Goal: Task Accomplishment & Management: Use online tool/utility

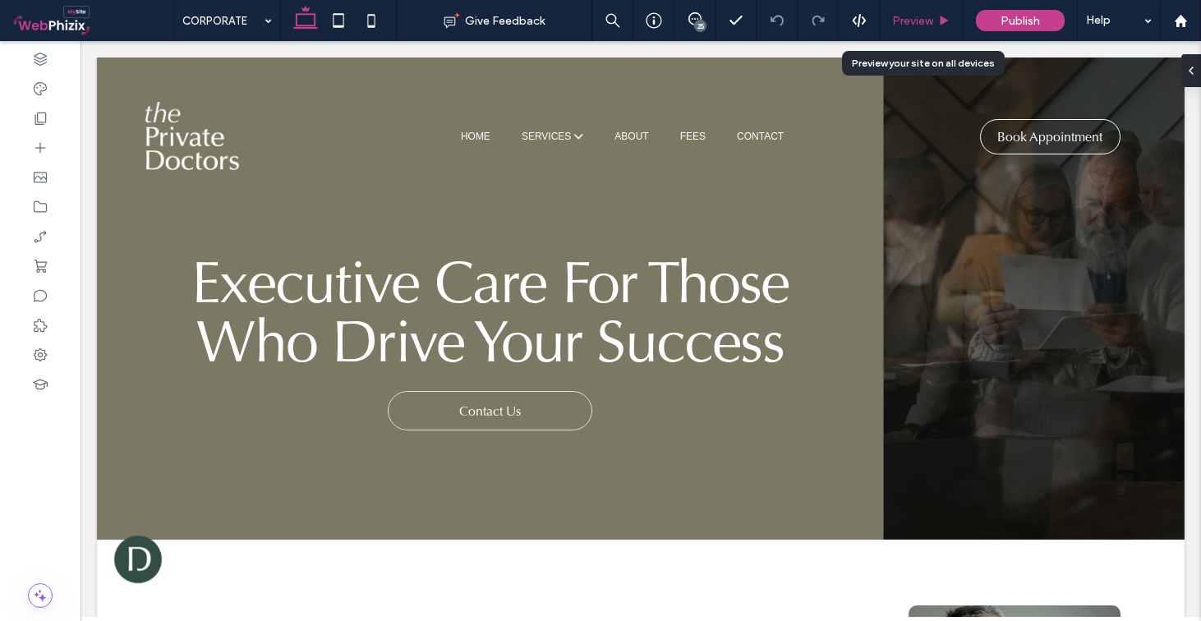
click at [923, 21] on span "Preview" at bounding box center [912, 21] width 41 height 14
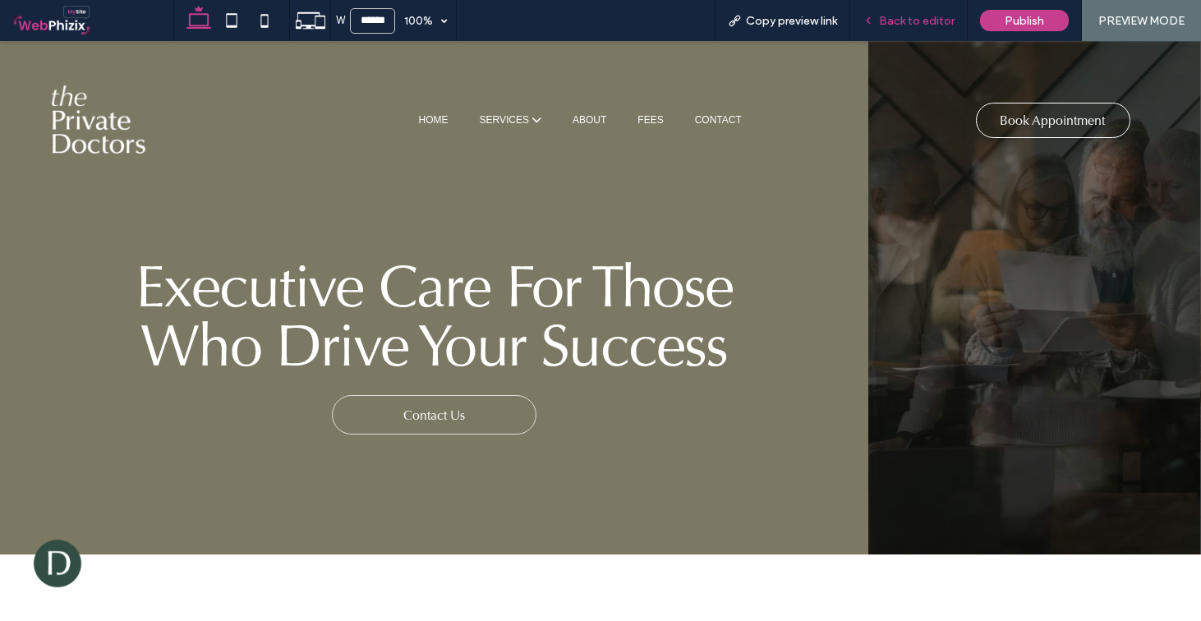
click at [901, 21] on span "Back to editor" at bounding box center [917, 21] width 76 height 14
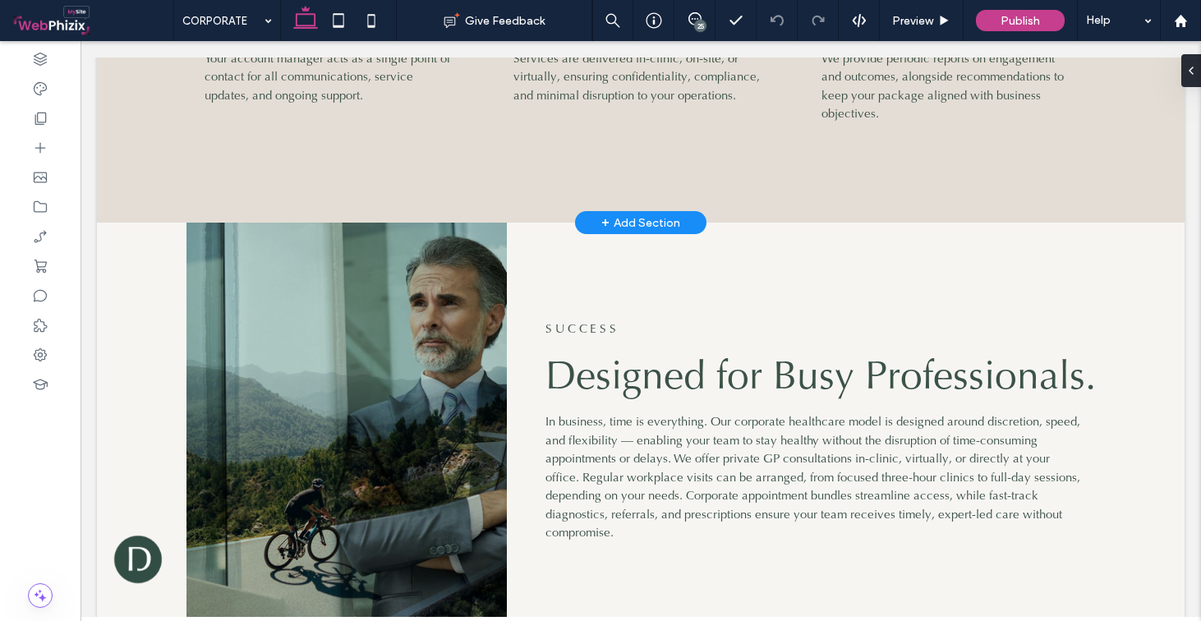
scroll to position [2273, 0]
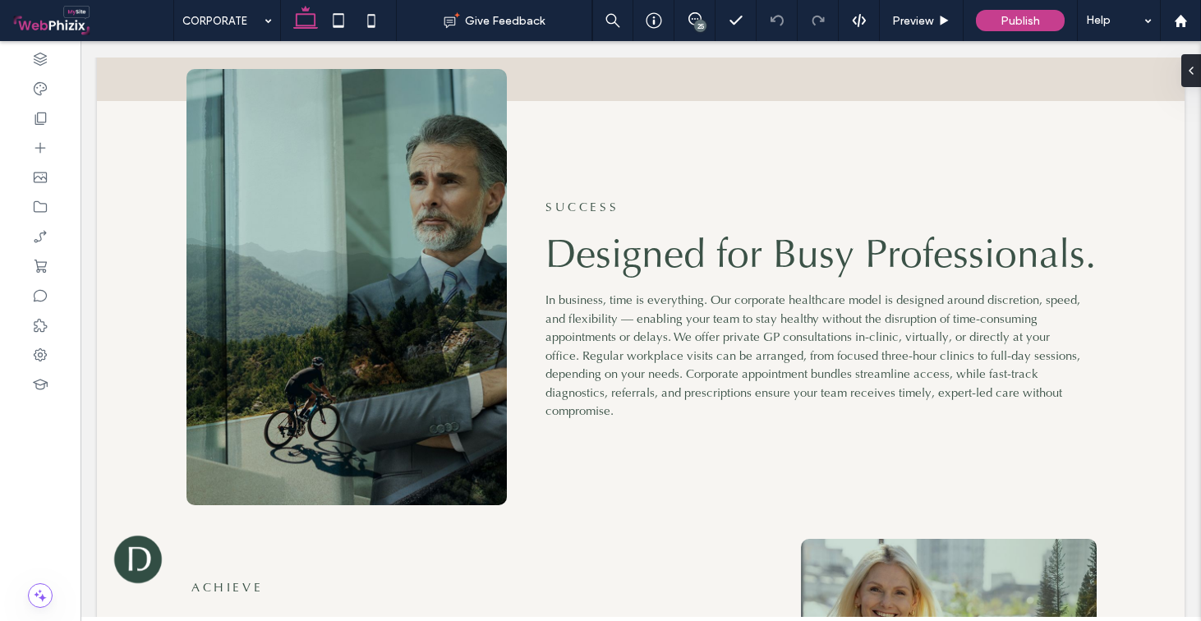
click at [701, 23] on div "25" at bounding box center [700, 26] width 12 height 12
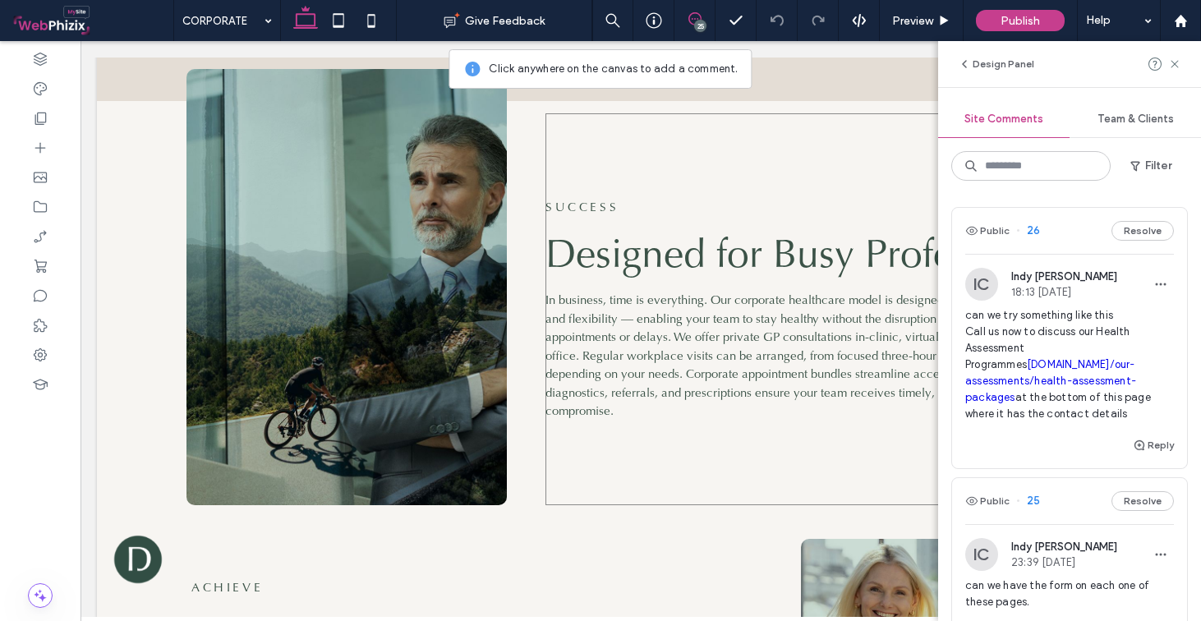
click at [1026, 365] on link "echelon.health/our-assessments/health-assessment-packages" at bounding box center [1051, 380] width 171 height 45
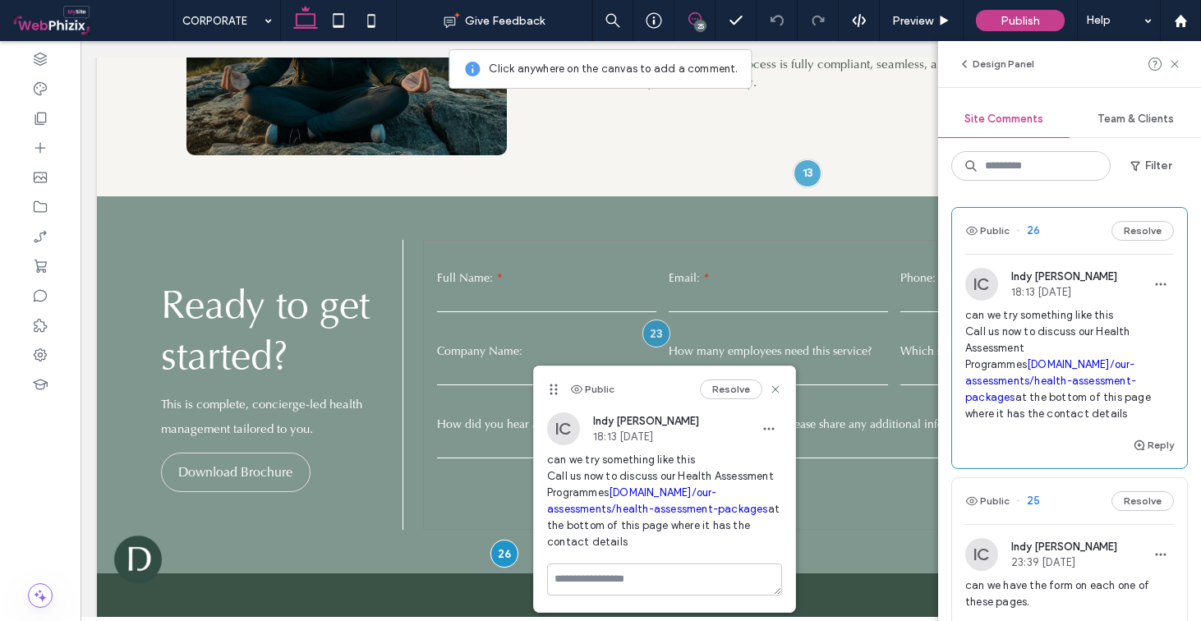
click at [1072, 234] on div "Public 26 Resolve" at bounding box center [1069, 231] width 235 height 46
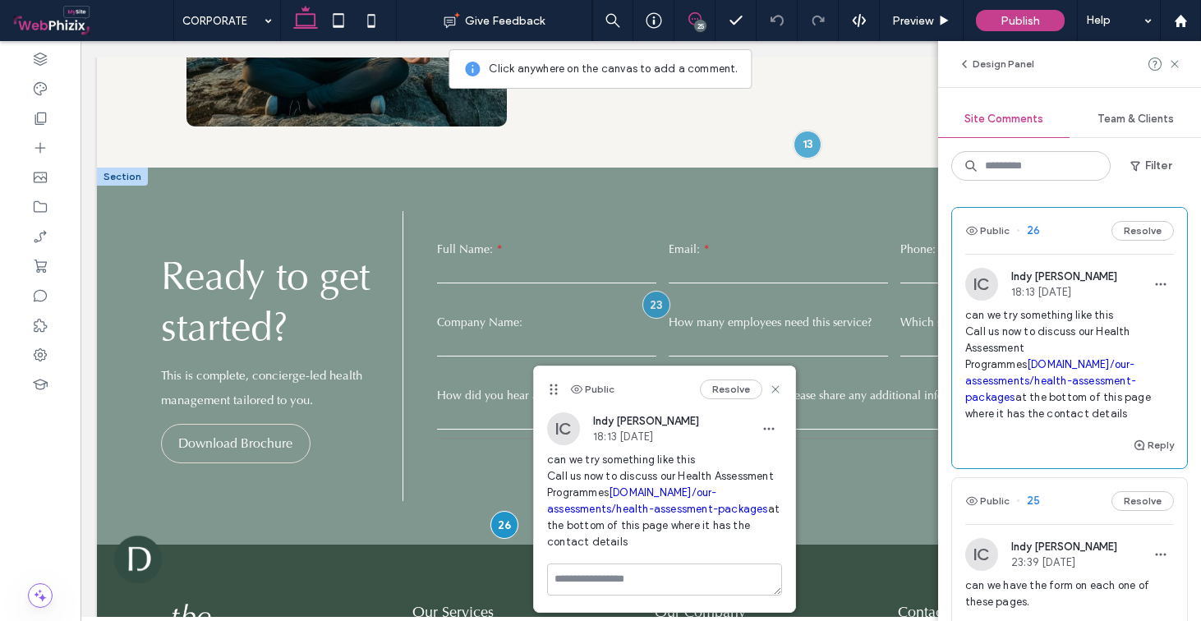
scroll to position [3439, 0]
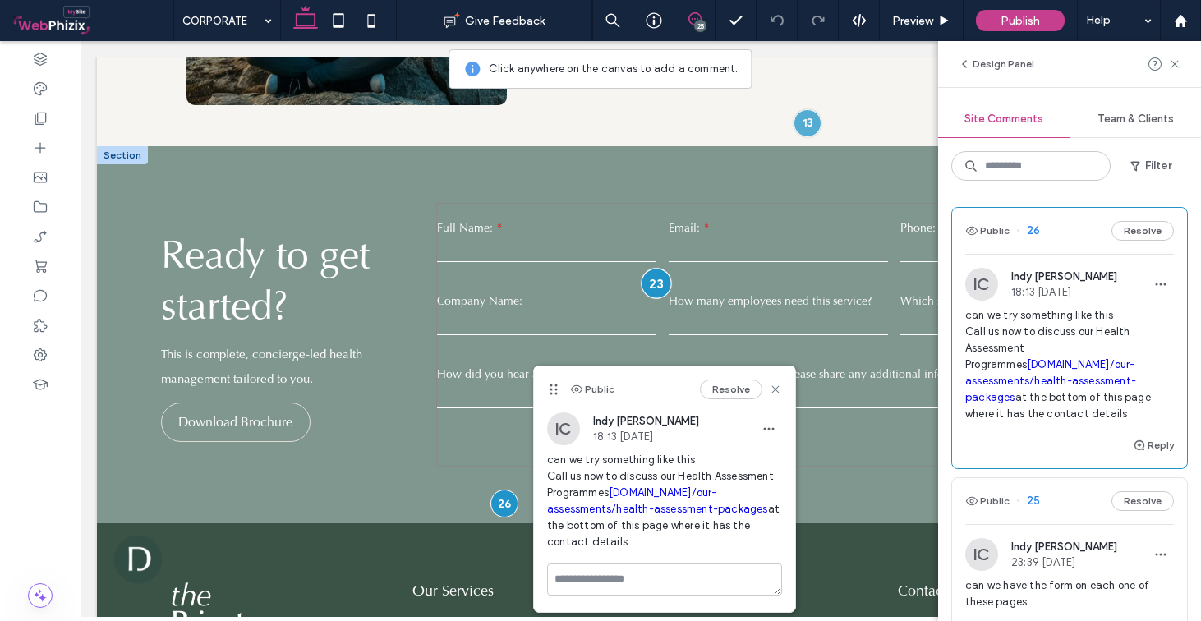
click at [646, 269] on div at bounding box center [656, 284] width 30 height 30
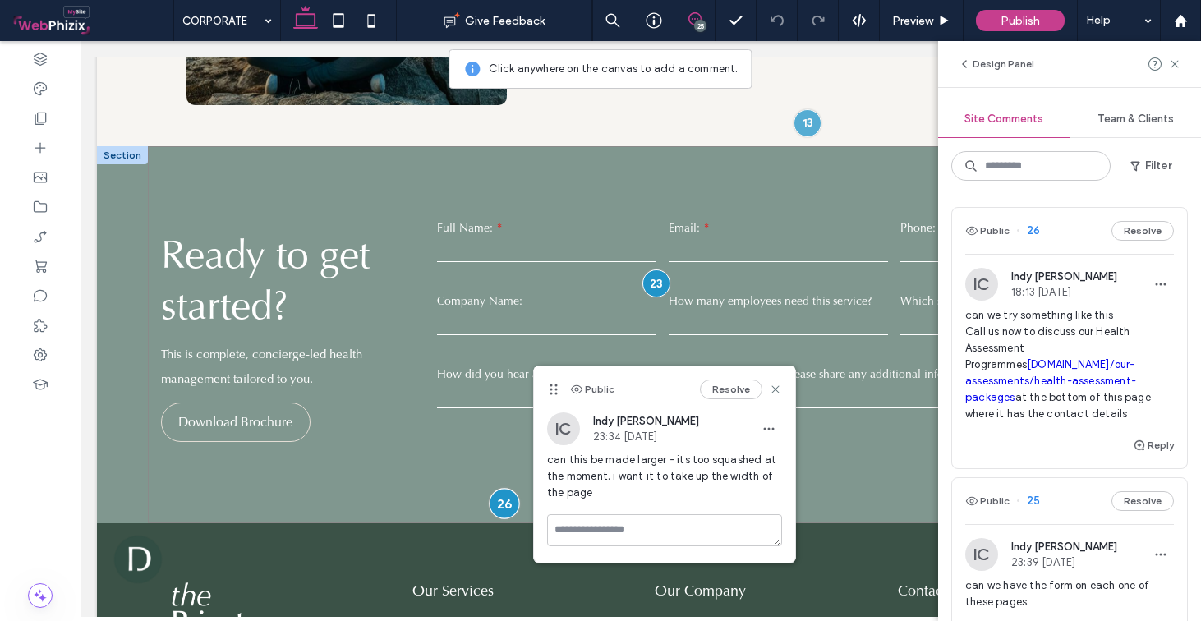
click at [507, 489] on div at bounding box center [505, 504] width 30 height 30
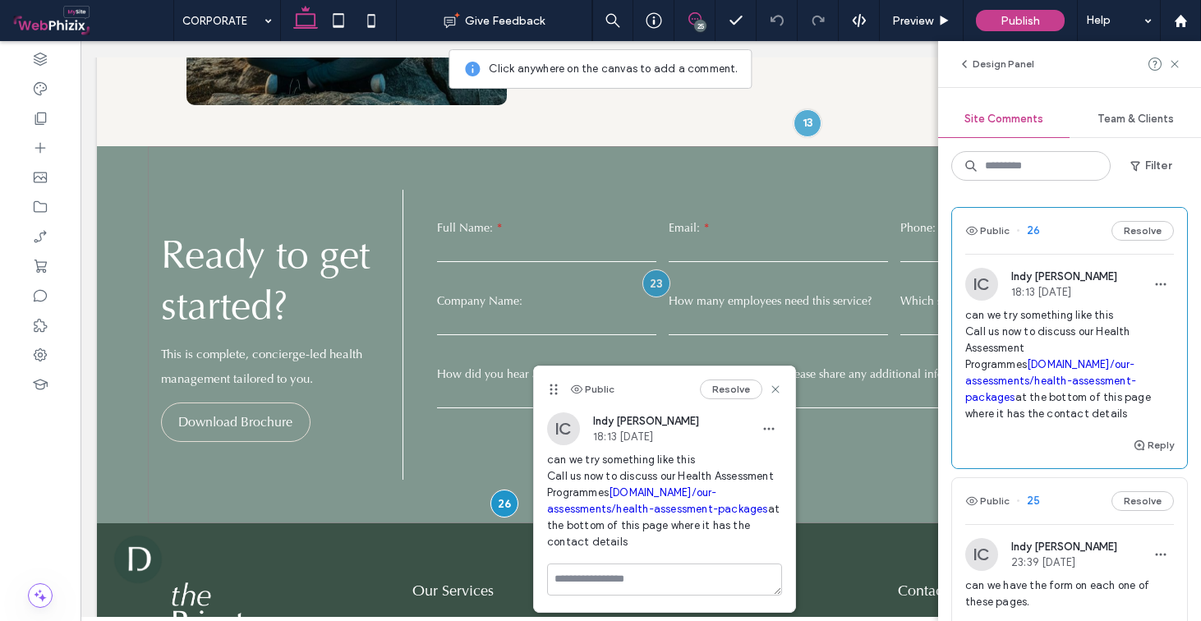
click at [573, 511] on link "echelon.health/our-assessments/health-assessment-packages" at bounding box center [657, 501] width 221 height 29
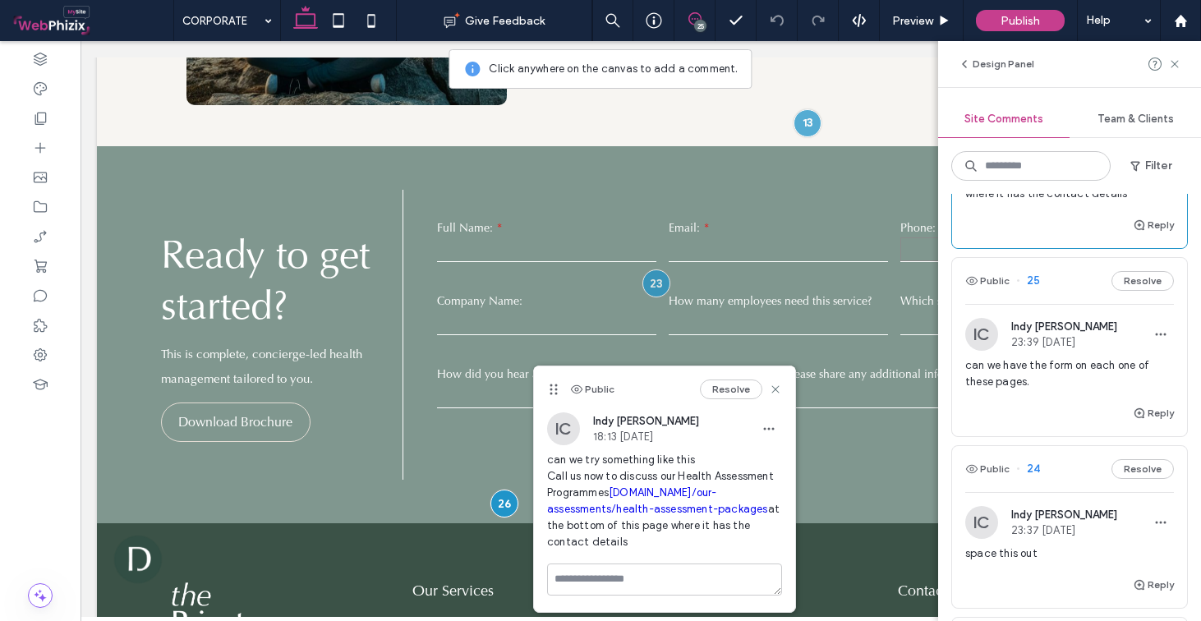
scroll to position [395, 0]
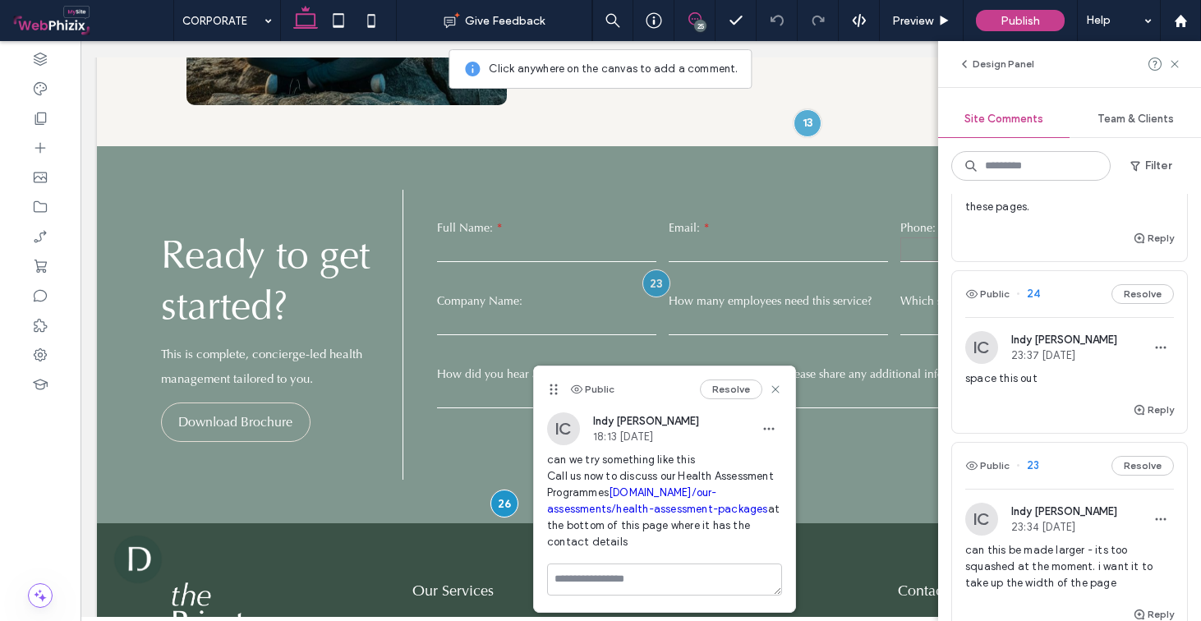
click at [1080, 294] on div "Public 24 Resolve" at bounding box center [1069, 294] width 235 height 46
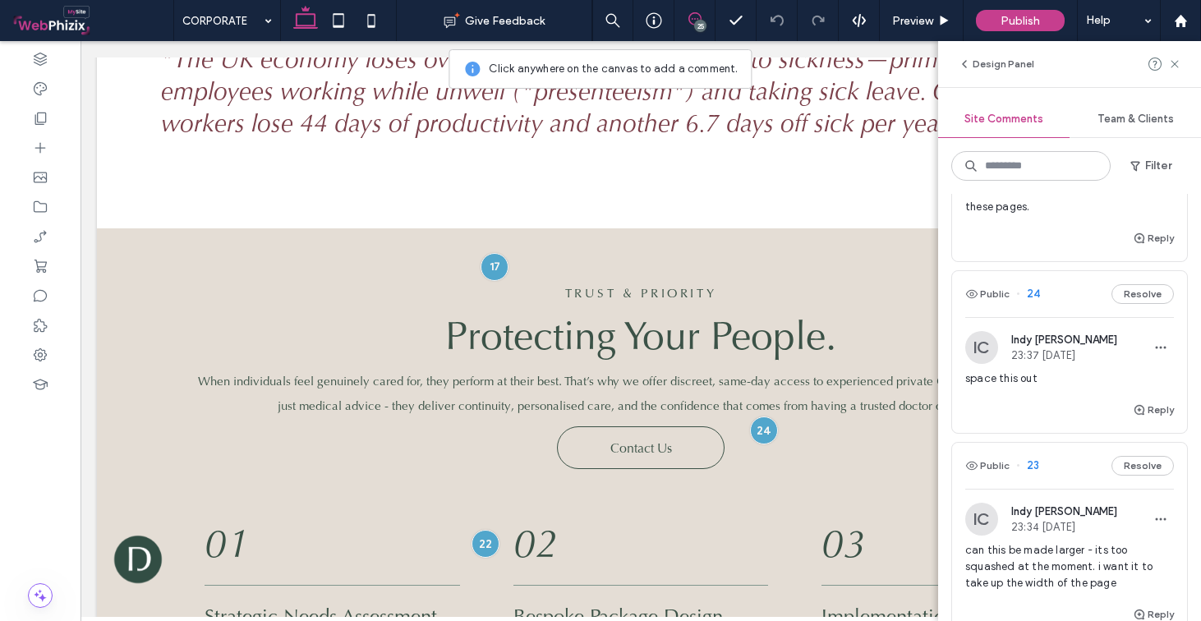
scroll to position [1266, 0]
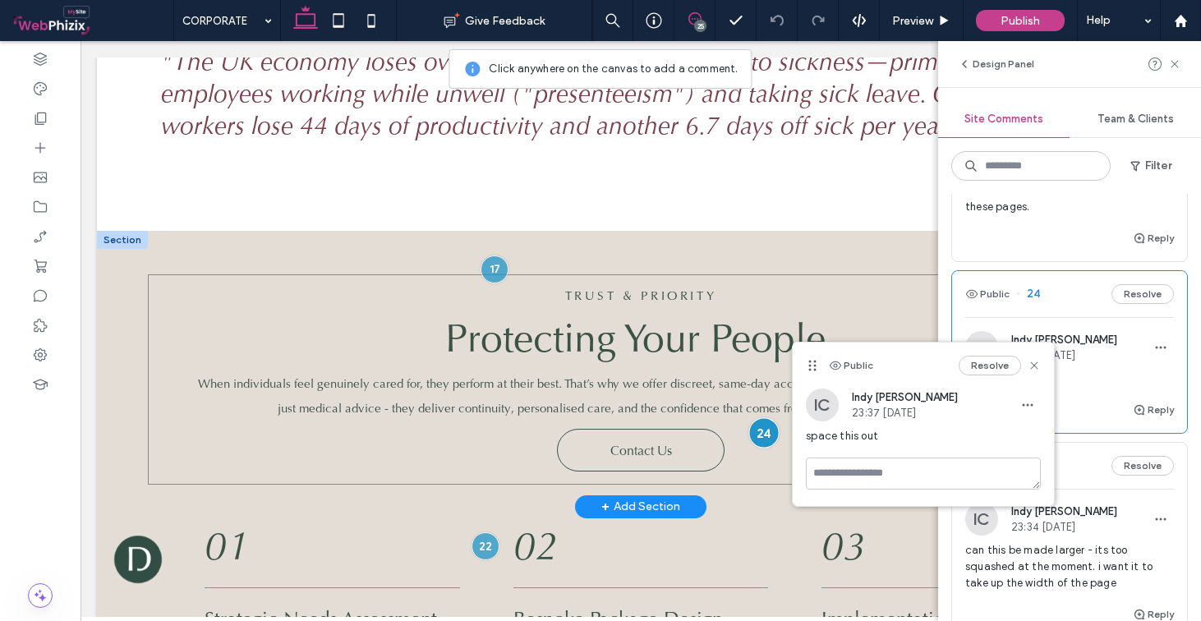
click at [749, 421] on div at bounding box center [764, 433] width 30 height 30
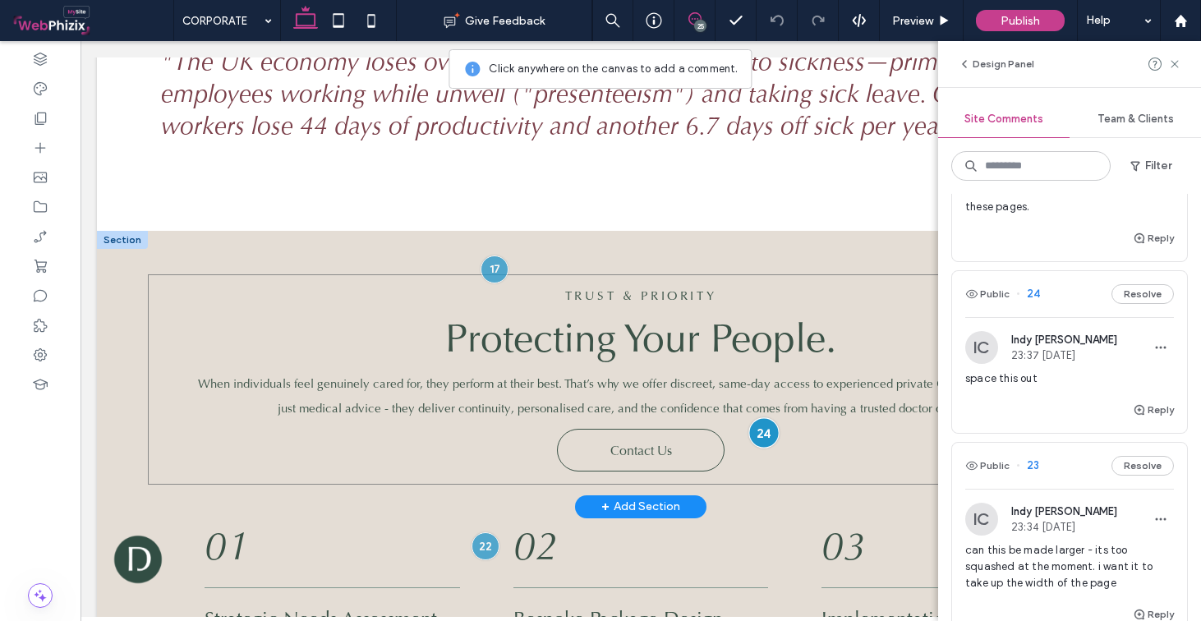
click at [753, 425] on div at bounding box center [764, 433] width 30 height 30
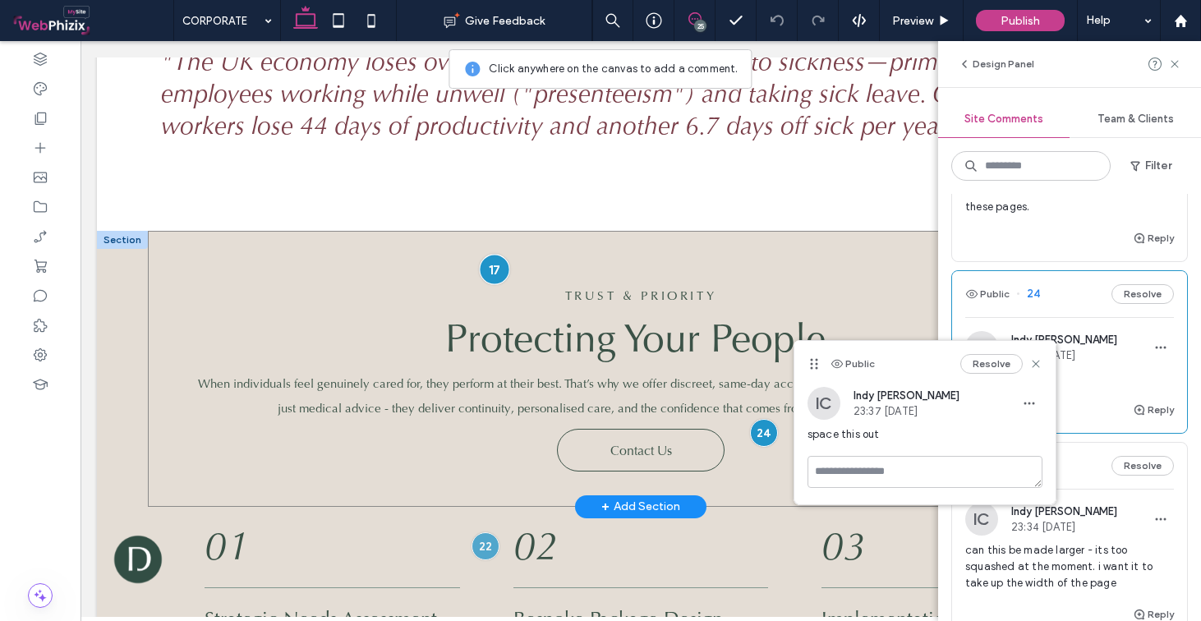
click at [485, 259] on div at bounding box center [495, 269] width 30 height 30
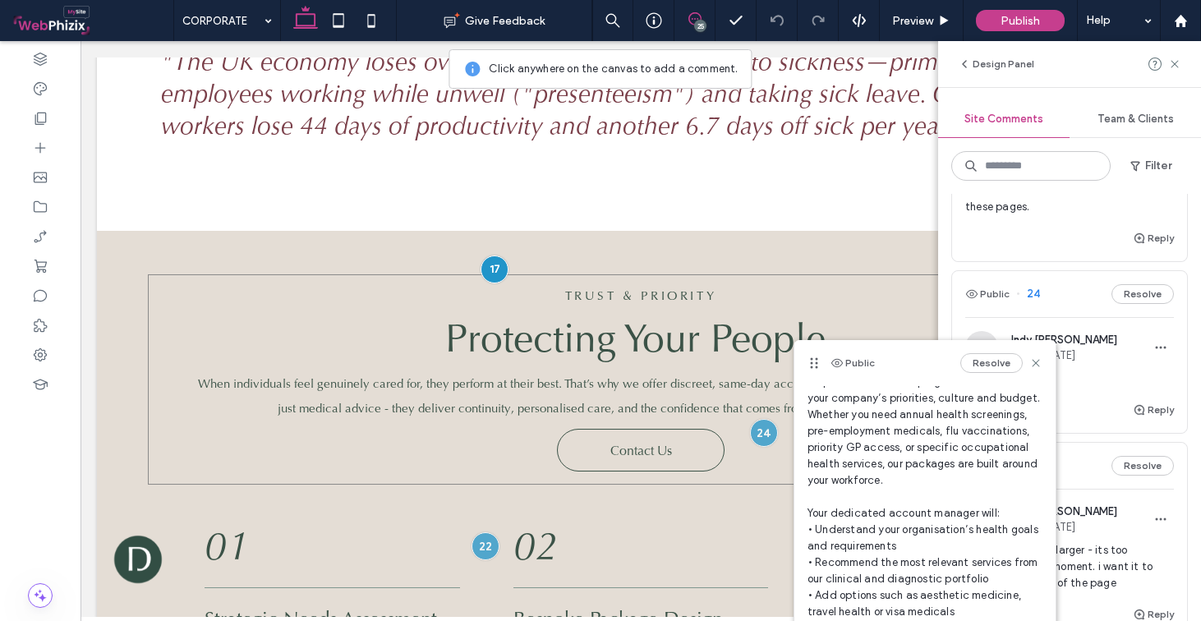
scroll to position [256, 0]
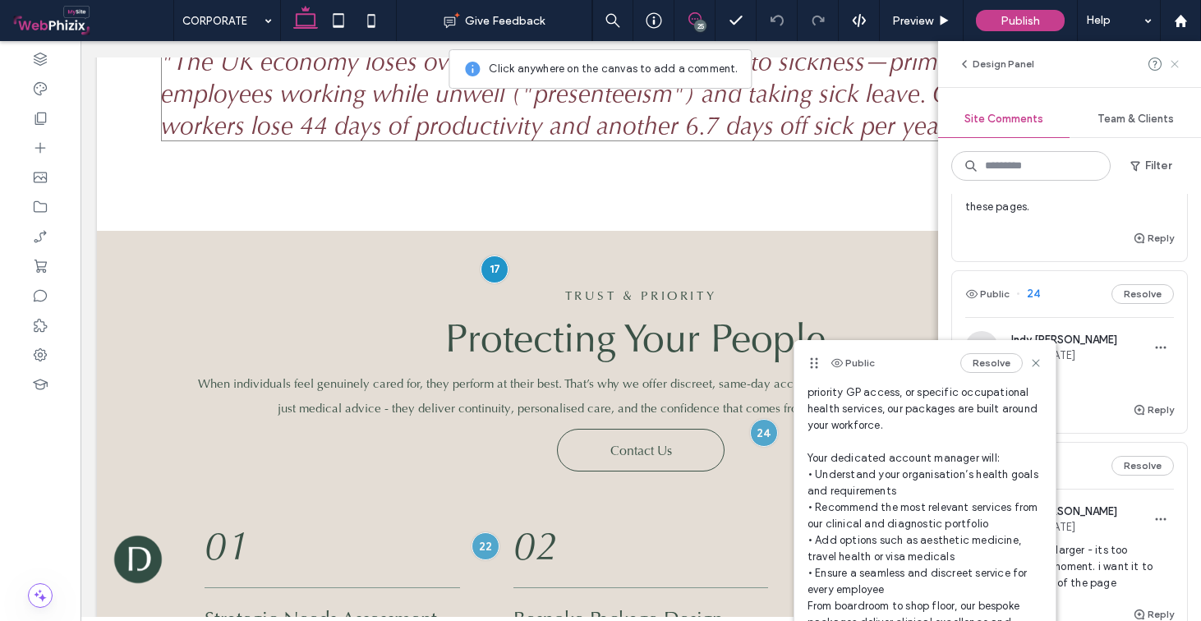
click at [1172, 61] on use at bounding box center [1174, 63] width 7 height 7
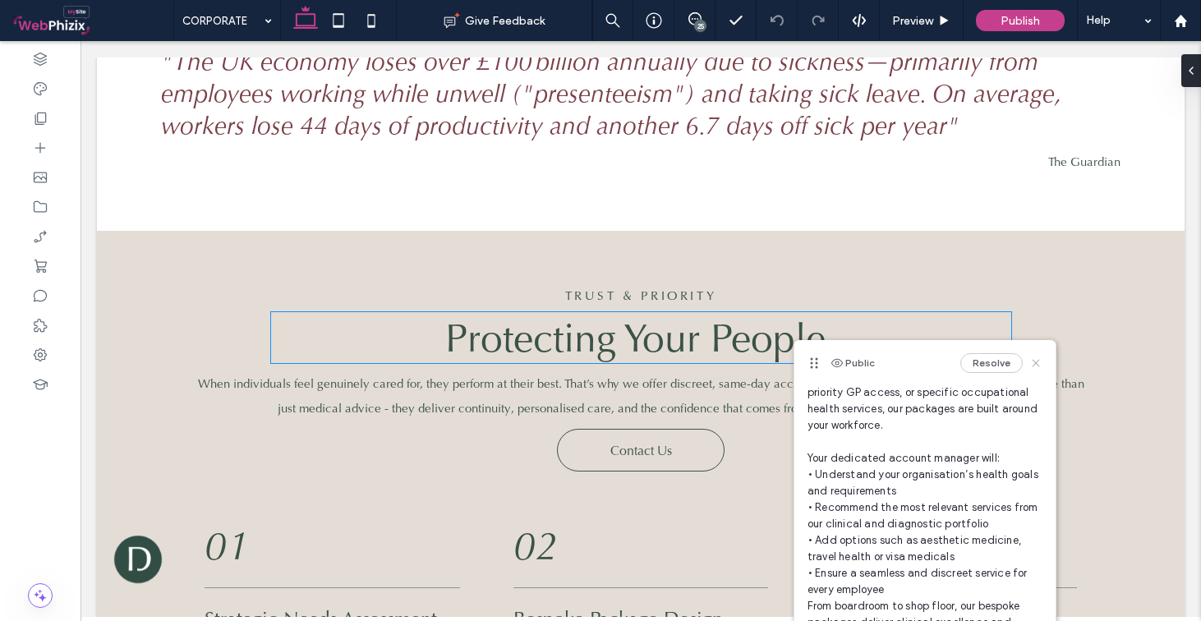
click at [1030, 365] on icon at bounding box center [1036, 363] width 13 height 13
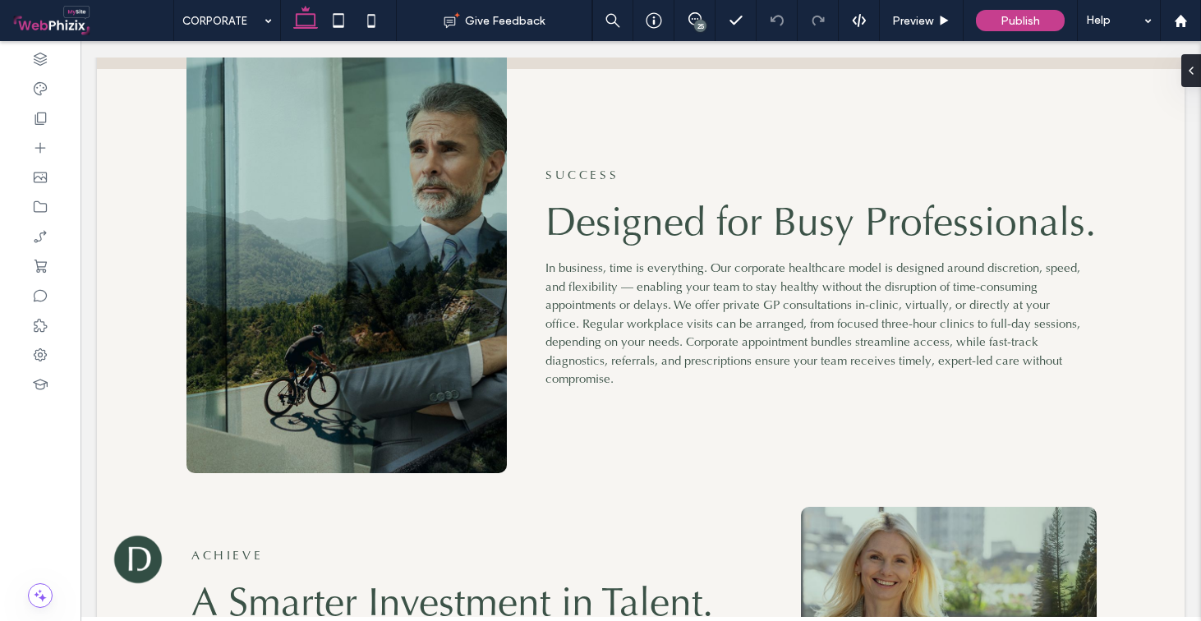
scroll to position [1667, 0]
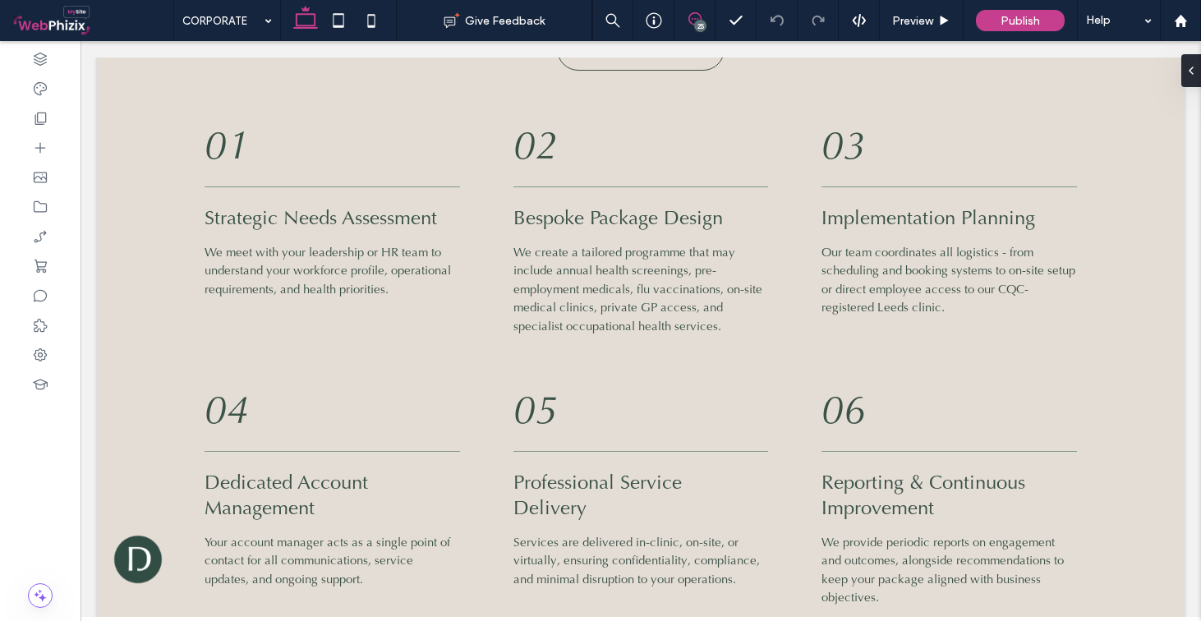
click at [708, 16] on span at bounding box center [695, 18] width 40 height 13
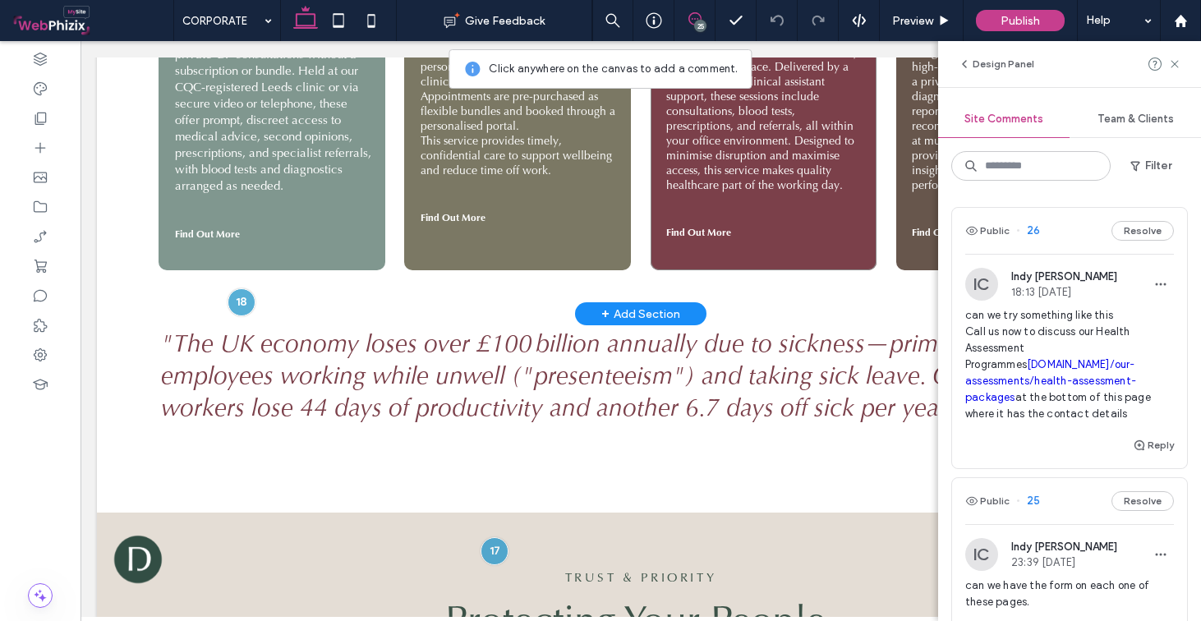
scroll to position [981, 0]
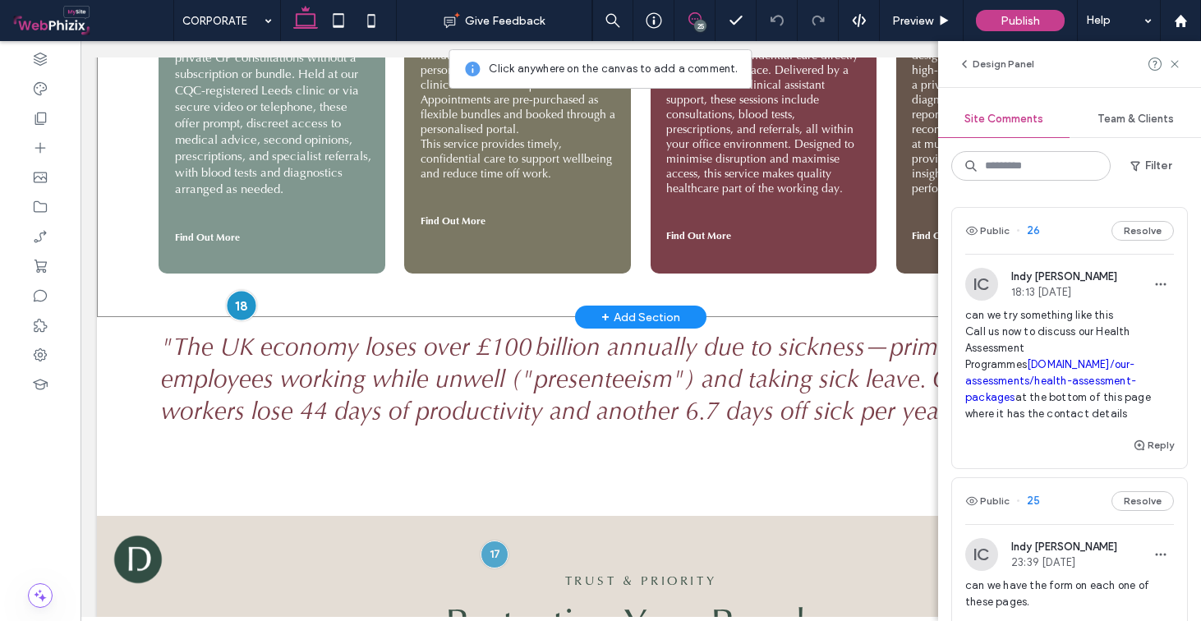
click at [246, 293] on div at bounding box center [241, 305] width 30 height 30
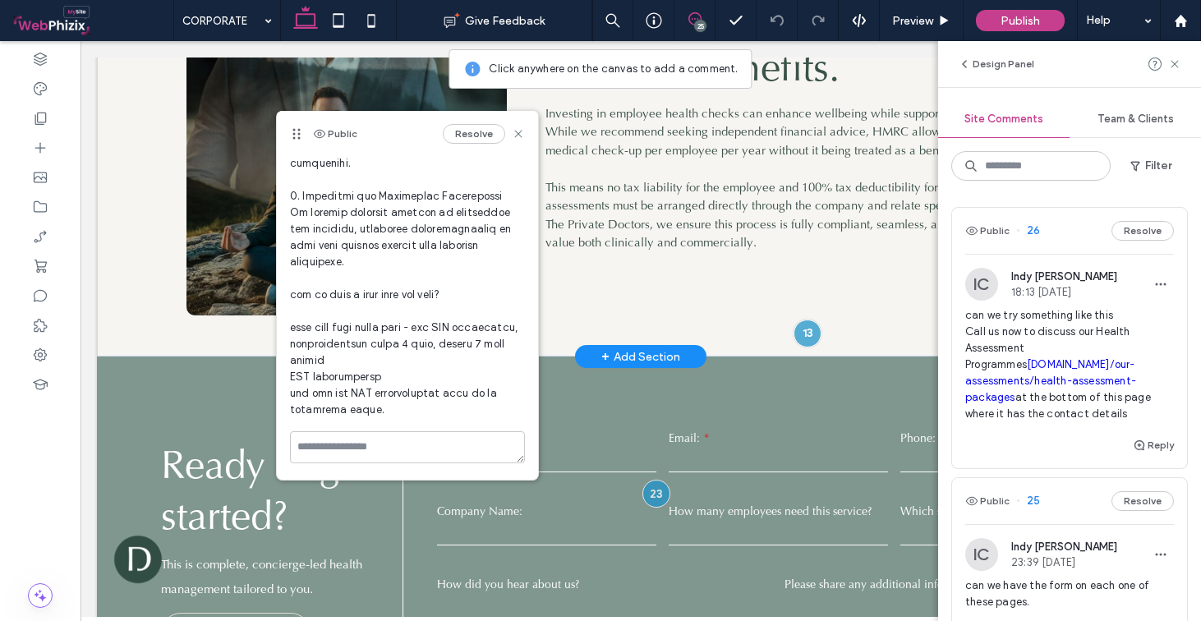
scroll to position [3374, 0]
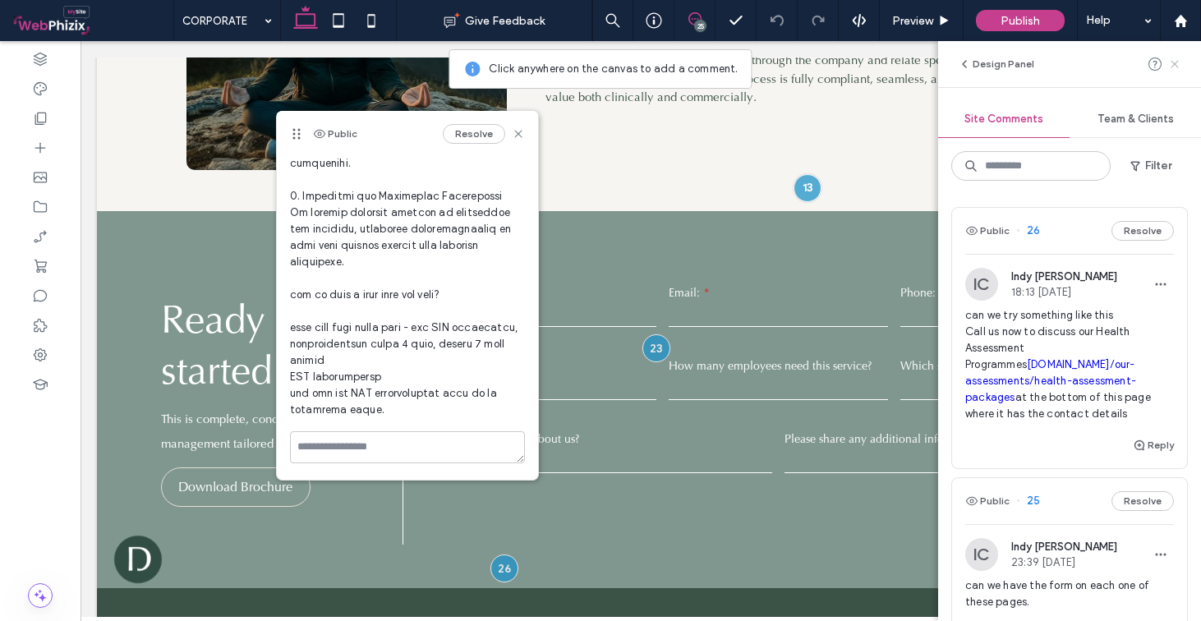
click at [1173, 65] on icon at bounding box center [1175, 64] width 13 height 13
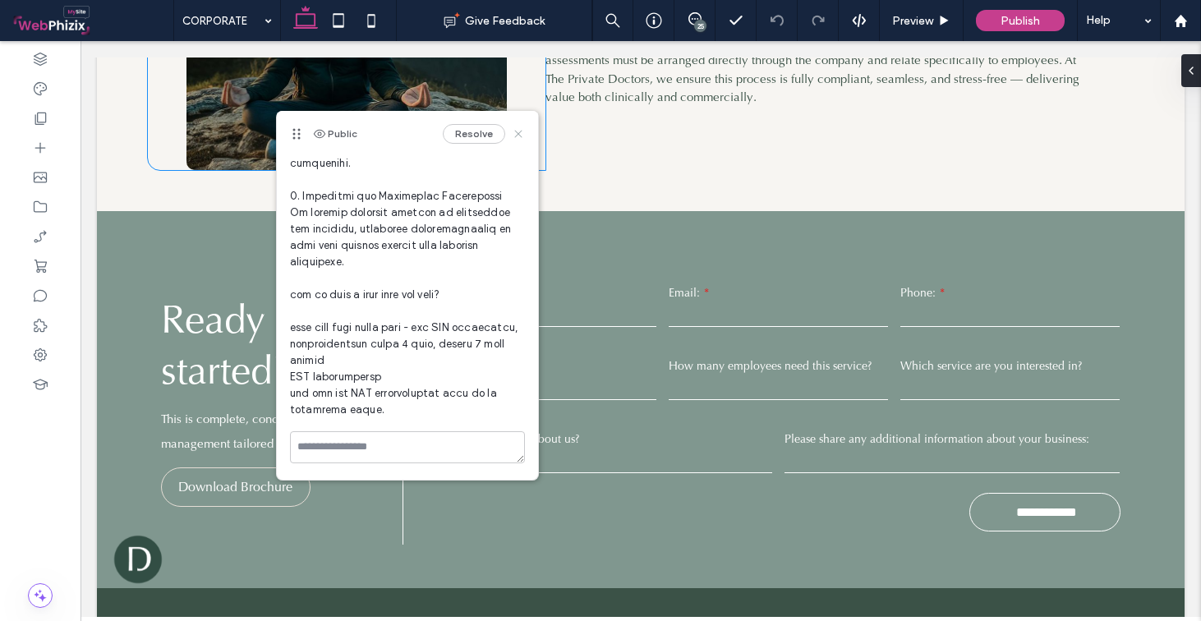
click at [514, 133] on use at bounding box center [517, 134] width 7 height 7
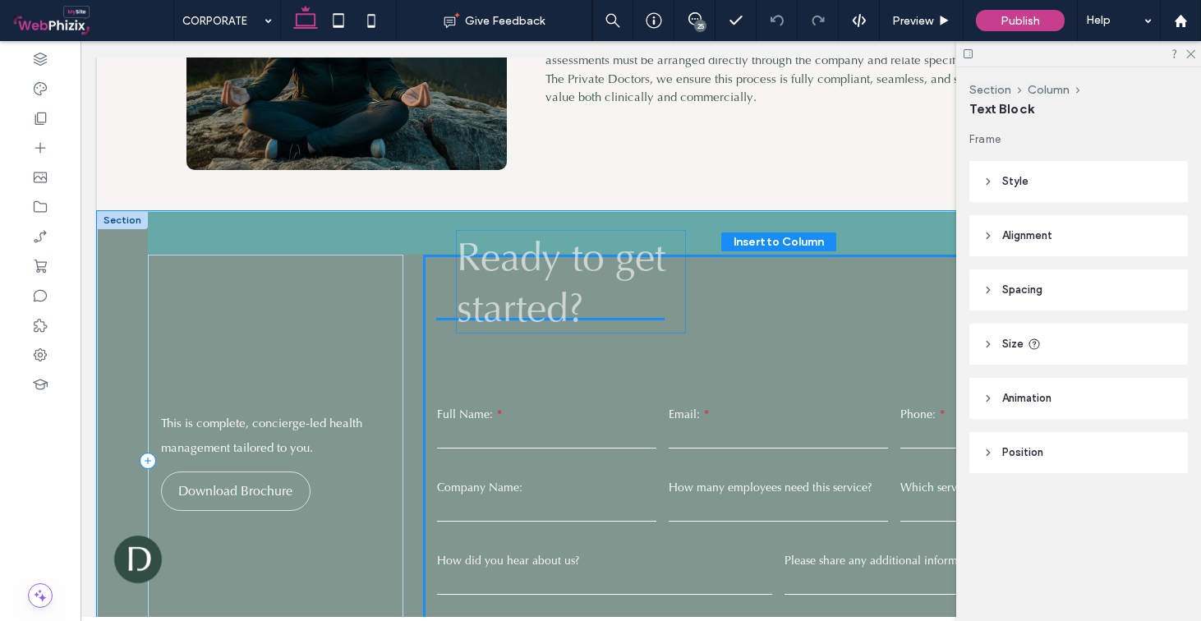
drag, startPoint x: 291, startPoint y: 310, endPoint x: 599, endPoint y: 265, distance: 311.5
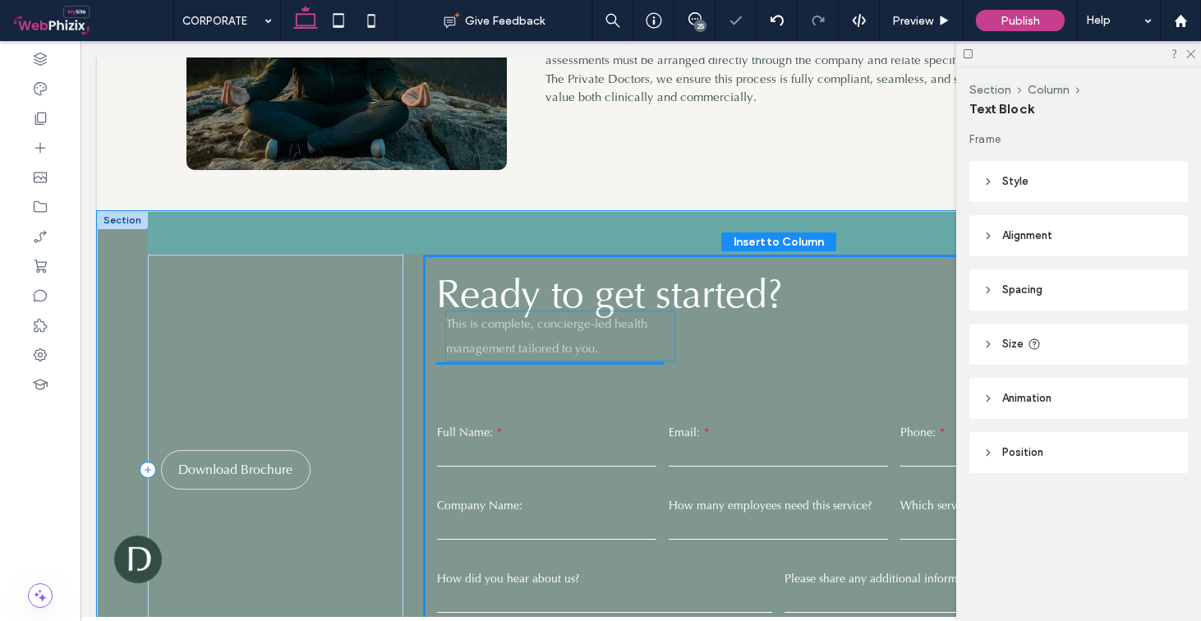
drag, startPoint x: 209, startPoint y: 399, endPoint x: 502, endPoint y: 338, distance: 299.8
type input "**"
type input "****"
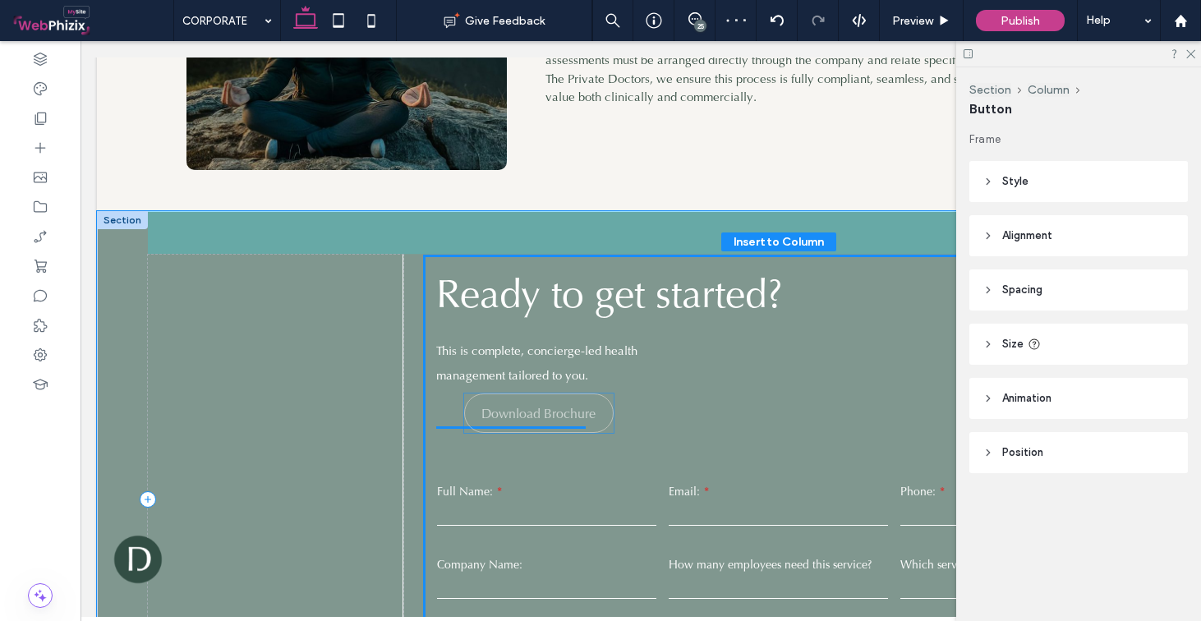
drag, startPoint x: 214, startPoint y: 454, endPoint x: 523, endPoint y: 413, distance: 311.8
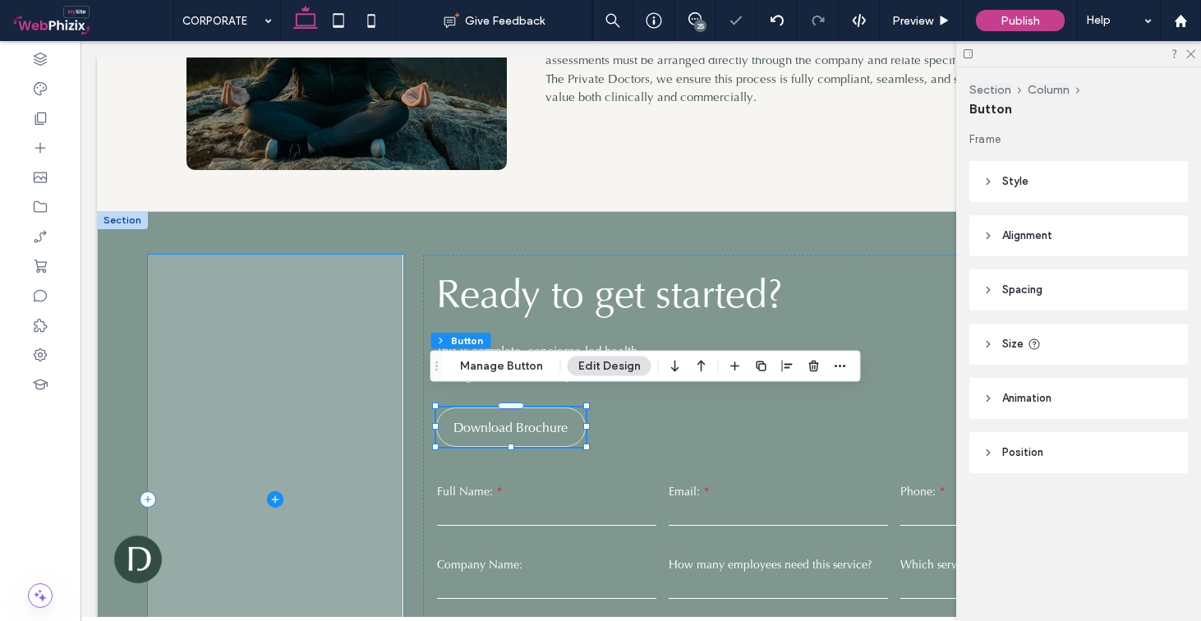
click at [309, 348] on span at bounding box center [275, 499] width 255 height 489
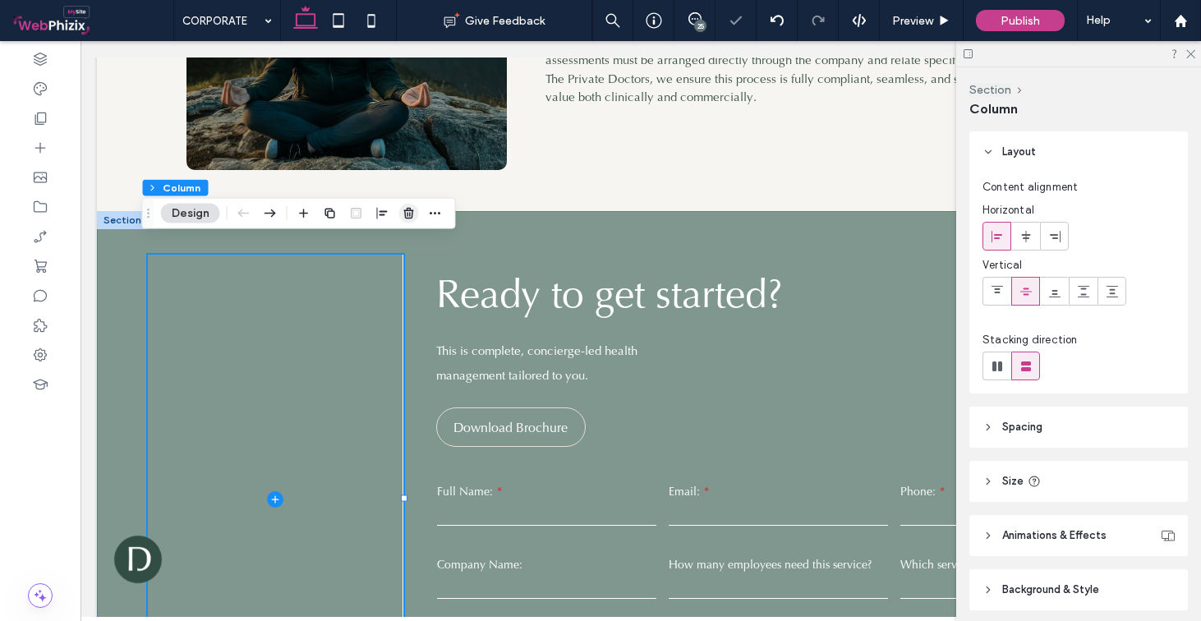
click at [409, 213] on icon "button" at bounding box center [409, 213] width 13 height 13
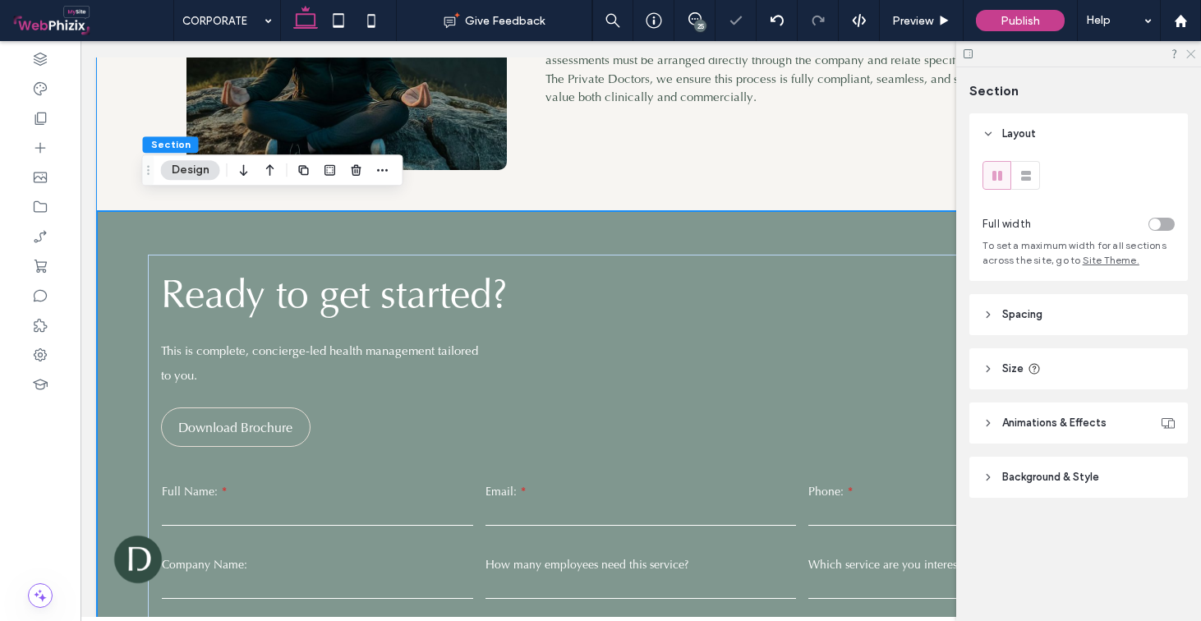
click at [1188, 50] on icon at bounding box center [1190, 53] width 11 height 11
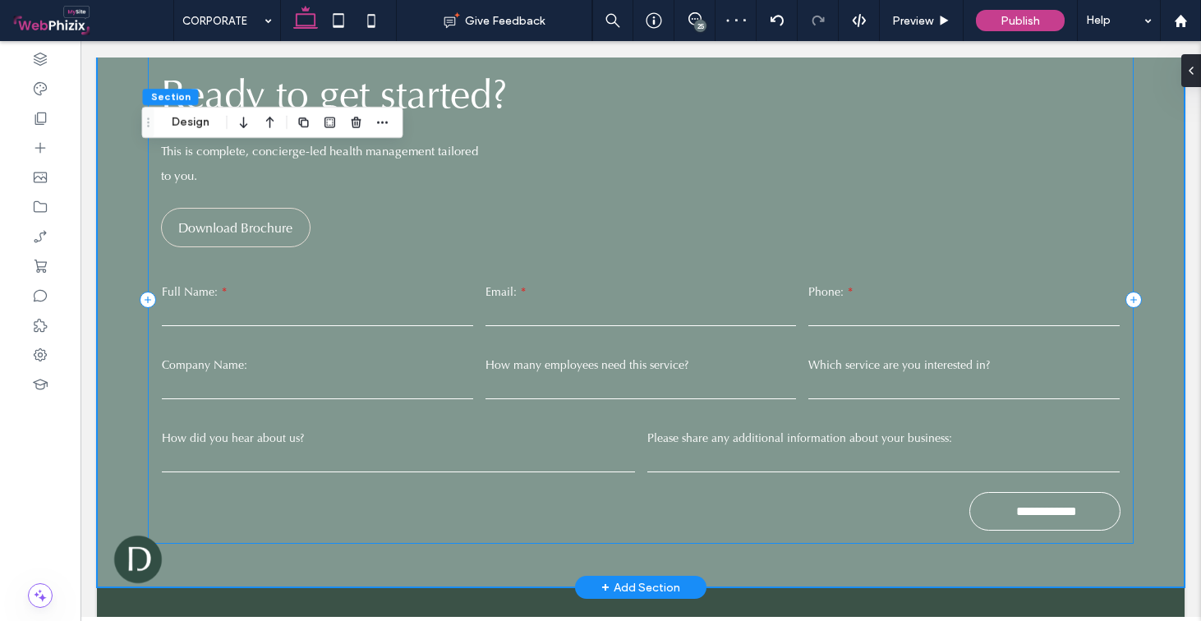
scroll to position [3446, 0]
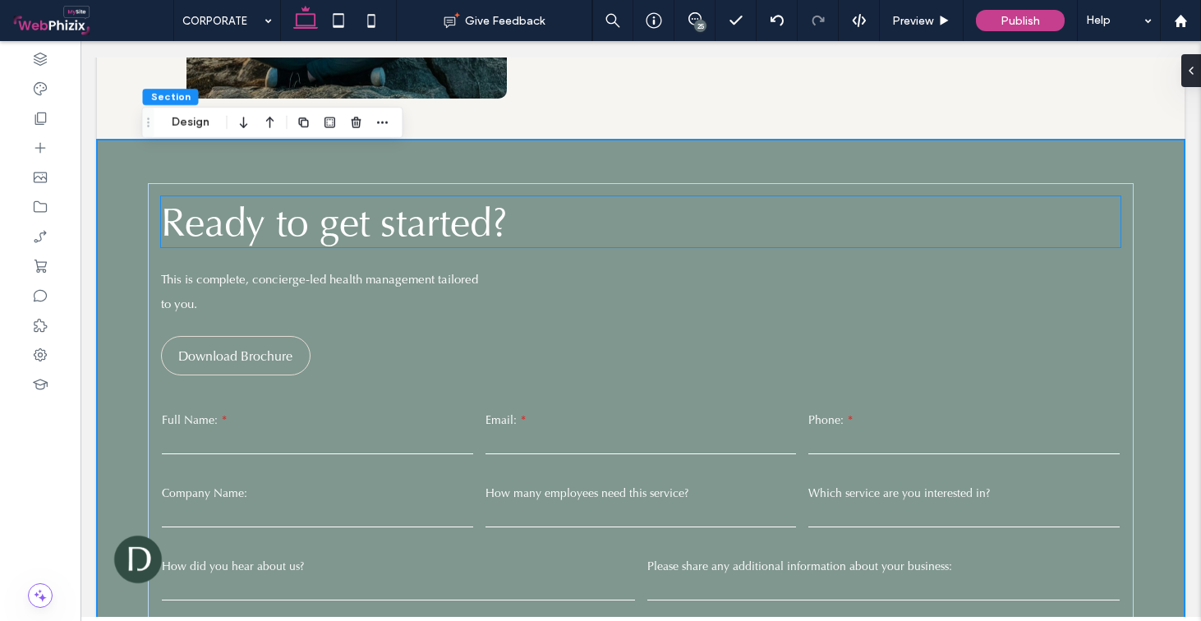
click at [463, 208] on span "Ready to get started?" at bounding box center [334, 221] width 347 height 51
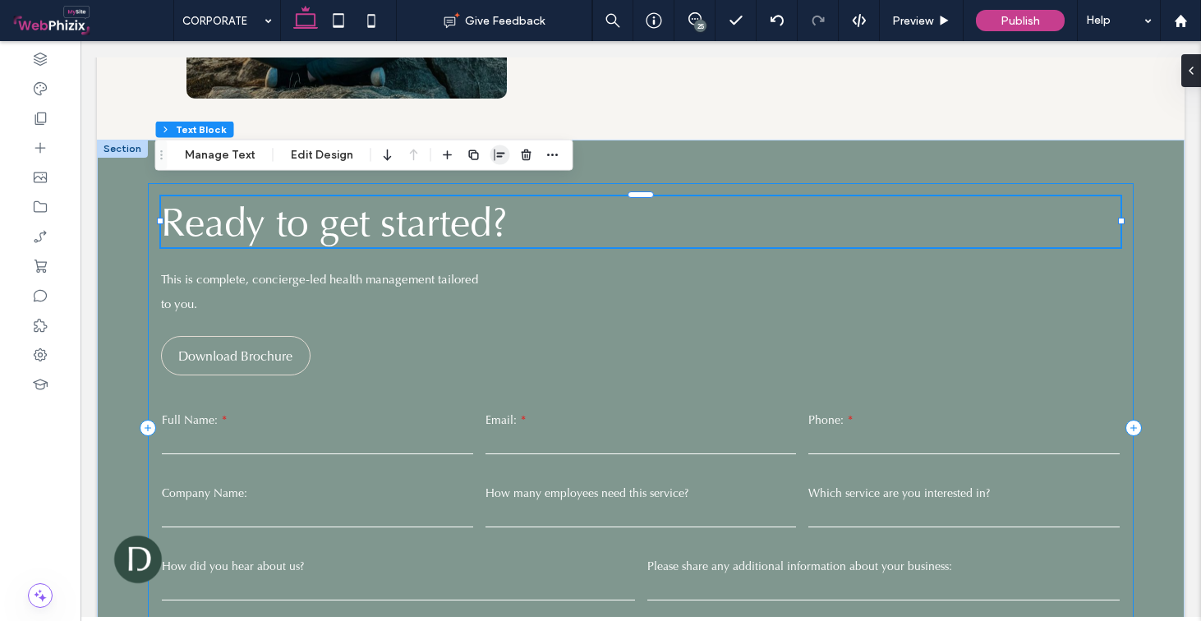
click at [491, 163] on span "button" at bounding box center [501, 155] width 20 height 20
click at [481, 182] on icon "center" at bounding box center [483, 187] width 13 height 13
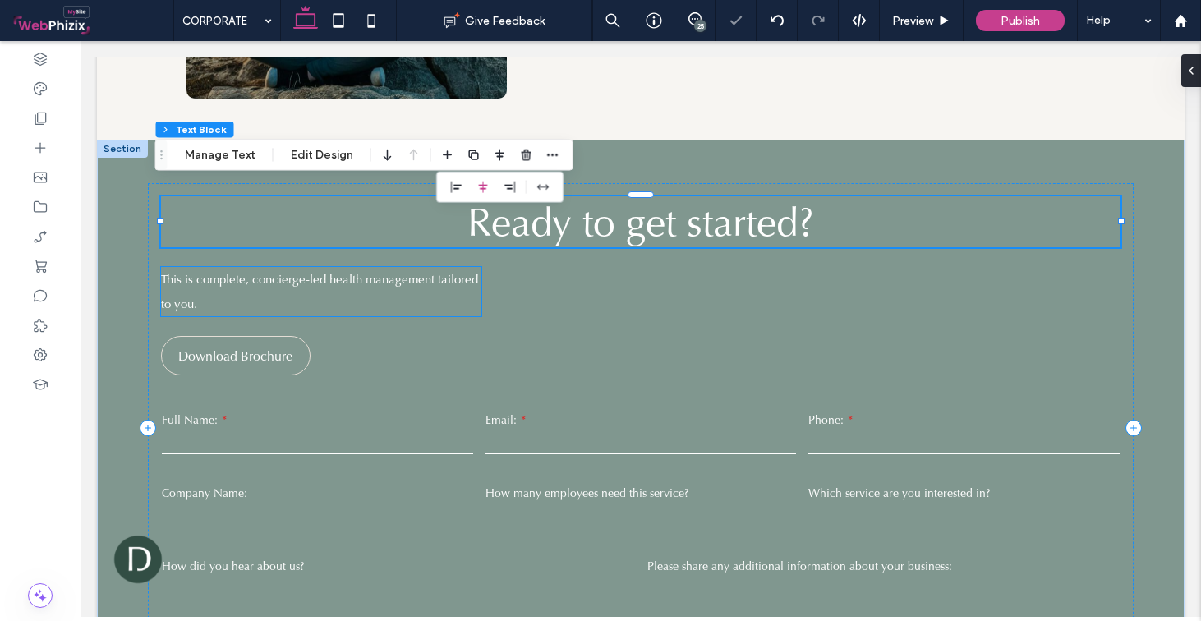
click at [473, 269] on p "This is complete, concierge-led health management tailored to you. ﻿" at bounding box center [321, 291] width 320 height 49
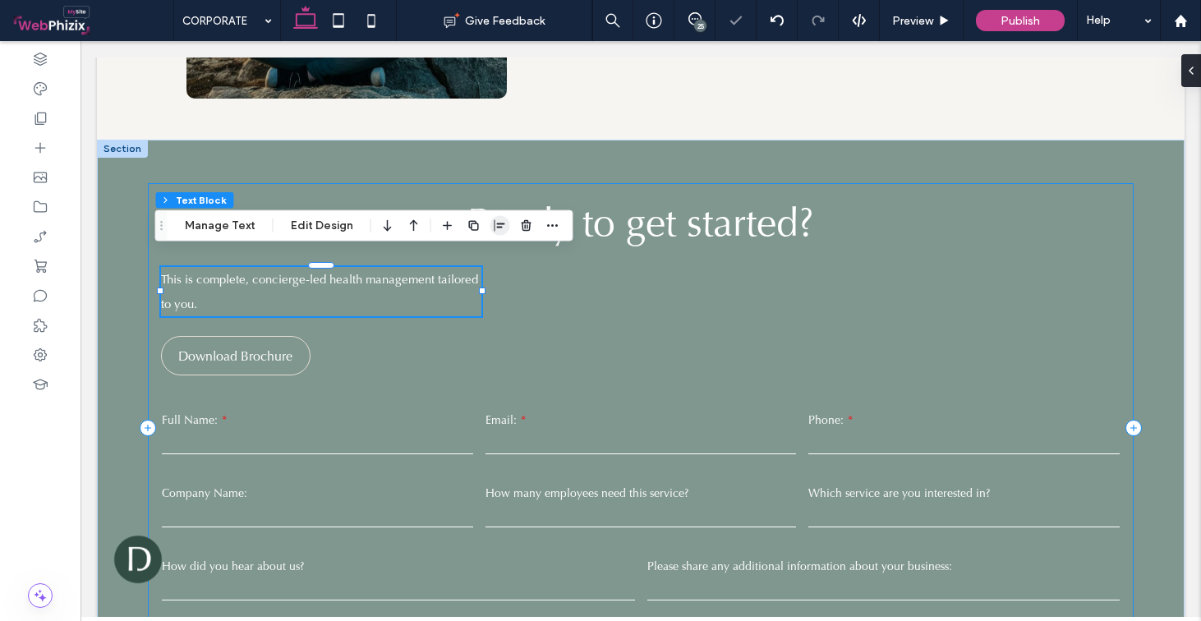
click at [491, 227] on span "button" at bounding box center [501, 226] width 20 height 20
click at [480, 256] on use "center" at bounding box center [483, 258] width 9 height 12
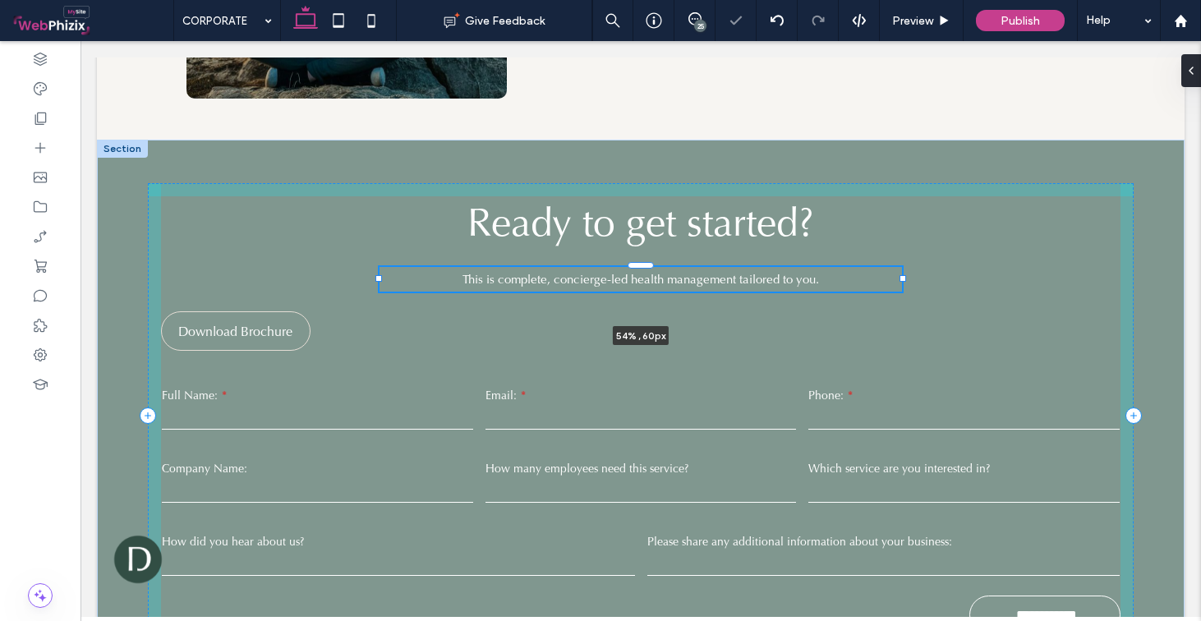
drag, startPoint x: 795, startPoint y: 277, endPoint x: 896, endPoint y: 270, distance: 101.4
click at [896, 270] on div "**********" at bounding box center [641, 415] width 986 height 551
type input "**"
type input "****"
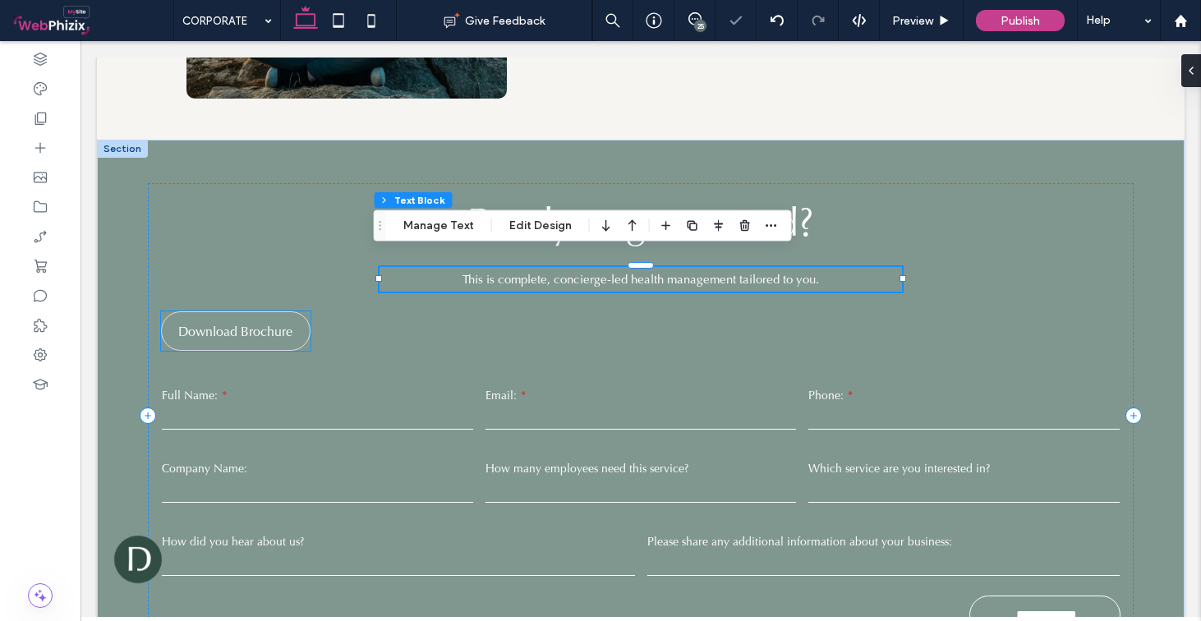
click at [254, 316] on span "Download Brochure" at bounding box center [235, 332] width 114 height 34
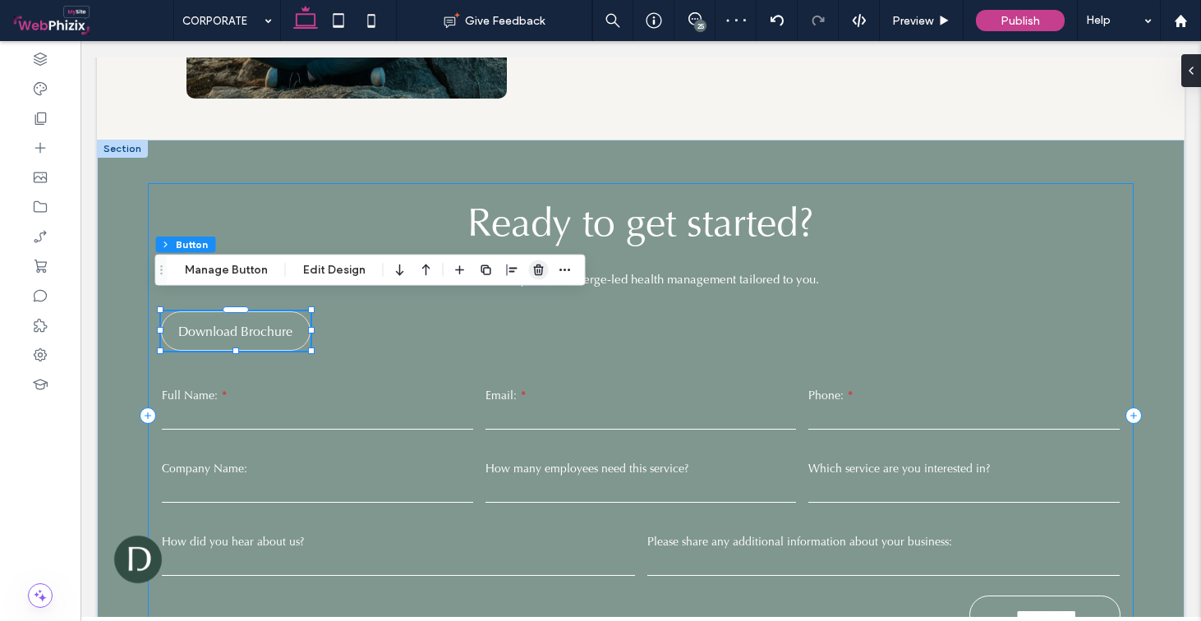
click at [537, 269] on icon "button" at bounding box center [539, 270] width 13 height 13
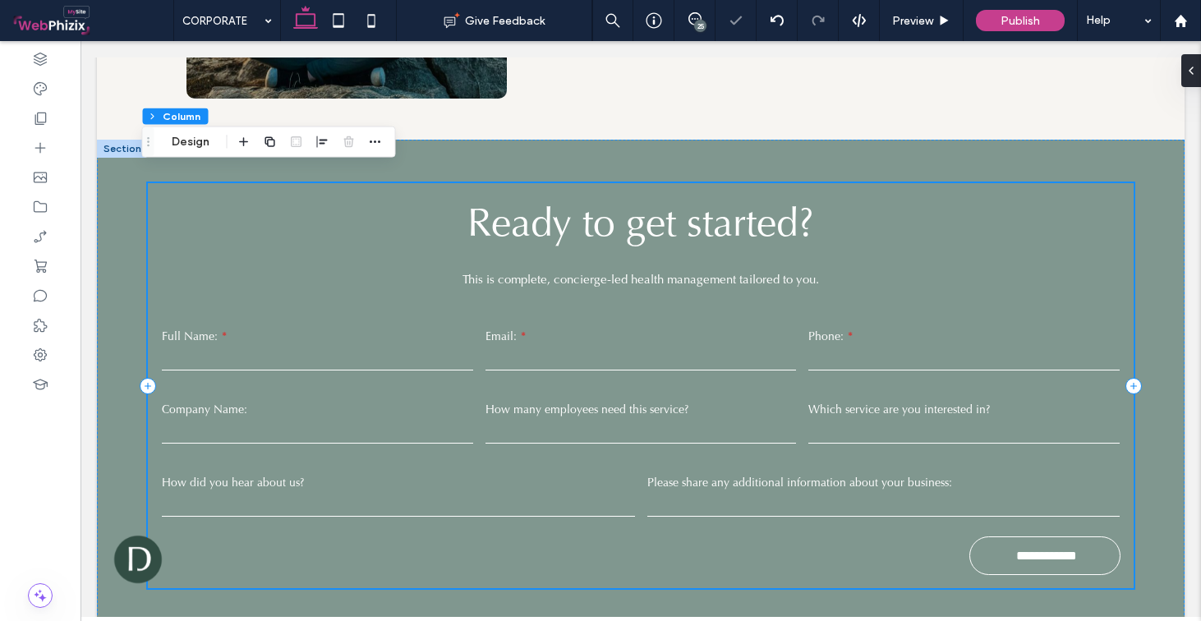
click at [391, 236] on div "**********" at bounding box center [641, 385] width 986 height 405
click at [207, 144] on button "Design" at bounding box center [190, 142] width 59 height 20
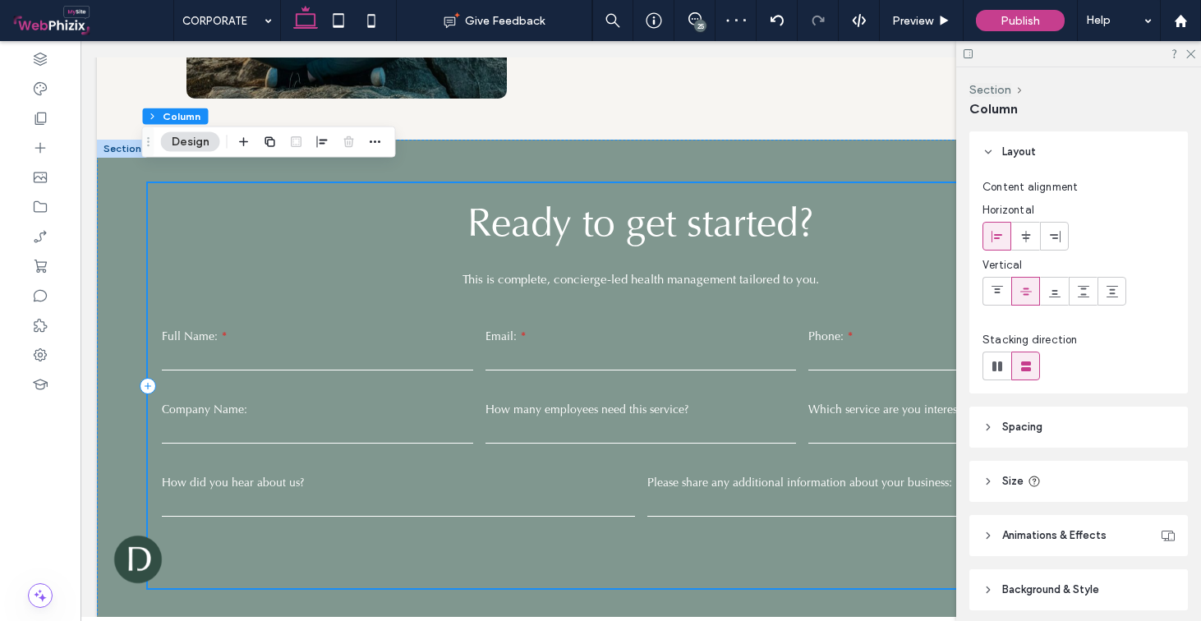
click at [1058, 422] on header "Spacing" at bounding box center [1079, 427] width 219 height 41
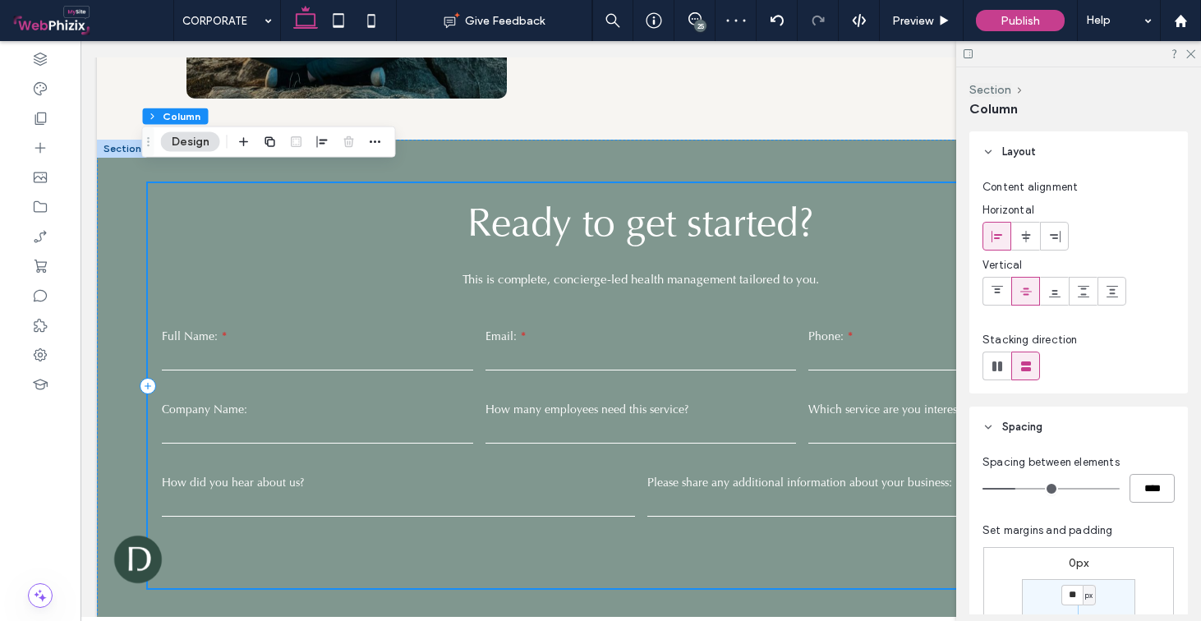
click at [1139, 494] on input "****" at bounding box center [1152, 488] width 45 height 29
type input "**"
type input "****"
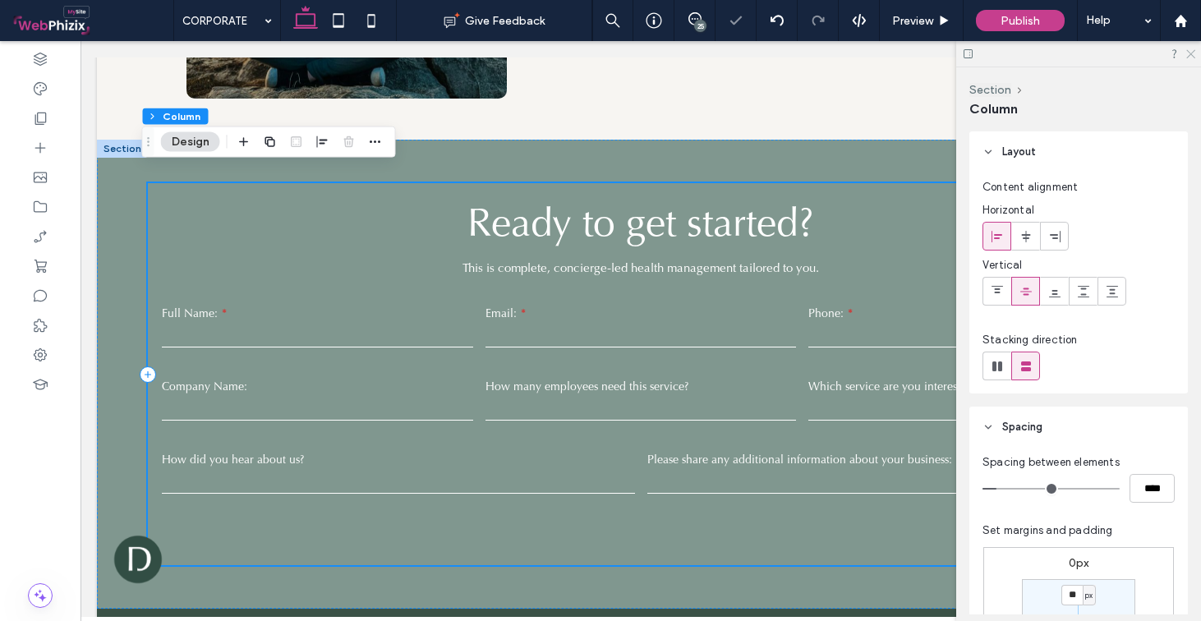
click at [1192, 54] on use at bounding box center [1191, 54] width 9 height 9
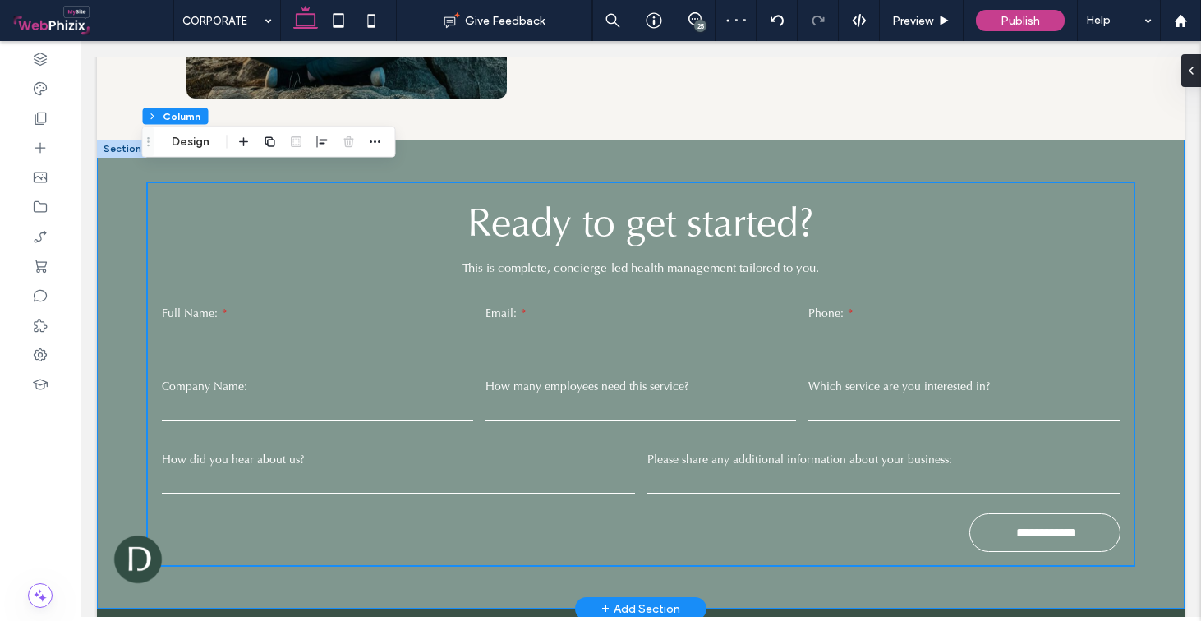
click at [766, 149] on div "**********" at bounding box center [641, 374] width 986 height 469
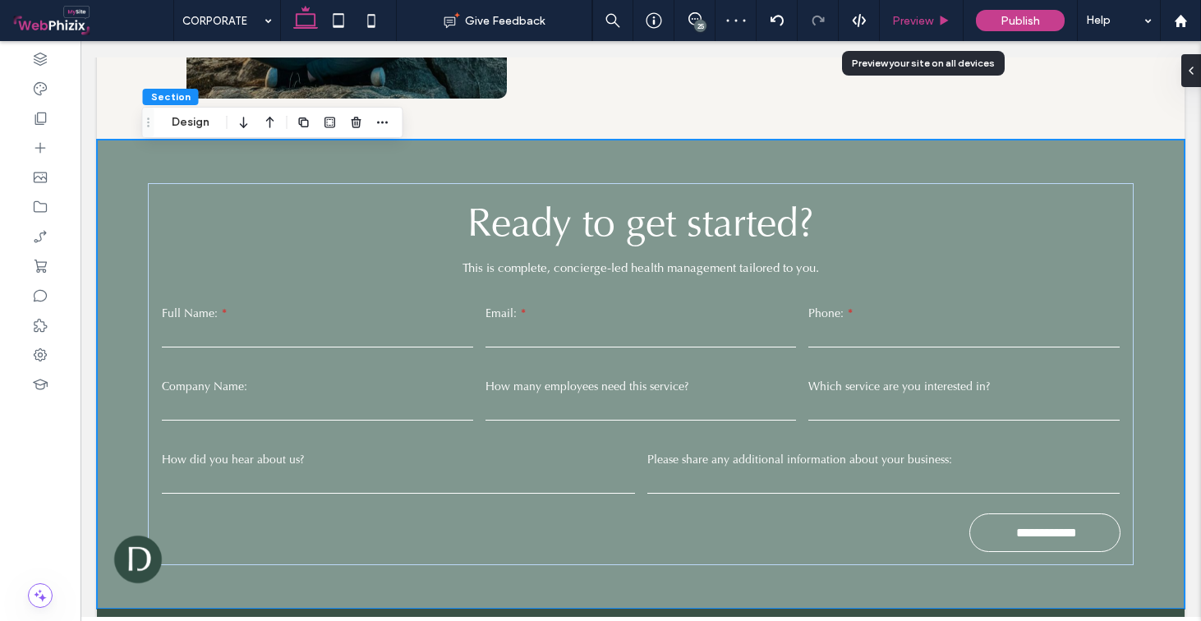
click at [921, 15] on span "Preview" at bounding box center [912, 21] width 41 height 14
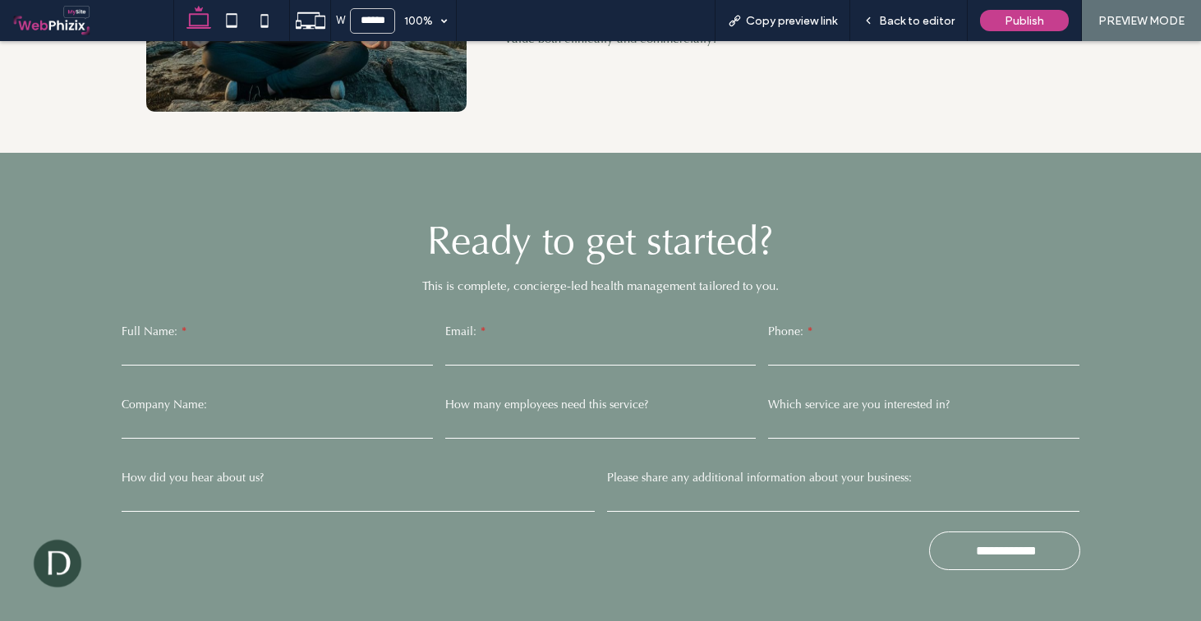
scroll to position [3506, 0]
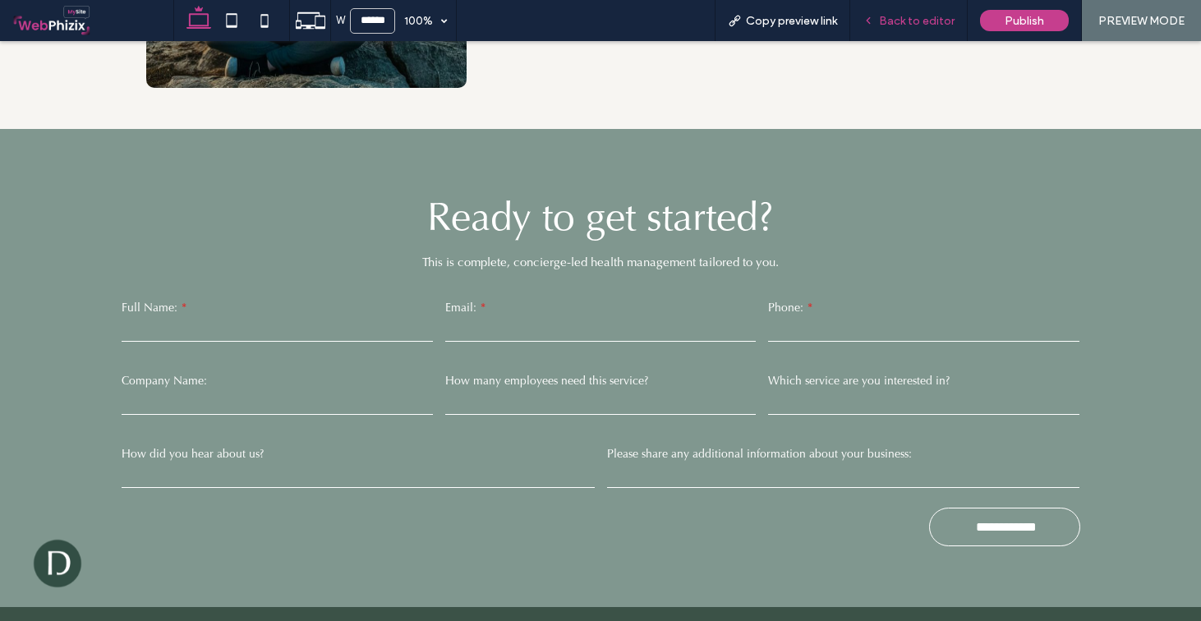
click at [908, 30] on div "Back to editor" at bounding box center [910, 20] width 118 height 41
click at [914, 25] on span "Back to editor" at bounding box center [917, 21] width 76 height 14
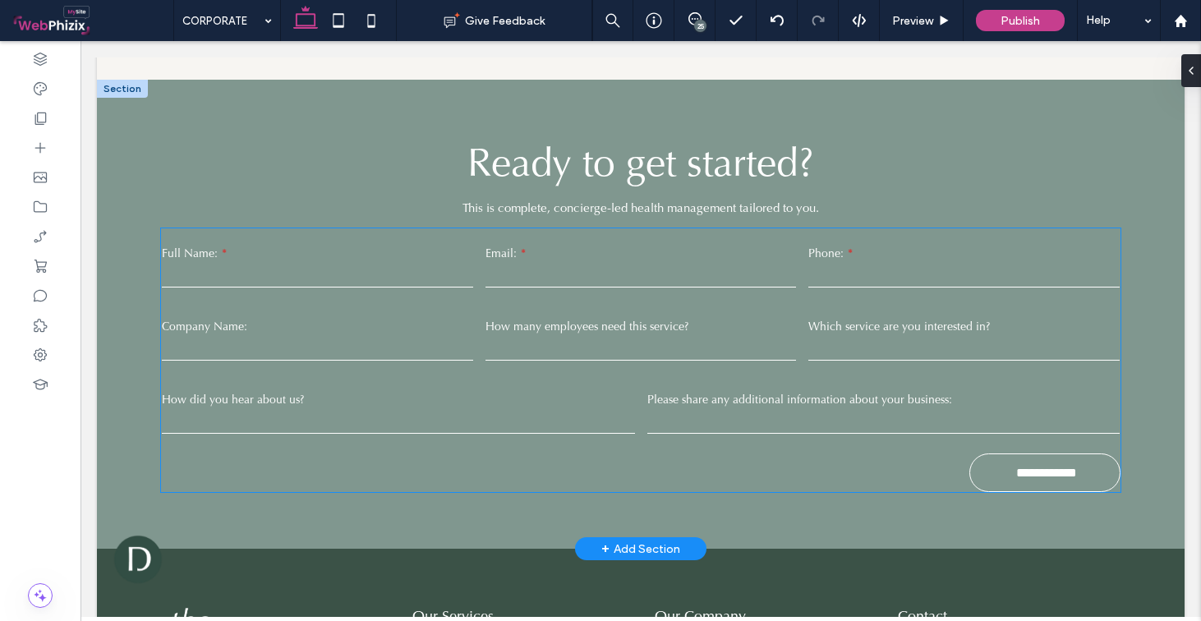
click at [662, 263] on input "email" at bounding box center [641, 275] width 311 height 25
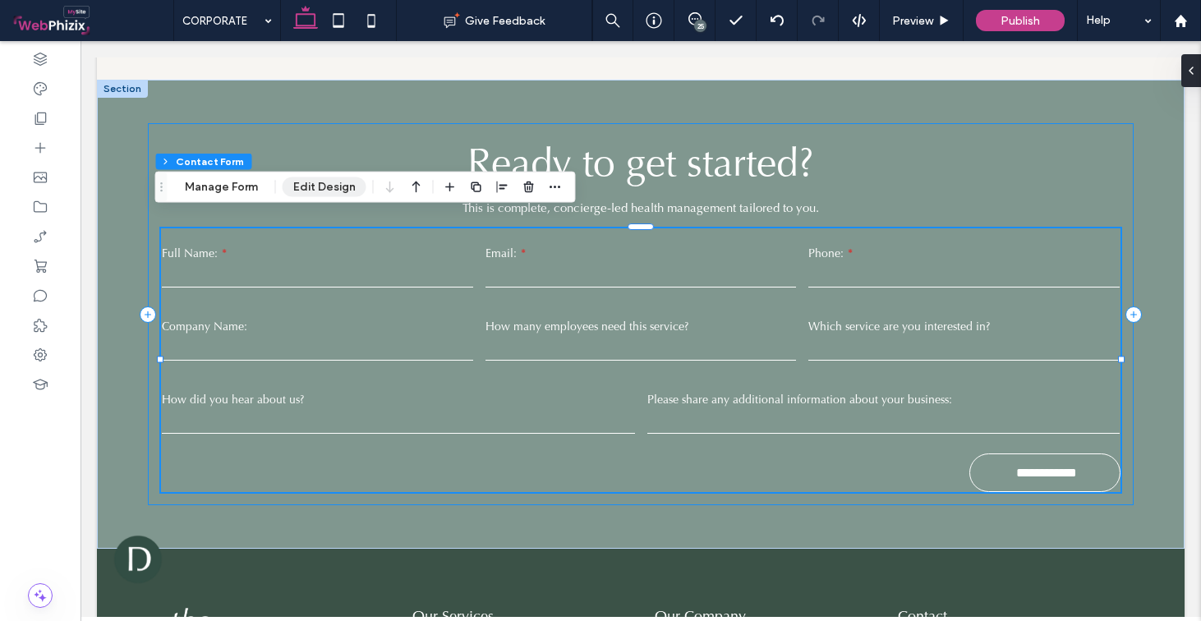
click at [314, 193] on button "Edit Design" at bounding box center [325, 188] width 84 height 20
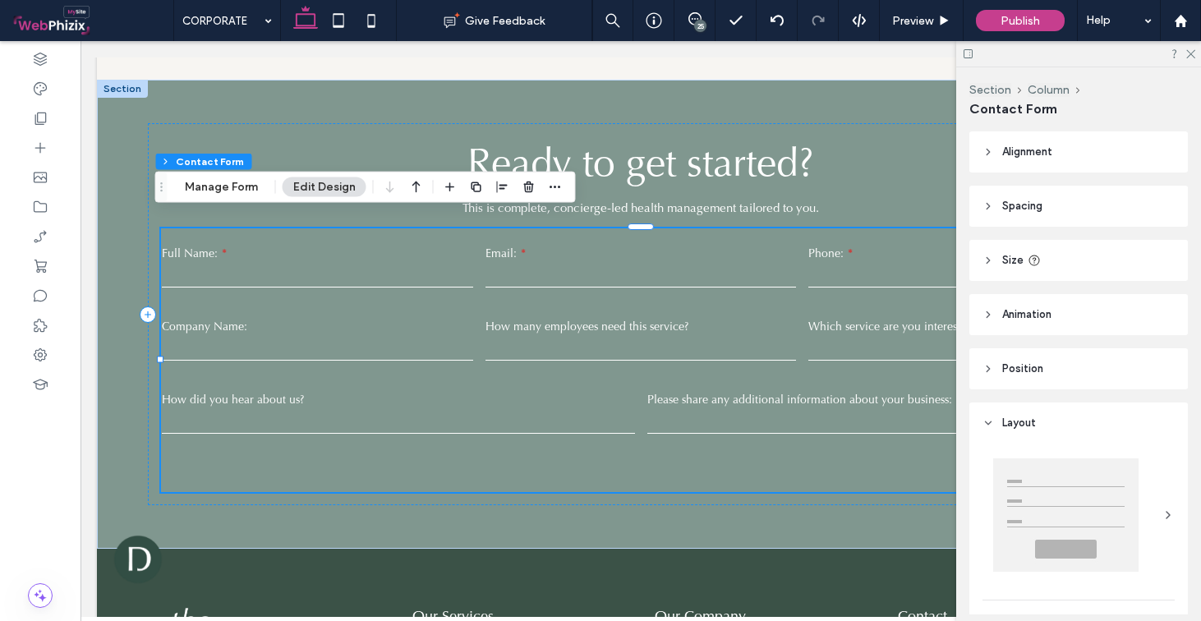
click at [1026, 203] on span "Spacing" at bounding box center [1023, 206] width 40 height 16
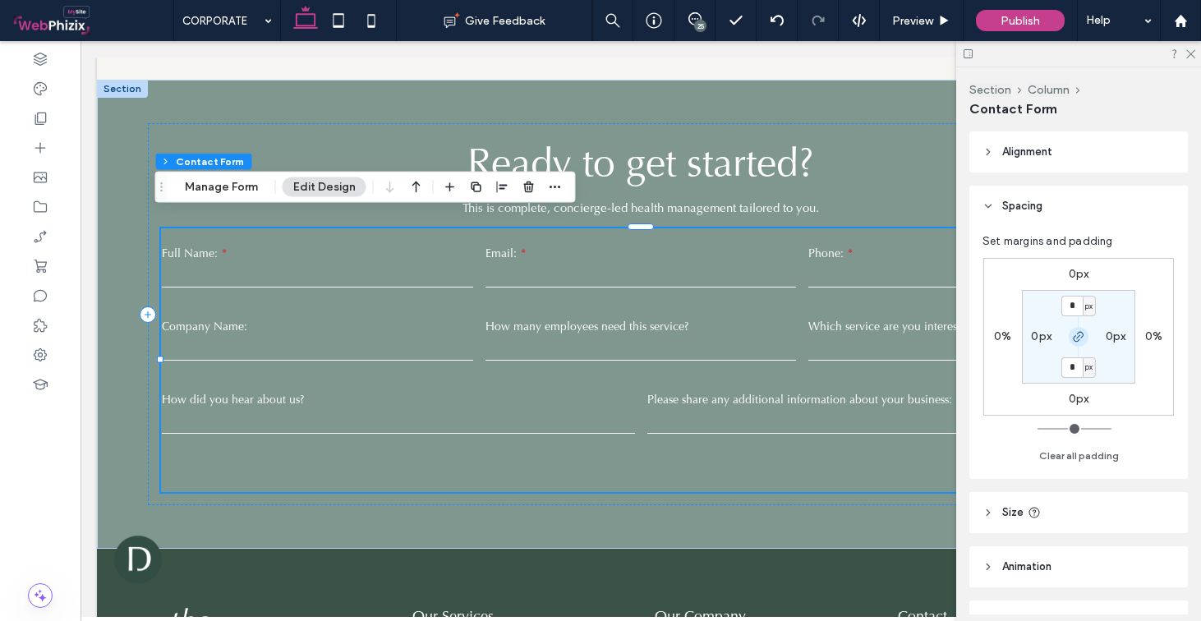
click at [1077, 334] on use "button" at bounding box center [1079, 337] width 10 height 10
click at [1073, 298] on input "*" at bounding box center [1072, 306] width 21 height 21
type input "**"
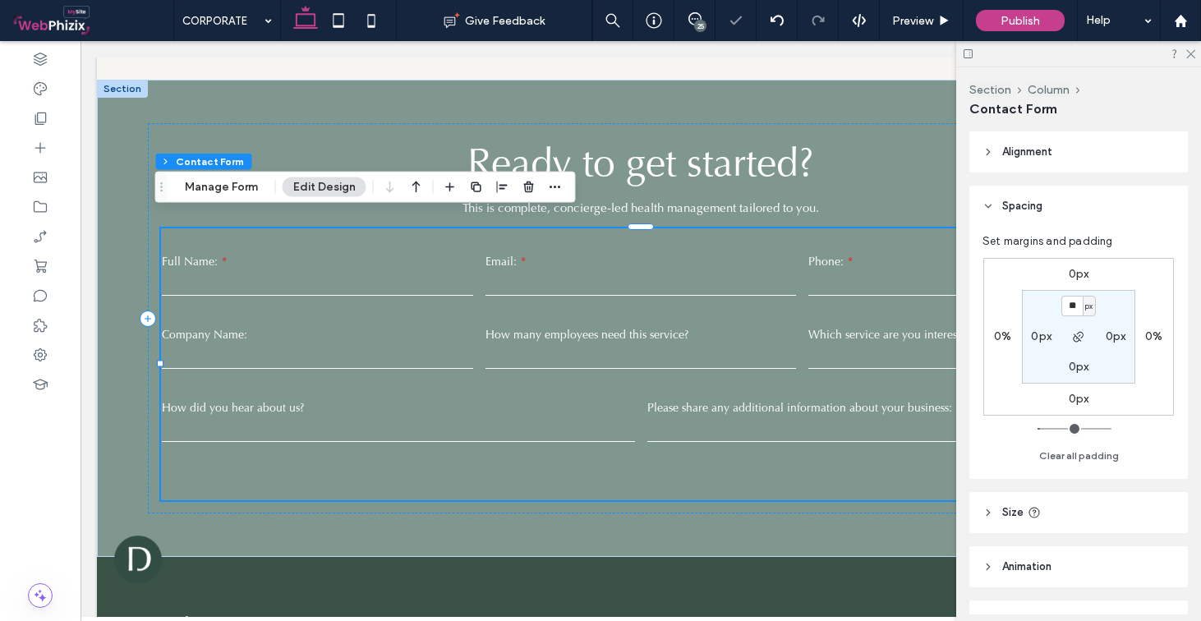
click at [1193, 59] on div at bounding box center [1079, 53] width 245 height 25
click at [1192, 57] on icon at bounding box center [1190, 53] width 11 height 11
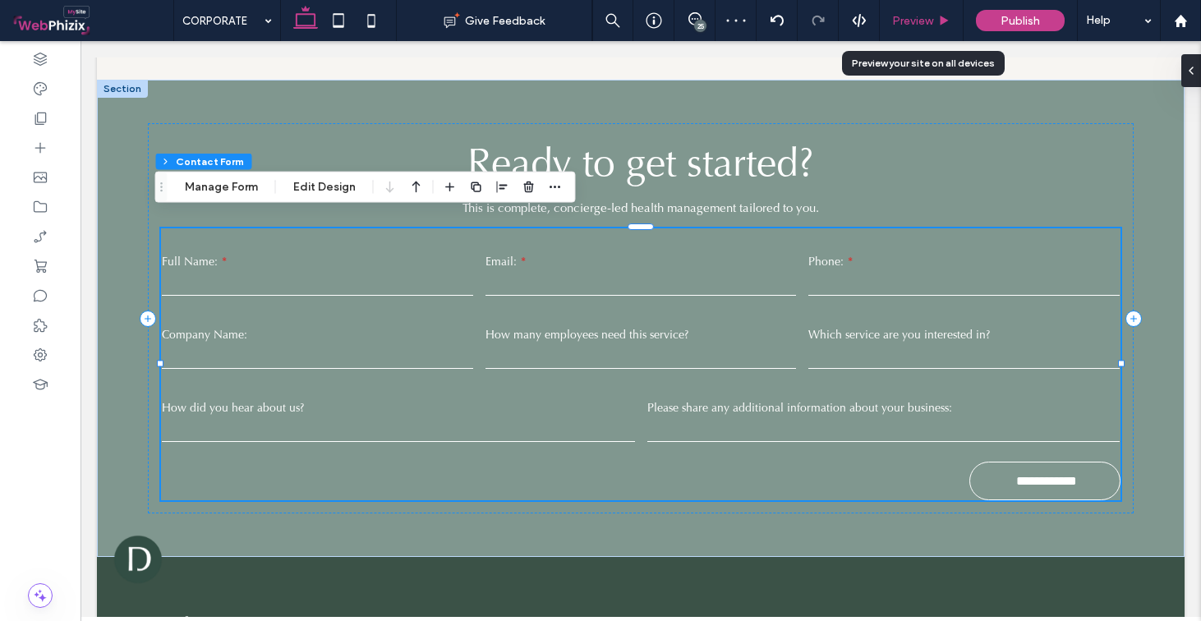
click at [921, 29] on div "Preview" at bounding box center [922, 20] width 84 height 41
click at [920, 23] on span "Preview" at bounding box center [912, 21] width 41 height 14
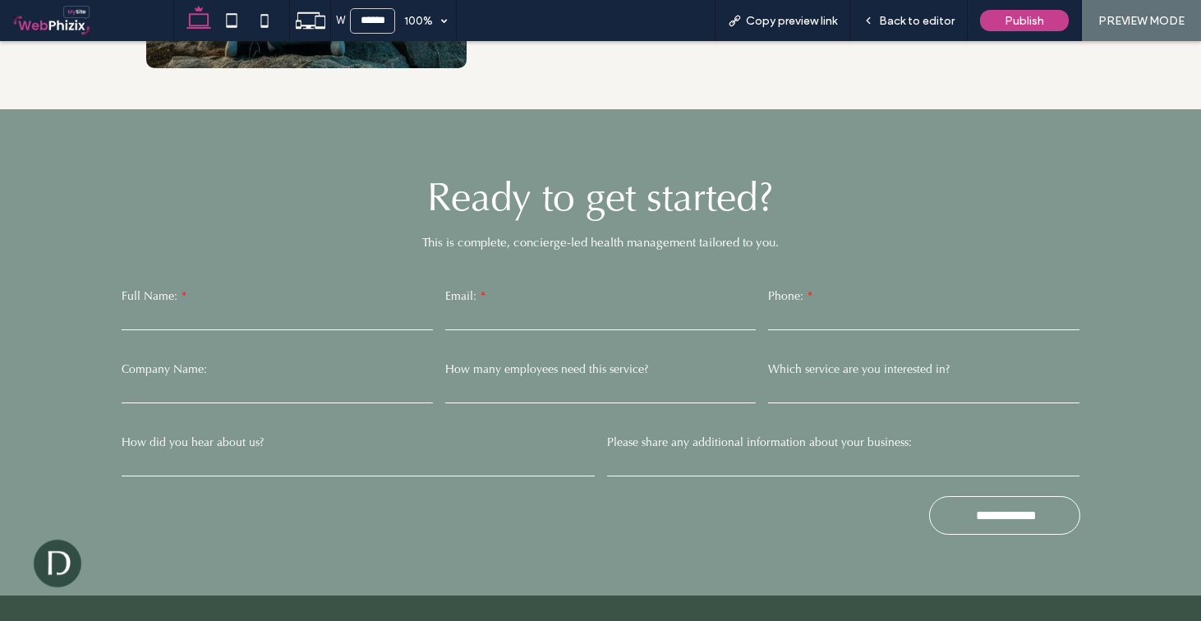
scroll to position [3, 0]
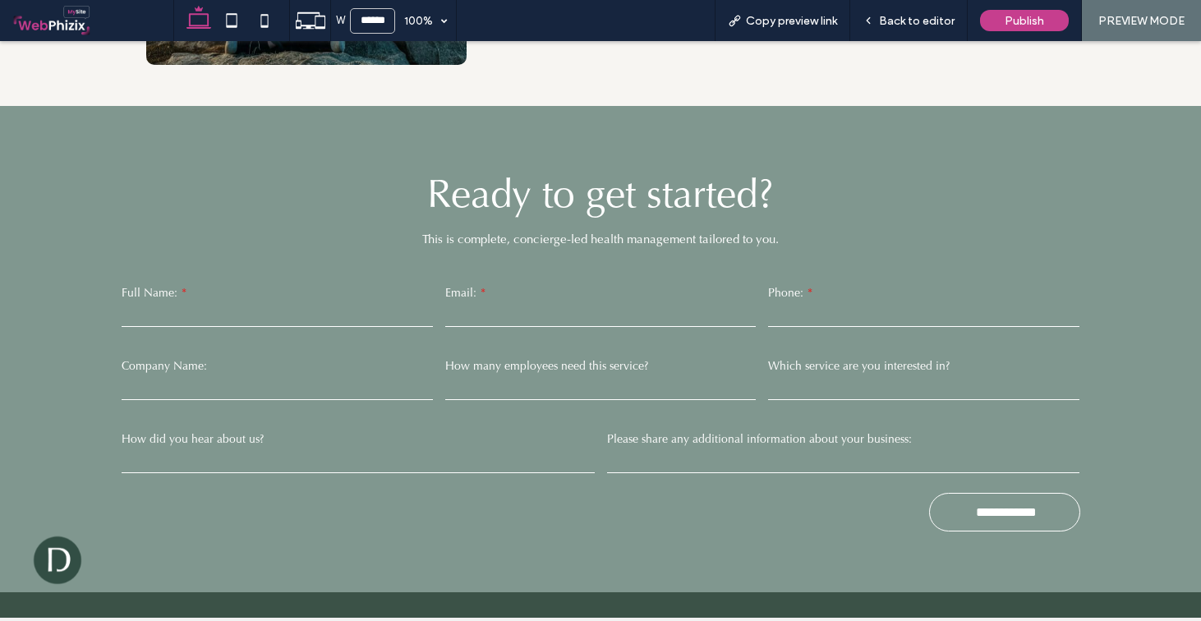
click at [616, 511] on form "**********" at bounding box center [601, 400] width 960 height 264
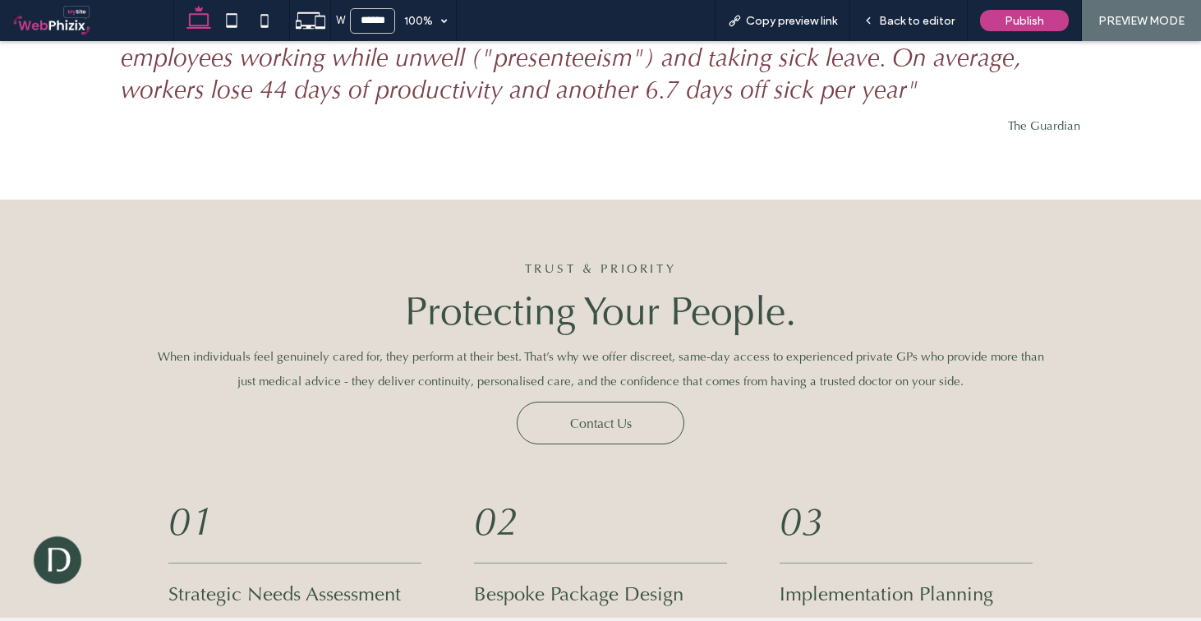
scroll to position [1438, 0]
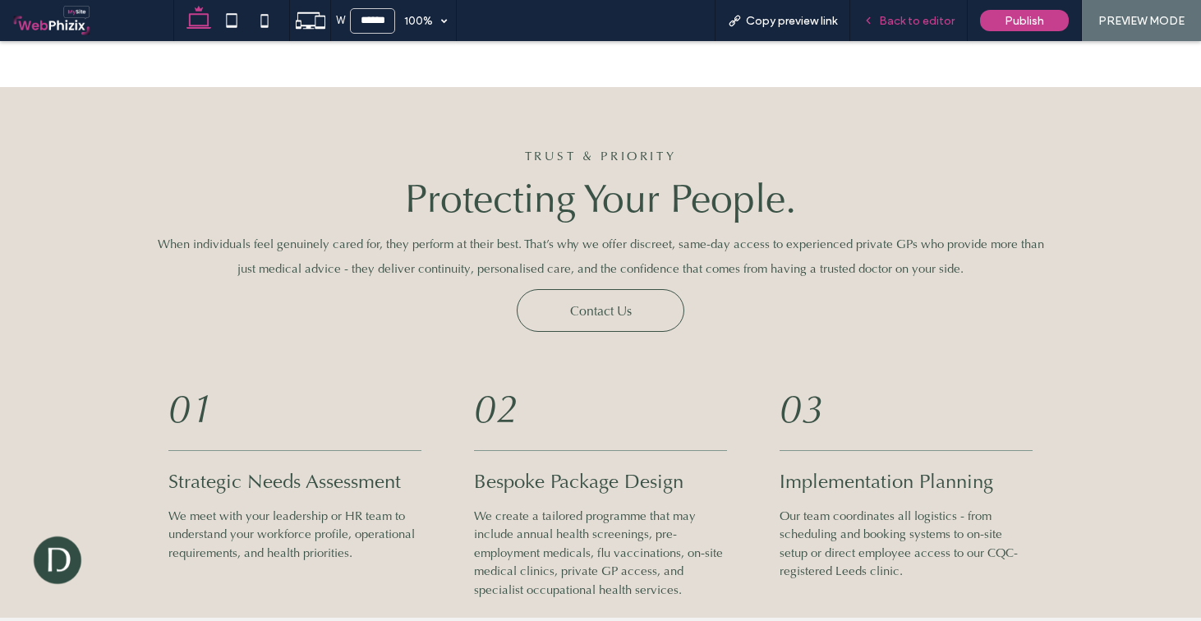
click at [922, 31] on div "Back to editor" at bounding box center [910, 20] width 118 height 41
click at [905, 18] on span "Back to editor" at bounding box center [917, 21] width 76 height 14
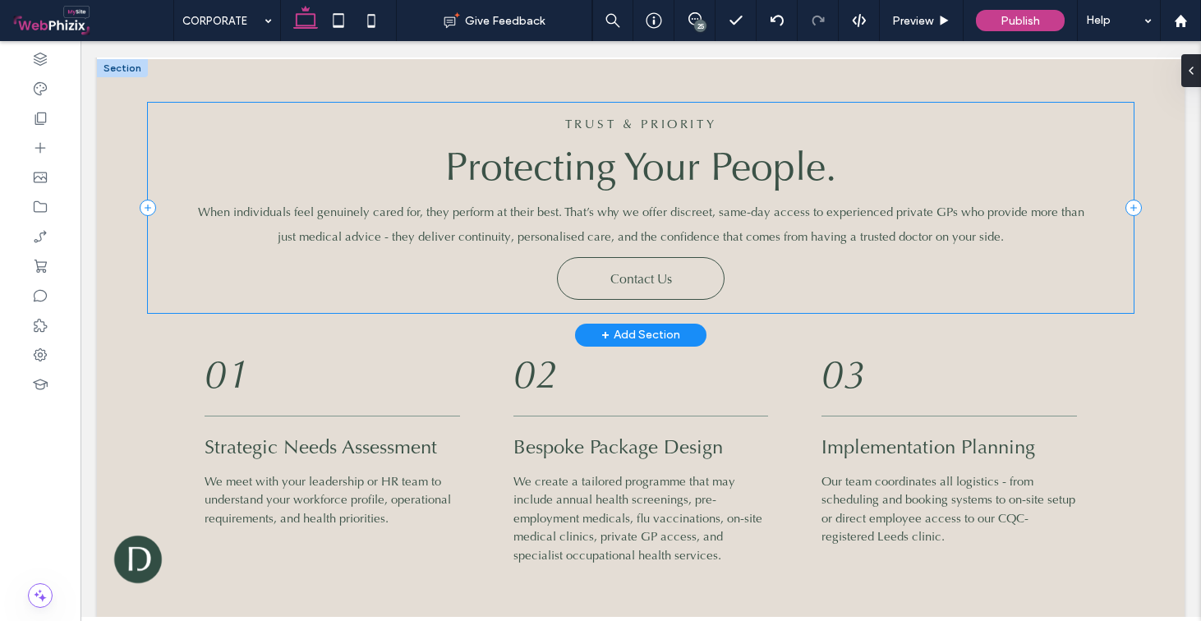
click at [842, 131] on div "Trust & priority Protecting Your People. When individuals feel genuinely cared …" at bounding box center [641, 208] width 986 height 210
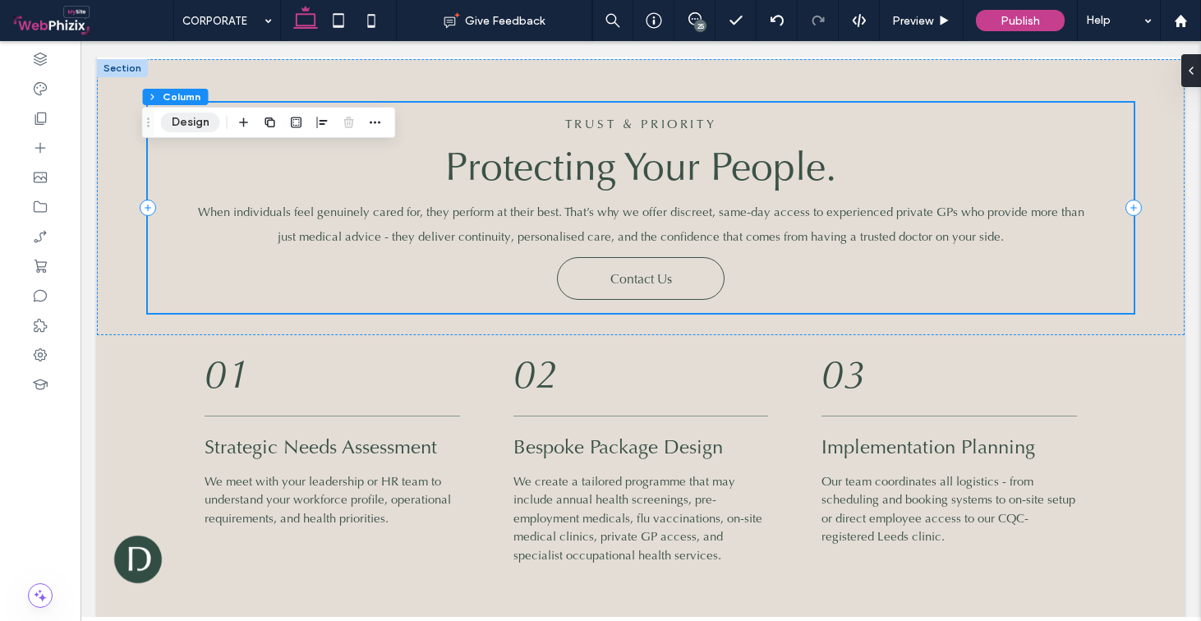
click at [205, 122] on button "Design" at bounding box center [190, 123] width 59 height 20
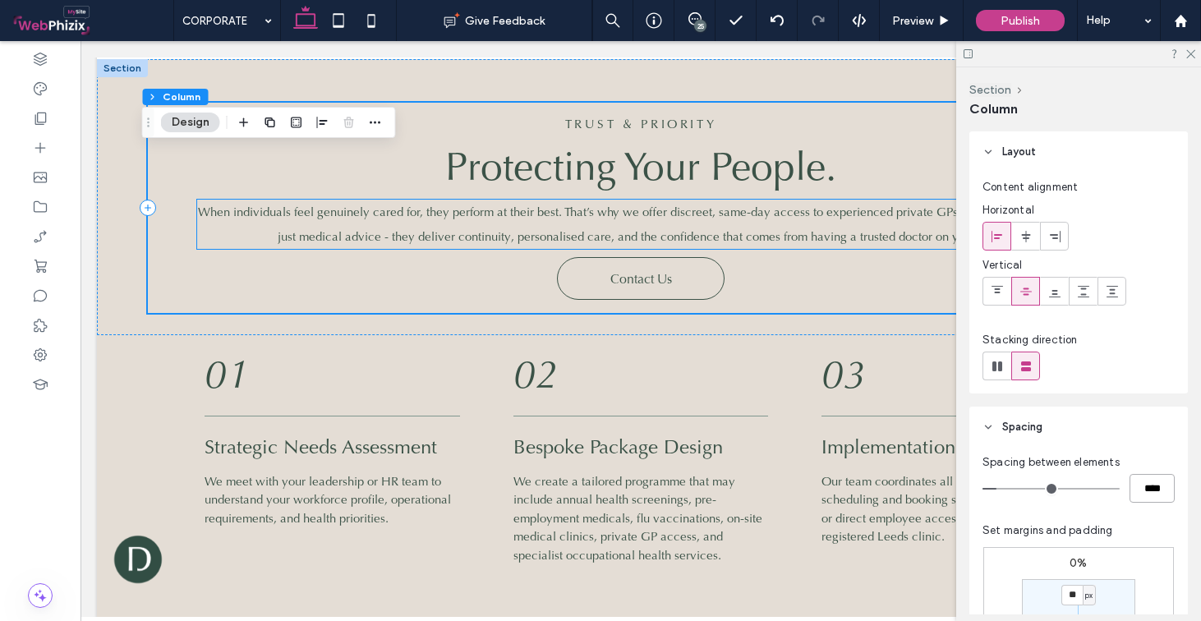
click at [1143, 488] on input "****" at bounding box center [1152, 488] width 45 height 29
type input "**"
type input "****"
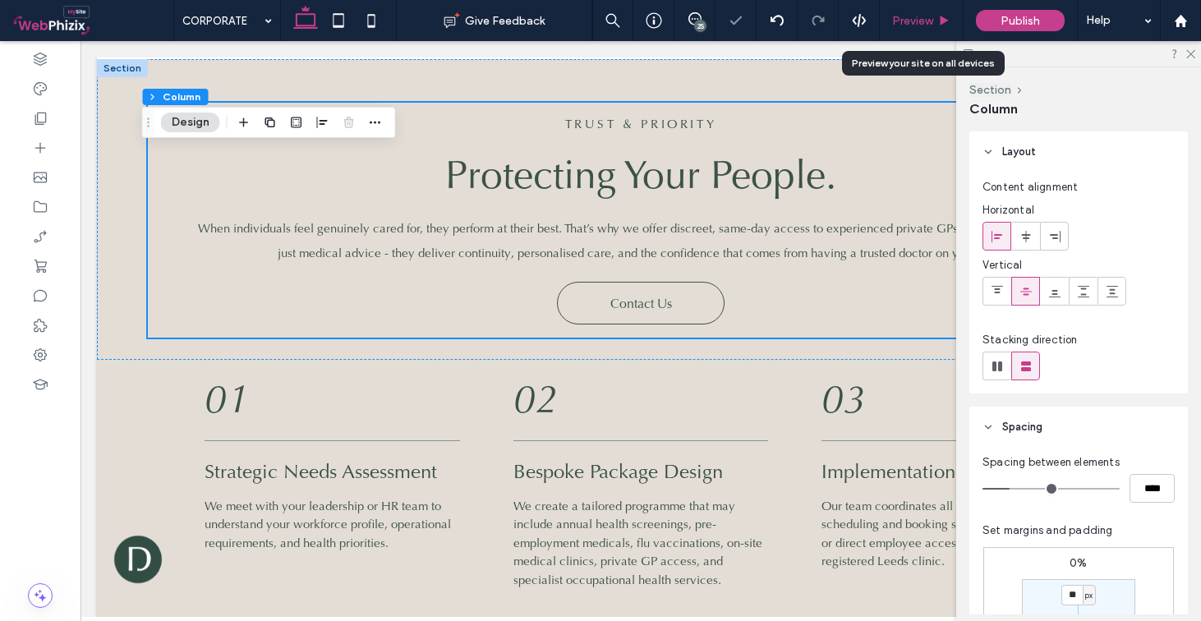
click at [937, 23] on div "Preview" at bounding box center [921, 21] width 83 height 14
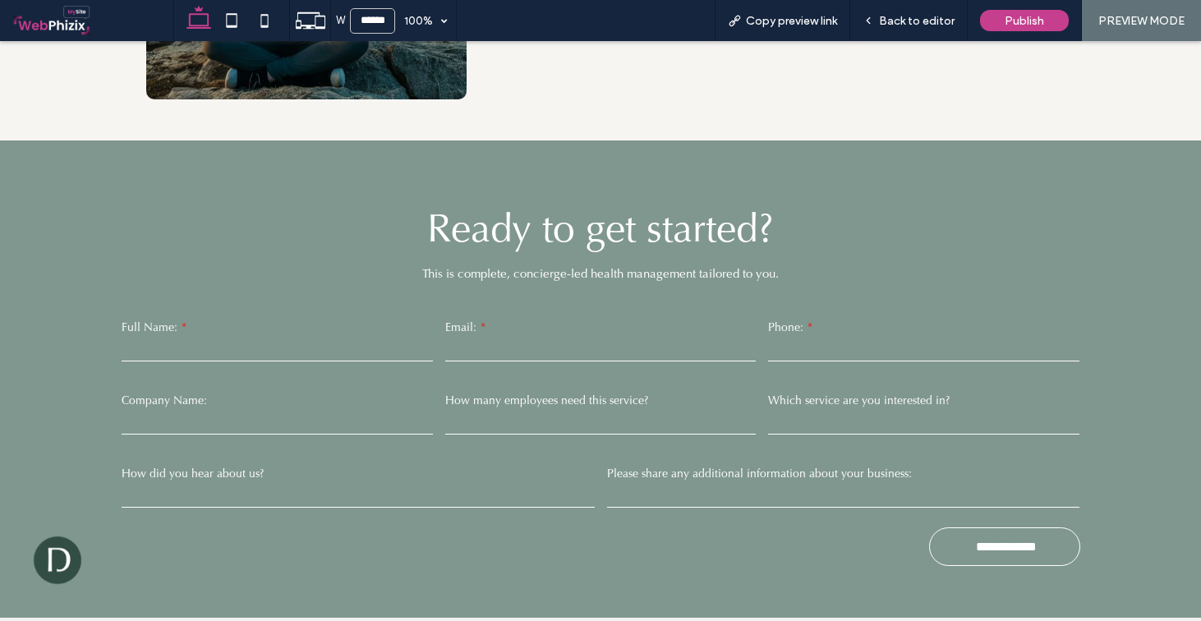
scroll to position [3528, 0]
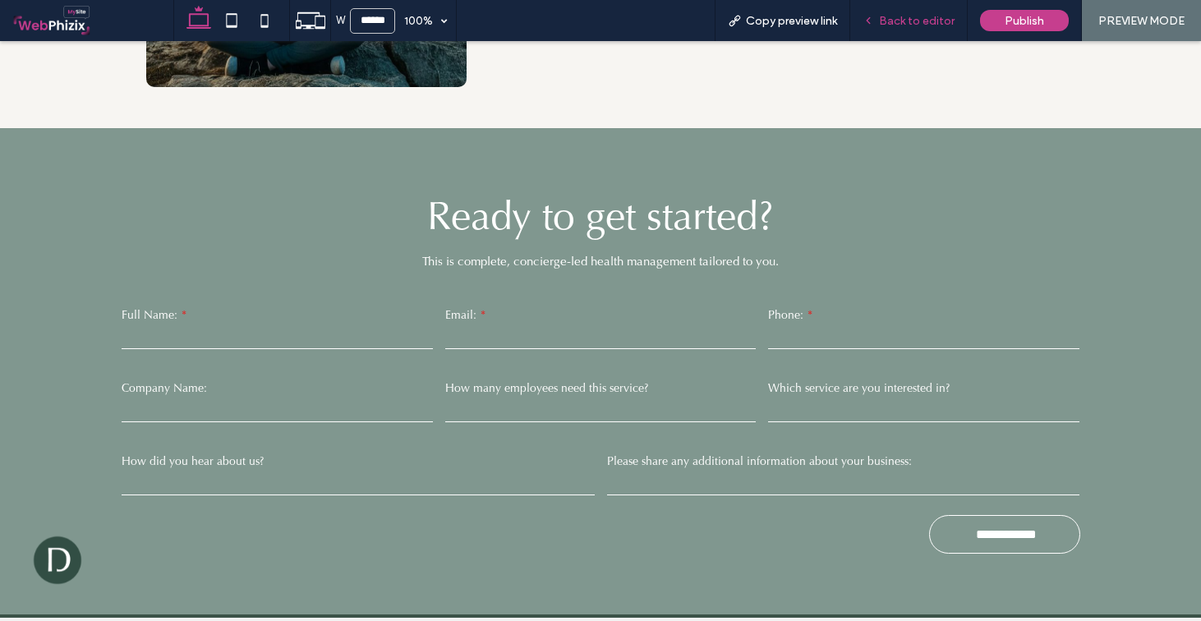
click at [909, 22] on span "Back to editor" at bounding box center [917, 21] width 76 height 14
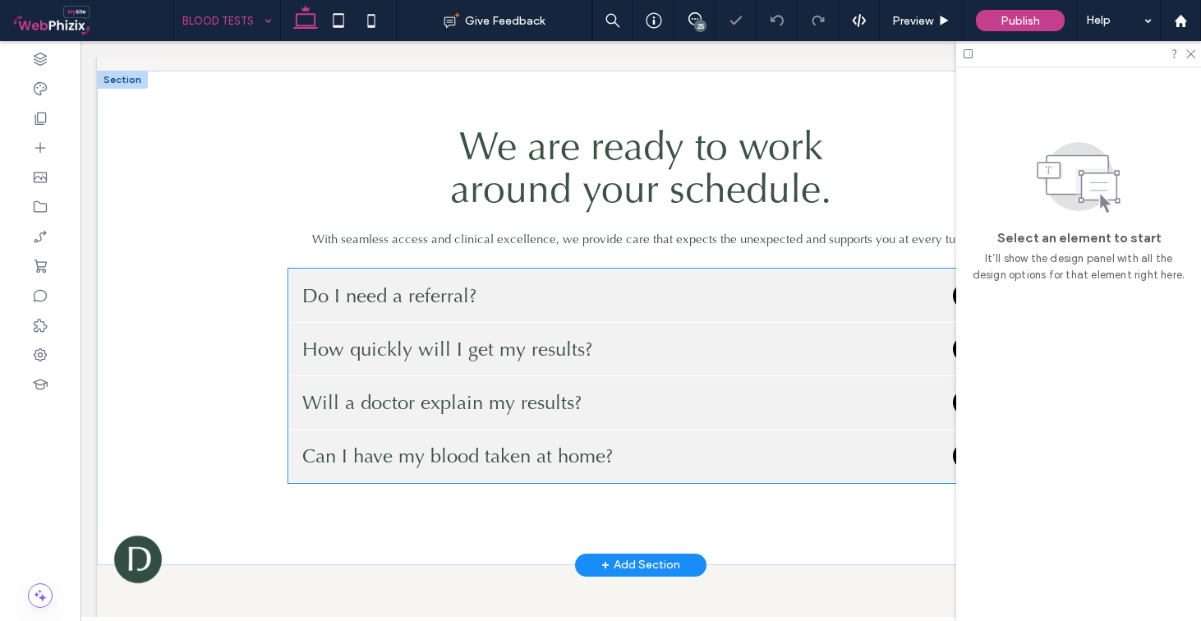
scroll to position [2754, 0]
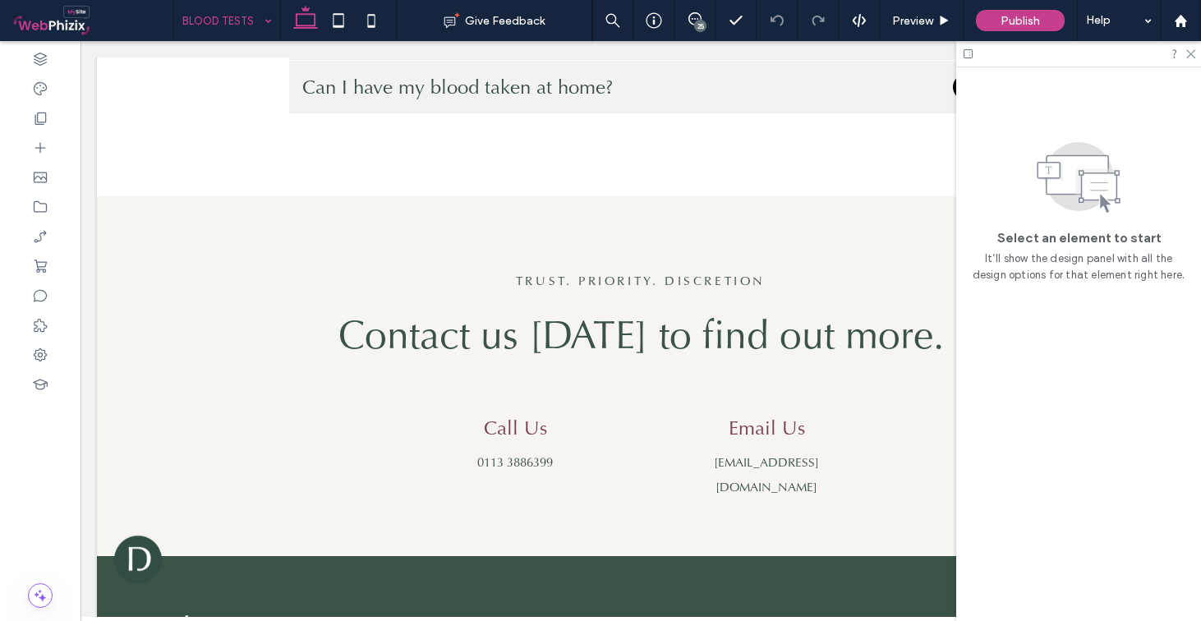
click at [228, 6] on input at bounding box center [222, 20] width 81 height 41
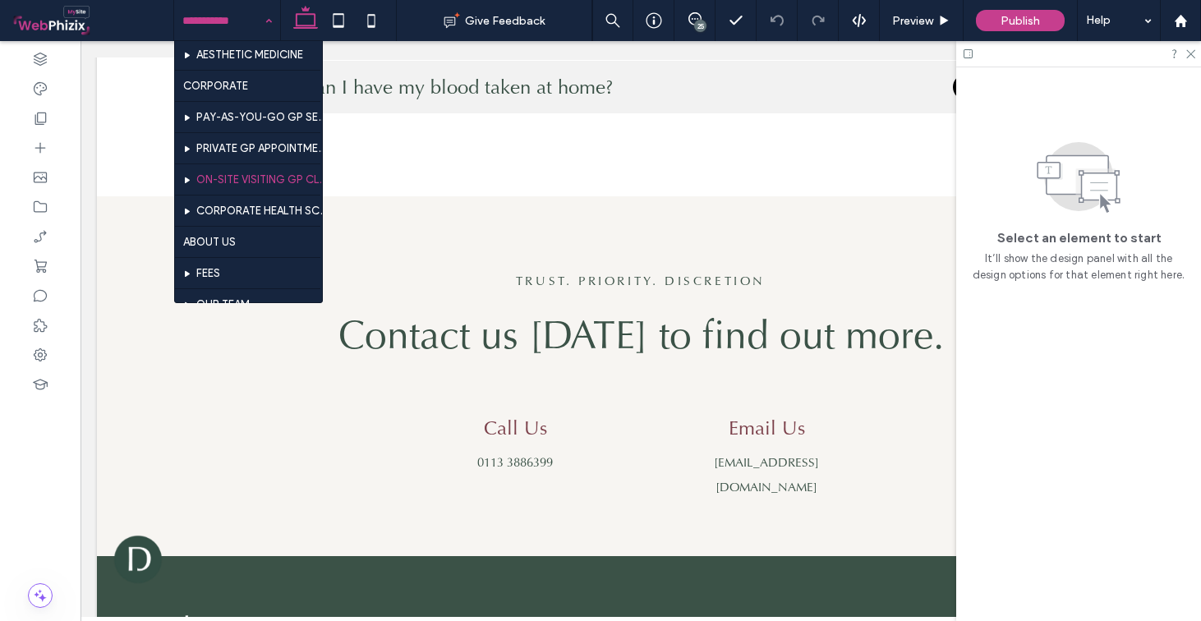
scroll to position [561, 0]
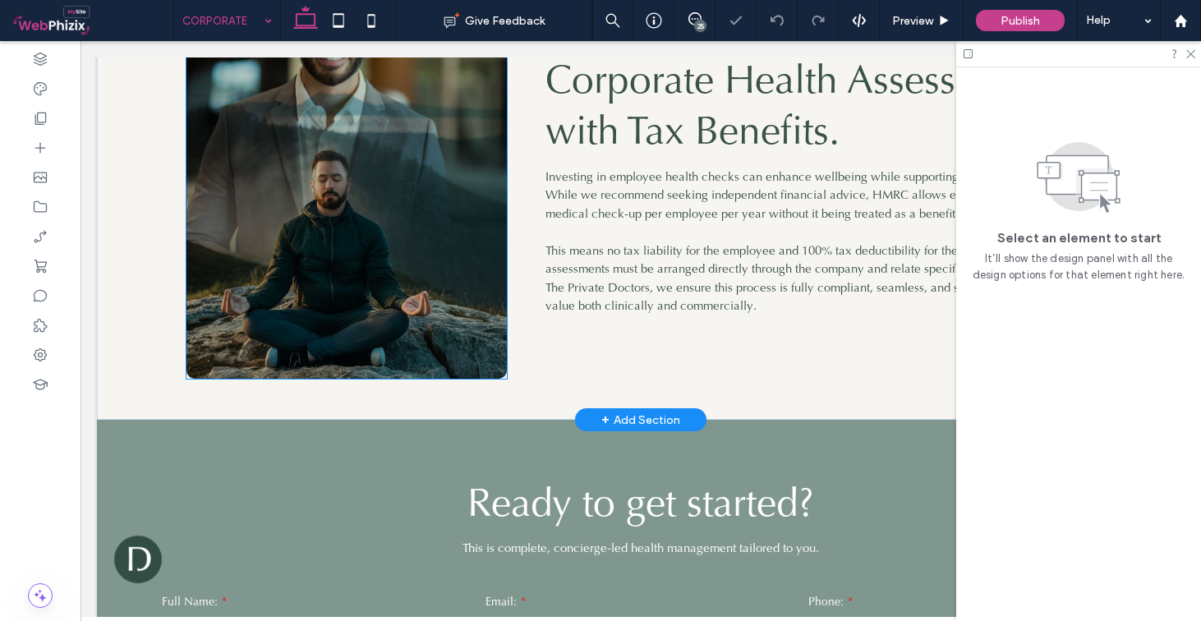
scroll to position [3522, 0]
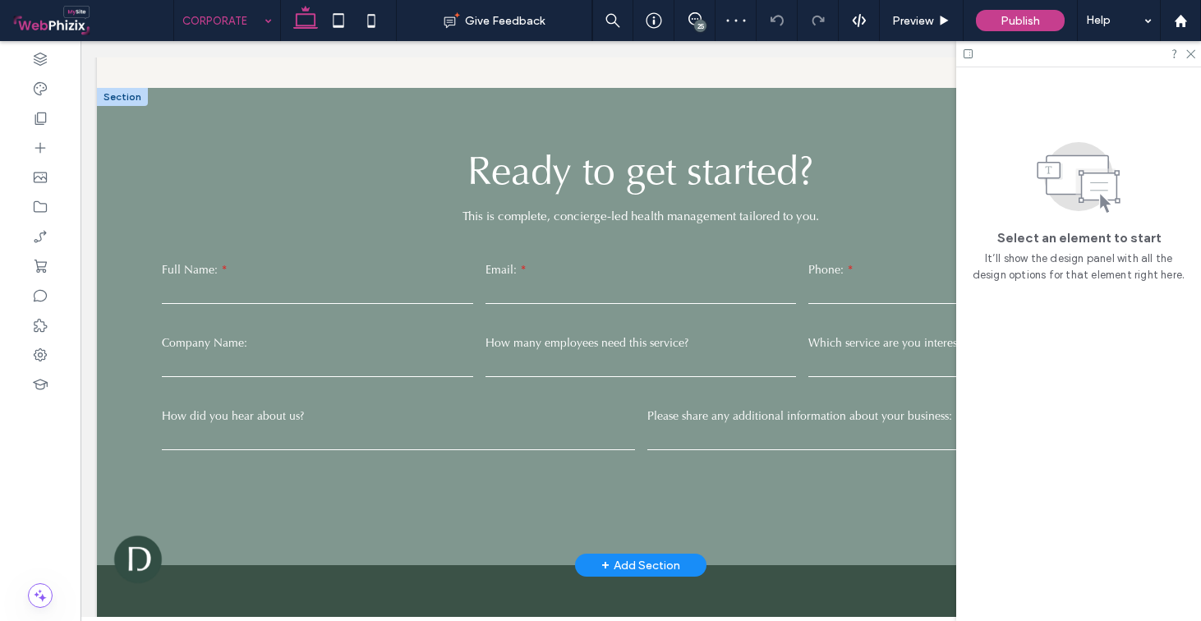
click at [645, 556] on div "+ Add Section" at bounding box center [641, 565] width 79 height 18
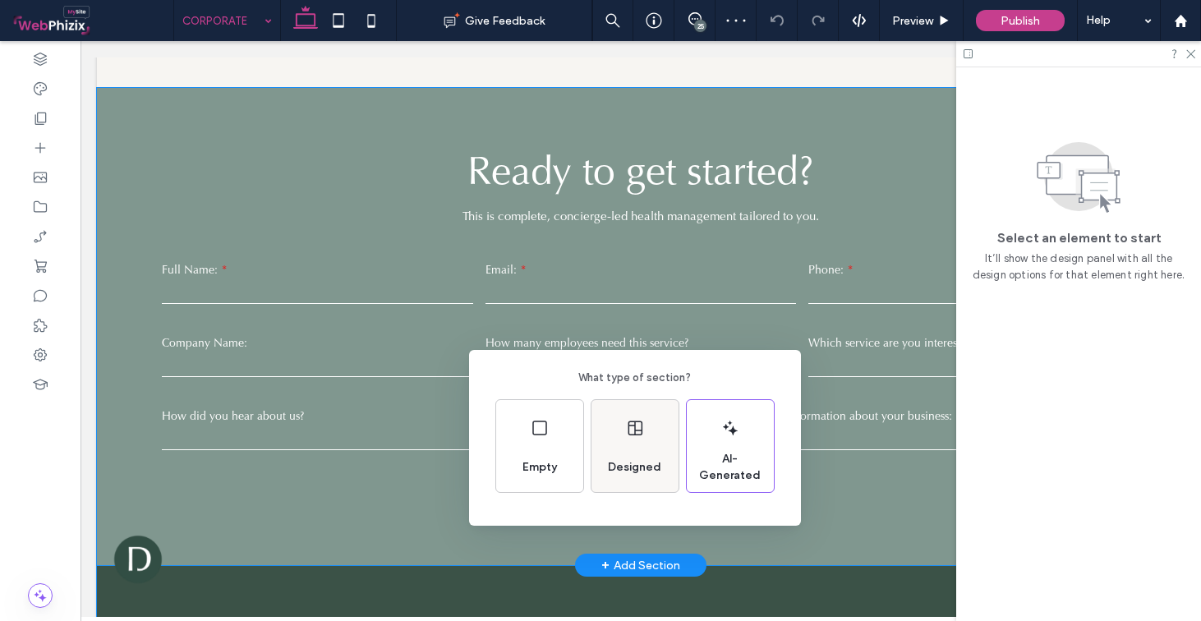
click at [616, 425] on div "Designed" at bounding box center [635, 446] width 87 height 92
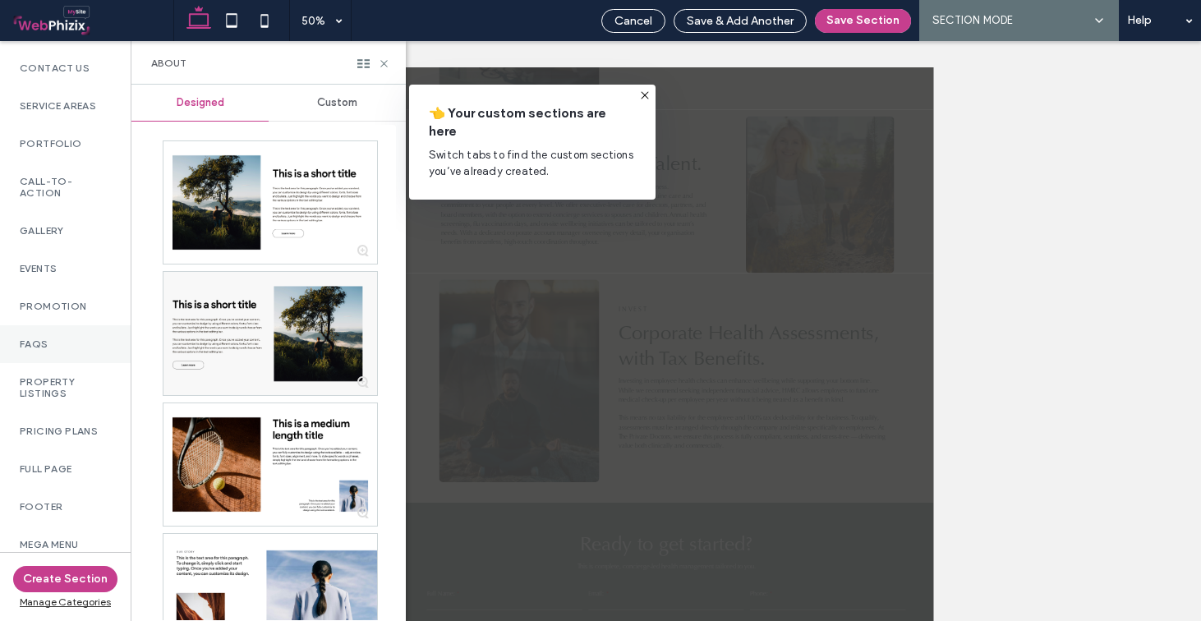
scroll to position [0, 0]
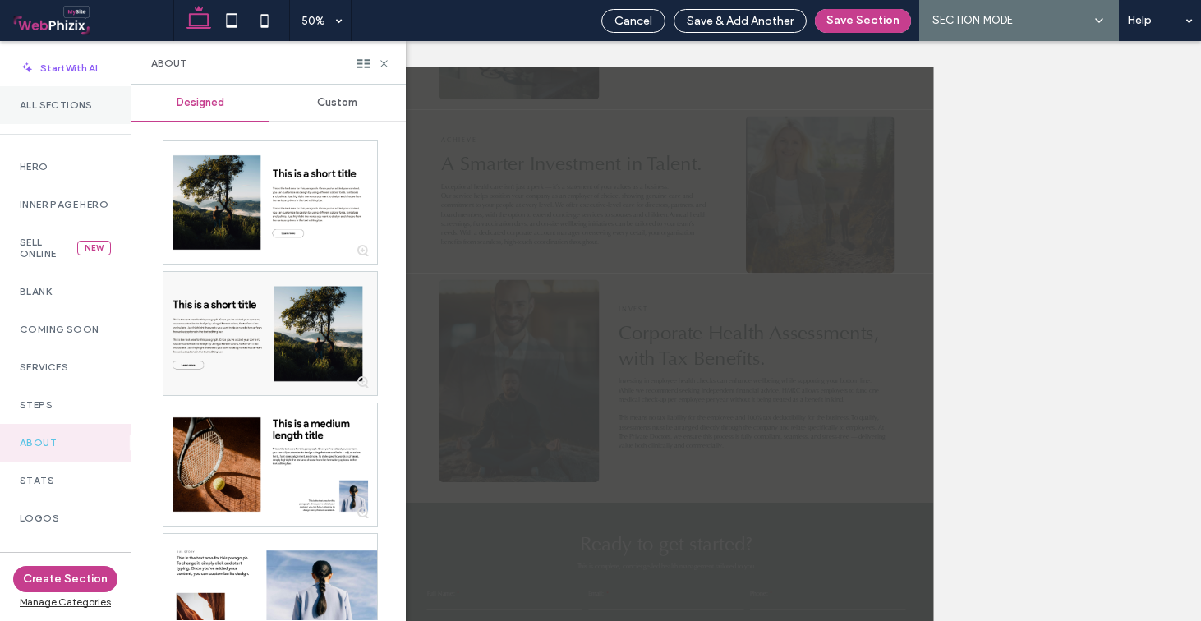
click at [68, 117] on div "All Sections" at bounding box center [65, 105] width 131 height 38
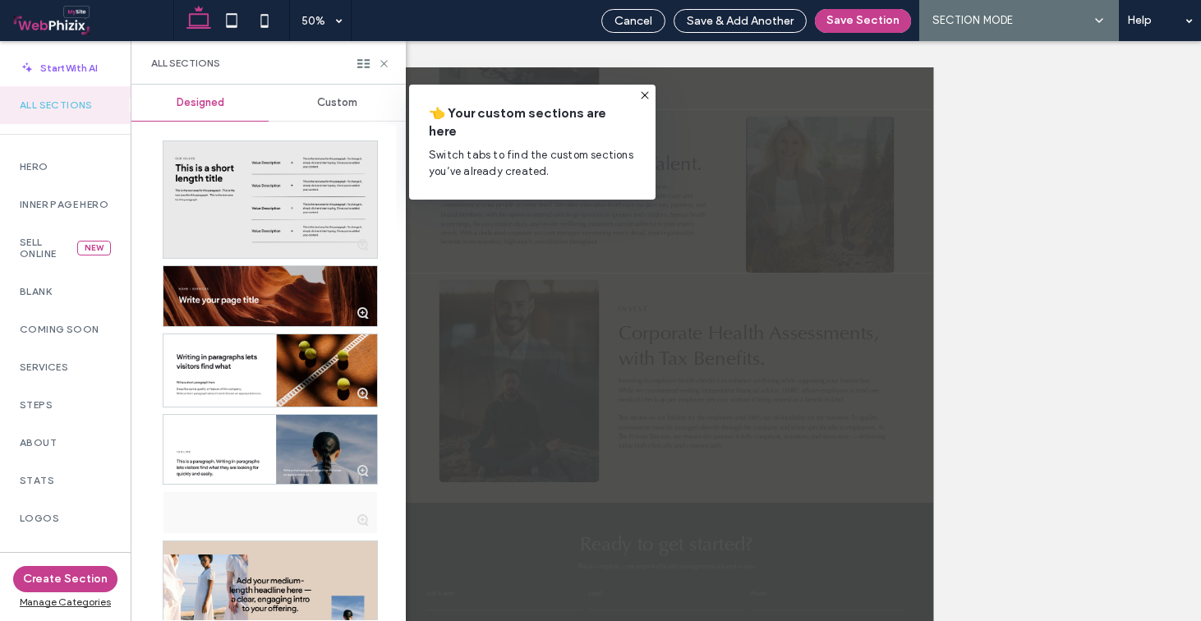
click at [327, 112] on div "Custom" at bounding box center [337, 103] width 137 height 36
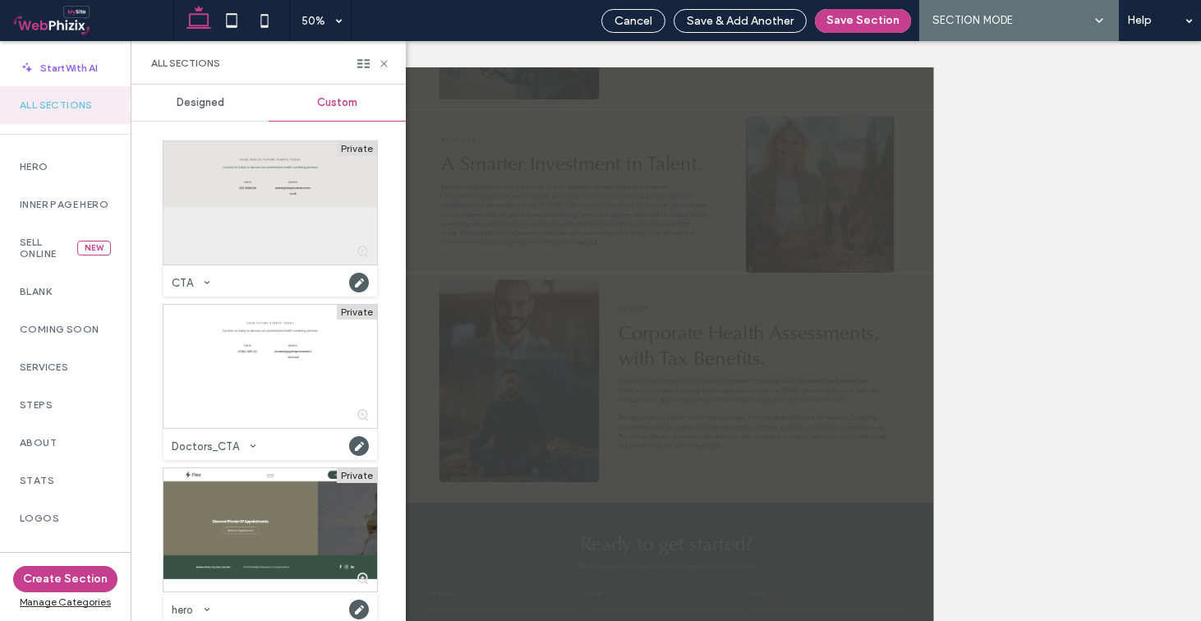
click at [266, 177] on div at bounding box center [271, 202] width 214 height 123
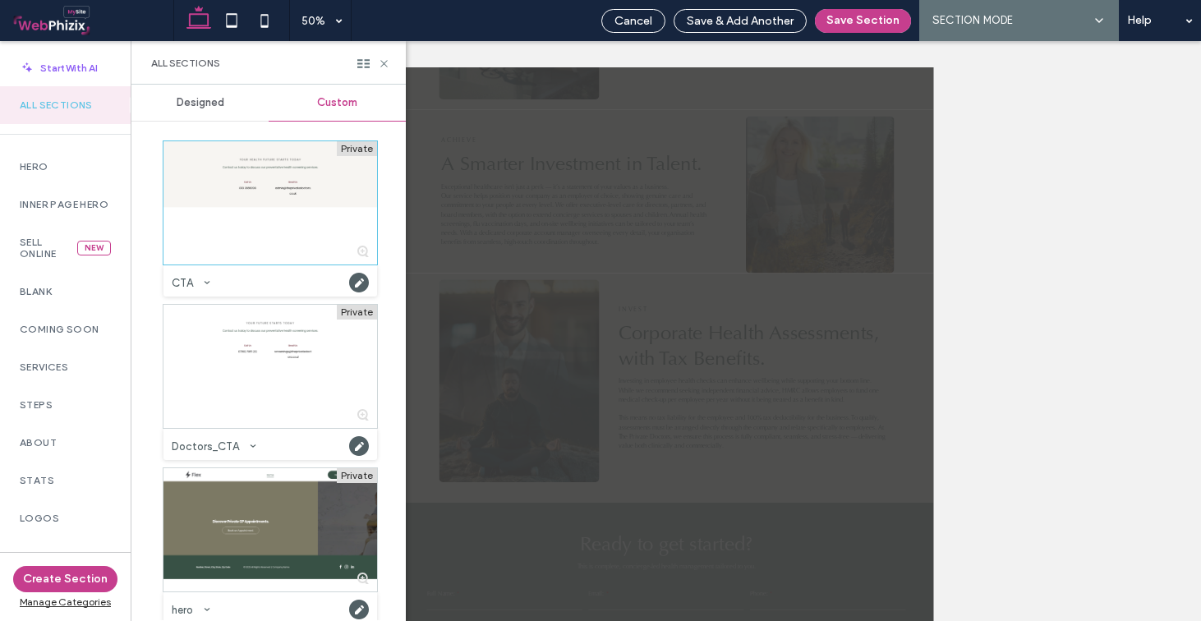
scroll to position [2733, 0]
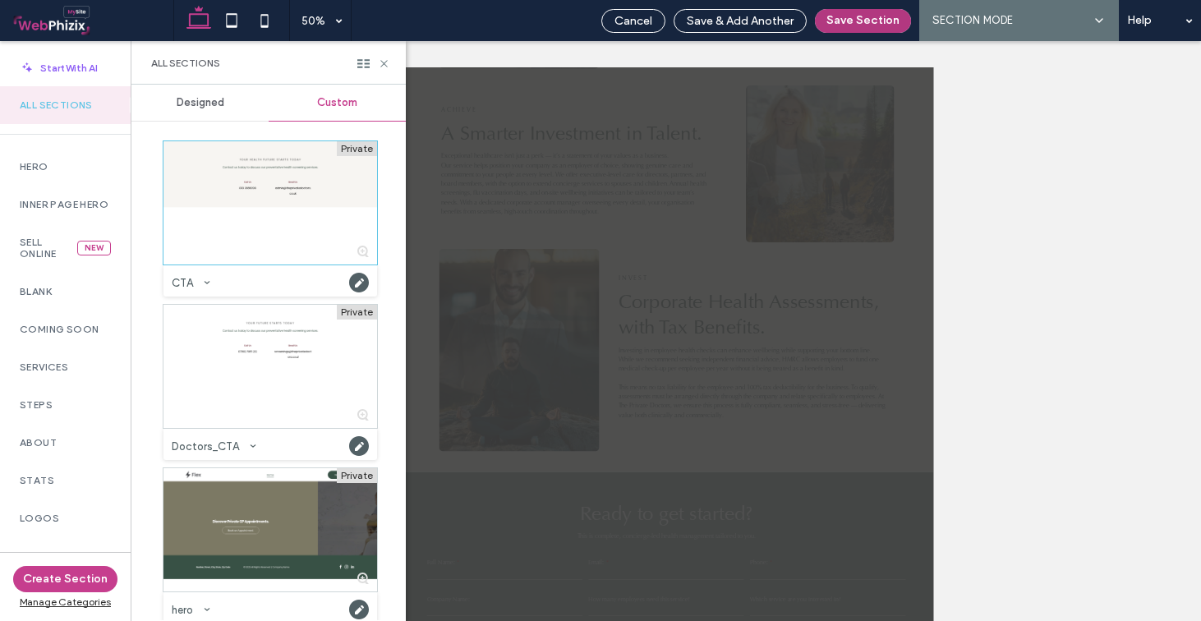
click at [885, 20] on button "Save Section" at bounding box center [863, 21] width 96 height 24
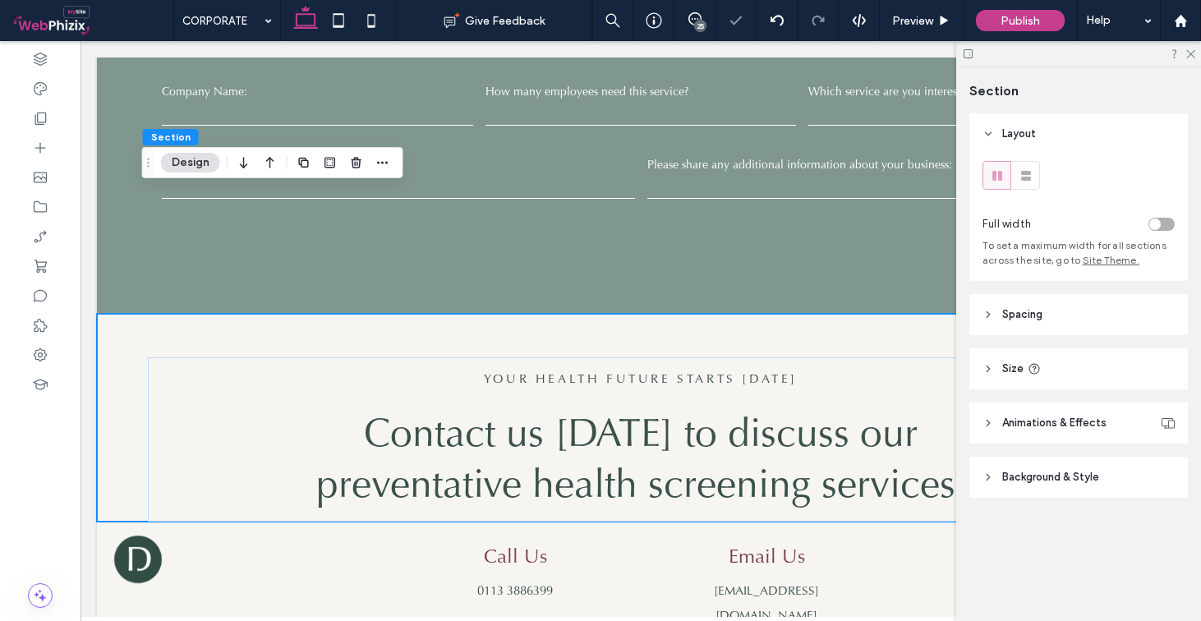
scroll to position [3883, 0]
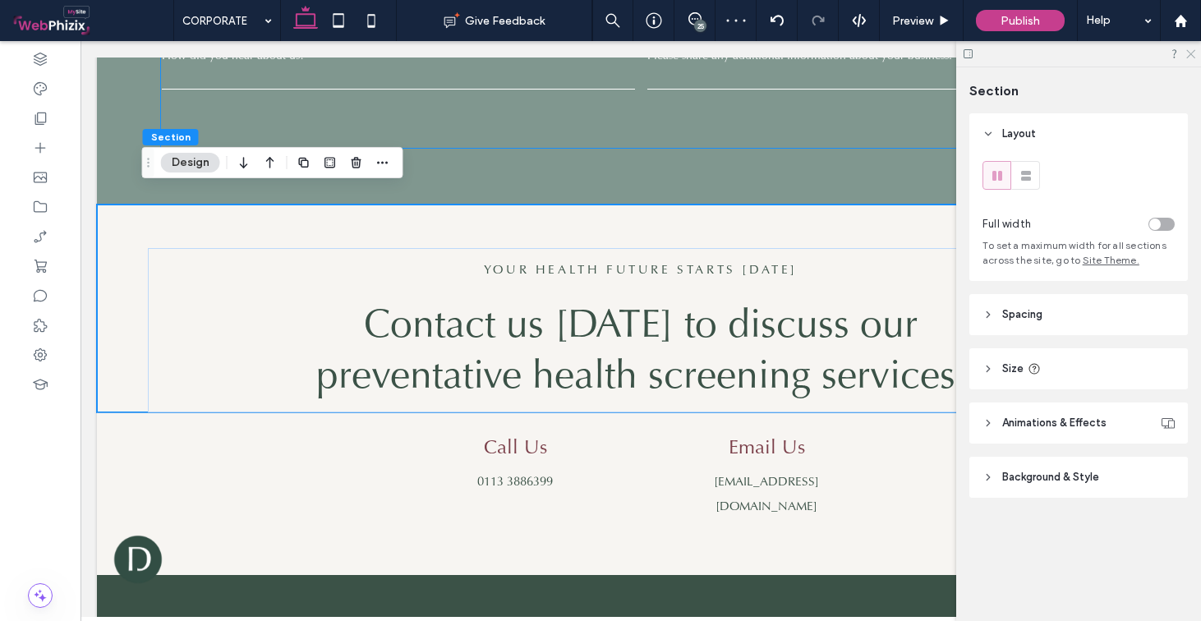
click at [1190, 56] on use at bounding box center [1191, 54] width 9 height 9
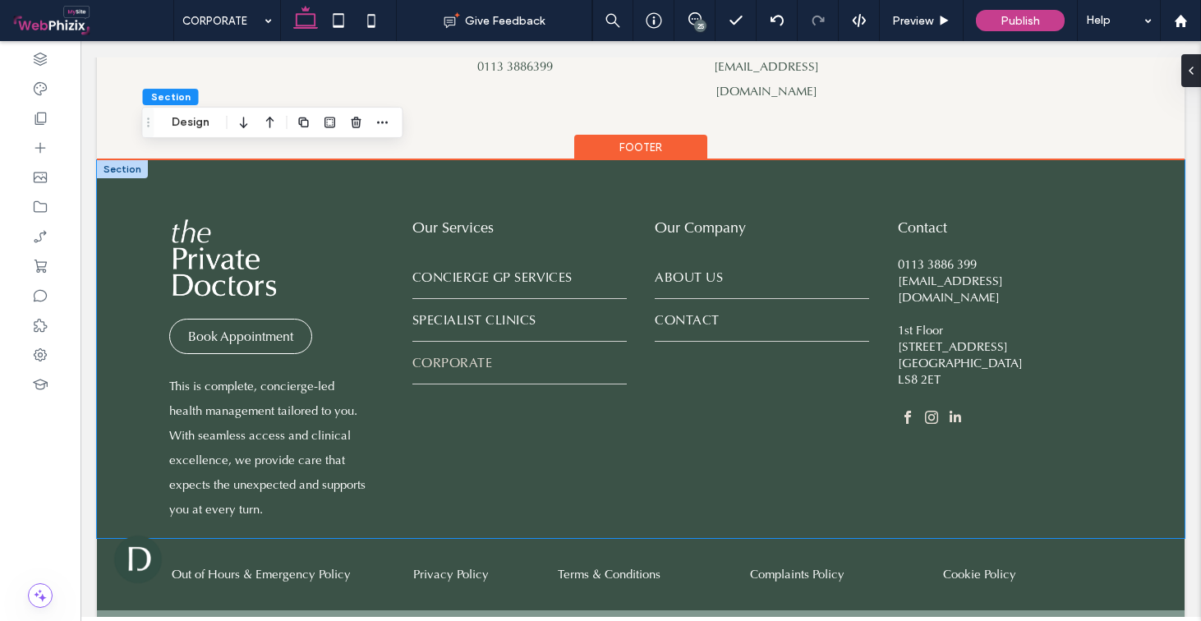
scroll to position [4229, 0]
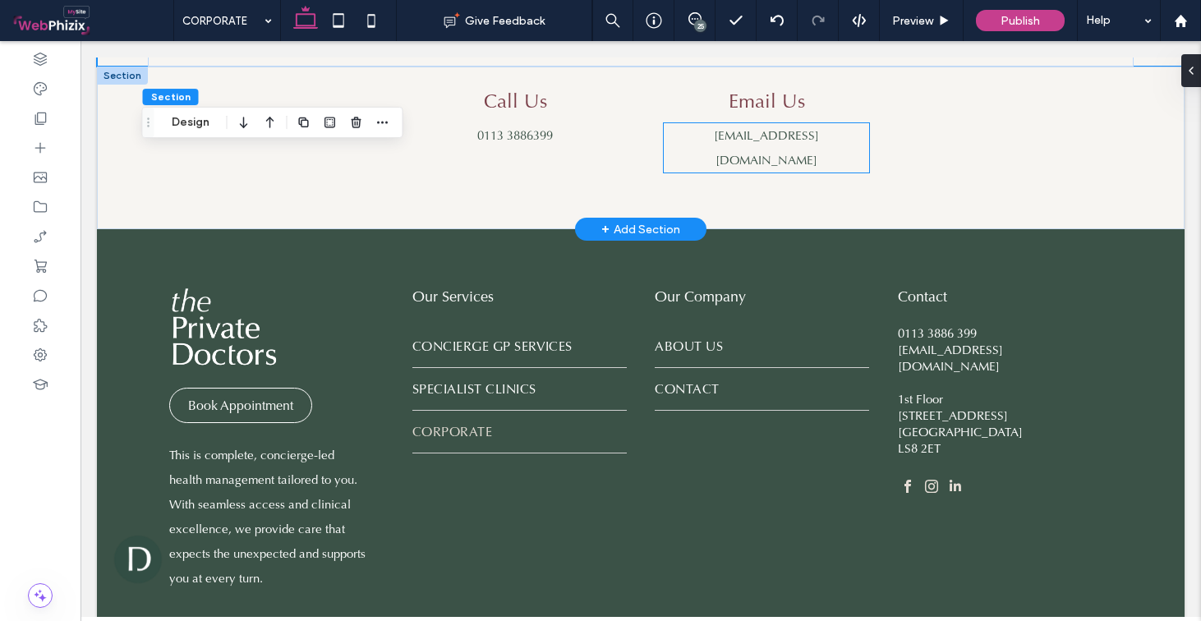
click at [714, 127] on span "[EMAIL_ADDRESS][DOMAIN_NAME]" at bounding box center [766, 147] width 105 height 41
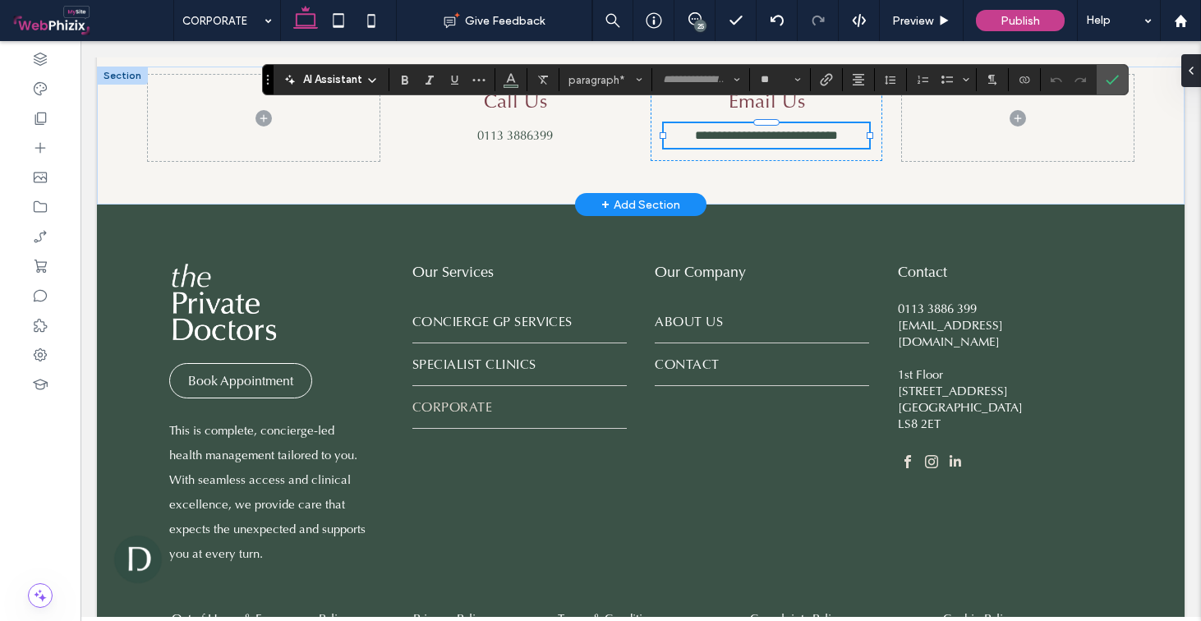
click at [704, 129] on span "**********" at bounding box center [766, 135] width 143 height 12
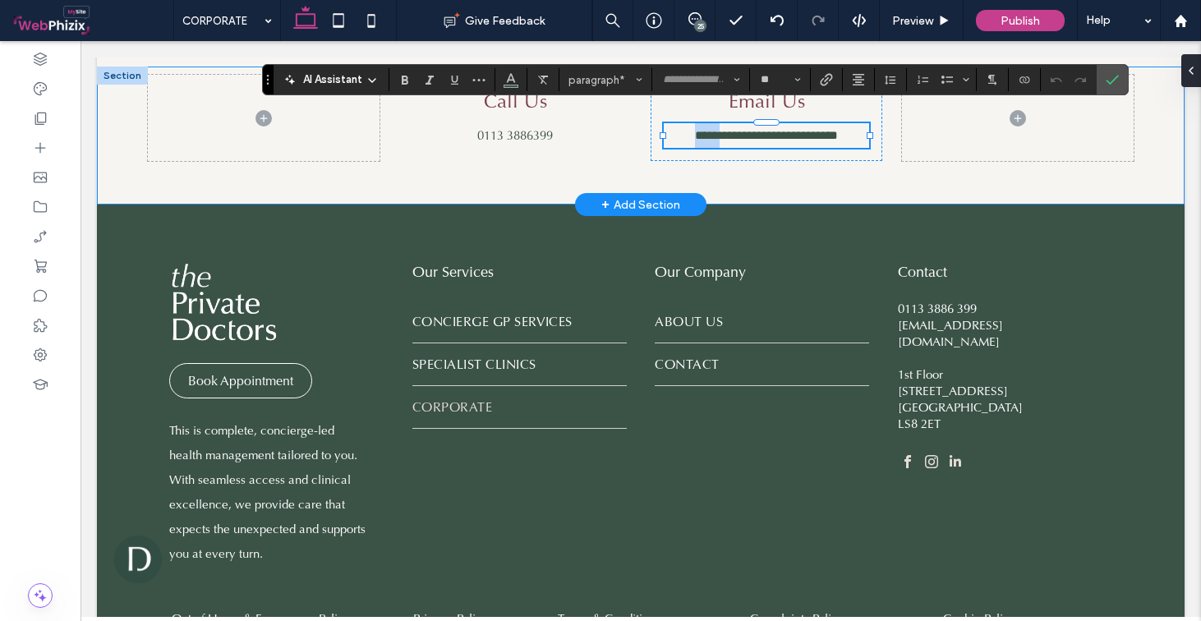
drag, startPoint x: 709, startPoint y: 120, endPoint x: 643, endPoint y: 121, distance: 65.7
click at [643, 121] on div "**********" at bounding box center [641, 136] width 986 height 138
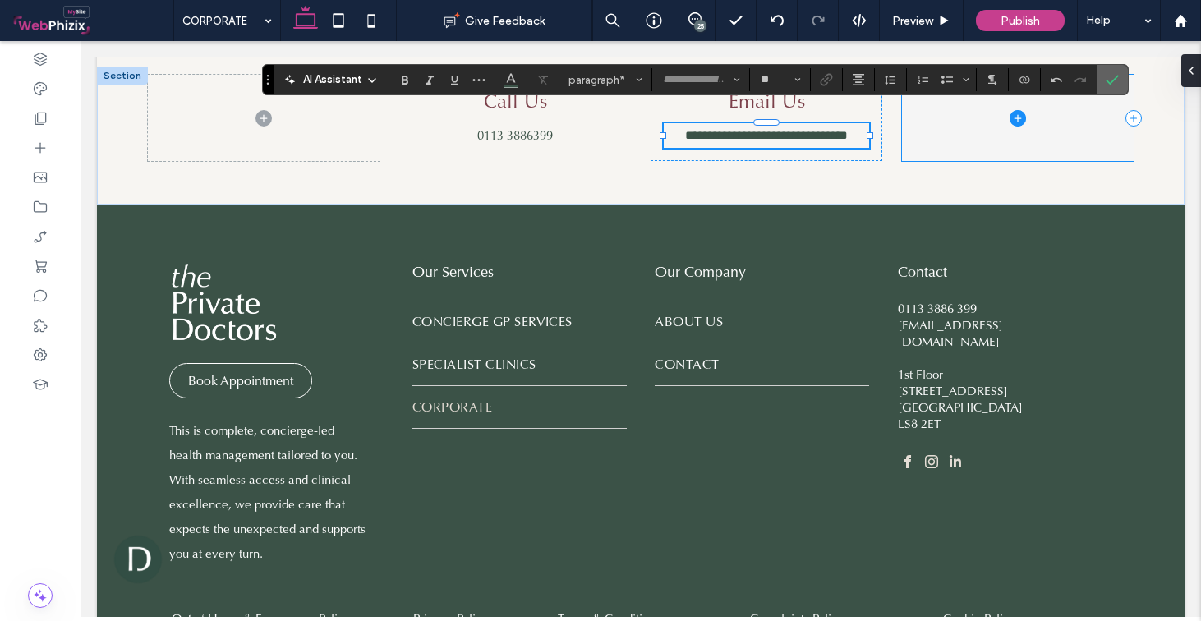
click at [1104, 78] on label "Confirm" at bounding box center [1112, 80] width 25 height 30
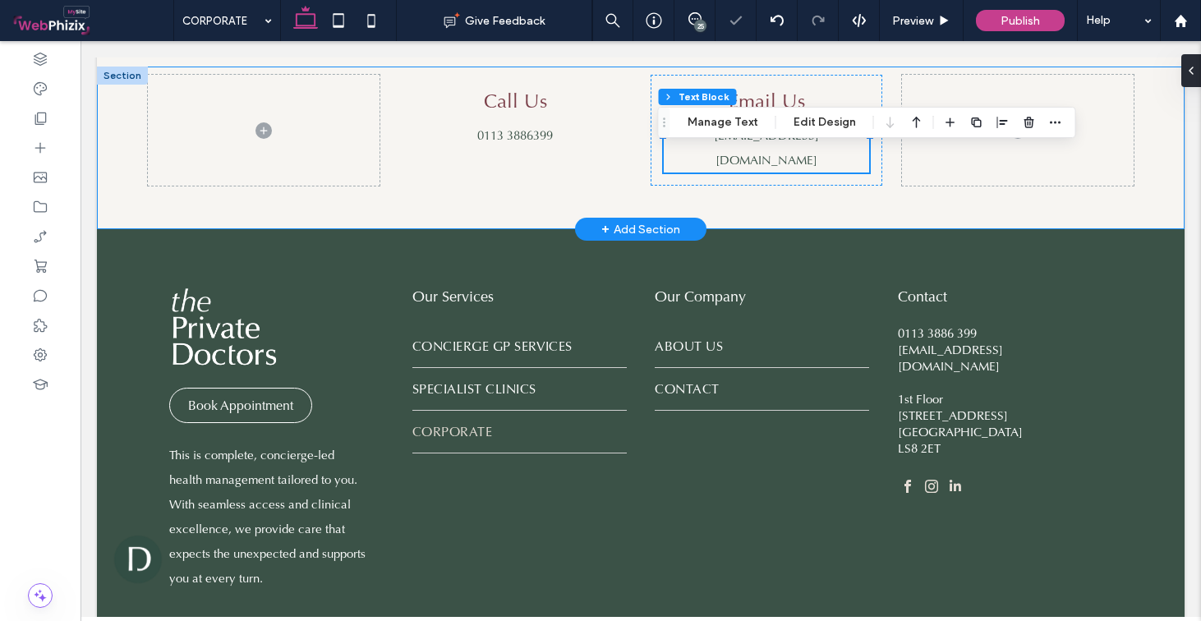
click at [924, 164] on div "Call Us 0113 3886399 Email Us corporate@theprivatedoctors.co.uk" at bounding box center [641, 148] width 986 height 163
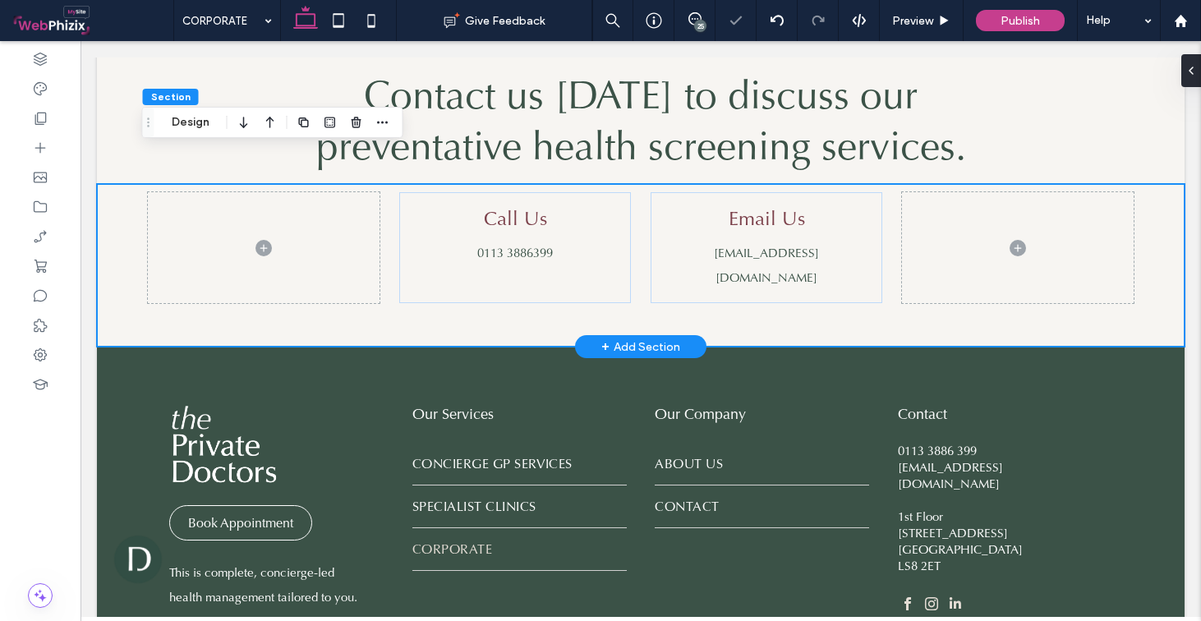
scroll to position [3926, 0]
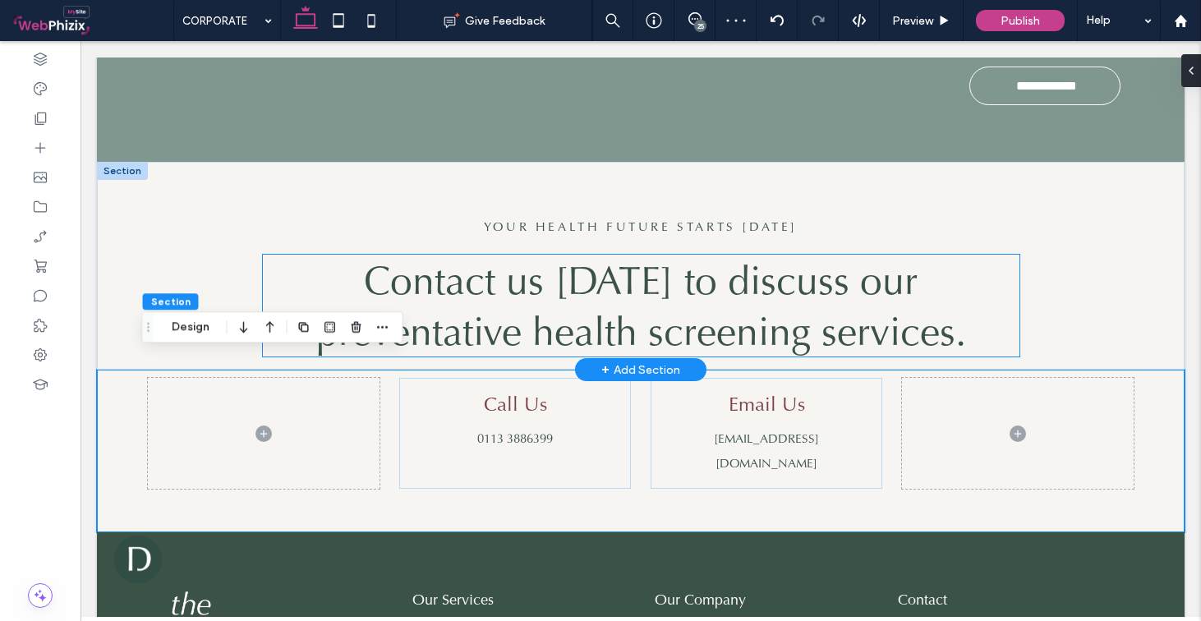
click at [744, 269] on span "Contact us today to discuss our preventative health screening services." at bounding box center [641, 306] width 650 height 102
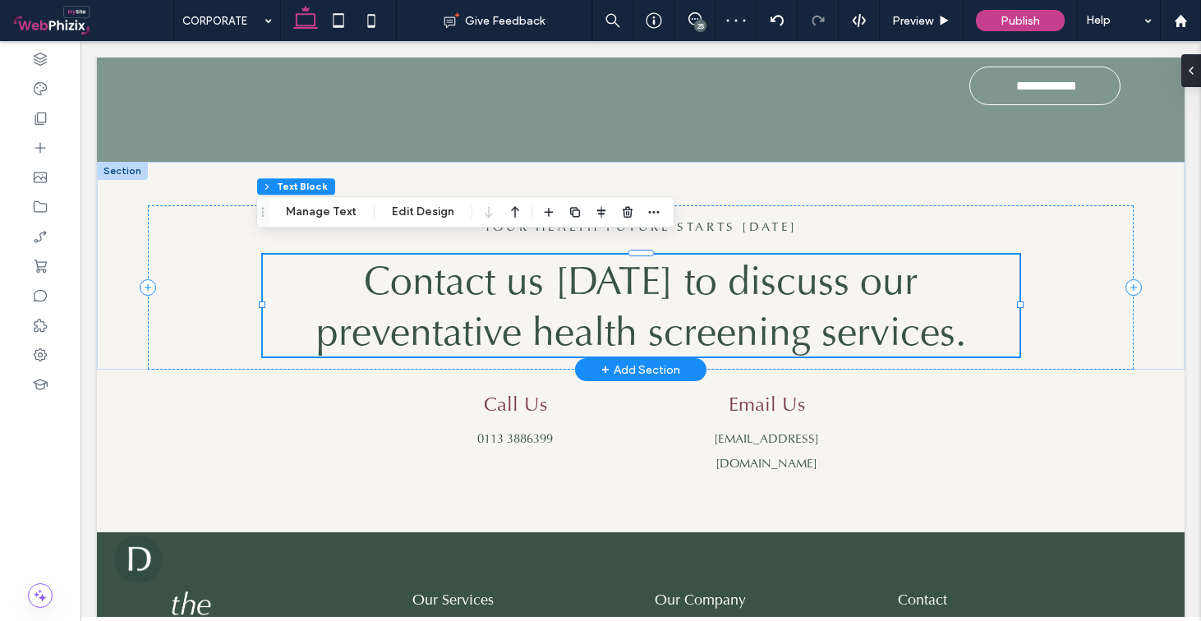
click at [744, 269] on span "Contact us today to discuss our preventative health screening services." at bounding box center [641, 306] width 650 height 102
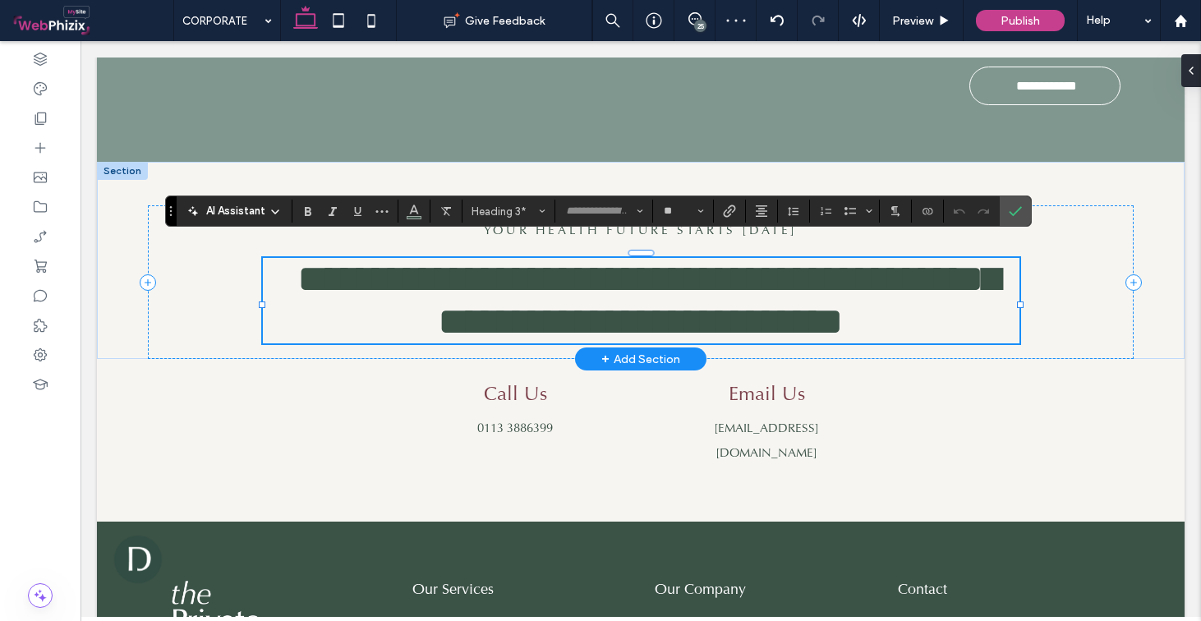
click at [882, 290] on span "**********" at bounding box center [648, 300] width 703 height 81
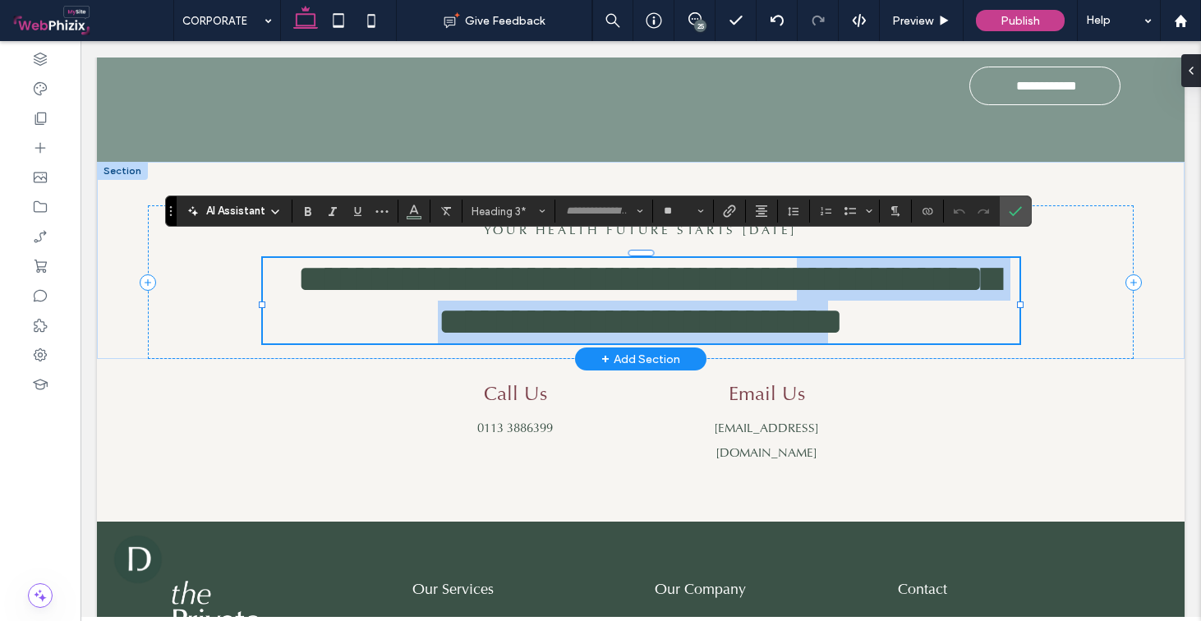
drag, startPoint x: 839, startPoint y: 322, endPoint x: 797, endPoint y: 283, distance: 57.6
click at [797, 283] on span "**********" at bounding box center [648, 300] width 703 height 81
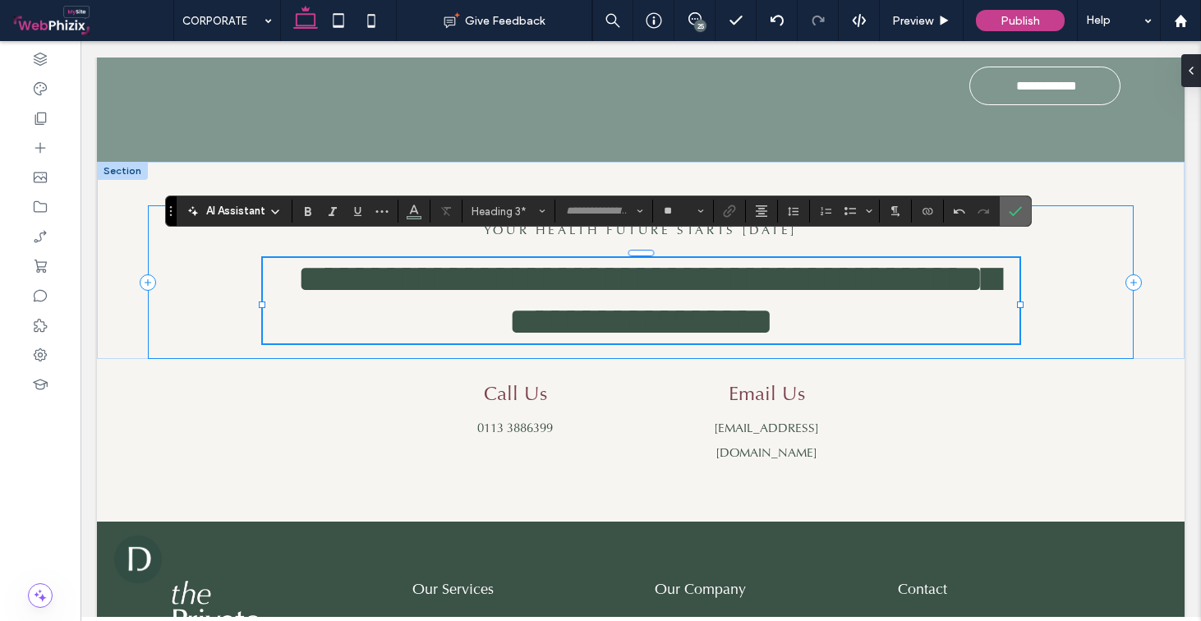
click at [1009, 211] on icon "Confirm" at bounding box center [1015, 211] width 13 height 13
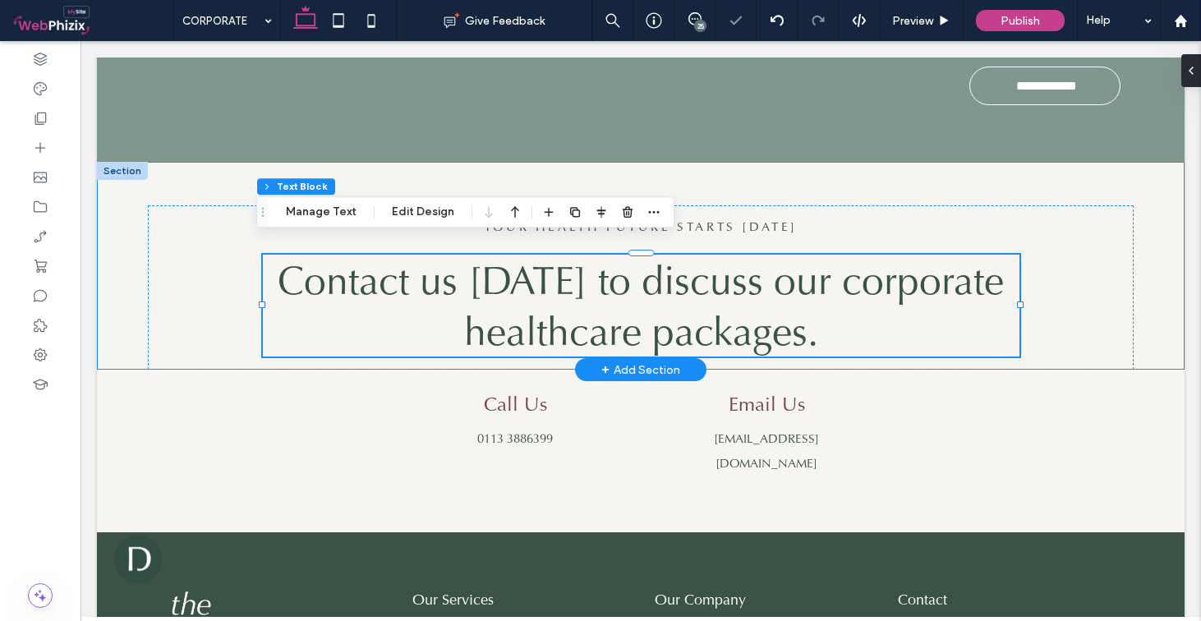
click at [823, 175] on div "YOUR Health FUTURE STARTS TODAY Contact us today to discuss our corporate healt…" at bounding box center [641, 266] width 986 height 208
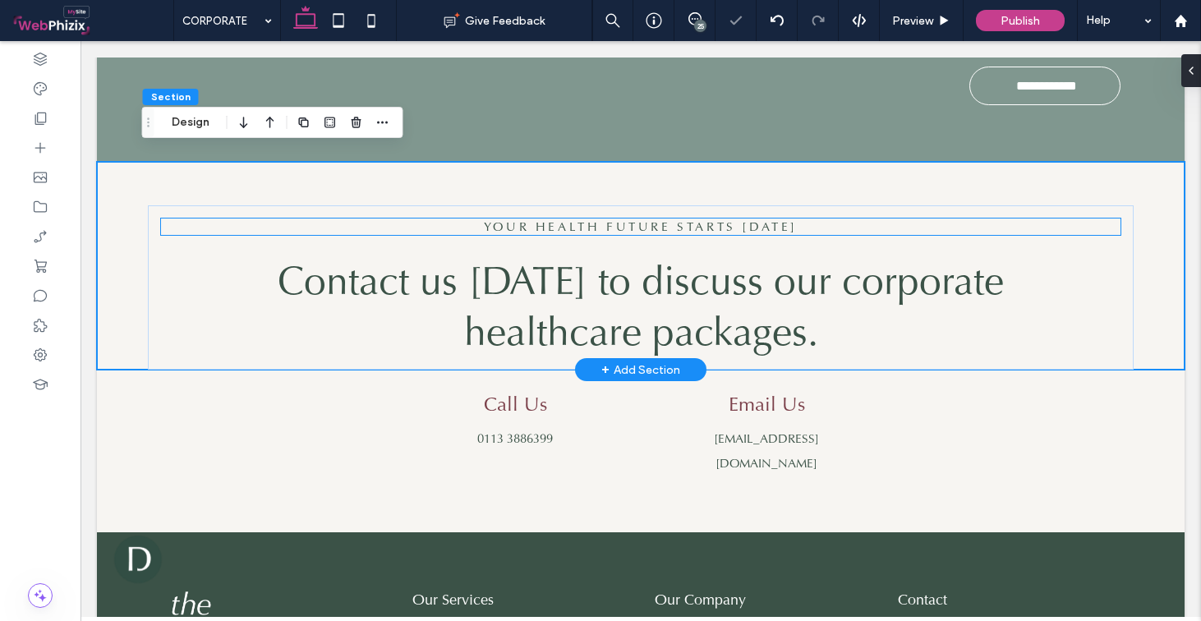
click at [634, 219] on span "YOUR Health FUTURE STARTS TODAY" at bounding box center [641, 227] width 314 height 16
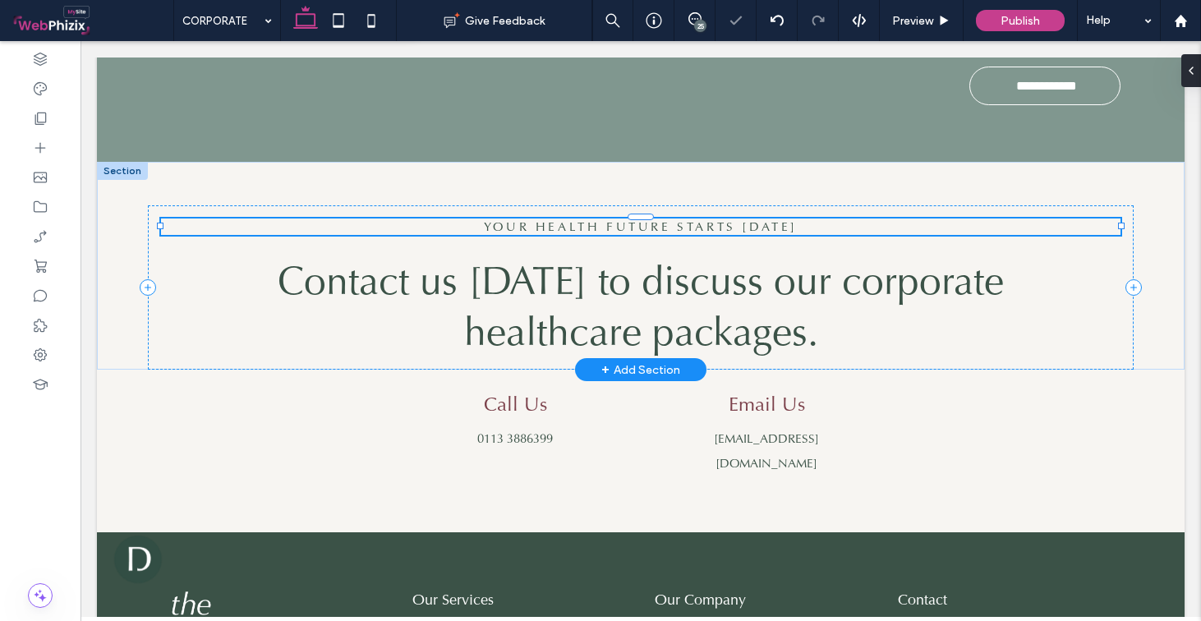
click at [634, 219] on span "YOUR Health FUTURE STARTS TODAY" at bounding box center [641, 227] width 314 height 16
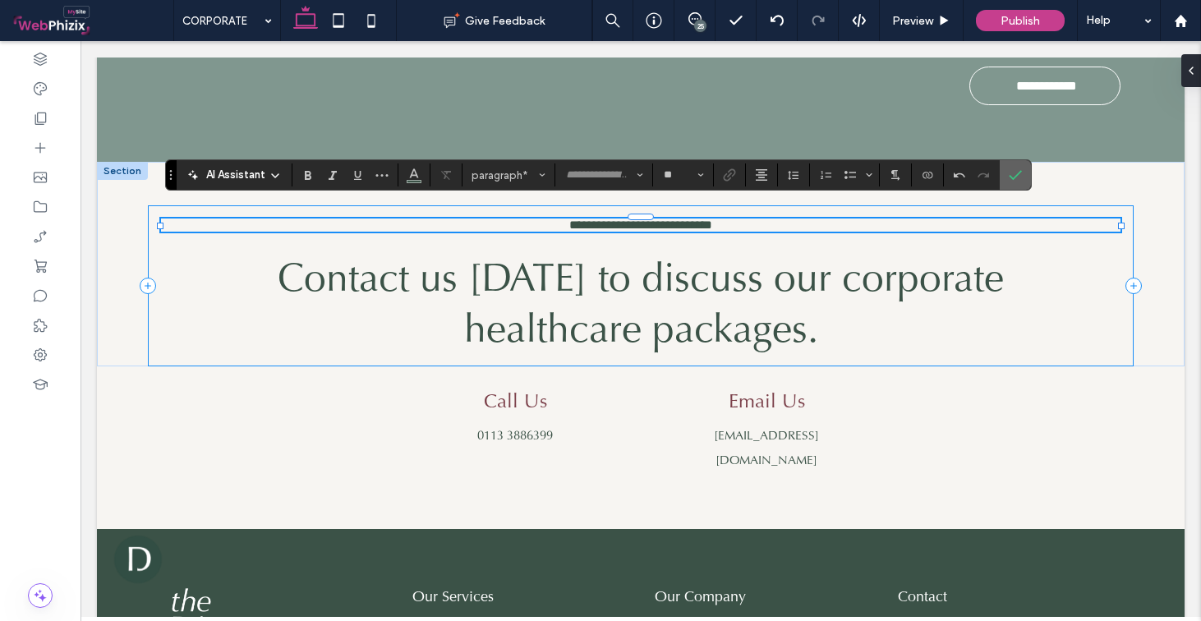
click at [1013, 176] on icon "Confirm" at bounding box center [1015, 174] width 13 height 13
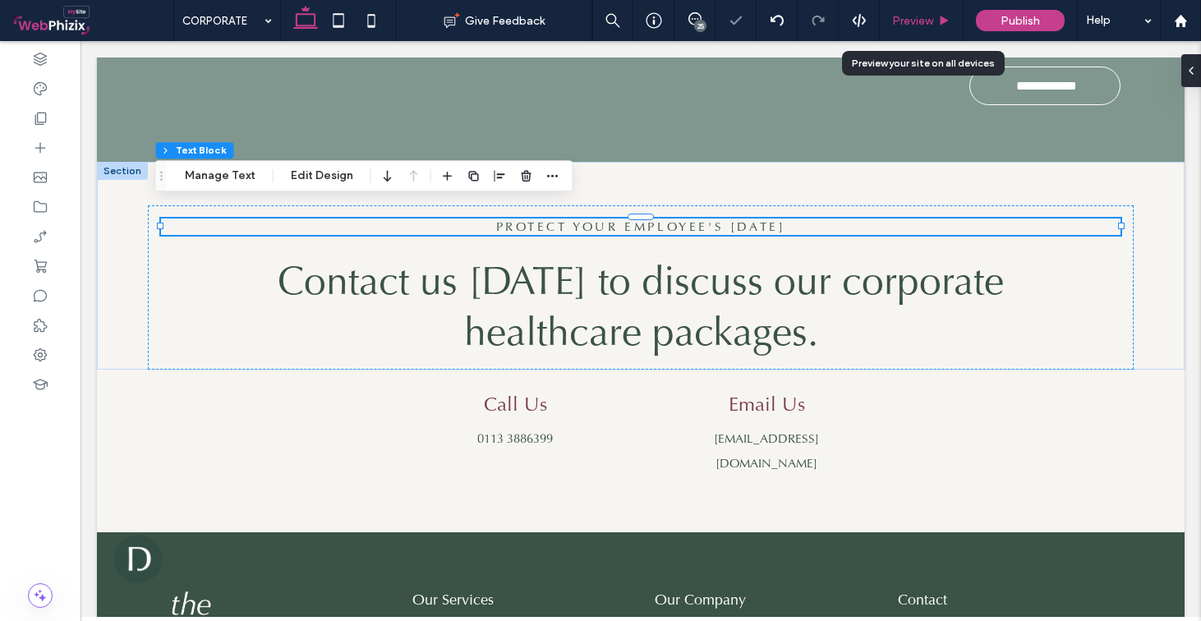
click at [924, 24] on span "Preview" at bounding box center [912, 21] width 41 height 14
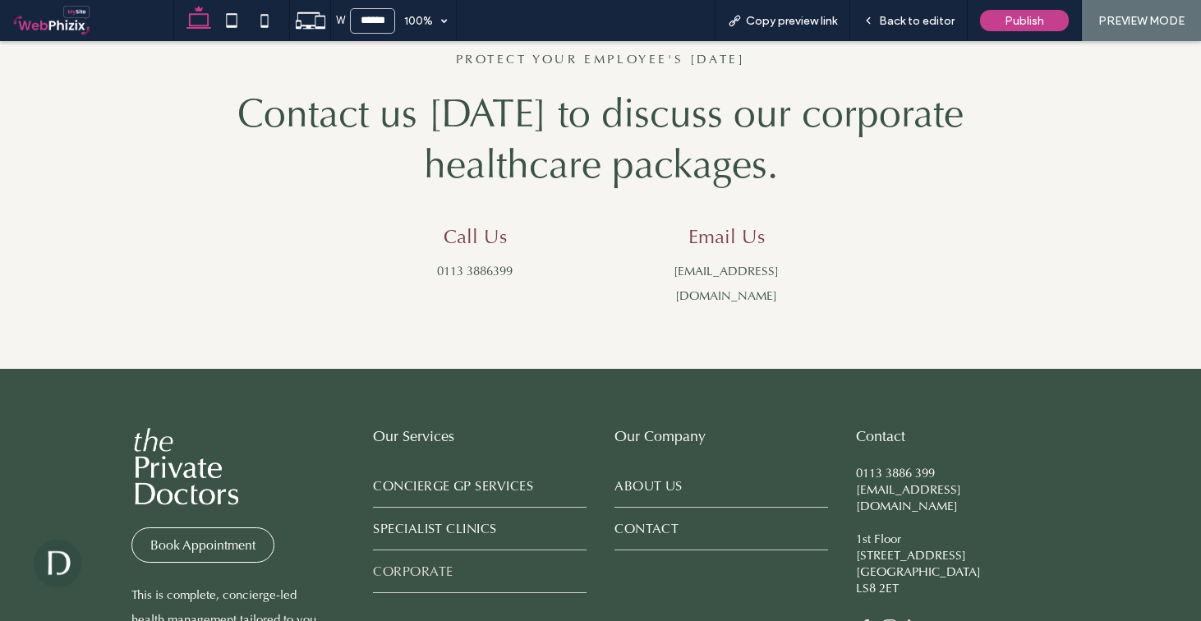
scroll to position [3825, 0]
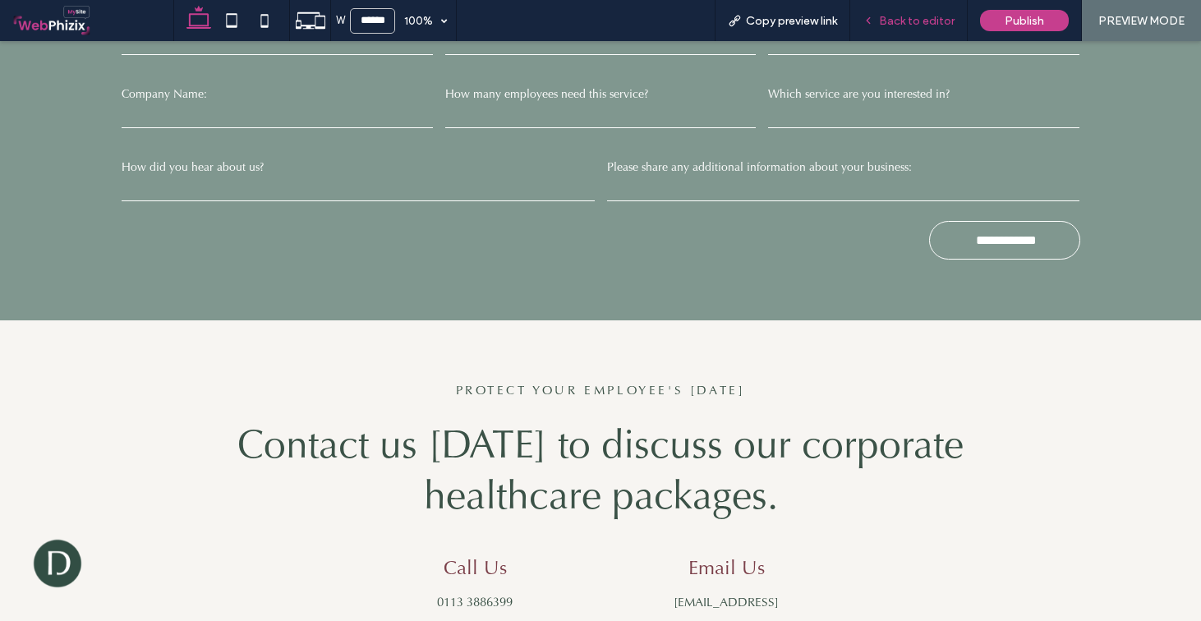
click at [891, 18] on span "Back to editor" at bounding box center [917, 21] width 76 height 14
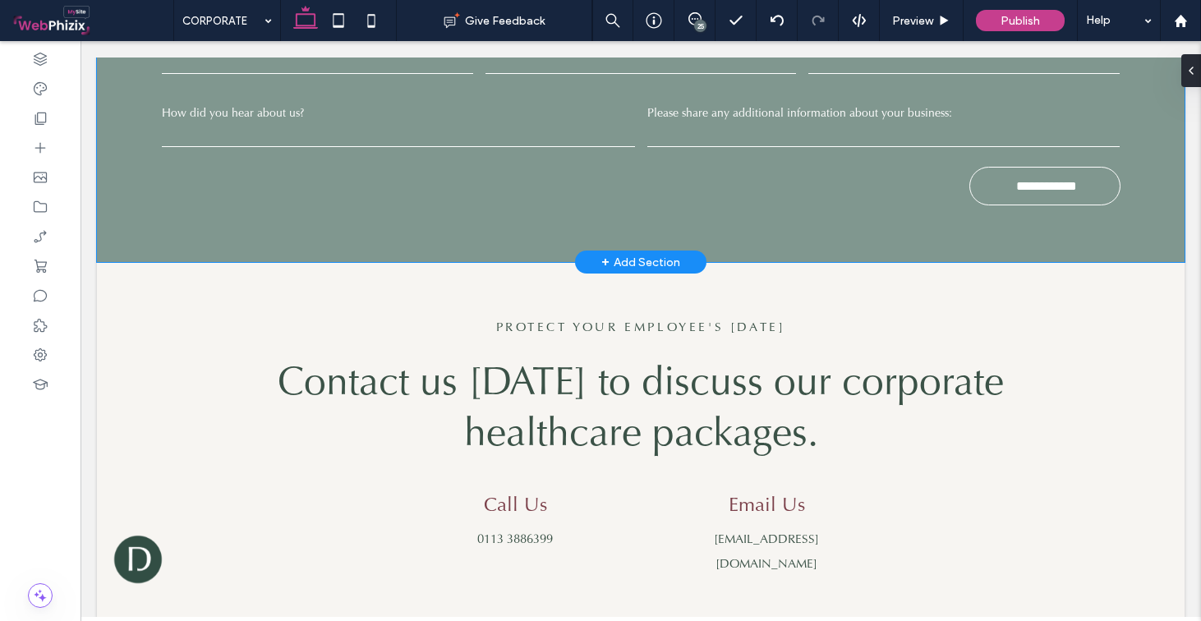
scroll to position [3479, 0]
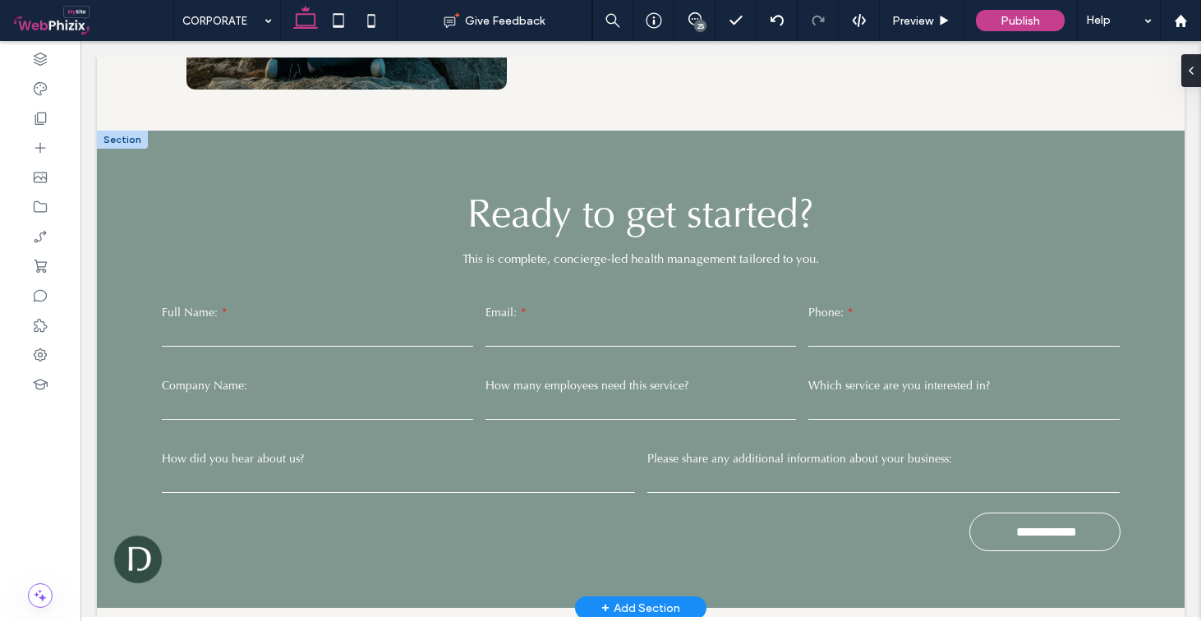
click at [136, 131] on div at bounding box center [122, 140] width 51 height 18
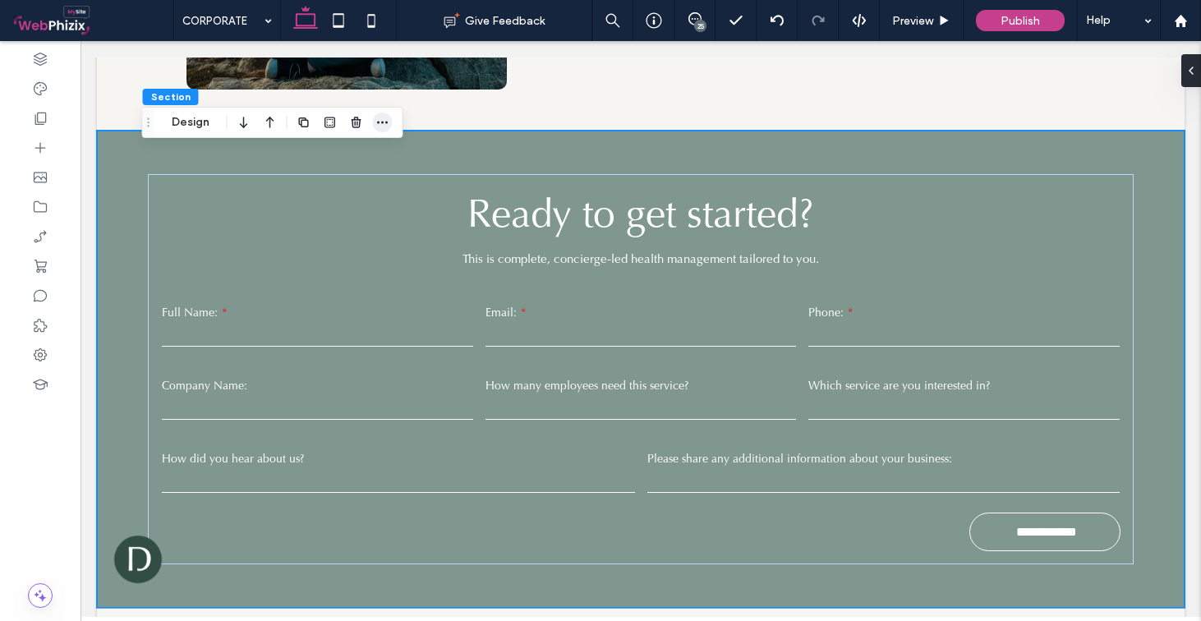
click at [376, 124] on span "button" at bounding box center [383, 123] width 20 height 20
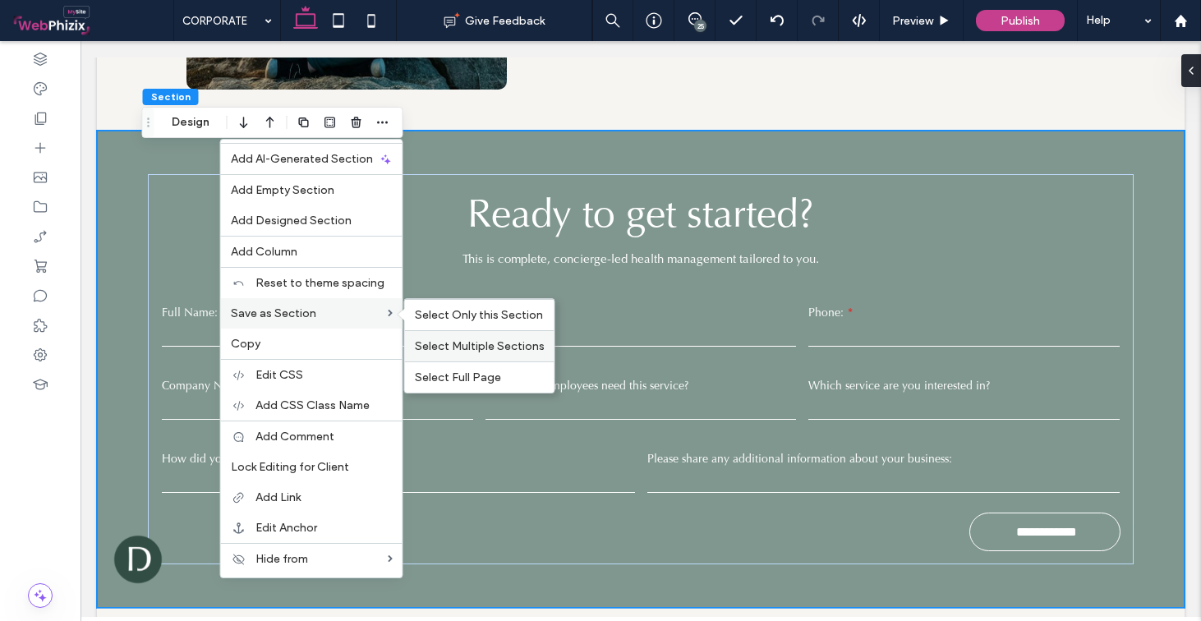
click at [462, 344] on span "Select Multiple Sections" at bounding box center [480, 346] width 130 height 14
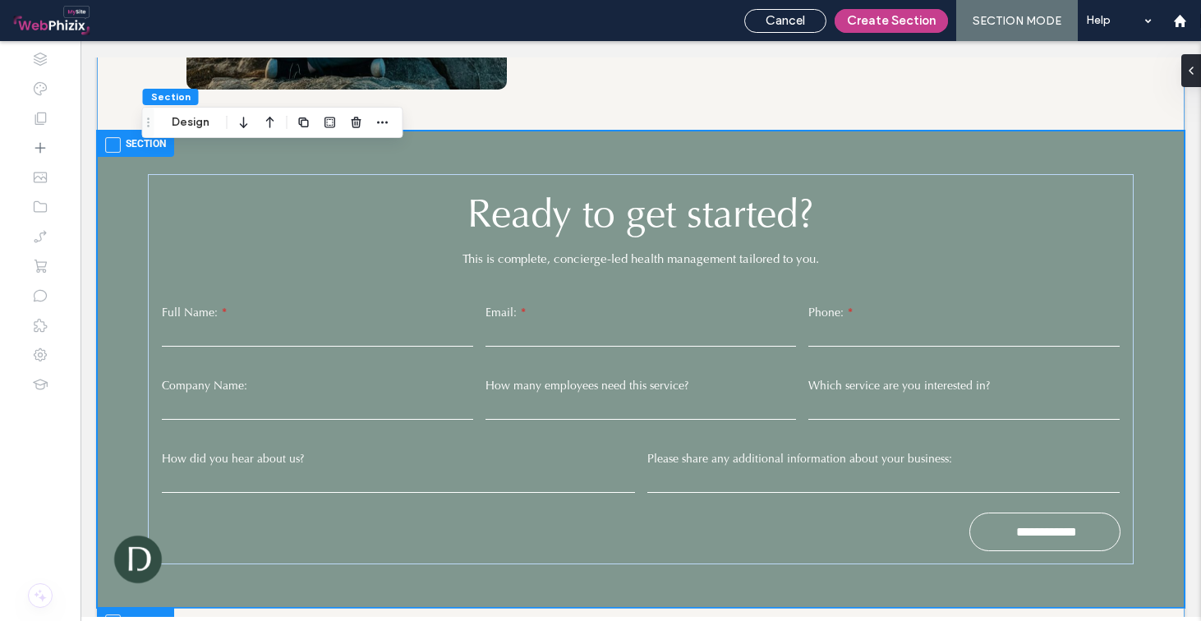
scroll to position [3981, 0]
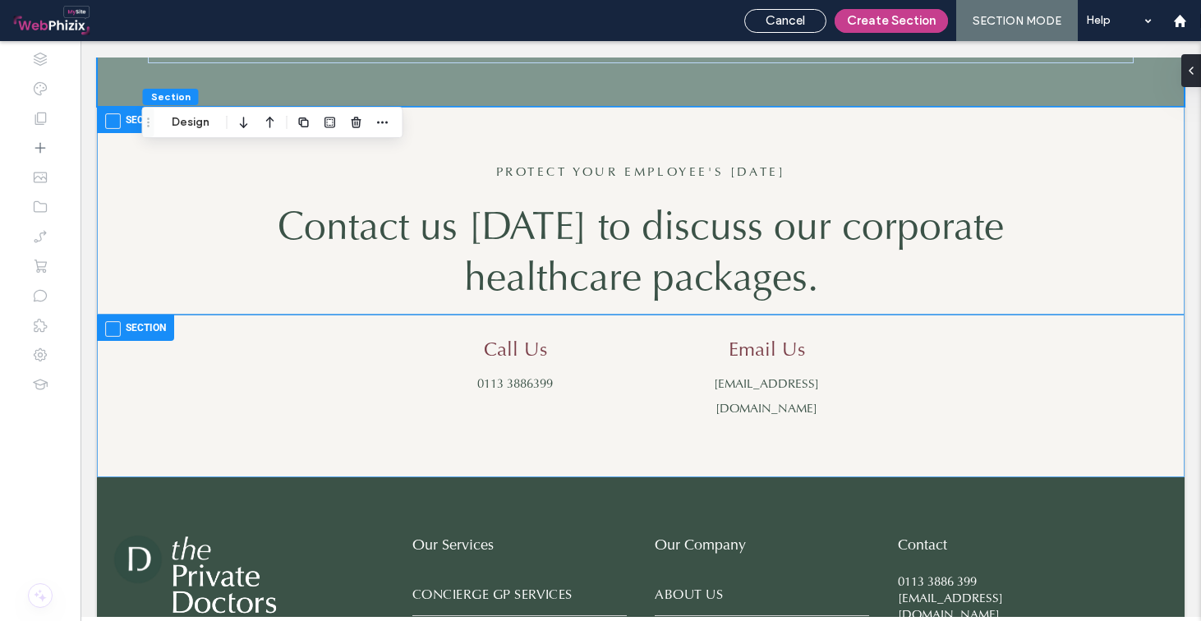
click at [120, 113] on span at bounding box center [113, 121] width 16 height 16
click at [115, 321] on span at bounding box center [113, 329] width 16 height 16
click at [898, 19] on button "Create Section" at bounding box center [891, 21] width 113 height 24
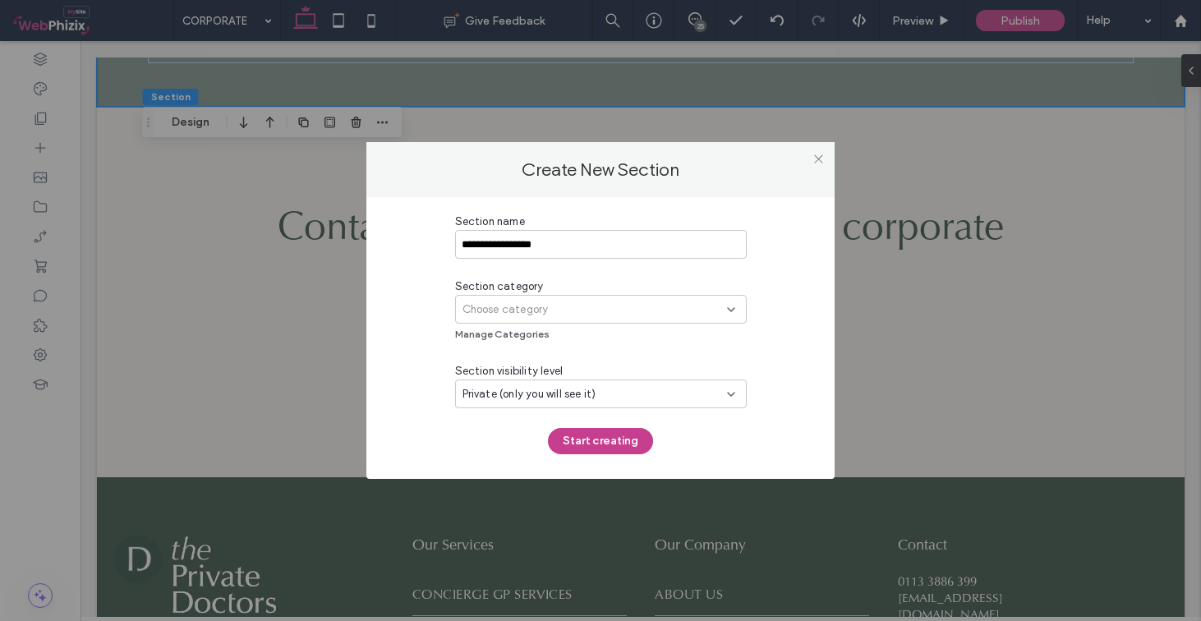
type input "**********"
click at [597, 302] on div "Choose category" at bounding box center [595, 310] width 265 height 16
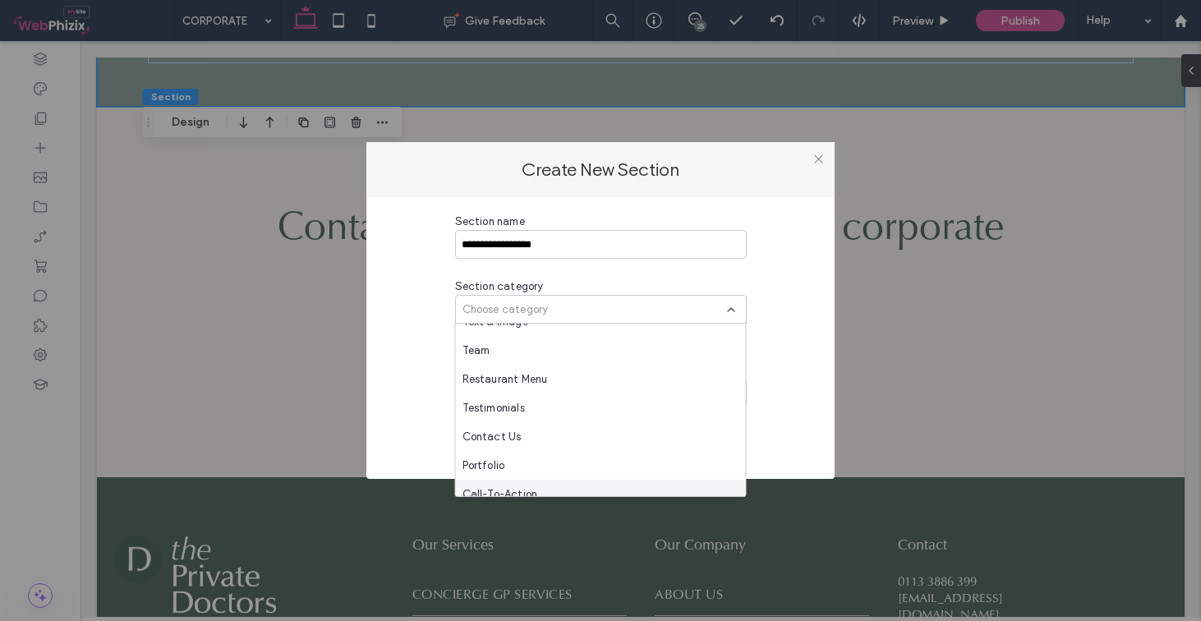
scroll to position [301, 0]
click at [522, 447] on div "Contact Us" at bounding box center [601, 440] width 290 height 29
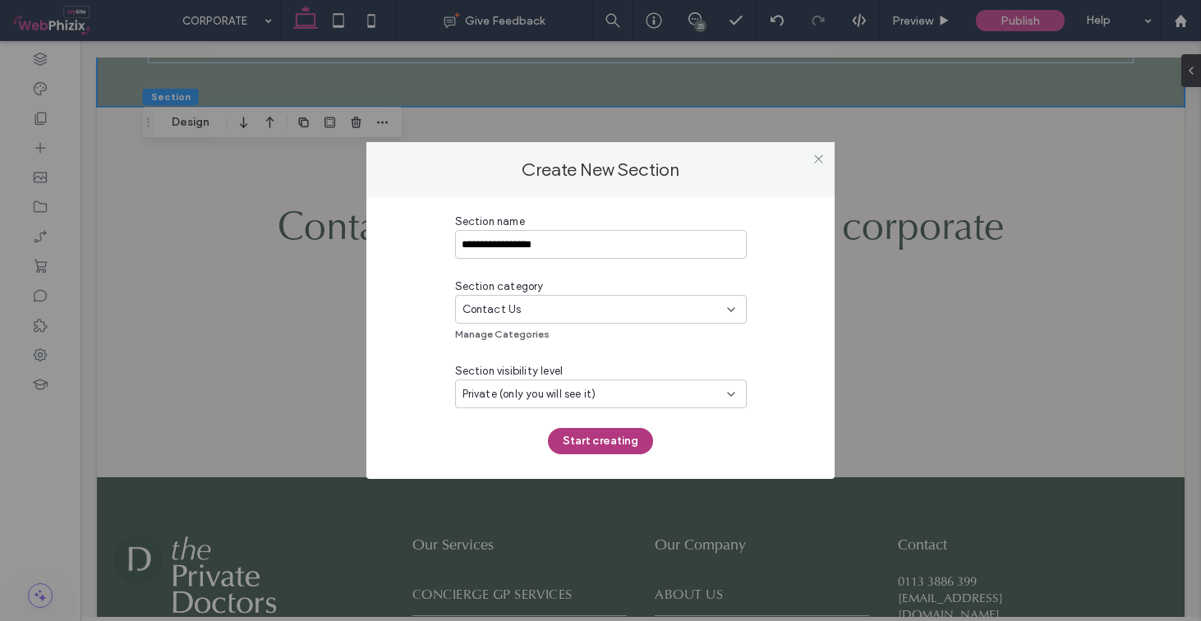
click at [624, 436] on button "Start creating" at bounding box center [600, 441] width 105 height 26
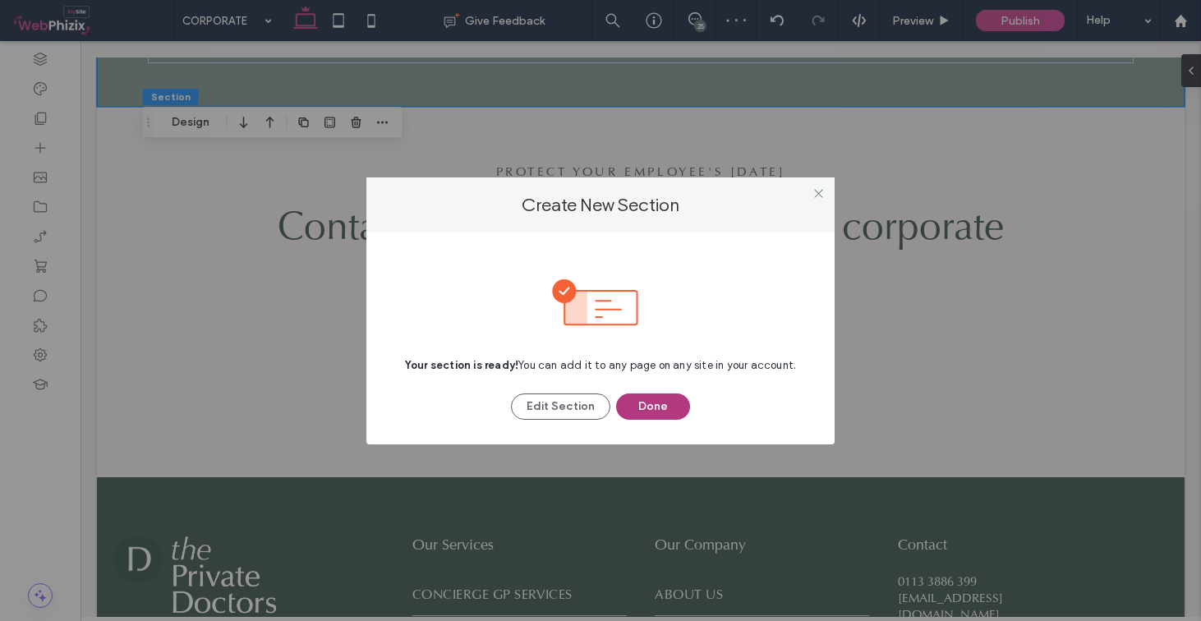
click at [658, 404] on button "Done" at bounding box center [653, 407] width 74 height 26
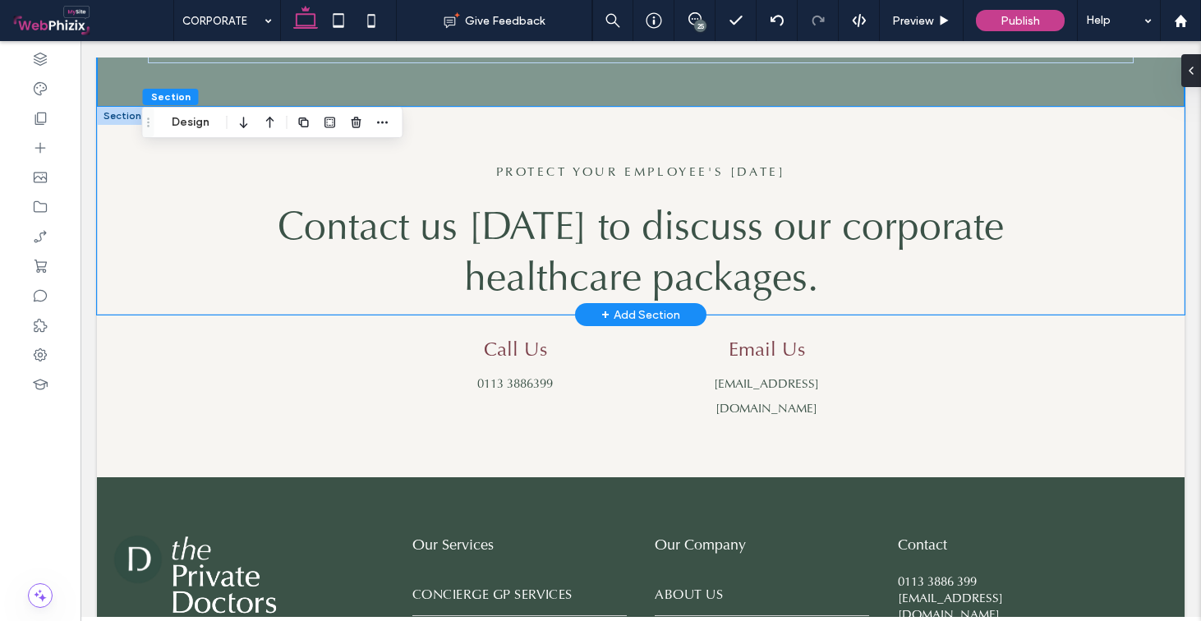
click at [129, 189] on div "PROTECT YOUR EMPLOYEE'S TODAY Contact us today to discuss our corporate healthc…" at bounding box center [641, 211] width 1088 height 208
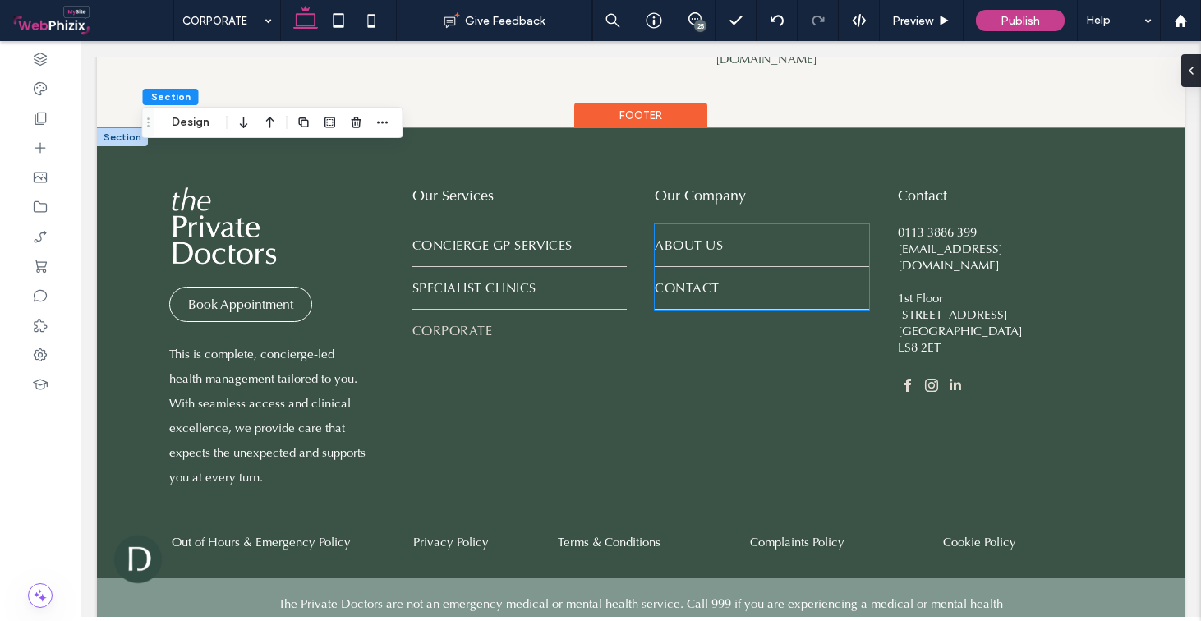
scroll to position [4191, 0]
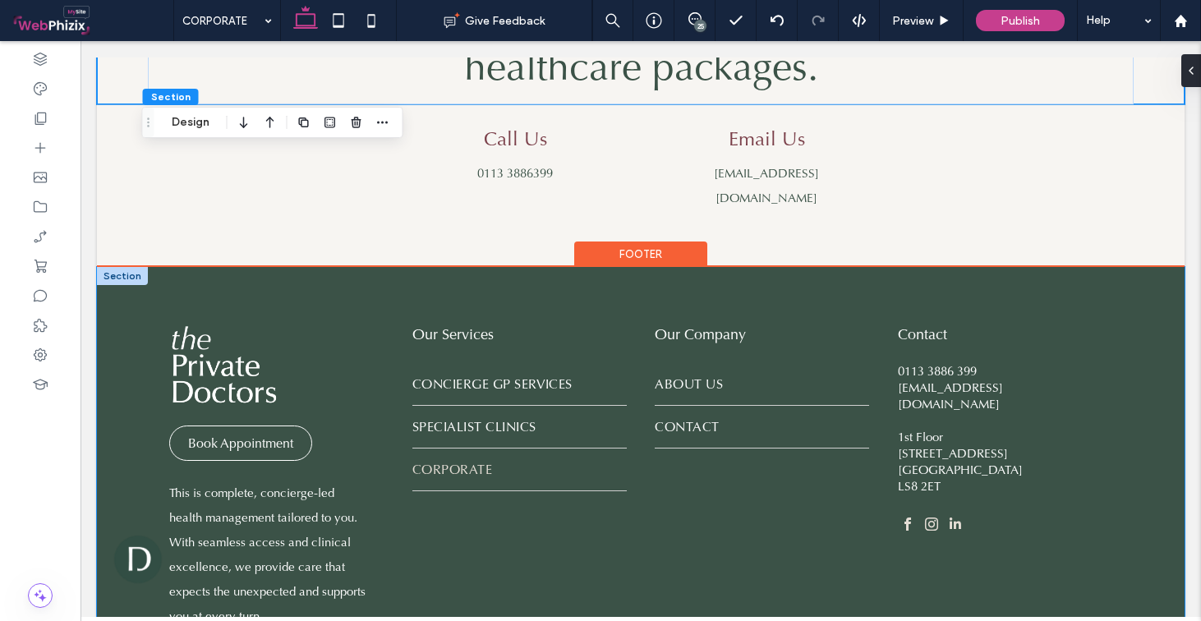
click at [706, 267] on div "Book Appointment This is complete, concierge-led health management tailored to …" at bounding box center [641, 455] width 986 height 377
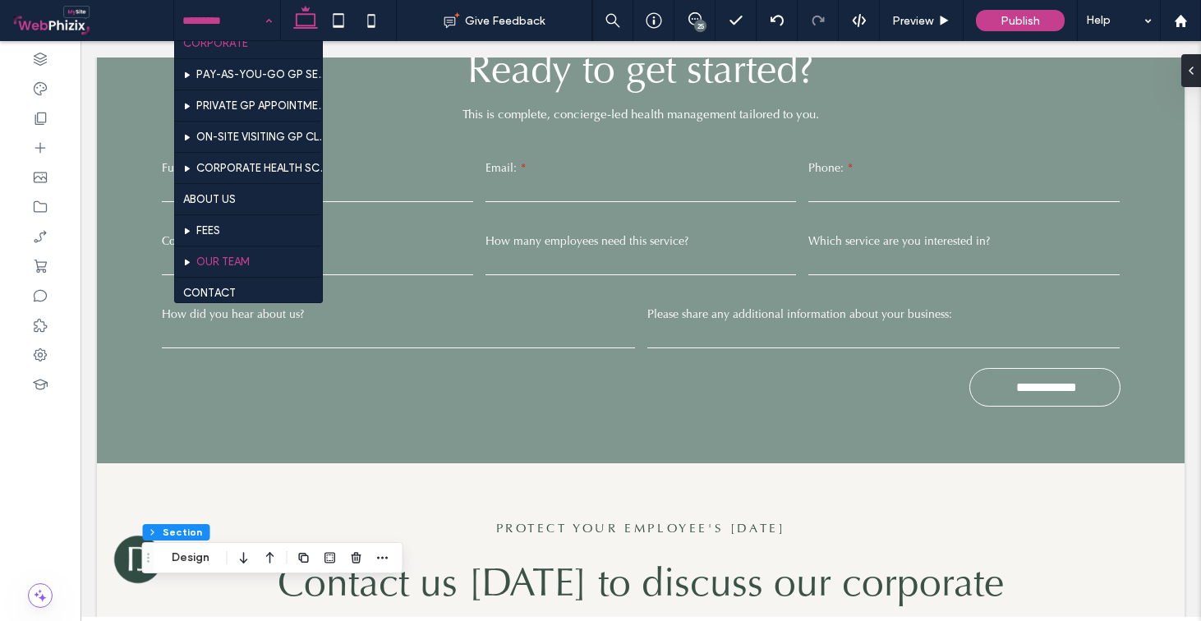
scroll to position [635, 0]
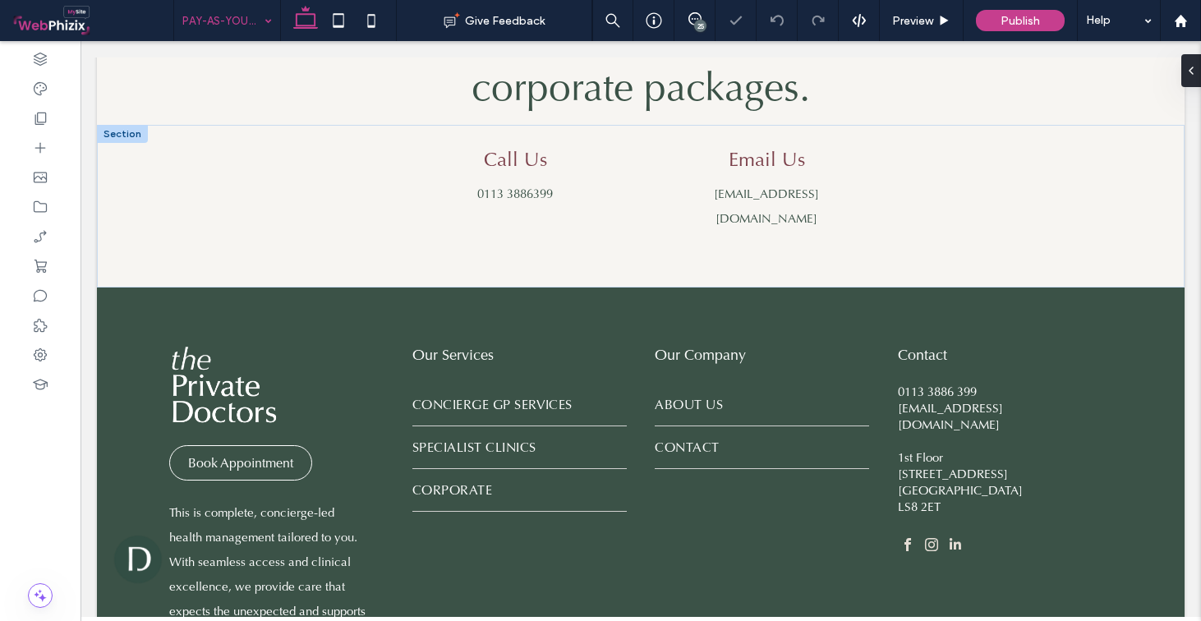
scroll to position [1722, 0]
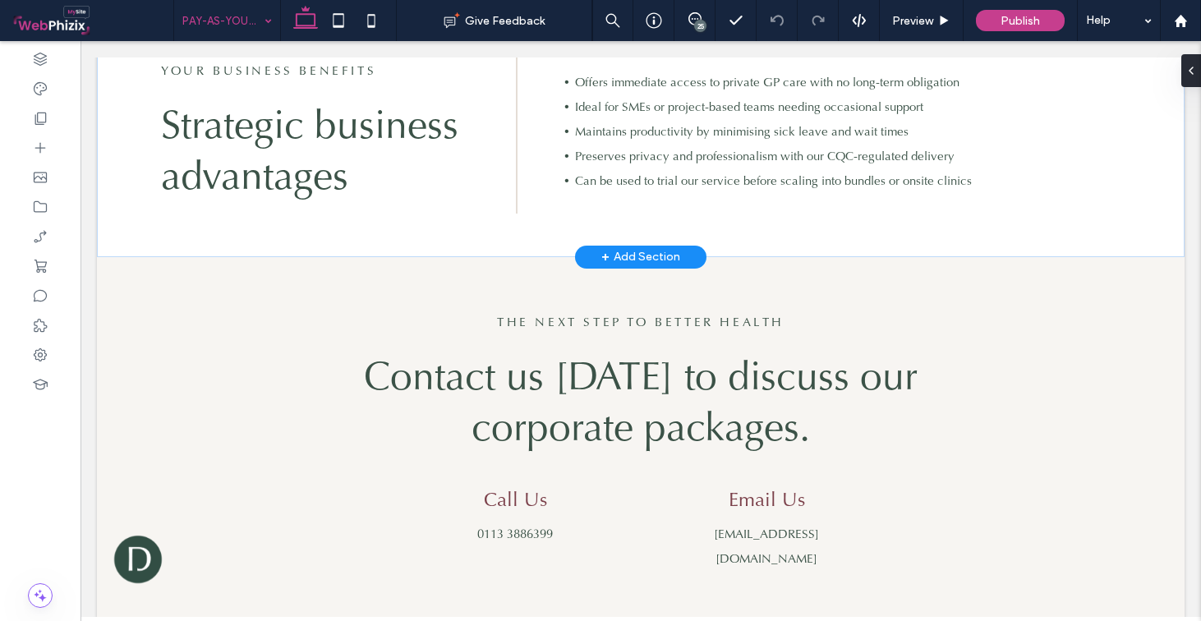
click at [602, 251] on span "+" at bounding box center [606, 257] width 8 height 18
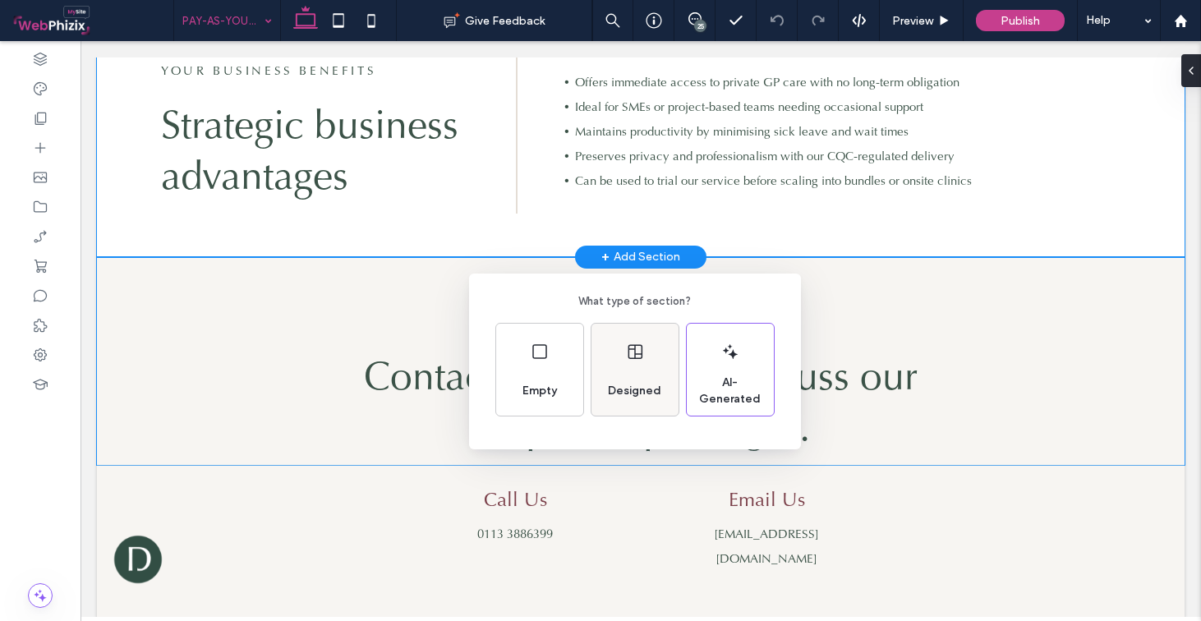
click at [648, 343] on div "Designed" at bounding box center [635, 370] width 87 height 92
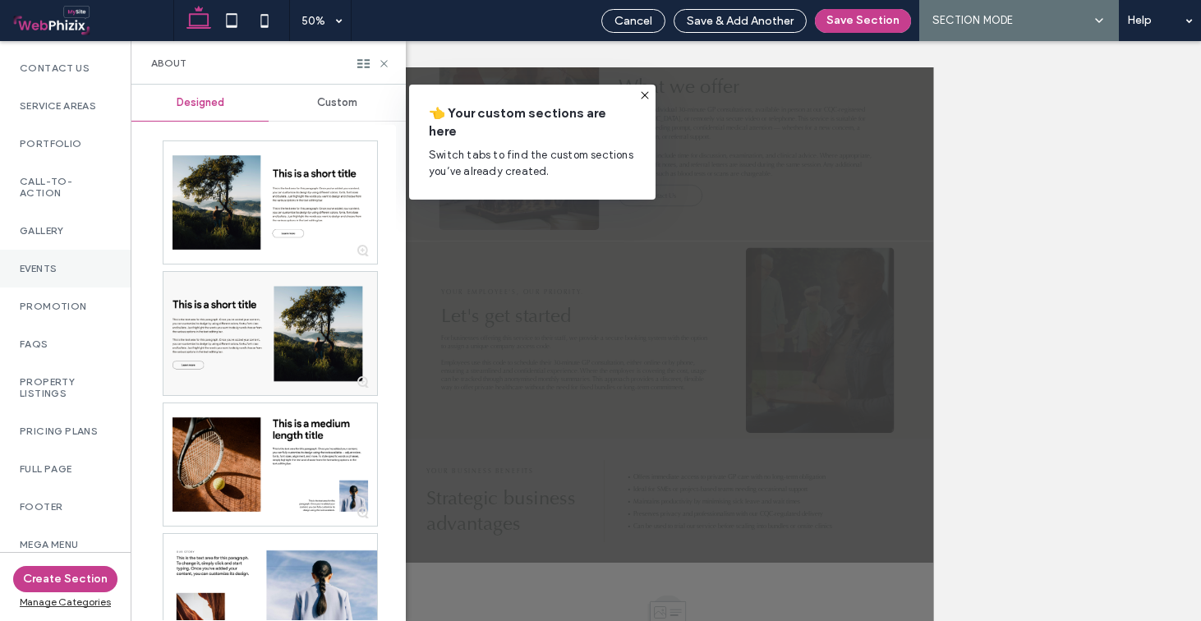
scroll to position [726, 0]
click at [55, 75] on label "Contact Us" at bounding box center [65, 69] width 91 height 12
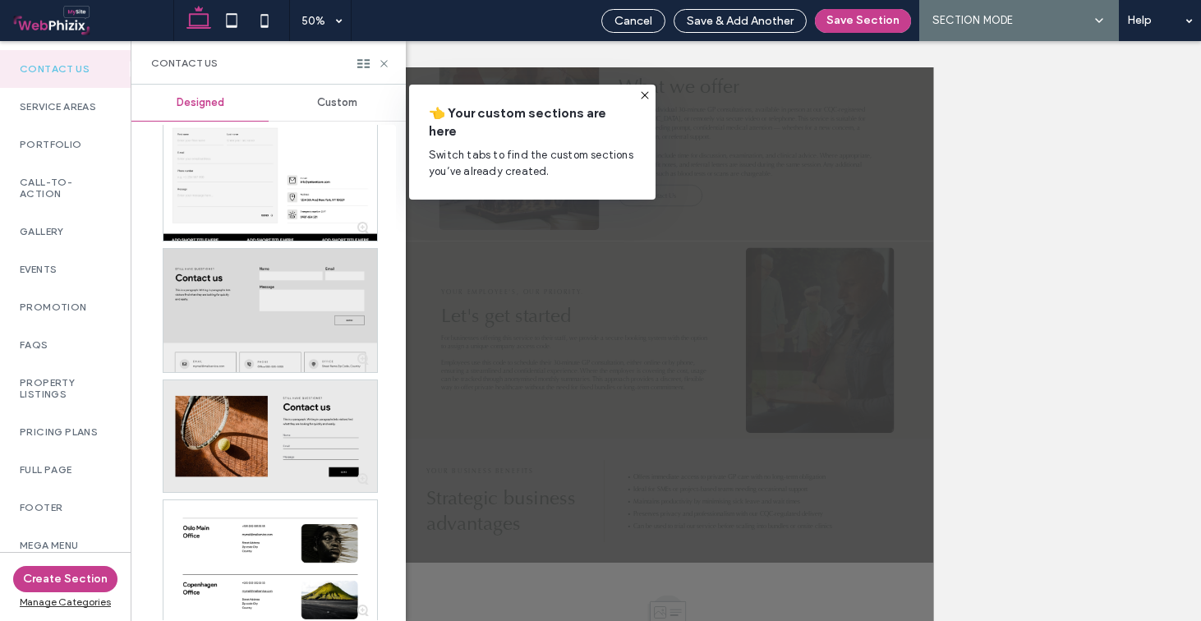
scroll to position [1247, 0]
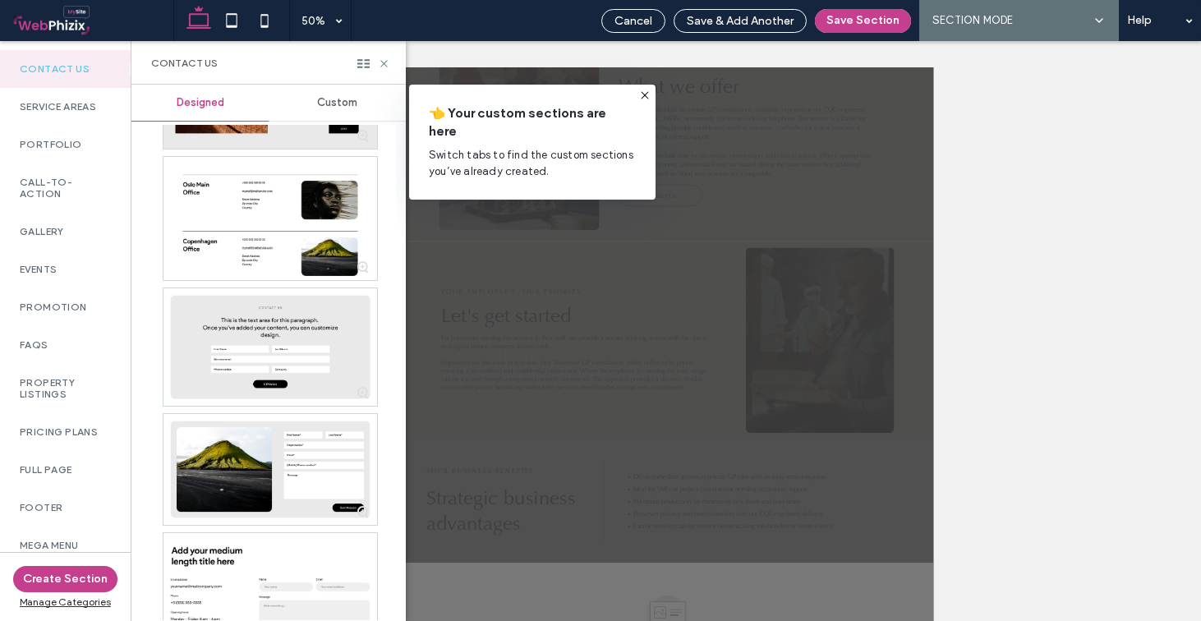
click at [337, 108] on span "Custom" at bounding box center [337, 102] width 40 height 13
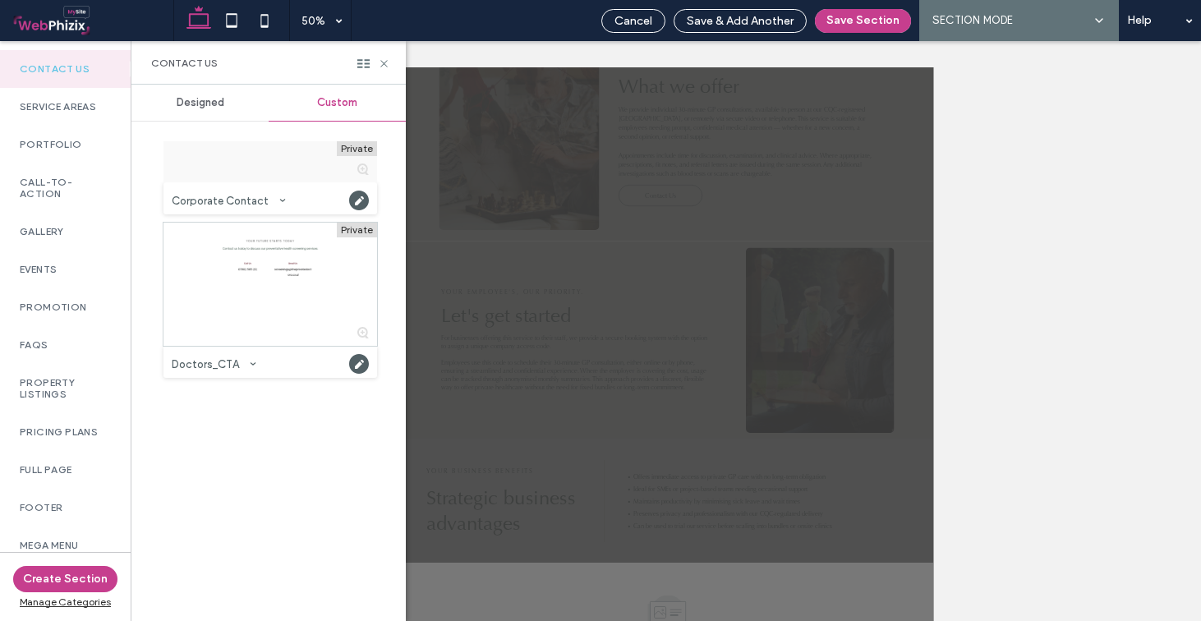
scroll to position [0, 0]
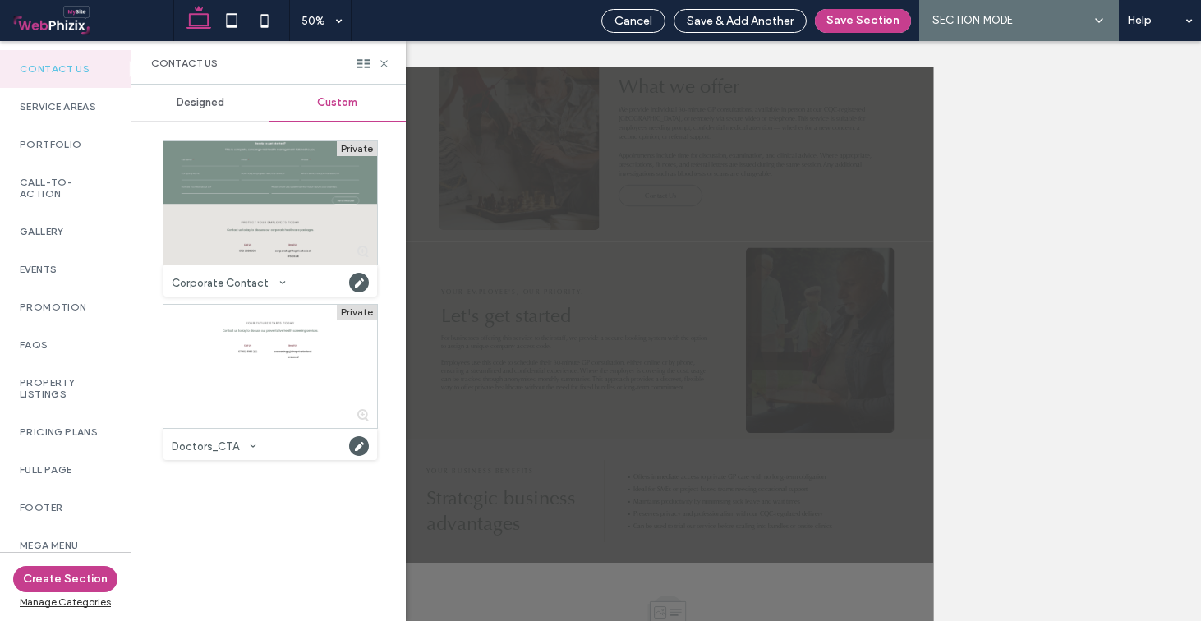
click at [287, 174] on div at bounding box center [271, 202] width 214 height 123
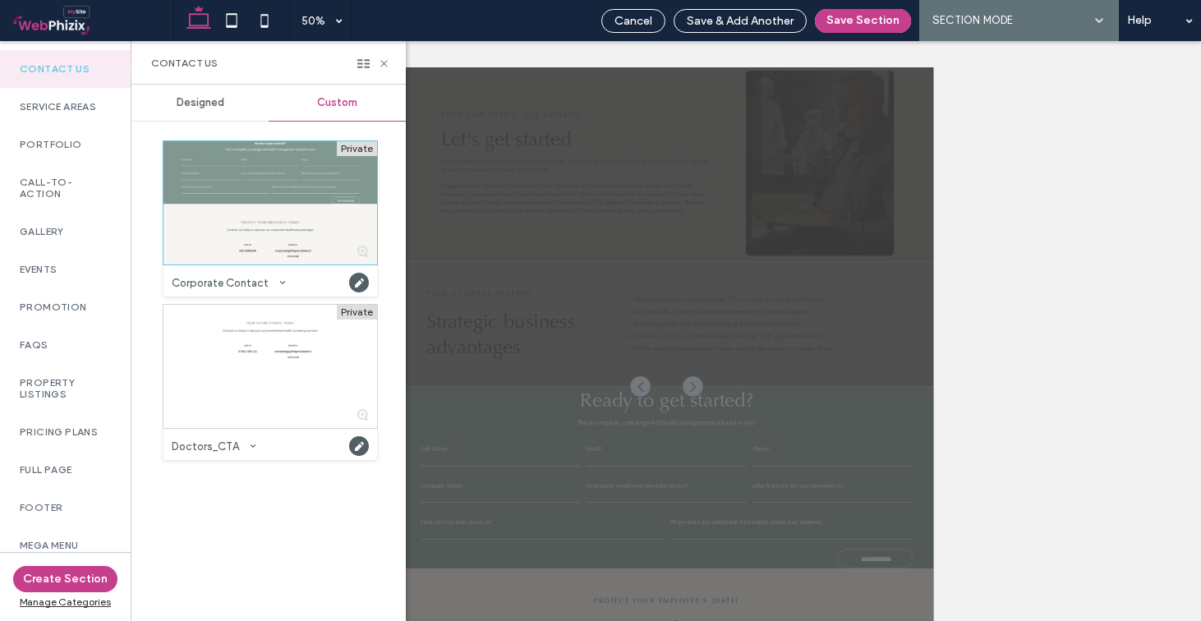
scroll to position [1346, 0]
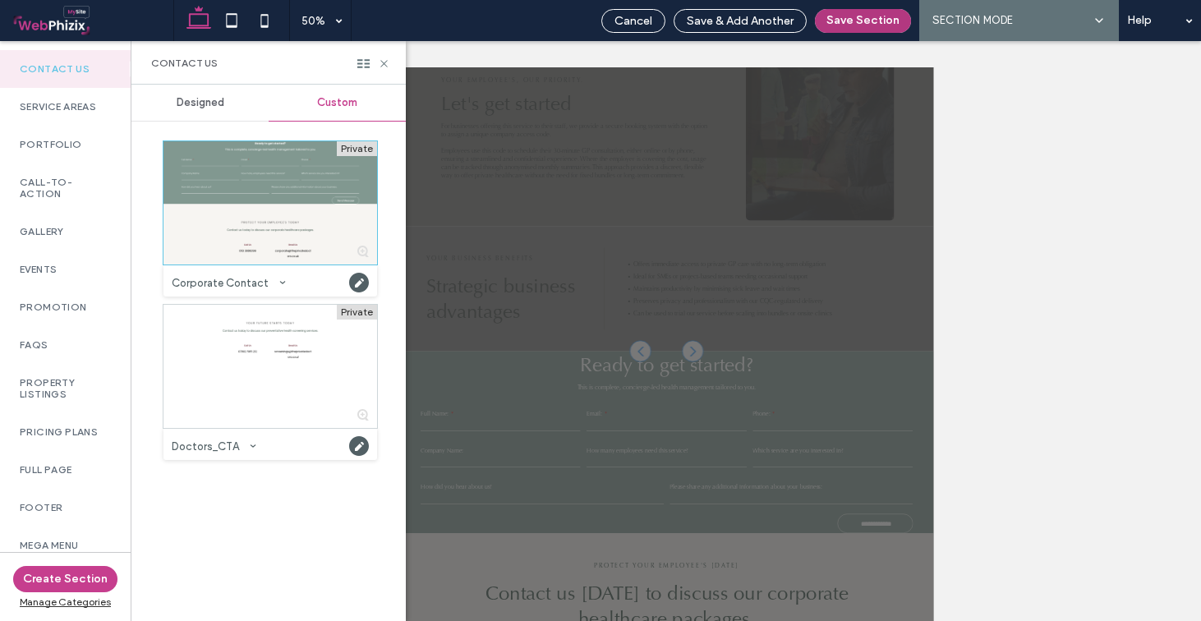
click at [837, 22] on button "Save Section" at bounding box center [863, 21] width 96 height 24
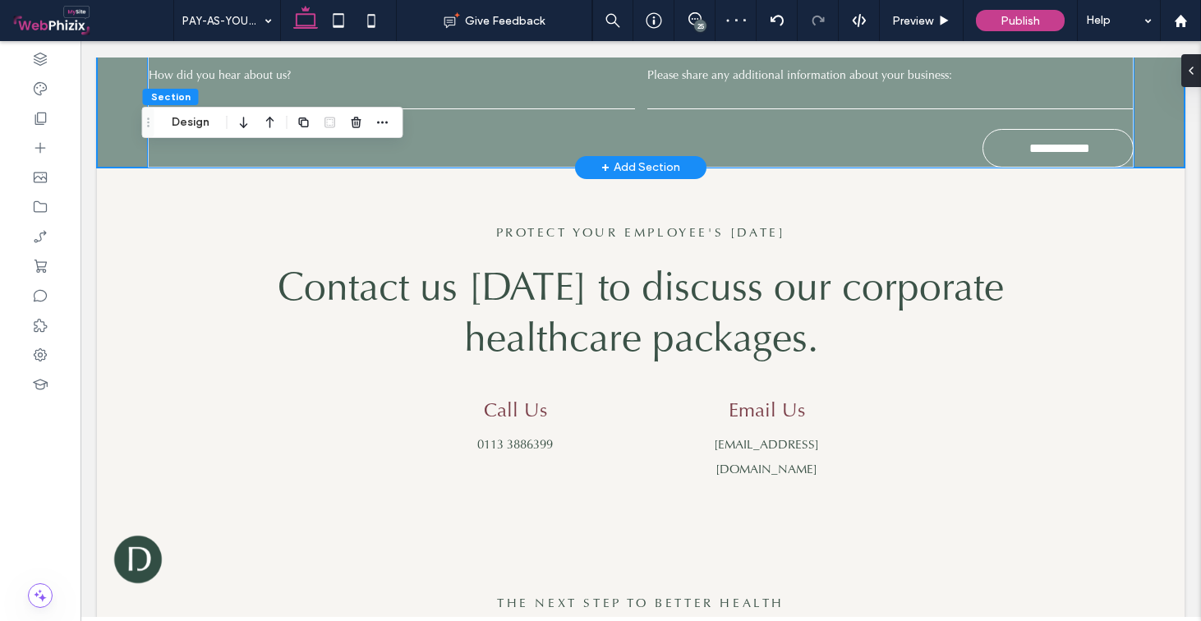
scroll to position [2357, 0]
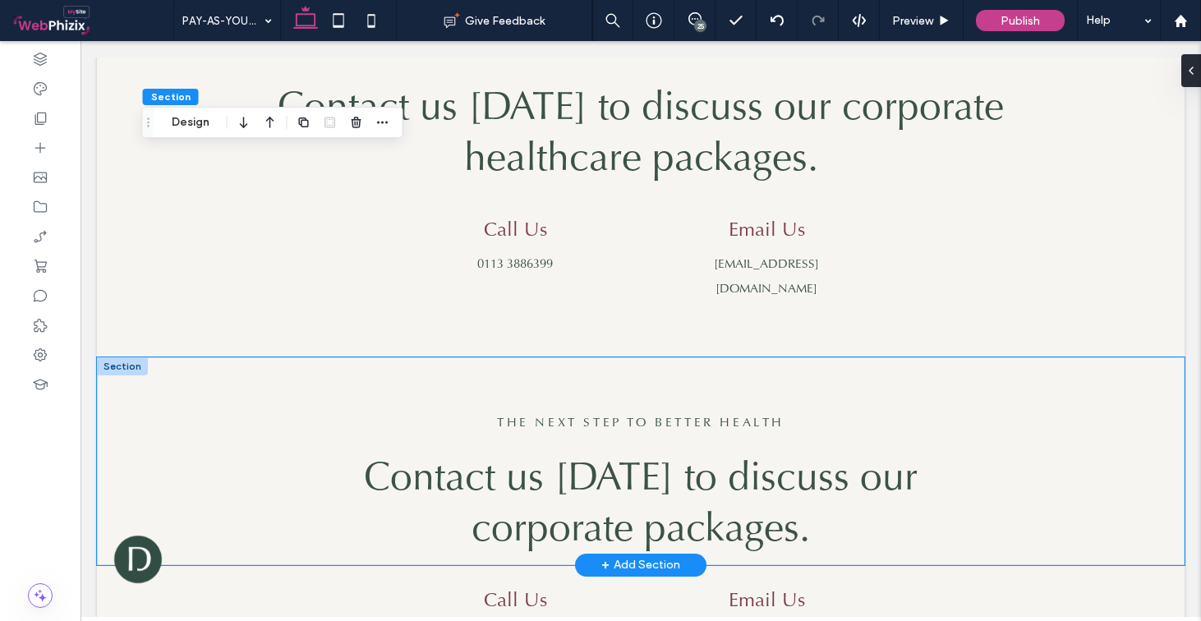
click at [123, 357] on div at bounding box center [122, 366] width 51 height 18
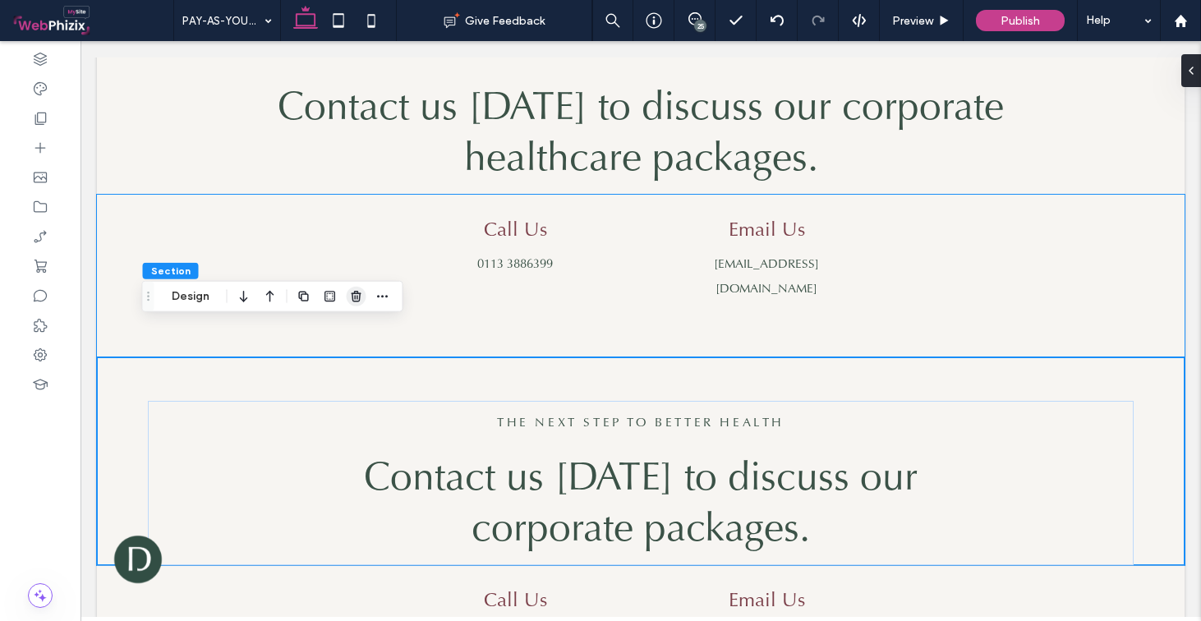
click at [351, 297] on icon "button" at bounding box center [356, 296] width 13 height 13
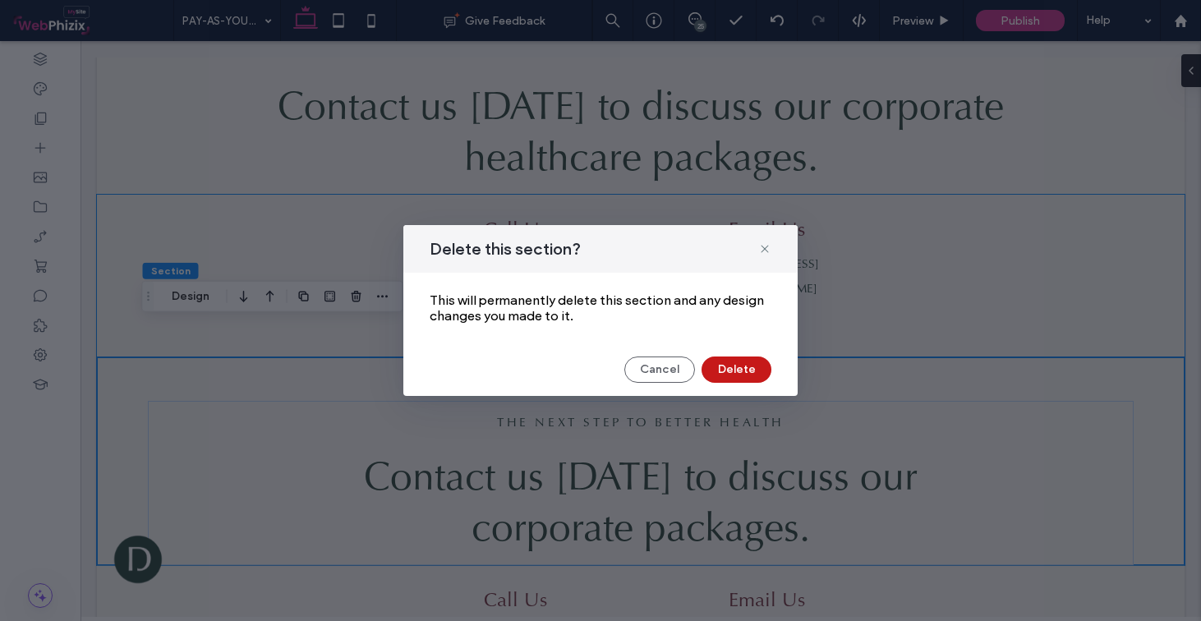
click at [730, 367] on button "Delete" at bounding box center [737, 370] width 70 height 26
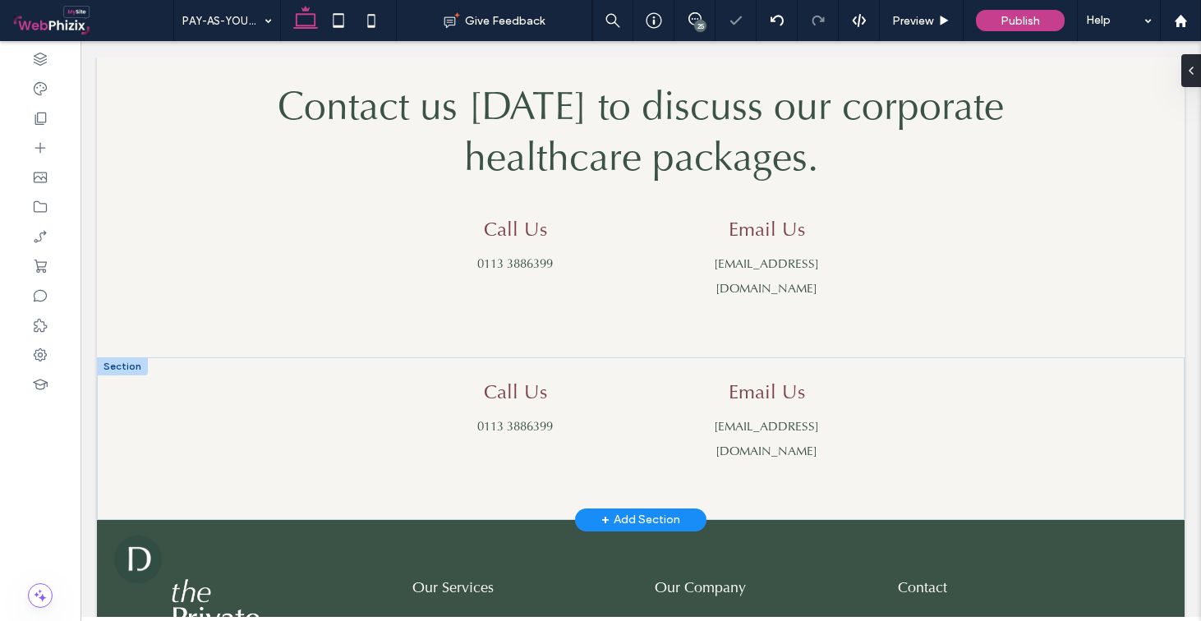
click at [108, 357] on div at bounding box center [122, 366] width 51 height 18
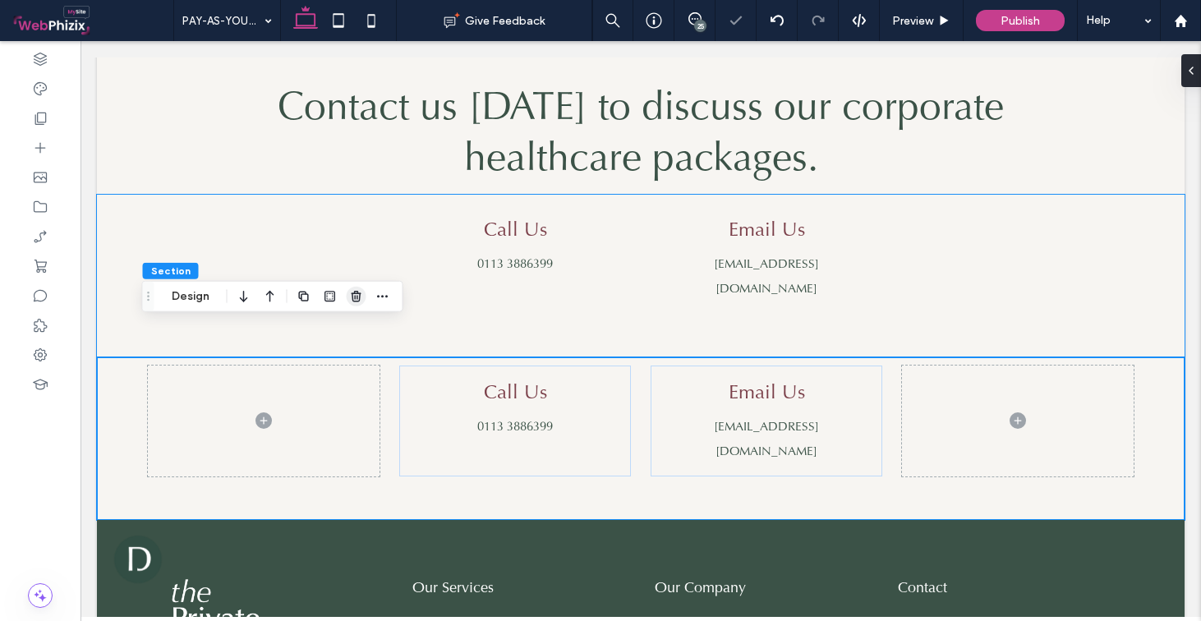
click at [349, 295] on span "button" at bounding box center [357, 297] width 20 height 20
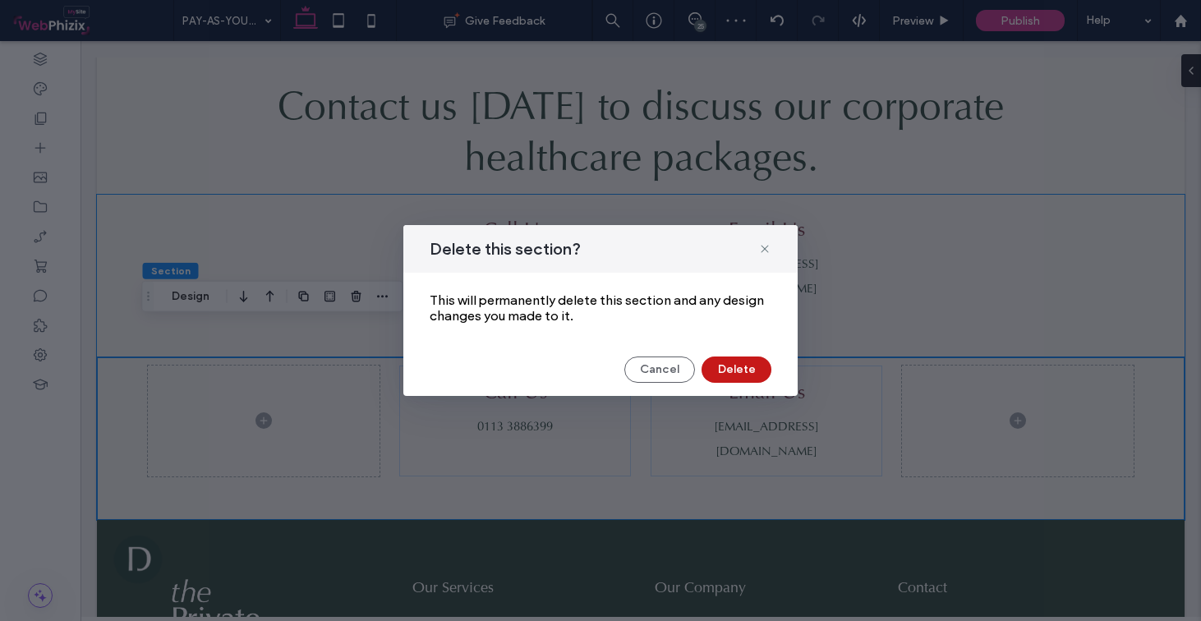
drag, startPoint x: 735, startPoint y: 368, endPoint x: 653, endPoint y: 327, distance: 91.1
click at [735, 368] on button "Delete" at bounding box center [737, 370] width 70 height 26
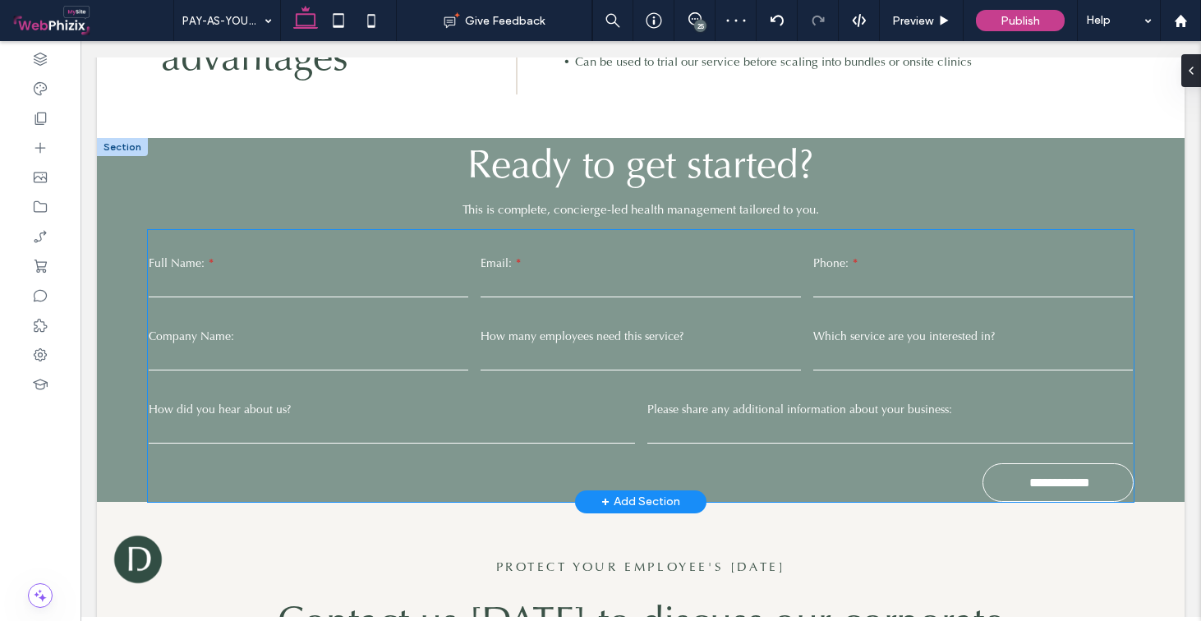
scroll to position [1822, 0]
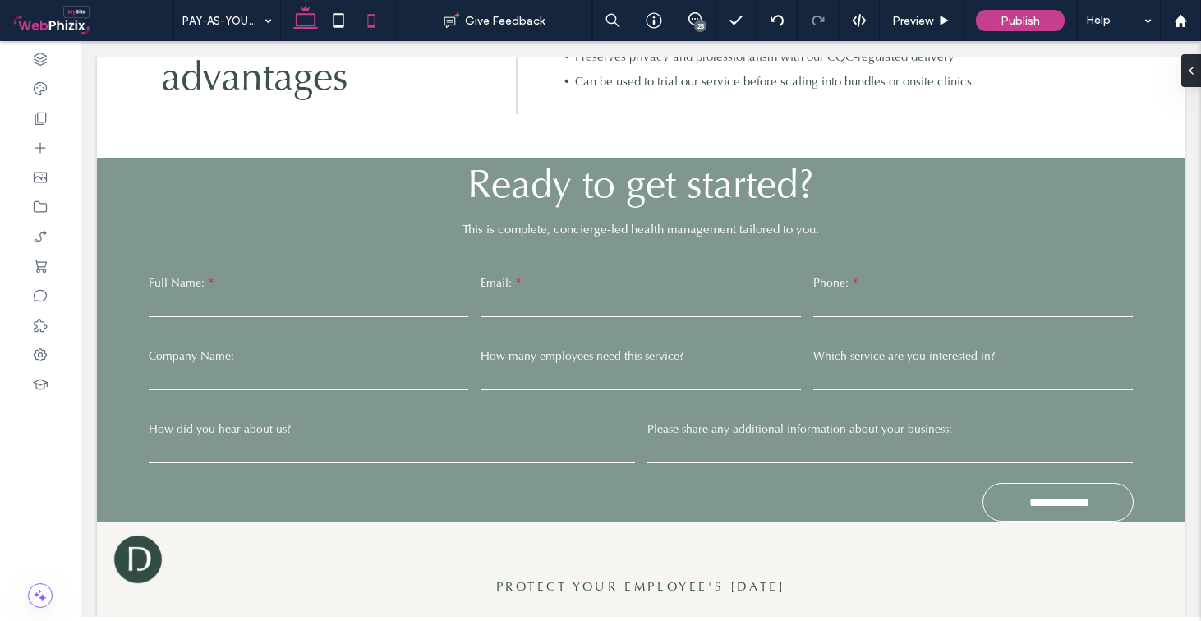
click at [365, 31] on icon at bounding box center [371, 20] width 33 height 33
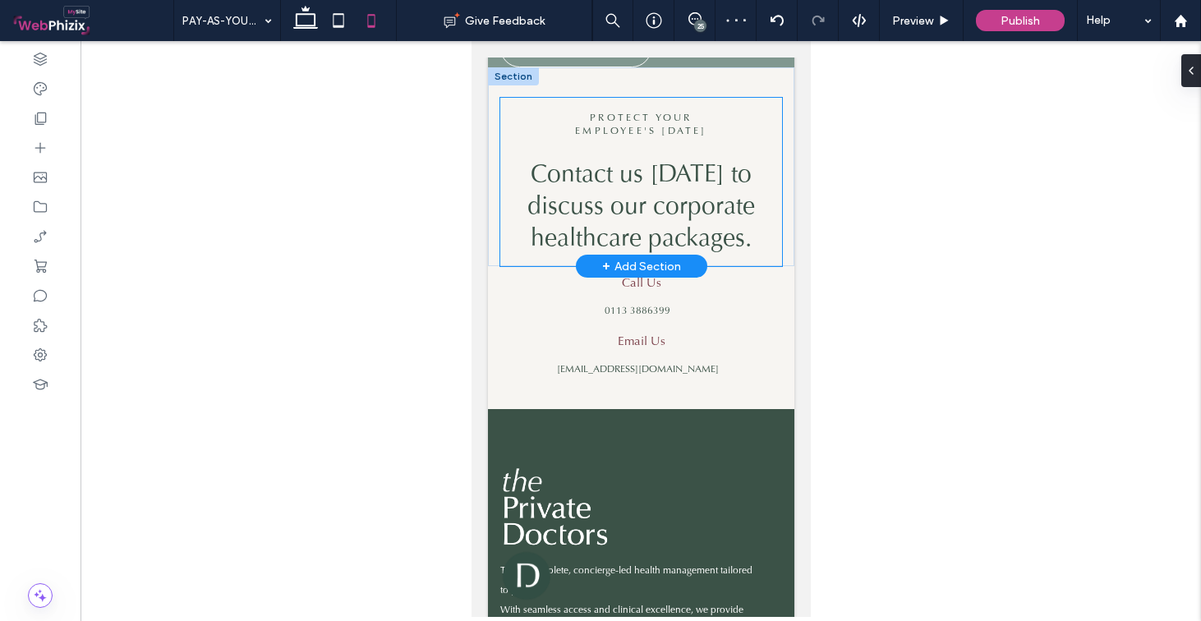
scroll to position [2967, 0]
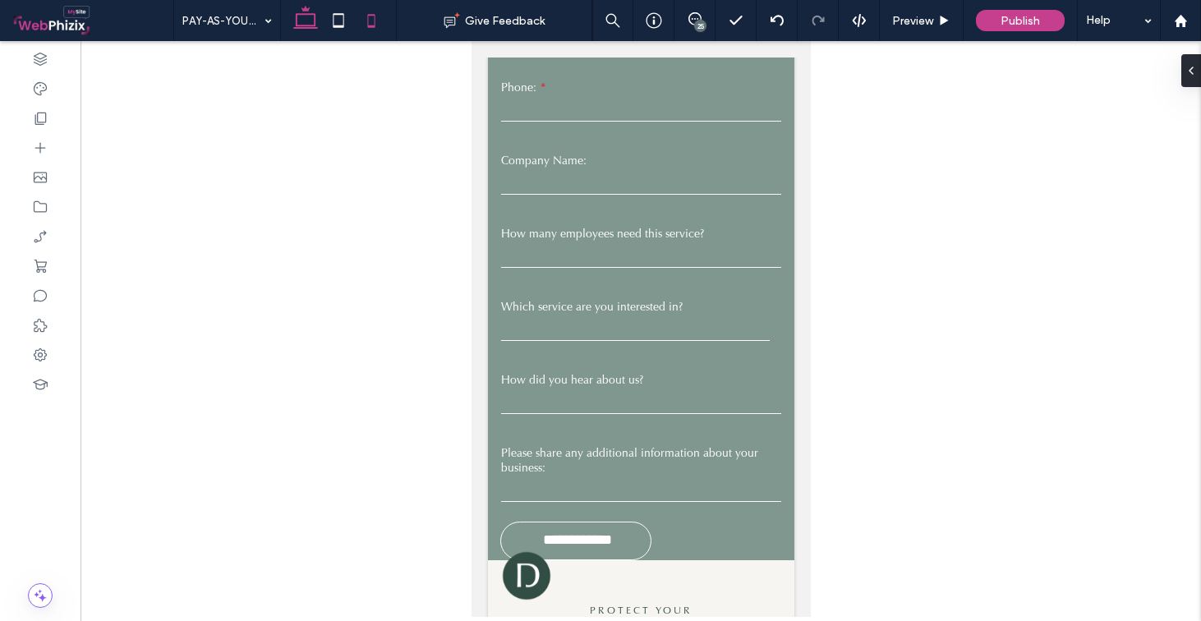
click at [314, 17] on icon at bounding box center [305, 20] width 33 height 33
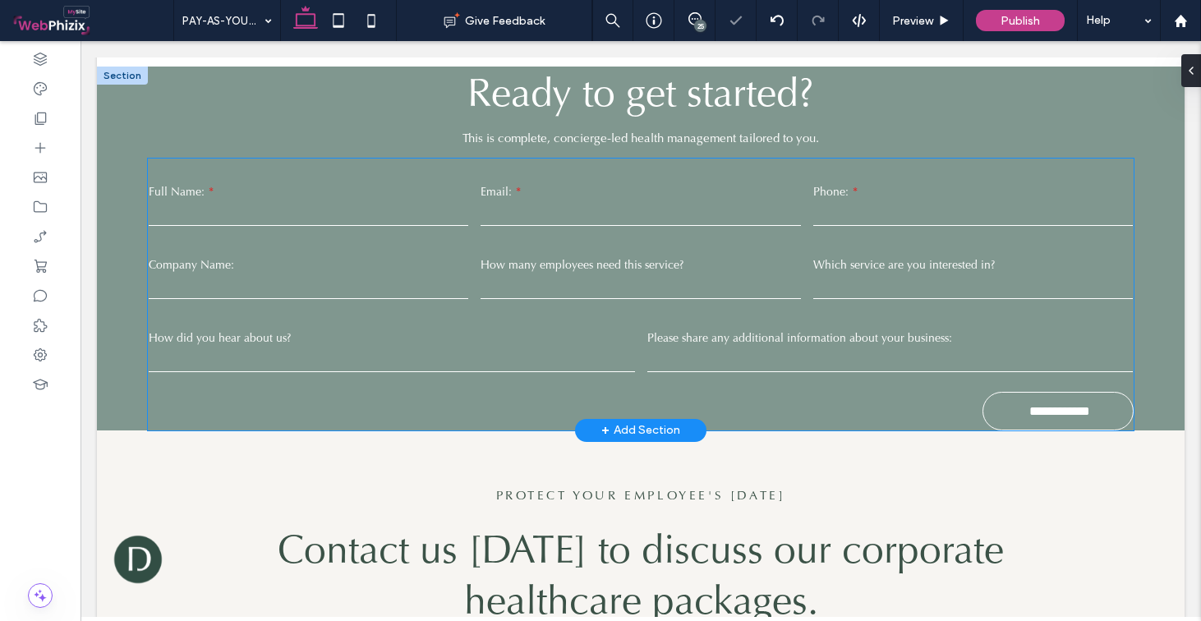
scroll to position [1774, 0]
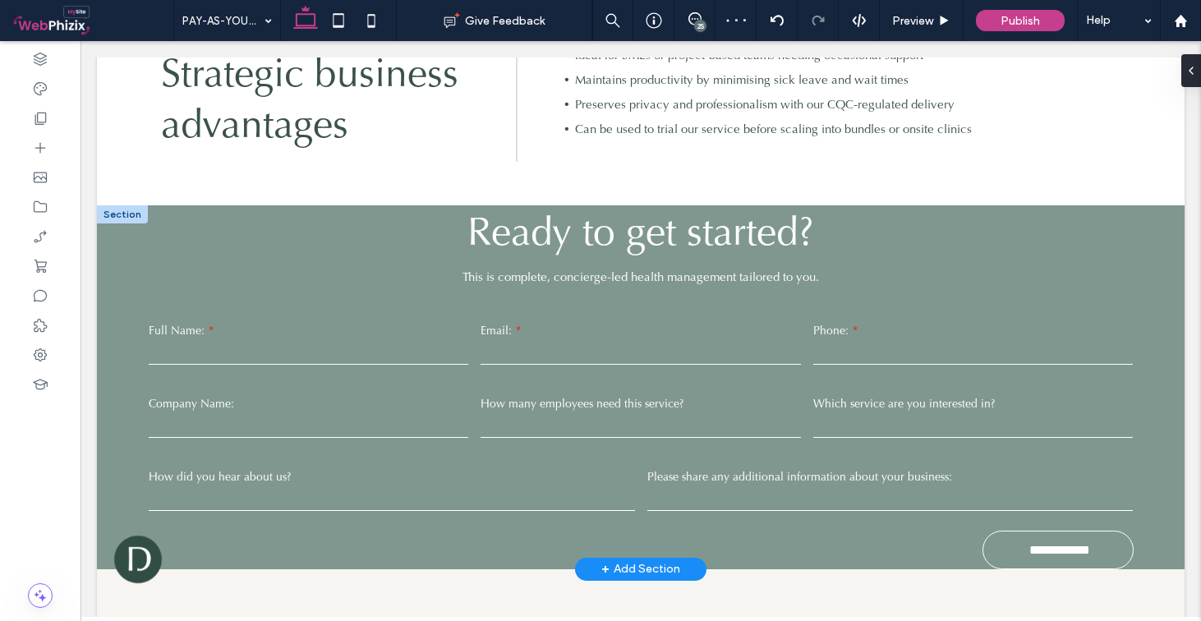
click at [141, 214] on div at bounding box center [122, 214] width 51 height 18
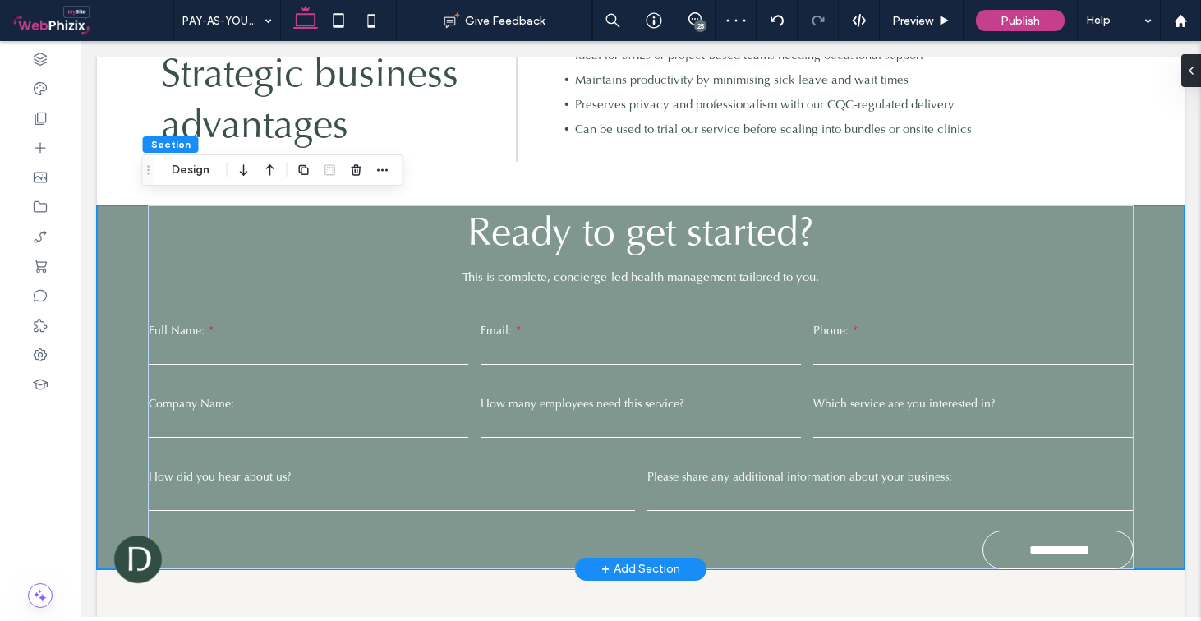
click at [134, 217] on div "**********" at bounding box center [641, 387] width 1088 height 364
click at [202, 170] on button "Design" at bounding box center [190, 170] width 59 height 20
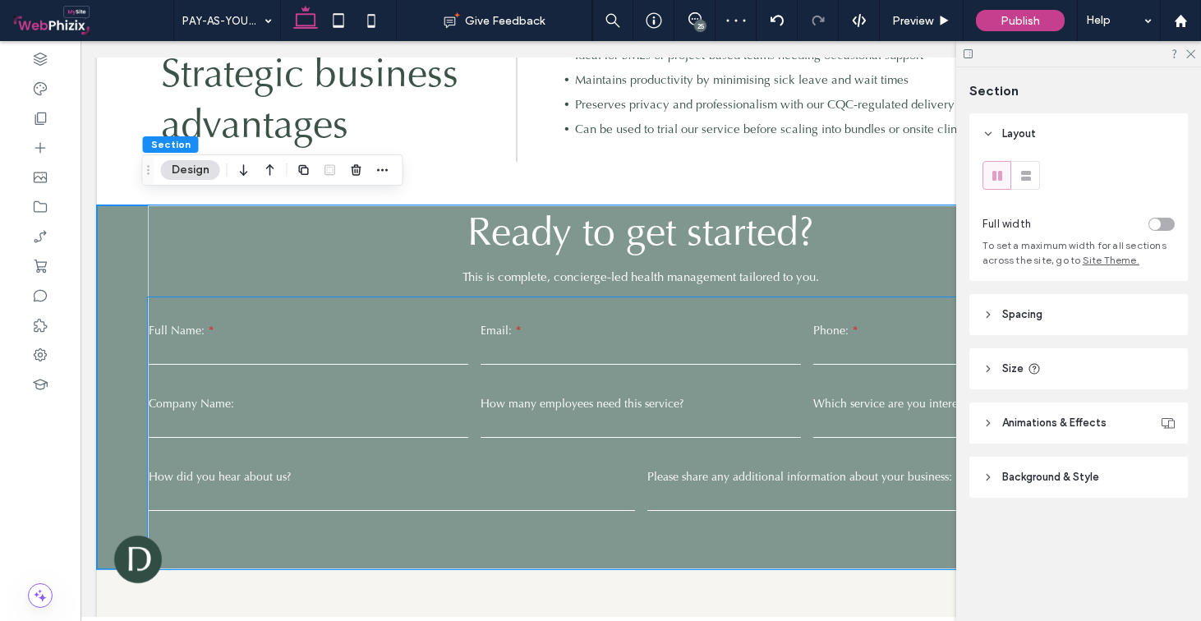
click at [1074, 300] on header "Spacing" at bounding box center [1079, 314] width 219 height 41
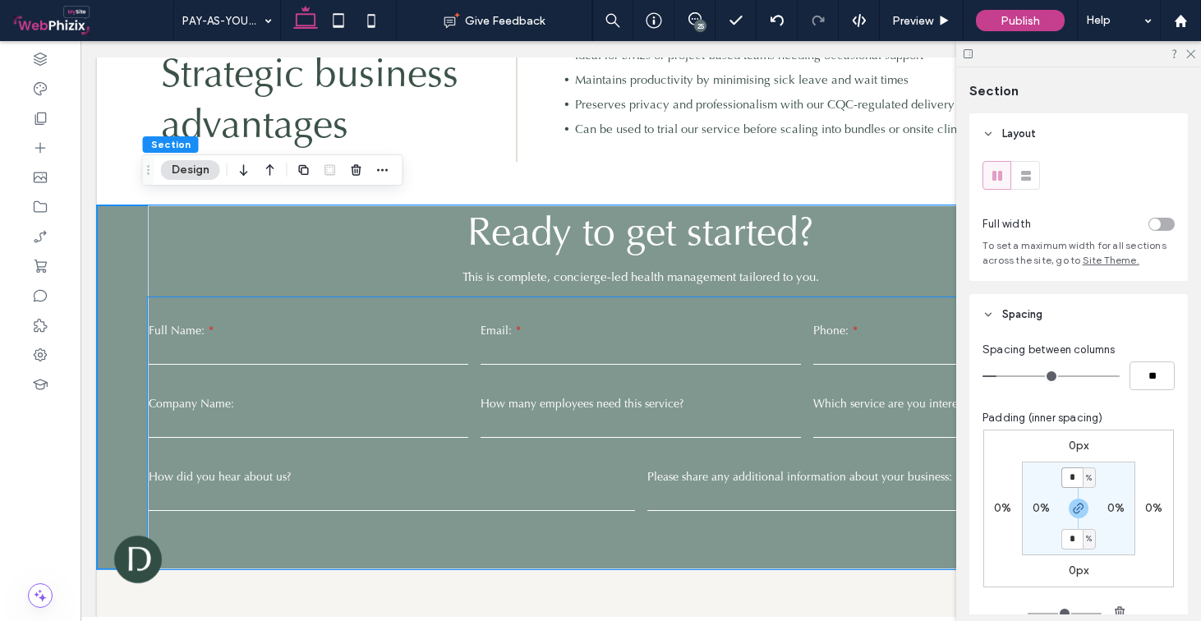
click at [1074, 477] on input "*" at bounding box center [1072, 478] width 21 height 21
type input "*"
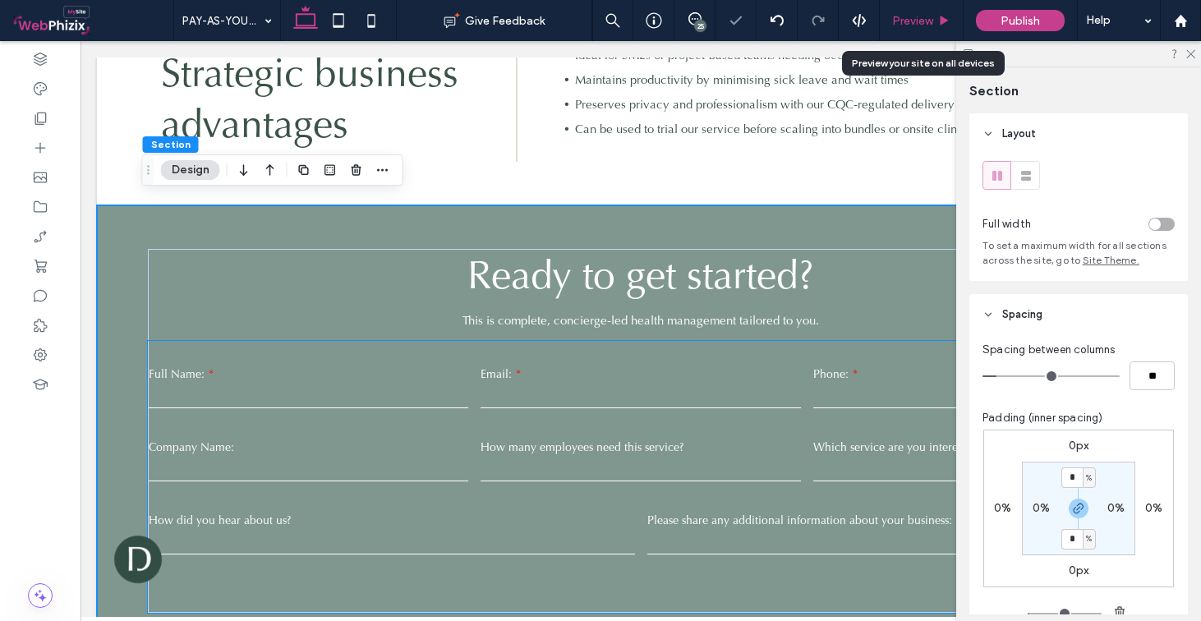
click at [918, 23] on span "Preview" at bounding box center [912, 21] width 41 height 14
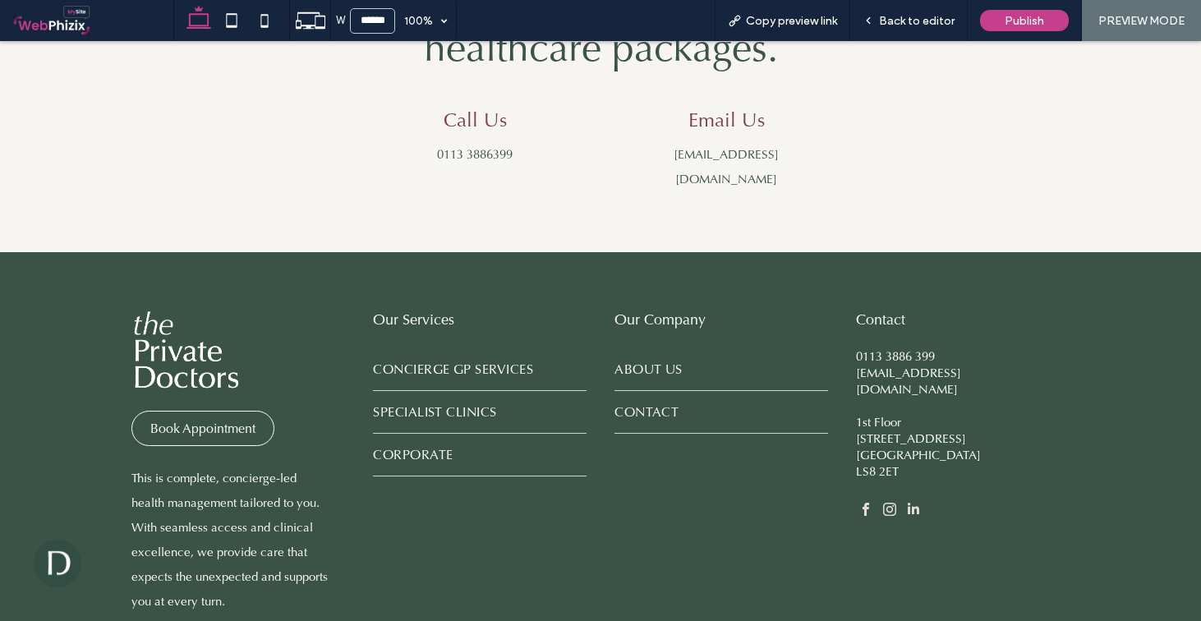
scroll to position [2467, 0]
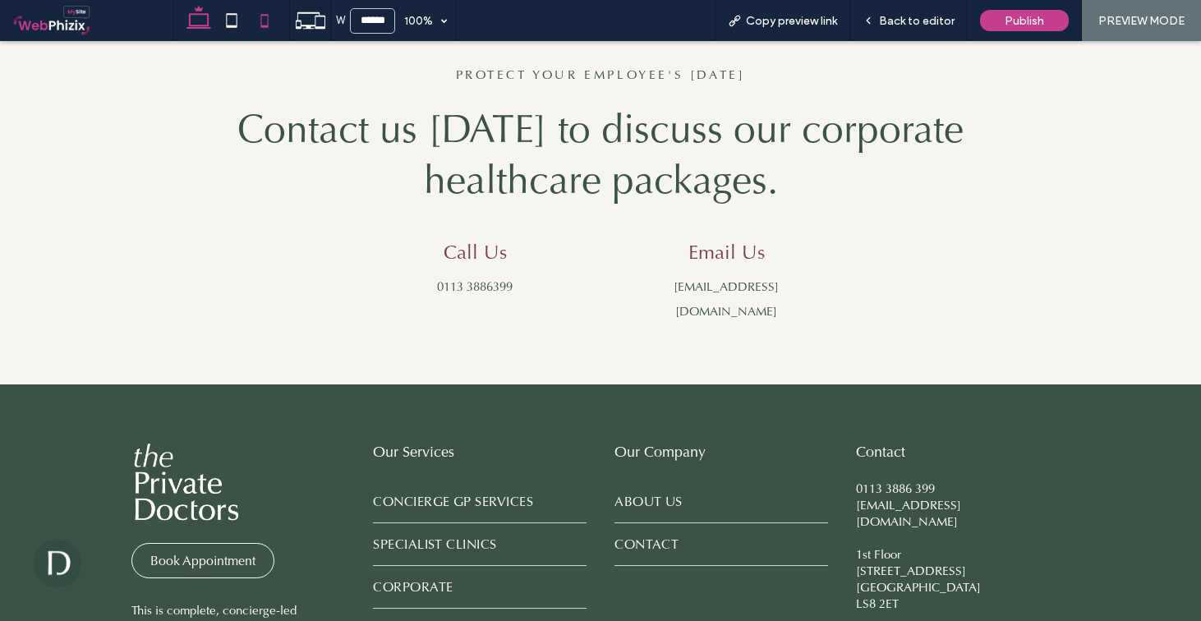
click at [265, 22] on icon at bounding box center [264, 20] width 33 height 33
type input "*****"
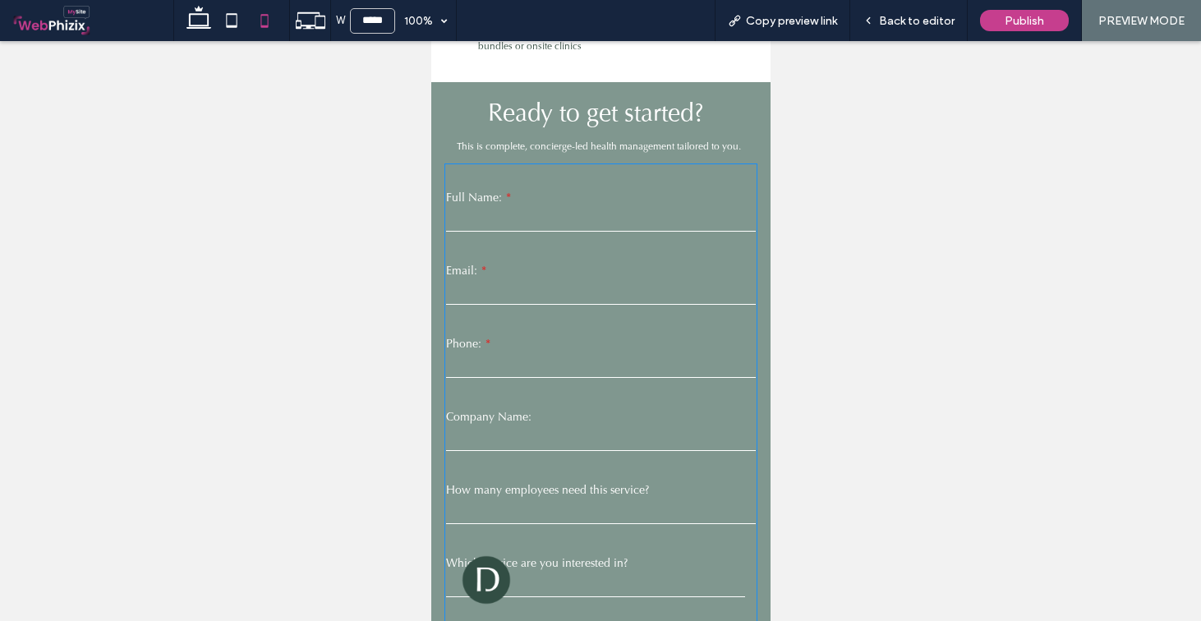
scroll to position [2239, 0]
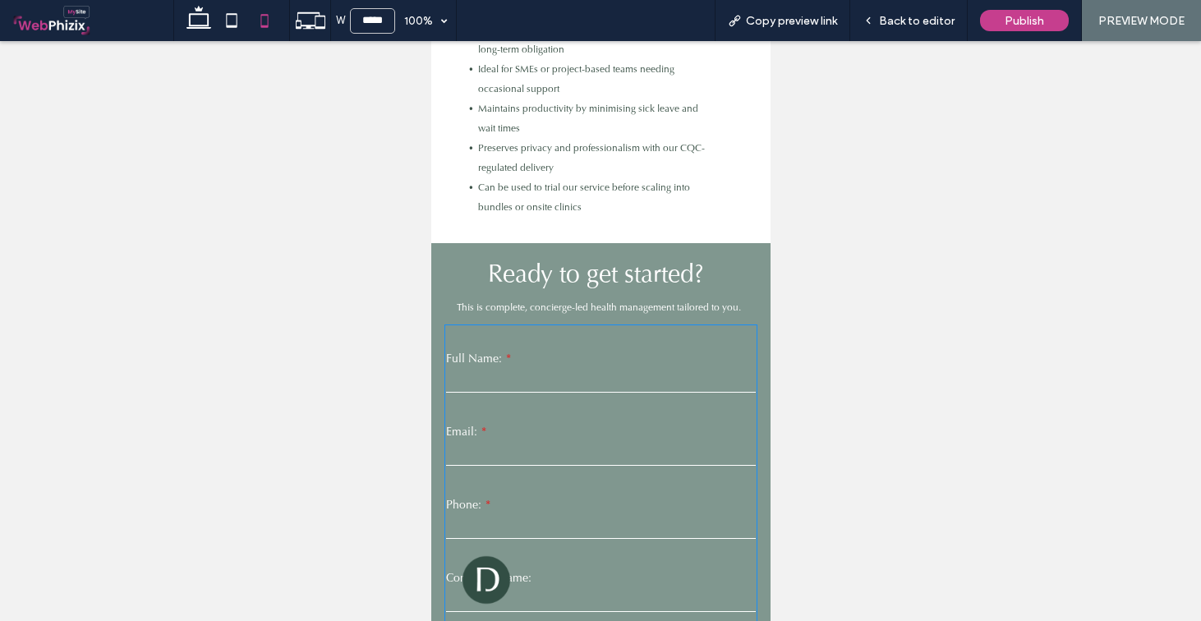
click at [664, 301] on span "This is complete, concierge-led health management tailored to you." at bounding box center [598, 307] width 284 height 13
click at [906, 12] on div "Back to editor" at bounding box center [910, 20] width 118 height 41
click at [891, 16] on span "Back to editor" at bounding box center [917, 21] width 76 height 14
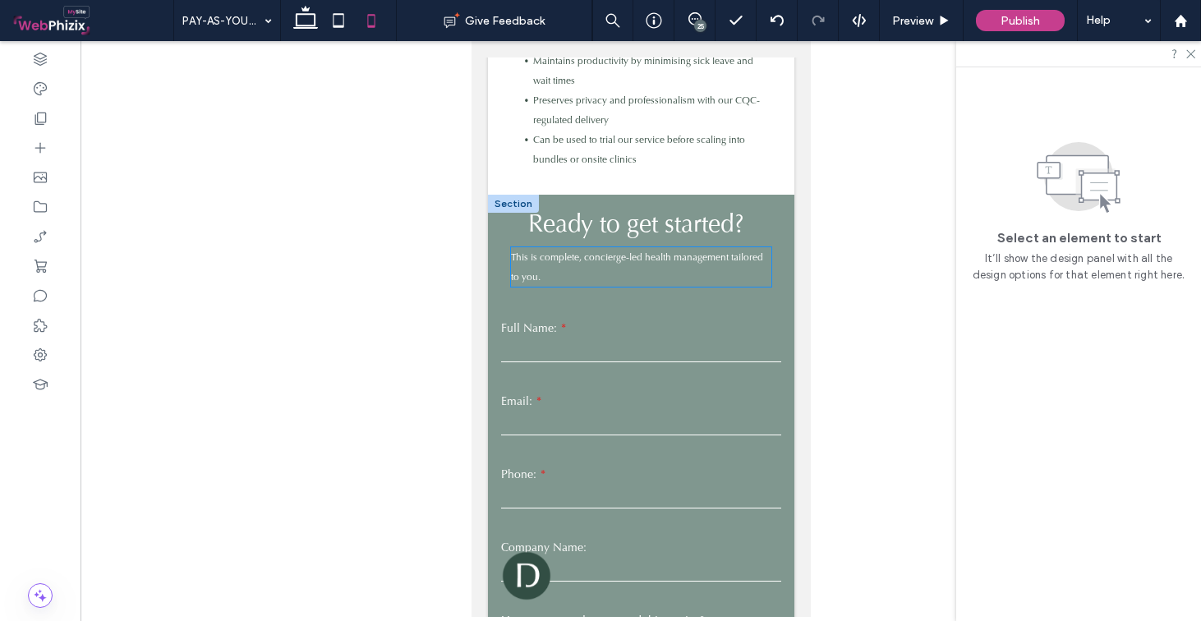
click at [613, 254] on p "This is complete, concierge-led health management tailored to you." at bounding box center [640, 266] width 261 height 39
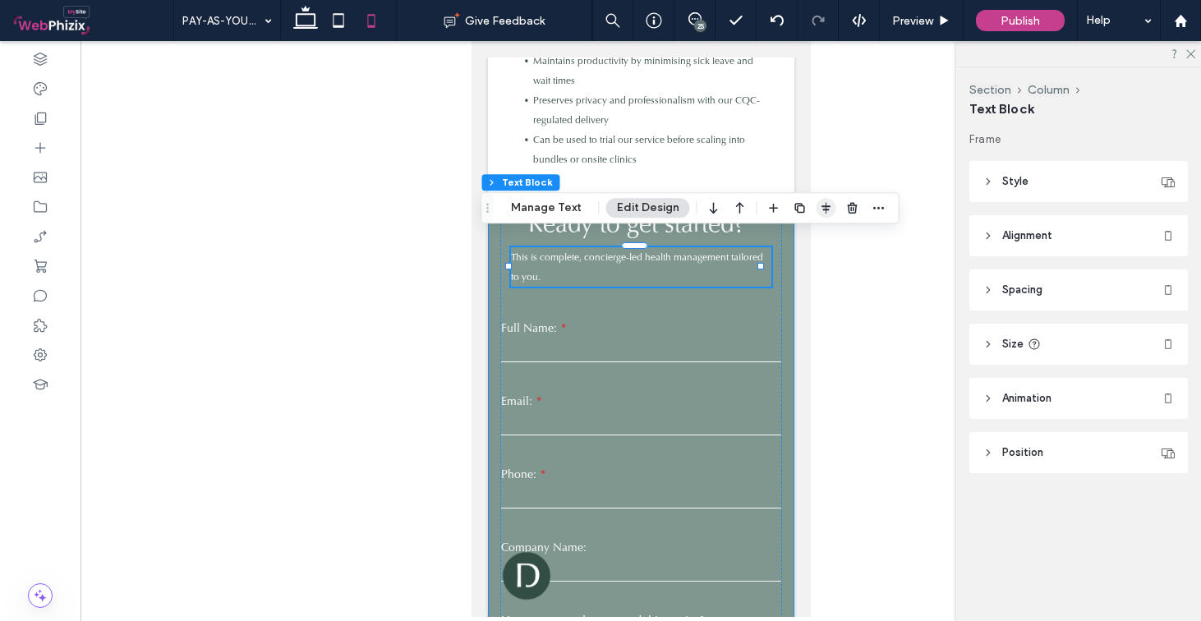
click at [822, 205] on icon "button" at bounding box center [826, 207] width 13 height 13
click at [811, 241] on icon "center" at bounding box center [809, 239] width 13 height 13
click at [760, 257] on div "**********" at bounding box center [641, 577] width 282 height 740
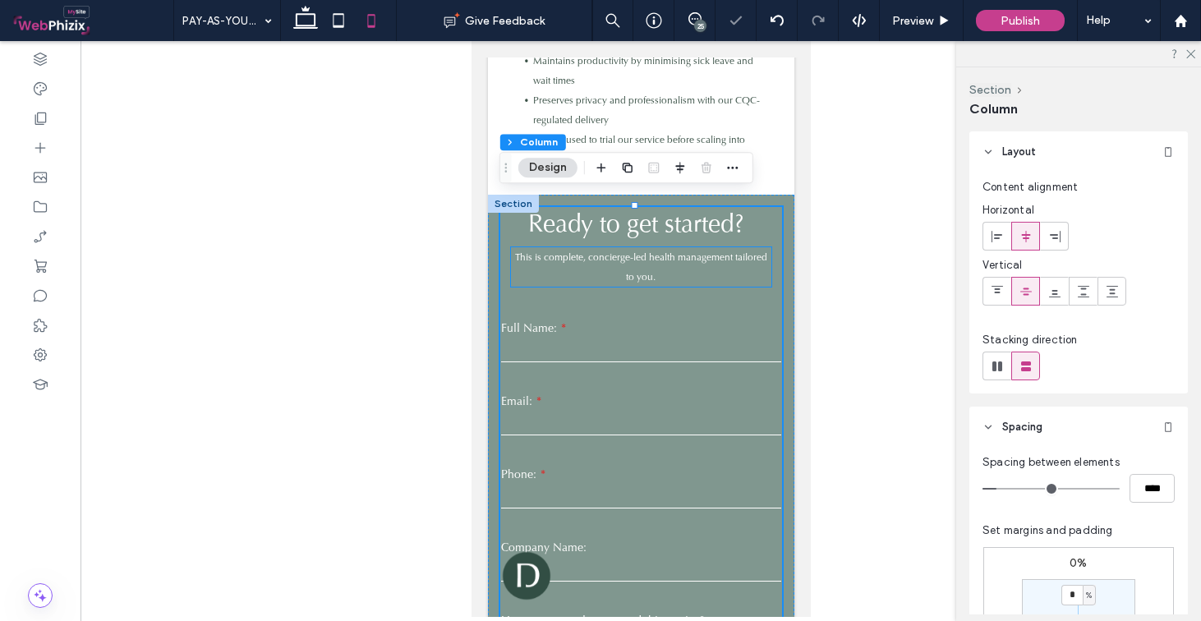
click at [744, 256] on p "This is complete, concierge-led health management tailored to you." at bounding box center [640, 266] width 261 height 39
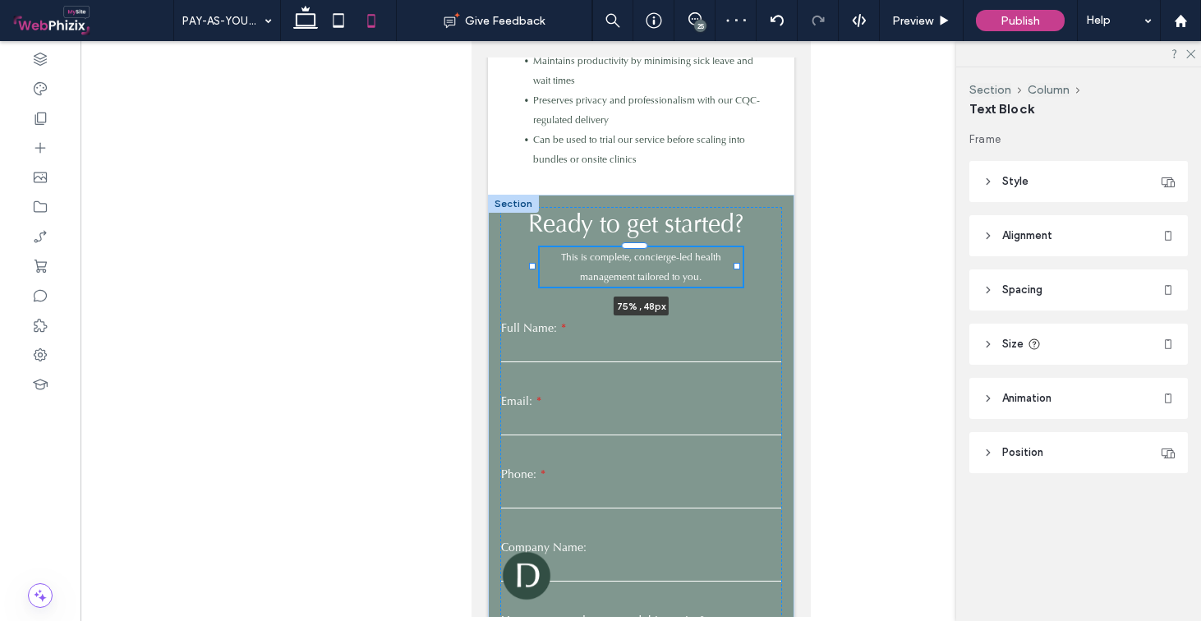
drag, startPoint x: 758, startPoint y: 254, endPoint x: 734, endPoint y: 256, distance: 24.0
click at [734, 263] on div at bounding box center [736, 266] width 7 height 7
type input "**"
type input "****"
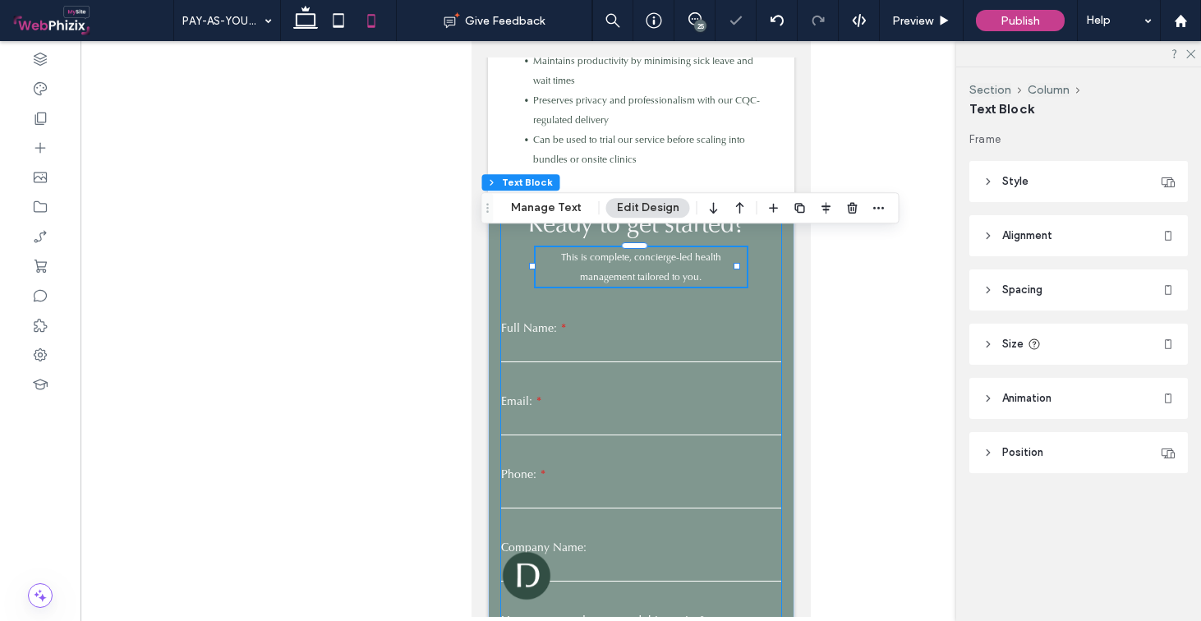
click at [758, 262] on div "**********" at bounding box center [641, 577] width 282 height 740
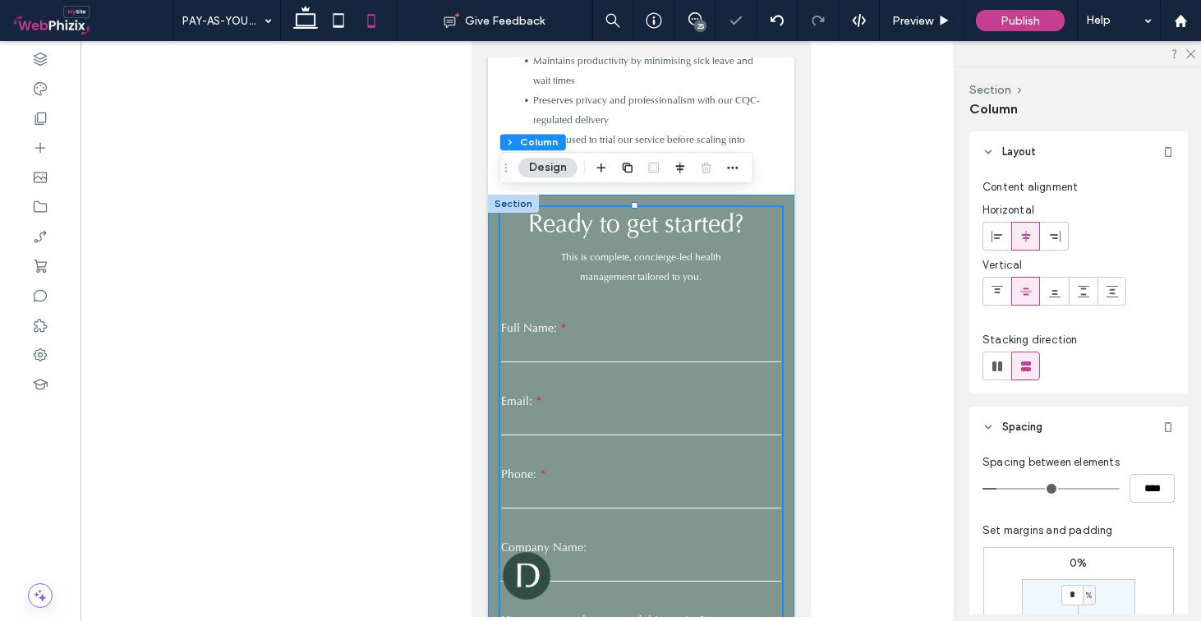
click at [745, 195] on div "**********" at bounding box center [640, 577] width 307 height 765
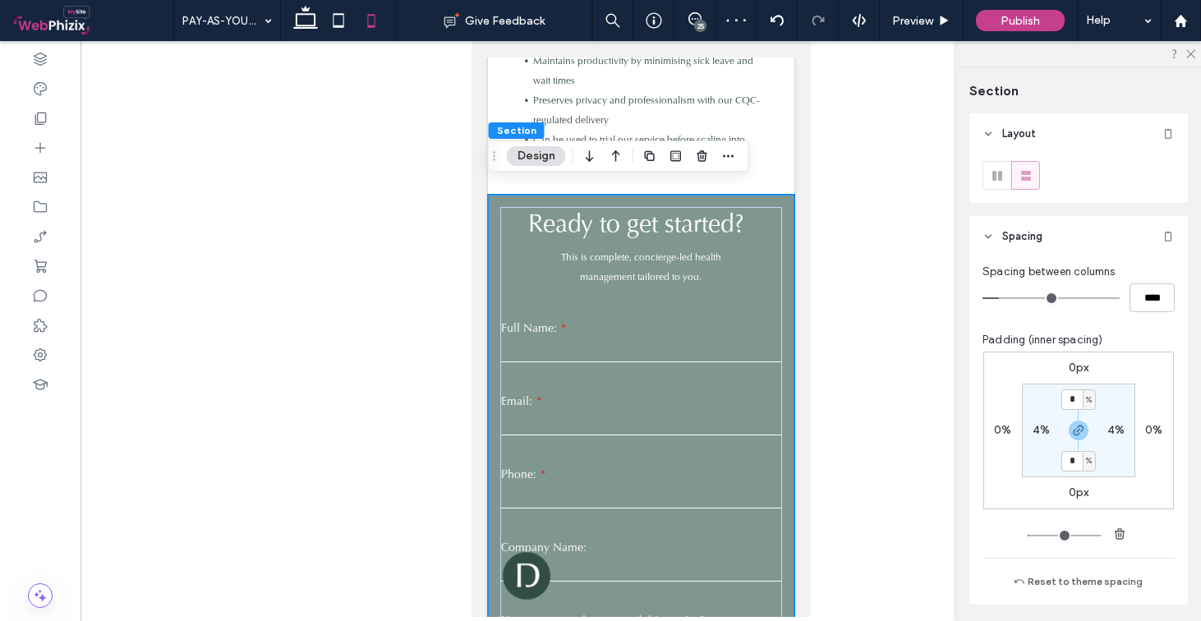
click at [1069, 399] on input "*" at bounding box center [1072, 400] width 21 height 21
click at [1126, 401] on section "* % 4% * % 4%" at bounding box center [1078, 431] width 113 height 94
click at [1077, 399] on input "*" at bounding box center [1072, 400] width 21 height 21
type input "*"
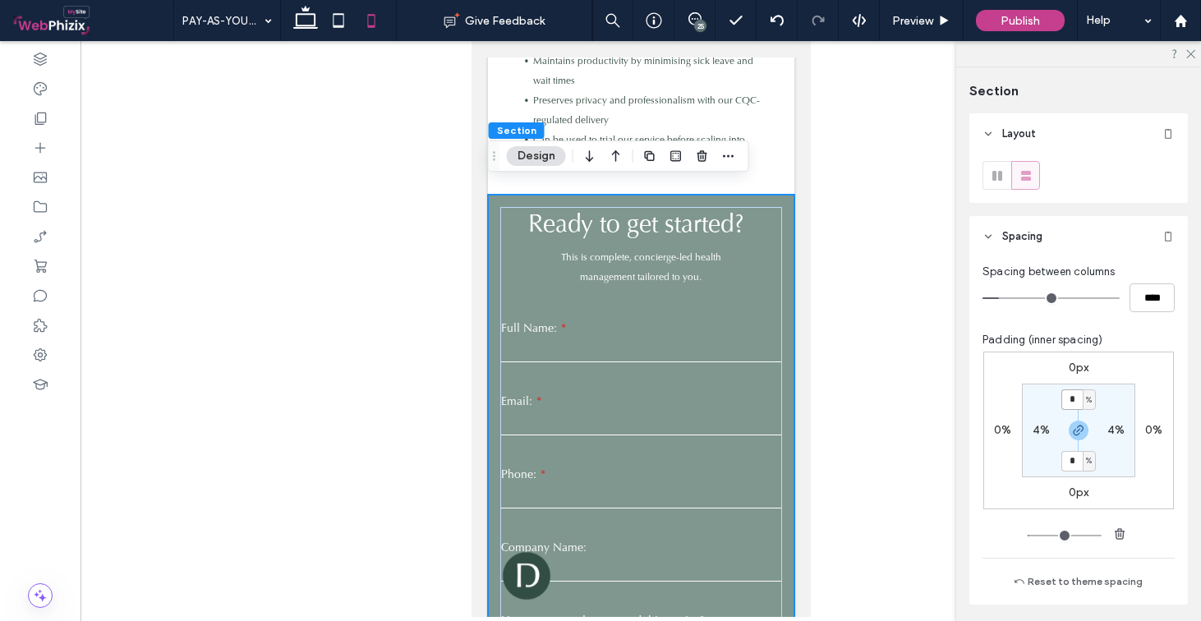
type input "*"
type input "**"
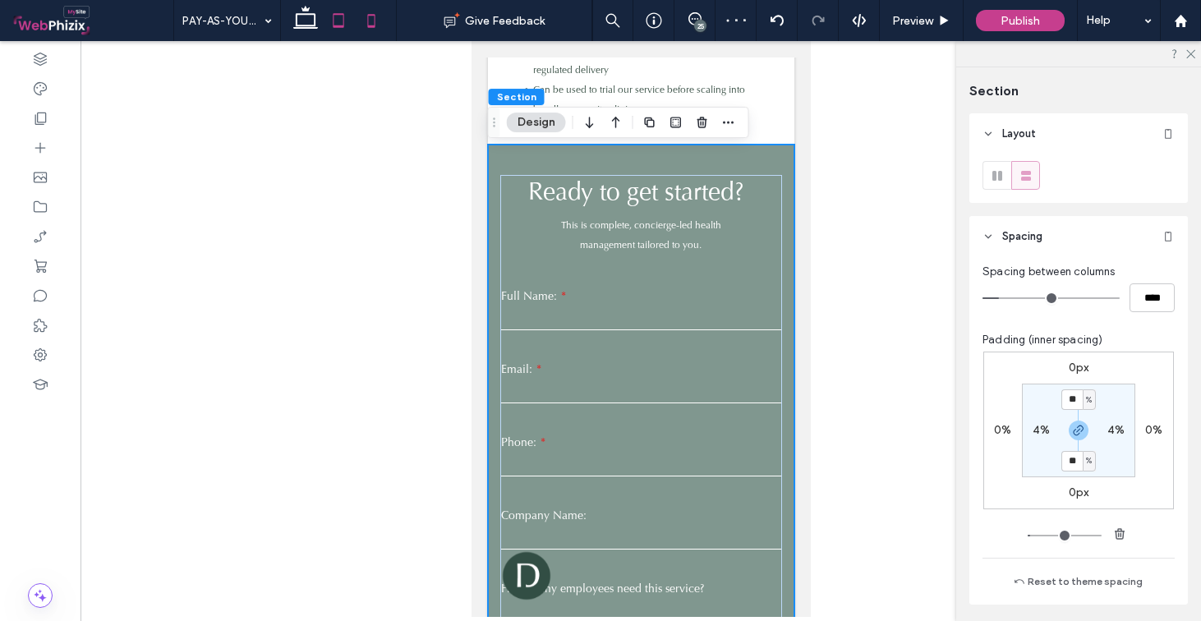
click at [326, 30] on icon at bounding box center [338, 20] width 33 height 33
type input "*"
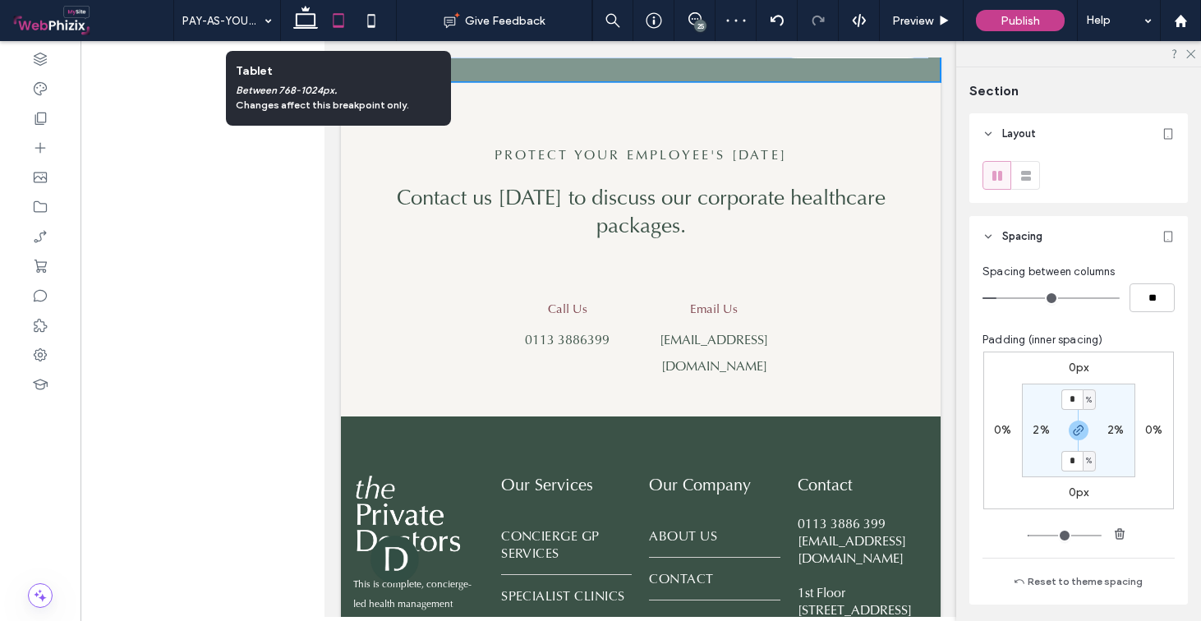
scroll to position [3042, 0]
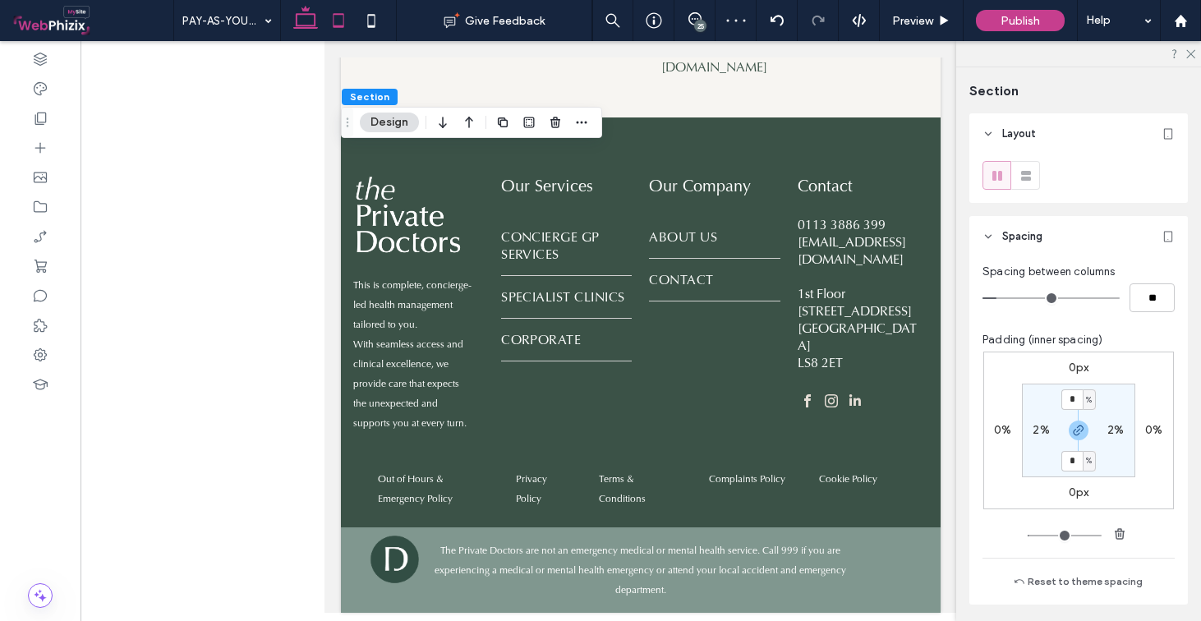
click at [316, 23] on icon at bounding box center [305, 20] width 33 height 33
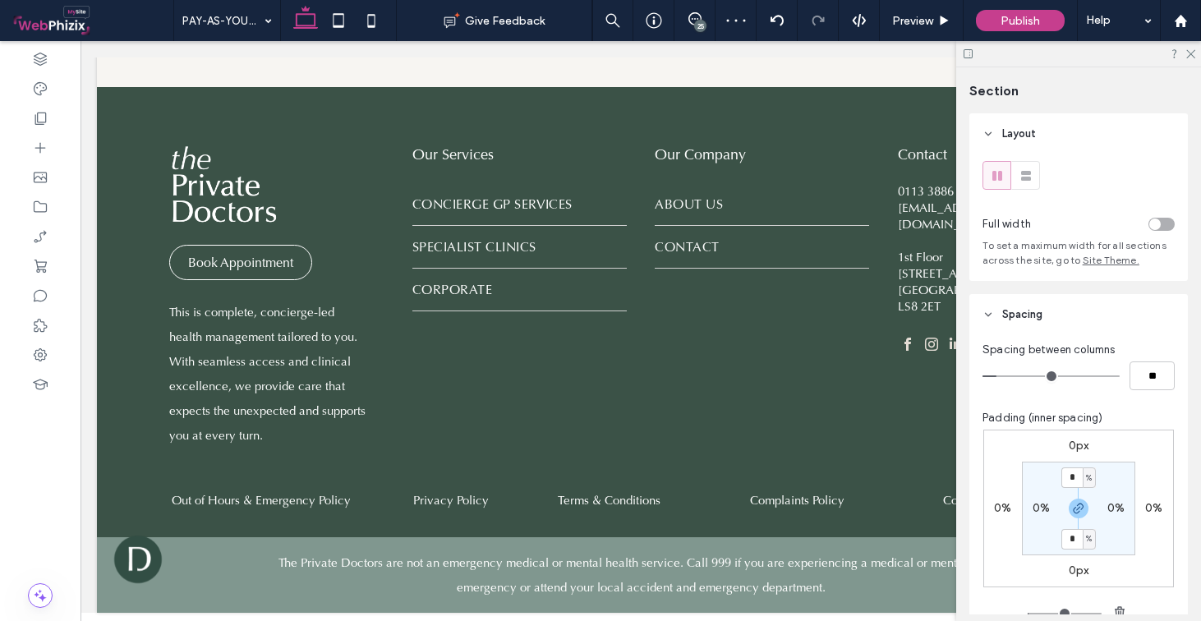
scroll to position [1874, 0]
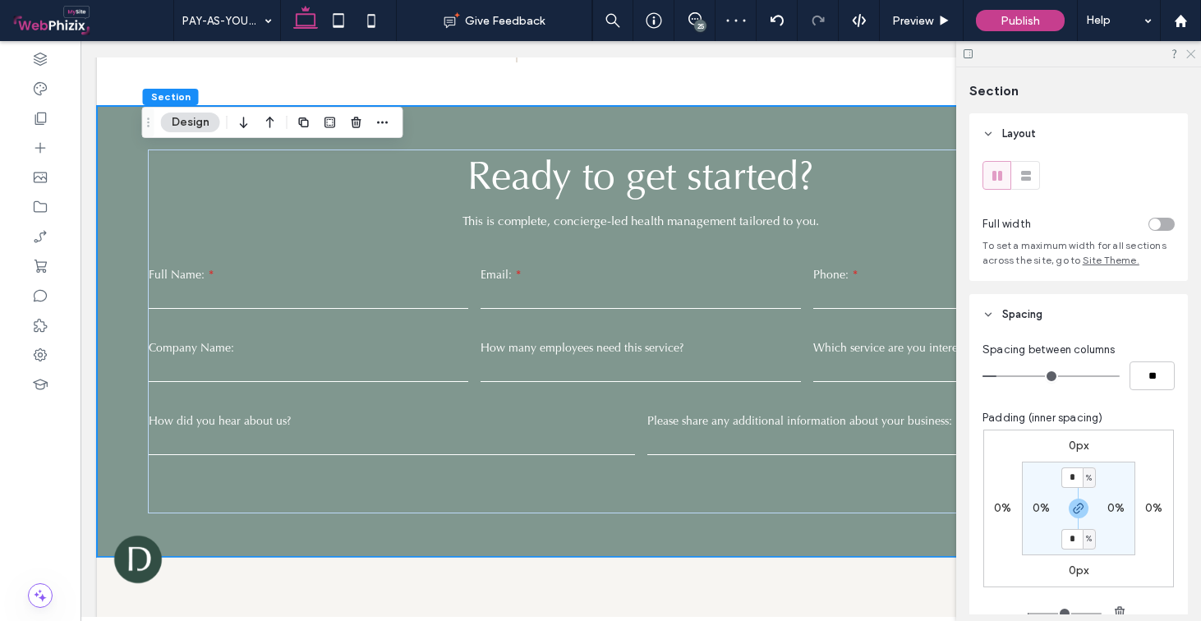
click at [1186, 56] on icon at bounding box center [1190, 53] width 11 height 11
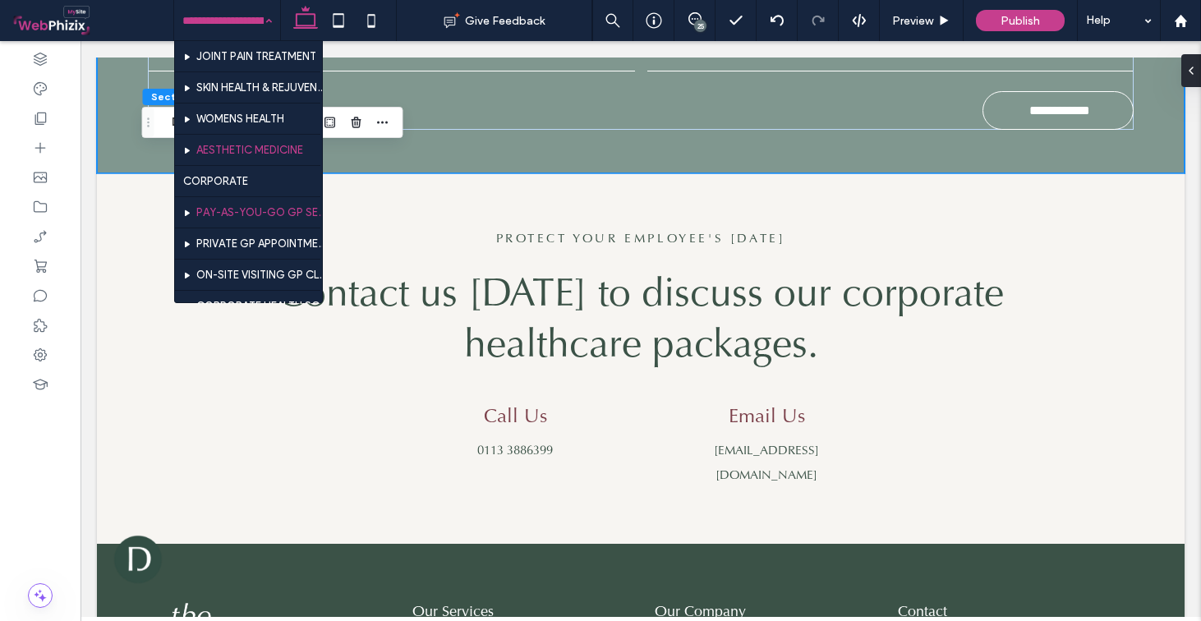
scroll to position [504, 0]
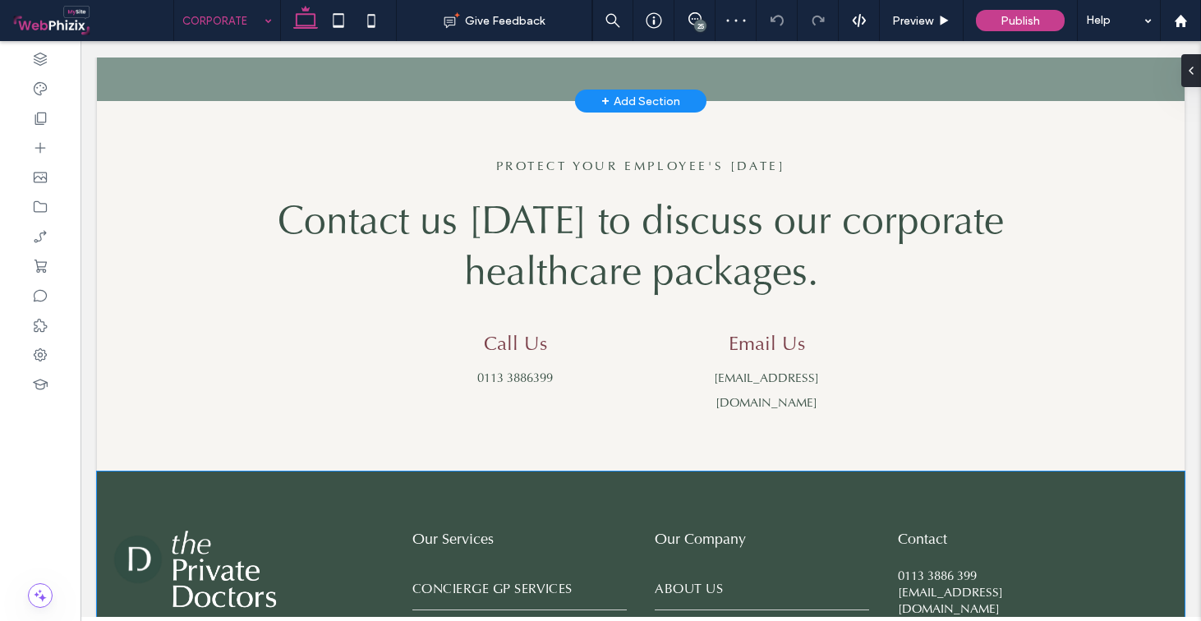
scroll to position [3608, 0]
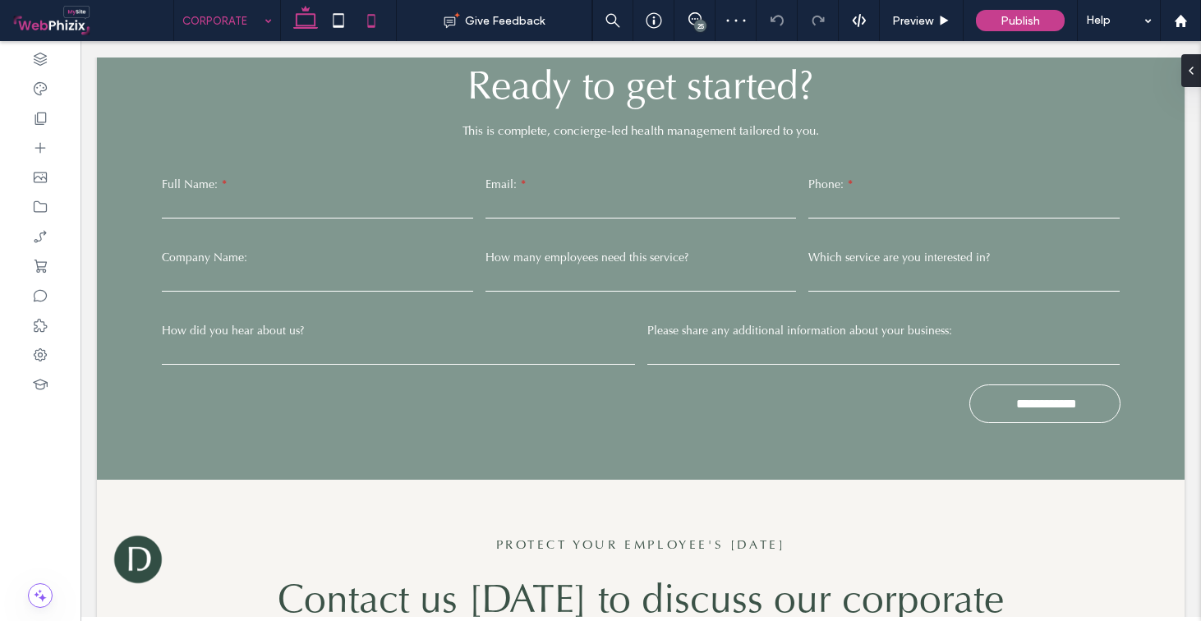
click at [378, 19] on icon at bounding box center [371, 20] width 33 height 33
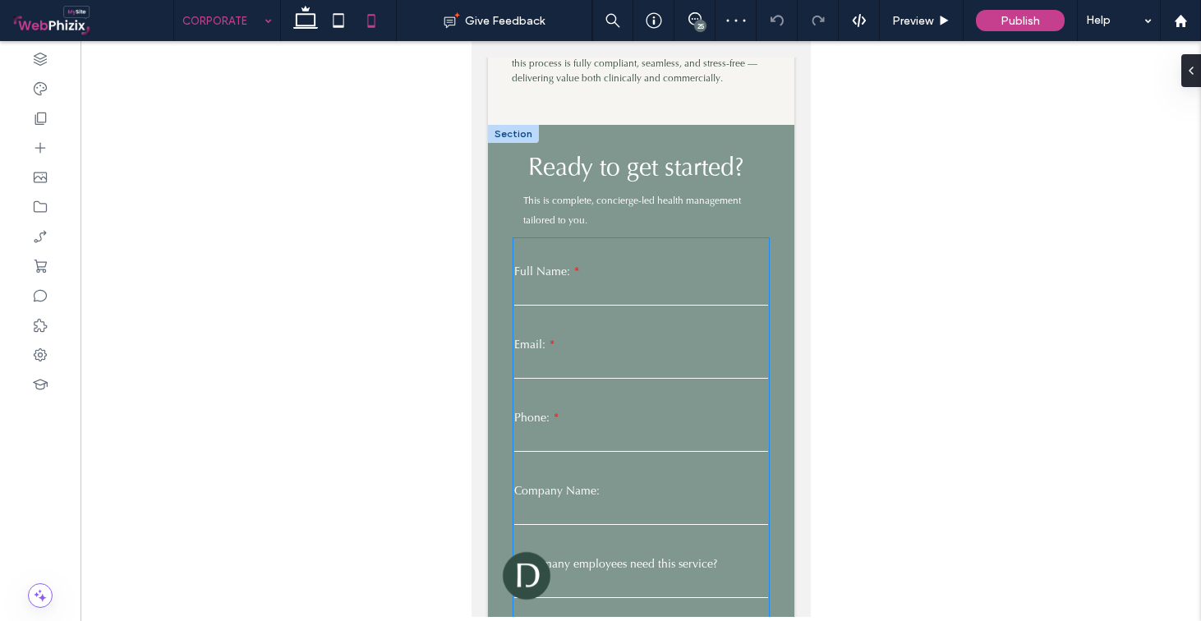
scroll to position [5209, 0]
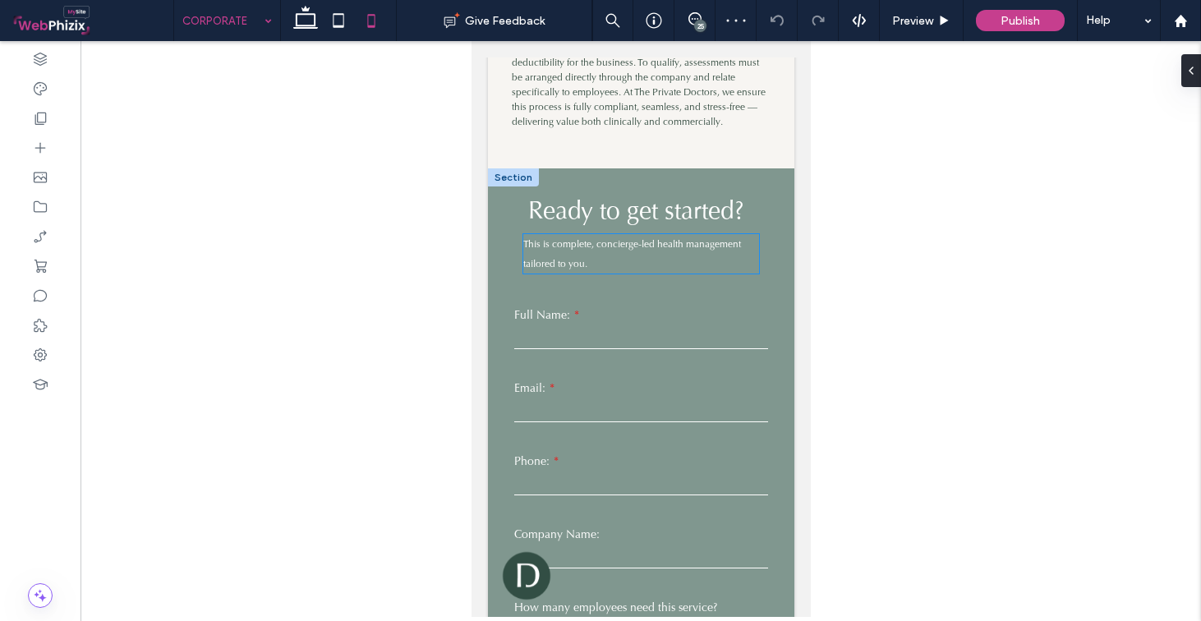
click at [588, 249] on p "This is complete, concierge-led health management tailored to you." at bounding box center [641, 253] width 237 height 39
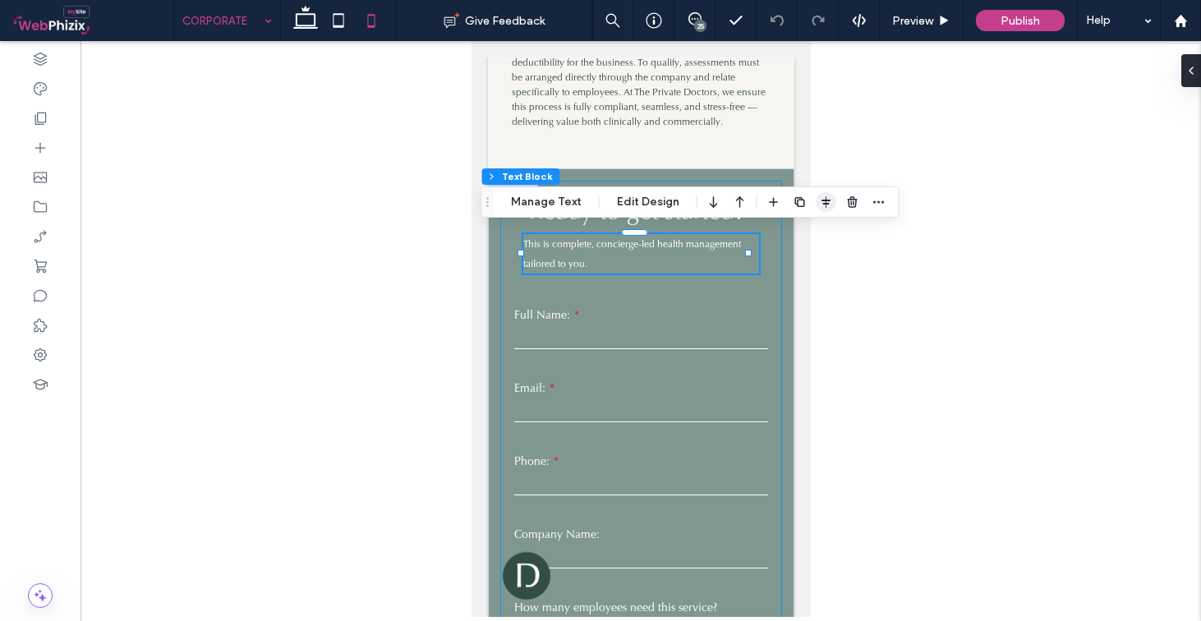
click at [820, 203] on icon "button" at bounding box center [826, 202] width 13 height 13
click at [803, 231] on icon "center" at bounding box center [809, 234] width 13 height 13
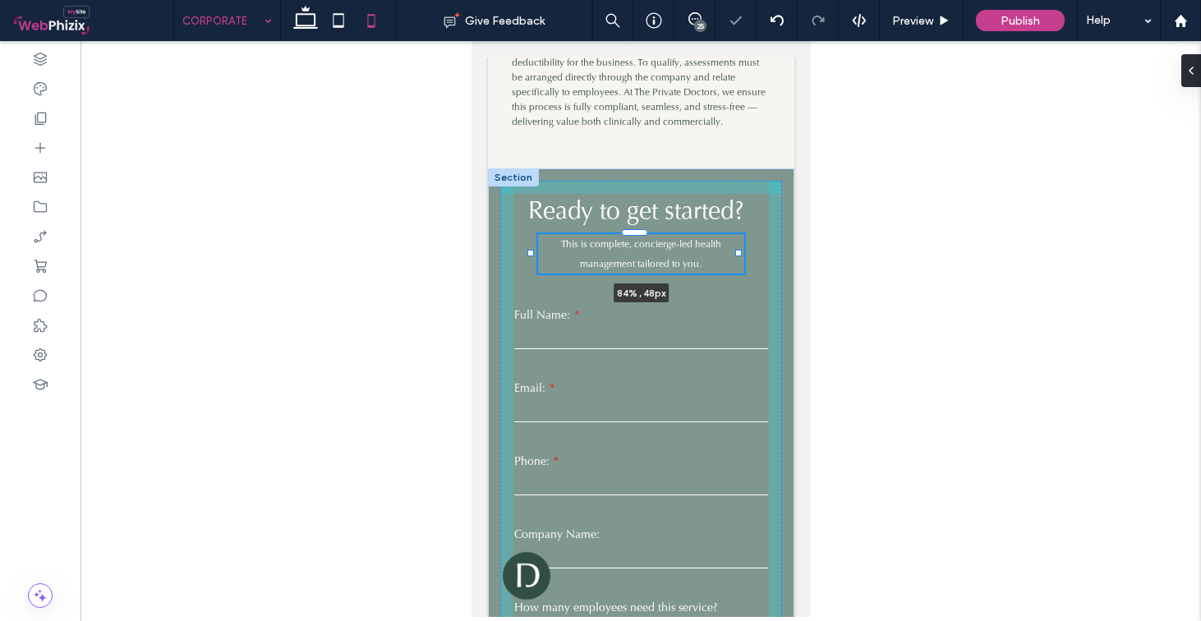
drag, startPoint x: 745, startPoint y: 249, endPoint x: 736, endPoint y: 249, distance: 9.9
click at [736, 250] on div at bounding box center [738, 253] width 7 height 7
type input "**"
type input "****"
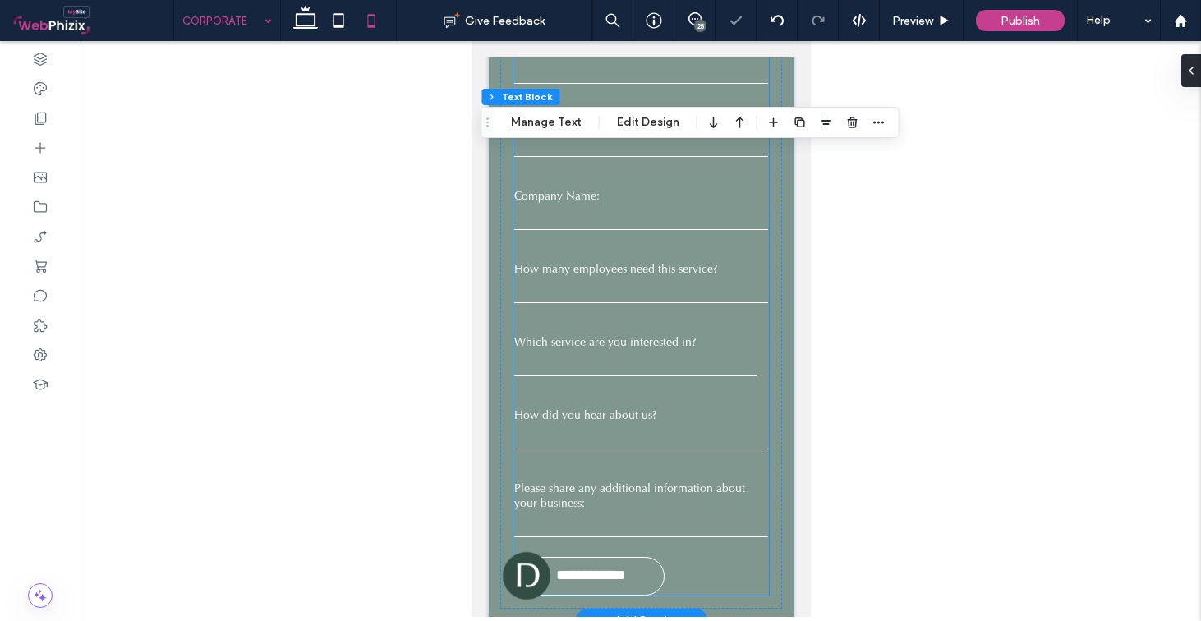
scroll to position [5776, 0]
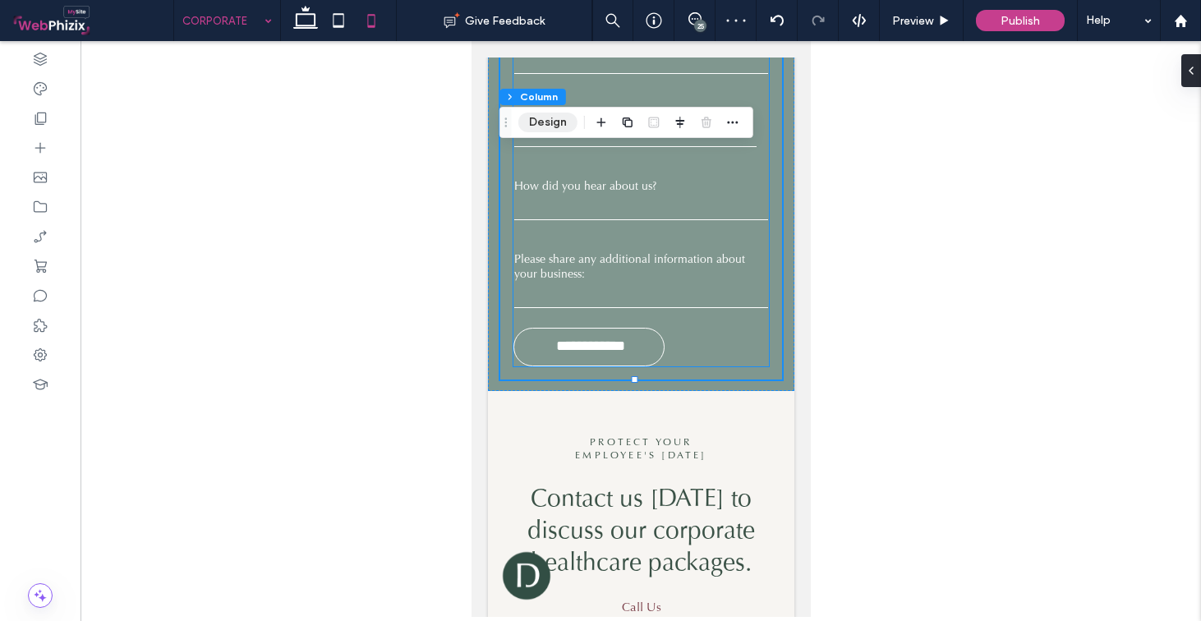
click at [553, 126] on button "Design" at bounding box center [548, 123] width 59 height 20
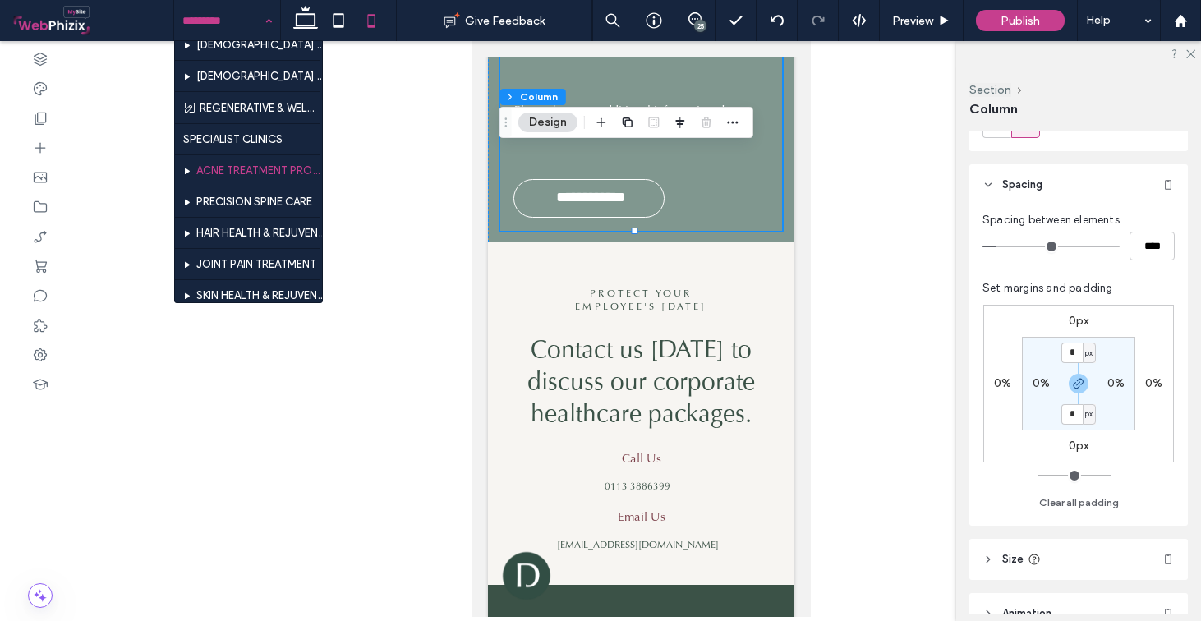
scroll to position [639, 0]
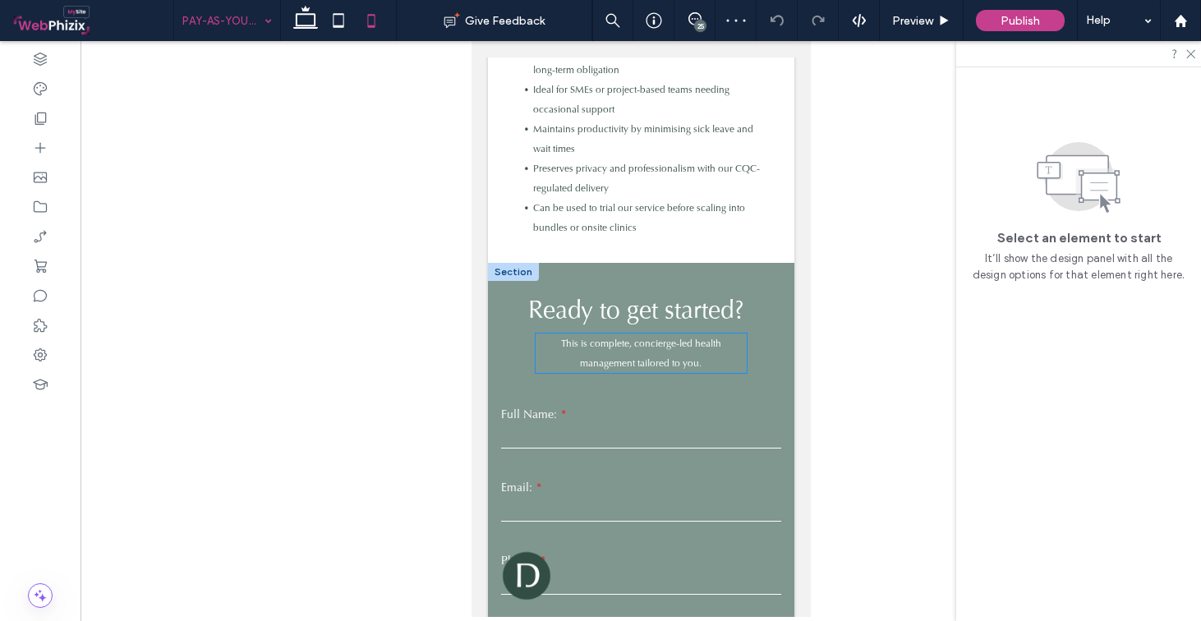
scroll to position [2206, 0]
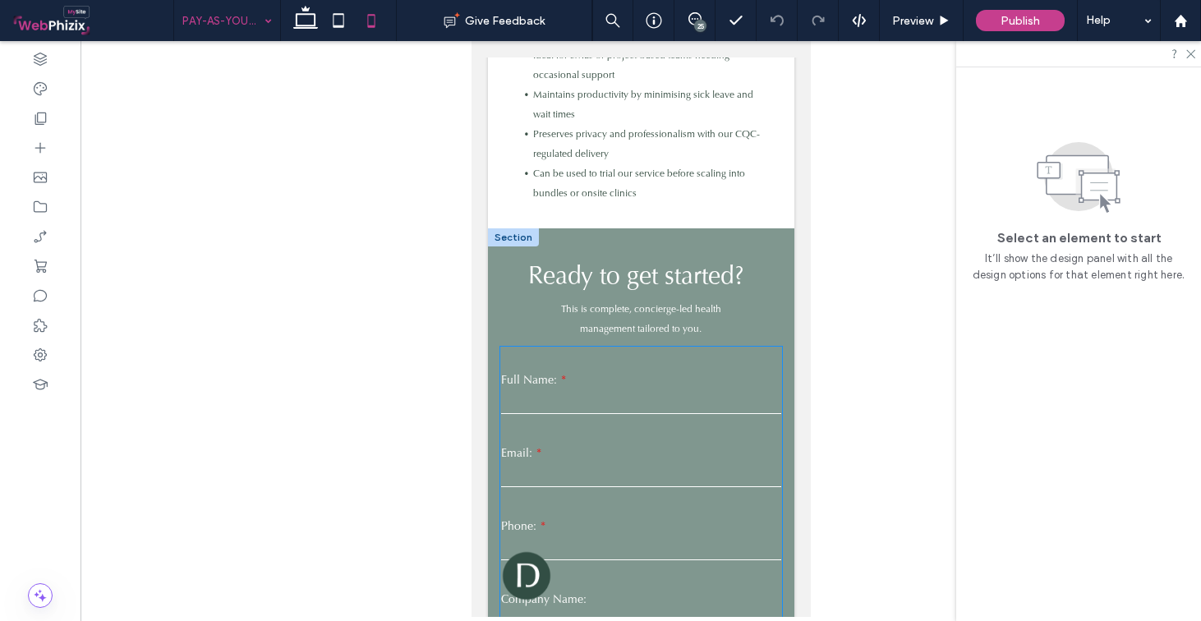
click at [505, 372] on label "Full Name:" at bounding box center [640, 379] width 280 height 15
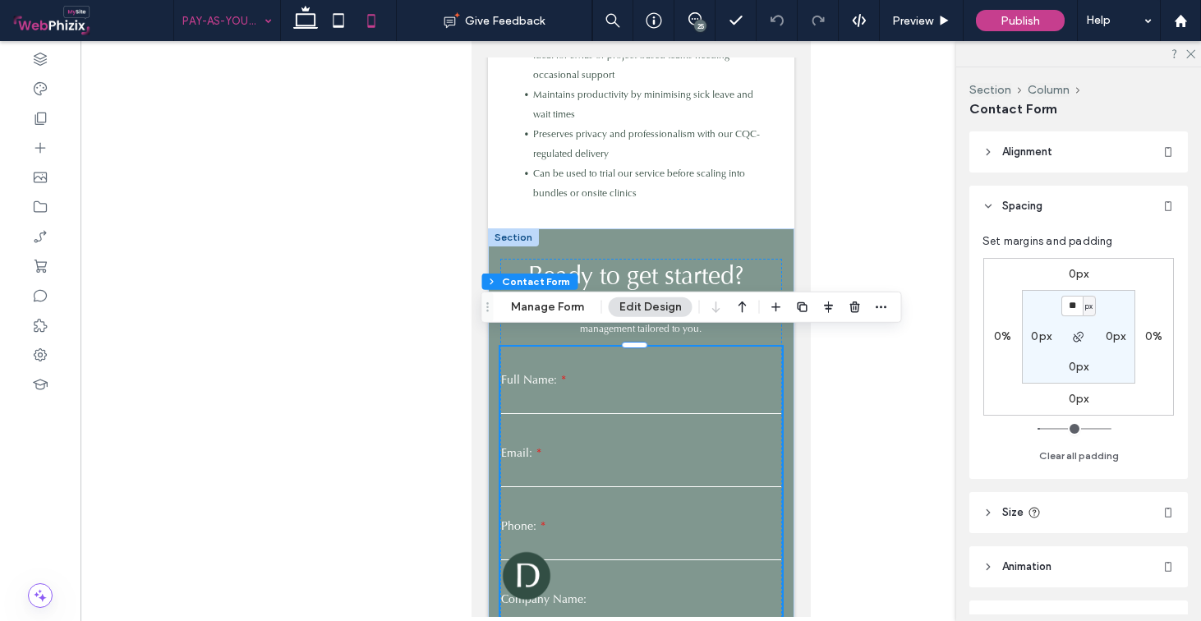
click at [1043, 337] on label "0px" at bounding box center [1041, 337] width 21 height 14
type input "*"
type input "**"
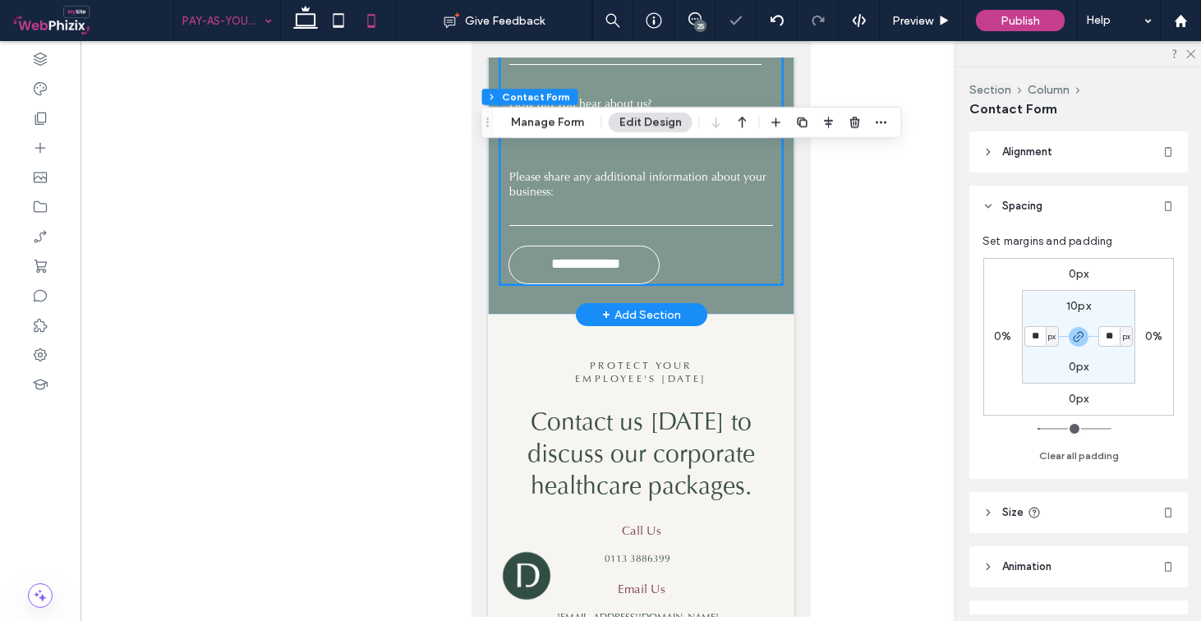
scroll to position [3308, 0]
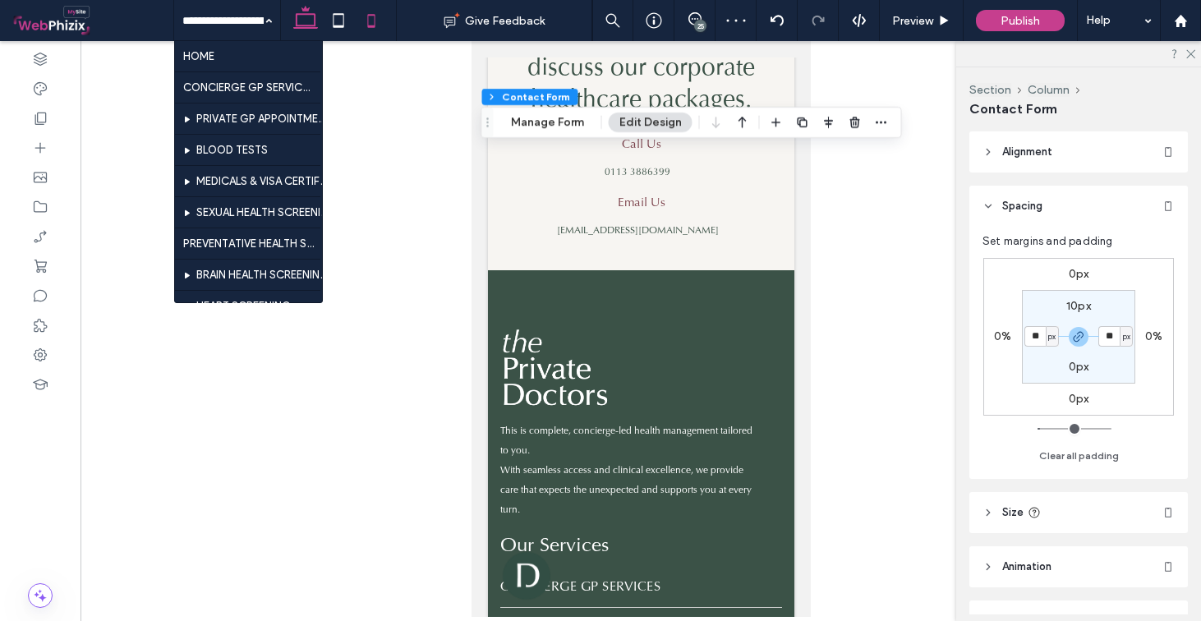
click at [307, 30] on icon at bounding box center [305, 20] width 33 height 33
type input "*"
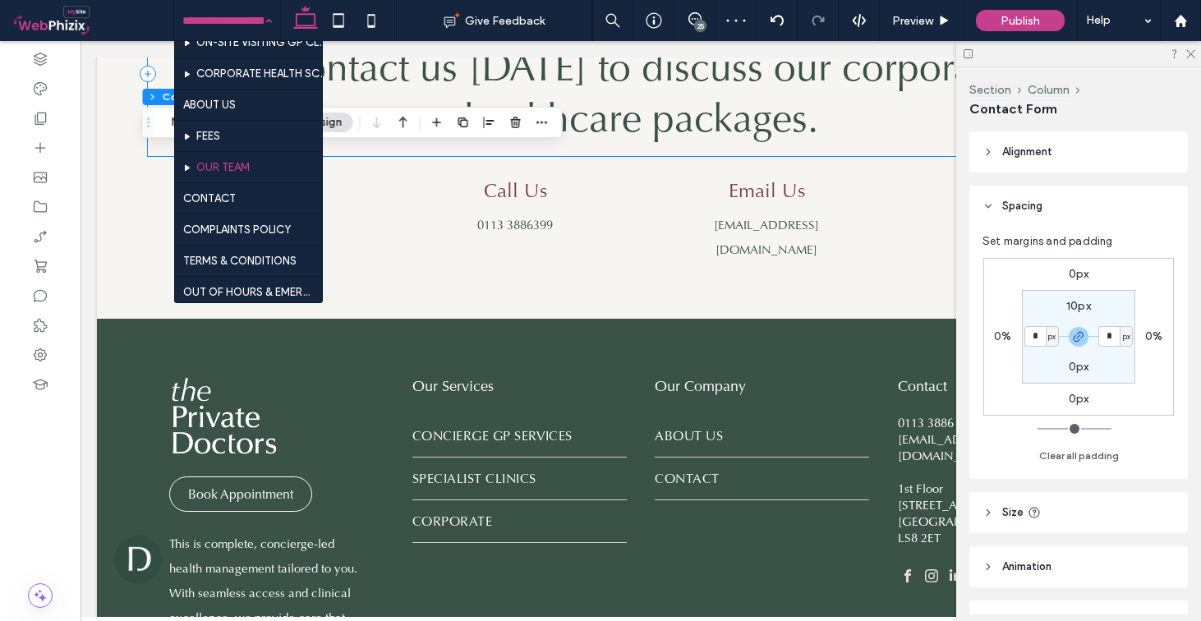
scroll to position [568, 0]
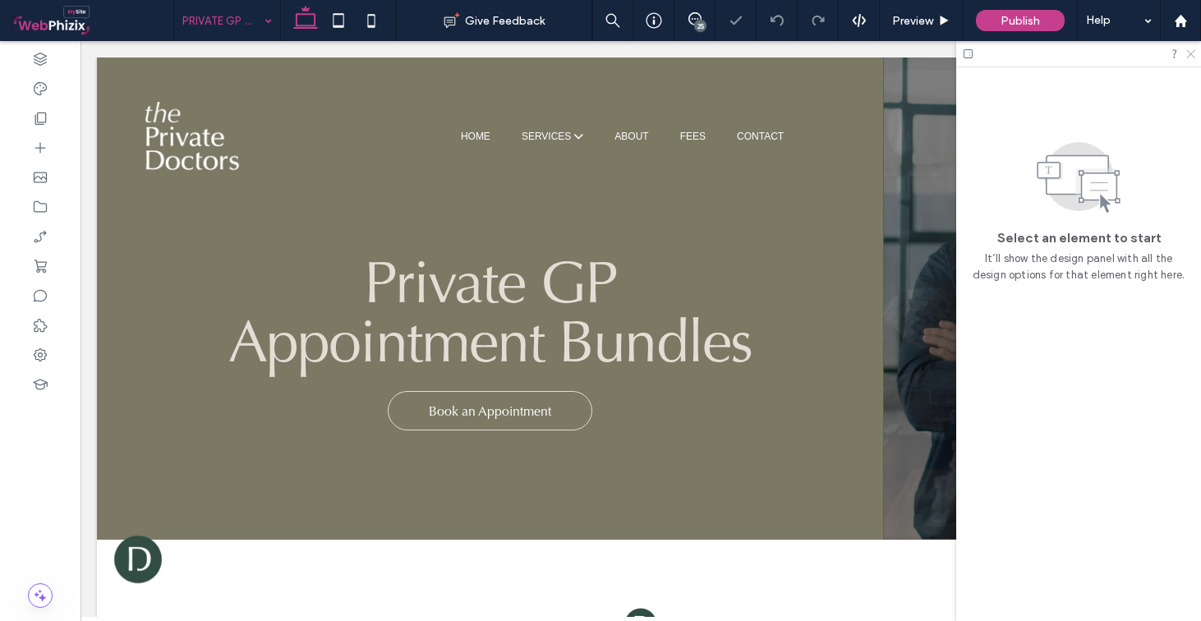
click at [1191, 54] on use at bounding box center [1191, 54] width 9 height 9
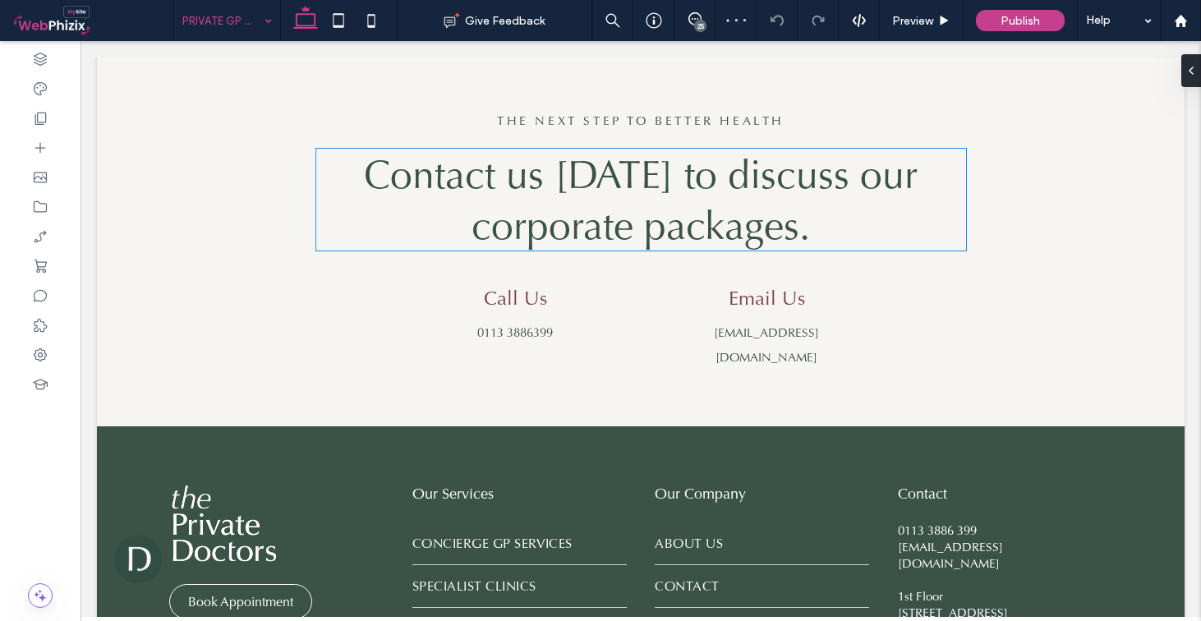
scroll to position [1554, 0]
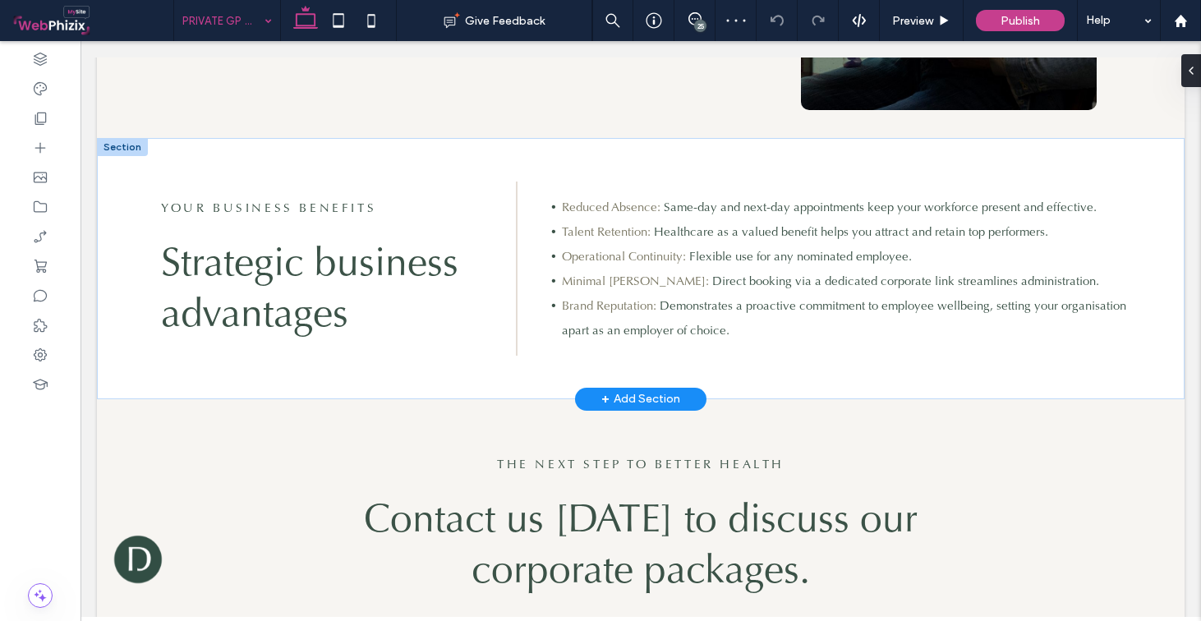
click at [602, 390] on span "+" at bounding box center [606, 399] width 8 height 18
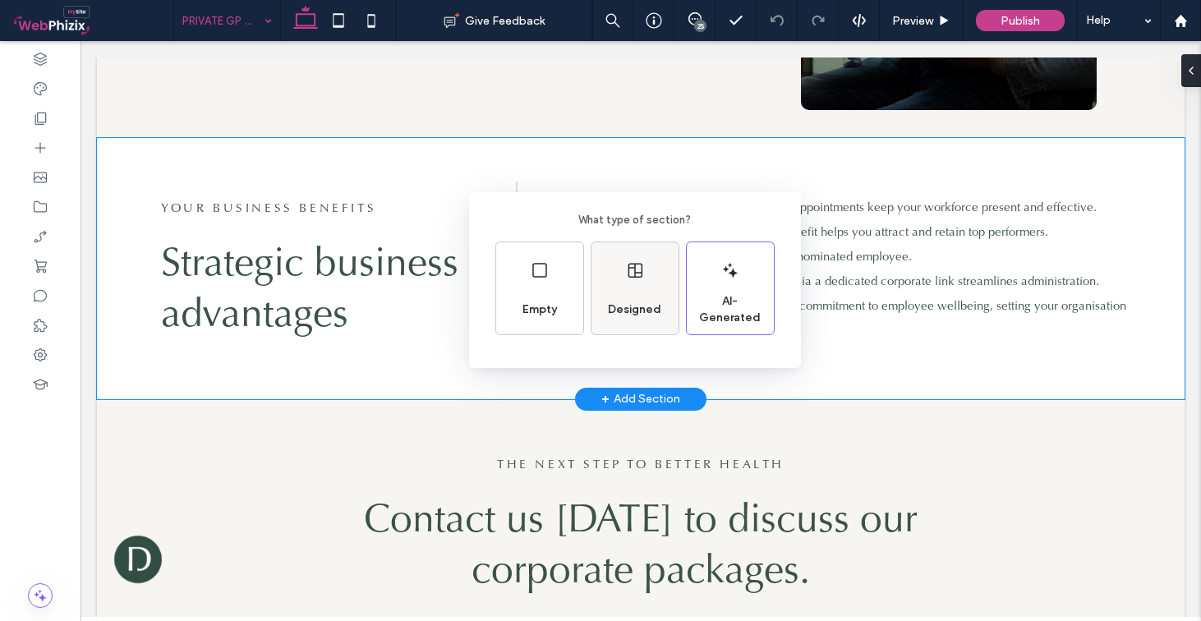
click at [629, 302] on span "Designed" at bounding box center [635, 310] width 67 height 16
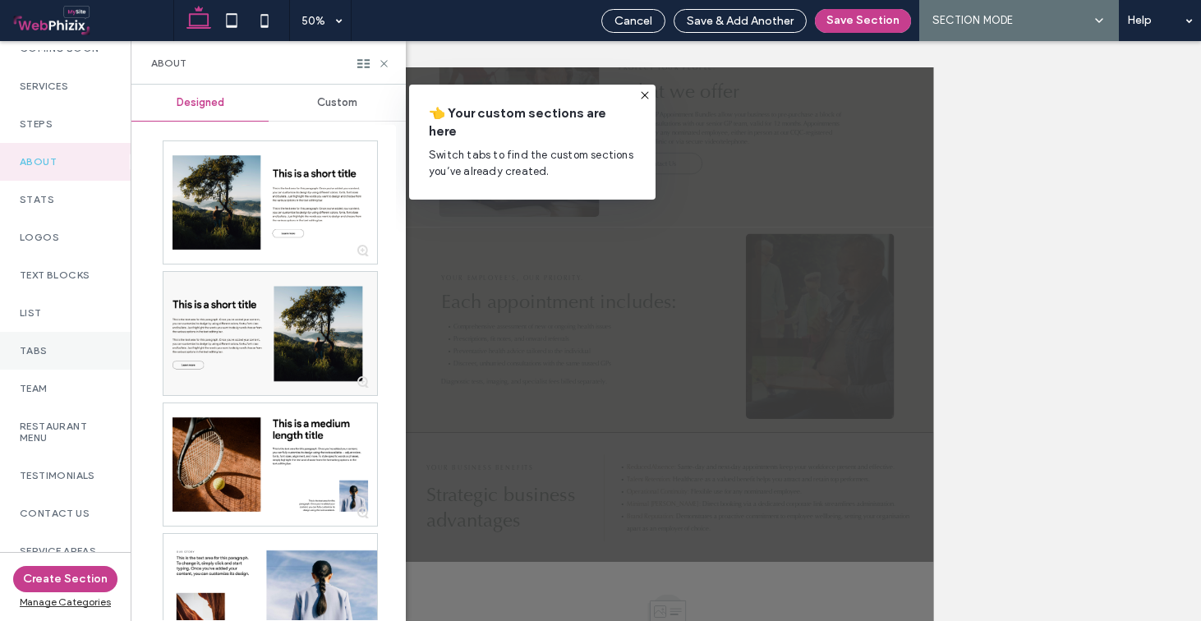
scroll to position [334, 0]
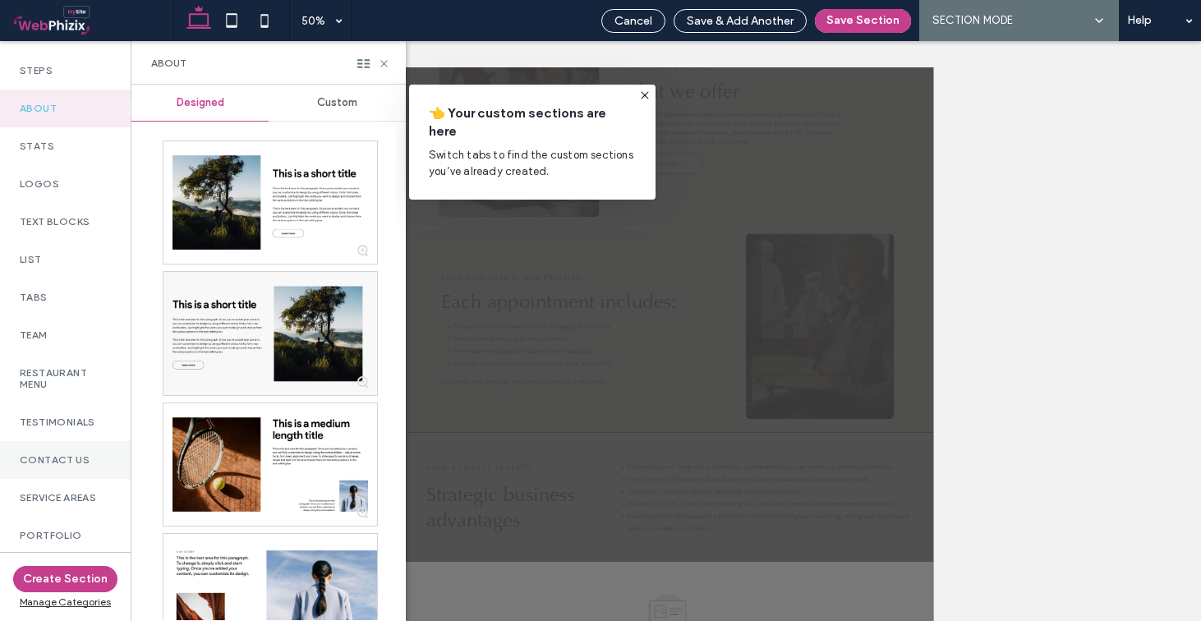
click at [59, 465] on label "Contact Us" at bounding box center [65, 460] width 91 height 12
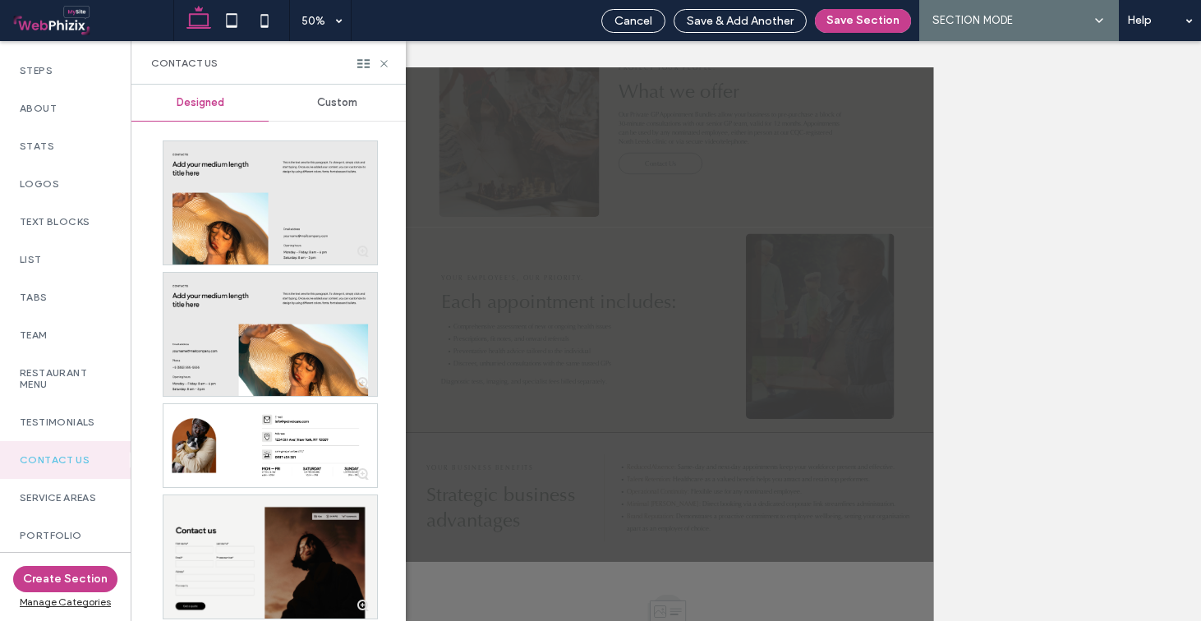
click at [334, 106] on span "Custom" at bounding box center [337, 102] width 40 height 13
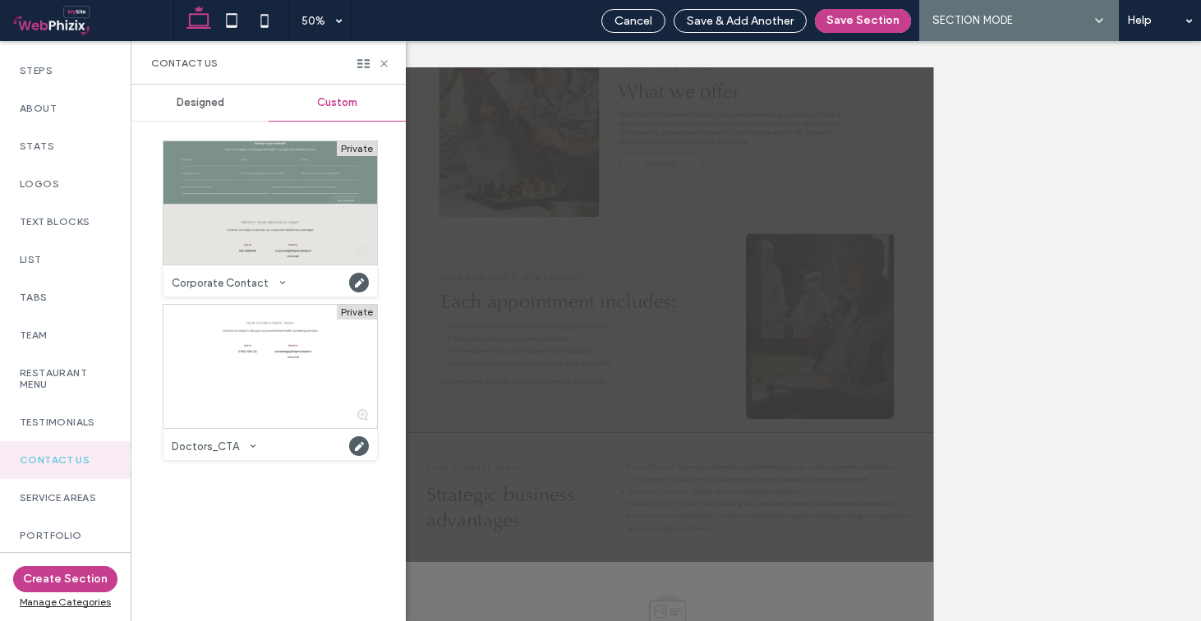
click at [279, 191] on div at bounding box center [271, 202] width 214 height 123
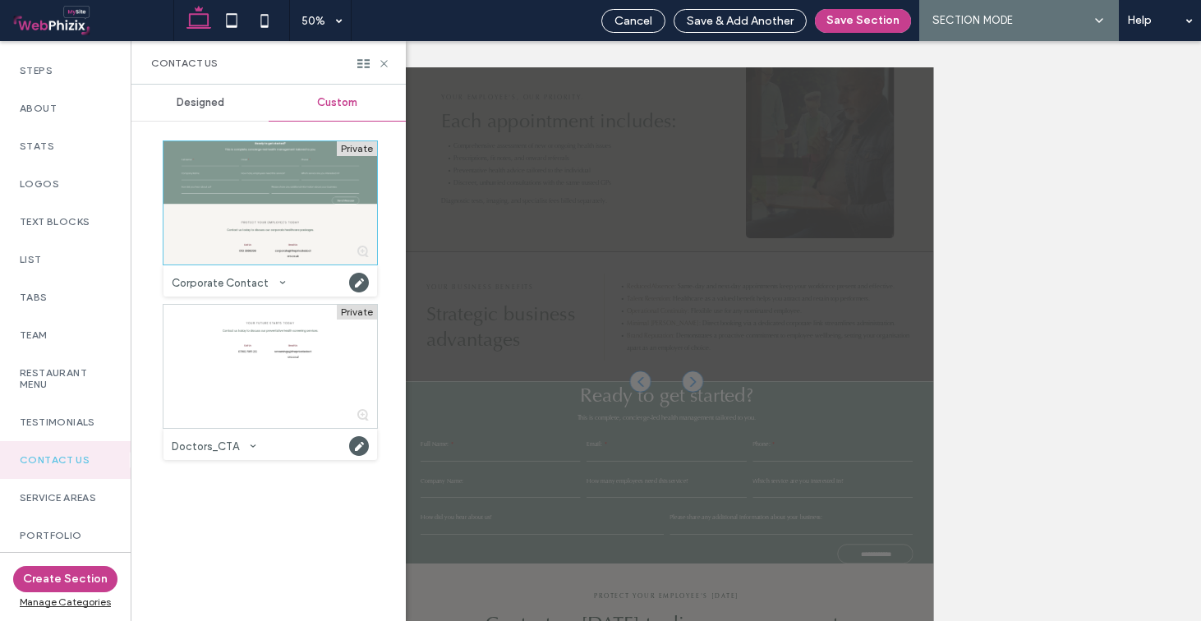
scroll to position [1381, 0]
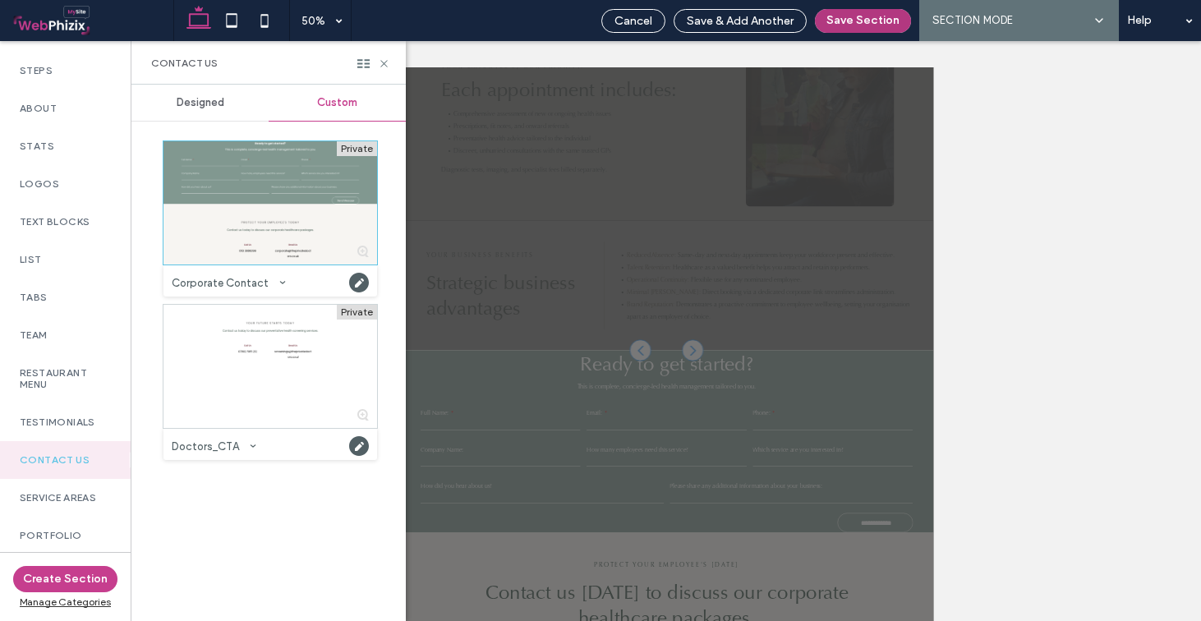
click at [861, 24] on button "Save Section" at bounding box center [863, 21] width 96 height 24
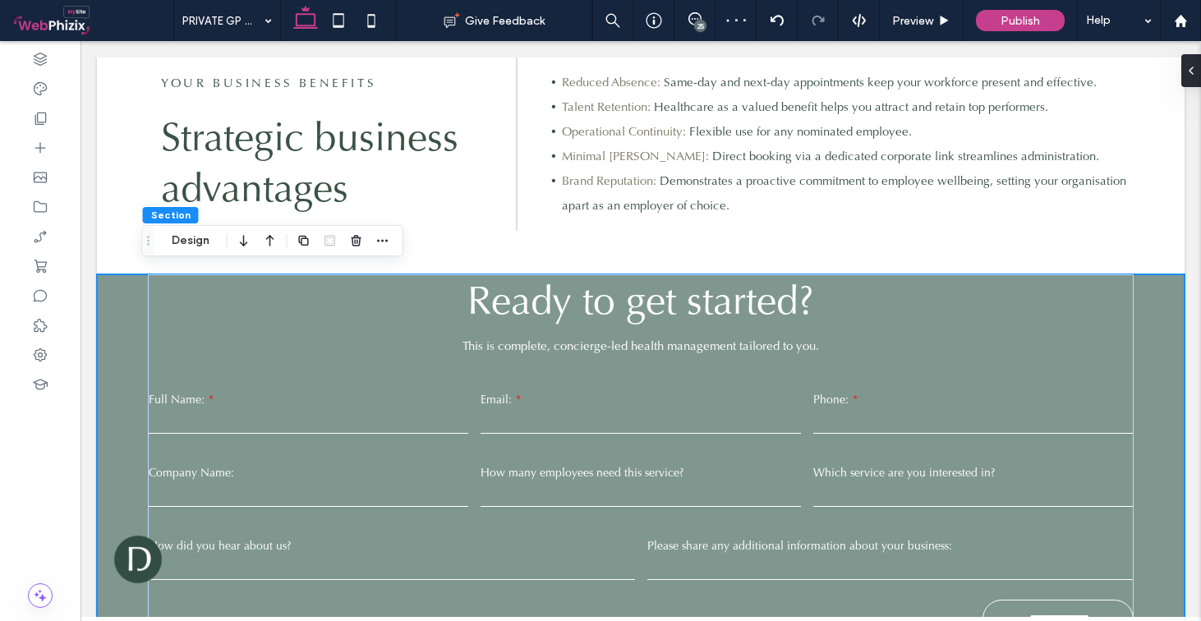
scroll to position [1710, 0]
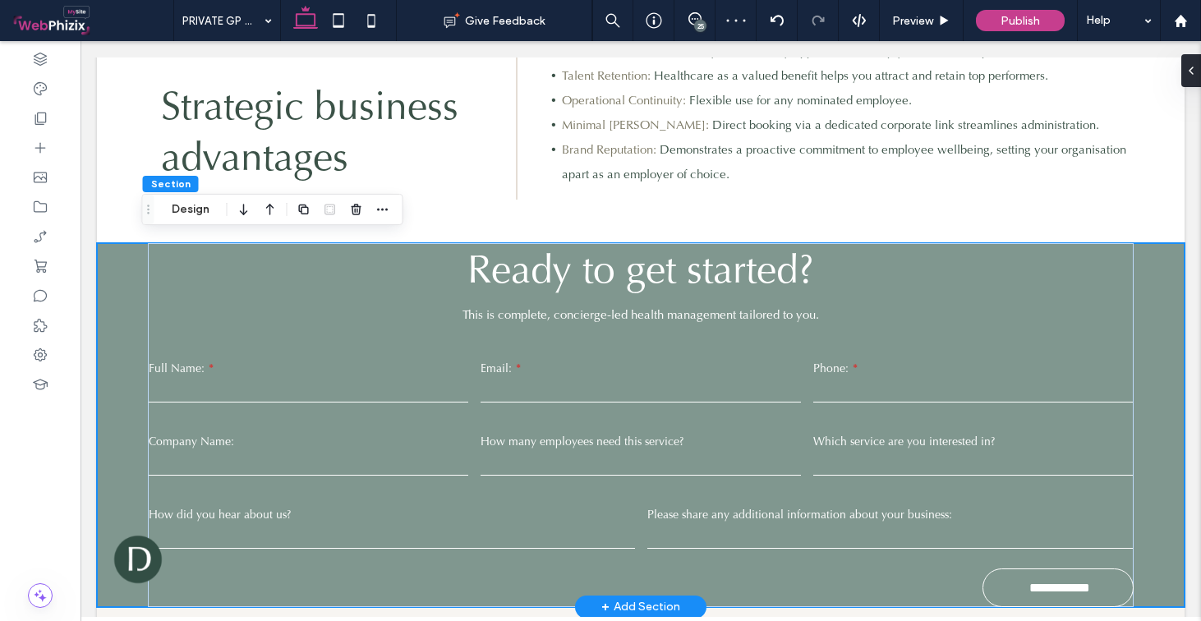
click at [122, 284] on div "**********" at bounding box center [641, 425] width 1088 height 364
click at [198, 210] on button "Design" at bounding box center [190, 210] width 59 height 20
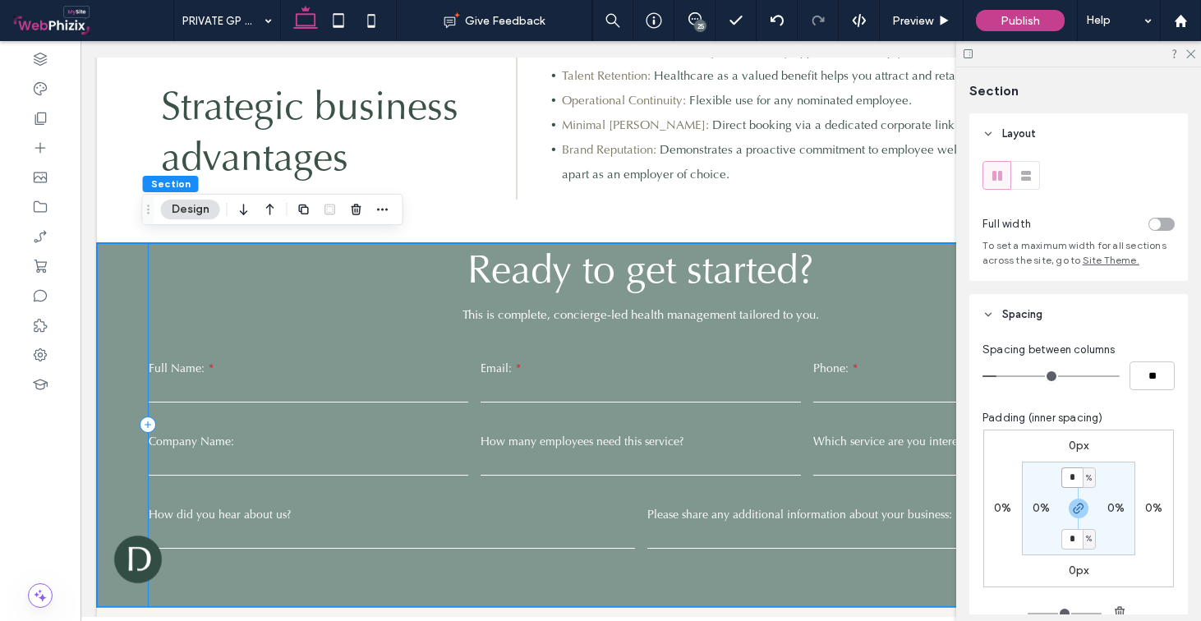
click at [1073, 479] on input "*" at bounding box center [1072, 478] width 21 height 21
type input "*"
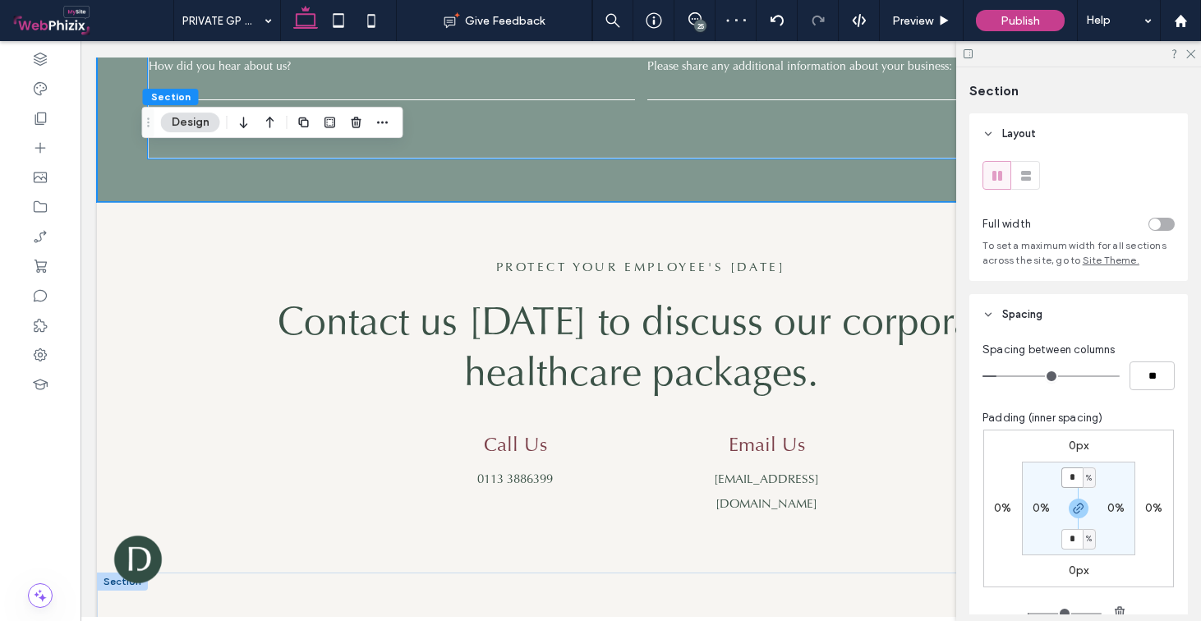
scroll to position [2559, 0]
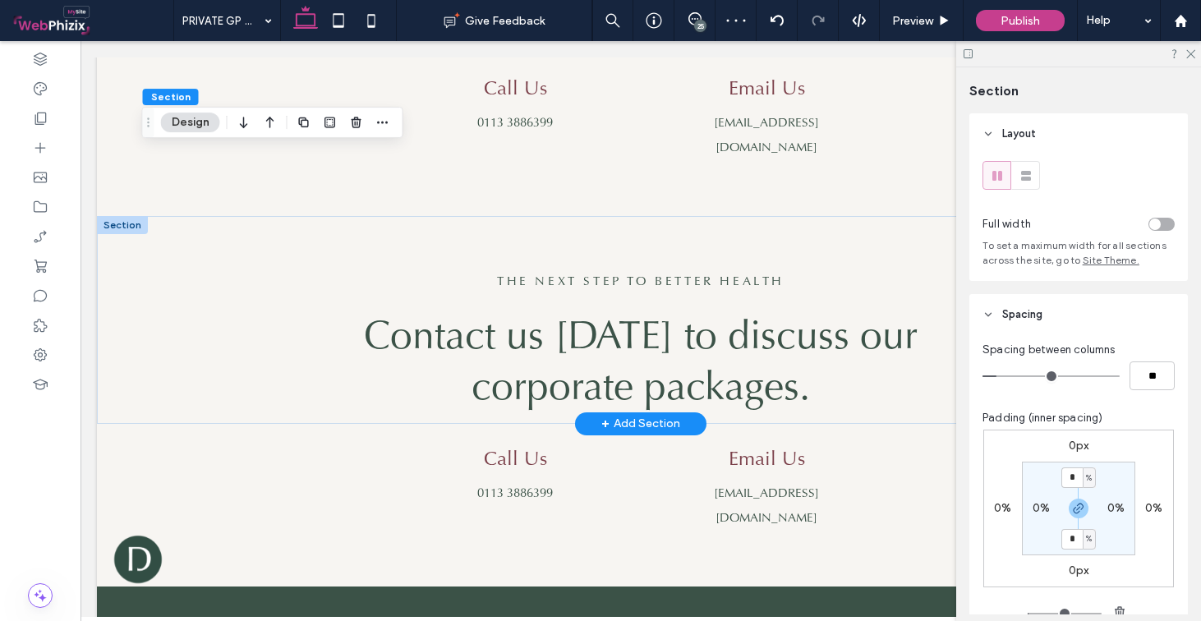
click at [133, 216] on div at bounding box center [122, 225] width 51 height 18
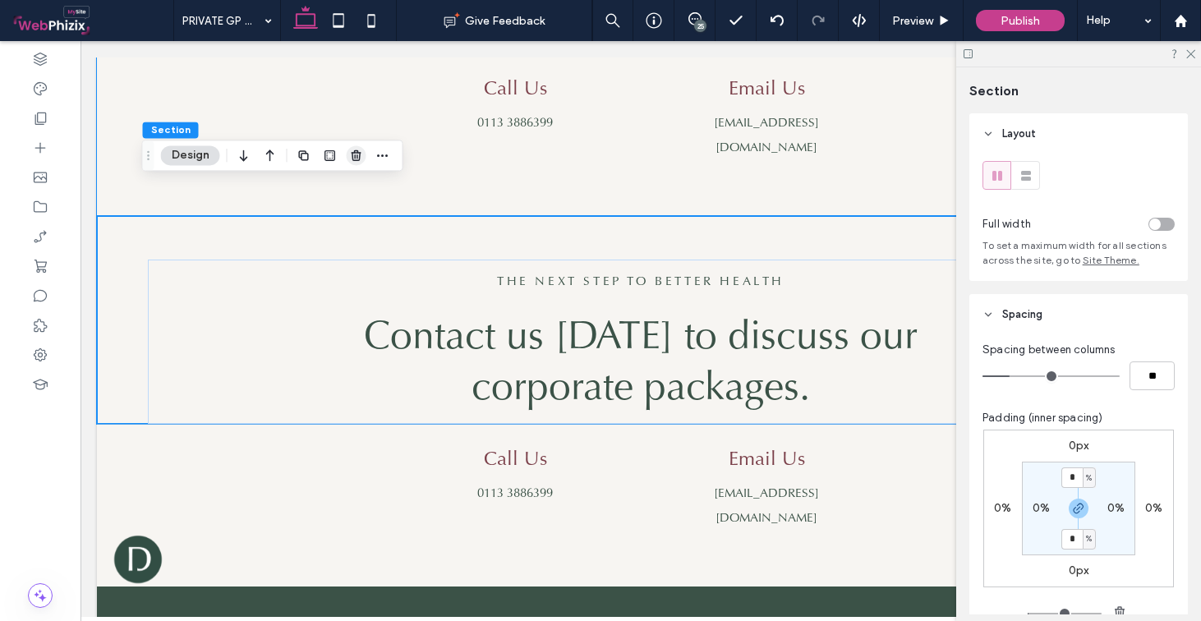
click at [355, 158] on use "button" at bounding box center [356, 155] width 10 height 11
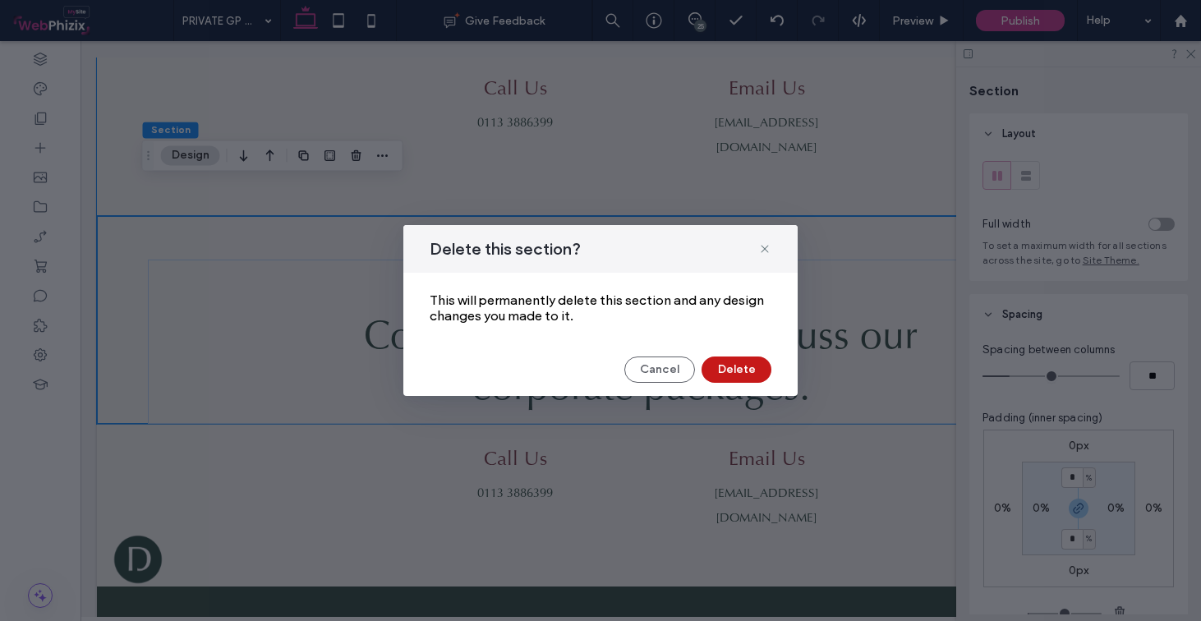
click at [731, 357] on div "Delete this section? This will permanently delete this section and any design c…" at bounding box center [600, 310] width 394 height 171
click at [735, 366] on button "Delete" at bounding box center [737, 370] width 70 height 26
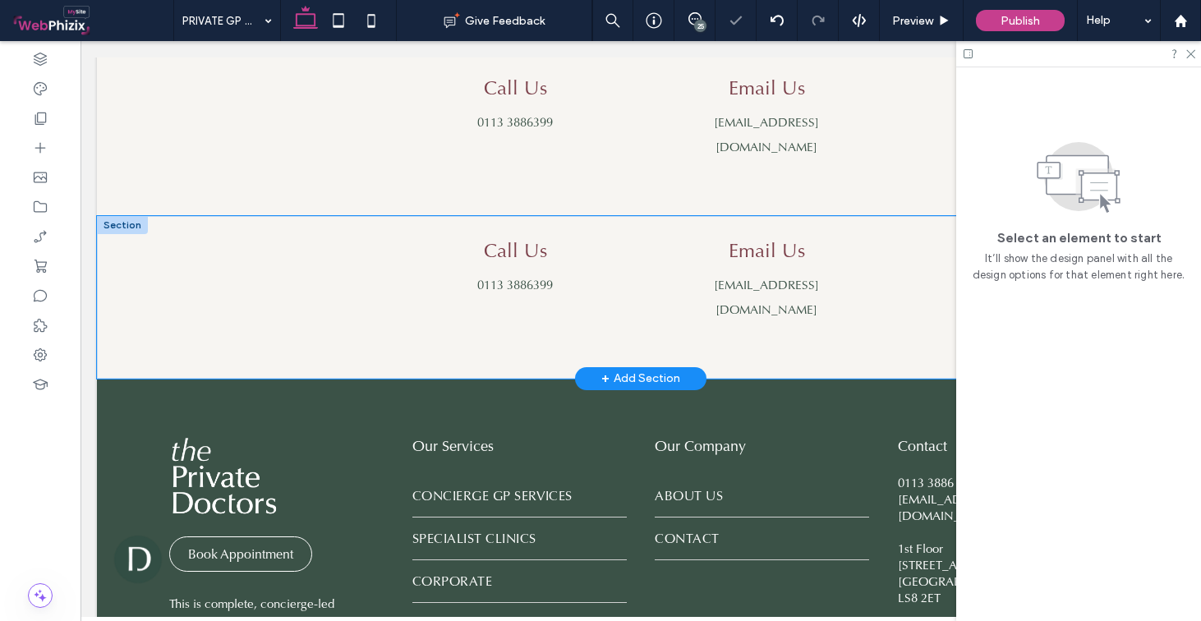
click at [114, 217] on div "Call Us 0113 3886399 Email Us admin@theprivatedoctors.co.uk" at bounding box center [641, 297] width 1088 height 163
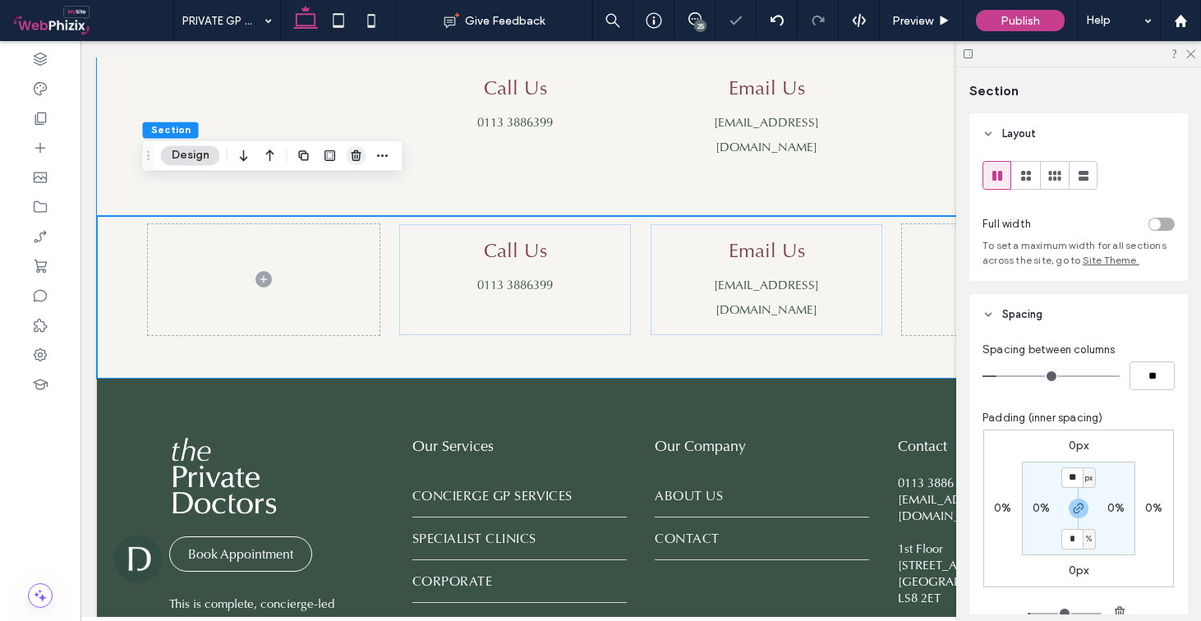
click at [352, 159] on icon "button" at bounding box center [356, 155] width 13 height 13
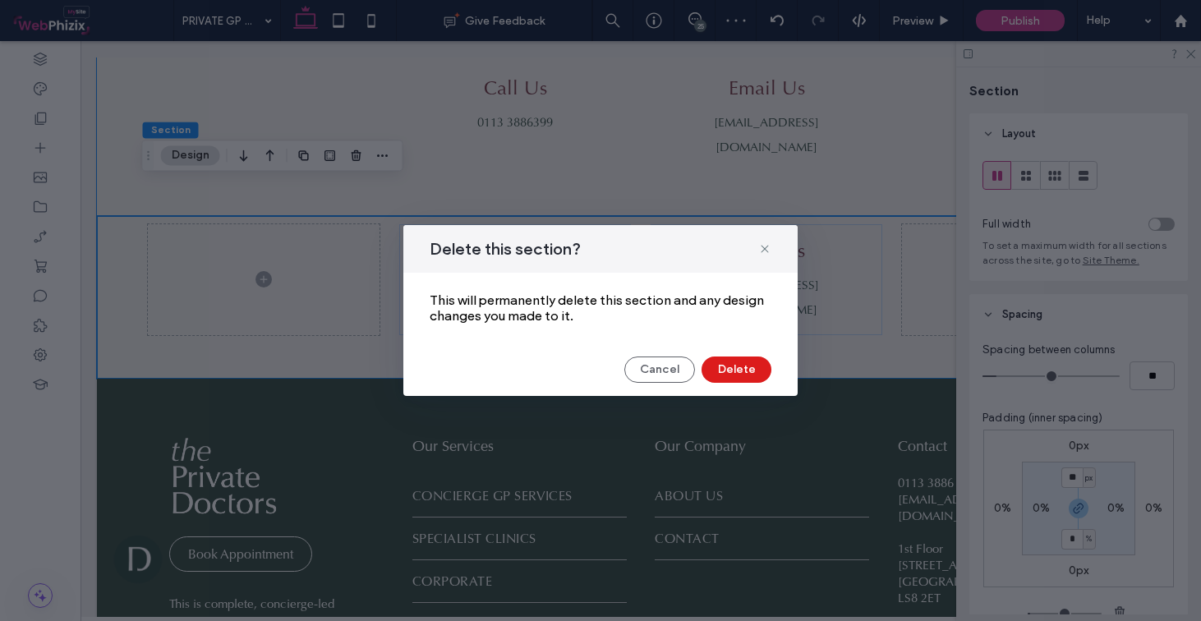
click at [729, 383] on div "Delete this section? This will permanently delete this section and any design c…" at bounding box center [600, 310] width 394 height 171
click at [731, 381] on button "Delete" at bounding box center [737, 370] width 70 height 26
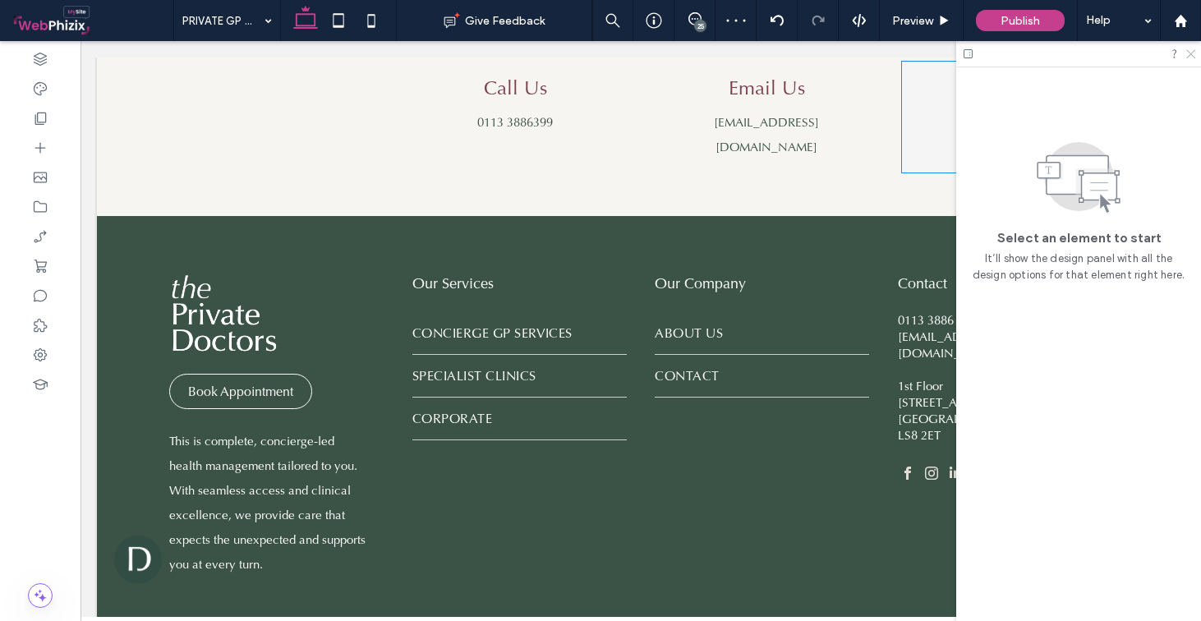
drag, startPoint x: 1185, startPoint y: 57, endPoint x: 1044, endPoint y: 50, distance: 140.7
click at [1185, 57] on icon at bounding box center [1190, 53] width 11 height 11
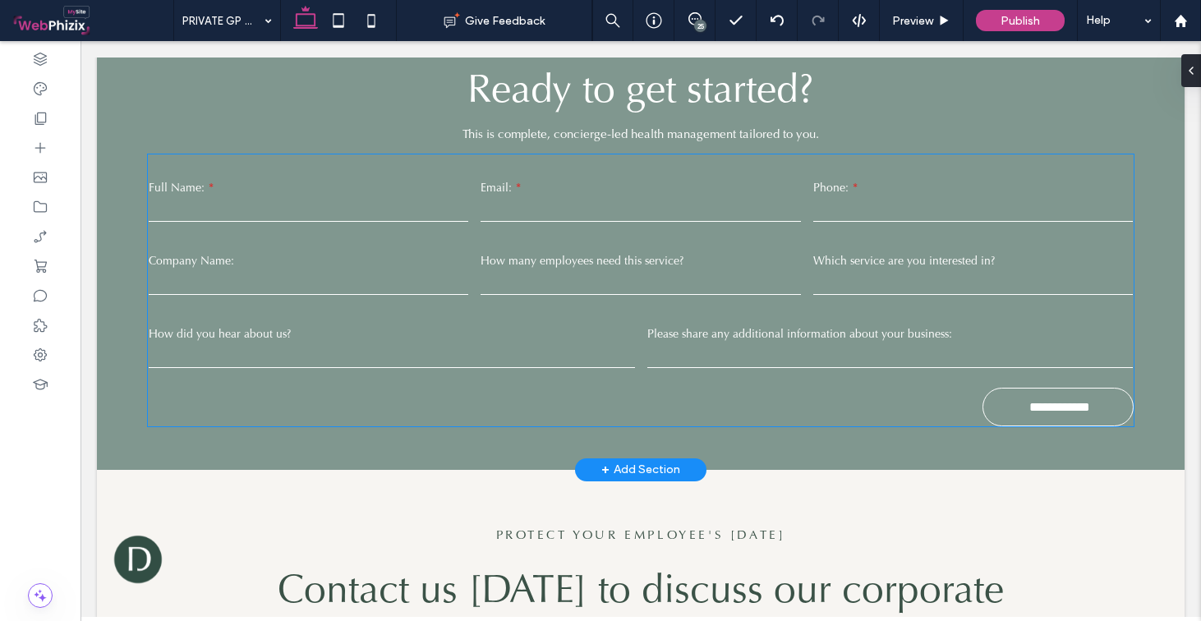
scroll to position [1801, 0]
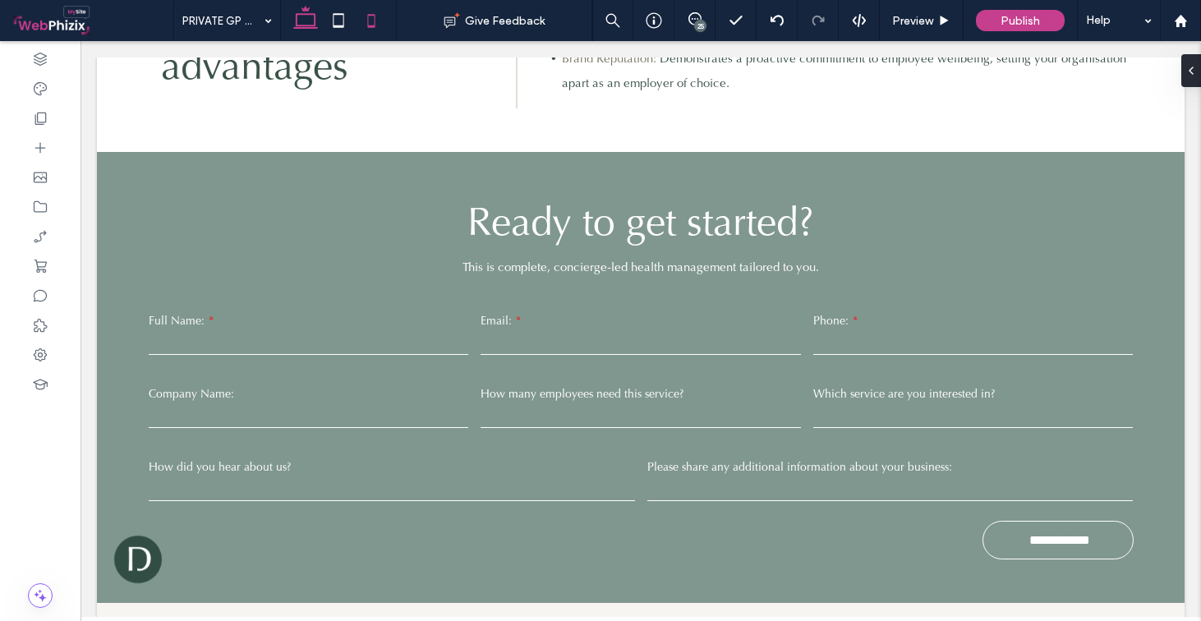
click at [379, 20] on icon at bounding box center [371, 20] width 33 height 33
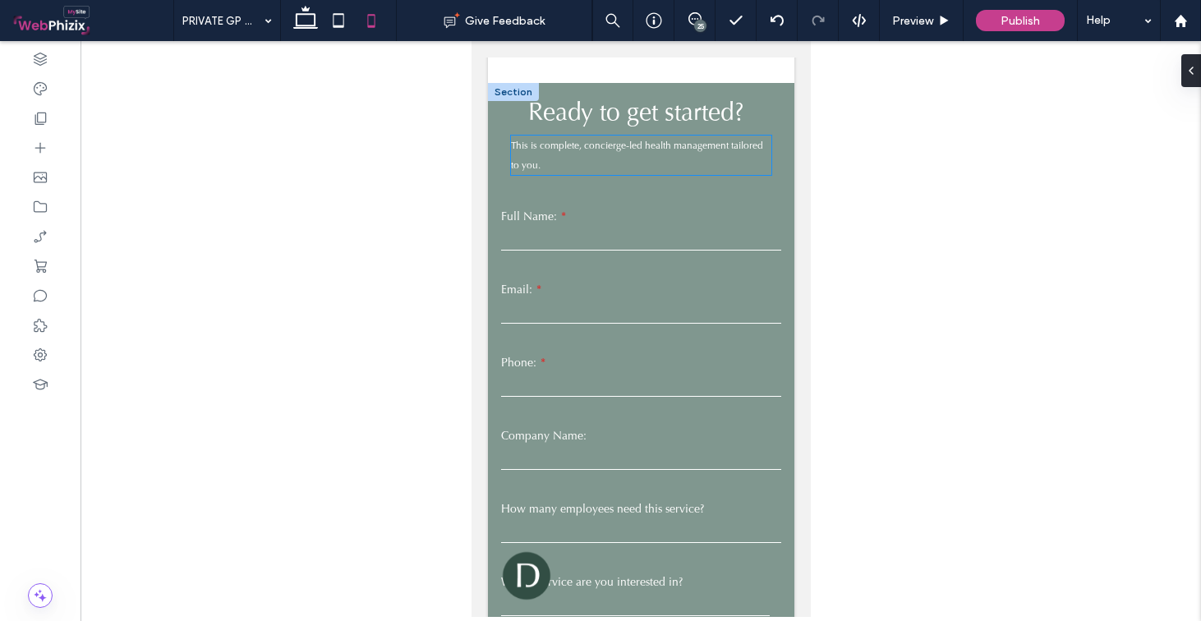
click at [634, 136] on p "This is complete, concierge-led health management tailored to you." at bounding box center [640, 155] width 261 height 39
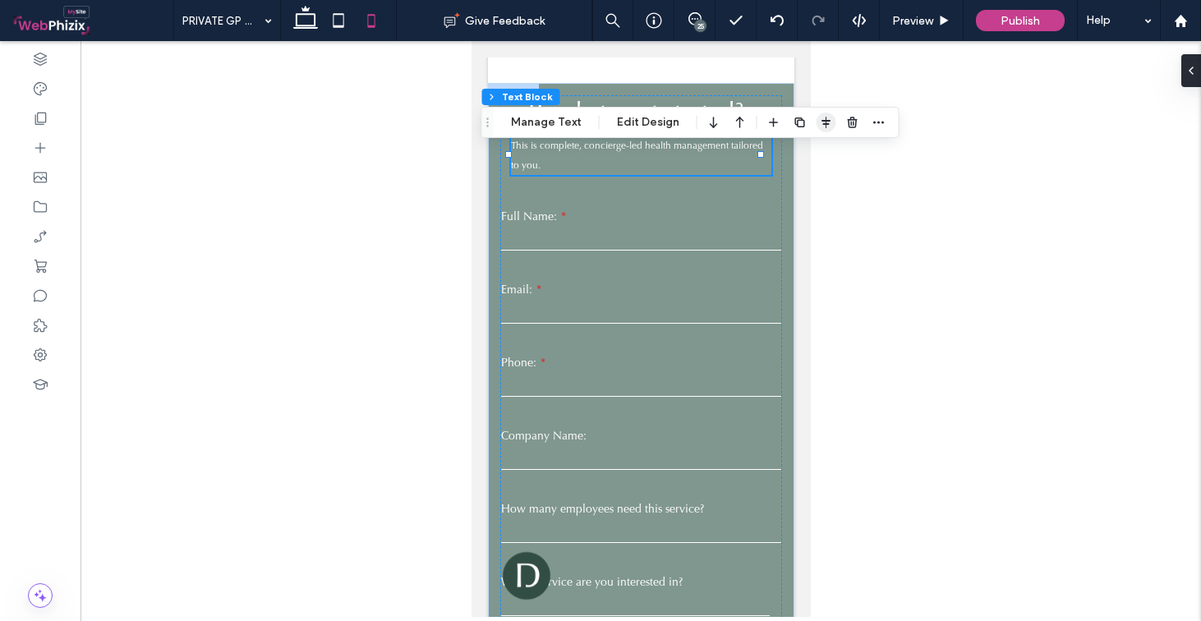
click at [828, 125] on icon "button" at bounding box center [826, 122] width 13 height 13
click at [805, 148] on icon "center" at bounding box center [809, 154] width 13 height 13
click at [690, 183] on div "**********" at bounding box center [641, 509] width 282 height 653
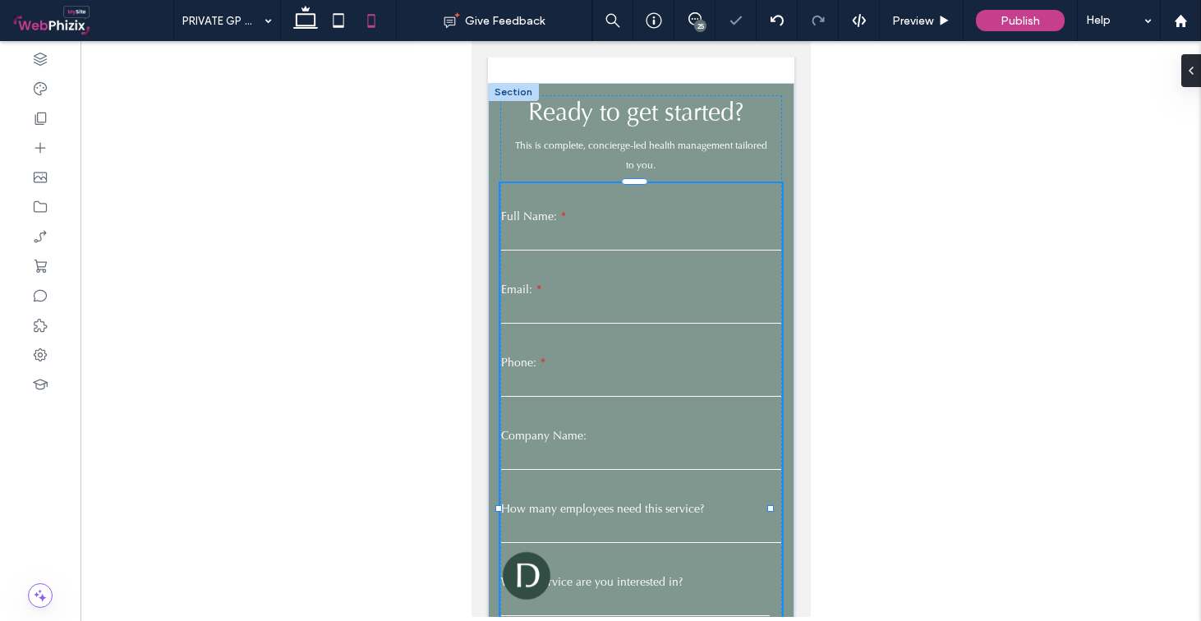
type input "*"
type input "***"
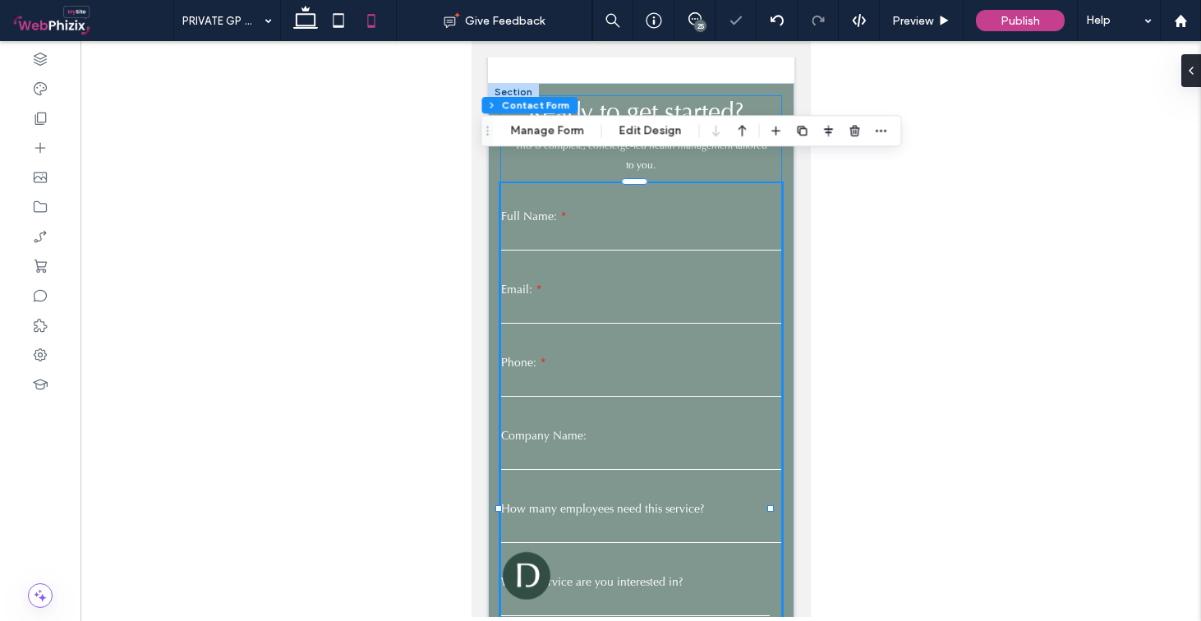
click at [757, 100] on div "**********" at bounding box center [641, 465] width 282 height 740
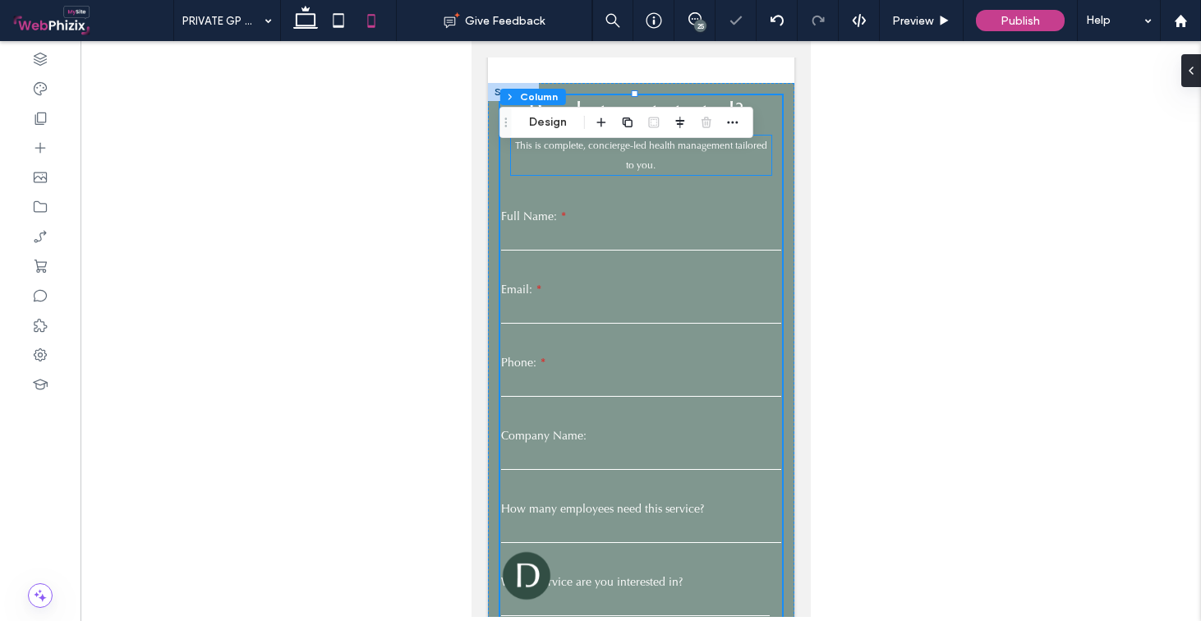
click at [758, 136] on p "This is complete, concierge-led health management tailored to you." at bounding box center [640, 155] width 261 height 39
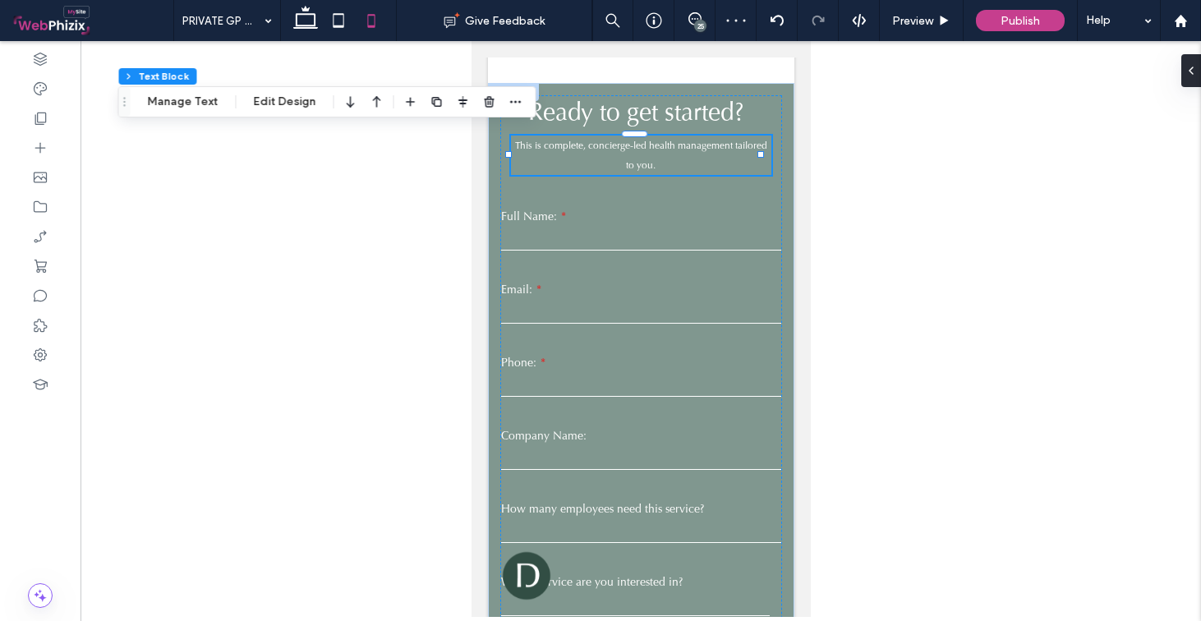
drag, startPoint x: 487, startPoint y: 118, endPoint x: 124, endPoint y: 98, distance: 363.8
click at [124, 98] on use "Drag" at bounding box center [124, 101] width 2 height 9
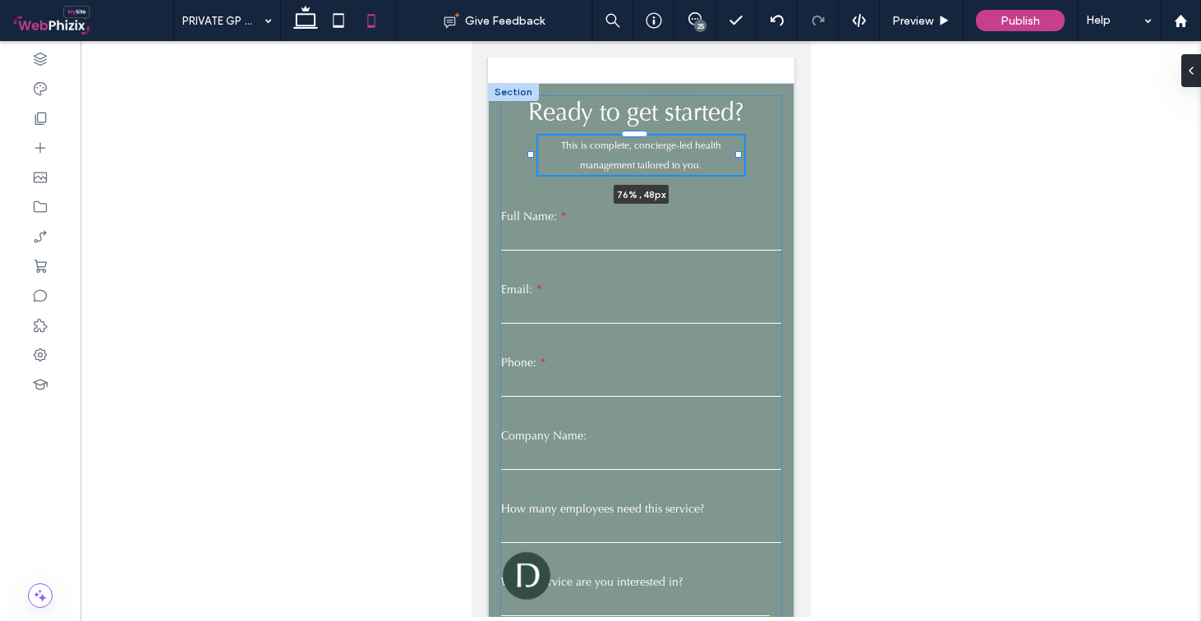
drag, startPoint x: 759, startPoint y: 127, endPoint x: 737, endPoint y: 128, distance: 21.4
click at [737, 151] on div at bounding box center [738, 154] width 7 height 7
type input "**"
type input "****"
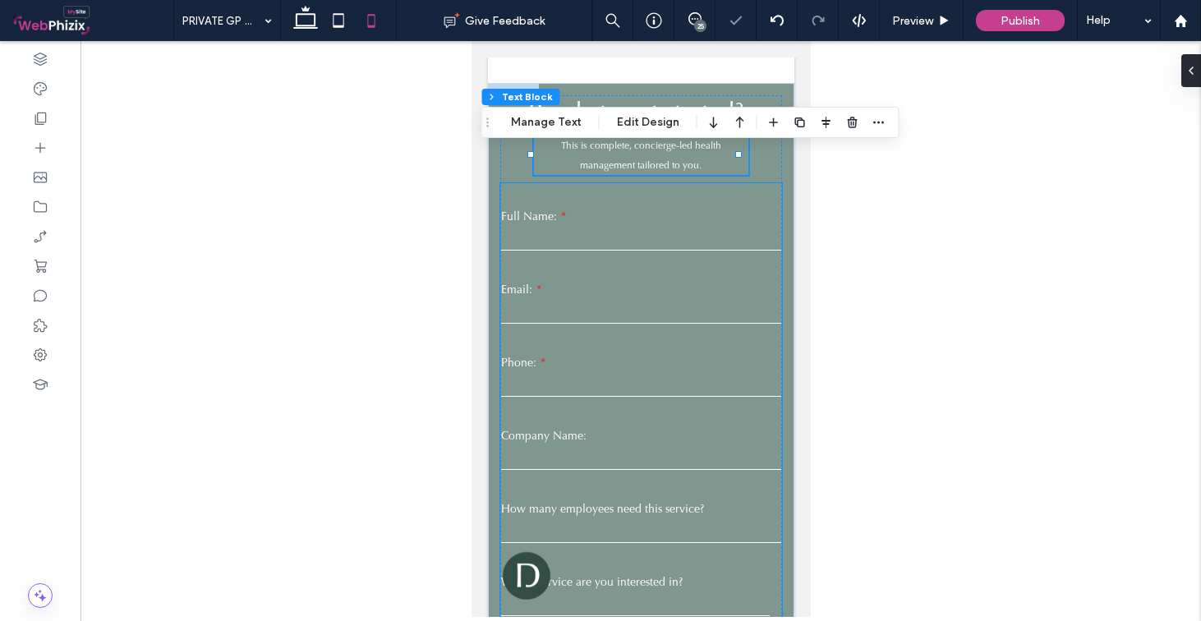
scroll to position [2312, 0]
click at [590, 237] on div "Full Name:" at bounding box center [640, 233] width 293 height 57
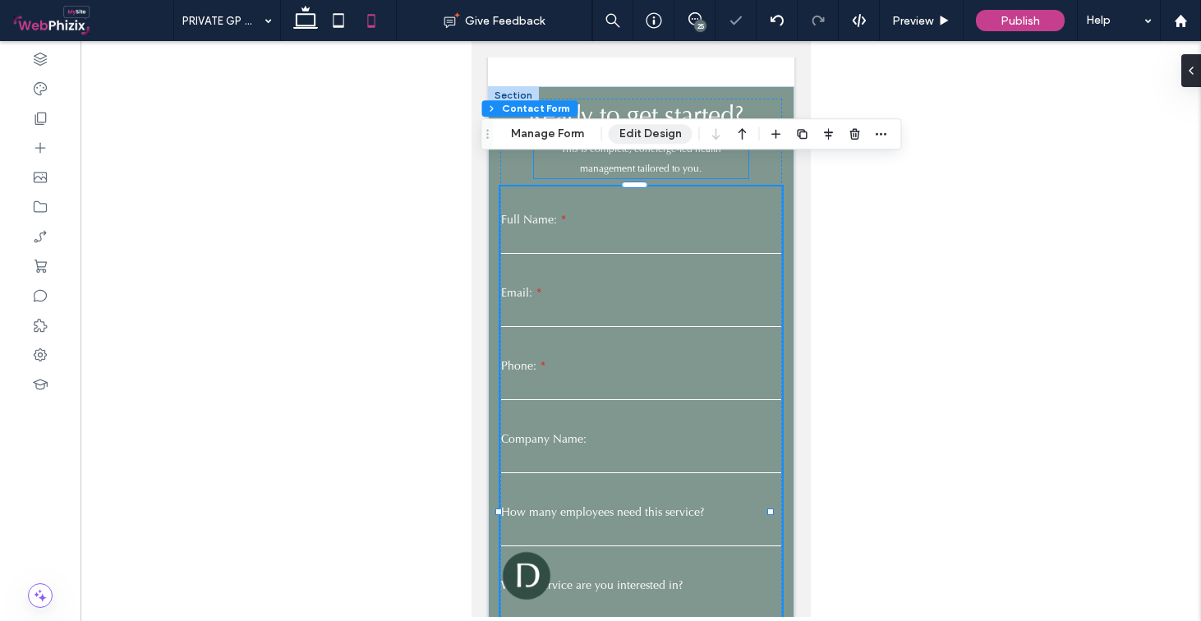
click at [648, 134] on button "Edit Design" at bounding box center [651, 134] width 84 height 20
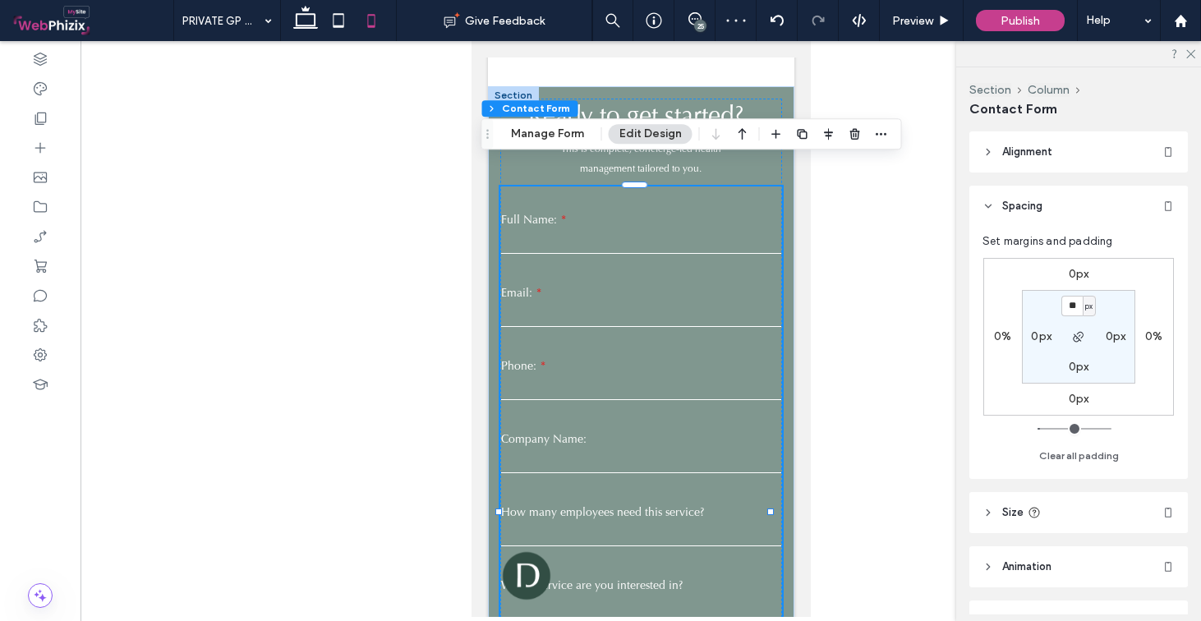
click at [1034, 339] on label "0px" at bounding box center [1041, 337] width 21 height 14
type input "*"
type input "**"
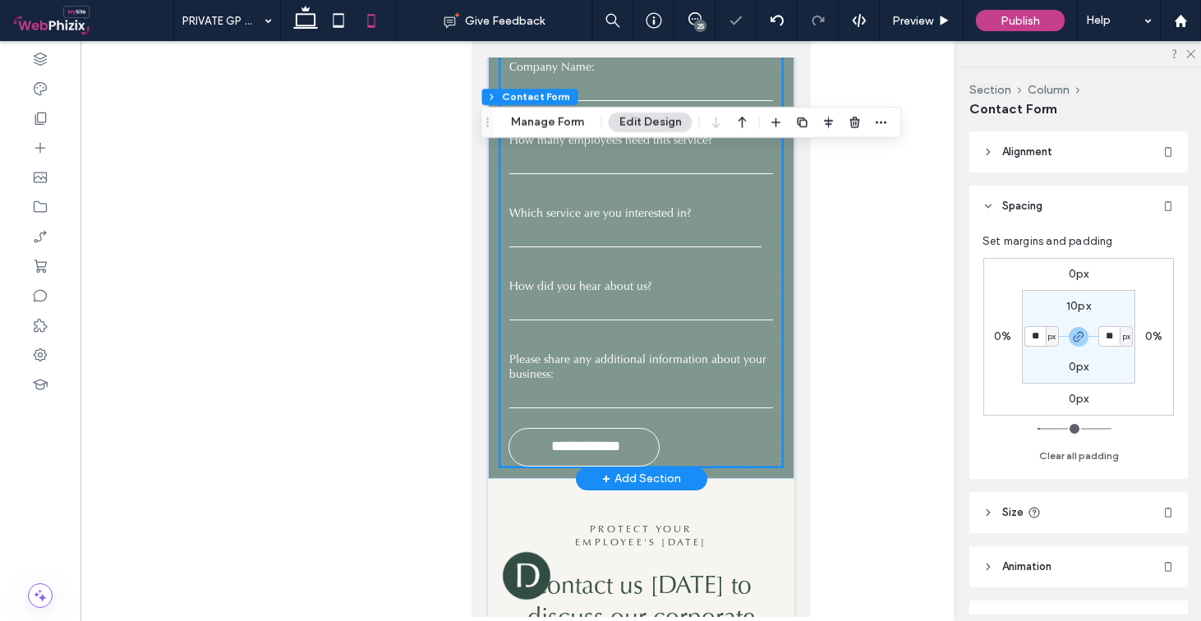
scroll to position [2700, 0]
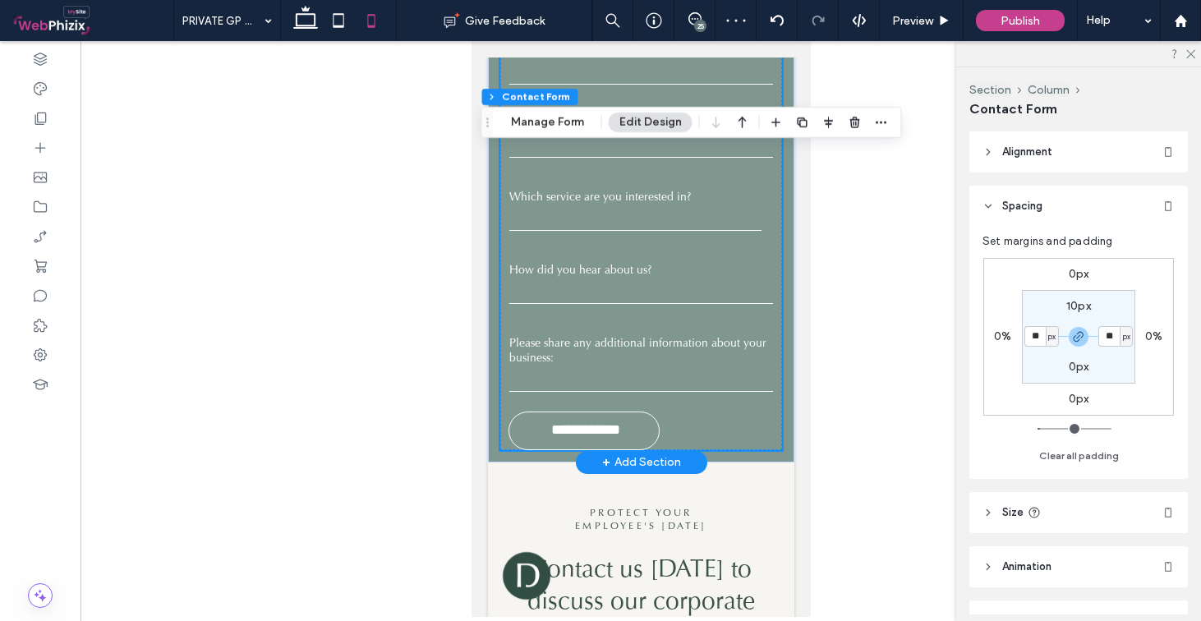
click at [500, 237] on div "**********" at bounding box center [641, 124] width 282 height 653
click at [492, 239] on div "**********" at bounding box center [640, 80] width 307 height 765
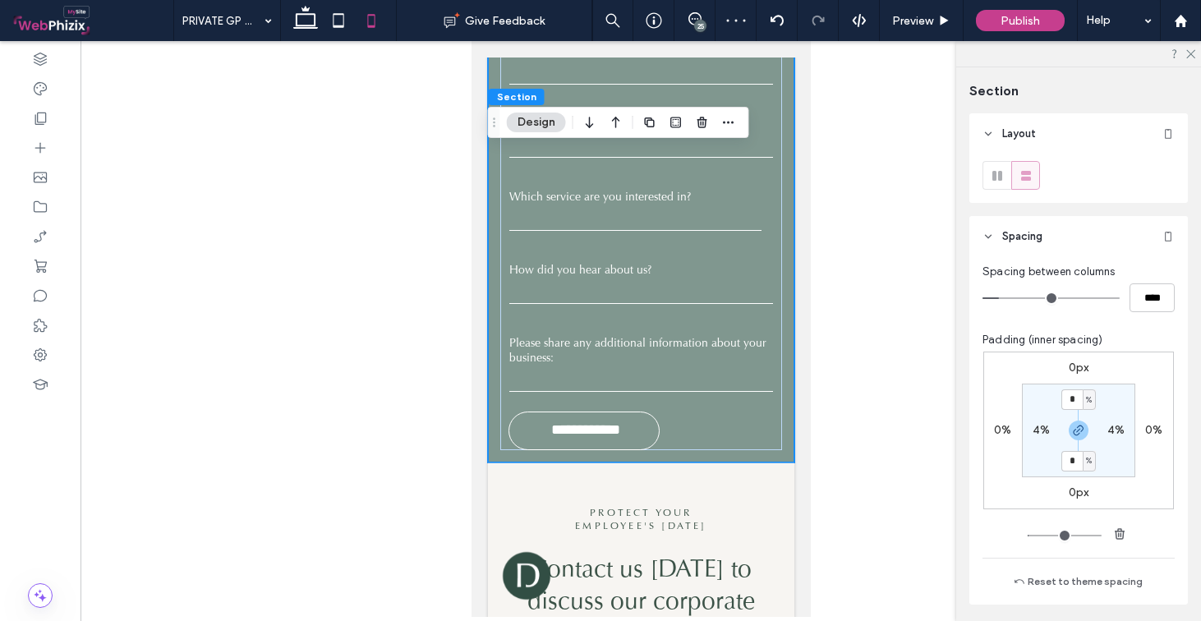
click at [1073, 401] on input "*" at bounding box center [1072, 400] width 21 height 21
click at [1102, 400] on section "* % 4% * % 4%" at bounding box center [1078, 431] width 113 height 94
click at [1062, 400] on input "*" at bounding box center [1072, 400] width 21 height 21
type input "**"
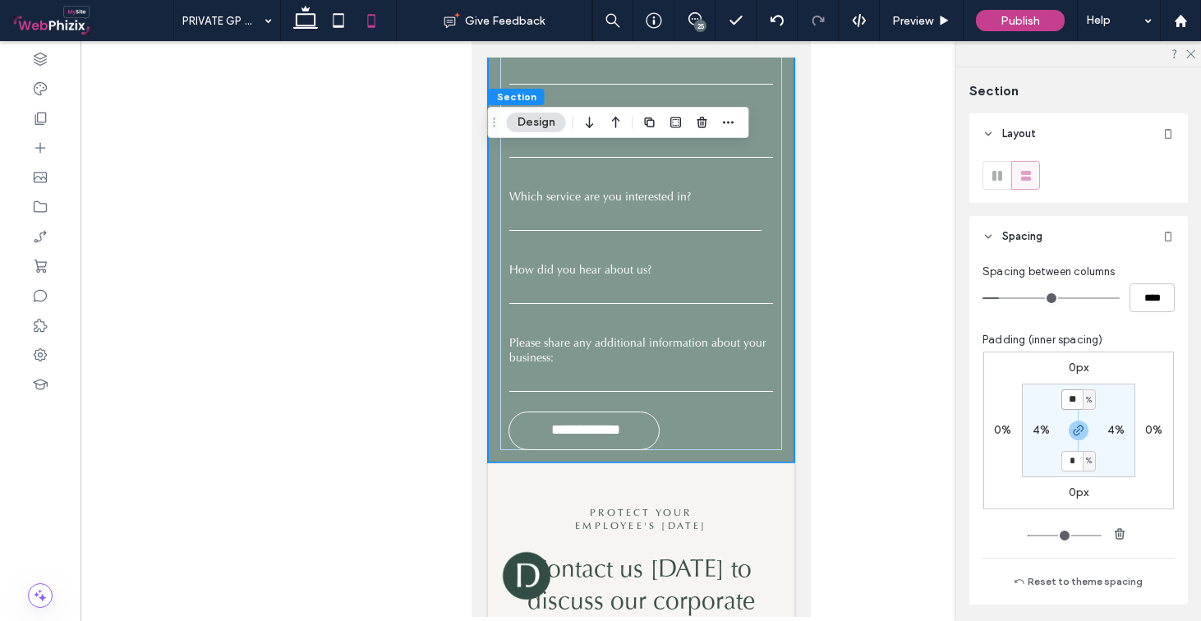
type input "**"
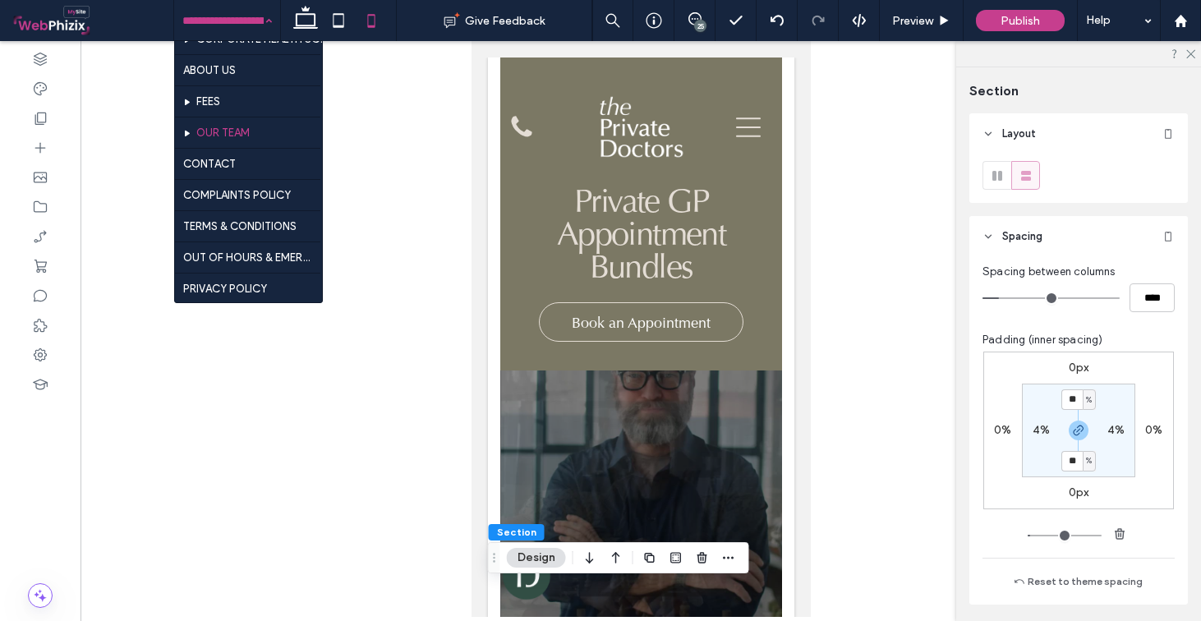
scroll to position [632, 0]
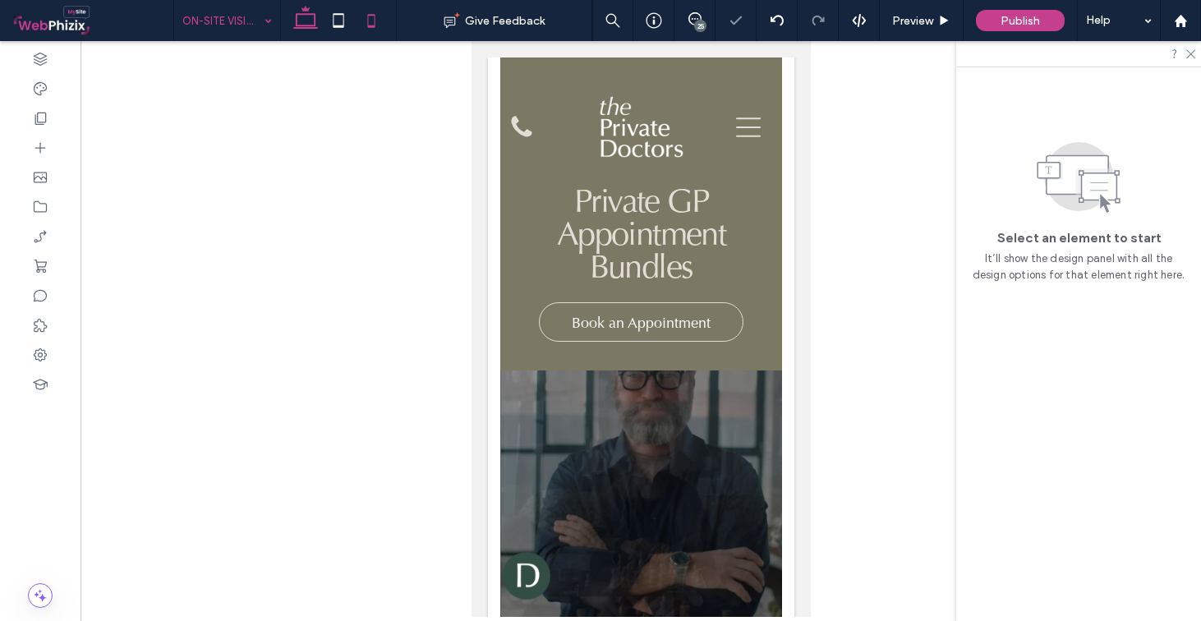
click at [305, 22] on icon at bounding box center [305, 20] width 33 height 33
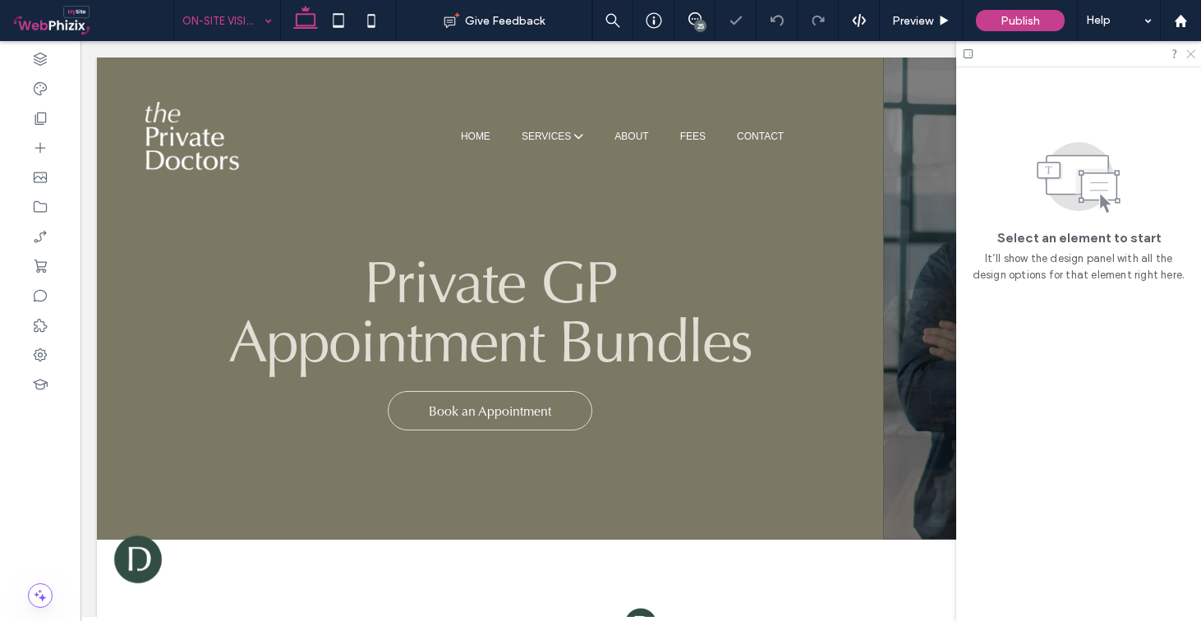
click at [1192, 53] on use at bounding box center [1191, 54] width 9 height 9
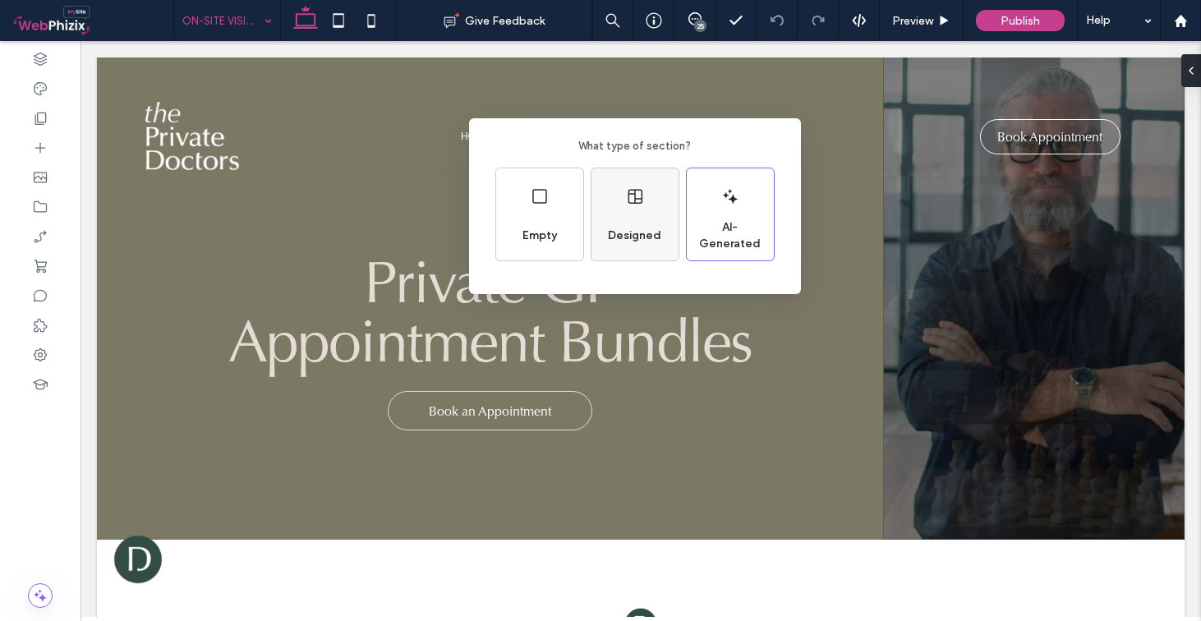
click at [628, 184] on div "Designed" at bounding box center [635, 214] width 87 height 92
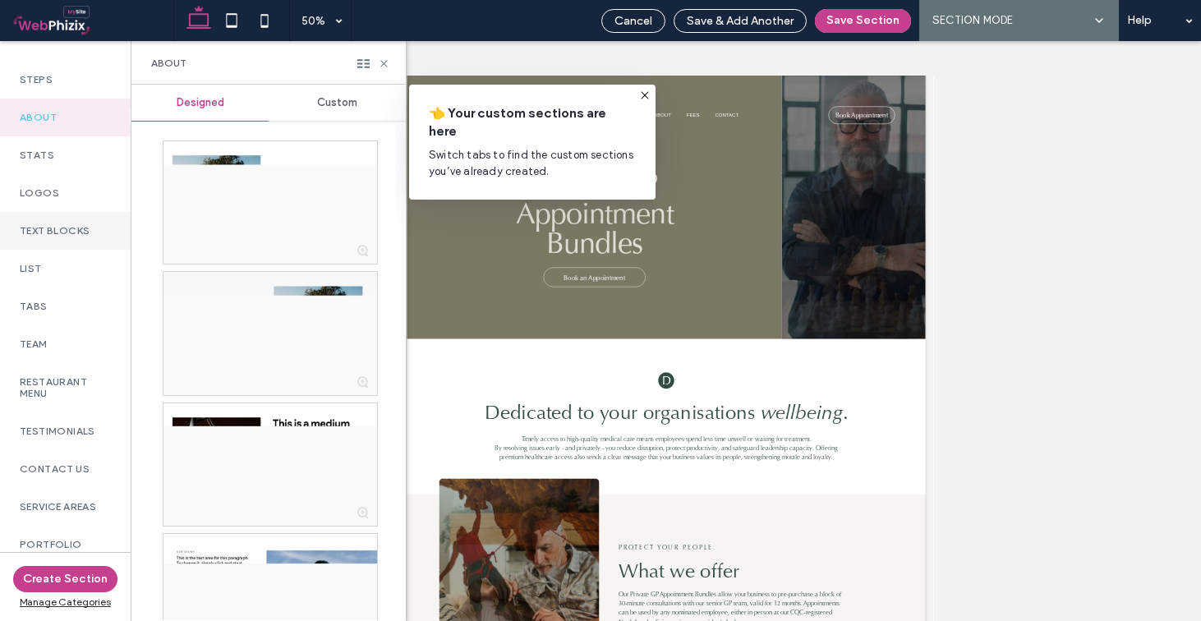
scroll to position [329, 0]
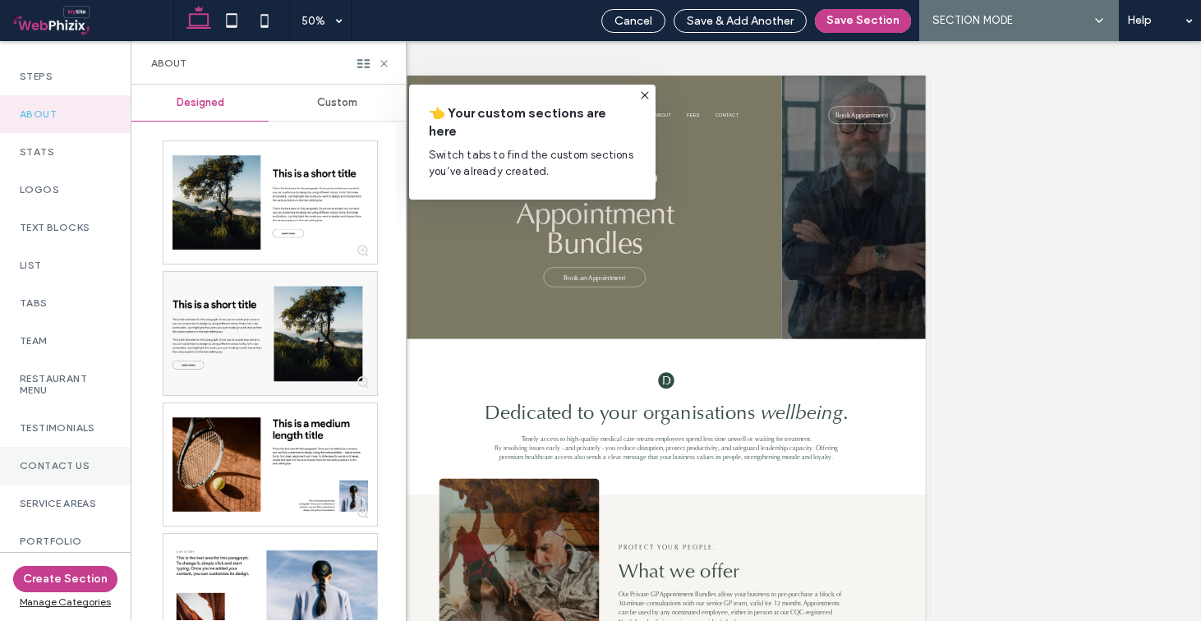
click at [67, 466] on div "Contact Us" at bounding box center [65, 466] width 131 height 38
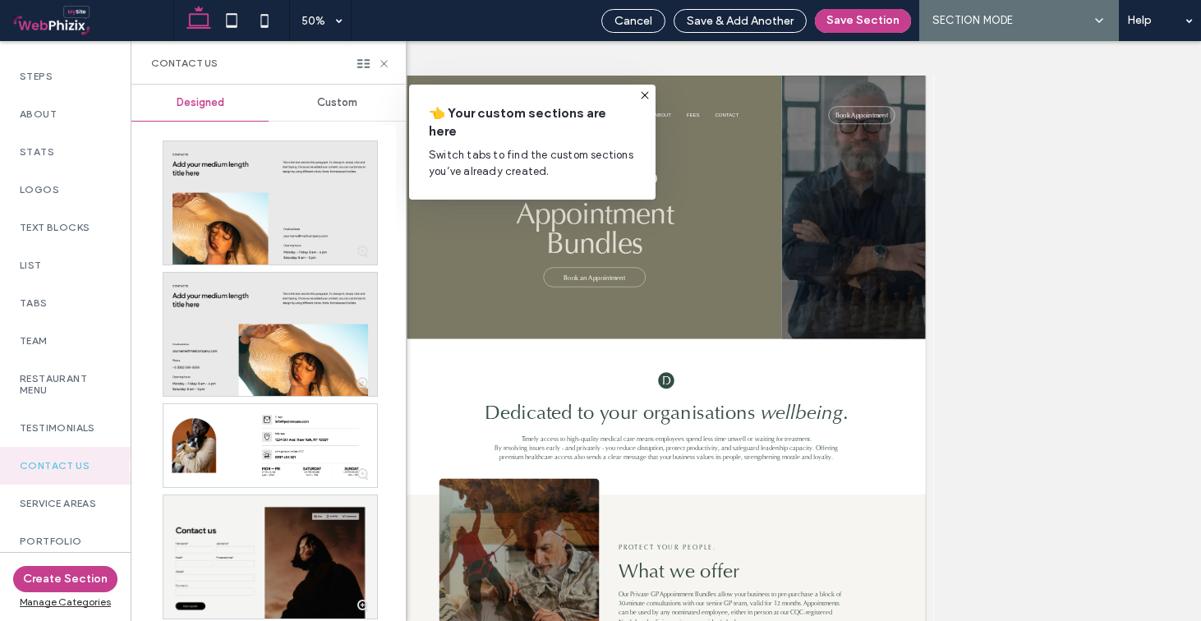
click at [328, 108] on span "Custom" at bounding box center [337, 102] width 40 height 13
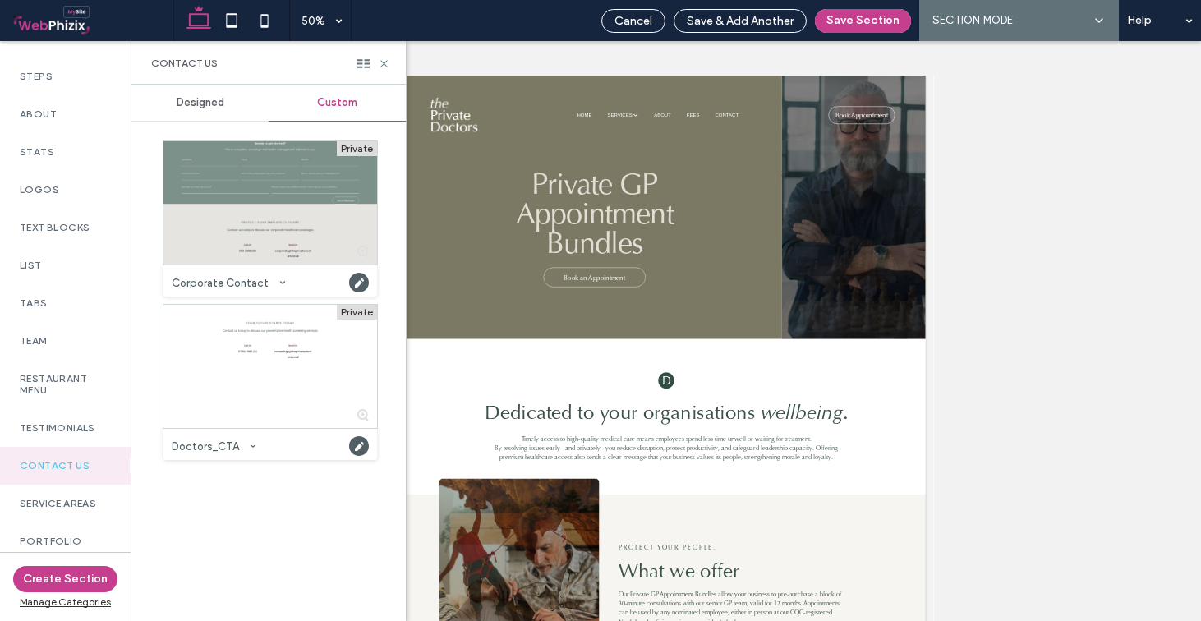
click at [269, 187] on div at bounding box center [271, 202] width 214 height 123
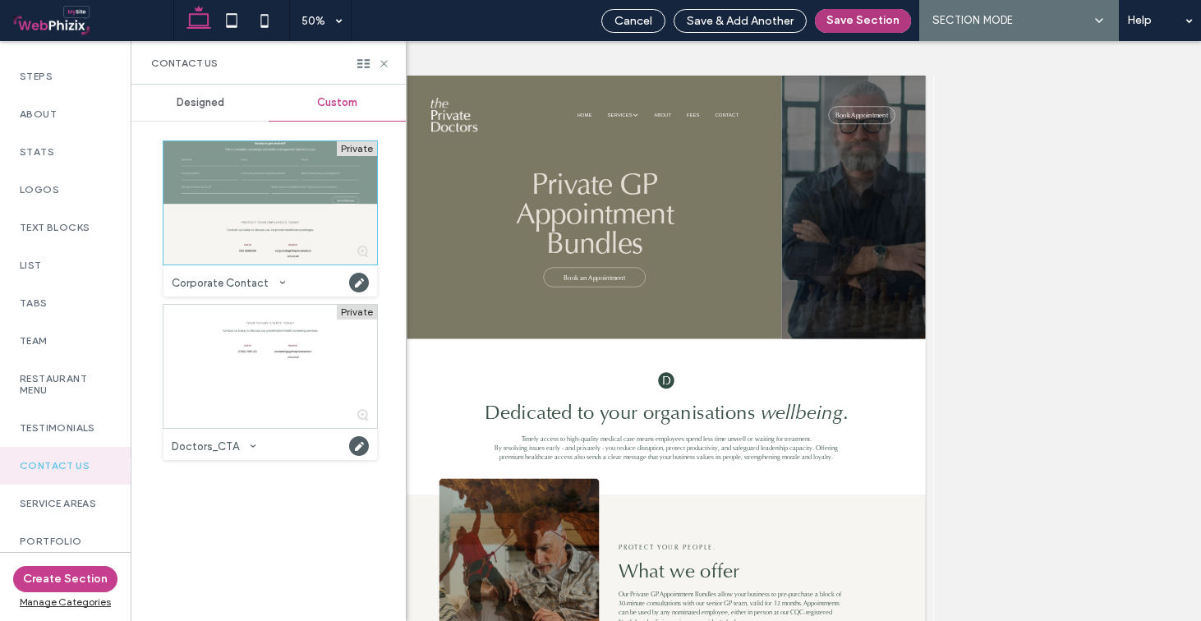
click at [865, 22] on button "Save Section" at bounding box center [863, 21] width 96 height 24
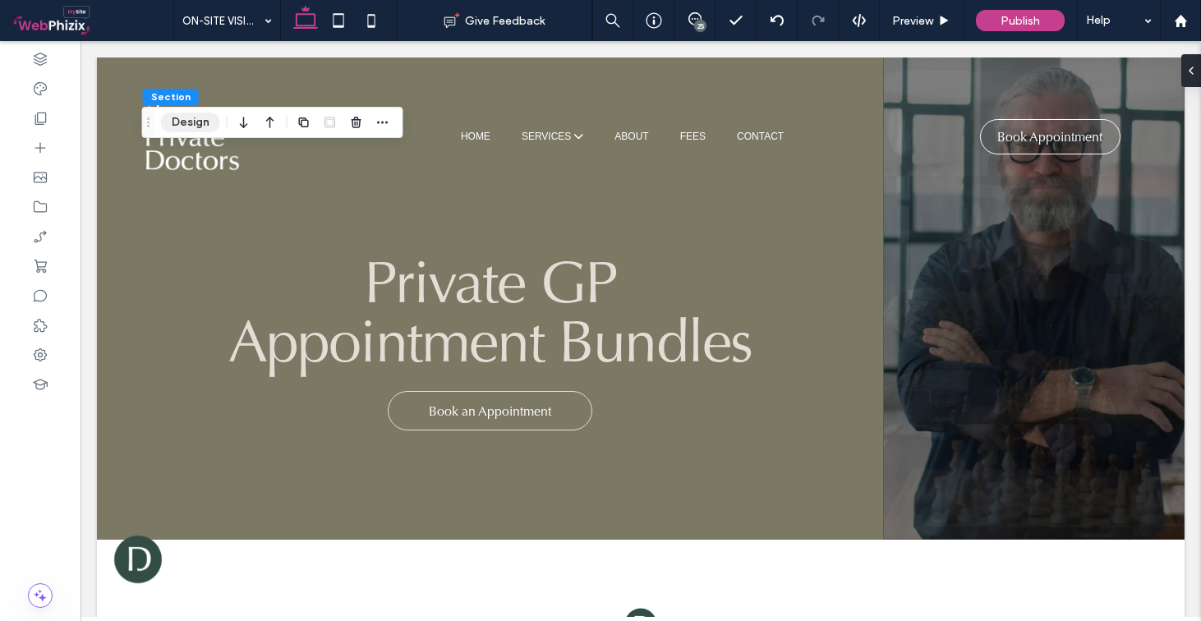
click at [207, 129] on button "Design" at bounding box center [190, 123] width 59 height 20
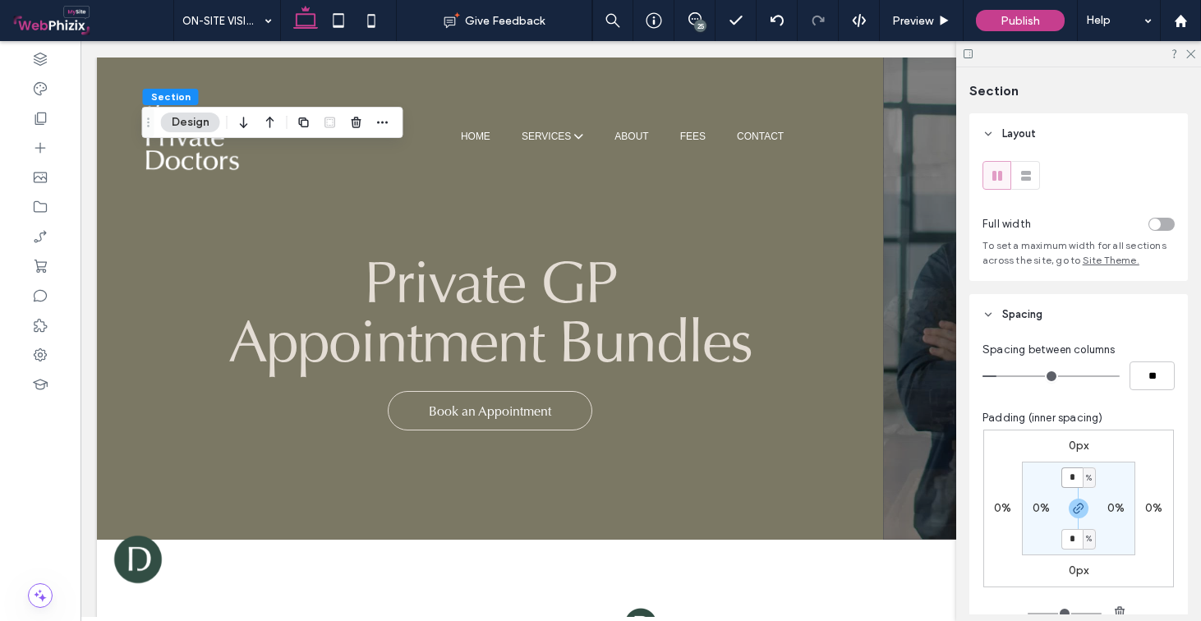
click at [1072, 477] on input "*" at bounding box center [1072, 478] width 21 height 21
type input "*"
click at [1188, 52] on icon at bounding box center [1190, 53] width 11 height 11
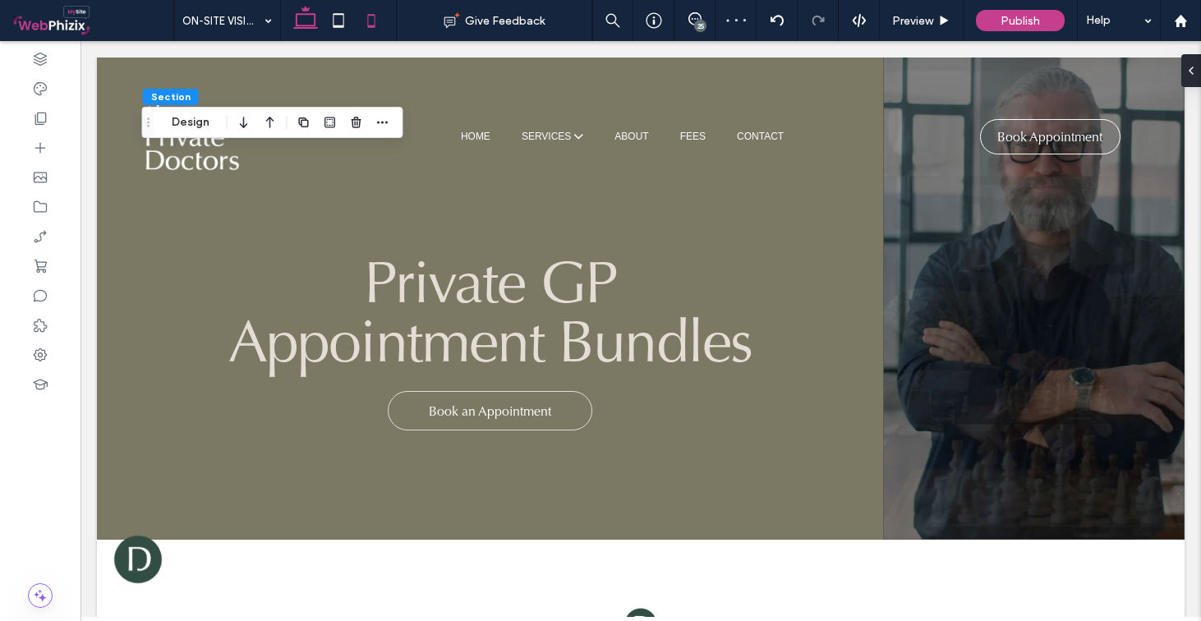
click at [379, 19] on icon at bounding box center [371, 20] width 33 height 33
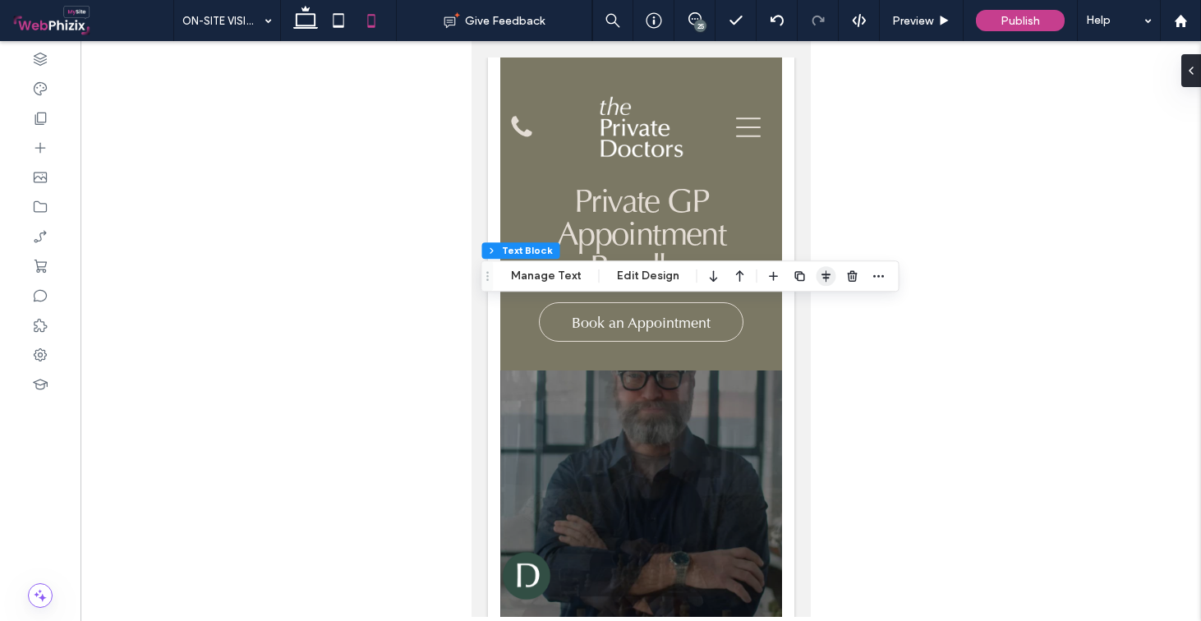
click at [829, 274] on icon "button" at bounding box center [826, 276] width 13 height 13
click at [810, 307] on use "center" at bounding box center [809, 308] width 9 height 12
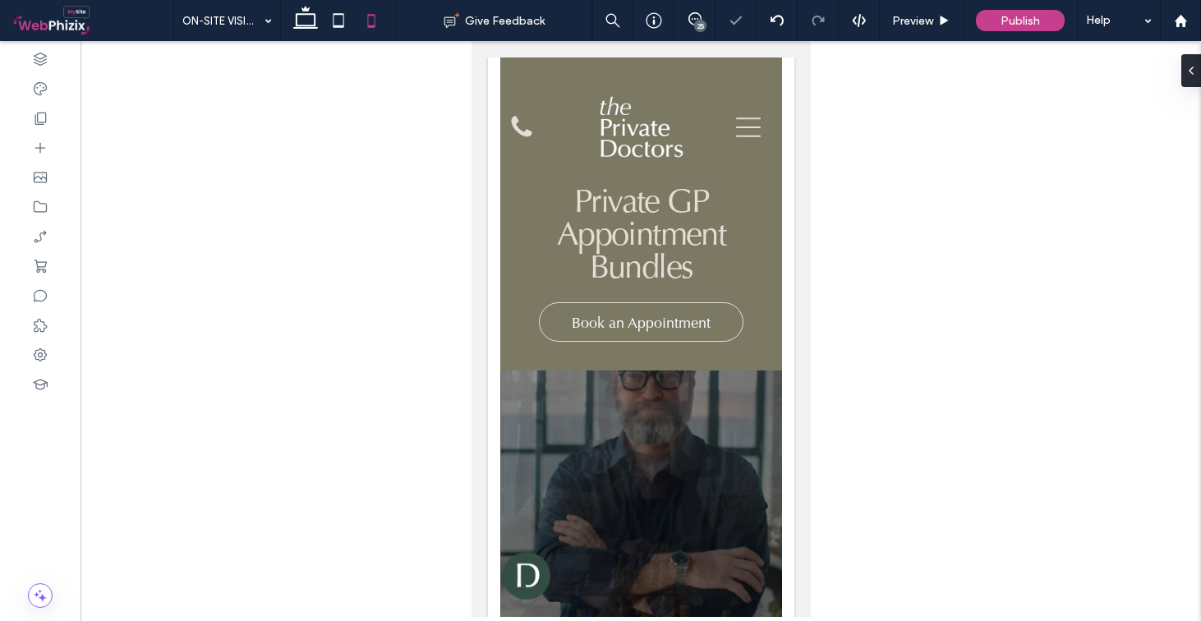
type input "**"
type input "****"
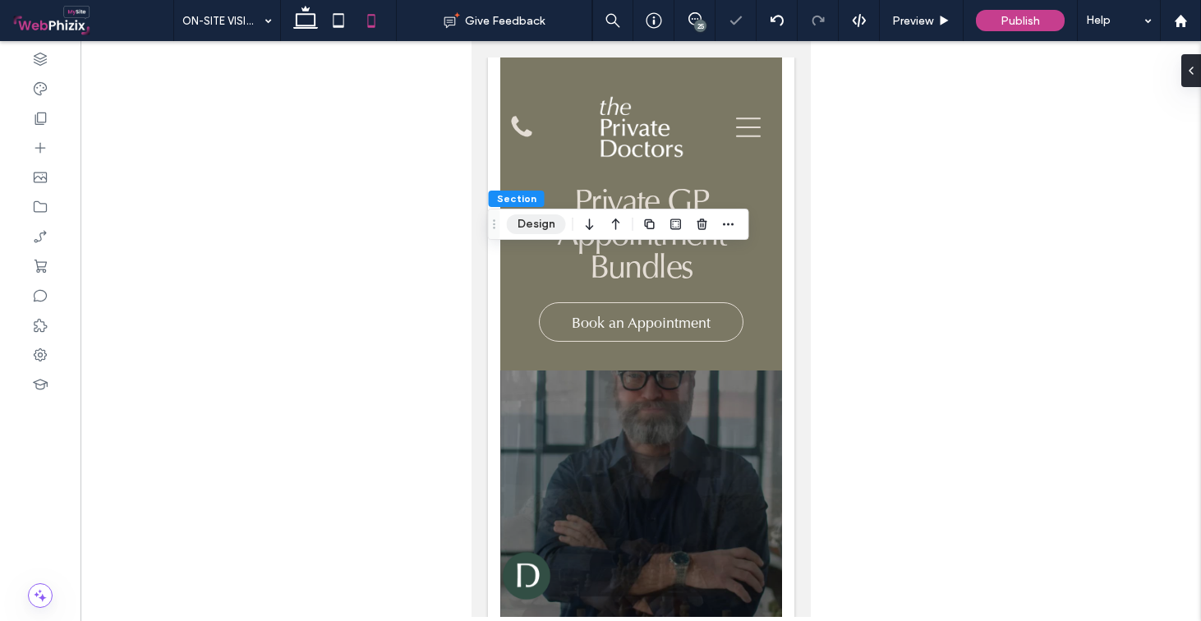
click at [542, 219] on button "Design" at bounding box center [536, 224] width 59 height 20
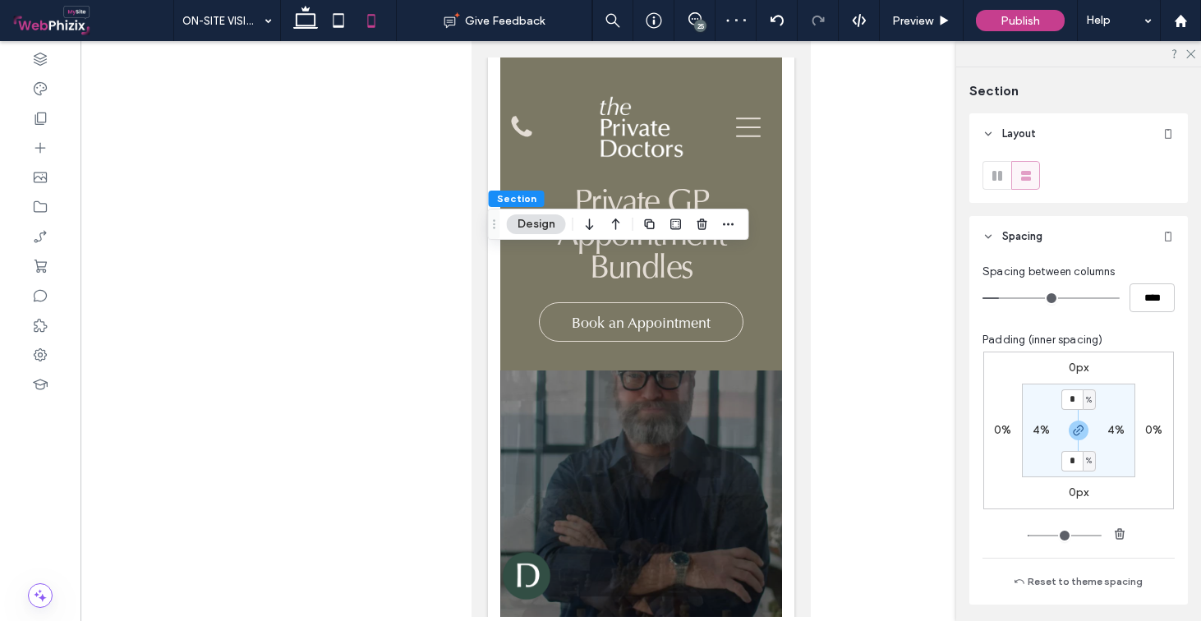
click at [1101, 430] on div "4%" at bounding box center [1116, 430] width 37 height 15
click at [1108, 430] on label "4%" at bounding box center [1116, 430] width 17 height 14
click at [1072, 397] on label "4%" at bounding box center [1078, 400] width 17 height 14
type input "**"
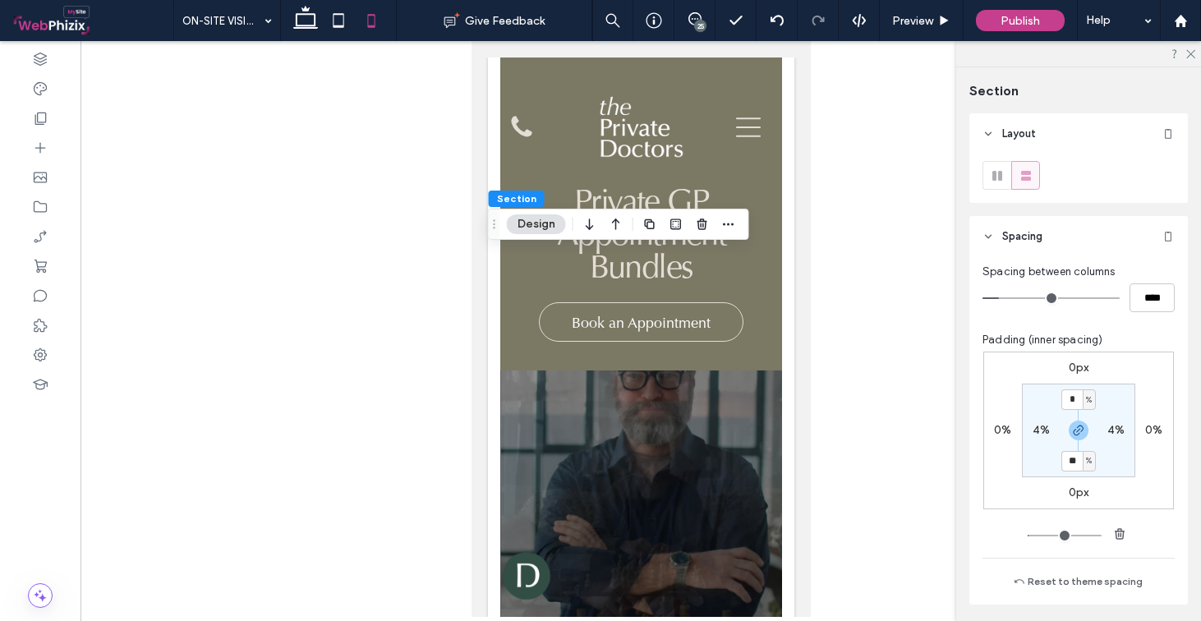
type input "**"
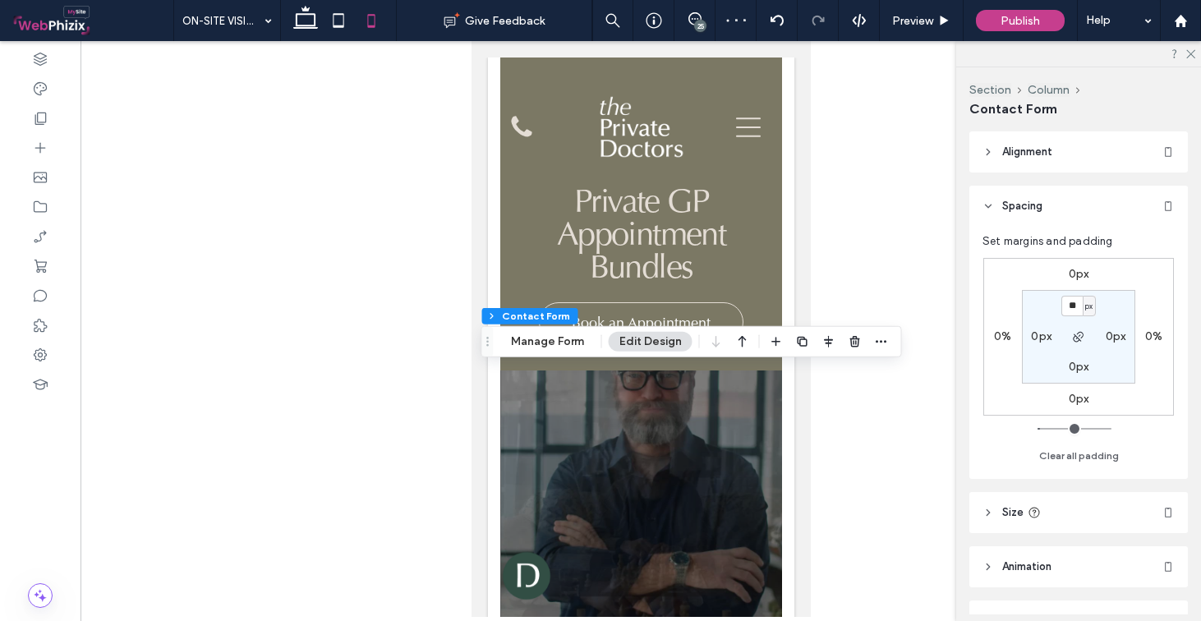
click at [1044, 339] on label "0px" at bounding box center [1041, 337] width 21 height 14
type input "*"
type input "**"
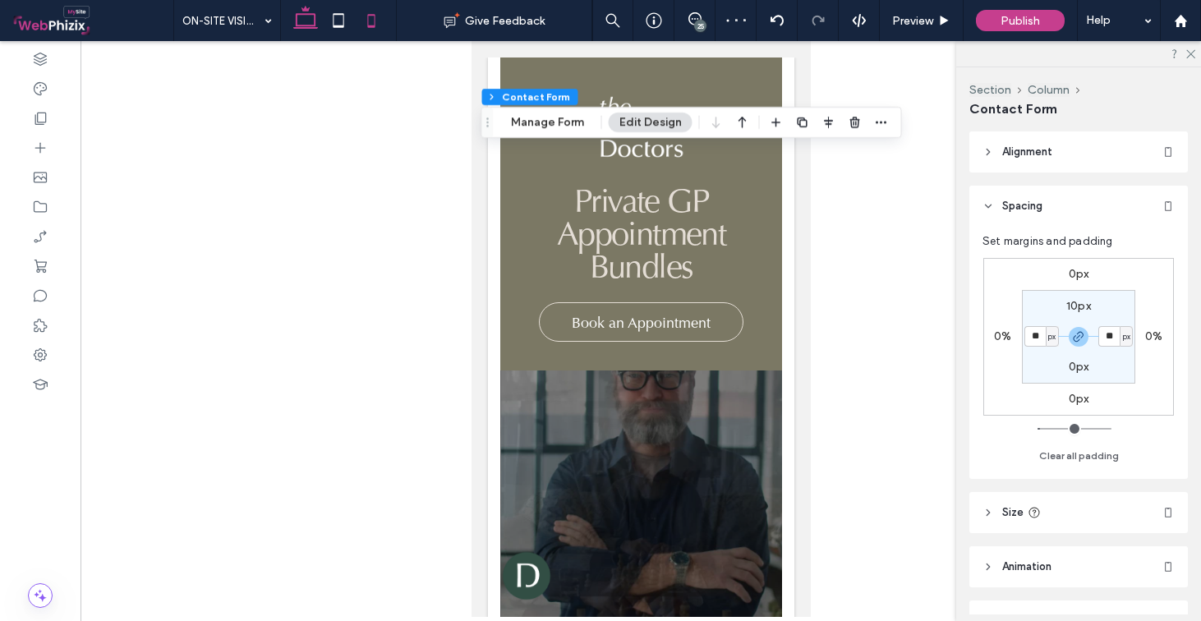
click at [304, 19] on icon at bounding box center [305, 20] width 33 height 33
type input "*"
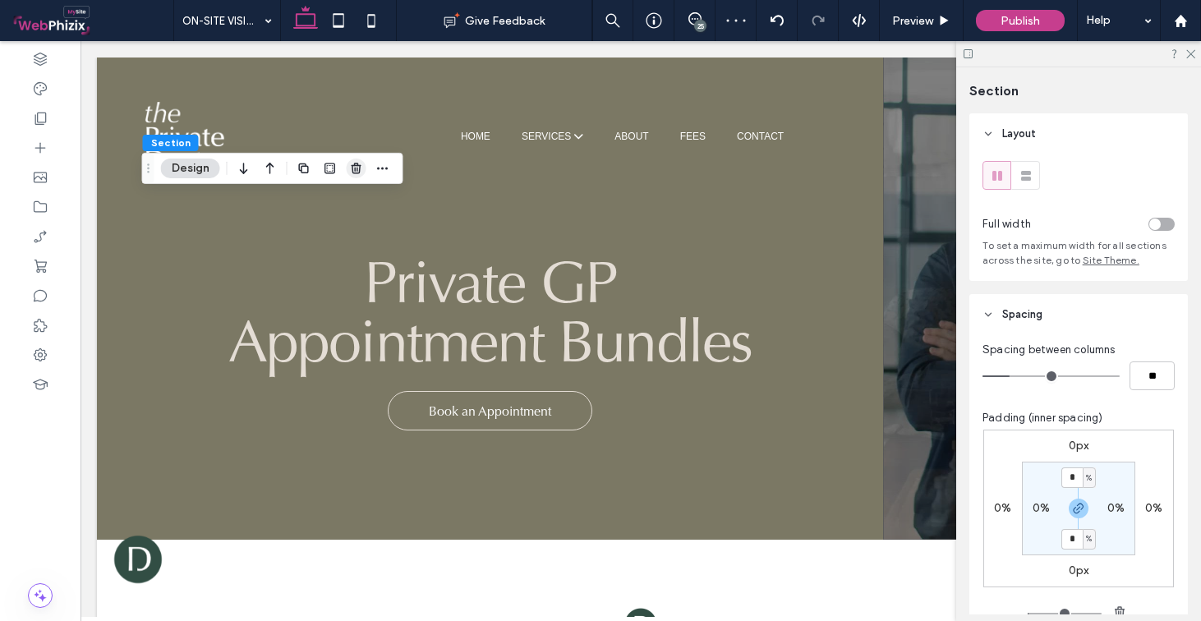
click at [351, 168] on icon "button" at bounding box center [356, 168] width 13 height 13
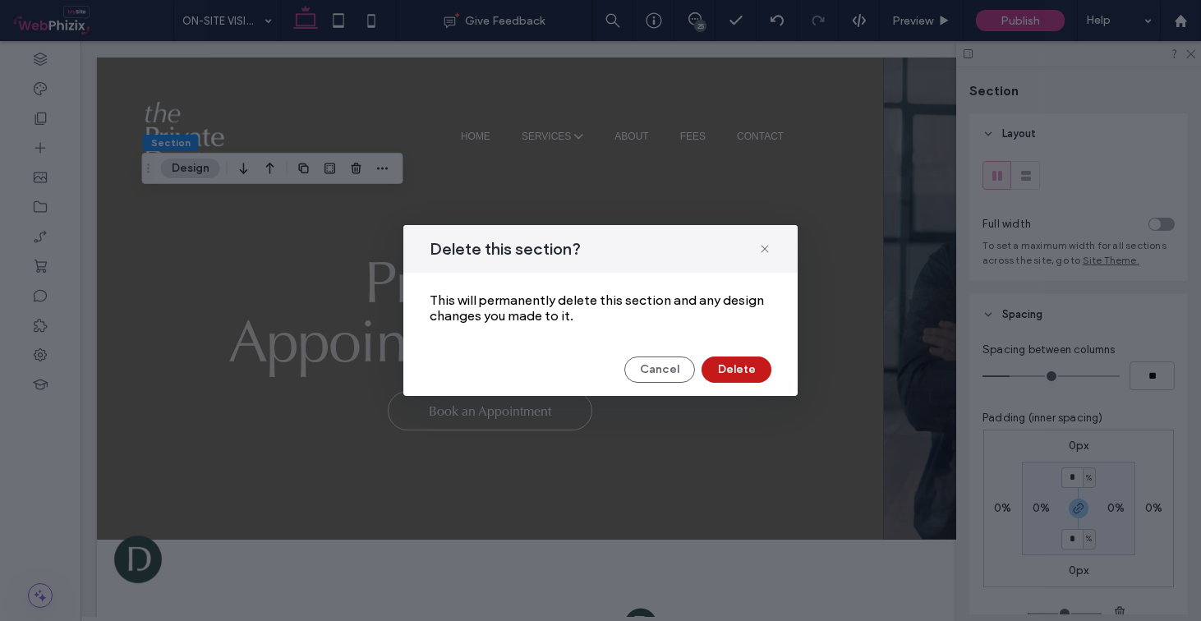
click at [725, 375] on button "Delete" at bounding box center [737, 370] width 70 height 26
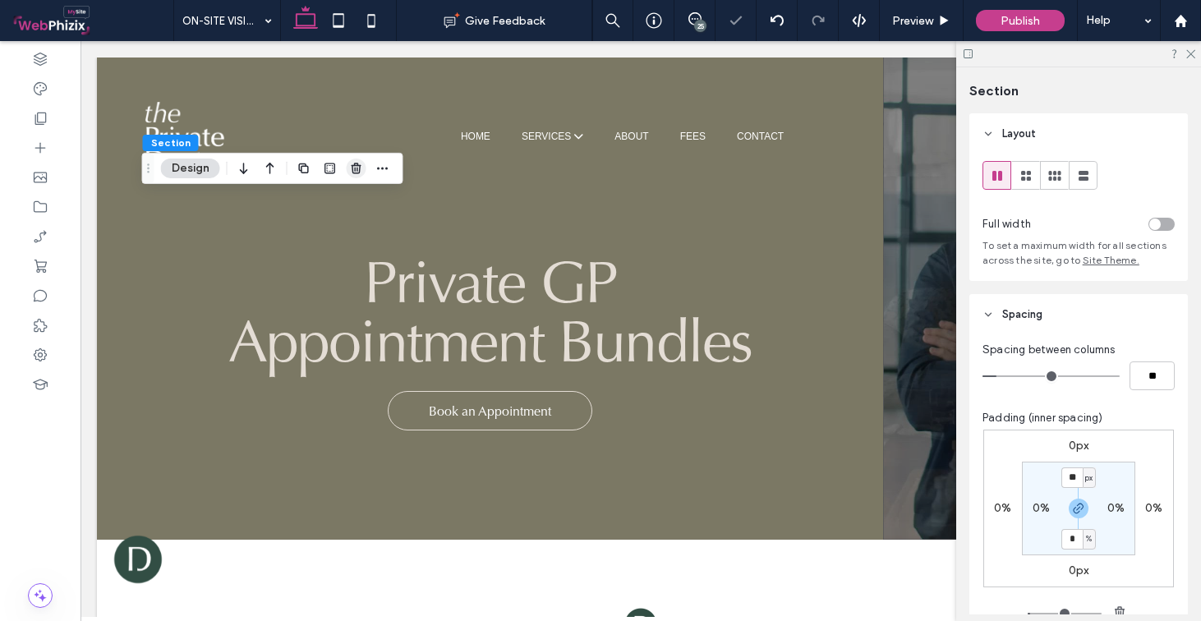
click at [357, 168] on icon "button" at bounding box center [356, 168] width 13 height 13
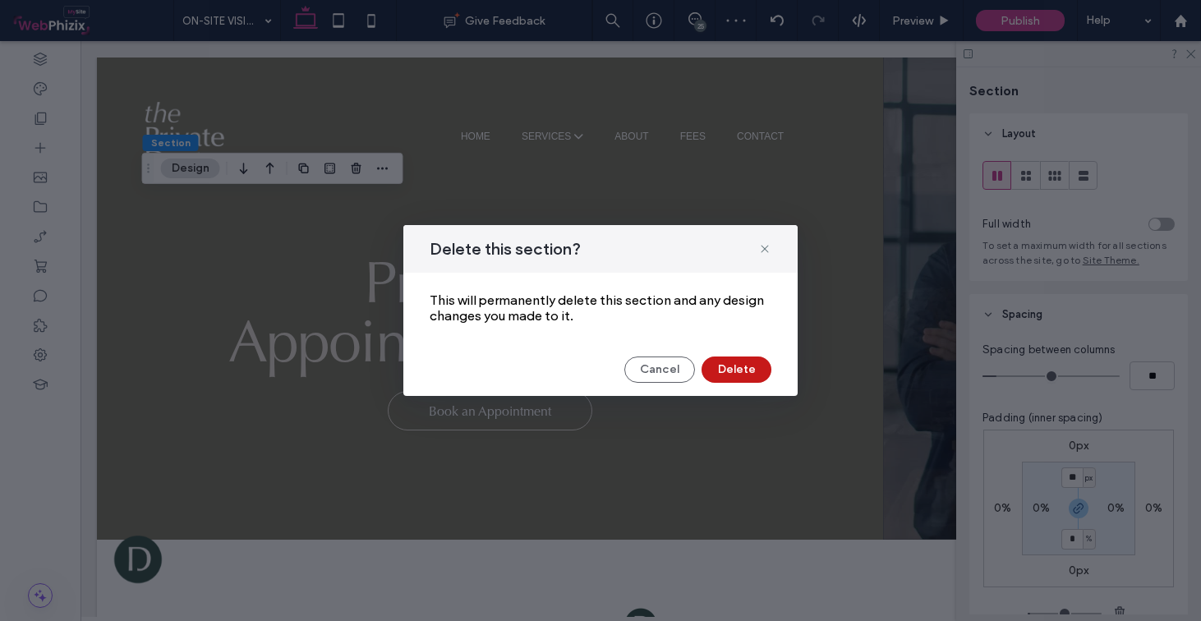
click at [734, 364] on button "Delete" at bounding box center [737, 370] width 70 height 26
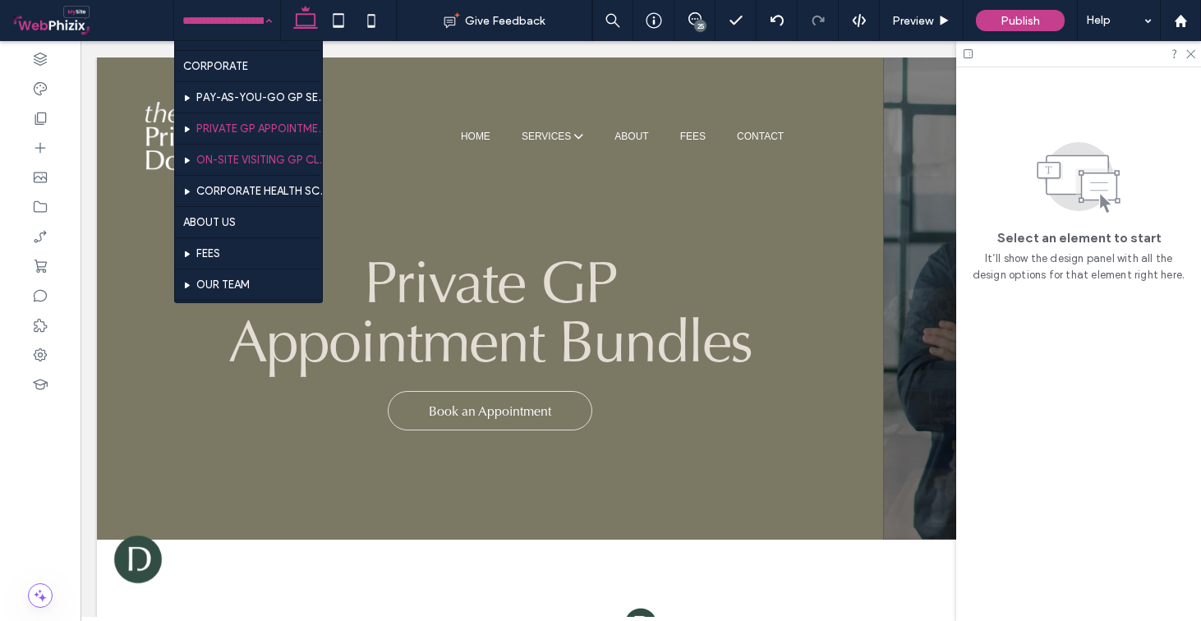
scroll to position [619, 0]
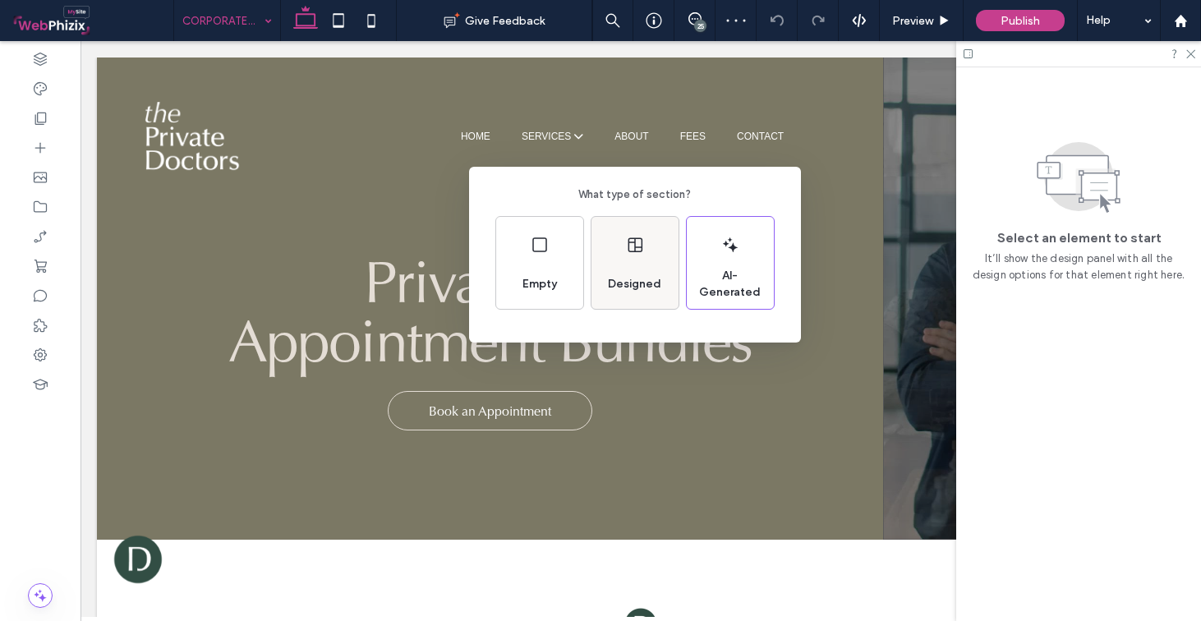
click at [627, 235] on div "Designed" at bounding box center [635, 263] width 87 height 92
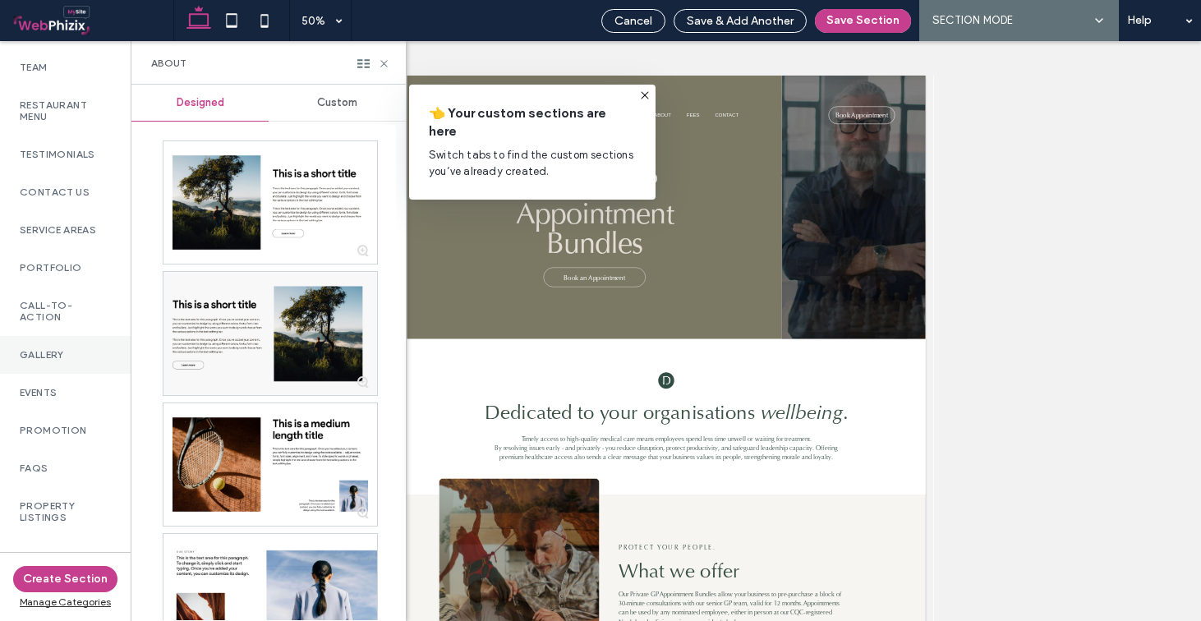
scroll to position [627, 0]
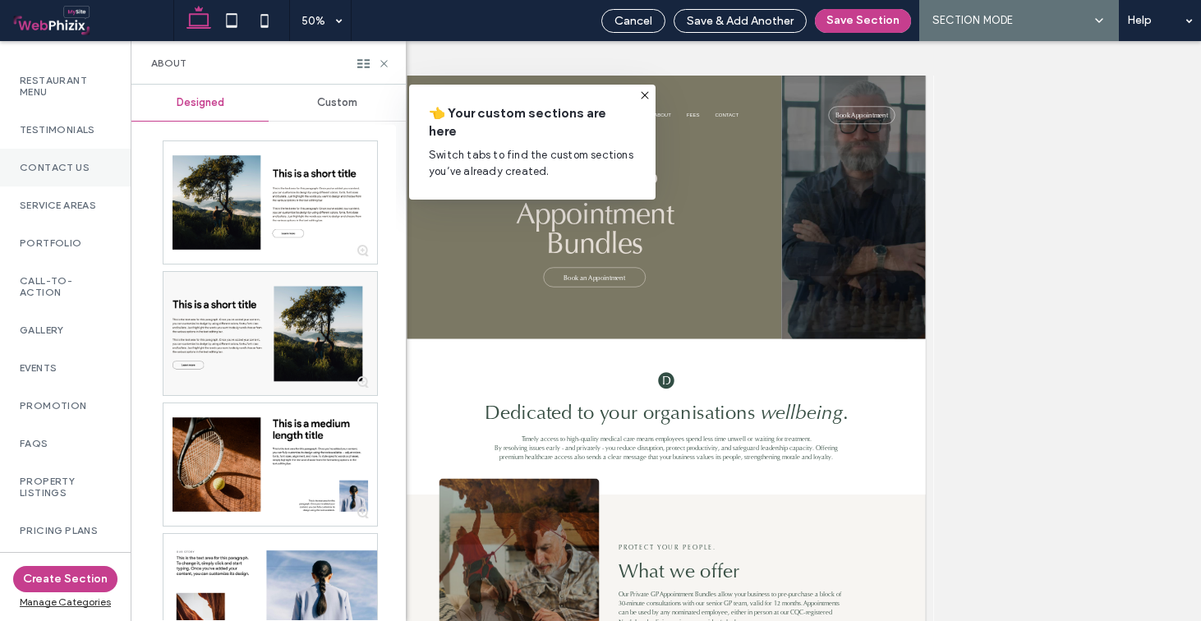
click at [55, 173] on label "Contact Us" at bounding box center [65, 168] width 91 height 12
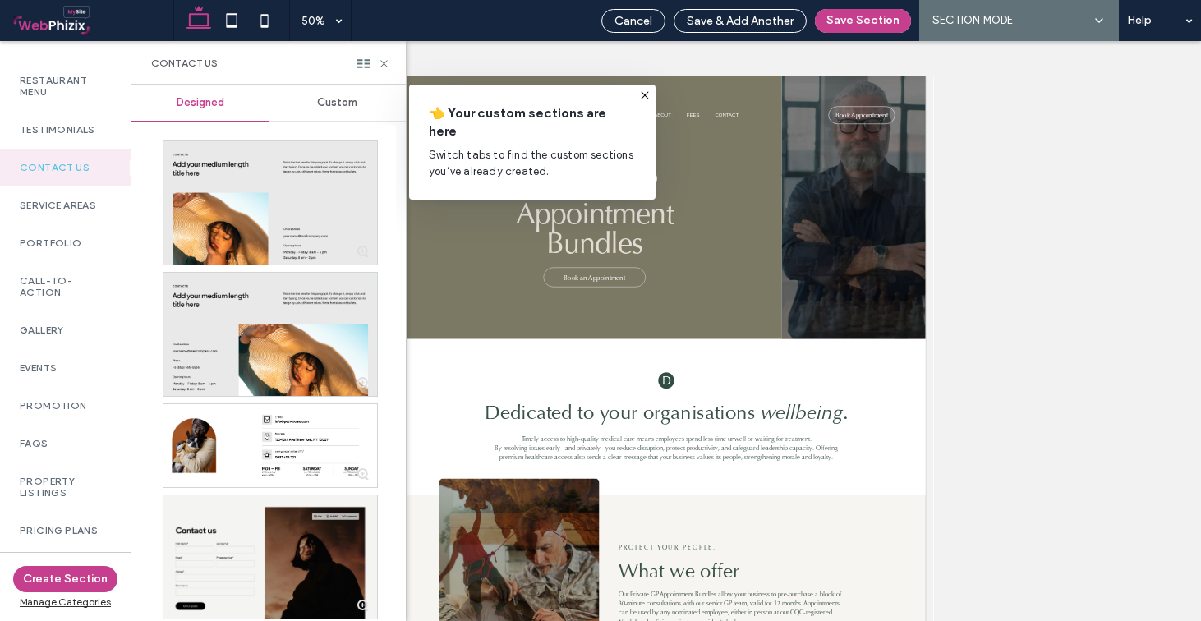
click at [345, 99] on span "Custom" at bounding box center [337, 102] width 40 height 13
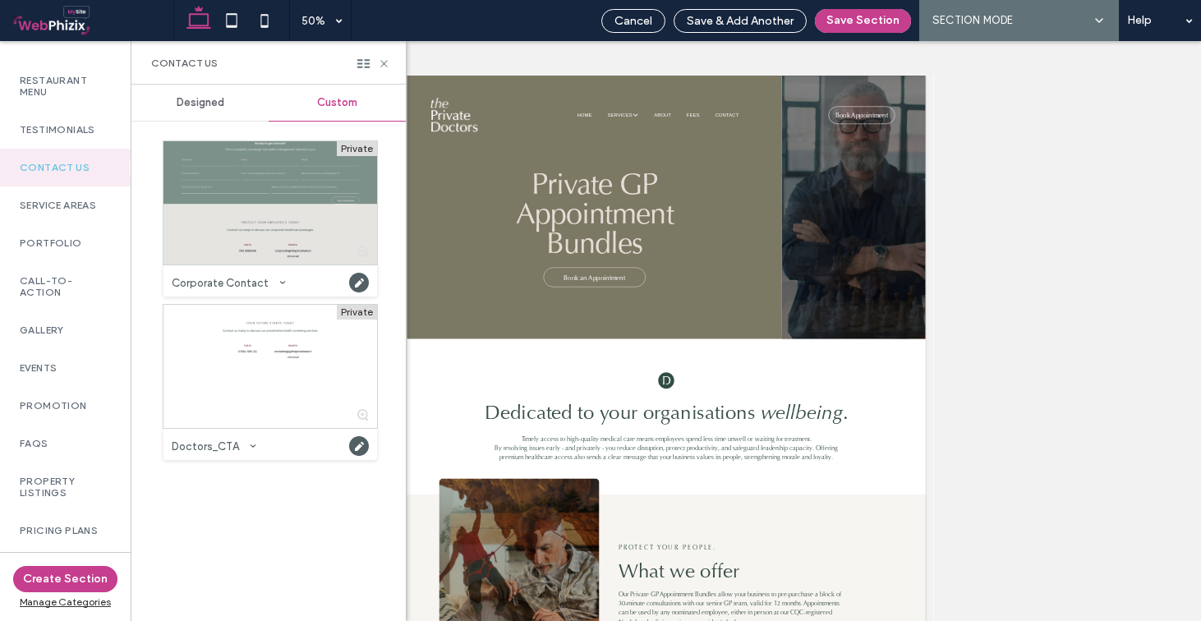
click at [269, 188] on div at bounding box center [271, 202] width 214 height 123
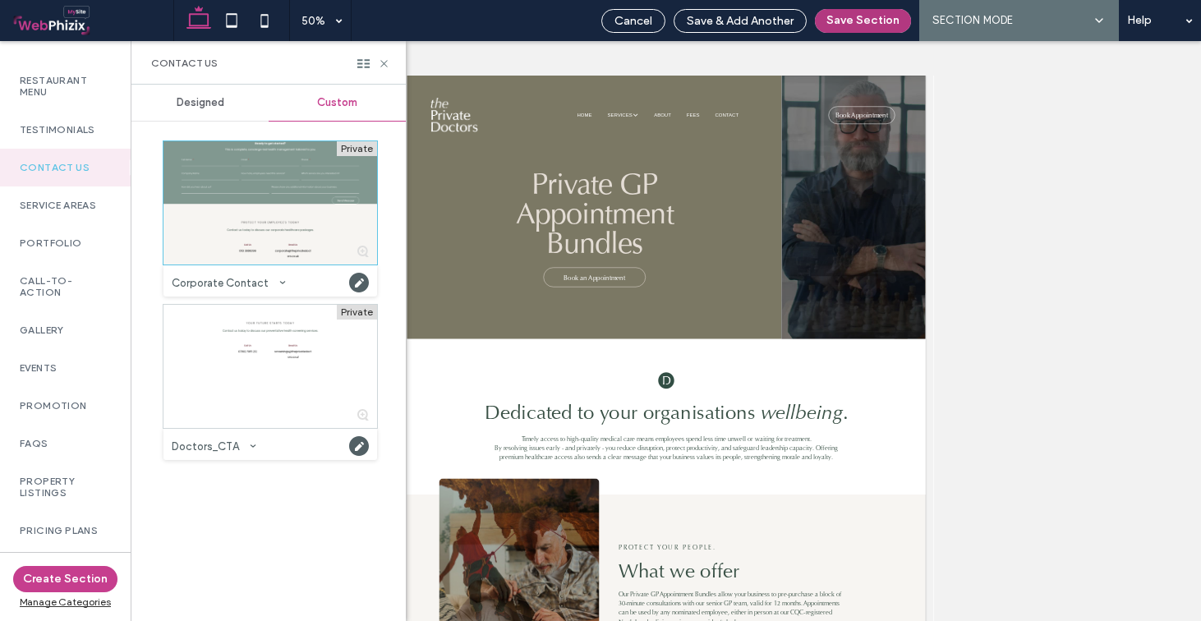
click at [855, 26] on button "Save Section" at bounding box center [863, 21] width 96 height 24
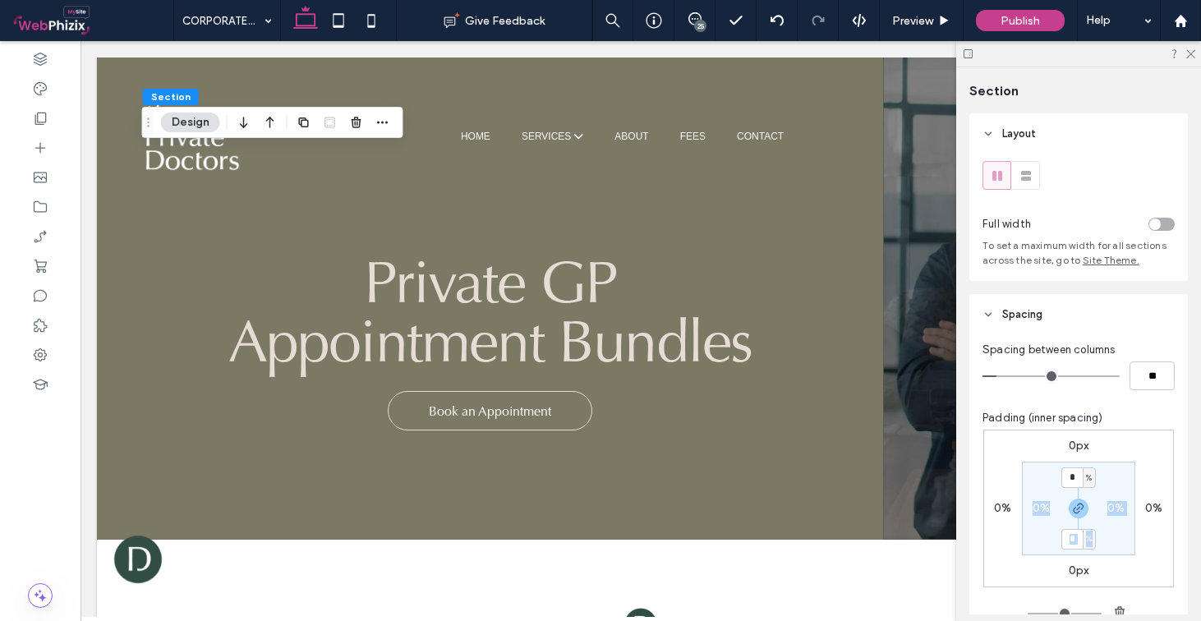
click at [1087, 494] on section "* % 0% * % 0%" at bounding box center [1078, 509] width 113 height 94
click at [1077, 478] on input "*" at bounding box center [1072, 478] width 21 height 21
type input "*"
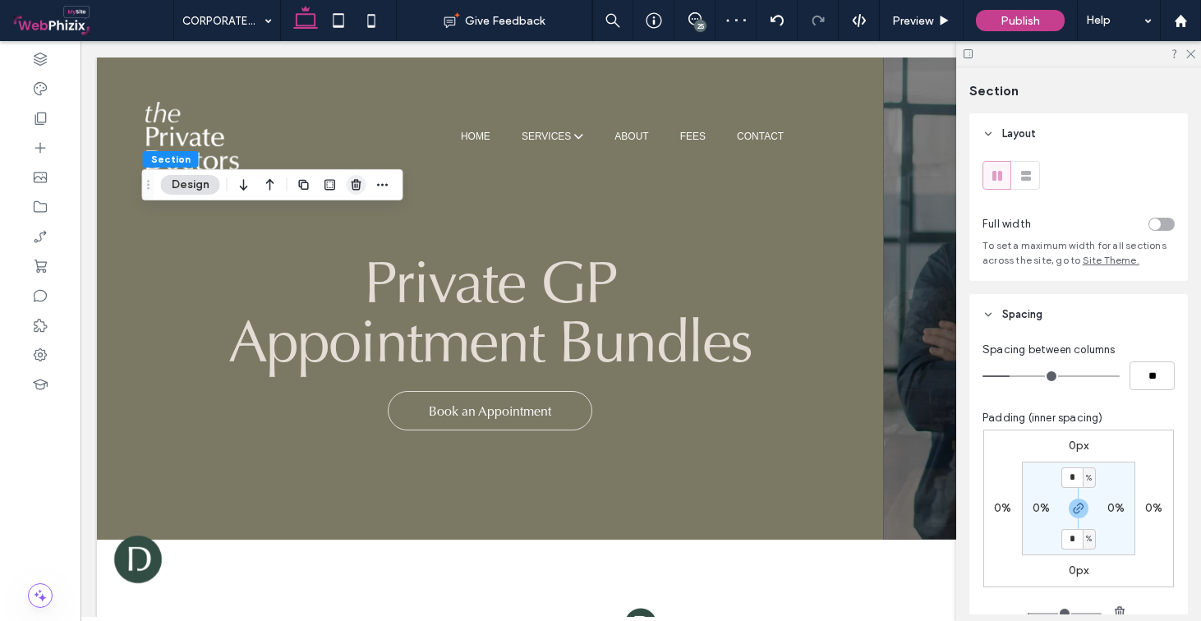
click at [352, 183] on icon "button" at bounding box center [356, 184] width 13 height 13
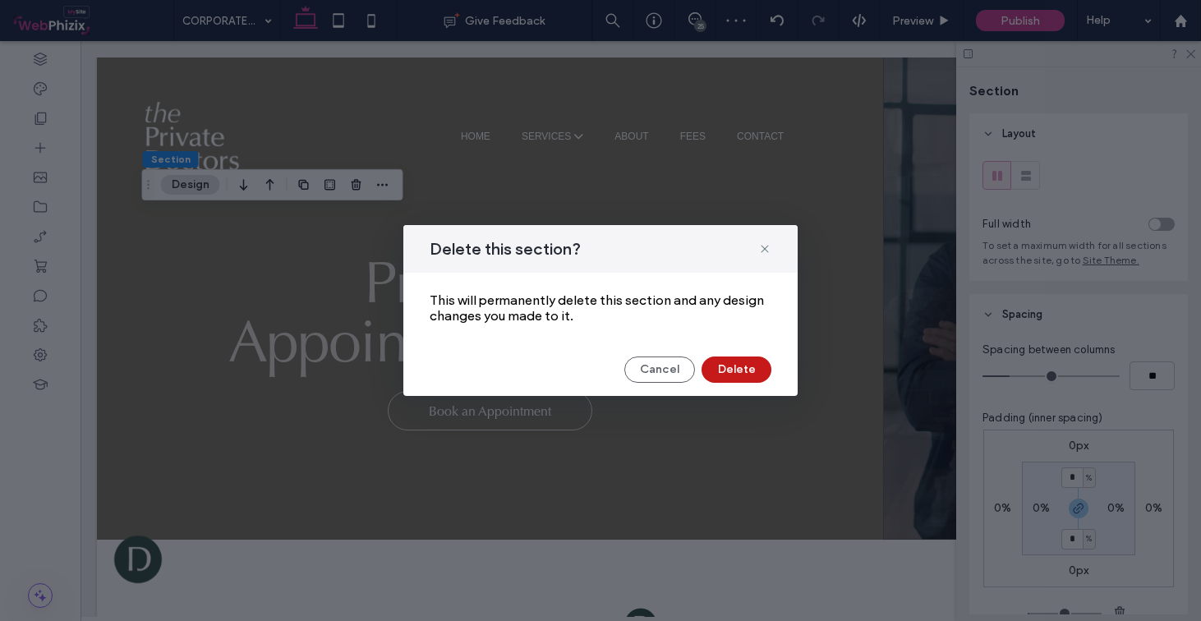
click at [736, 371] on button "Delete" at bounding box center [737, 370] width 70 height 26
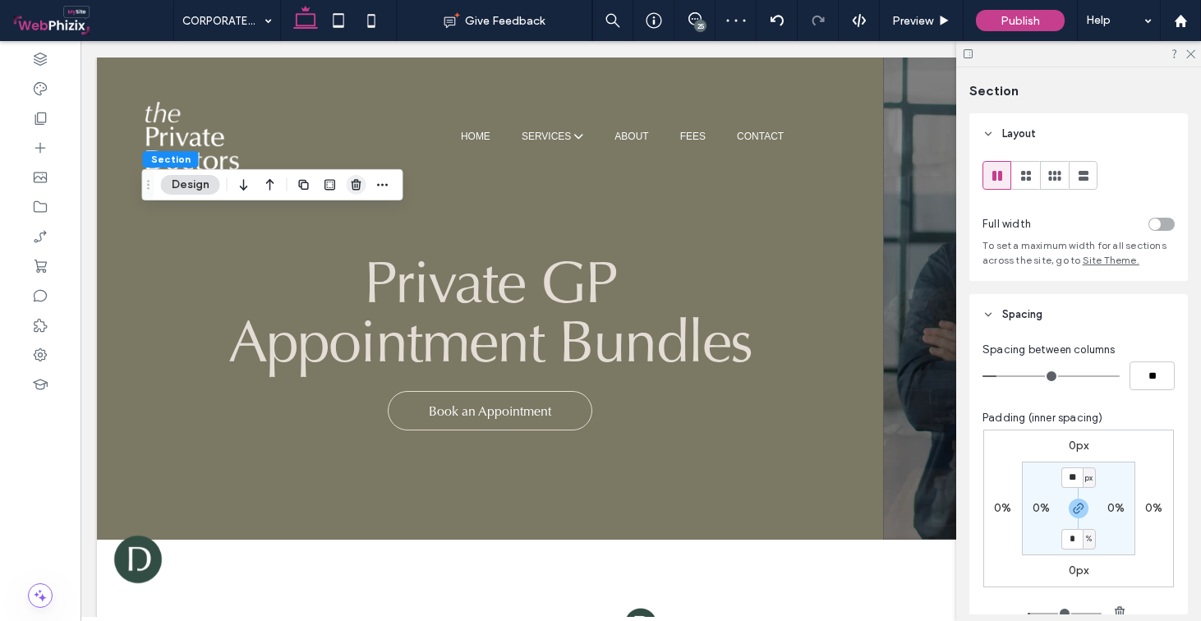
click at [357, 189] on icon "button" at bounding box center [356, 184] width 13 height 13
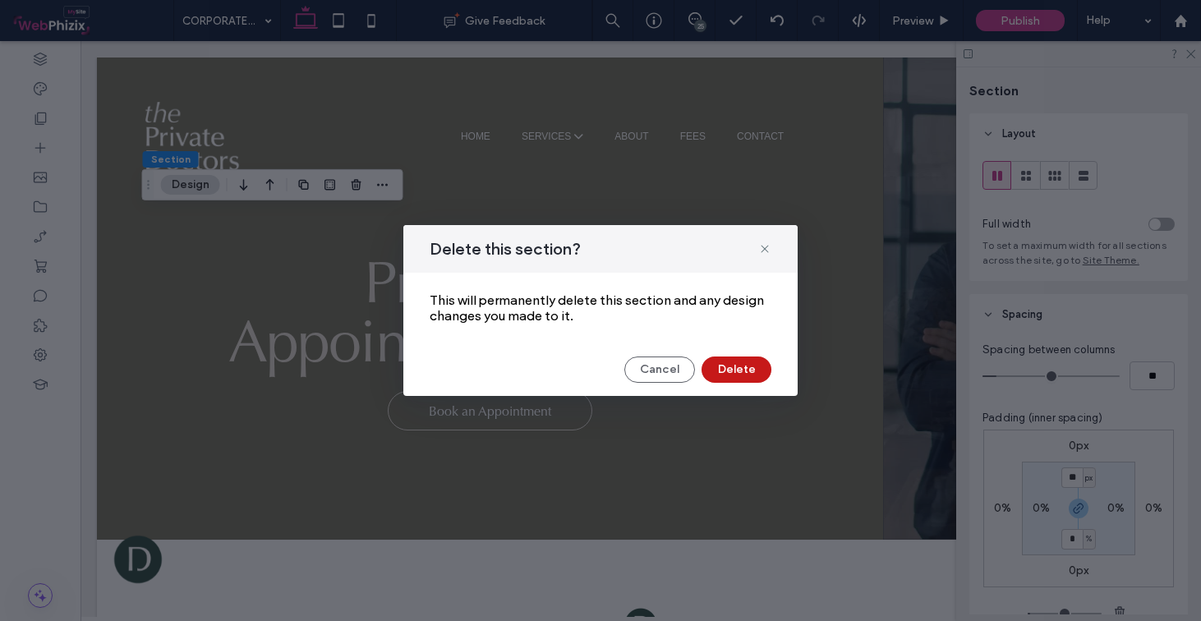
click at [727, 364] on button "Delete" at bounding box center [737, 370] width 70 height 26
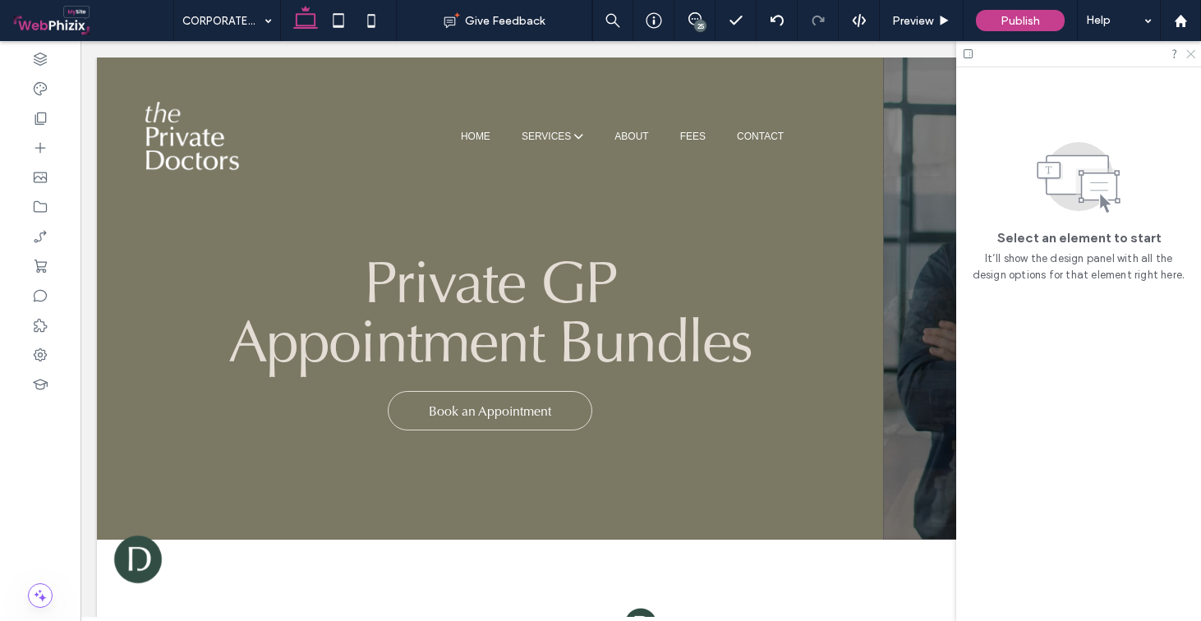
click at [1191, 57] on icon at bounding box center [1190, 53] width 11 height 11
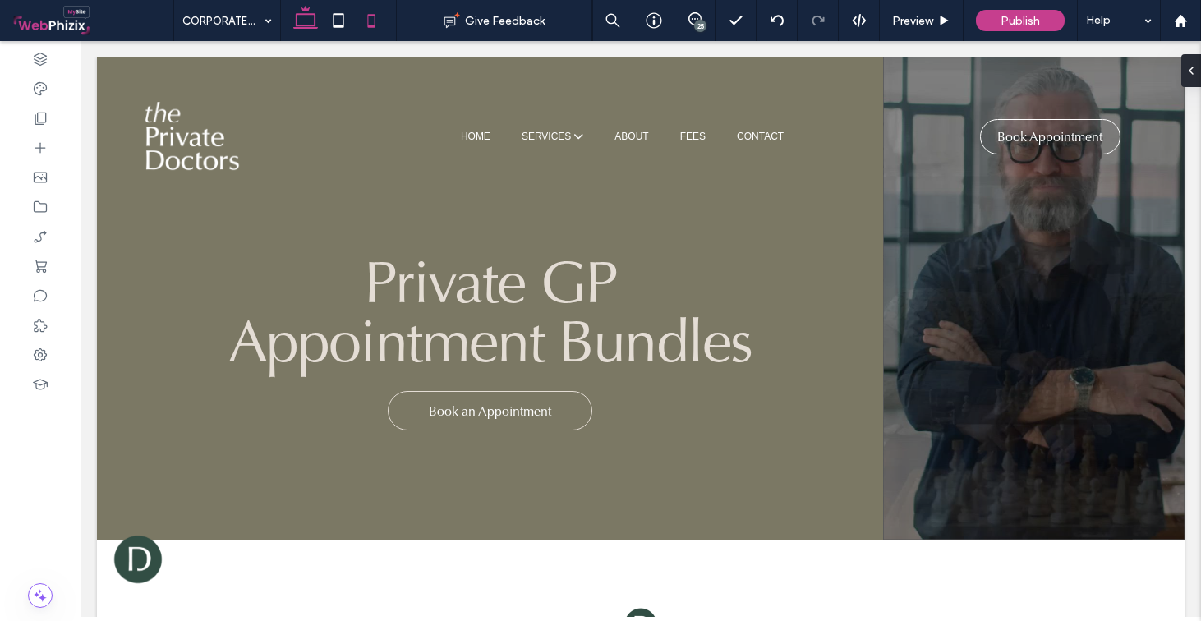
click at [385, 25] on icon at bounding box center [371, 20] width 33 height 33
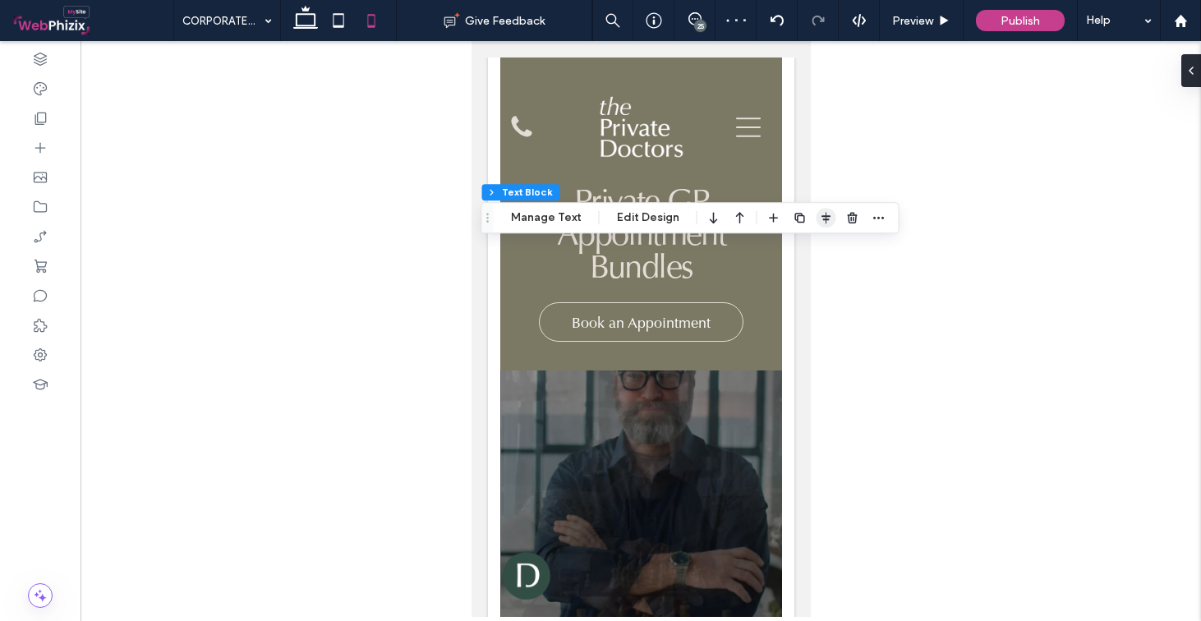
click at [817, 217] on span "button" at bounding box center [827, 218] width 20 height 20
click at [809, 255] on icon "center" at bounding box center [809, 249] width 13 height 13
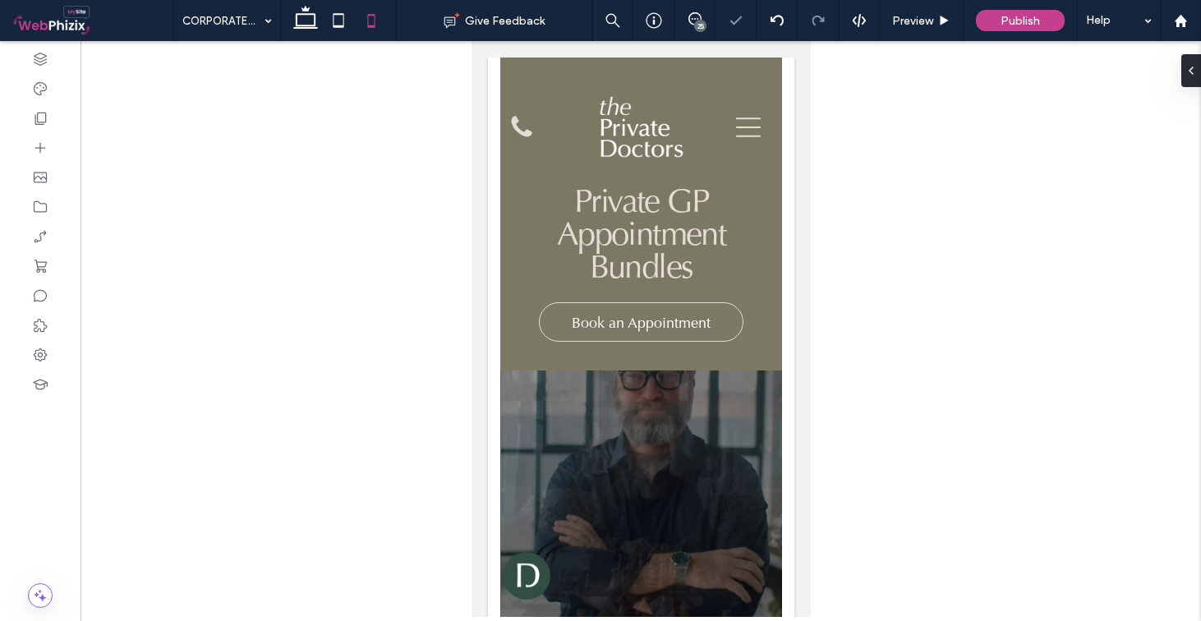
type input "**"
type input "****"
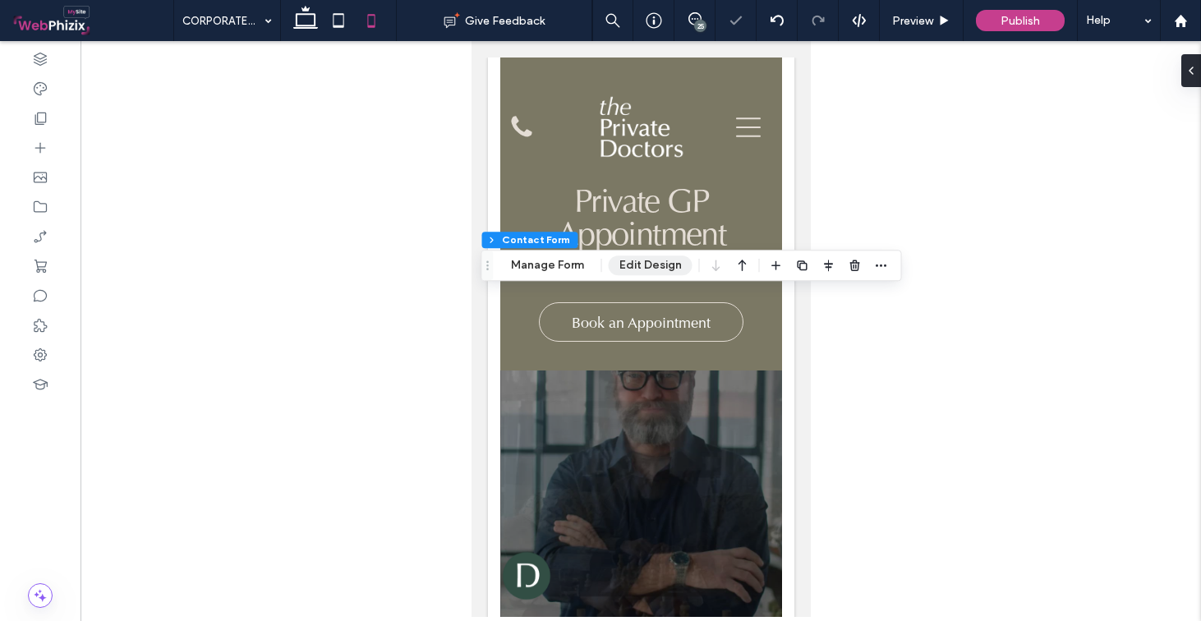
click at [653, 264] on button "Edit Design" at bounding box center [651, 266] width 84 height 20
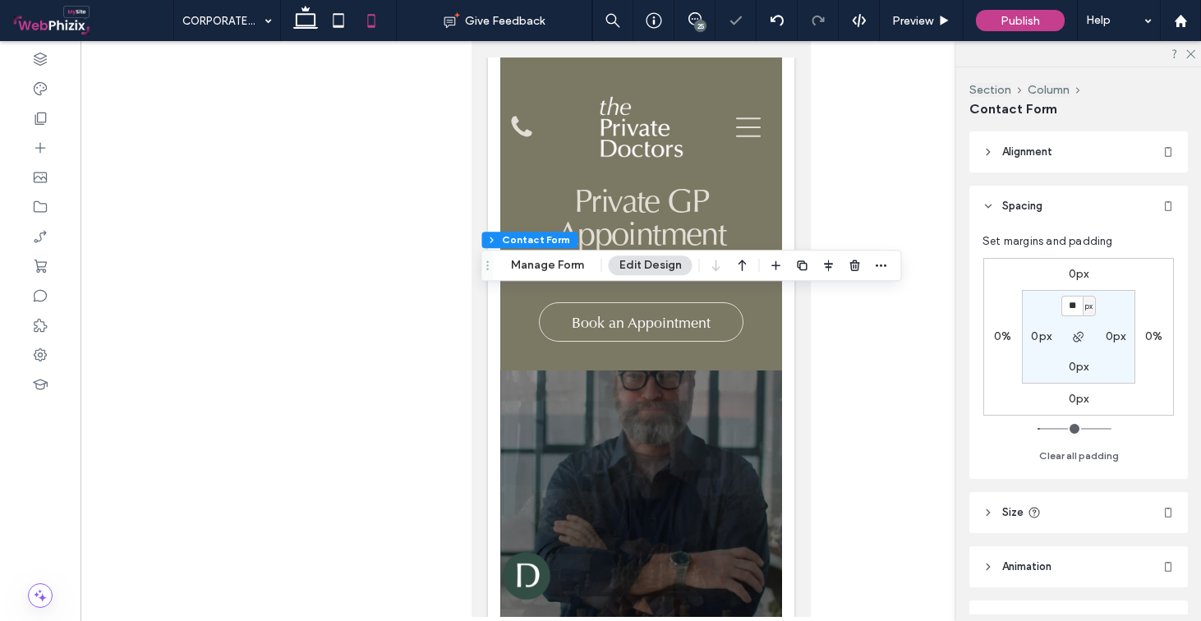
click at [1043, 339] on label "0px" at bounding box center [1041, 337] width 21 height 14
type input "*"
type input "**"
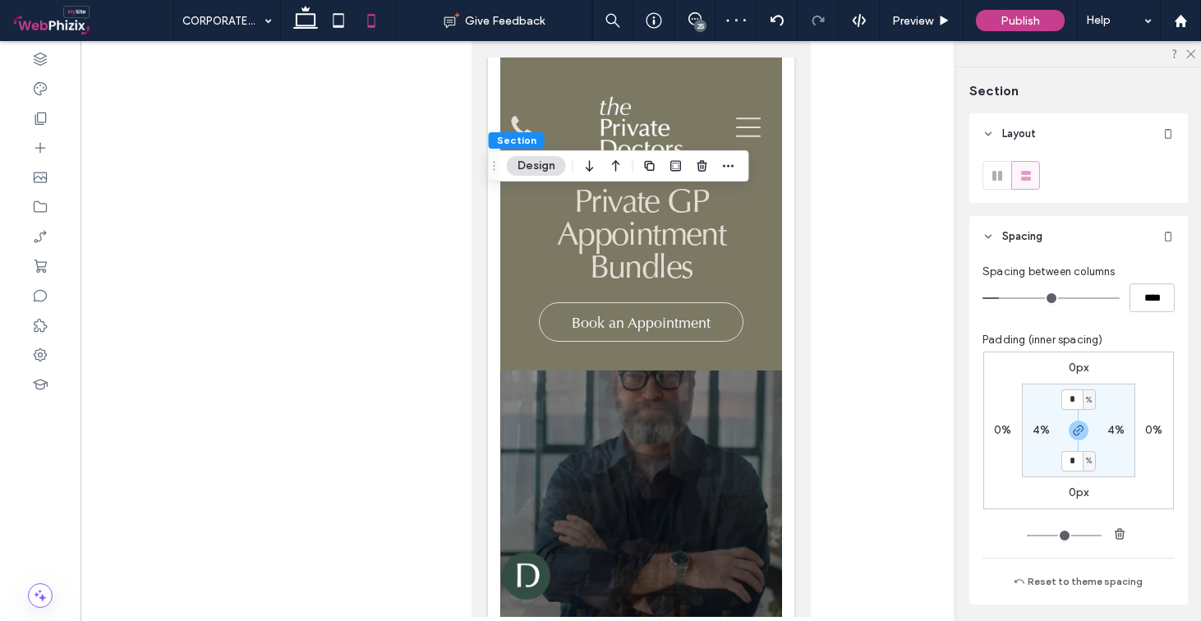
click at [1062, 399] on input "*" at bounding box center [1072, 400] width 21 height 21
click at [1104, 394] on section "* % 4% * % 4%" at bounding box center [1078, 431] width 113 height 94
click at [1063, 395] on input "*" at bounding box center [1072, 400] width 21 height 21
type input "**"
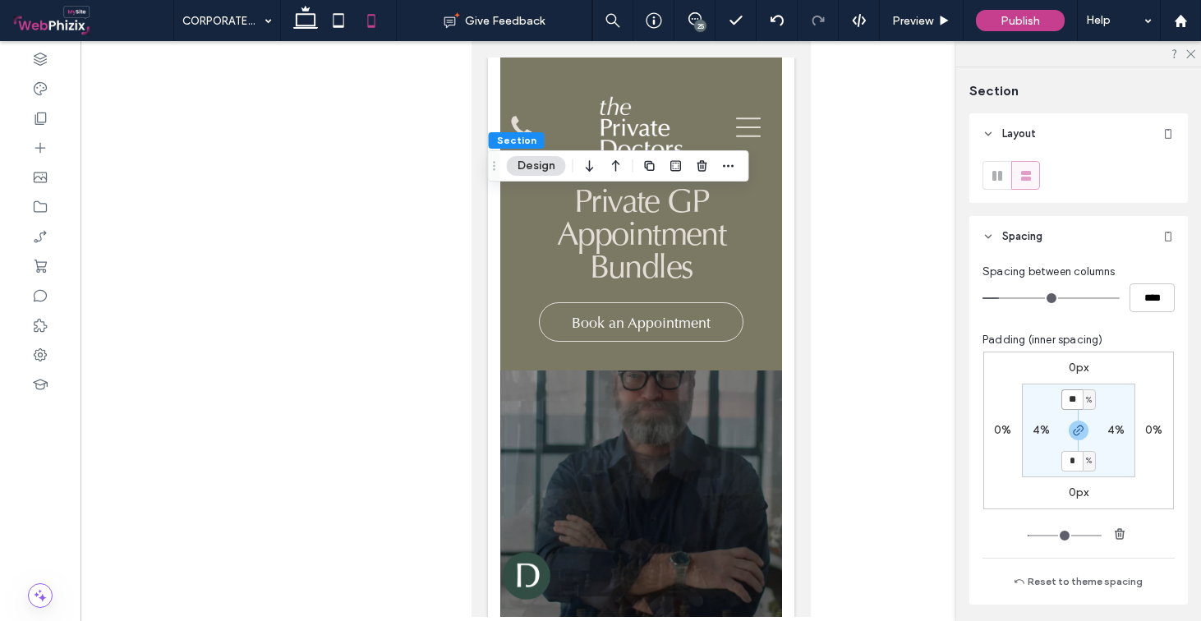
type input "**"
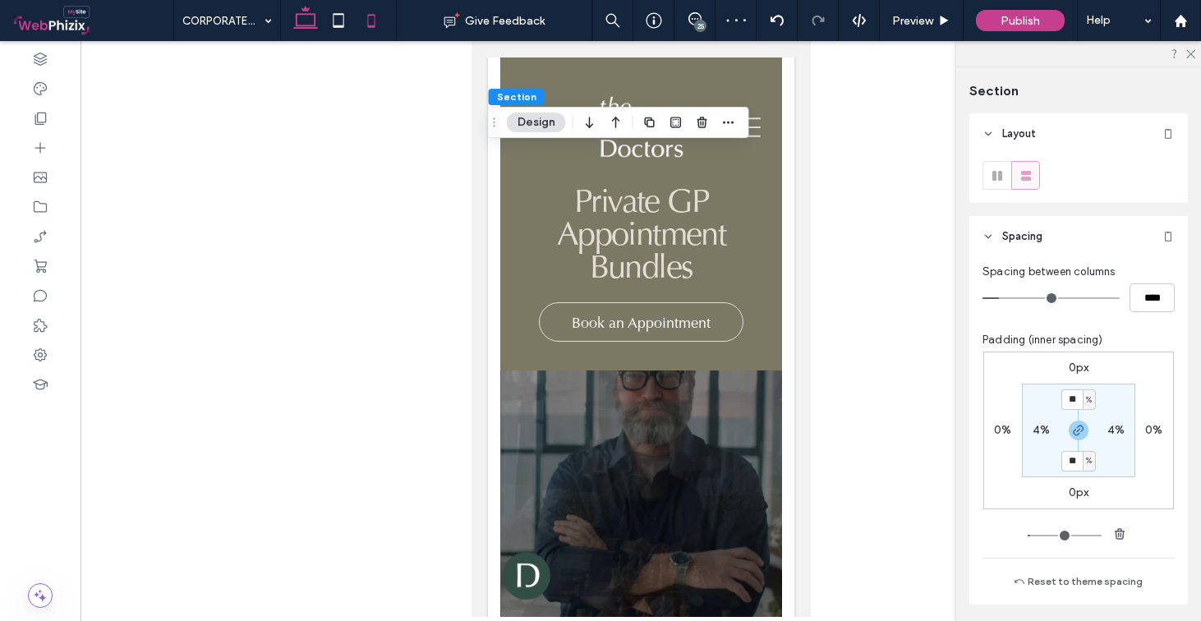
click at [307, 28] on icon at bounding box center [305, 20] width 33 height 33
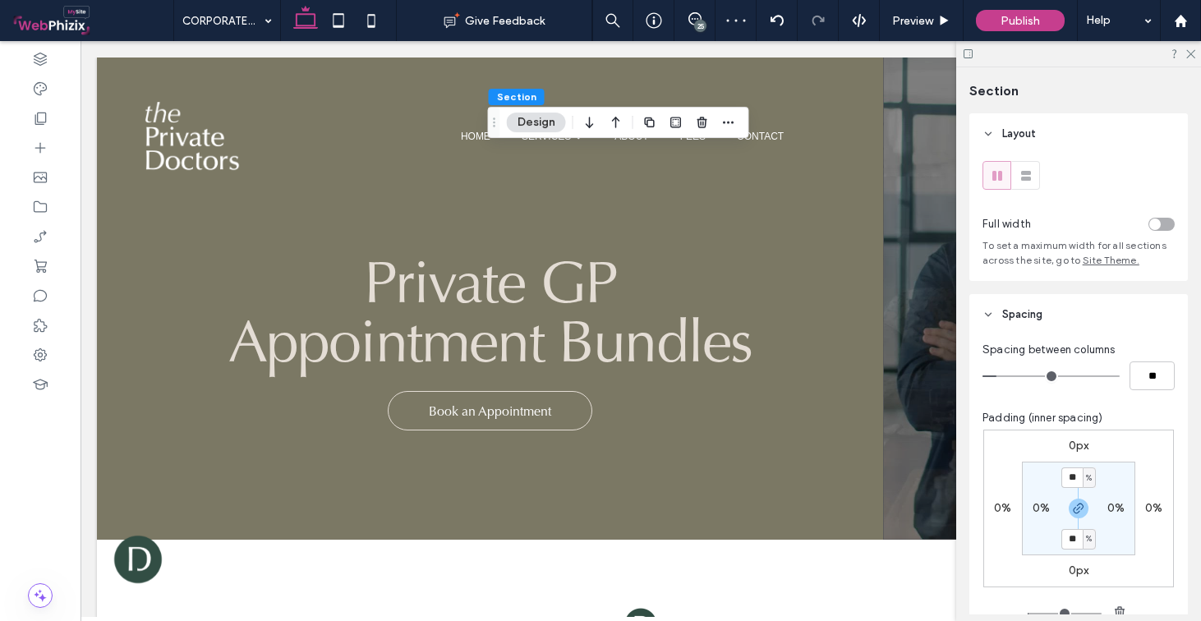
type input "*"
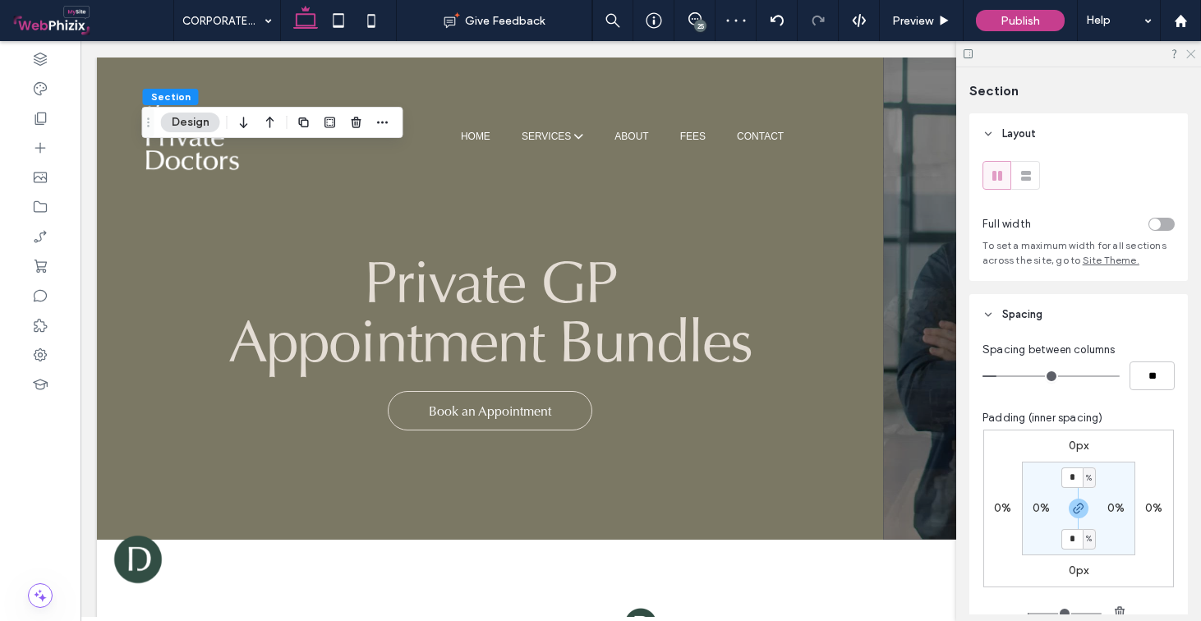
click at [1187, 56] on icon at bounding box center [1190, 53] width 11 height 11
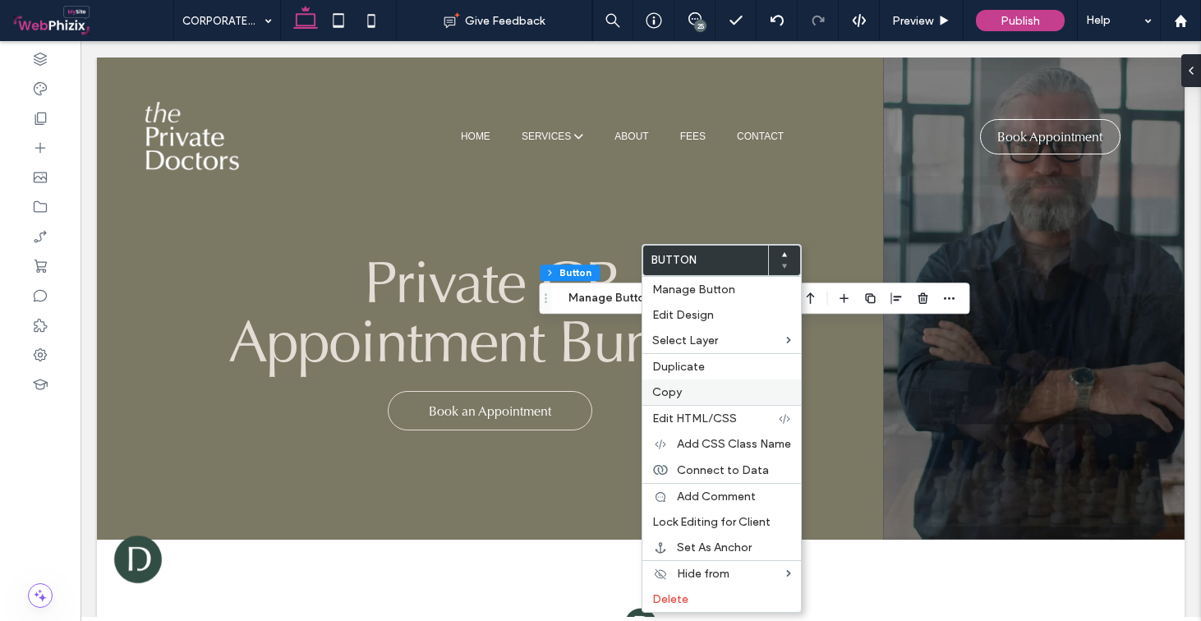
click at [671, 387] on span "Copy" at bounding box center [668, 392] width 30 height 14
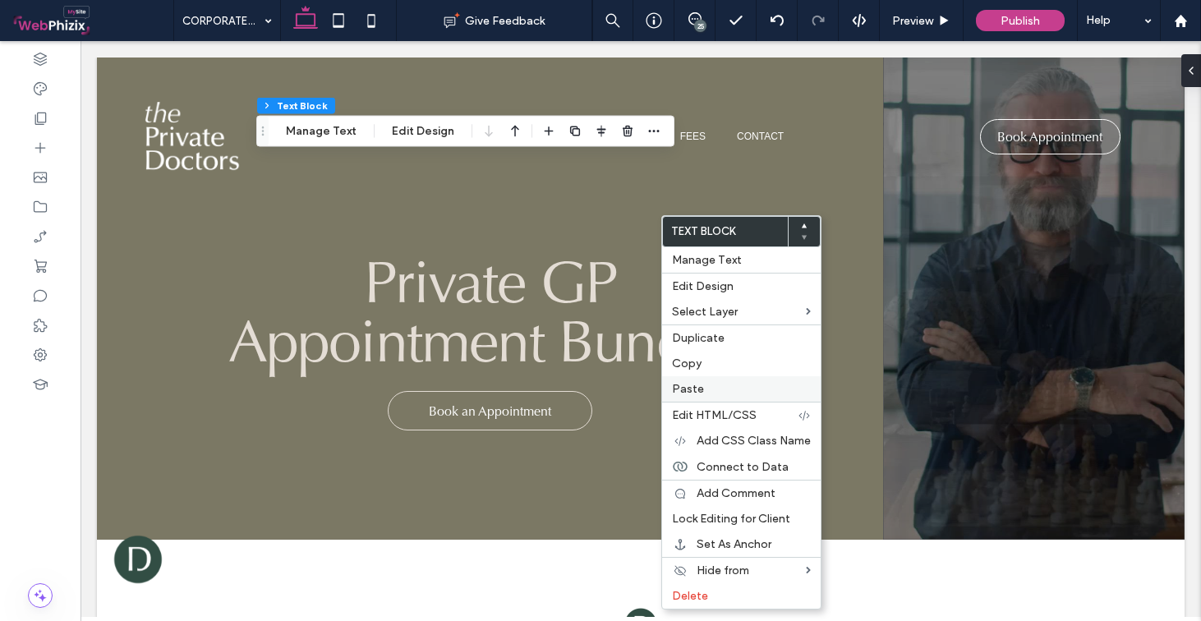
click at [709, 387] on label "Paste" at bounding box center [741, 389] width 139 height 14
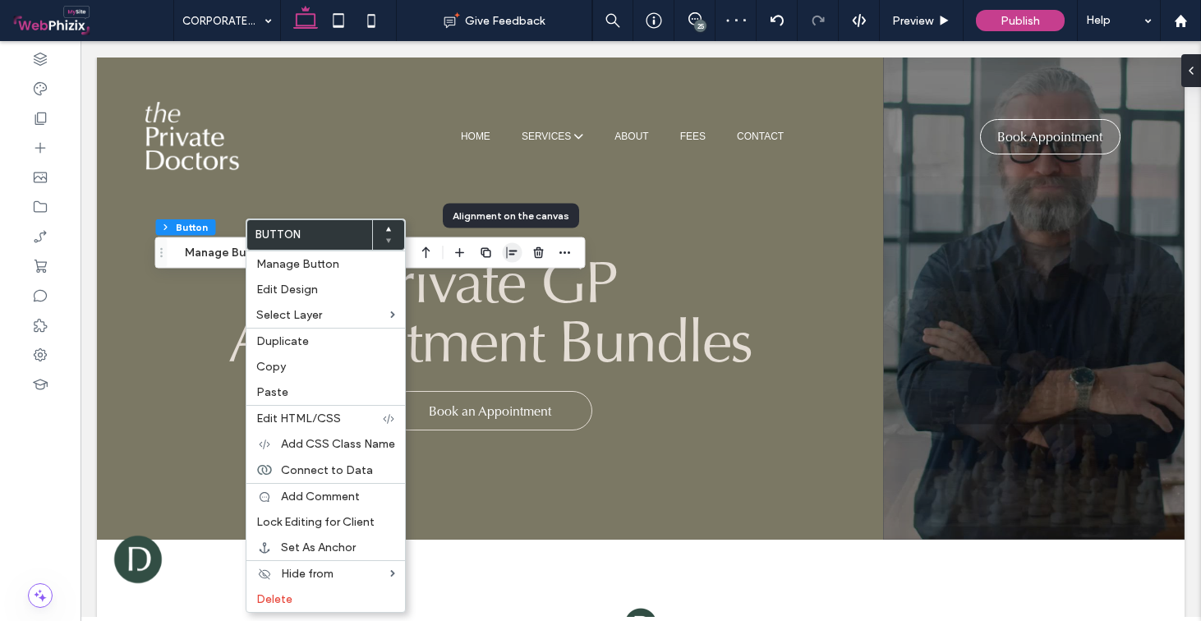
click at [509, 256] on icon "button" at bounding box center [512, 253] width 13 height 13
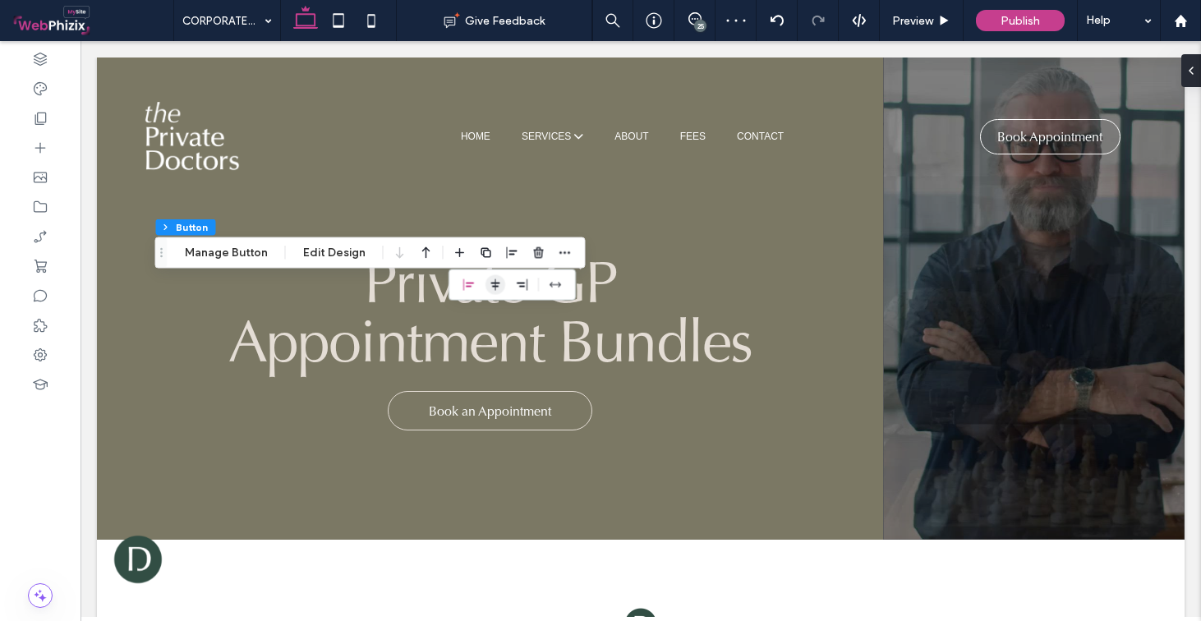
click at [491, 288] on icon "center" at bounding box center [495, 285] width 13 height 13
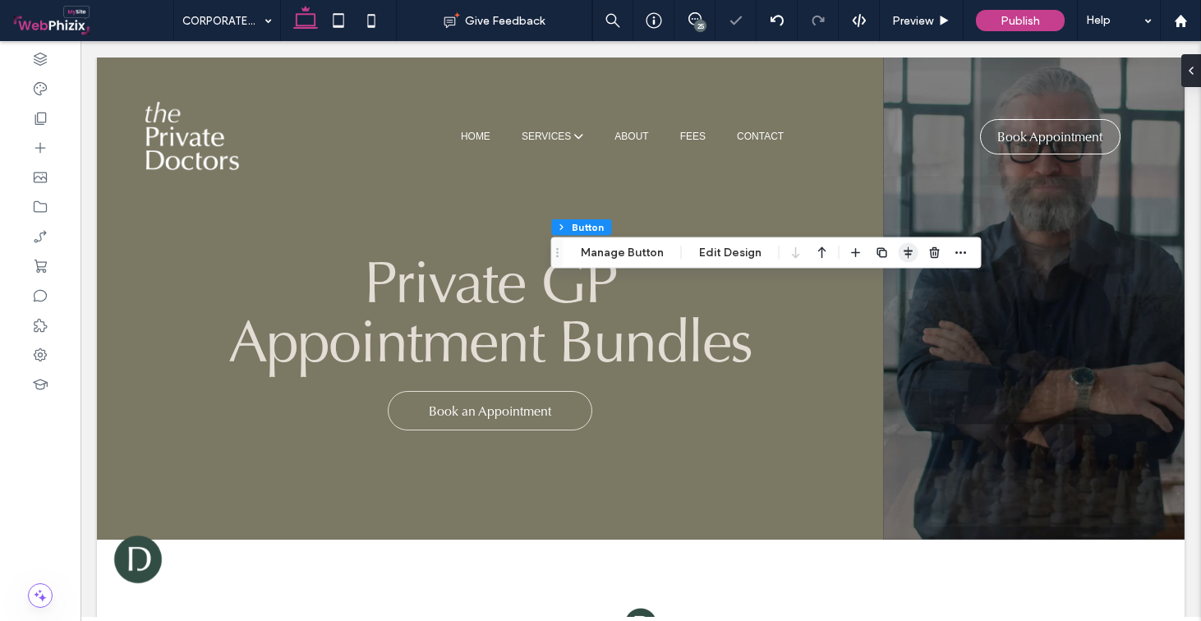
click at [906, 256] on use "button" at bounding box center [908, 253] width 9 height 12
click at [936, 262] on span "button" at bounding box center [935, 253] width 20 height 20
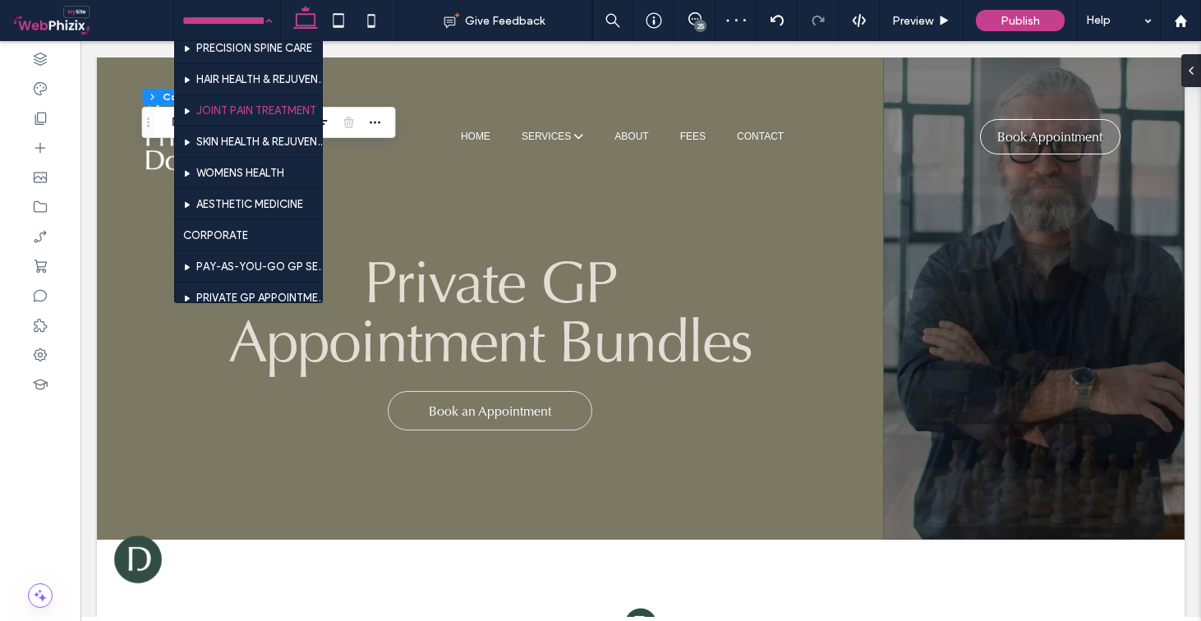
scroll to position [473, 0]
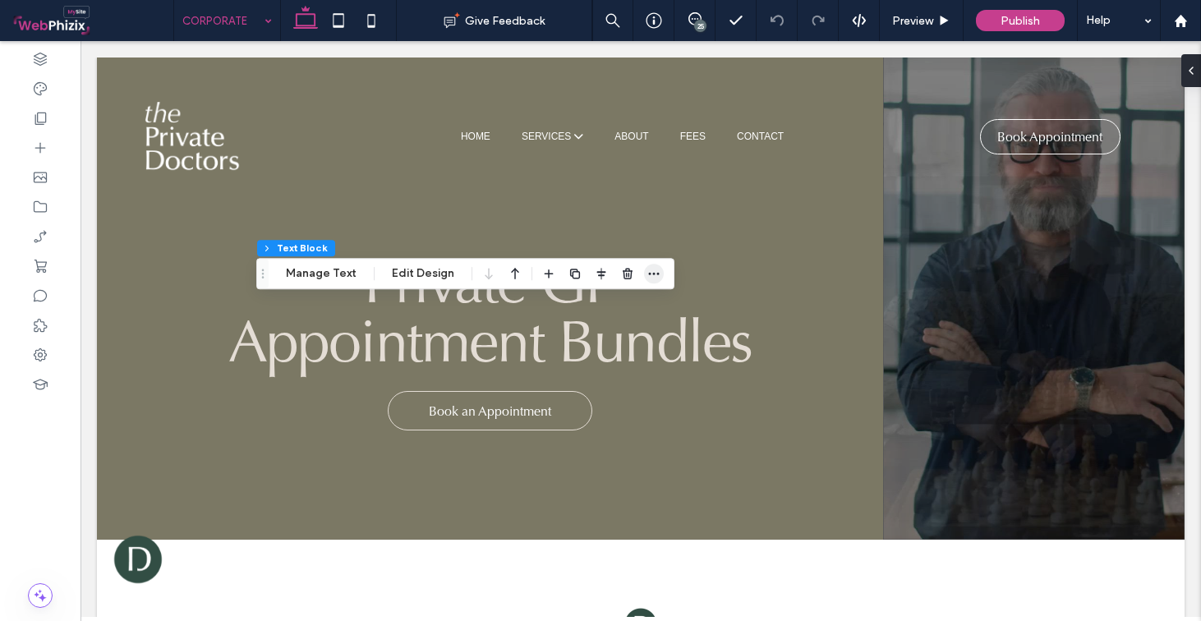
click at [652, 274] on use "button" at bounding box center [654, 274] width 11 height 2
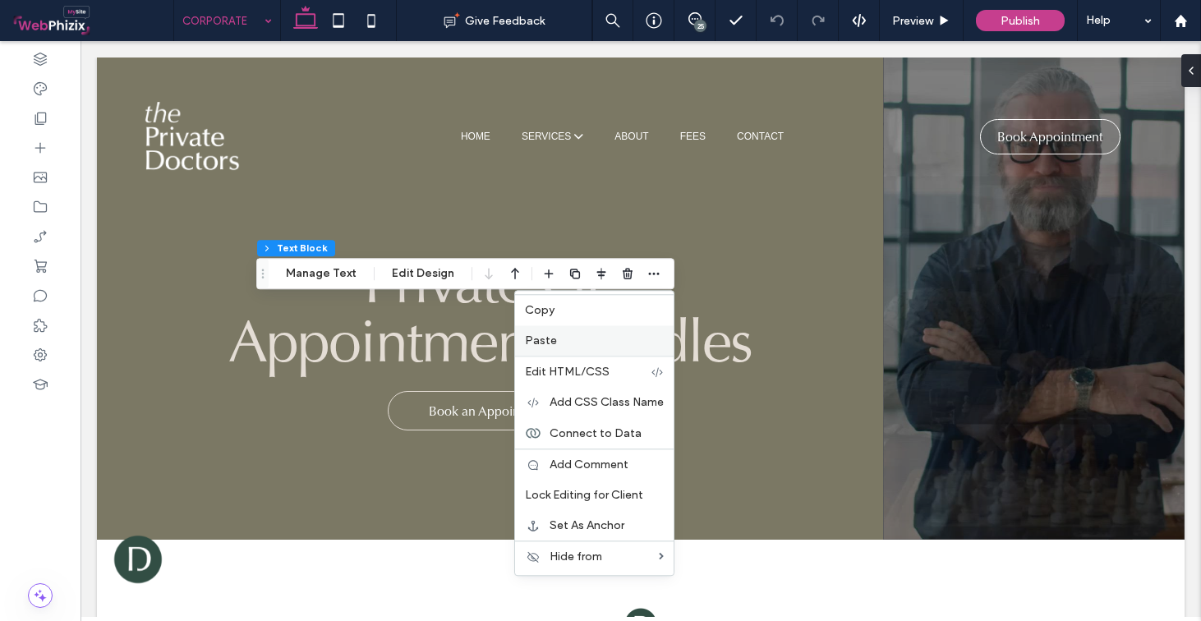
click at [553, 332] on div "Paste" at bounding box center [594, 340] width 159 height 30
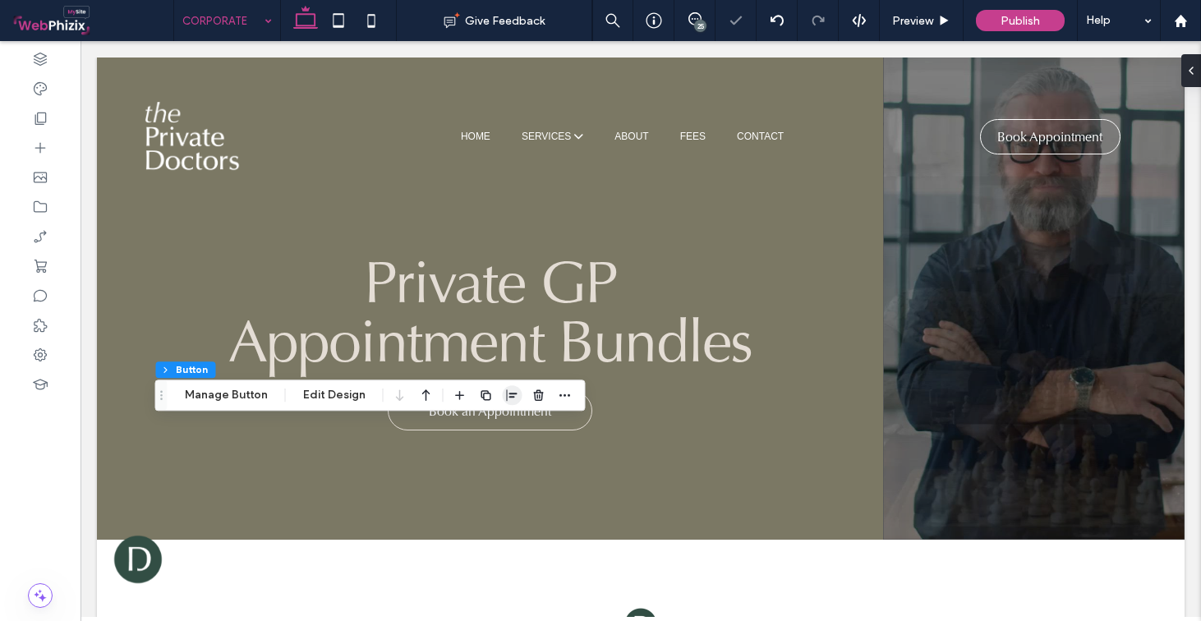
click at [514, 399] on icon "button" at bounding box center [512, 395] width 13 height 13
click at [489, 424] on icon "center" at bounding box center [495, 427] width 13 height 13
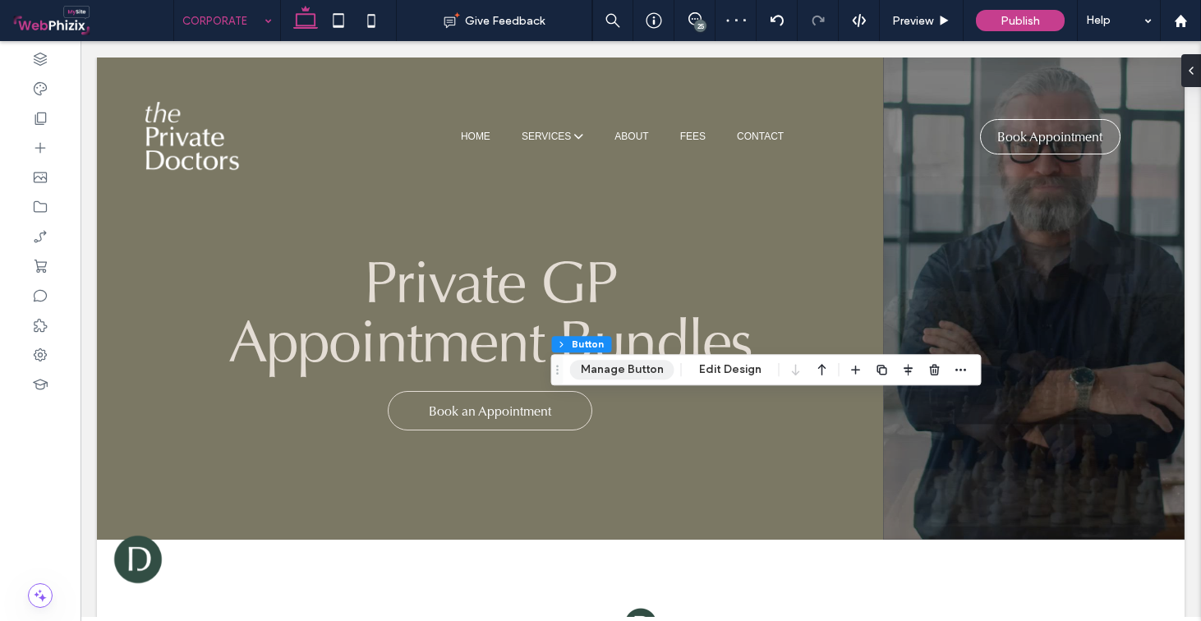
click at [644, 376] on button "Manage Button" at bounding box center [622, 370] width 104 height 20
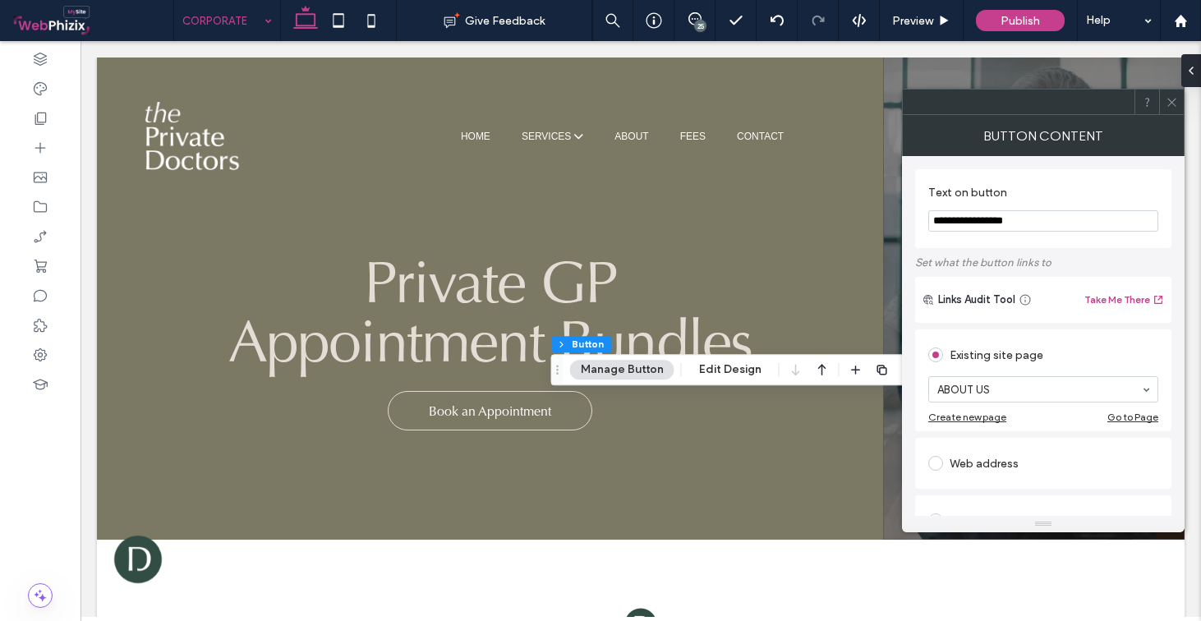
type input "**********"
click at [1089, 182] on section "**********" at bounding box center [1044, 209] width 230 height 62
click at [1171, 98] on icon at bounding box center [1172, 102] width 12 height 12
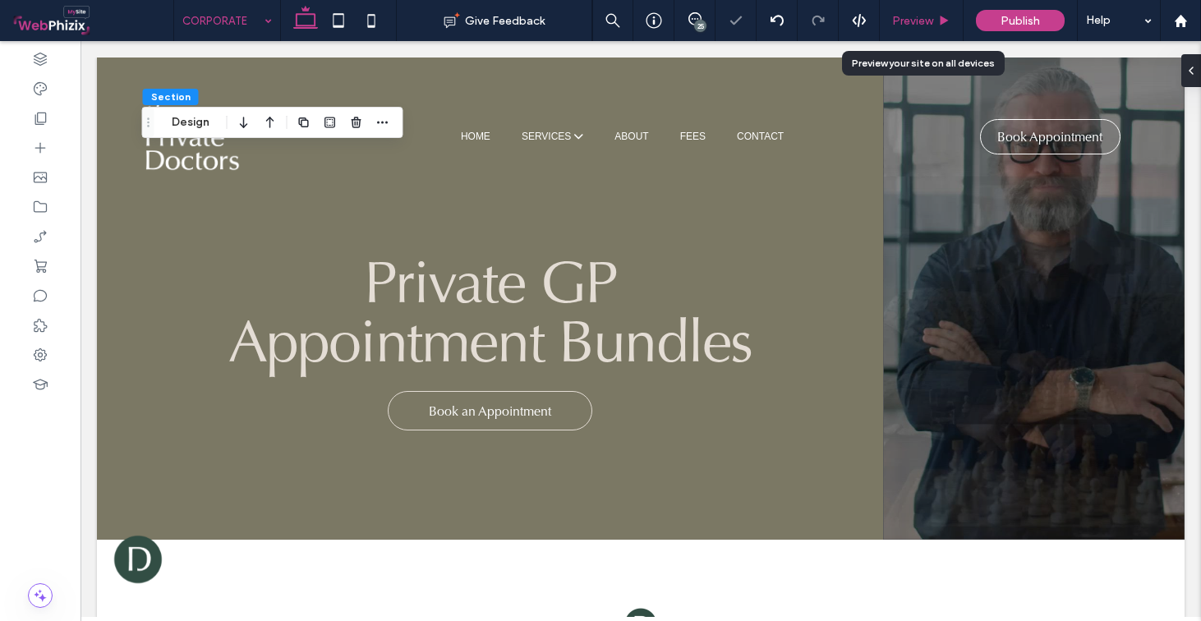
click at [937, 10] on div "Preview" at bounding box center [922, 20] width 84 height 41
click at [931, 31] on div "Preview" at bounding box center [922, 20] width 84 height 41
click at [896, 21] on span "Preview" at bounding box center [912, 21] width 41 height 14
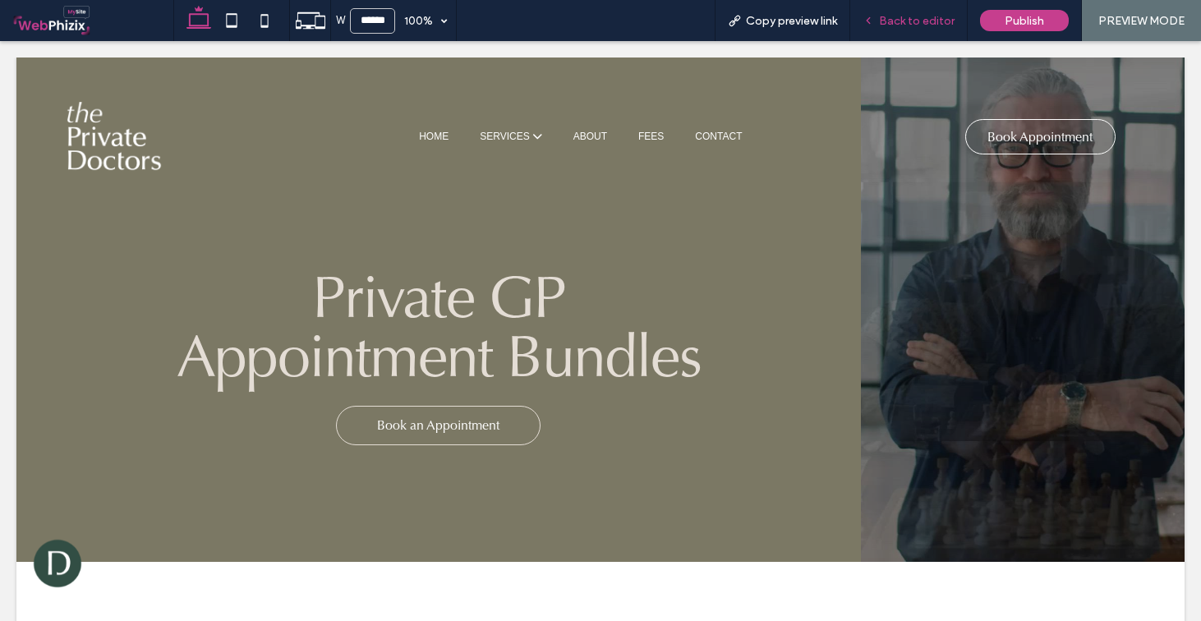
click at [874, 19] on icon at bounding box center [869, 21] width 12 height 12
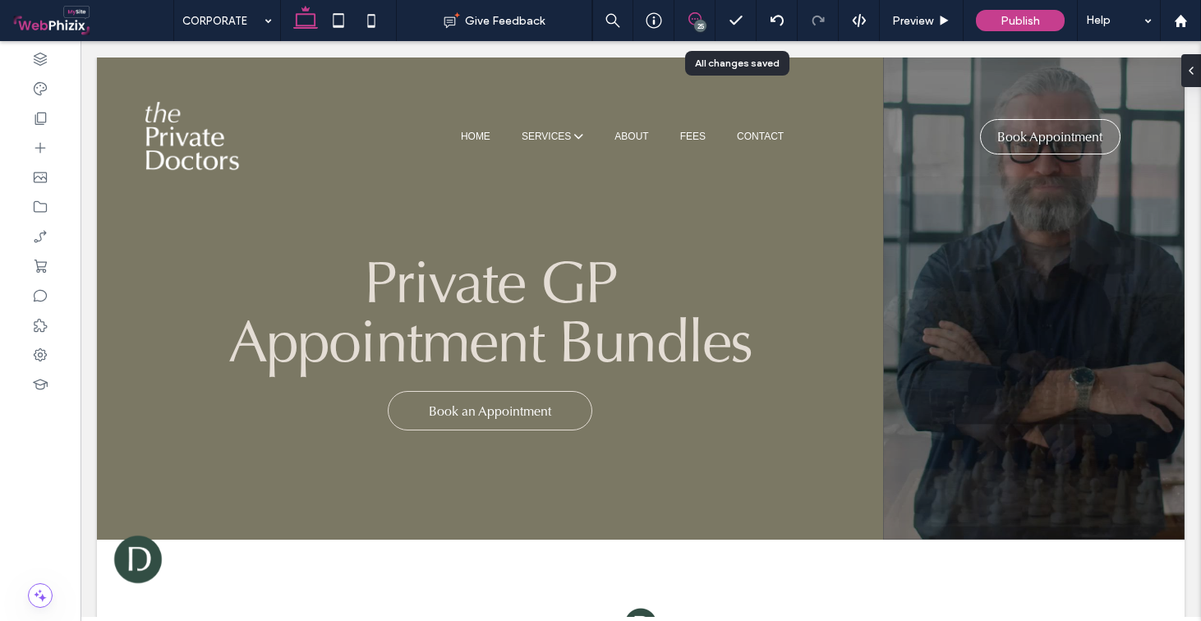
click at [703, 19] on span at bounding box center [695, 18] width 40 height 13
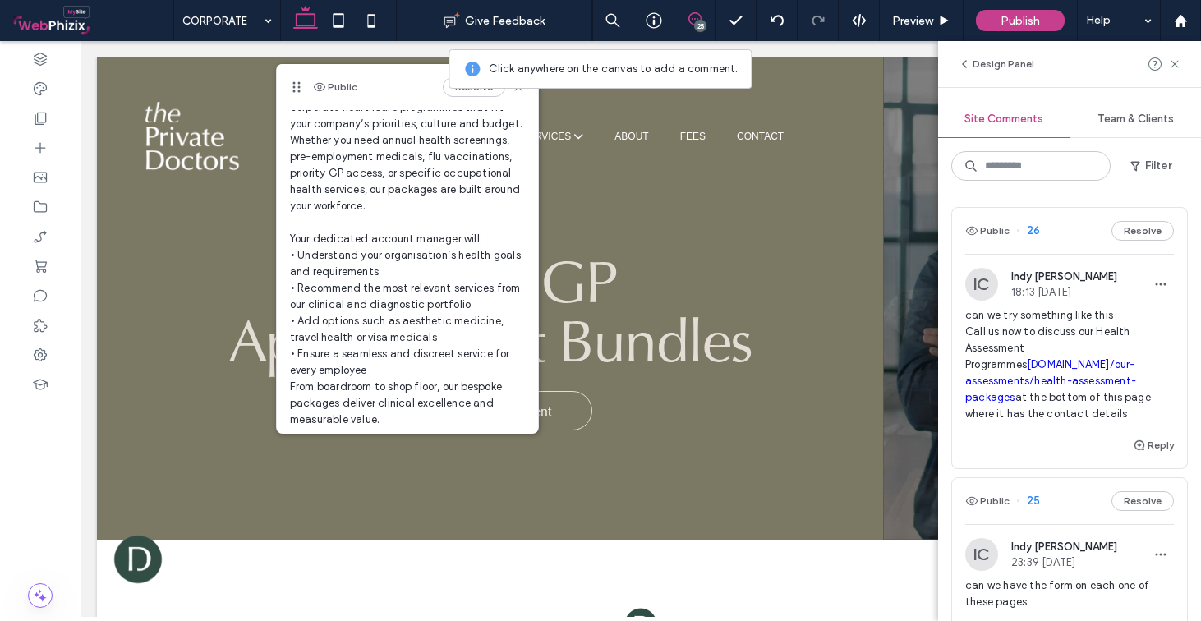
scroll to position [256, 0]
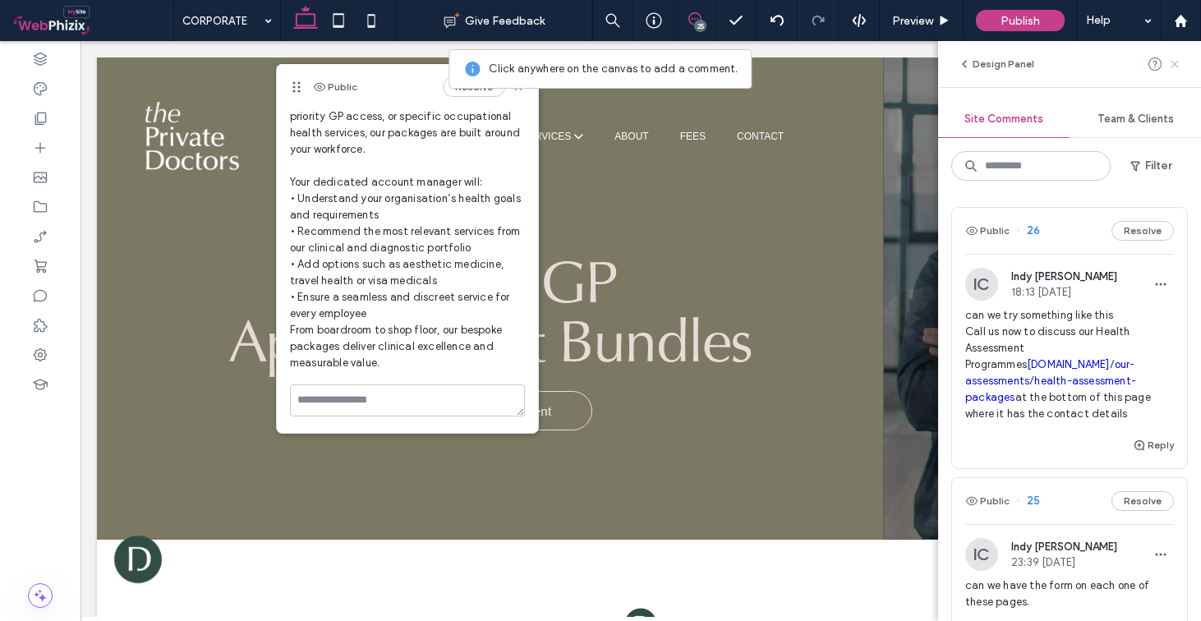
click at [1175, 63] on use at bounding box center [1174, 63] width 7 height 7
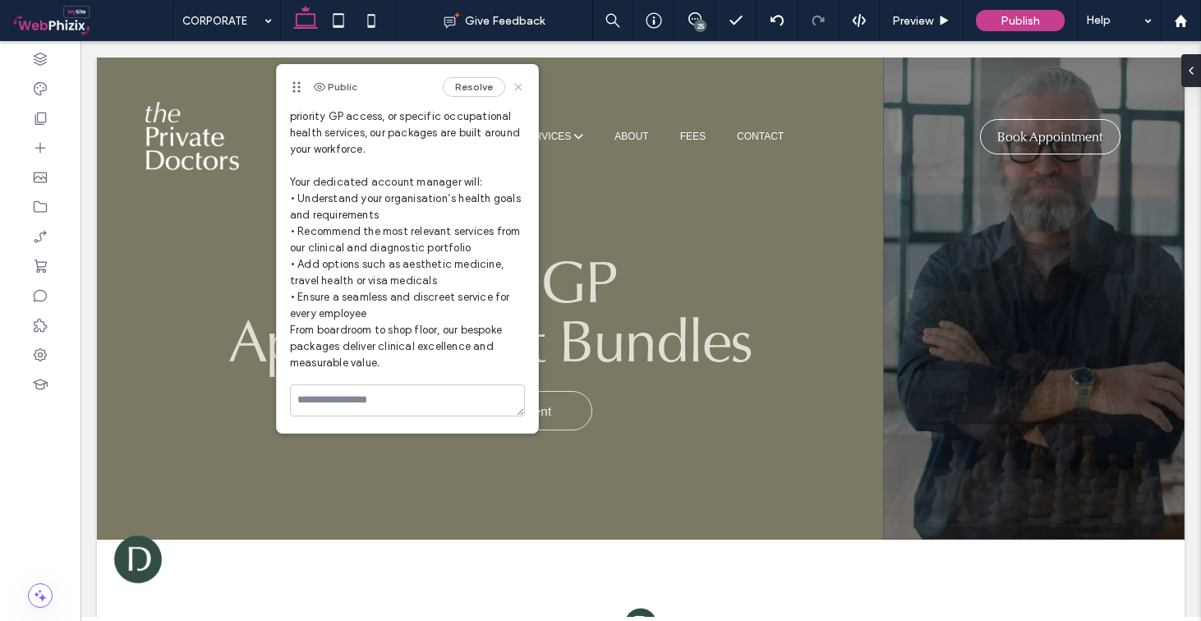
click at [512, 84] on icon at bounding box center [518, 87] width 13 height 13
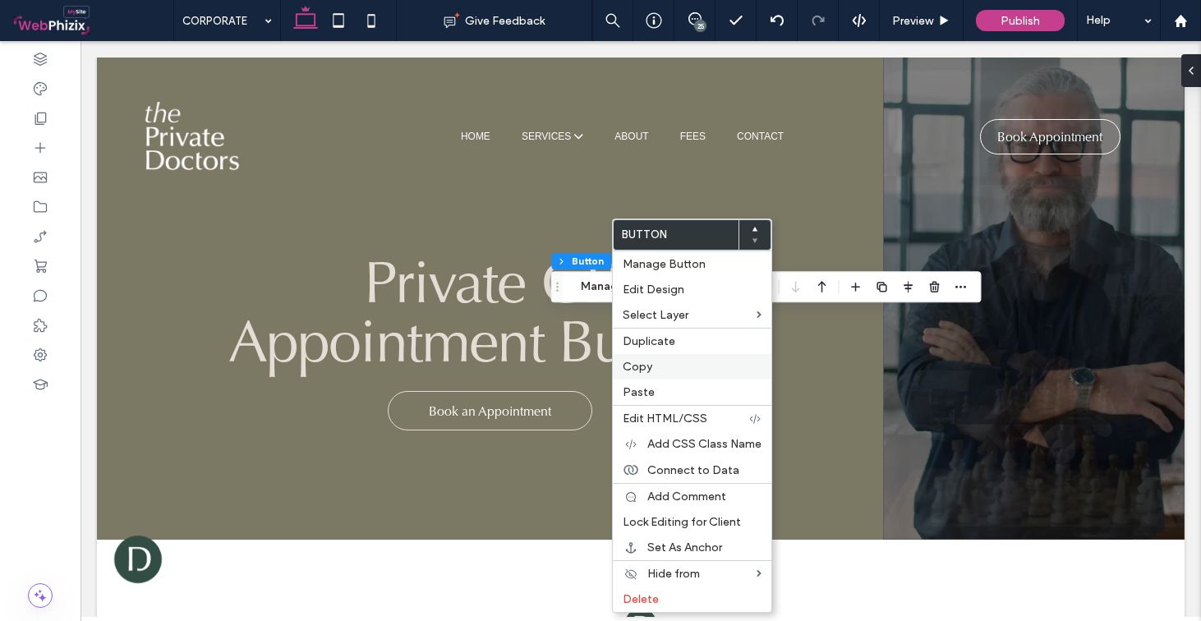
click at [648, 368] on span "Copy" at bounding box center [638, 367] width 30 height 14
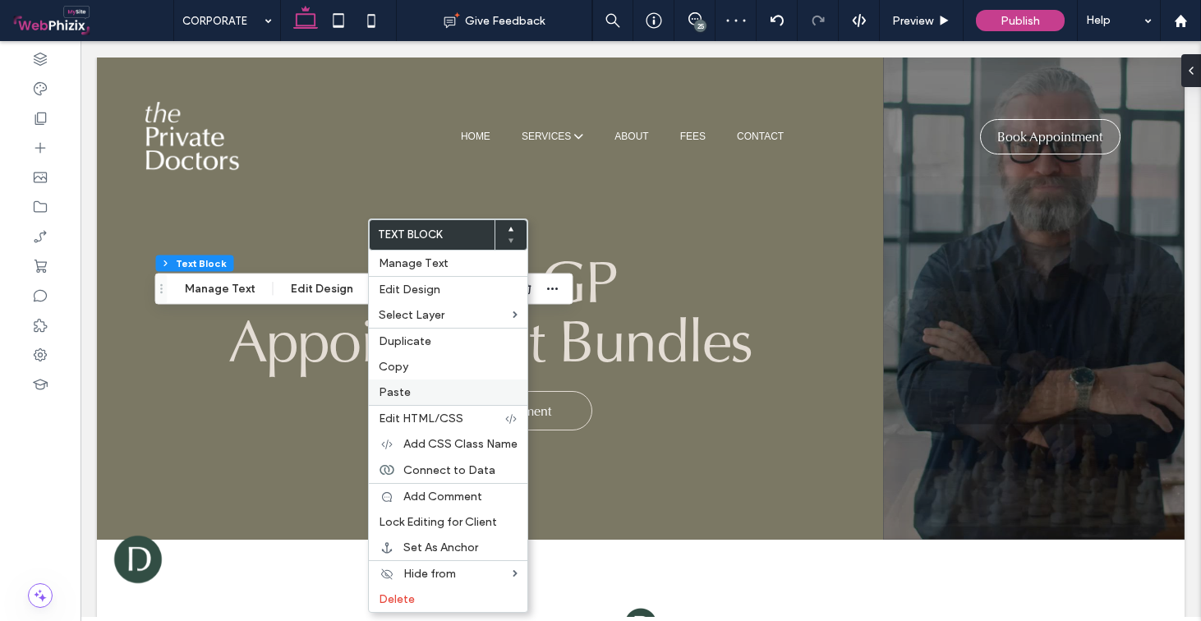
click at [394, 380] on div "Paste" at bounding box center [448, 392] width 159 height 25
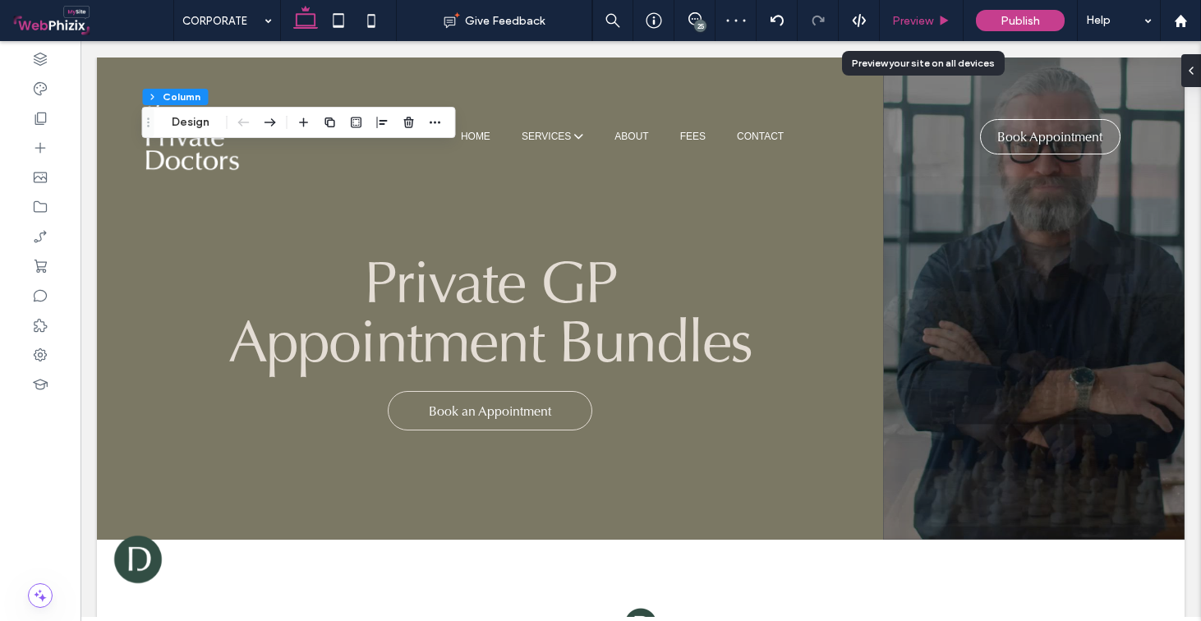
click at [927, 17] on span "Preview" at bounding box center [912, 21] width 41 height 14
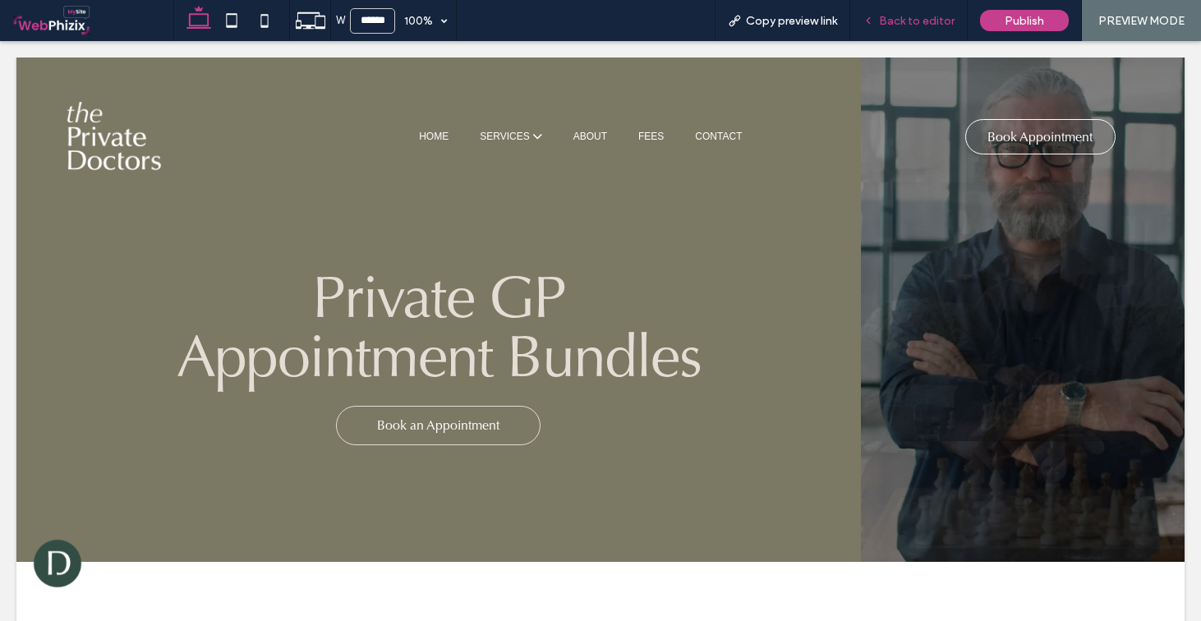
click at [902, 26] on span "Back to editor" at bounding box center [917, 21] width 76 height 14
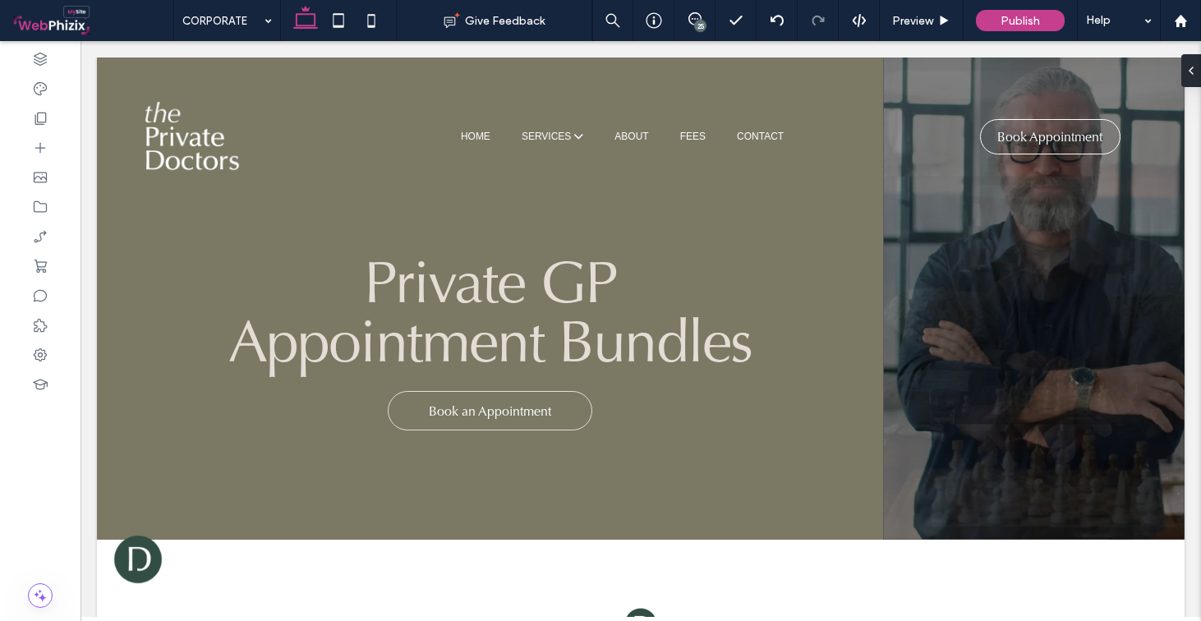
click at [699, 25] on div "25" at bounding box center [700, 26] width 12 height 12
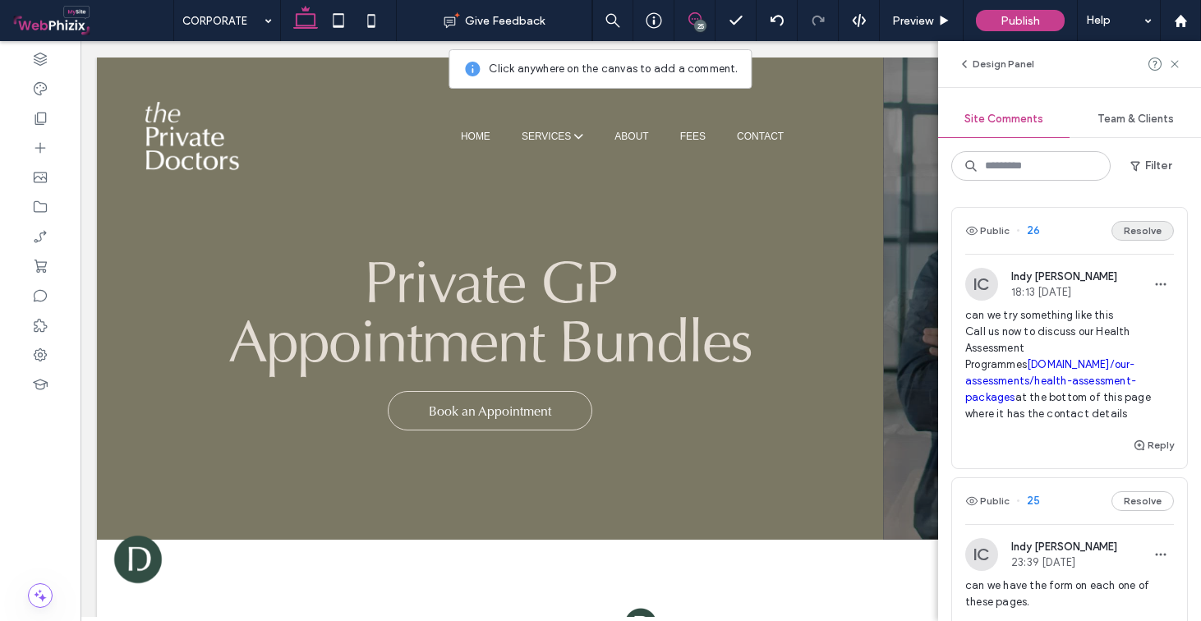
click at [1121, 230] on button "Resolve" at bounding box center [1143, 231] width 62 height 20
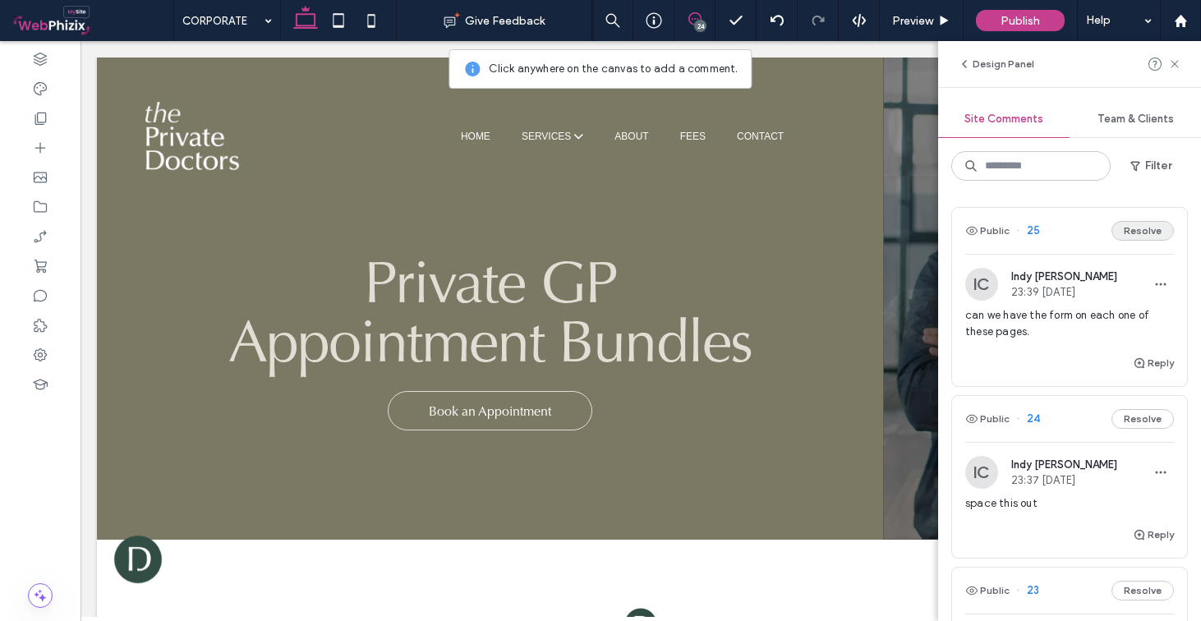
click at [1144, 239] on button "Resolve" at bounding box center [1143, 231] width 62 height 20
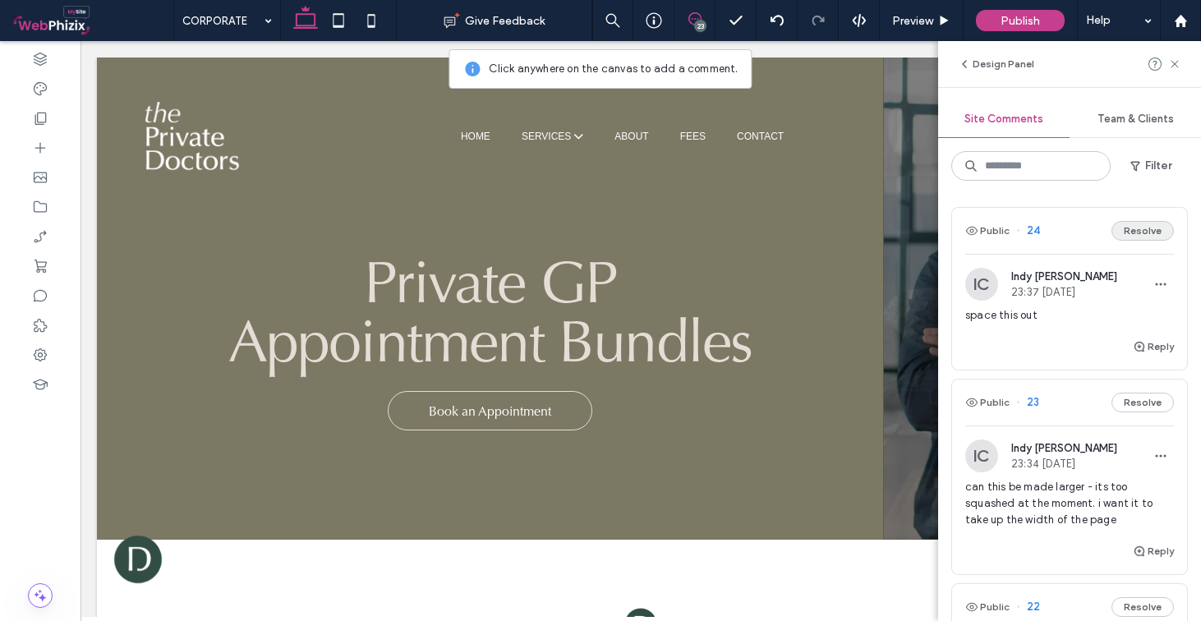
click at [1137, 233] on button "Resolve" at bounding box center [1143, 231] width 62 height 20
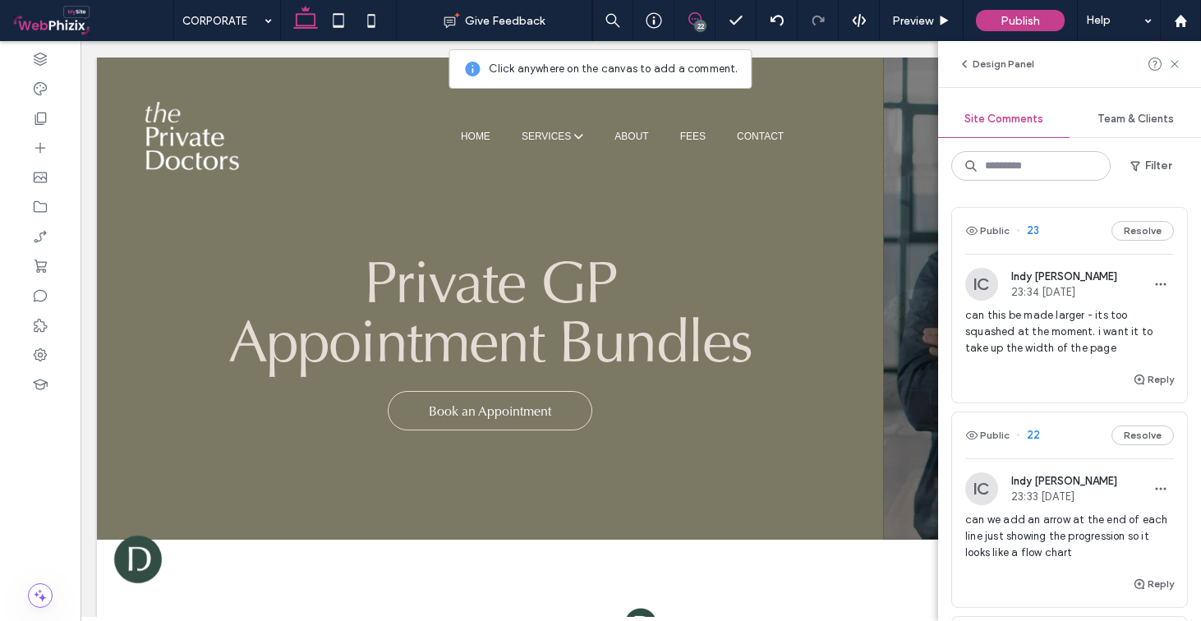
click at [1086, 264] on div "IC Indy Chaggar 23:34 Aug 16 2025 can this be made larger - its too squashed at…" at bounding box center [1069, 312] width 235 height 116
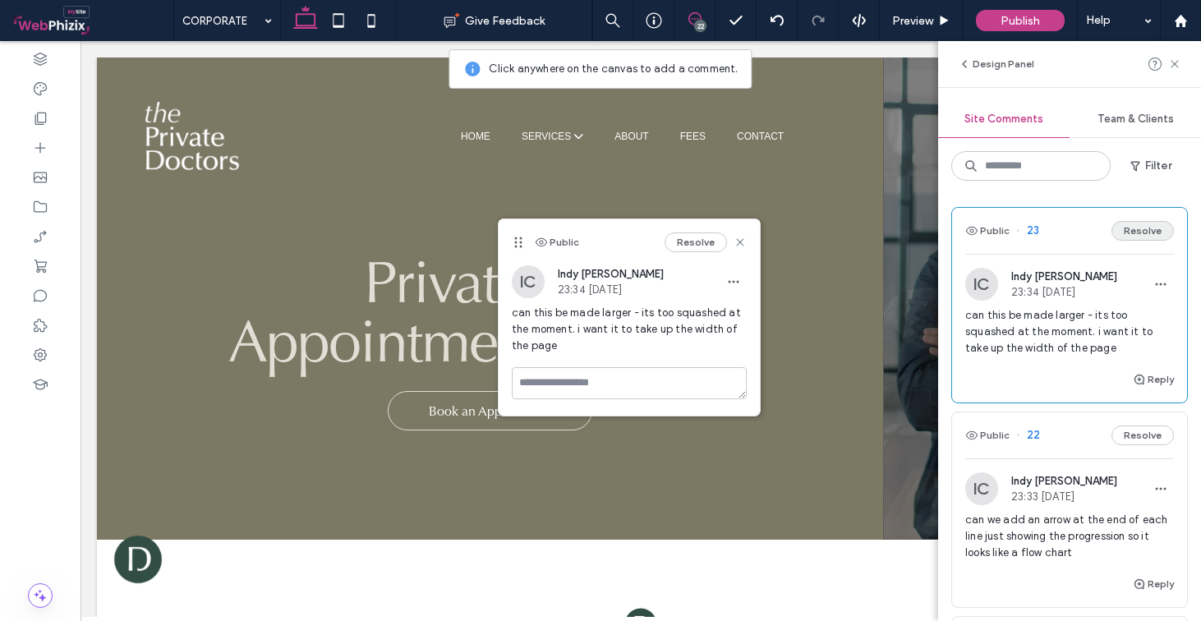
click at [1136, 231] on button "Resolve" at bounding box center [1143, 231] width 62 height 20
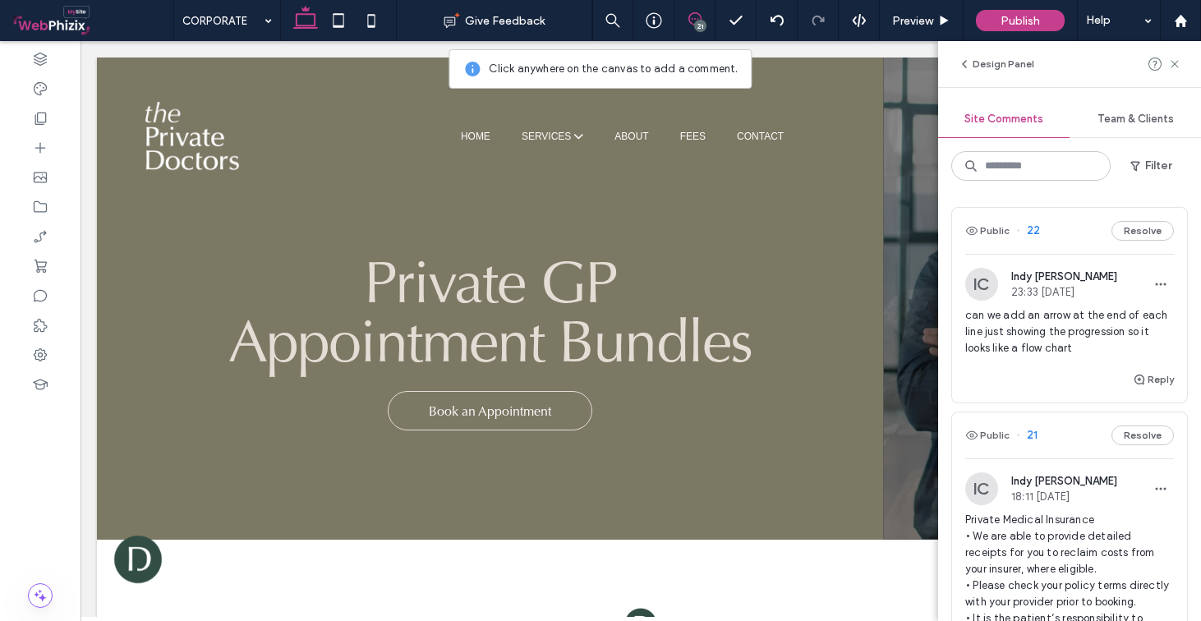
click at [1090, 334] on span "can we add an arrow at the end of each line just showing the progression so it …" at bounding box center [1070, 331] width 209 height 49
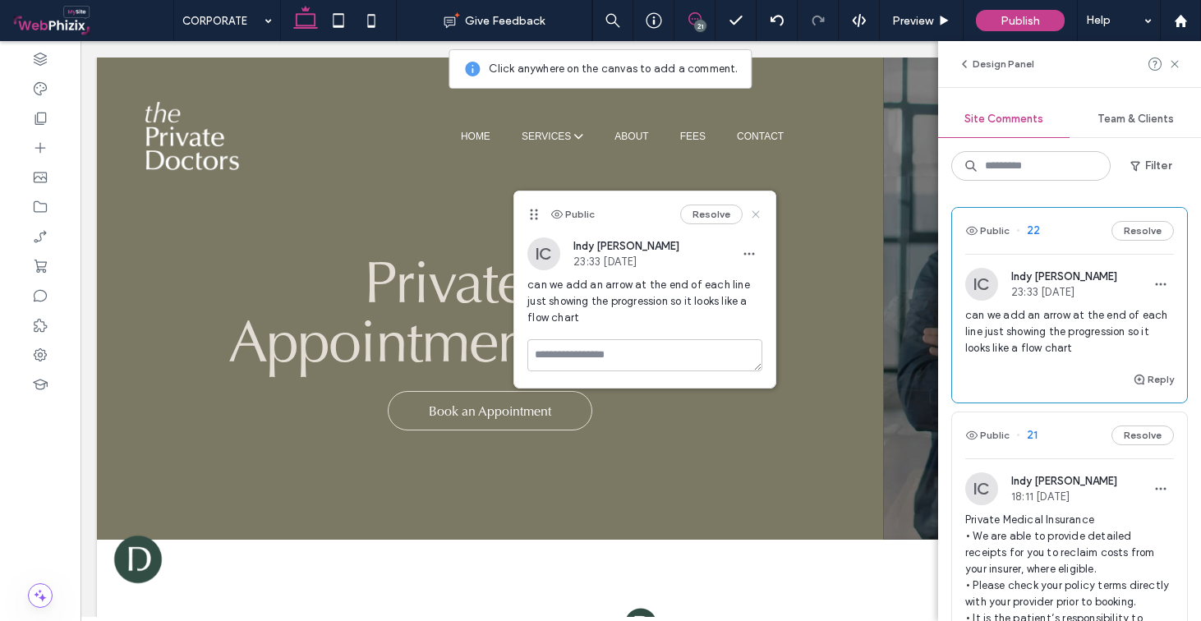
click at [759, 214] on icon at bounding box center [755, 214] width 13 height 13
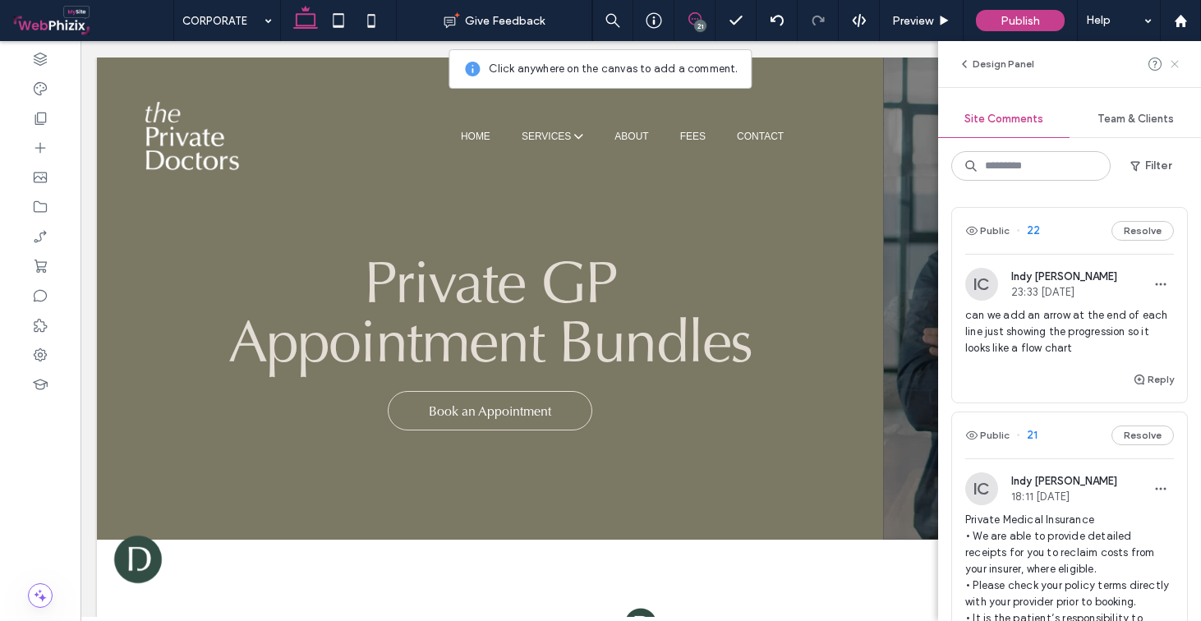
click at [1176, 59] on icon at bounding box center [1175, 64] width 13 height 13
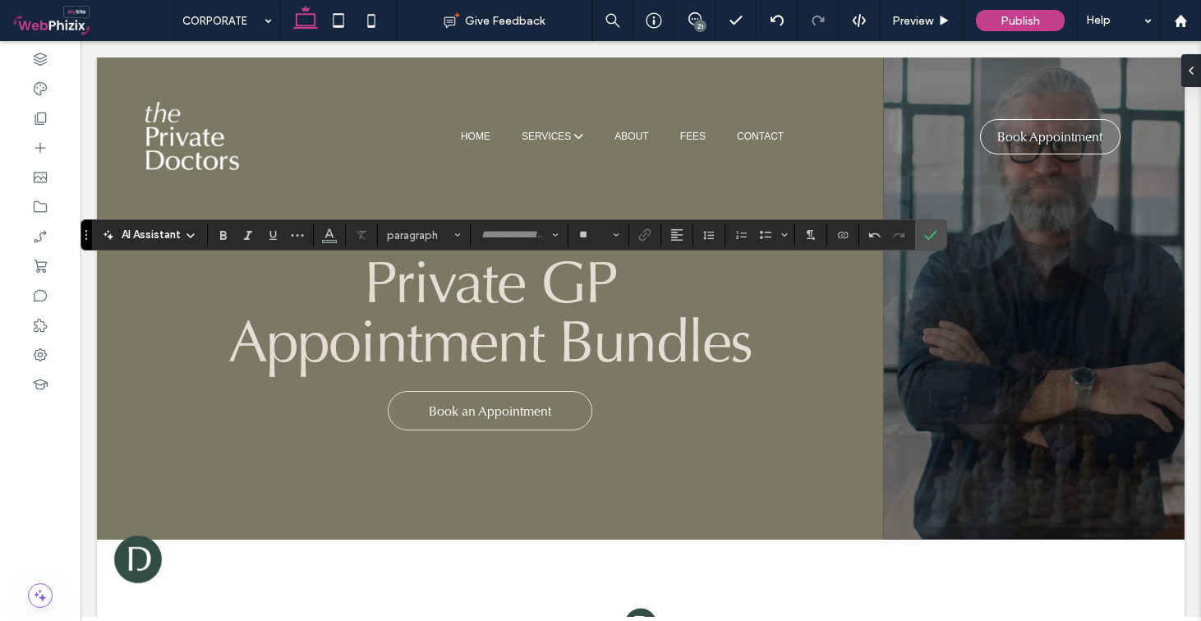
type input "**"
click at [928, 238] on use "Confirm" at bounding box center [931, 236] width 13 height 10
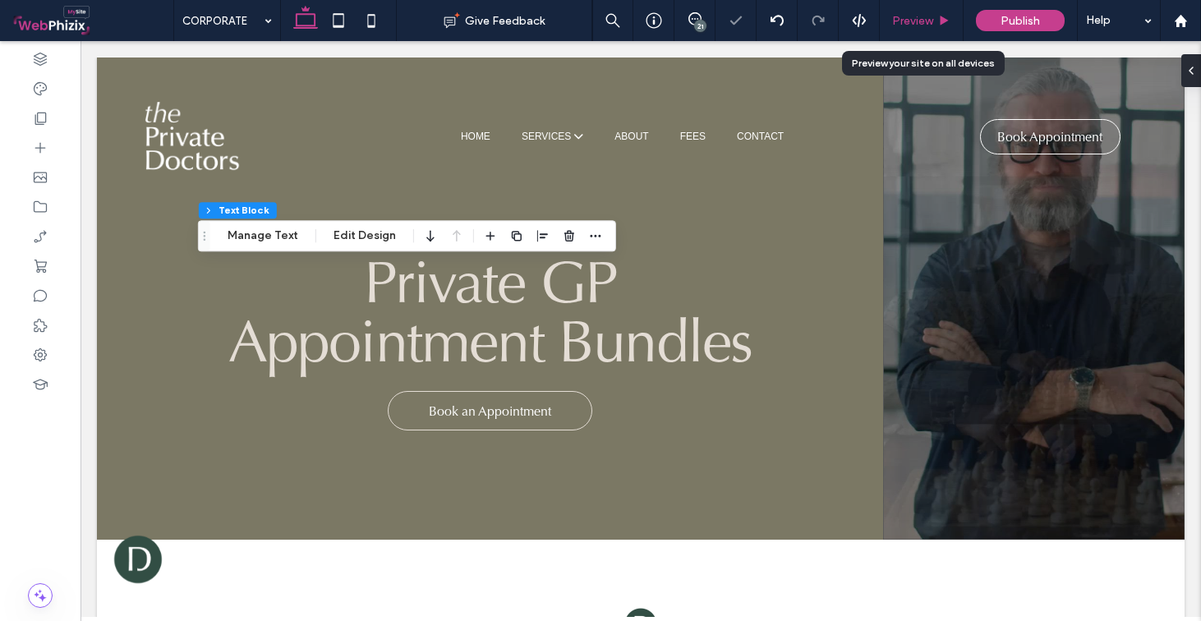
click at [937, 30] on div "Preview" at bounding box center [922, 20] width 84 height 41
click at [934, 24] on div "Preview" at bounding box center [921, 21] width 83 height 14
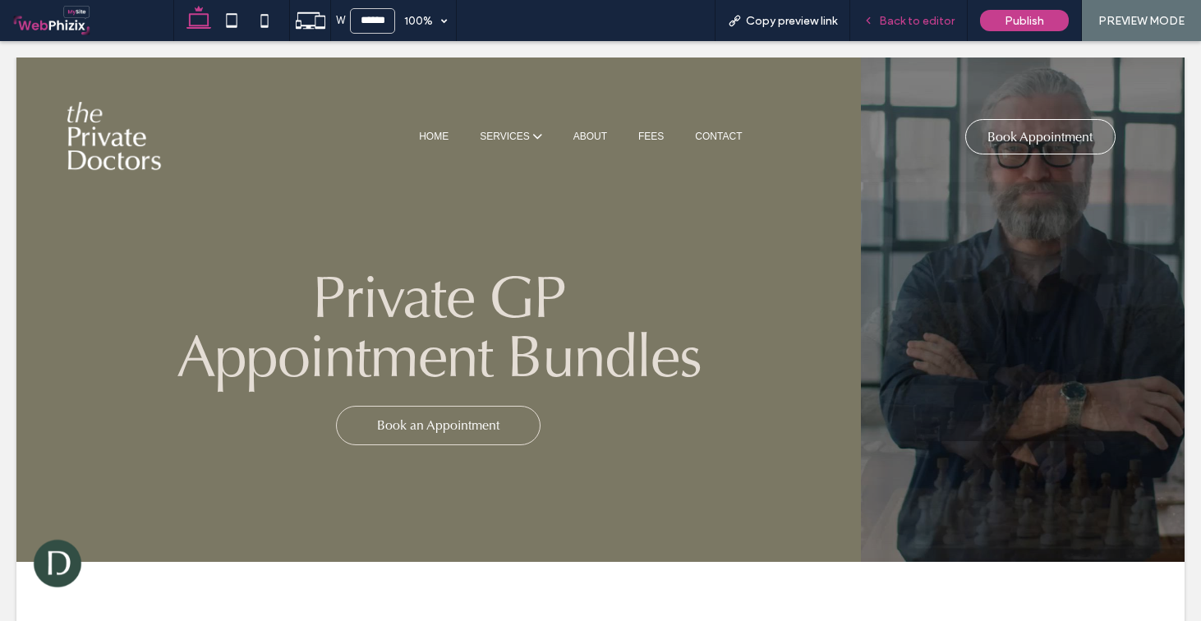
click at [902, 10] on div "Back to editor" at bounding box center [910, 20] width 118 height 41
click at [904, 14] on span "Back to editor" at bounding box center [917, 21] width 76 height 14
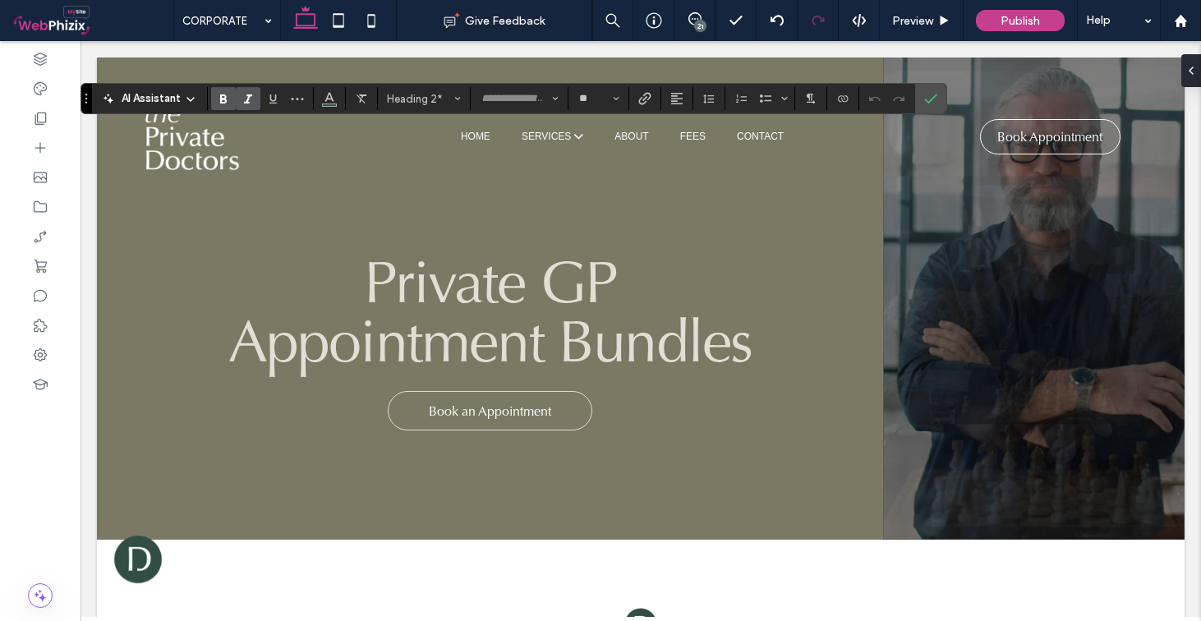
type input "**"
click at [930, 102] on use "Confirm" at bounding box center [931, 100] width 13 height 10
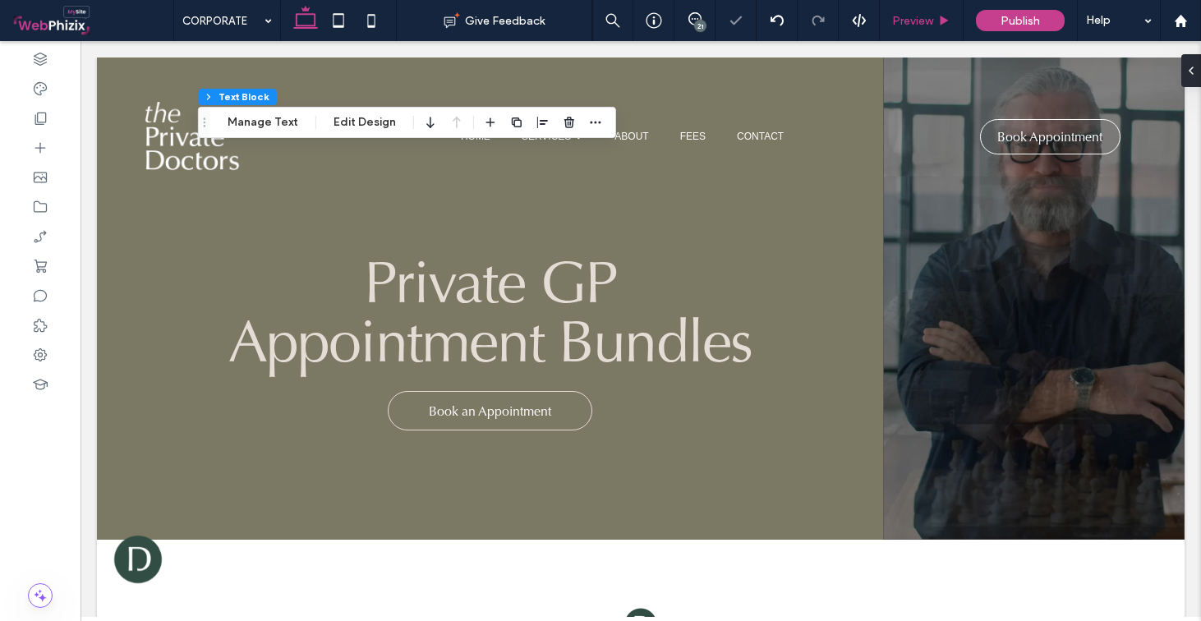
click at [946, 7] on div "Preview" at bounding box center [922, 20] width 84 height 41
click at [939, 15] on icon at bounding box center [944, 21] width 12 height 12
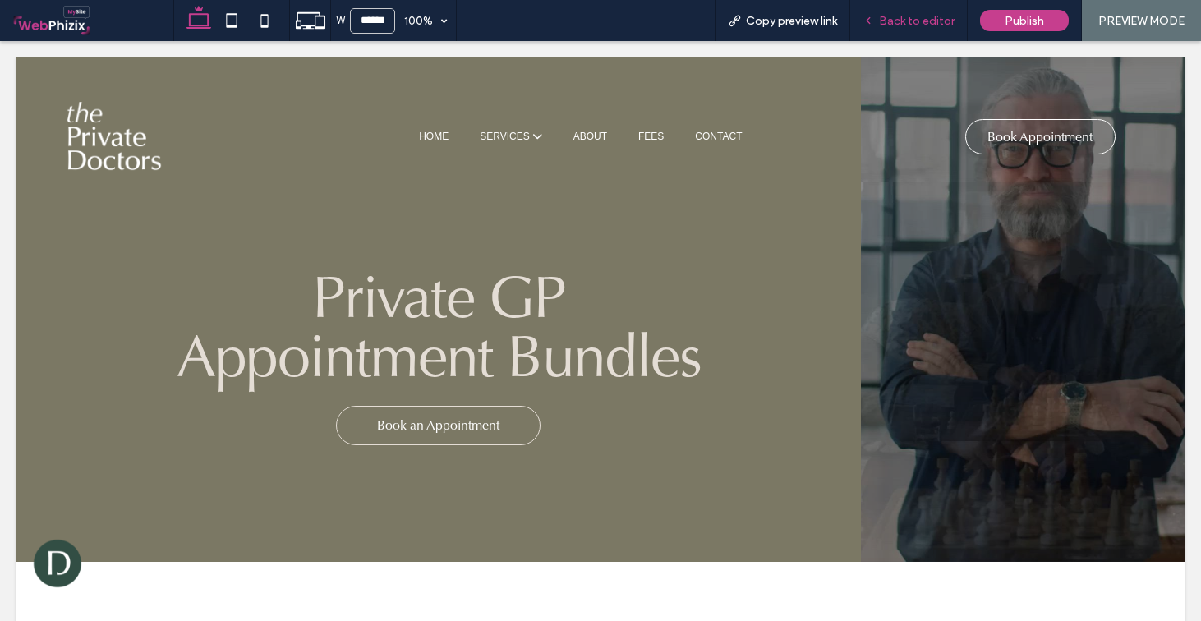
click at [939, 21] on span "Back to editor" at bounding box center [917, 21] width 76 height 14
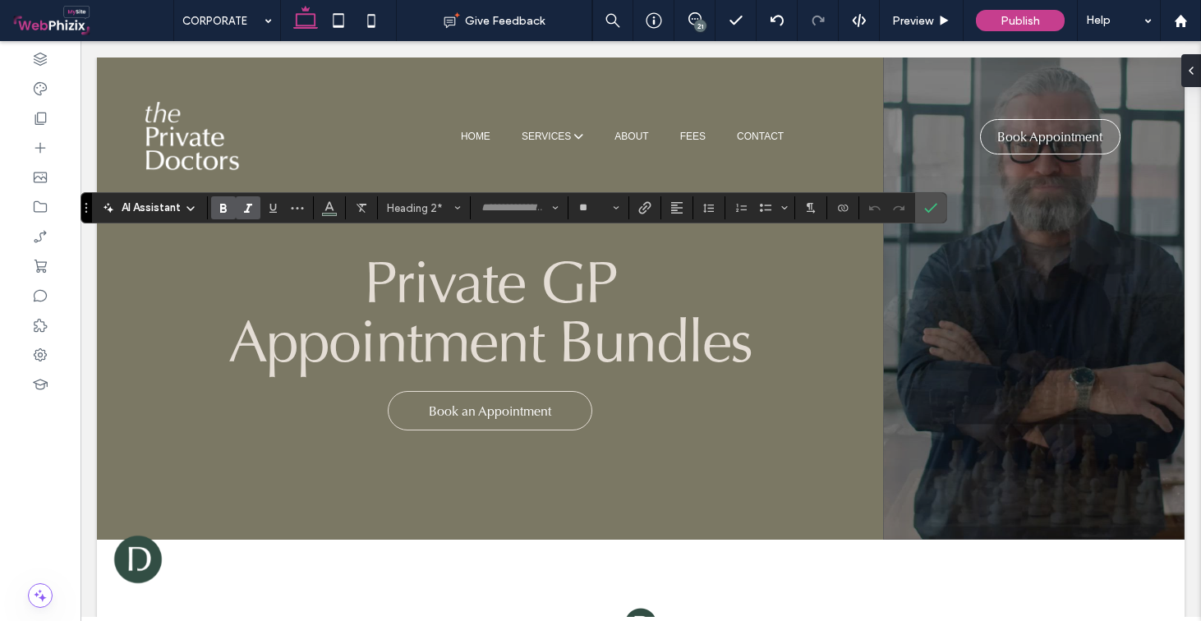
click at [245, 213] on use "Italic" at bounding box center [248, 208] width 8 height 9
click at [229, 210] on icon "Bold" at bounding box center [223, 207] width 13 height 13
click at [931, 210] on use "Confirm" at bounding box center [931, 209] width 13 height 10
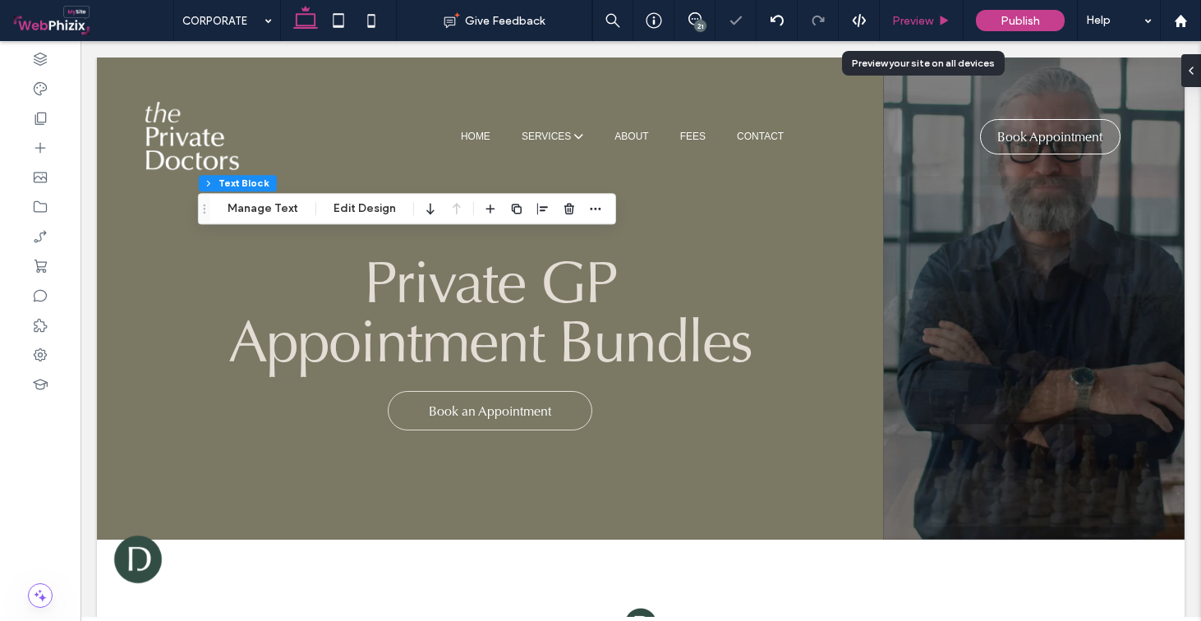
click at [905, 20] on span "Preview" at bounding box center [912, 21] width 41 height 14
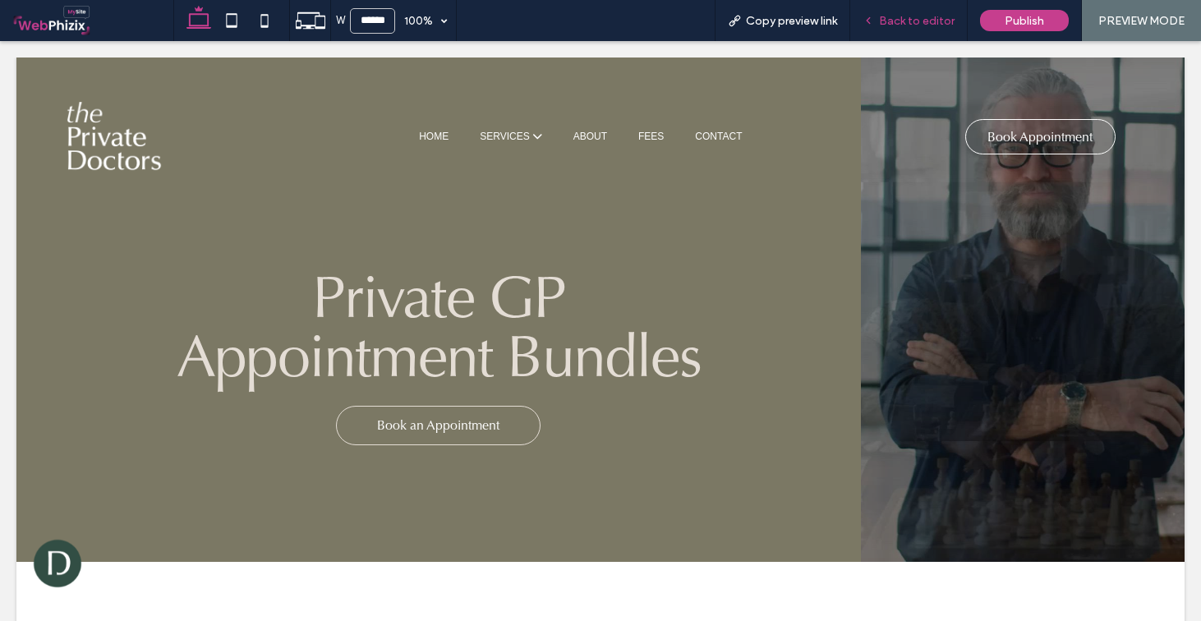
click at [906, 20] on span "Back to editor" at bounding box center [917, 21] width 76 height 14
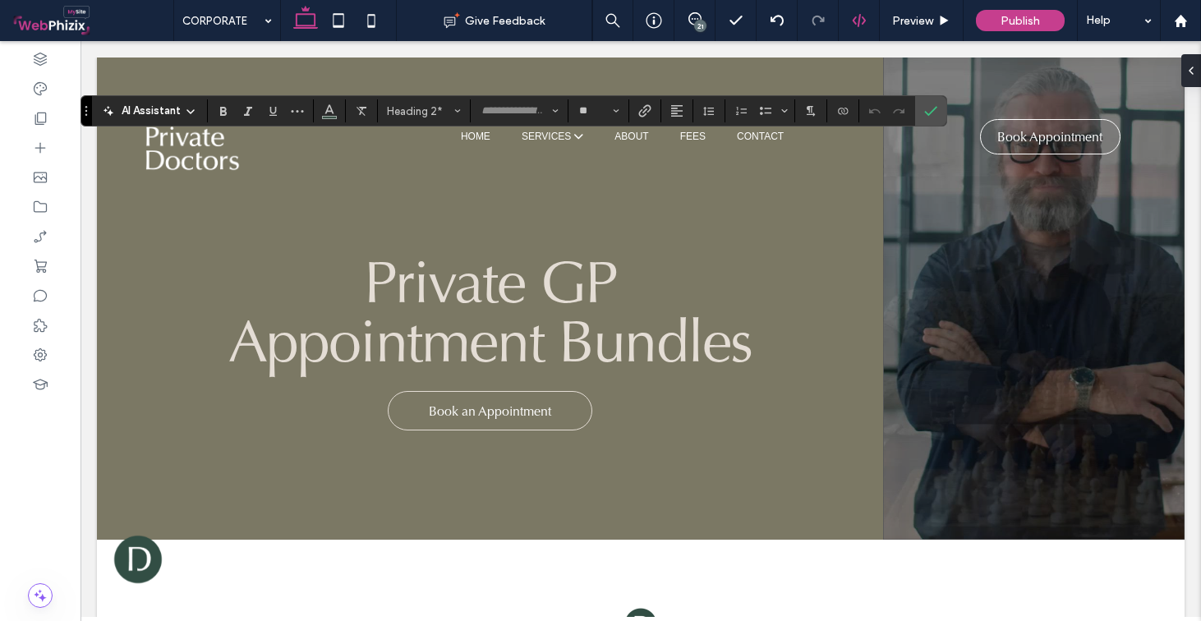
type input "**"
click at [930, 118] on span "Confirm" at bounding box center [928, 111] width 7 height 30
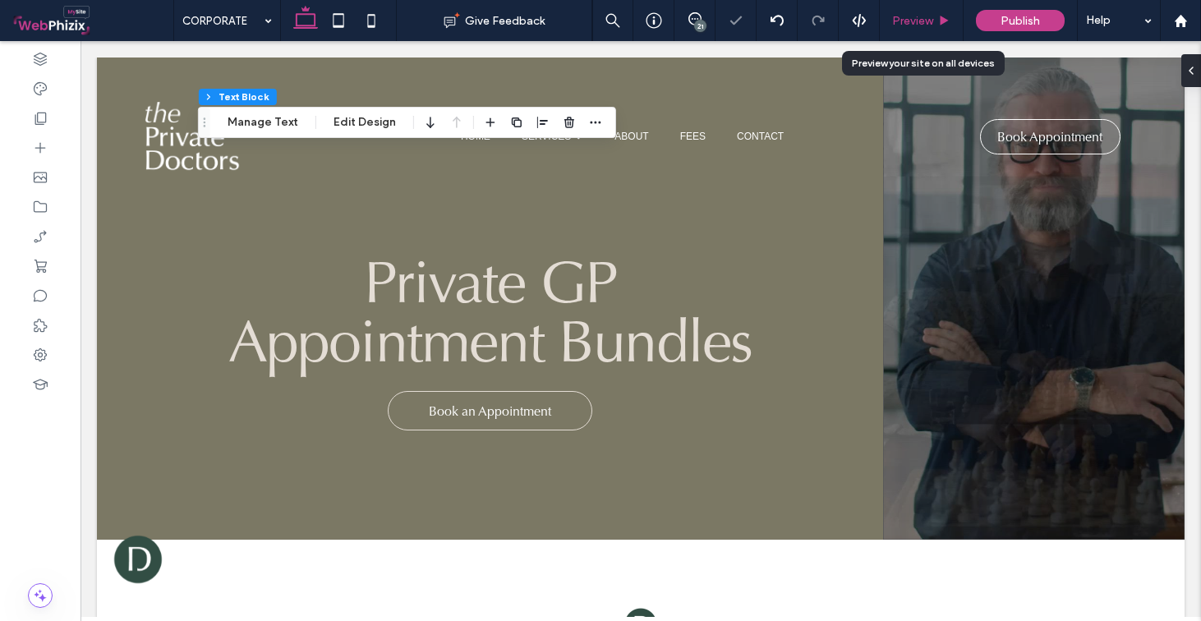
click at [938, 21] on icon at bounding box center [944, 21] width 12 height 12
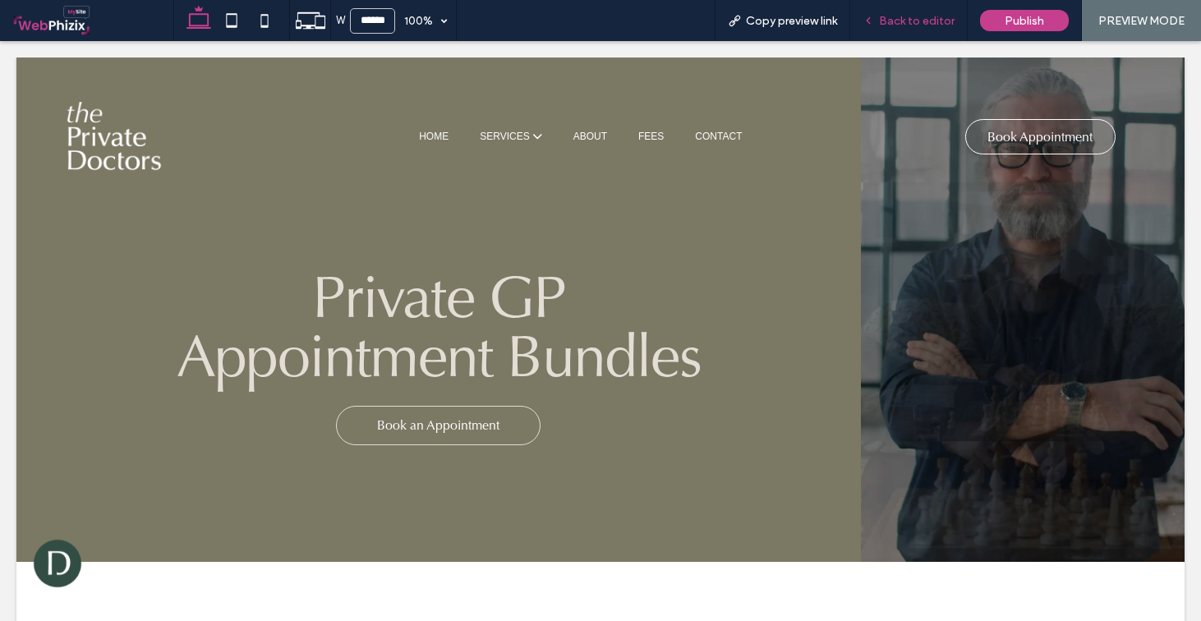
click at [892, 18] on span "Back to editor" at bounding box center [917, 21] width 76 height 14
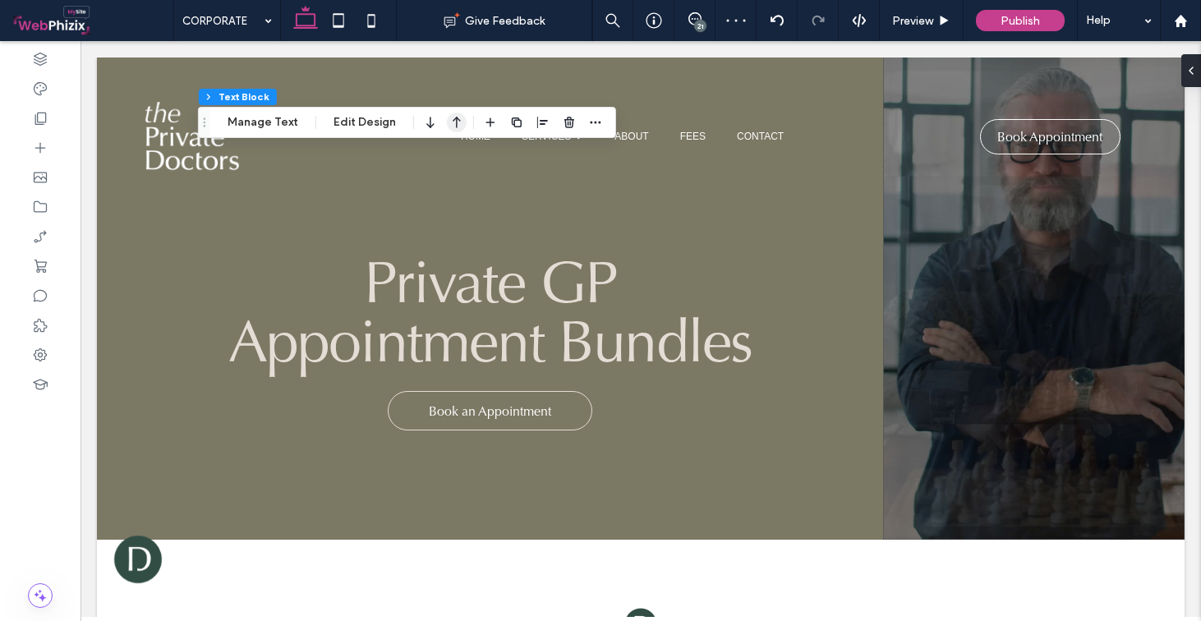
click at [447, 126] on icon "button" at bounding box center [457, 123] width 20 height 30
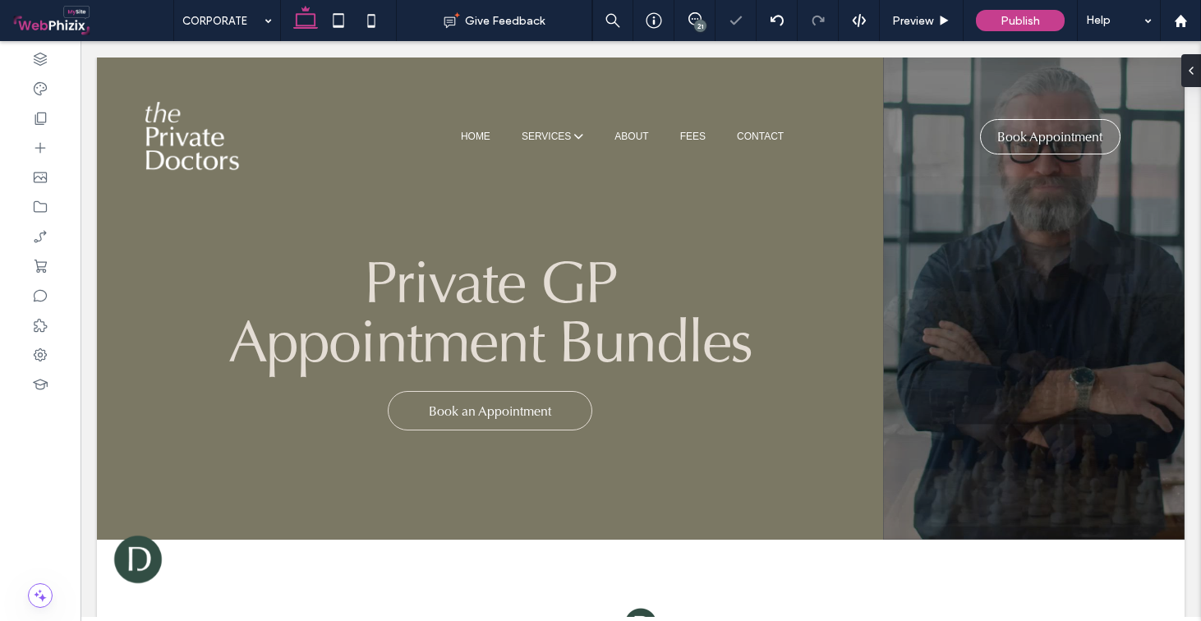
type input "**"
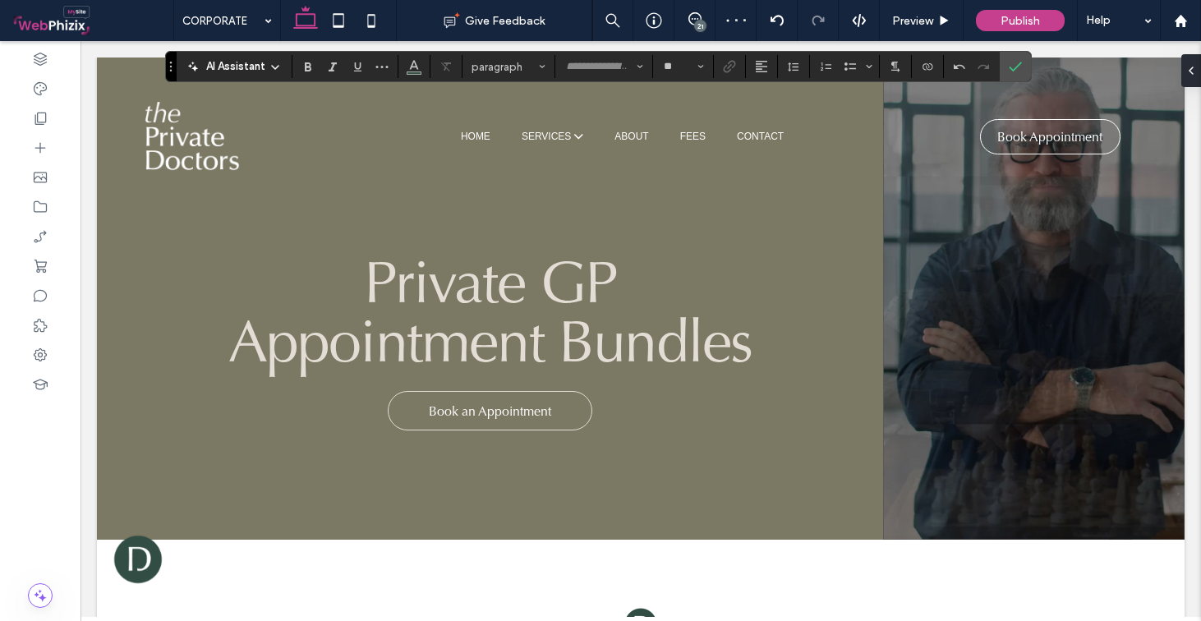
type input "**"
click at [1022, 67] on label "Confirm" at bounding box center [1015, 67] width 25 height 30
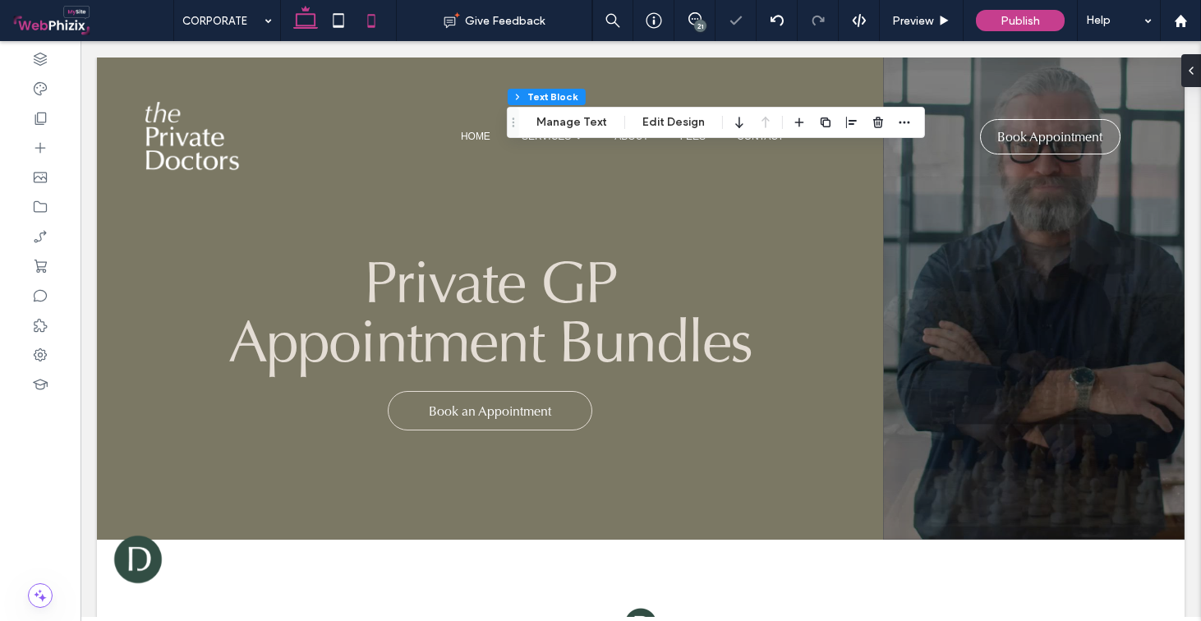
click at [367, 19] on icon at bounding box center [371, 20] width 33 height 33
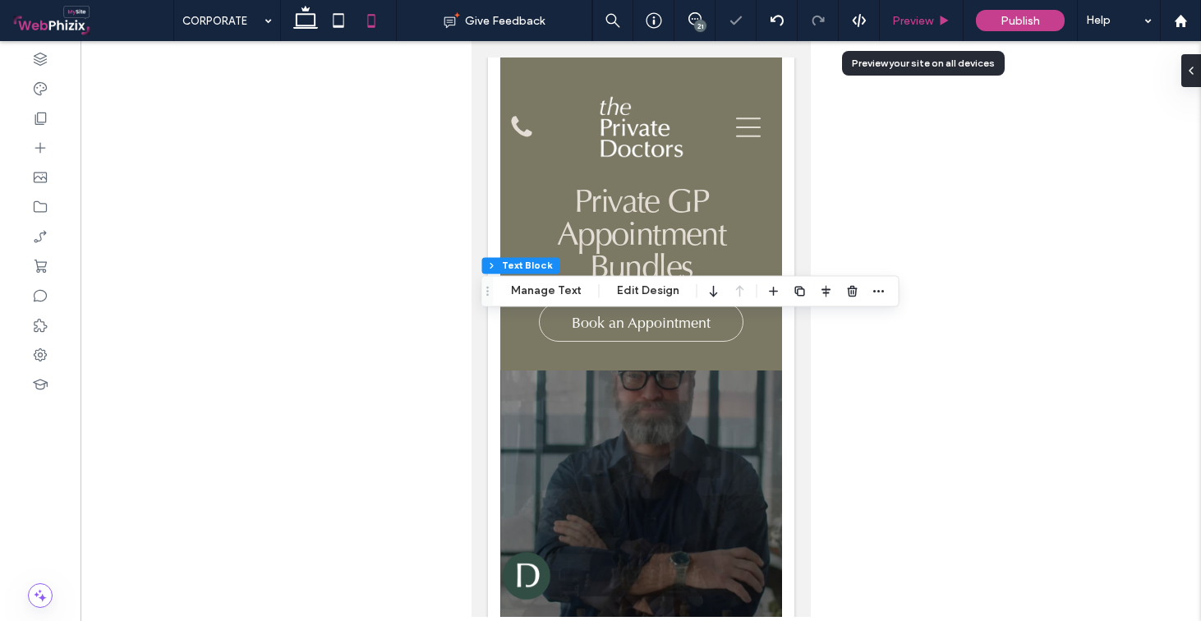
click at [912, 21] on span "Preview" at bounding box center [912, 21] width 41 height 14
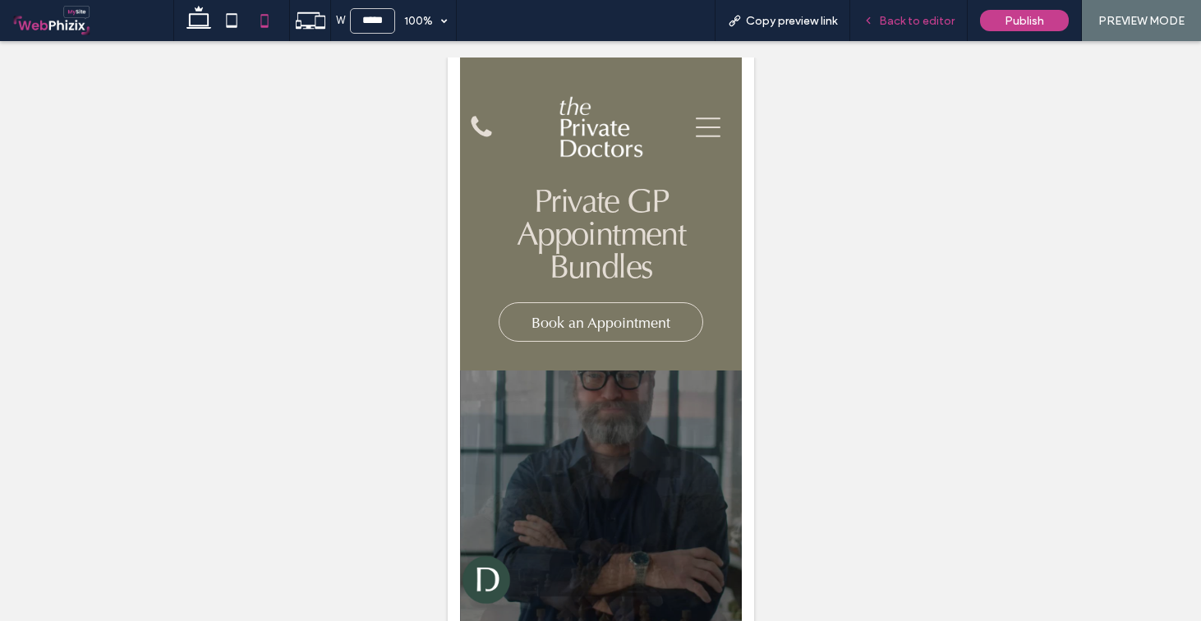
click at [908, 16] on span "Back to editor" at bounding box center [917, 21] width 76 height 14
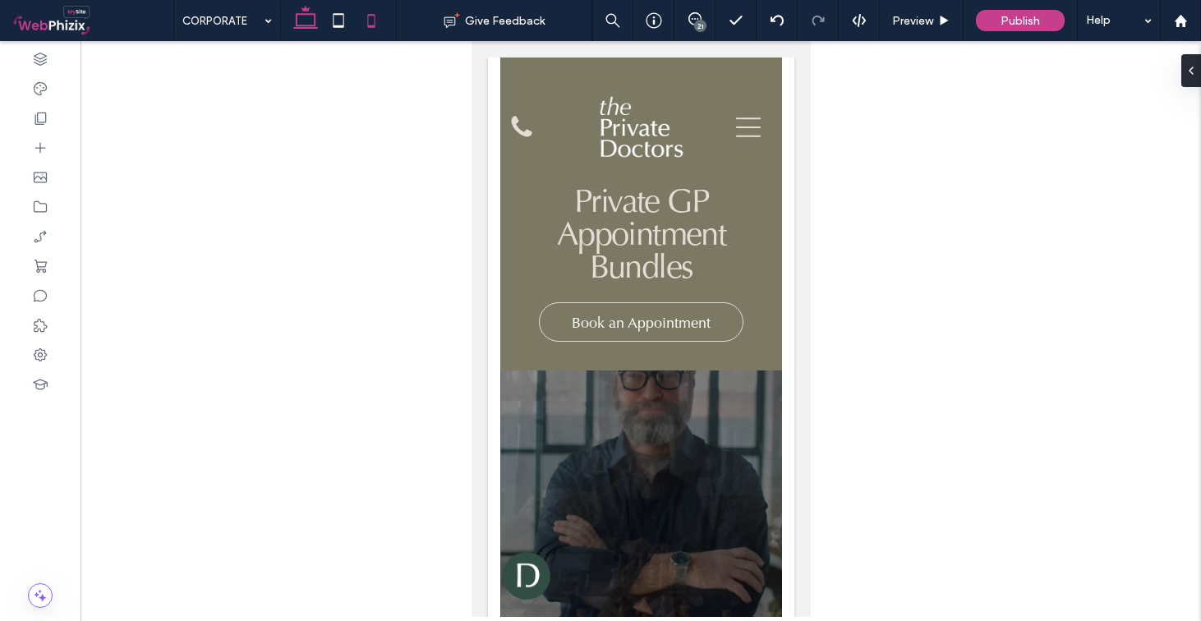
click at [307, 30] on icon at bounding box center [305, 20] width 33 height 33
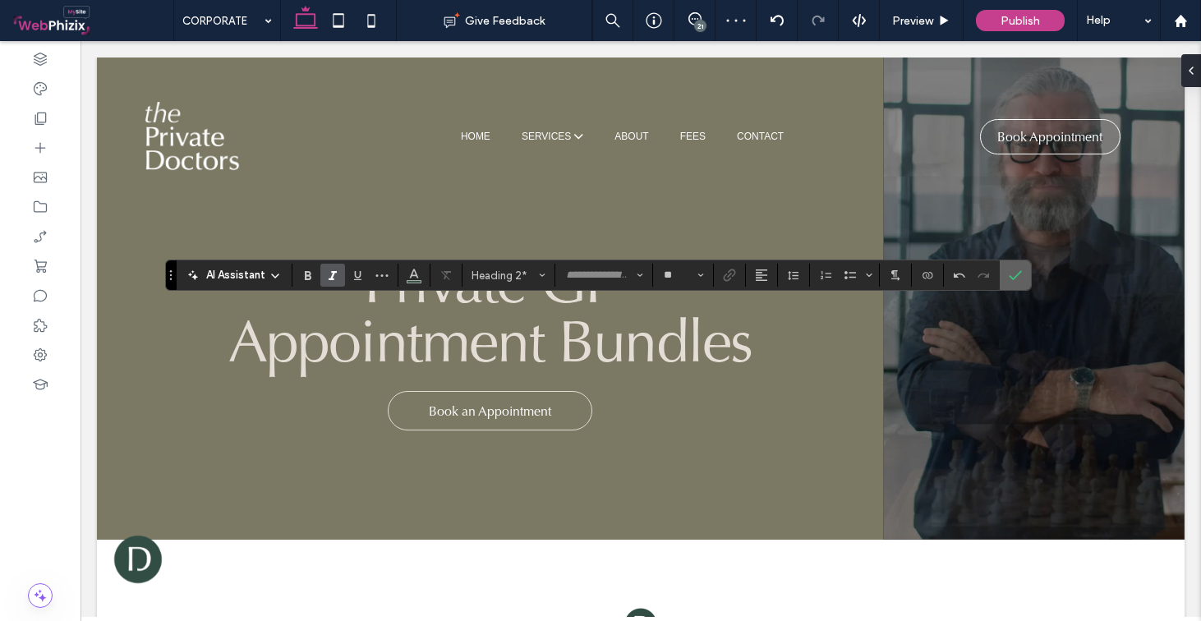
click at [1012, 276] on icon "Confirm" at bounding box center [1015, 275] width 13 height 13
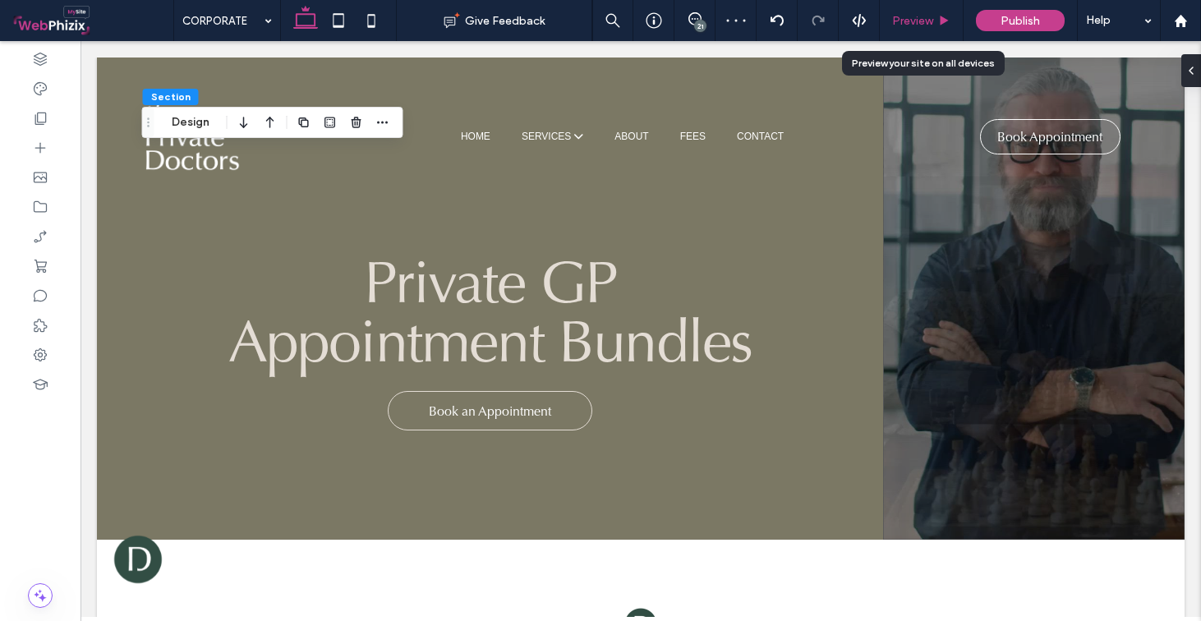
click at [938, 30] on div "Preview" at bounding box center [922, 20] width 84 height 41
click at [906, 20] on span "Preview" at bounding box center [912, 21] width 41 height 14
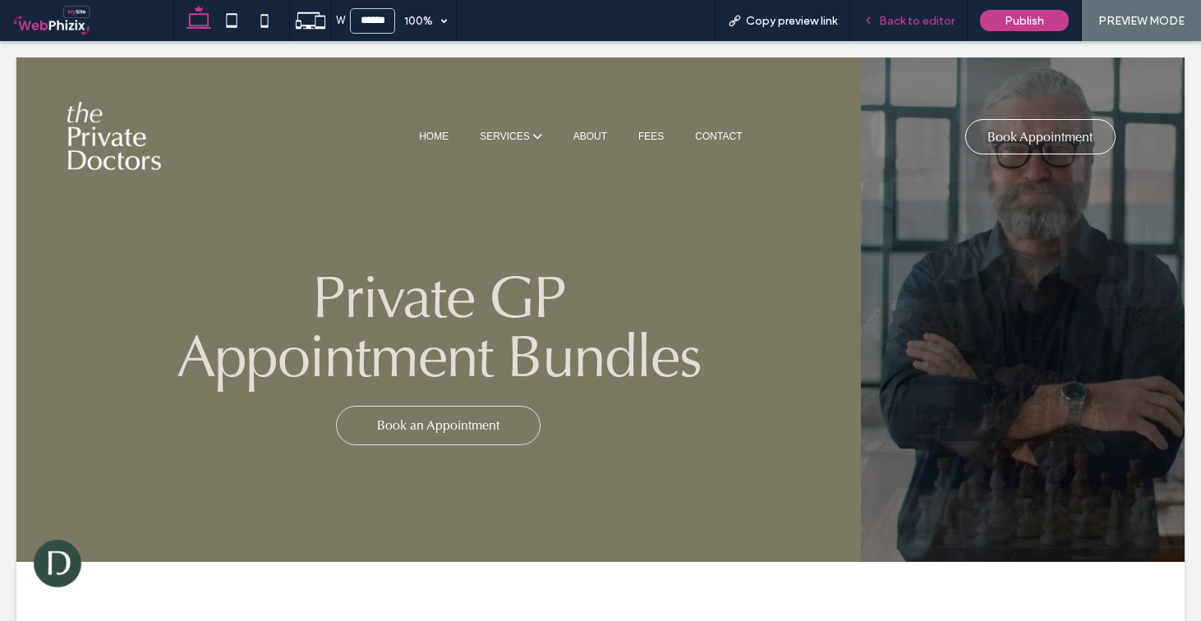
click at [894, 16] on span "Back to editor" at bounding box center [917, 21] width 76 height 14
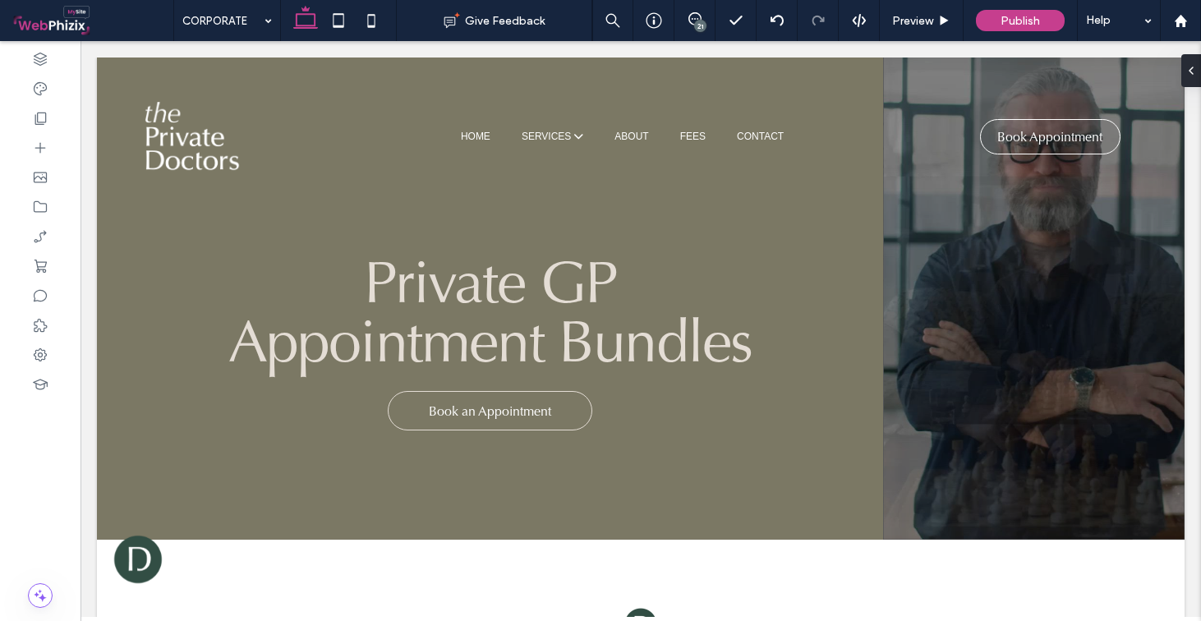
click at [702, 28] on div "21" at bounding box center [700, 26] width 12 height 12
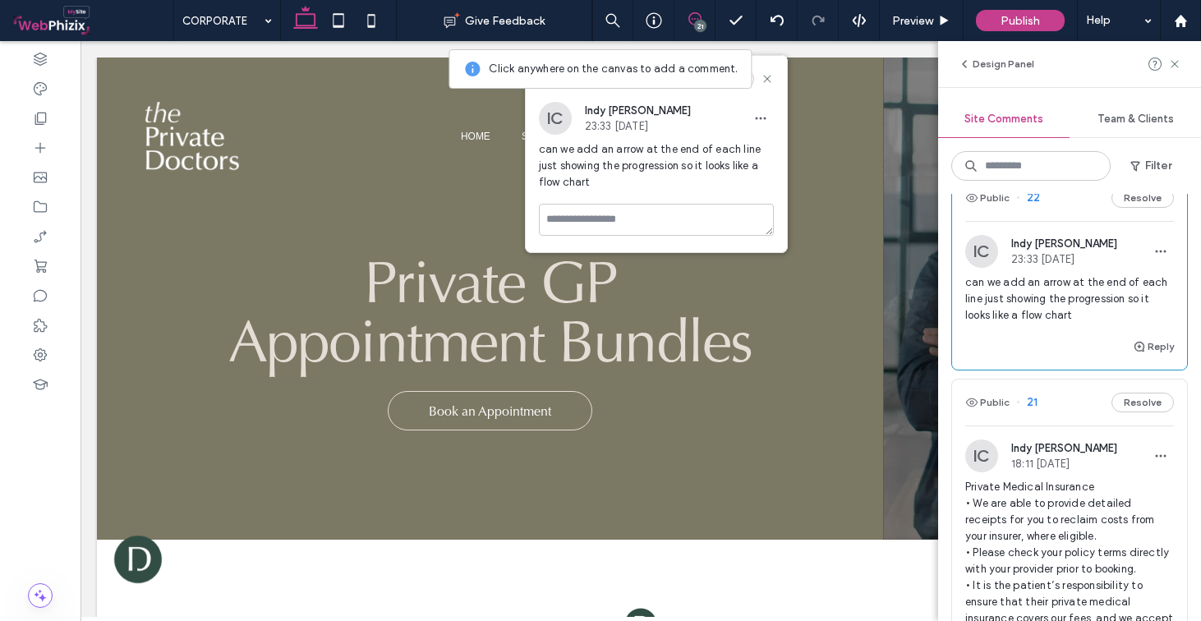
scroll to position [85, 0]
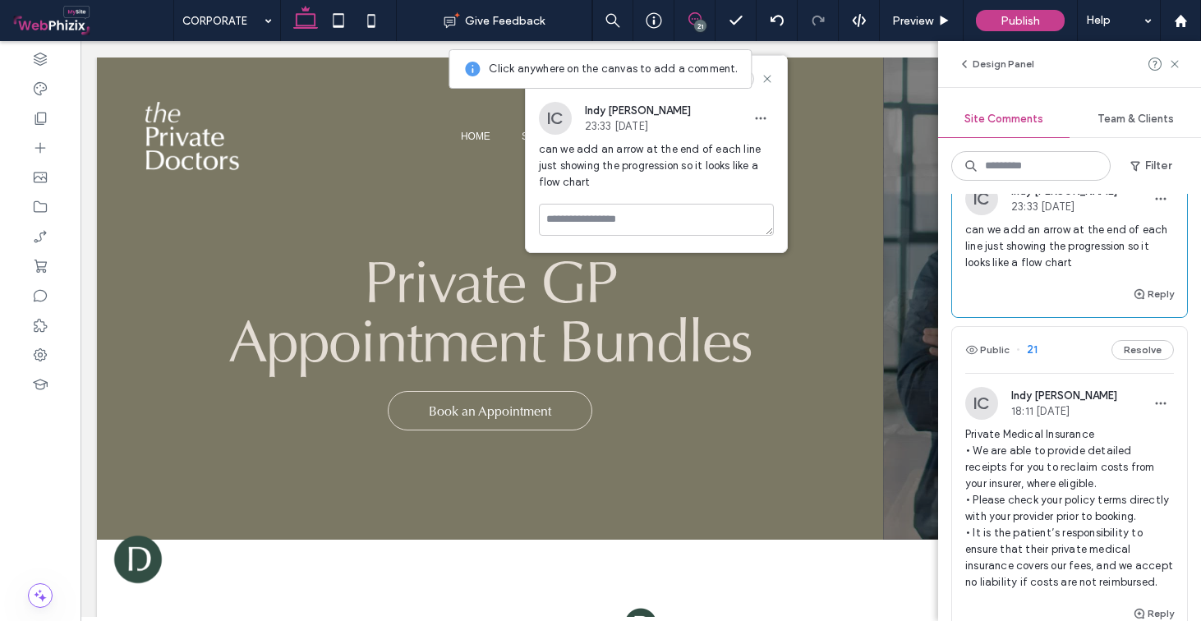
click at [1070, 367] on div "Public 21 Resolve" at bounding box center [1069, 350] width 235 height 46
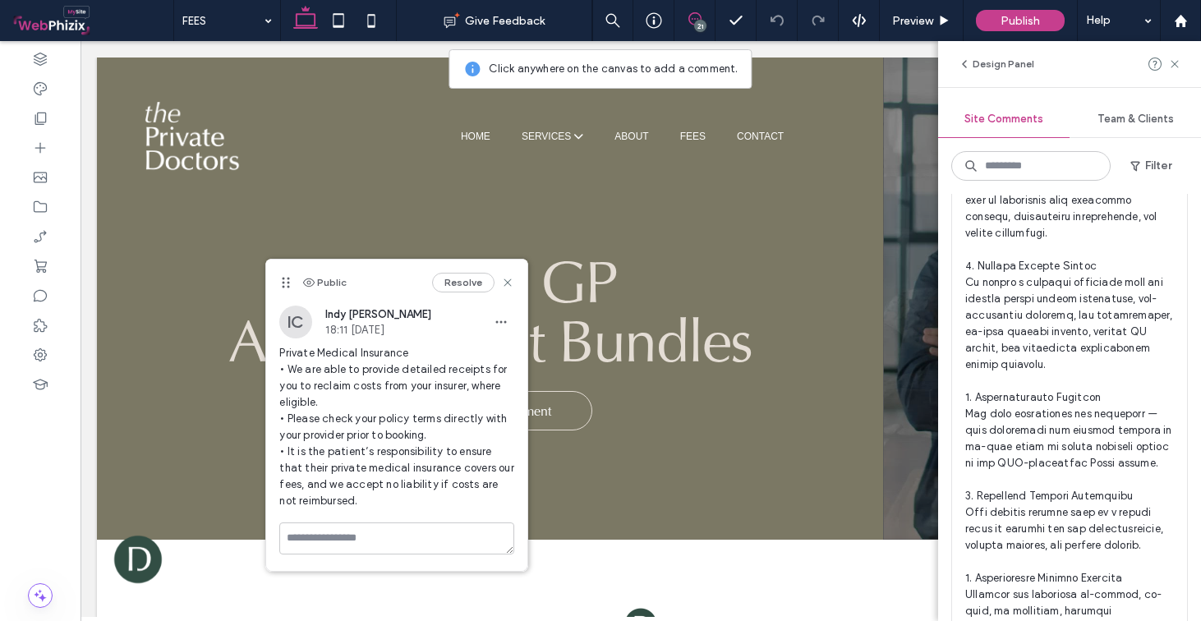
scroll to position [3150, 0]
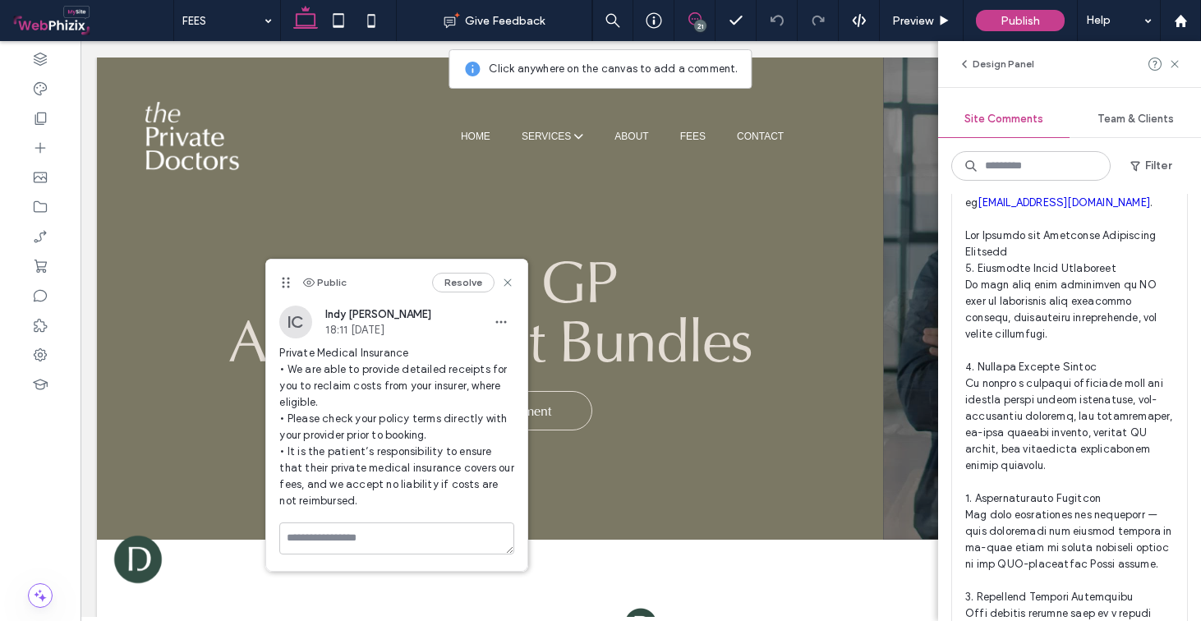
click at [1063, 344] on span "could we use this as part of our final page in the brochure to explain the proc…" at bounding box center [1070, 565] width 209 height 904
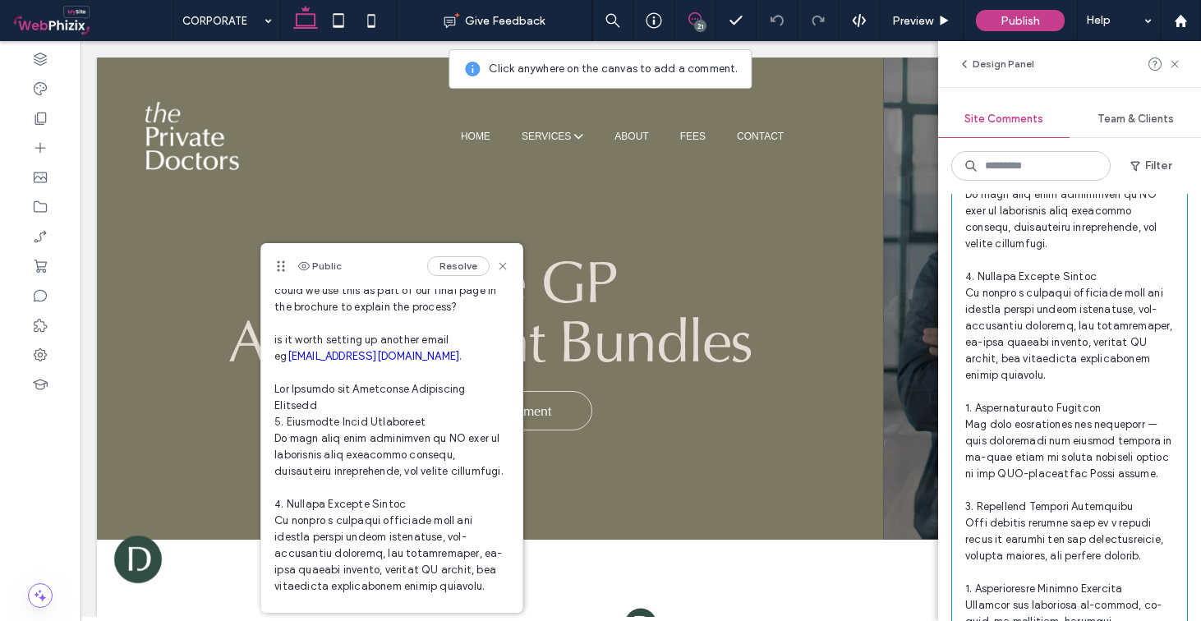
scroll to position [3244, 0]
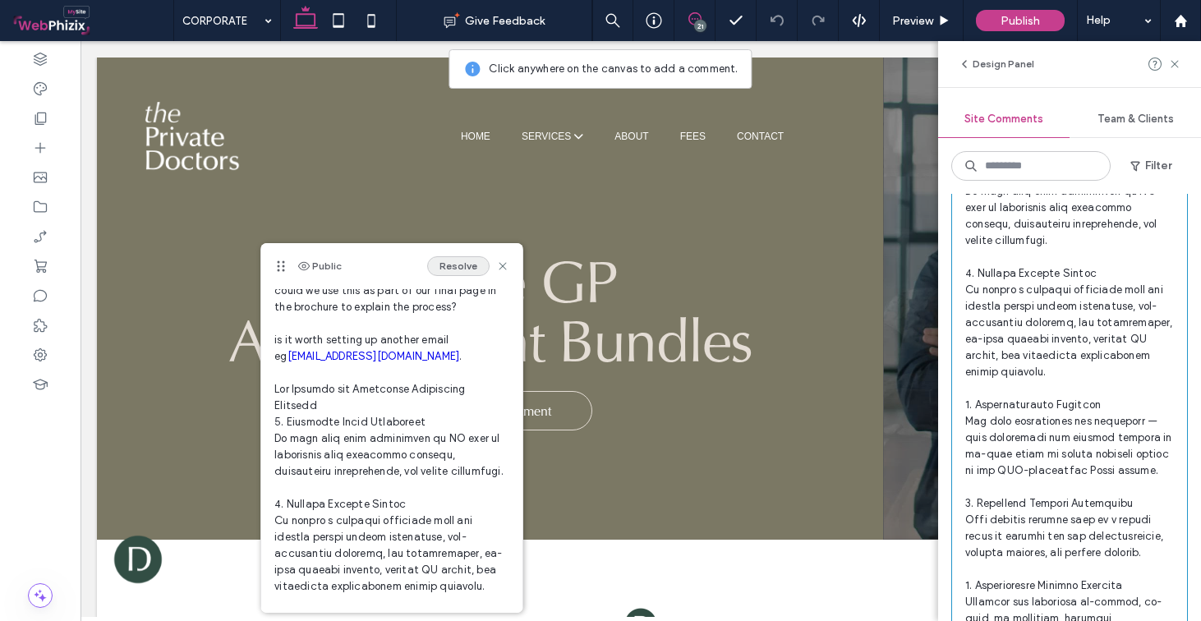
click at [454, 270] on button "Resolve" at bounding box center [458, 266] width 62 height 20
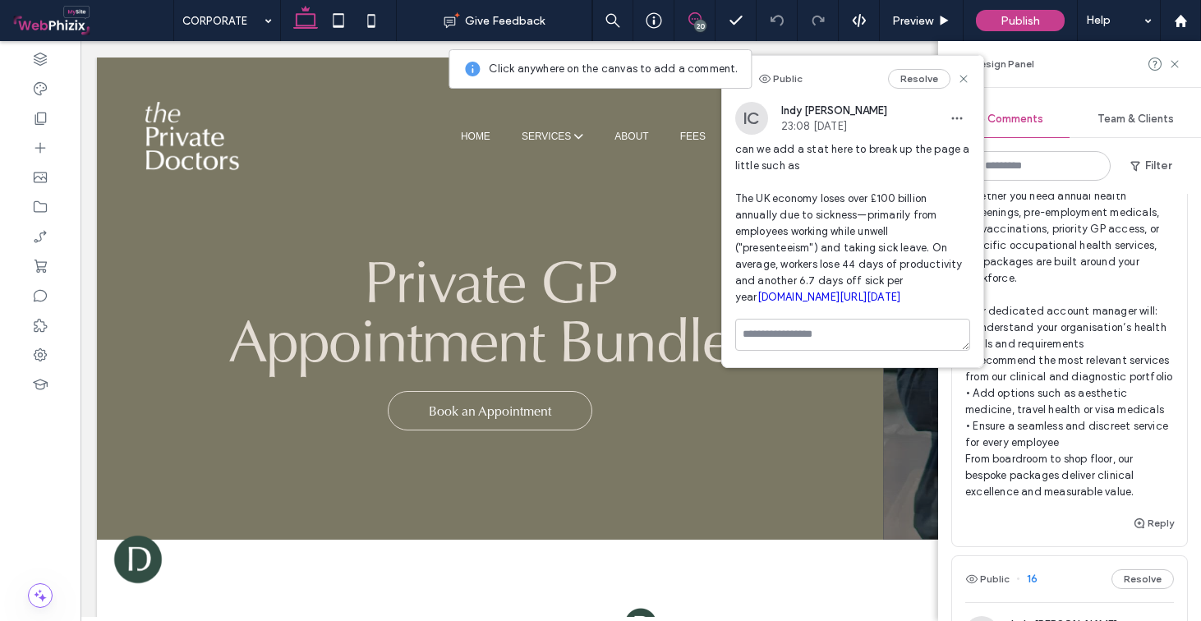
scroll to position [3, 0]
click at [913, 82] on button "Resolve" at bounding box center [919, 79] width 62 height 20
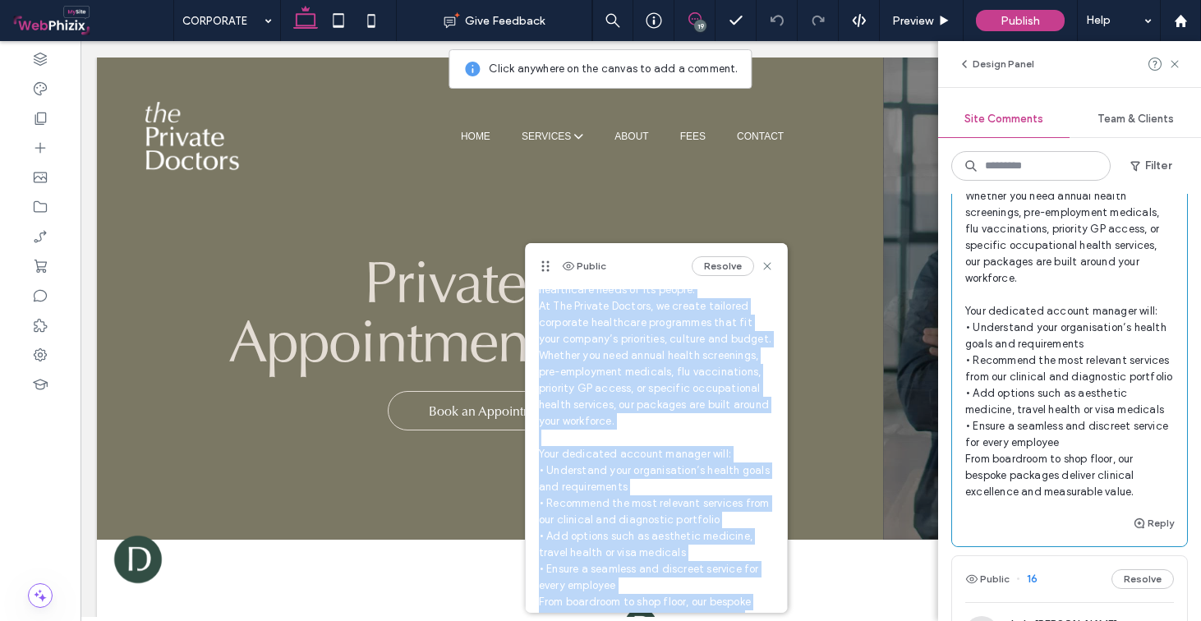
scroll to position [0, 0]
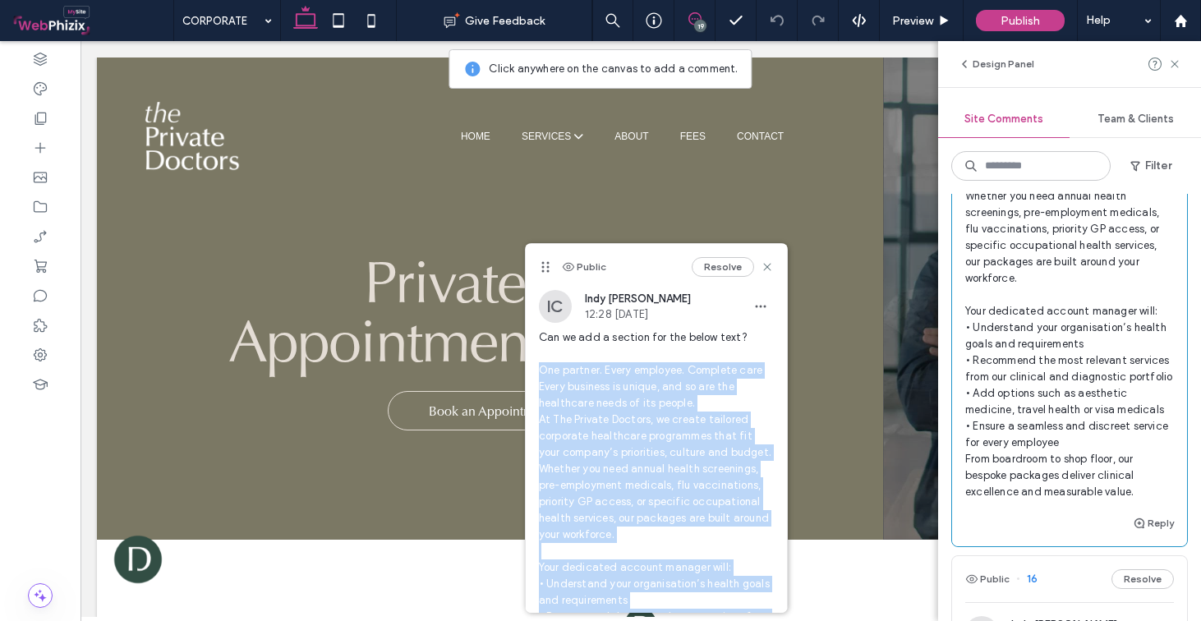
drag, startPoint x: 629, startPoint y: 528, endPoint x: 532, endPoint y: 366, distance: 188.7
click at [532, 366] on div "IC Indy Chaggar 12:28 Aug 12 2025 Can we add a section for the below text? One …" at bounding box center [656, 530] width 261 height 480
copy span "One partner. Every employee. Complete care Every business is unique, and so are…"
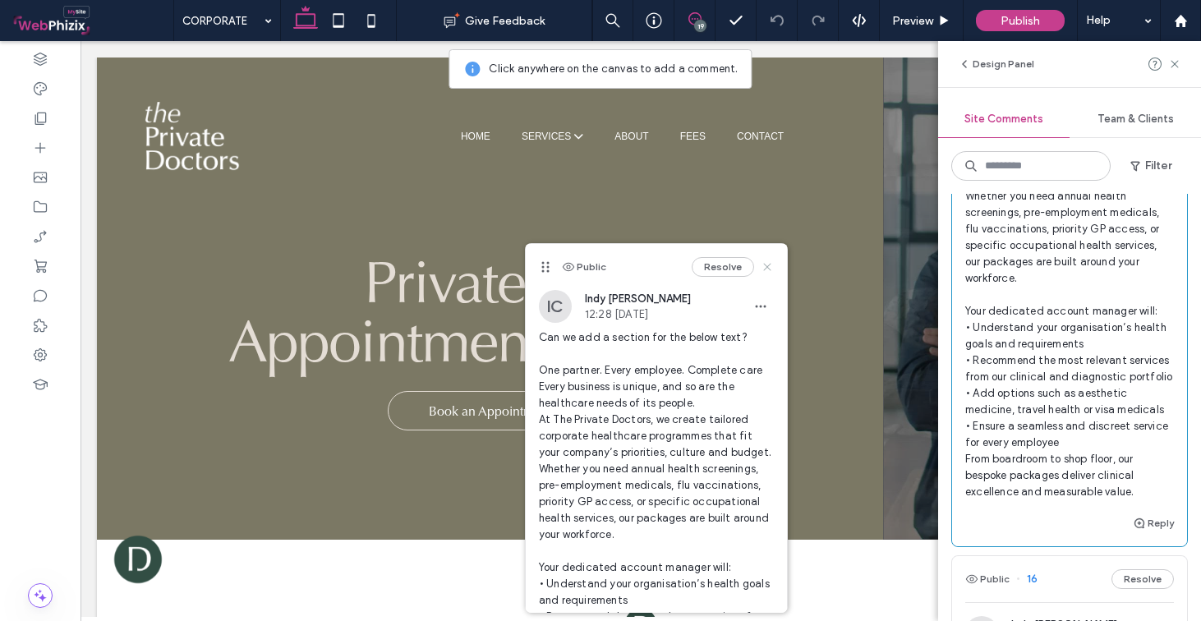
click at [763, 267] on use at bounding box center [766, 266] width 7 height 7
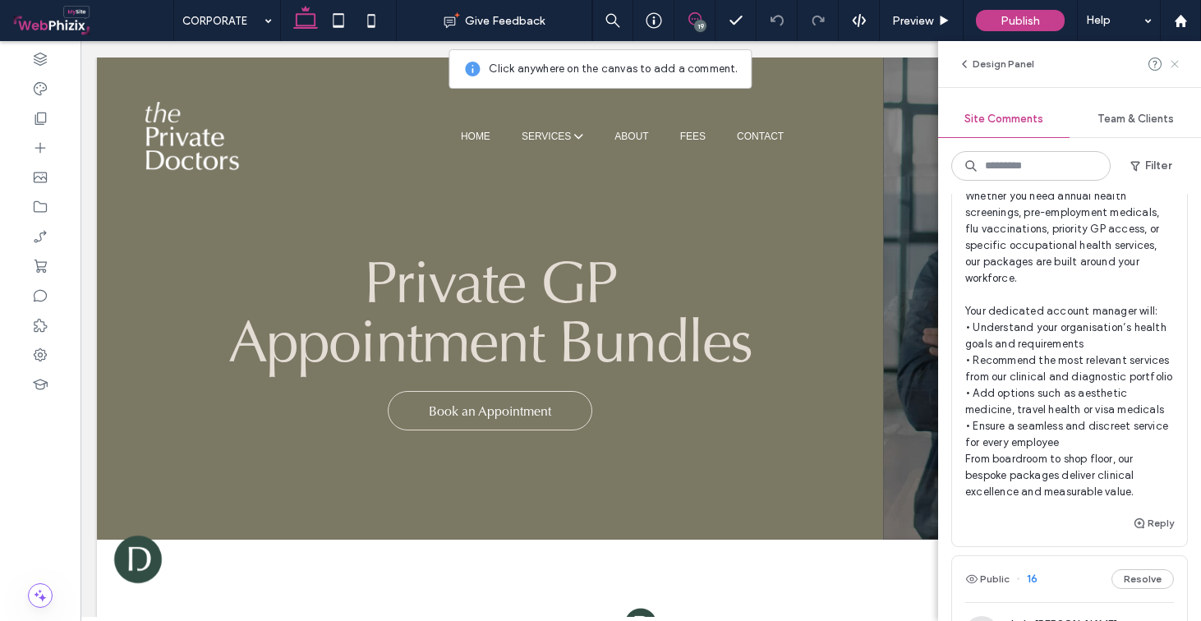
click at [1173, 65] on icon at bounding box center [1175, 64] width 13 height 13
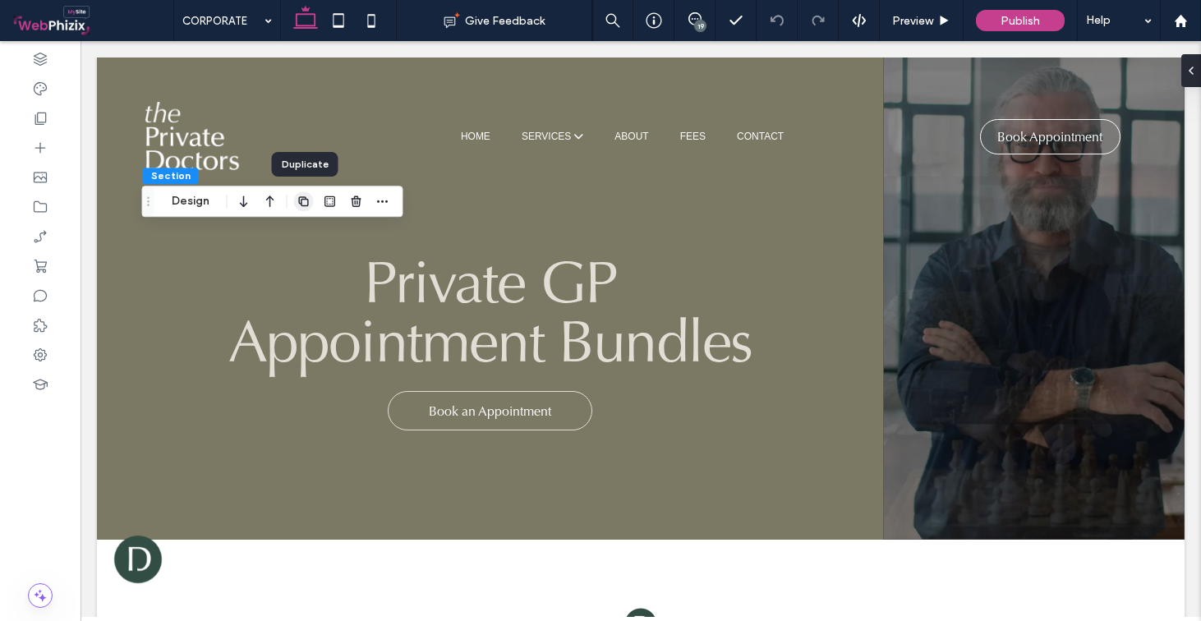
click at [304, 203] on icon "button" at bounding box center [303, 201] width 13 height 13
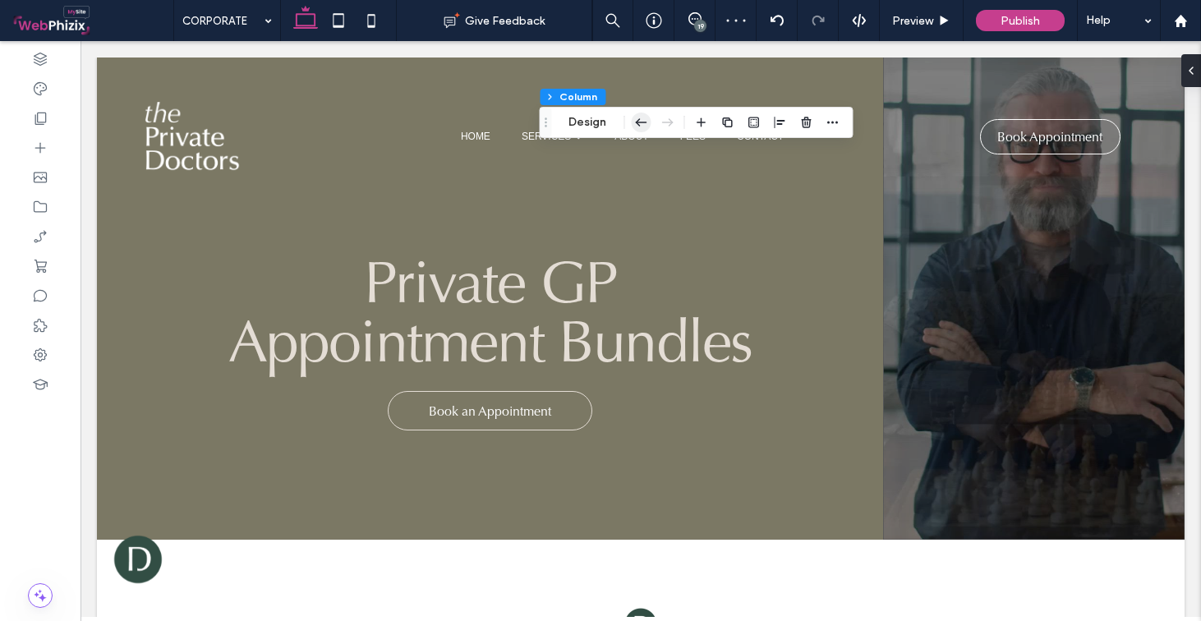
click at [641, 124] on icon "button" at bounding box center [641, 123] width 20 height 30
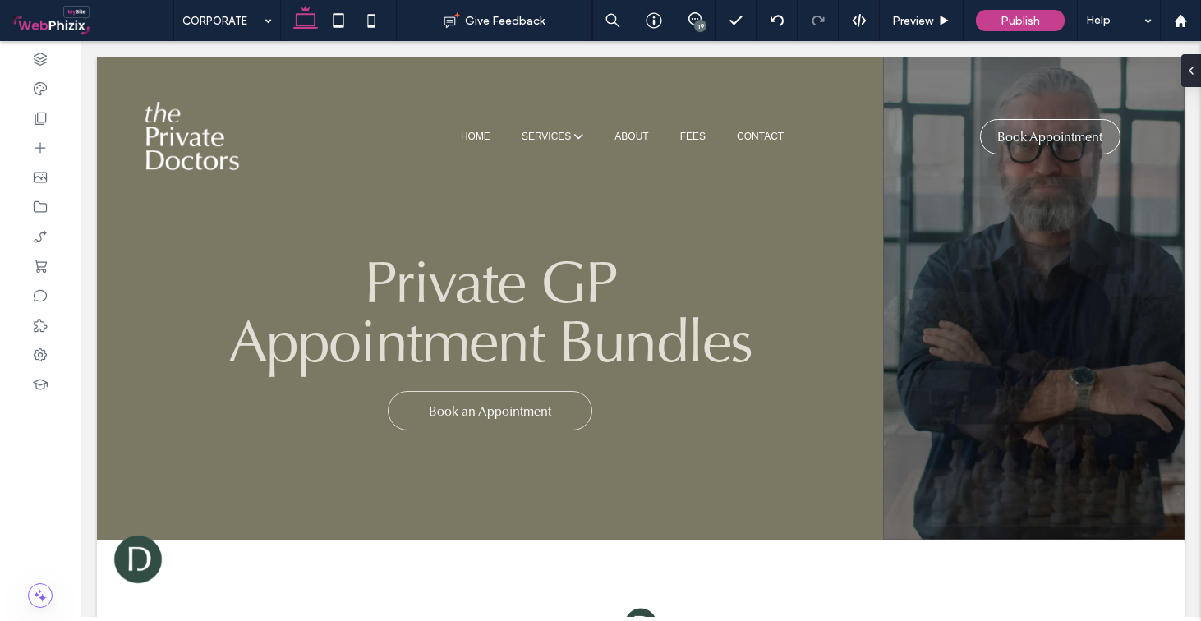
type input "**"
type input "*****"
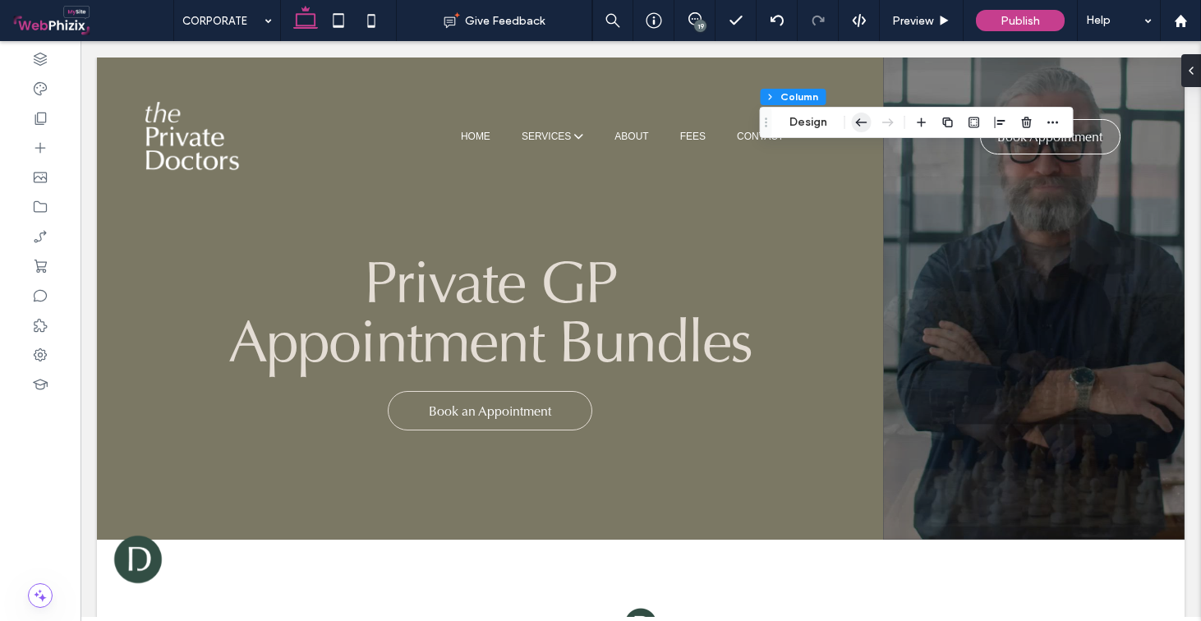
click at [855, 123] on icon "button" at bounding box center [862, 123] width 20 height 30
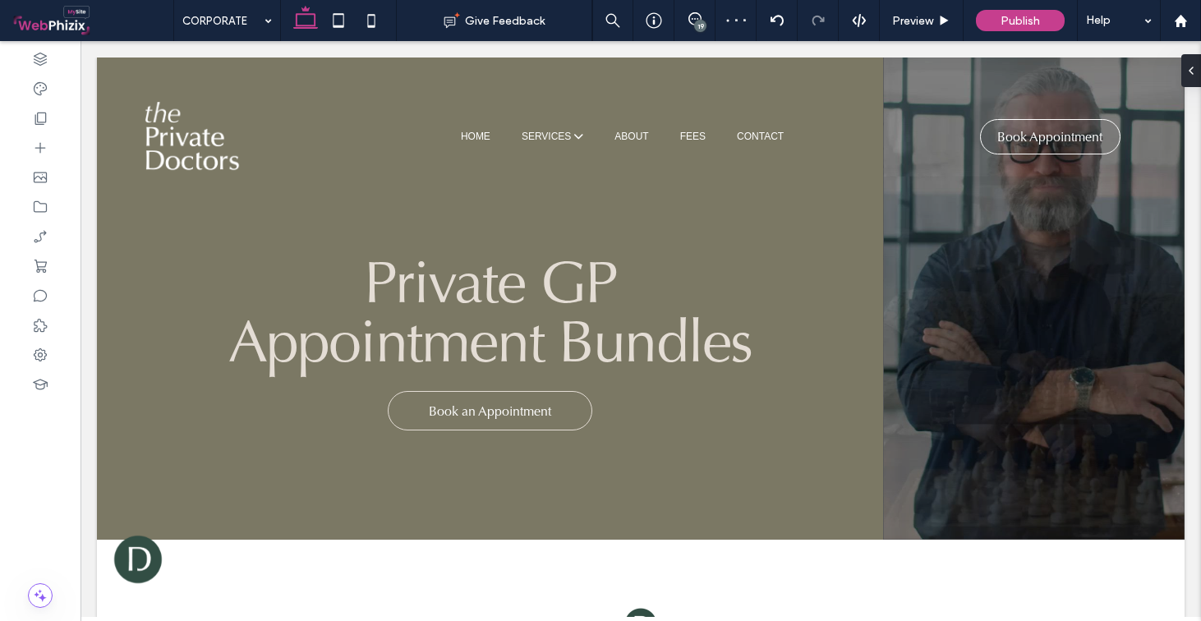
type input "**"
type input "*****"
type input "**"
type input "*****"
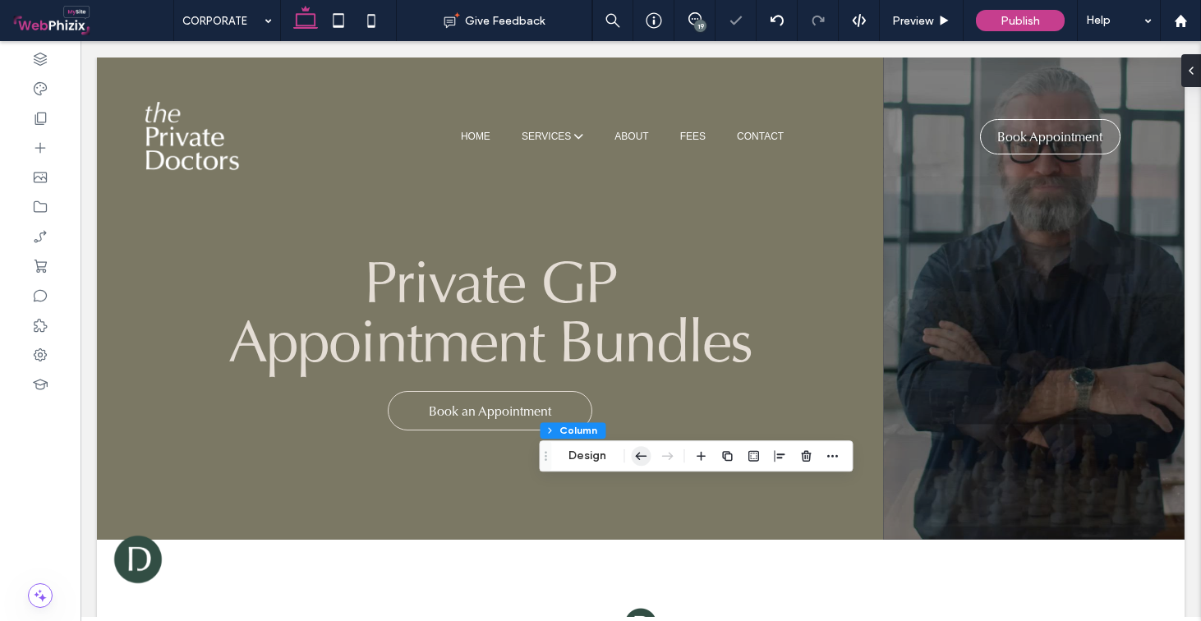
click at [645, 457] on icon "button" at bounding box center [641, 456] width 20 height 30
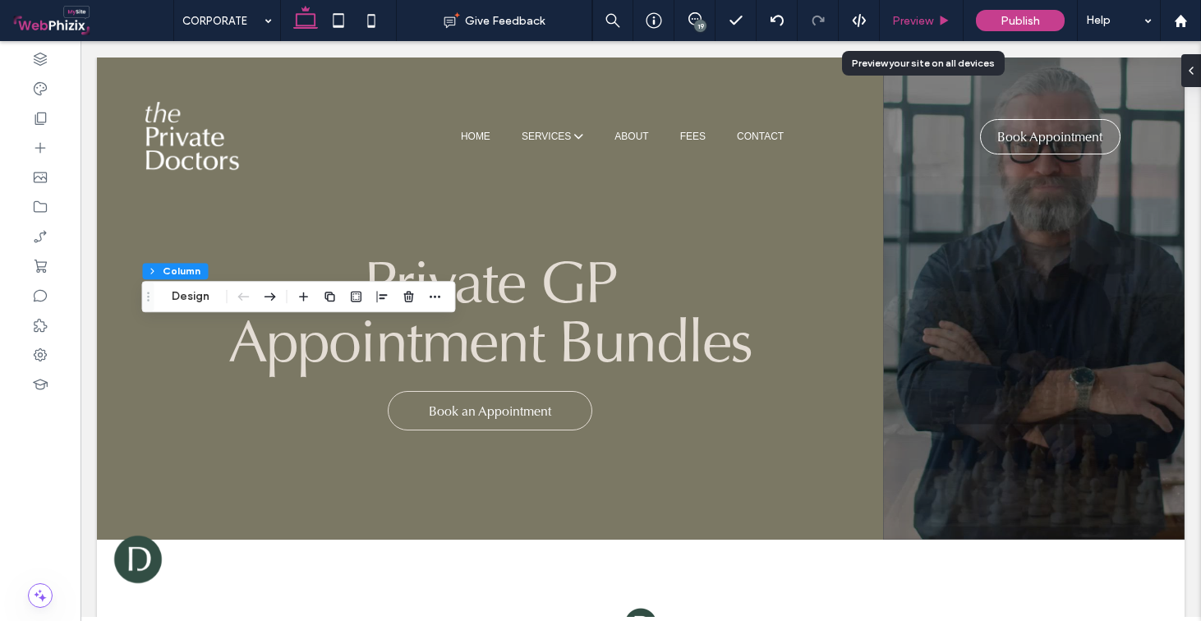
click at [925, 21] on span "Preview" at bounding box center [912, 21] width 41 height 14
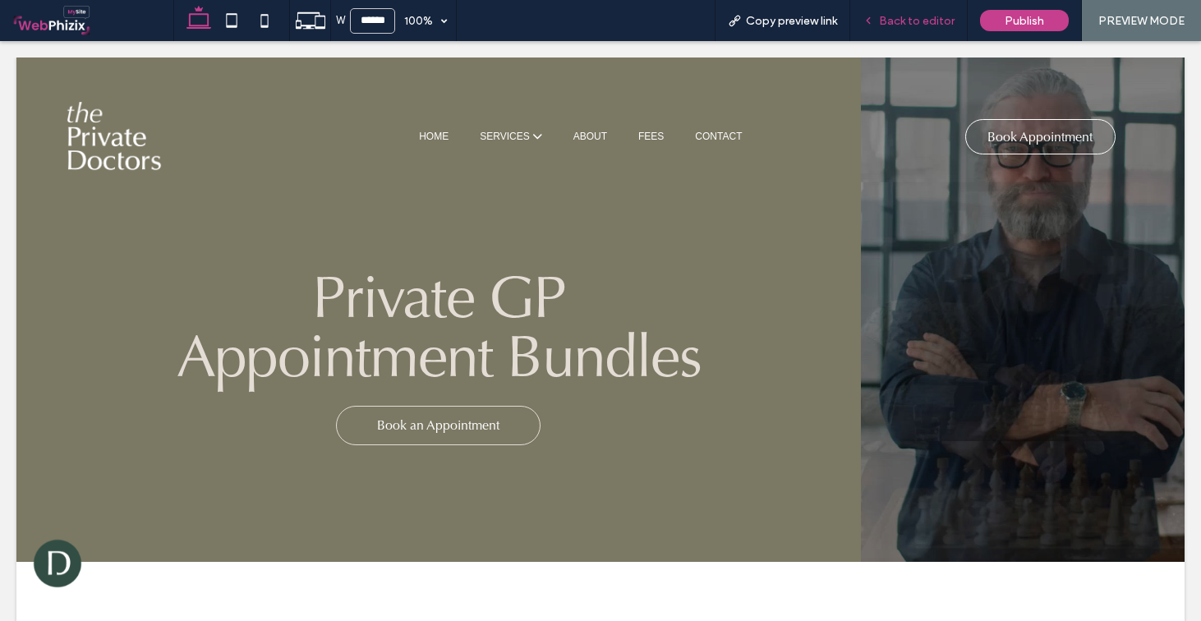
click at [920, 26] on span "Back to editor" at bounding box center [917, 21] width 76 height 14
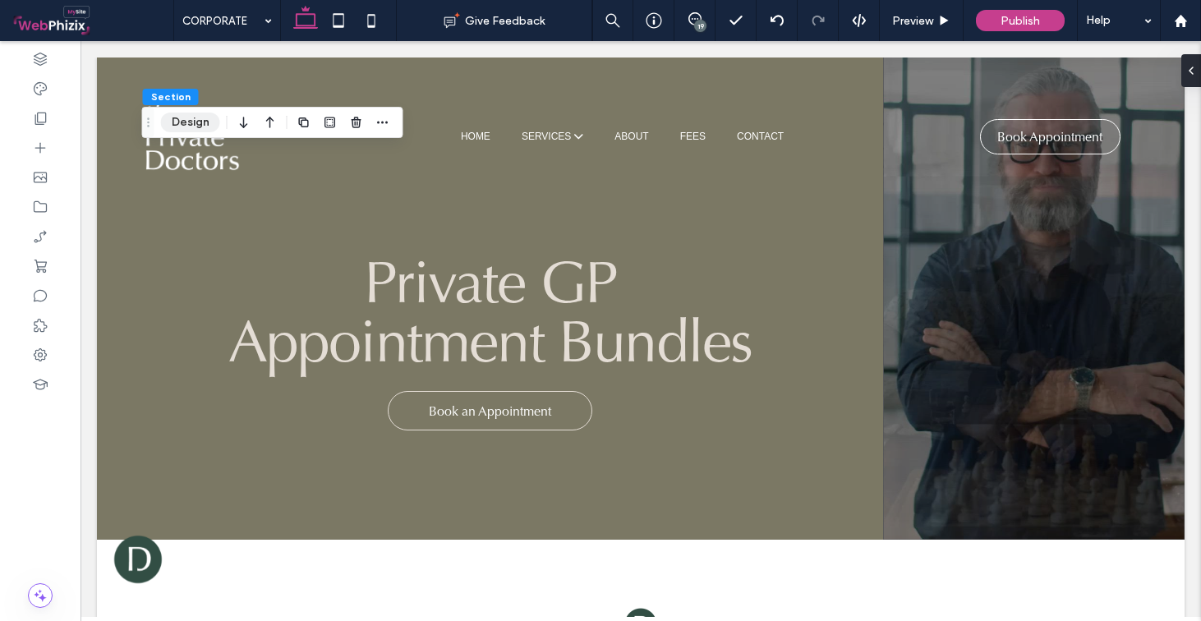
click at [210, 121] on button "Design" at bounding box center [190, 123] width 59 height 20
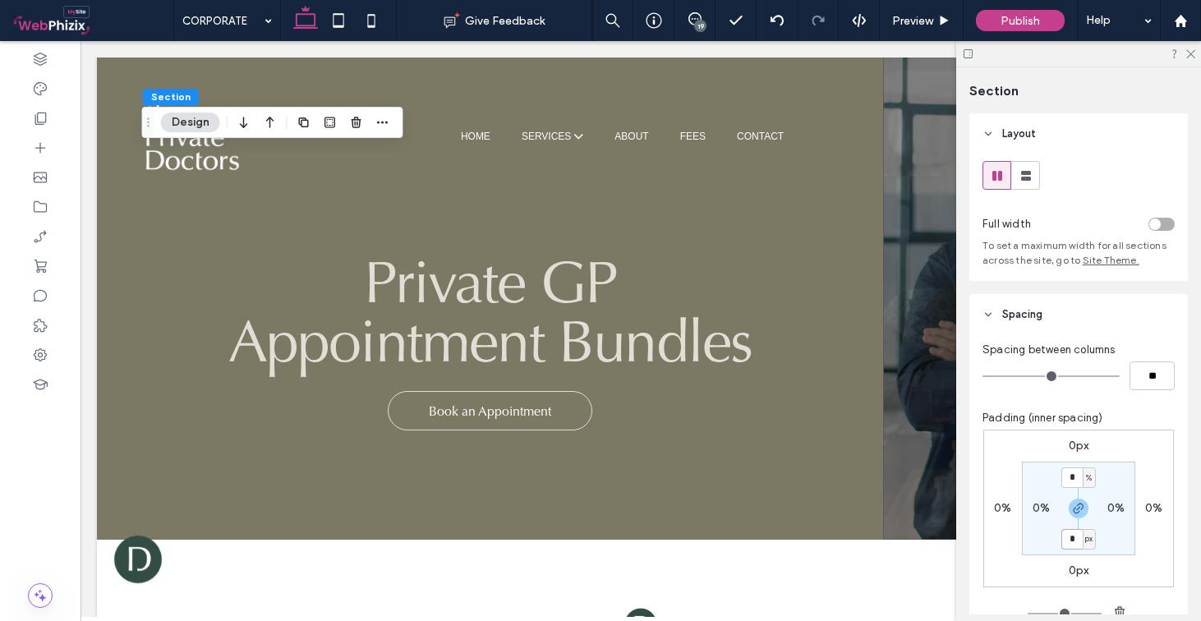
type input "*"
click at [942, 35] on div "Preview" at bounding box center [922, 20] width 84 height 41
click at [925, 21] on span "Preview" at bounding box center [912, 21] width 41 height 14
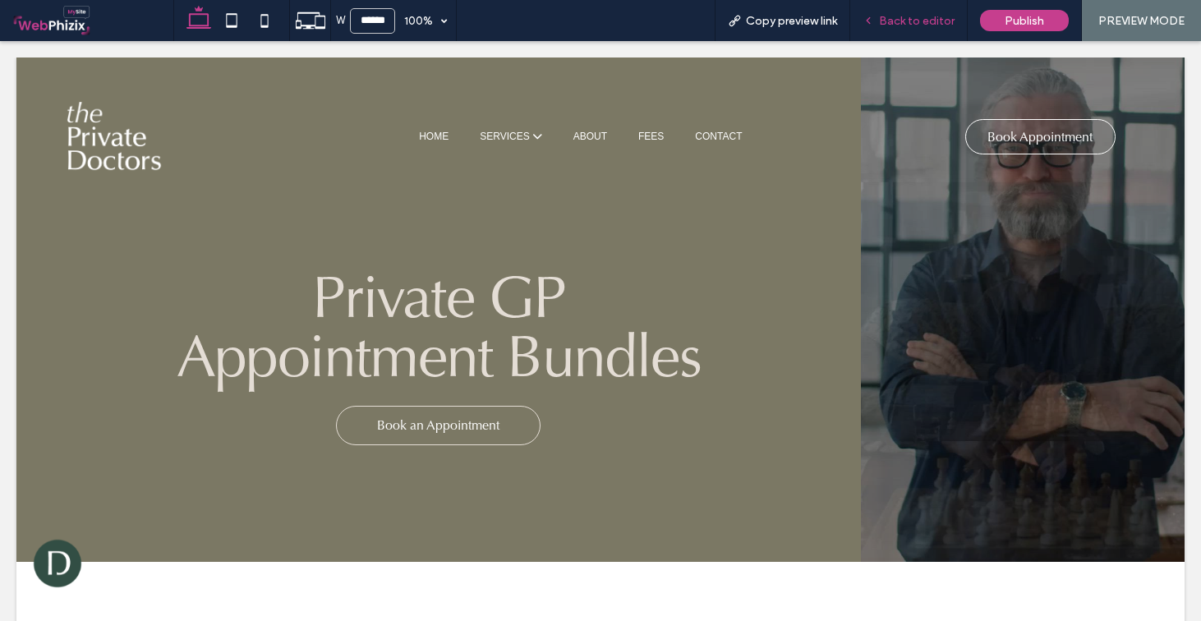
click at [891, 16] on span "Back to editor" at bounding box center [917, 21] width 76 height 14
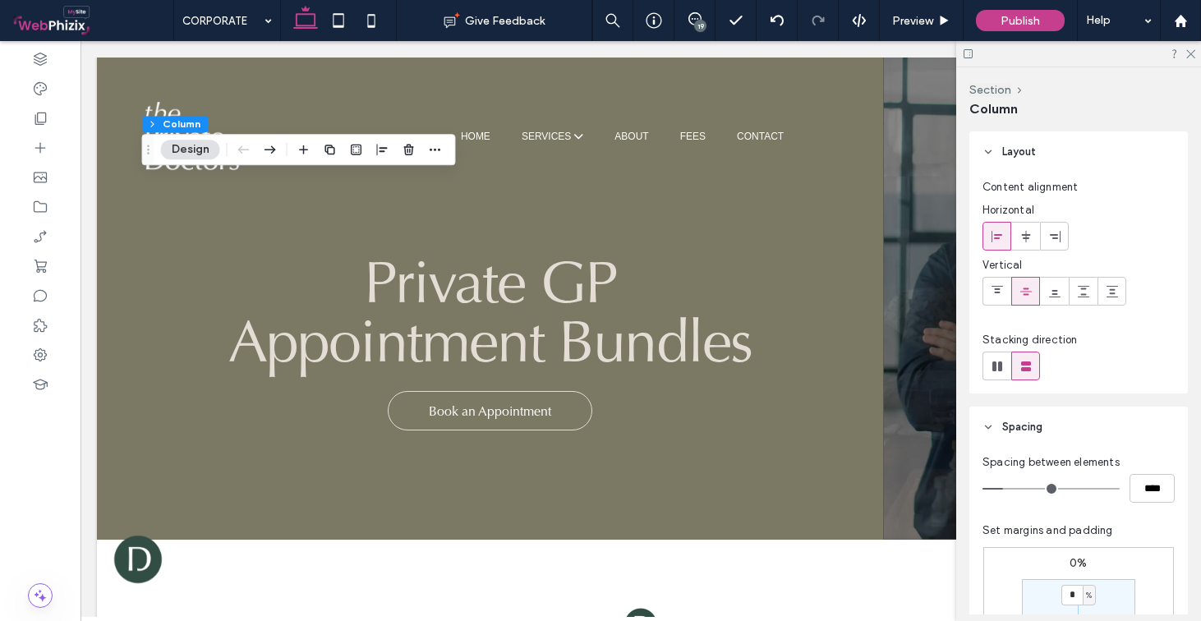
scroll to position [146, 0]
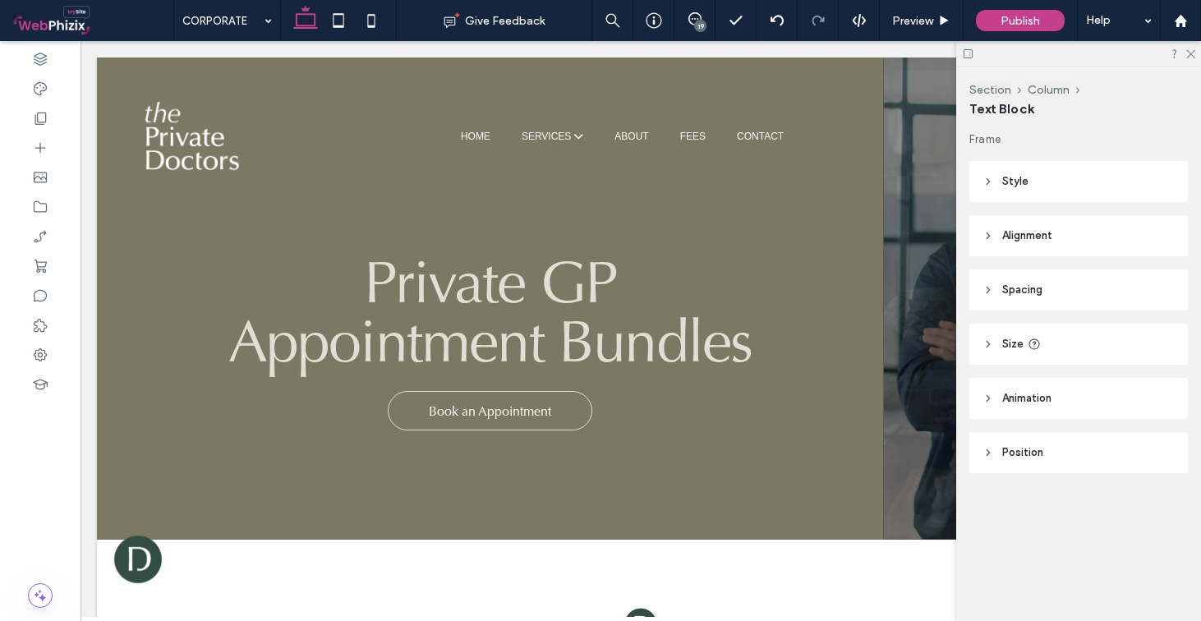
type input "***"
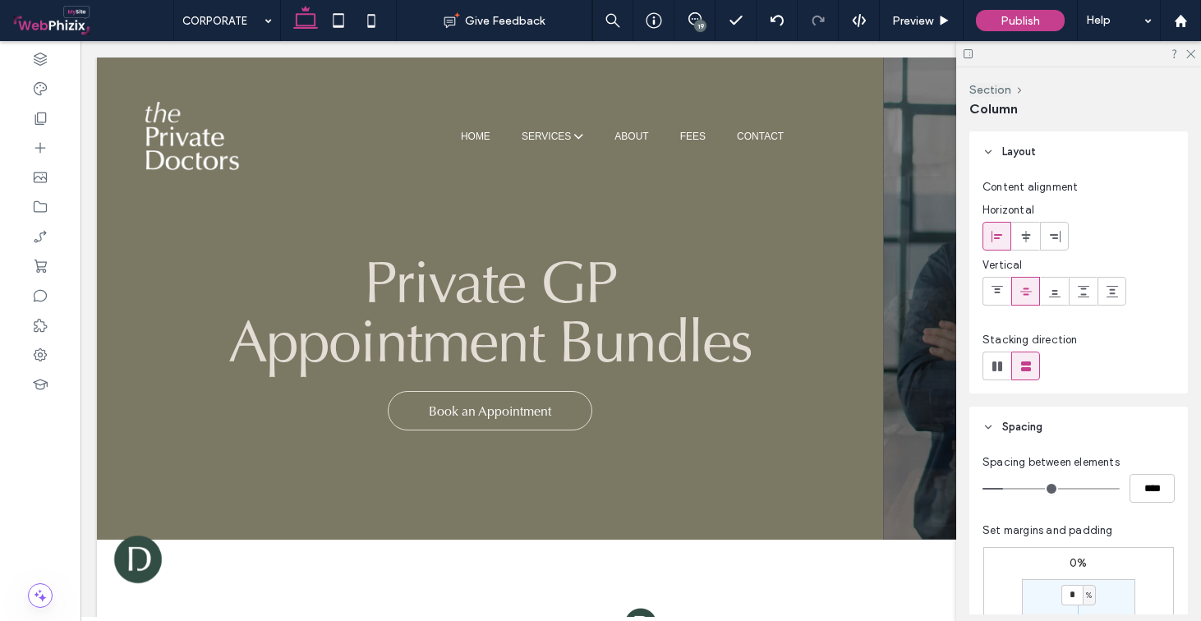
type input "**"
type input "*****"
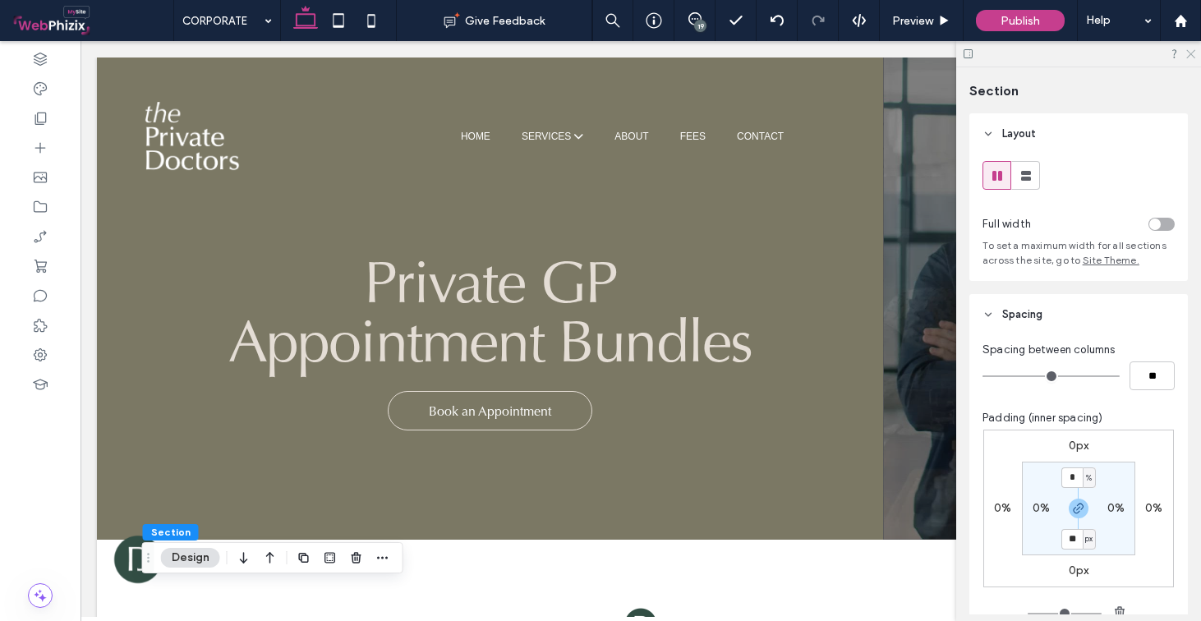
click at [1191, 58] on icon at bounding box center [1190, 53] width 11 height 11
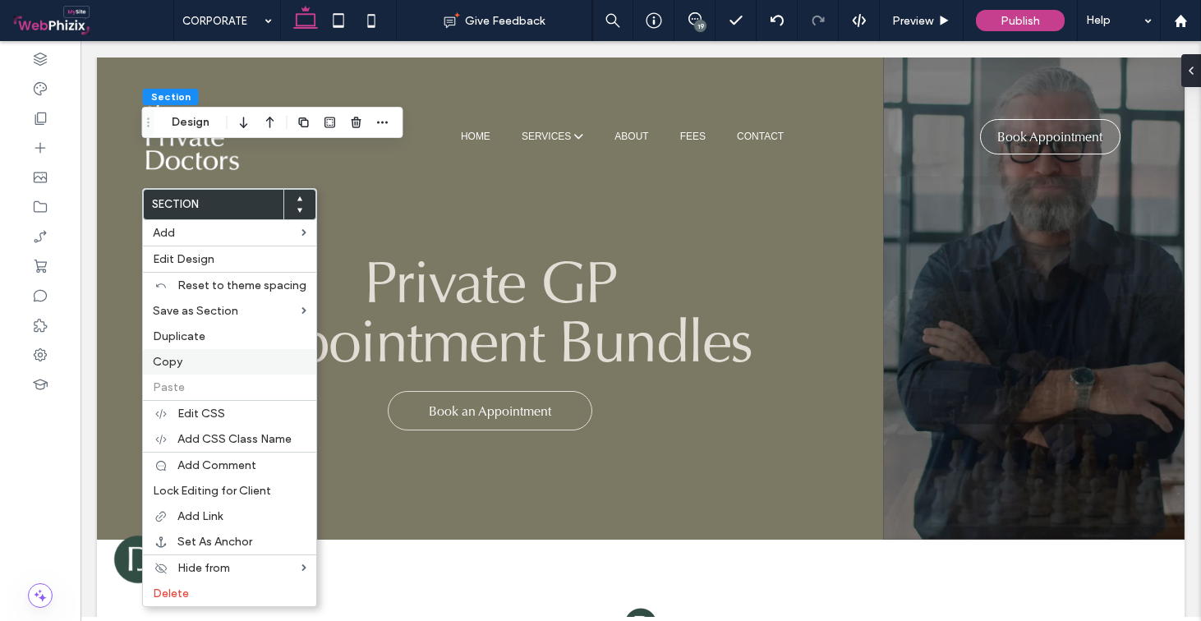
click at [178, 366] on span "Copy" at bounding box center [168, 362] width 30 height 14
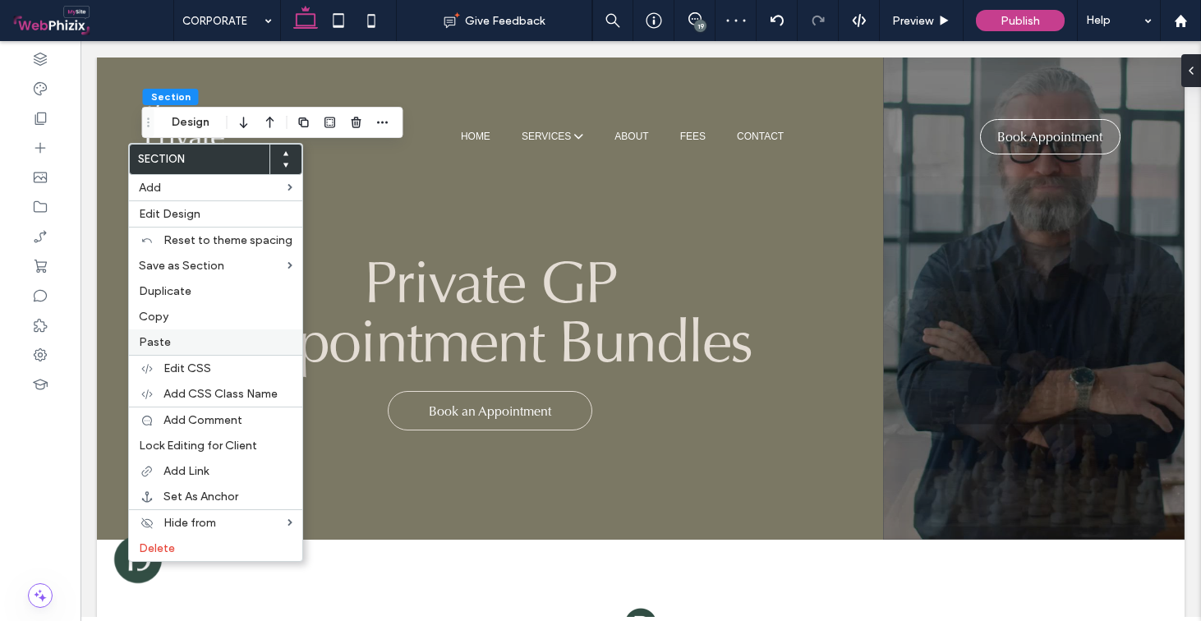
click at [159, 343] on span "Paste" at bounding box center [155, 342] width 32 height 14
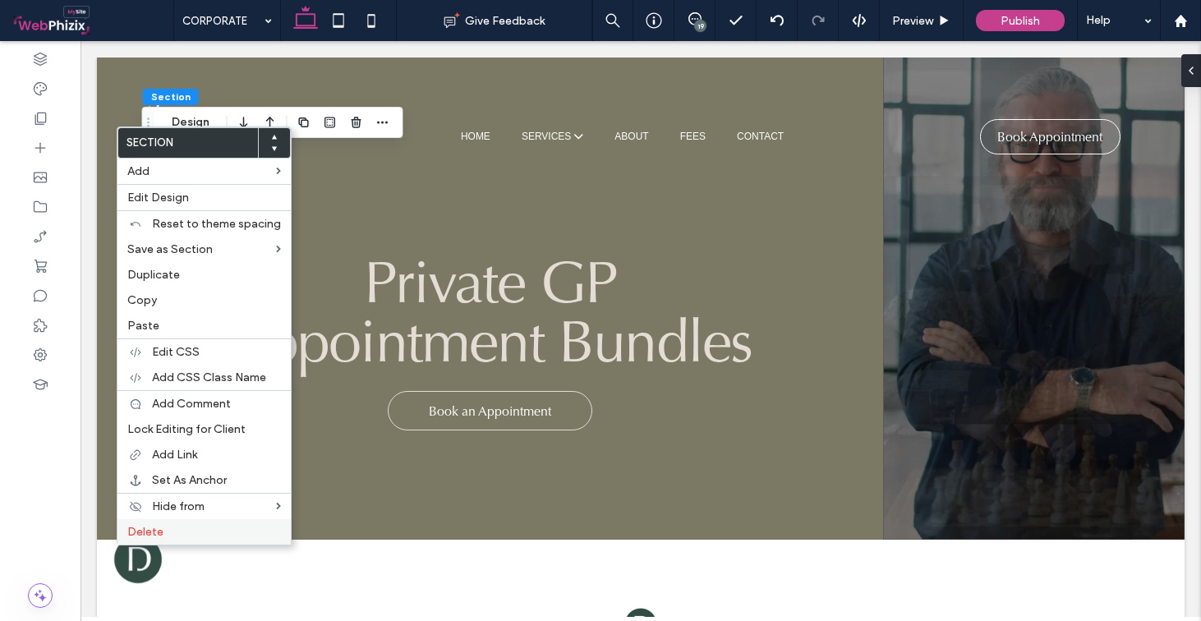
click at [165, 524] on div "Delete" at bounding box center [204, 531] width 173 height 25
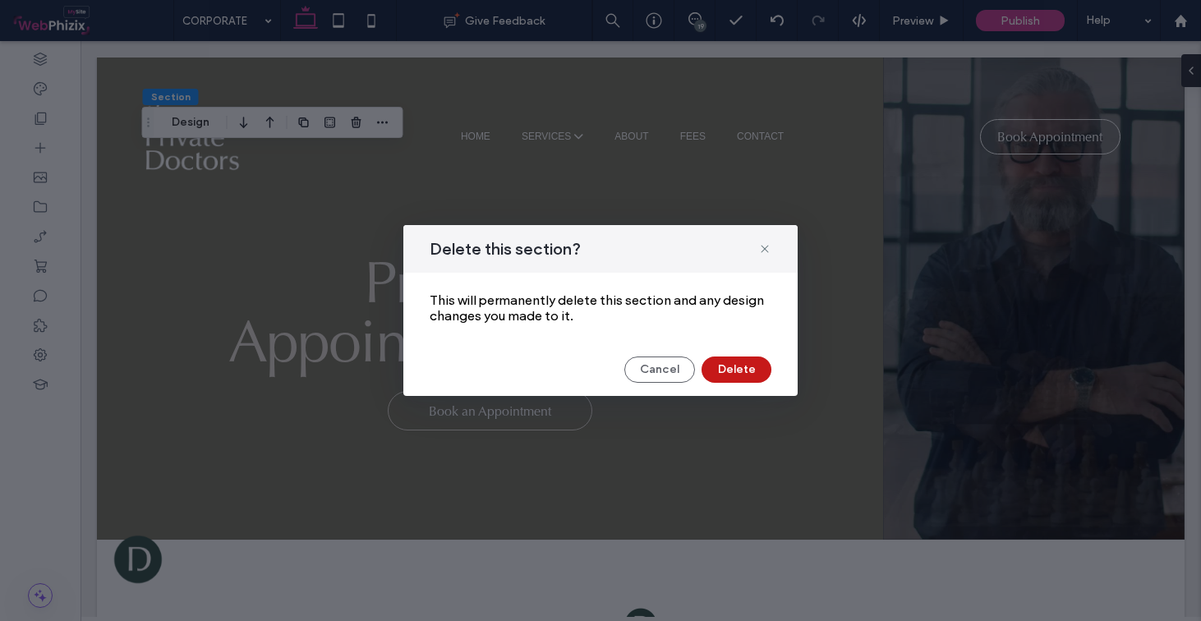
click at [724, 371] on button "Delete" at bounding box center [737, 370] width 70 height 26
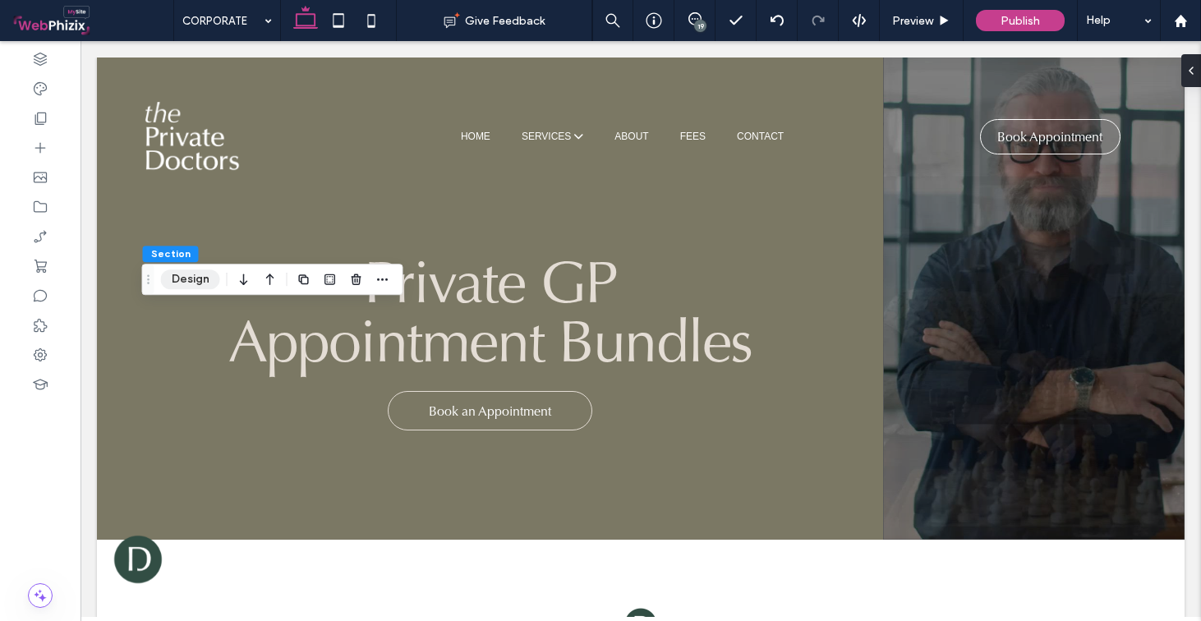
click at [185, 280] on button "Design" at bounding box center [190, 280] width 59 height 20
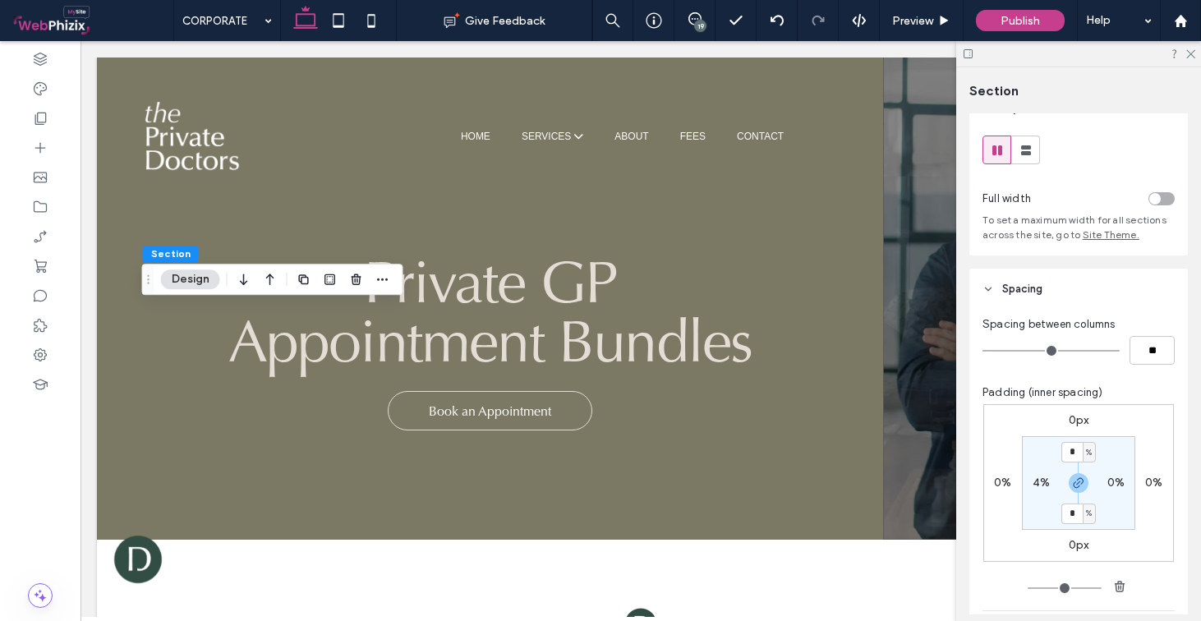
scroll to position [216, 0]
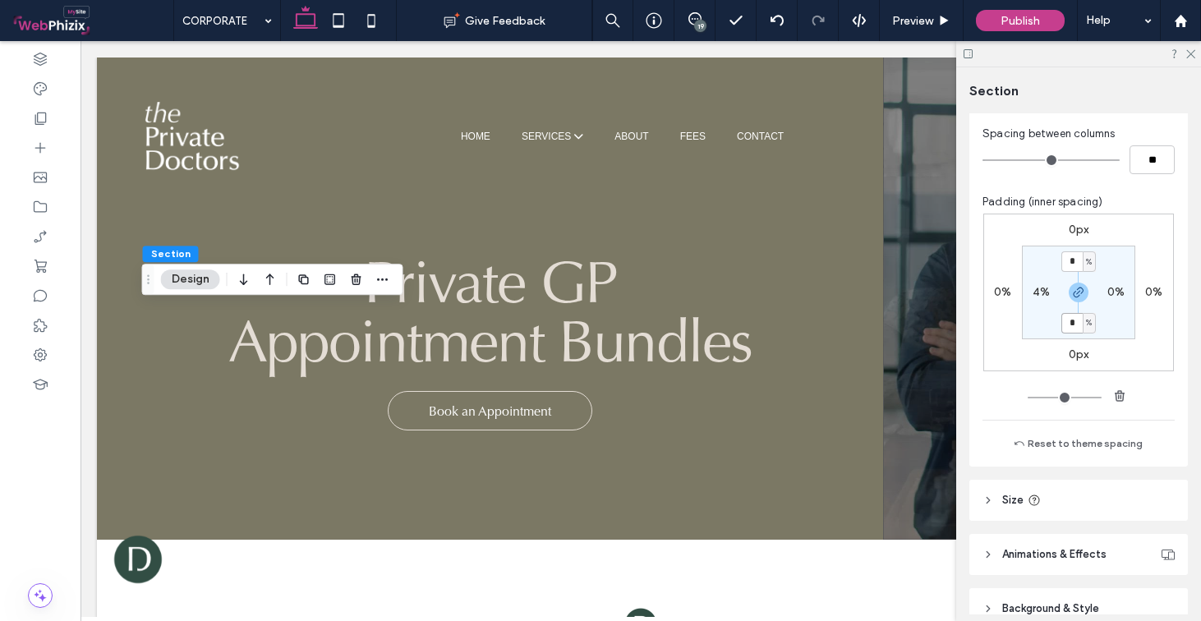
type input "*"
click at [1072, 288] on icon "button" at bounding box center [1078, 292] width 13 height 13
click at [1072, 261] on input "*" at bounding box center [1072, 261] width 21 height 21
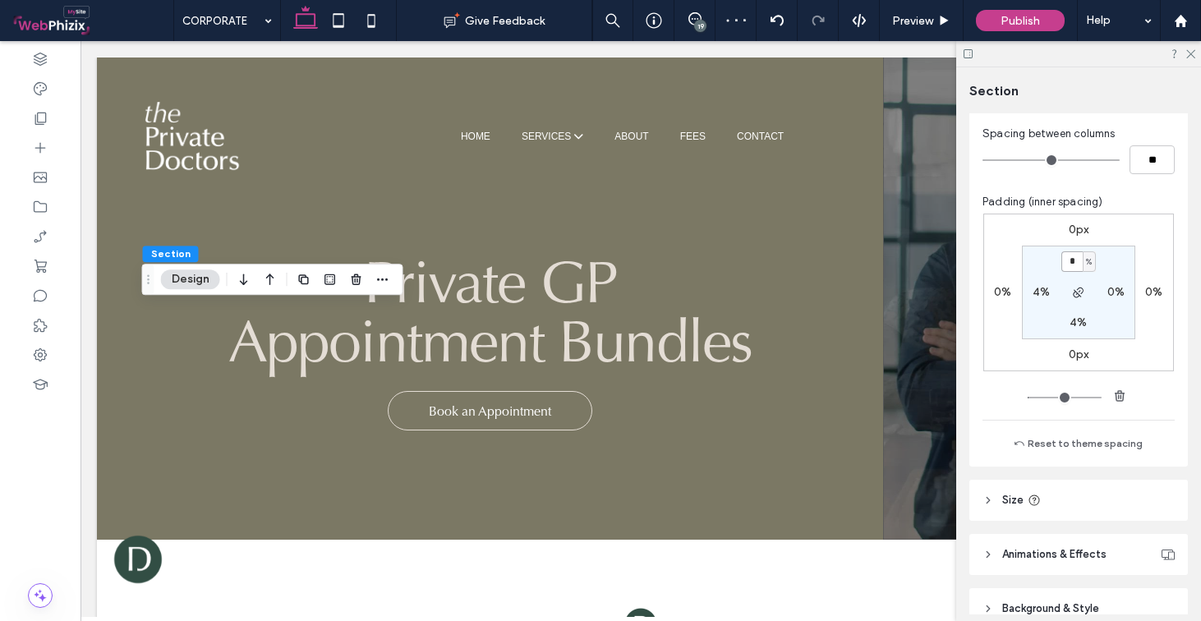
type input "*"
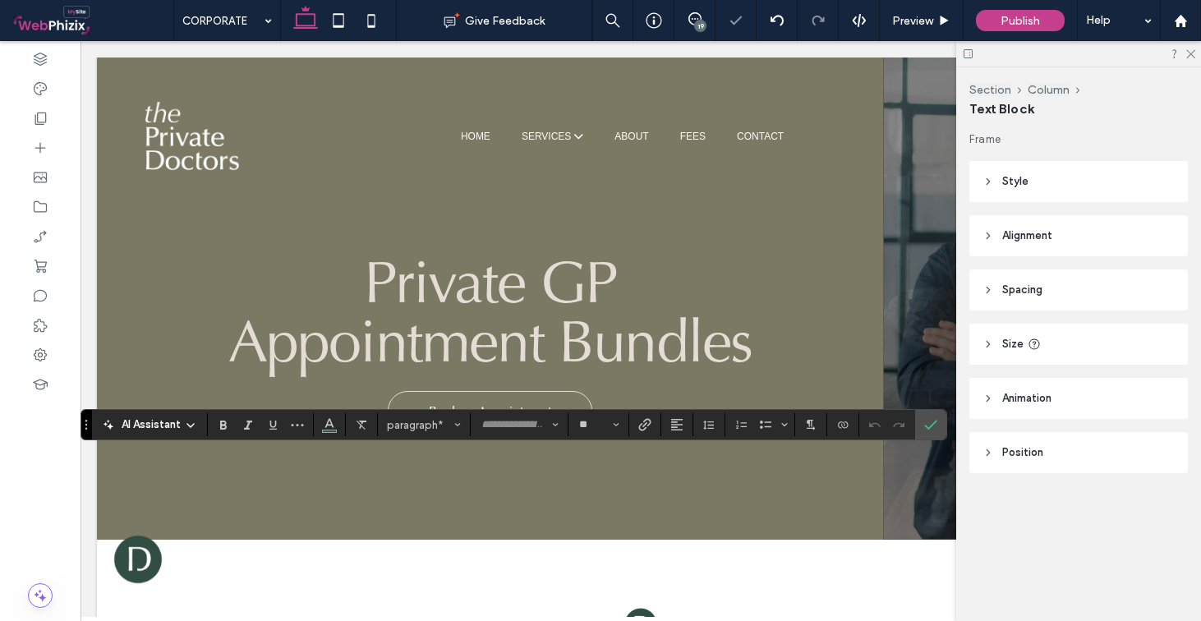
type input "**"
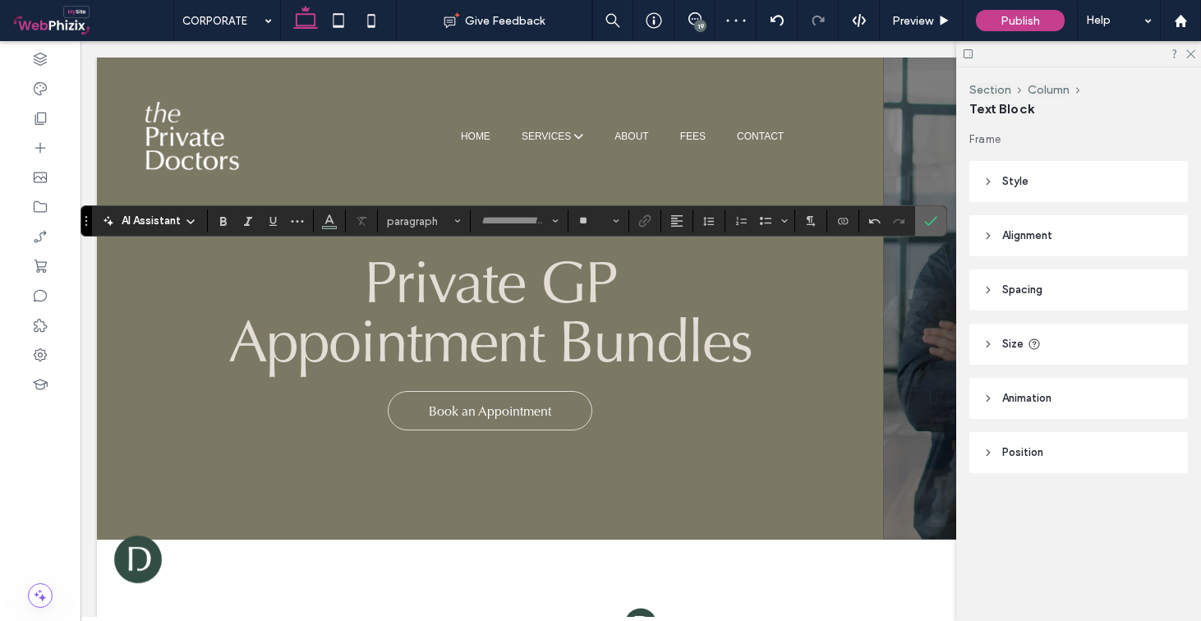
click at [929, 227] on icon "Confirm" at bounding box center [931, 220] width 13 height 13
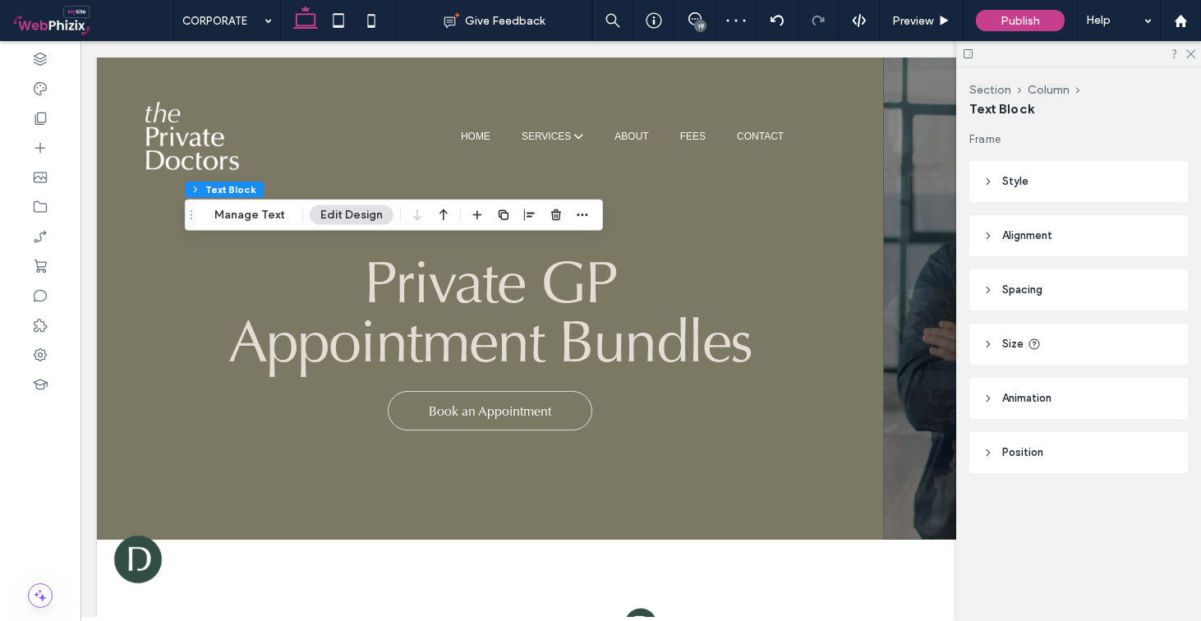
click at [1195, 47] on div at bounding box center [1079, 53] width 245 height 25
click at [1193, 48] on icon at bounding box center [1190, 53] width 11 height 11
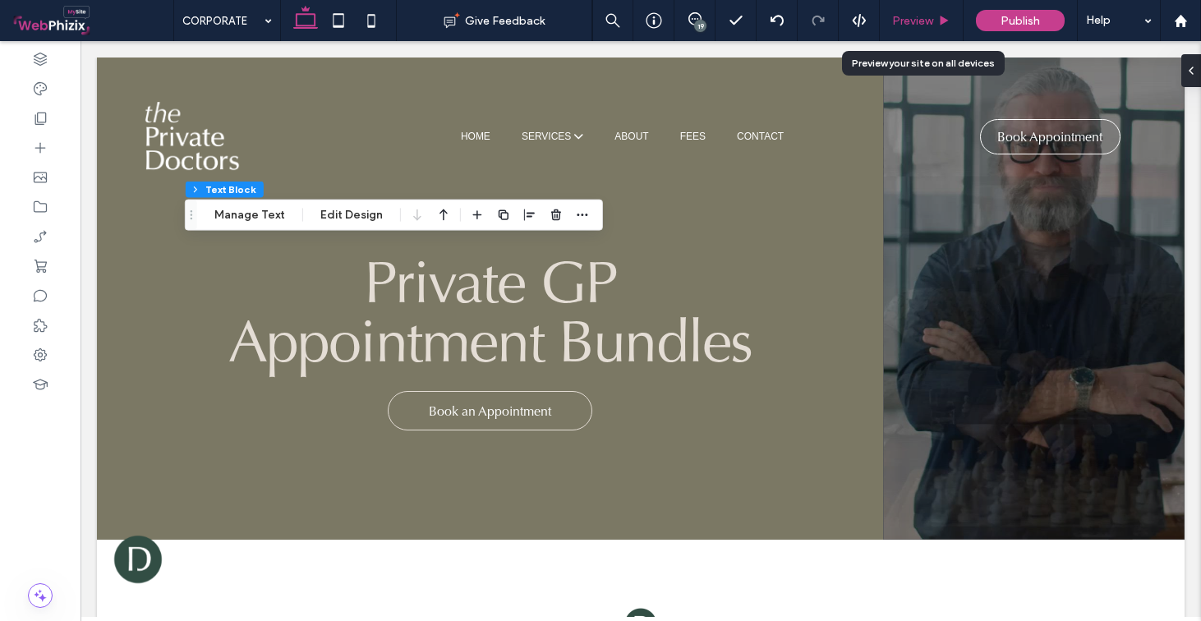
click at [941, 12] on div "Preview" at bounding box center [922, 20] width 84 height 41
click at [925, 15] on span "Preview" at bounding box center [912, 21] width 41 height 14
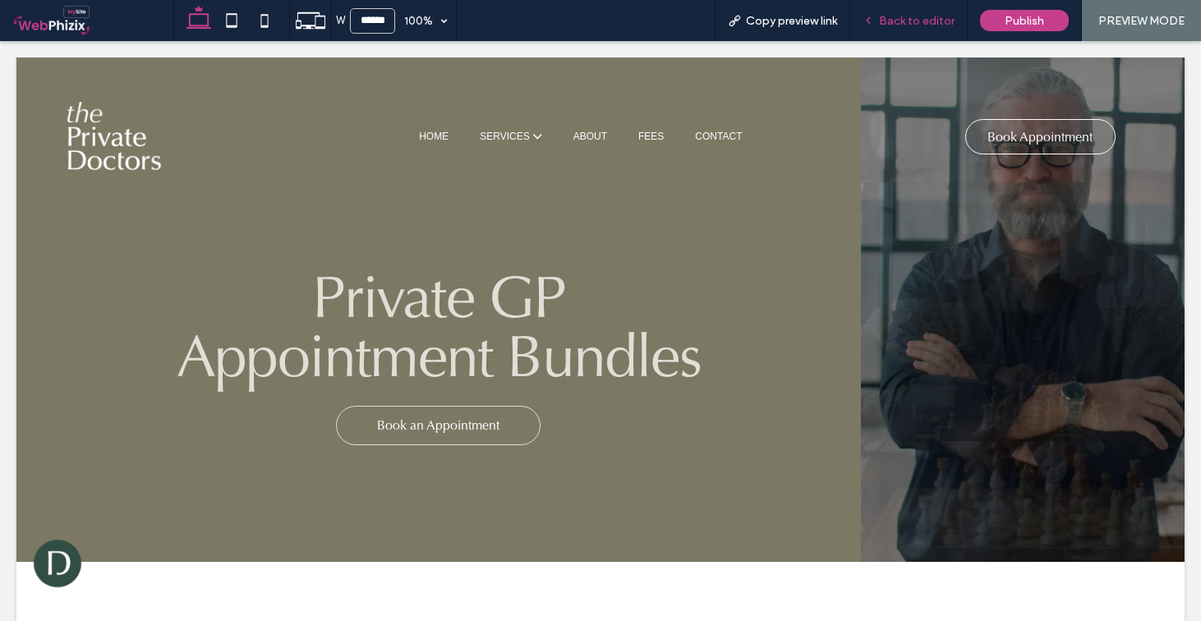
click at [918, 12] on div "Back to editor" at bounding box center [910, 20] width 118 height 41
click at [906, 18] on span "Back to editor" at bounding box center [917, 21] width 76 height 14
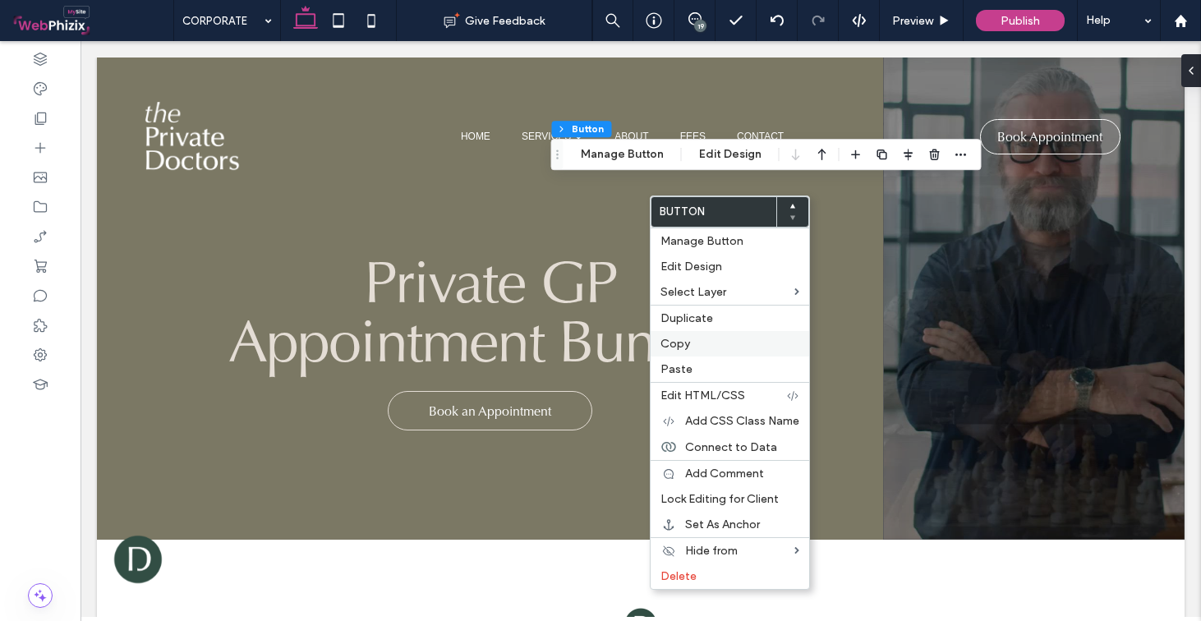
click at [695, 344] on label "Copy" at bounding box center [730, 344] width 139 height 14
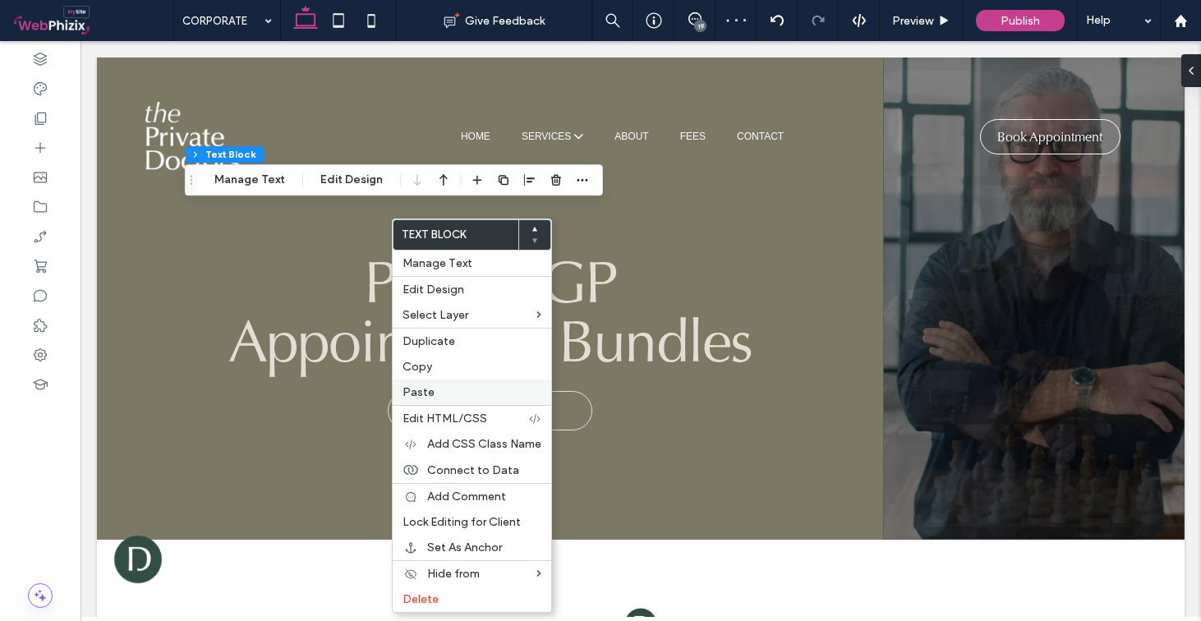
click at [459, 396] on label "Paste" at bounding box center [472, 392] width 139 height 14
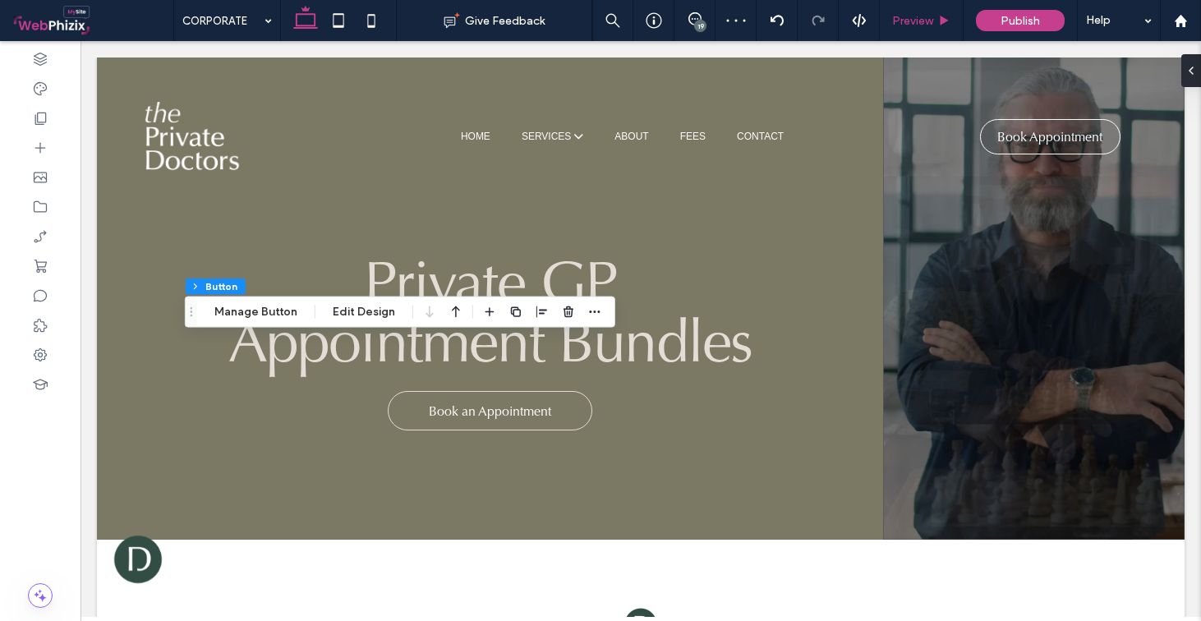
click at [920, 23] on span "Preview" at bounding box center [912, 21] width 41 height 14
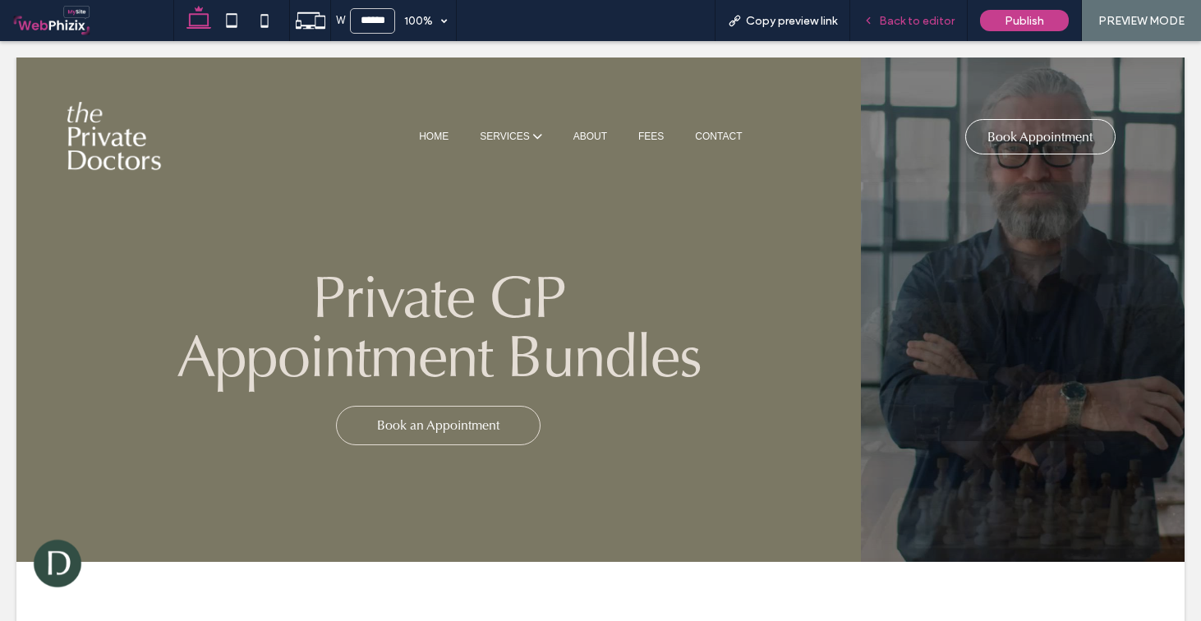
click at [906, 28] on div "Back to editor" at bounding box center [910, 20] width 118 height 41
click at [892, 16] on span "Back to editor" at bounding box center [917, 21] width 76 height 14
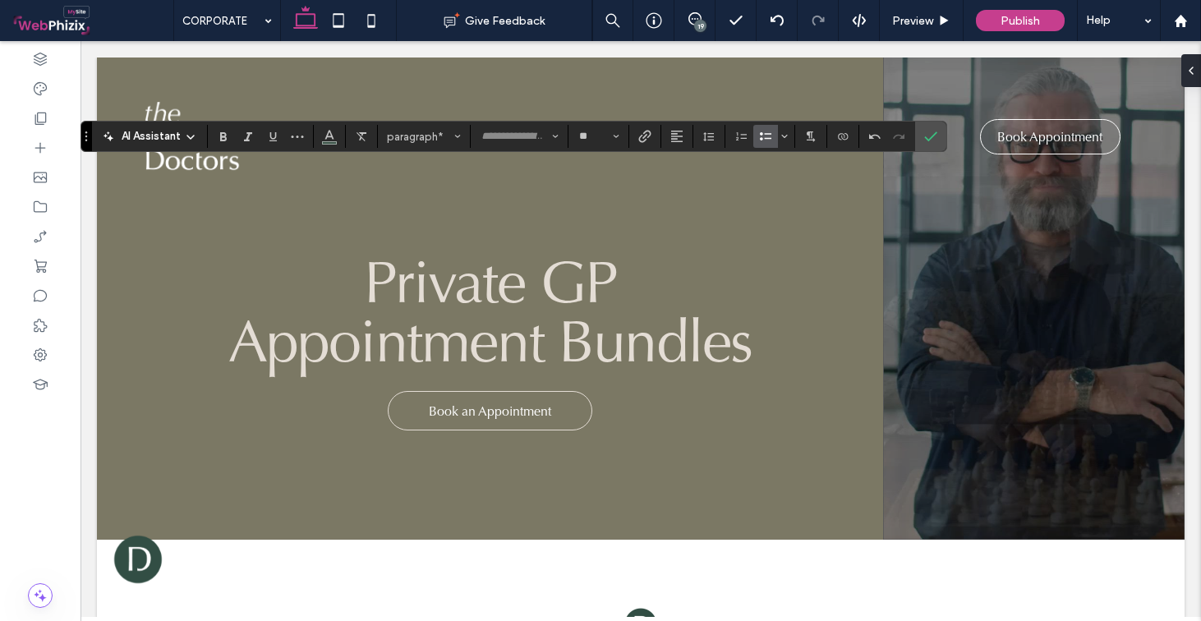
click at [761, 134] on use "Bulleted List" at bounding box center [766, 136] width 12 height 8
click at [227, 138] on icon "Bold" at bounding box center [223, 136] width 13 height 13
click at [938, 141] on label "Confirm" at bounding box center [931, 137] width 25 height 30
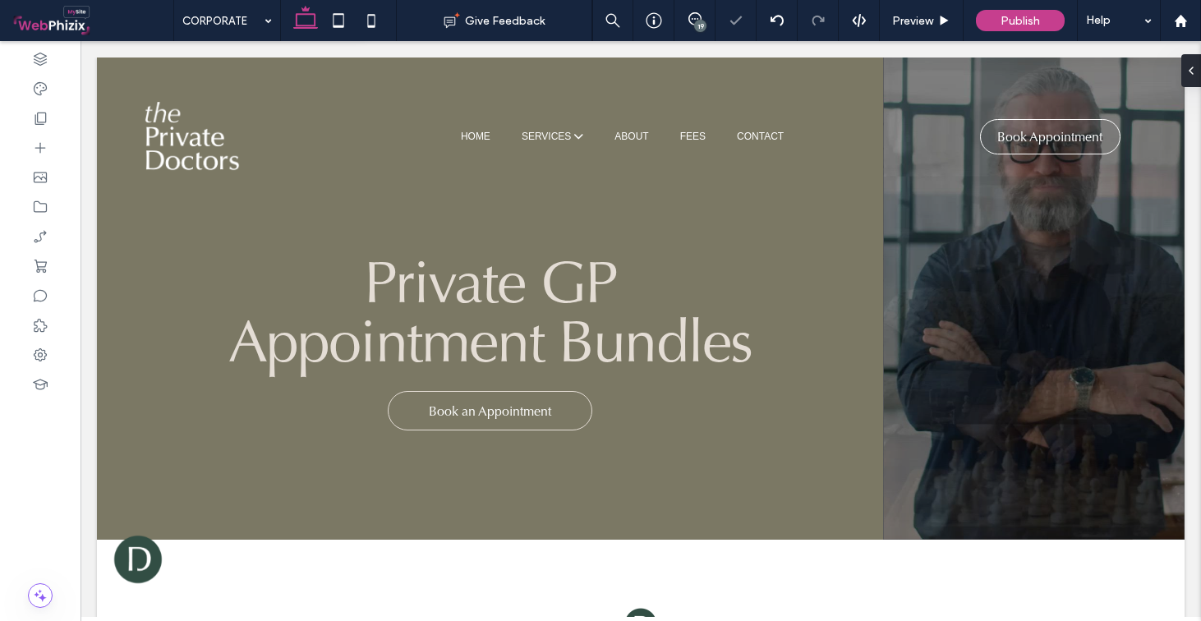
type input "**"
type input "***"
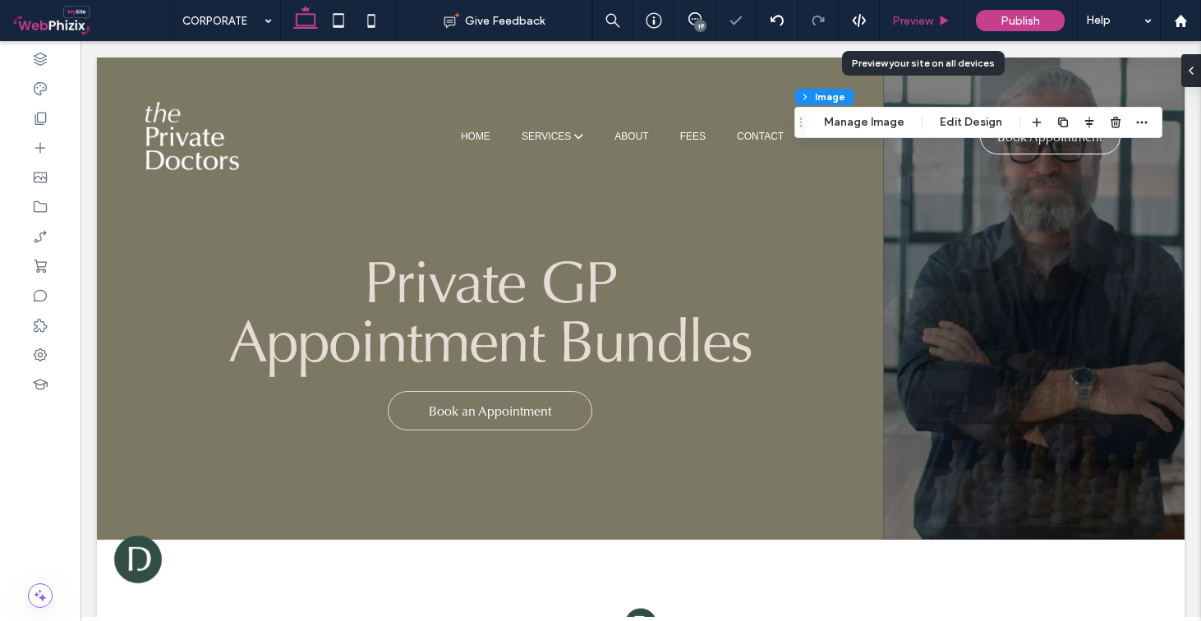
click at [935, 22] on div "Preview" at bounding box center [921, 21] width 83 height 14
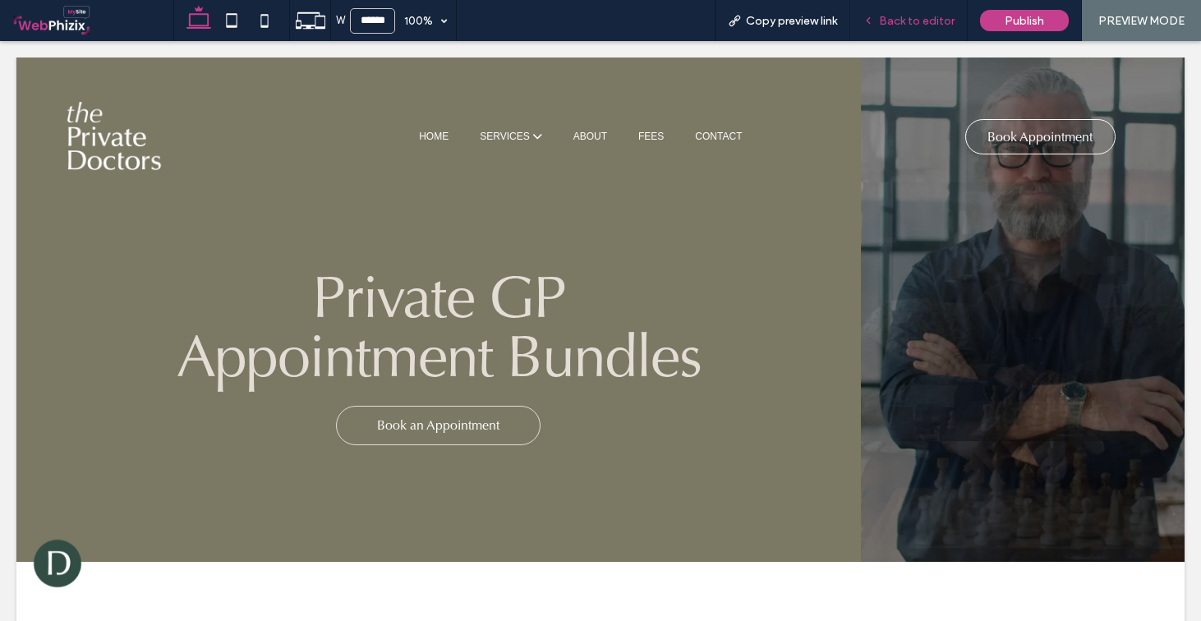
click at [925, 25] on span "Back to editor" at bounding box center [917, 21] width 76 height 14
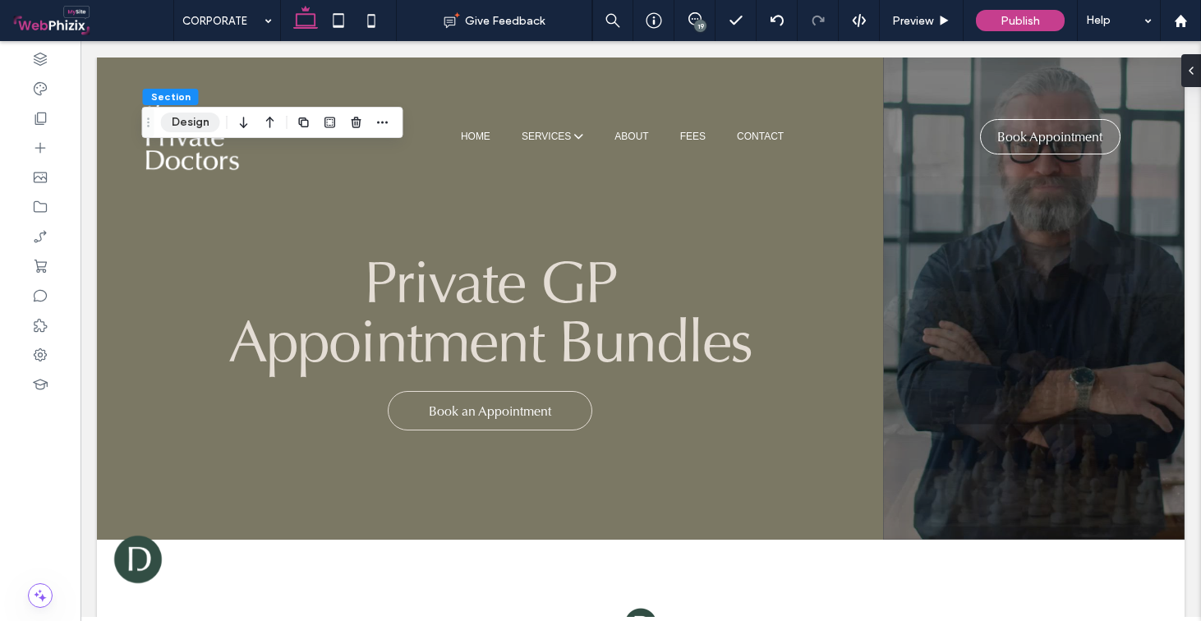
click at [190, 113] on button "Design" at bounding box center [190, 123] width 59 height 20
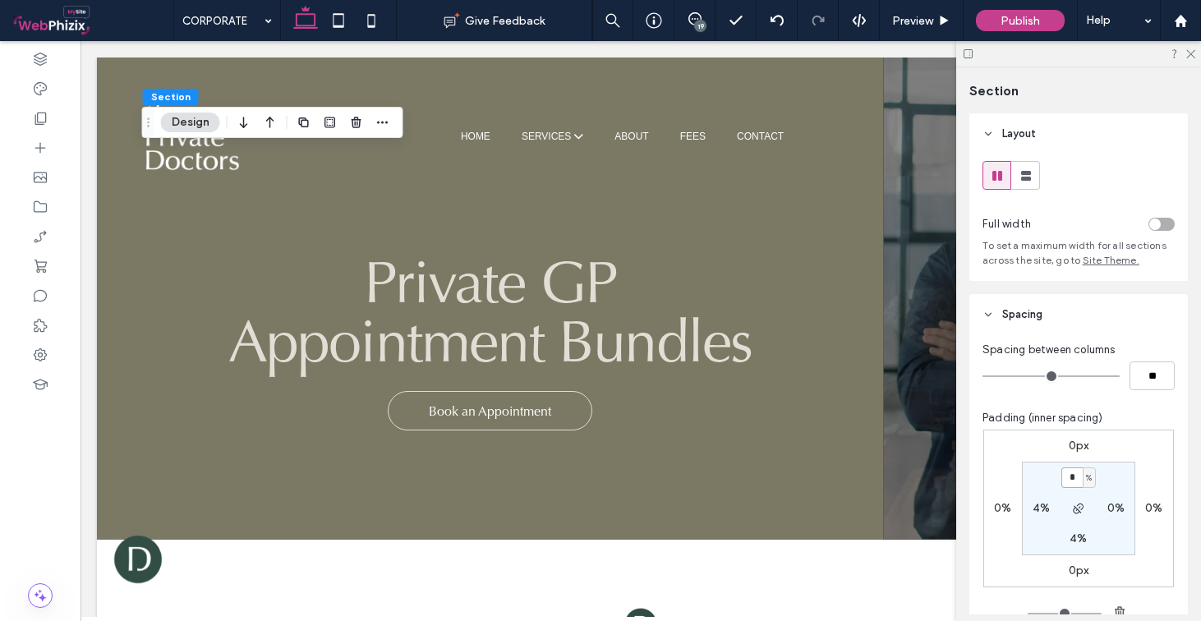
type input "*"
click at [918, 25] on span "Preview" at bounding box center [912, 21] width 41 height 14
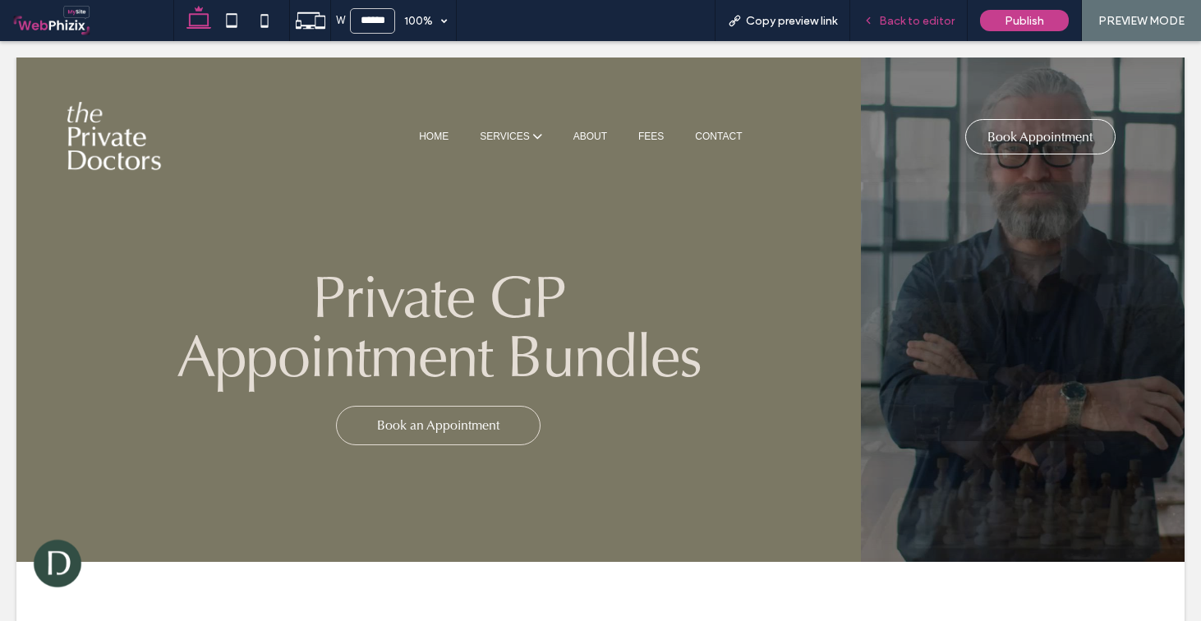
click at [895, 16] on span "Back to editor" at bounding box center [917, 21] width 76 height 14
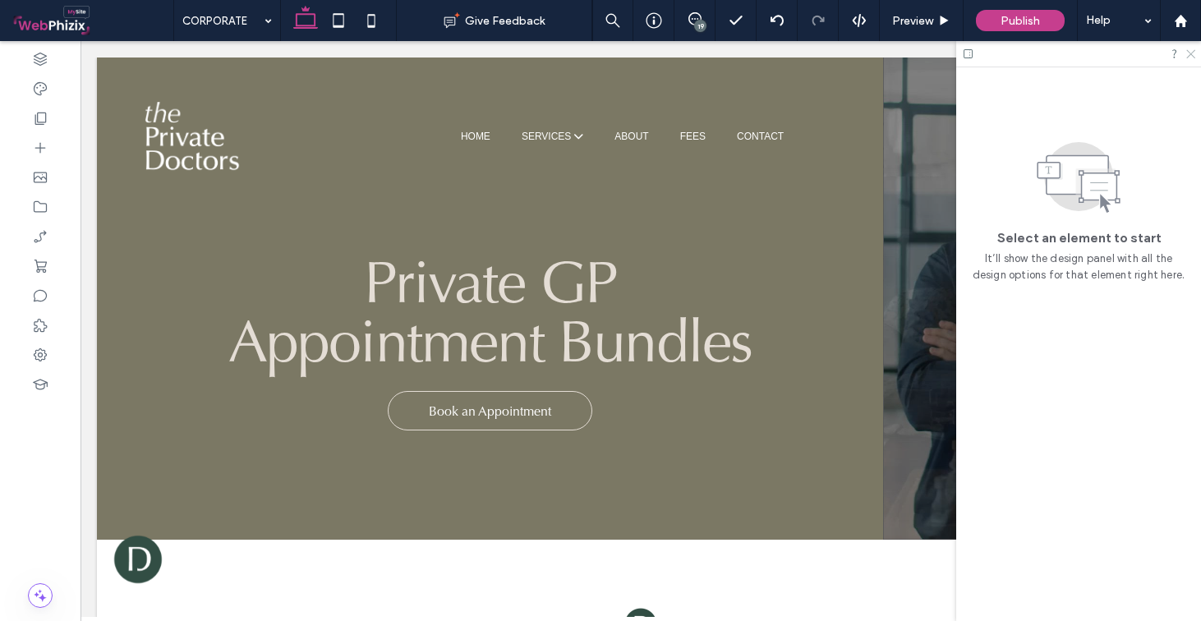
click at [1190, 53] on use at bounding box center [1191, 54] width 9 height 9
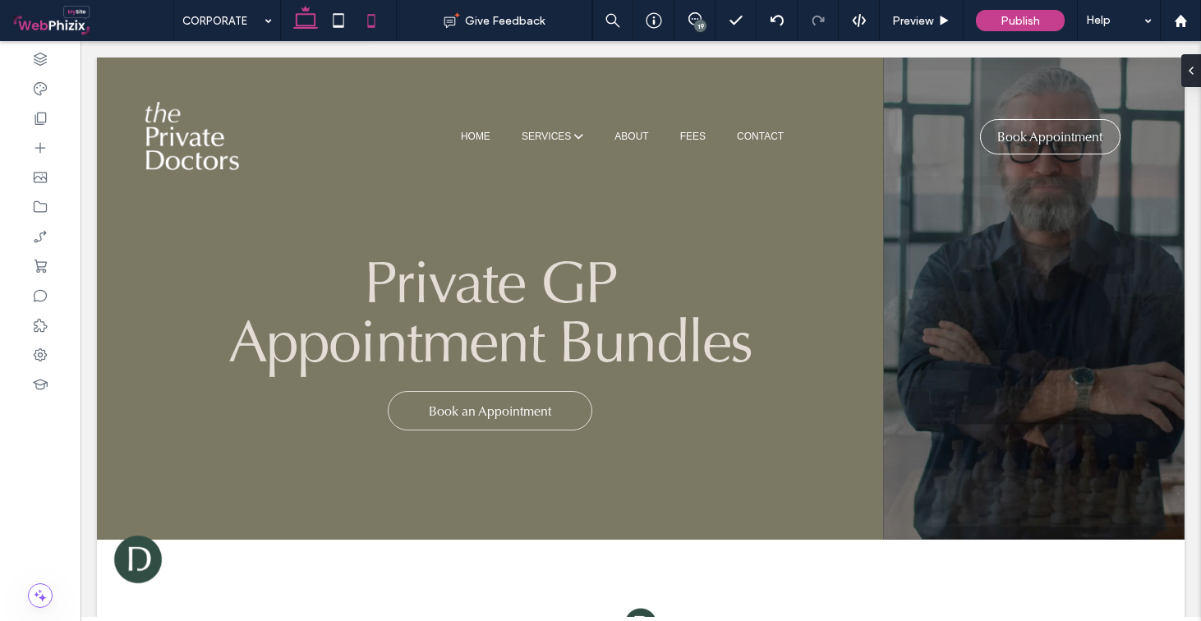
type input "**"
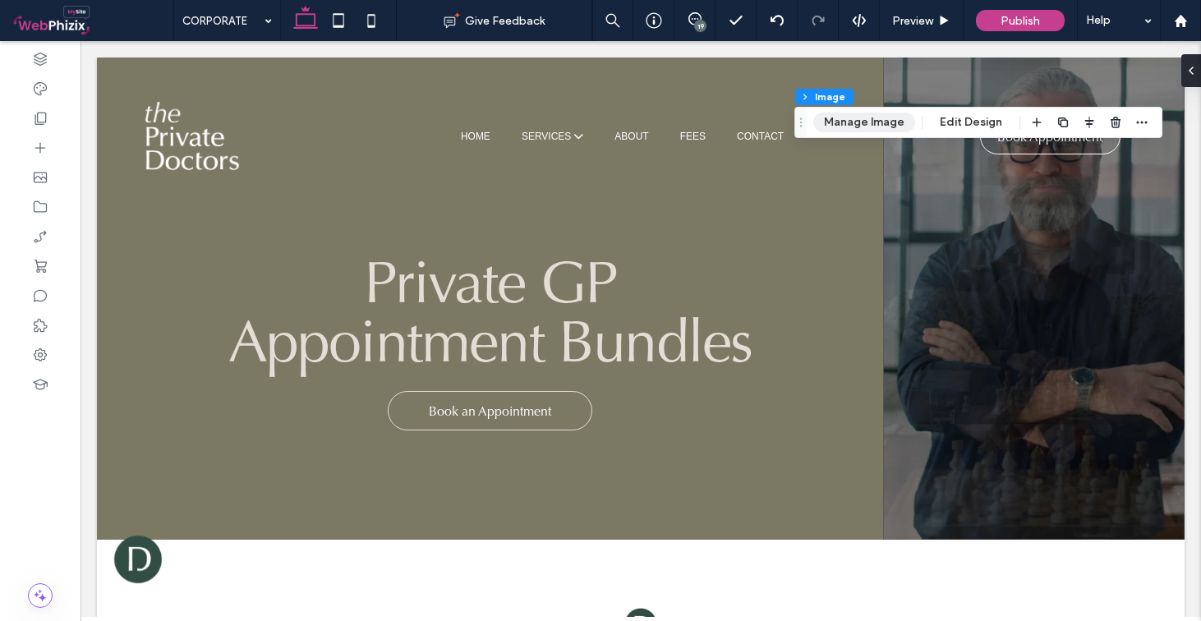
click at [848, 118] on button "Manage Image" at bounding box center [865, 123] width 102 height 20
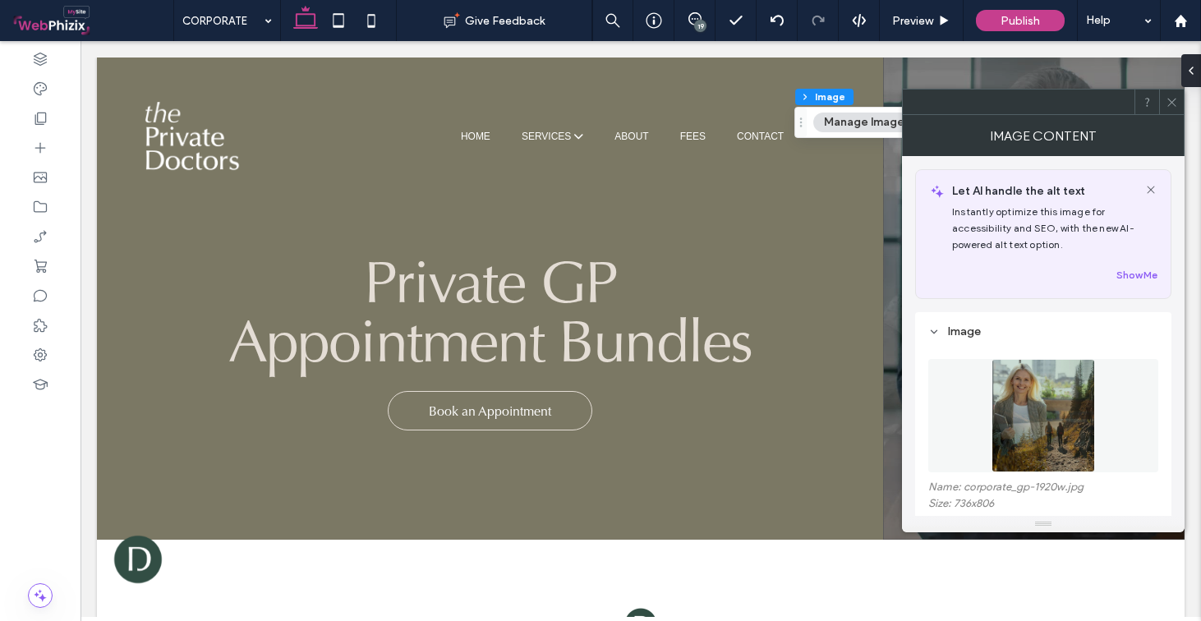
scroll to position [146, 0]
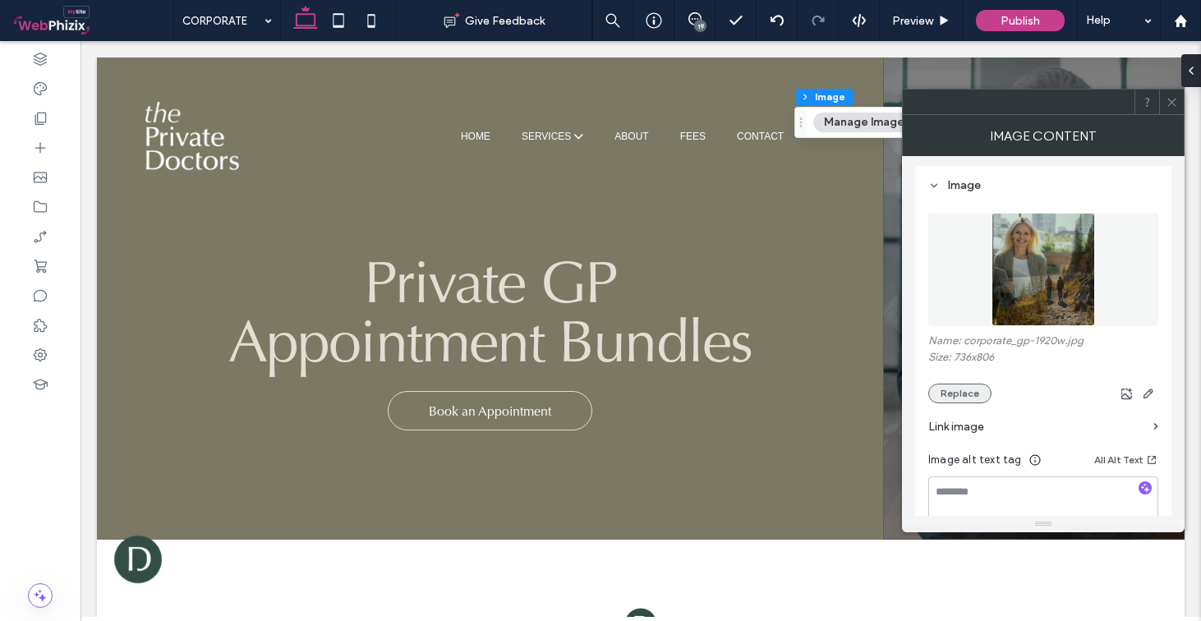
click at [959, 398] on button "Replace" at bounding box center [960, 394] width 63 height 20
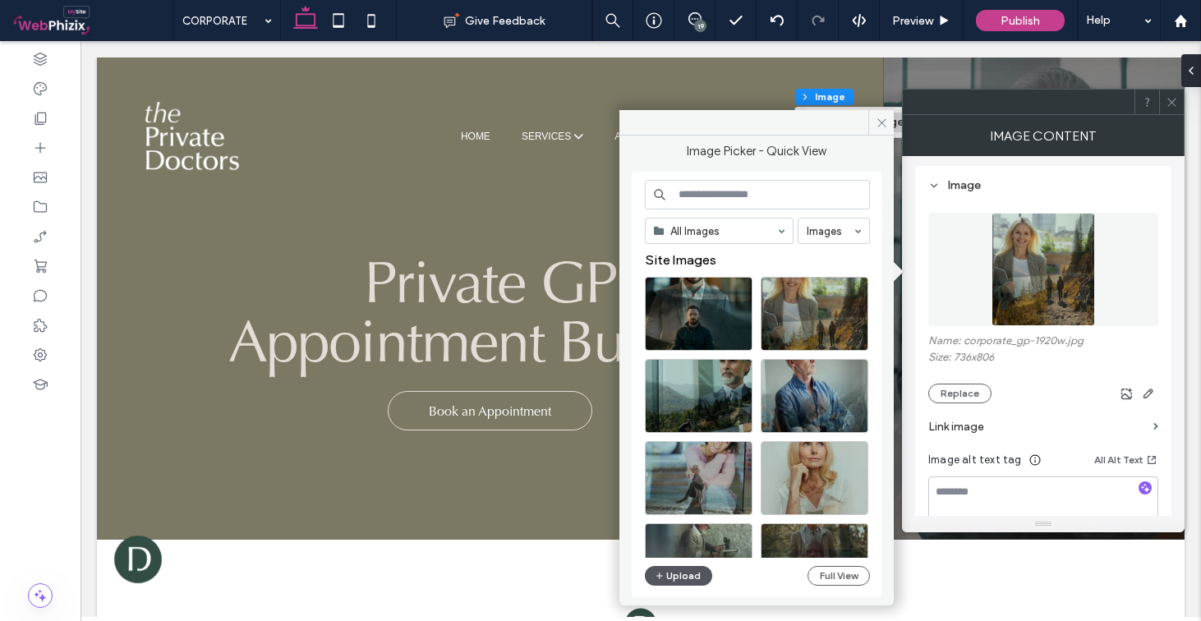
click at [686, 574] on button "Upload" at bounding box center [678, 576] width 67 height 20
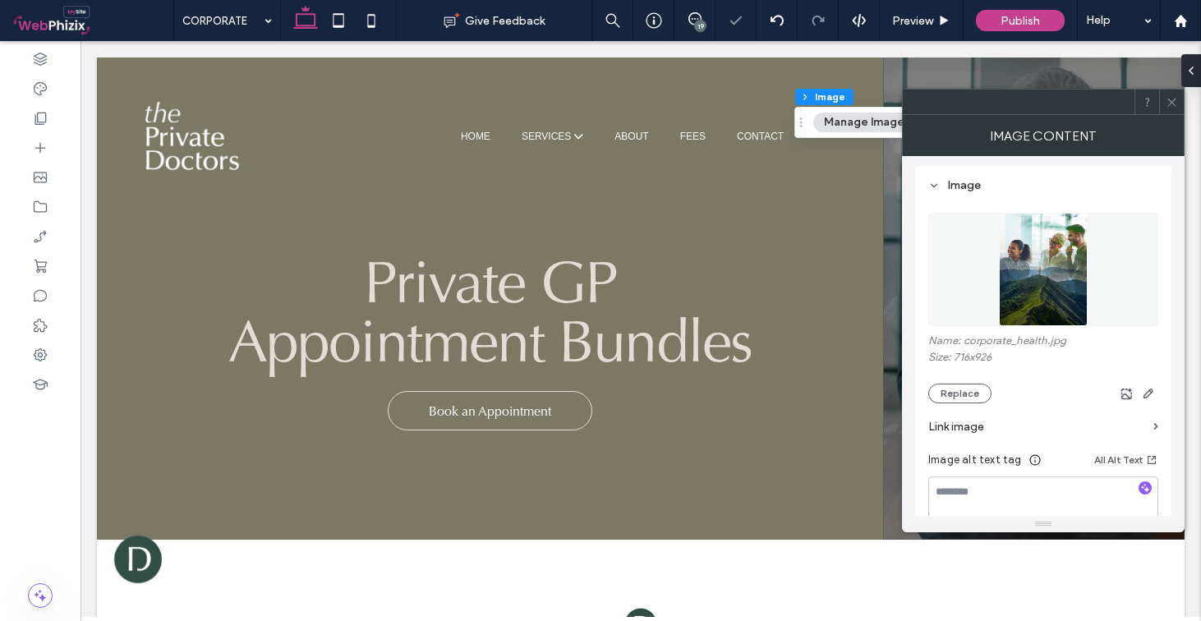
click at [1172, 108] on span at bounding box center [1172, 102] width 12 height 25
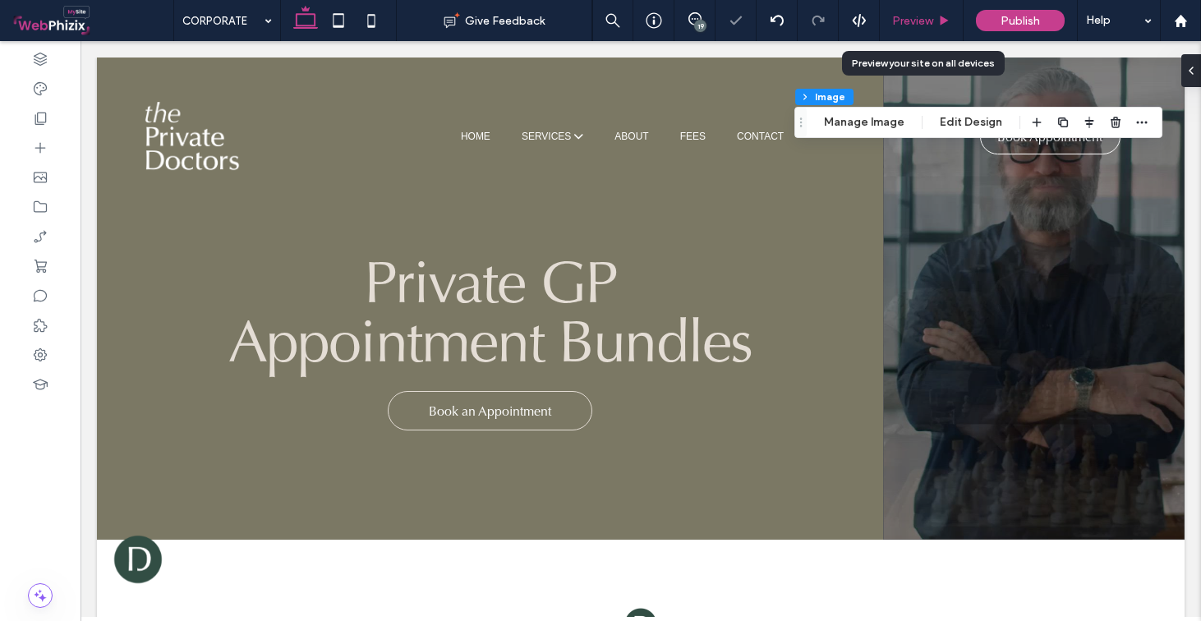
click at [920, 31] on div "Preview" at bounding box center [922, 20] width 84 height 41
click at [918, 22] on span "Preview" at bounding box center [912, 21] width 41 height 14
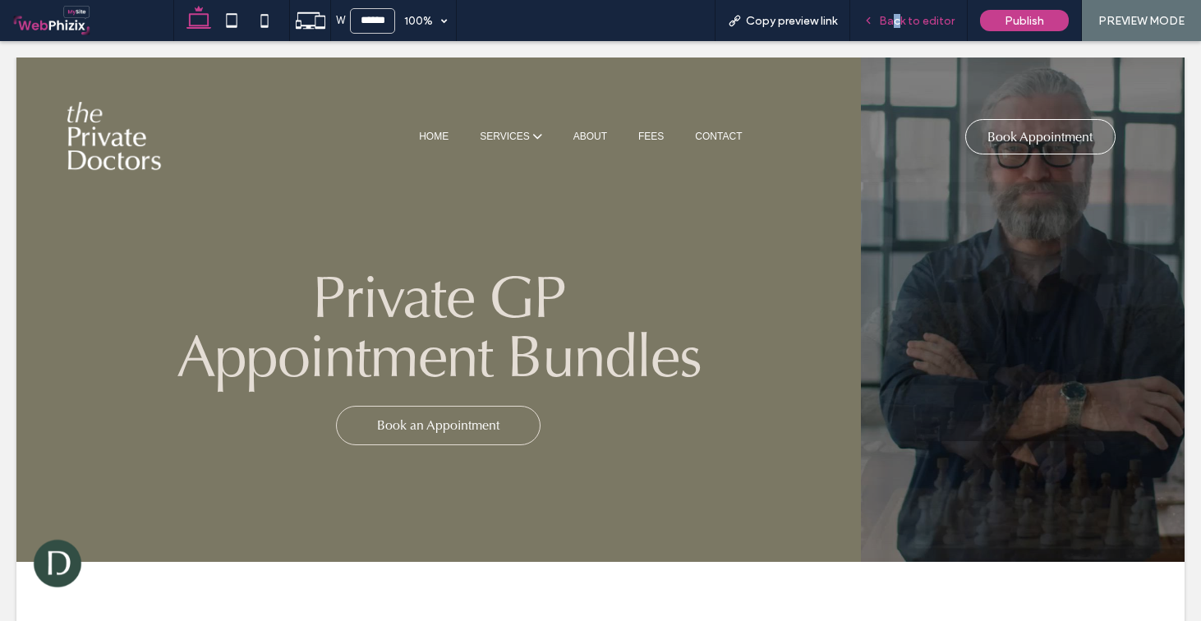
click at [900, 17] on span "Back to editor" at bounding box center [917, 21] width 76 height 14
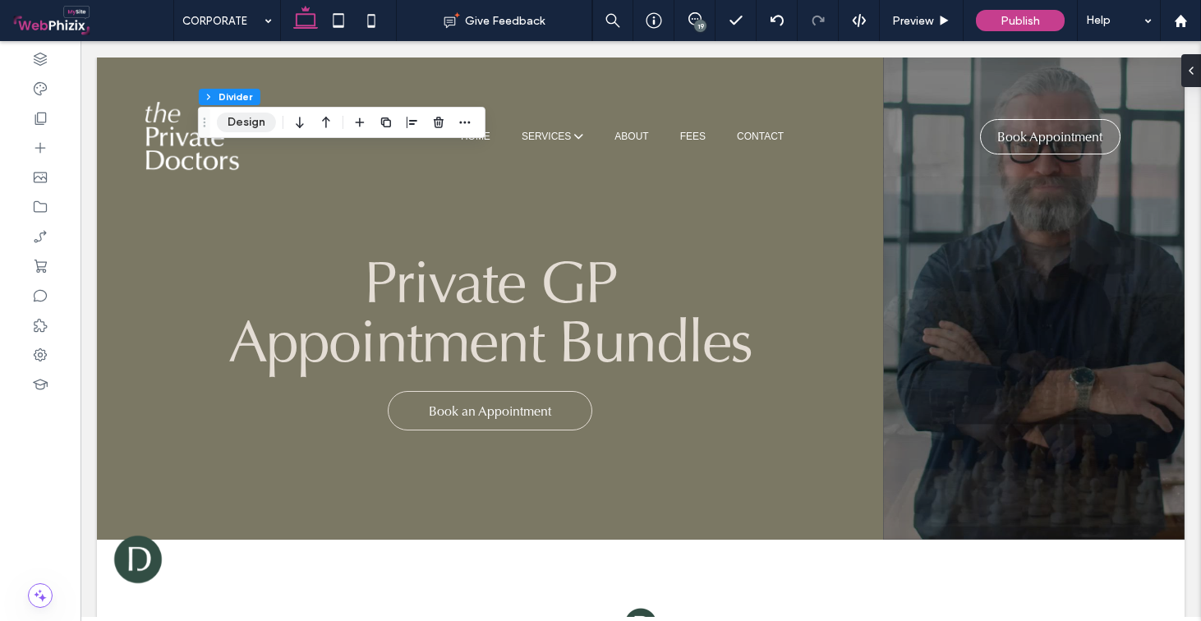
click at [253, 113] on button "Design" at bounding box center [246, 123] width 59 height 20
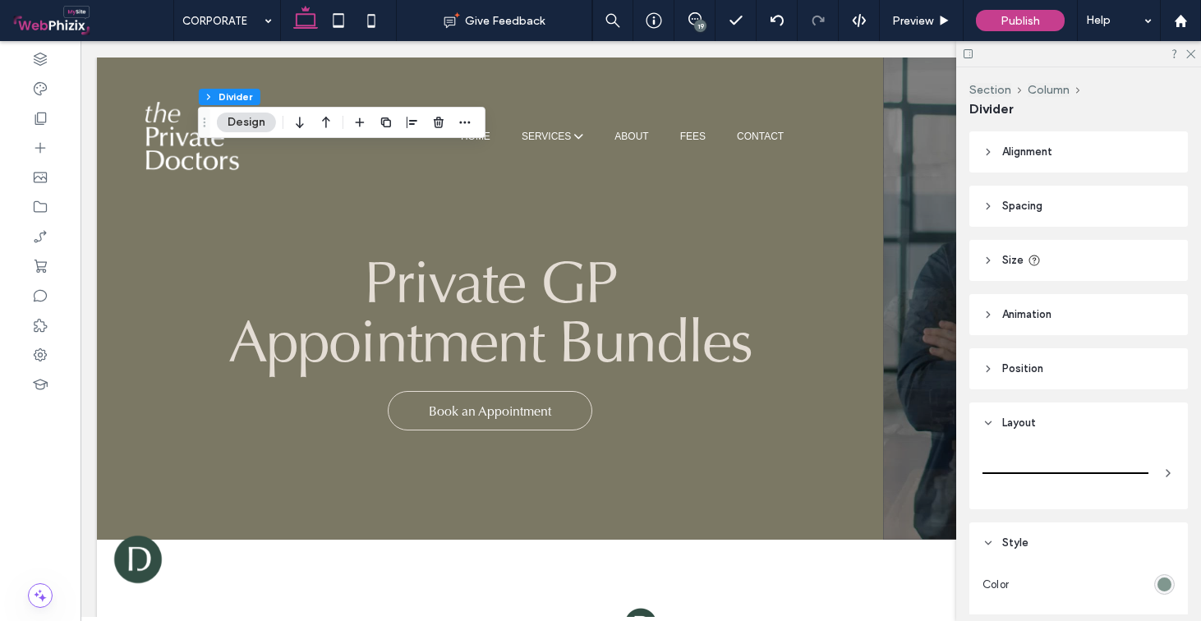
click at [1158, 585] on div "rgb(128, 151, 143)" at bounding box center [1165, 585] width 14 height 14
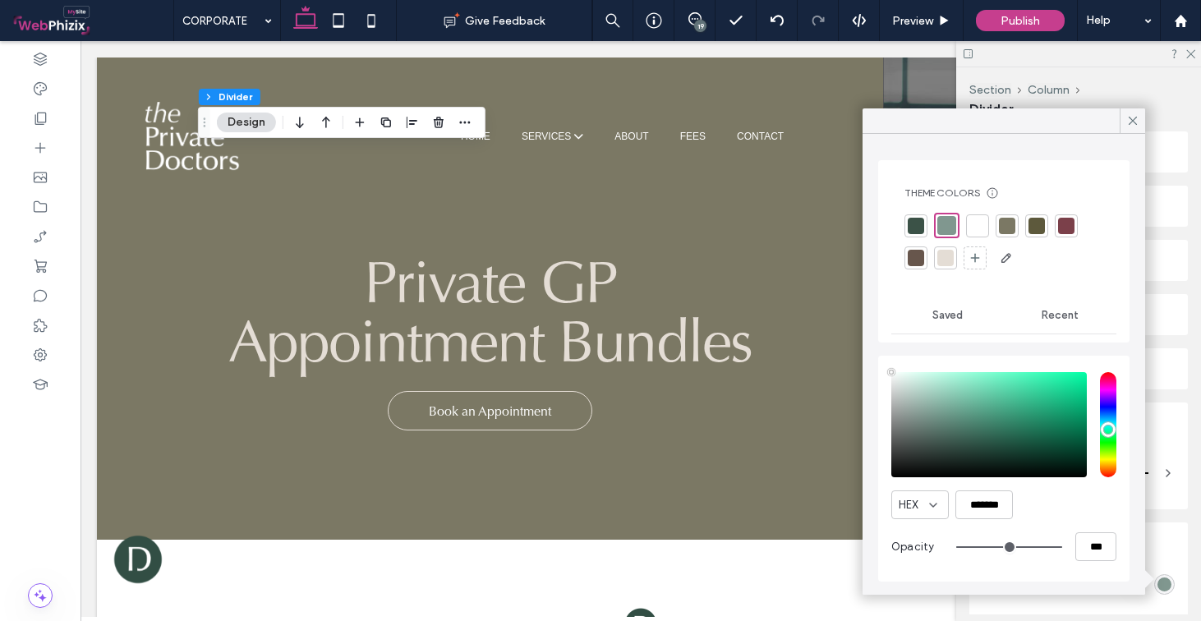
type input "****"
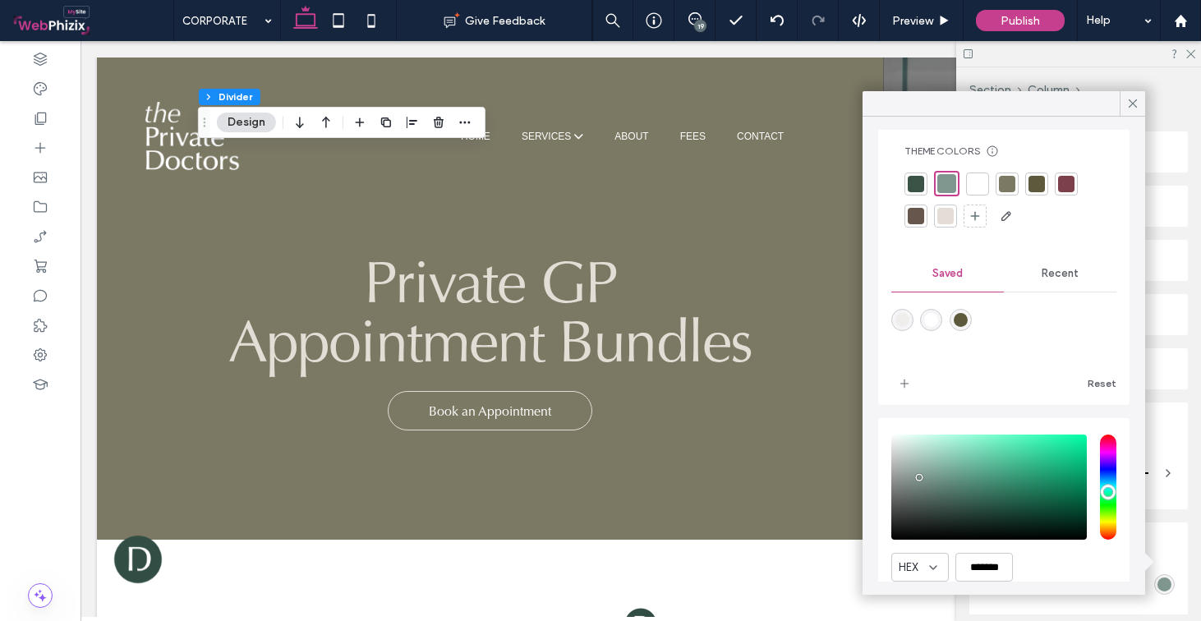
scroll to position [87, 0]
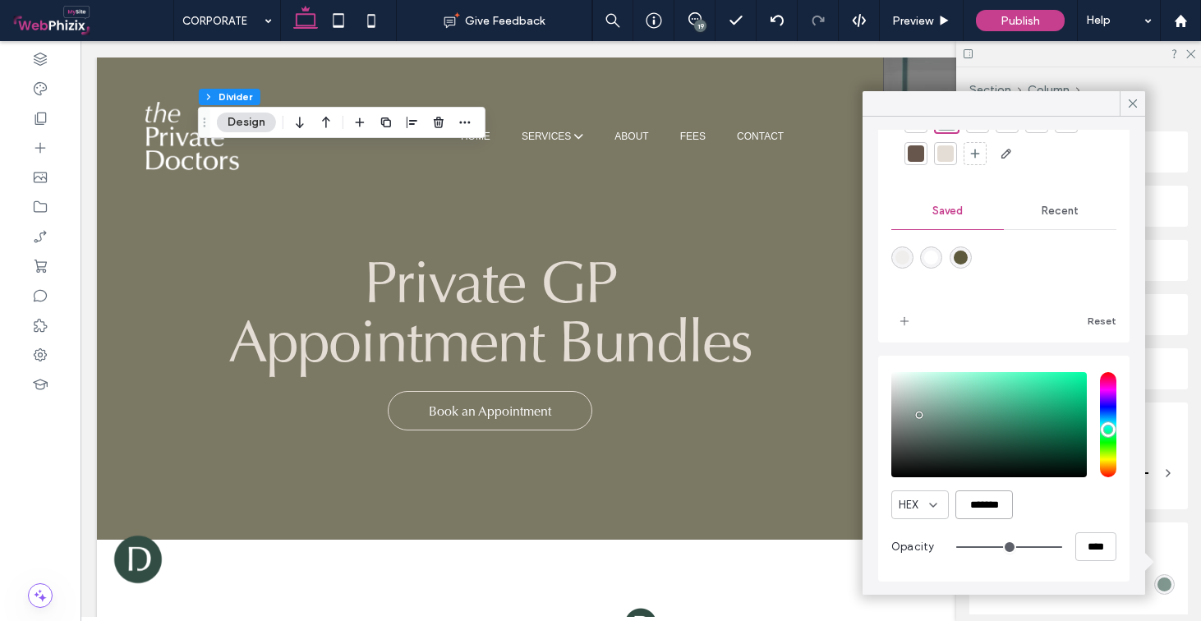
drag, startPoint x: 1006, startPoint y: 508, endPoint x: 924, endPoint y: 505, distance: 82.2
click at [924, 505] on div "HEX *******" at bounding box center [1004, 505] width 225 height 29
click at [1139, 101] on icon at bounding box center [1133, 103] width 15 height 15
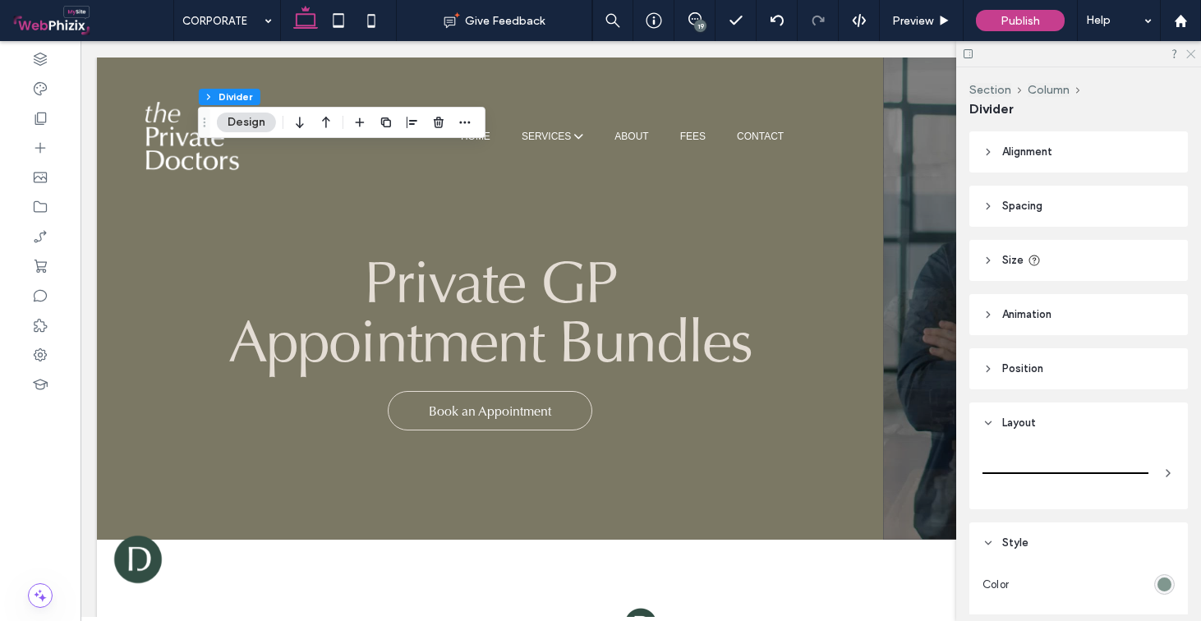
click at [1193, 57] on icon at bounding box center [1190, 53] width 11 height 11
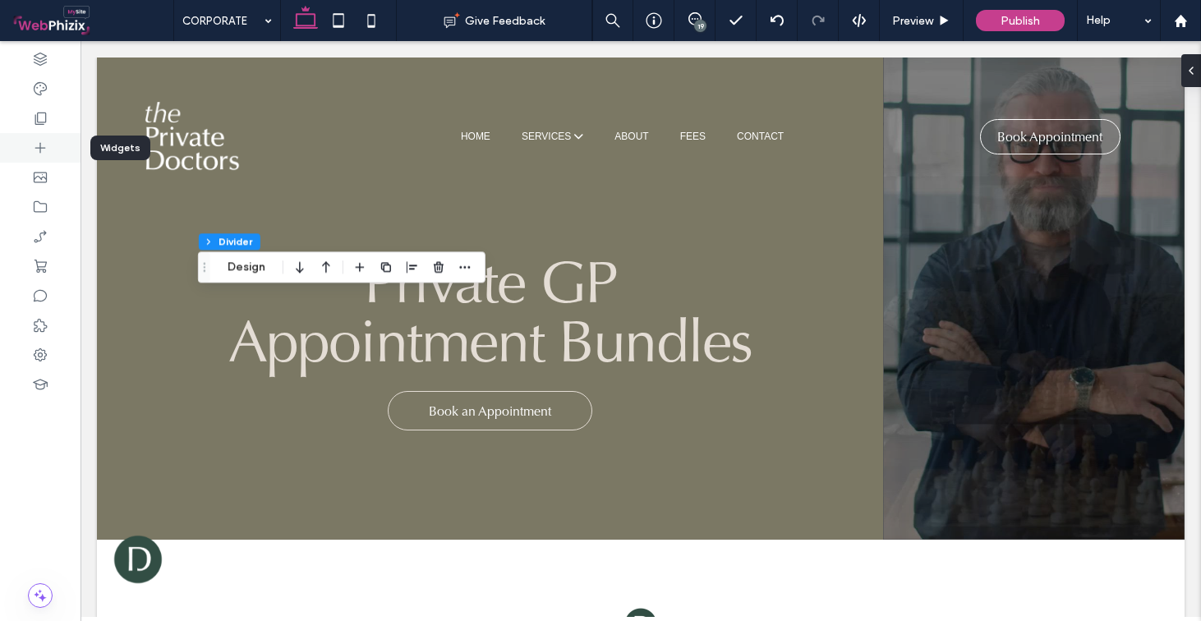
click at [64, 145] on div at bounding box center [40, 148] width 81 height 30
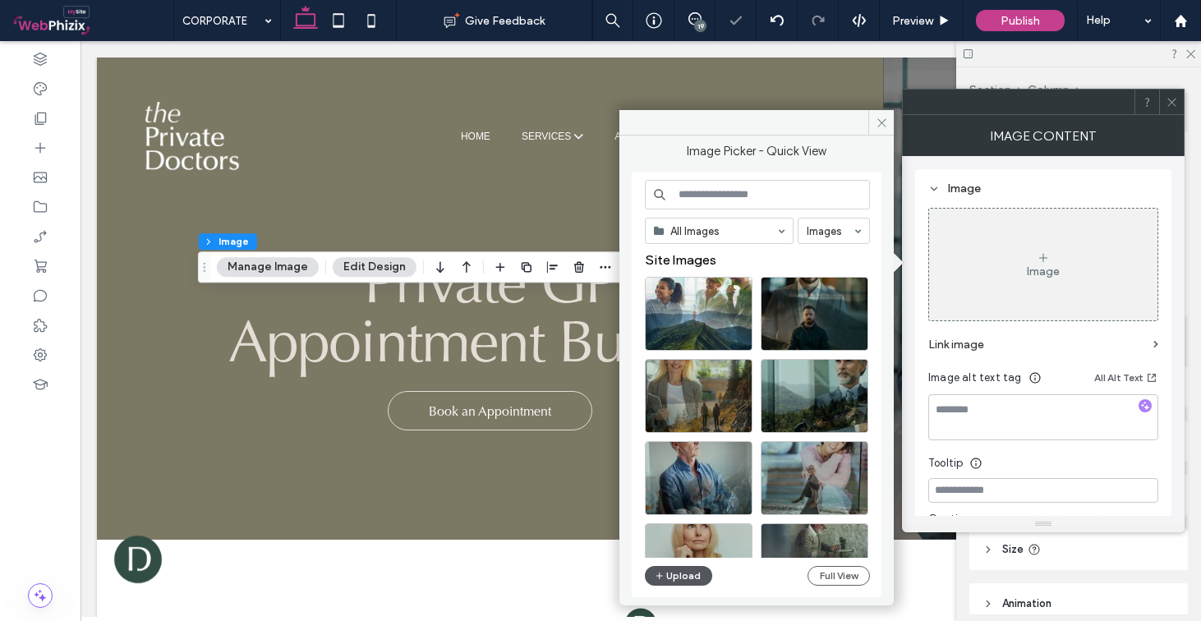
click at [699, 575] on button "Upload" at bounding box center [678, 576] width 67 height 20
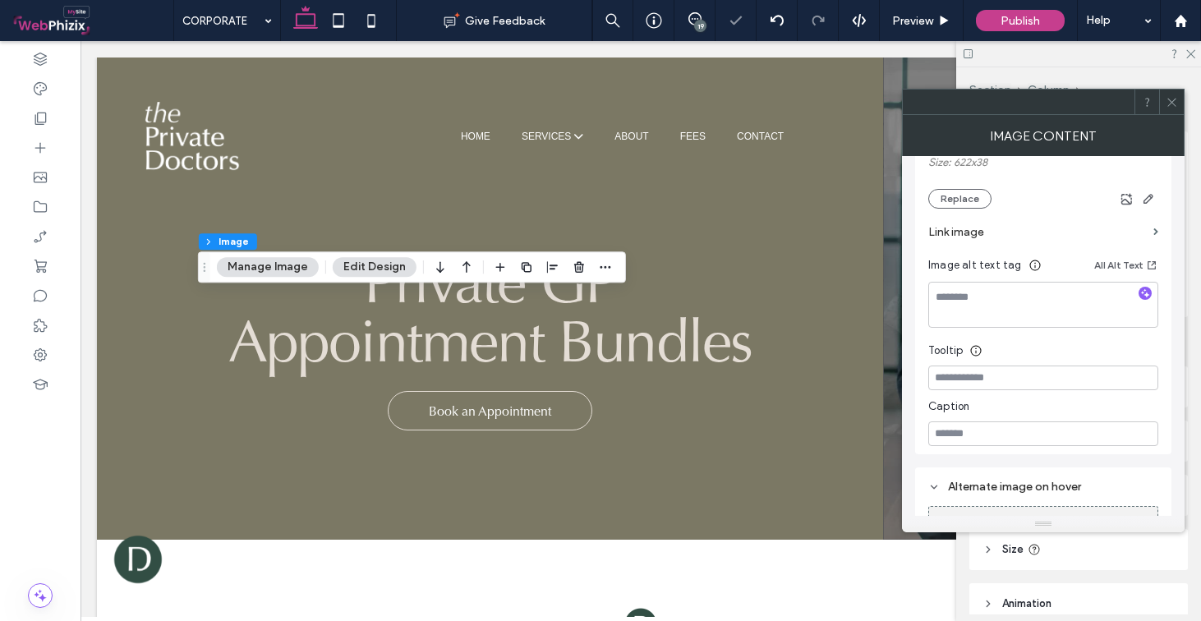
scroll to position [453, 0]
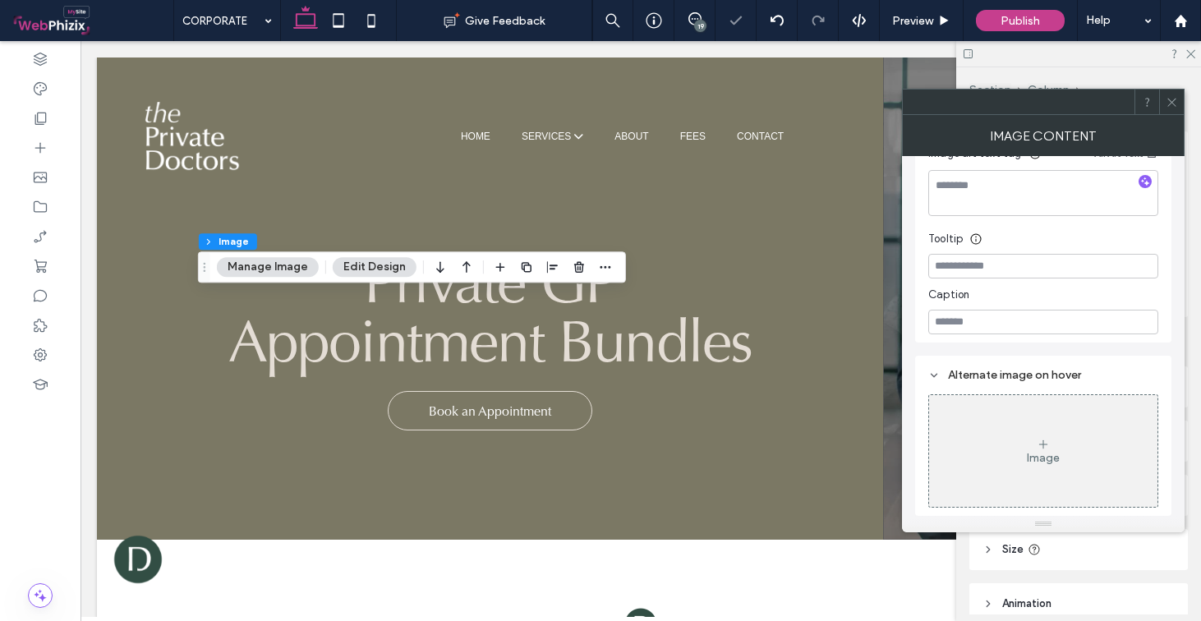
click at [1168, 104] on icon at bounding box center [1172, 102] width 12 height 12
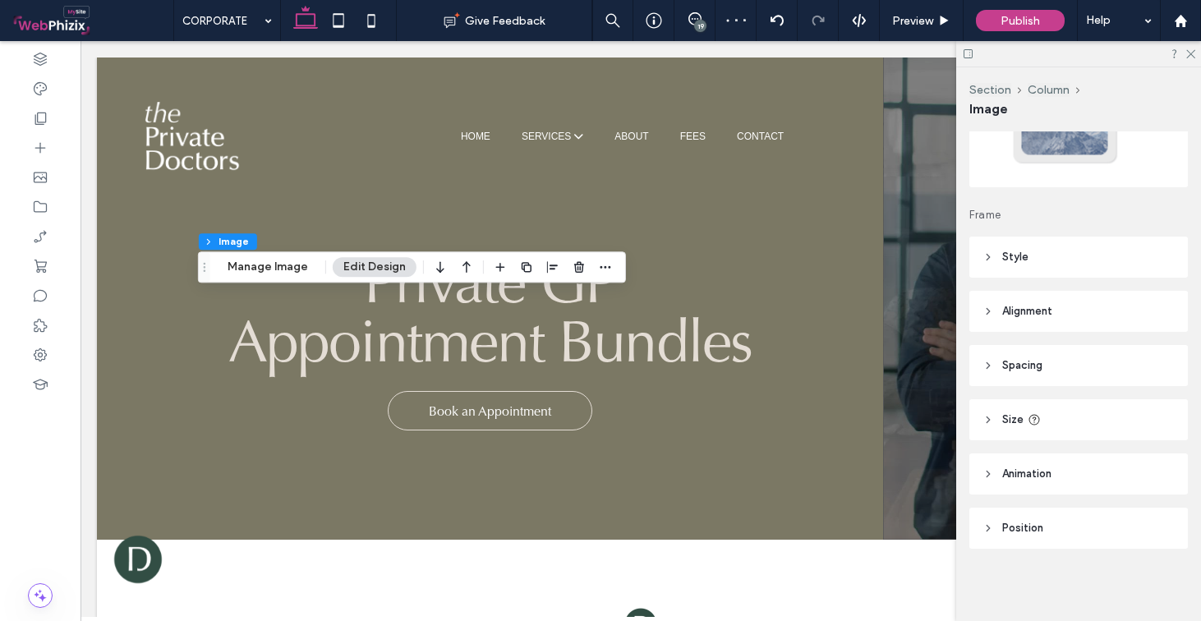
scroll to position [127, 0]
click at [1018, 261] on span "Style" at bounding box center [1016, 260] width 26 height 16
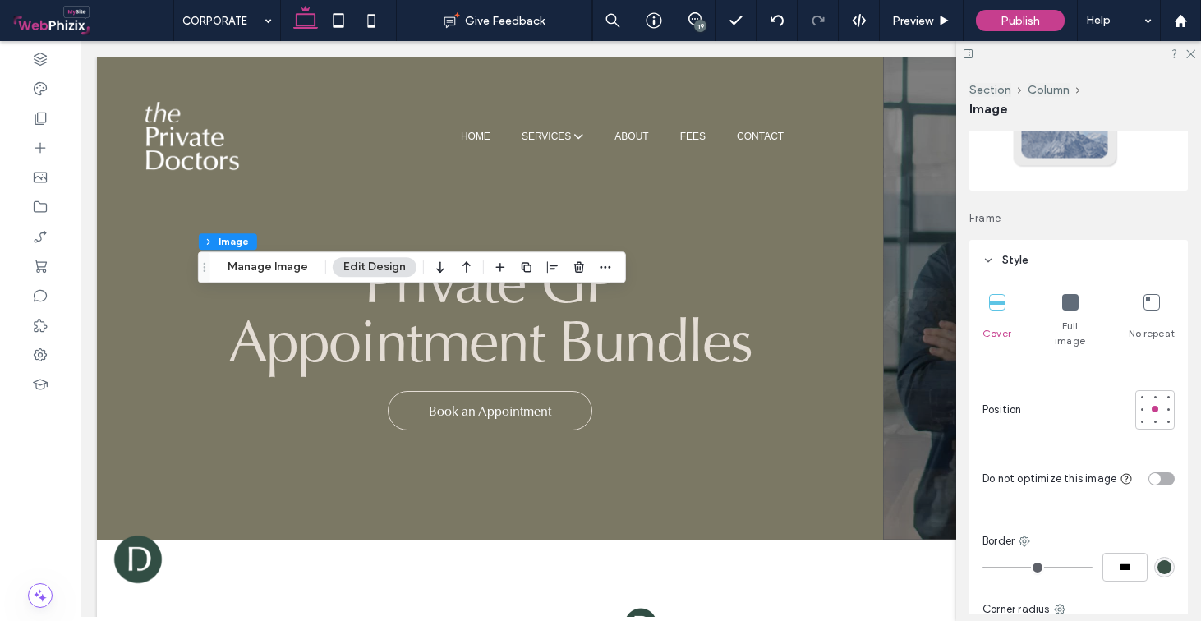
click at [1063, 296] on icon at bounding box center [1071, 302] width 16 height 16
click at [1152, 394] on div at bounding box center [1155, 397] width 7 height 7
click at [1063, 313] on div "Full image" at bounding box center [1071, 321] width 48 height 67
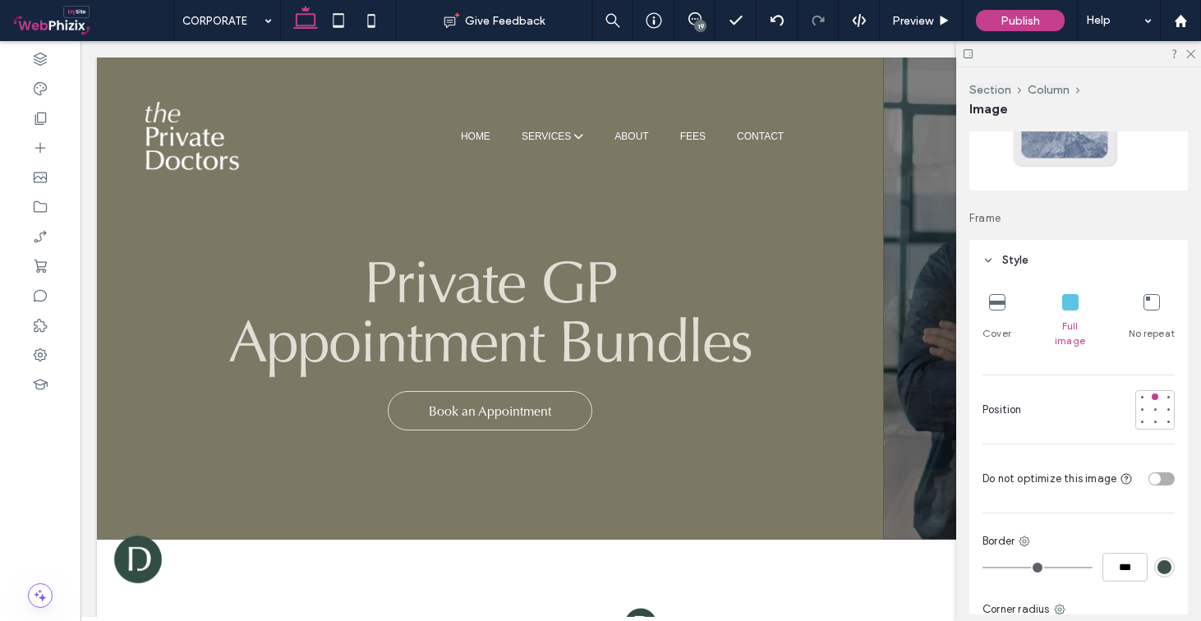
type input "**"
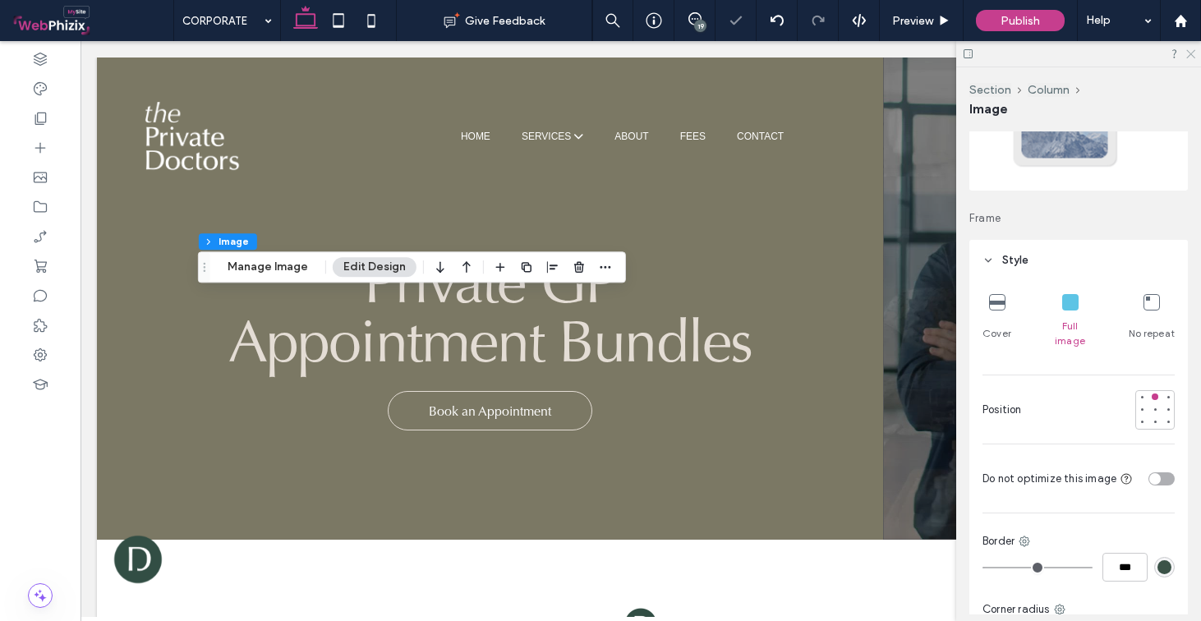
click at [1189, 56] on use at bounding box center [1191, 54] width 9 height 9
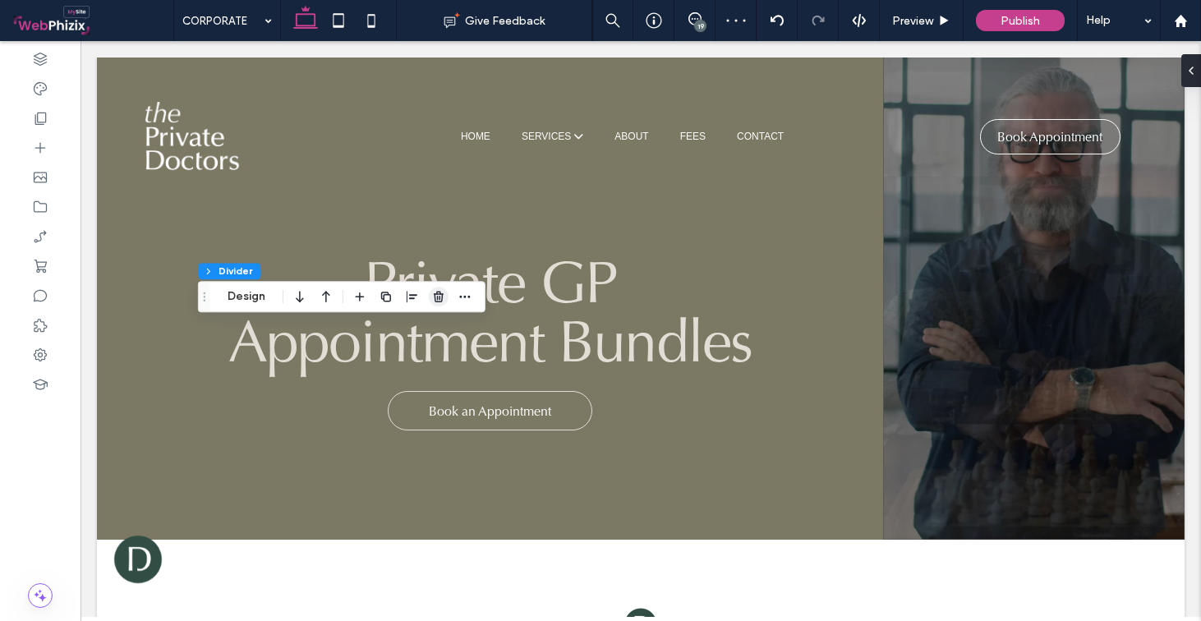
click at [440, 299] on use "button" at bounding box center [439, 297] width 10 height 11
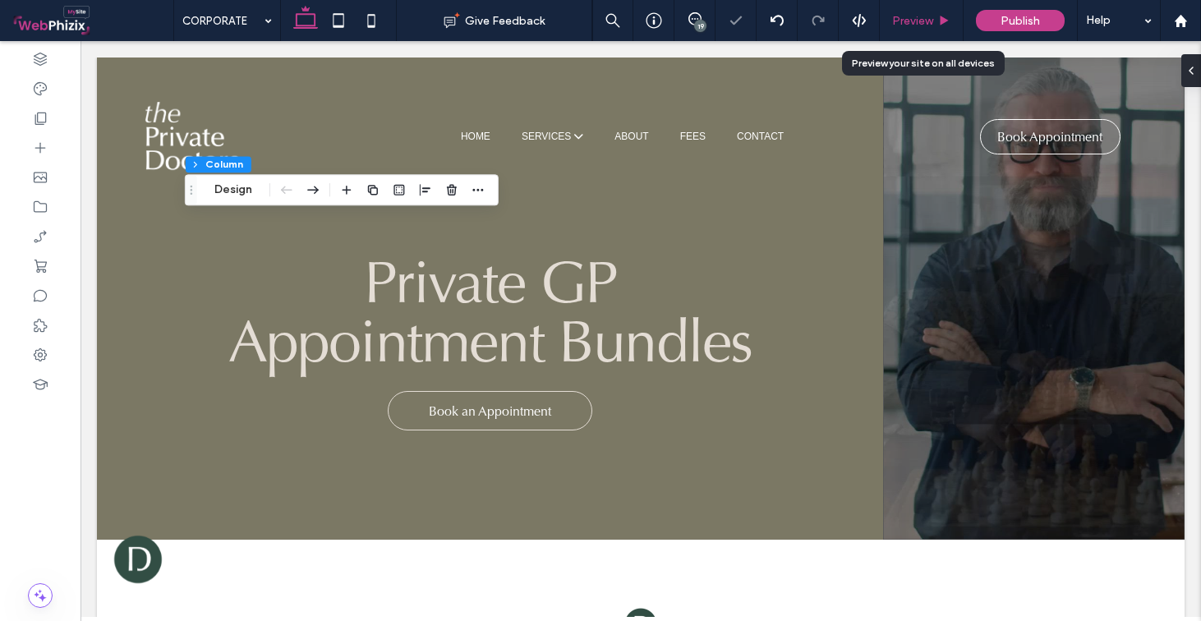
click at [944, 12] on div "Preview" at bounding box center [922, 20] width 84 height 41
click at [938, 15] on icon at bounding box center [944, 21] width 12 height 12
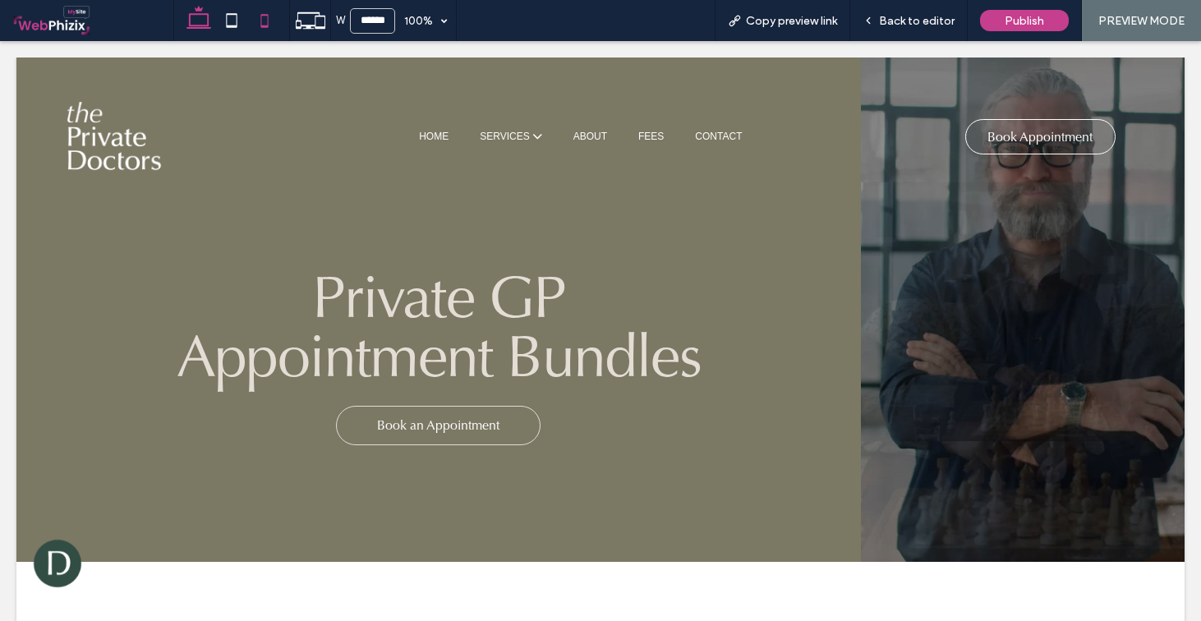
click at [280, 22] on icon at bounding box center [264, 20] width 33 height 33
type input "*****"
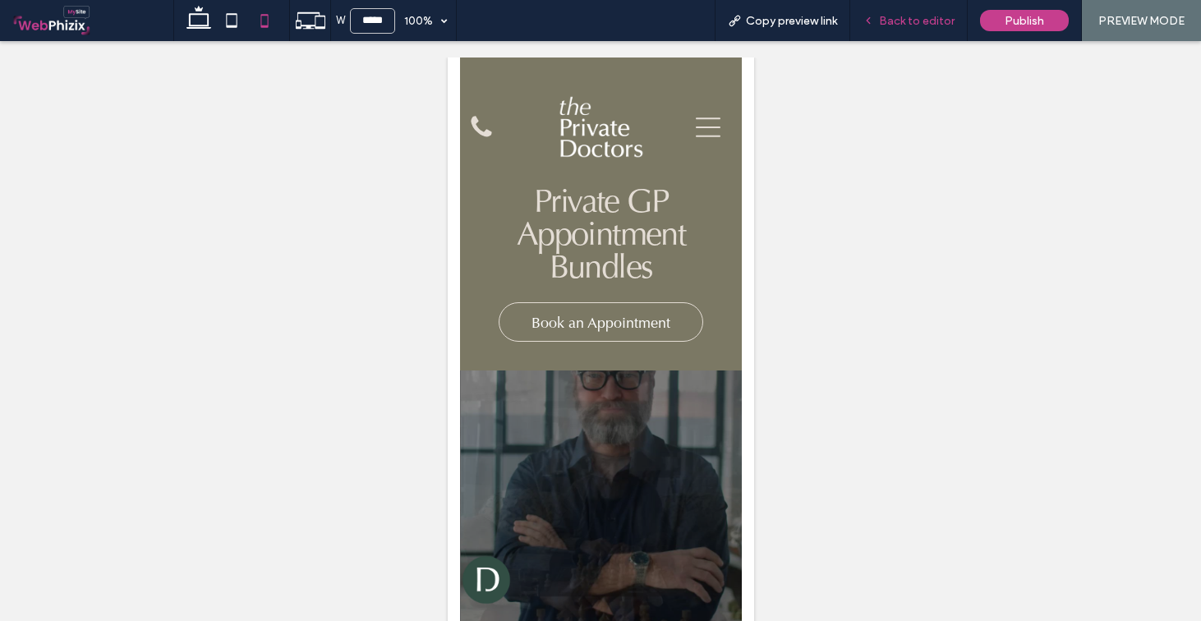
click at [867, 18] on icon at bounding box center [869, 21] width 12 height 12
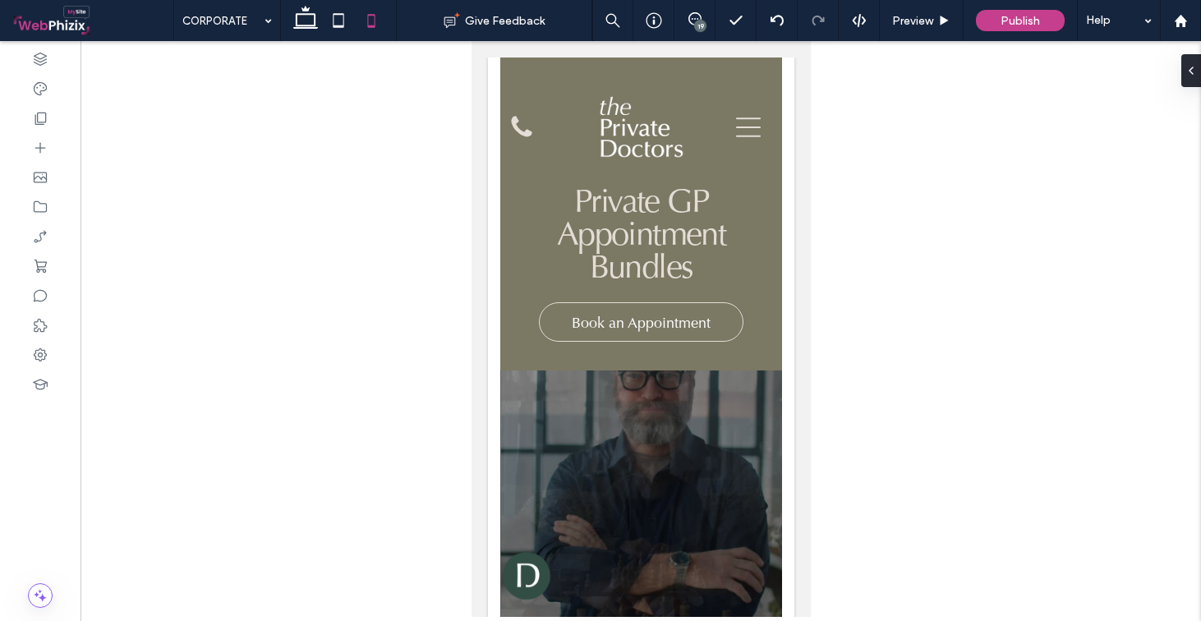
type input "**"
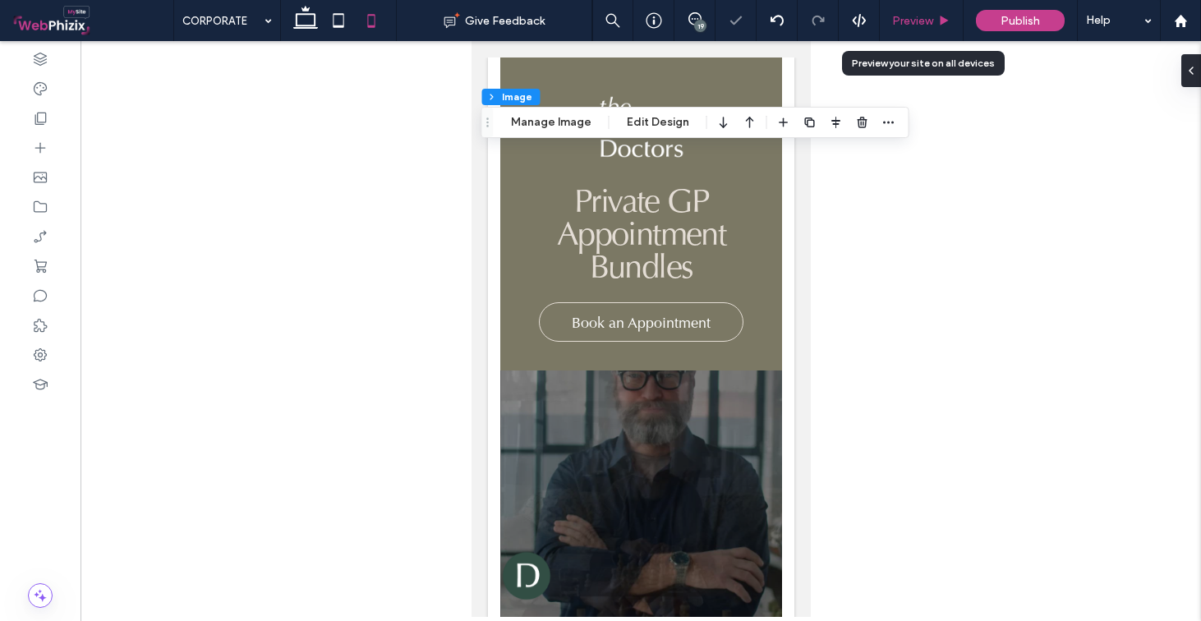
click at [932, 14] on span "Preview" at bounding box center [912, 21] width 41 height 14
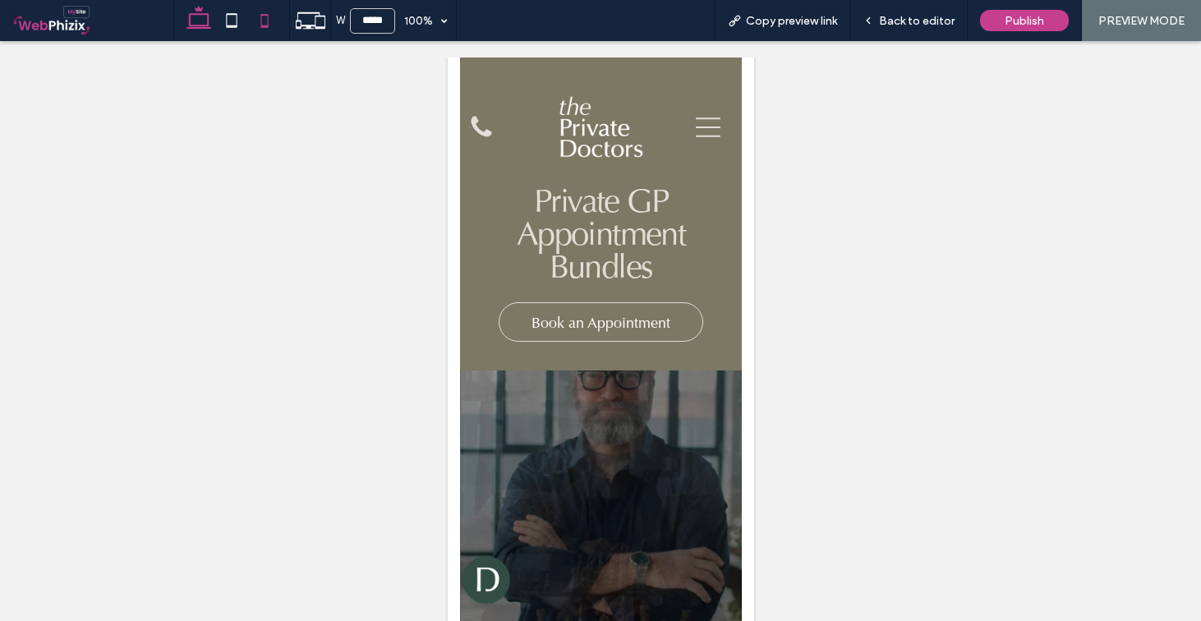
click at [198, 21] on icon at bounding box center [198, 20] width 33 height 33
type input "******"
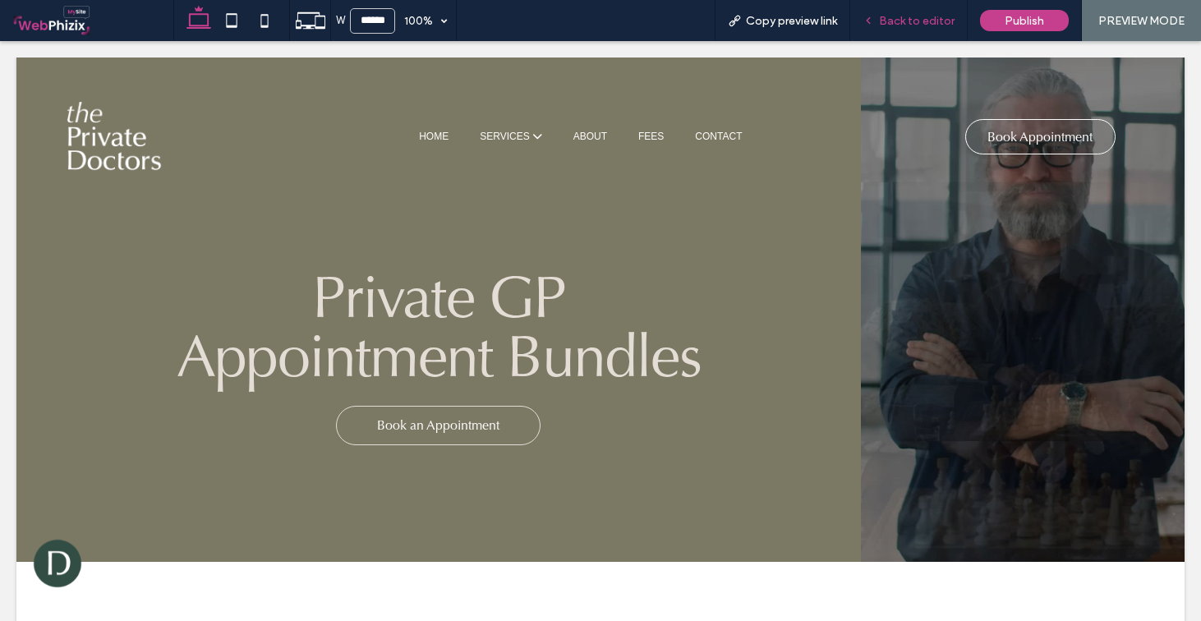
click at [888, 11] on div "Back to editor" at bounding box center [910, 20] width 118 height 41
click at [902, 17] on span "Back to editor" at bounding box center [917, 21] width 76 height 14
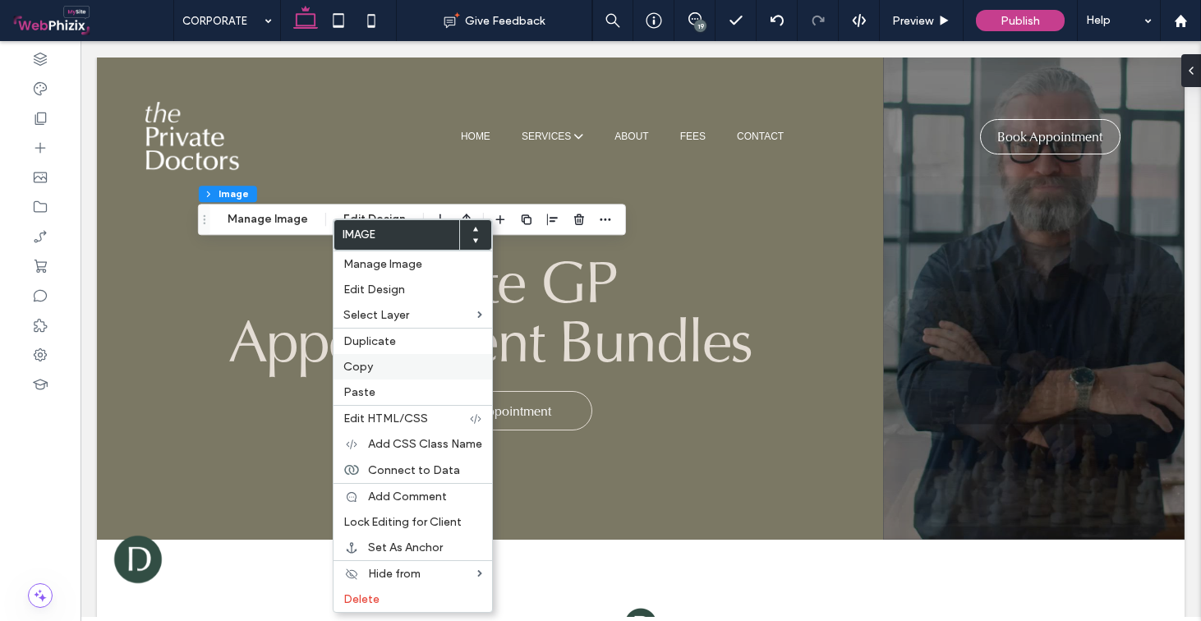
click at [386, 371] on label "Copy" at bounding box center [413, 367] width 139 height 14
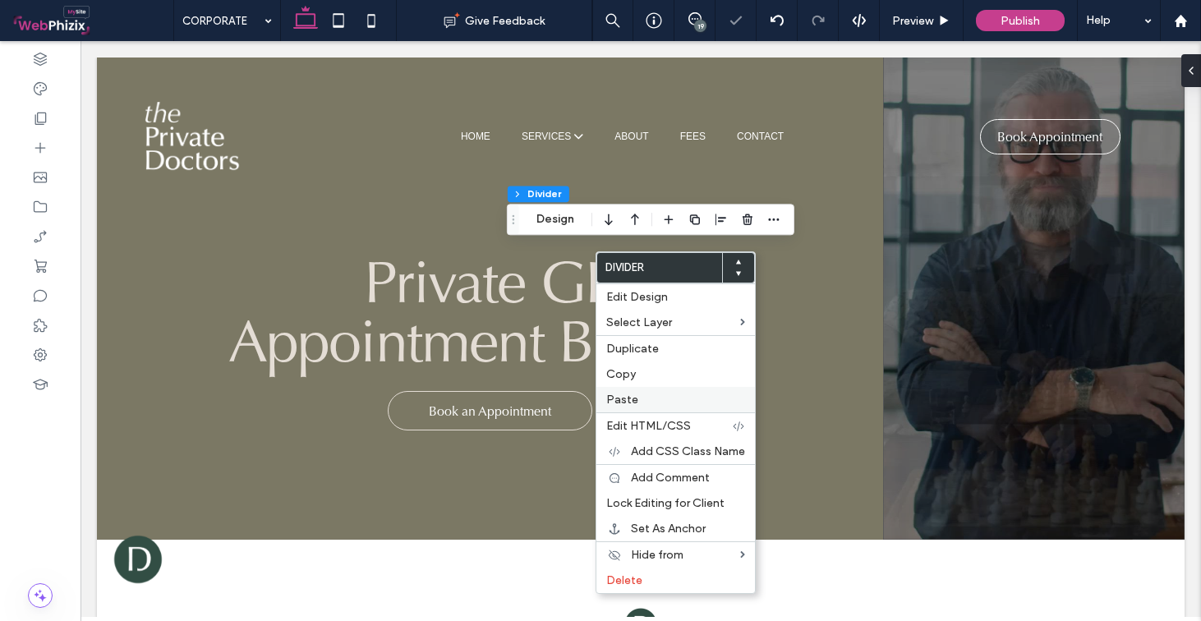
click at [662, 399] on label "Paste" at bounding box center [675, 400] width 139 height 14
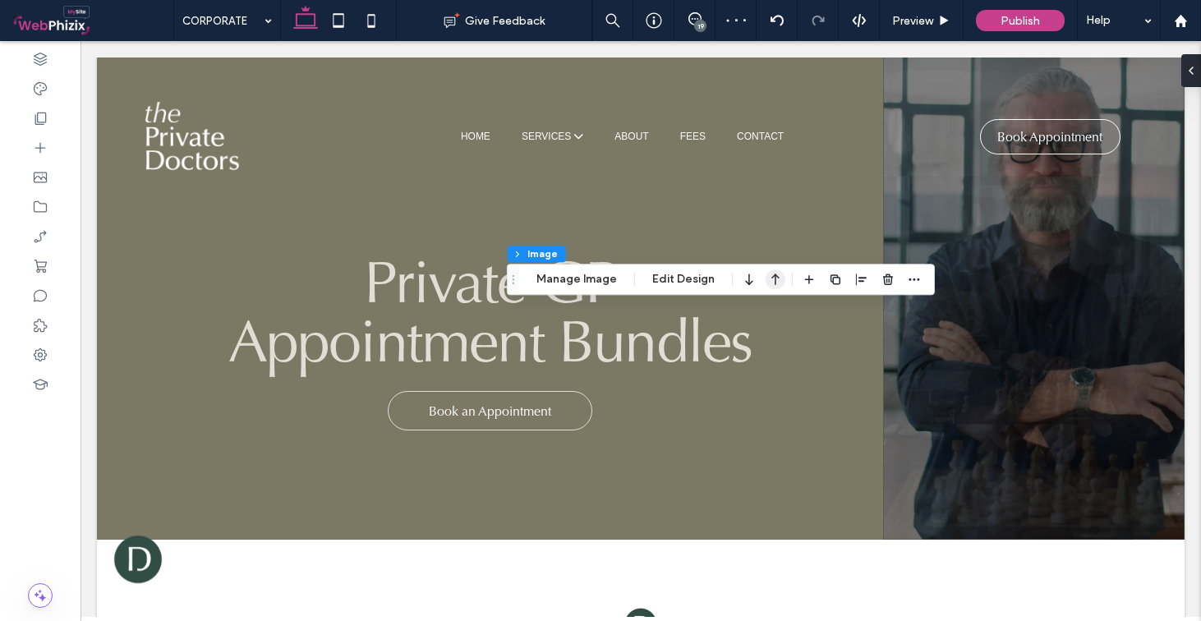
click at [766, 280] on icon "button" at bounding box center [776, 280] width 20 height 30
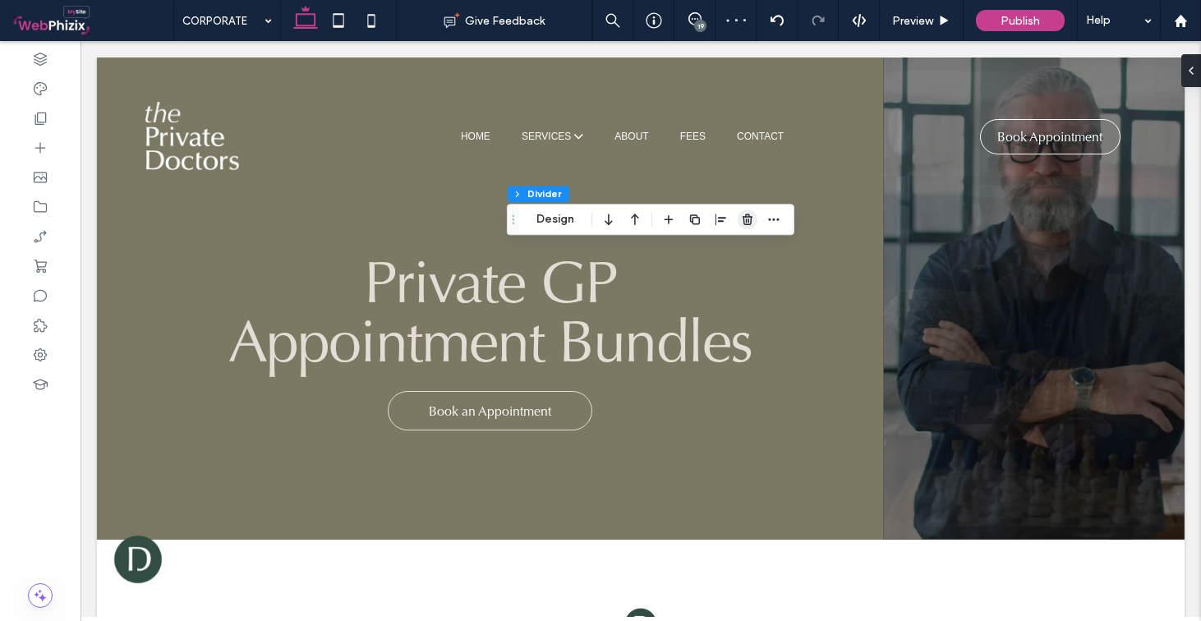
click at [745, 216] on icon "button" at bounding box center [747, 219] width 13 height 13
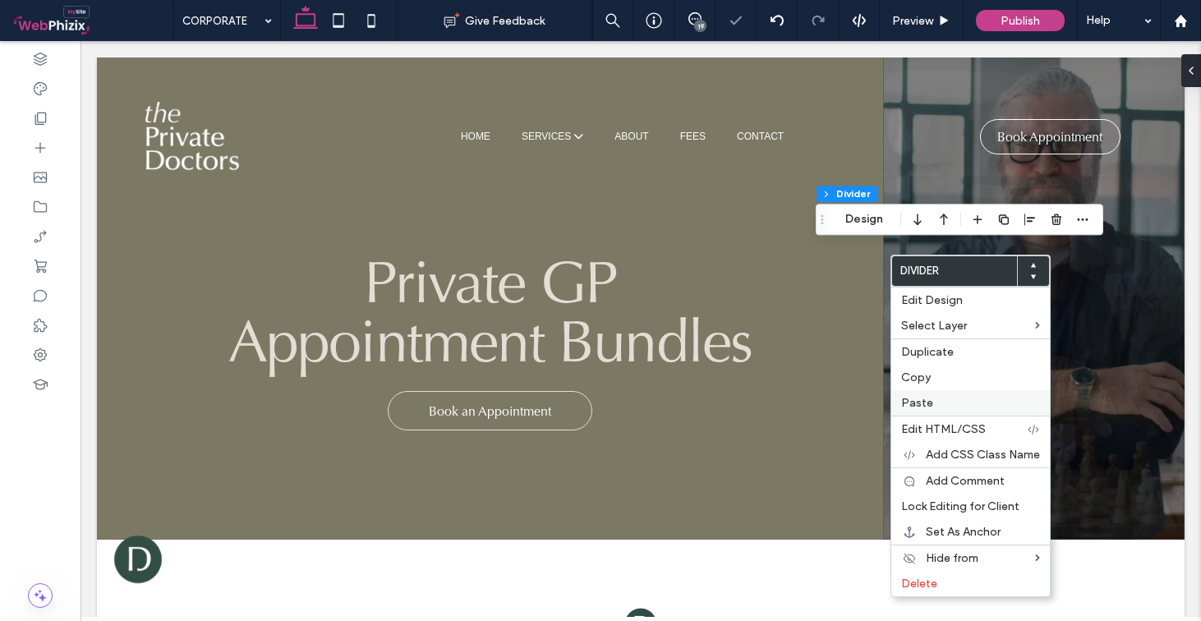
click at [923, 396] on span "Paste" at bounding box center [918, 403] width 32 height 14
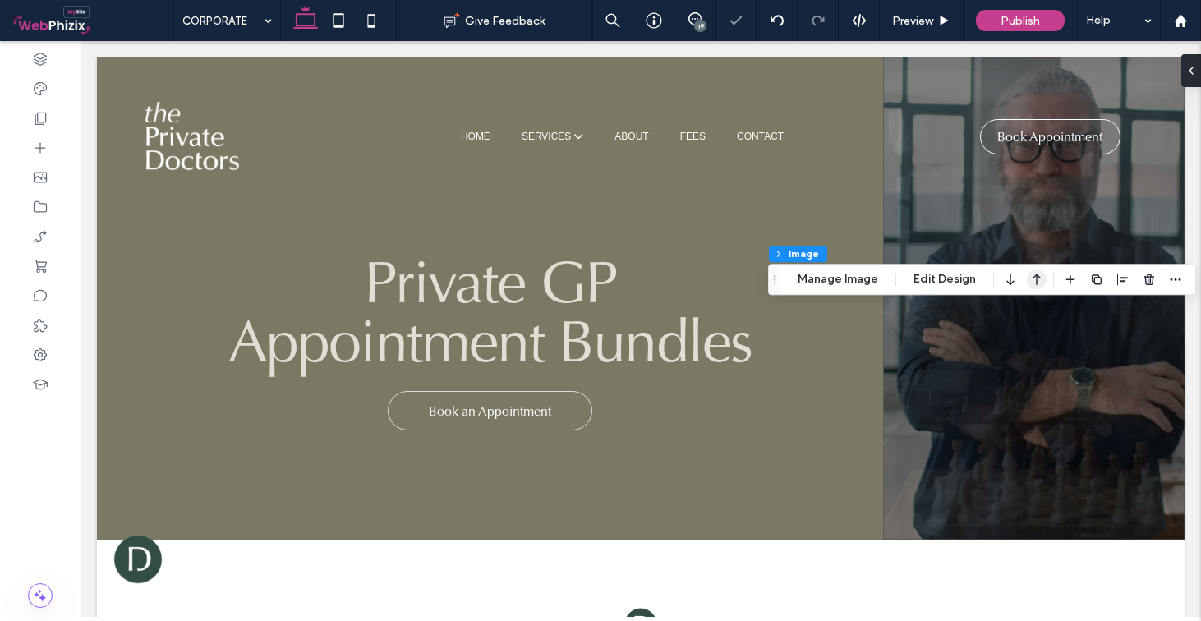
click at [1038, 275] on icon "button" at bounding box center [1037, 280] width 20 height 30
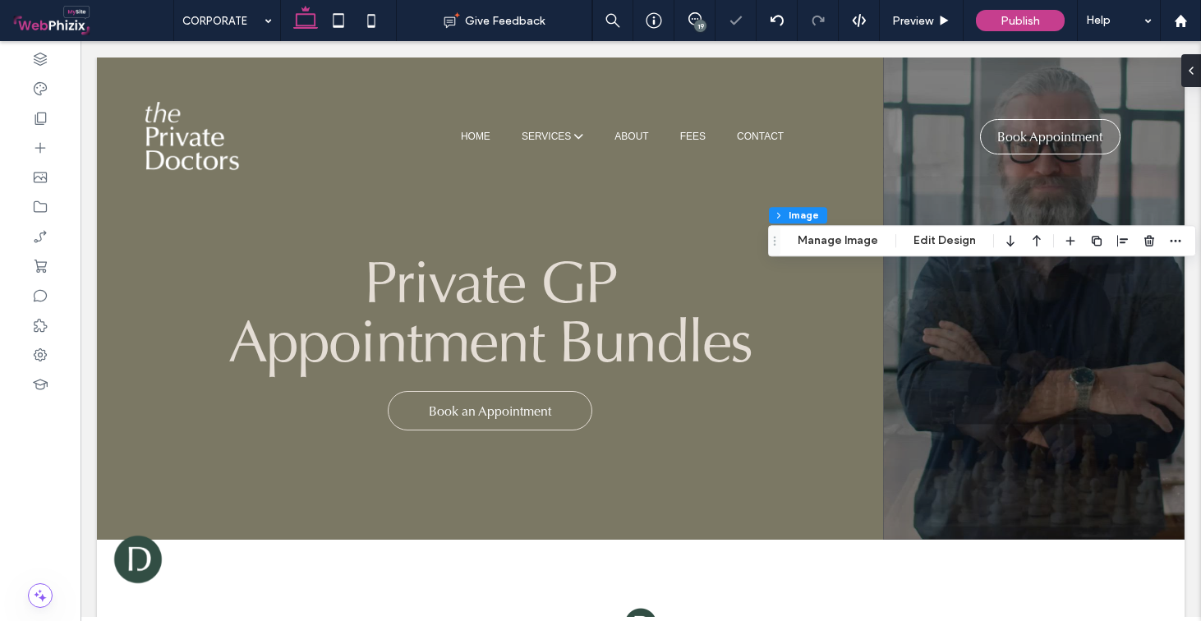
click at [988, 252] on div "Section Column Image Manage Image Edit Design" at bounding box center [982, 240] width 428 height 31
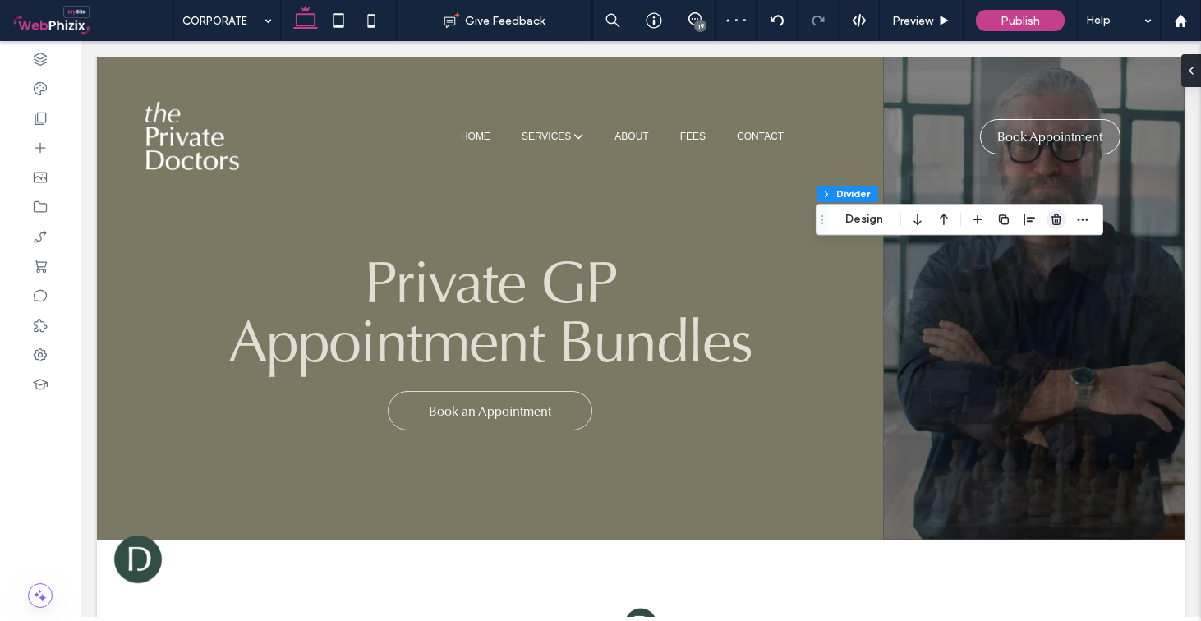
click at [1047, 214] on span "button" at bounding box center [1057, 220] width 20 height 20
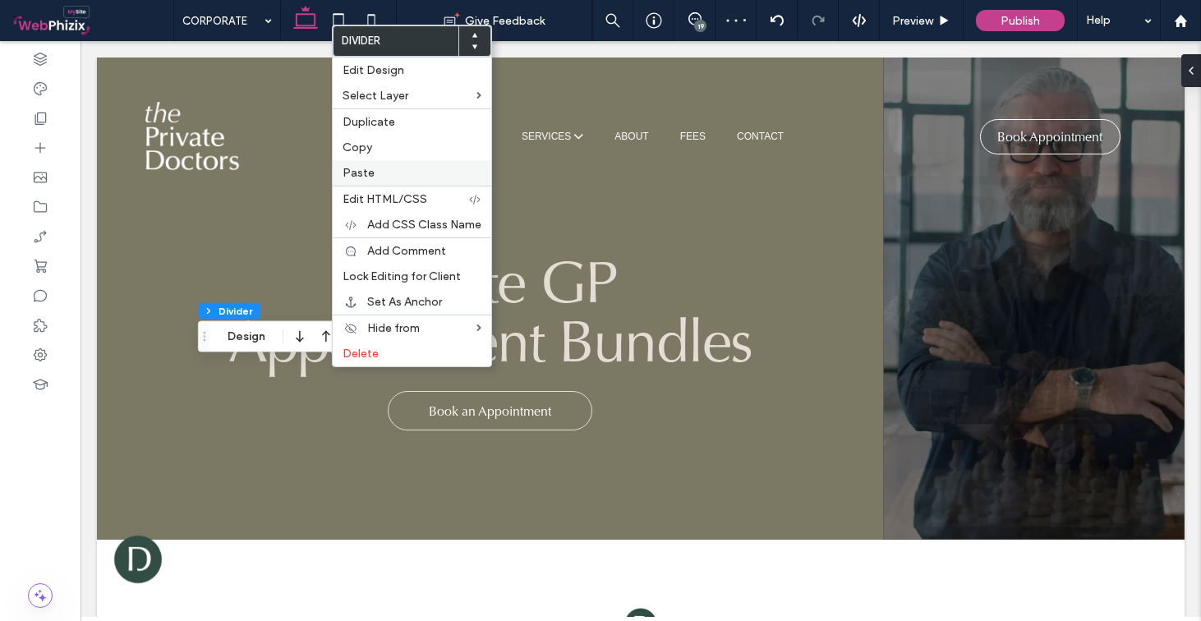
click at [390, 168] on label "Paste" at bounding box center [412, 173] width 139 height 14
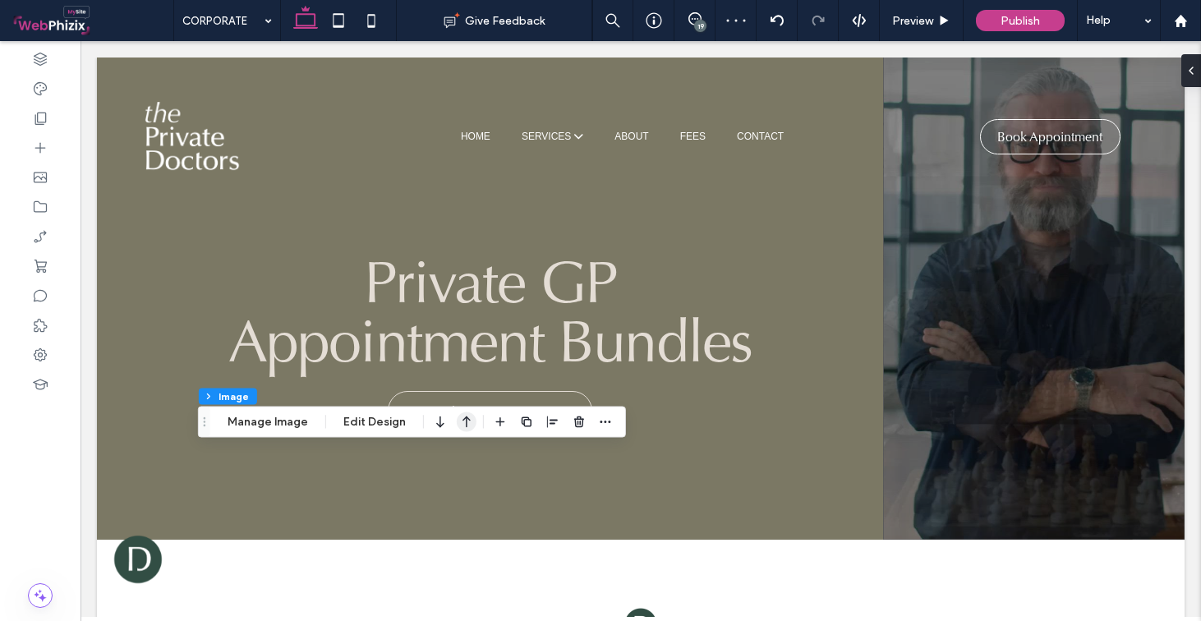
click at [465, 418] on use "button" at bounding box center [467, 423] width 8 height 12
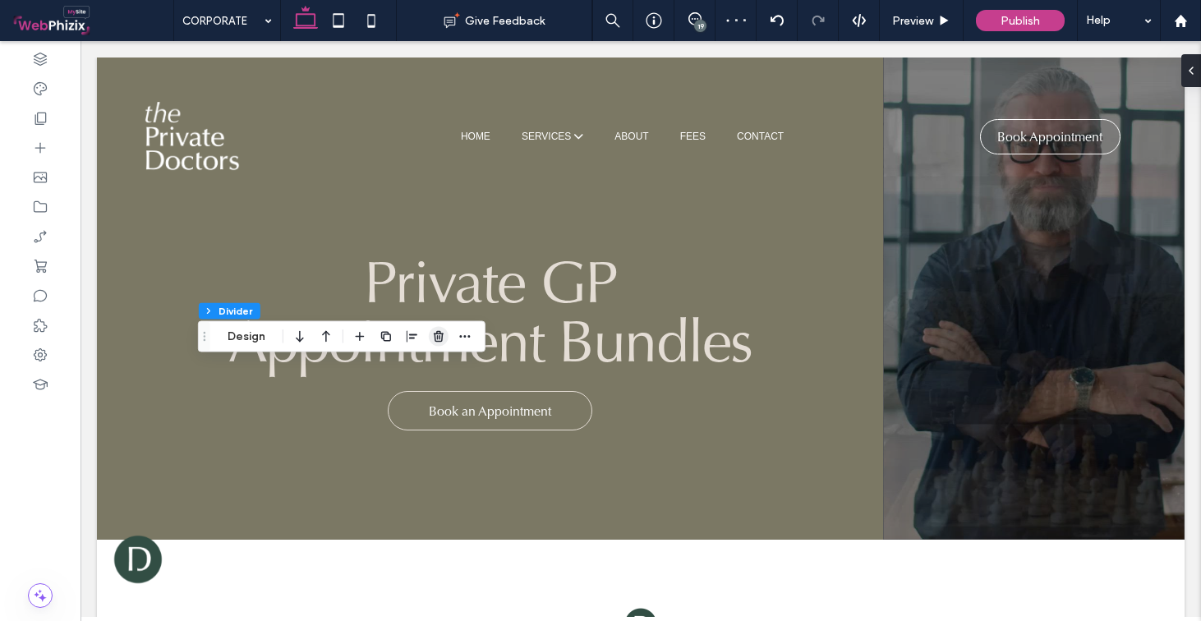
click at [442, 342] on icon "button" at bounding box center [438, 336] width 13 height 13
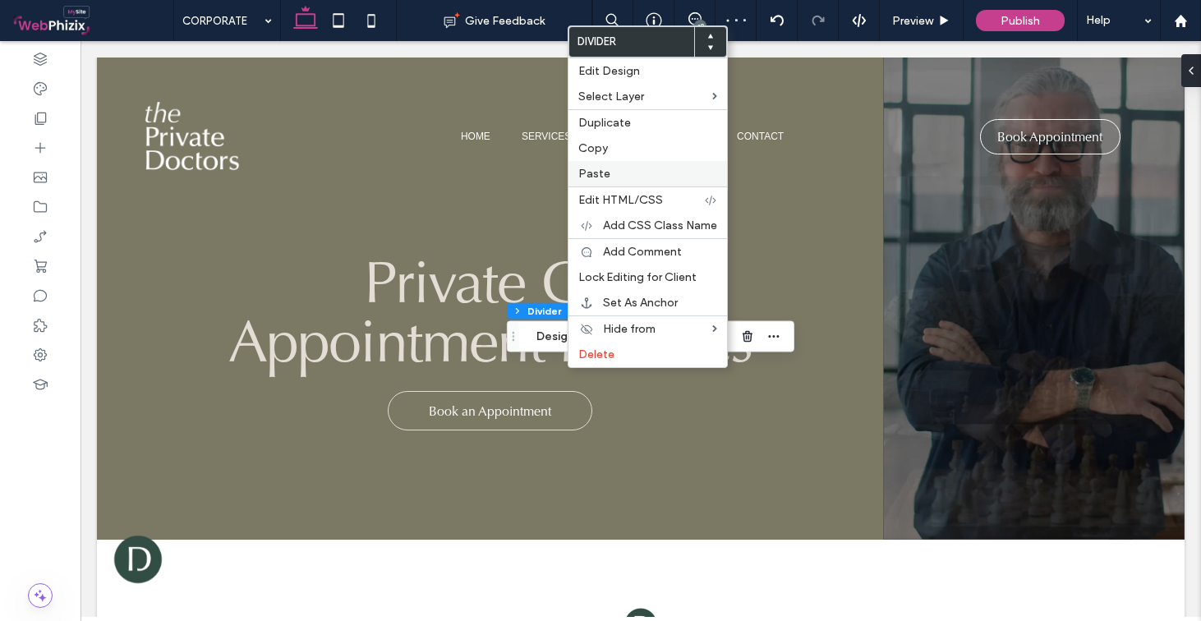
click at [621, 172] on label "Paste" at bounding box center [648, 174] width 139 height 14
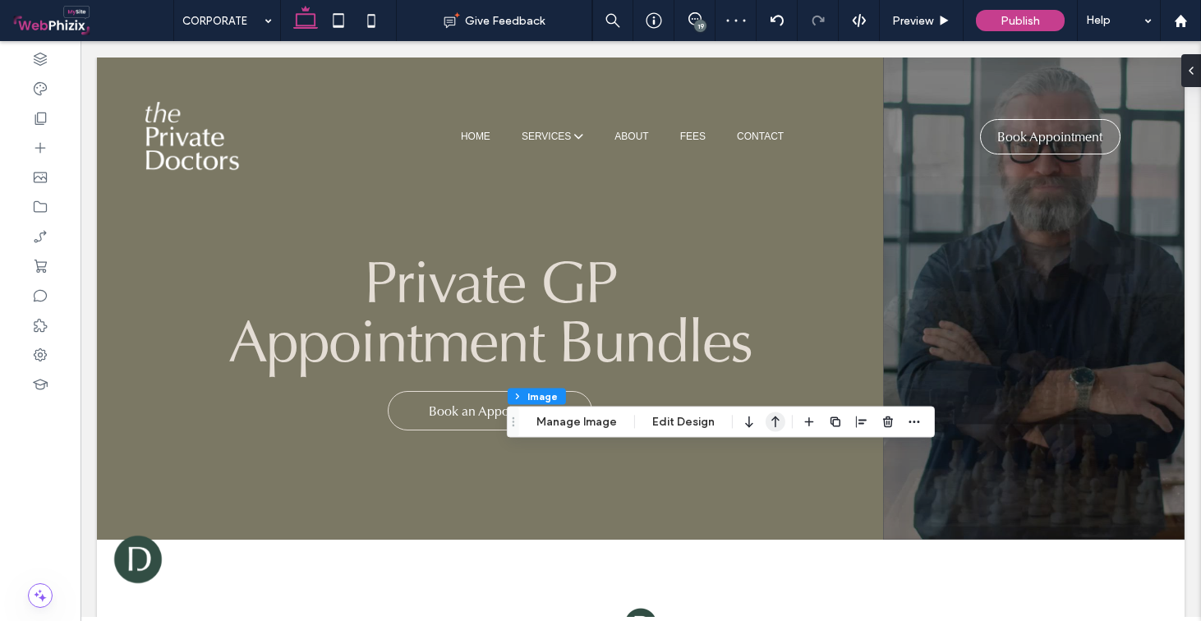
click at [773, 423] on icon "button" at bounding box center [776, 423] width 20 height 30
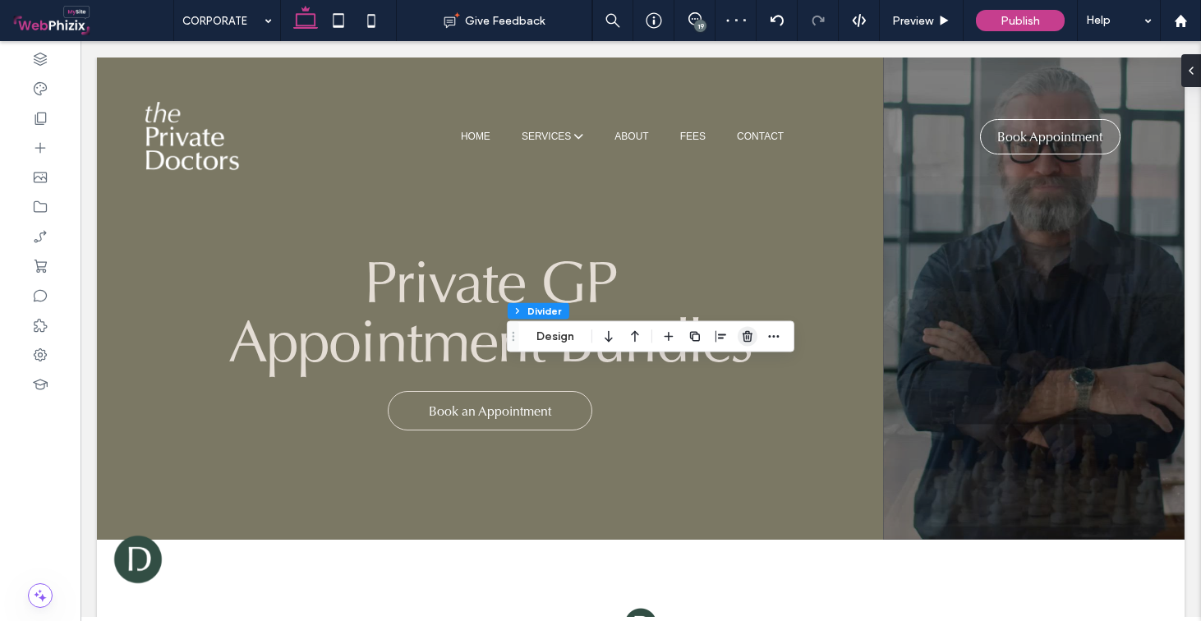
click at [743, 334] on icon "button" at bounding box center [747, 336] width 13 height 13
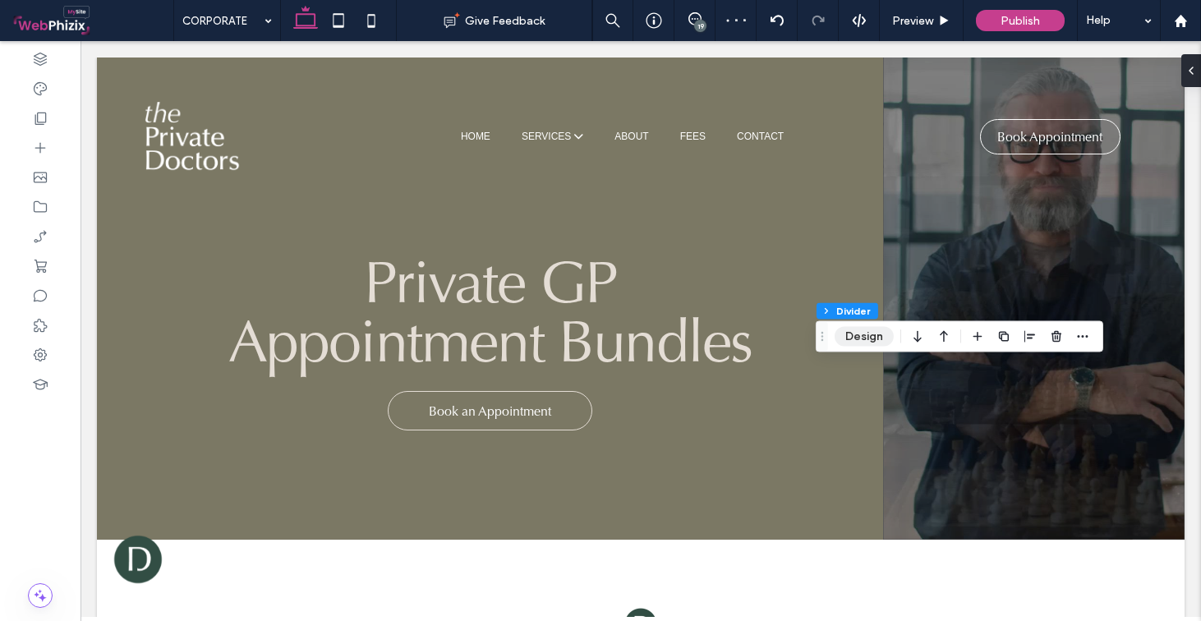
click at [869, 339] on button "Design" at bounding box center [864, 337] width 59 height 20
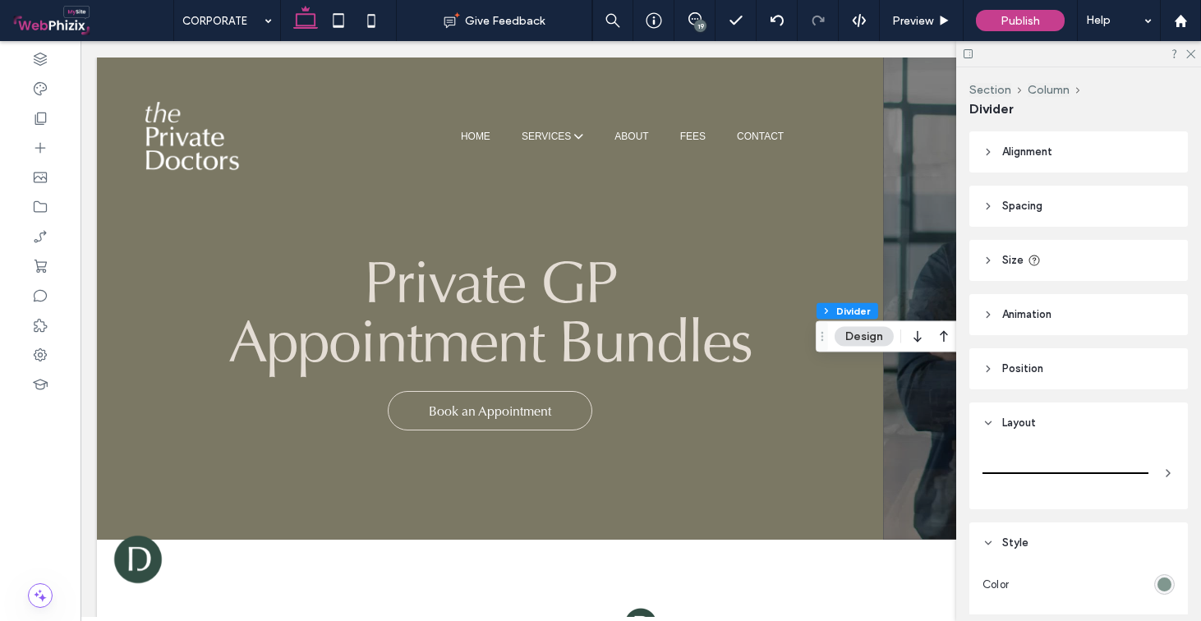
scroll to position [131, 0]
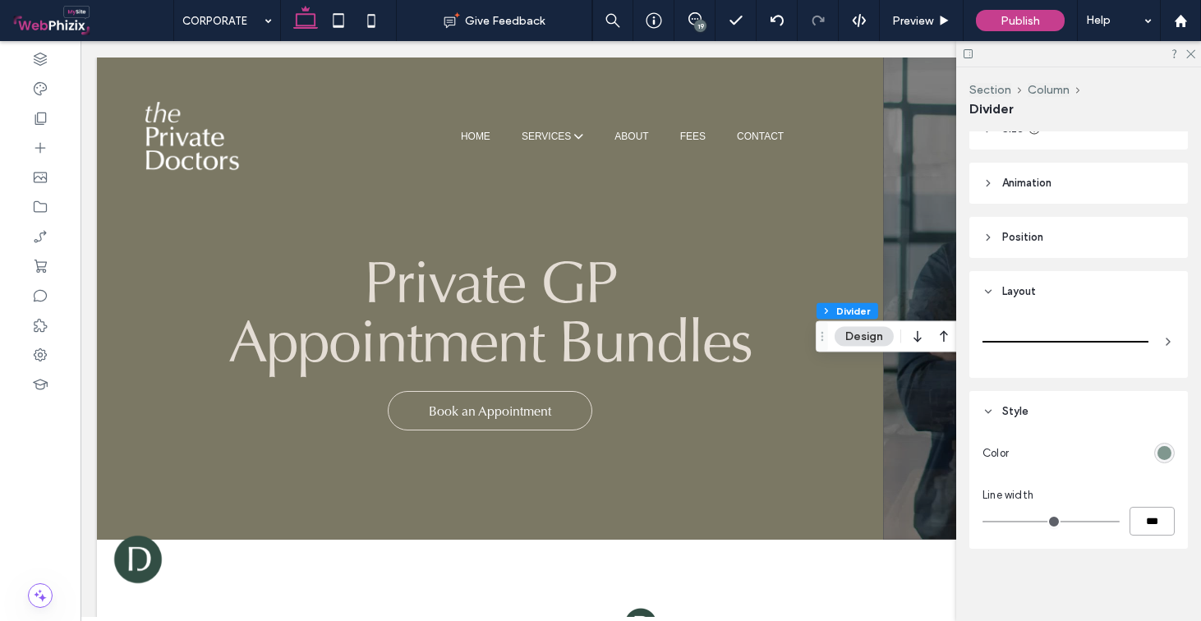
drag, startPoint x: 1160, startPoint y: 521, endPoint x: 1040, endPoint y: 521, distance: 120.0
click at [1044, 521] on div "***" at bounding box center [1079, 521] width 192 height 29
type input "*"
type input "***"
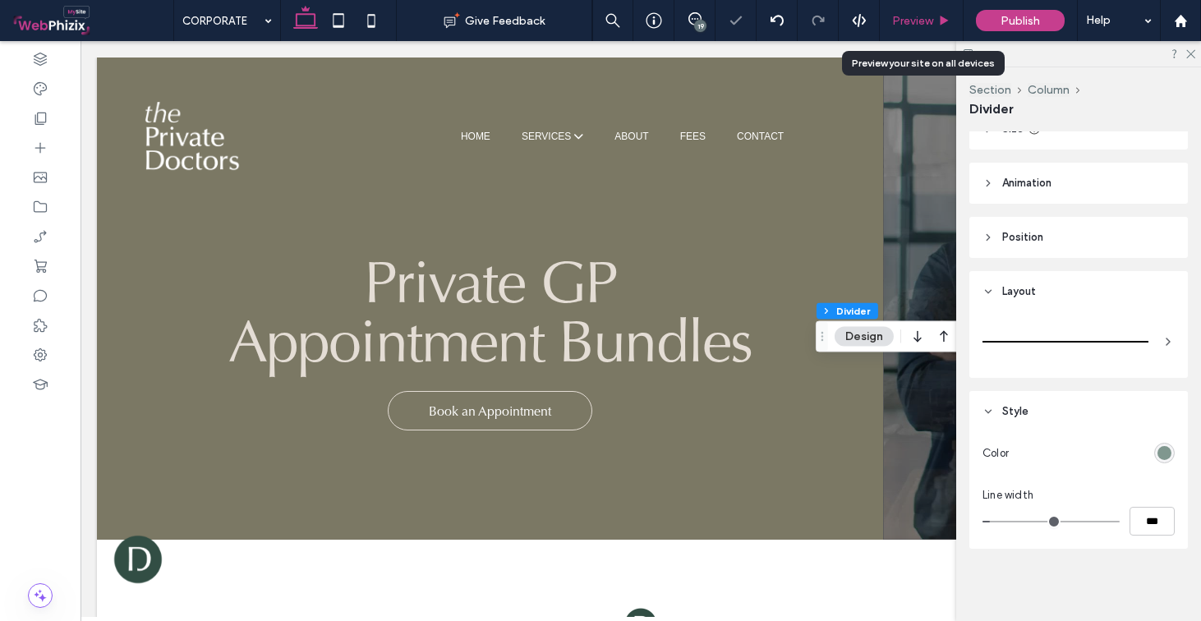
click at [915, 20] on span "Preview" at bounding box center [912, 21] width 41 height 14
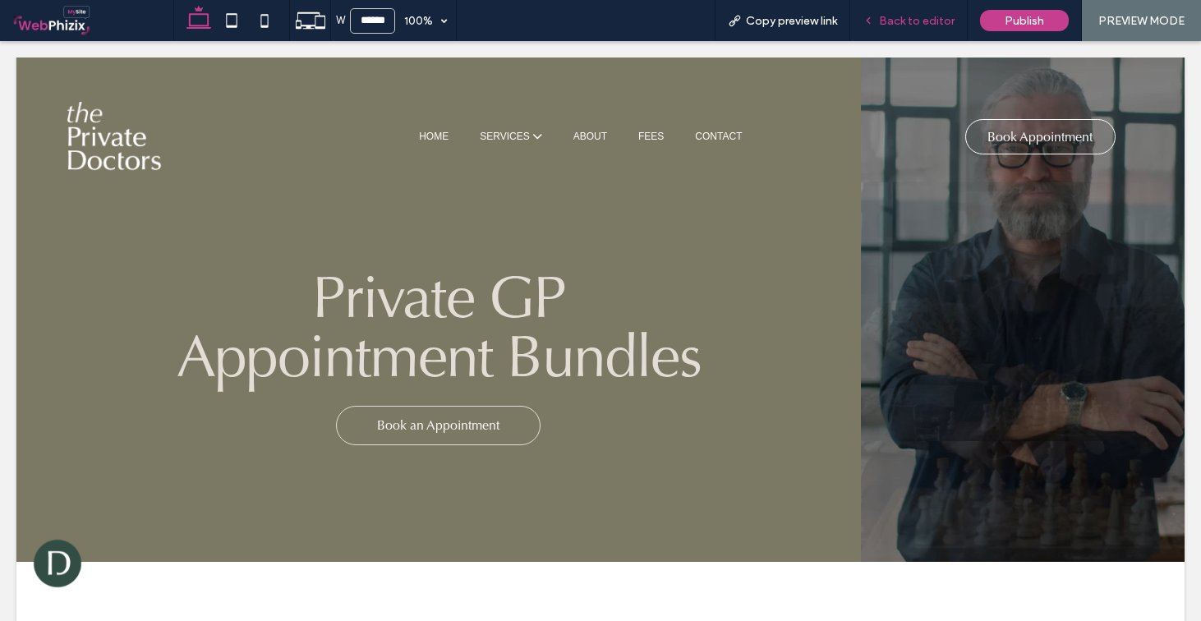
click at [915, 19] on span "Back to editor" at bounding box center [917, 21] width 76 height 14
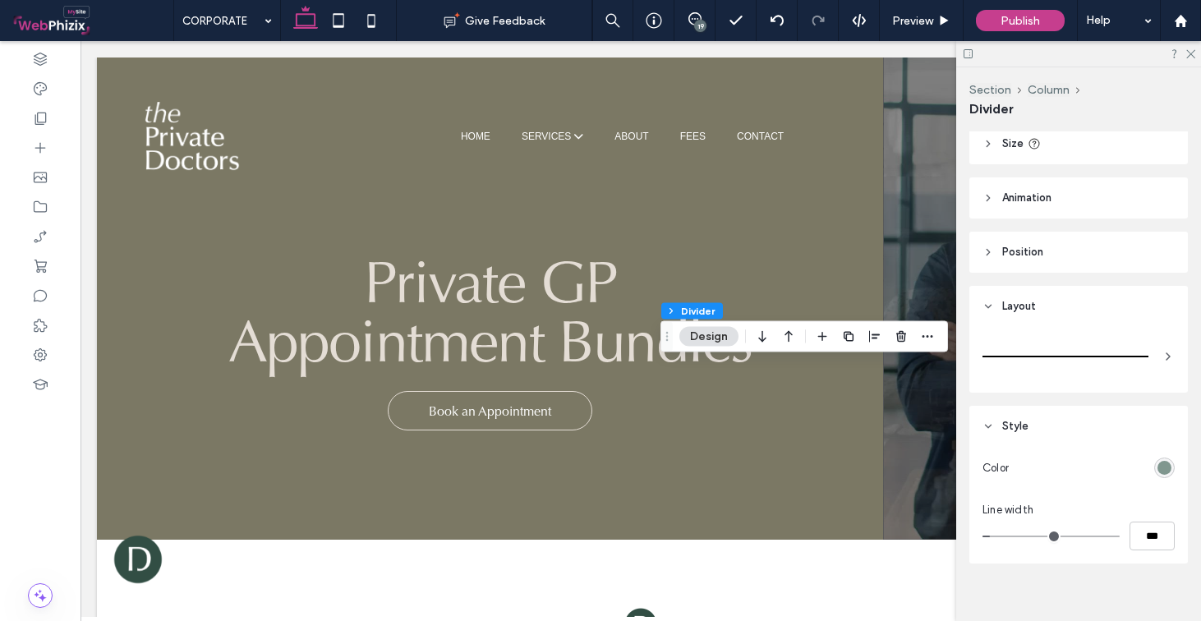
scroll to position [131, 0]
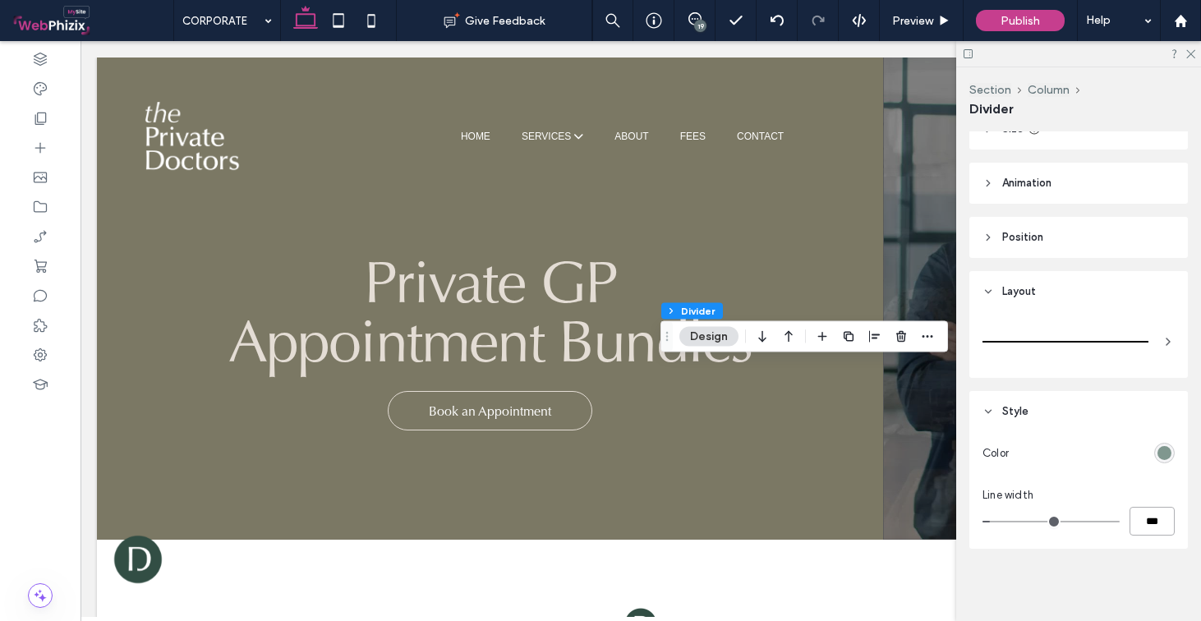
drag, startPoint x: 1145, startPoint y: 521, endPoint x: 1126, endPoint y: 521, distance: 18.9
click at [1130, 521] on input "***" at bounding box center [1152, 521] width 45 height 29
type input "***"
click at [1120, 555] on div "Alignment Spacing Set margins and padding 0px 0% 0px 0% * px 0px * px 0px Clear…" at bounding box center [1084, 372] width 229 height 483
click at [911, 15] on span "Preview" at bounding box center [912, 21] width 41 height 14
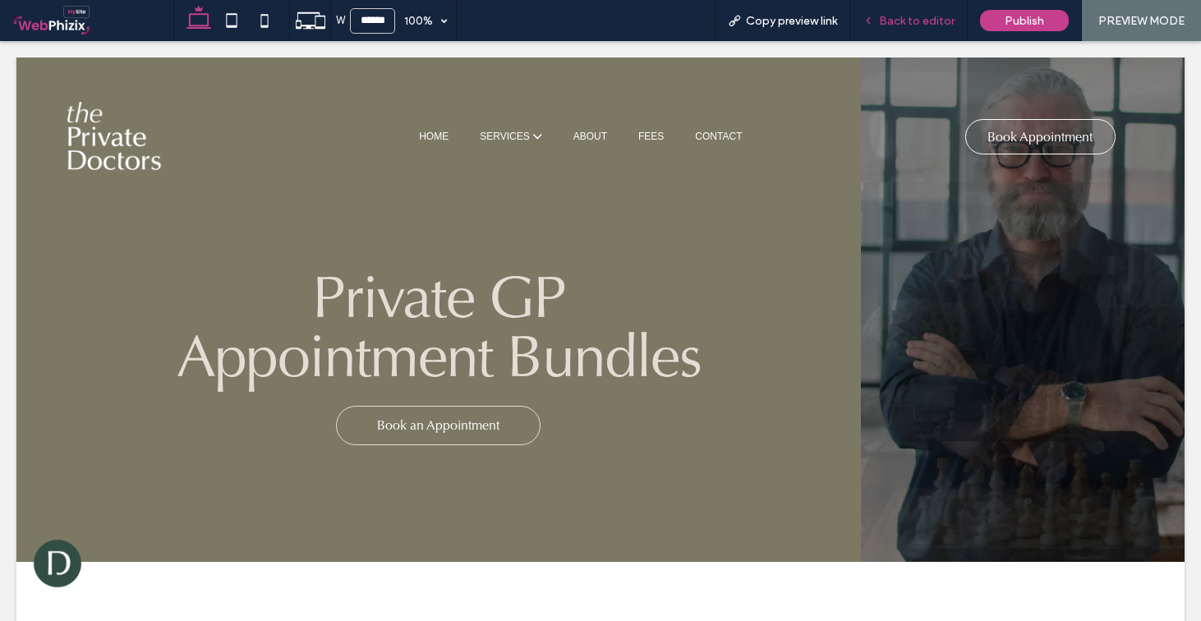
click at [927, 14] on span "Back to editor" at bounding box center [917, 21] width 76 height 14
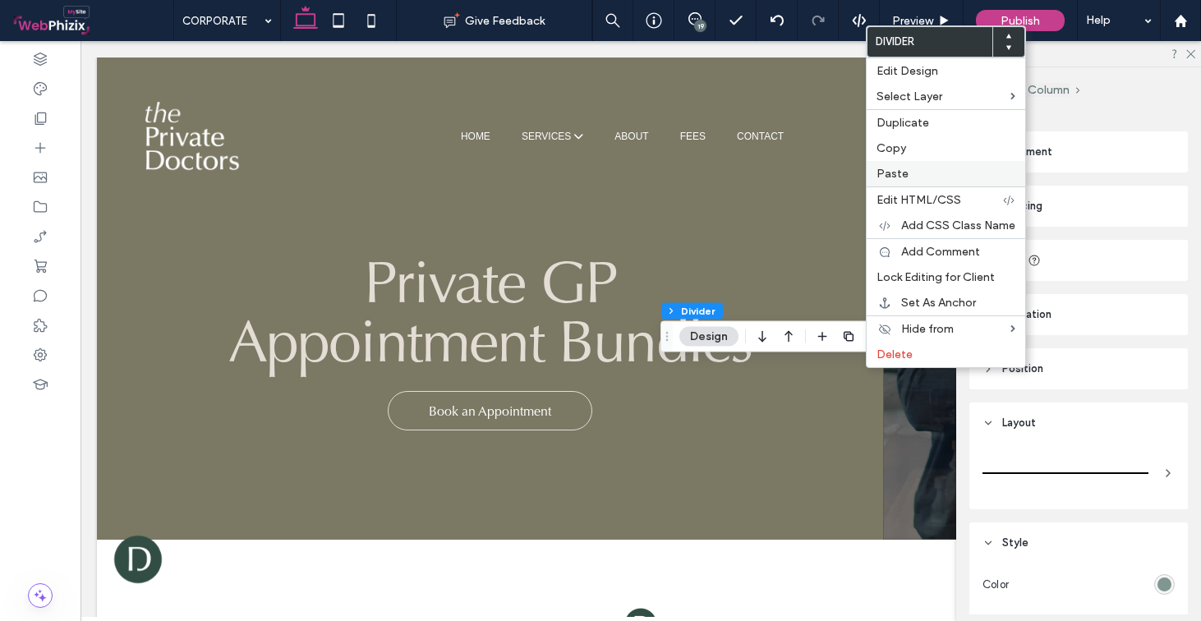
click at [924, 172] on label "Paste" at bounding box center [946, 174] width 139 height 14
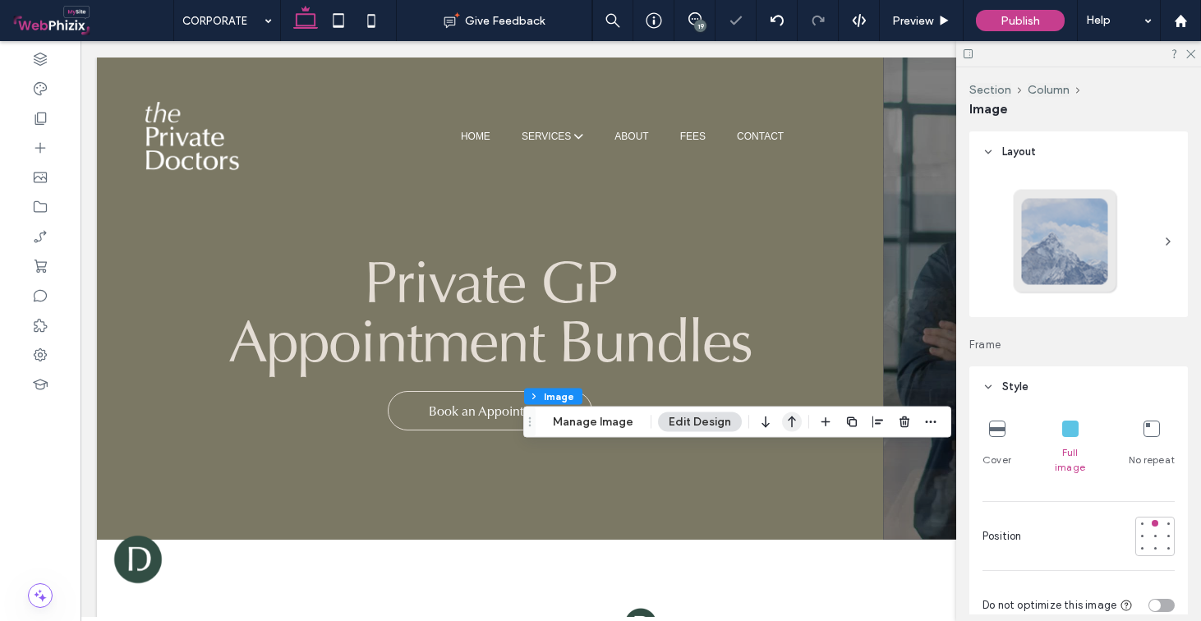
click at [791, 423] on icon "button" at bounding box center [792, 423] width 20 height 30
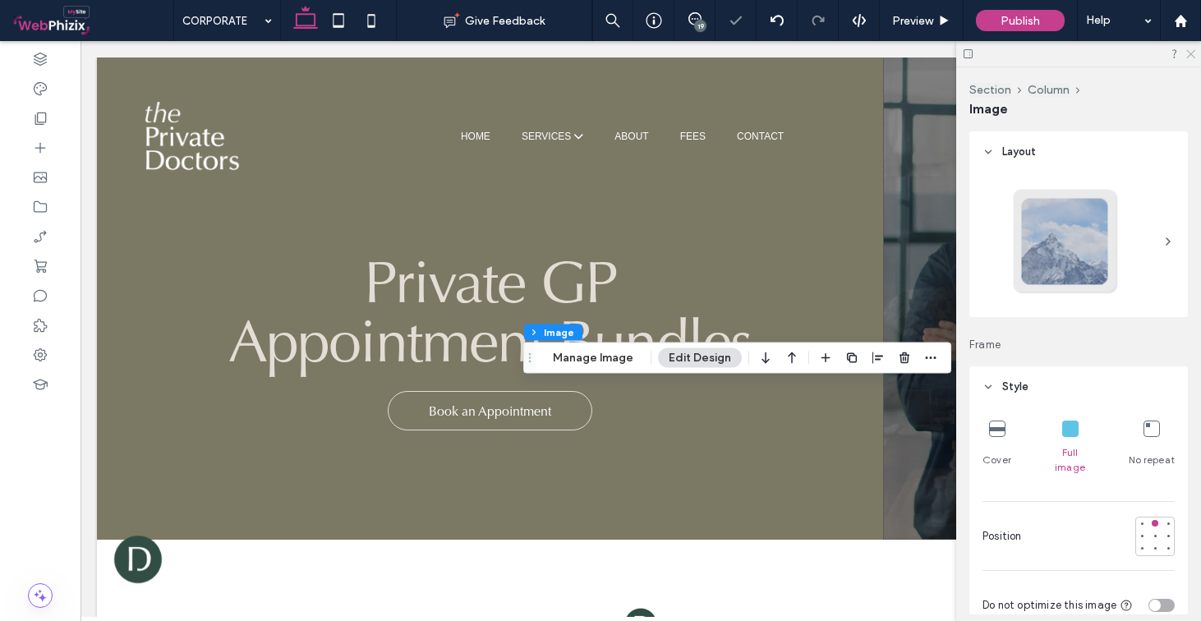
click at [1187, 54] on icon at bounding box center [1190, 53] width 11 height 11
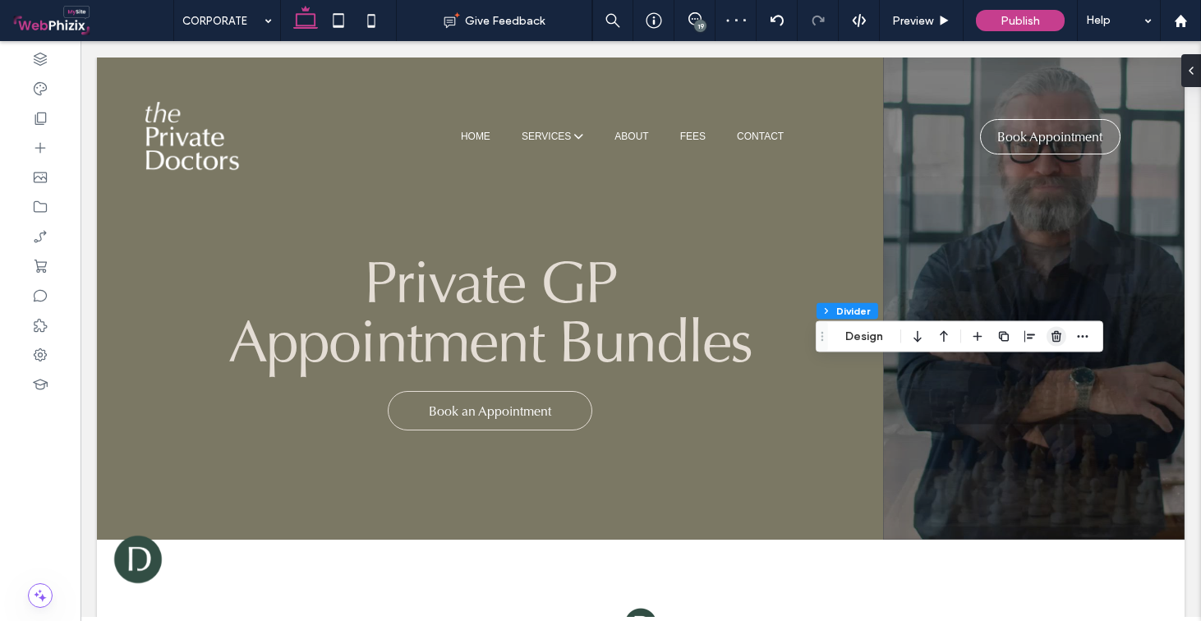
click at [1058, 333] on use "button" at bounding box center [1057, 336] width 10 height 11
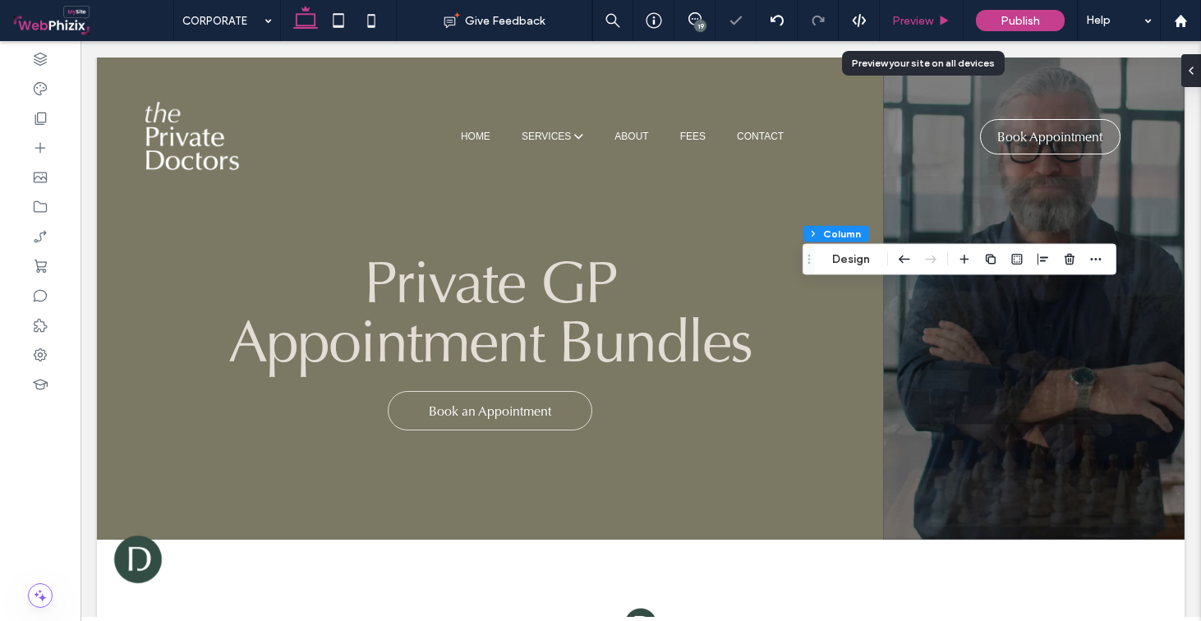
click at [936, 33] on div "Preview" at bounding box center [922, 20] width 84 height 41
click at [913, 18] on span "Preview" at bounding box center [912, 21] width 41 height 14
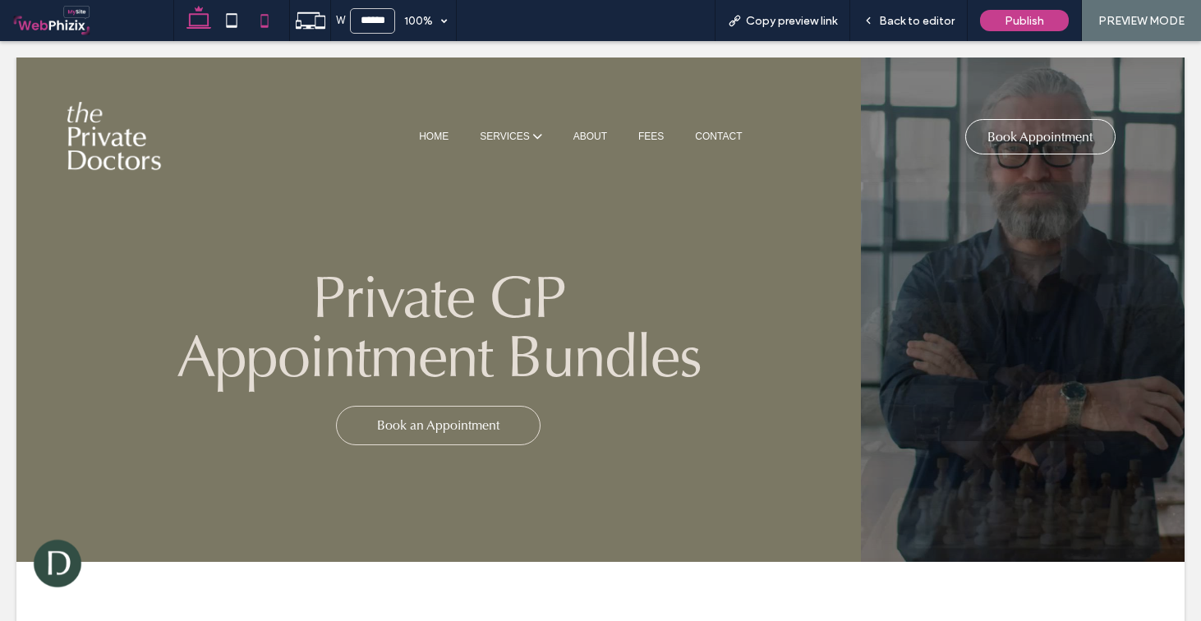
click at [261, 18] on icon at bounding box center [264, 20] width 33 height 33
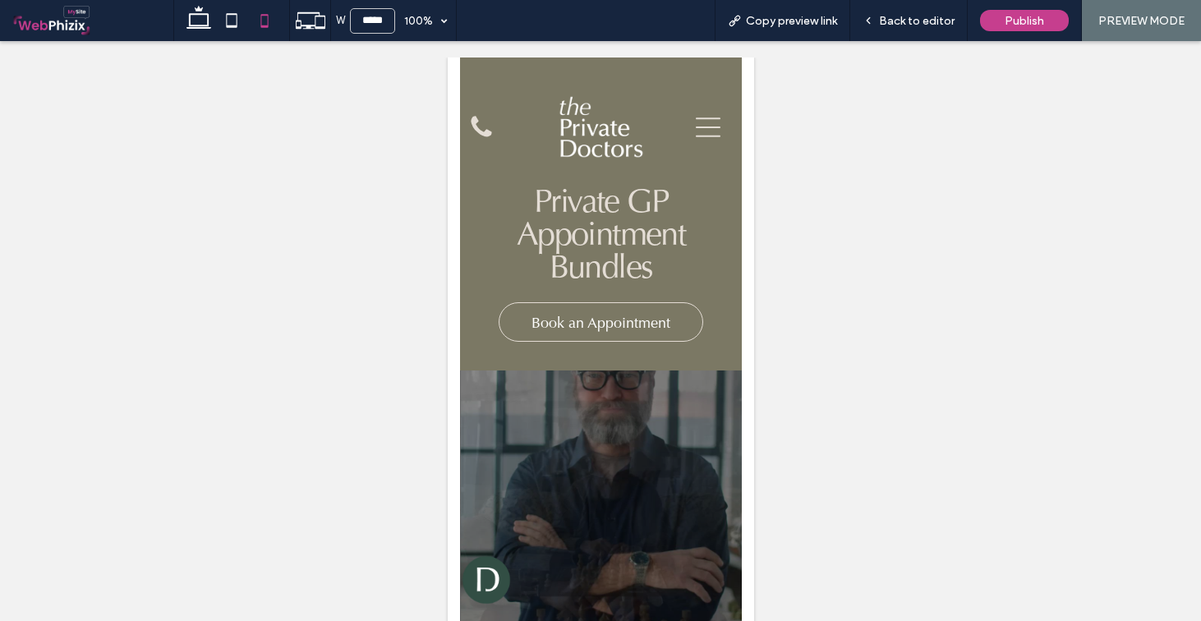
type input "*****"
click at [922, 22] on span "Back to editor" at bounding box center [917, 21] width 76 height 14
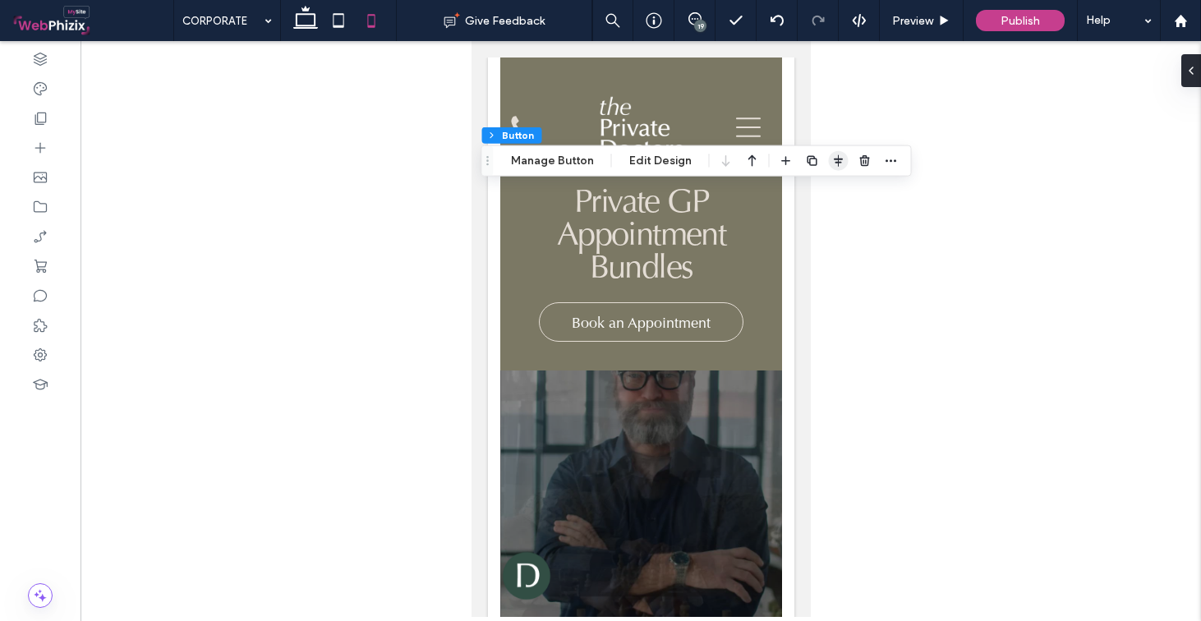
click at [836, 162] on use "button" at bounding box center [838, 161] width 9 height 12
click at [789, 193] on icon "flex-start" at bounding box center [795, 193] width 13 height 13
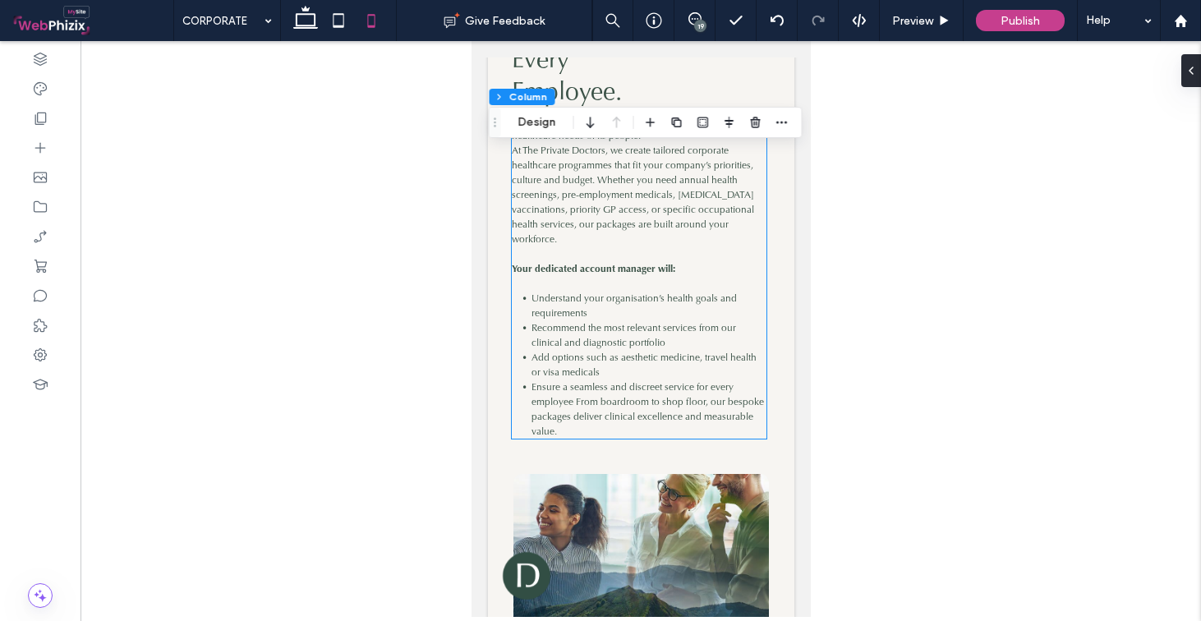
scroll to position [5255, 0]
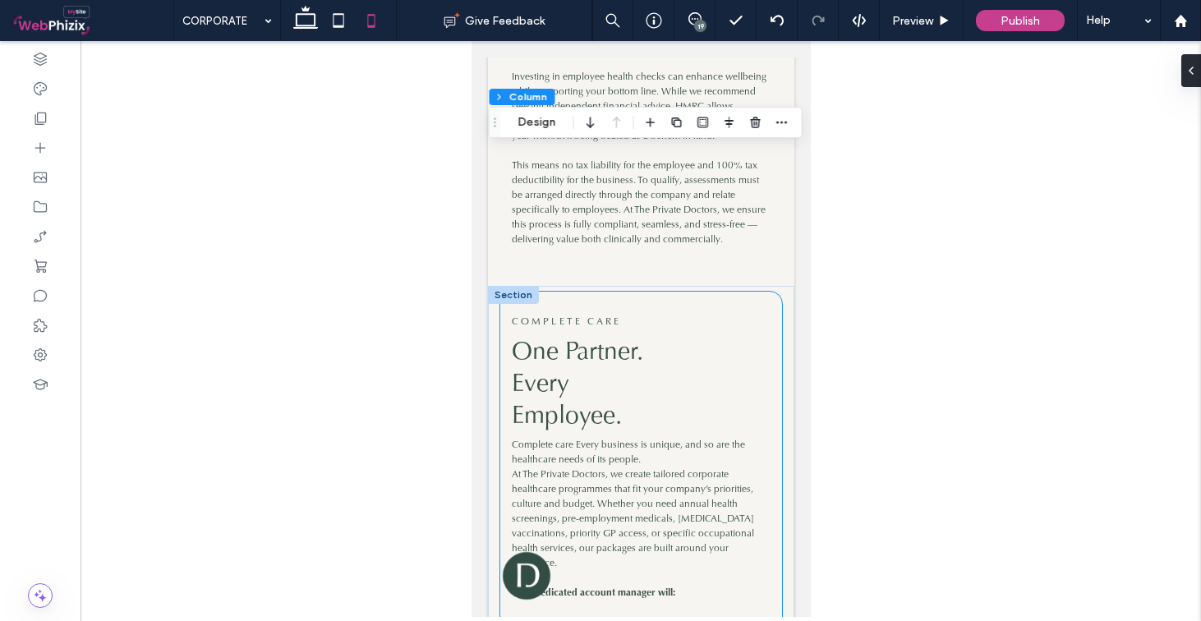
click at [557, 302] on div "COMPLETE CARE One Partner. Every Employee. Complete care Every business is uniq…" at bounding box center [641, 538] width 282 height 493
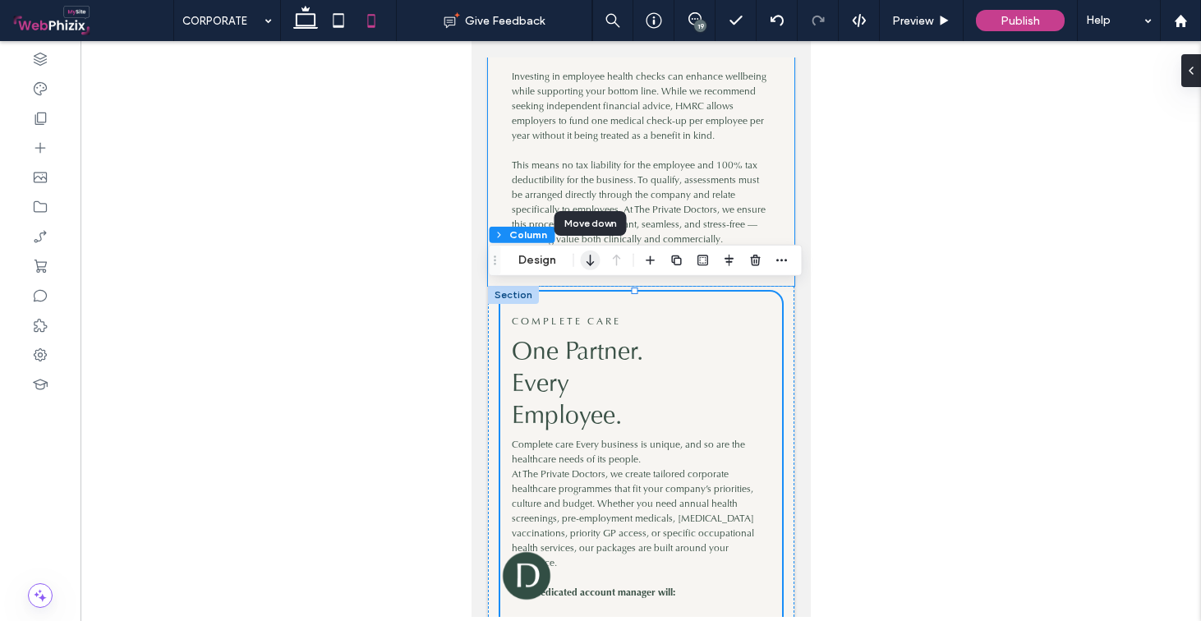
click at [587, 264] on icon "button" at bounding box center [591, 261] width 20 height 30
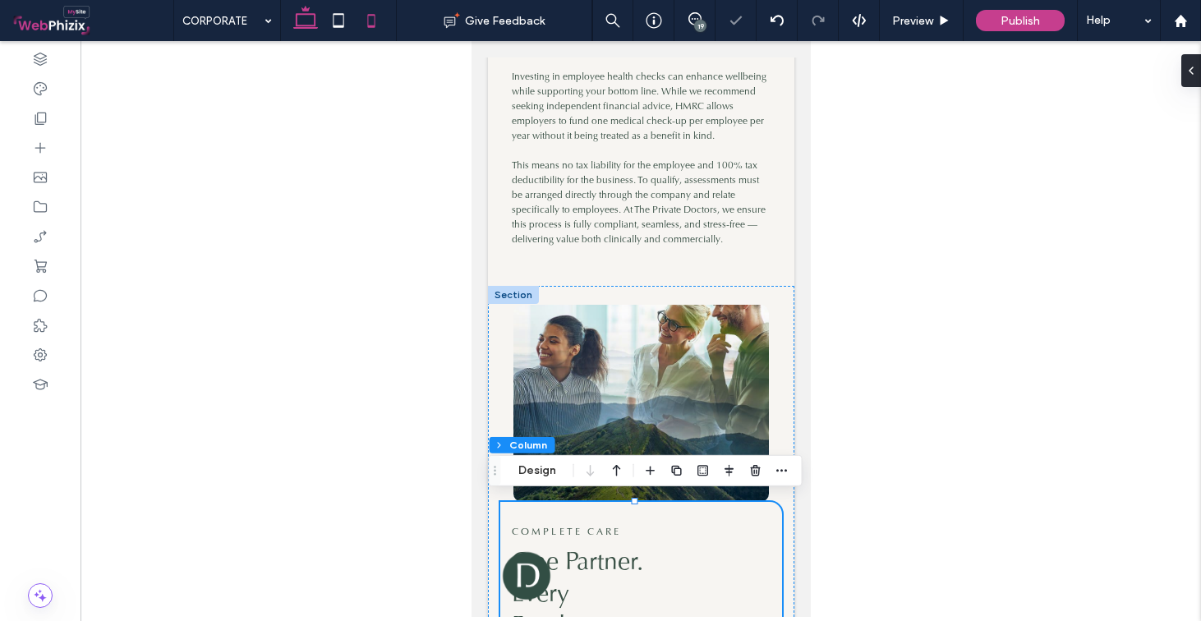
click at [316, 25] on icon at bounding box center [305, 20] width 33 height 33
type input "**"
type input "****"
type input "*"
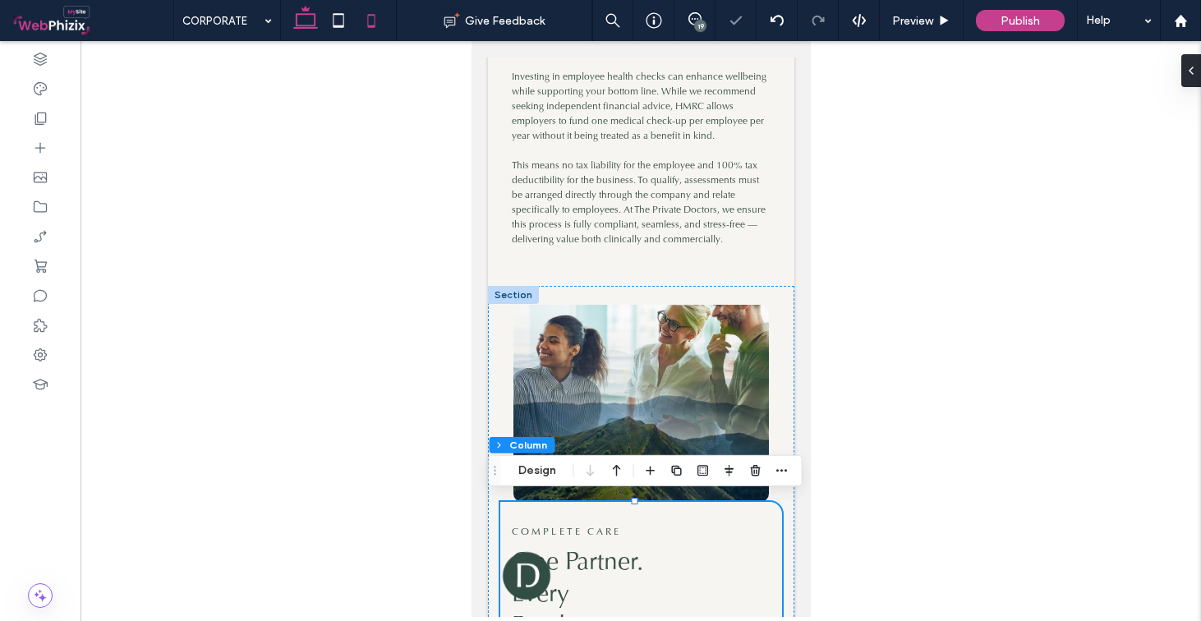
type input "*"
type input "**"
type input "*****"
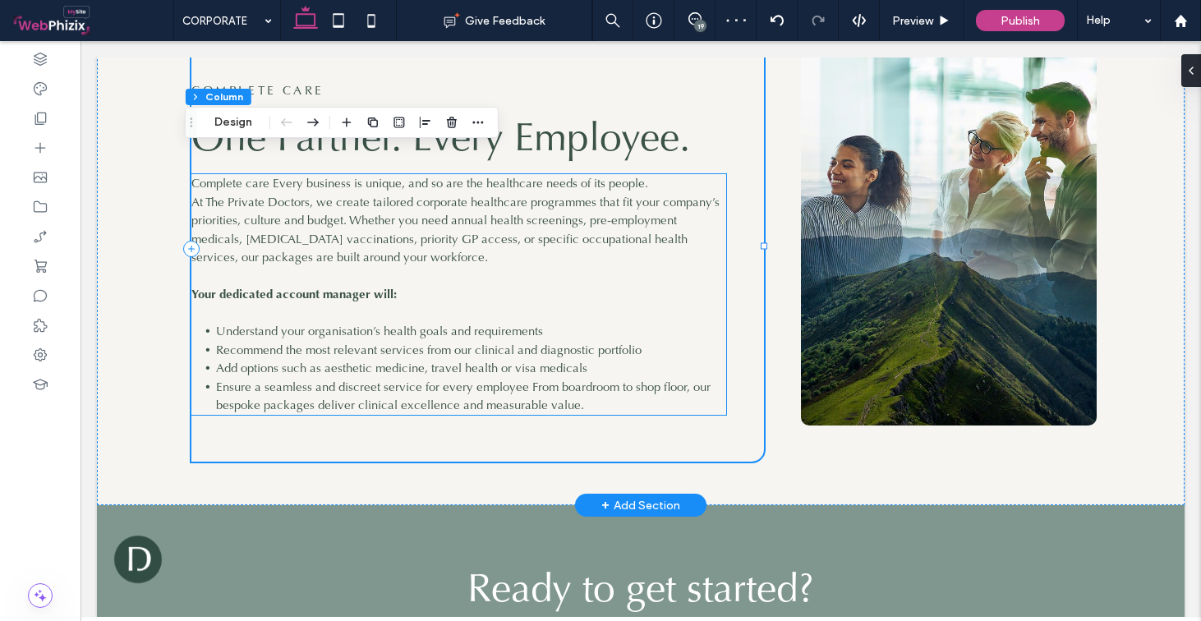
scroll to position [3306, 0]
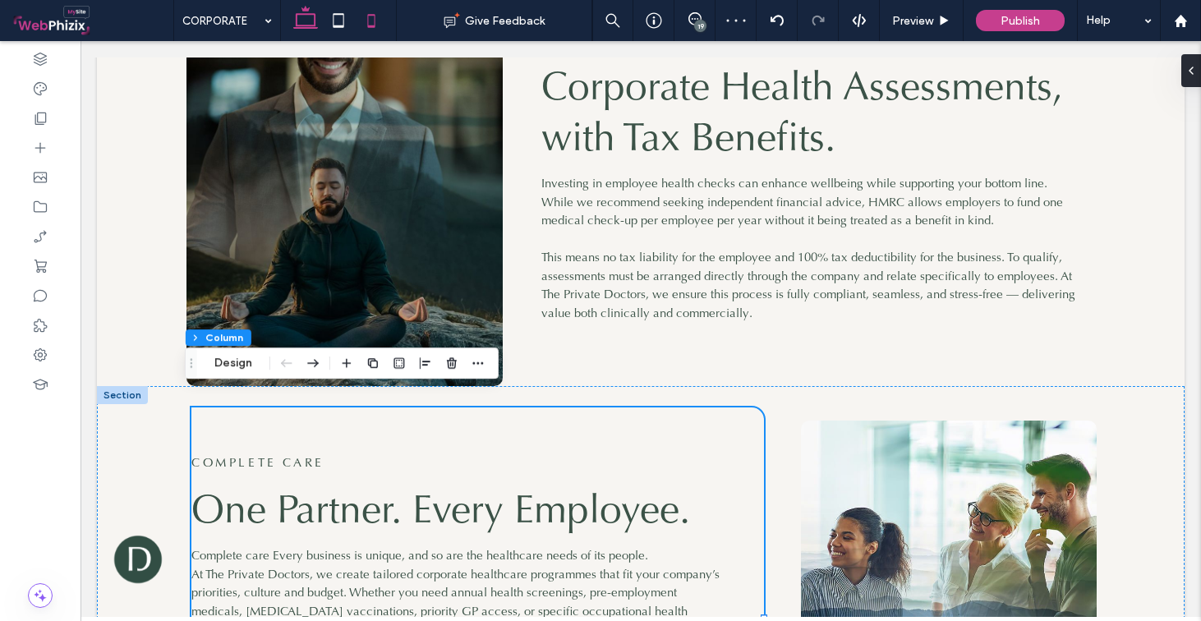
click at [368, 22] on use at bounding box center [370, 20] width 7 height 13
type input "*"
type input "***"
type input "*"
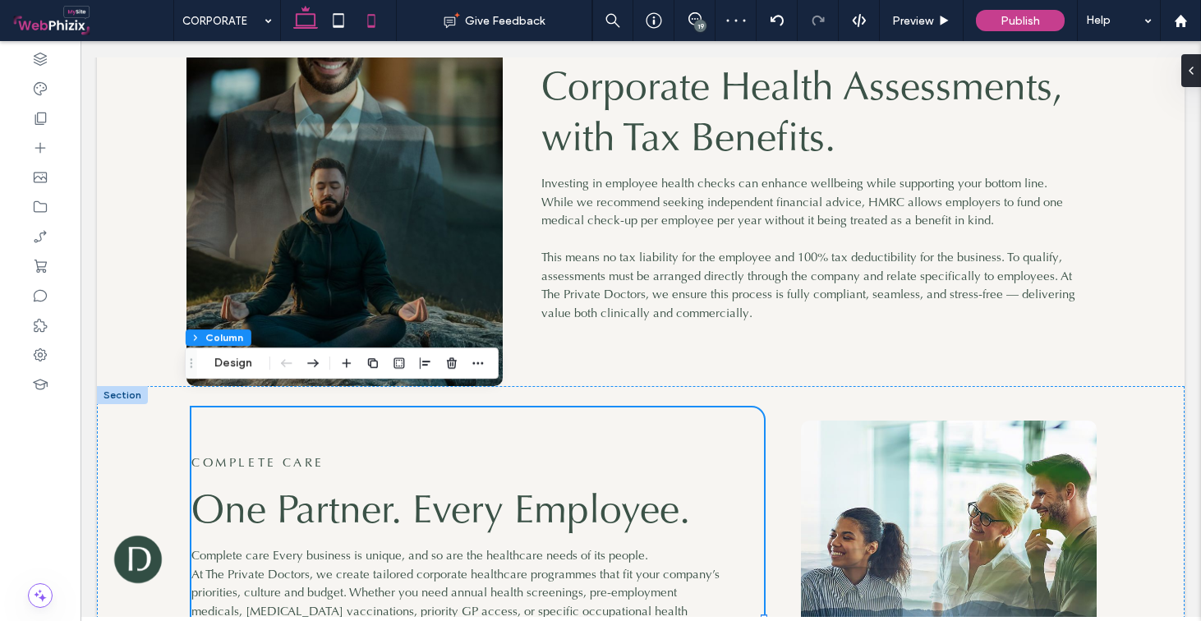
type input "*"
type input "**"
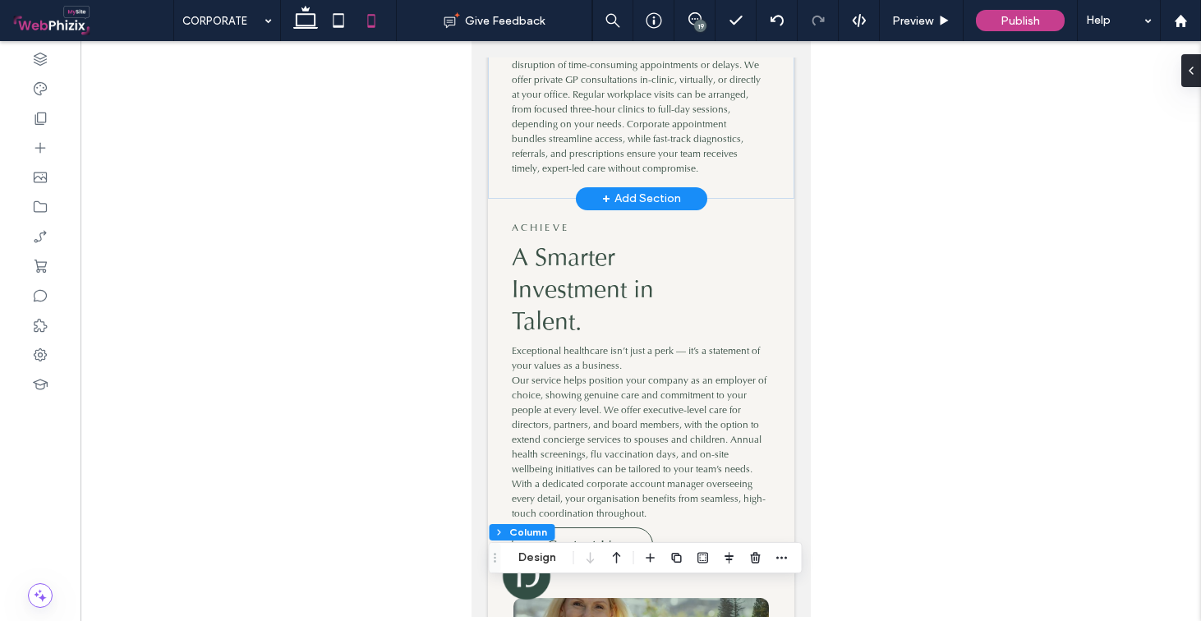
scroll to position [4762, 0]
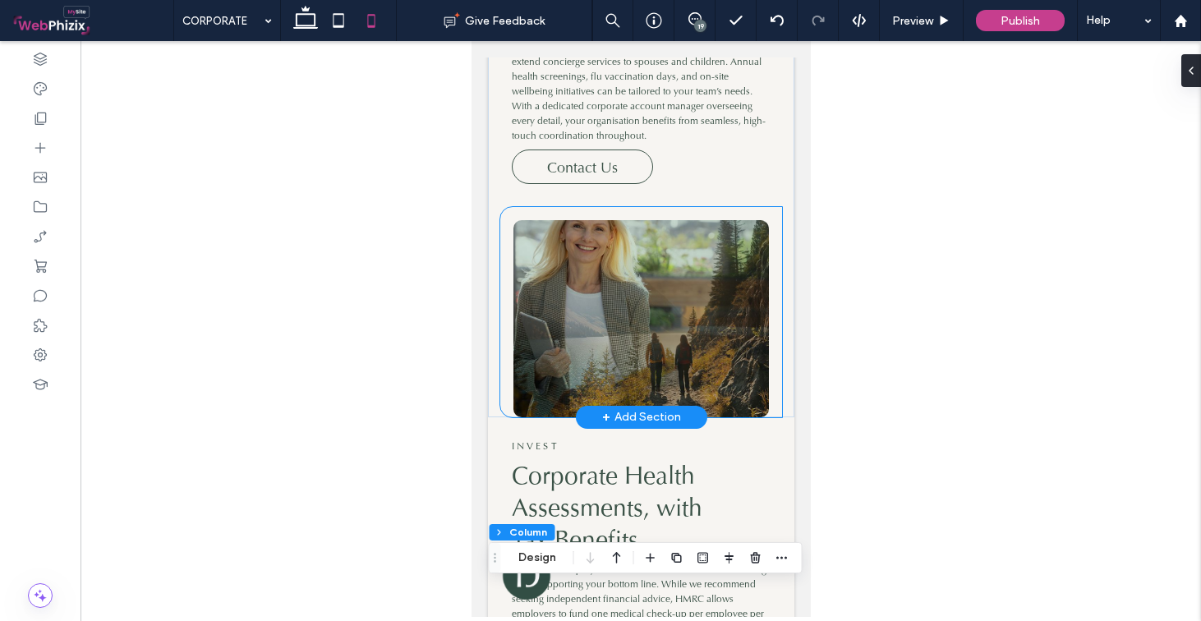
click at [600, 207] on div at bounding box center [641, 312] width 282 height 210
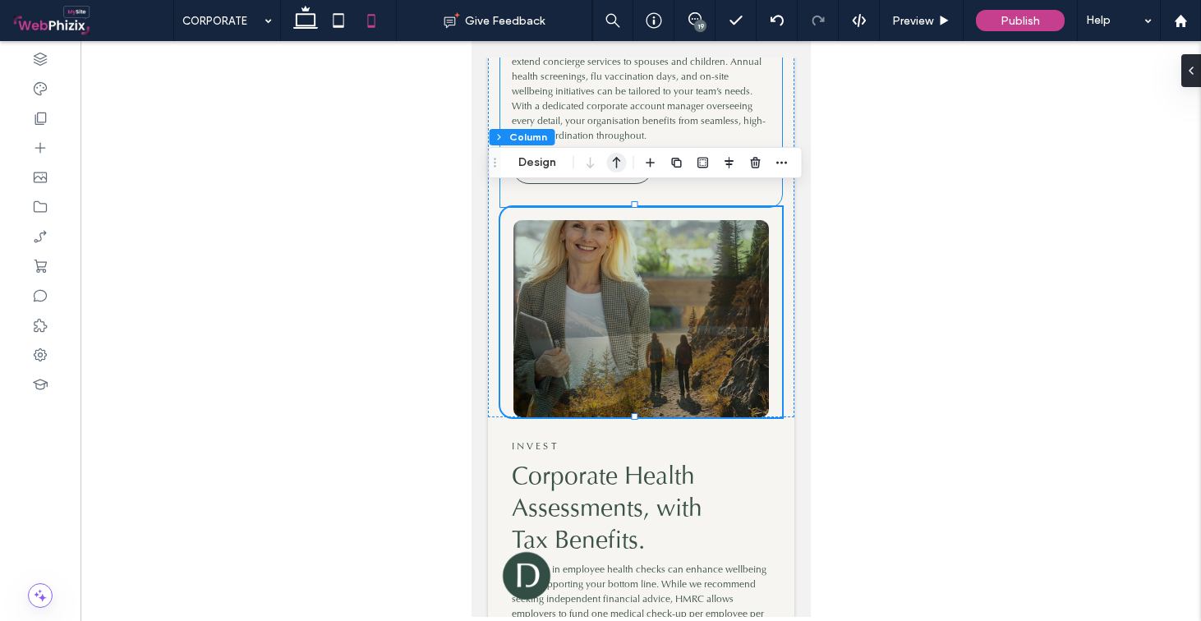
click at [619, 160] on use "button" at bounding box center [617, 163] width 8 height 12
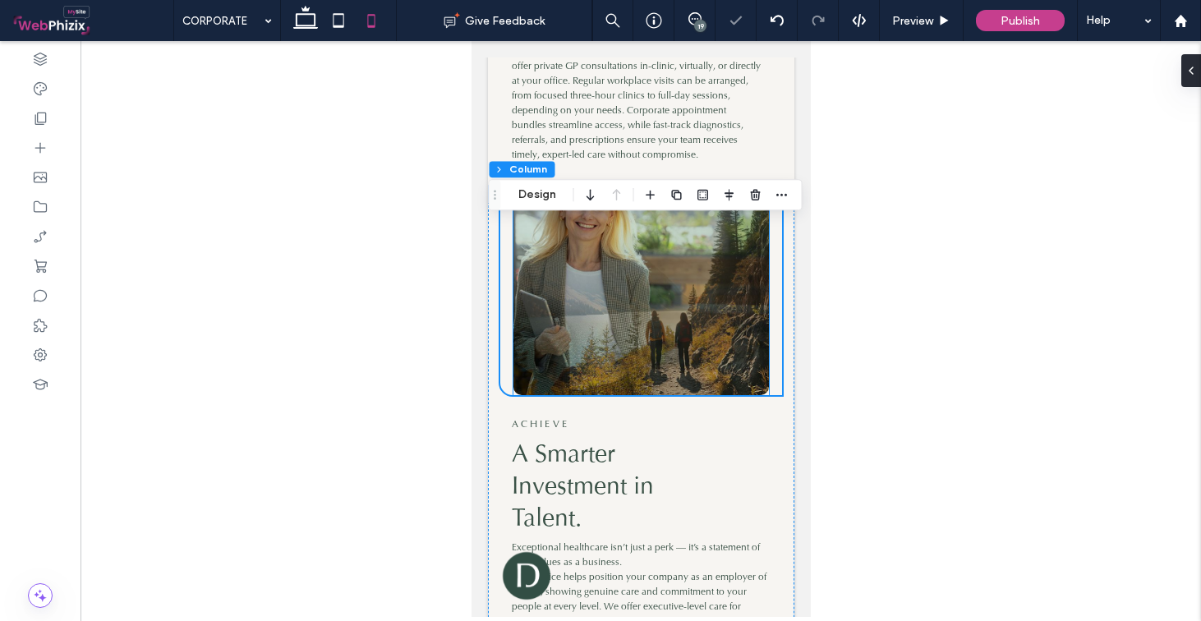
scroll to position [4344, 0]
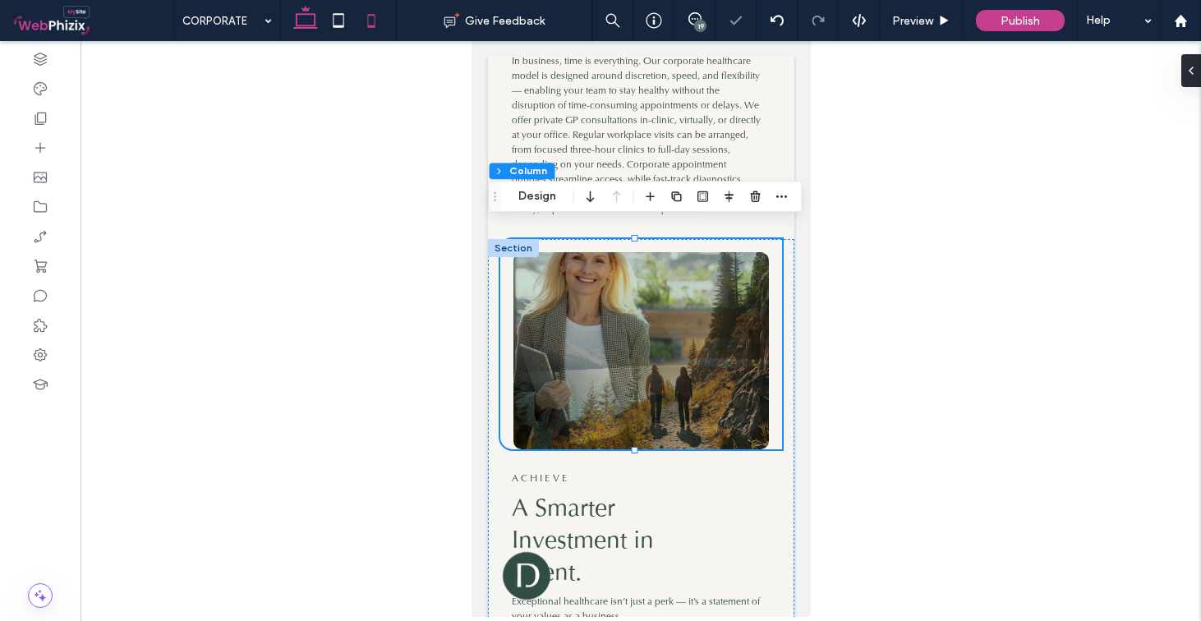
click at [303, 34] on icon at bounding box center [305, 20] width 33 height 33
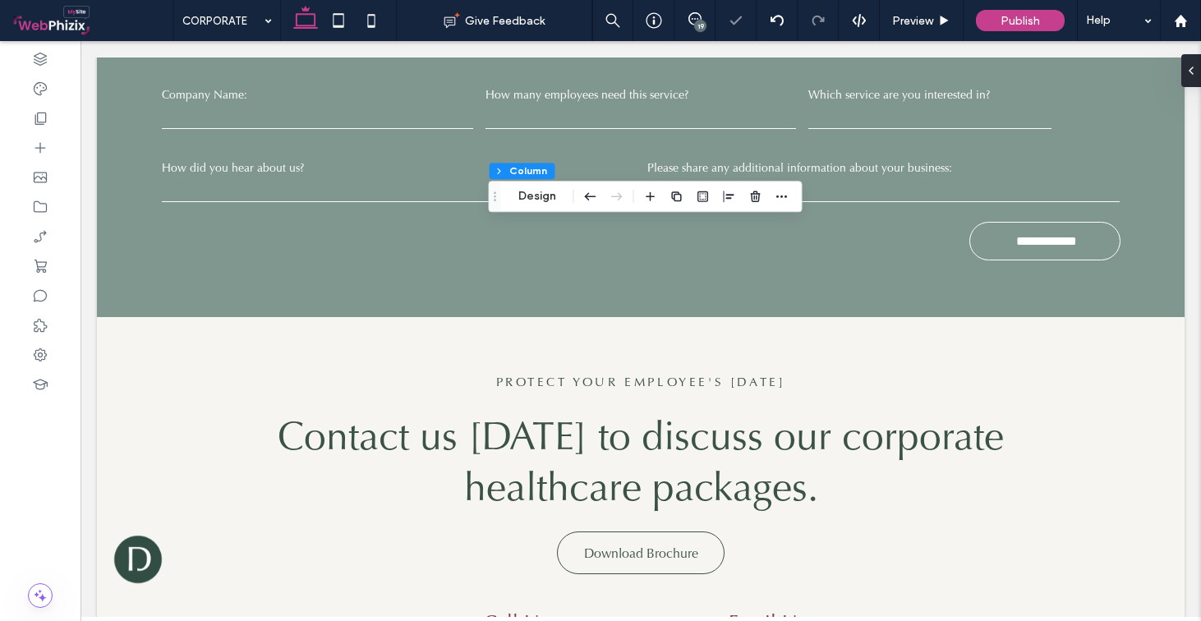
type input "**"
type input "*****"
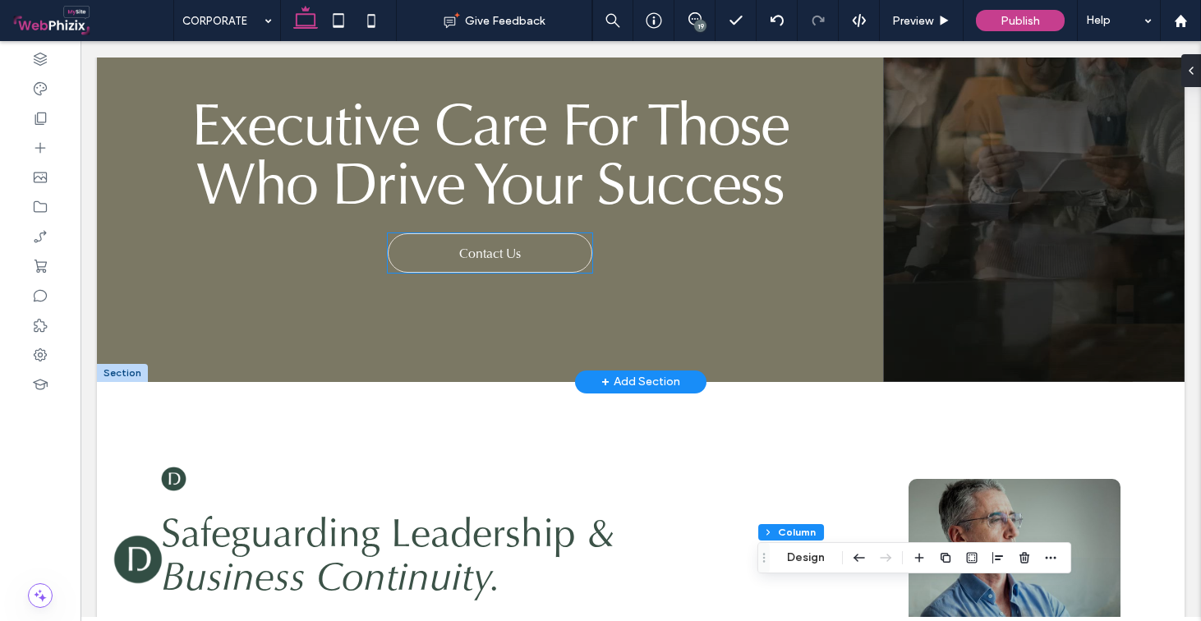
scroll to position [0, 0]
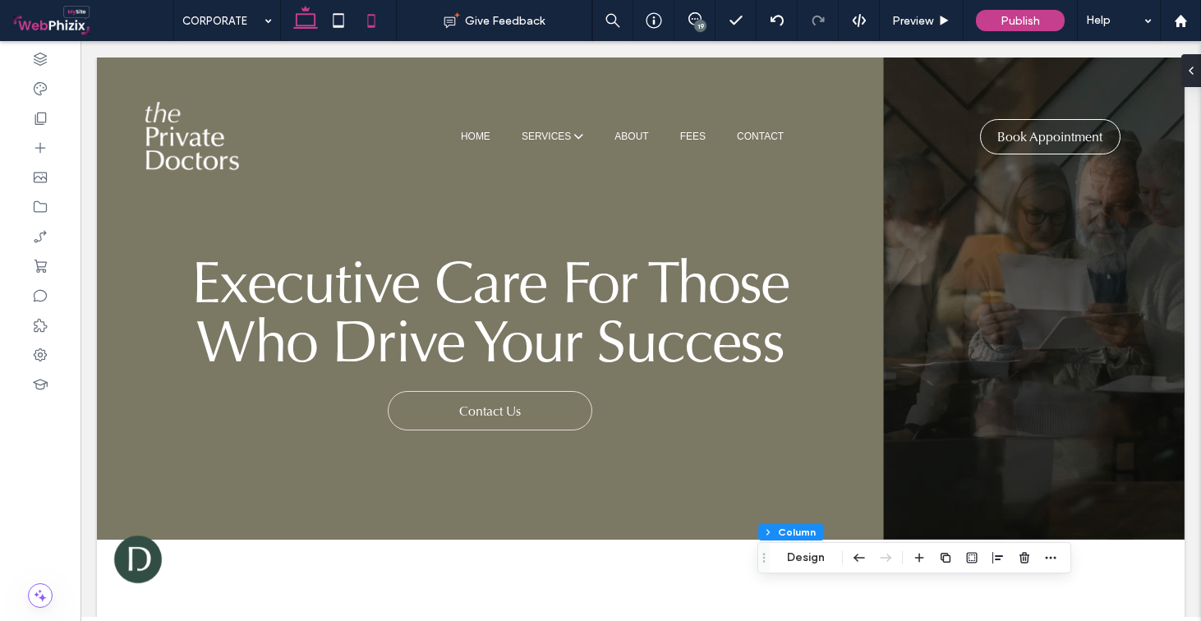
click at [368, 25] on use at bounding box center [370, 20] width 7 height 13
type input "**"
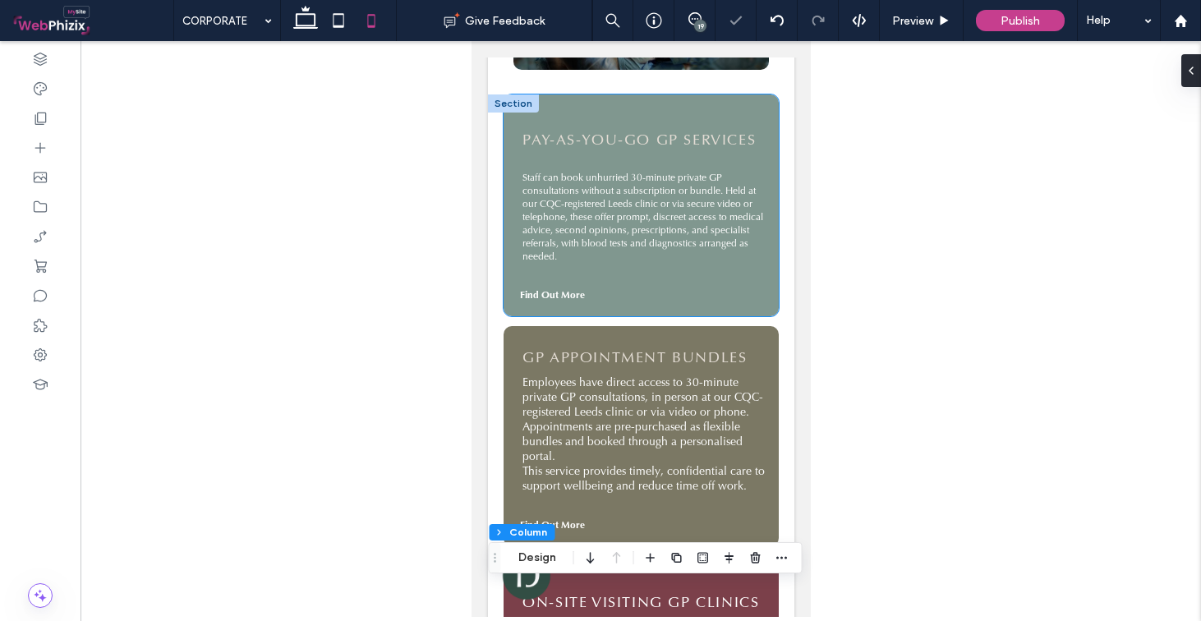
scroll to position [634, 0]
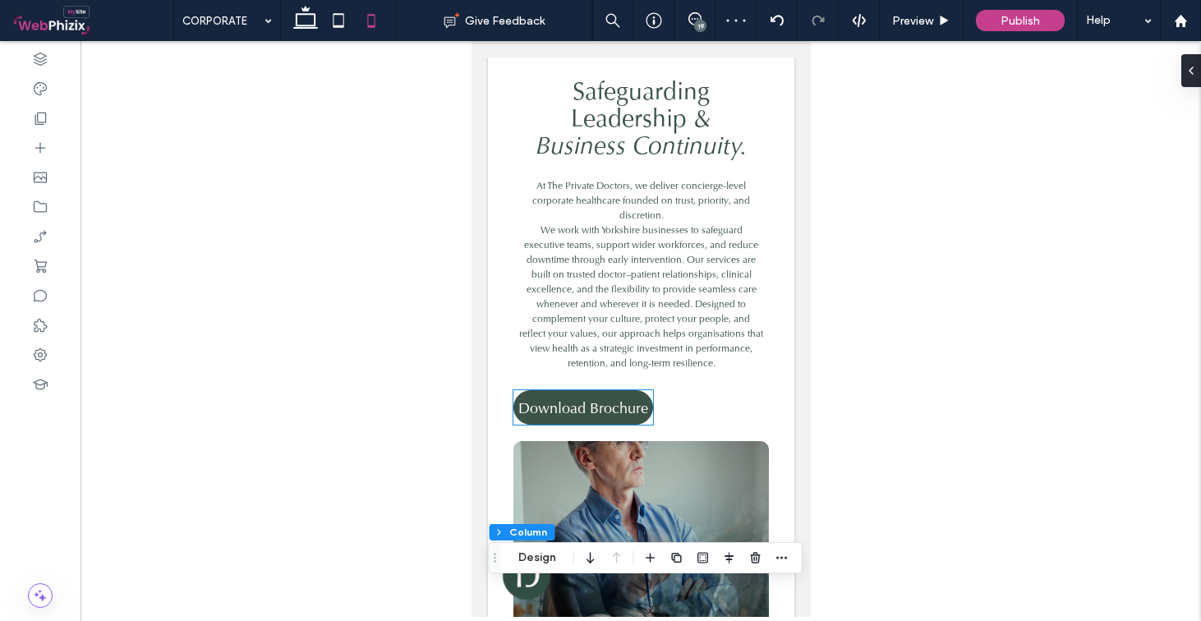
click at [632, 399] on span "Download Brochure" at bounding box center [583, 408] width 130 height 19
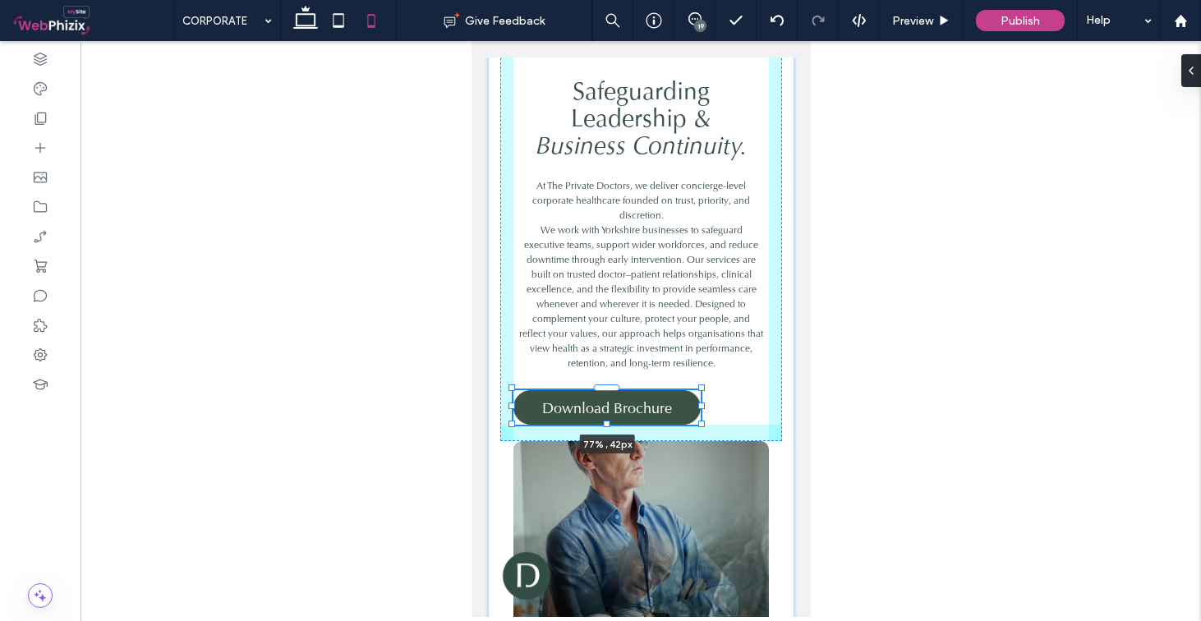
drag, startPoint x: 645, startPoint y: 390, endPoint x: 672, endPoint y: 390, distance: 27.1
click at [672, 390] on div "Safeguarding Leadership & Business Continuity. At The Private Doctors, we deliv…" at bounding box center [640, 321] width 307 height 683
type input "**"
type input "****"
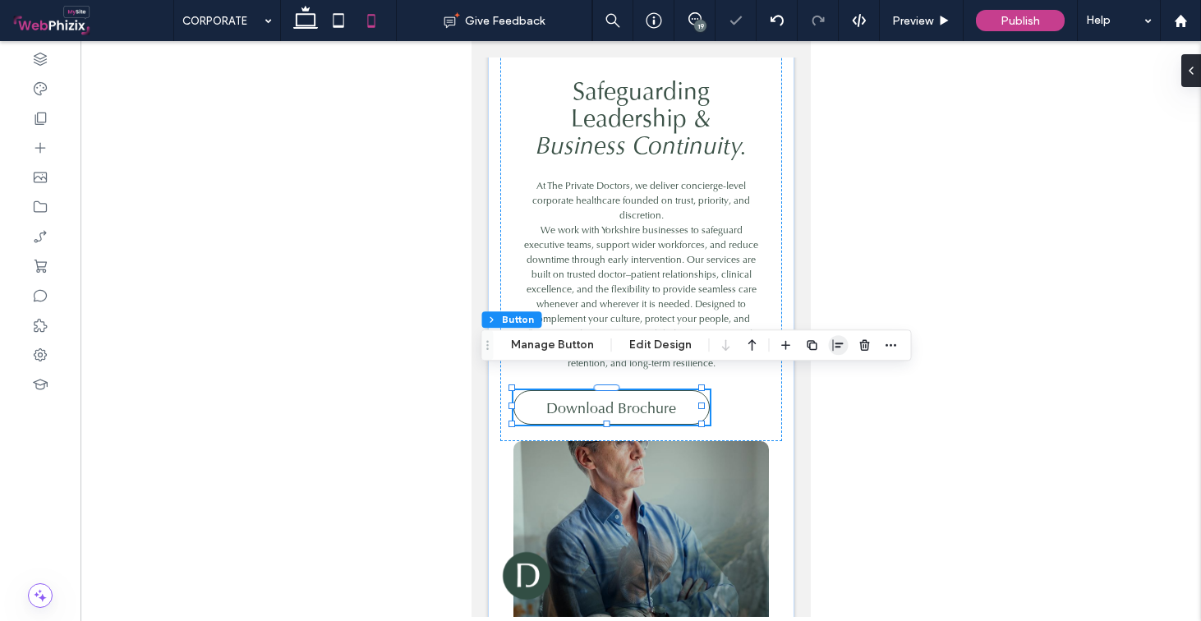
click at [842, 343] on icon "button" at bounding box center [838, 345] width 13 height 13
click at [822, 376] on use "center" at bounding box center [822, 377] width 9 height 12
click at [751, 390] on div "Safeguarding Leadership & Business Continuity. At The Private Doctors, we deliv…" at bounding box center [641, 218] width 282 height 450
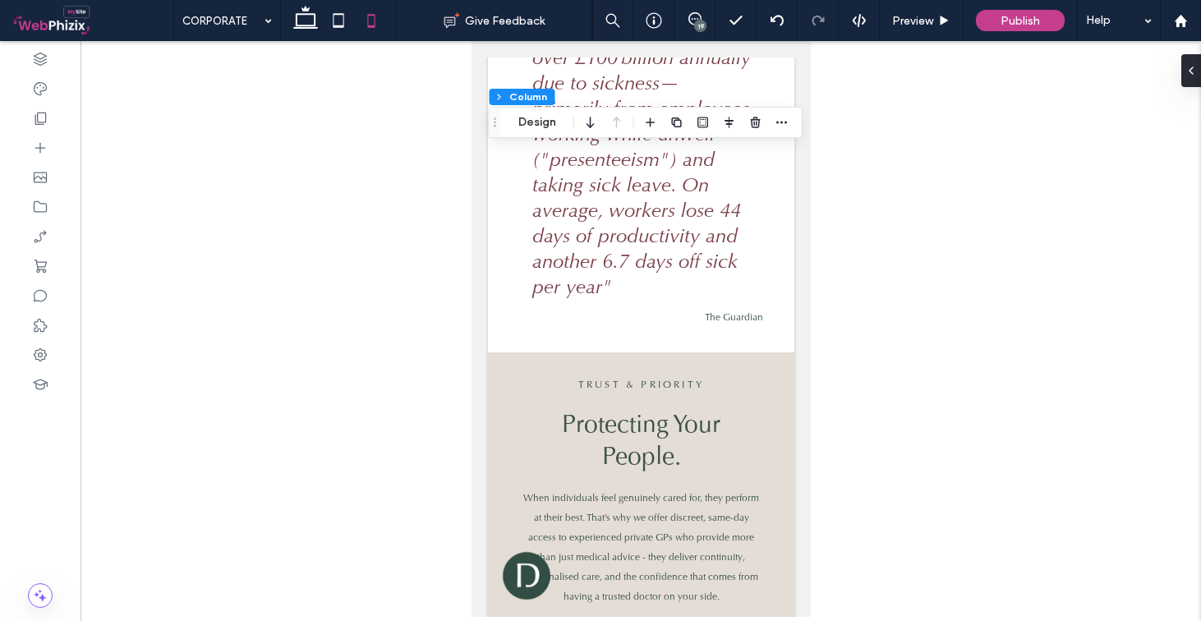
scroll to position [2298, 0]
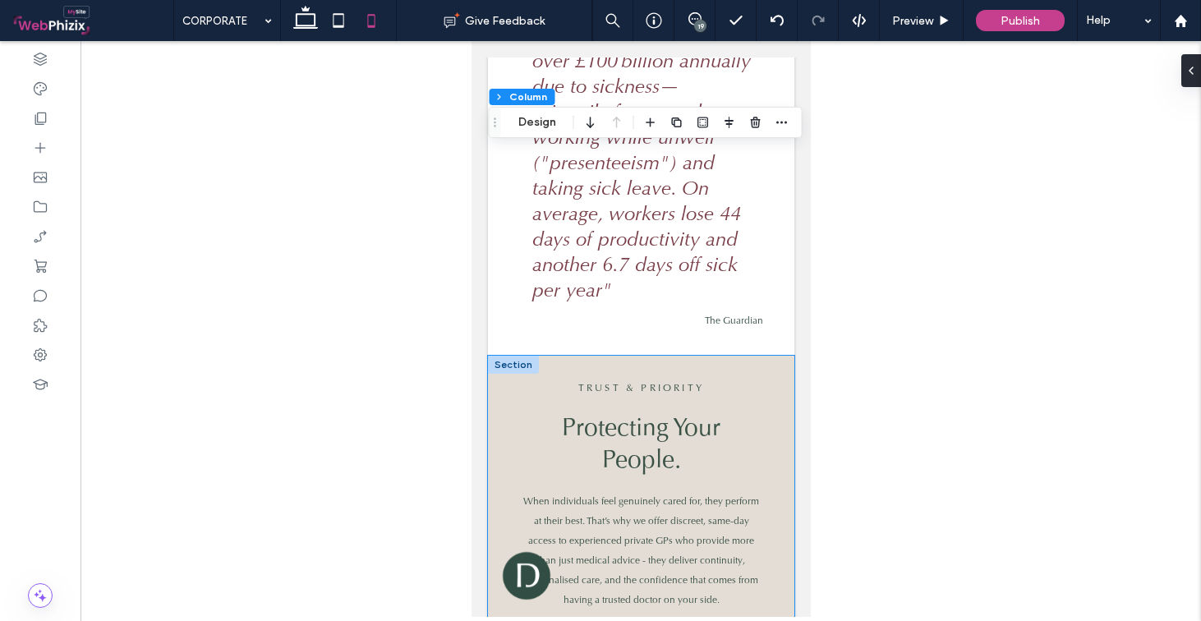
click at [567, 356] on div "Trust & priority Protecting Your People. When individuals feel genuinely cared …" at bounding box center [640, 518] width 307 height 324
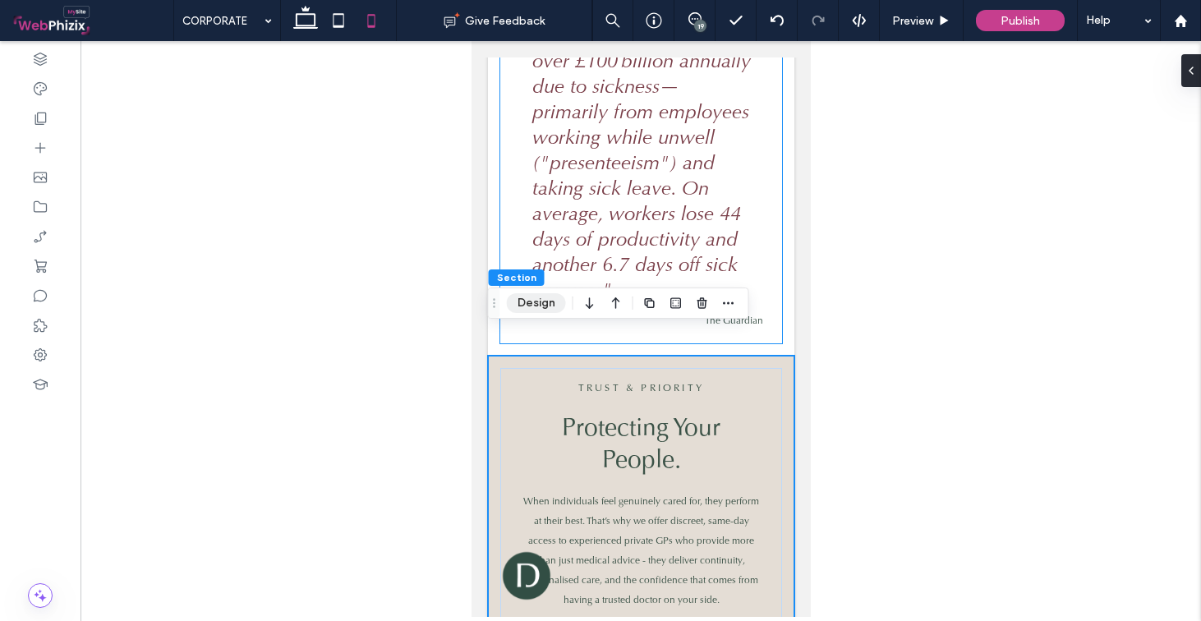
click at [516, 300] on button "Design" at bounding box center [536, 303] width 59 height 20
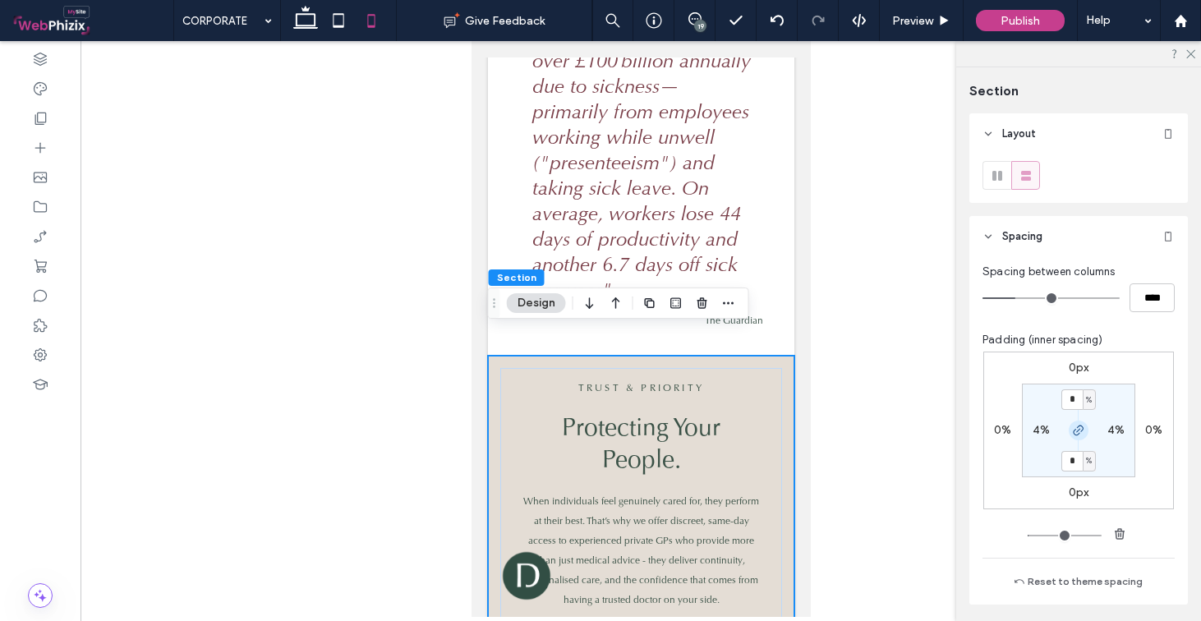
click at [1072, 428] on icon "button" at bounding box center [1078, 430] width 13 height 13
click at [1073, 402] on input "*" at bounding box center [1072, 400] width 21 height 21
type input "*"
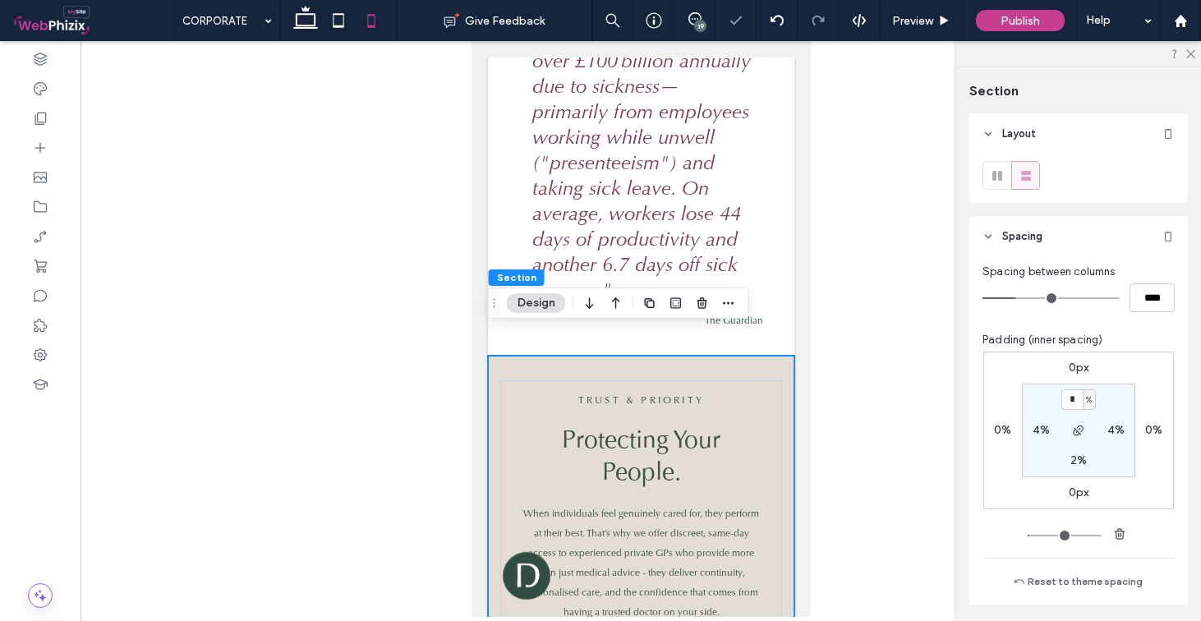
click at [967, 17] on div "Publish" at bounding box center [1021, 20] width 114 height 41
click at [304, 30] on icon at bounding box center [305, 20] width 33 height 33
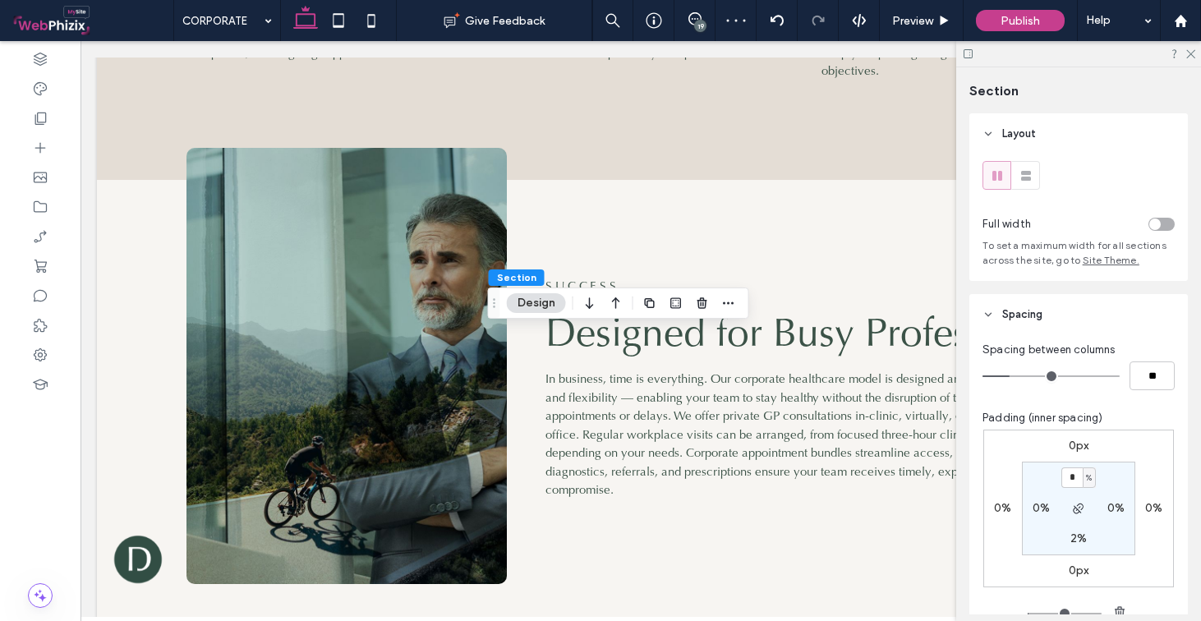
type input "*"
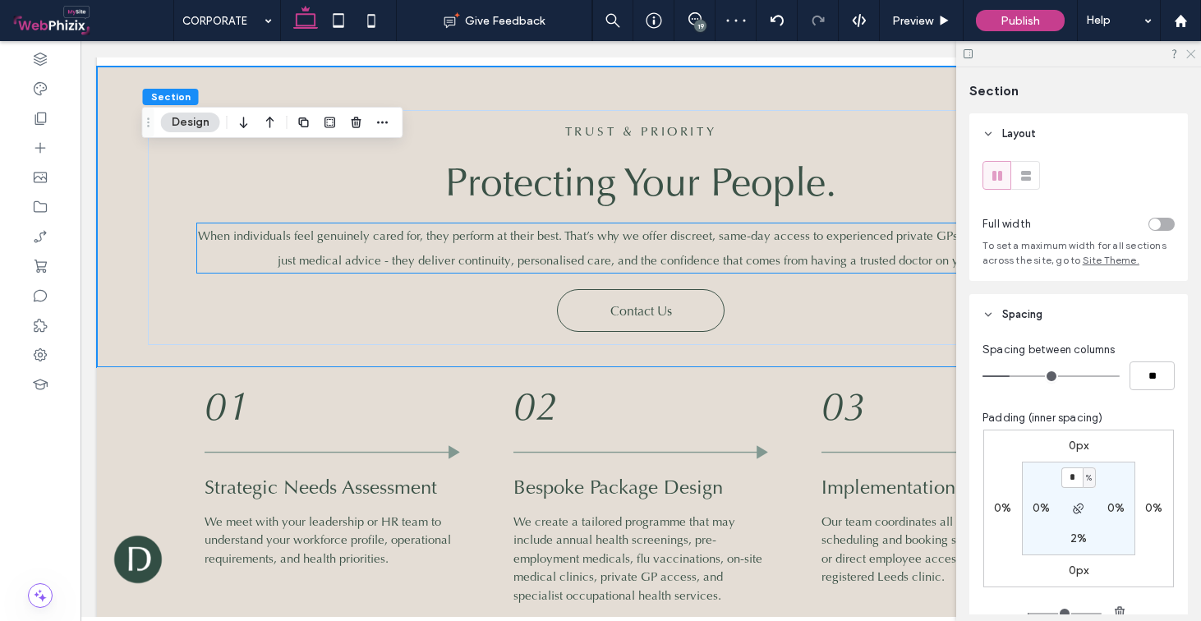
click at [1189, 57] on use at bounding box center [1191, 54] width 9 height 9
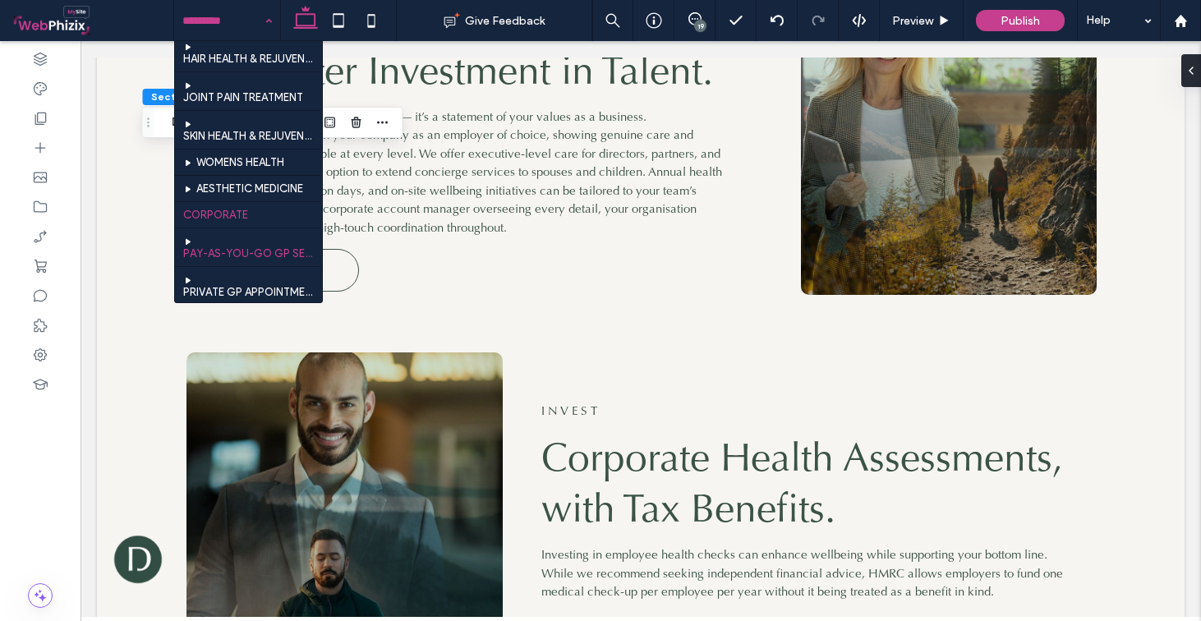
scroll to position [495, 0]
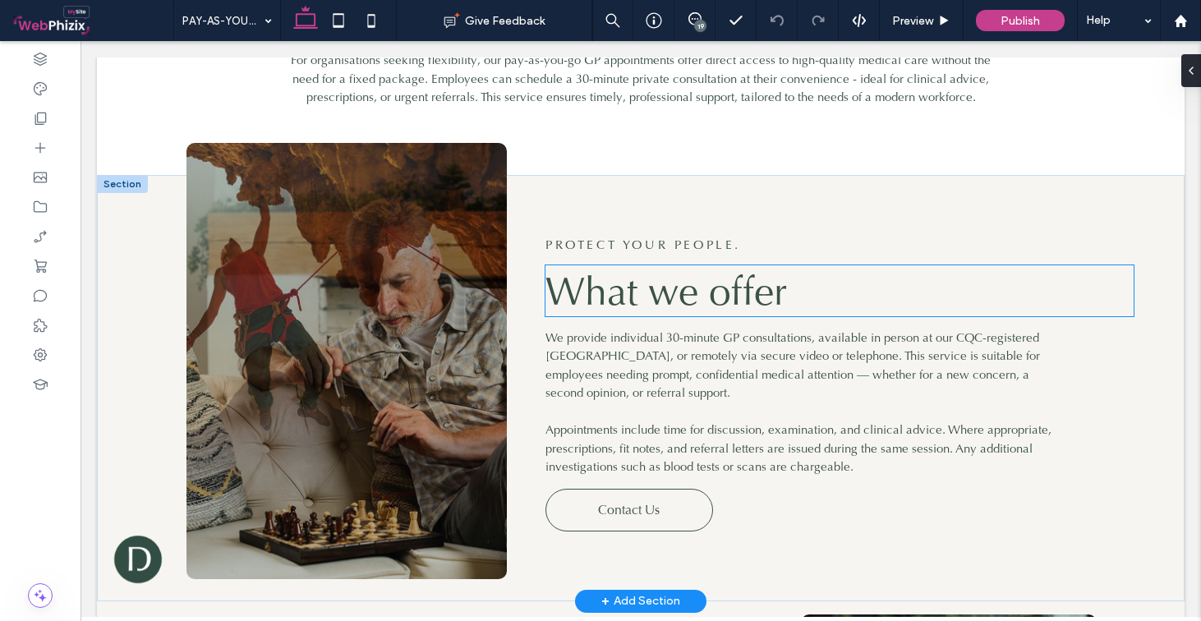
scroll to position [760, 0]
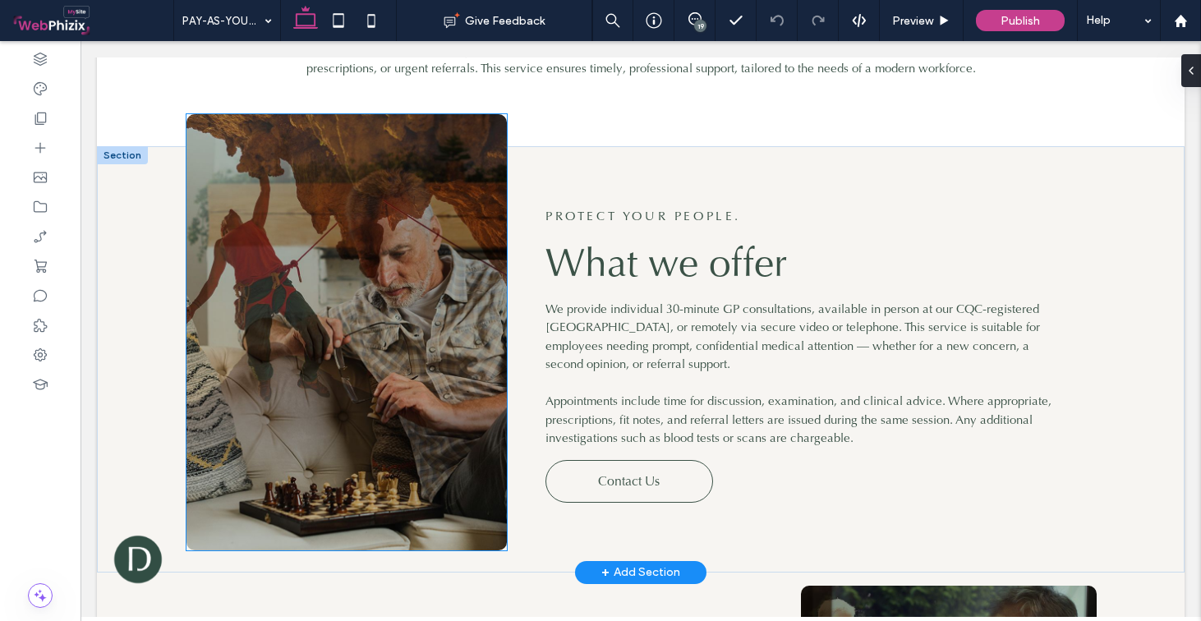
click at [424, 219] on img at bounding box center [347, 332] width 320 height 436
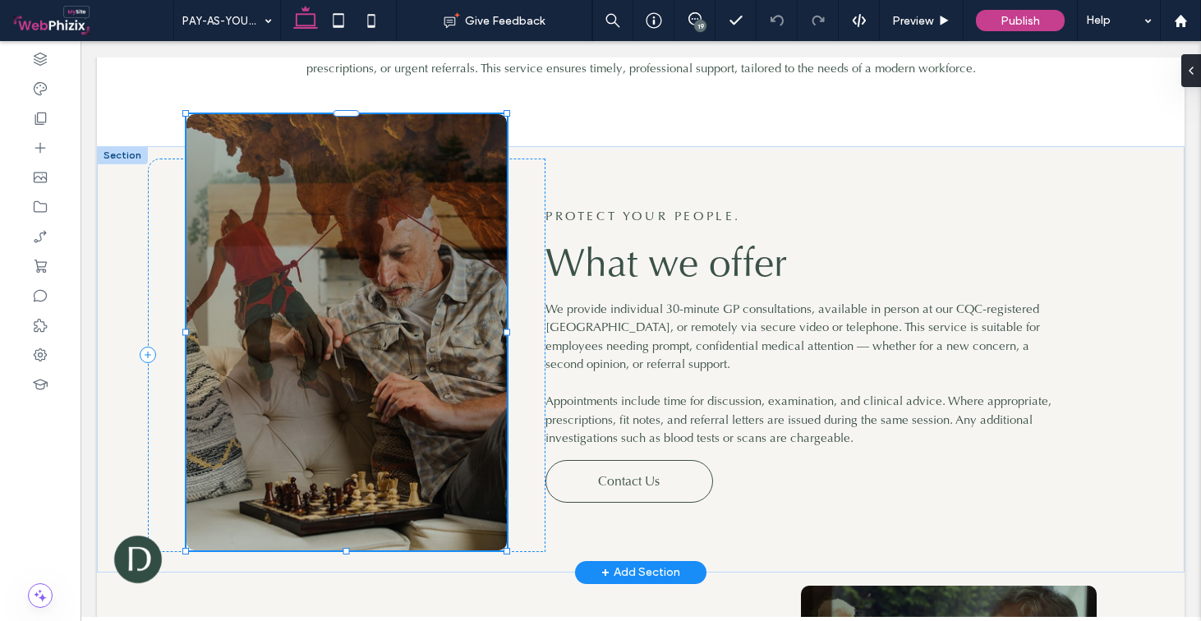
type input "**"
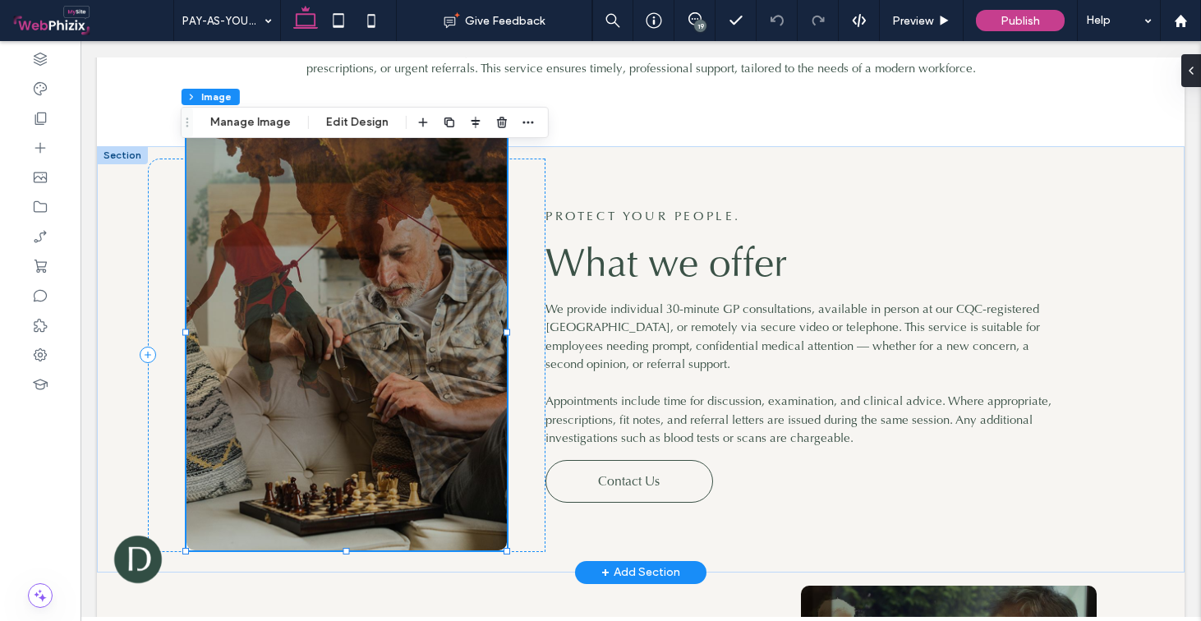
click at [394, 206] on img at bounding box center [347, 332] width 320 height 436
click at [256, 122] on button "Manage Image" at bounding box center [251, 123] width 102 height 20
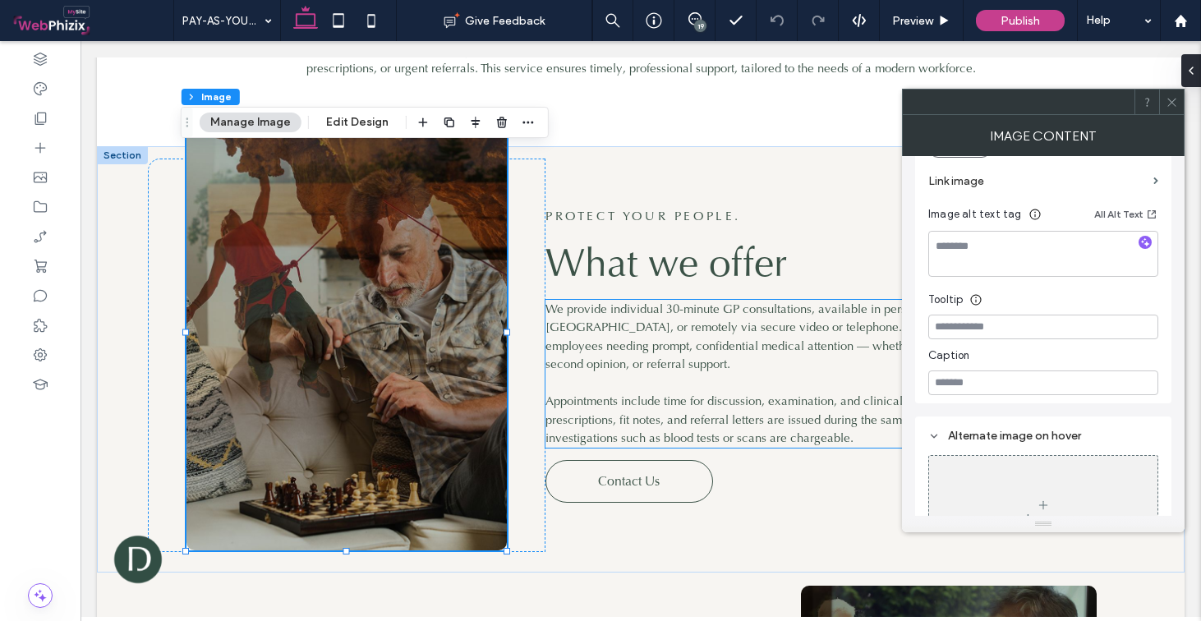
scroll to position [363, 0]
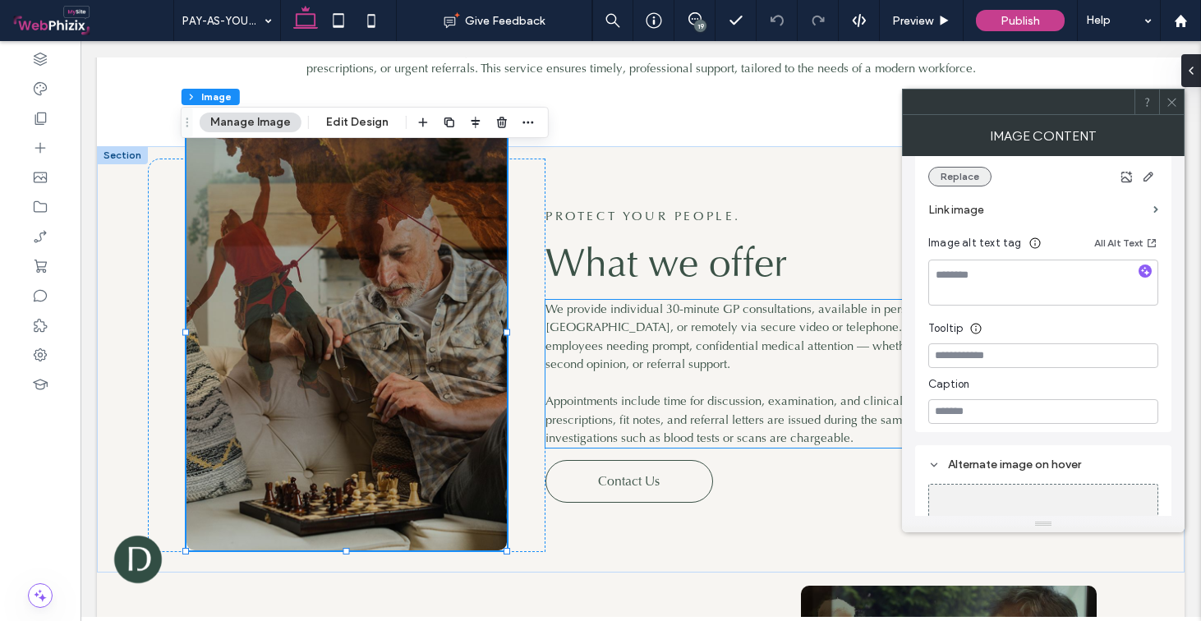
click at [975, 178] on button "Replace" at bounding box center [960, 177] width 63 height 20
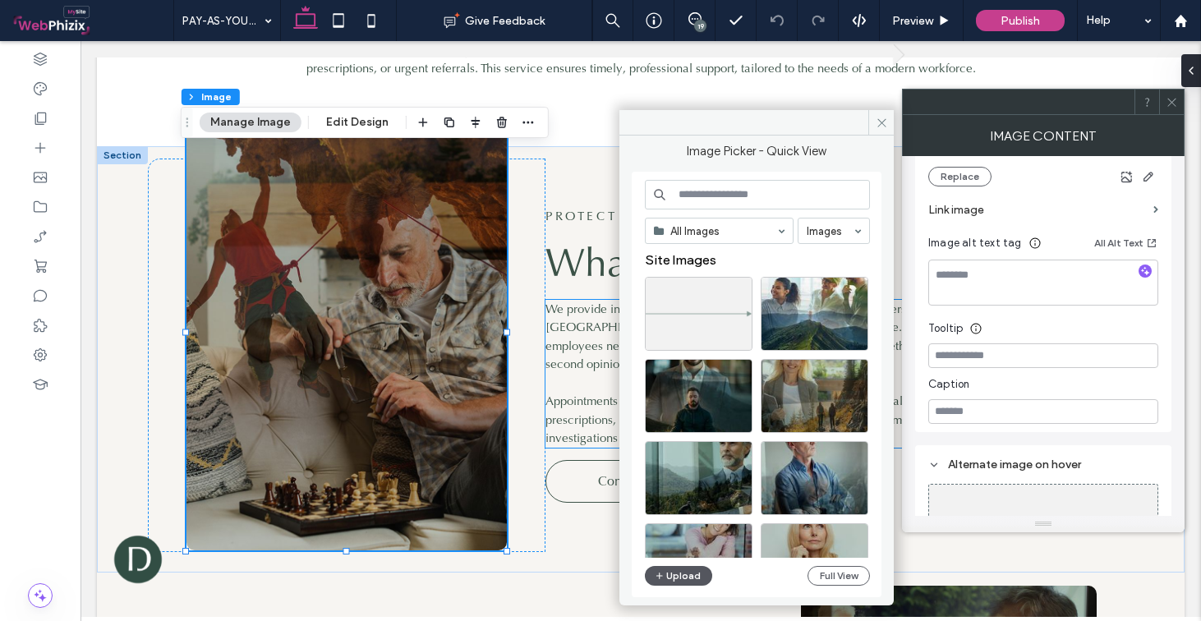
click at [677, 581] on button "Upload" at bounding box center [678, 576] width 67 height 20
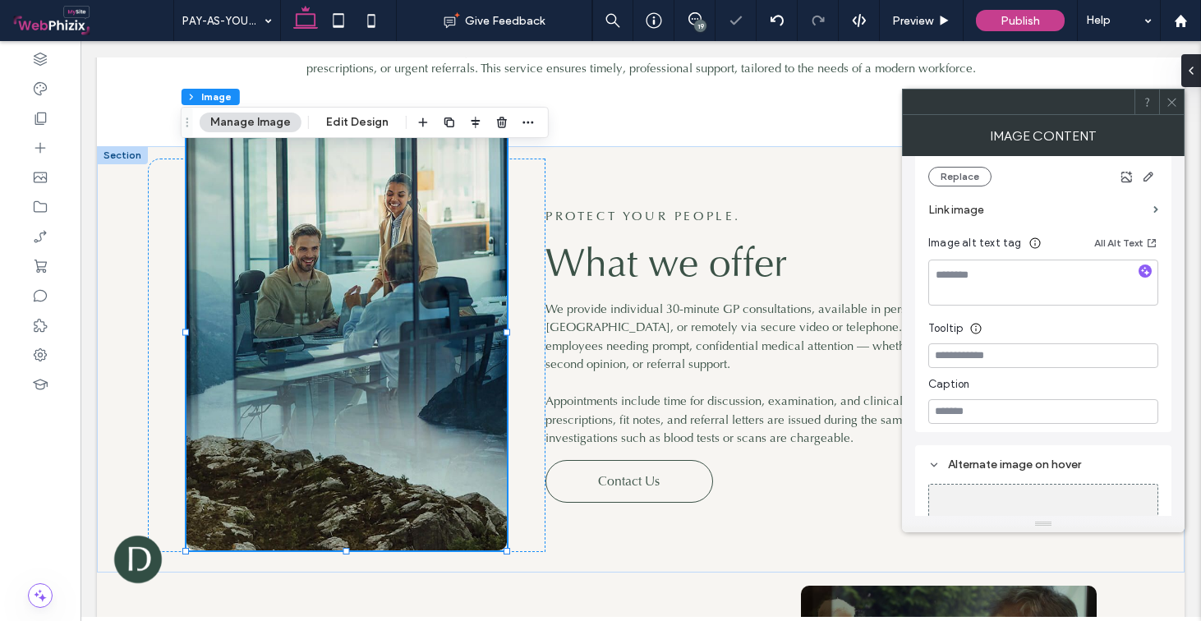
click at [1183, 103] on div at bounding box center [1172, 102] width 25 height 25
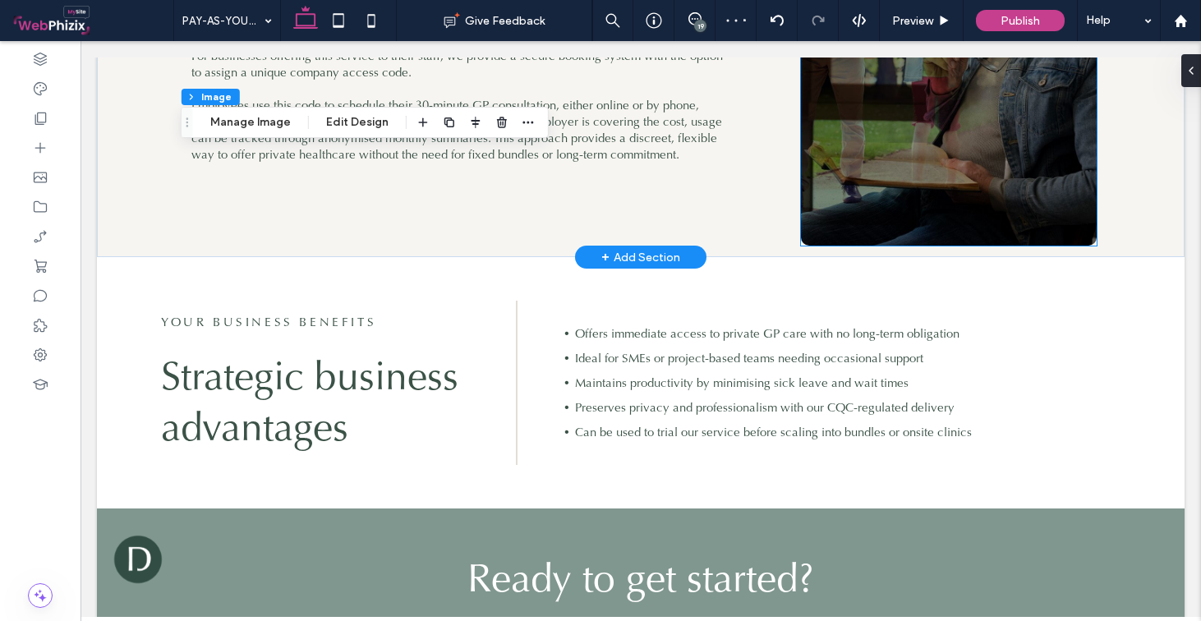
scroll to position [1316, 0]
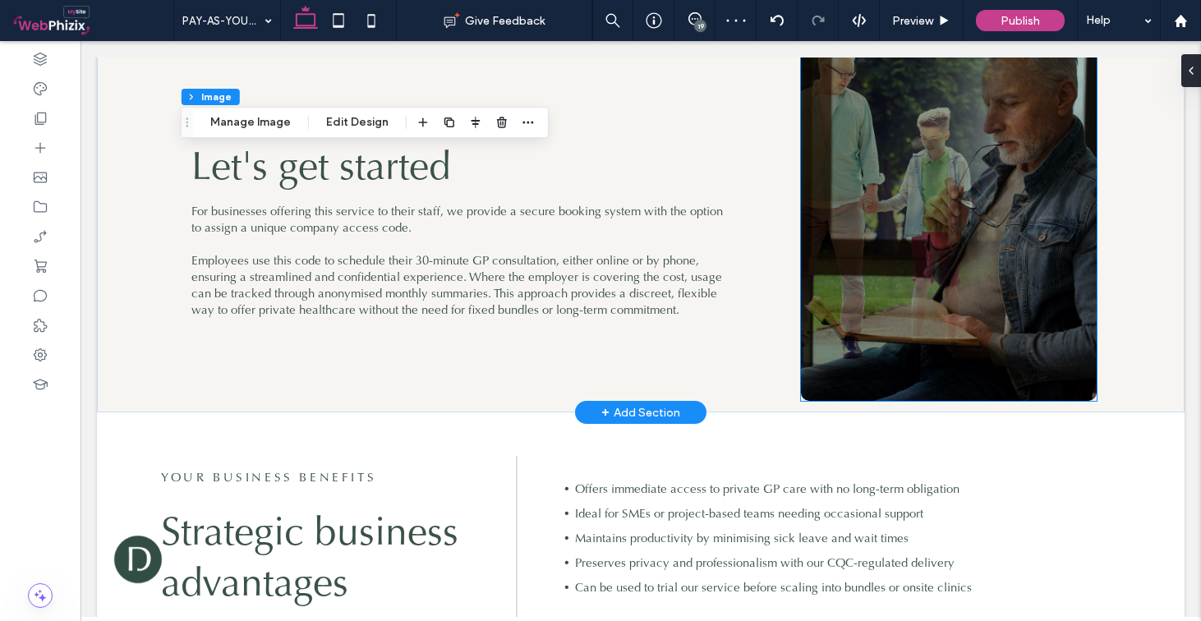
click at [919, 192] on img at bounding box center [949, 215] width 296 height 371
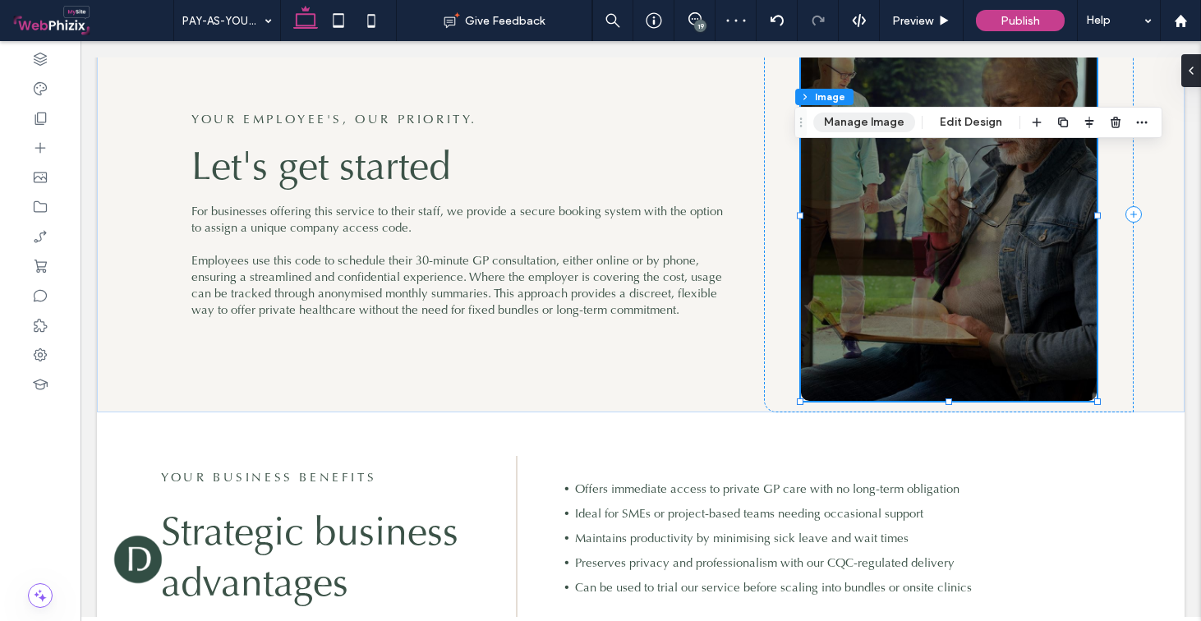
click at [846, 127] on button "Manage Image" at bounding box center [865, 123] width 102 height 20
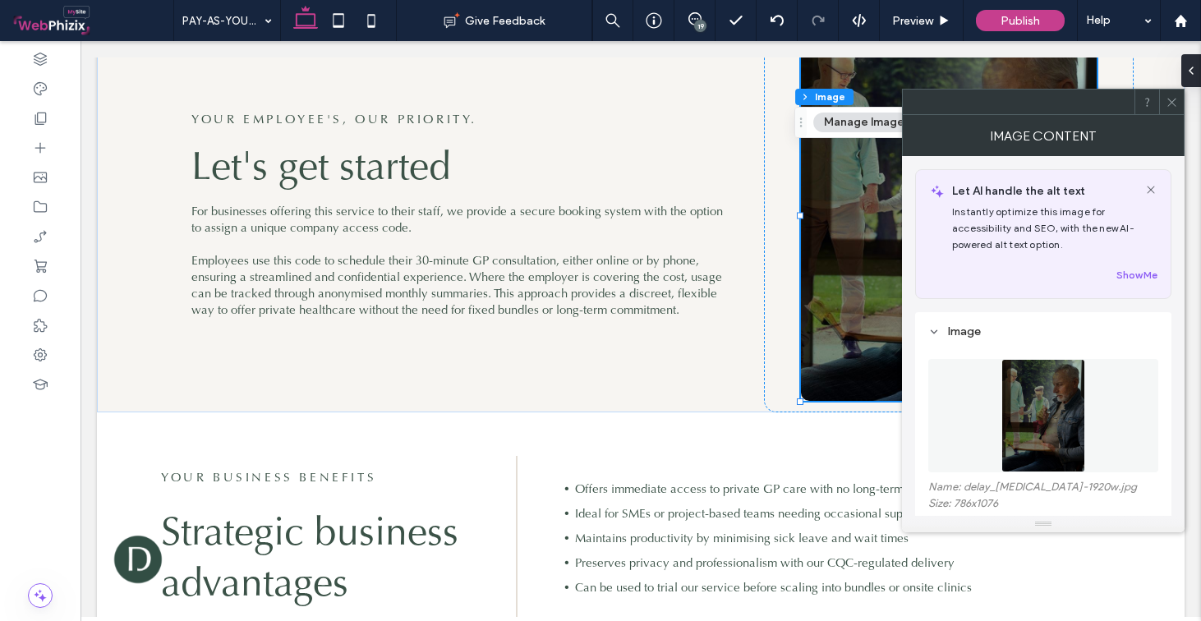
scroll to position [129, 0]
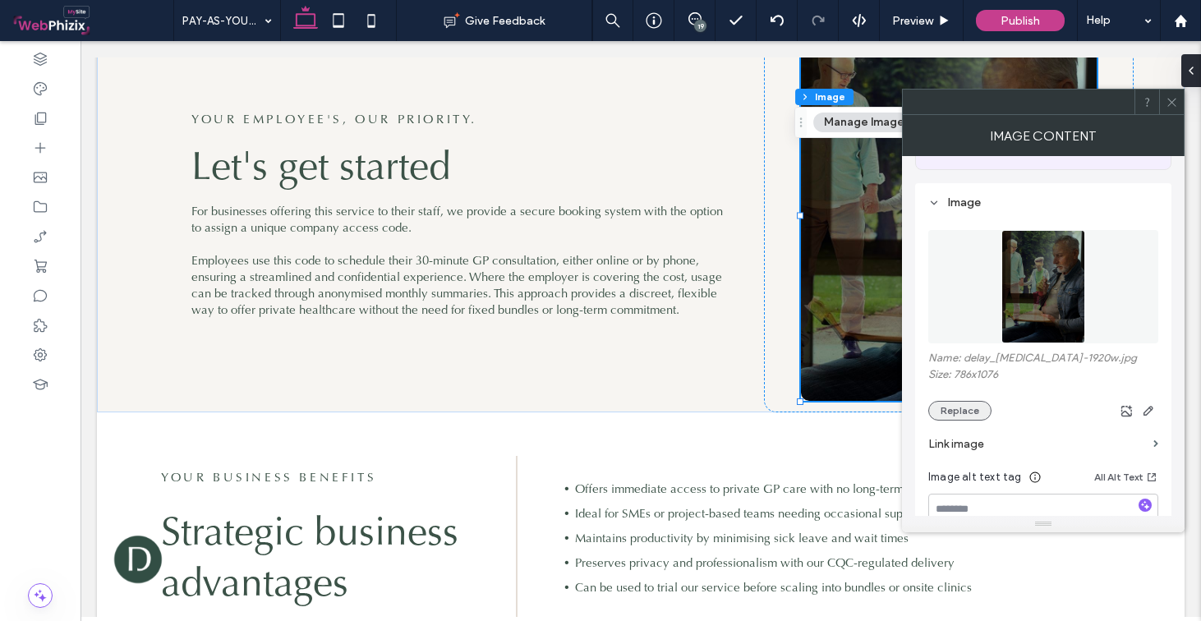
click at [953, 419] on button "Replace" at bounding box center [960, 411] width 63 height 20
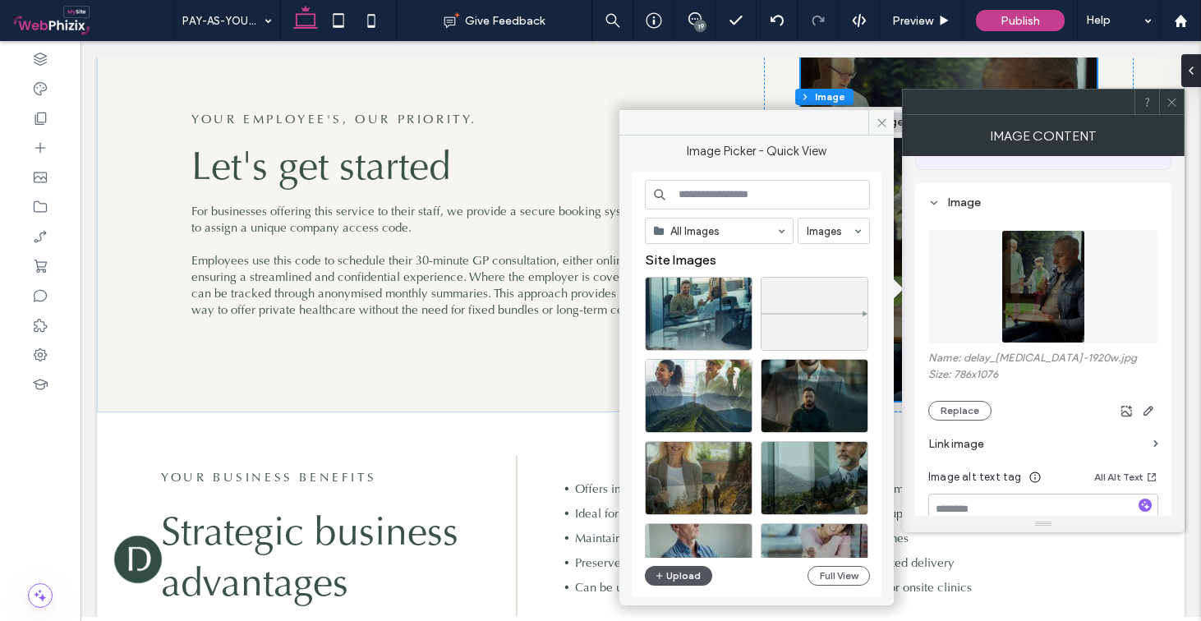
click at [698, 577] on button "Upload" at bounding box center [678, 576] width 67 height 20
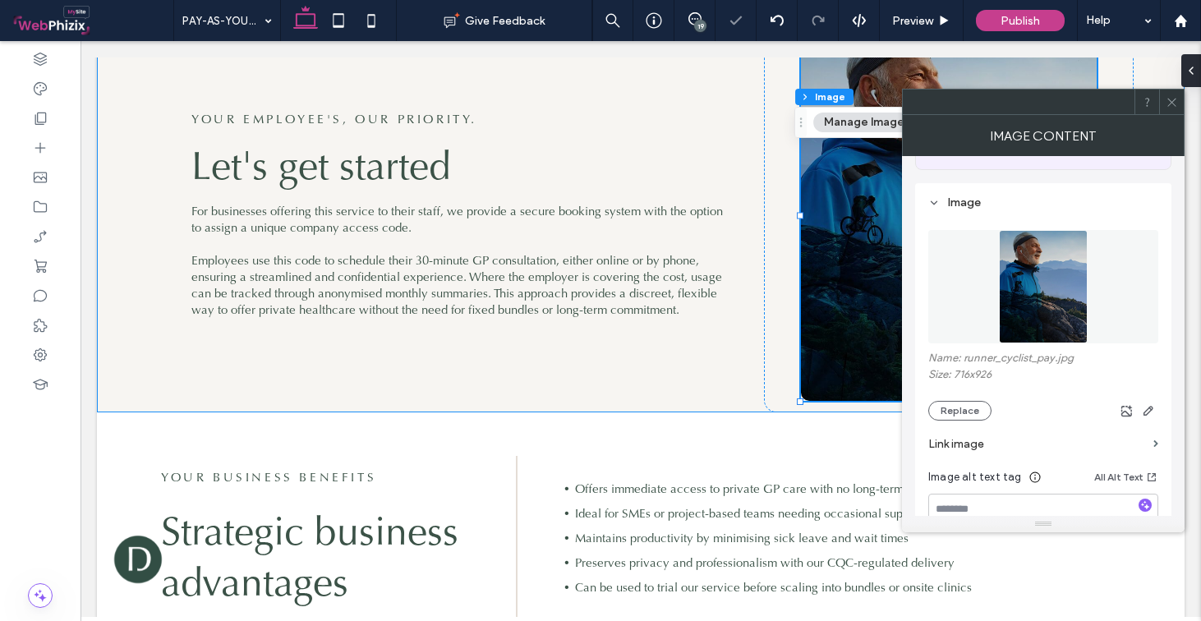
click at [1168, 99] on icon at bounding box center [1172, 102] width 12 height 12
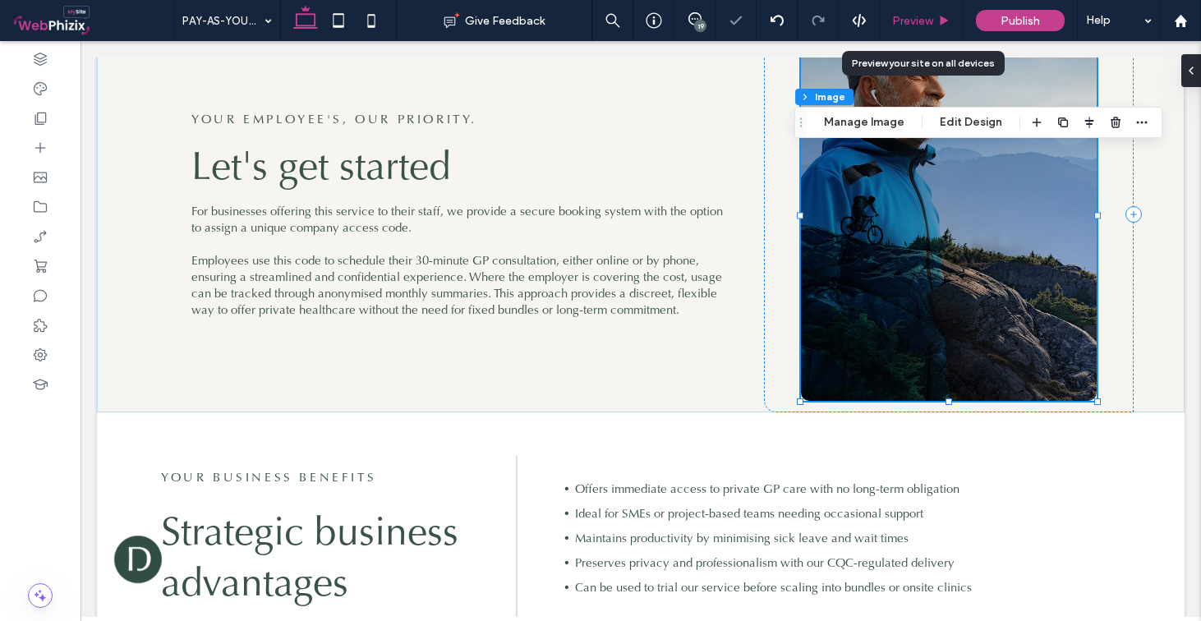
click at [939, 23] on icon at bounding box center [944, 21] width 12 height 12
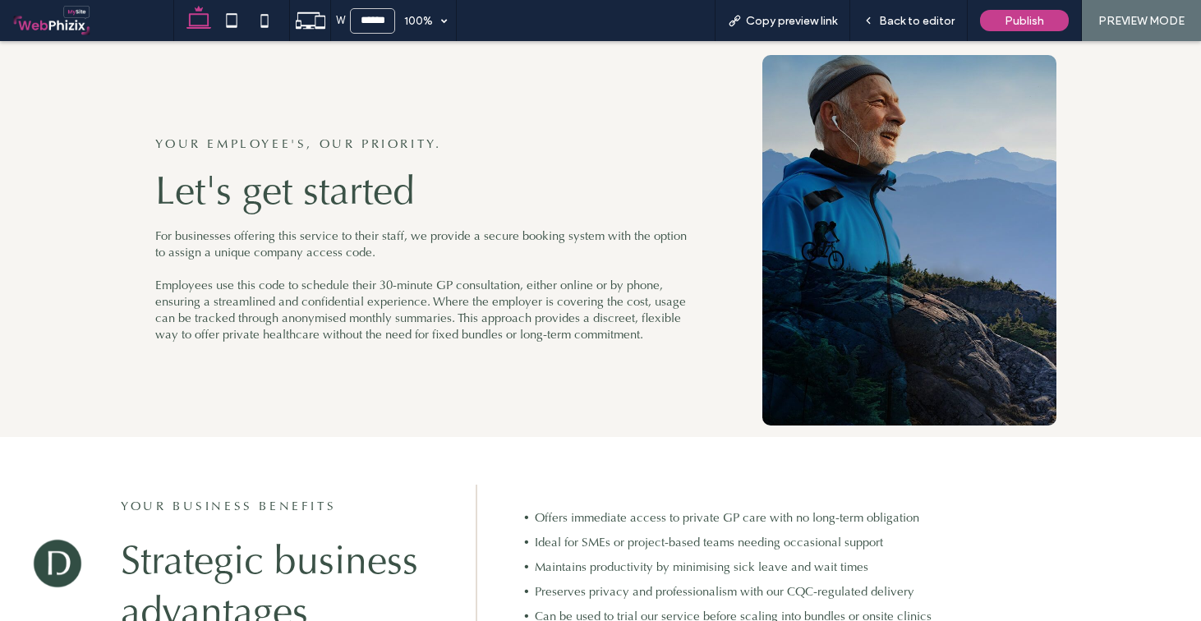
scroll to position [1312, 0]
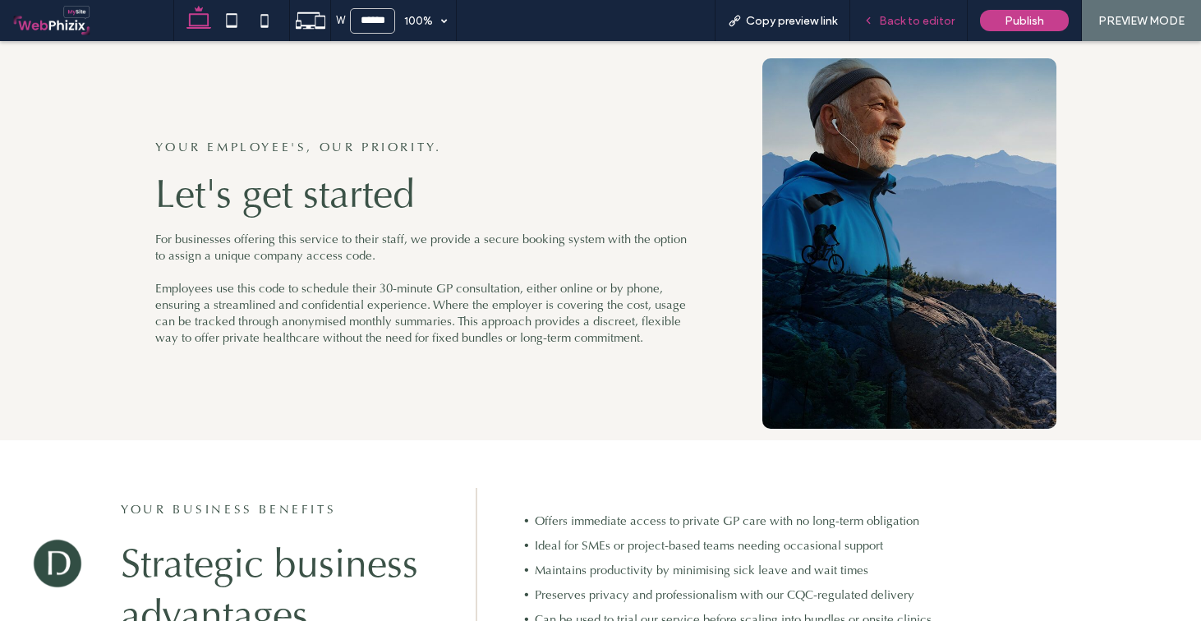
click at [913, 28] on div "Back to editor" at bounding box center [910, 20] width 118 height 41
click at [915, 16] on span "Back to editor" at bounding box center [917, 21] width 76 height 14
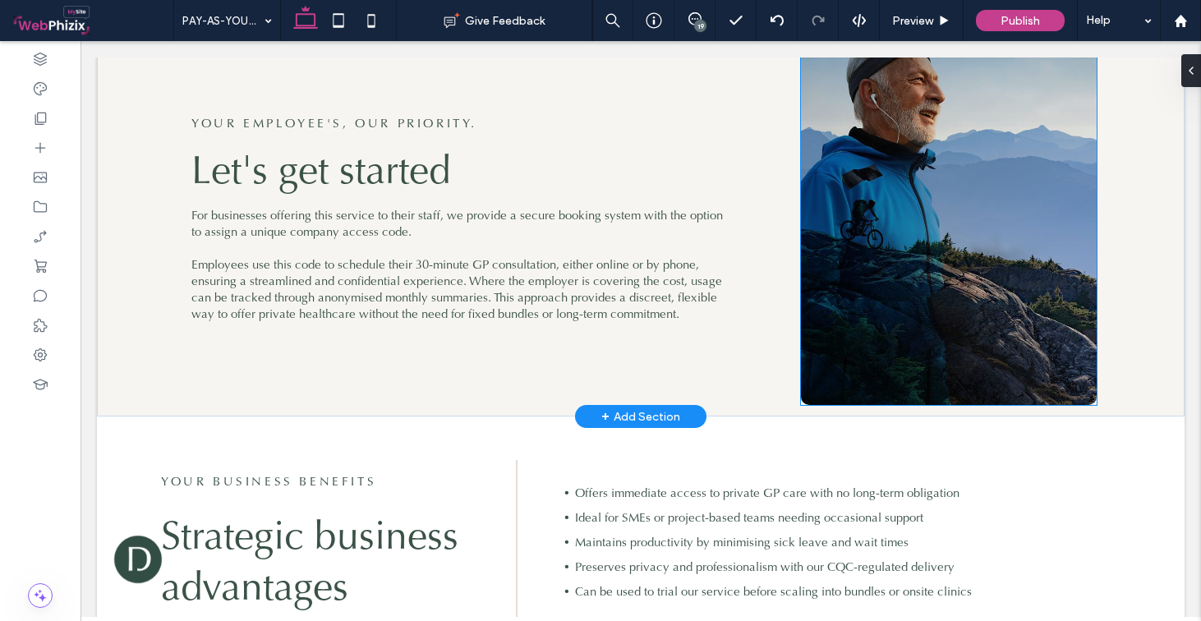
click at [971, 239] on img at bounding box center [949, 220] width 296 height 371
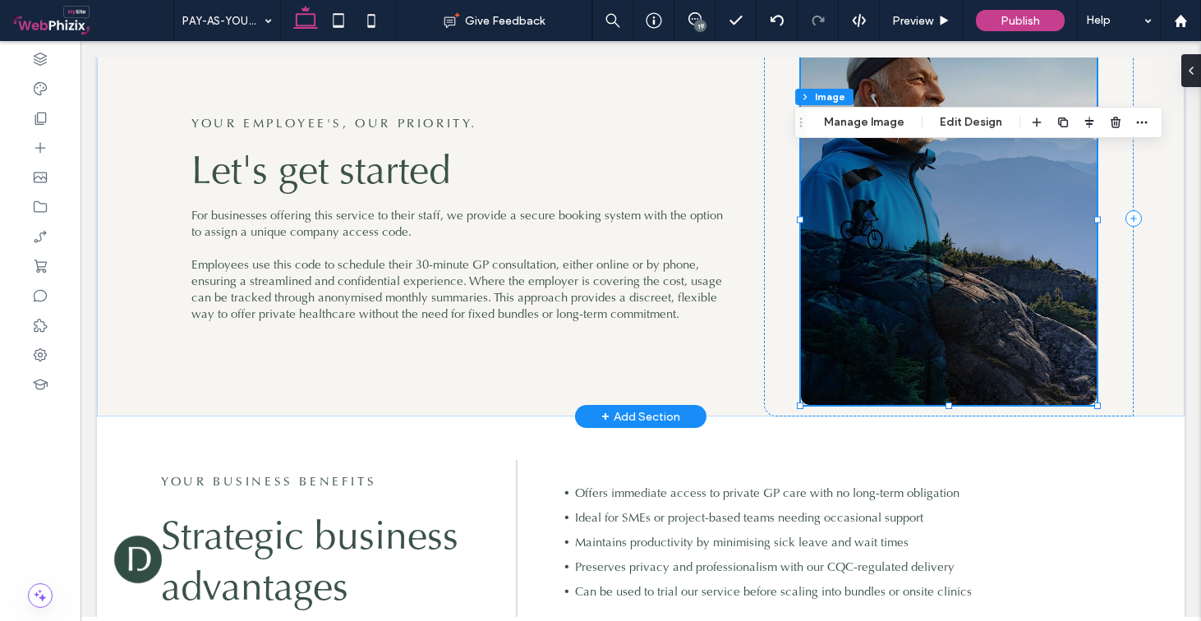
type input "**"
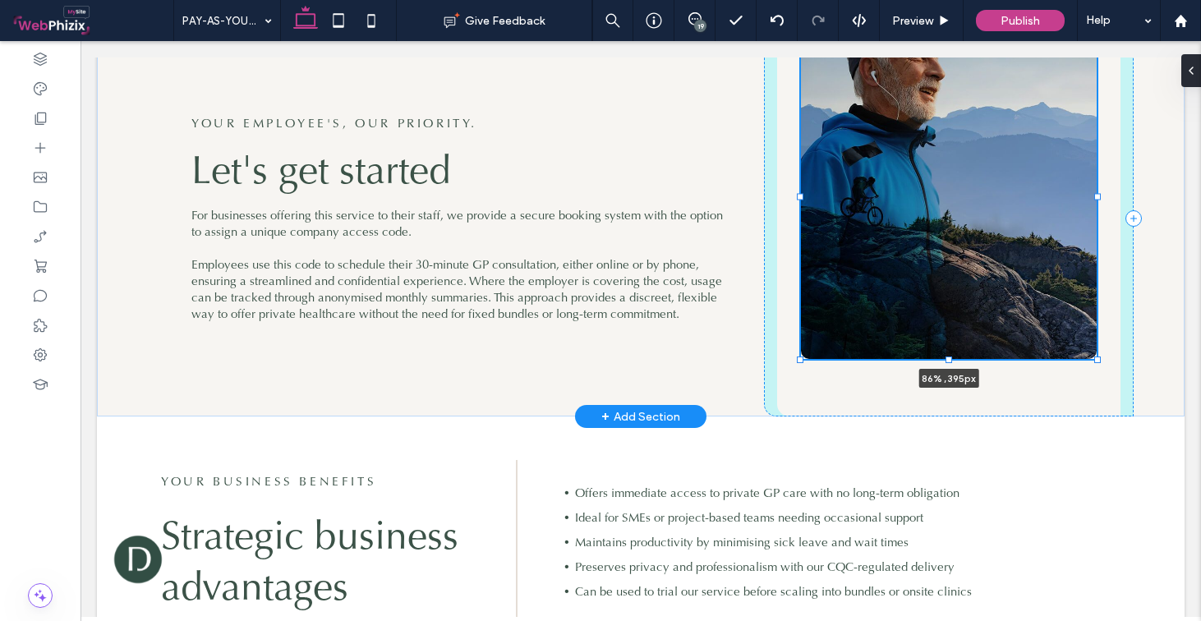
drag, startPoint x: 943, startPoint y: 396, endPoint x: 949, endPoint y: 350, distance: 46.5
click at [949, 350] on div "YOUR EMPLOYEE'S, OUR PRIORITY. Let's get started For businesses offering this s…" at bounding box center [641, 218] width 986 height 395
type input "***"
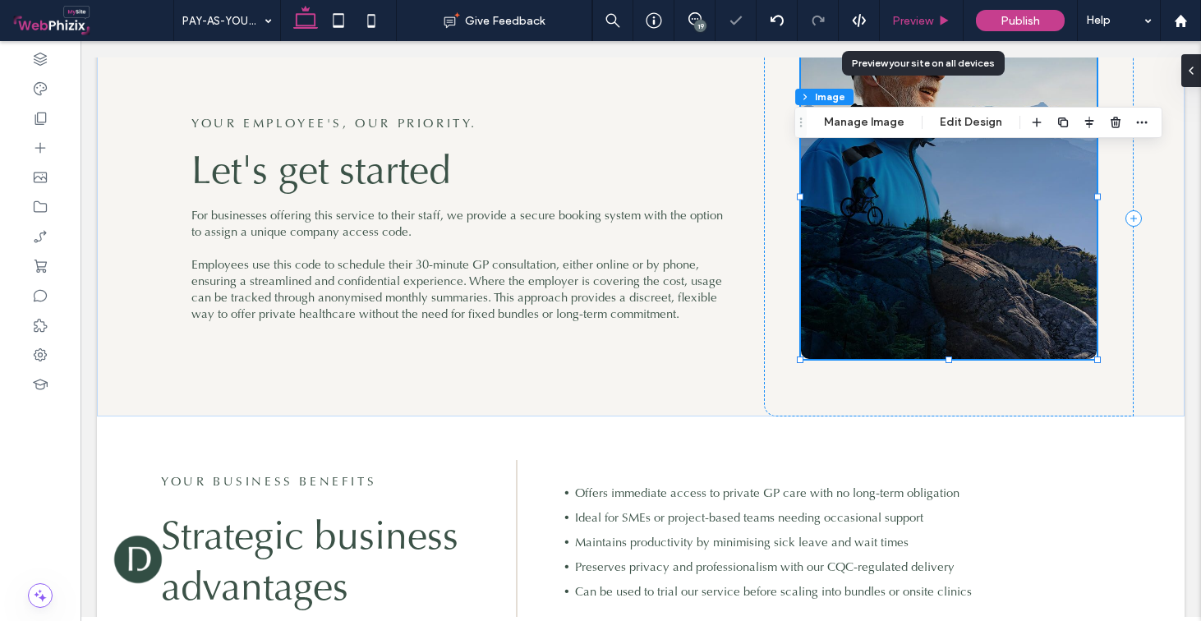
click at [915, 14] on span "Preview" at bounding box center [912, 21] width 41 height 14
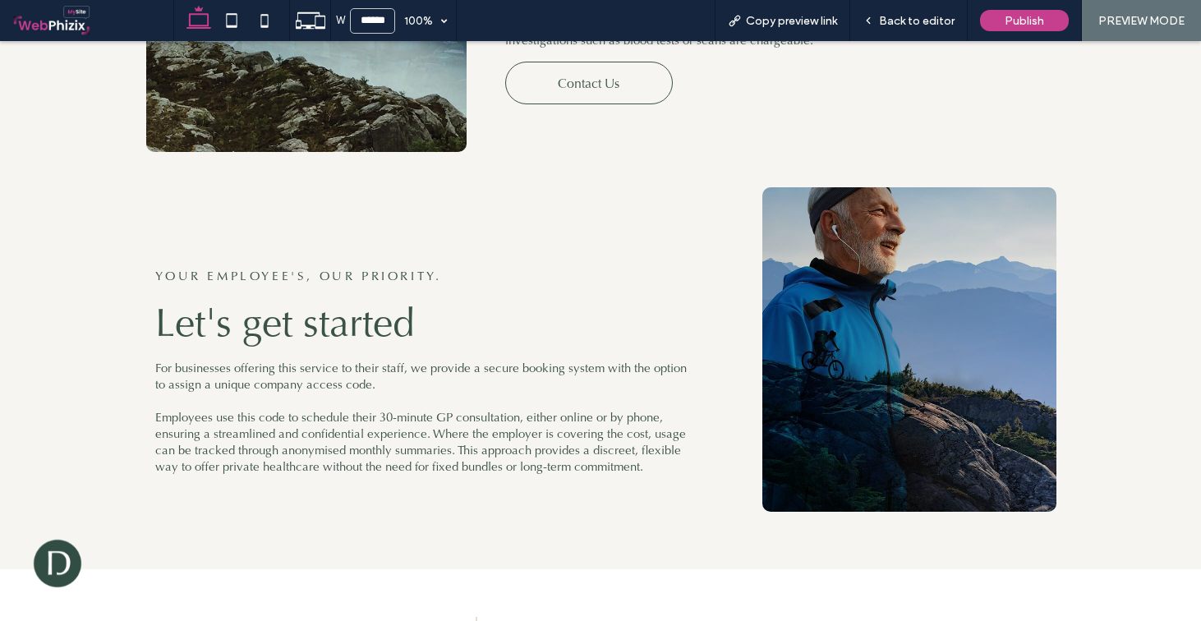
scroll to position [1179, 0]
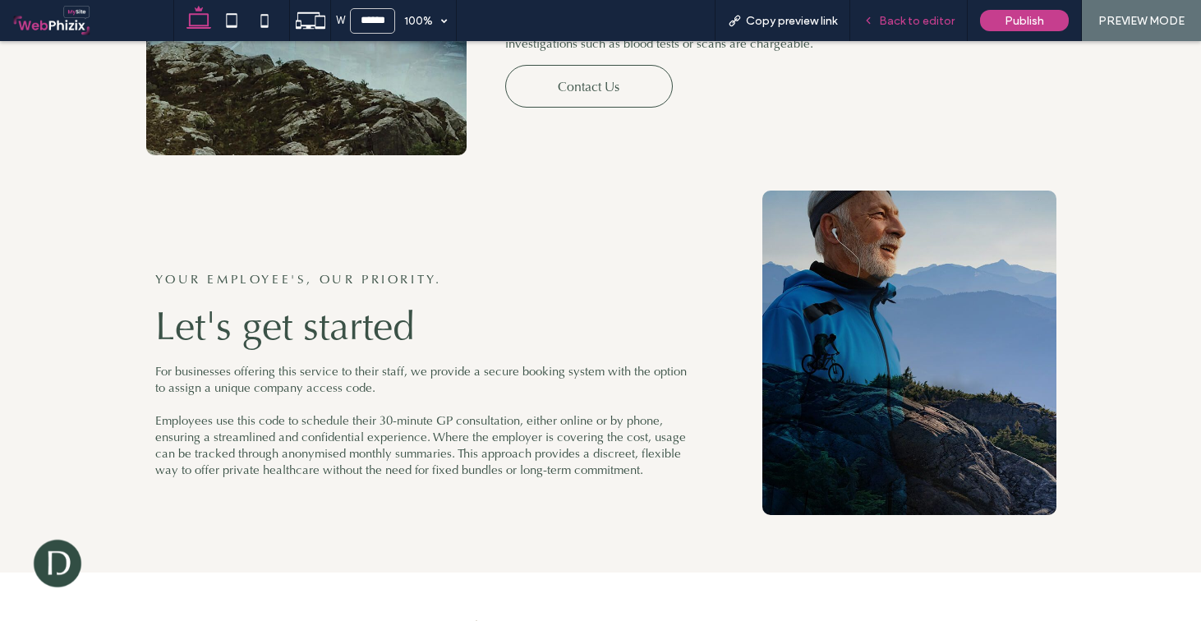
click at [950, 22] on span "Back to editor" at bounding box center [917, 21] width 76 height 14
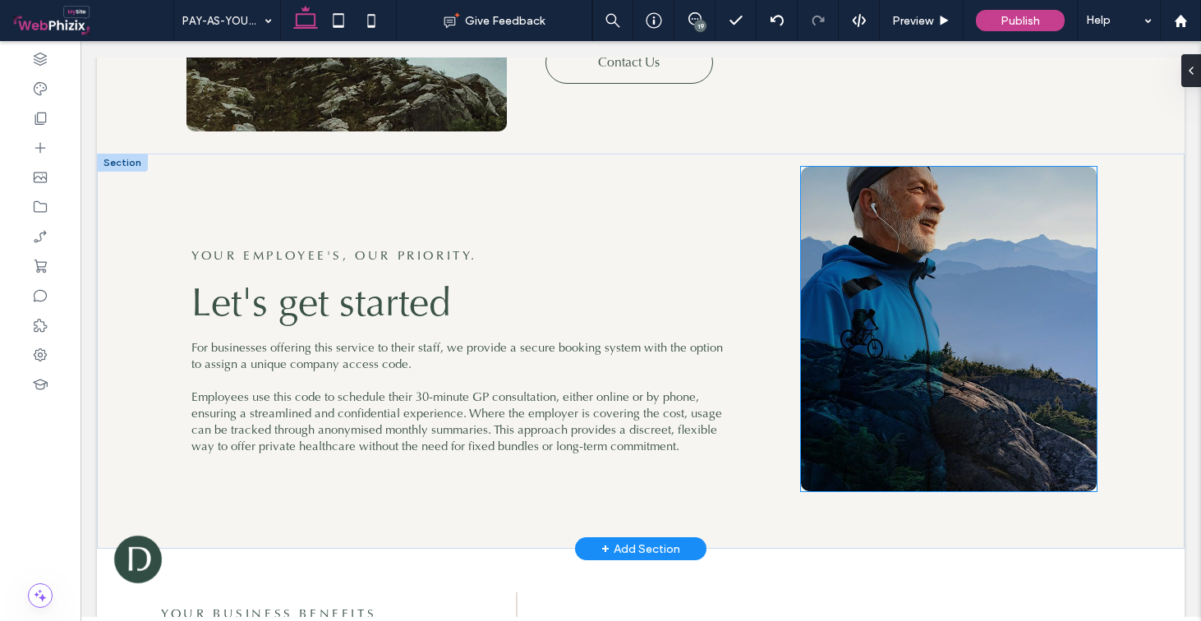
click at [938, 235] on img at bounding box center [949, 329] width 296 height 325
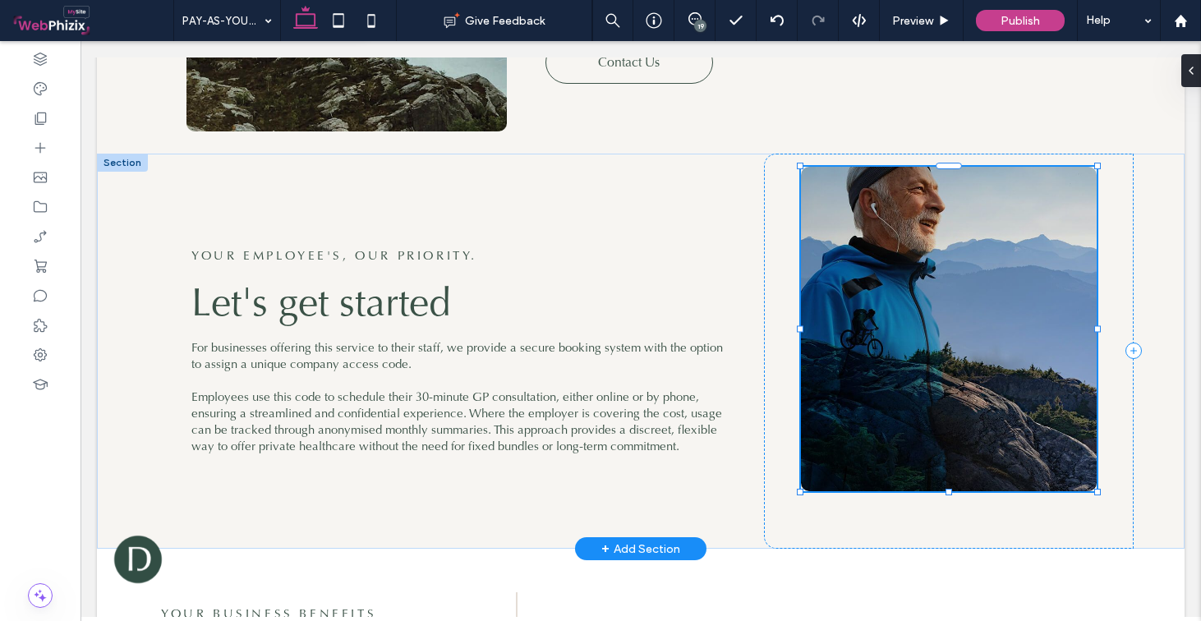
type input "**"
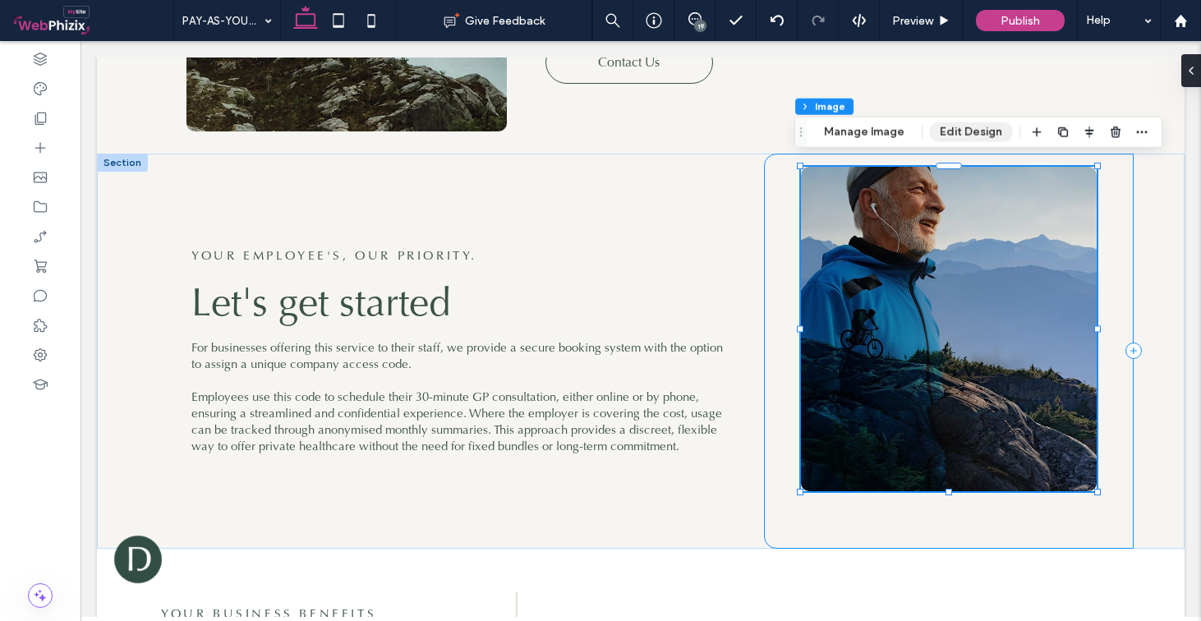
click at [946, 132] on button "Edit Design" at bounding box center [971, 132] width 84 height 20
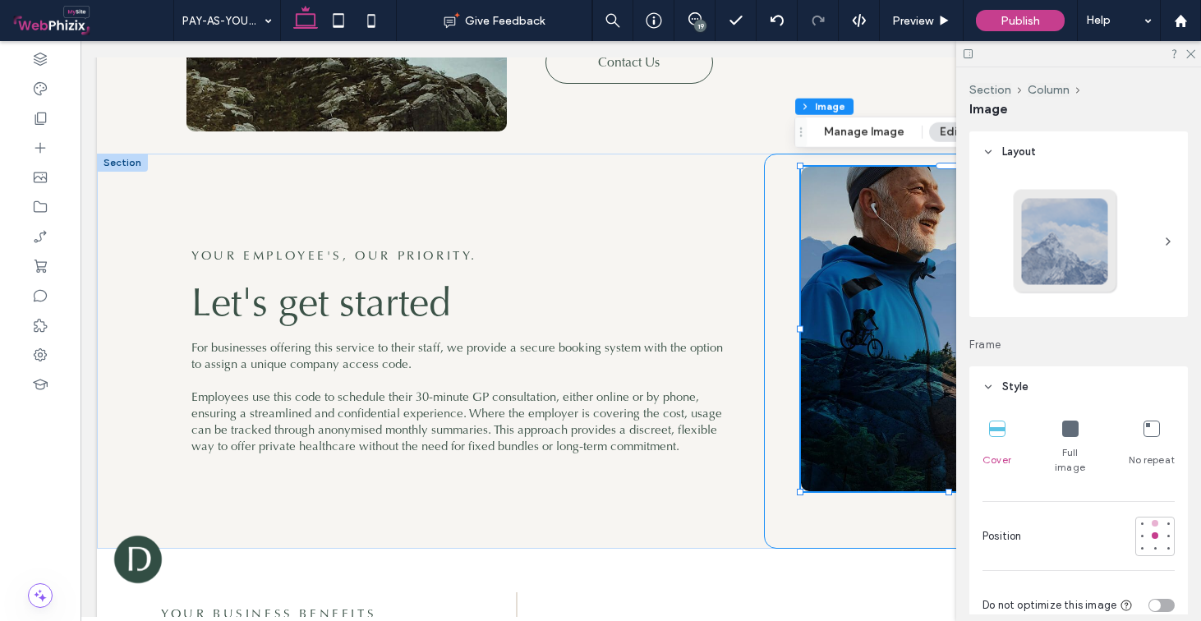
click at [1151, 517] on div at bounding box center [1155, 536] width 39 height 39
click at [1147, 517] on div at bounding box center [1155, 536] width 39 height 39
click at [1152, 520] on div at bounding box center [1155, 523] width 7 height 7
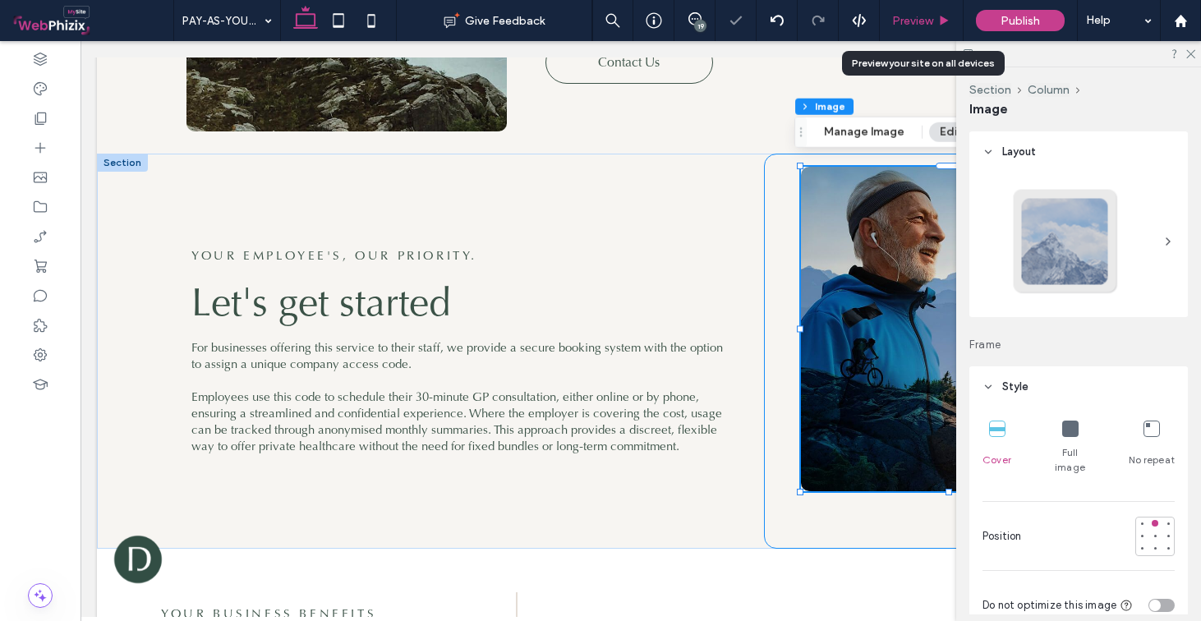
click at [911, 18] on span "Preview" at bounding box center [912, 21] width 41 height 14
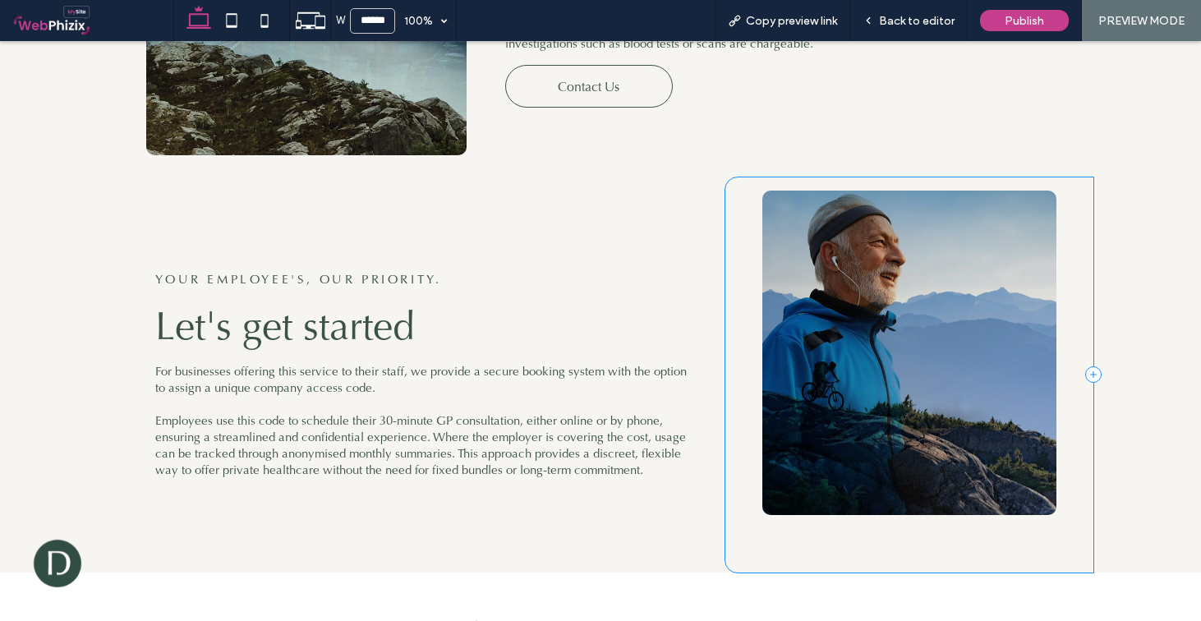
click at [521, 211] on div "YOUR EMPLOYEE'S, OUR PRIORITY. Let's get started For businesses offering this s…" at bounding box center [440, 375] width 570 height 394
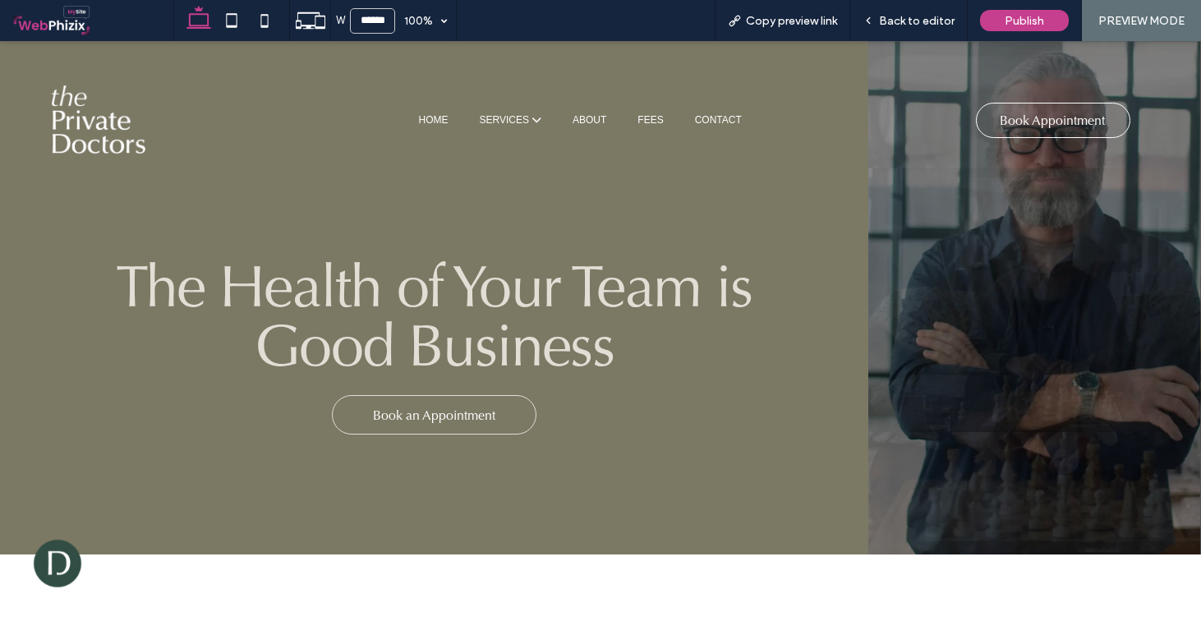
scroll to position [3, 0]
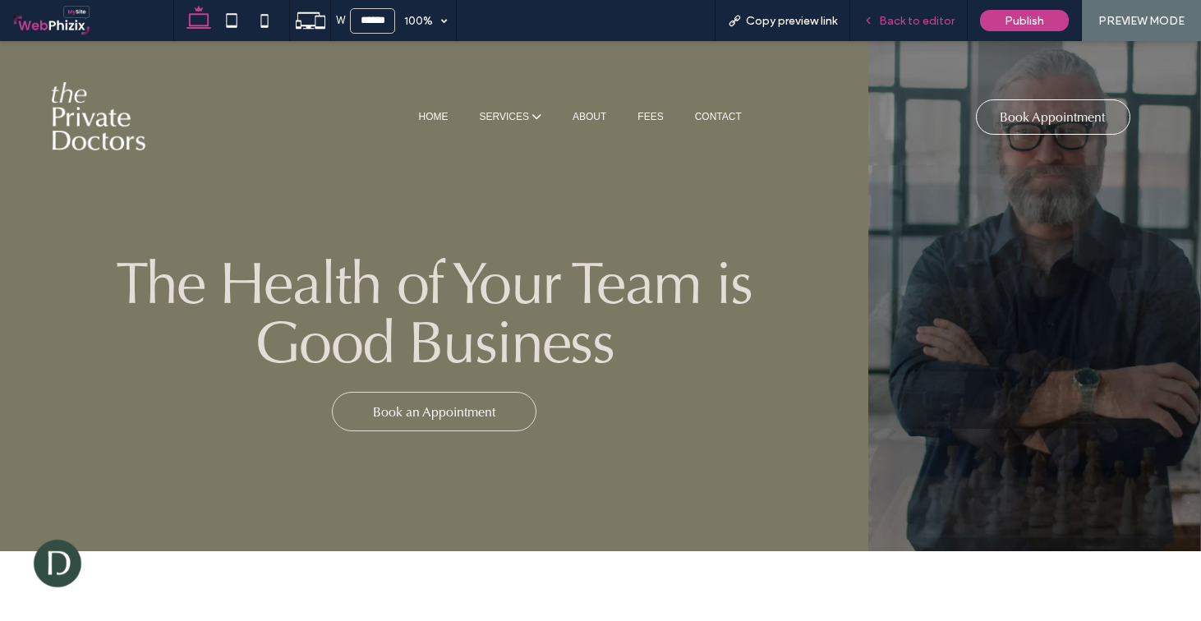
click at [924, 28] on div "Back to editor" at bounding box center [910, 20] width 118 height 41
click at [891, 18] on span "Back to editor" at bounding box center [917, 21] width 76 height 14
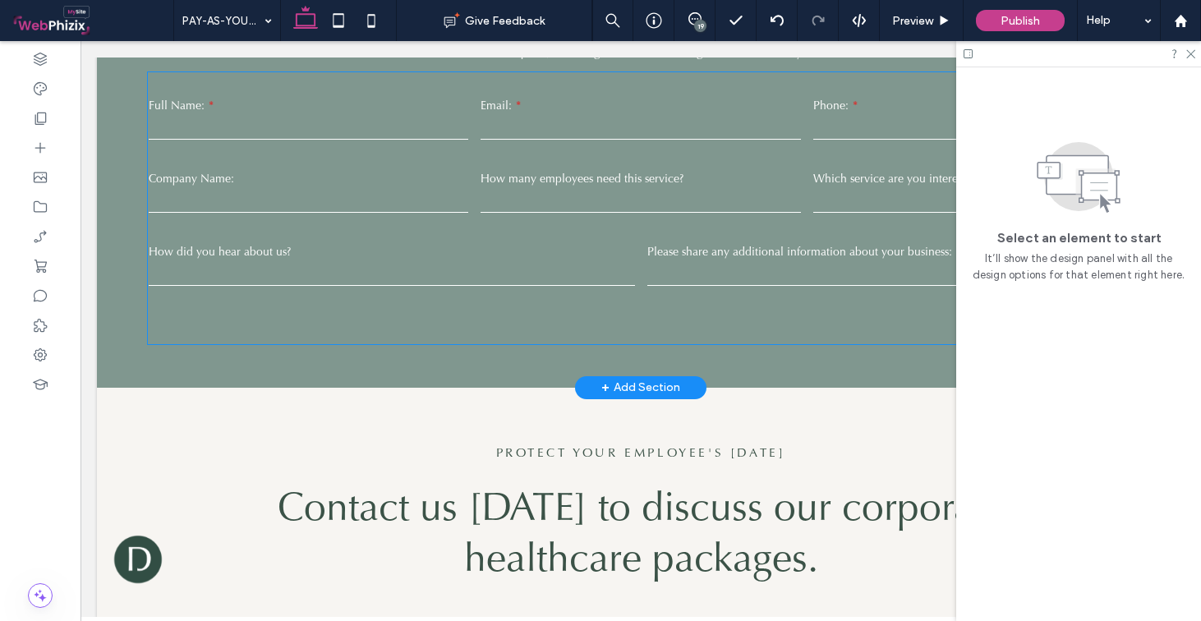
scroll to position [2365, 0]
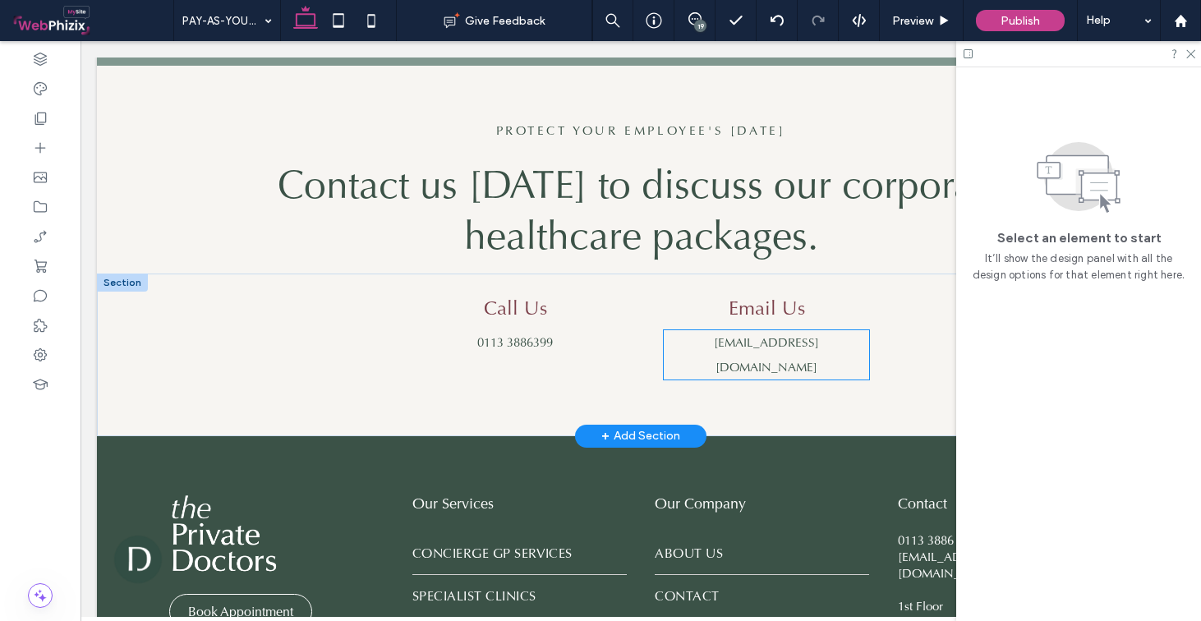
click at [756, 334] on span "[EMAIL_ADDRESS][DOMAIN_NAME]" at bounding box center [766, 354] width 105 height 41
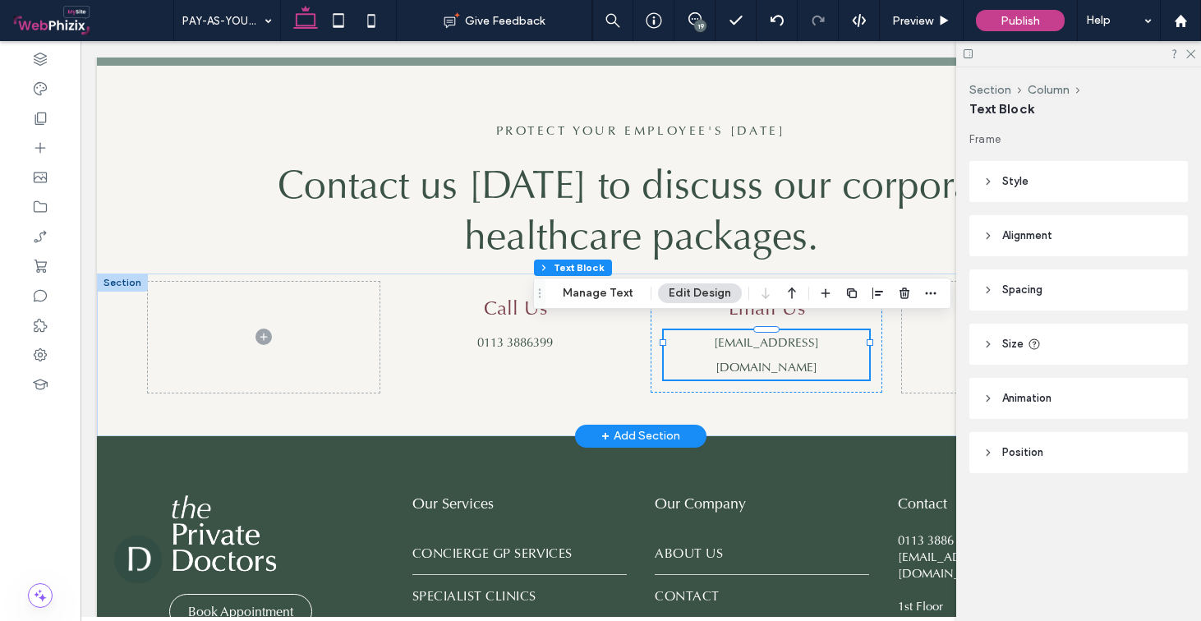
click at [756, 334] on span "[EMAIL_ADDRESS][DOMAIN_NAME]" at bounding box center [766, 354] width 105 height 41
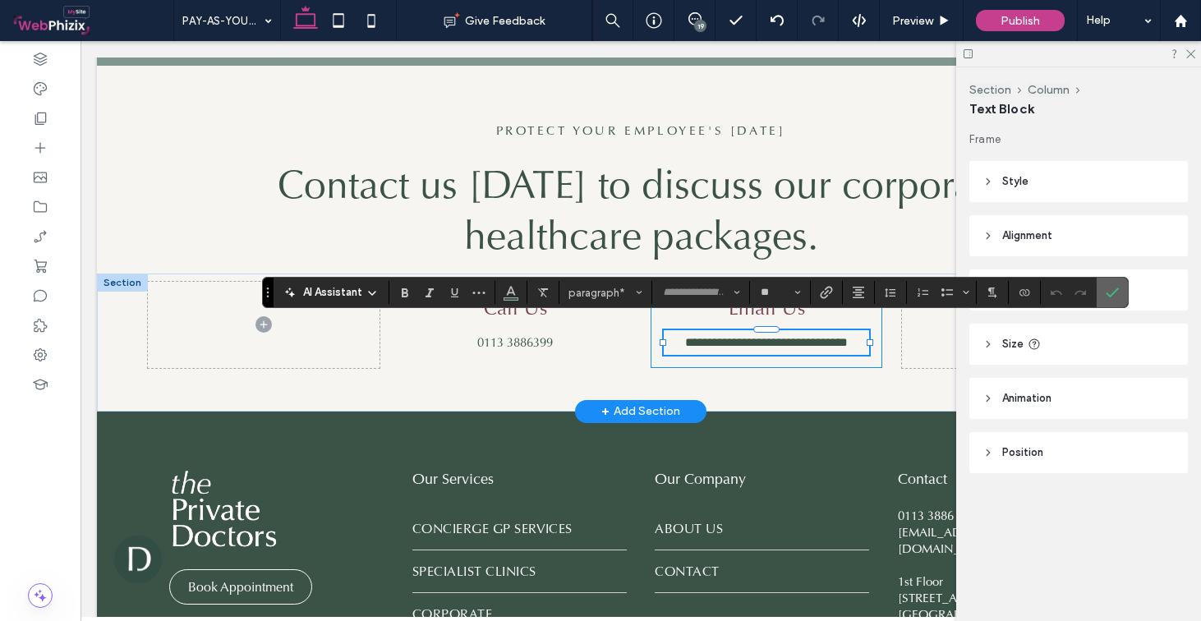
click at [1114, 288] on icon "Confirm" at bounding box center [1112, 292] width 13 height 13
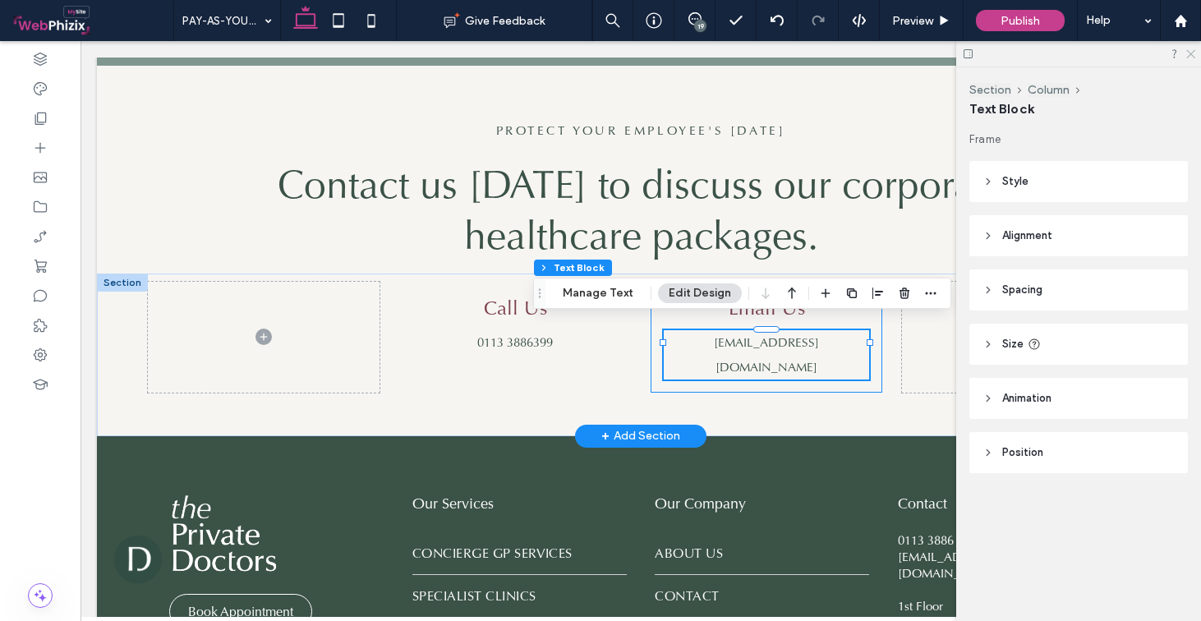
click at [1192, 57] on icon at bounding box center [1190, 53] width 11 height 11
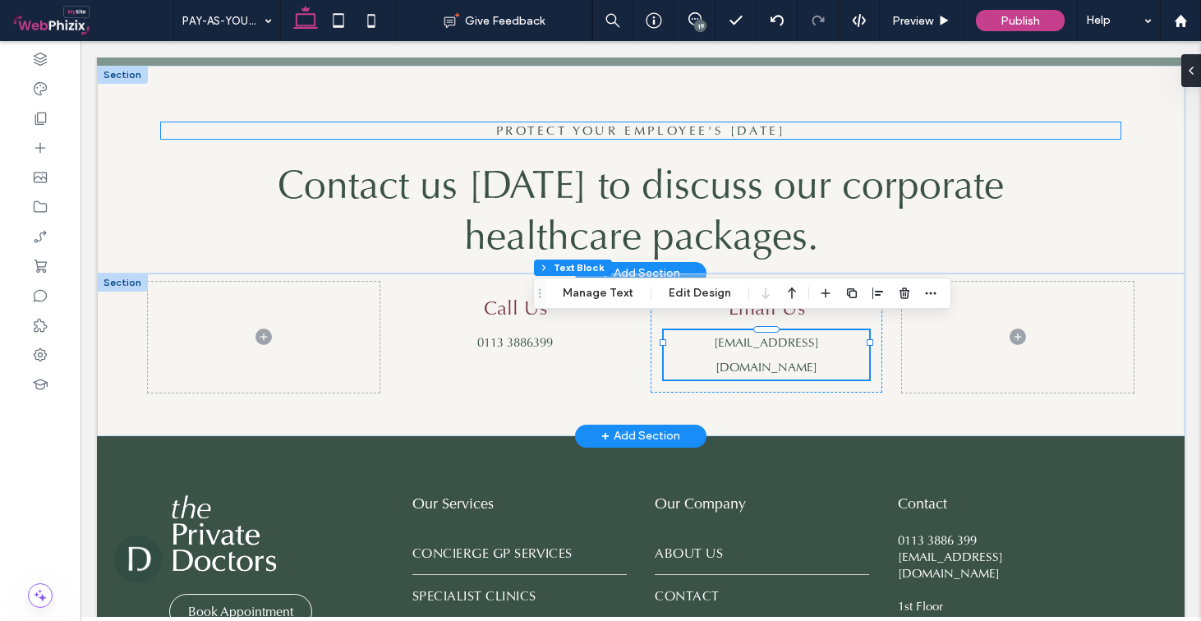
scroll to position [1830, 0]
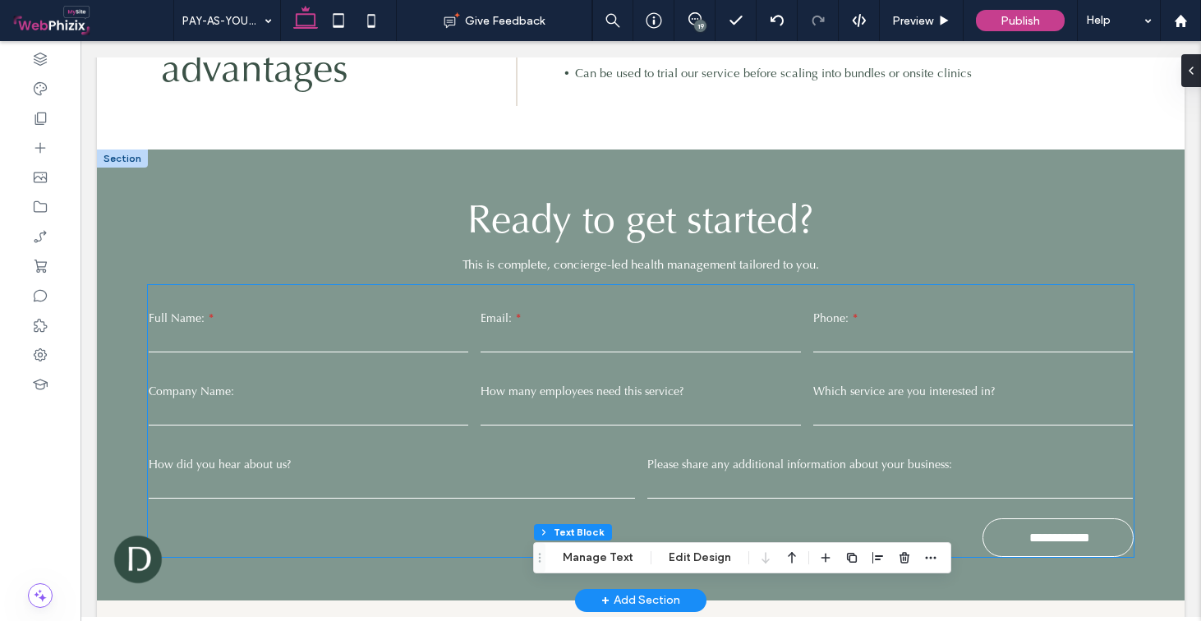
click at [658, 367] on div "**********" at bounding box center [641, 397] width 998 height 221
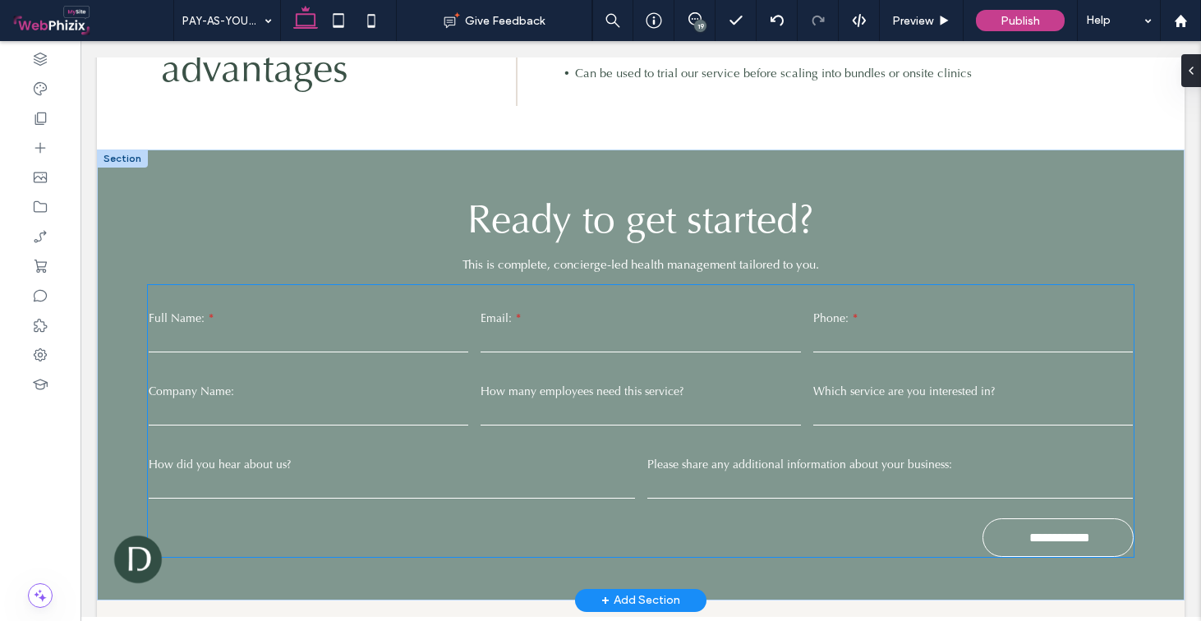
type input "*"
type input "***"
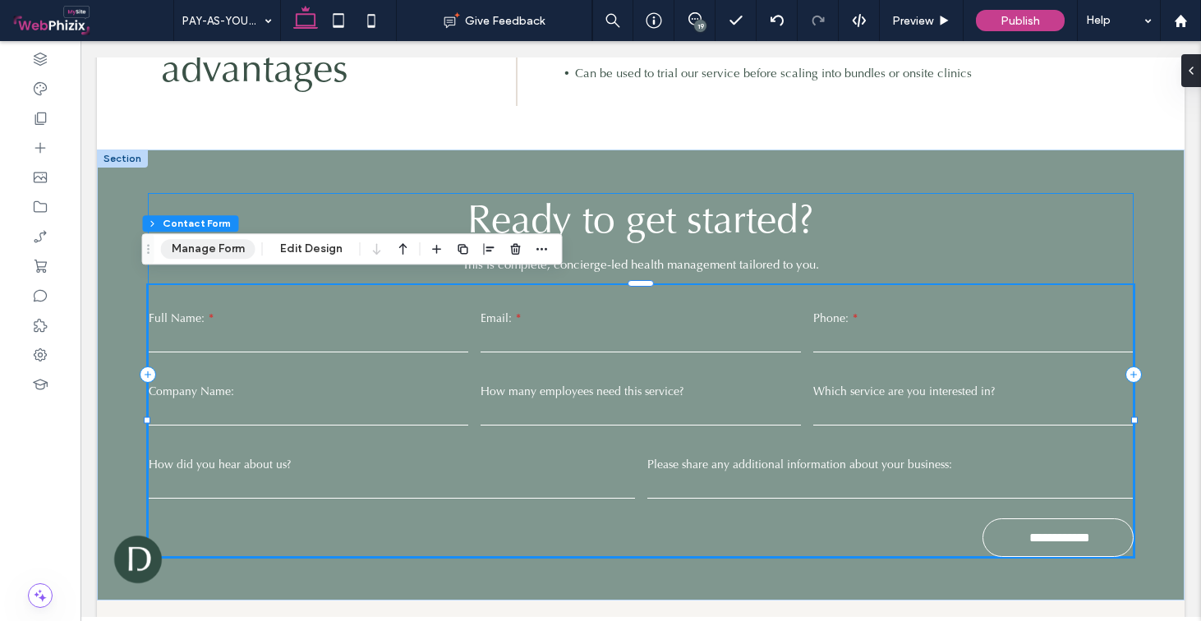
click at [210, 256] on button "Manage Form" at bounding box center [208, 249] width 95 height 20
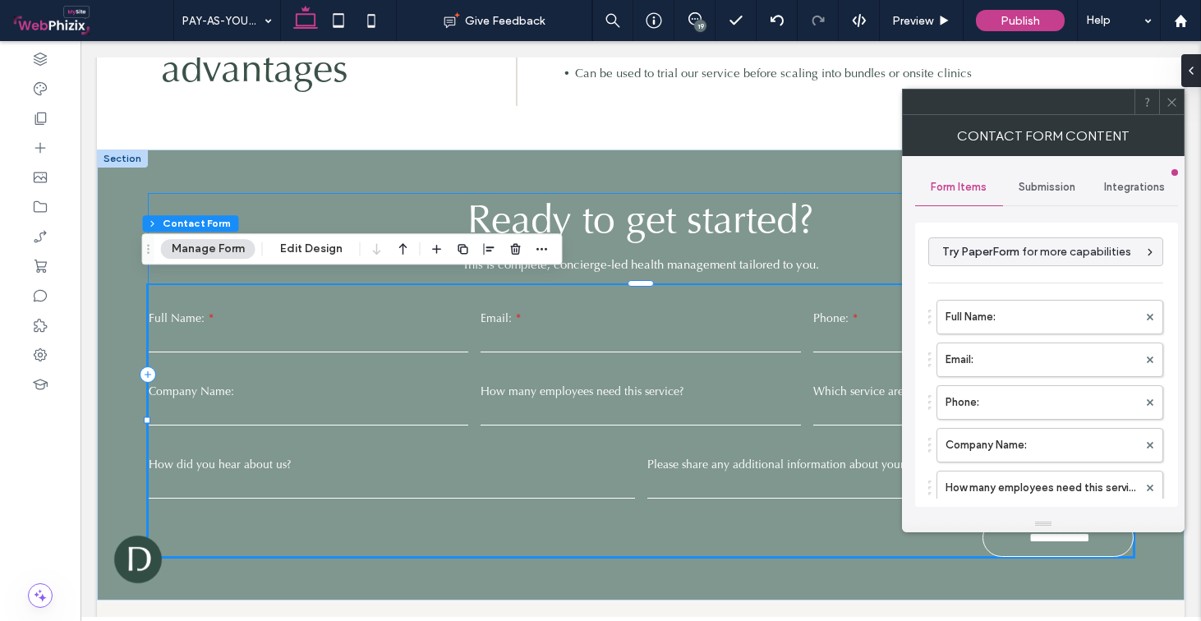
click at [1057, 181] on span "Submission" at bounding box center [1047, 187] width 57 height 13
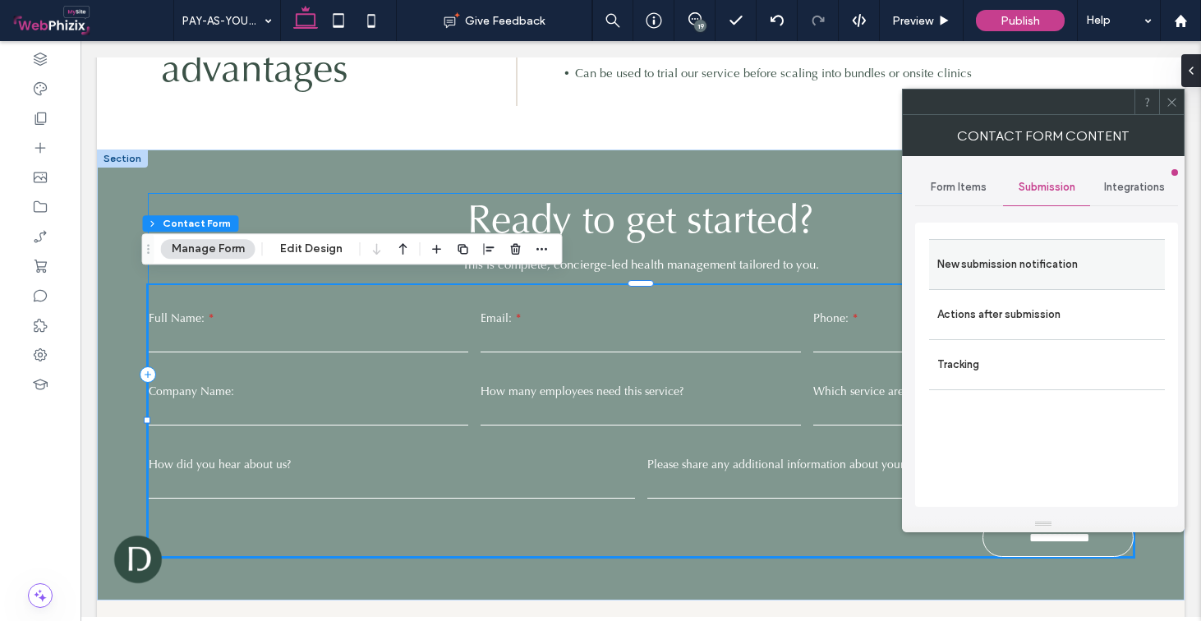
click at [1024, 261] on label "New submission notification" at bounding box center [1047, 264] width 219 height 33
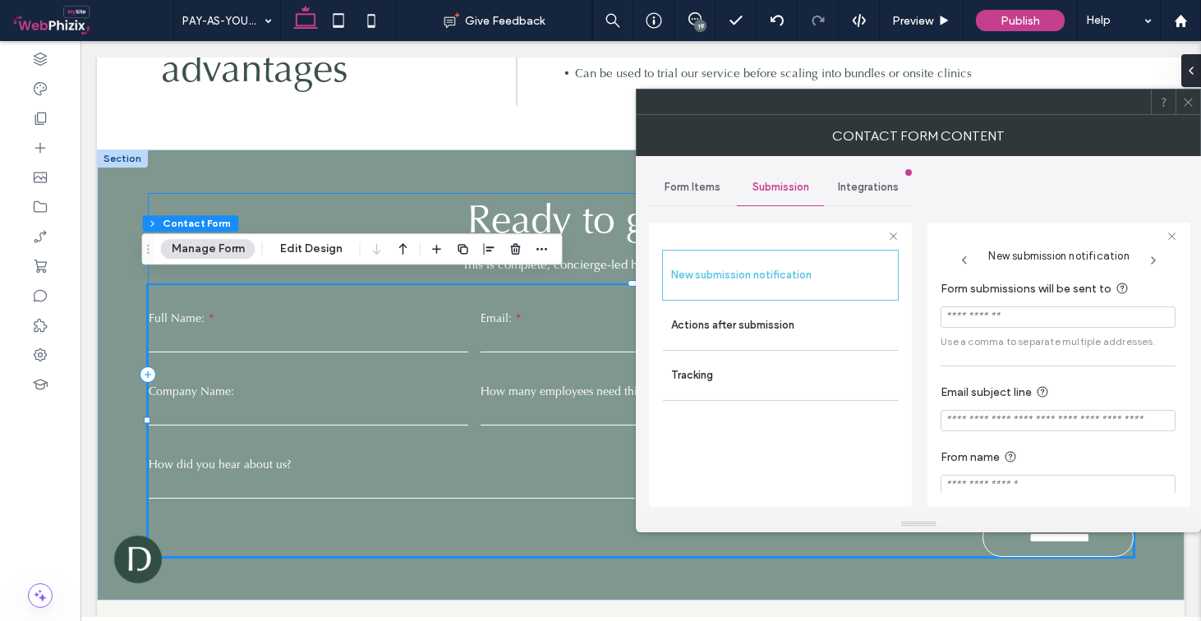
paste input "**********"
type input "**********"
click at [919, 297] on div "**********" at bounding box center [918, 336] width 539 height 360
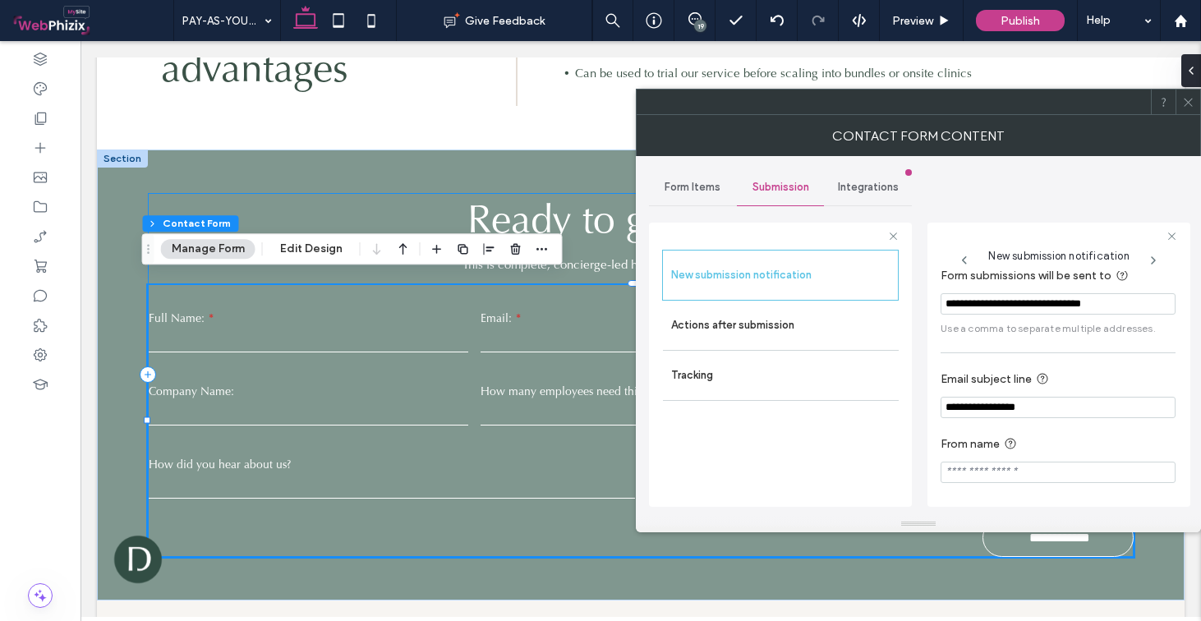
type input "**********"
click at [1079, 427] on section "**********" at bounding box center [1058, 459] width 235 height 65
click at [692, 197] on div "Form Items" at bounding box center [693, 187] width 88 height 36
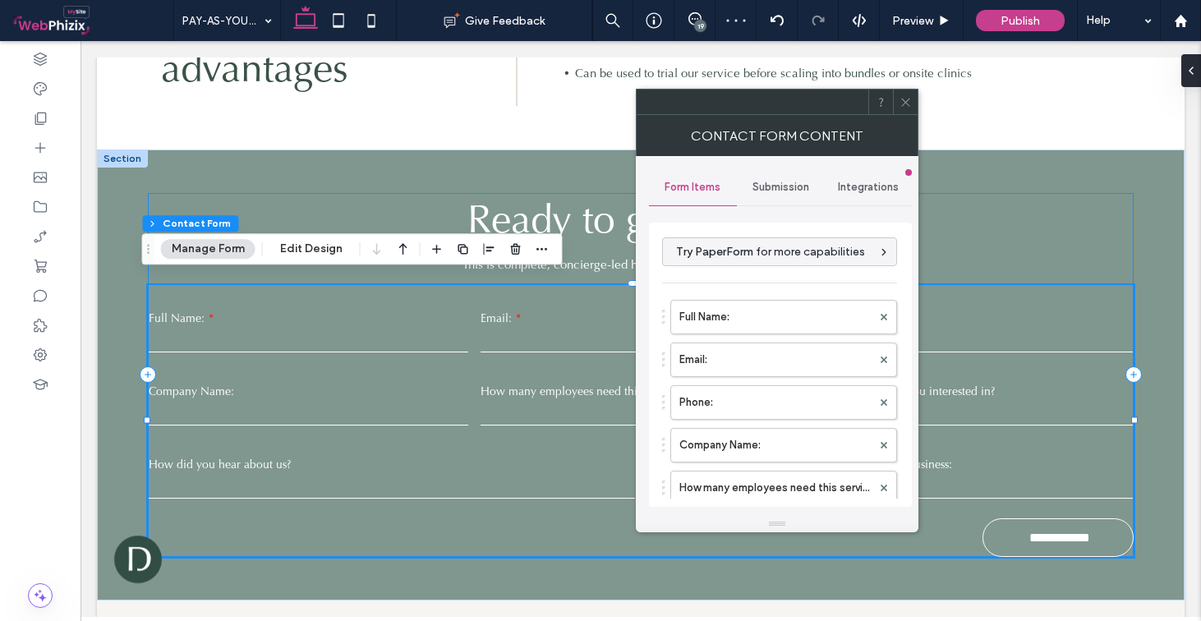
scroll to position [504, 0]
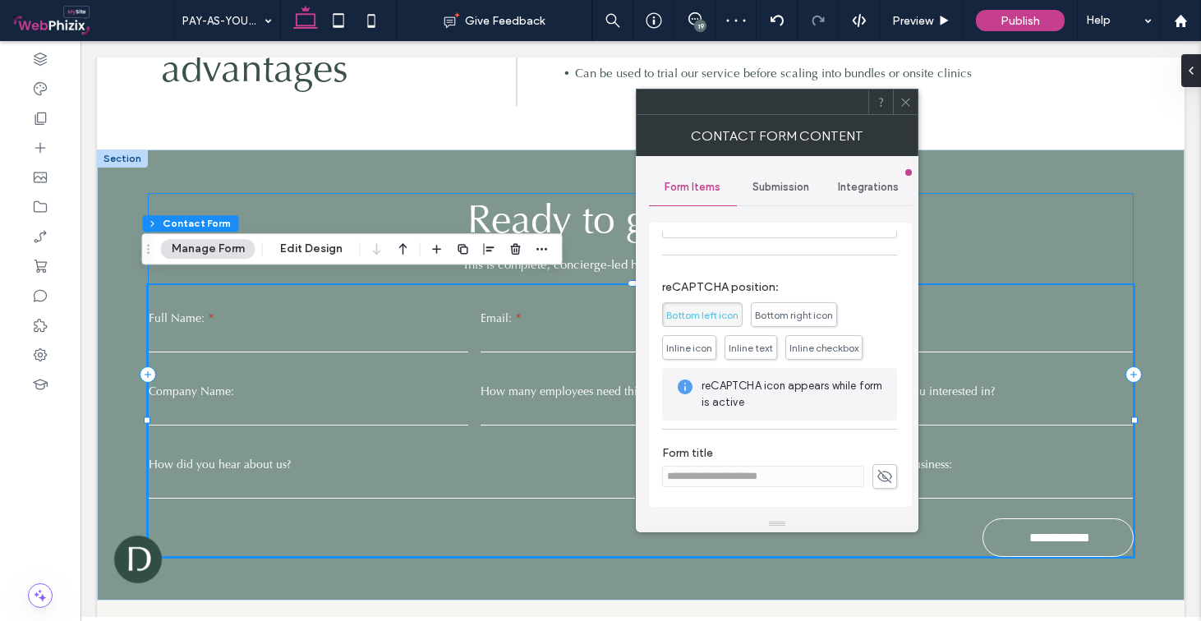
click at [911, 97] on icon at bounding box center [906, 102] width 12 height 12
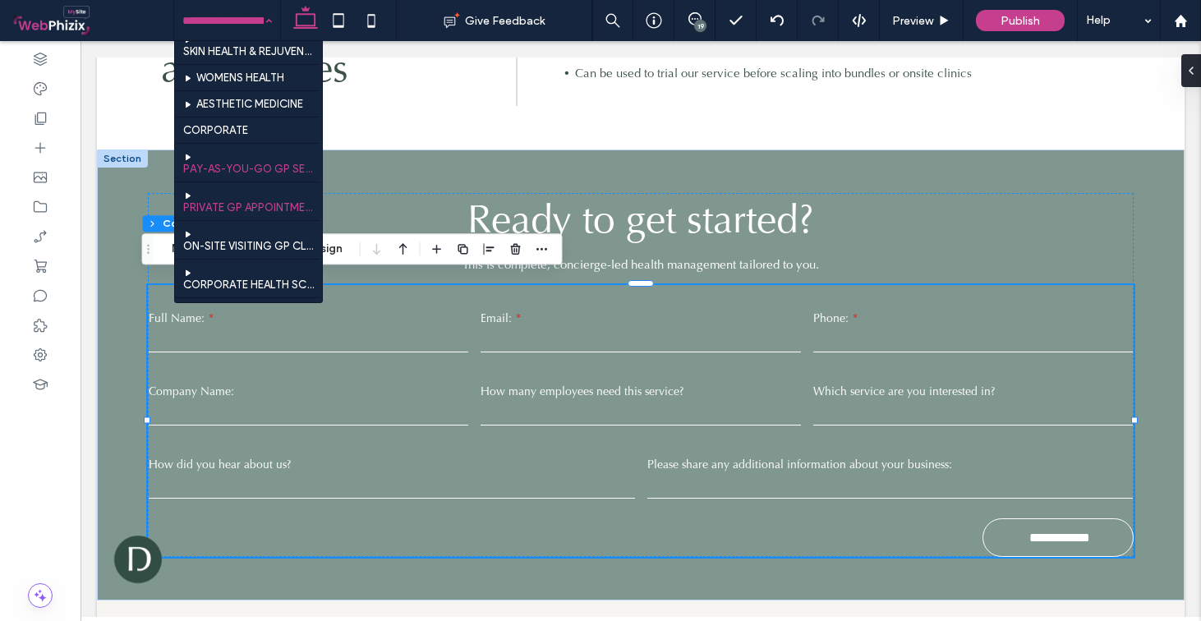
scroll to position [579, 0]
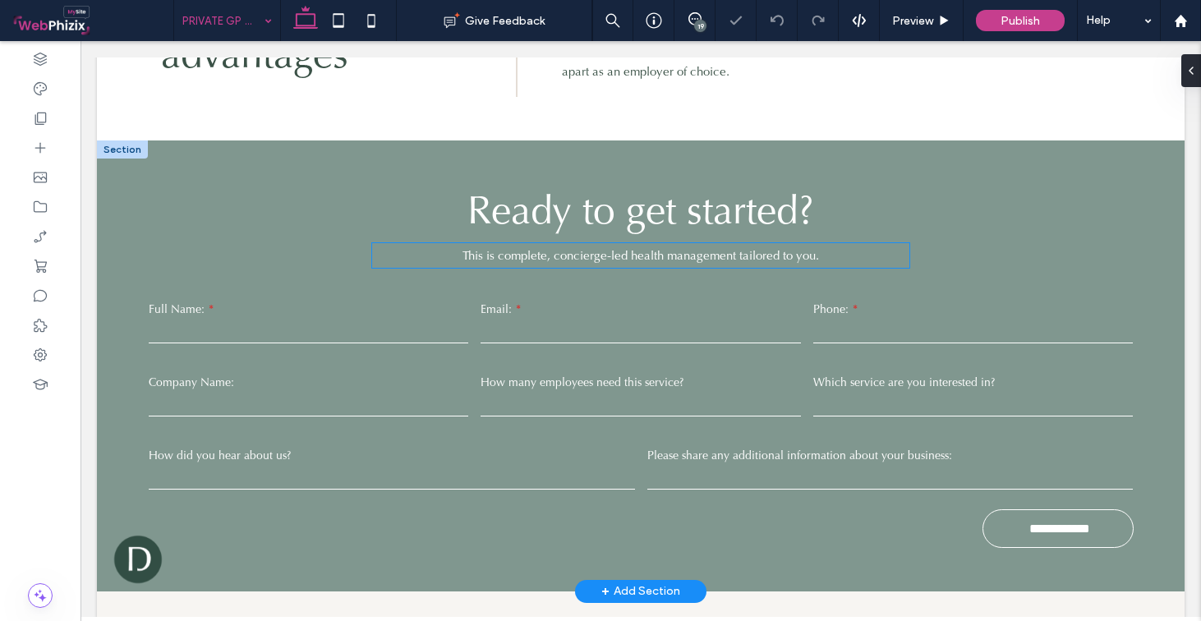
scroll to position [1816, 0]
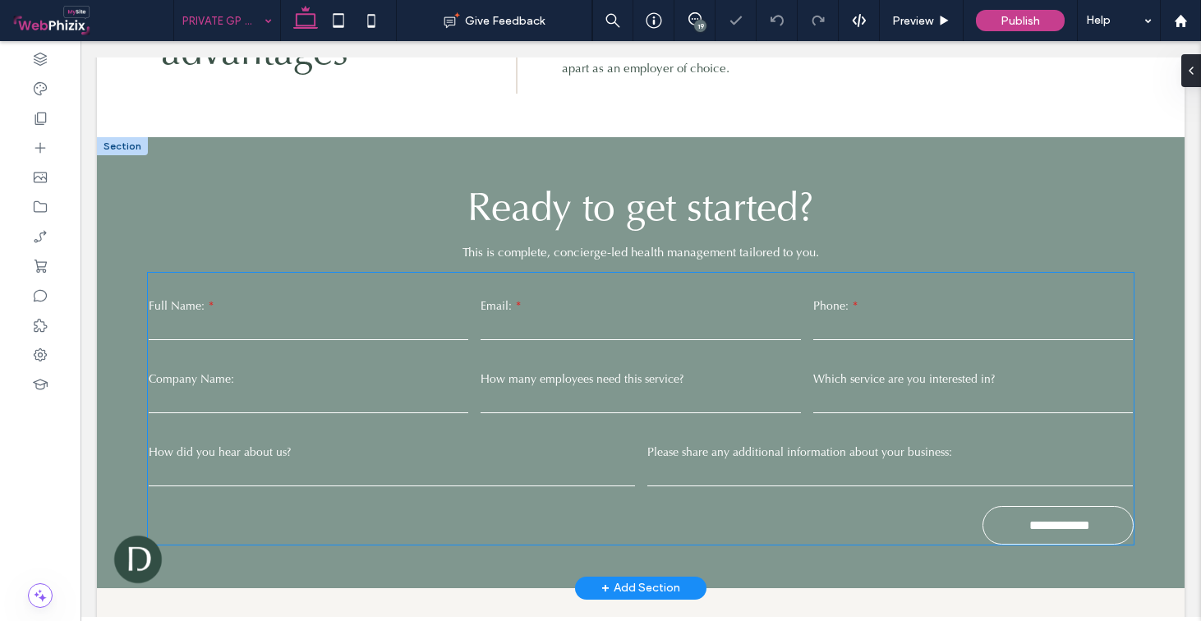
click at [645, 389] on input "text" at bounding box center [641, 401] width 320 height 25
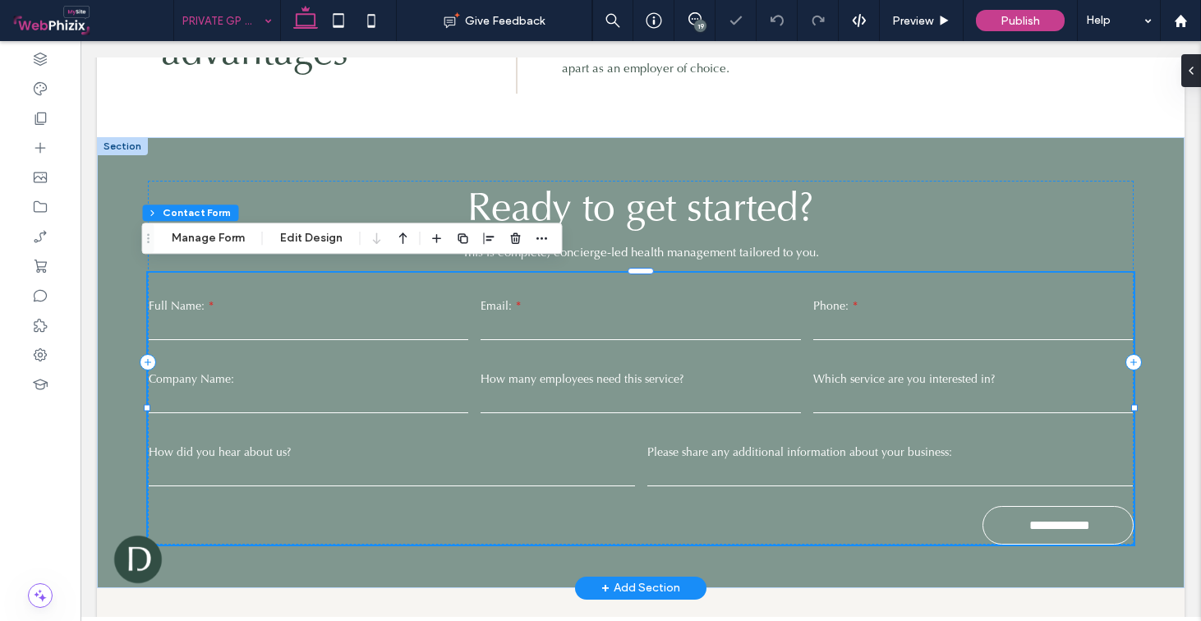
type input "*"
type input "***"
click at [224, 239] on button "Manage Form" at bounding box center [208, 238] width 95 height 20
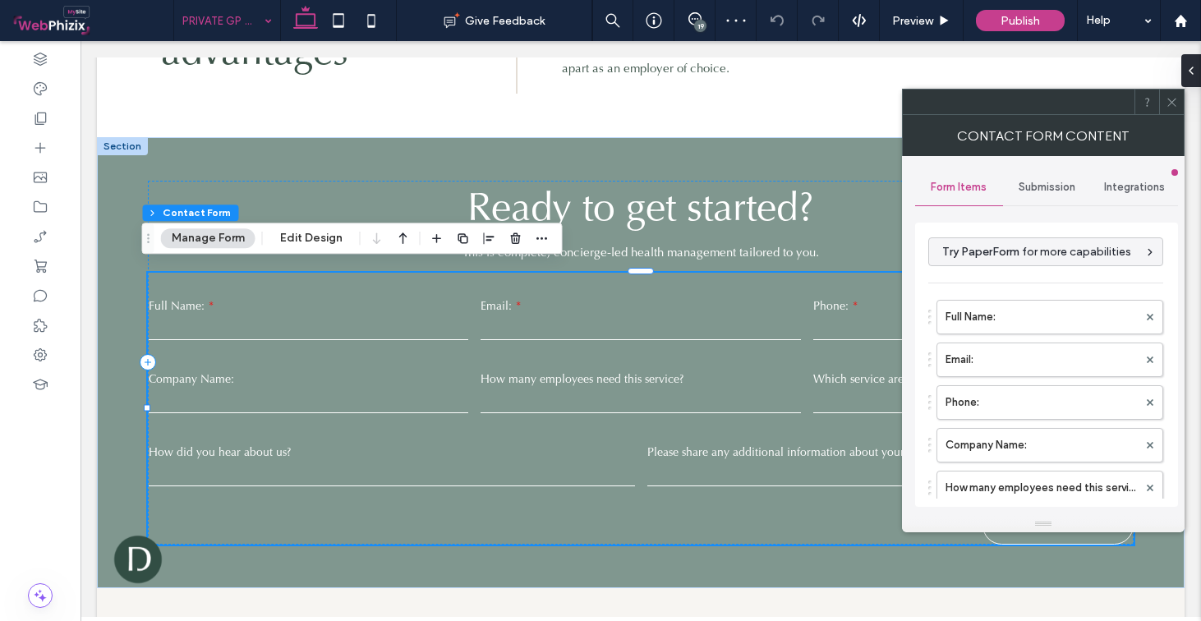
click at [1049, 180] on div "Submission" at bounding box center [1047, 187] width 88 height 36
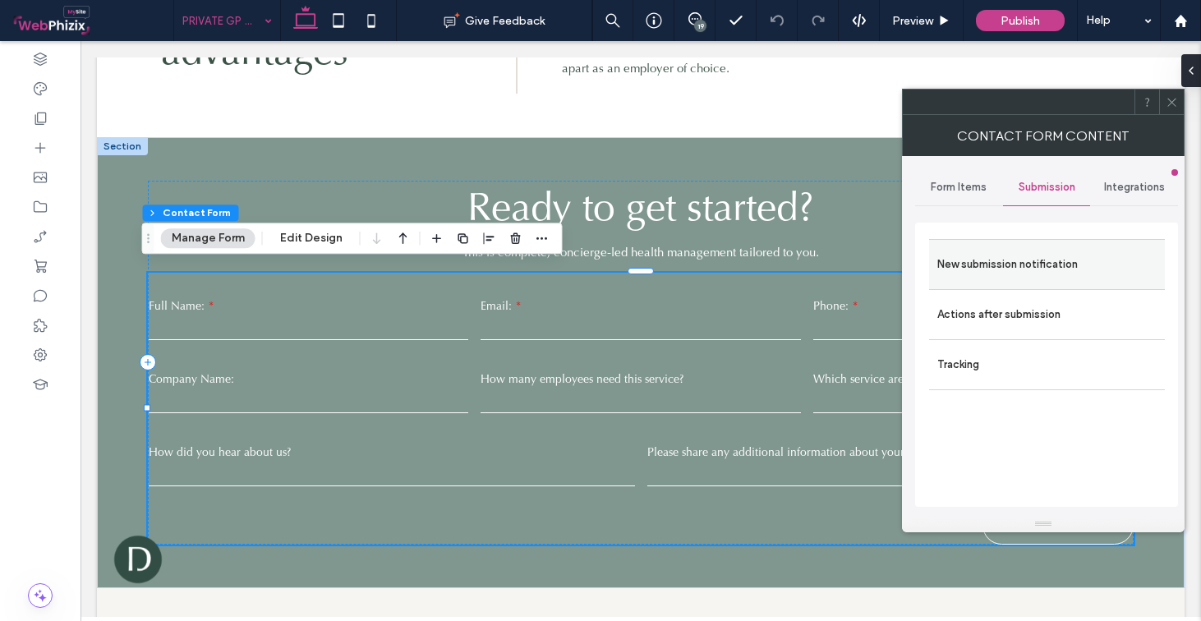
click at [1013, 259] on label "New submission notification" at bounding box center [1047, 264] width 219 height 33
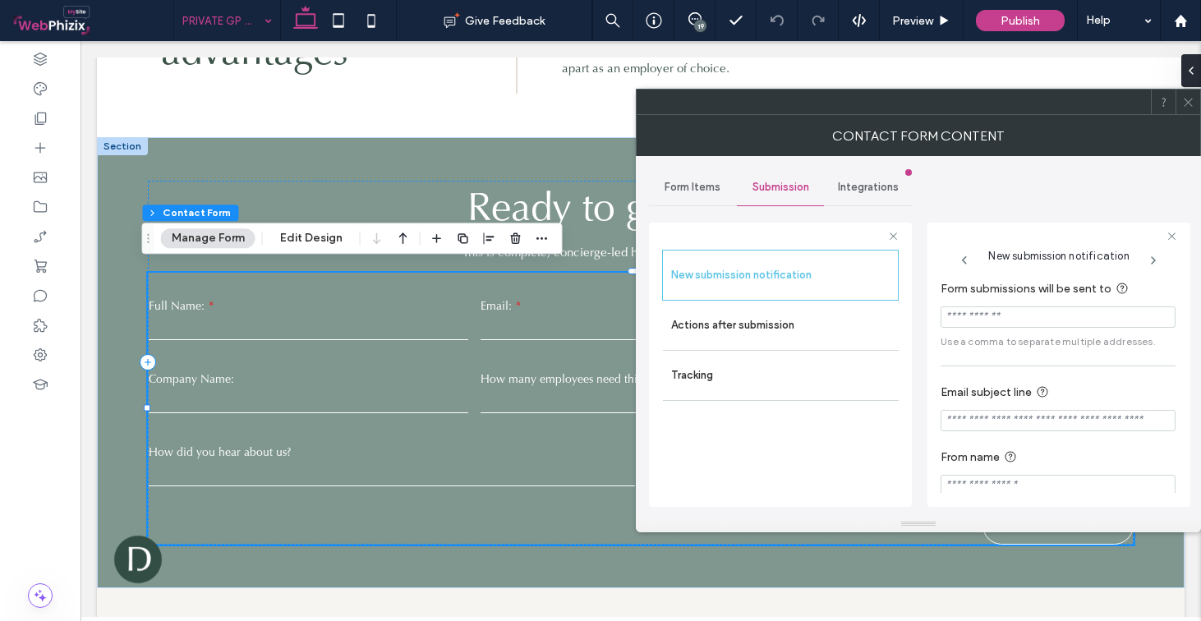
paste input "**********"
type input "**********"
click at [934, 437] on div "**********" at bounding box center [1059, 365] width 263 height 284
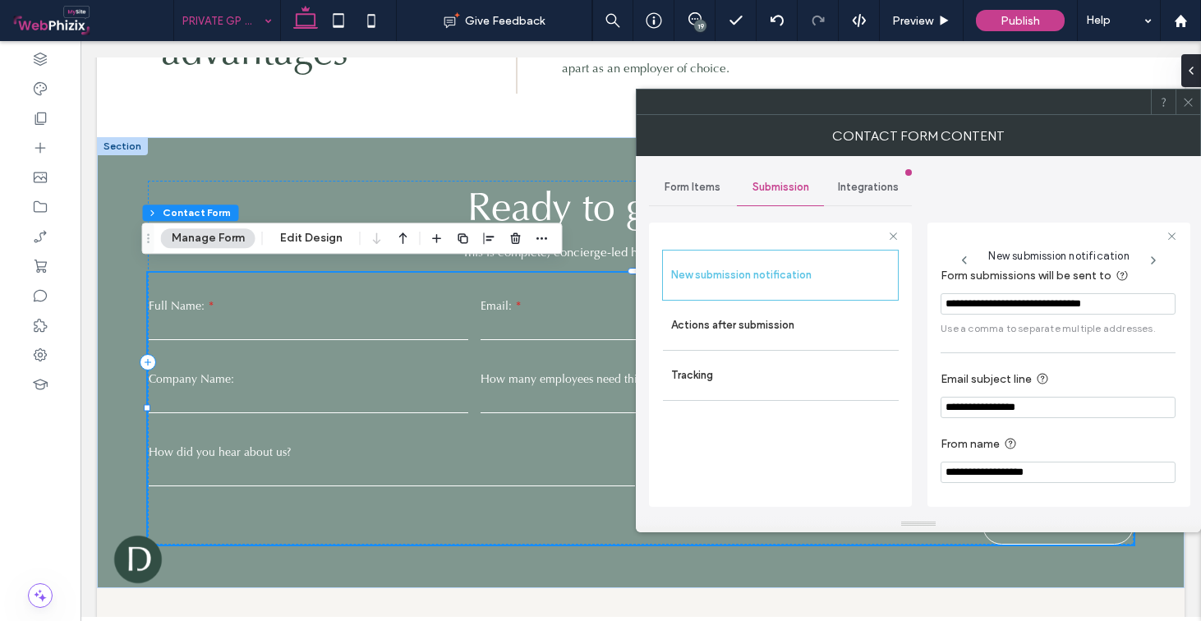
type input "**********"
click at [700, 178] on div "Form Items" at bounding box center [693, 187] width 88 height 36
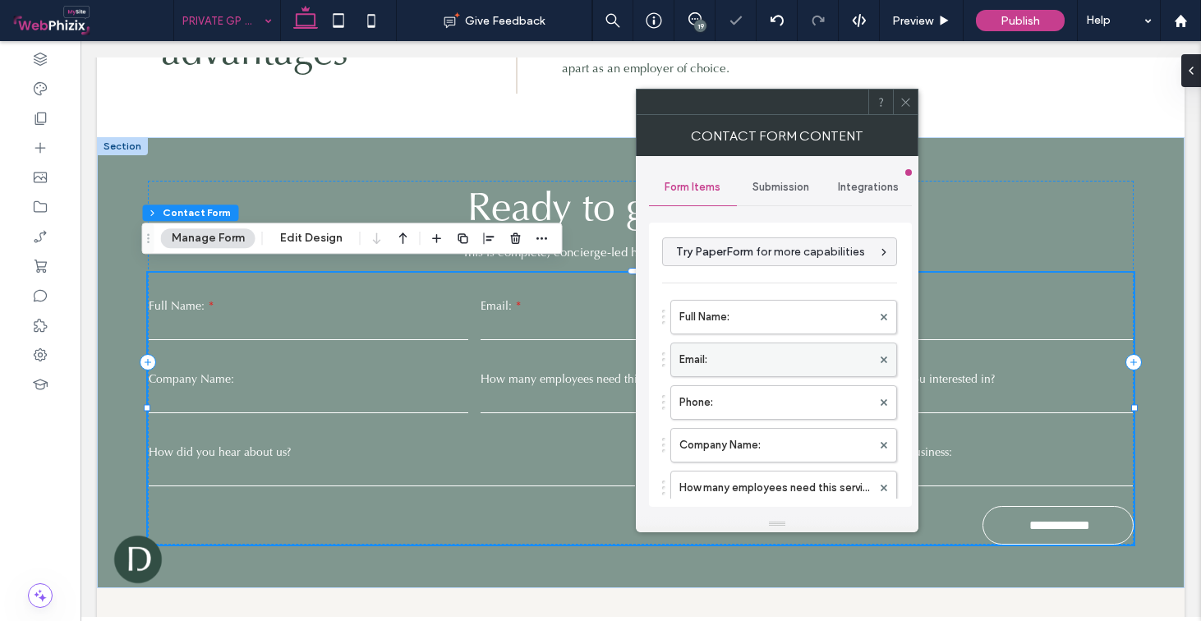
scroll to position [504, 0]
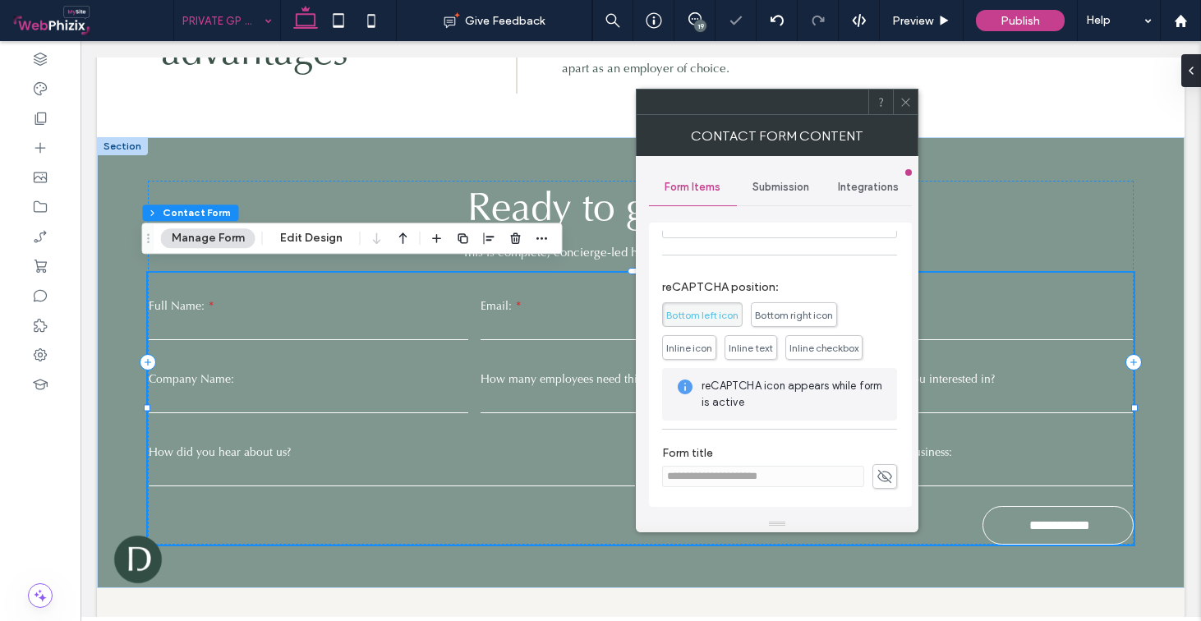
click at [873, 473] on span at bounding box center [885, 476] width 25 height 25
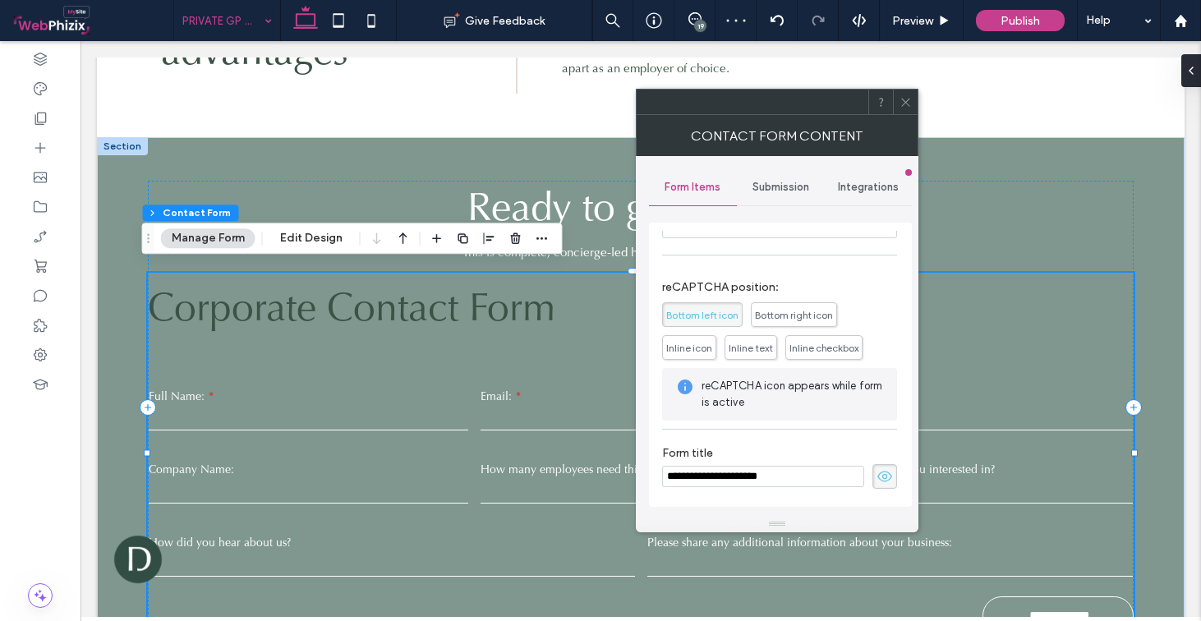
drag, startPoint x: 893, startPoint y: 520, endPoint x: 617, endPoint y: 474, distance: 279.9
type input "*"
type input "**********"
click at [881, 469] on icon at bounding box center [885, 477] width 16 height 18
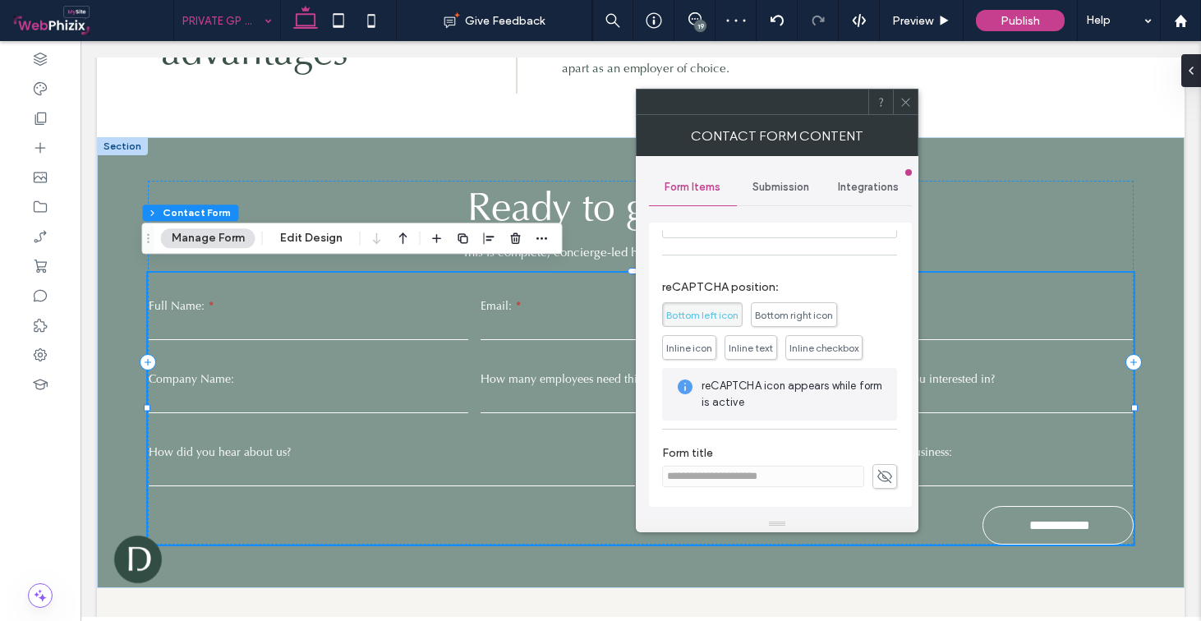
click at [897, 100] on div at bounding box center [905, 102] width 25 height 25
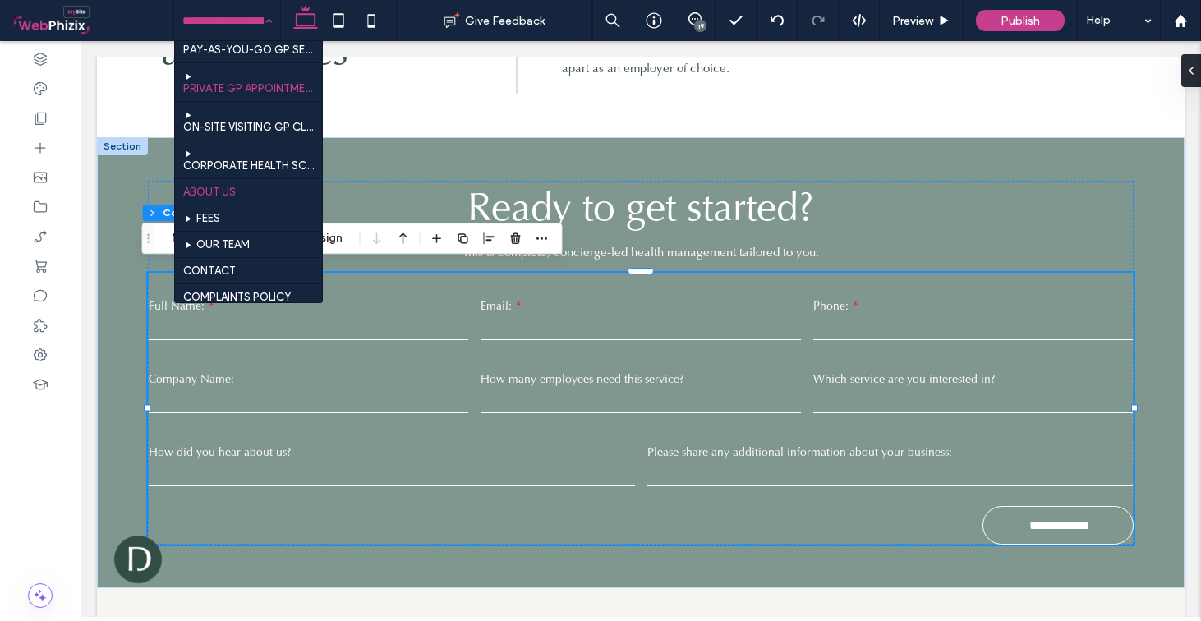
scroll to position [626, 0]
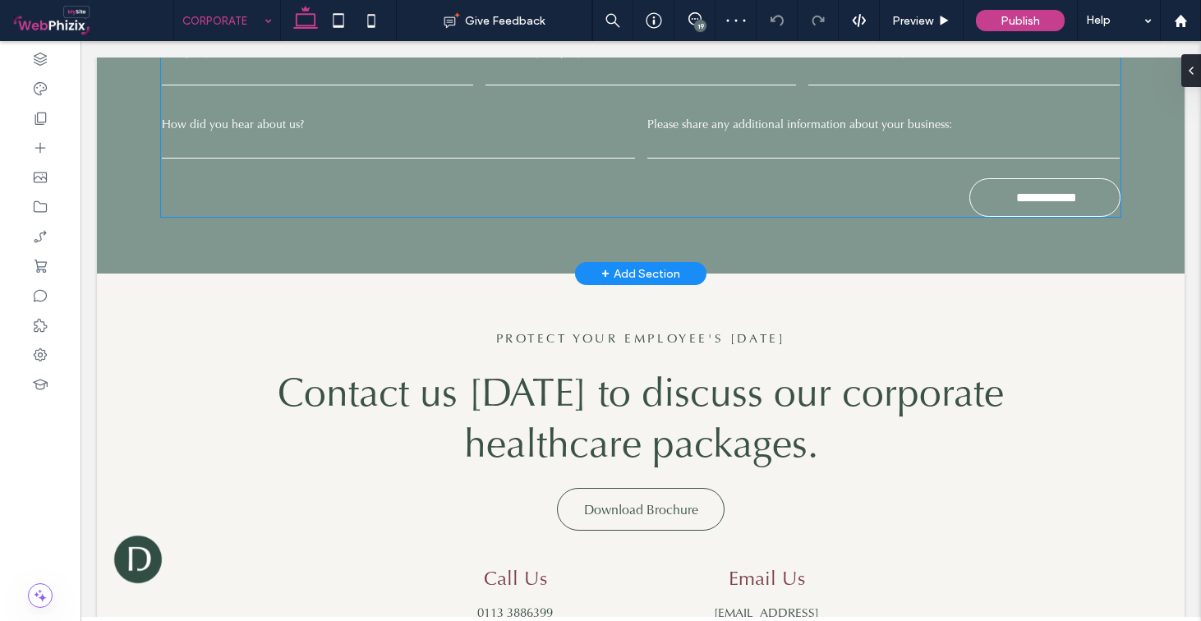
scroll to position [4042, 0]
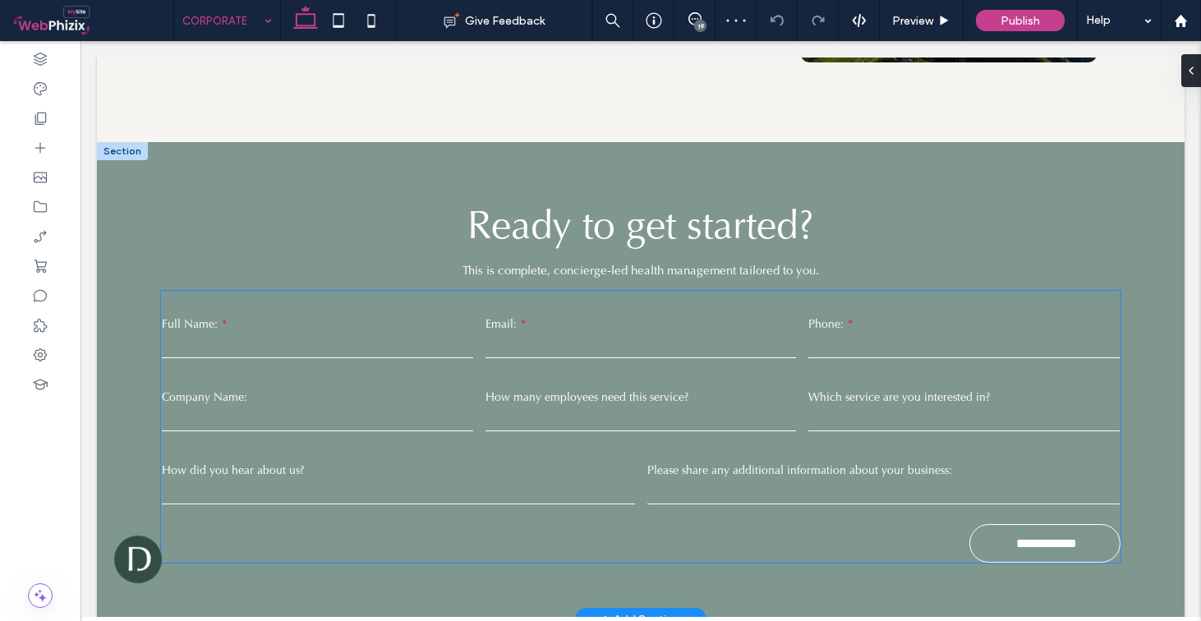
click at [593, 390] on label "How many employees need this service?" at bounding box center [641, 397] width 311 height 15
type input "*"
type input "***"
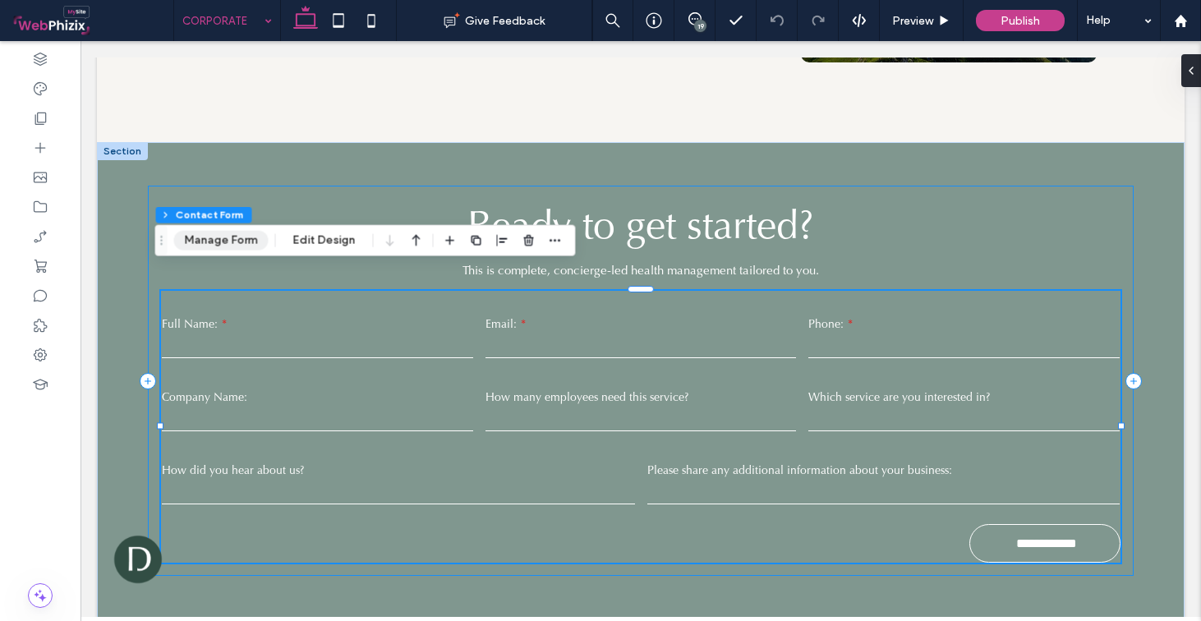
click at [217, 247] on button "Manage Form" at bounding box center [221, 241] width 95 height 20
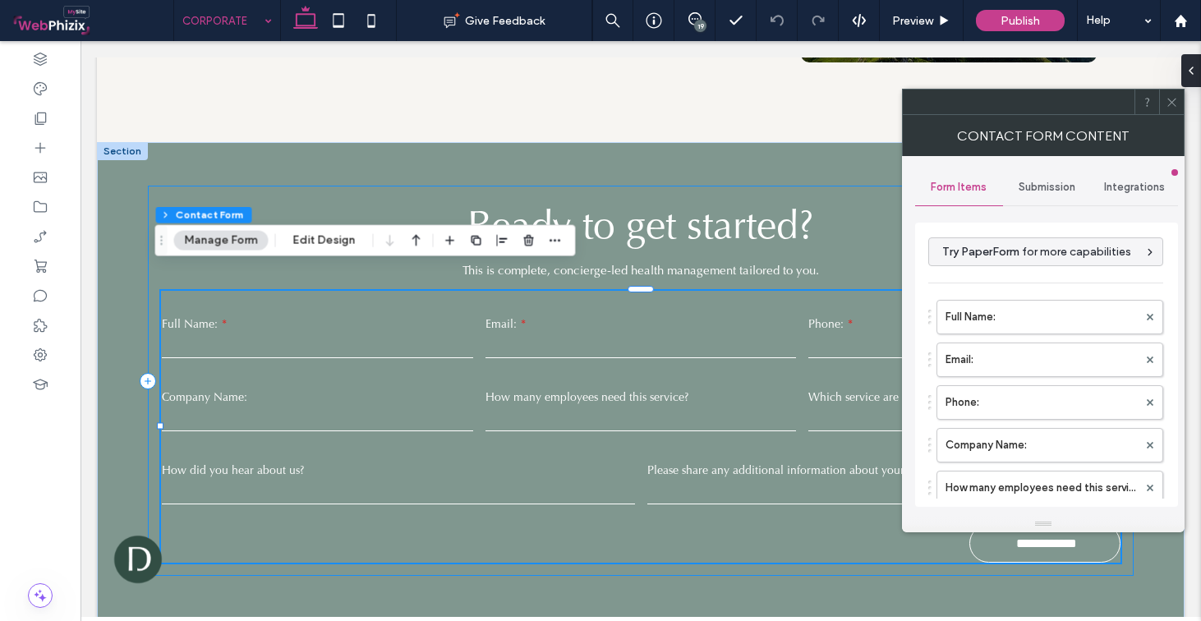
click at [1045, 187] on span "Submission" at bounding box center [1047, 187] width 57 height 13
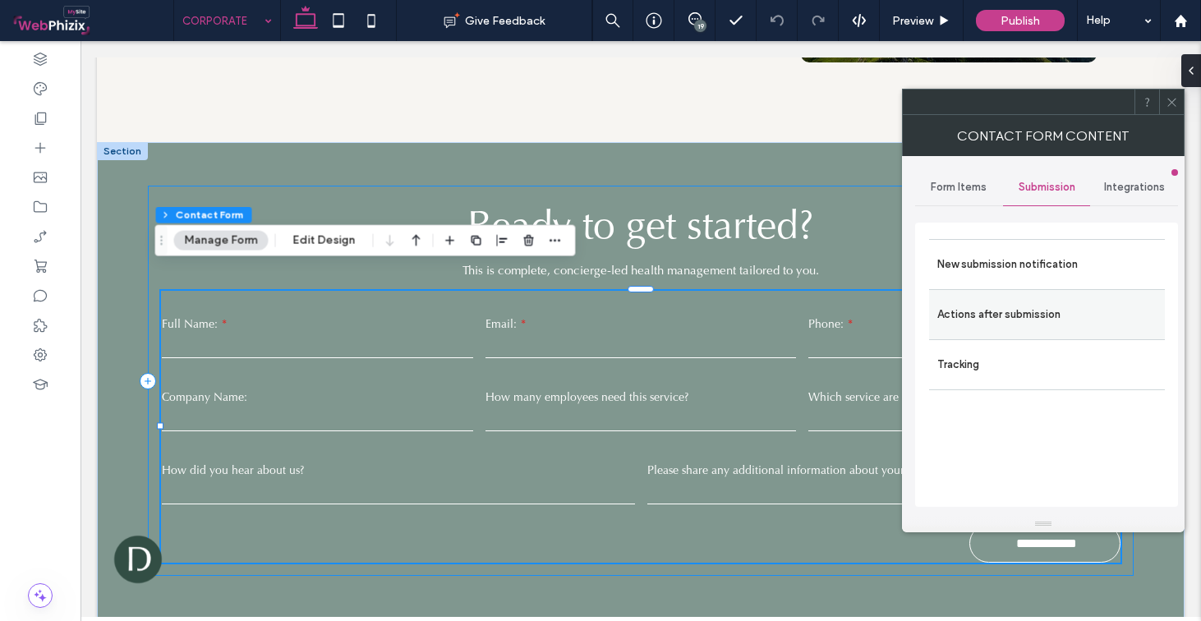
click at [1010, 298] on label "Actions after submission" at bounding box center [1047, 314] width 219 height 33
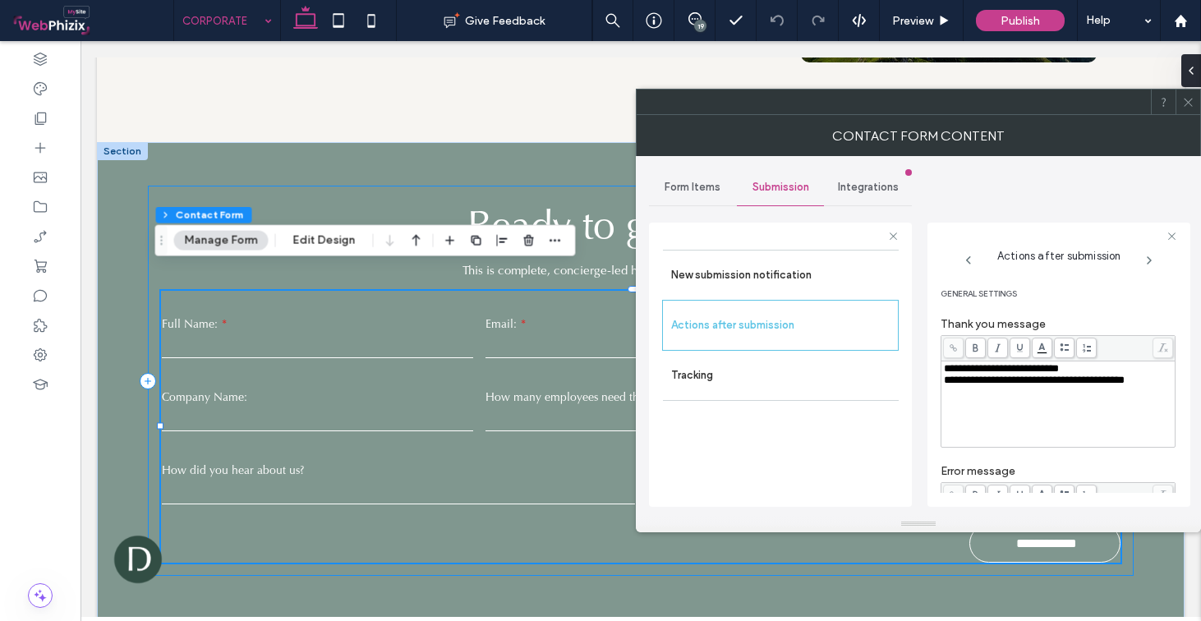
click at [813, 269] on label "New submission notification" at bounding box center [780, 275] width 219 height 33
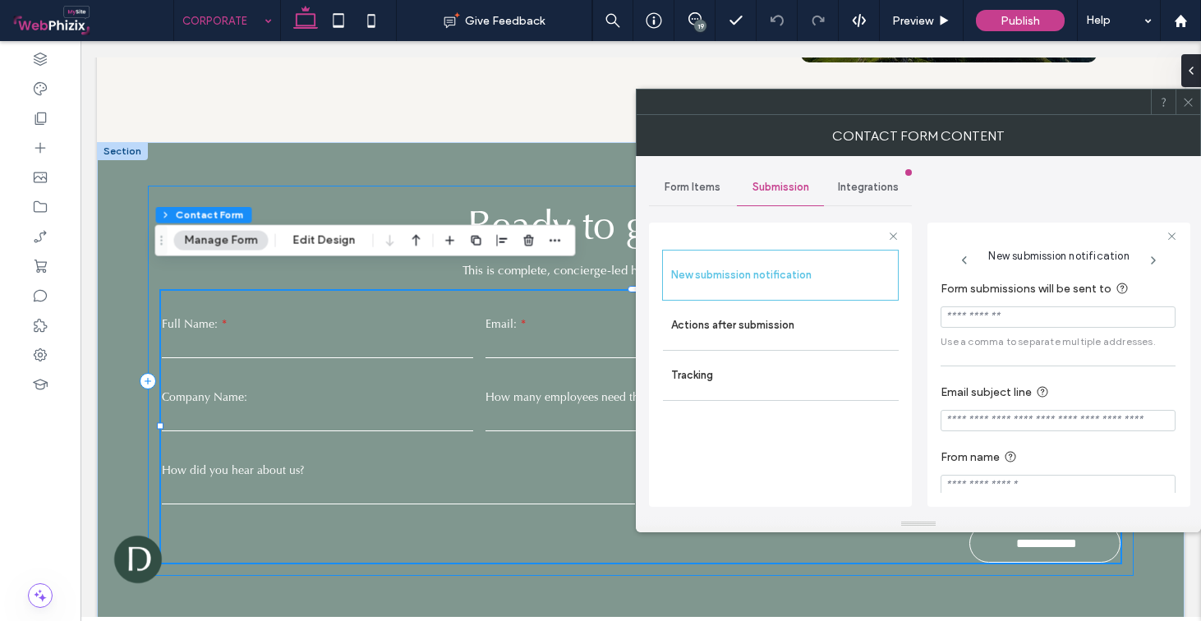
paste input "**********"
type input "**********"
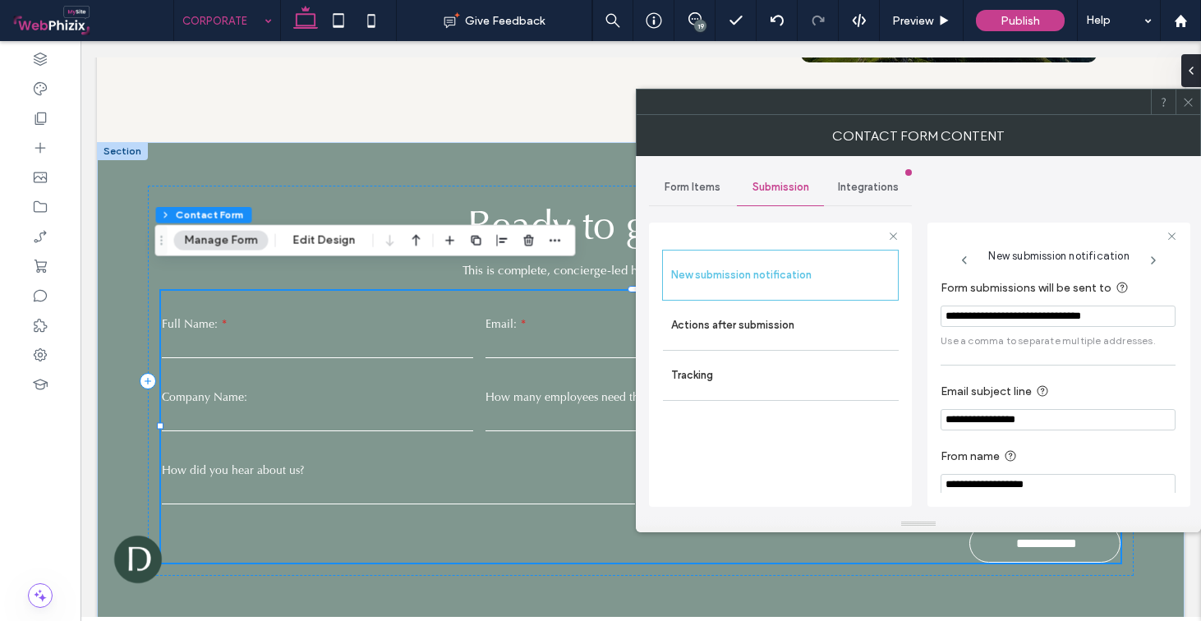
click at [1059, 453] on label "From name" at bounding box center [1055, 457] width 228 height 21
click at [1184, 103] on icon at bounding box center [1189, 102] width 12 height 12
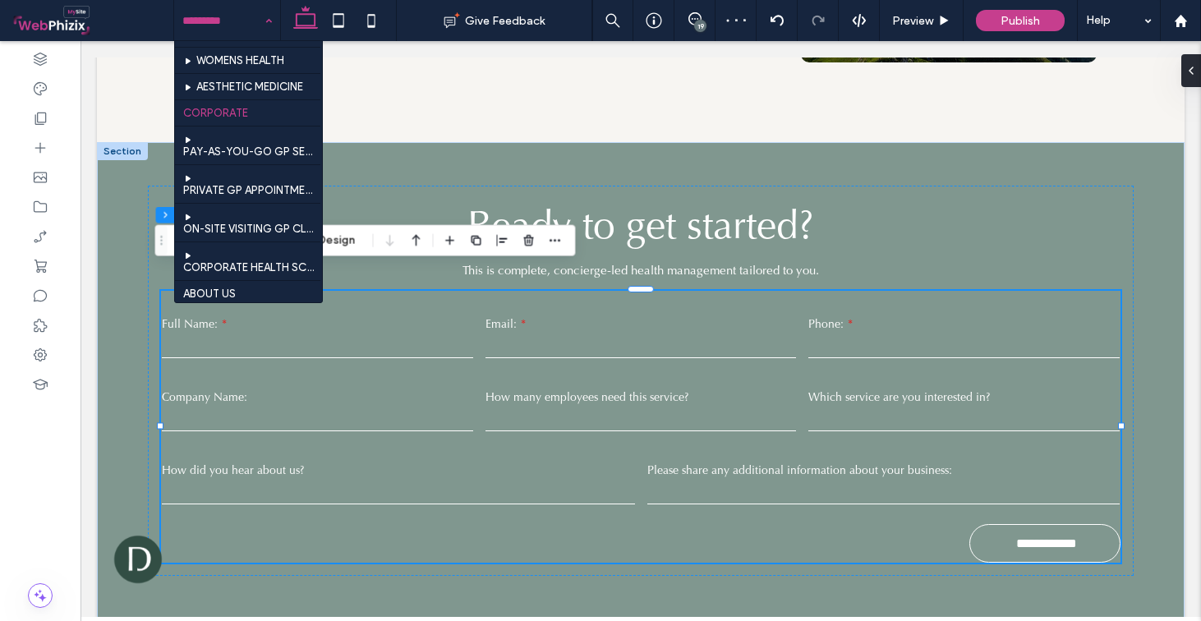
scroll to position [681, 0]
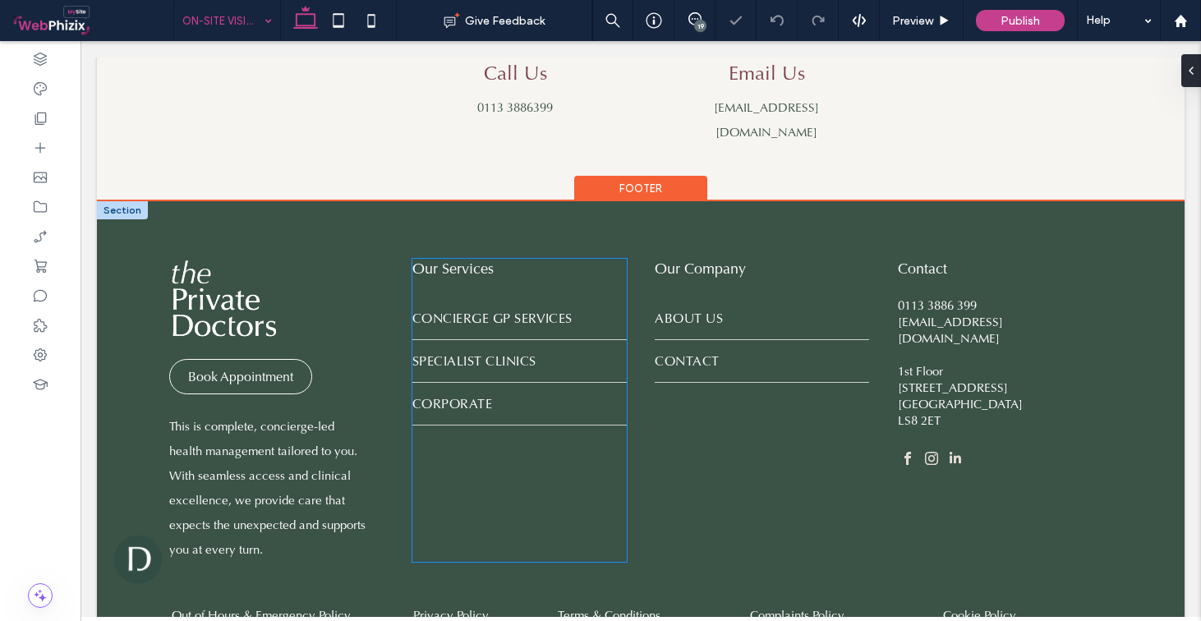
scroll to position [1773, 0]
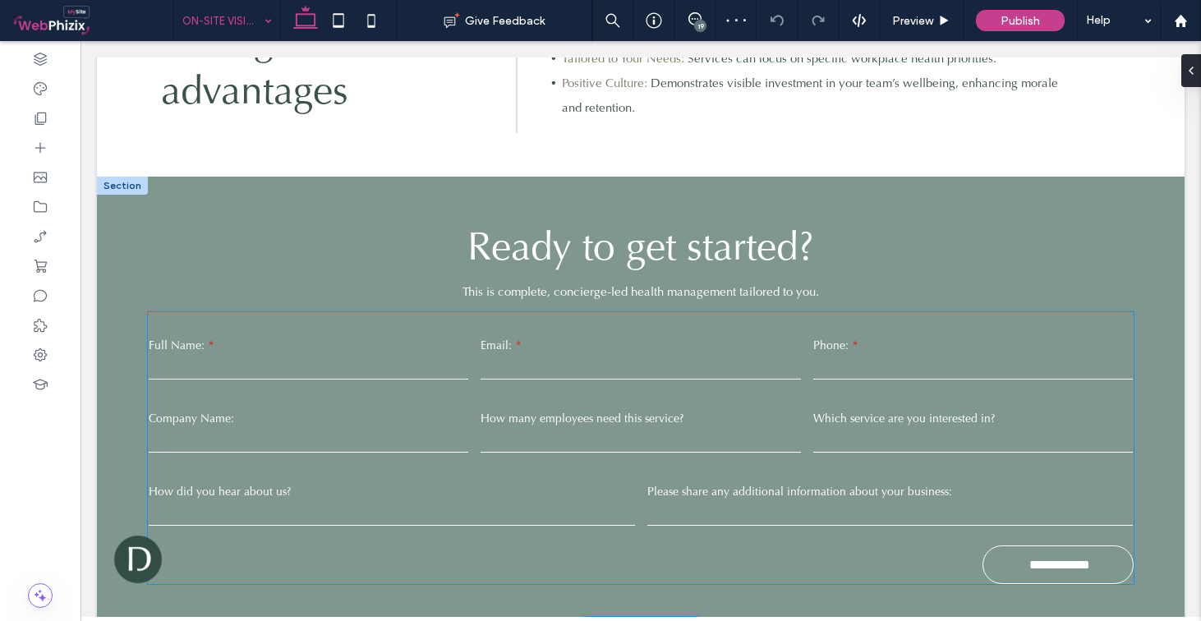
click at [559, 405] on div "How many employees need this service?" at bounding box center [641, 433] width 332 height 57
type input "*"
type input "***"
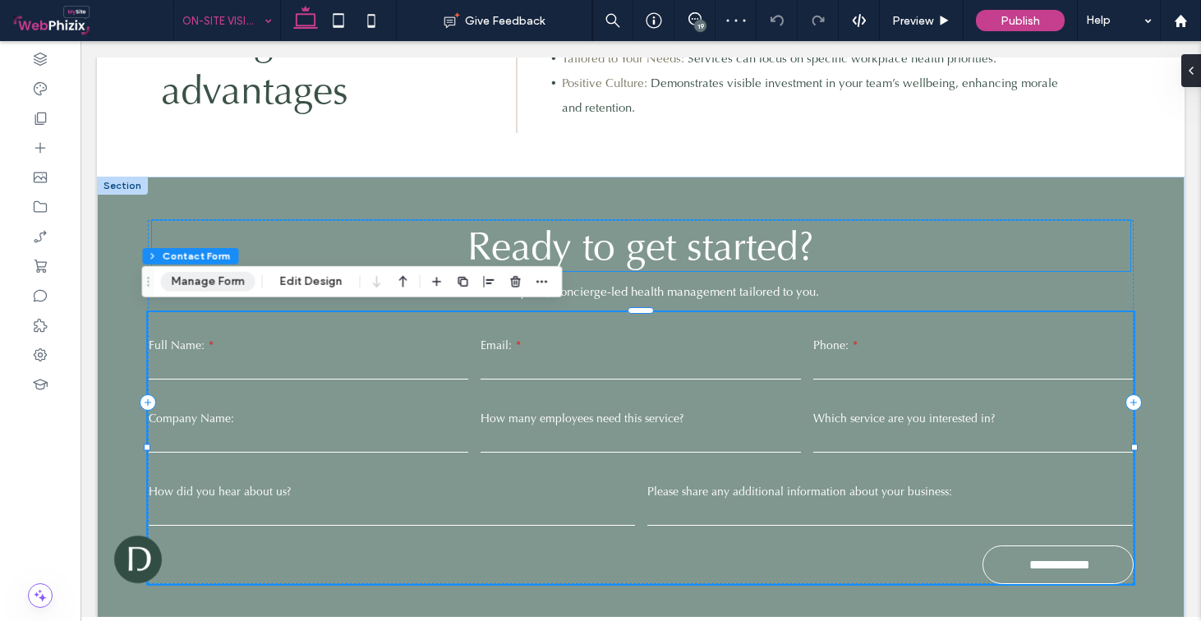
click at [239, 279] on button "Manage Form" at bounding box center [208, 282] width 95 height 20
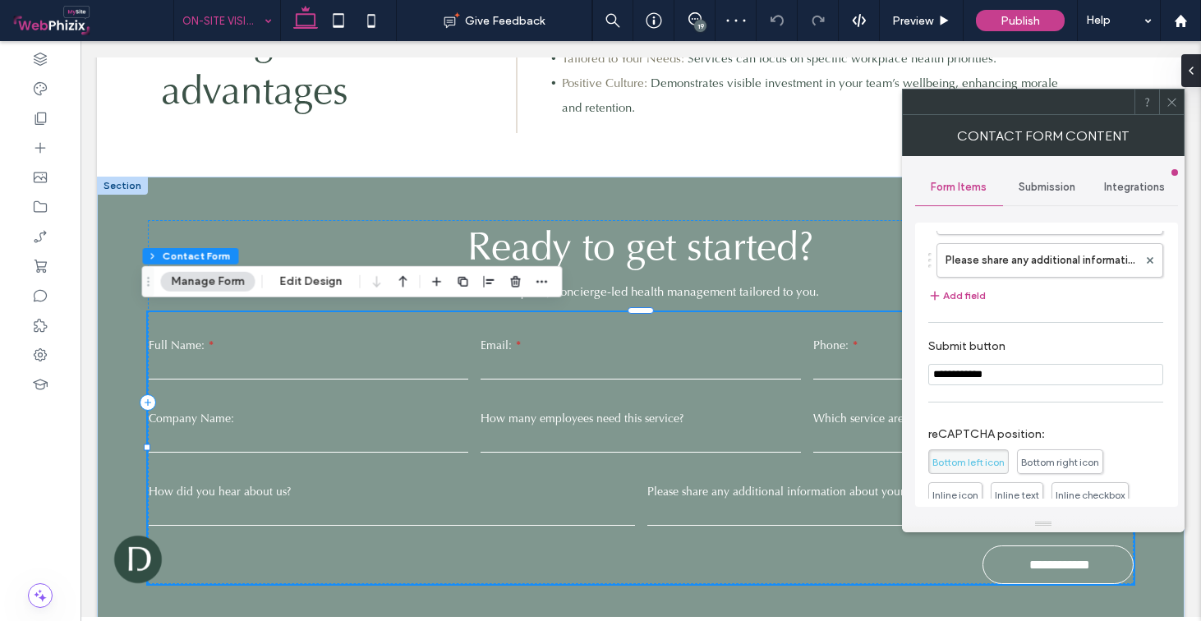
scroll to position [504, 0]
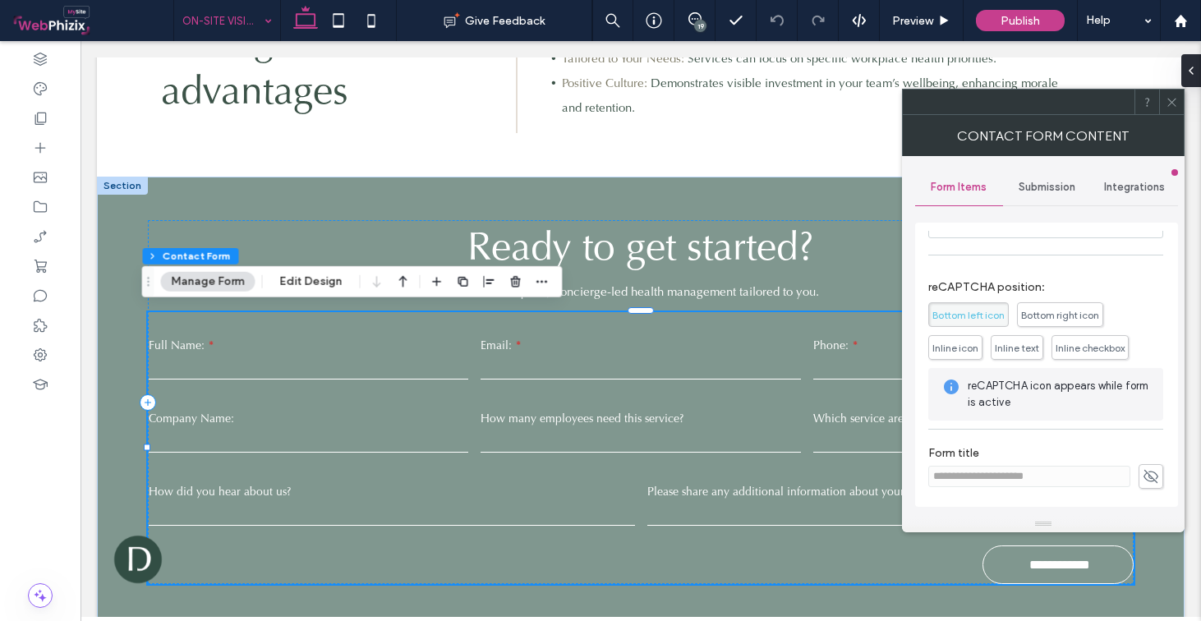
click at [1036, 170] on div "Submission" at bounding box center [1047, 187] width 88 height 36
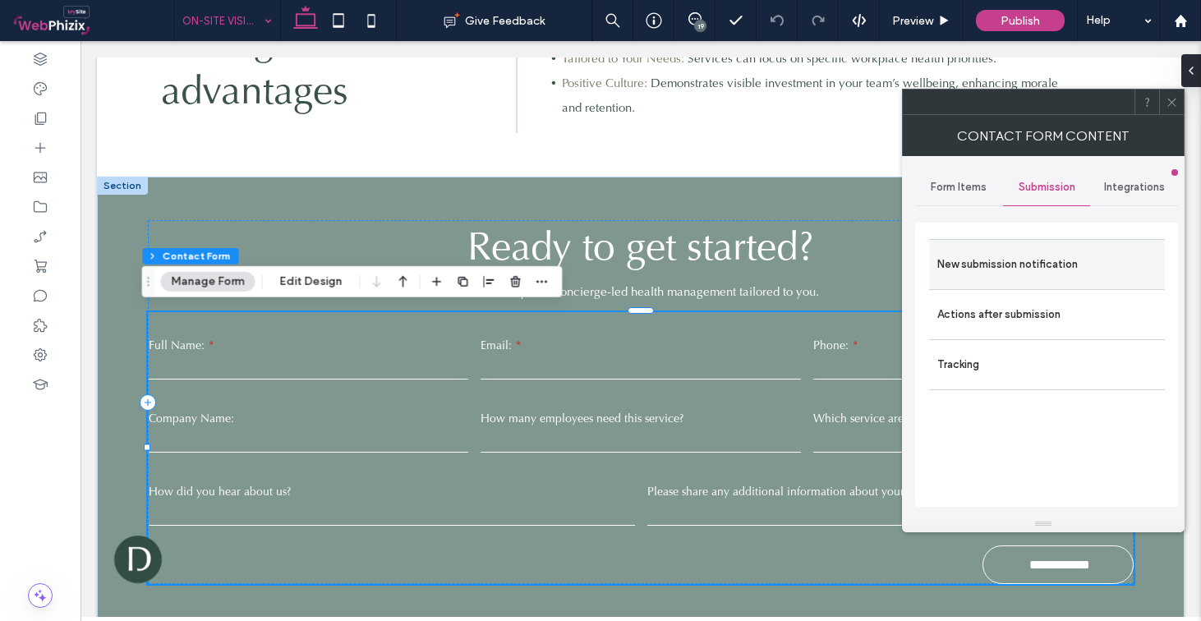
click at [1039, 254] on label "New submission notification" at bounding box center [1047, 264] width 219 height 33
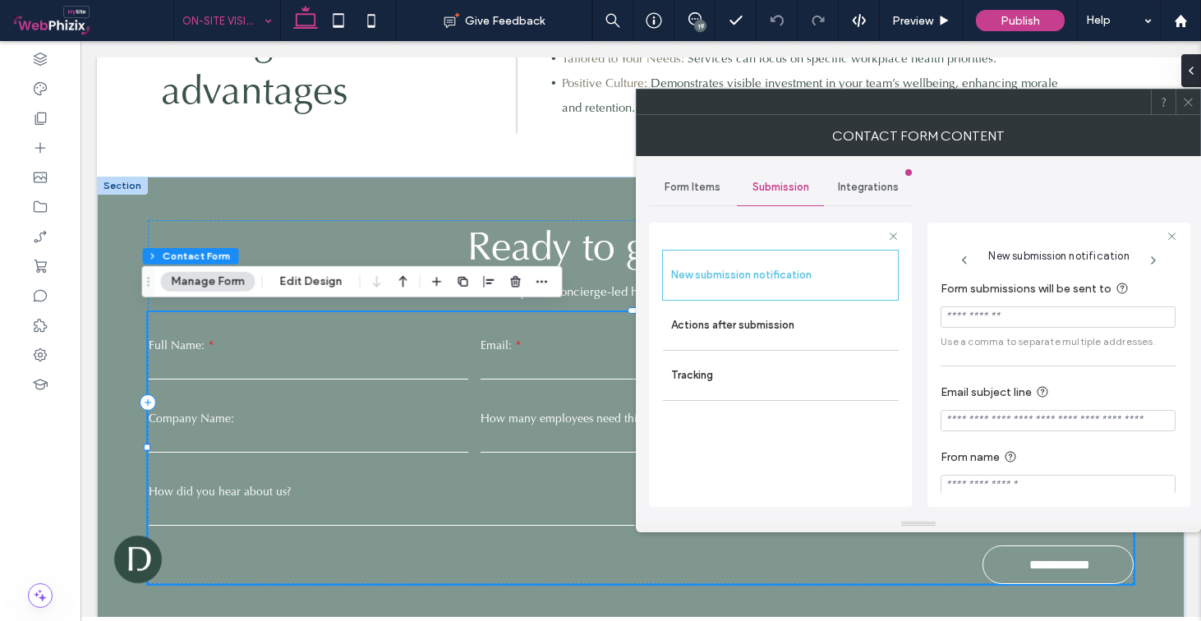
paste input "**********"
type input "**********"
click at [1052, 497] on div "**********" at bounding box center [1059, 390] width 237 height 238
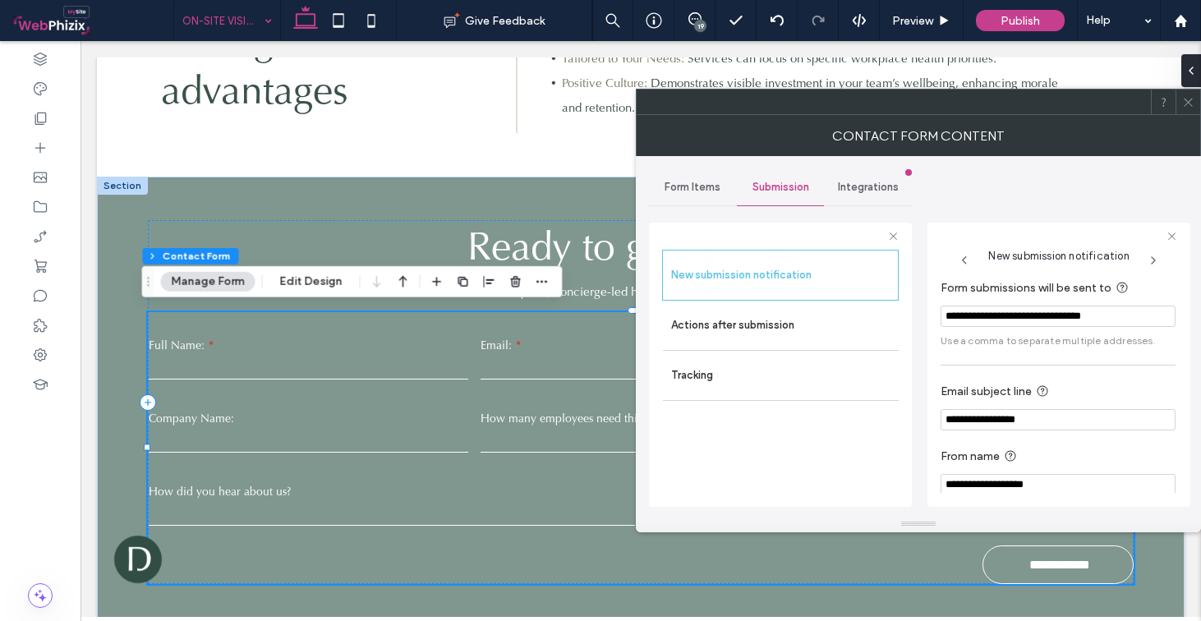
type input "**********"
click at [1114, 440] on section "**********" at bounding box center [1058, 471] width 235 height 65
click at [1183, 99] on icon at bounding box center [1189, 102] width 12 height 12
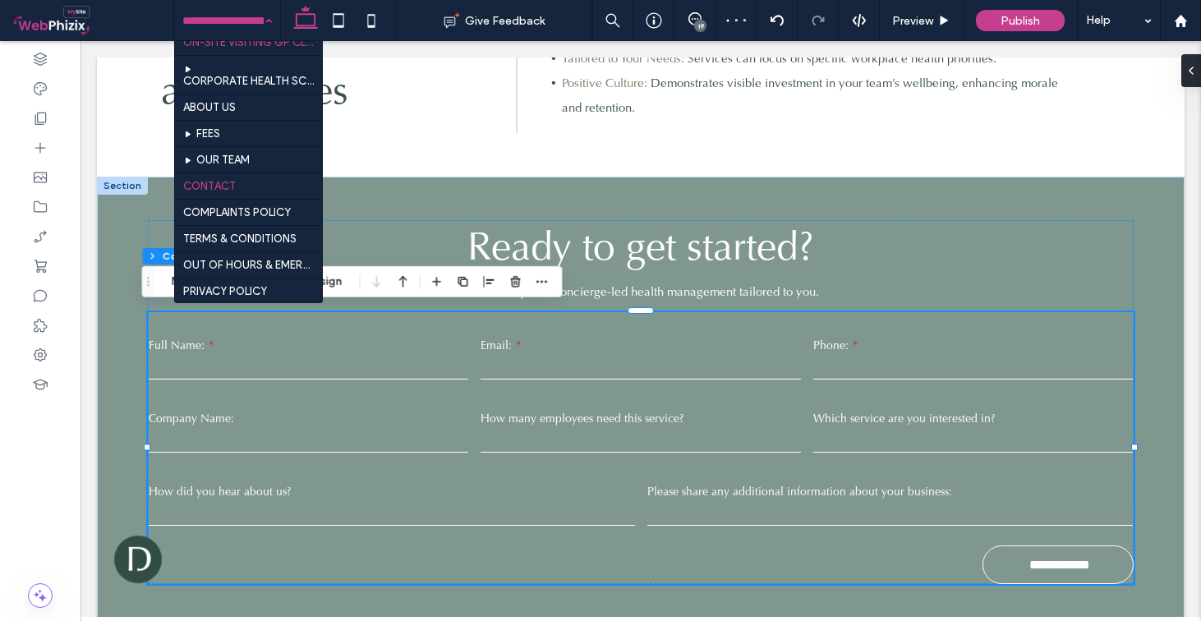
scroll to position [782, 0]
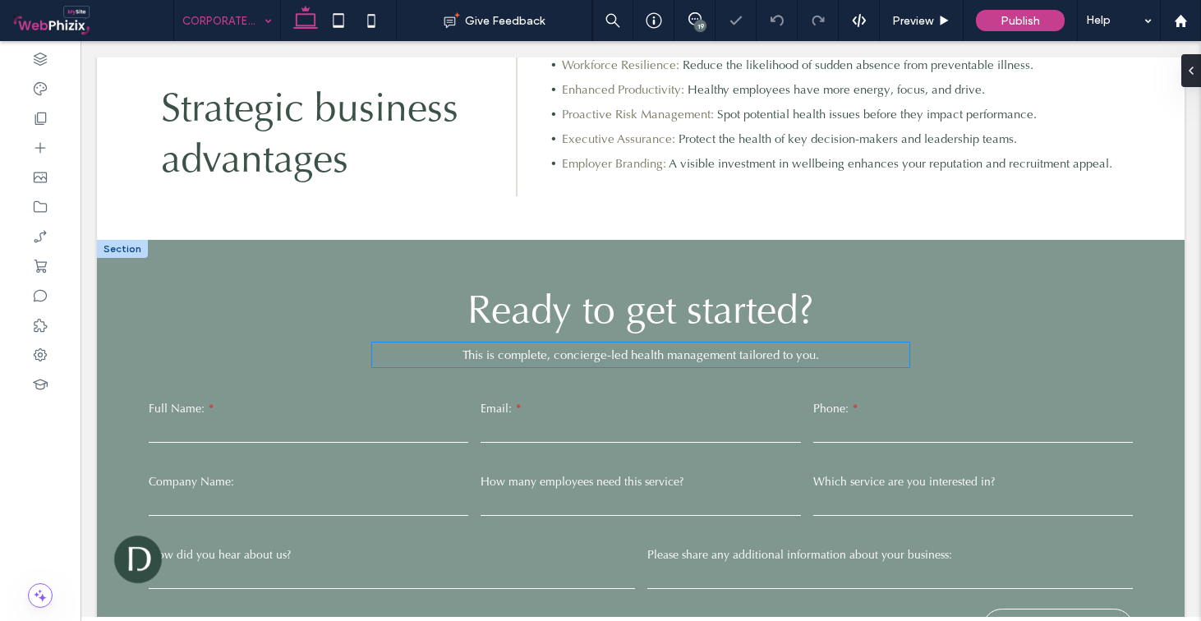
scroll to position [1833, 0]
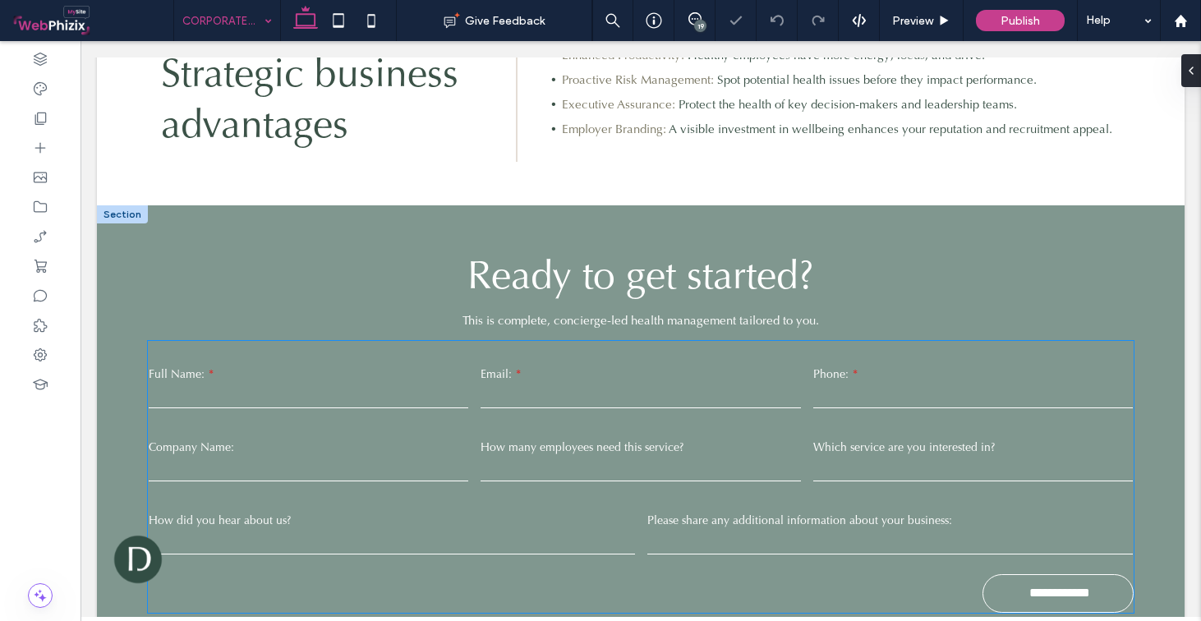
click at [655, 421] on div "**********" at bounding box center [641, 453] width 998 height 221
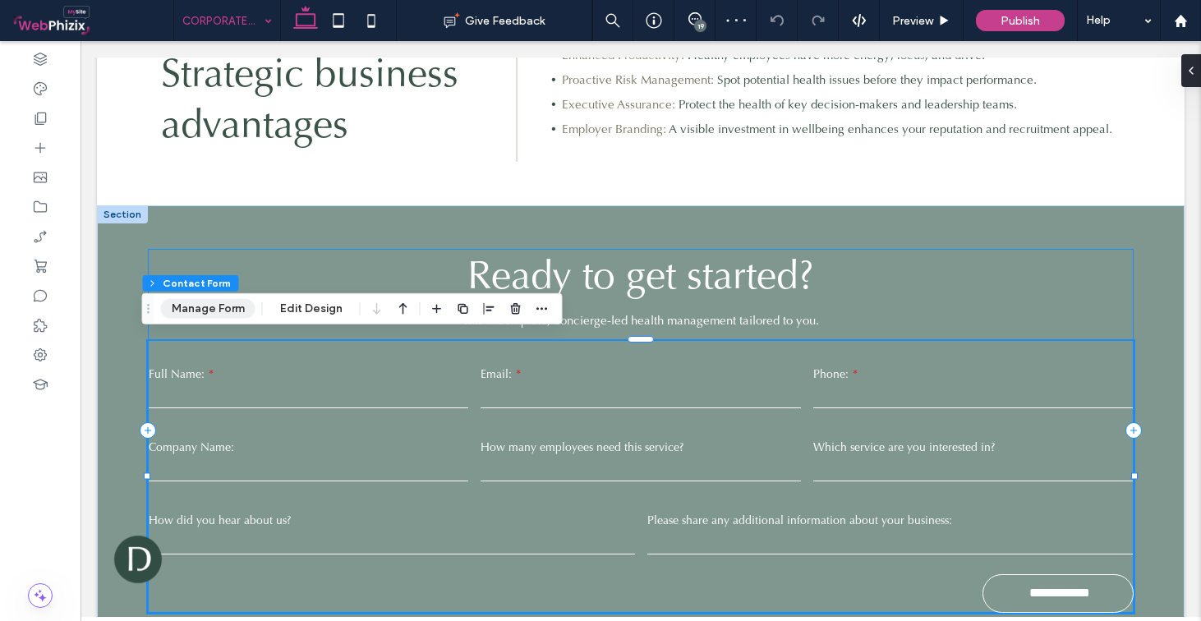
click at [218, 314] on button "Manage Form" at bounding box center [208, 309] width 95 height 20
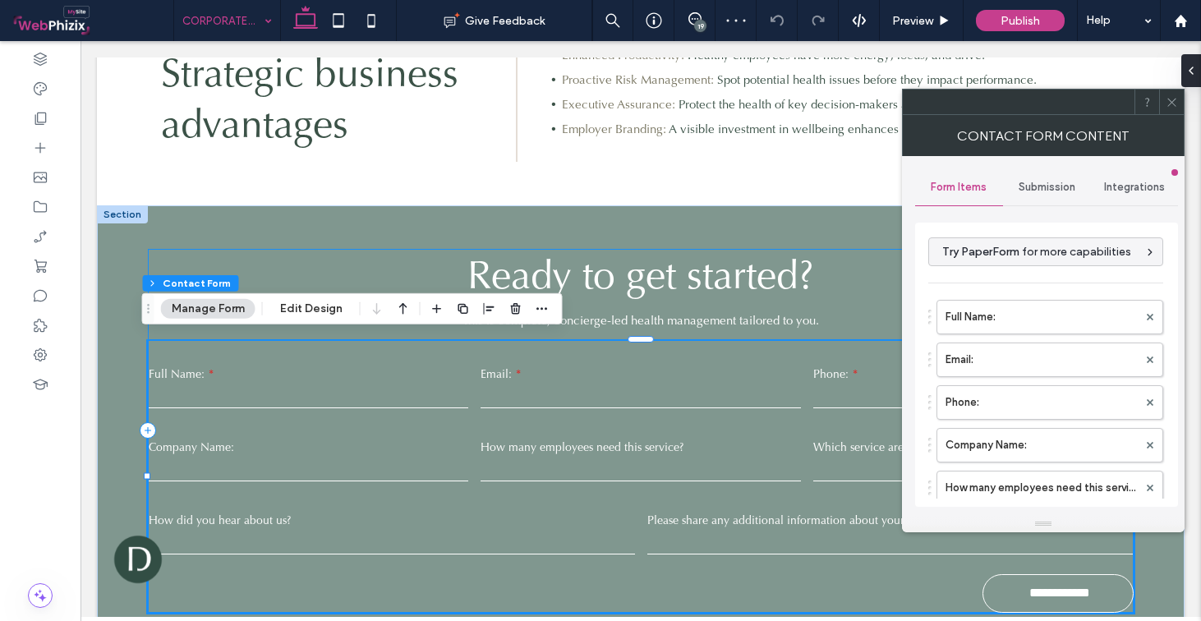
click at [1019, 188] on span "Submission" at bounding box center [1047, 187] width 57 height 13
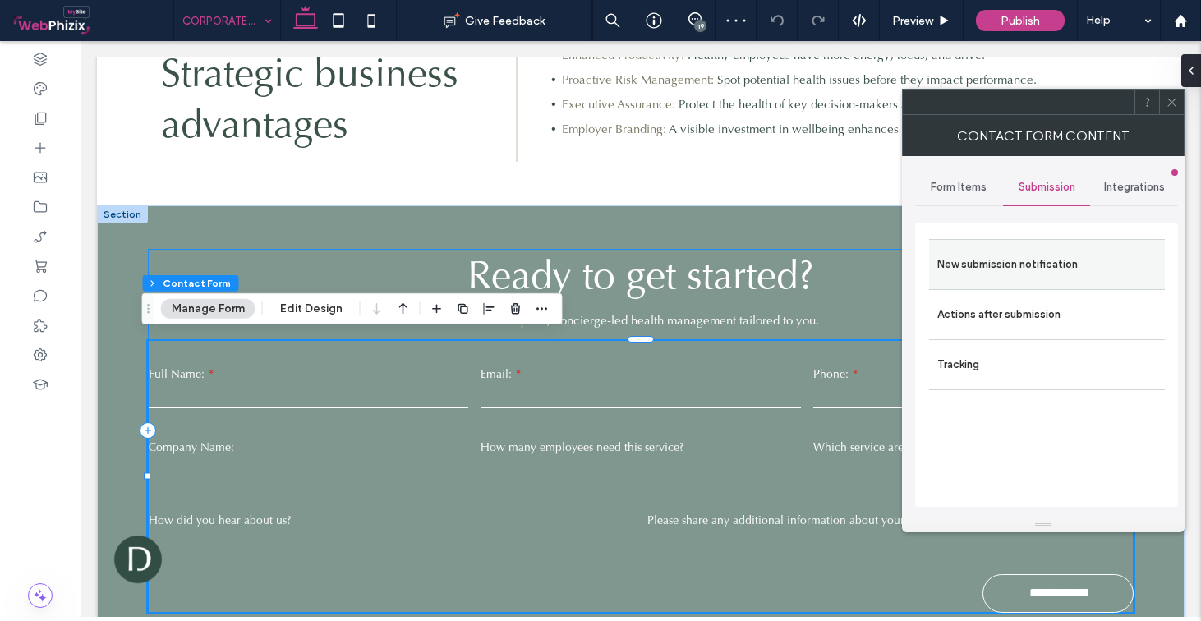
click at [993, 265] on label "New submission notification" at bounding box center [1047, 264] width 219 height 33
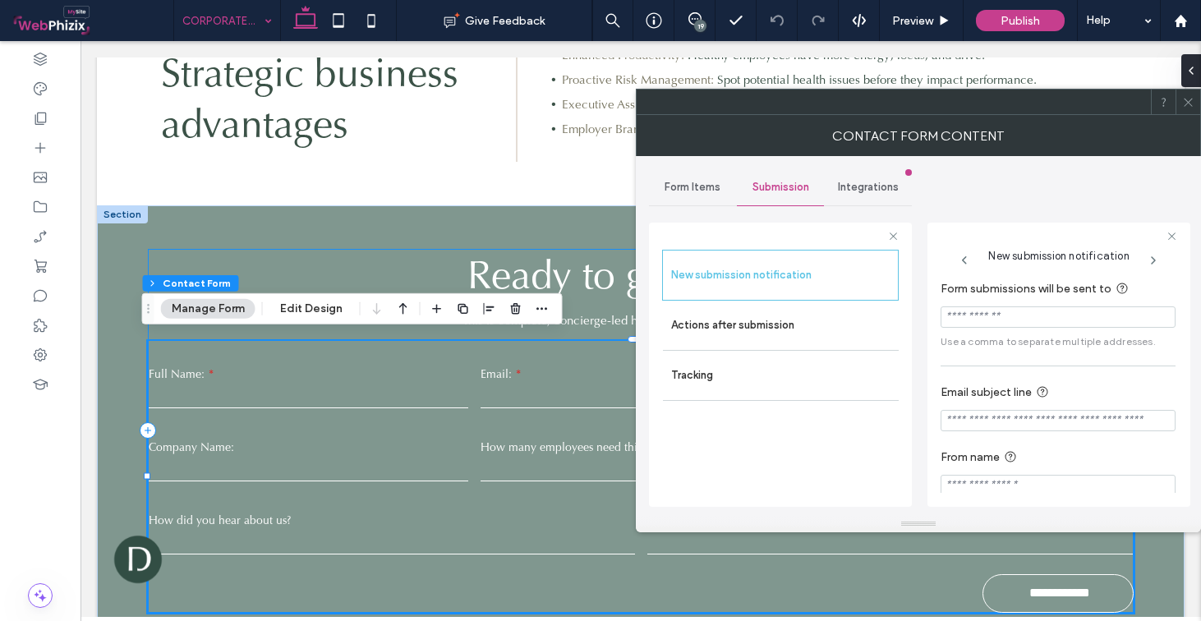
paste input "**********"
type input "**********"
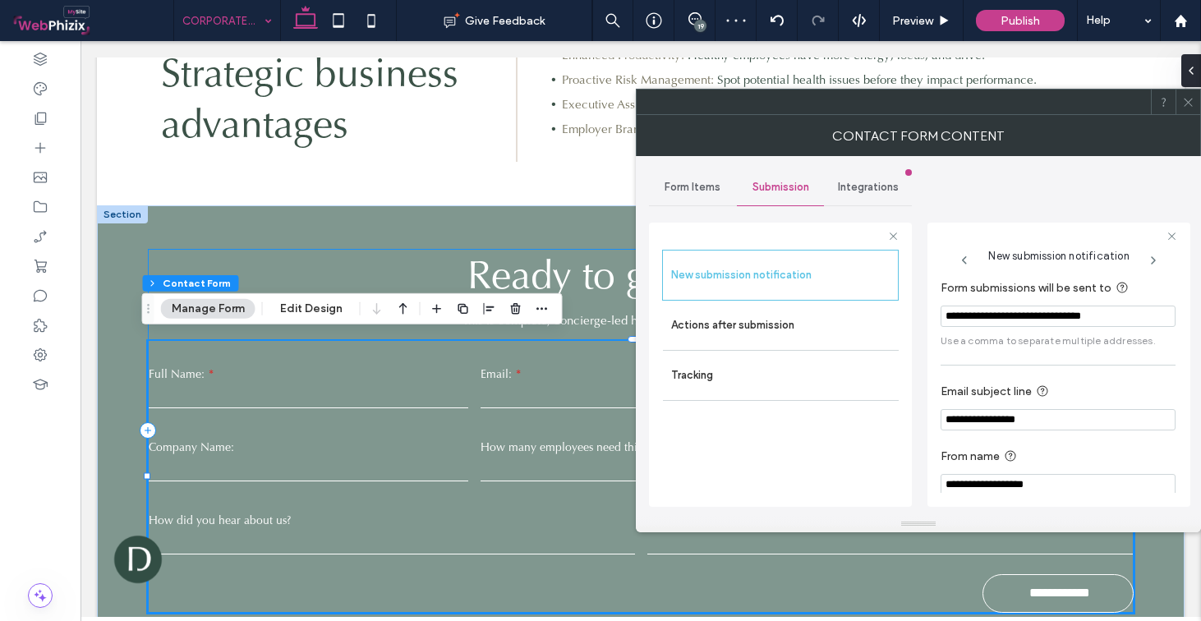
click at [1092, 448] on label "From name" at bounding box center [1055, 457] width 228 height 21
click at [1183, 103] on icon at bounding box center [1189, 102] width 12 height 12
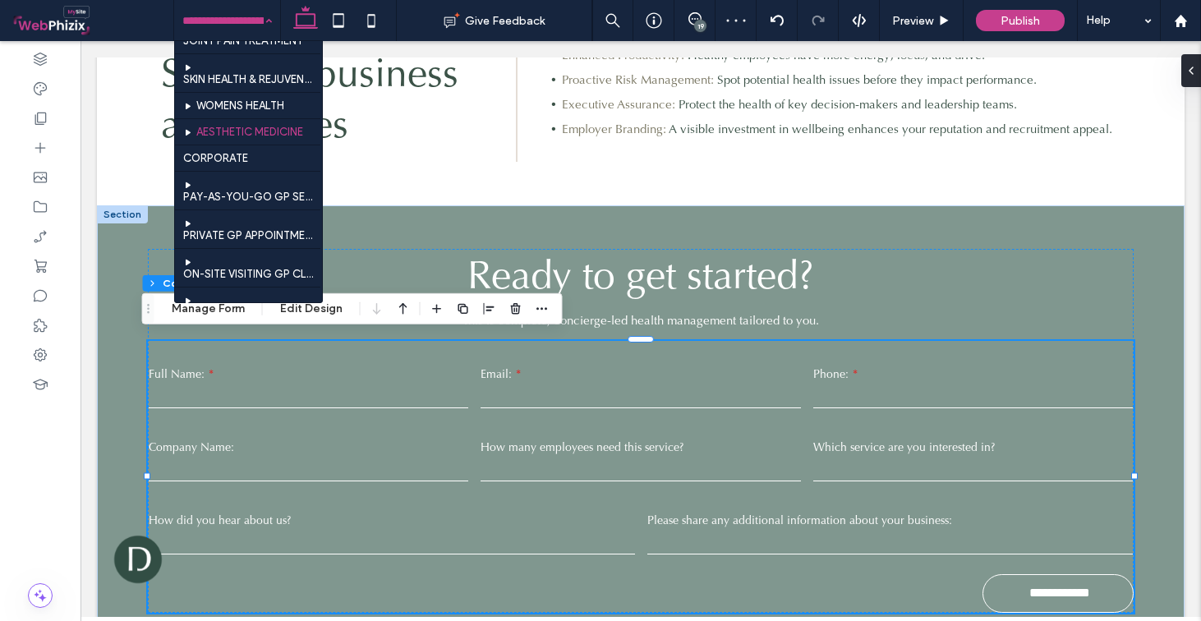
scroll to position [573, 0]
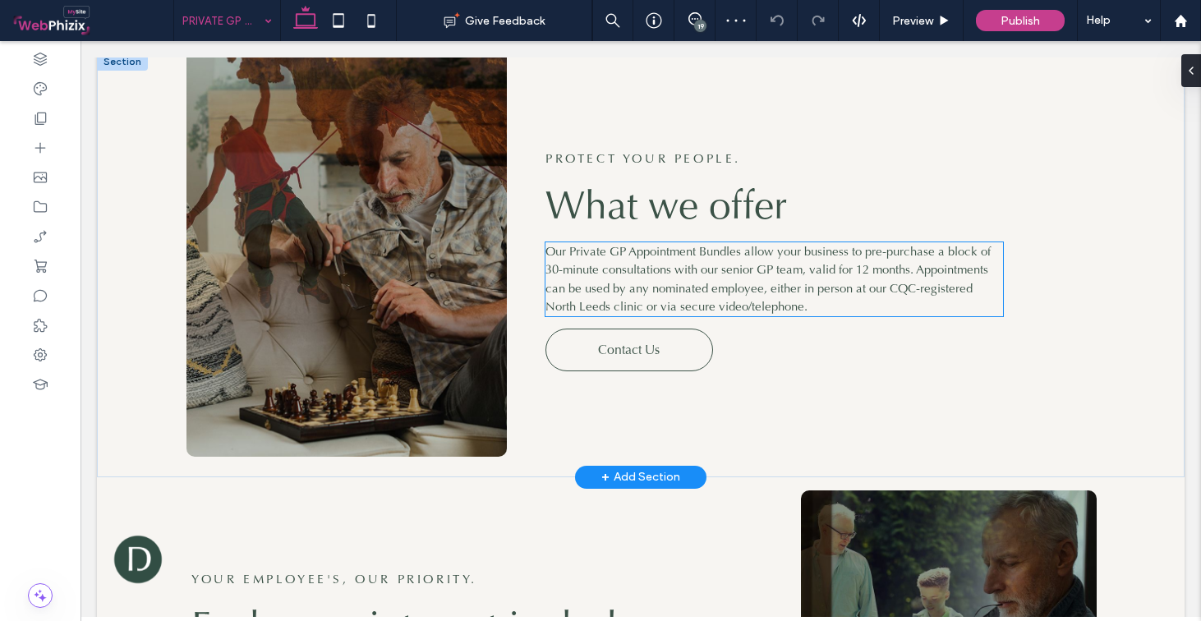
scroll to position [495, 0]
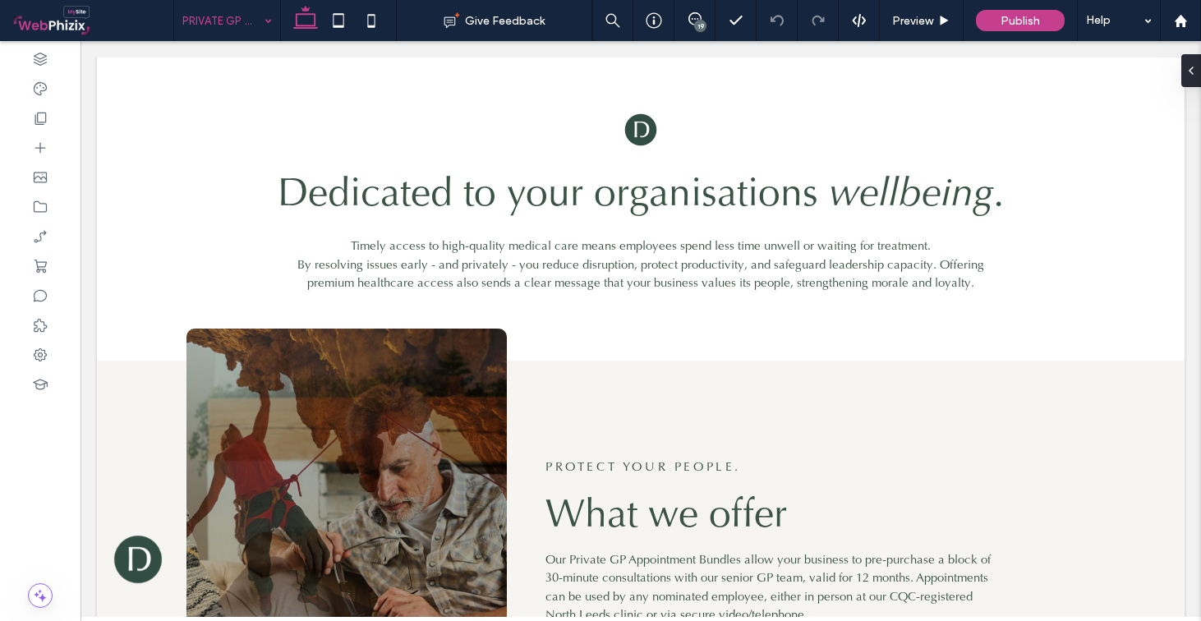
click at [228, 32] on input at bounding box center [222, 20] width 81 height 41
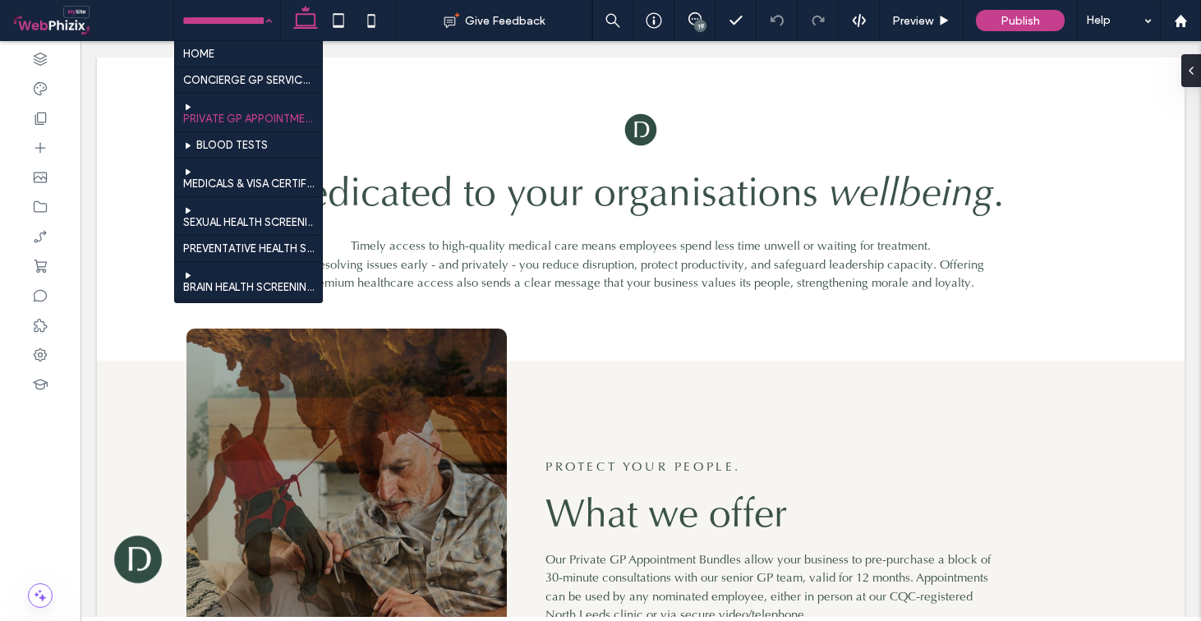
scroll to position [550, 0]
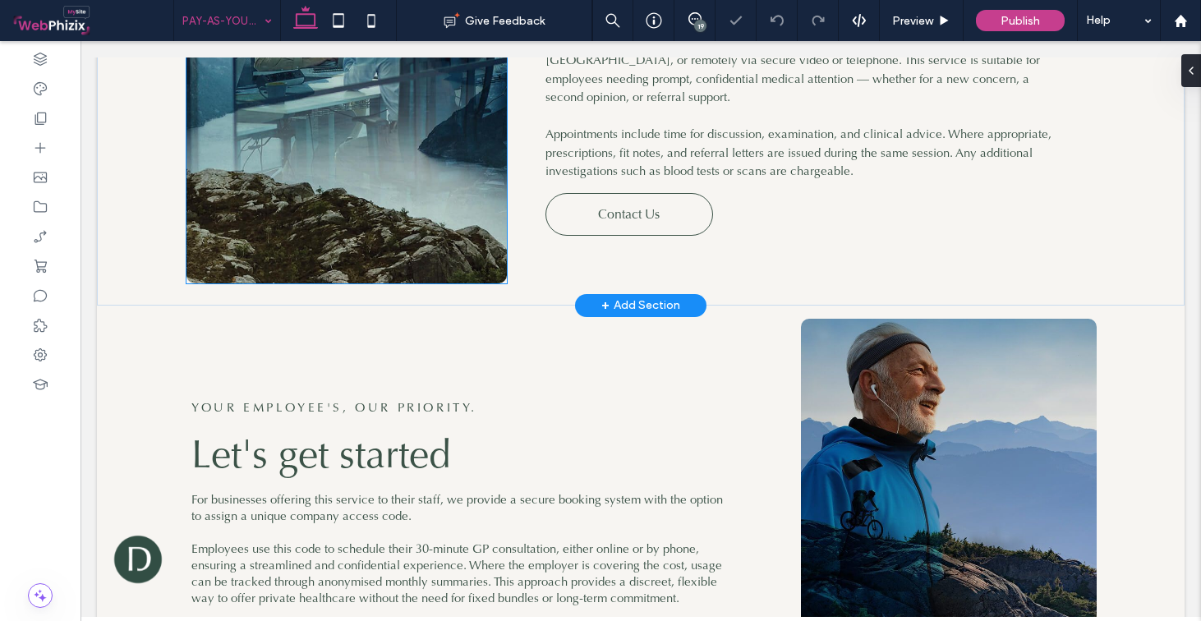
scroll to position [728, 0]
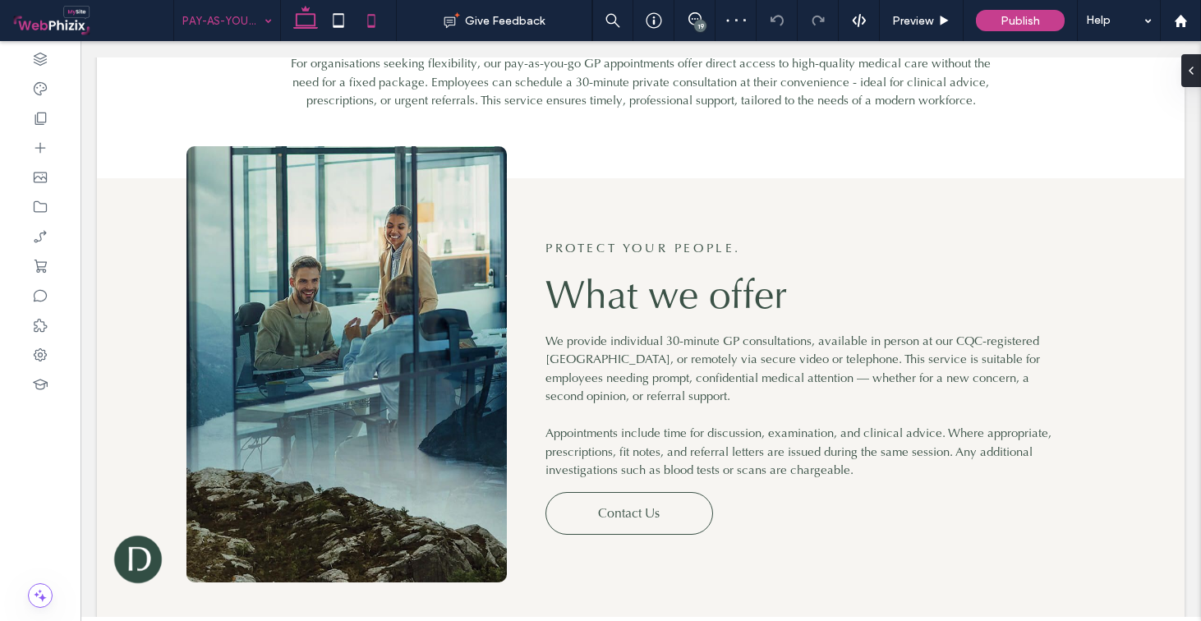
click at [363, 12] on icon at bounding box center [371, 20] width 33 height 33
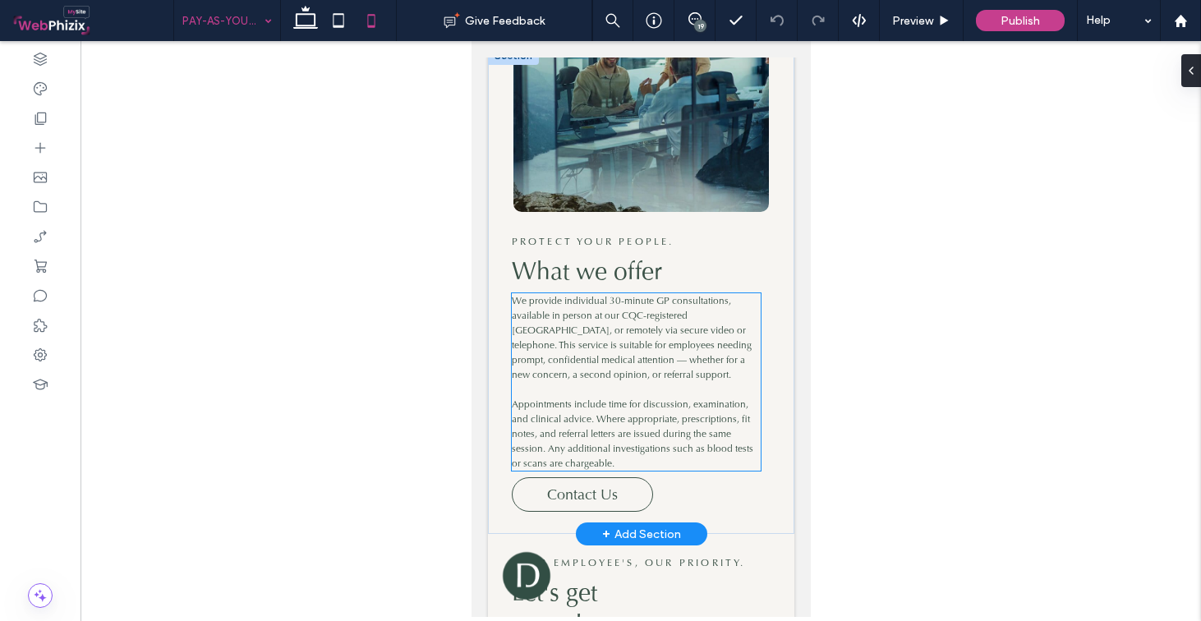
scroll to position [1031, 0]
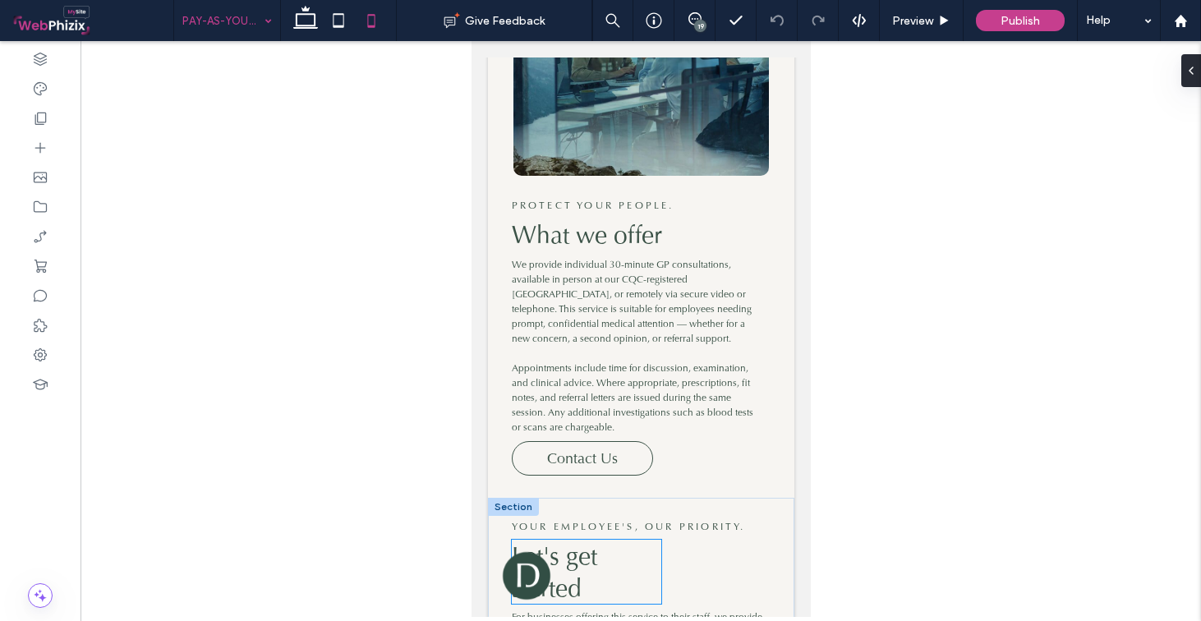
click at [584, 540] on span "Let's get started" at bounding box center [553, 572] width 85 height 64
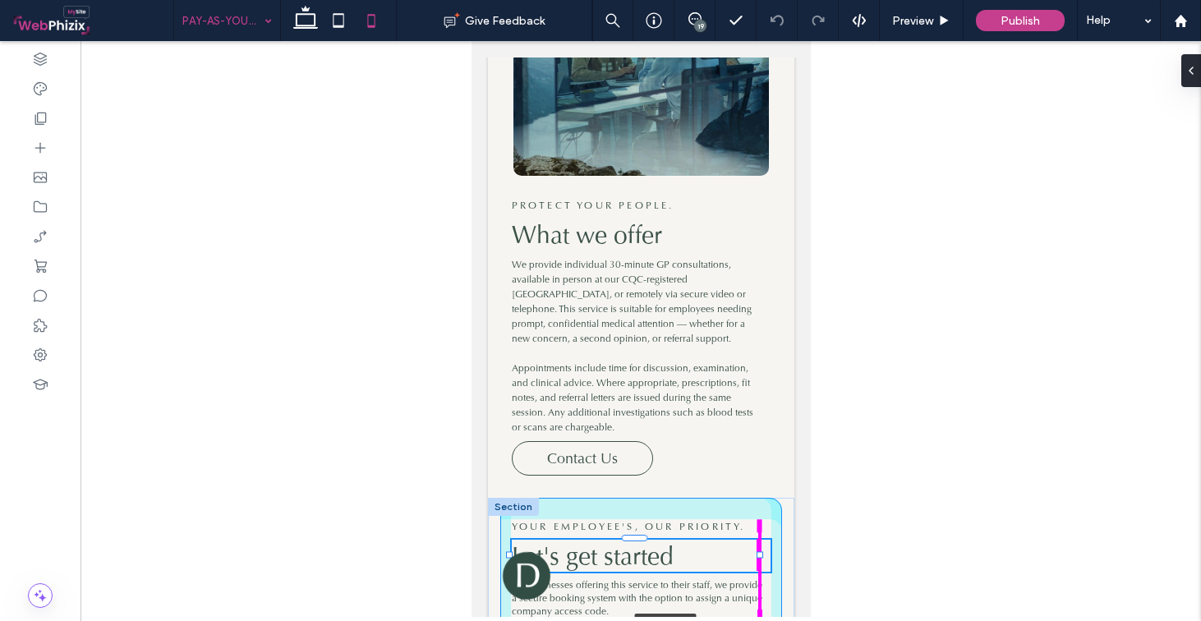
drag, startPoint x: 659, startPoint y: 549, endPoint x: 740, endPoint y: 549, distance: 81.4
type input "***"
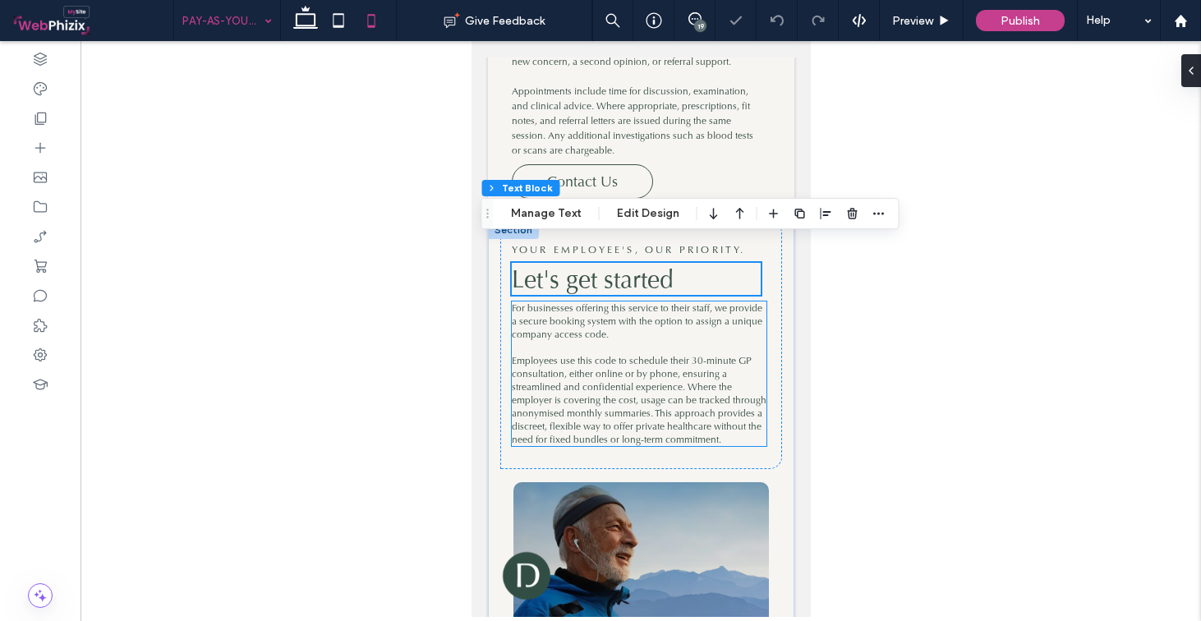
scroll to position [1312, 0]
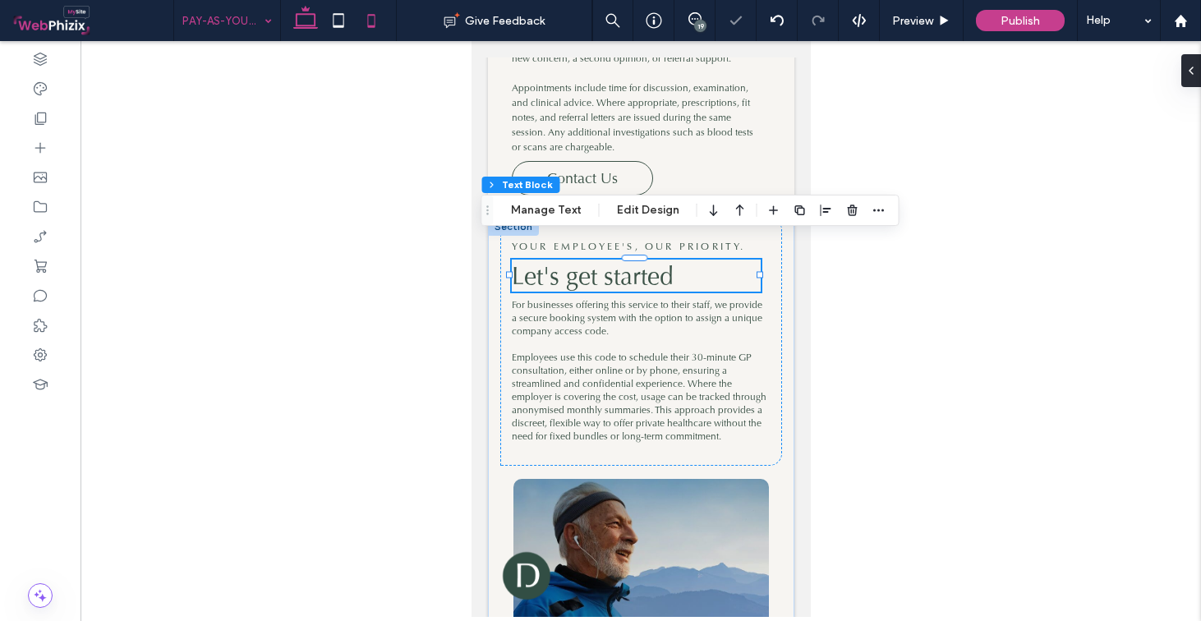
click at [304, 30] on icon at bounding box center [305, 20] width 33 height 33
type input "****"
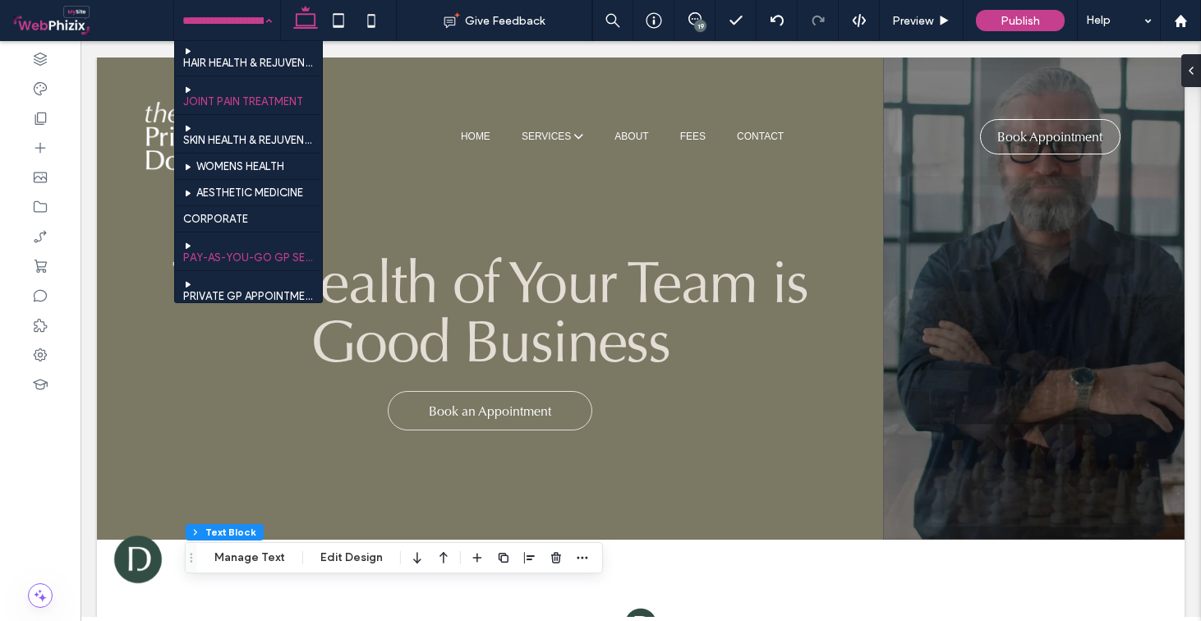
scroll to position [617, 0]
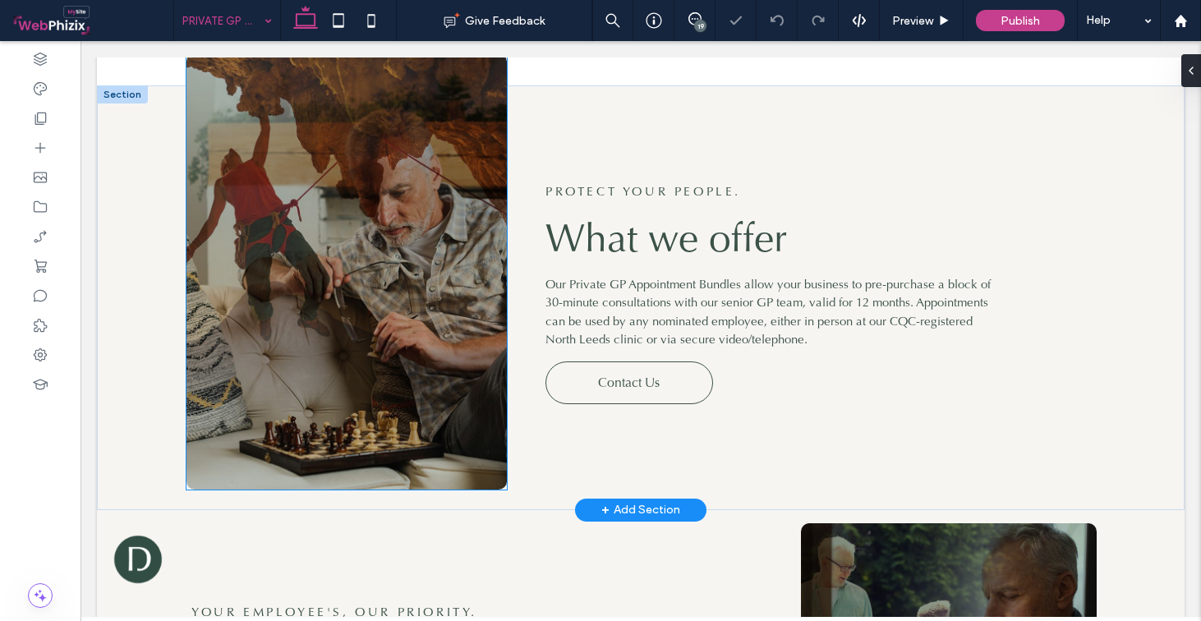
scroll to position [739, 0]
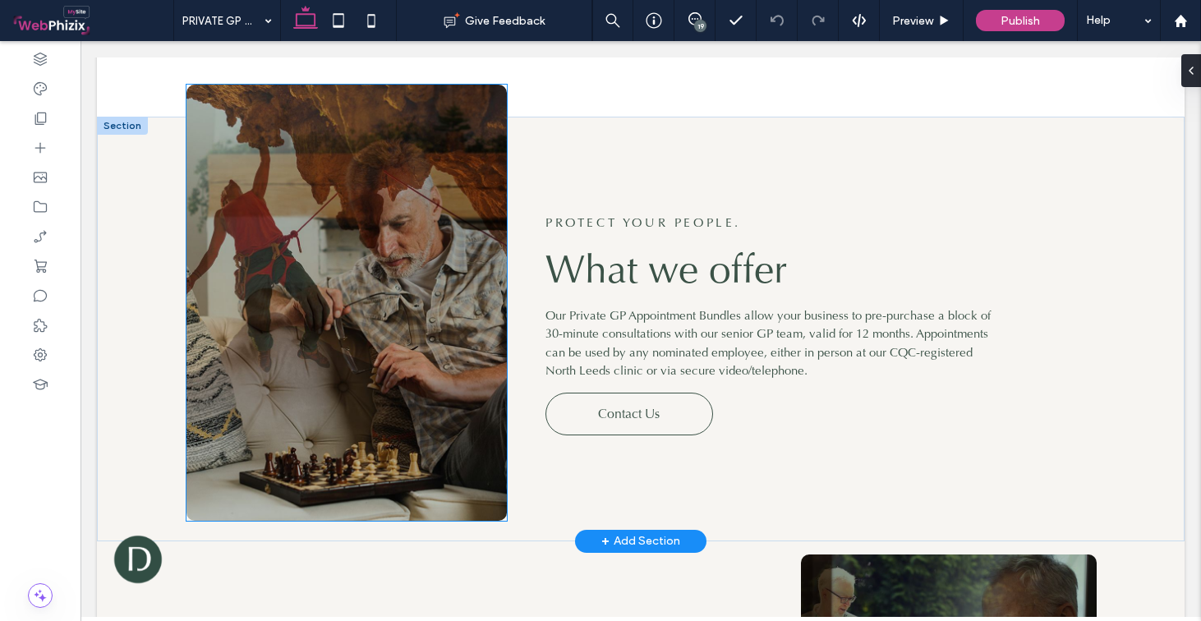
click at [305, 198] on img at bounding box center [347, 303] width 320 height 436
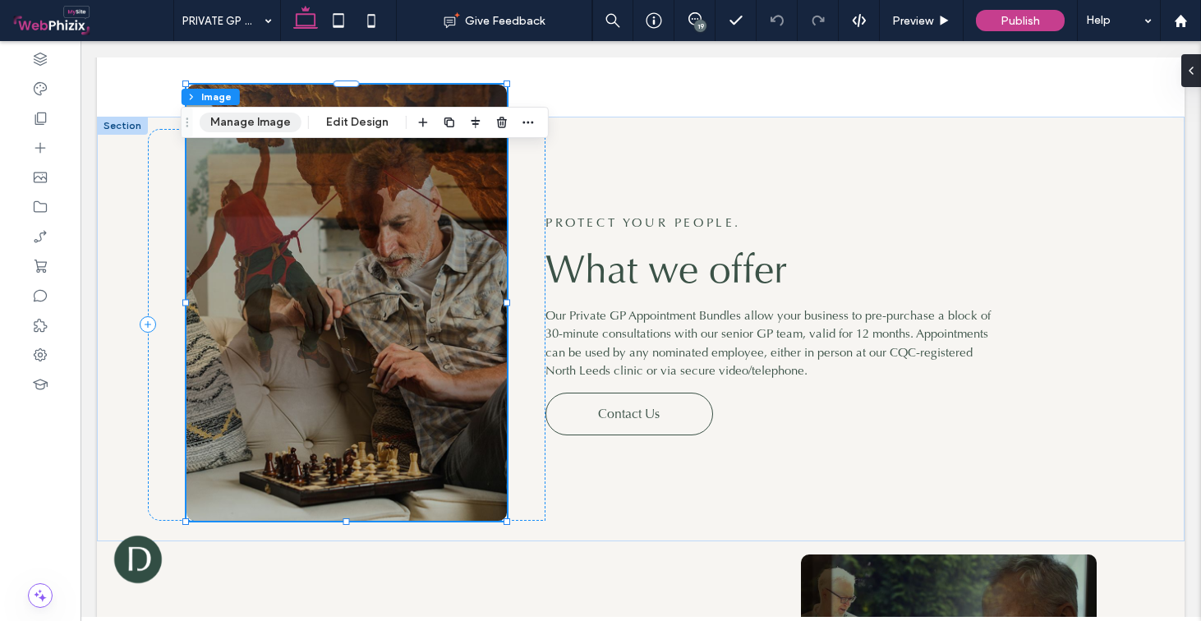
click at [250, 129] on button "Manage Image" at bounding box center [251, 123] width 102 height 20
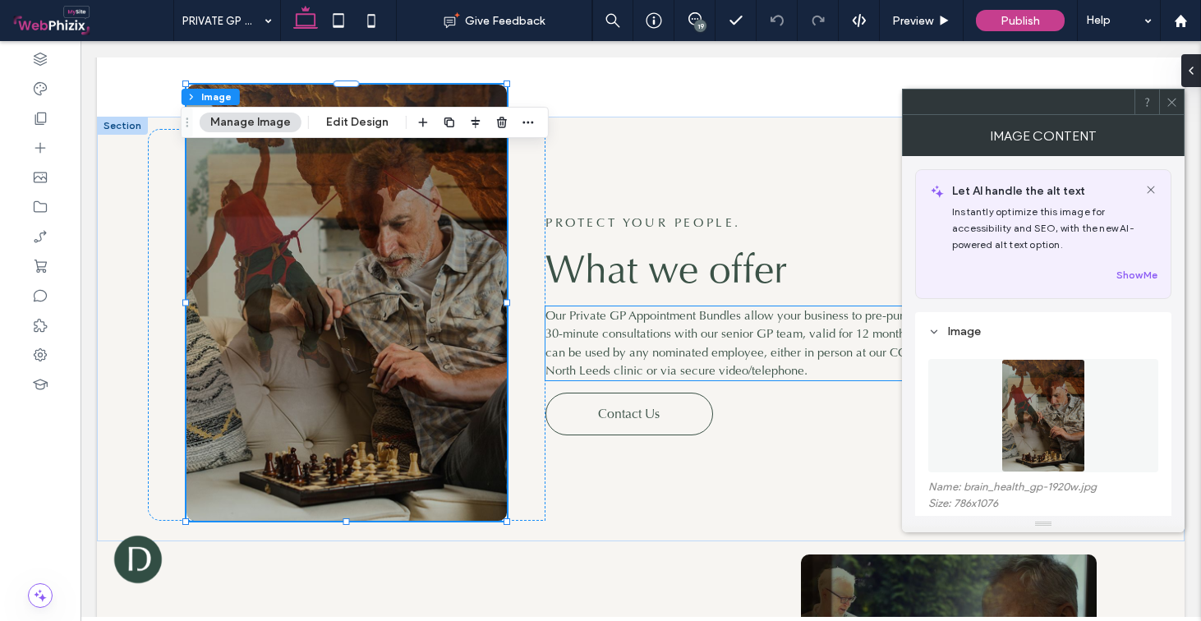
scroll to position [35, 0]
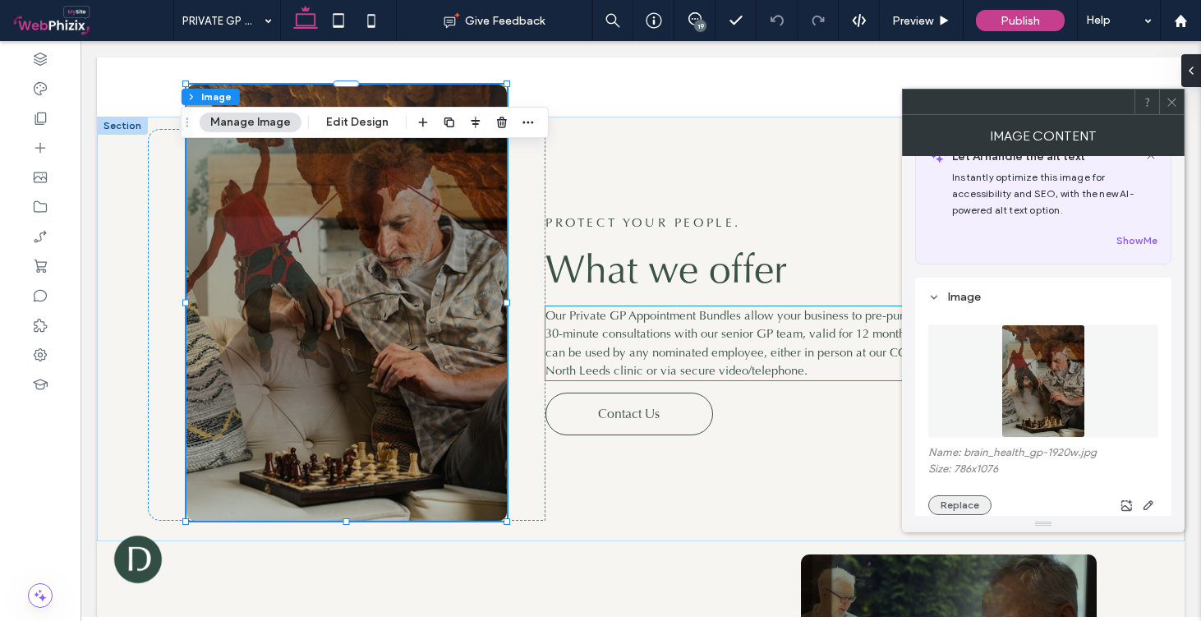
click at [961, 504] on button "Replace" at bounding box center [960, 506] width 63 height 20
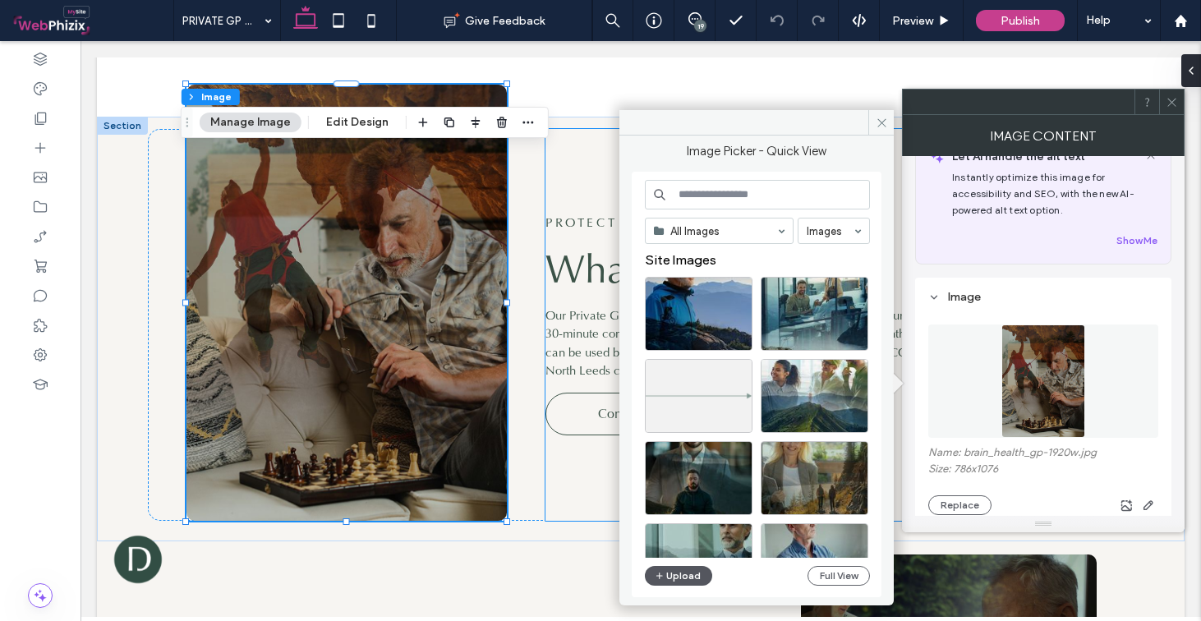
click at [690, 576] on button "Upload" at bounding box center [678, 576] width 67 height 20
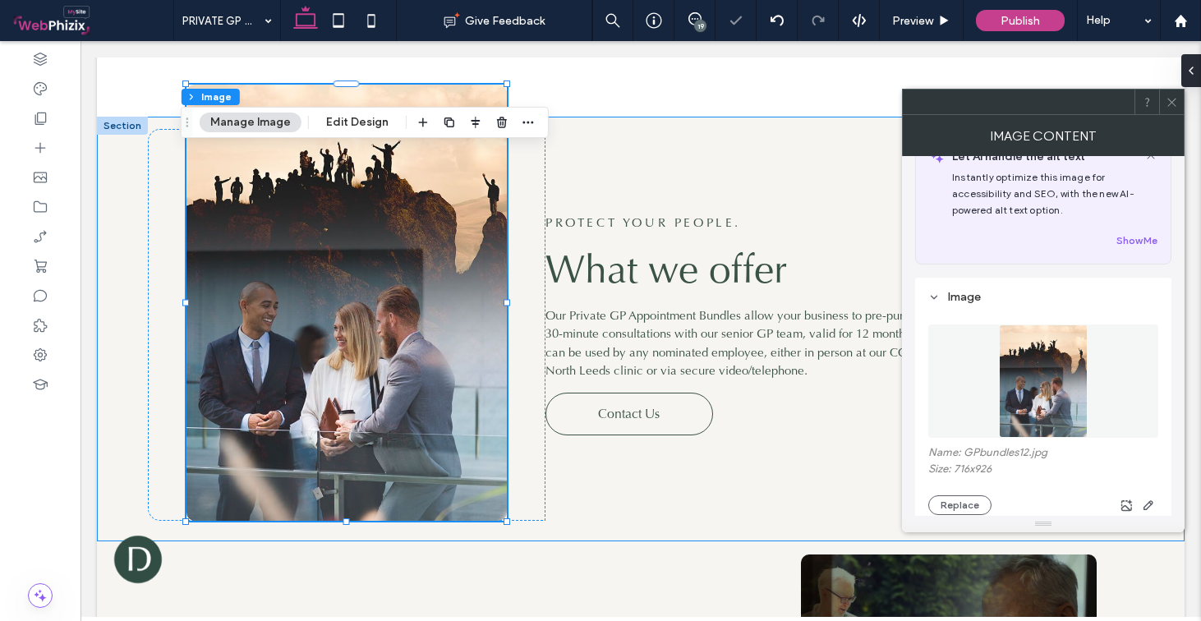
click at [1177, 101] on icon at bounding box center [1172, 102] width 12 height 12
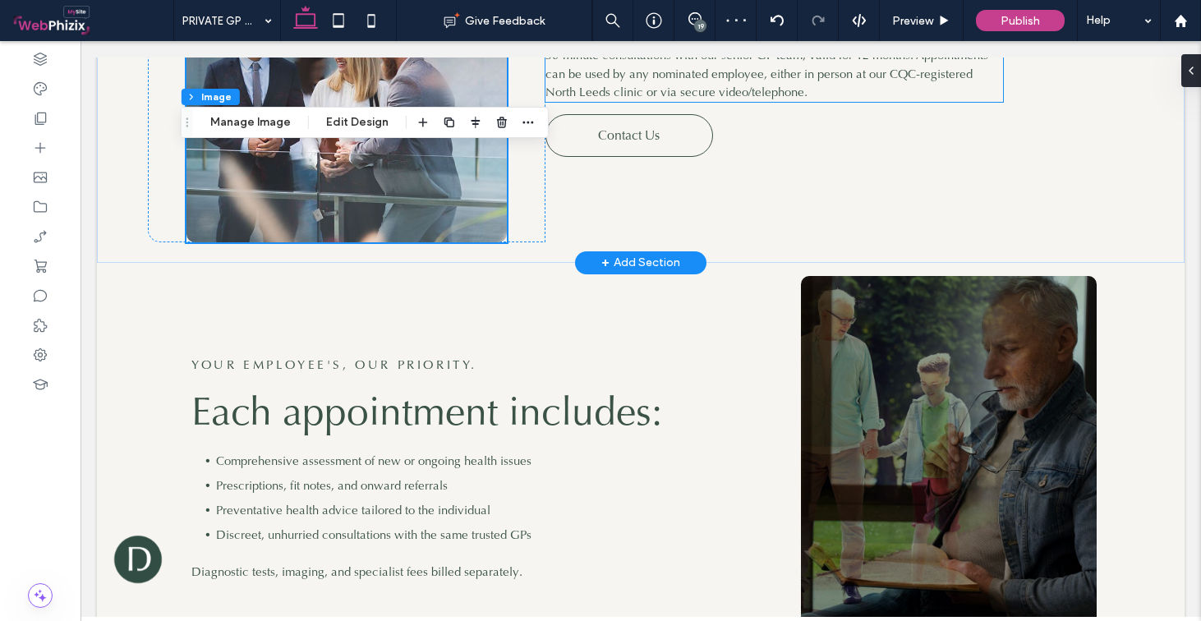
scroll to position [1266, 0]
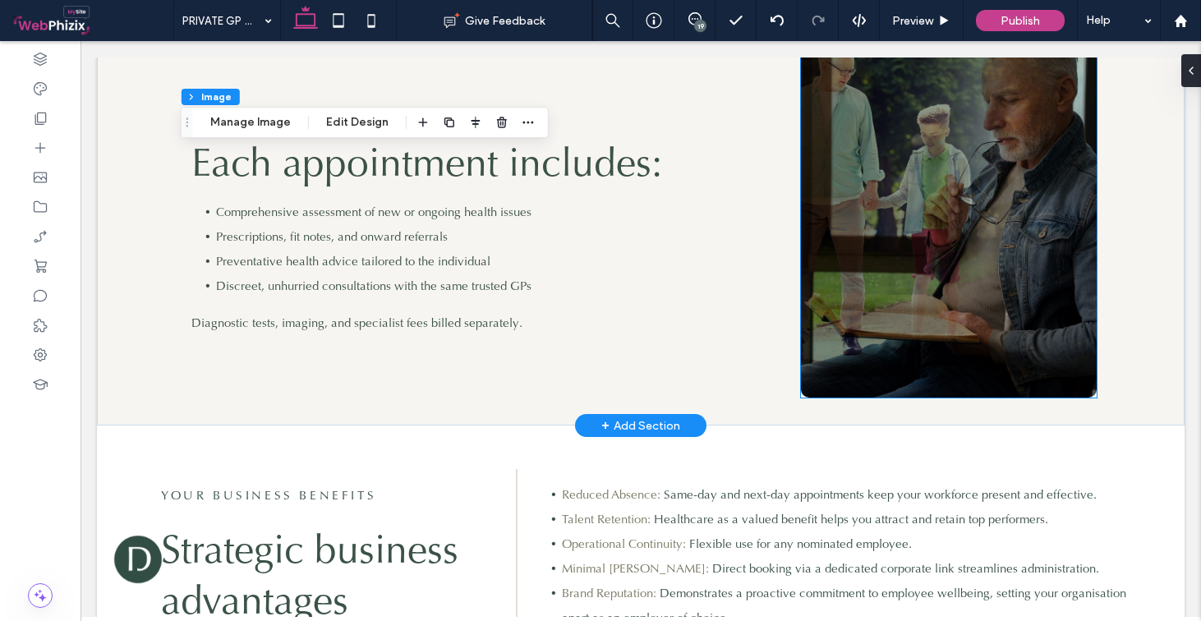
click at [931, 164] on img at bounding box center [949, 212] width 296 height 371
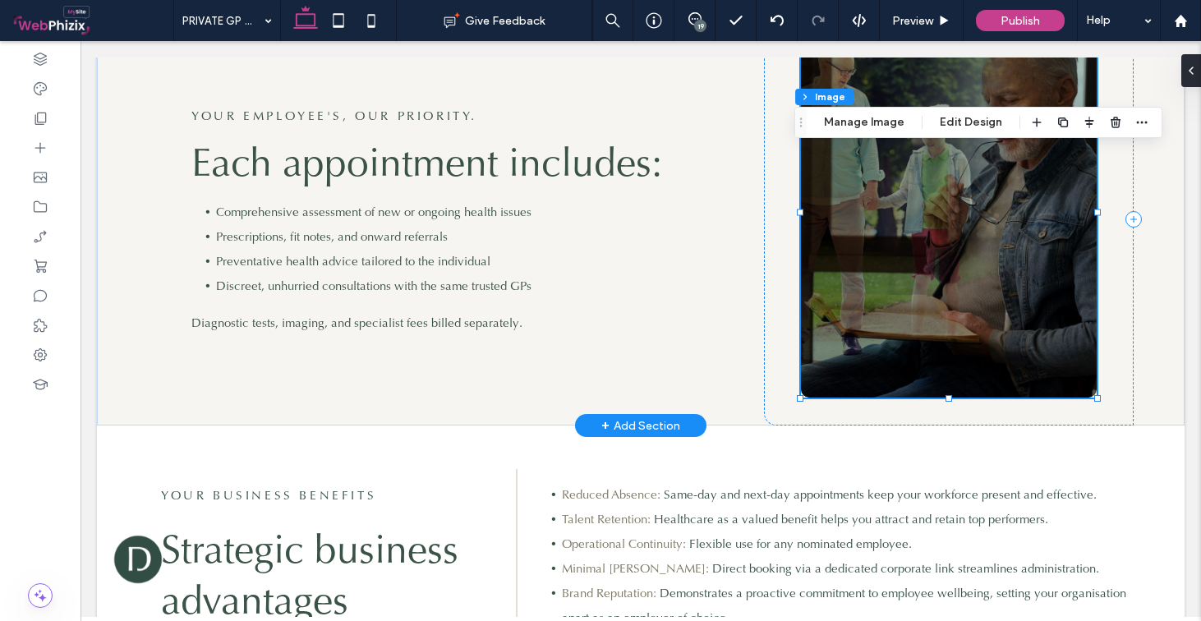
type input "**"
click at [850, 125] on button "Manage Image" at bounding box center [865, 123] width 102 height 20
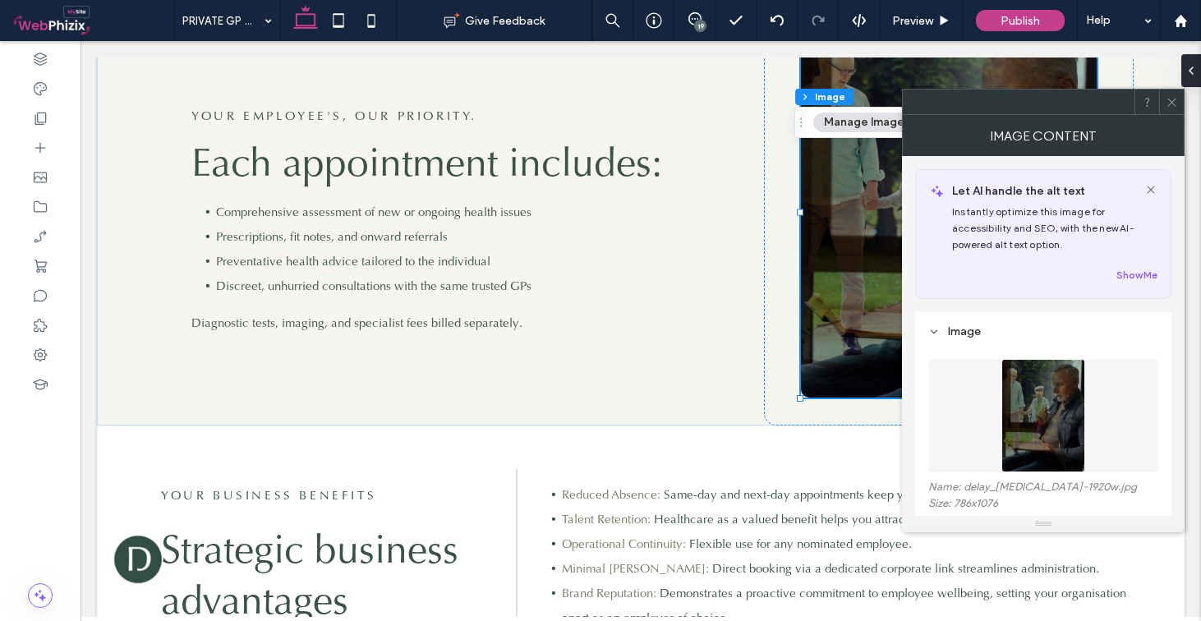
scroll to position [158, 0]
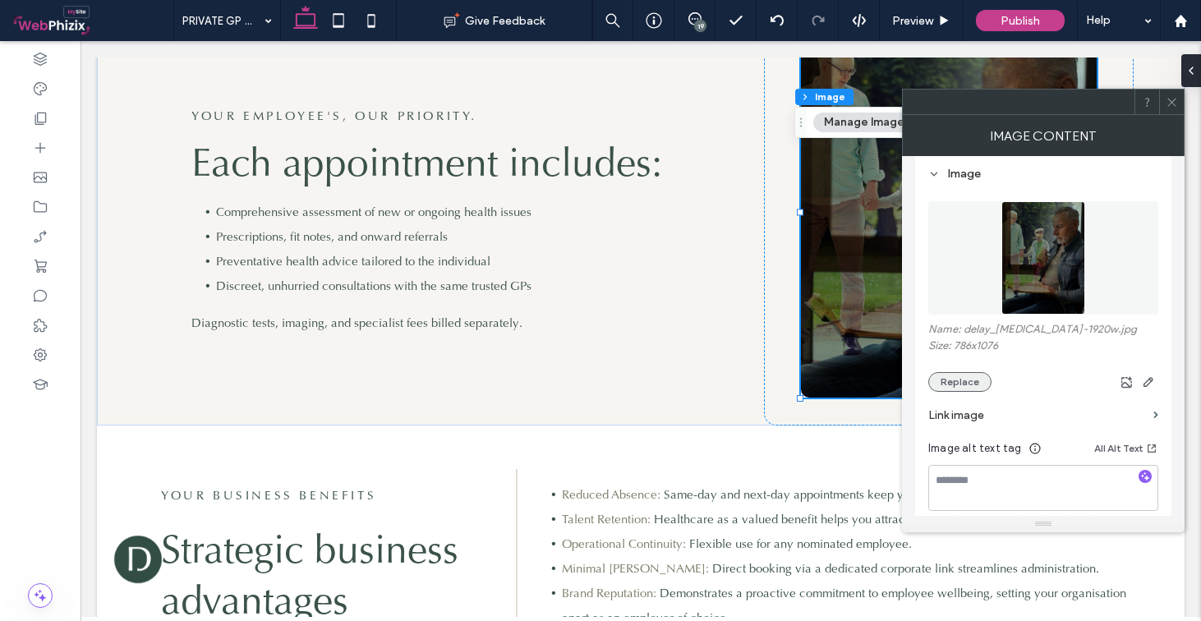
click at [961, 387] on button "Replace" at bounding box center [960, 382] width 63 height 20
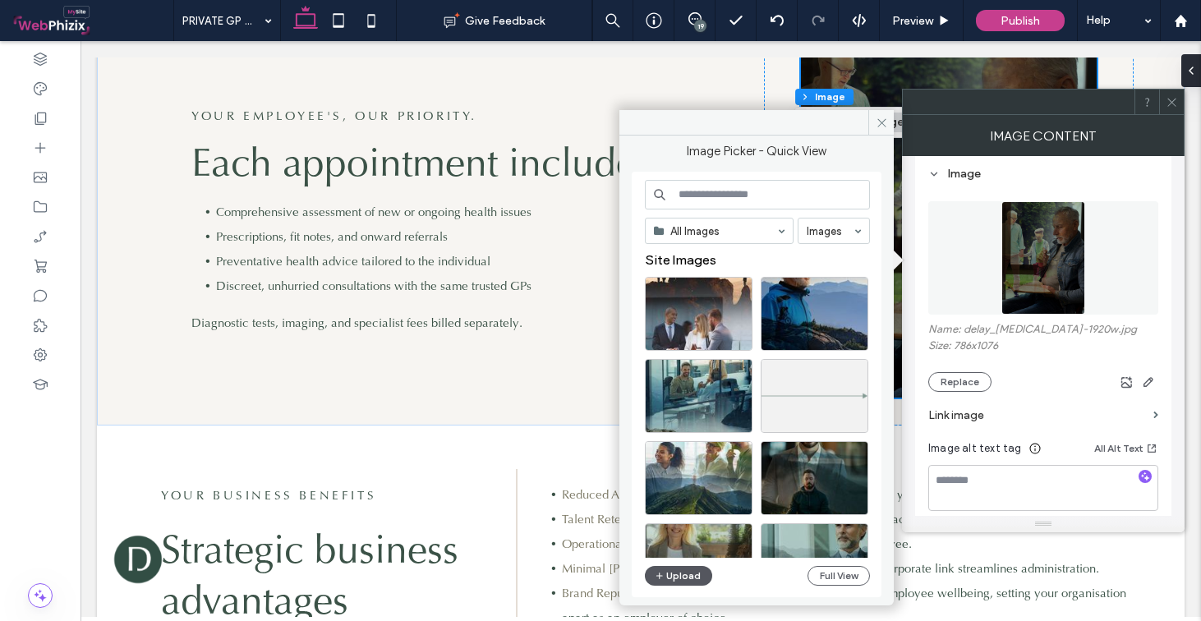
click at [701, 572] on button "Upload" at bounding box center [678, 576] width 67 height 20
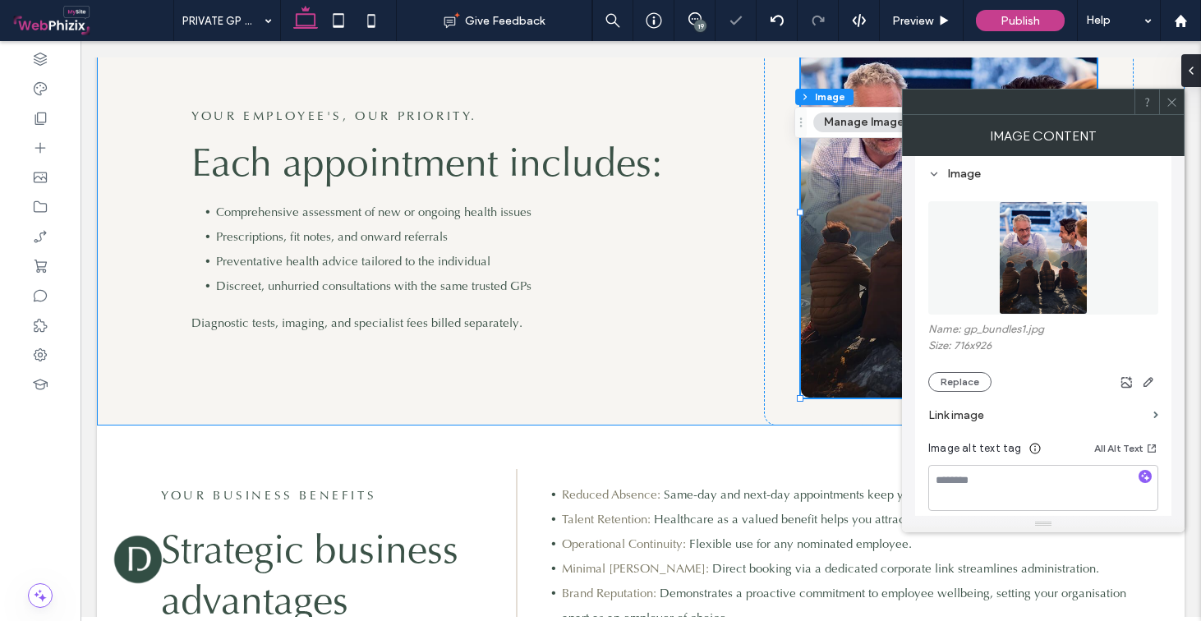
click at [1176, 101] on icon at bounding box center [1172, 102] width 12 height 12
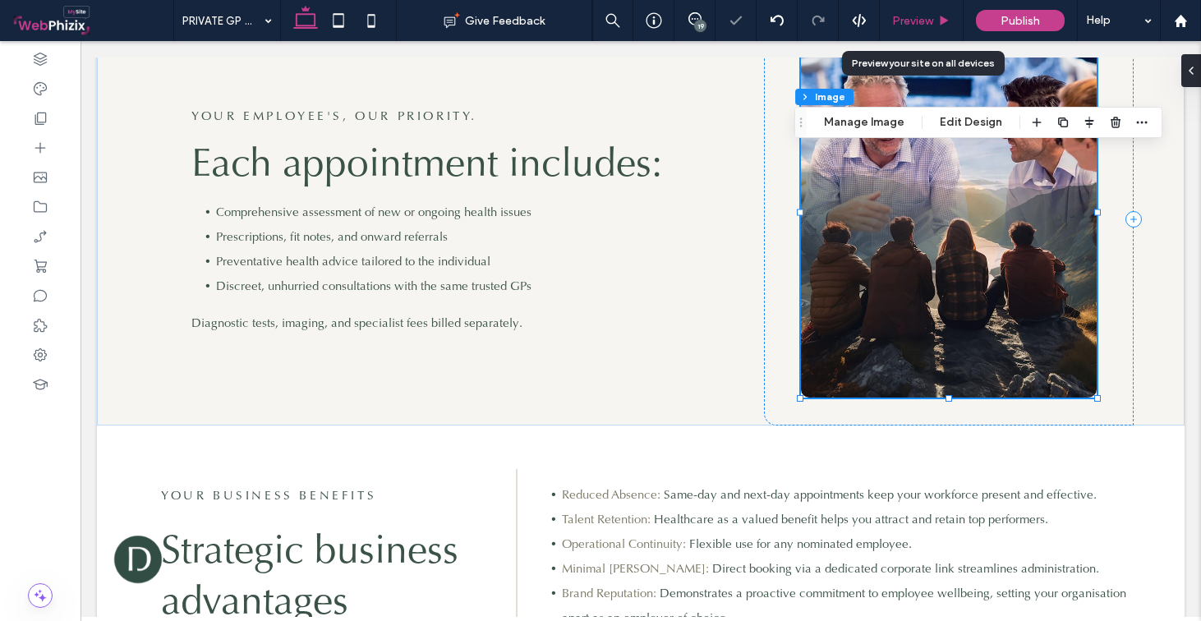
click at [929, 16] on span "Preview" at bounding box center [912, 21] width 41 height 14
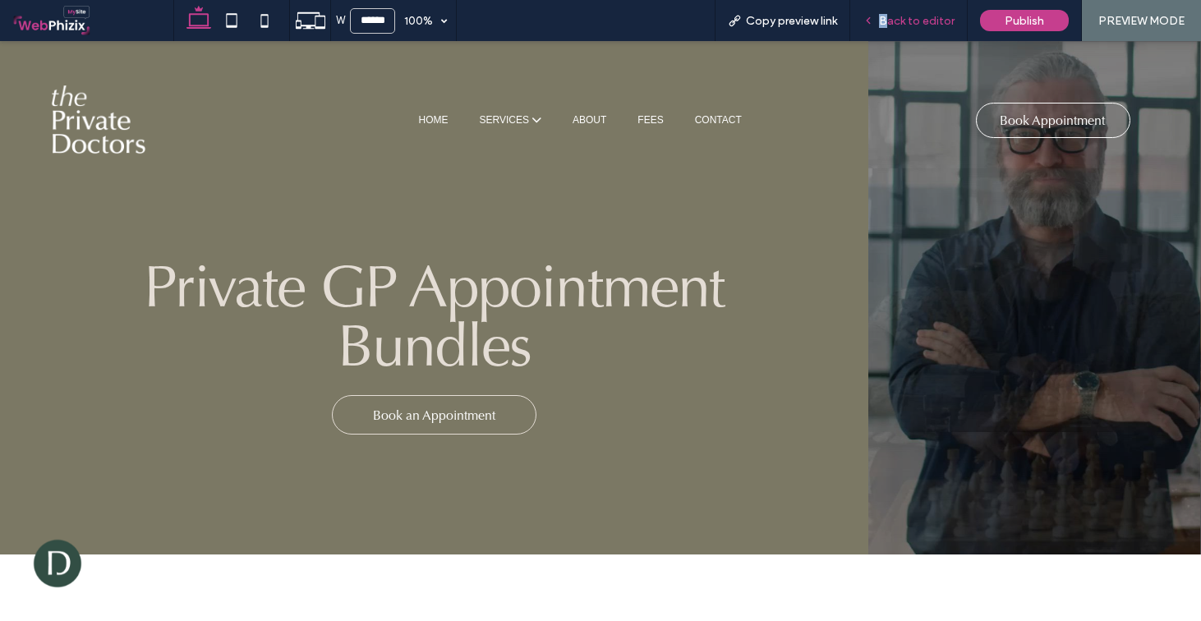
click at [887, 21] on span "Back to editor" at bounding box center [917, 21] width 76 height 14
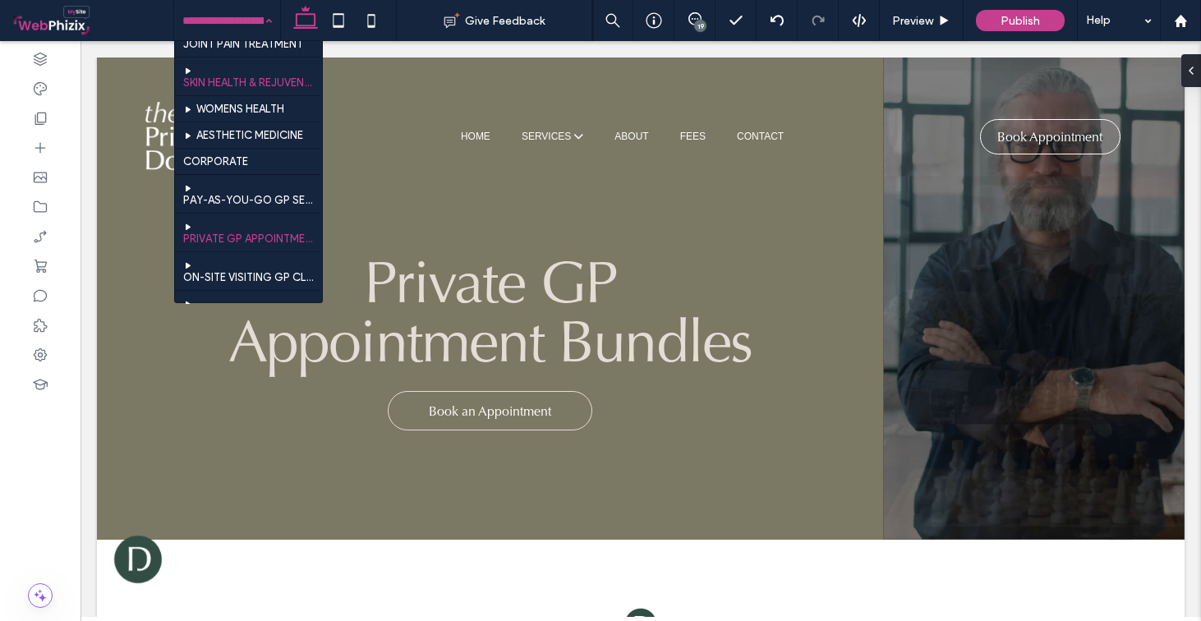
scroll to position [664, 0]
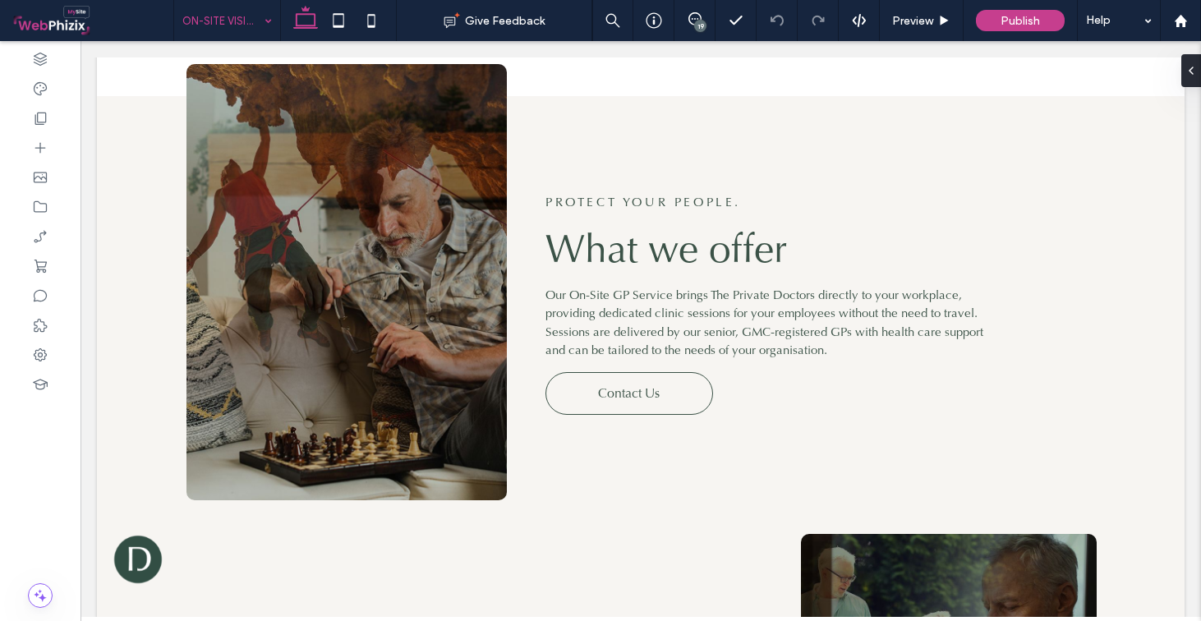
scroll to position [752, 0]
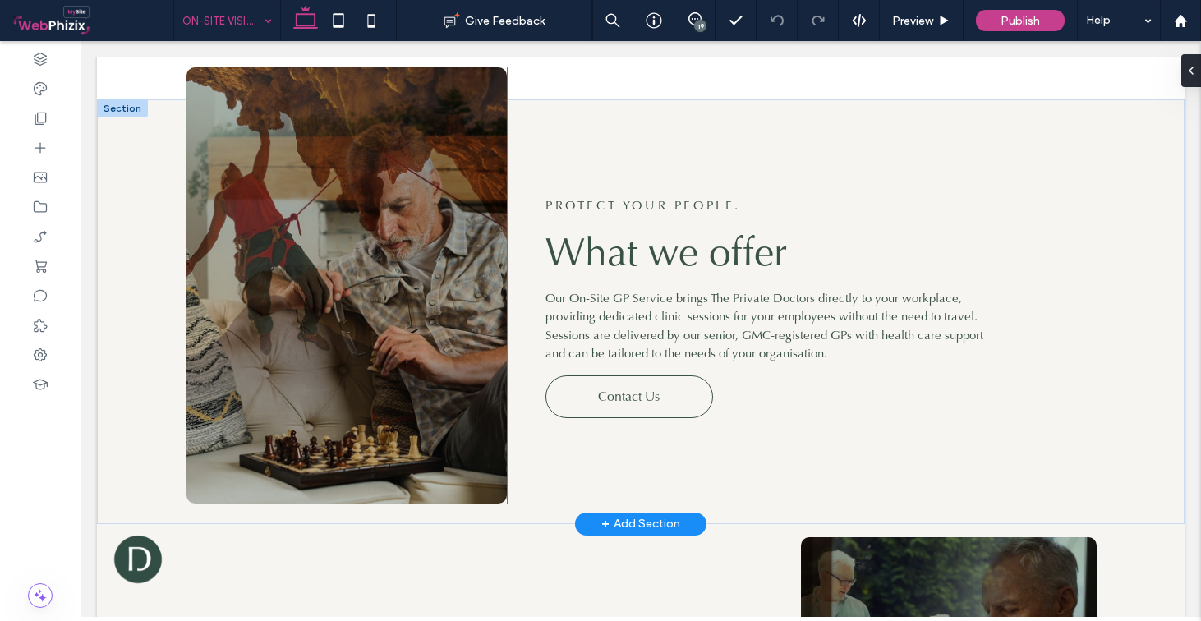
click at [304, 163] on img at bounding box center [347, 285] width 320 height 436
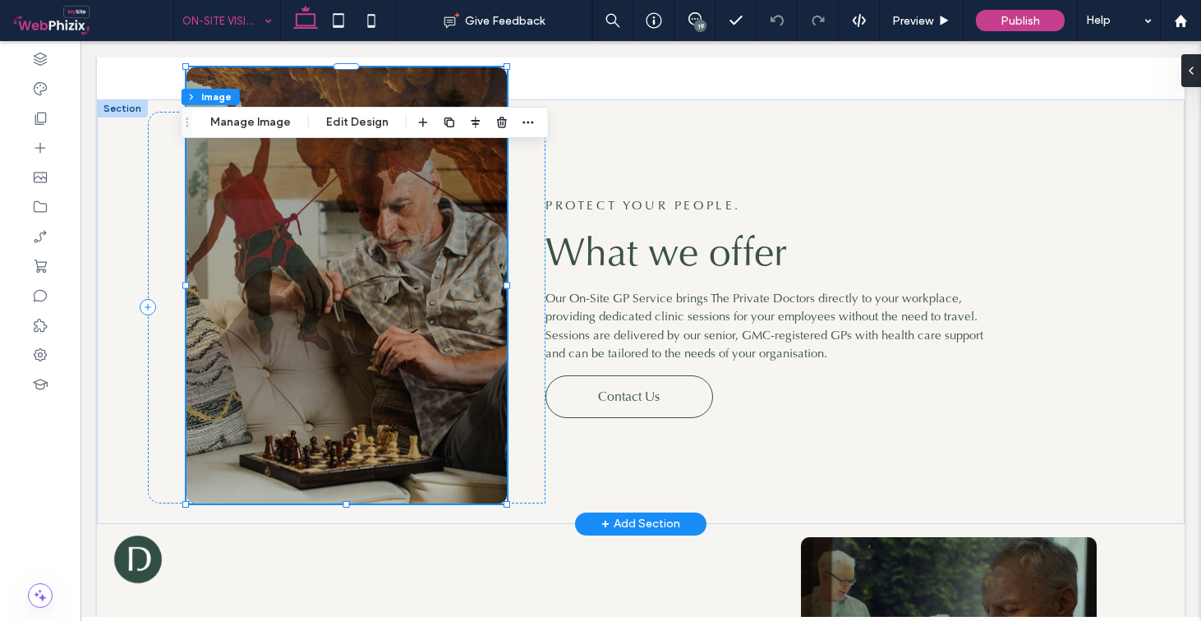
type input "**"
click at [251, 132] on div "Section Column Image Manage Image Edit Design" at bounding box center [365, 122] width 368 height 31
click at [252, 130] on button "Manage Image" at bounding box center [251, 123] width 102 height 20
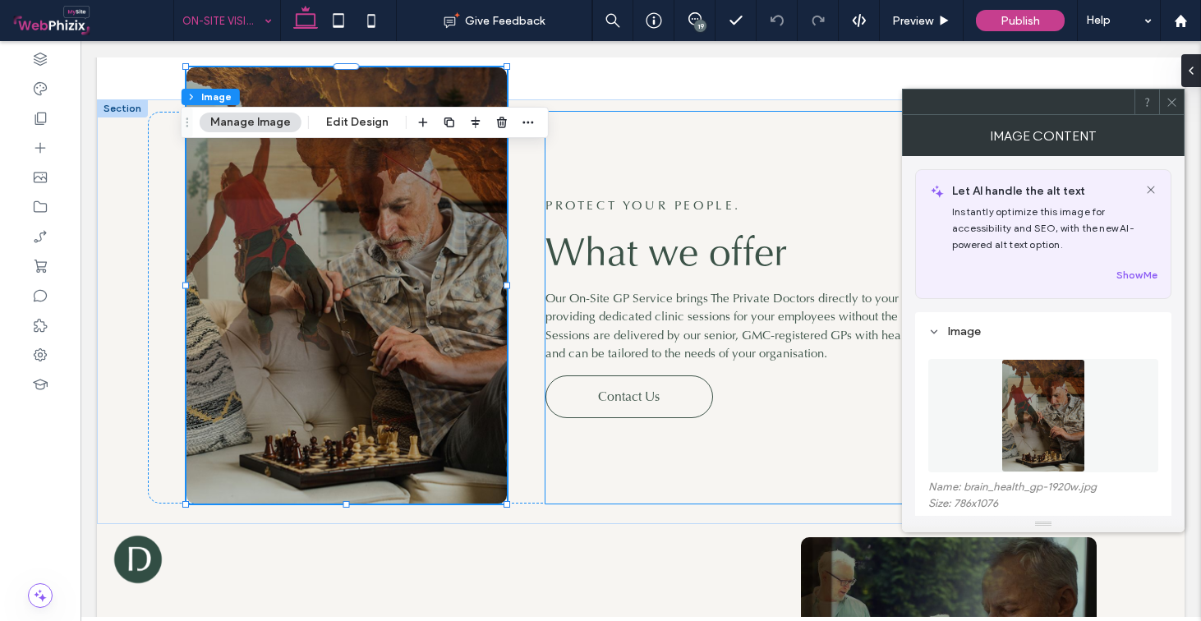
scroll to position [149, 0]
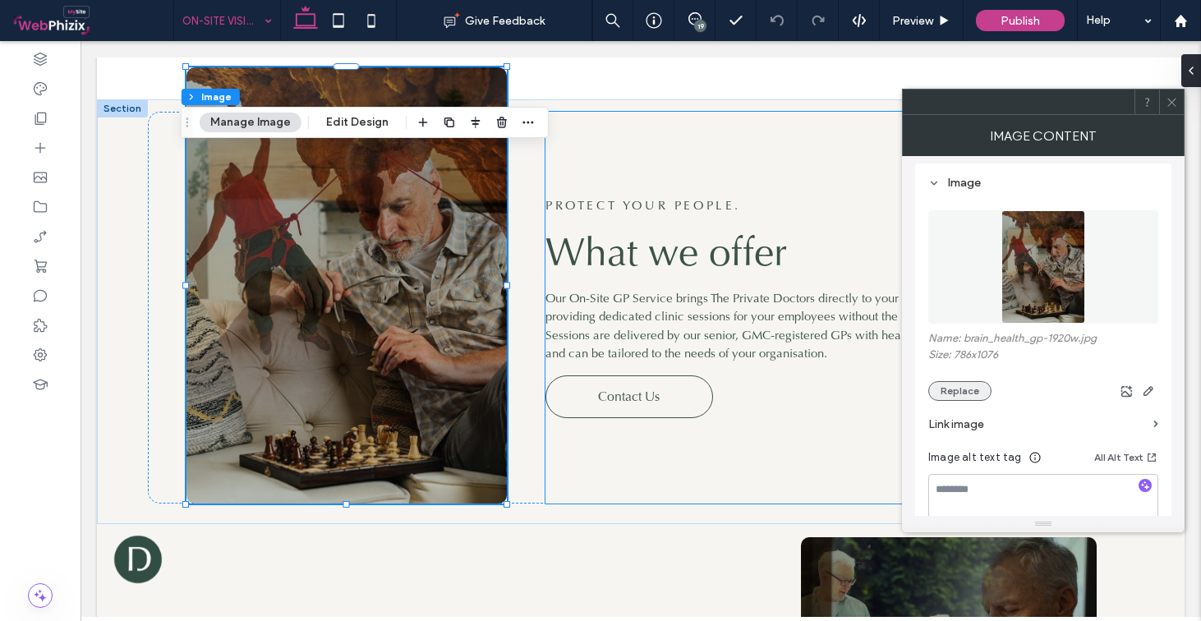
click at [953, 390] on button "Replace" at bounding box center [960, 391] width 63 height 20
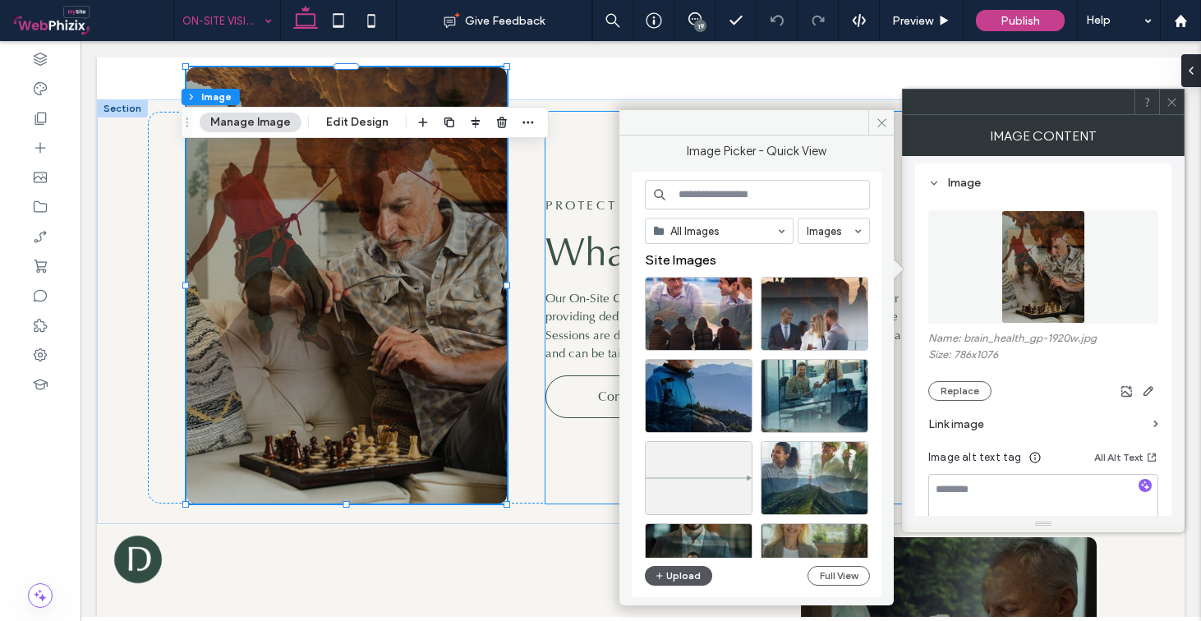
click at [699, 572] on button "Upload" at bounding box center [678, 576] width 67 height 20
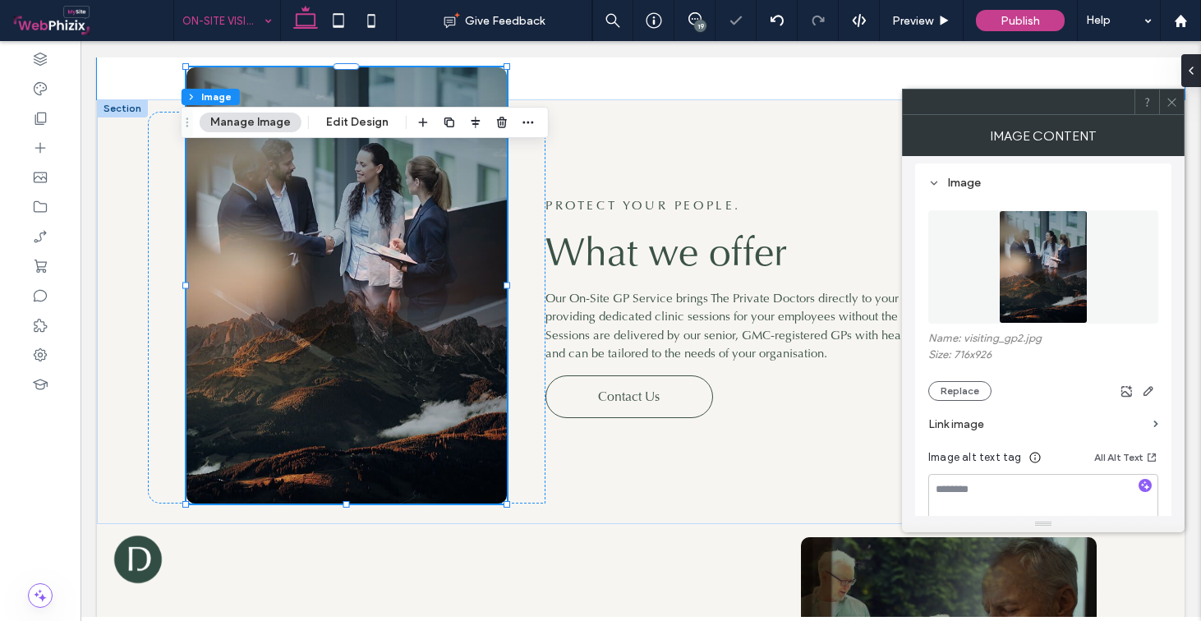
click at [1169, 103] on icon at bounding box center [1172, 102] width 12 height 12
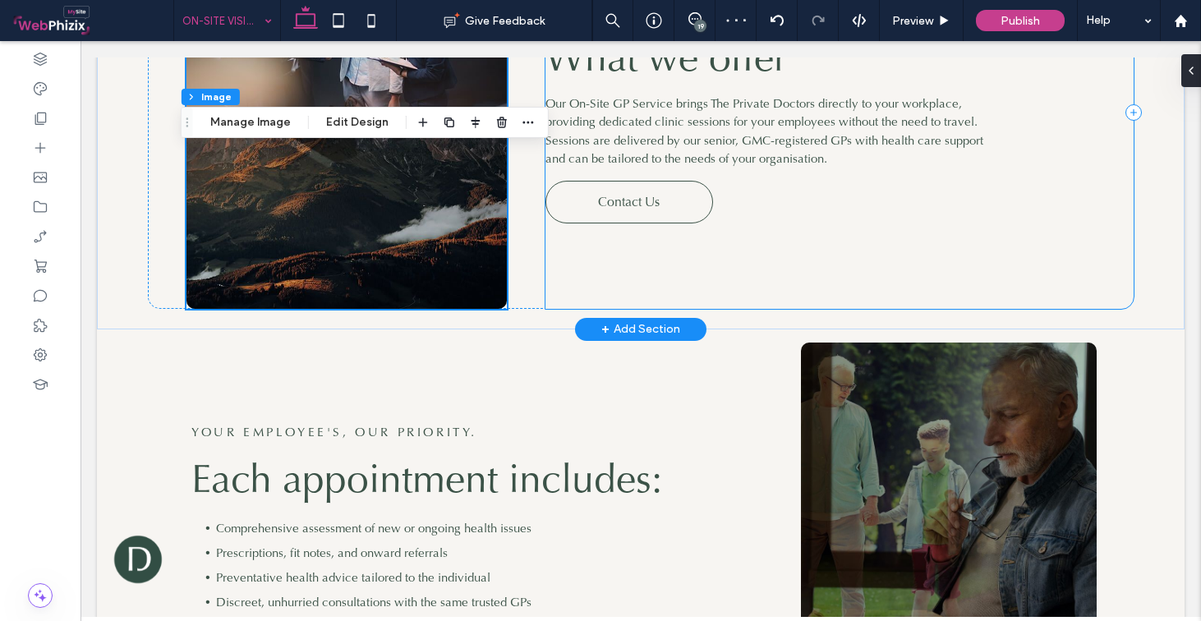
scroll to position [1235, 0]
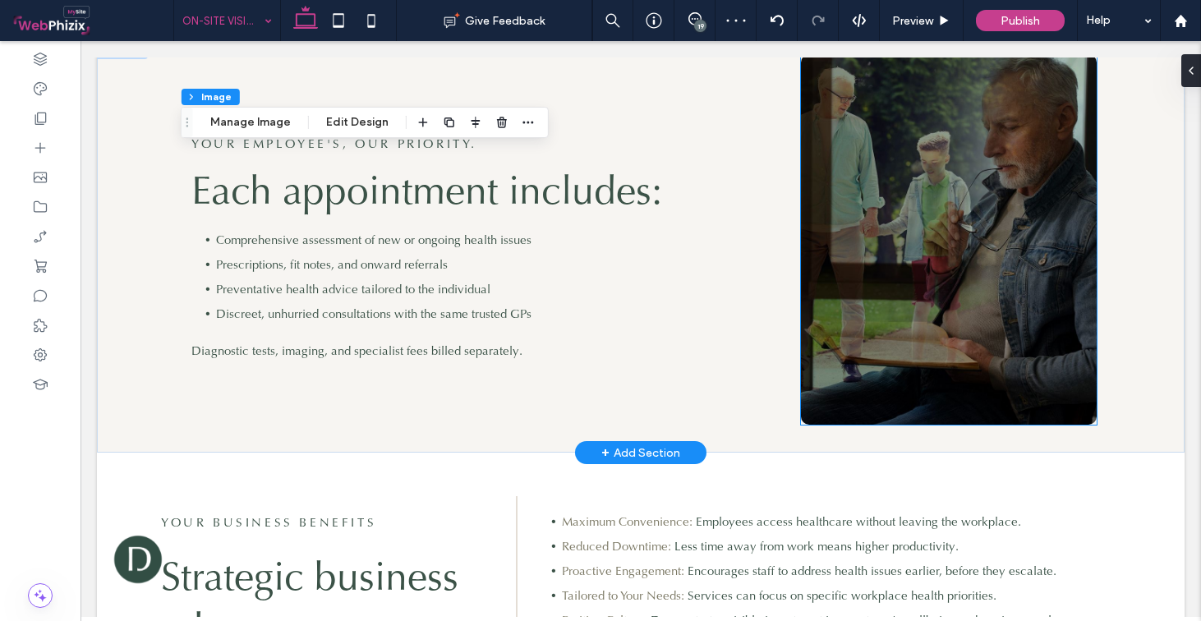
click at [947, 169] on img at bounding box center [949, 239] width 296 height 371
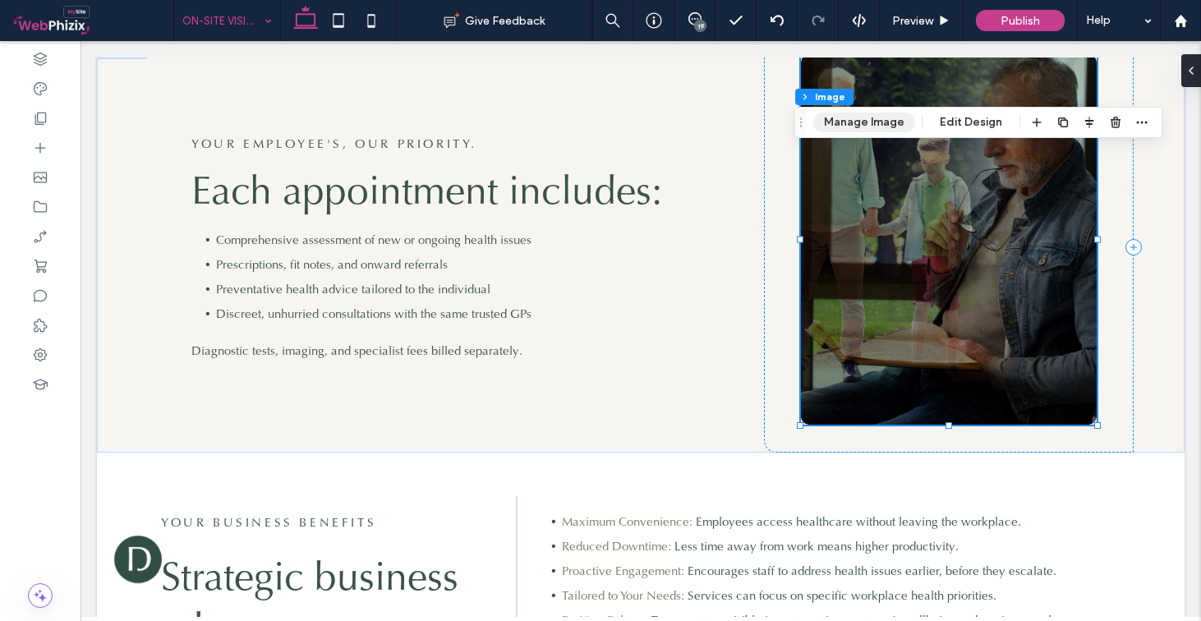
click at [856, 131] on button "Manage Image" at bounding box center [865, 123] width 102 height 20
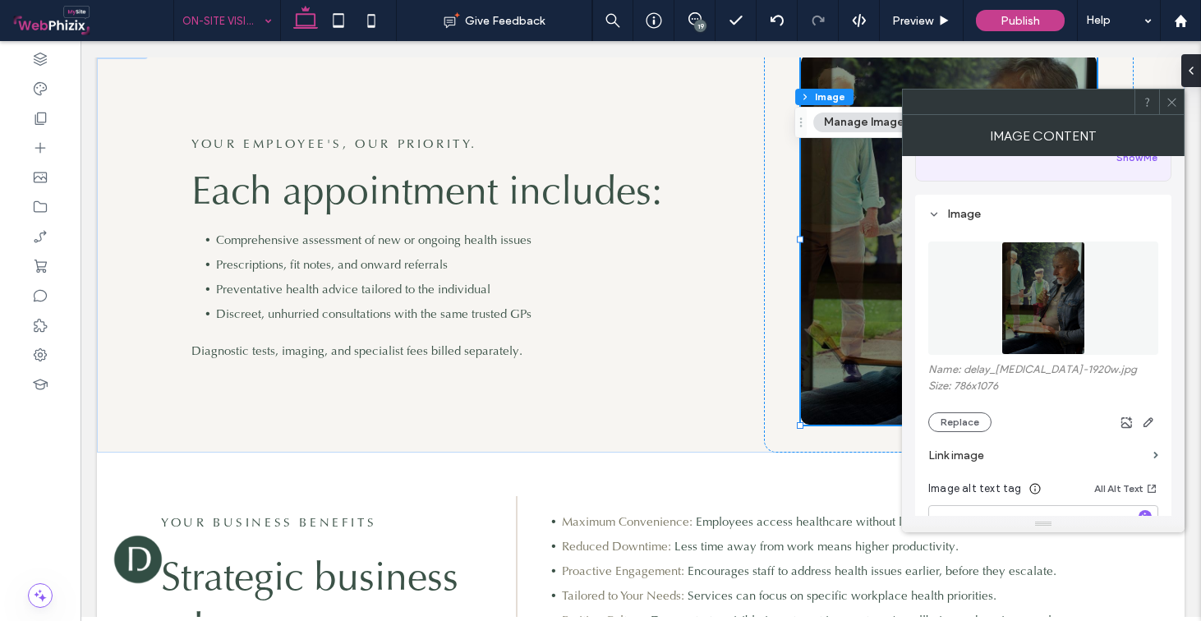
scroll to position [220, 0]
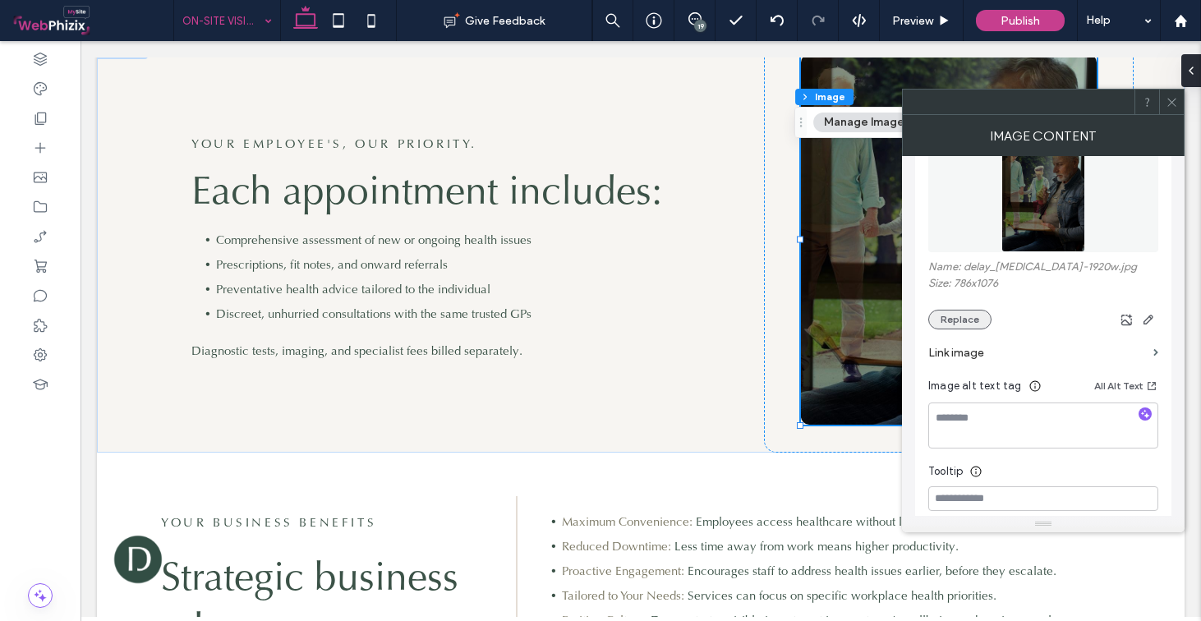
click at [979, 317] on button "Replace" at bounding box center [960, 320] width 63 height 20
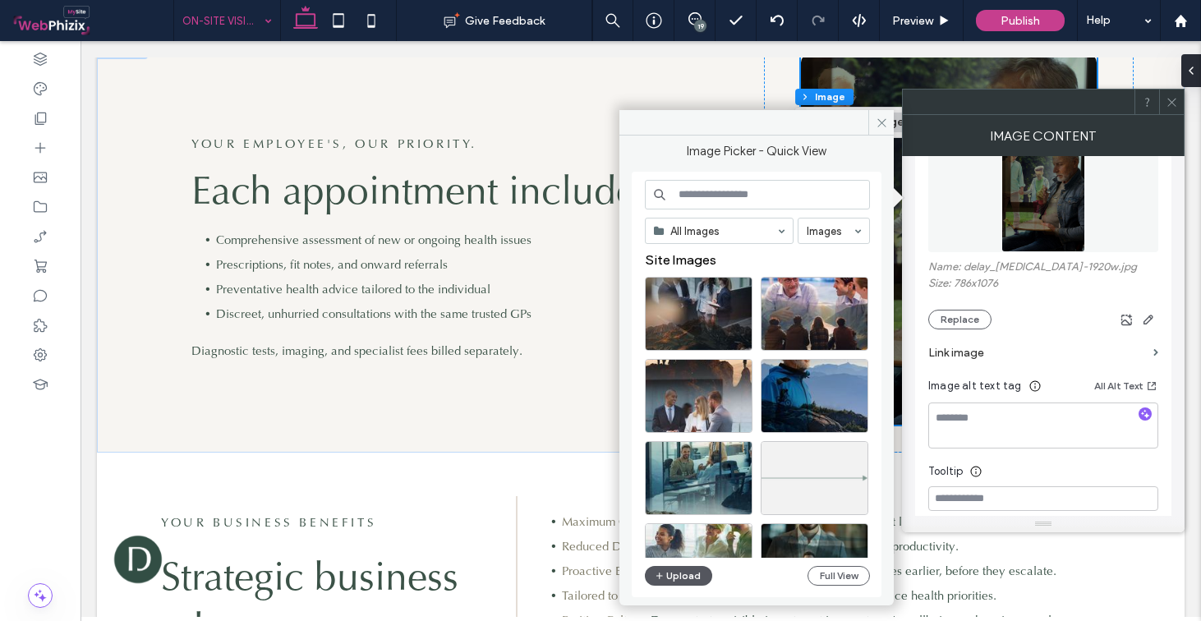
click at [681, 576] on button "Upload" at bounding box center [678, 576] width 67 height 20
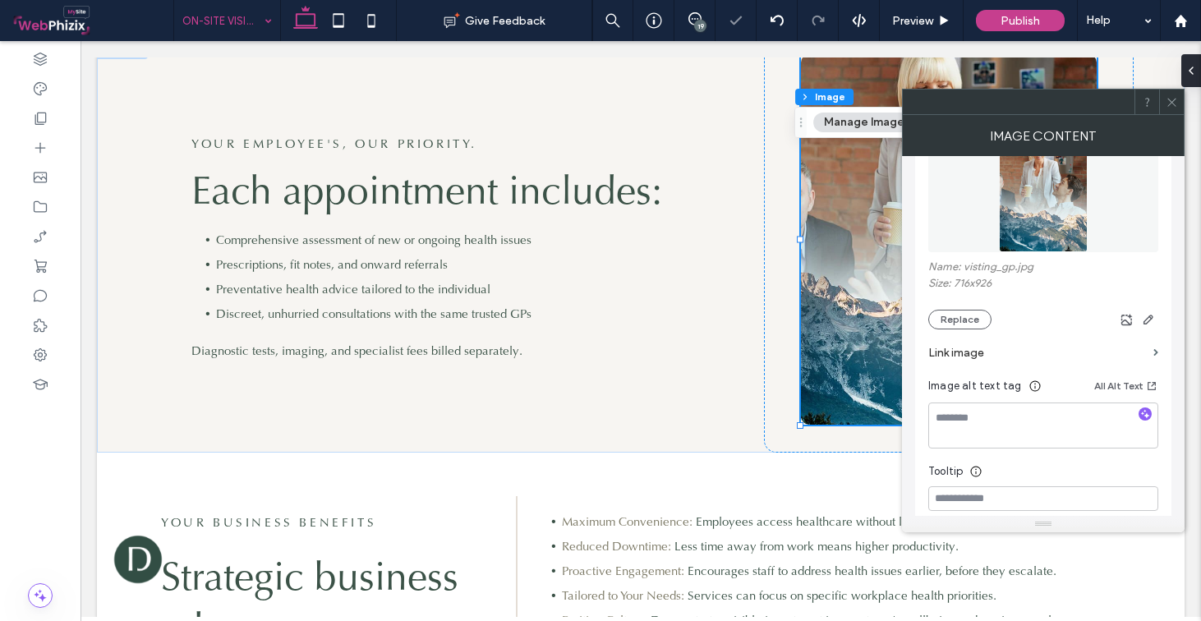
click at [1174, 100] on icon at bounding box center [1172, 102] width 12 height 12
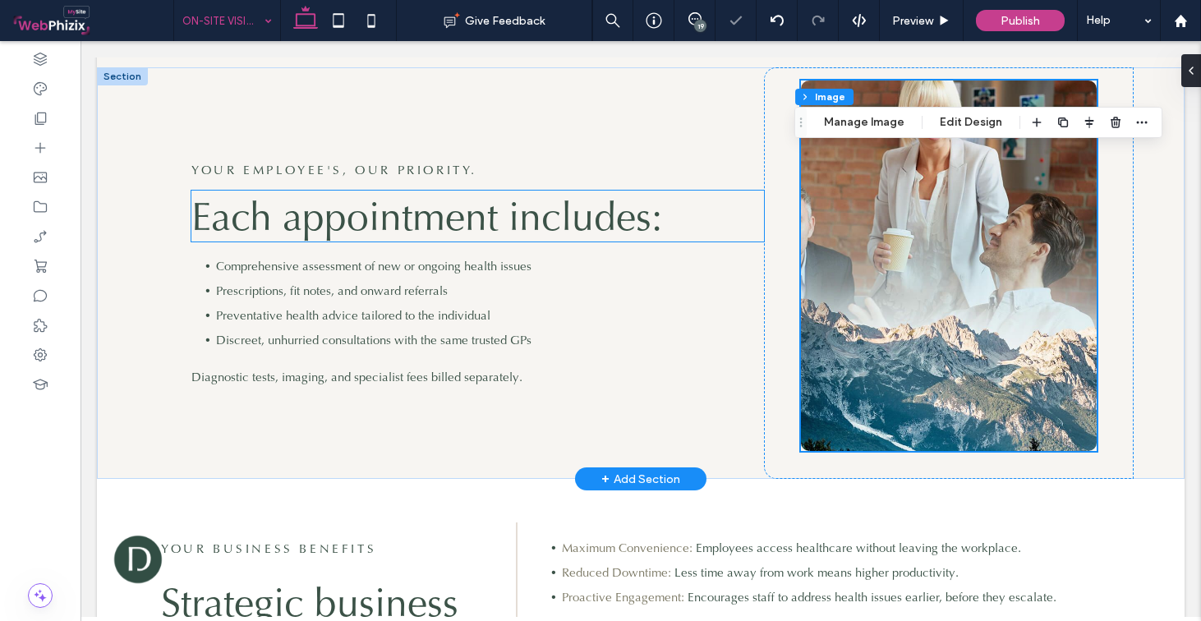
scroll to position [1187, 0]
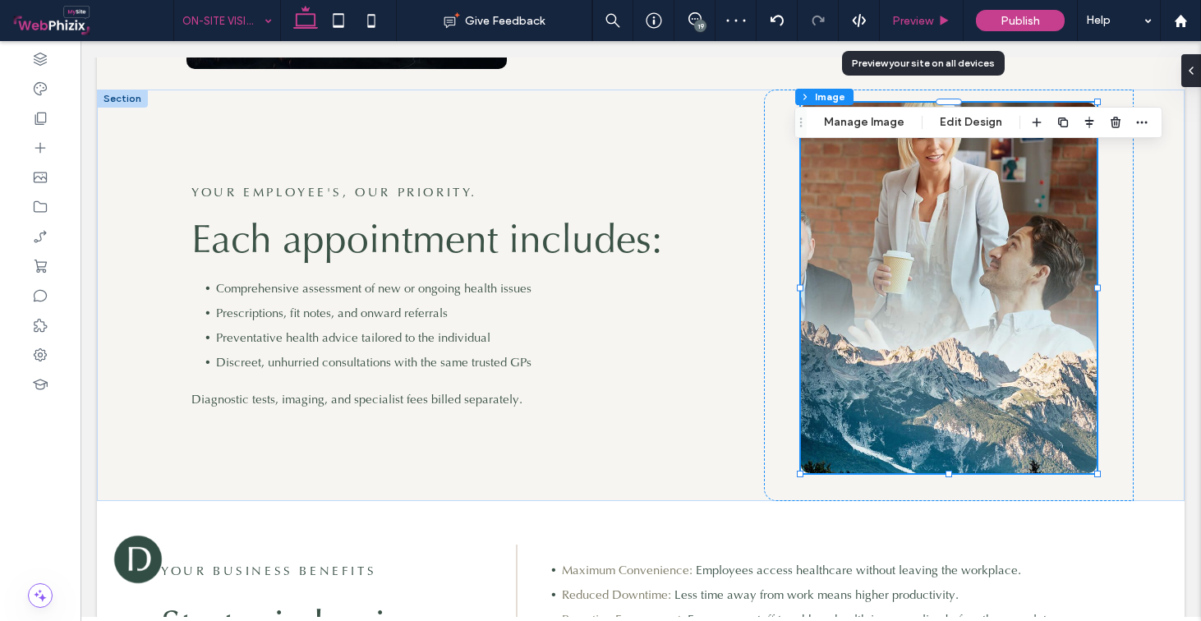
click at [912, 23] on span "Preview" at bounding box center [912, 21] width 41 height 14
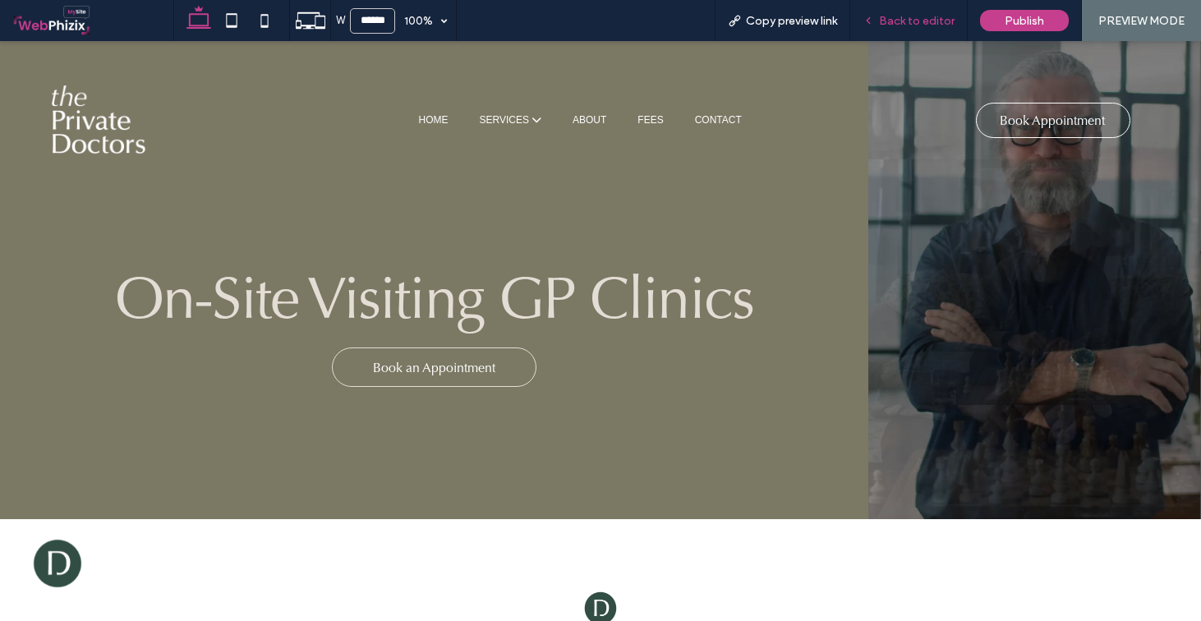
click at [899, 20] on span "Back to editor" at bounding box center [917, 21] width 76 height 14
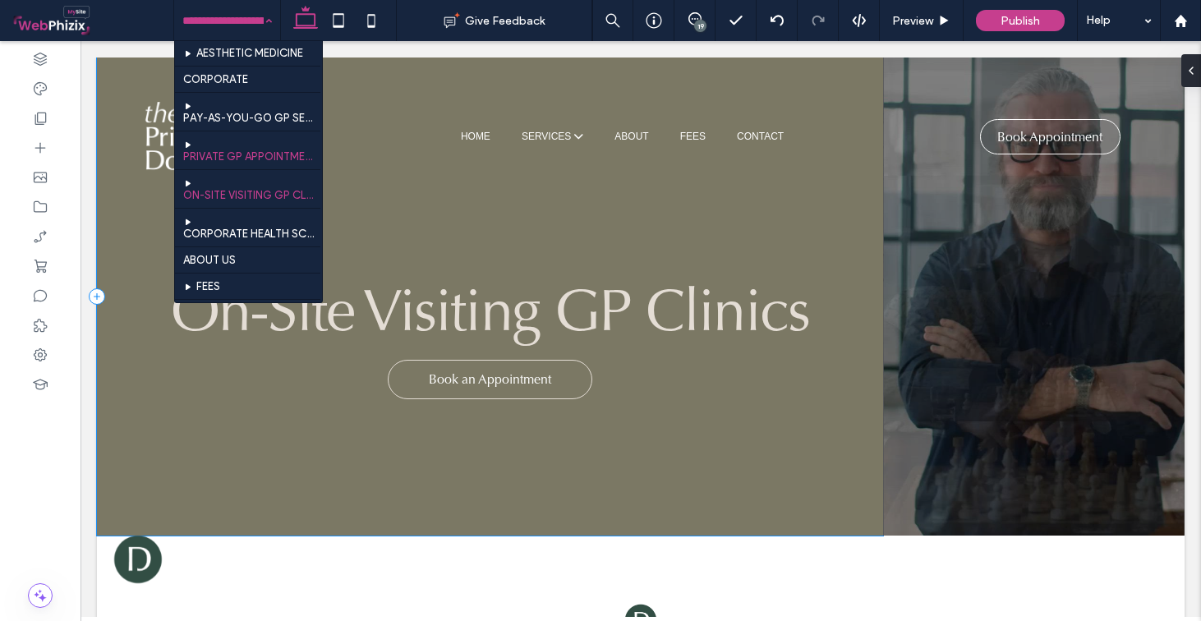
scroll to position [656, 0]
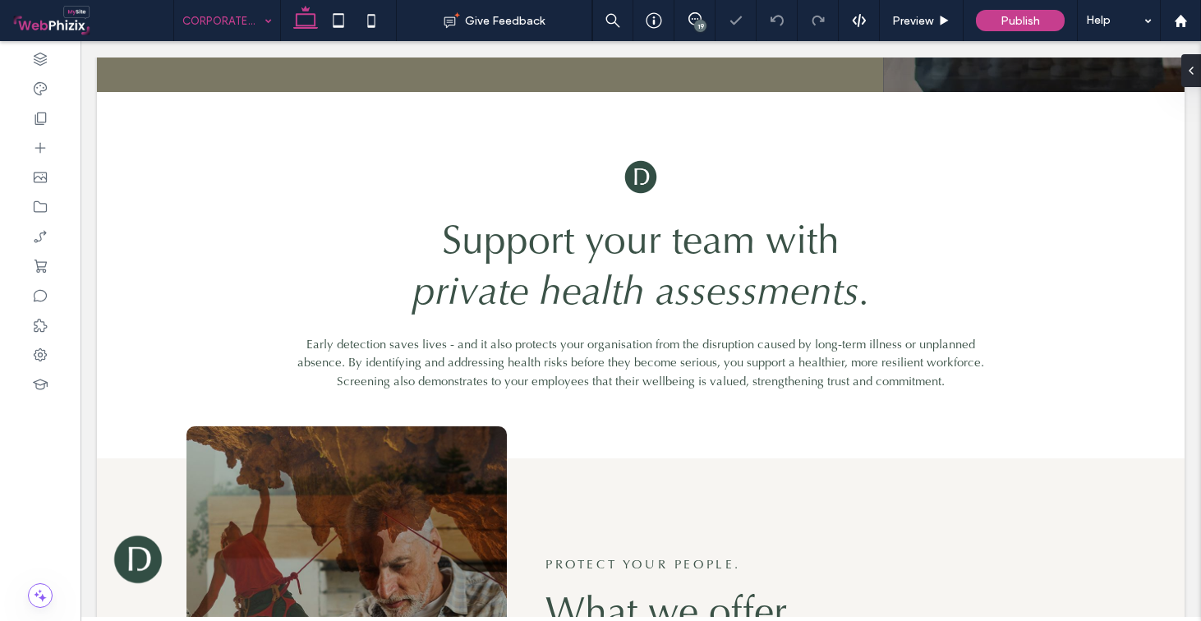
scroll to position [763, 0]
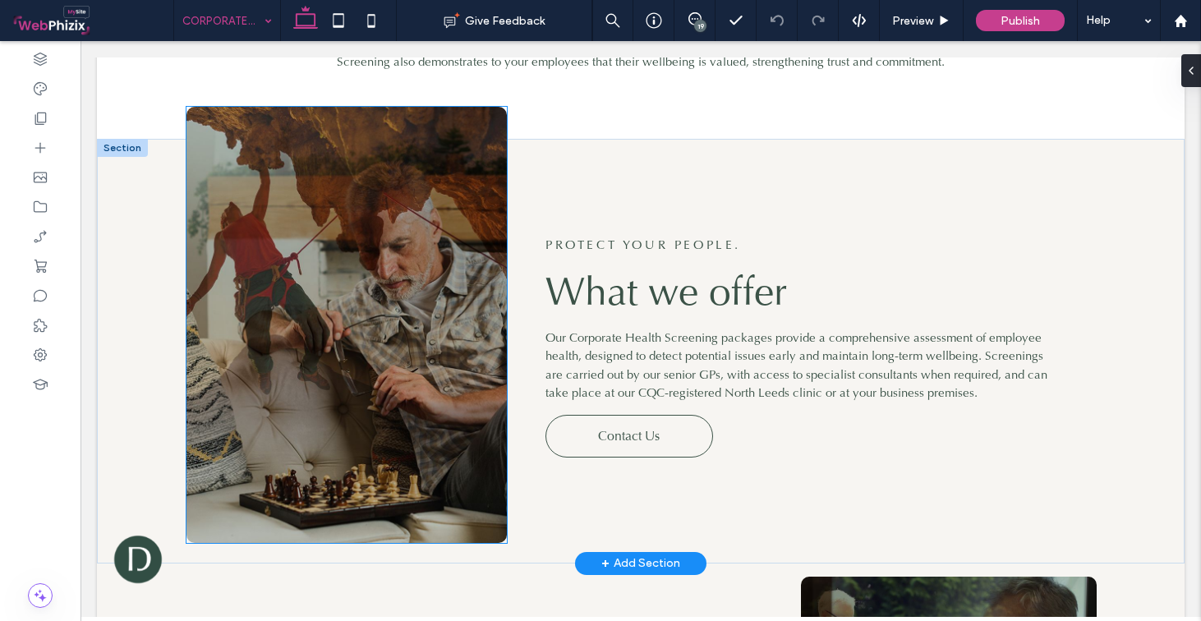
click at [354, 242] on img at bounding box center [347, 325] width 320 height 436
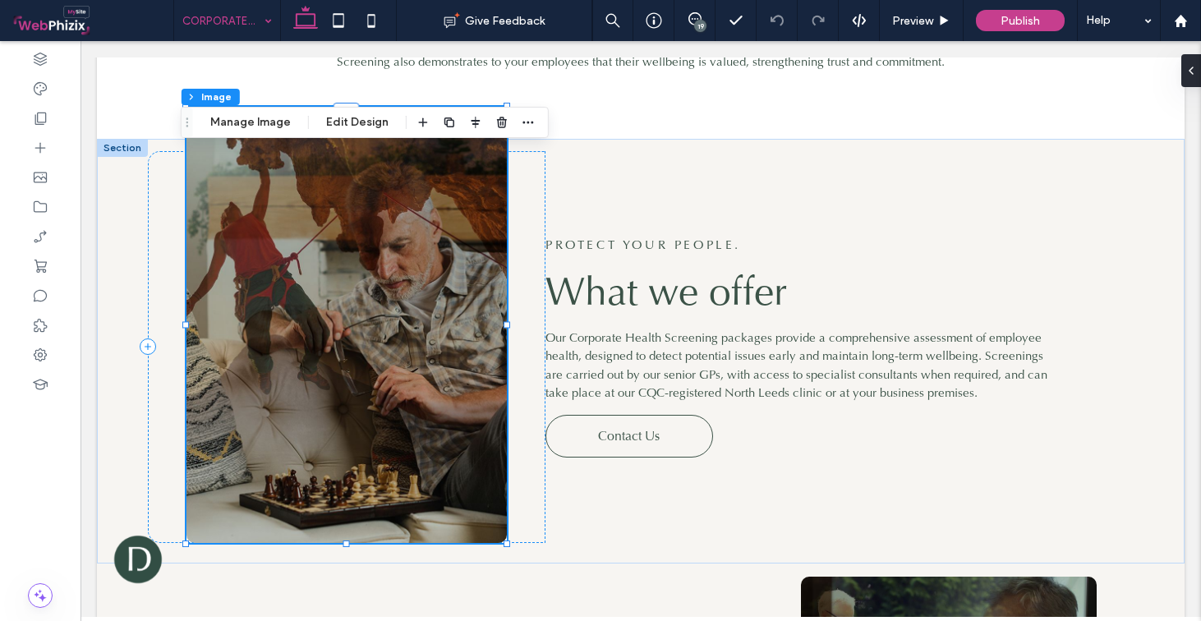
click at [240, 135] on div "Section Column Image Manage Image Edit Design" at bounding box center [365, 122] width 368 height 31
click at [241, 131] on button "Manage Image" at bounding box center [251, 123] width 102 height 20
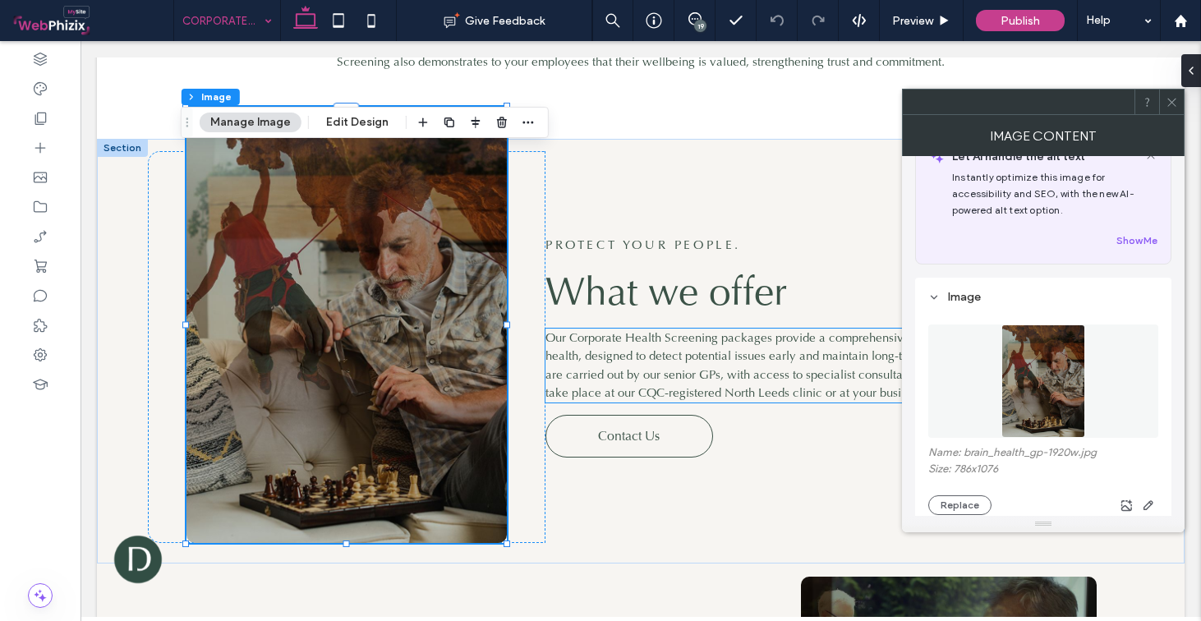
scroll to position [38, 0]
click at [966, 501] on button "Replace" at bounding box center [960, 502] width 63 height 20
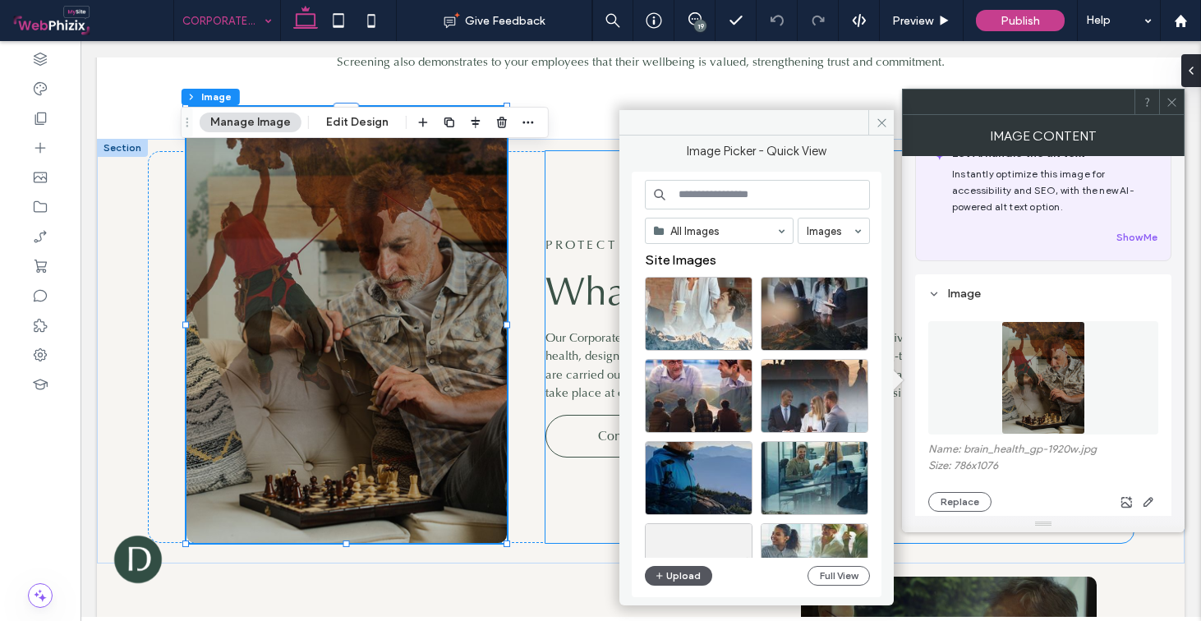
click at [691, 578] on button "Upload" at bounding box center [678, 576] width 67 height 20
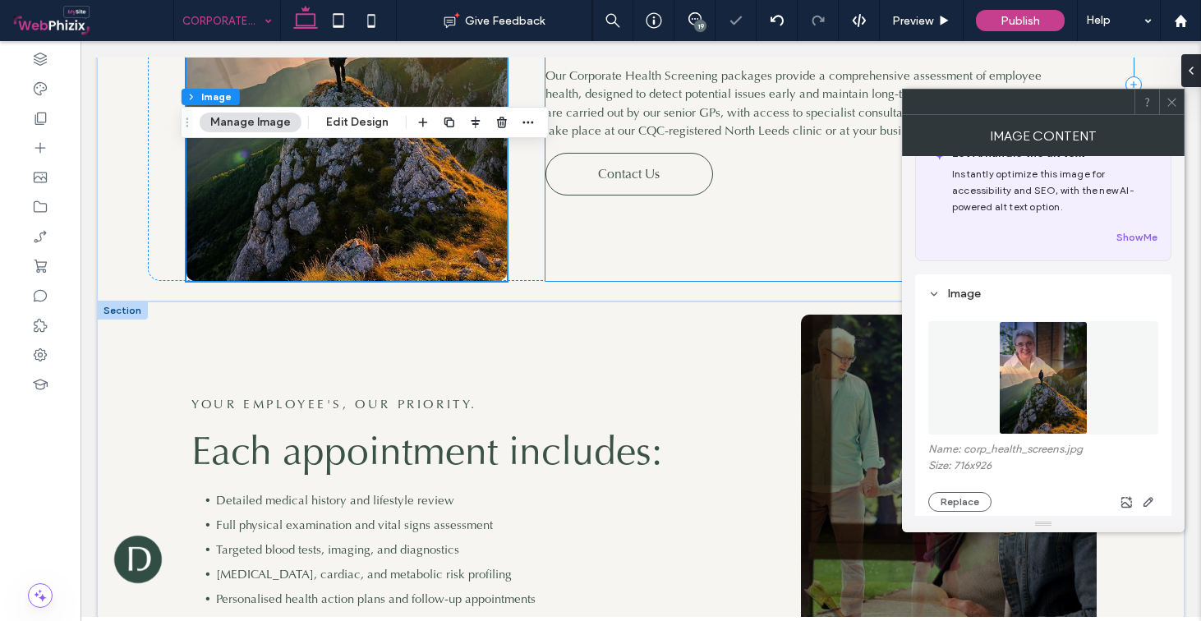
scroll to position [1152, 0]
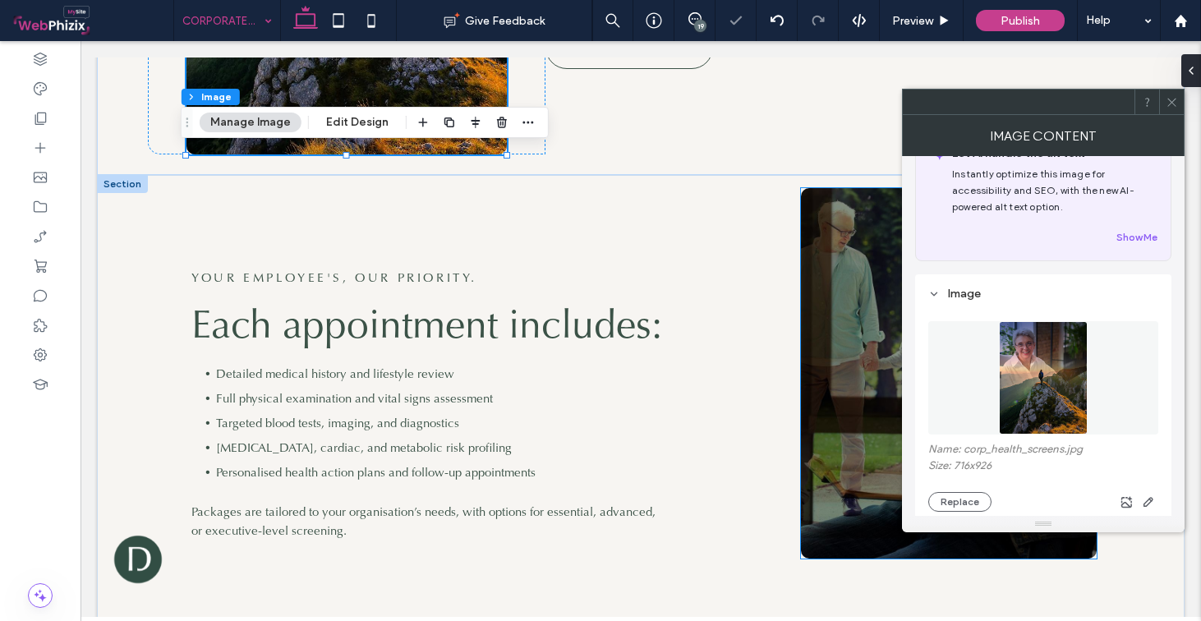
click at [872, 339] on img at bounding box center [949, 373] width 296 height 371
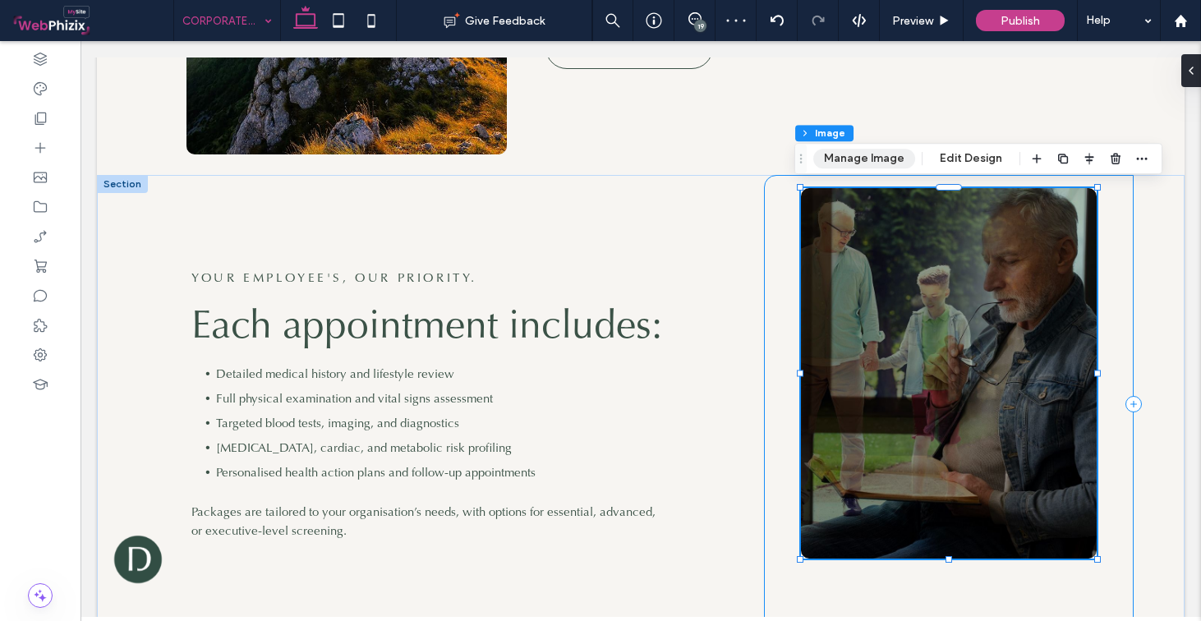
click at [851, 165] on button "Manage Image" at bounding box center [865, 159] width 102 height 20
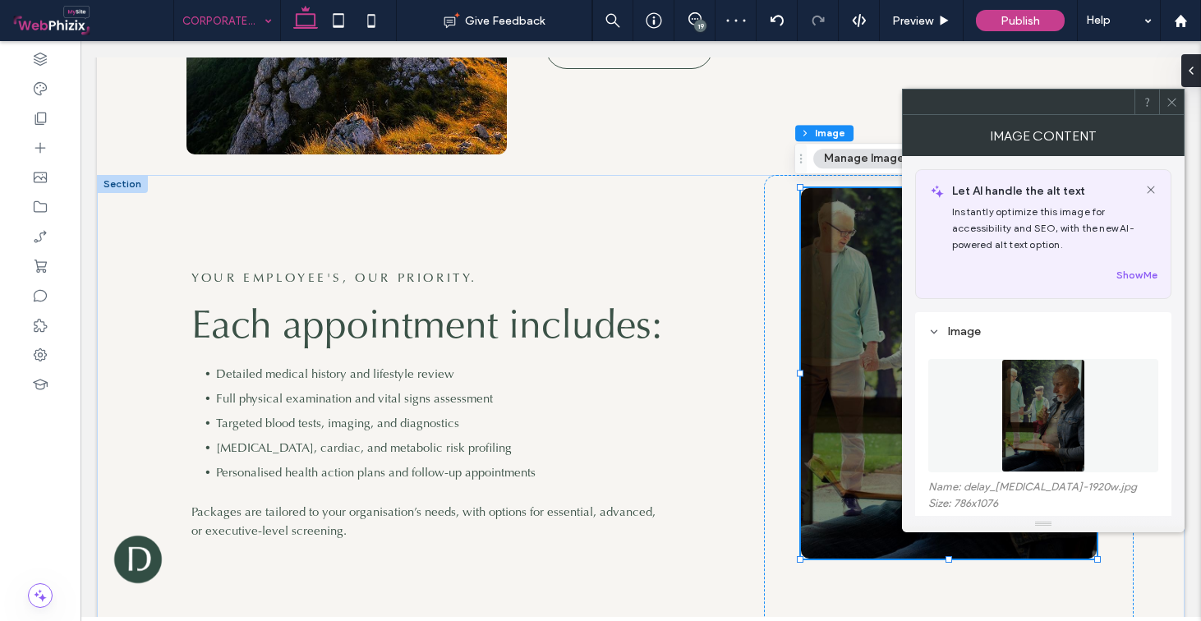
scroll to position [133, 0]
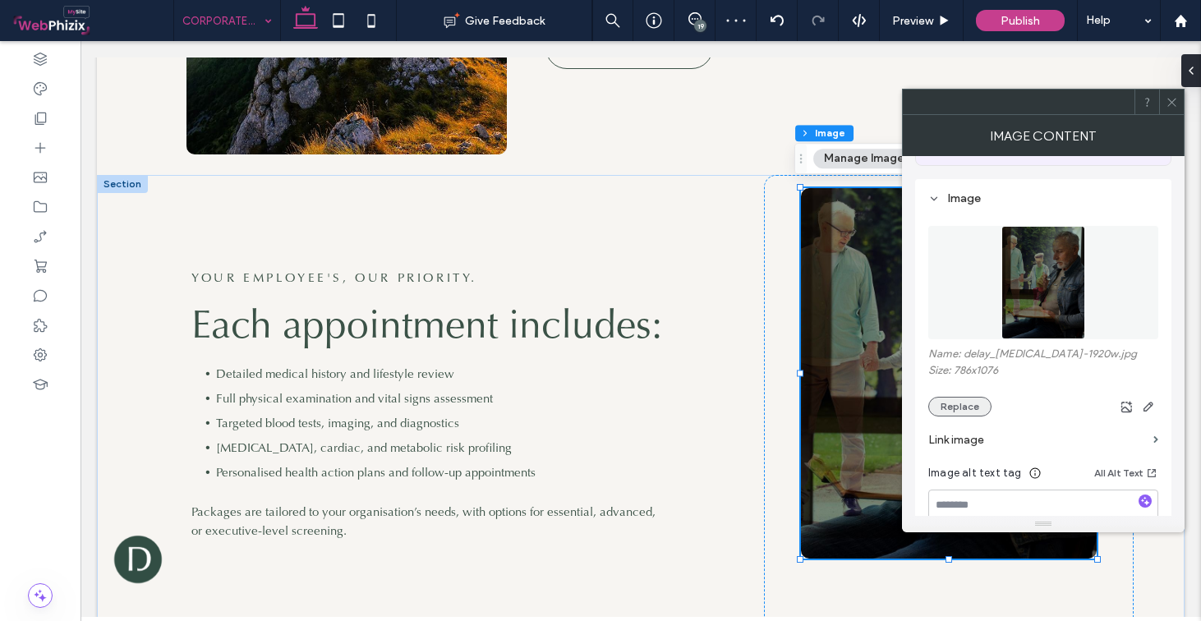
click at [966, 407] on button "Replace" at bounding box center [960, 407] width 63 height 20
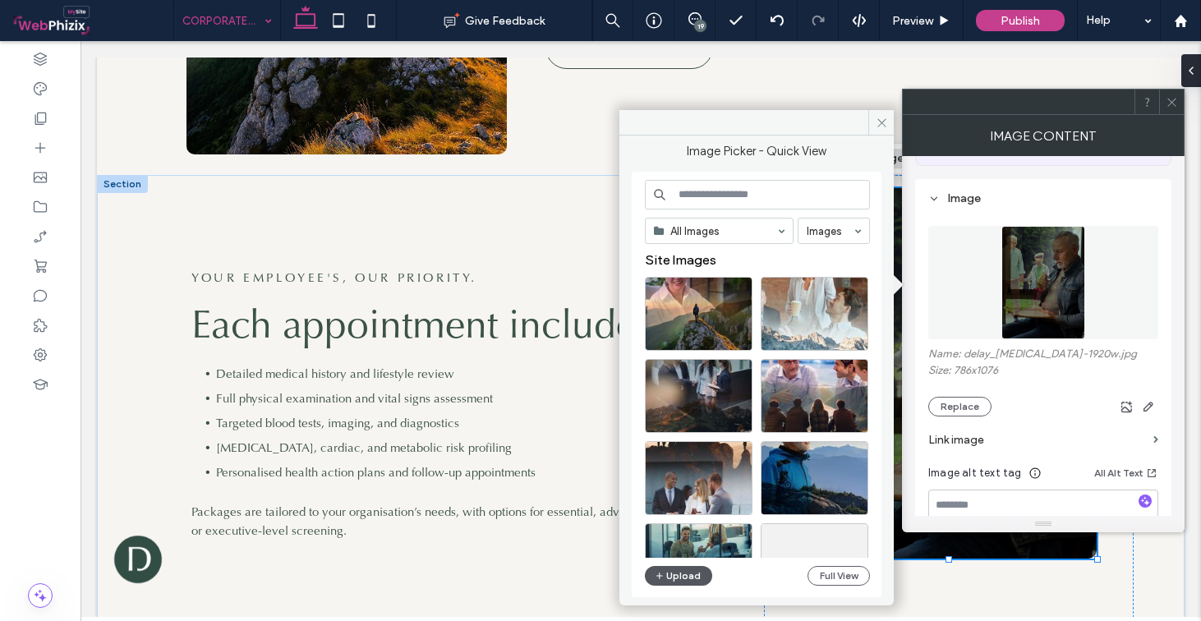
click at [698, 573] on button "Upload" at bounding box center [678, 576] width 67 height 20
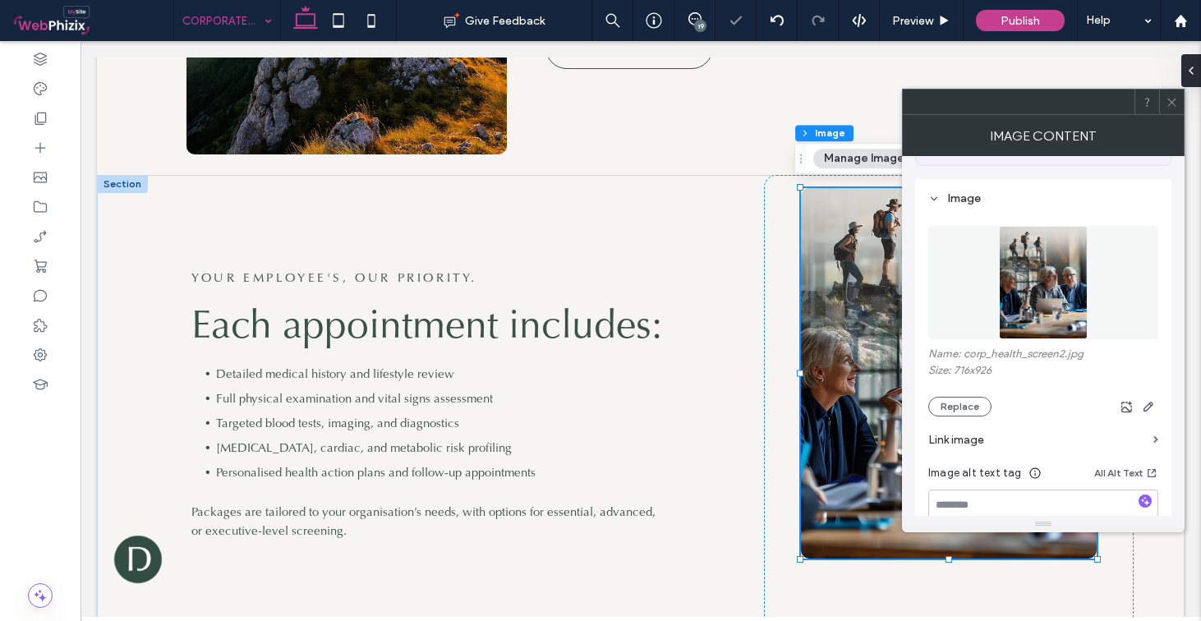
click at [1174, 102] on icon at bounding box center [1172, 102] width 12 height 12
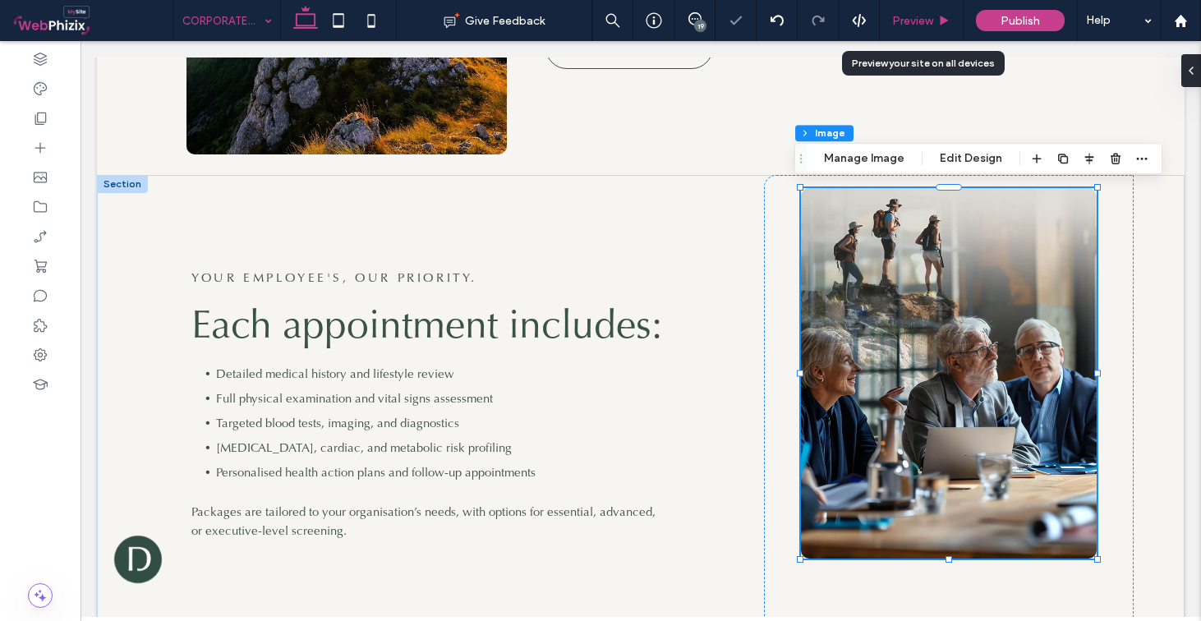
click at [907, 23] on span "Preview" at bounding box center [912, 21] width 41 height 14
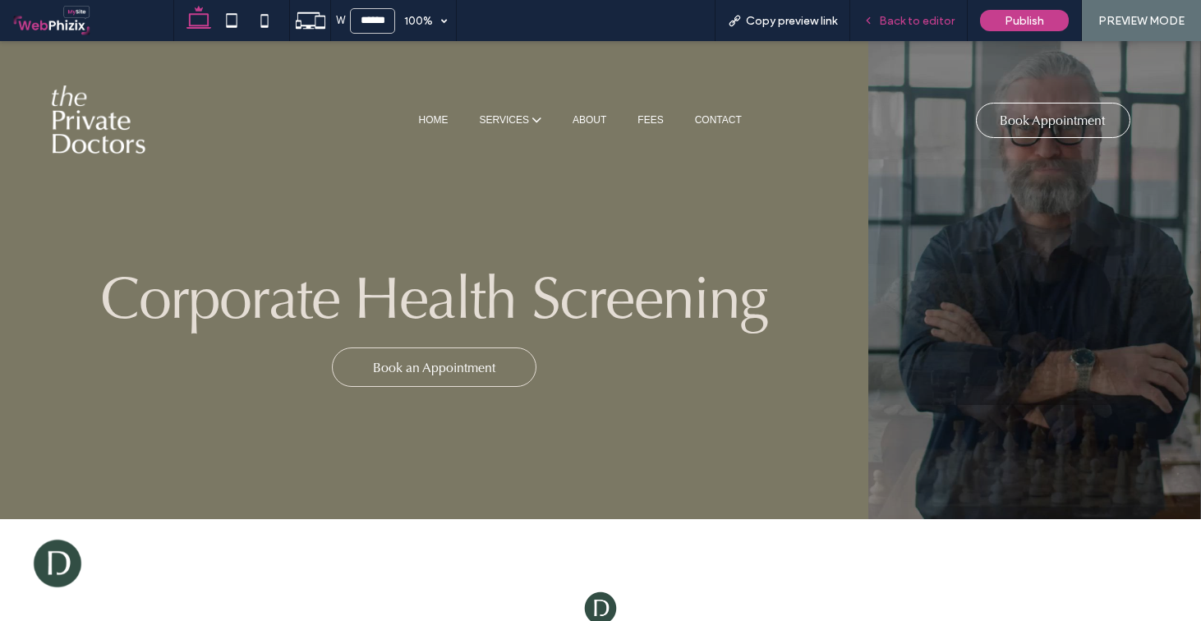
click at [920, 9] on div "Back to editor" at bounding box center [910, 20] width 118 height 41
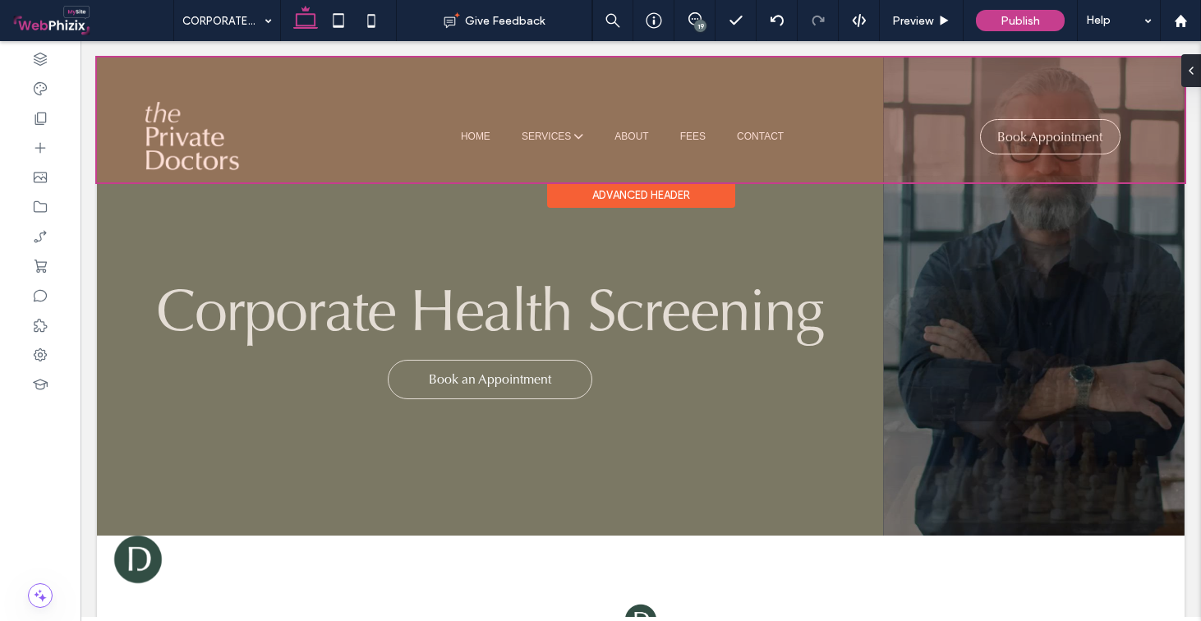
click at [666, 133] on div at bounding box center [641, 120] width 1088 height 125
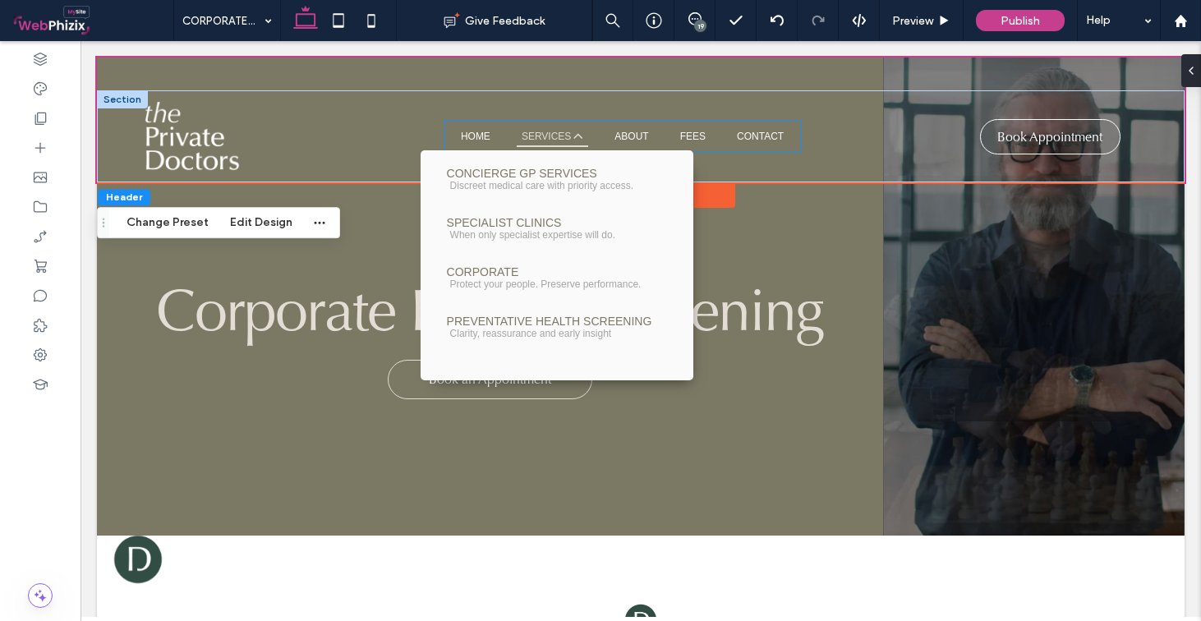
click at [578, 134] on icon at bounding box center [579, 136] width 10 height 10
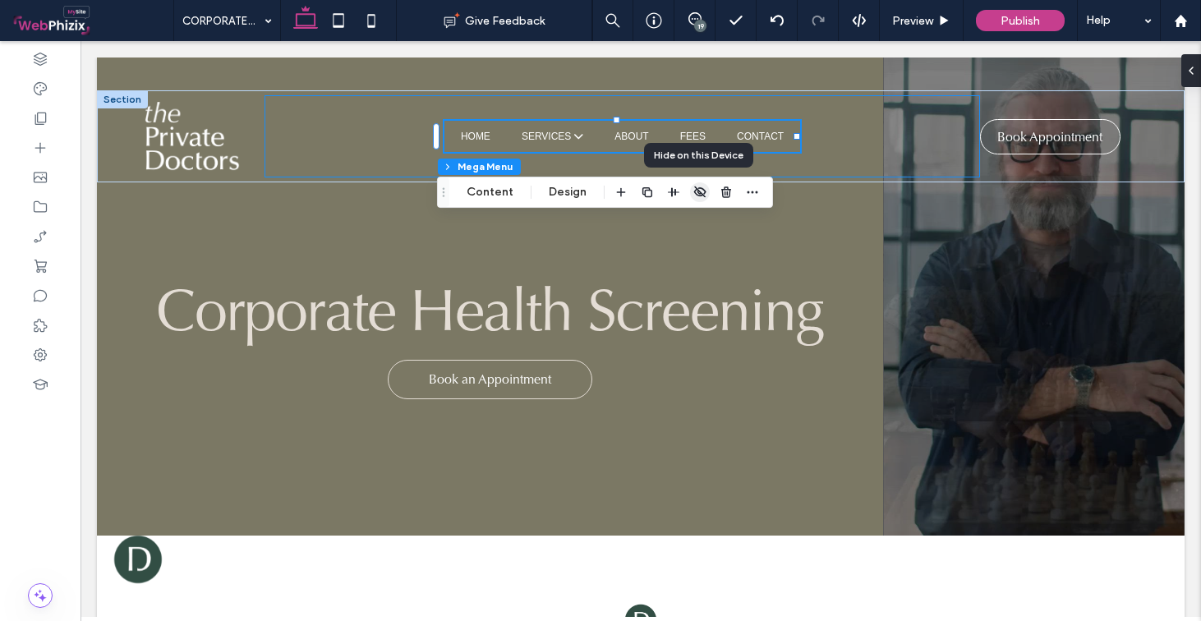
click at [703, 191] on use "button" at bounding box center [700, 192] width 12 height 11
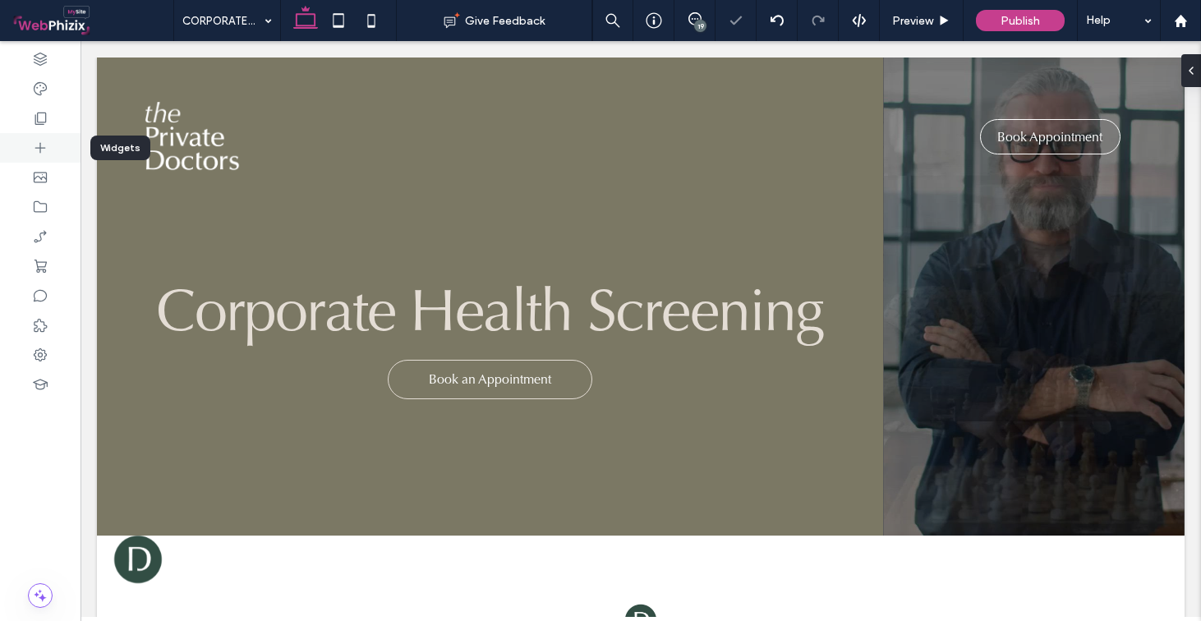
click at [56, 150] on div at bounding box center [40, 148] width 81 height 30
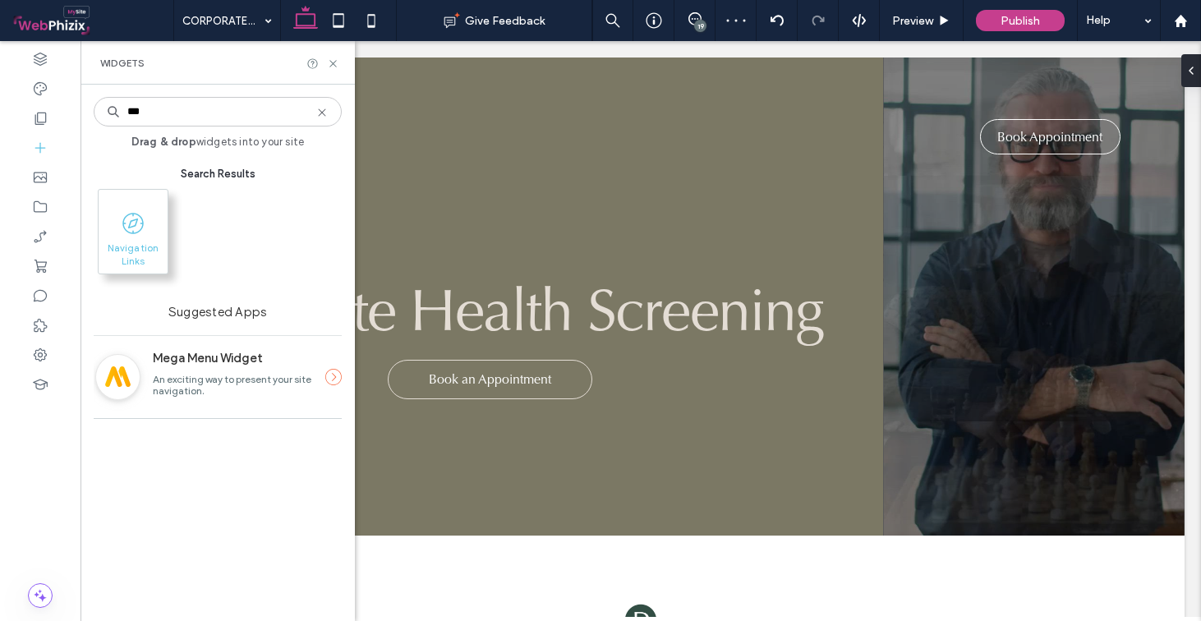
type input "***"
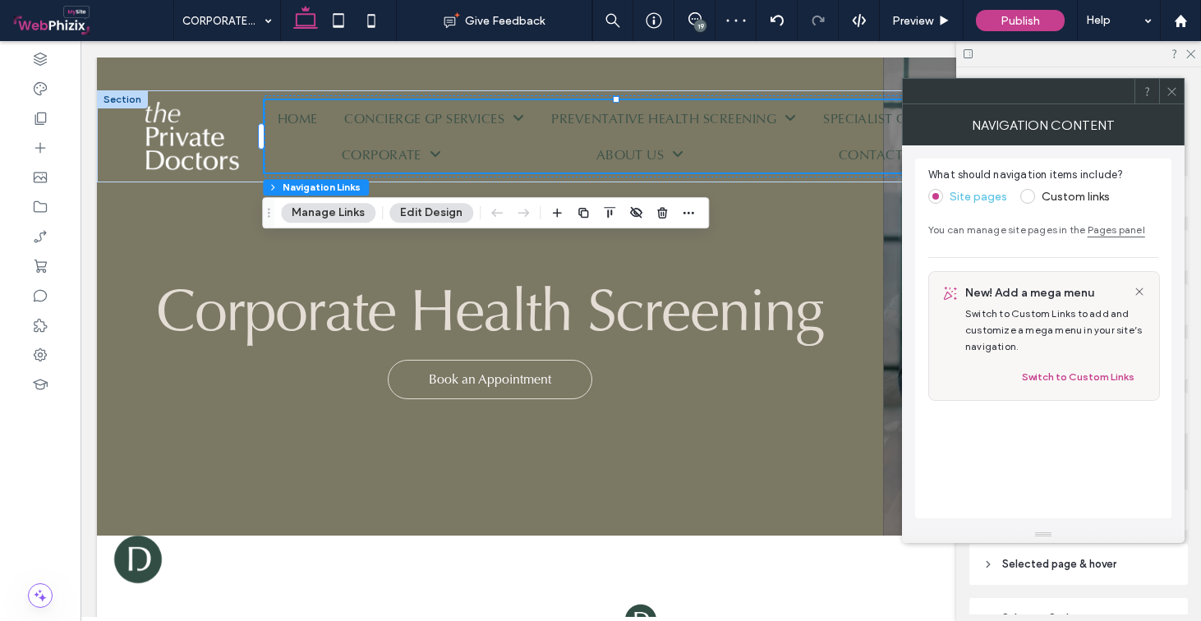
click at [1174, 95] on icon at bounding box center [1172, 91] width 12 height 12
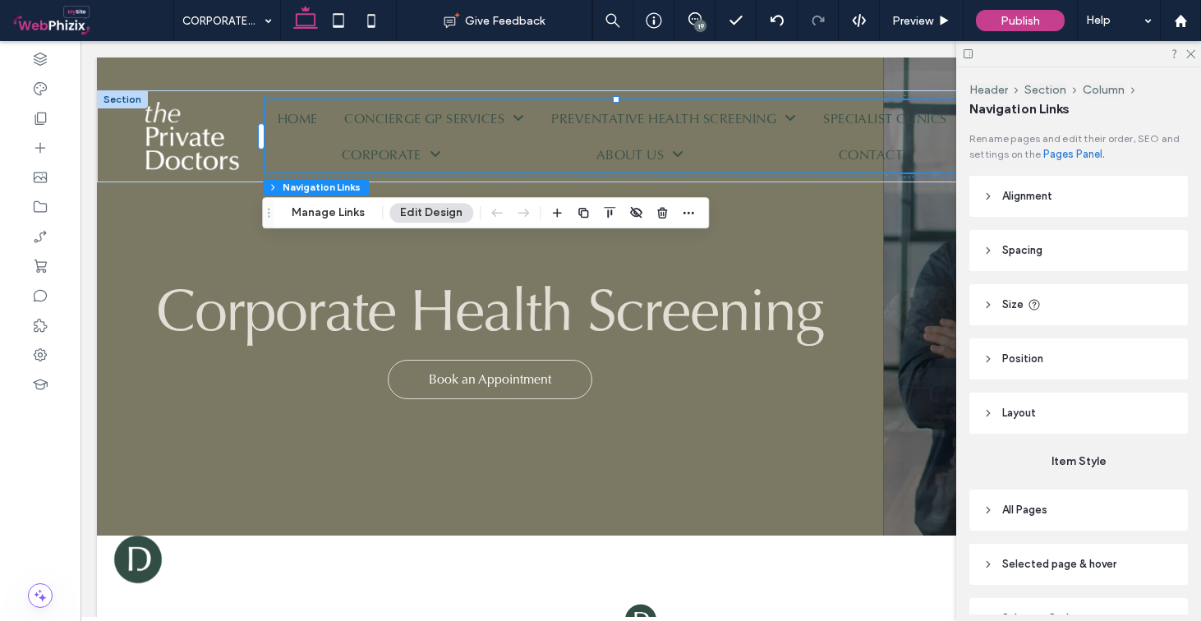
scroll to position [90, 0]
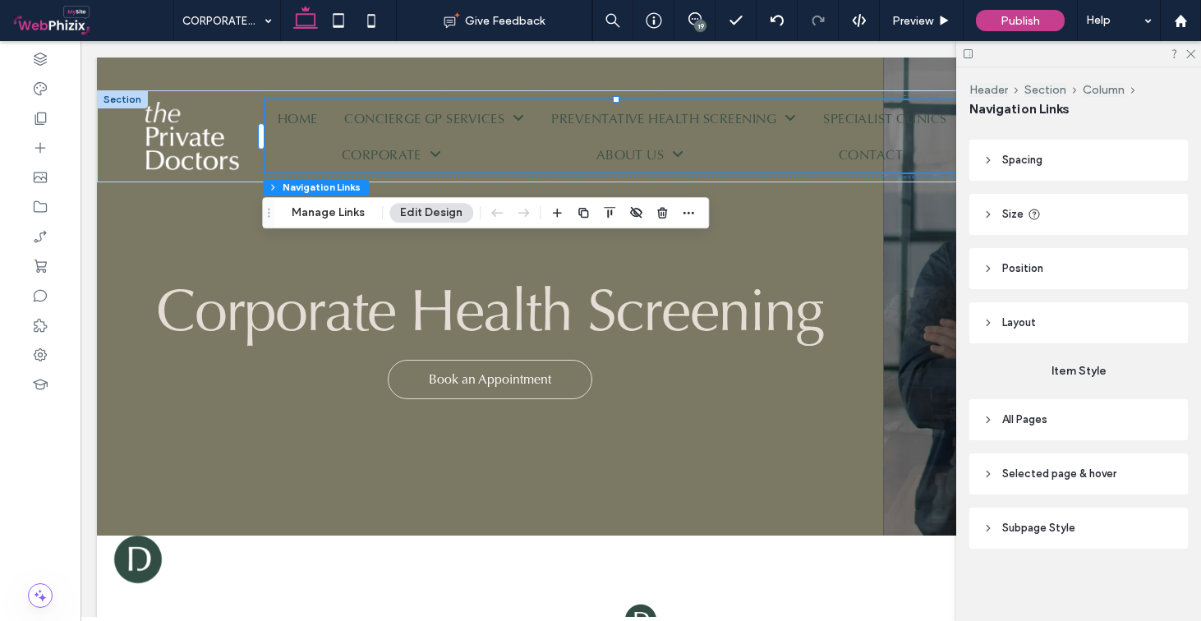
click at [1033, 422] on span "All Pages" at bounding box center [1025, 420] width 45 height 16
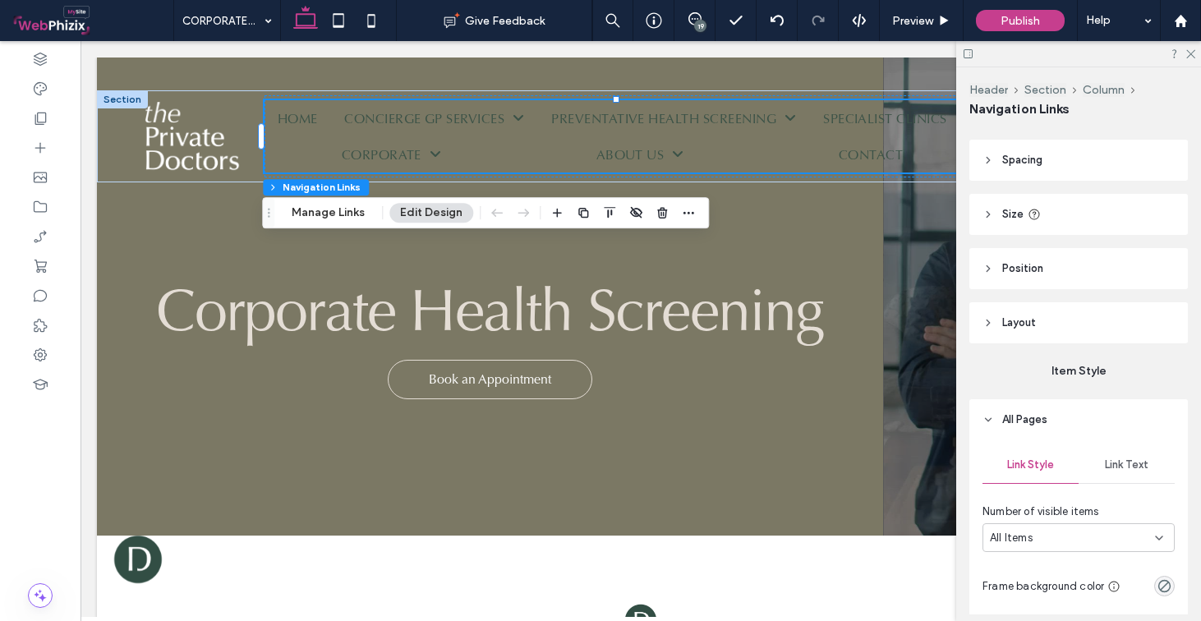
scroll to position [202, 0]
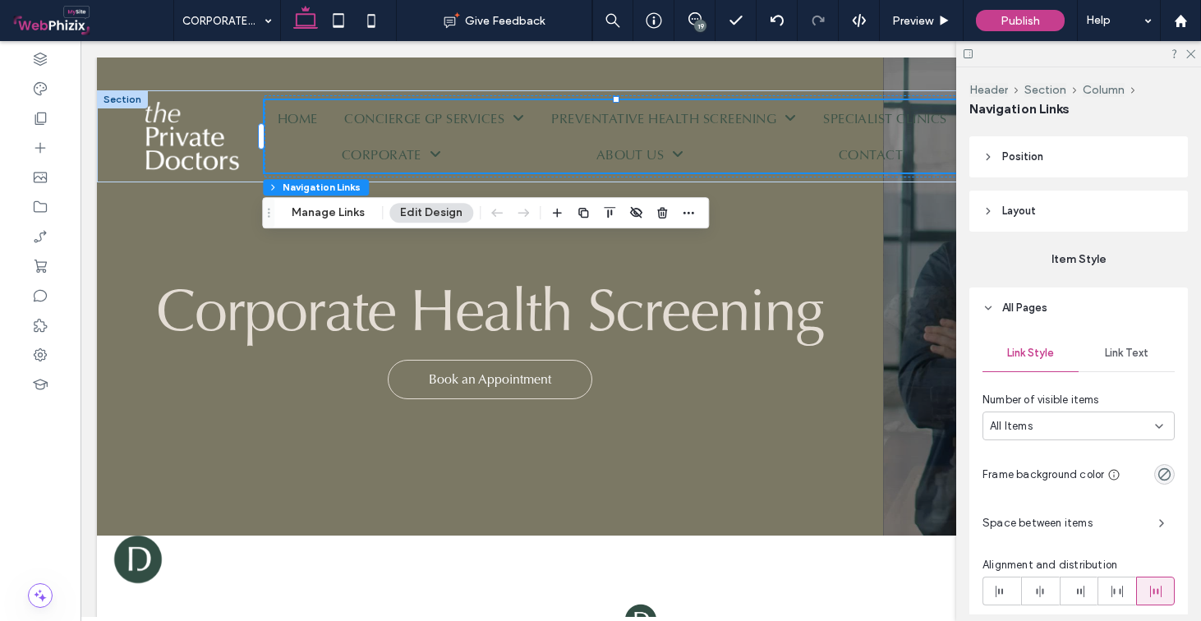
click at [1120, 347] on span "Link Text" at bounding box center [1127, 353] width 44 height 13
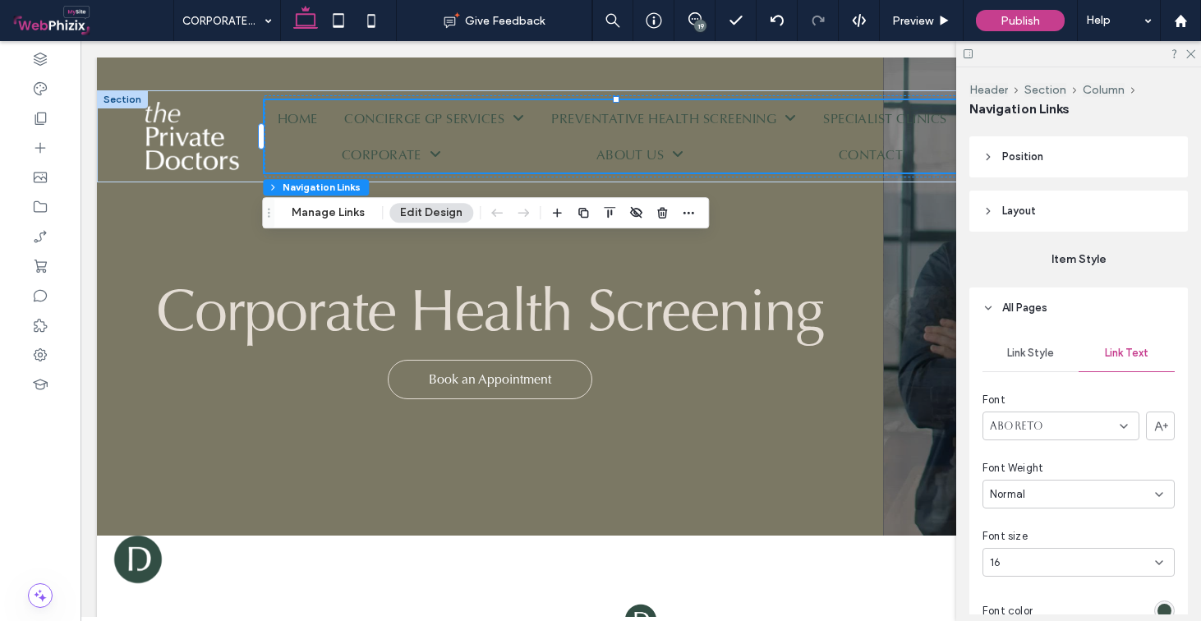
scroll to position [322, 0]
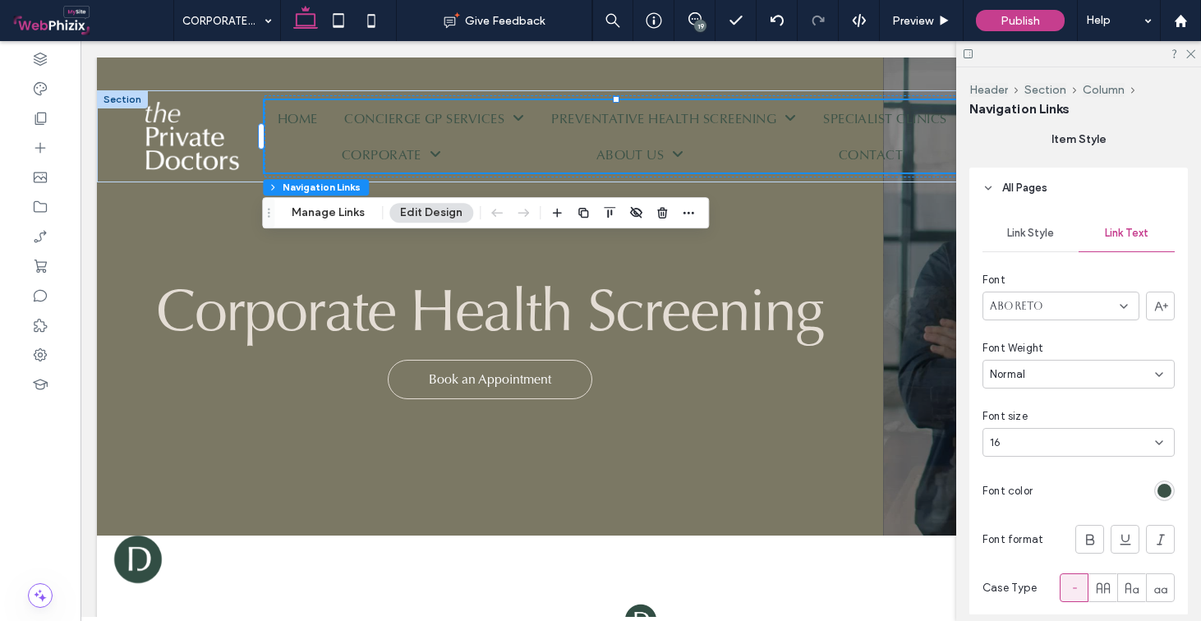
click at [1108, 448] on div "16" at bounding box center [1069, 443] width 158 height 16
click at [1029, 379] on div "12" at bounding box center [1075, 385] width 182 height 29
click at [1158, 492] on div "rgb(59, 82, 71)" at bounding box center [1165, 488] width 14 height 14
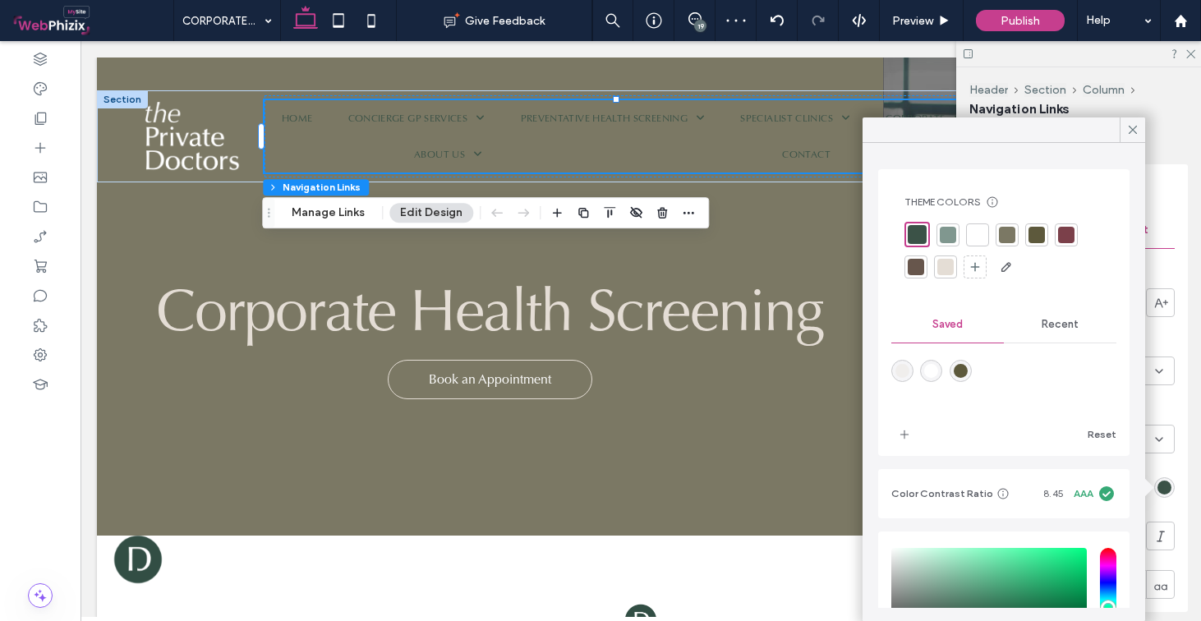
click at [927, 371] on div "rgba(255,255,255,1)" at bounding box center [932, 371] width 14 height 14
type input "*******"
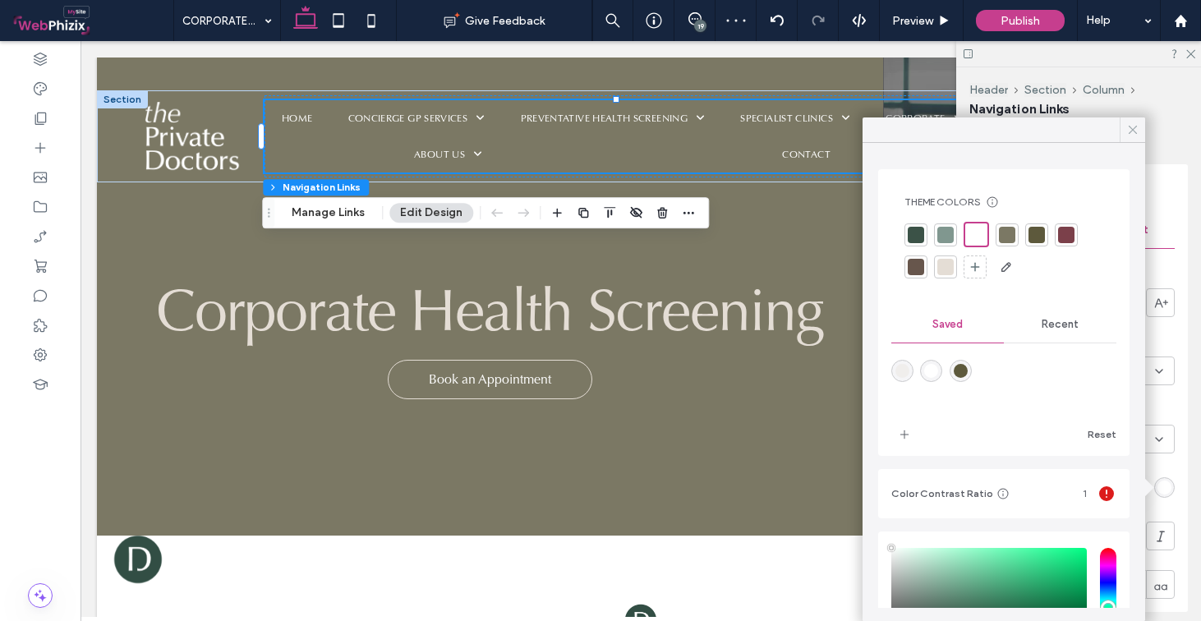
click at [1131, 127] on icon at bounding box center [1133, 129] width 15 height 15
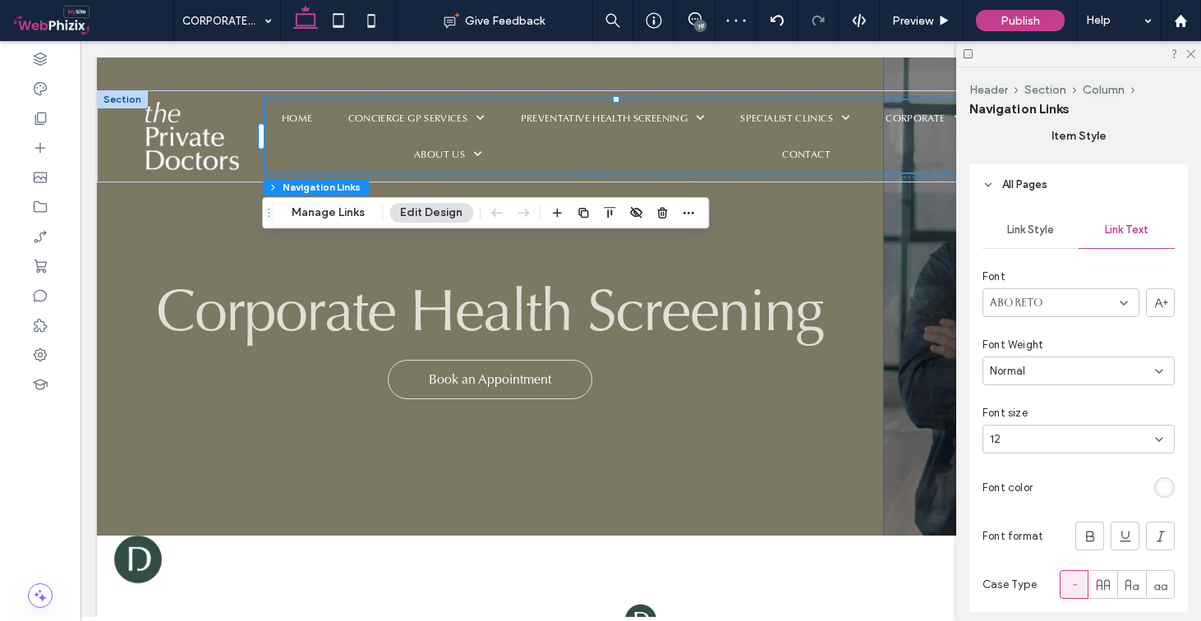
click at [1008, 234] on span "Link Style" at bounding box center [1031, 230] width 47 height 13
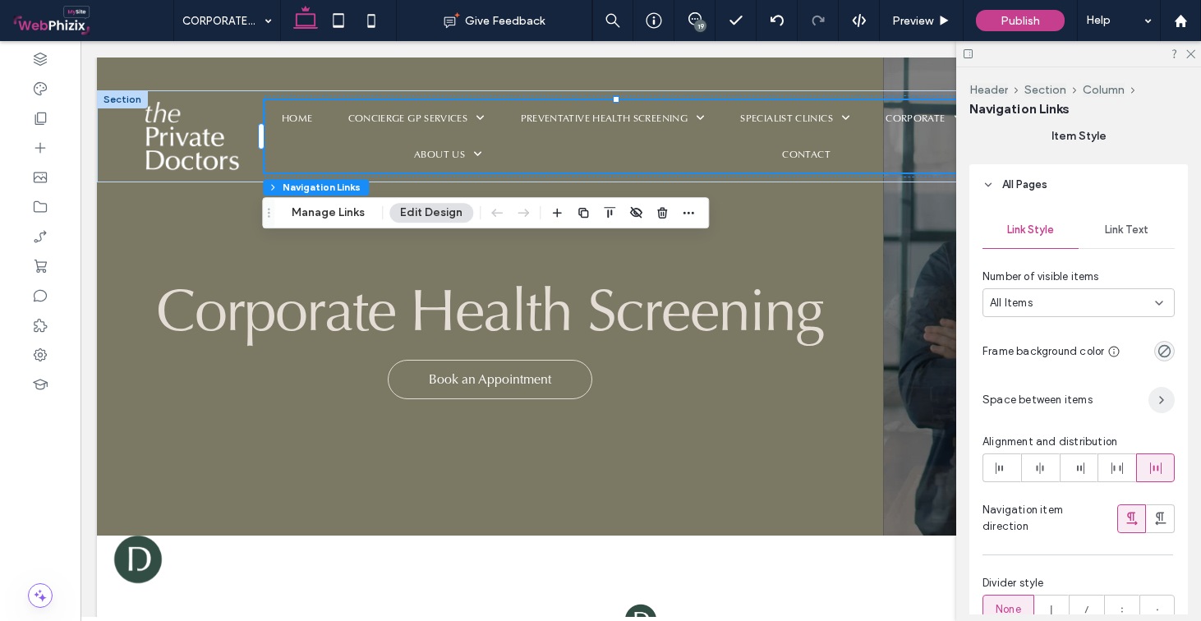
click at [1151, 392] on span "button" at bounding box center [1162, 400] width 26 height 26
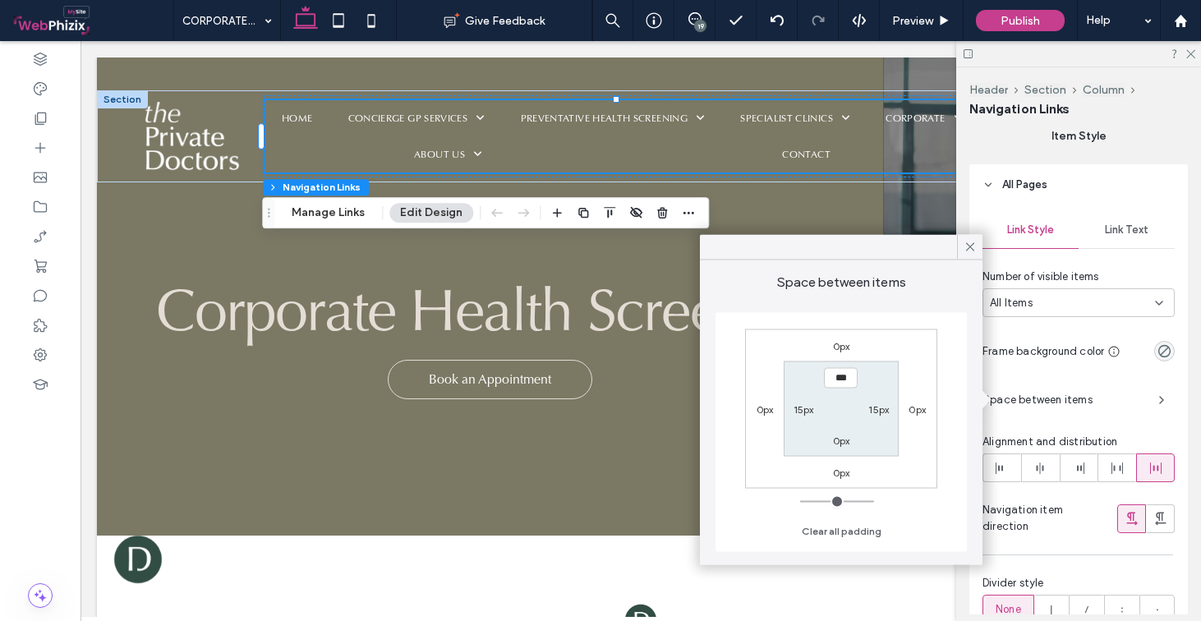
click at [811, 410] on label "15px" at bounding box center [804, 409] width 21 height 12
type input "**"
type input "*"
type input "***"
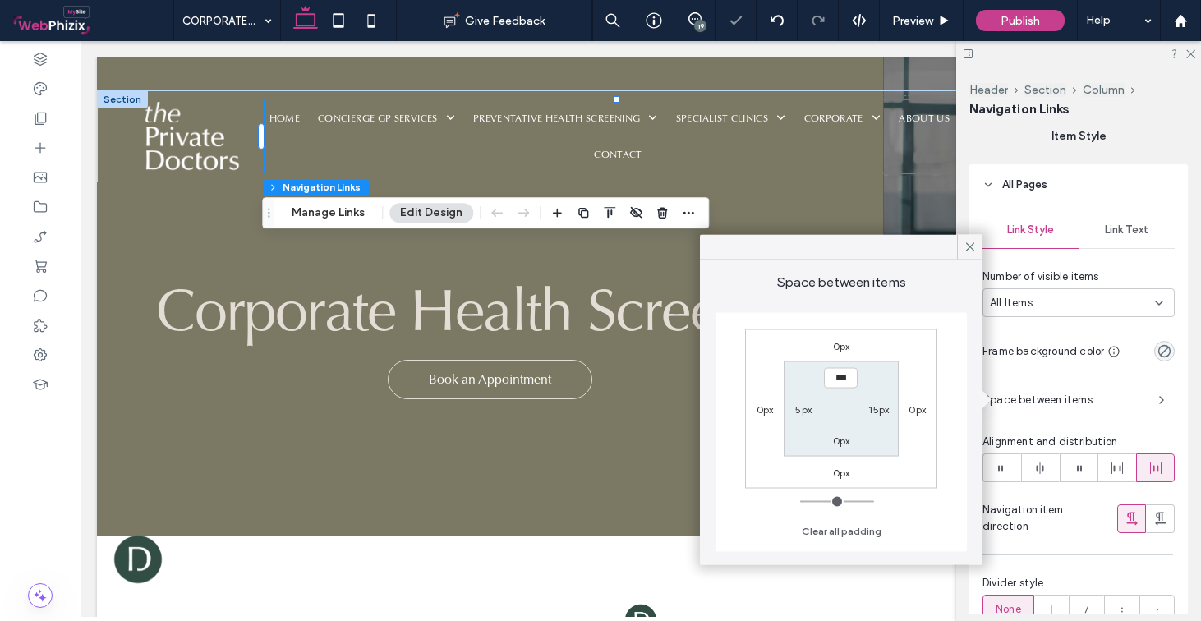
type input "**"
type input "*"
type input "***"
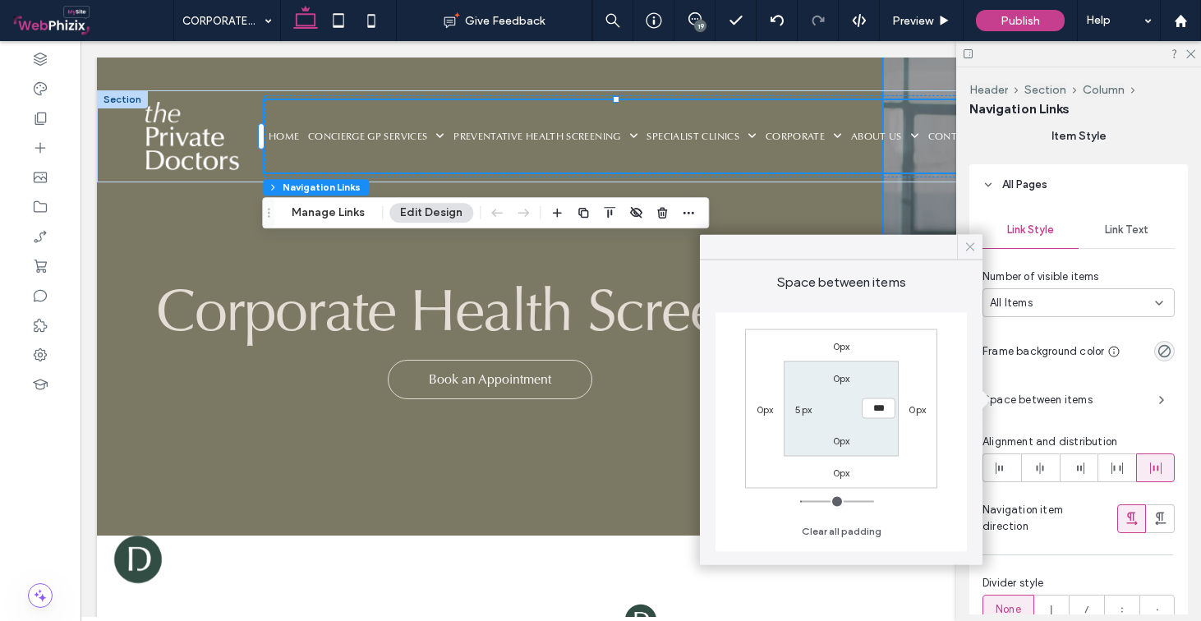
click at [979, 245] on div at bounding box center [969, 247] width 25 height 25
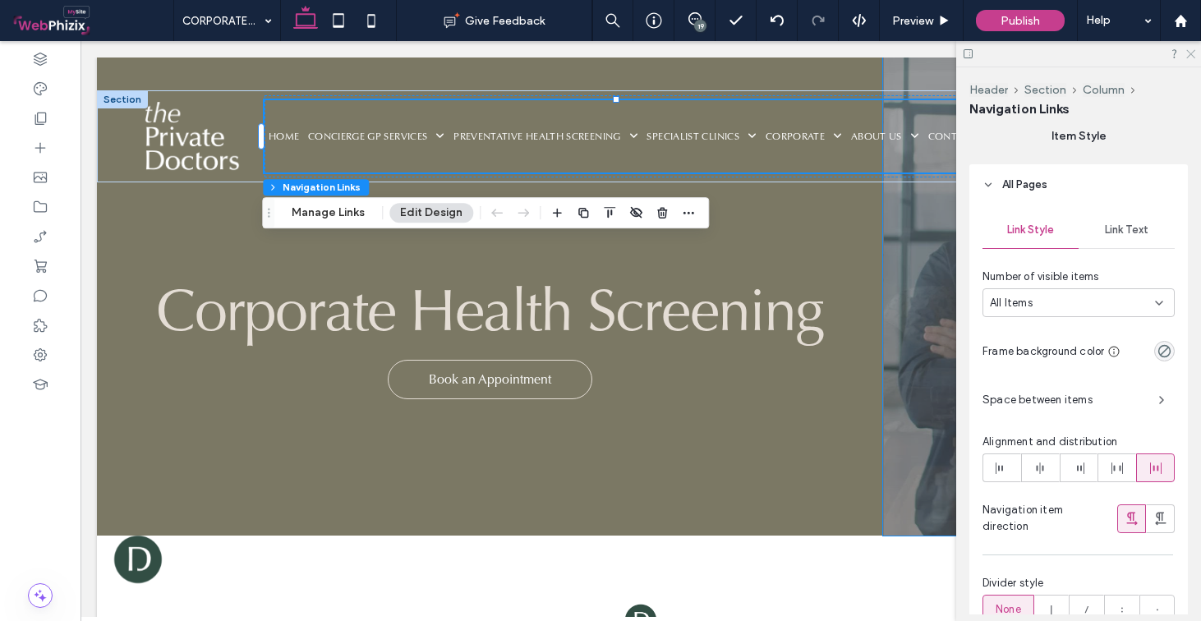
click at [1190, 53] on icon at bounding box center [1190, 53] width 11 height 11
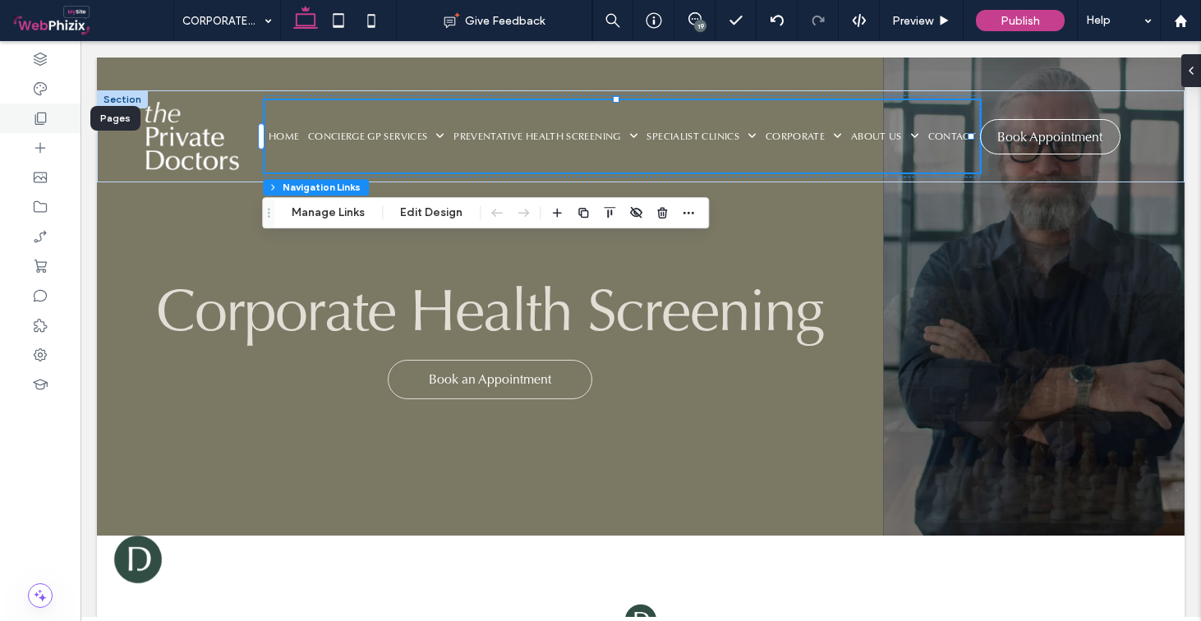
click at [35, 129] on div at bounding box center [40, 119] width 81 height 30
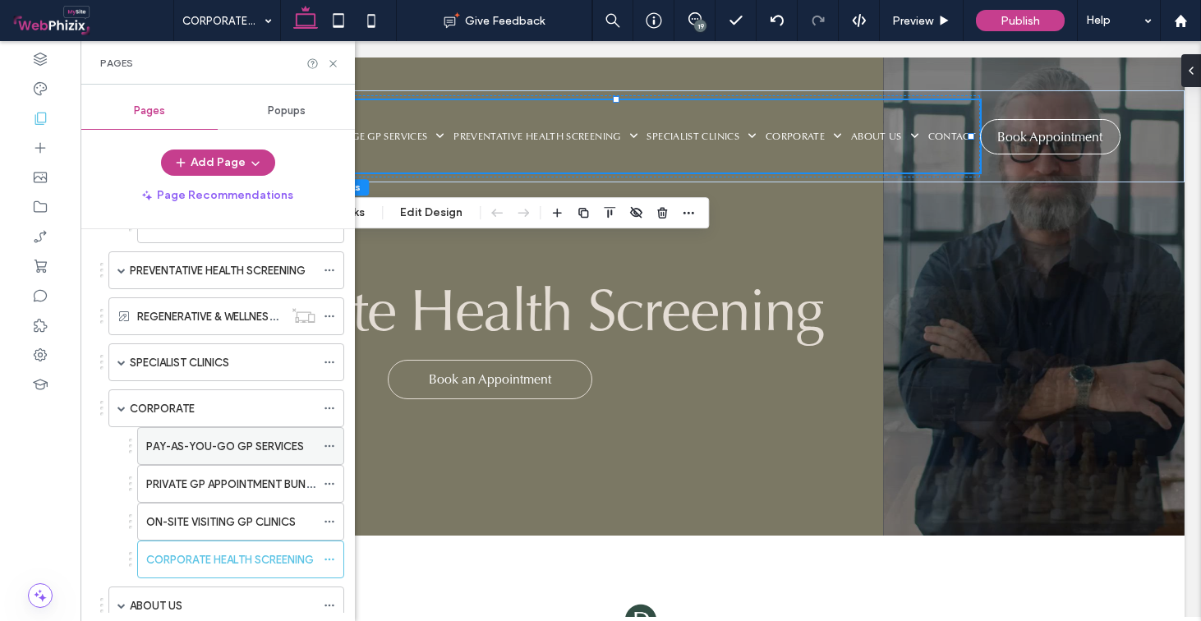
scroll to position [391, 0]
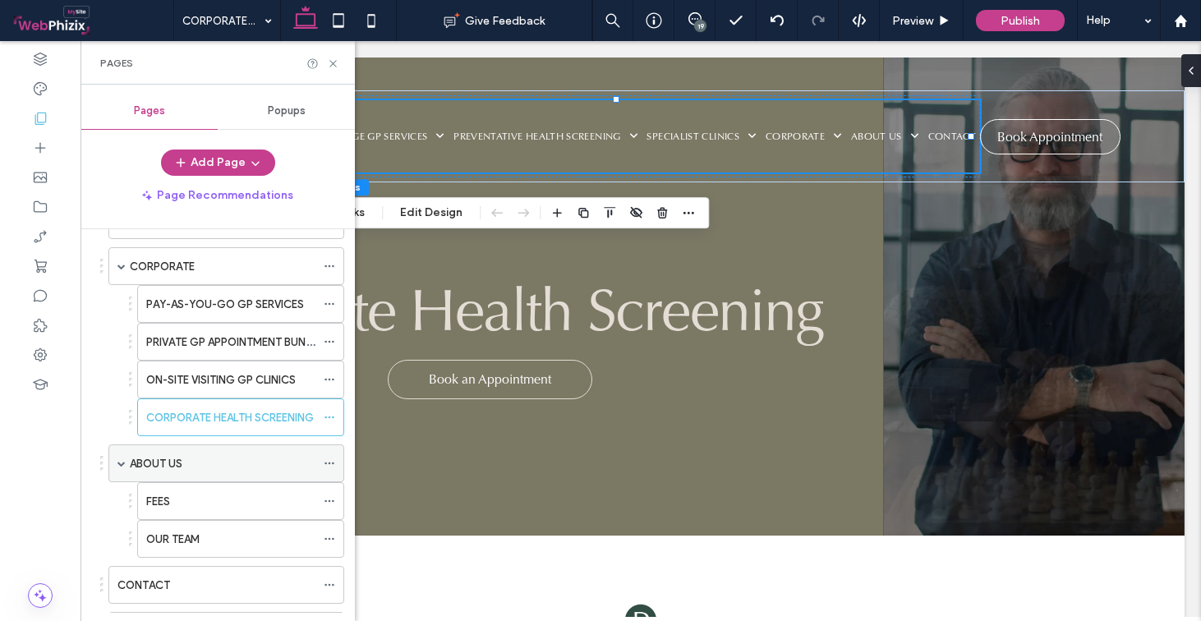
click at [324, 462] on icon at bounding box center [330, 464] width 12 height 12
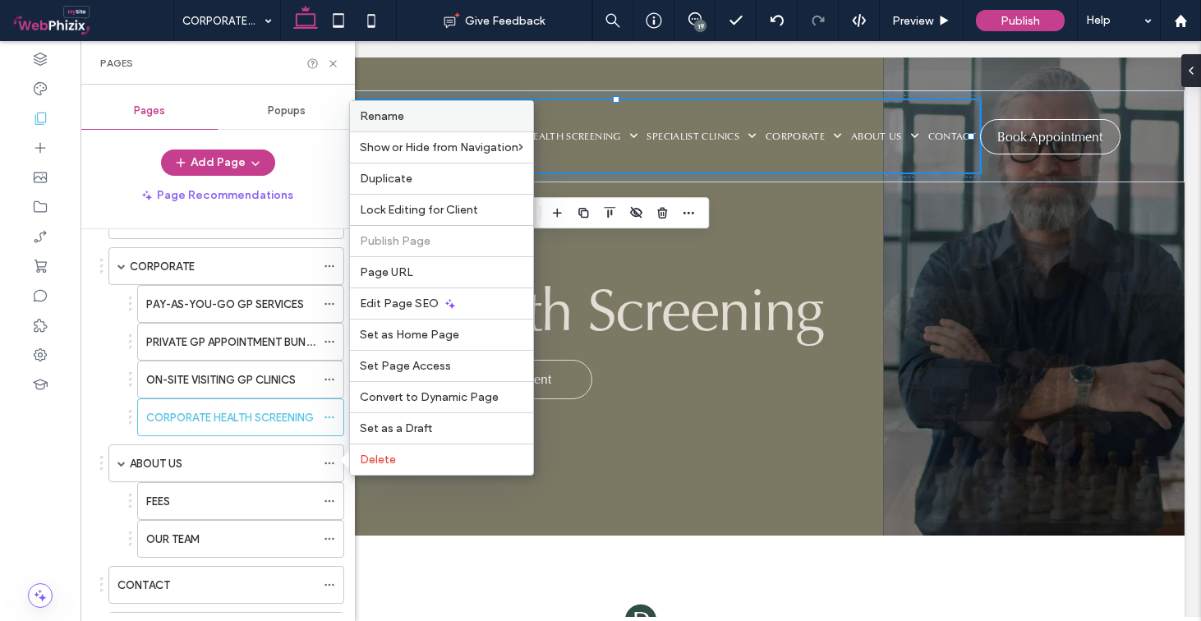
click at [413, 120] on label "Rename" at bounding box center [442, 116] width 164 height 14
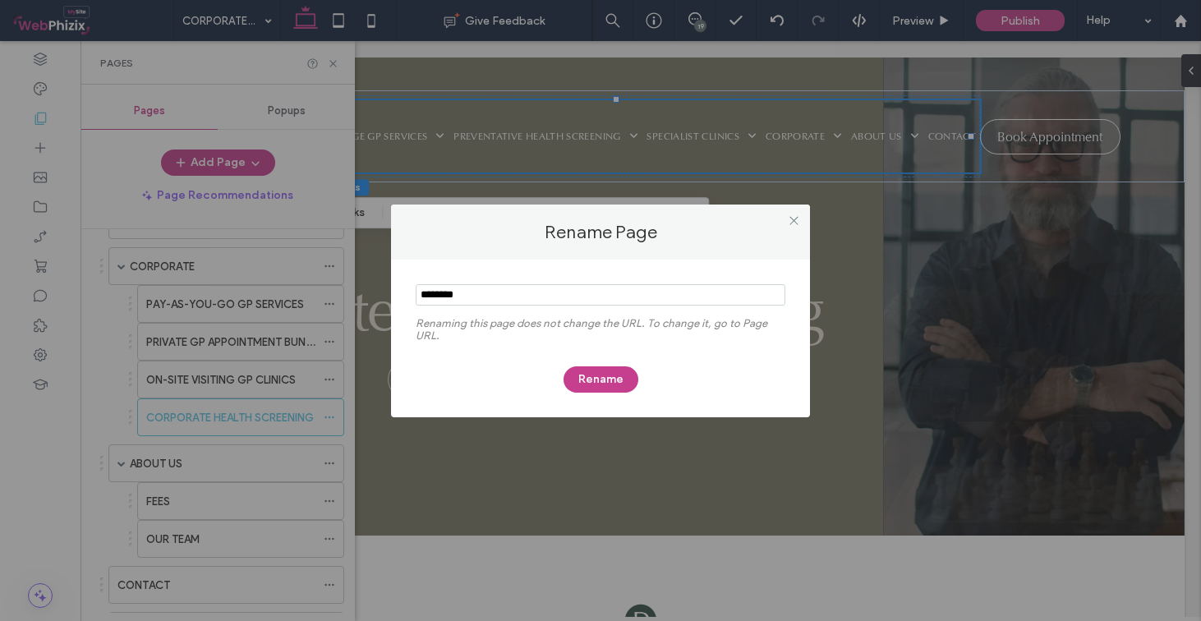
drag, startPoint x: 494, startPoint y: 305, endPoint x: 458, endPoint y: 291, distance: 38.8
click at [458, 291] on input "notEmpty" at bounding box center [601, 294] width 370 height 21
type input "*****"
click at [606, 375] on button "Rename" at bounding box center [601, 380] width 75 height 26
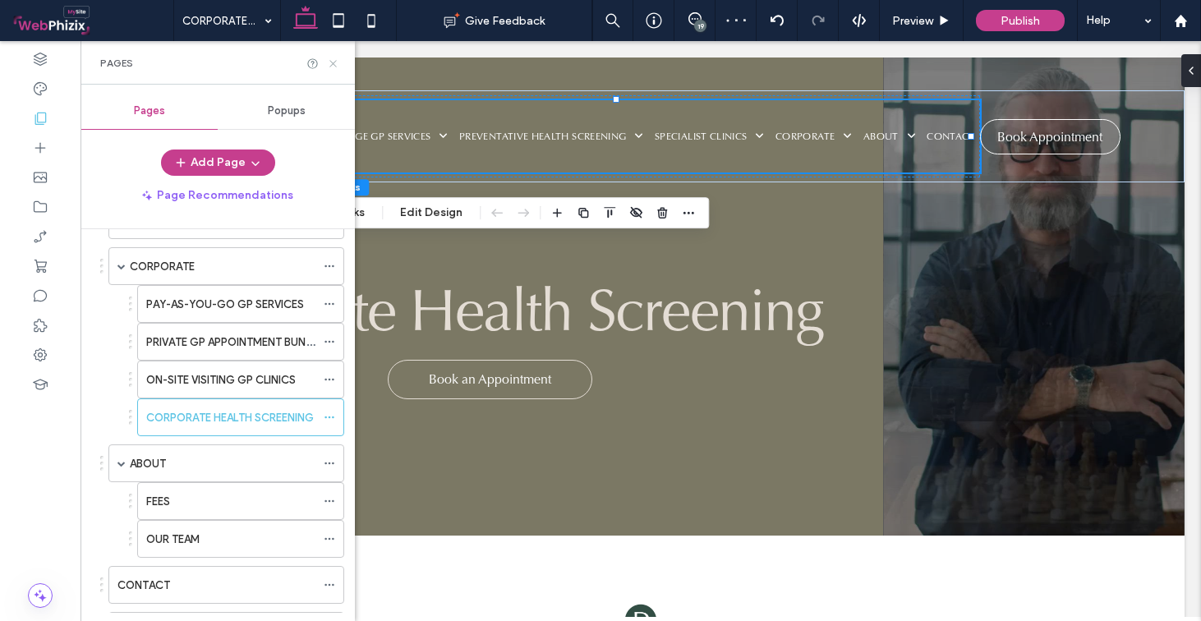
click at [335, 63] on icon at bounding box center [333, 64] width 12 height 12
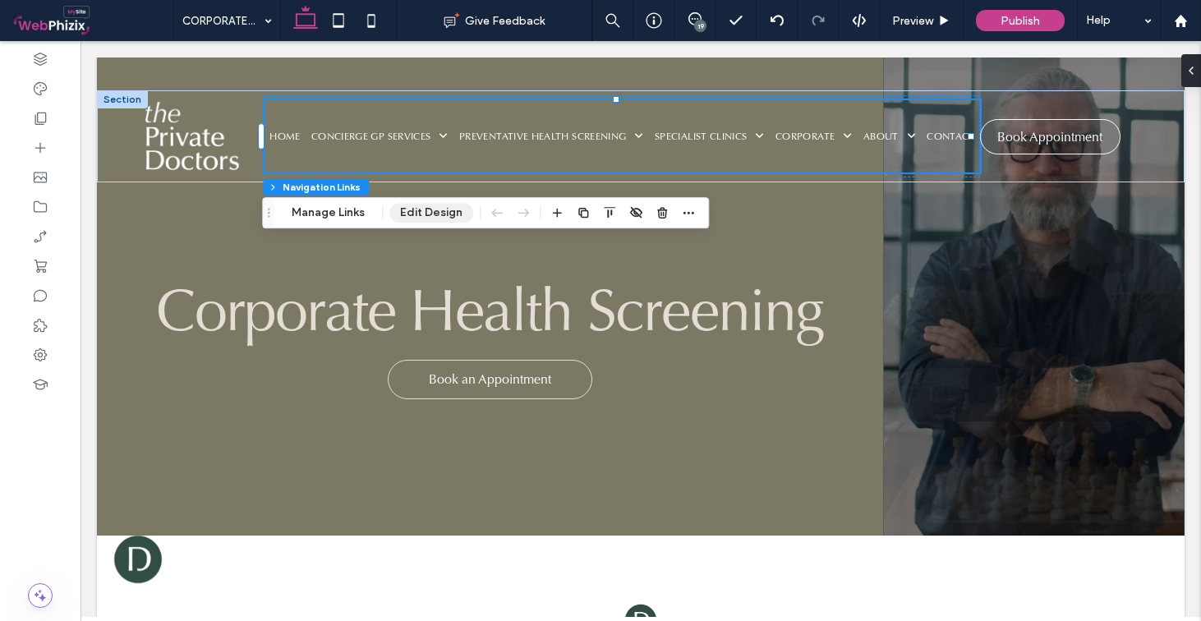
click at [400, 210] on button "Edit Design" at bounding box center [432, 213] width 84 height 20
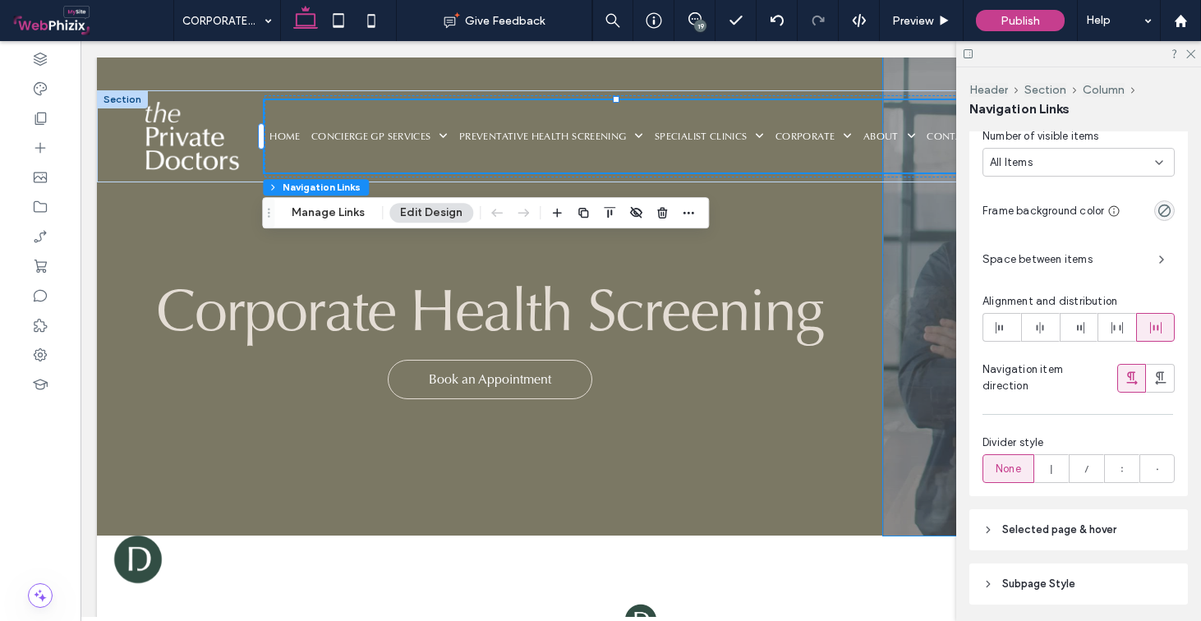
scroll to position [477, 0]
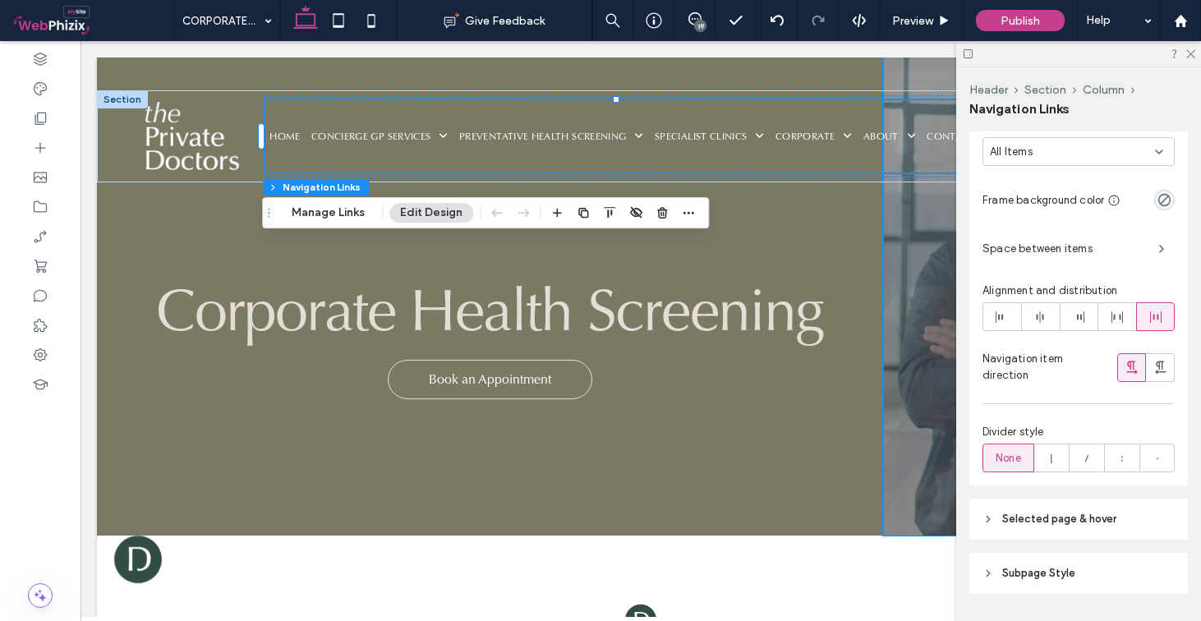
click at [1074, 563] on header "Subpage Style" at bounding box center [1079, 573] width 219 height 41
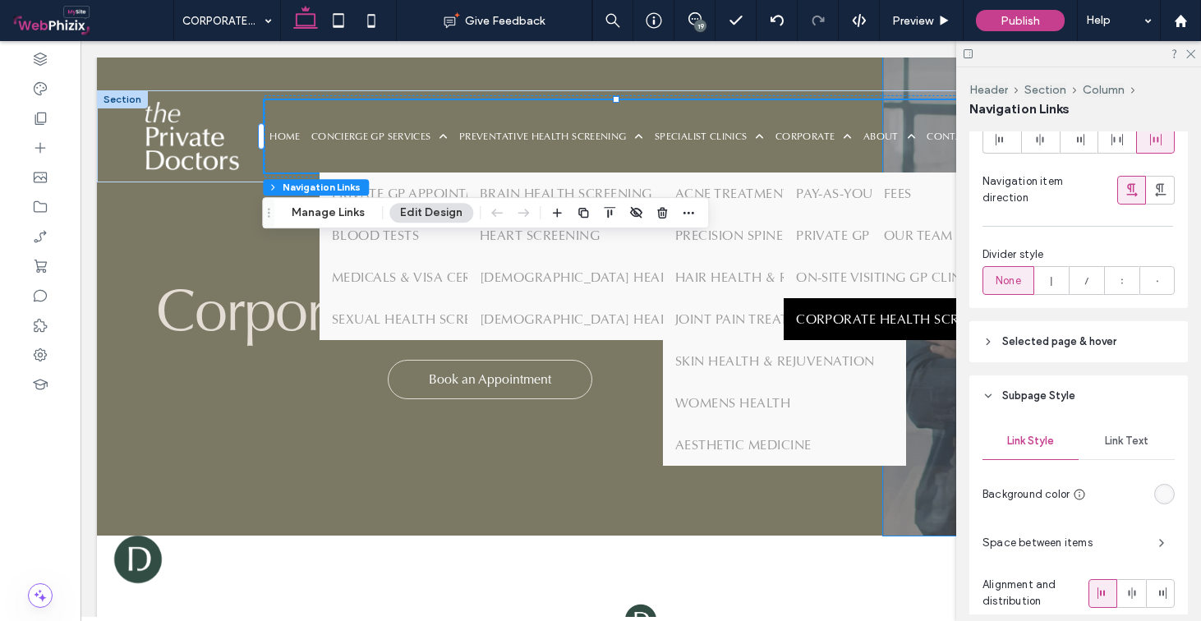
scroll to position [763, 0]
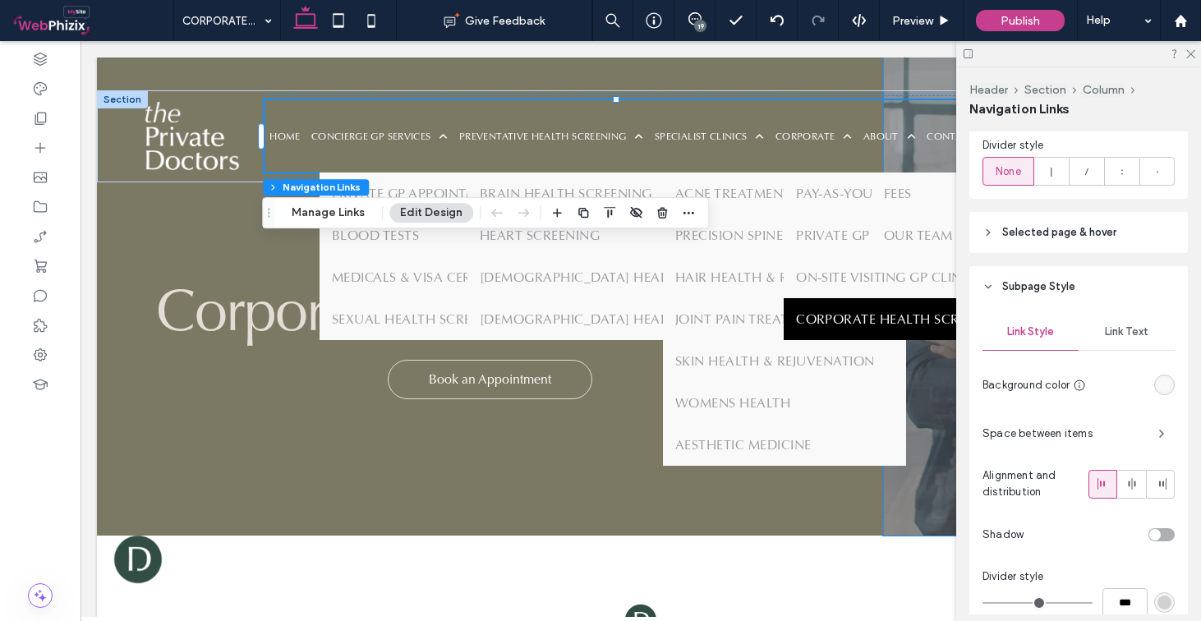
click at [1066, 235] on span "Selected page & hover" at bounding box center [1060, 232] width 114 height 16
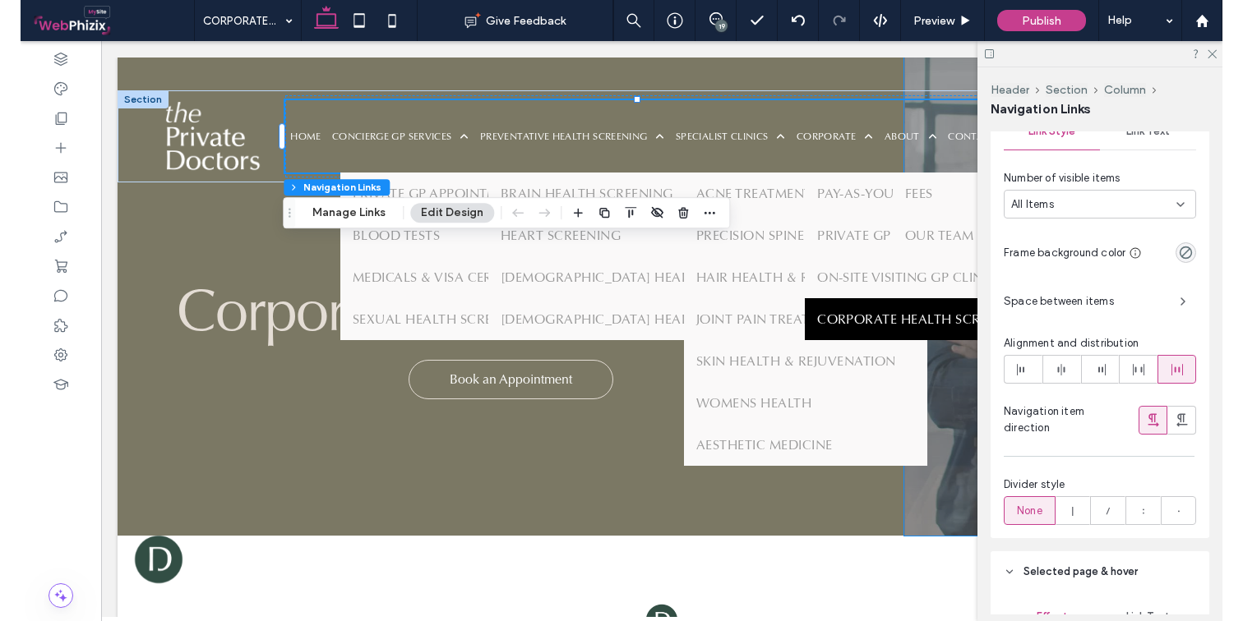
scroll to position [421, 0]
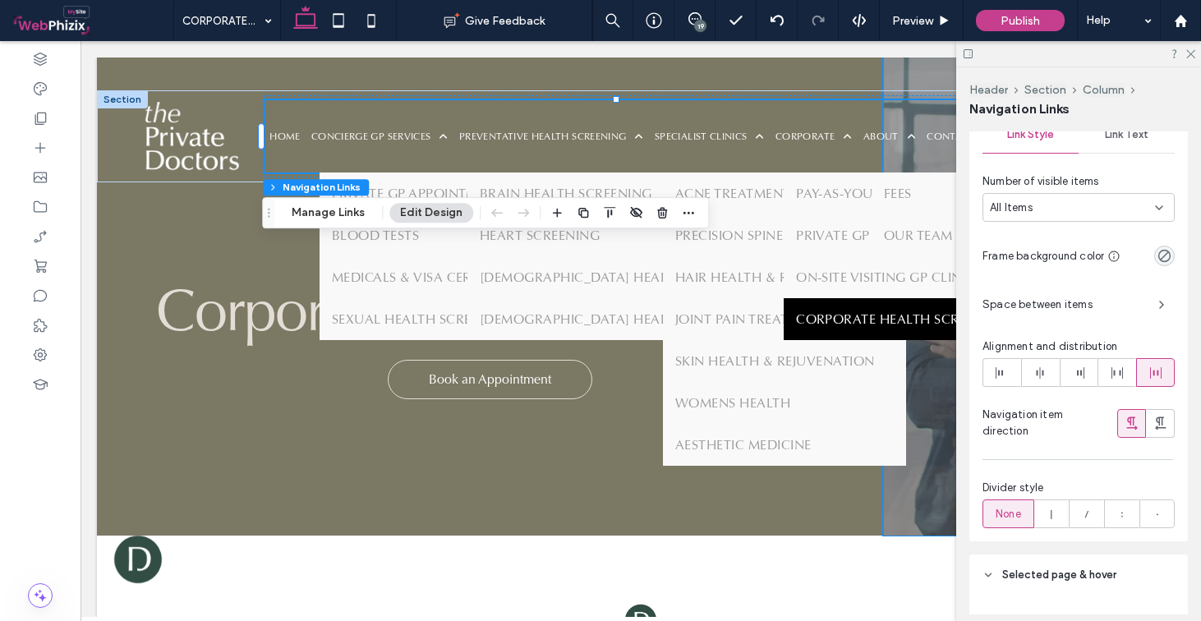
click at [1081, 311] on span "Space between items" at bounding box center [1064, 305] width 163 height 16
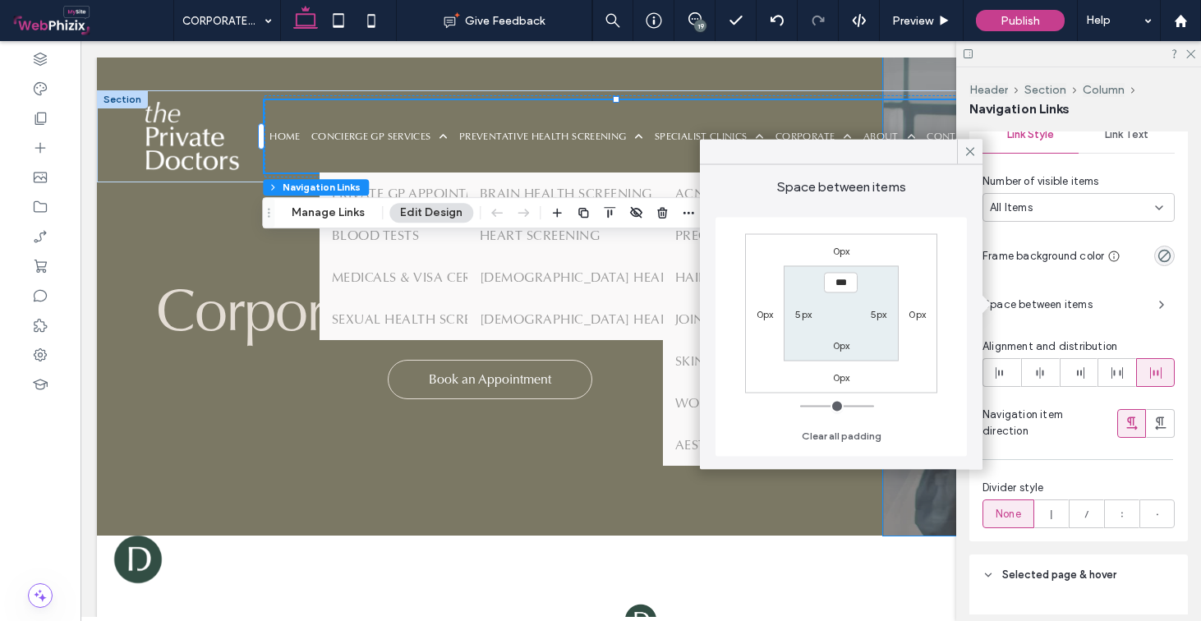
click at [791, 316] on div "5px" at bounding box center [804, 313] width 38 height 16
click at [795, 314] on div "5px" at bounding box center [804, 313] width 38 height 16
click at [809, 316] on label "5px" at bounding box center [803, 313] width 16 height 12
type input "*"
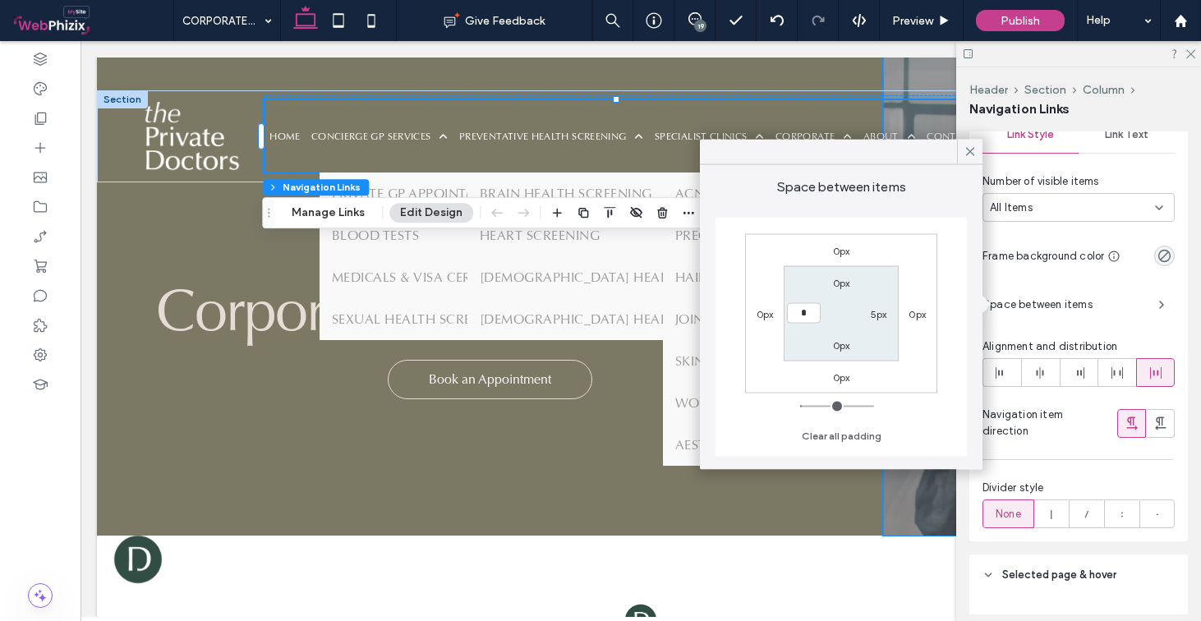
type input "*"
type input "***"
click at [887, 312] on label "5px" at bounding box center [879, 313] width 16 height 12
type input "*"
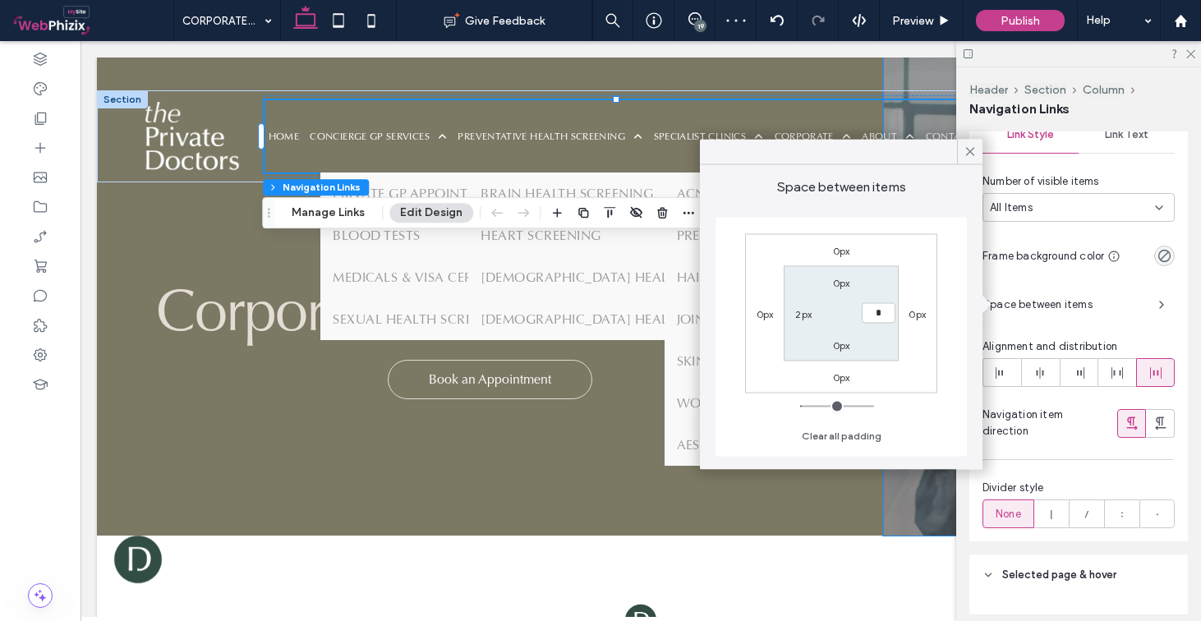
type input "*"
type input "***"
click at [970, 153] on use at bounding box center [970, 151] width 8 height 8
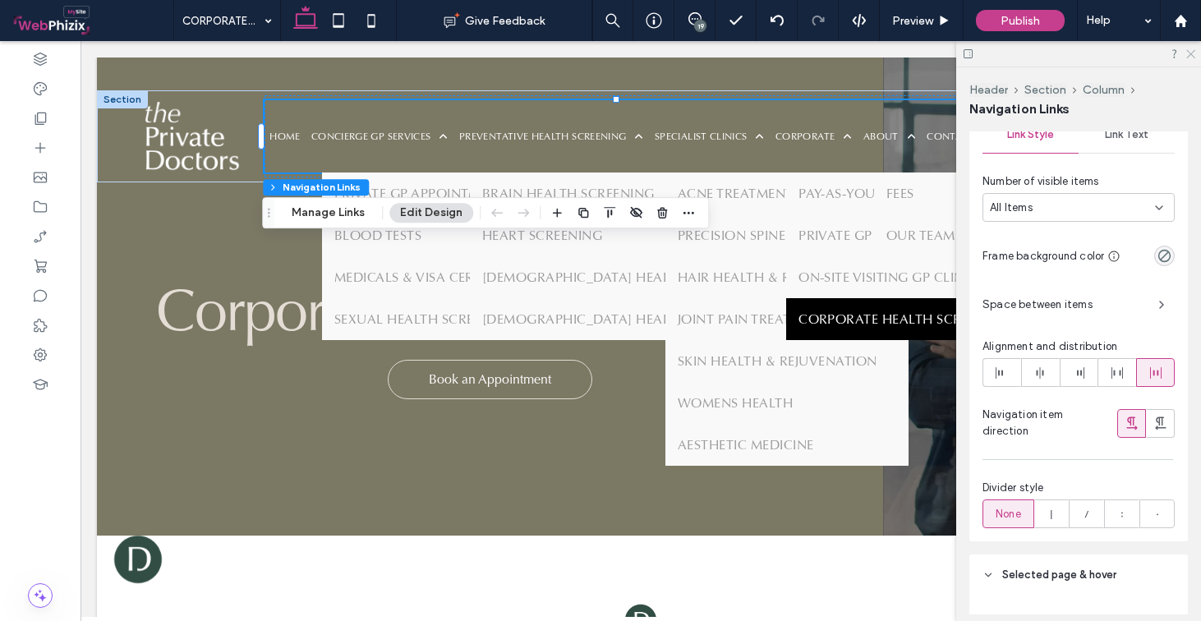
click at [1192, 53] on use at bounding box center [1191, 54] width 9 height 9
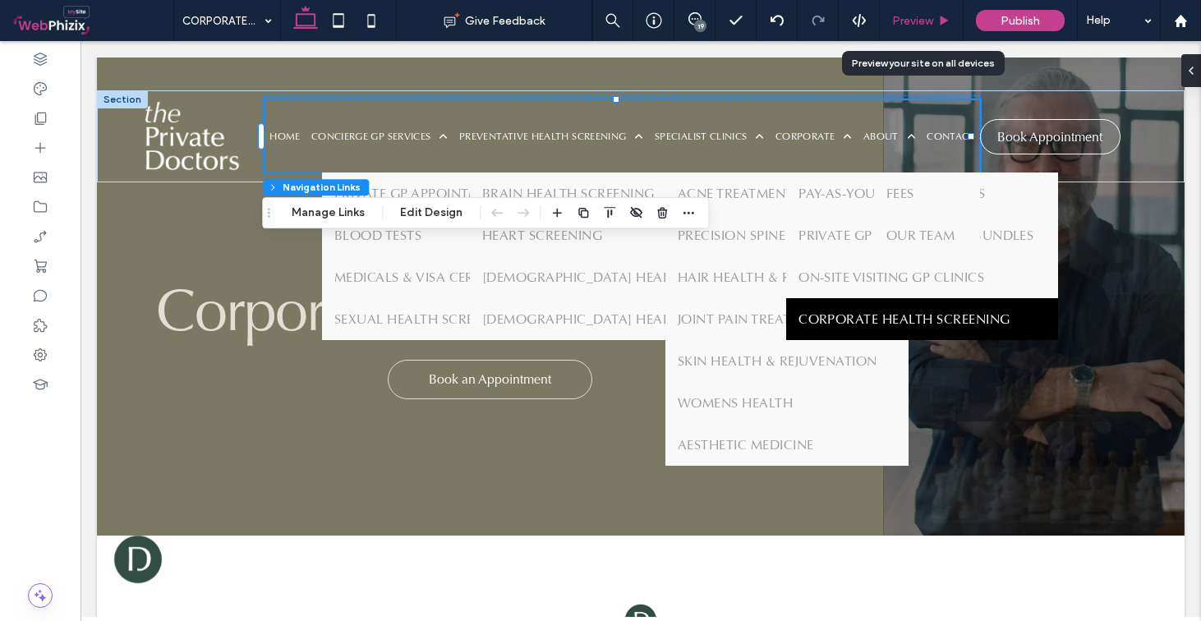
click at [935, 21] on div "Preview" at bounding box center [921, 21] width 83 height 14
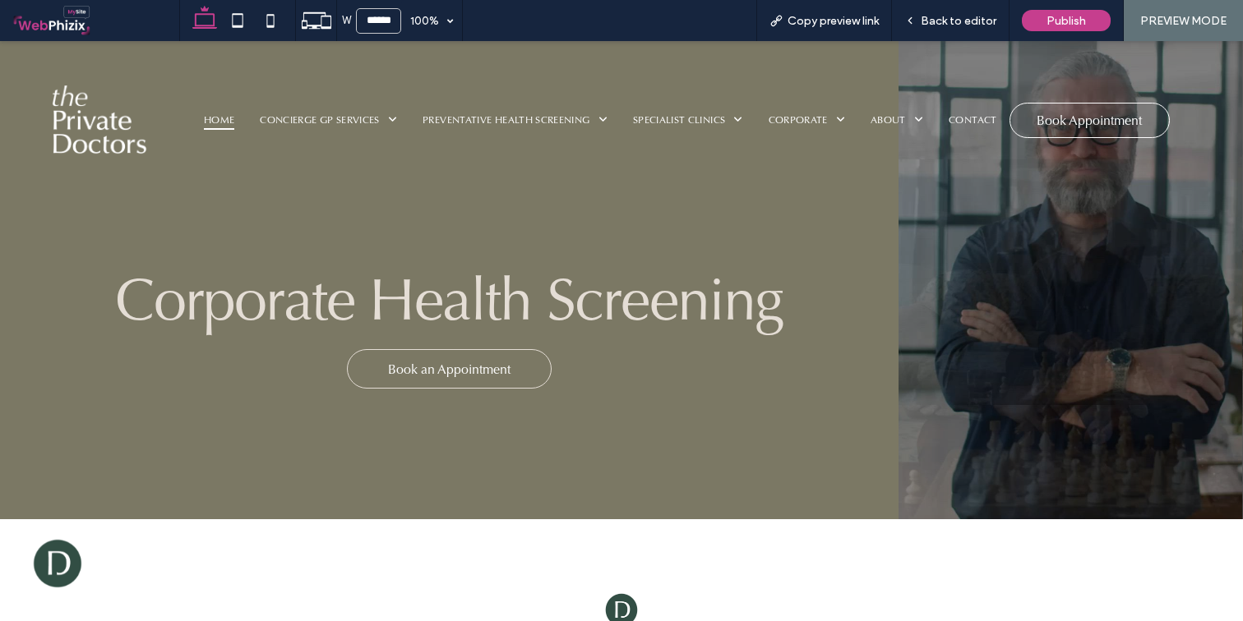
click at [215, 122] on span "HOME" at bounding box center [219, 120] width 30 height 21
click at [979, 14] on span "Back to editor" at bounding box center [958, 21] width 76 height 14
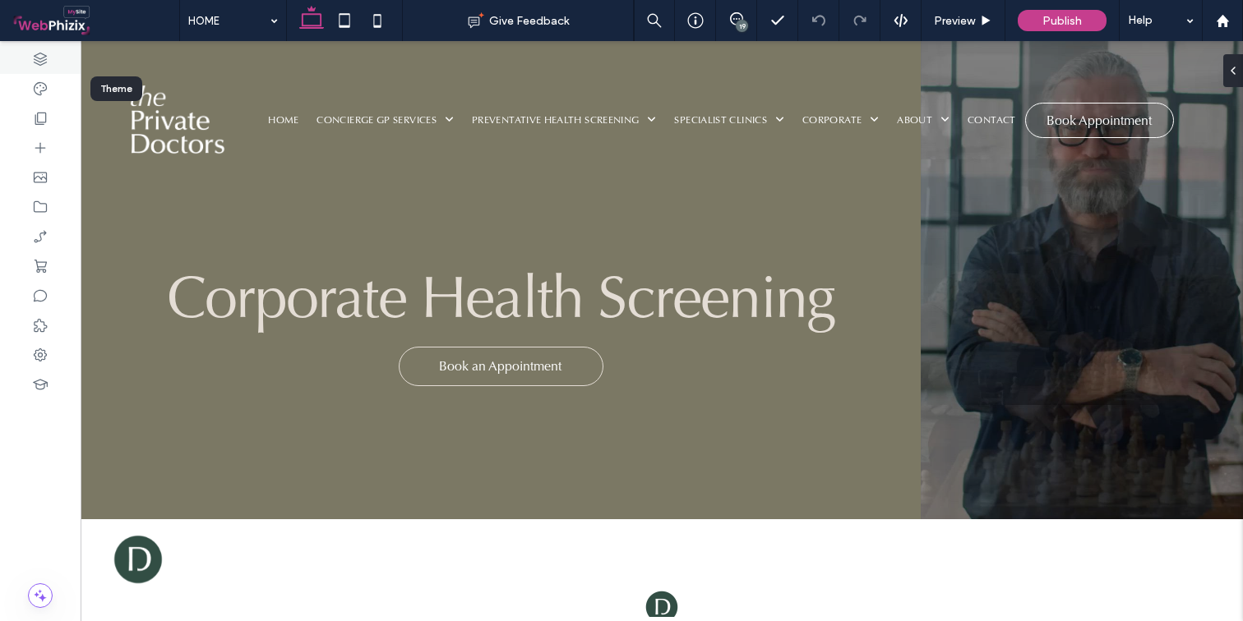
click at [48, 67] on div at bounding box center [40, 59] width 81 height 30
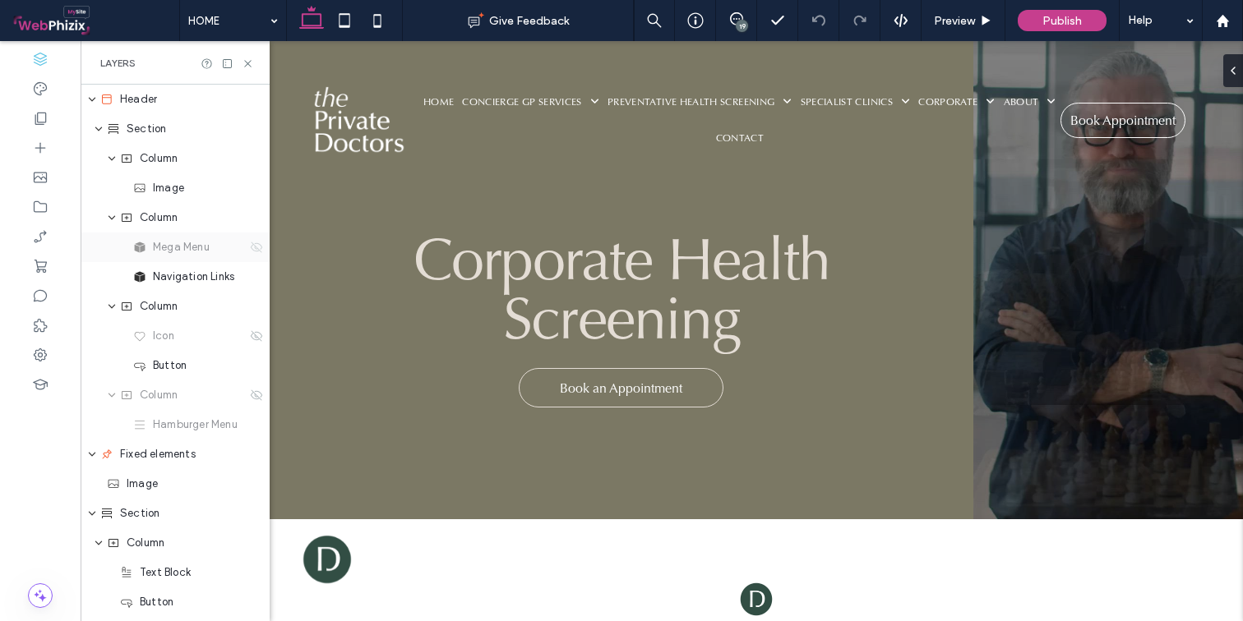
click at [251, 251] on use at bounding box center [257, 247] width 12 height 11
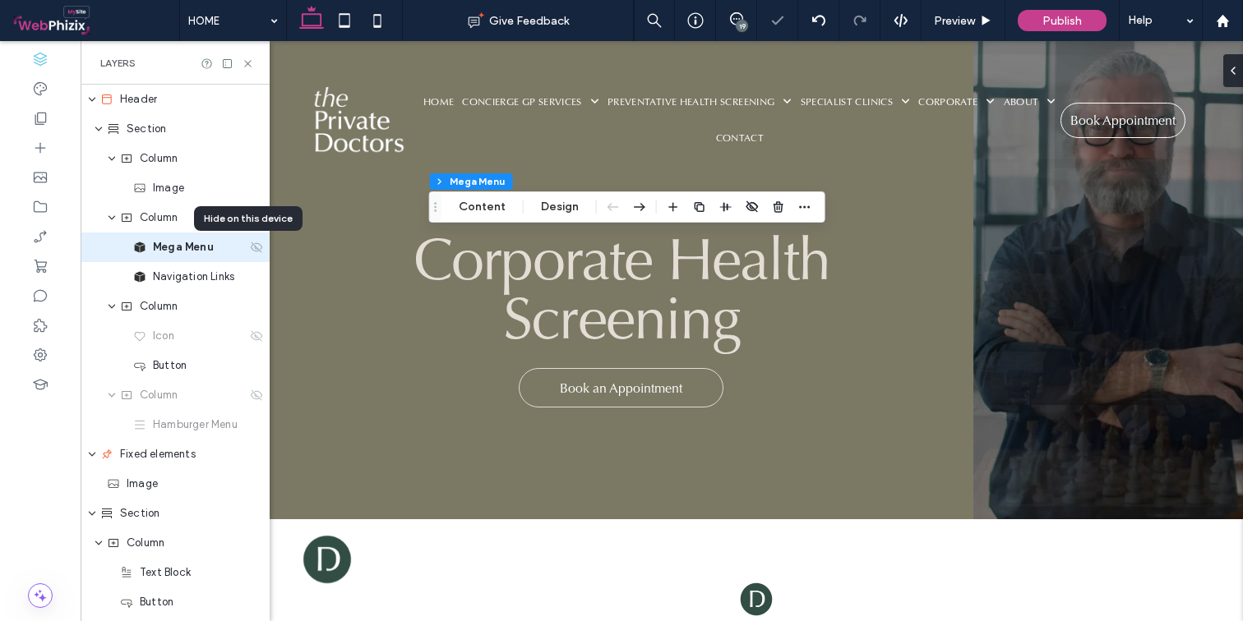
click at [251, 248] on use at bounding box center [257, 247] width 12 height 11
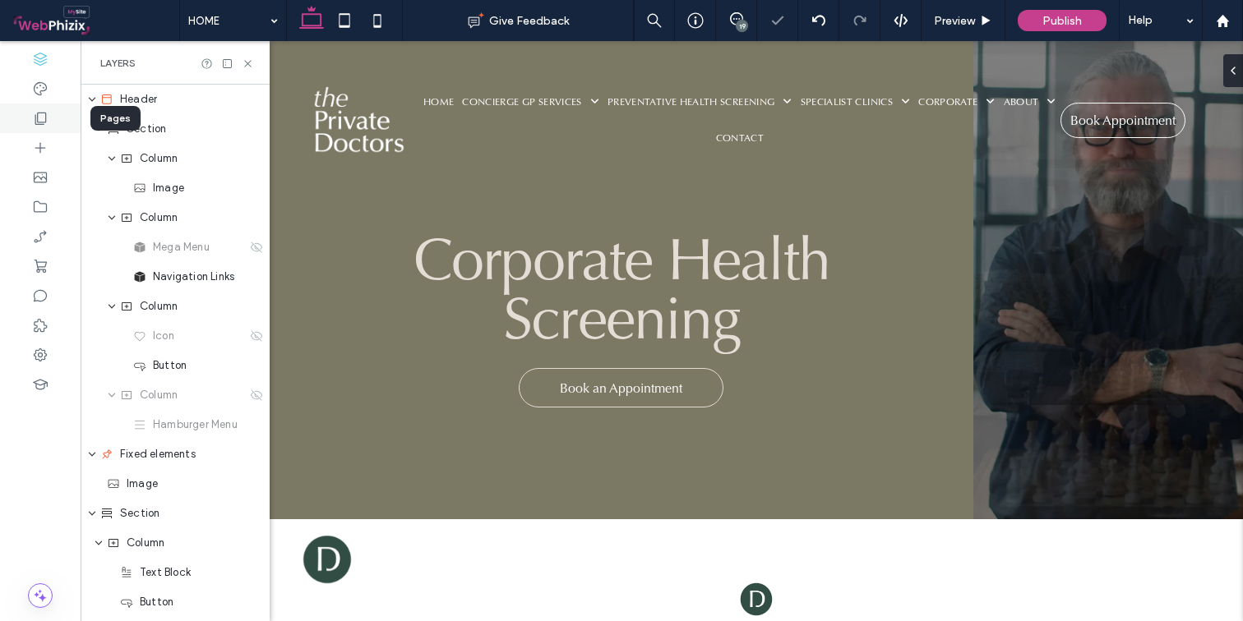
click at [44, 125] on use at bounding box center [41, 119] width 12 height 12
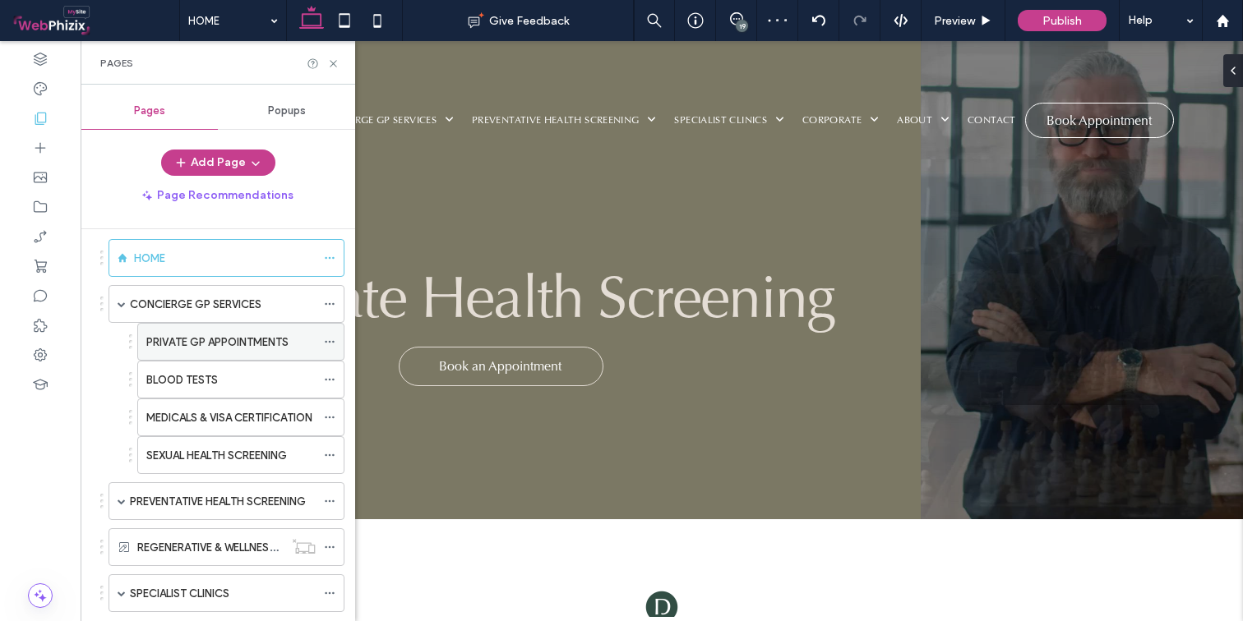
scroll to position [46, 0]
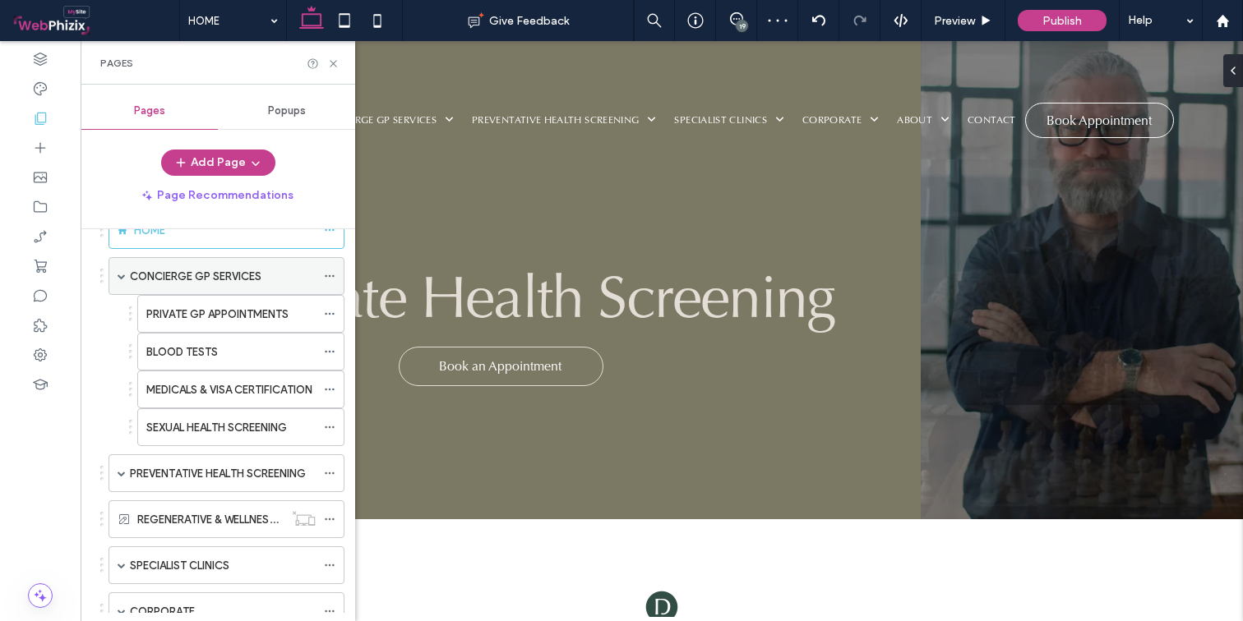
click at [123, 275] on span at bounding box center [122, 276] width 8 height 8
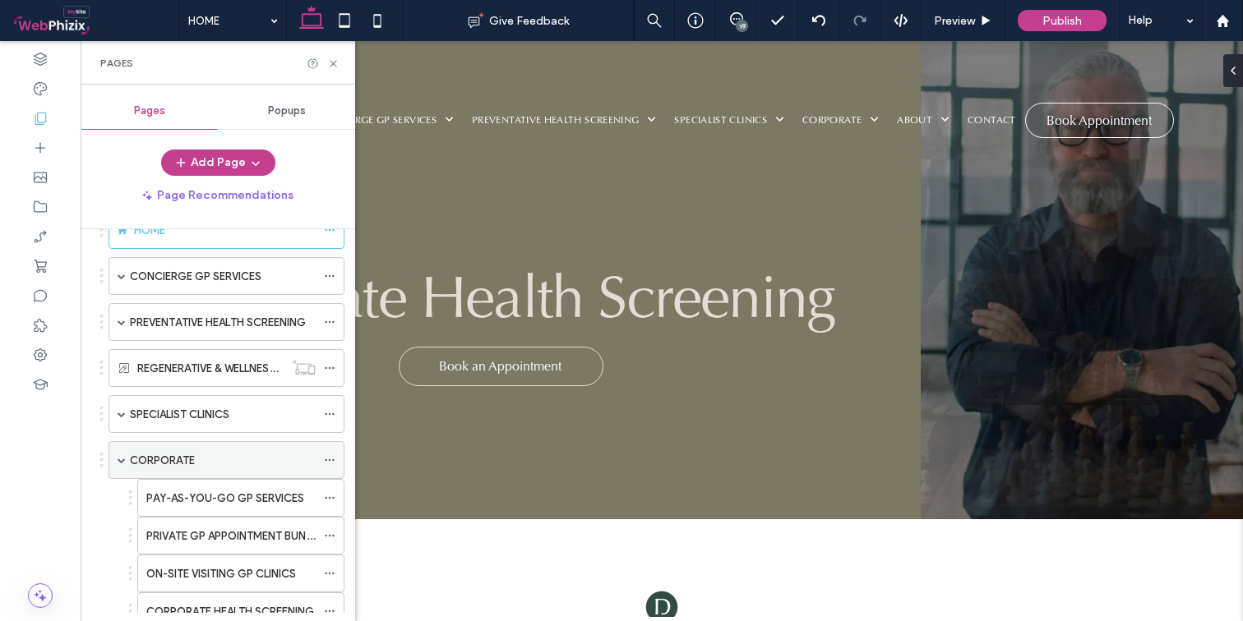
click at [121, 458] on span at bounding box center [122, 460] width 8 height 8
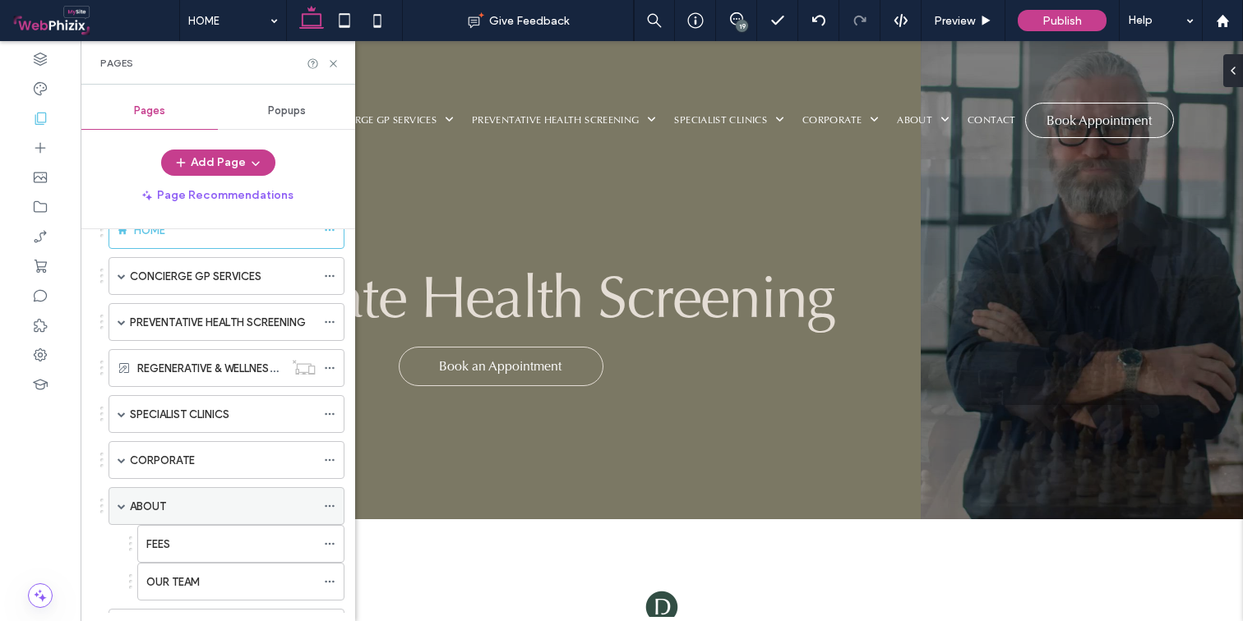
click at [119, 508] on span at bounding box center [122, 506] width 8 height 8
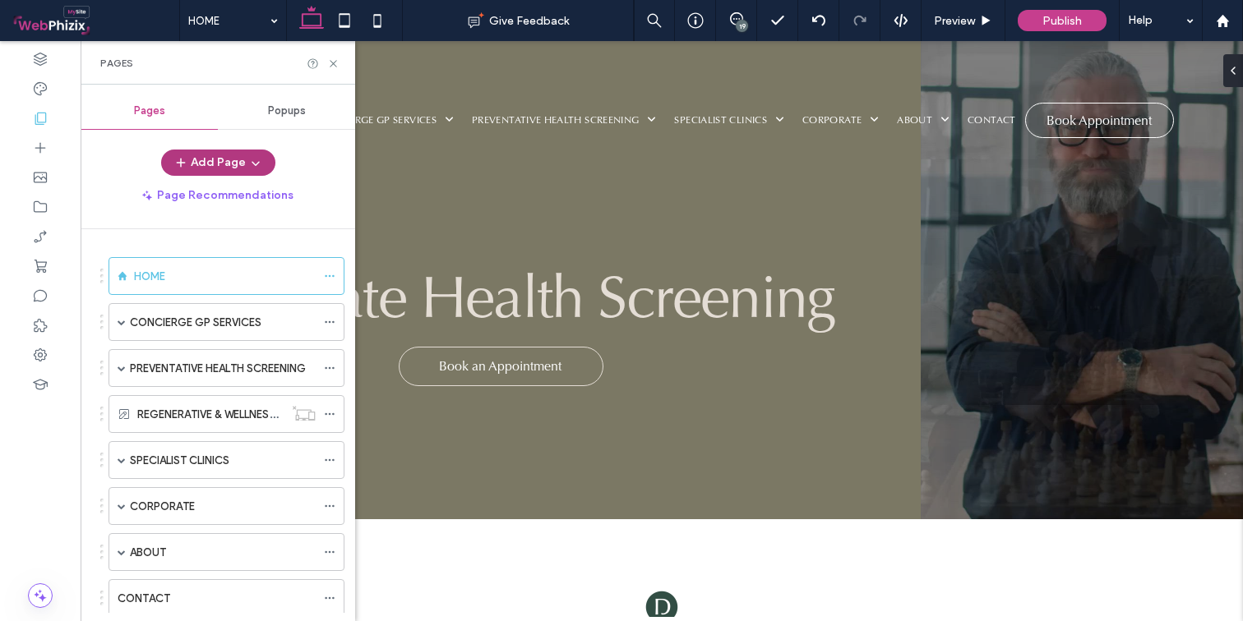
click at [252, 160] on icon "button" at bounding box center [255, 162] width 13 height 13
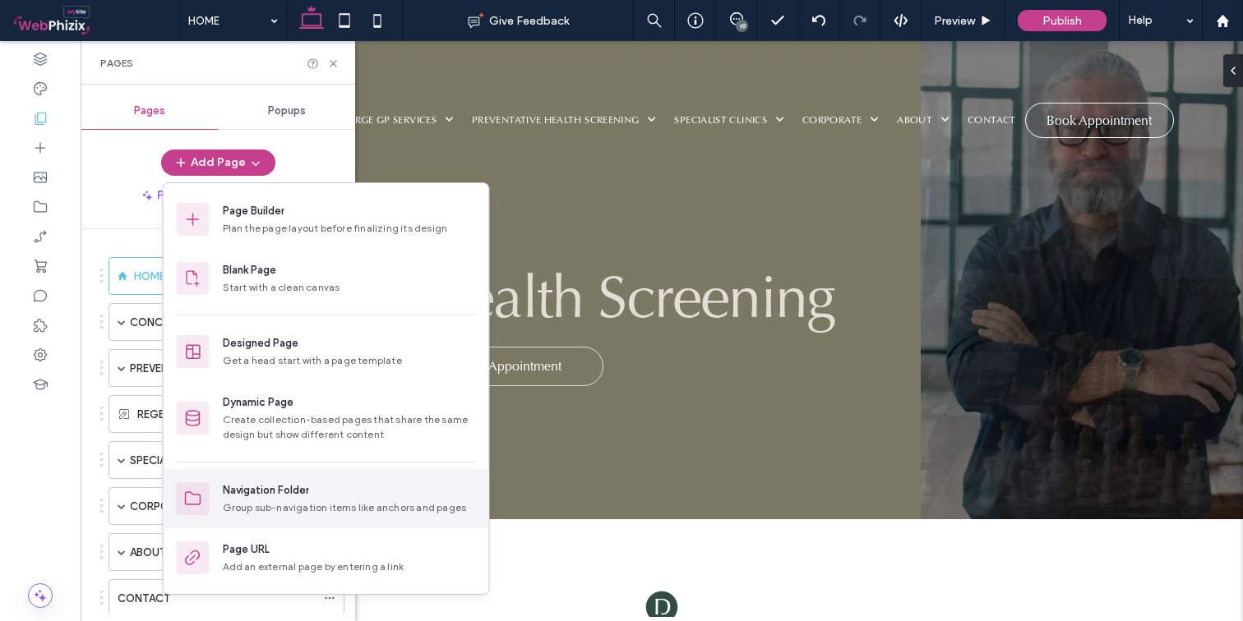
click at [263, 502] on div "Group sub-navigation items like anchors and pages" at bounding box center [349, 507] width 253 height 15
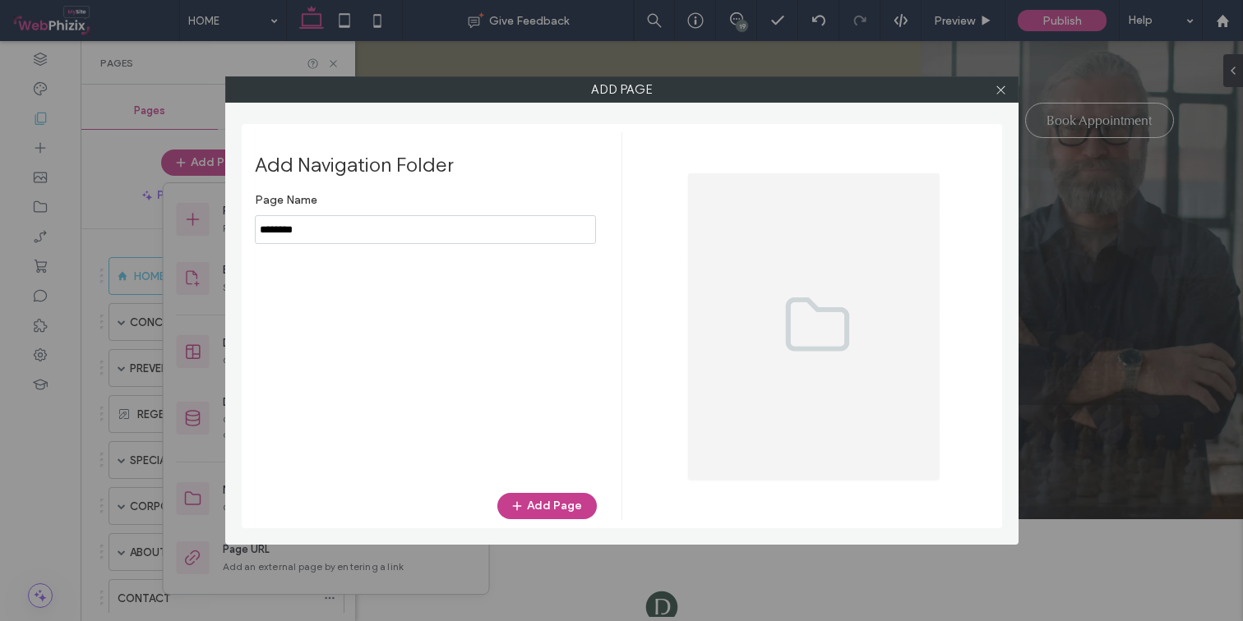
click at [261, 235] on input "notEmpty" at bounding box center [425, 229] width 341 height 29
type input "**********"
click at [553, 509] on button "Add Page" at bounding box center [546, 506] width 99 height 26
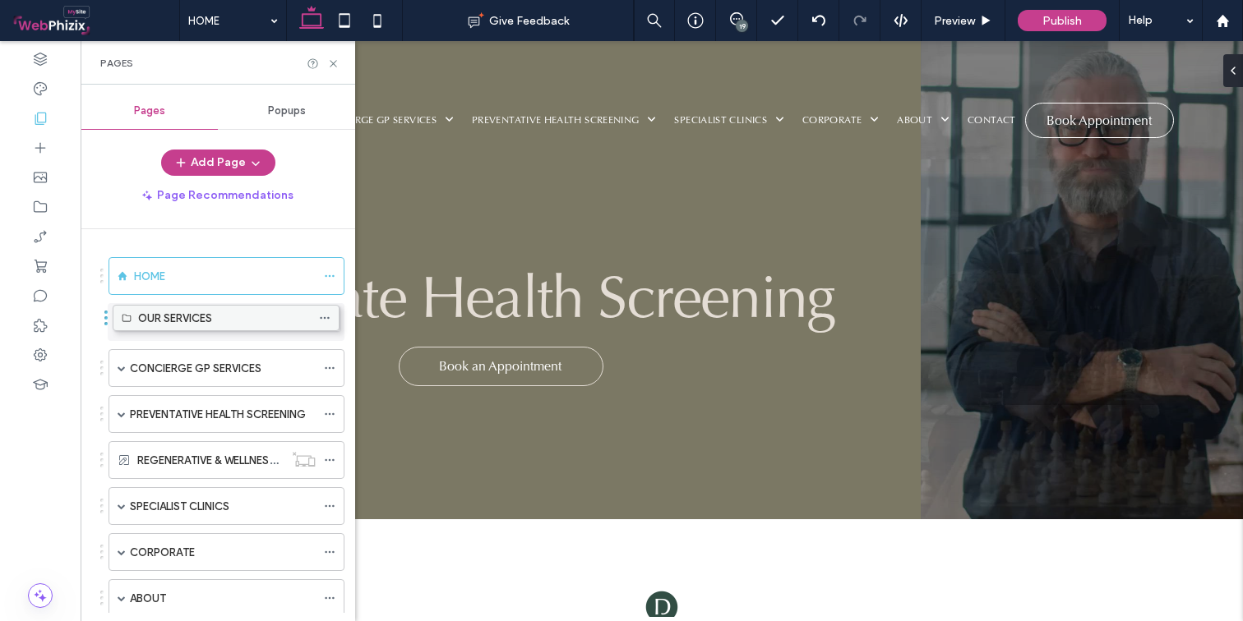
drag, startPoint x: 170, startPoint y: 551, endPoint x: 174, endPoint y: 322, distance: 229.3
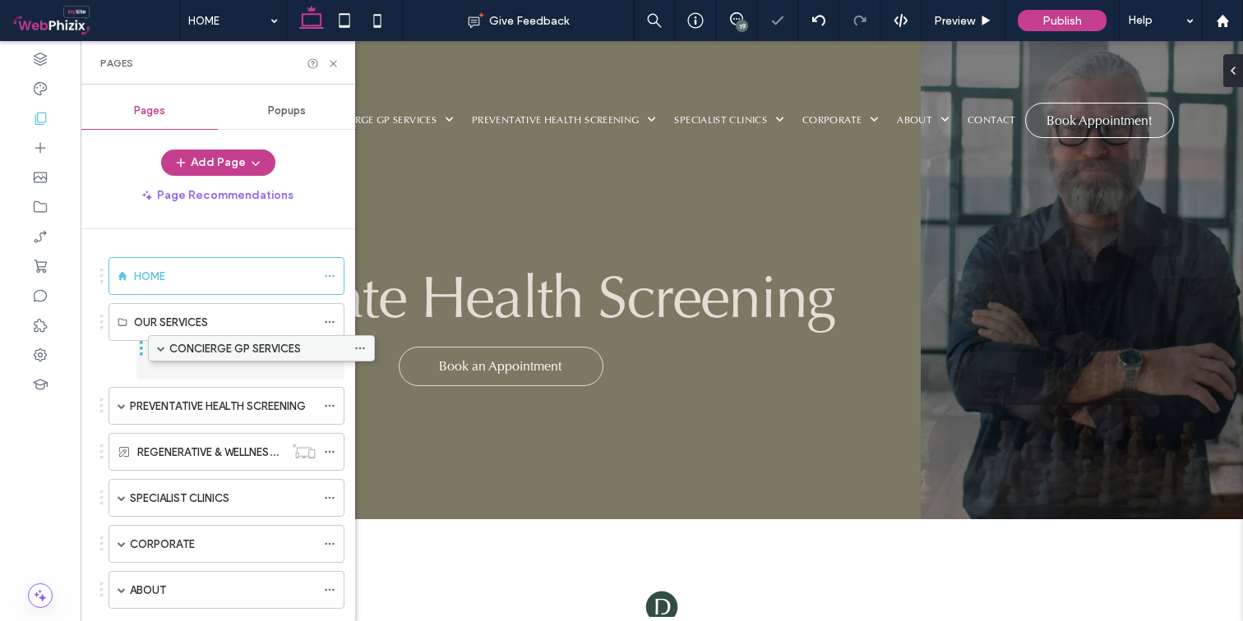
drag, startPoint x: 152, startPoint y: 367, endPoint x: 191, endPoint y: 353, distance: 41.8
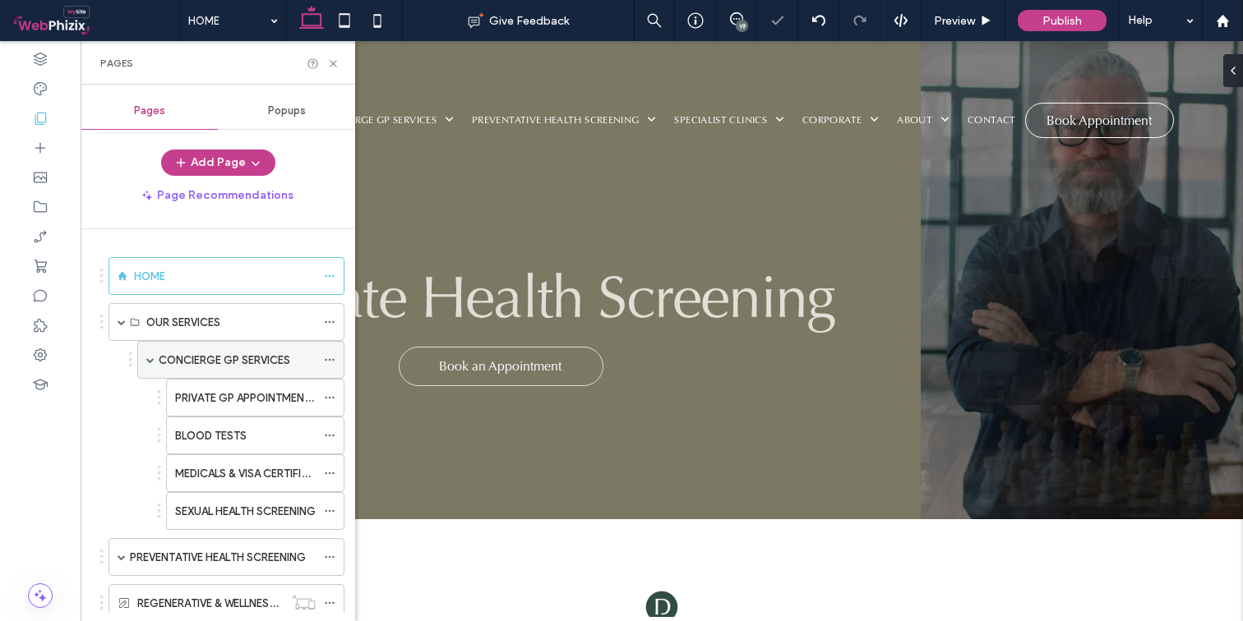
click at [150, 361] on span at bounding box center [150, 360] width 8 height 8
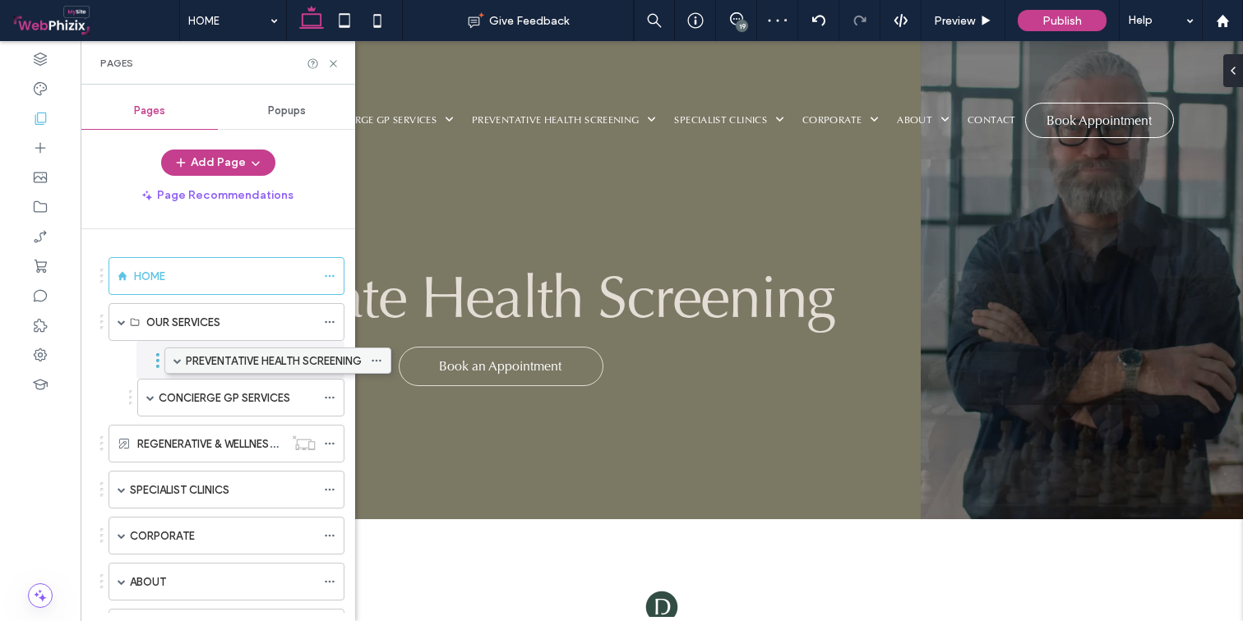
drag, startPoint x: 165, startPoint y: 406, endPoint x: 221, endPoint y: 367, distance: 68.4
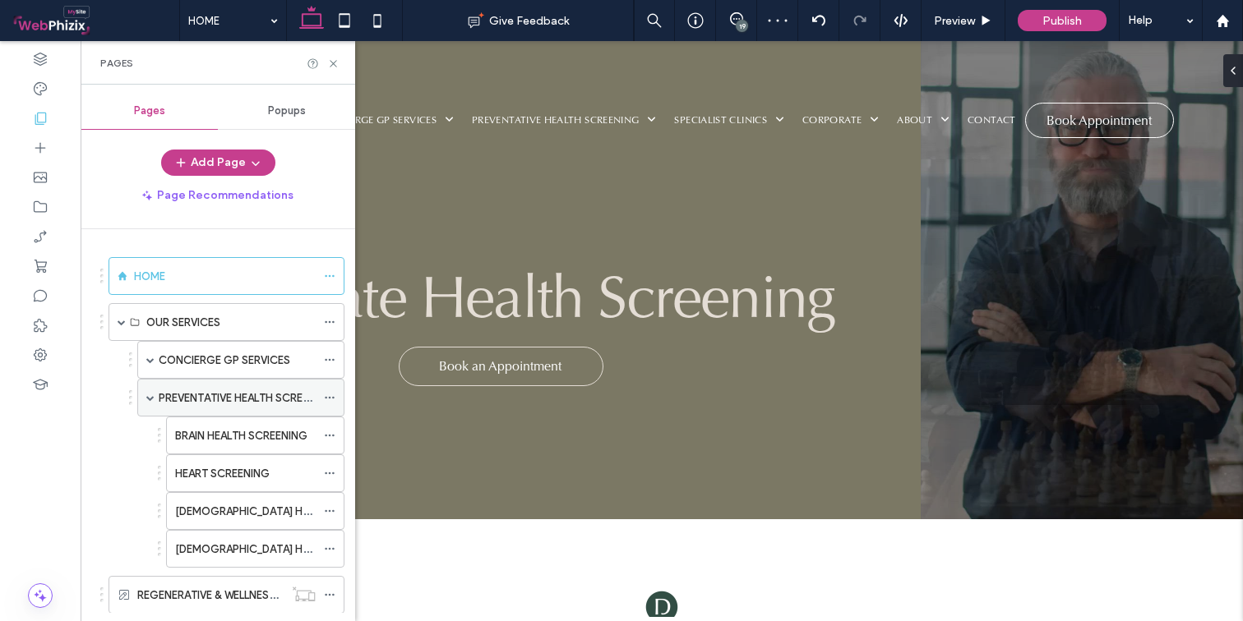
click at [151, 399] on span at bounding box center [150, 398] width 8 height 8
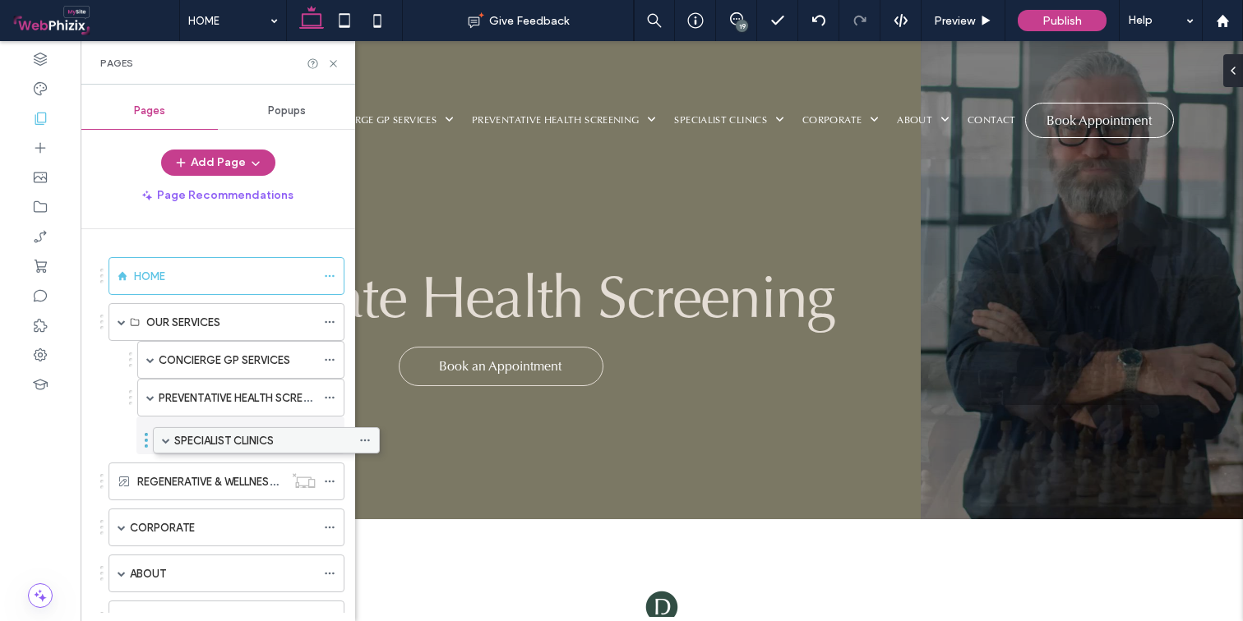
drag, startPoint x: 161, startPoint y: 489, endPoint x: 204, endPoint y: 440, distance: 65.2
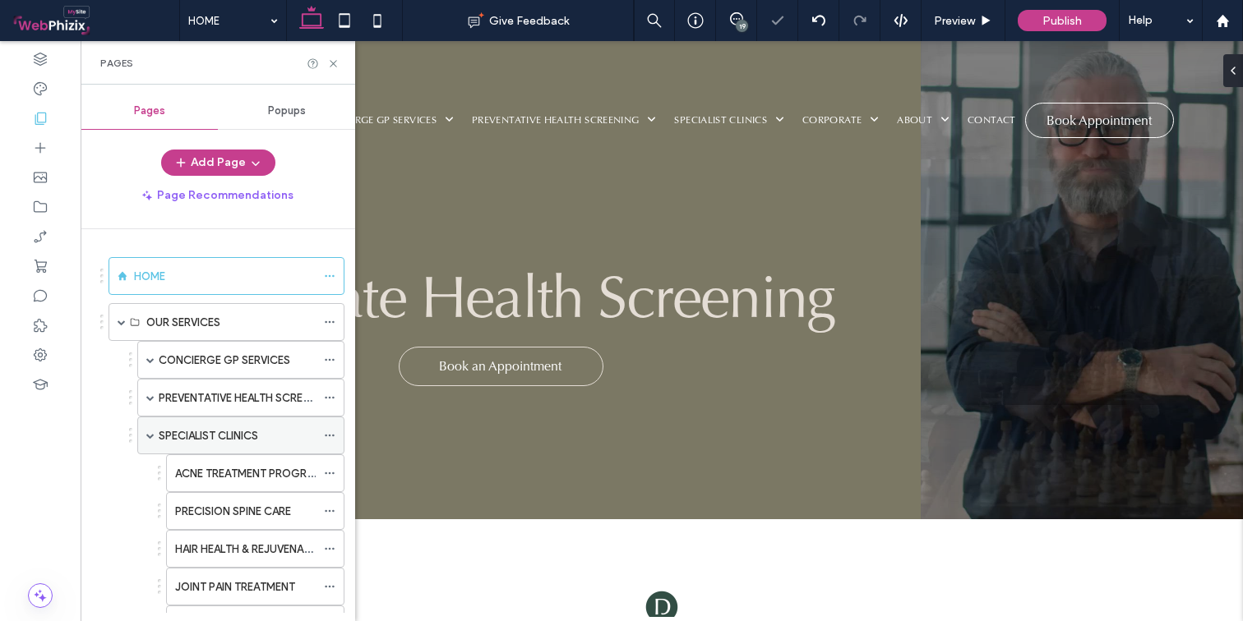
click at [150, 436] on span at bounding box center [150, 435] width 8 height 8
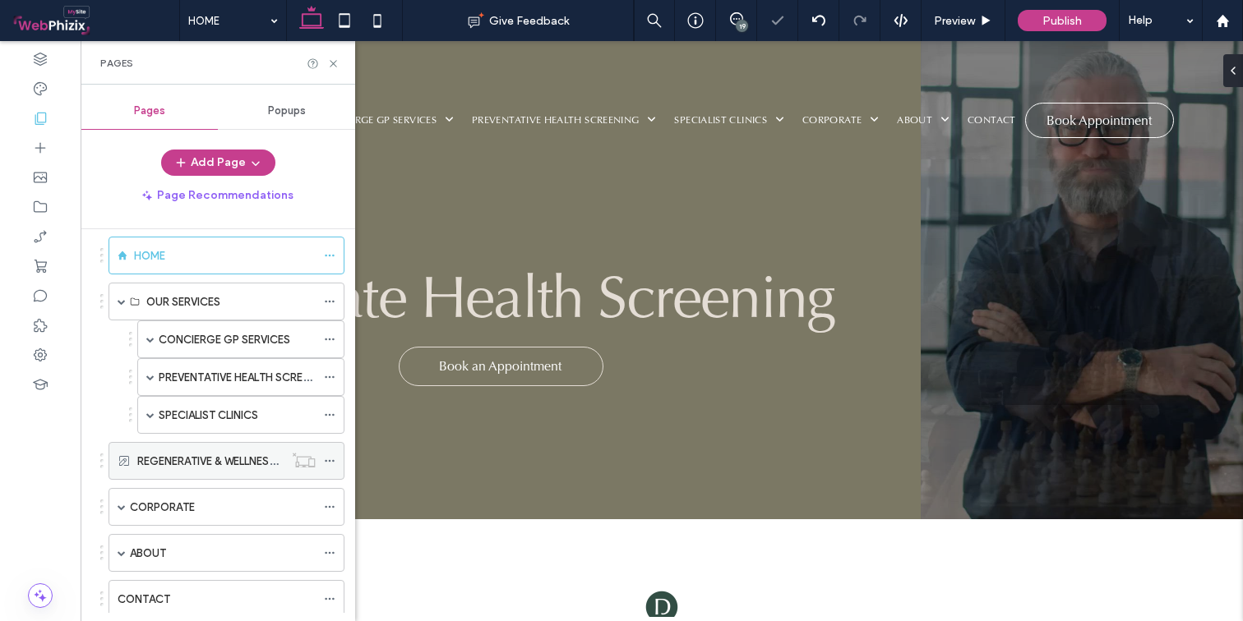
scroll to position [24, 0]
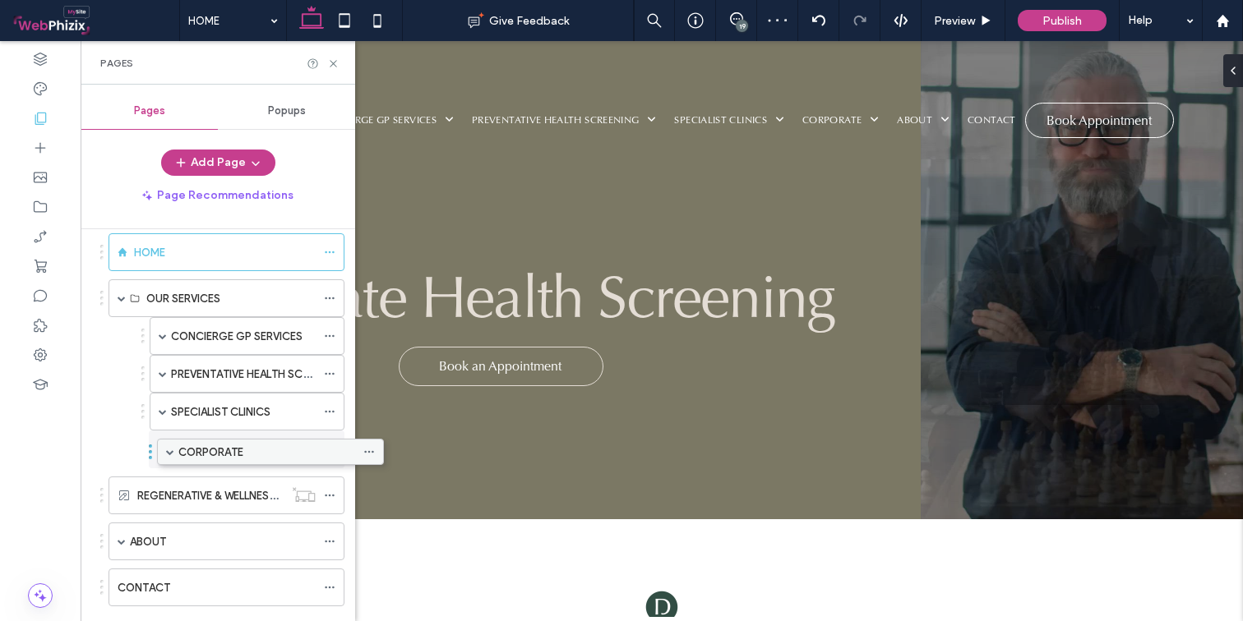
drag, startPoint x: 149, startPoint y: 508, endPoint x: 197, endPoint y: 462, distance: 66.8
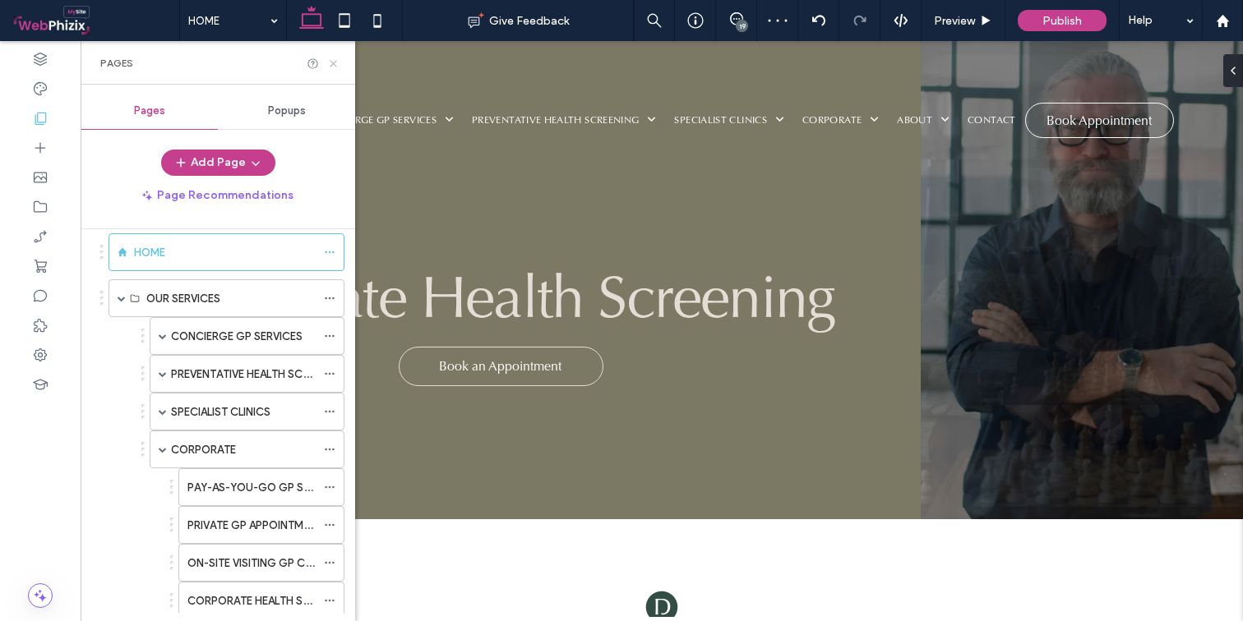
click at [335, 62] on icon at bounding box center [333, 64] width 12 height 12
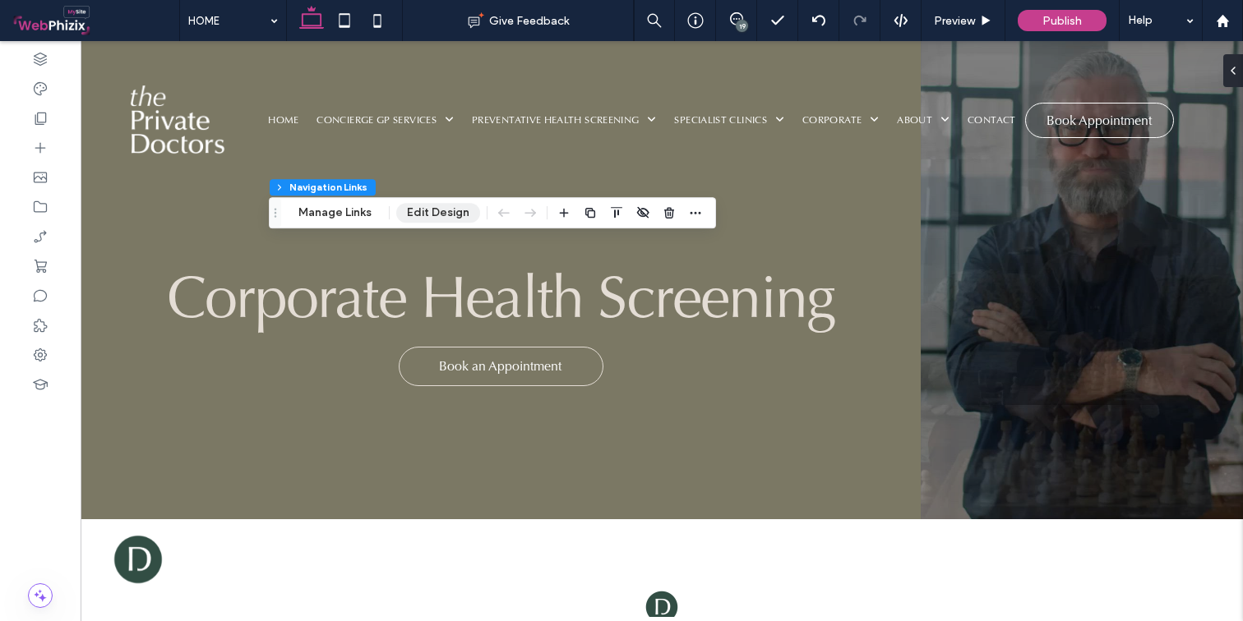
click at [424, 213] on button "Edit Design" at bounding box center [438, 213] width 84 height 20
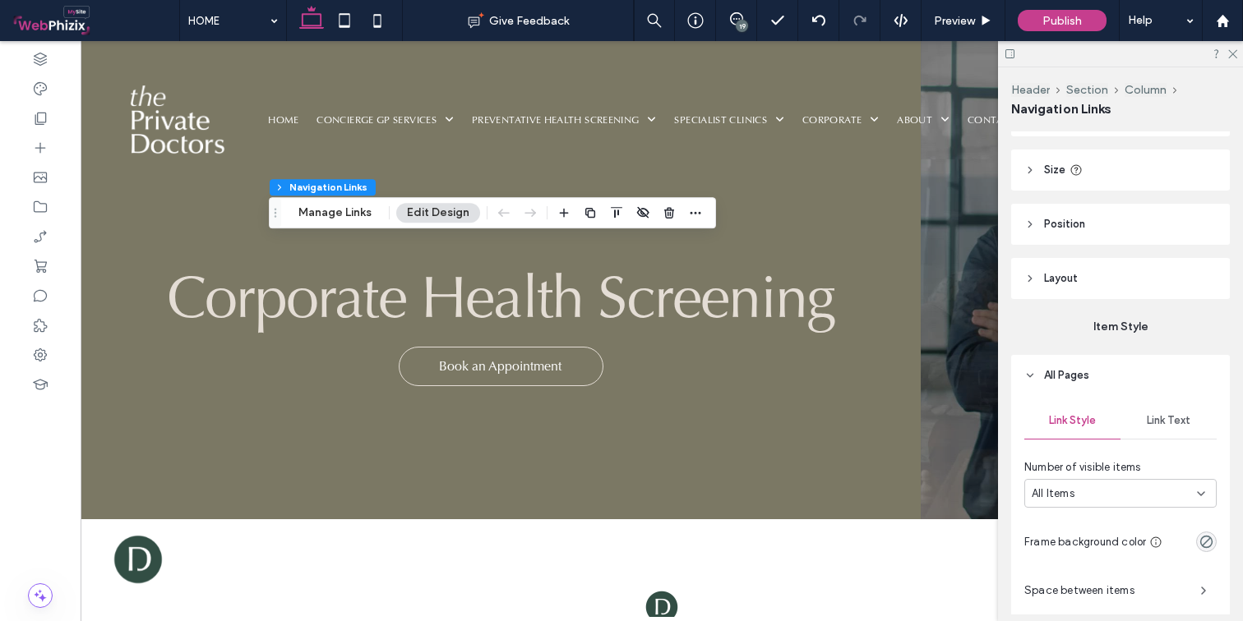
scroll to position [215, 0]
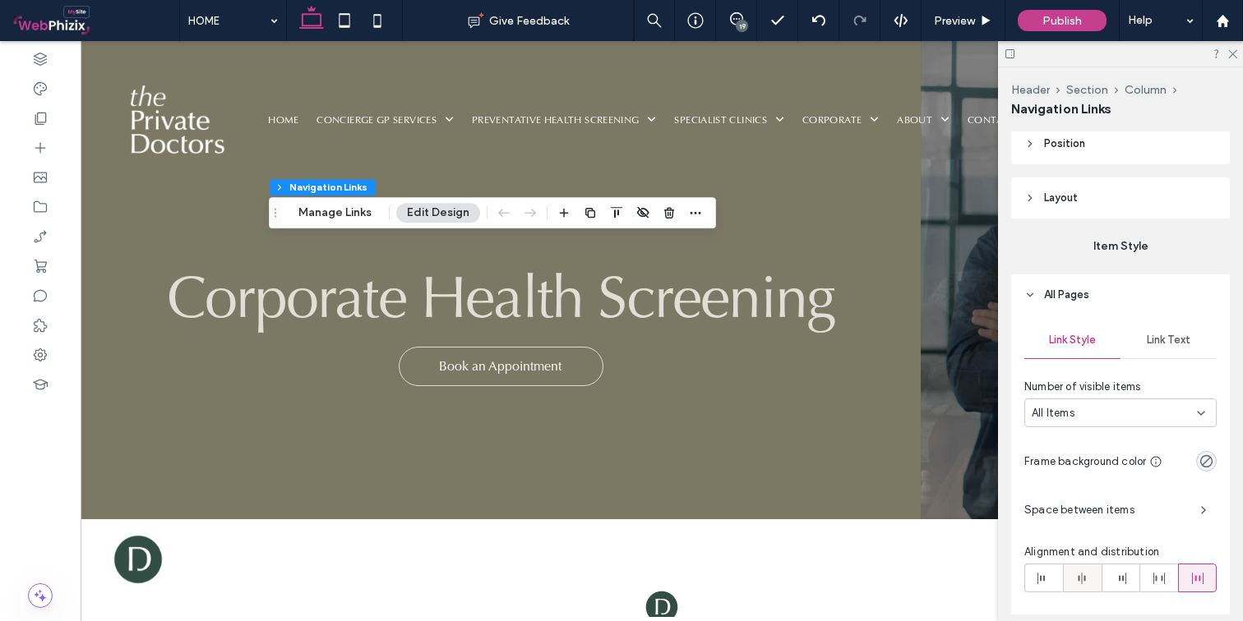
click at [1075, 584] on icon at bounding box center [1081, 578] width 13 height 13
click at [1118, 506] on span "Space between items" at bounding box center [1105, 510] width 163 height 16
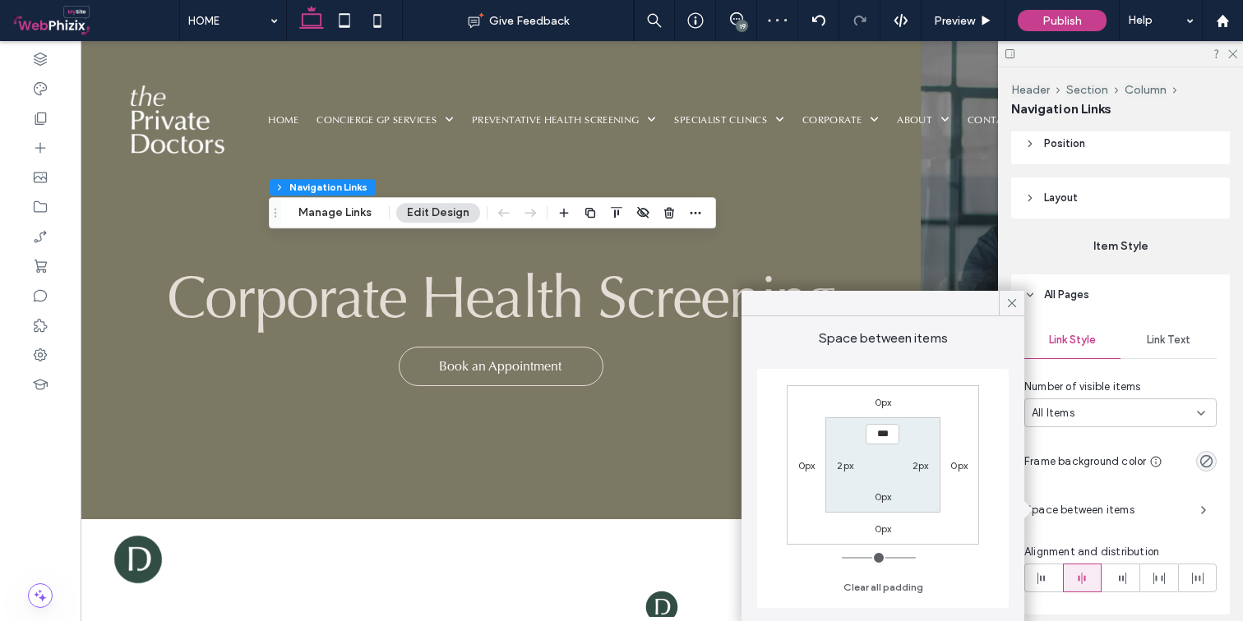
click at [844, 468] on label "2px" at bounding box center [845, 465] width 16 height 12
type input "*"
type input "**"
type input "****"
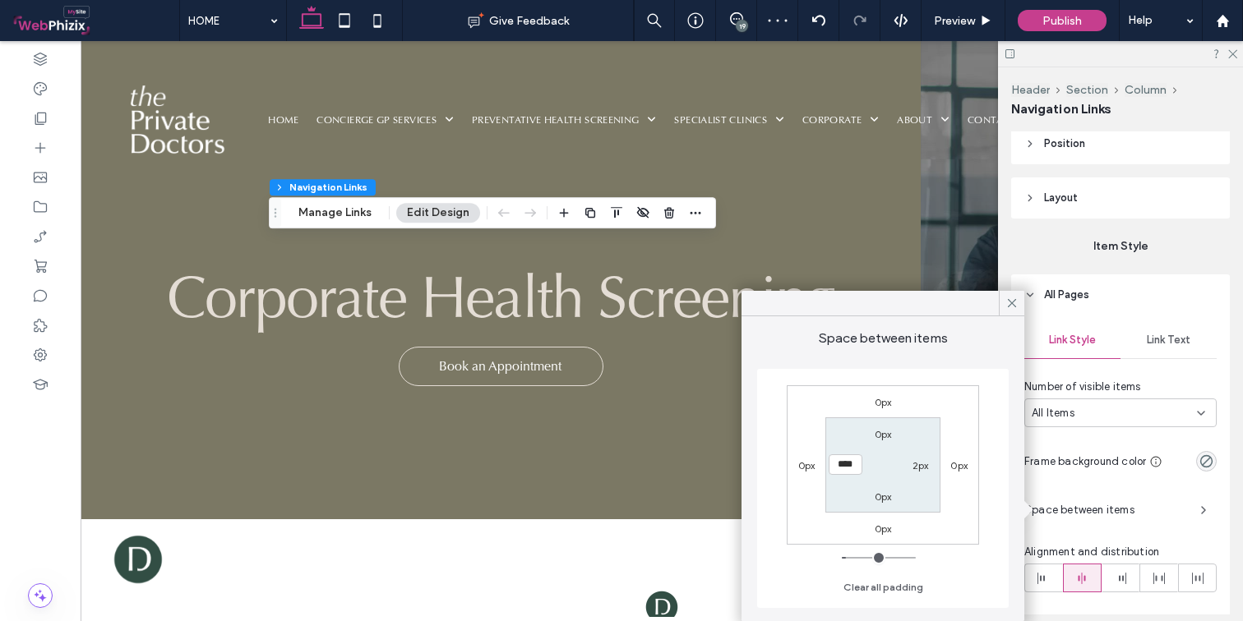
click at [920, 468] on label "2px" at bounding box center [920, 465] width 16 height 12
type input "*"
type input "**"
type input "****"
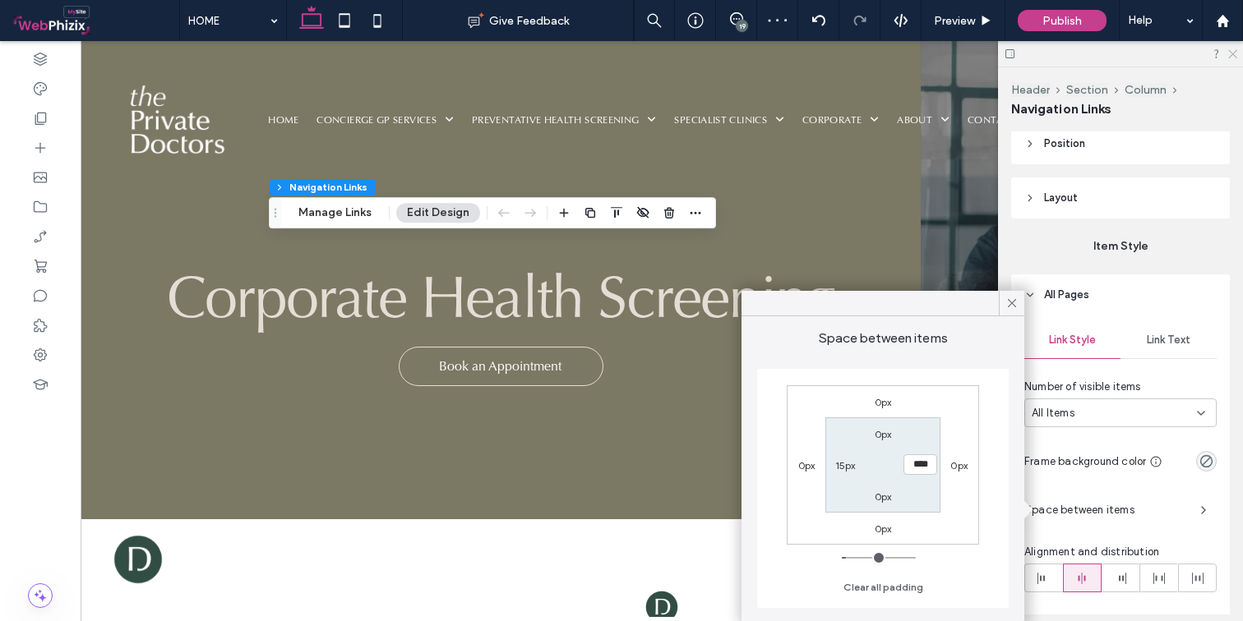
click at [1201, 53] on icon at bounding box center [1231, 53] width 11 height 11
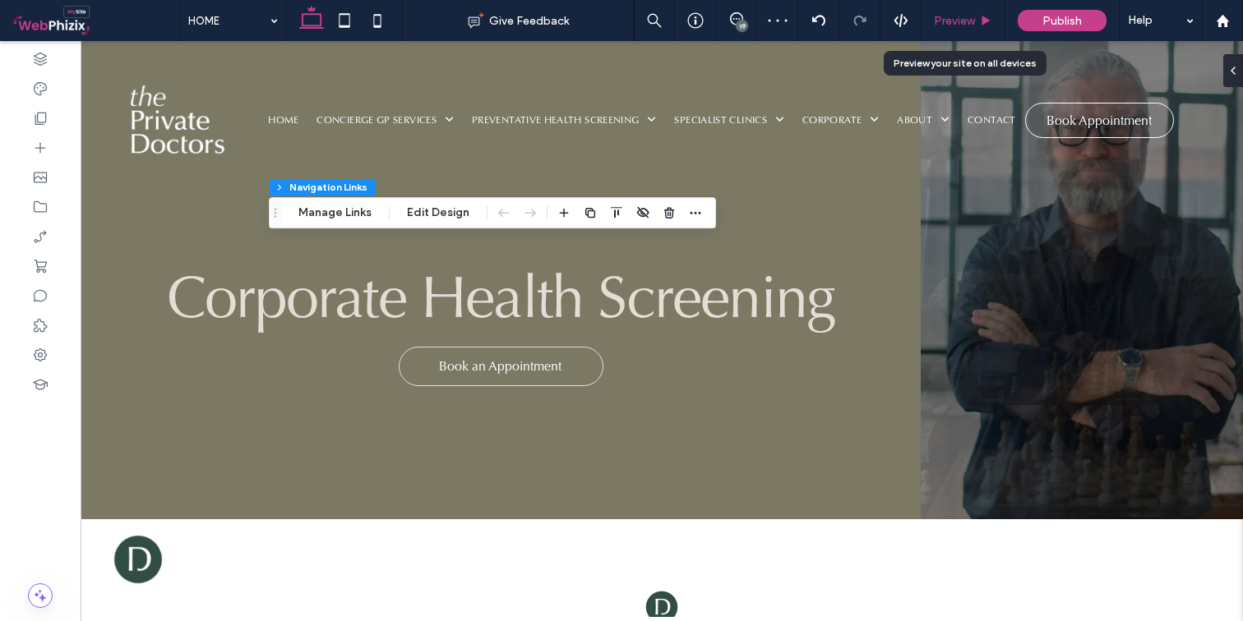
click at [975, 20] on div "Preview" at bounding box center [962, 21] width 83 height 14
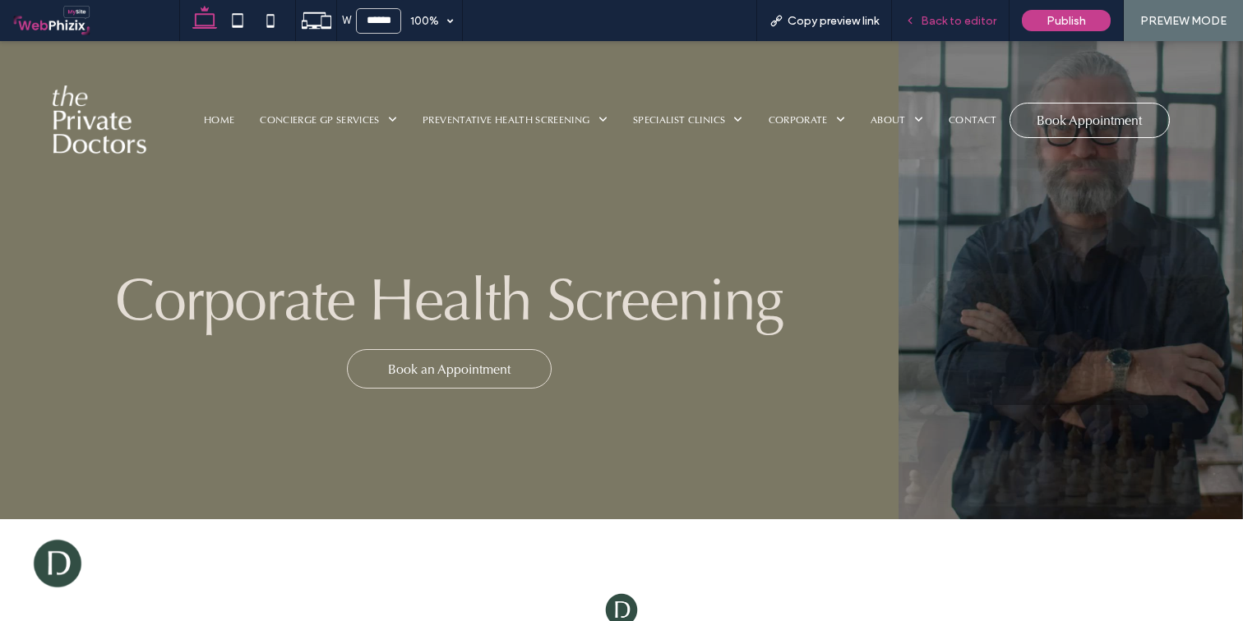
click at [971, 21] on span "Back to editor" at bounding box center [958, 21] width 76 height 14
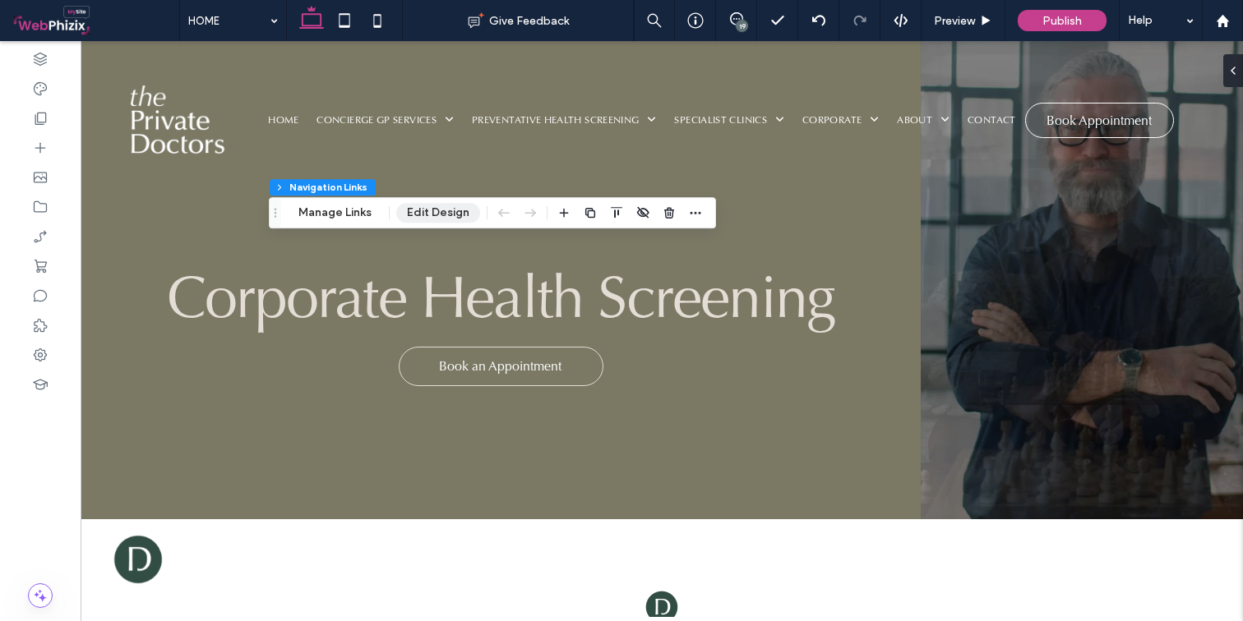
click at [435, 214] on button "Edit Design" at bounding box center [438, 213] width 84 height 20
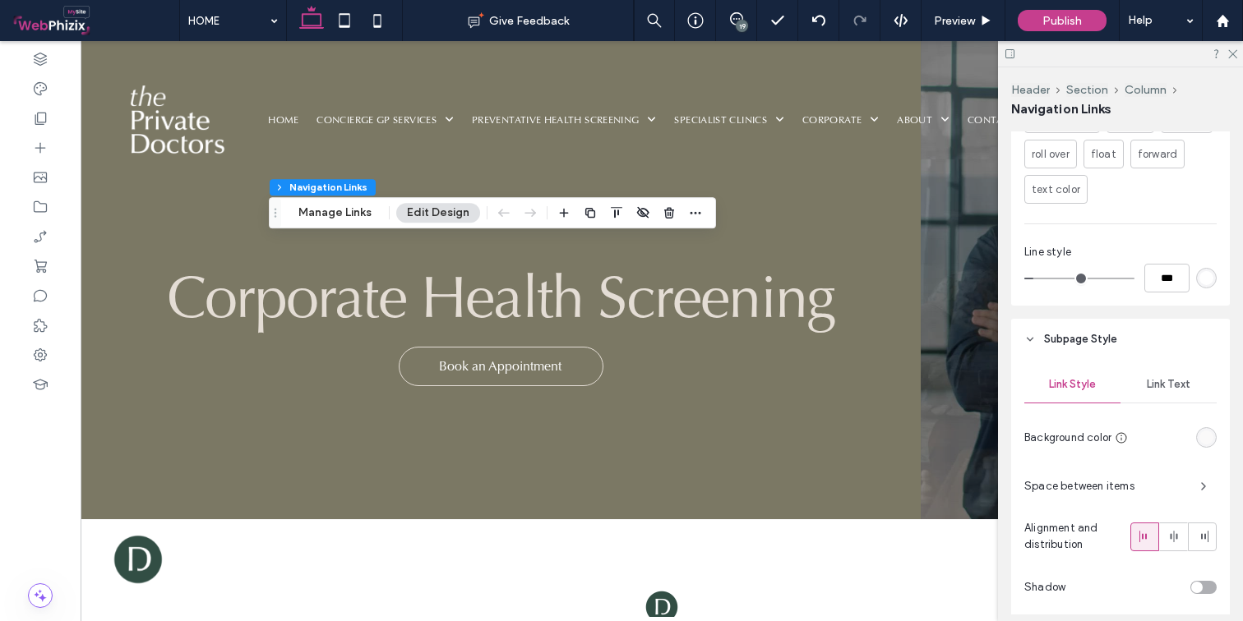
scroll to position [1071, 0]
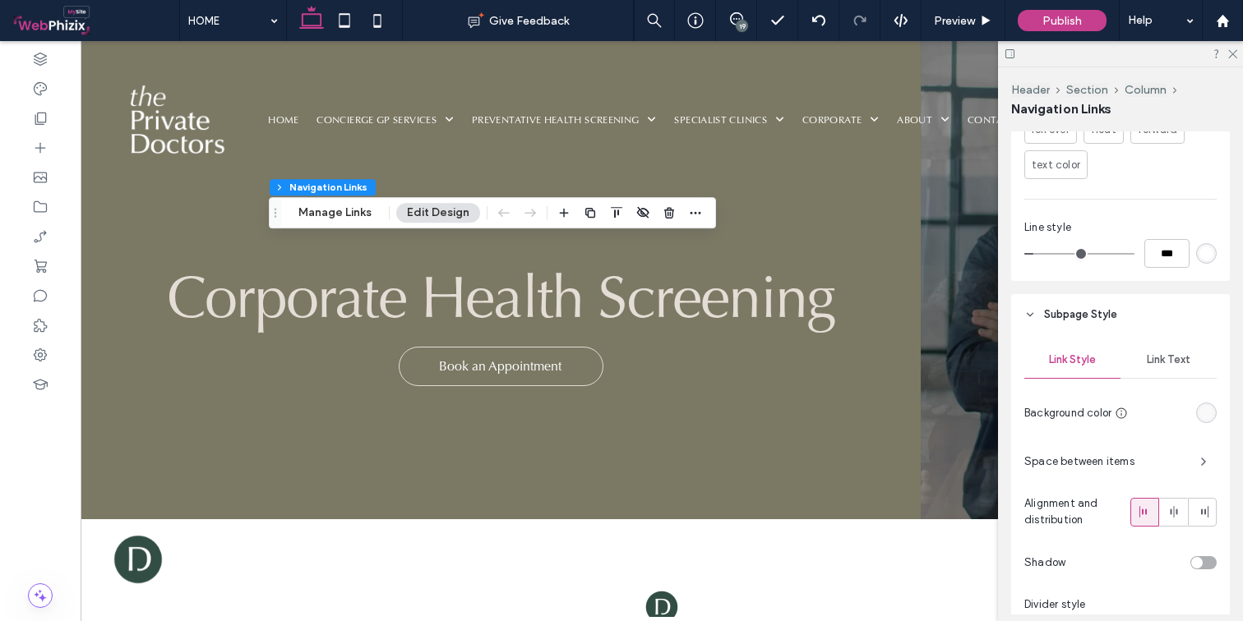
click at [1174, 370] on div "Link Text" at bounding box center [1168, 360] width 96 height 36
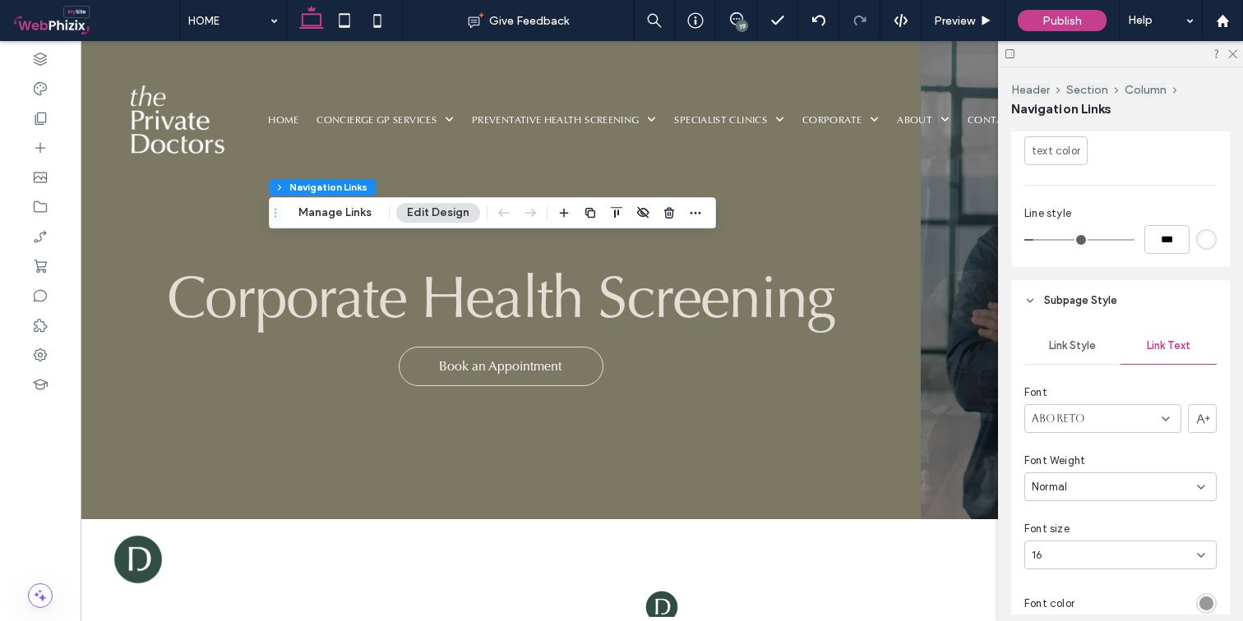
scroll to position [1104, 0]
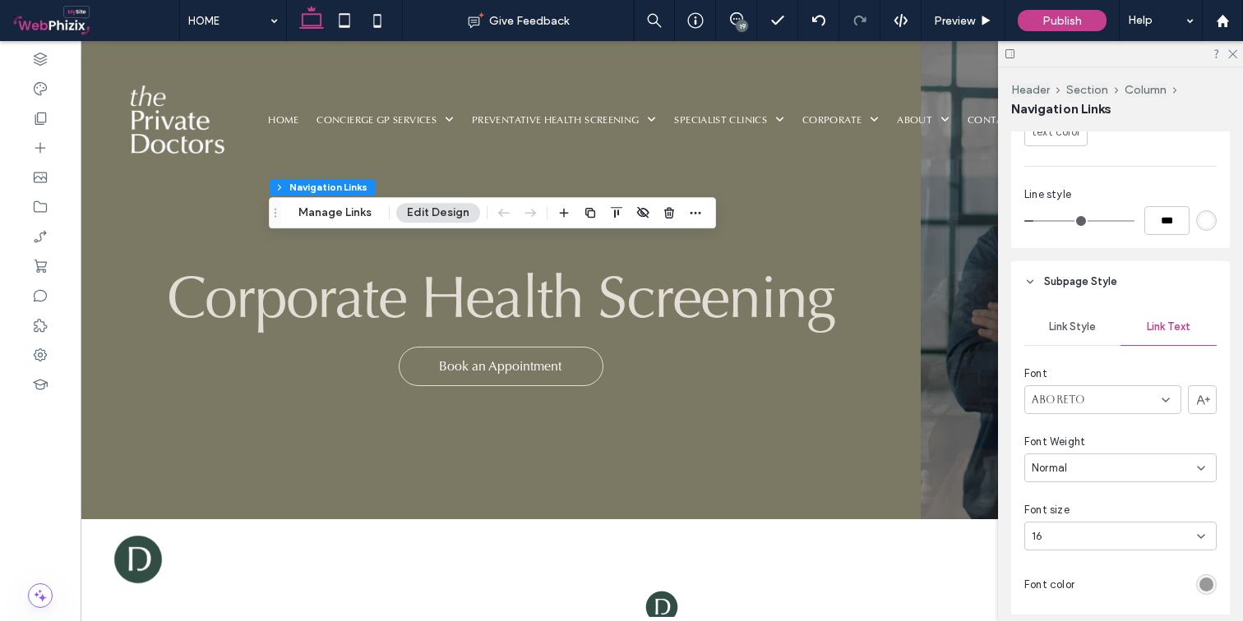
click at [1157, 531] on div "16" at bounding box center [1110, 536] width 158 height 16
click at [1073, 468] on div "12" at bounding box center [1116, 478] width 182 height 29
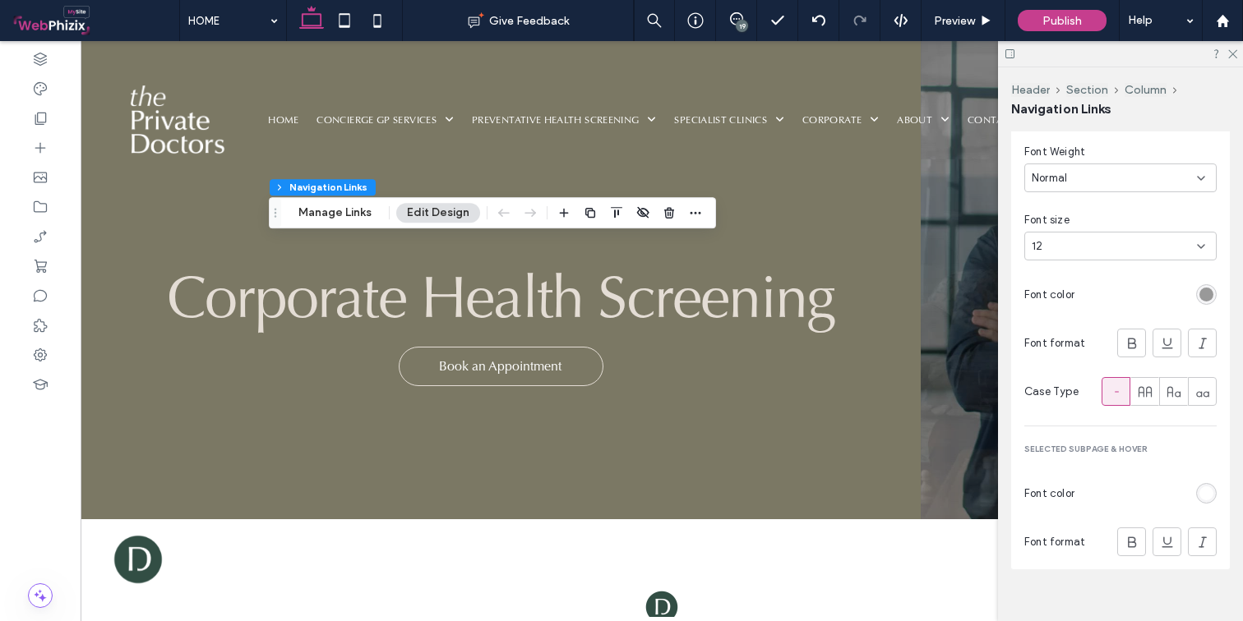
scroll to position [1238, 0]
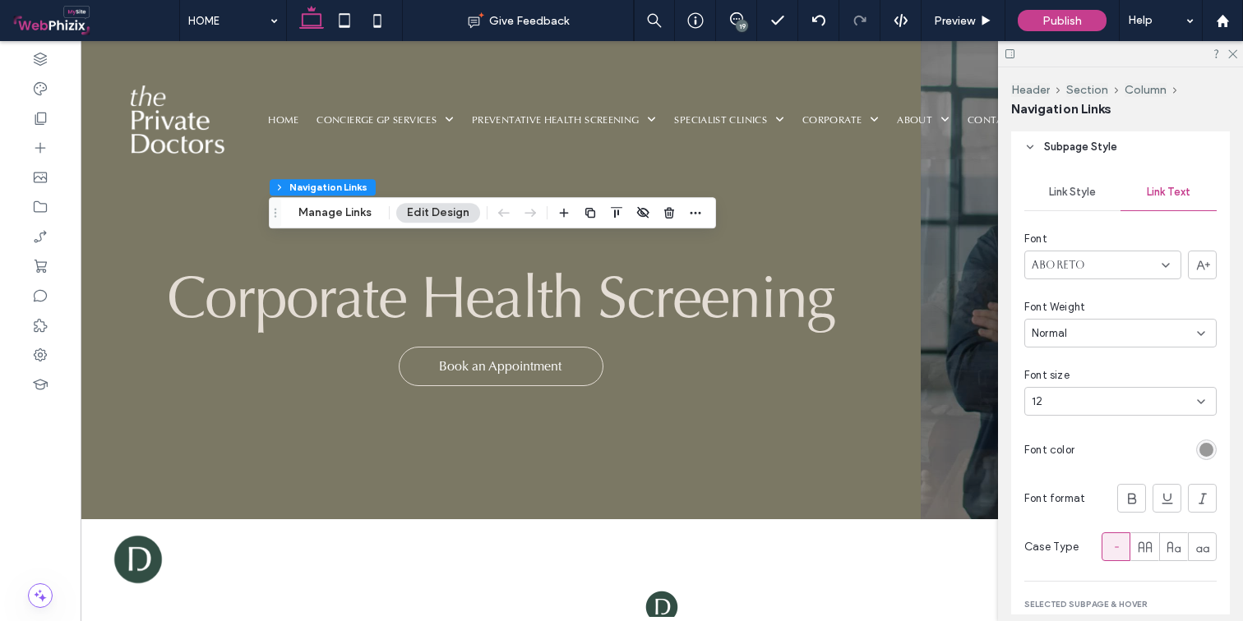
click at [1068, 192] on span "Link Style" at bounding box center [1072, 192] width 47 height 13
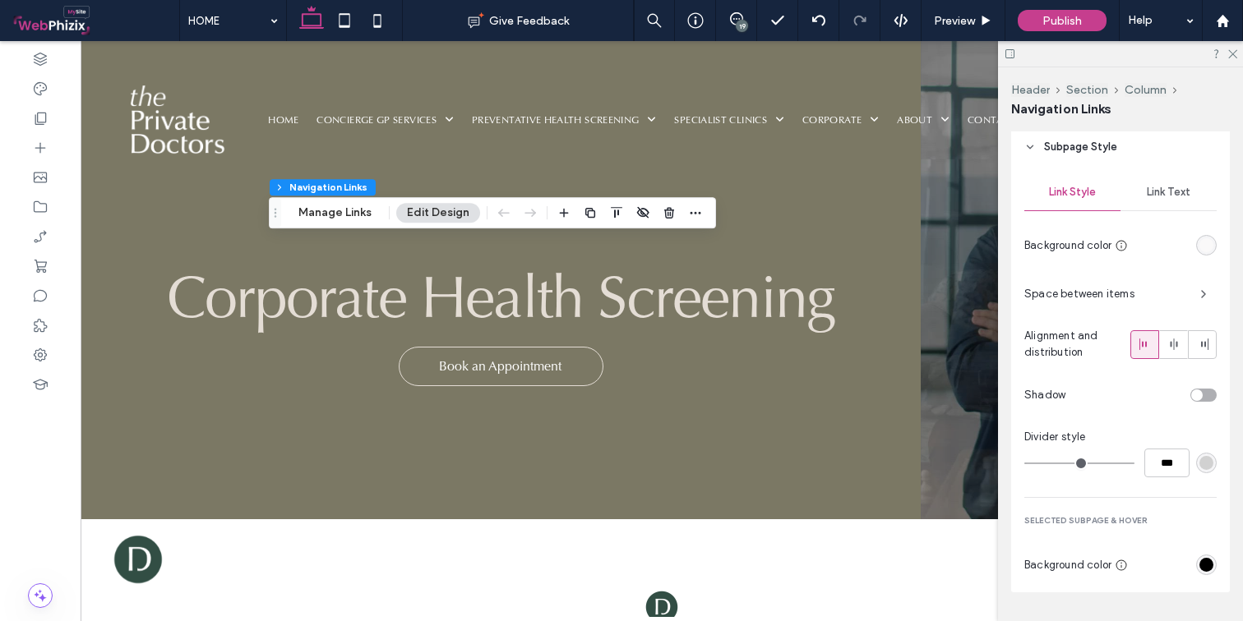
click at [1201, 569] on div "rgb(0, 0, 0)" at bounding box center [1206, 565] width 14 height 14
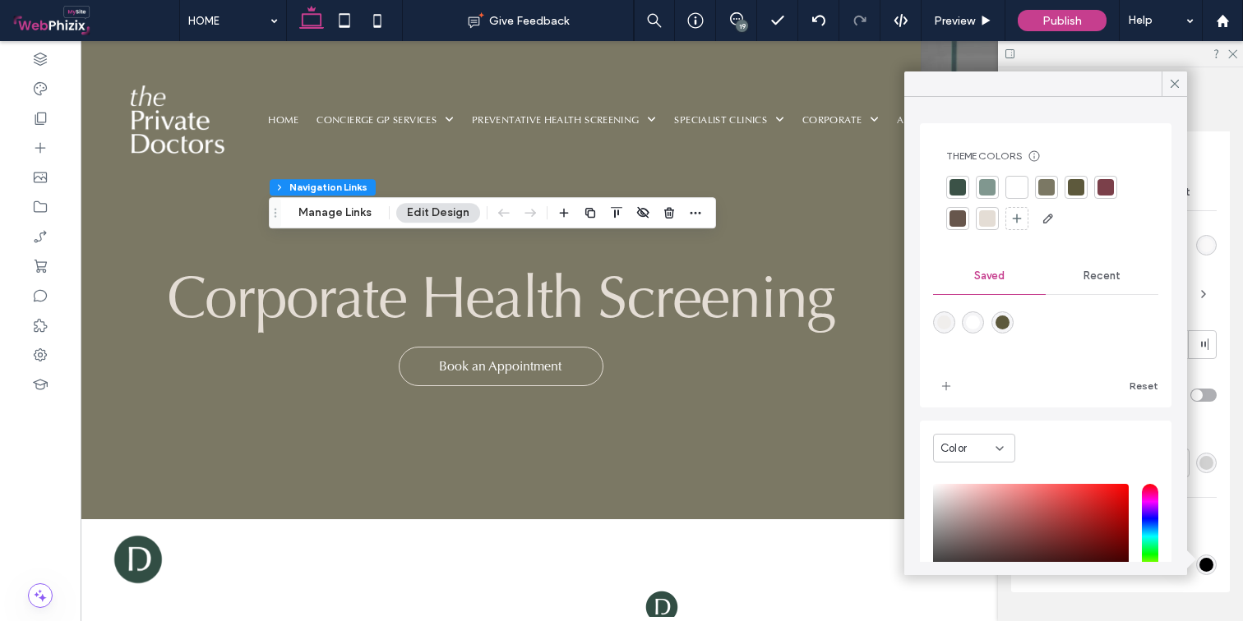
click at [985, 187] on div at bounding box center [987, 187] width 16 height 16
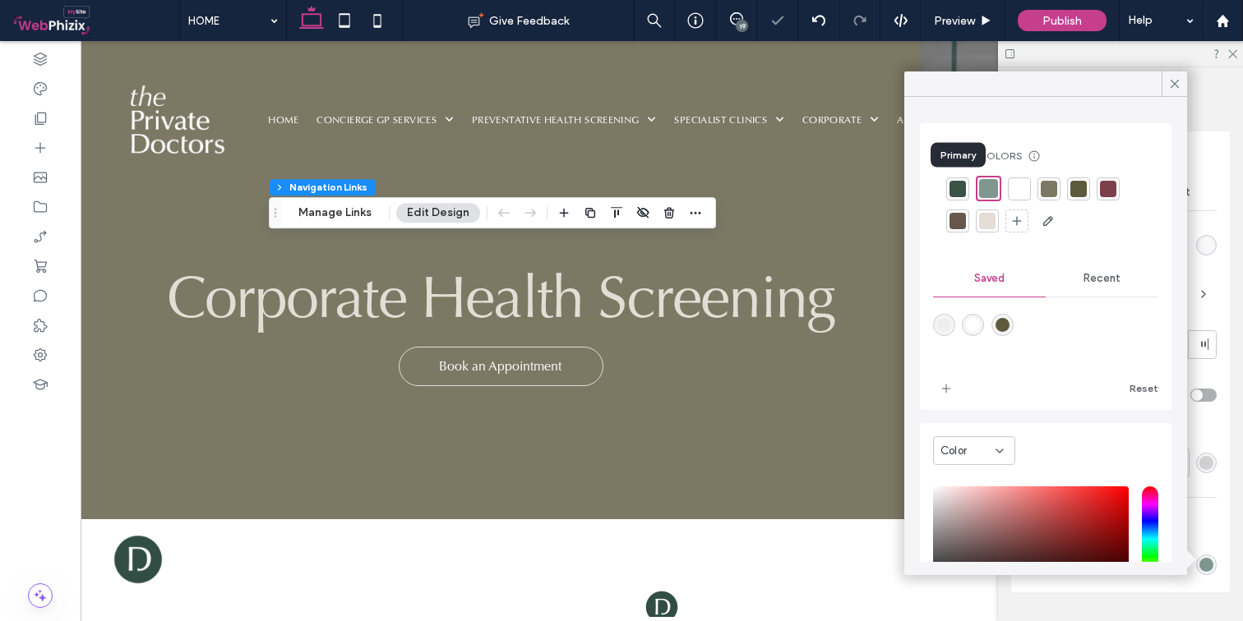
click at [953, 188] on div at bounding box center [957, 189] width 16 height 16
click at [991, 185] on div at bounding box center [989, 189] width 16 height 16
click at [1181, 81] on icon at bounding box center [1174, 83] width 15 height 15
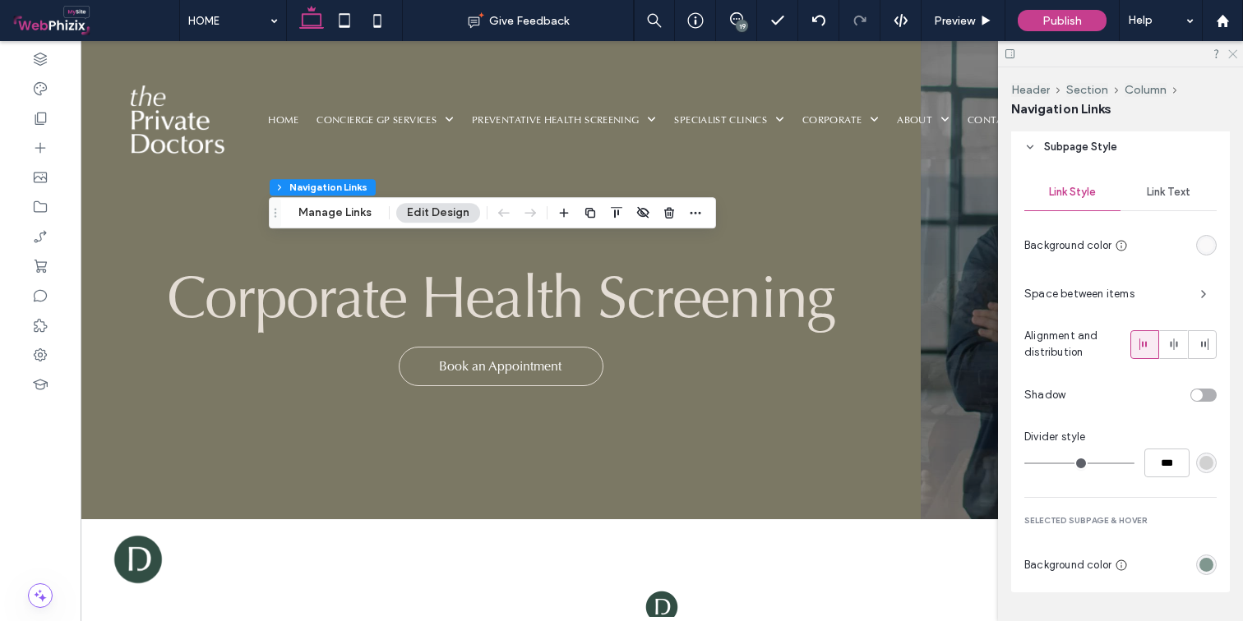
click at [1201, 55] on icon at bounding box center [1231, 53] width 11 height 11
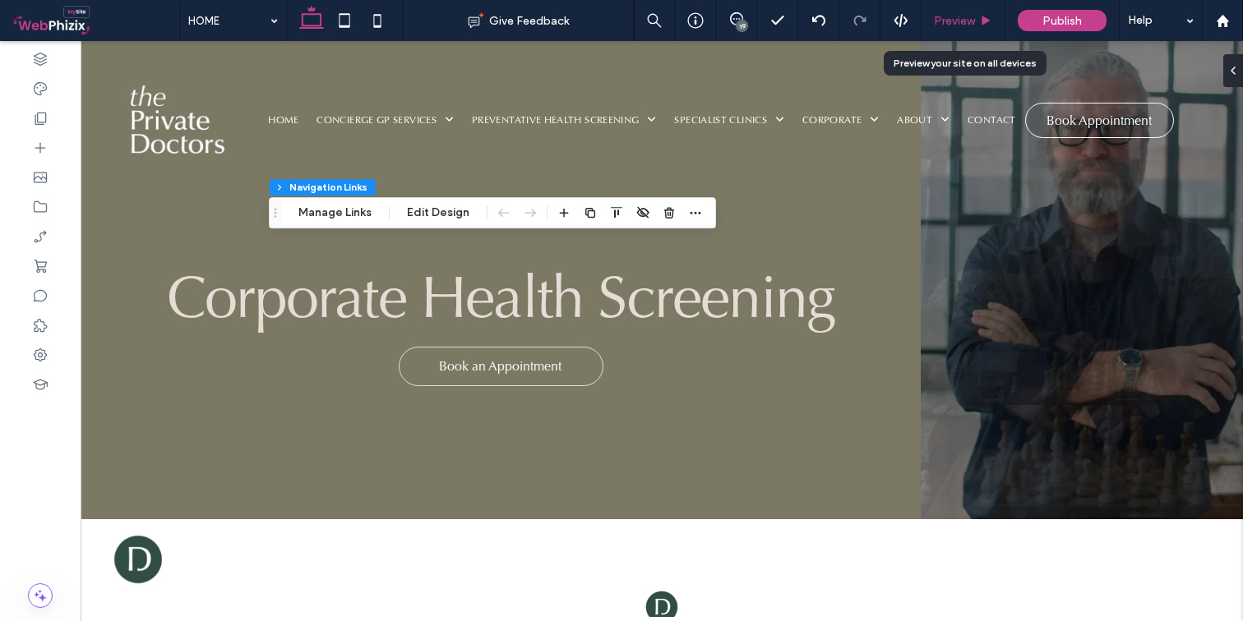
click at [981, 27] on div "Preview" at bounding box center [962, 21] width 83 height 14
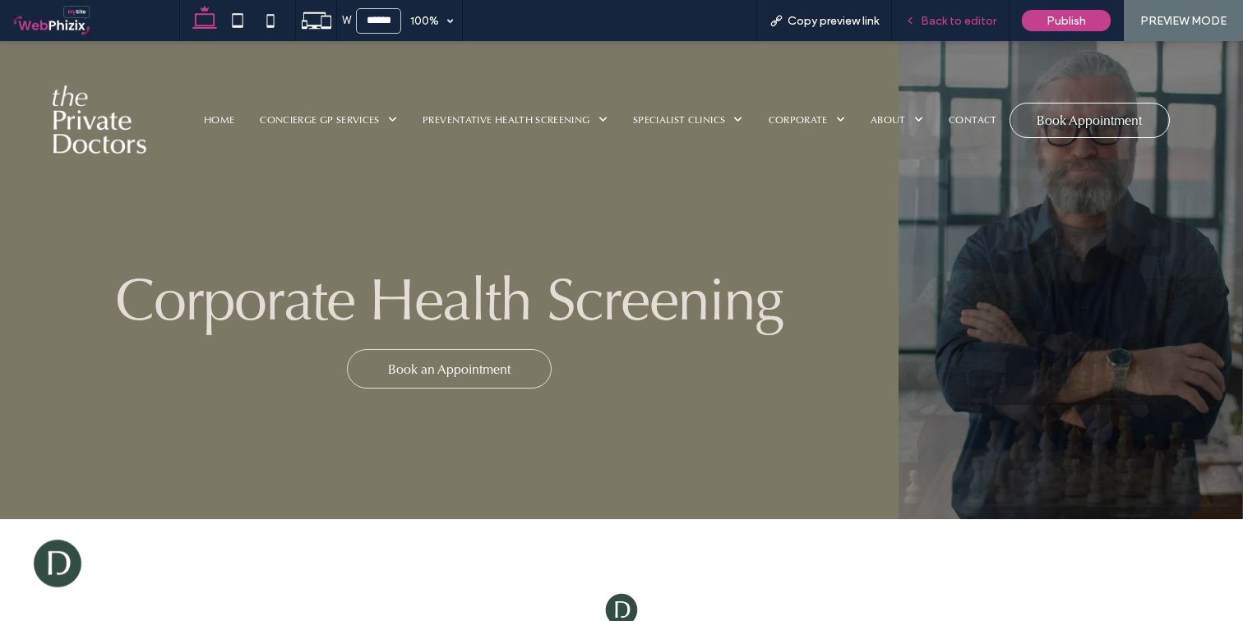
click at [990, 18] on span "Back to editor" at bounding box center [958, 21] width 76 height 14
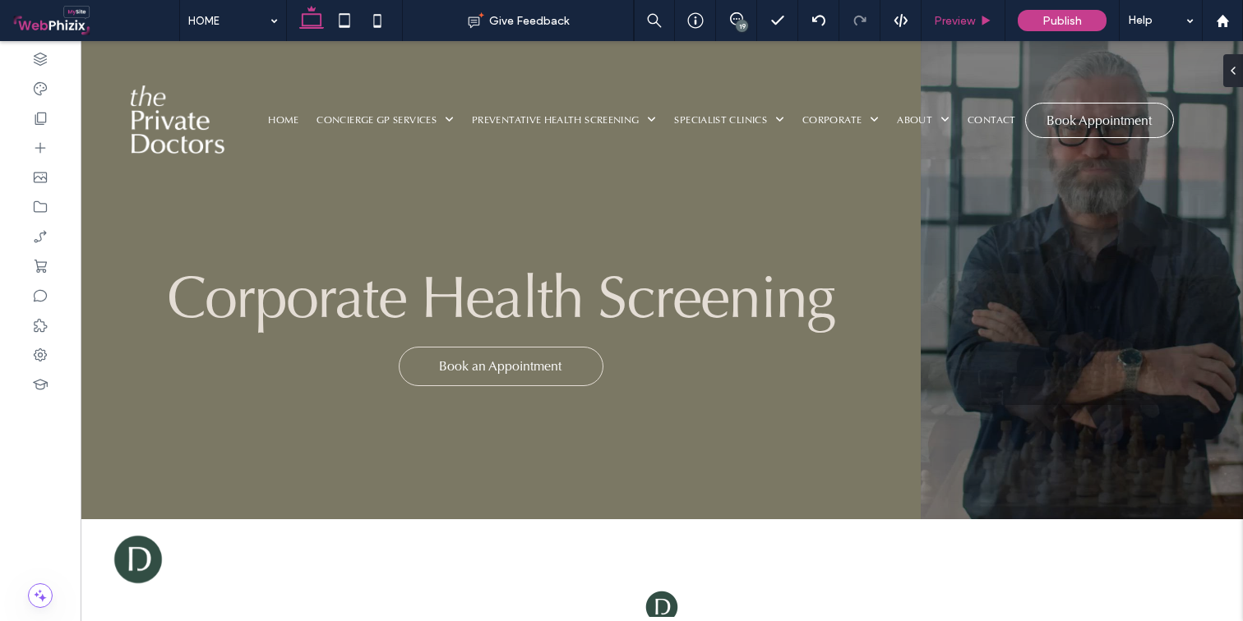
type input "**"
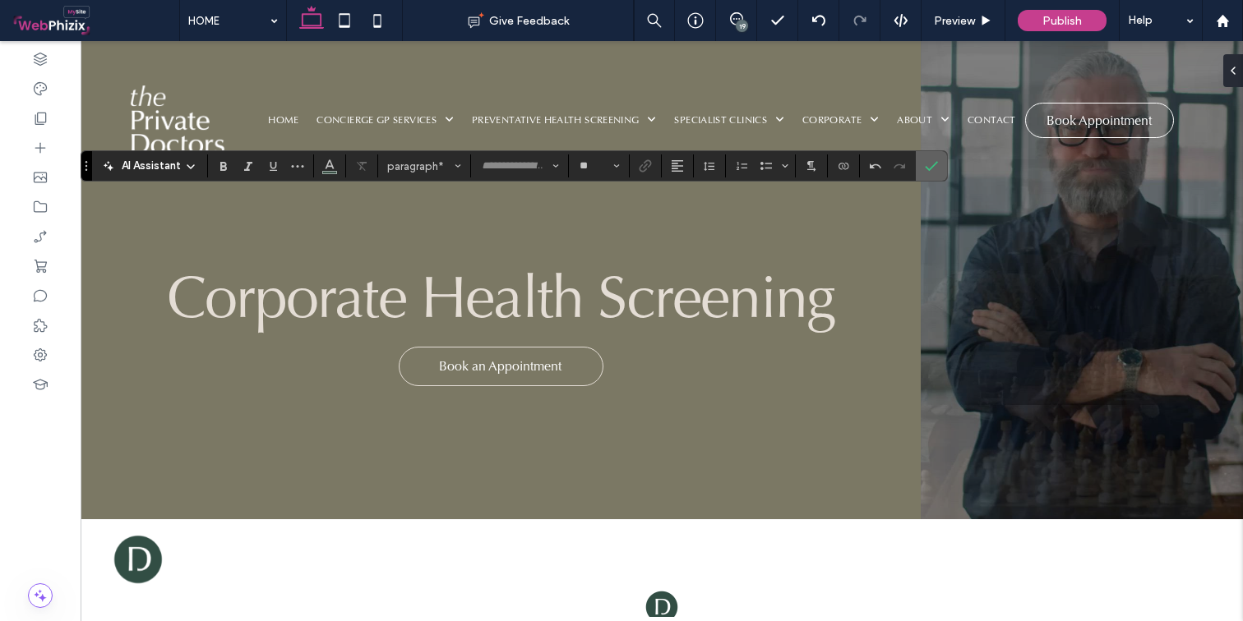
click at [934, 165] on use "Confirm" at bounding box center [931, 166] width 13 height 10
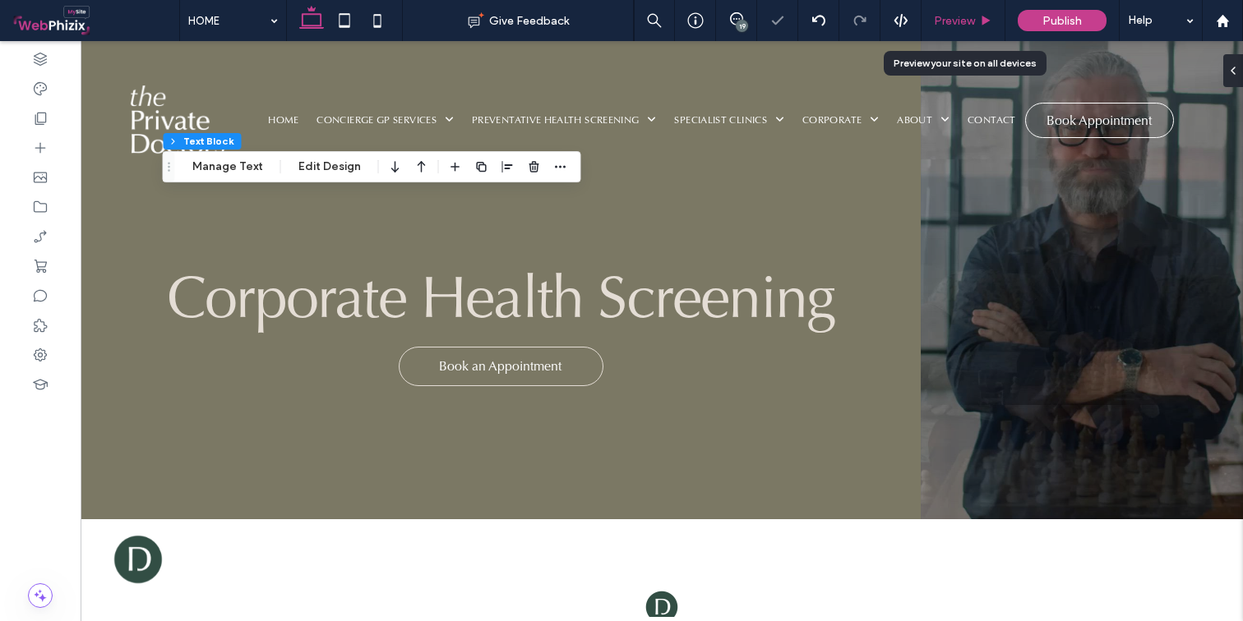
click at [953, 12] on div "Preview" at bounding box center [963, 20] width 84 height 41
click at [966, 21] on span "Preview" at bounding box center [954, 21] width 41 height 14
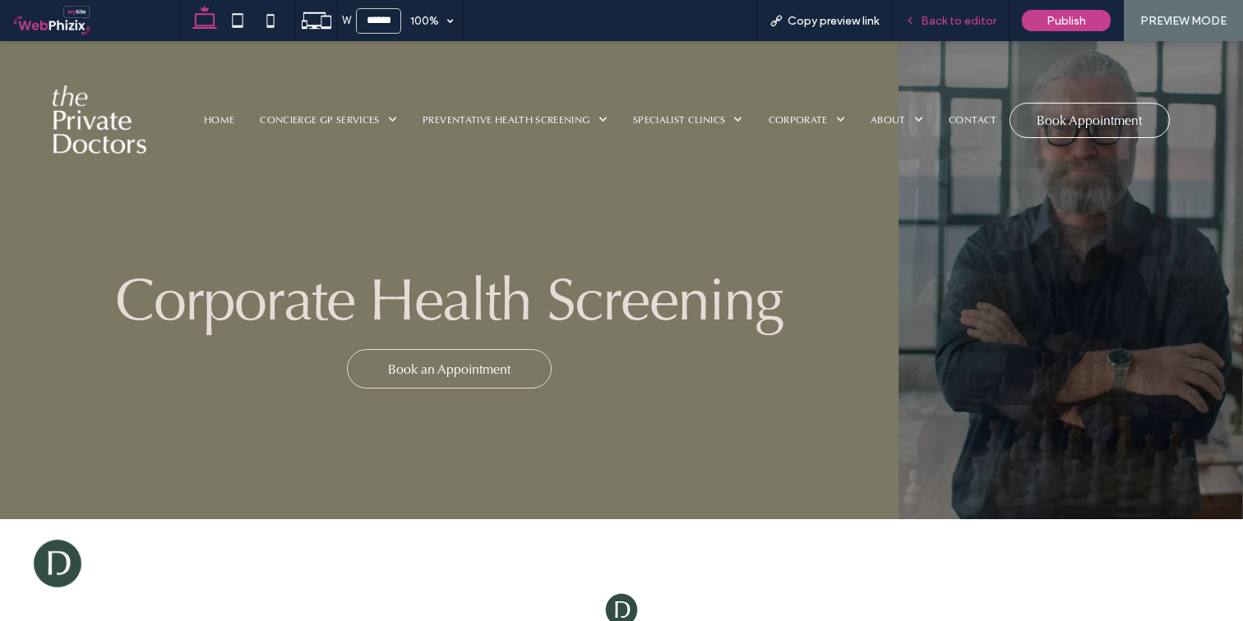
click at [940, 16] on span "Back to editor" at bounding box center [958, 21] width 76 height 14
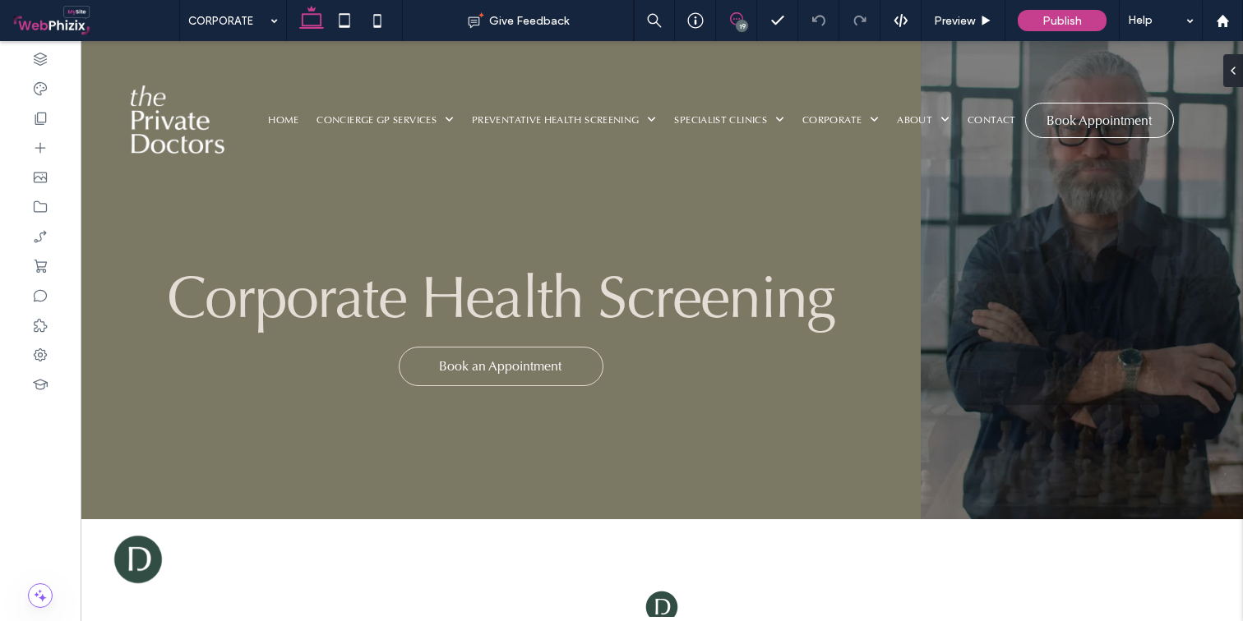
click at [734, 24] on use at bounding box center [736, 18] width 13 height 13
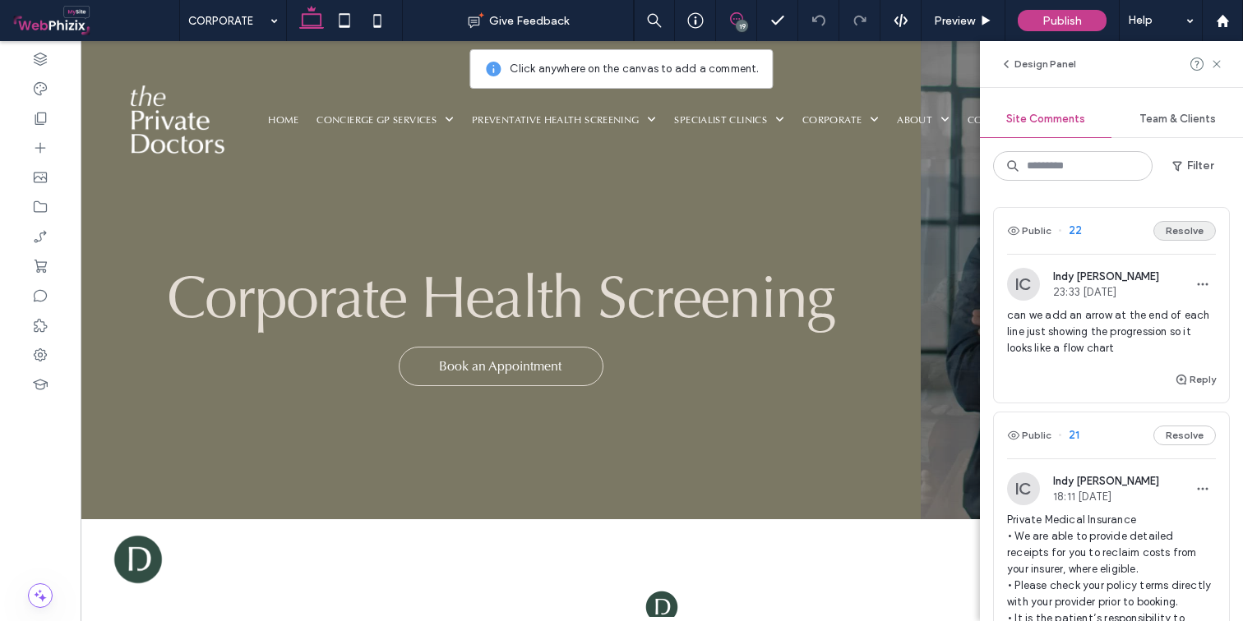
click at [1166, 231] on button "Resolve" at bounding box center [1184, 231] width 62 height 20
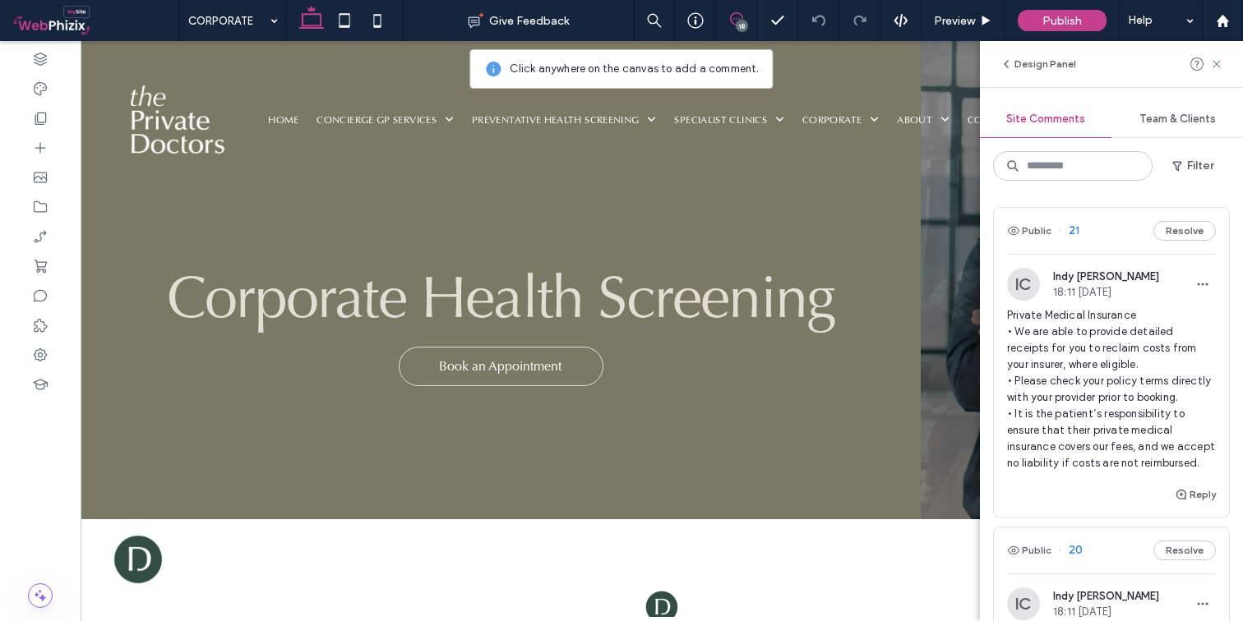
click at [1096, 275] on span "Indy [PERSON_NAME]" at bounding box center [1106, 276] width 106 height 12
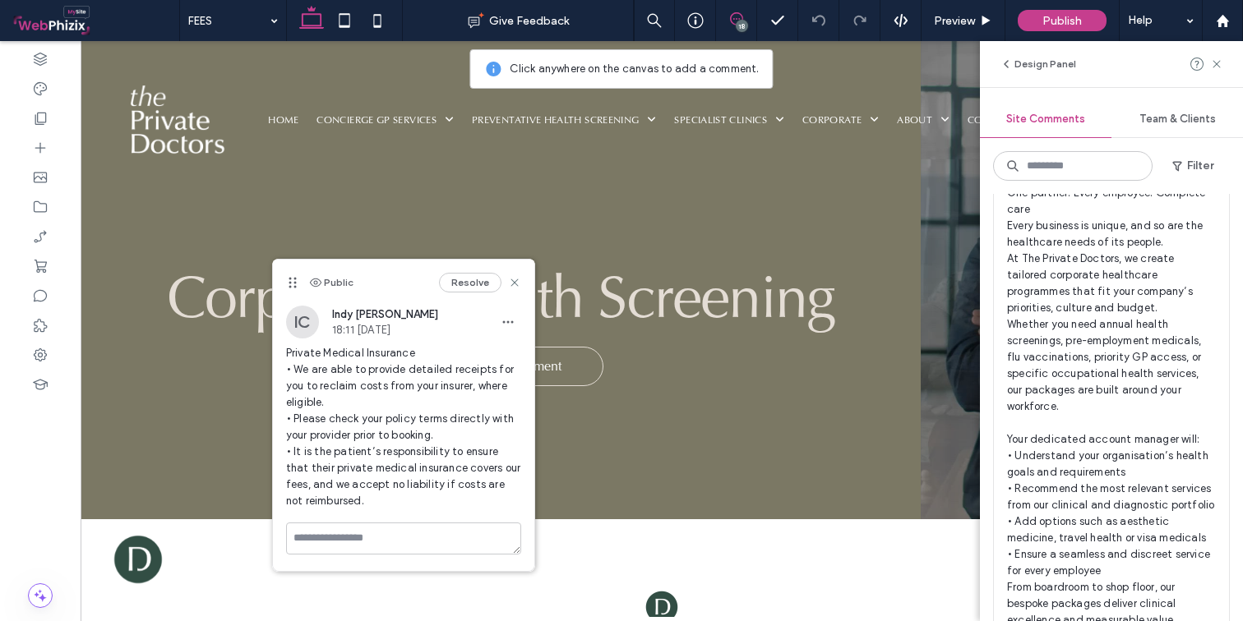
scroll to position [2926, 0]
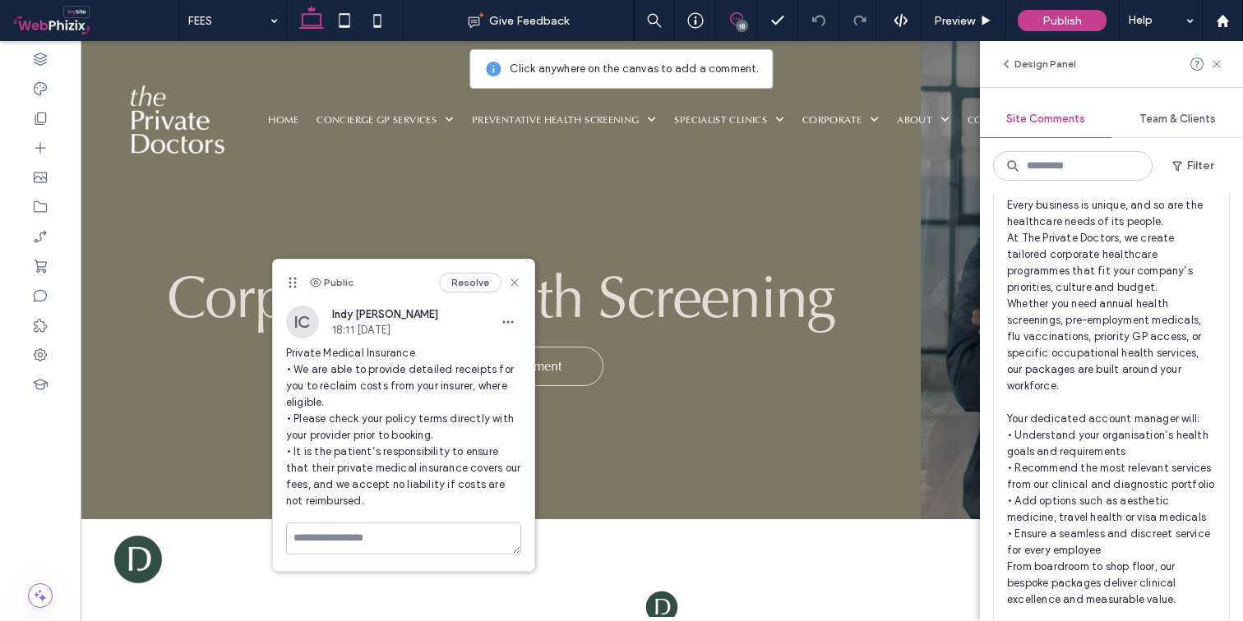
click at [1101, 78] on div "Public 17 Resolve" at bounding box center [1111, 55] width 235 height 46
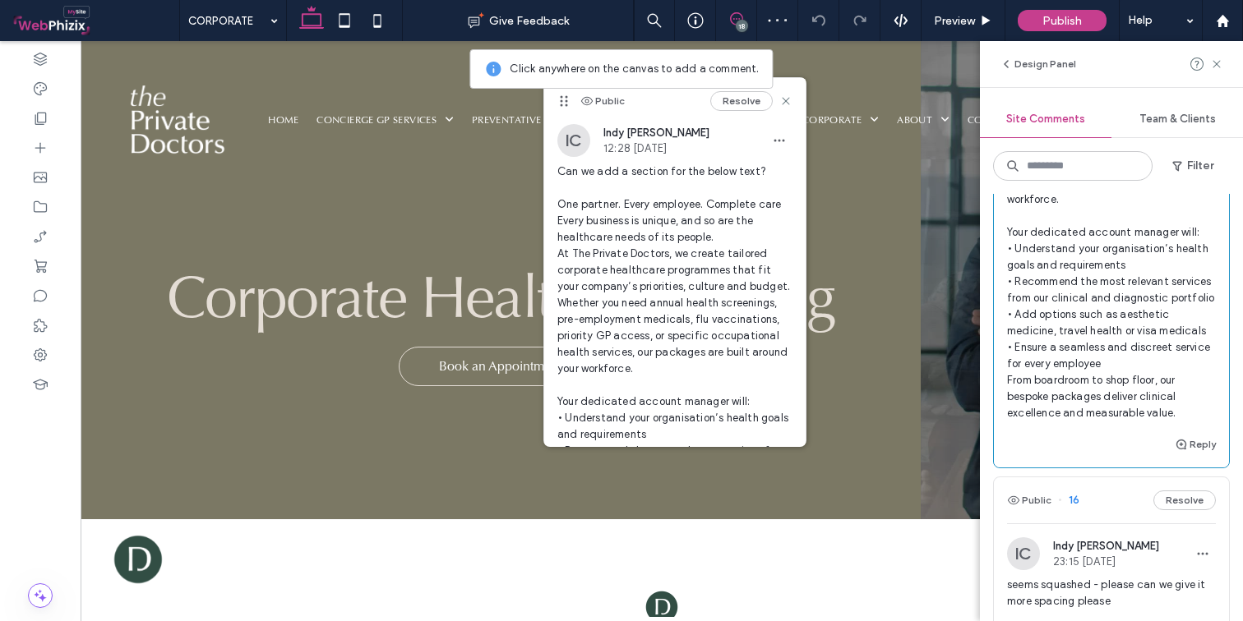
scroll to position [2833, 0]
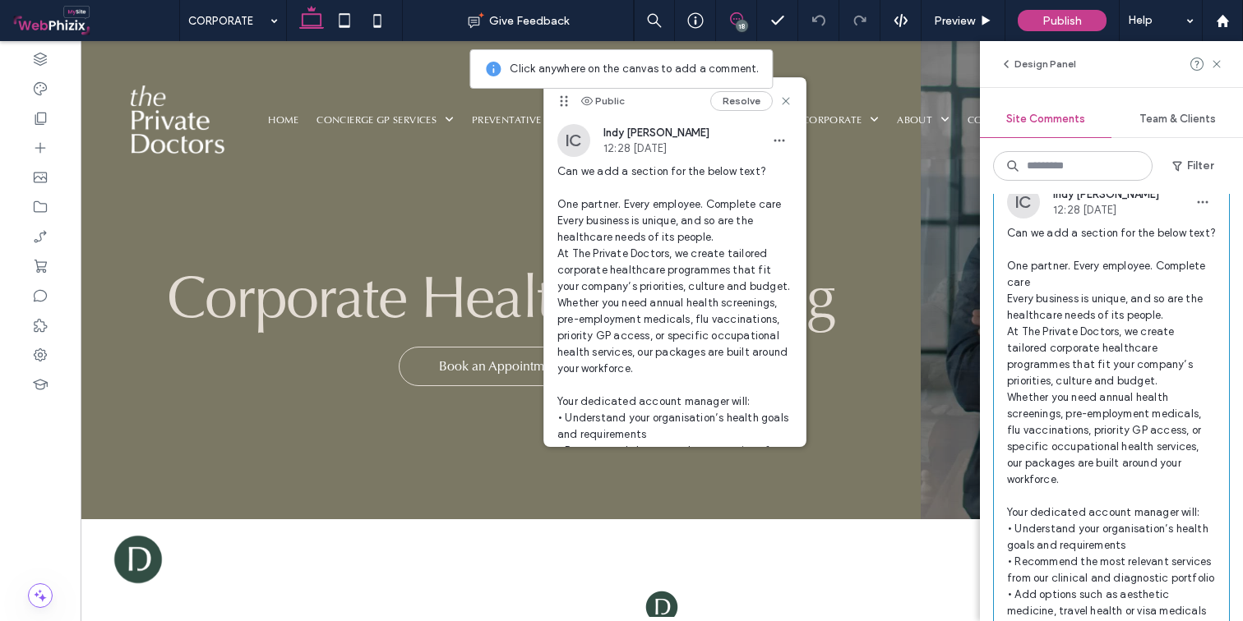
click at [1182, 159] on button "Resolve" at bounding box center [1184, 149] width 62 height 20
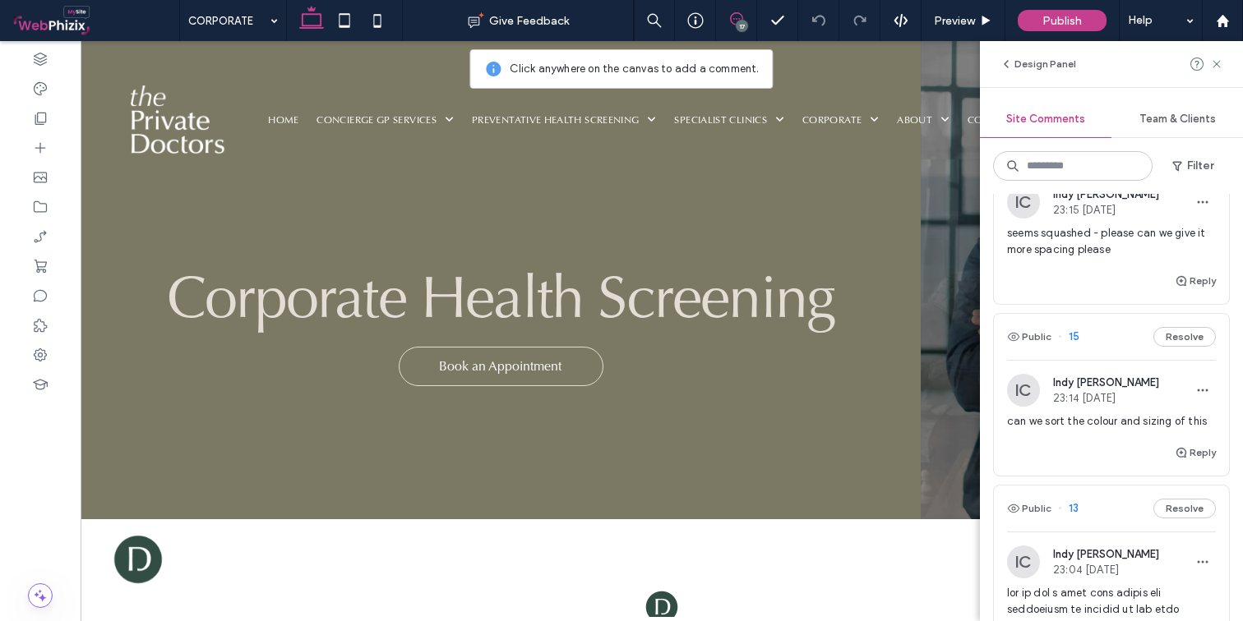
click at [1160, 219] on div "IC Indy [PERSON_NAME] 23:15 [DATE]" at bounding box center [1111, 202] width 209 height 33
click at [1201, 65] on icon at bounding box center [1216, 64] width 13 height 13
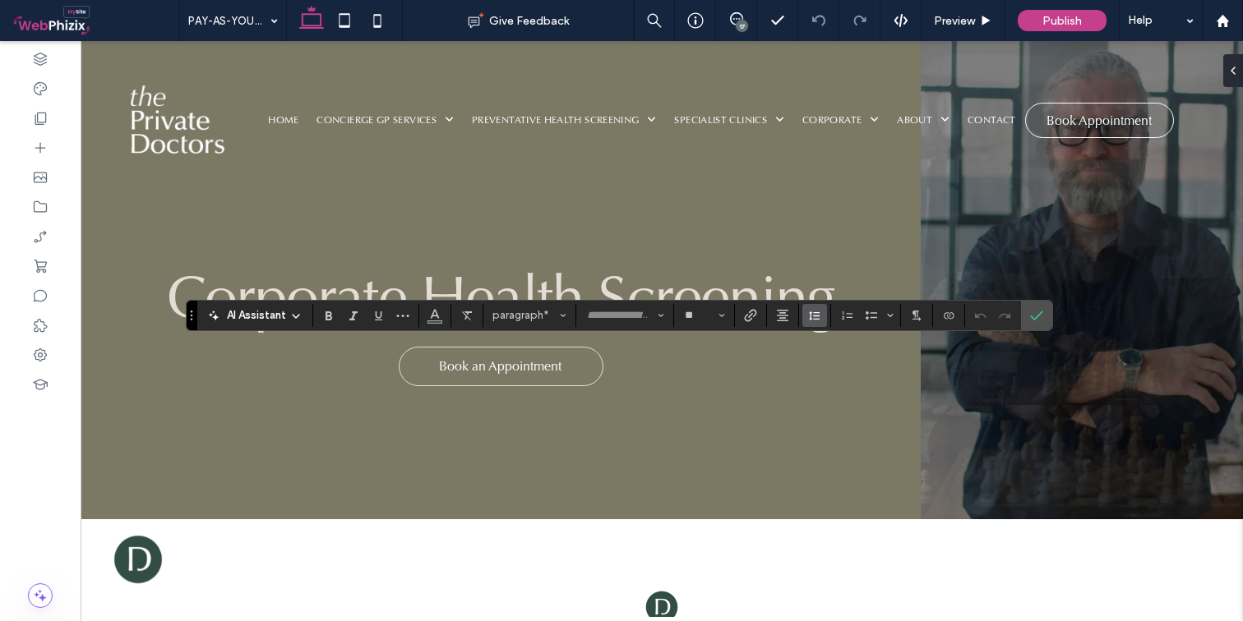
click at [820, 315] on icon "Line Height" at bounding box center [814, 315] width 13 height 13
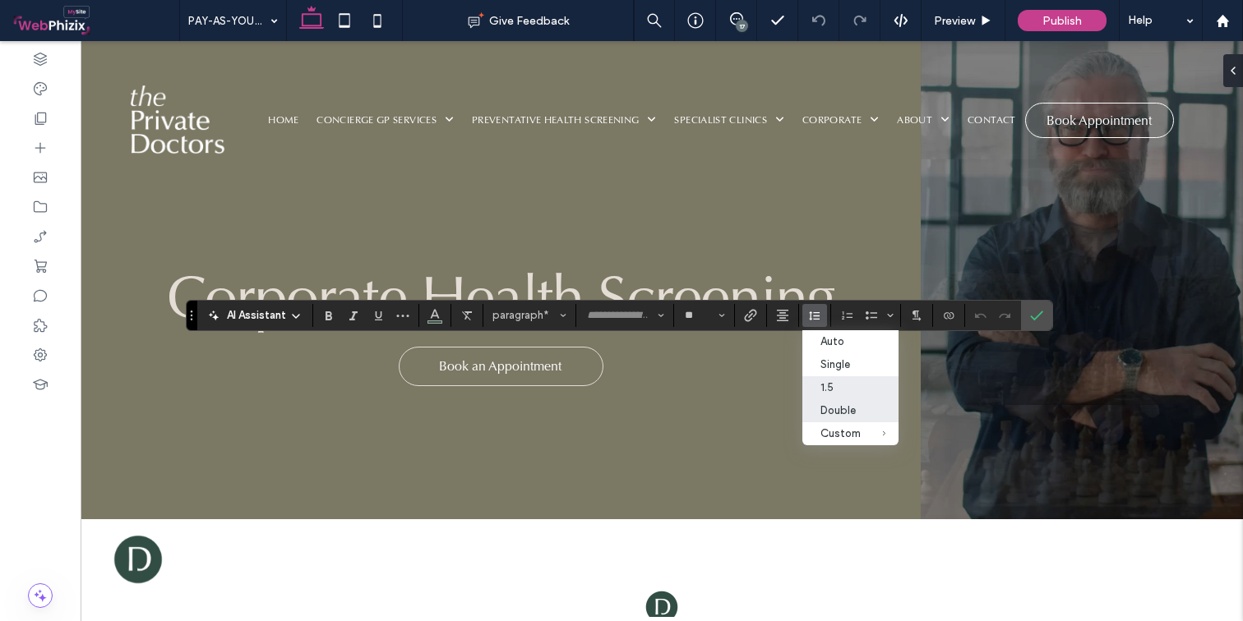
click at [837, 409] on div "Double" at bounding box center [840, 410] width 40 height 12
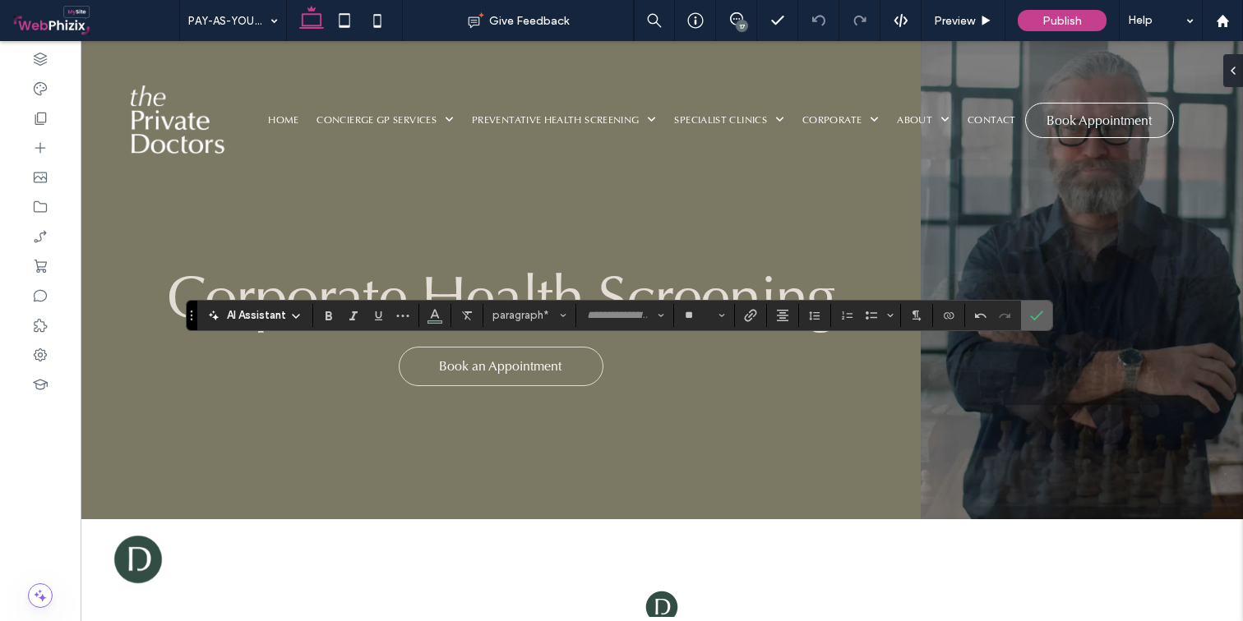
click at [1033, 319] on icon "Confirm" at bounding box center [1036, 315] width 13 height 13
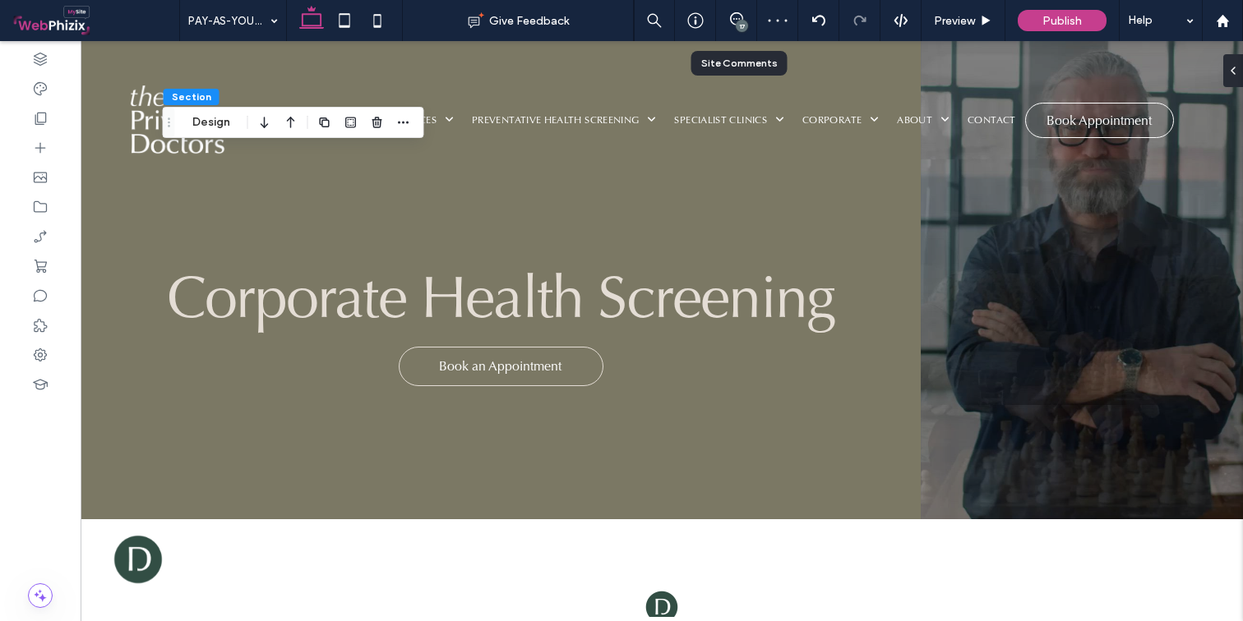
click at [749, 26] on div "17" at bounding box center [736, 20] width 40 height 16
click at [738, 20] on div "17" at bounding box center [742, 26] width 12 height 12
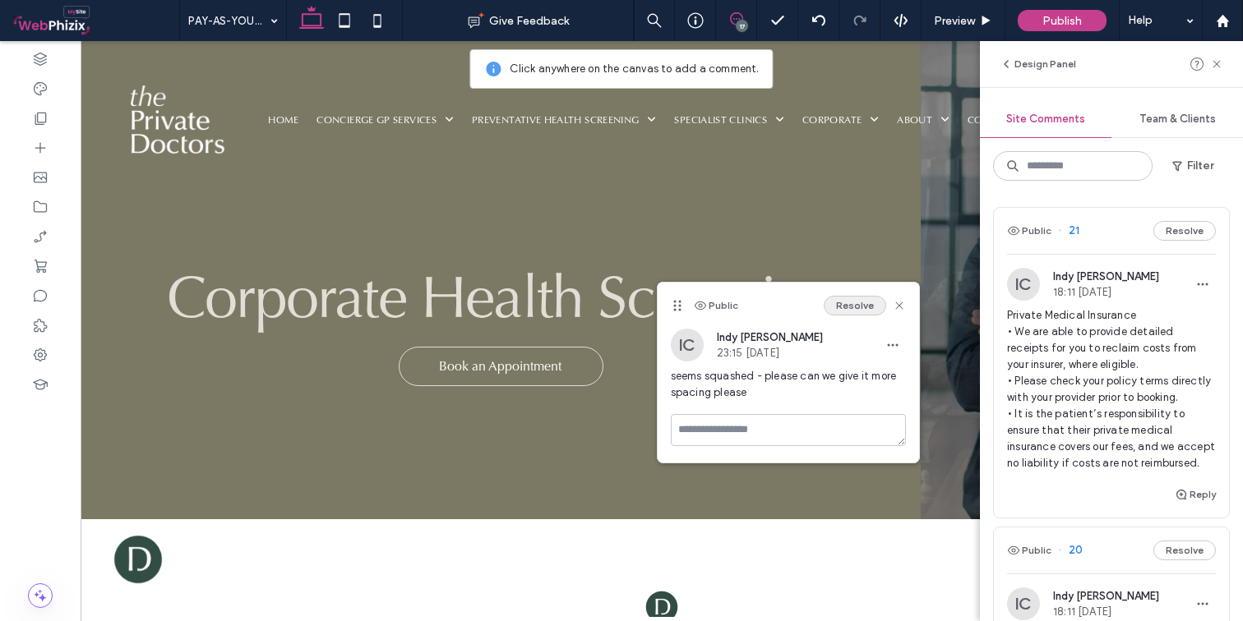
click at [868, 307] on button "Resolve" at bounding box center [854, 306] width 62 height 20
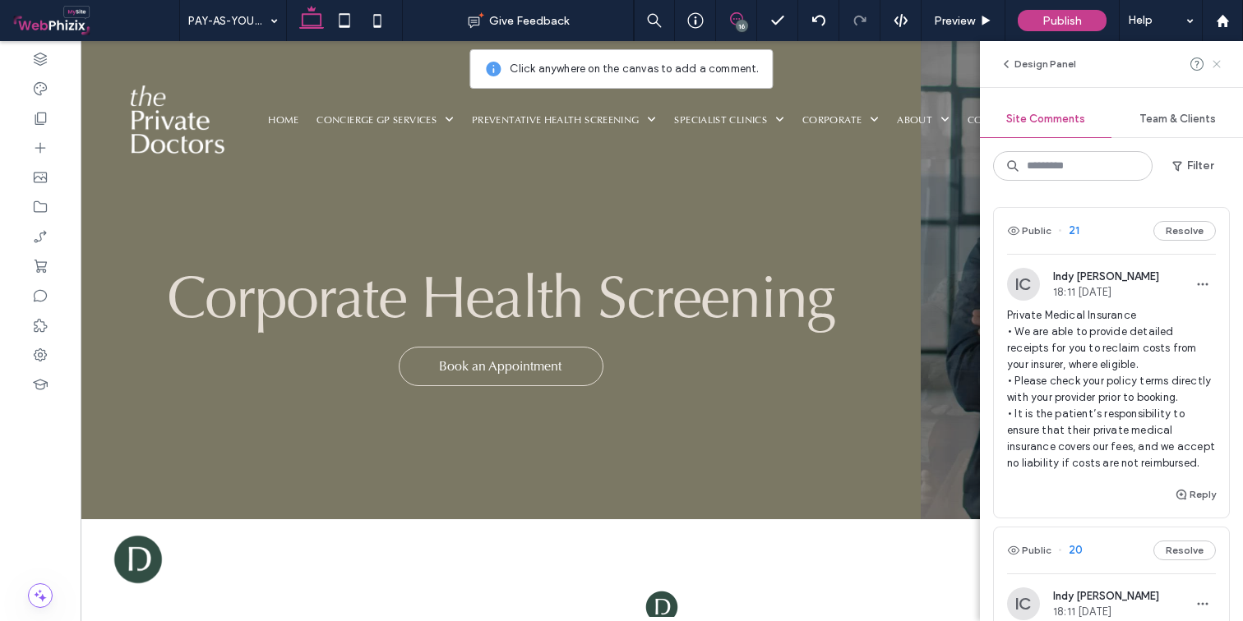
click at [1201, 64] on icon at bounding box center [1216, 64] width 13 height 13
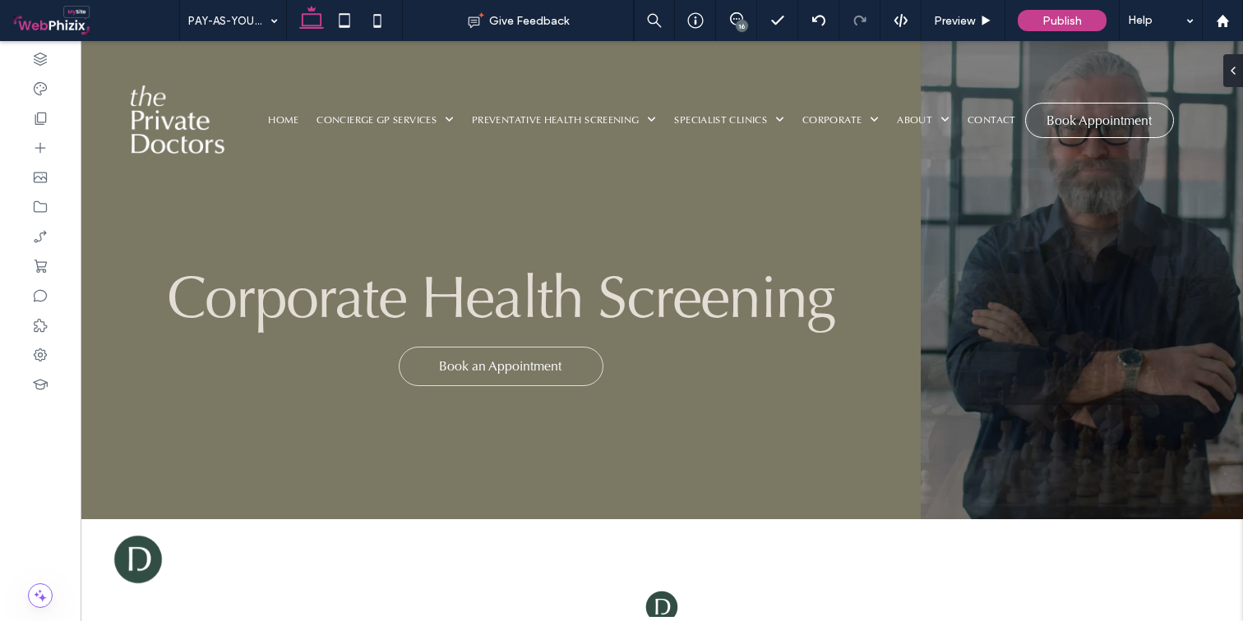
click at [745, 24] on div "16" at bounding box center [742, 26] width 12 height 12
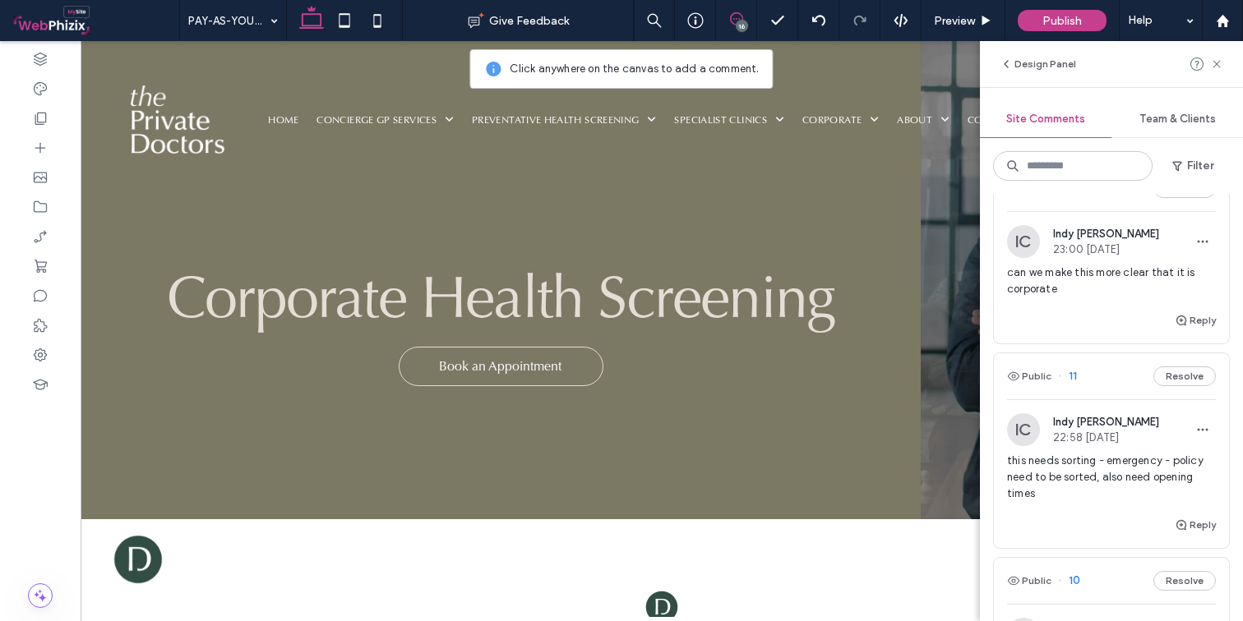
scroll to position [4591, 0]
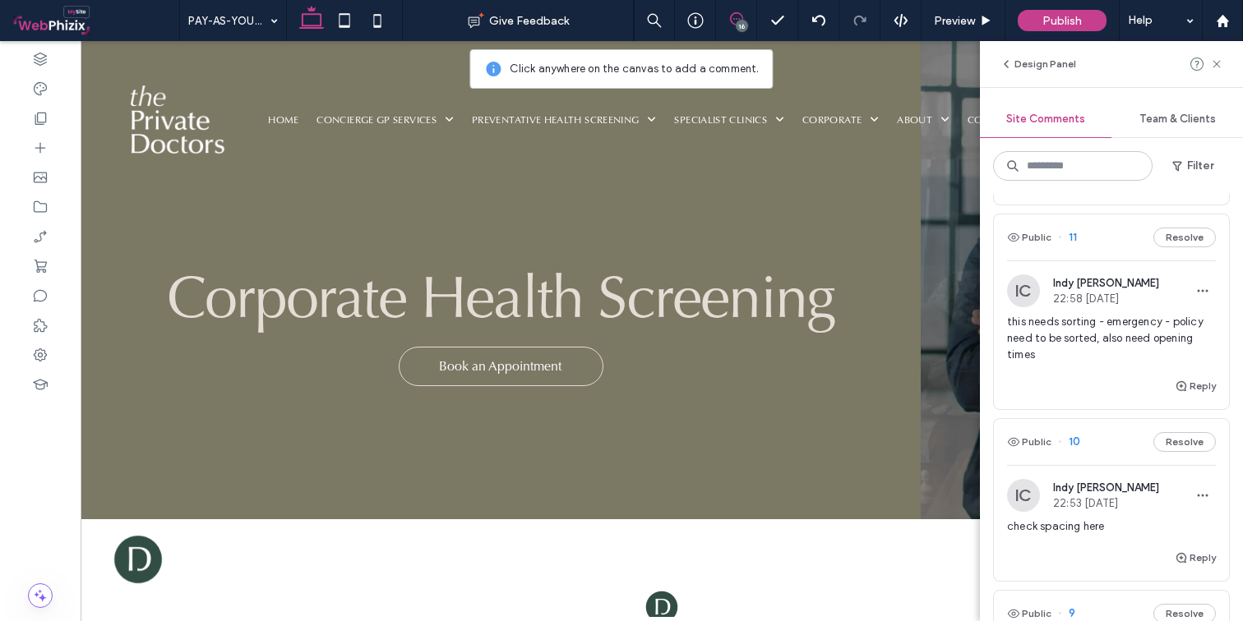
click at [1092, 172] on div "can we make this more clear that it is corporate" at bounding box center [1111, 149] width 209 height 46
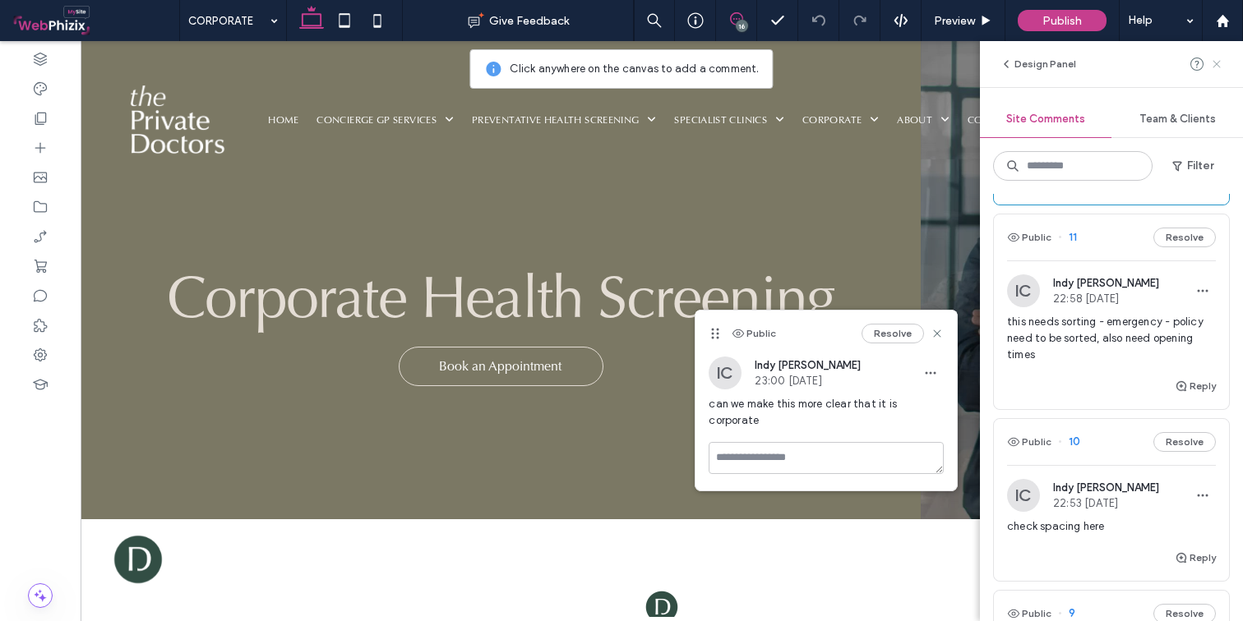
click at [1201, 65] on use at bounding box center [1215, 63] width 7 height 7
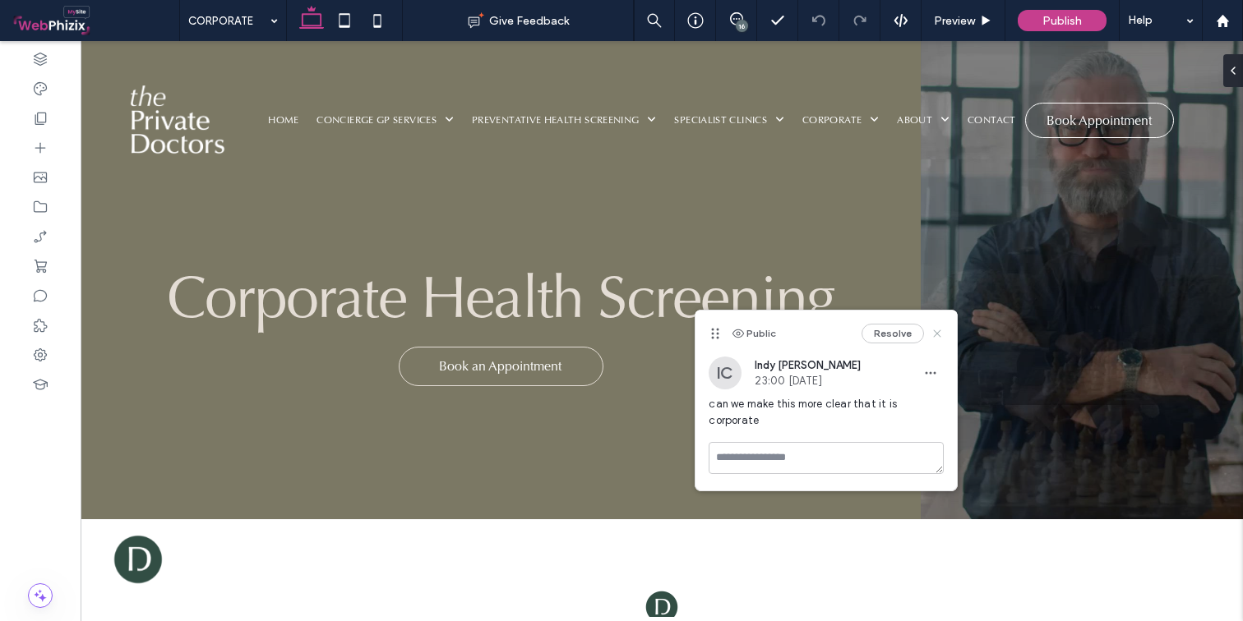
click at [939, 331] on use at bounding box center [937, 333] width 7 height 7
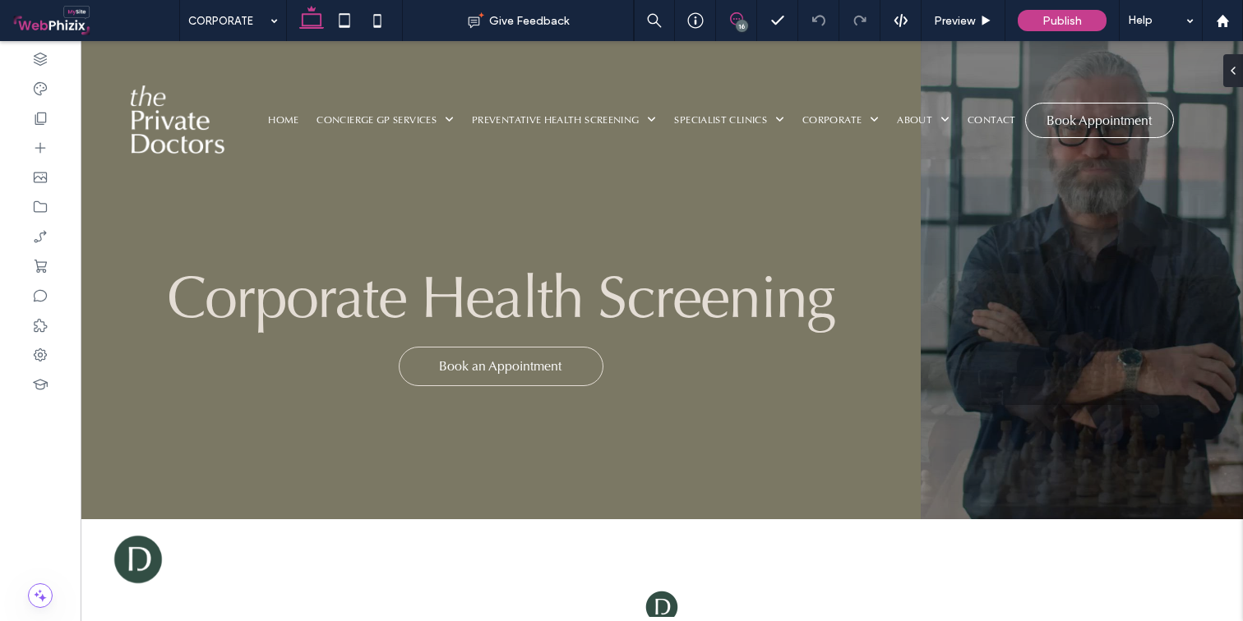
click at [740, 18] on icon at bounding box center [736, 18] width 13 height 13
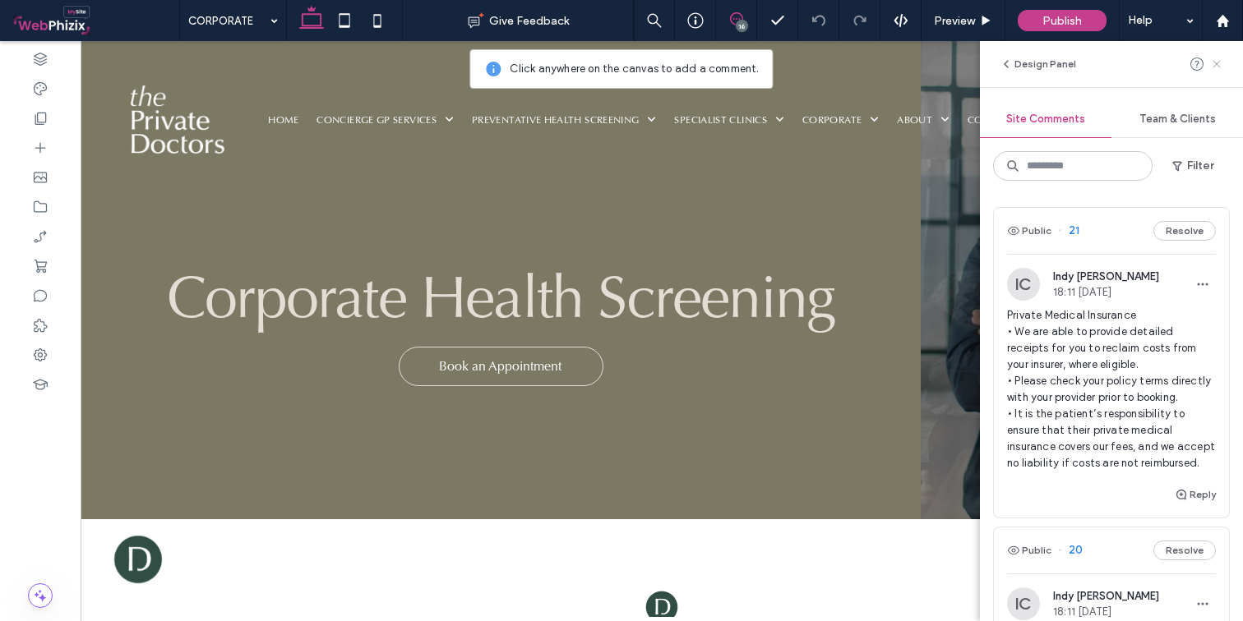
click at [1201, 61] on icon at bounding box center [1216, 64] width 13 height 13
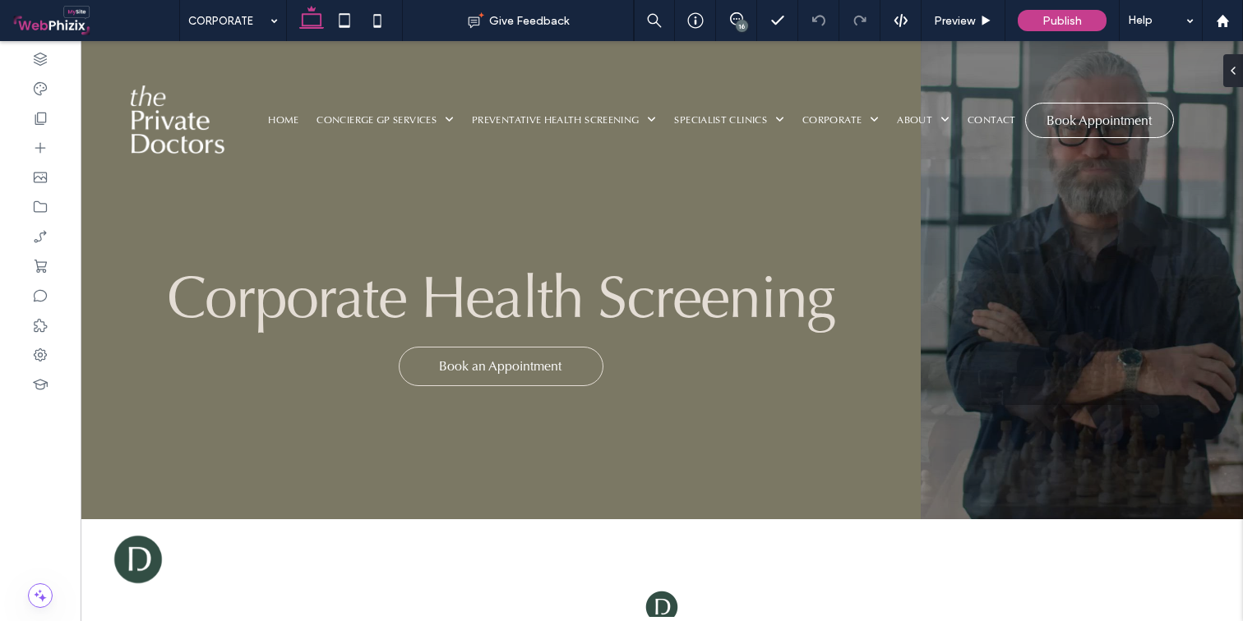
click at [741, 24] on div "16" at bounding box center [742, 26] width 12 height 12
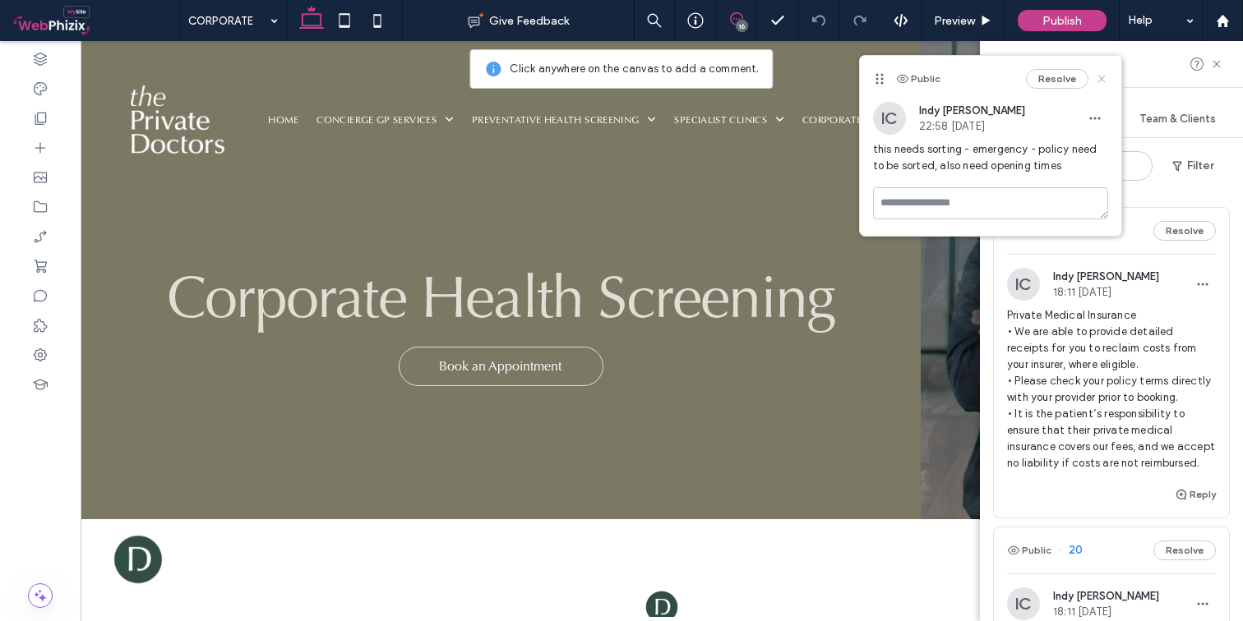
click at [1105, 81] on icon at bounding box center [1101, 78] width 13 height 13
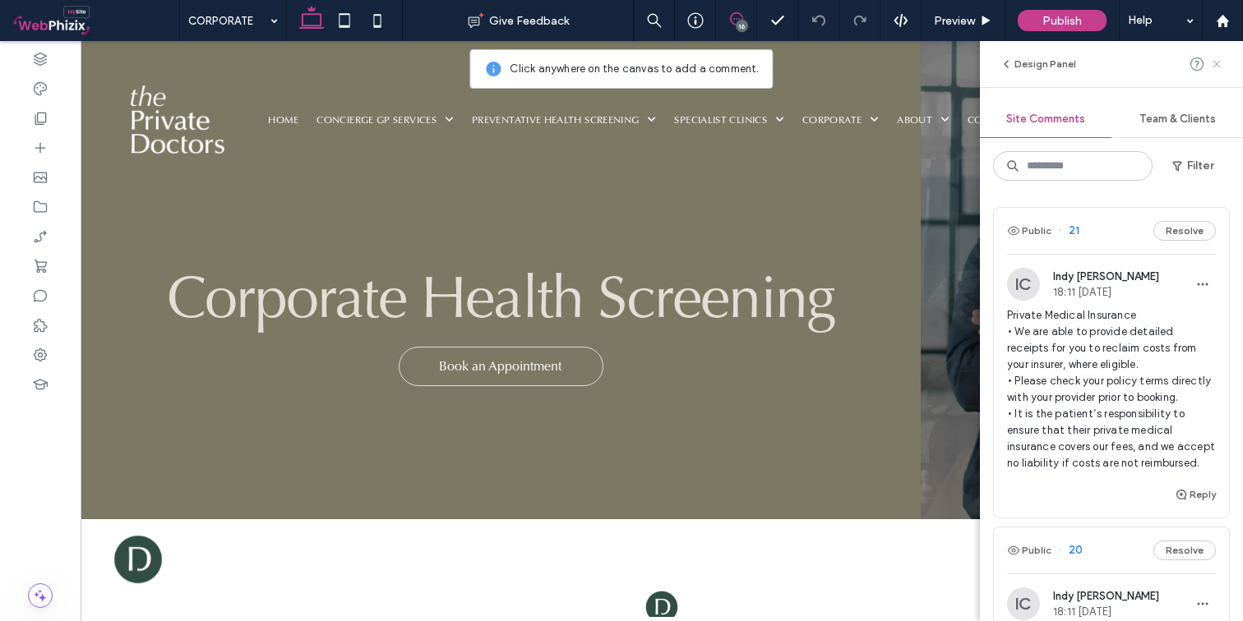
click at [1201, 62] on icon at bounding box center [1216, 64] width 13 height 13
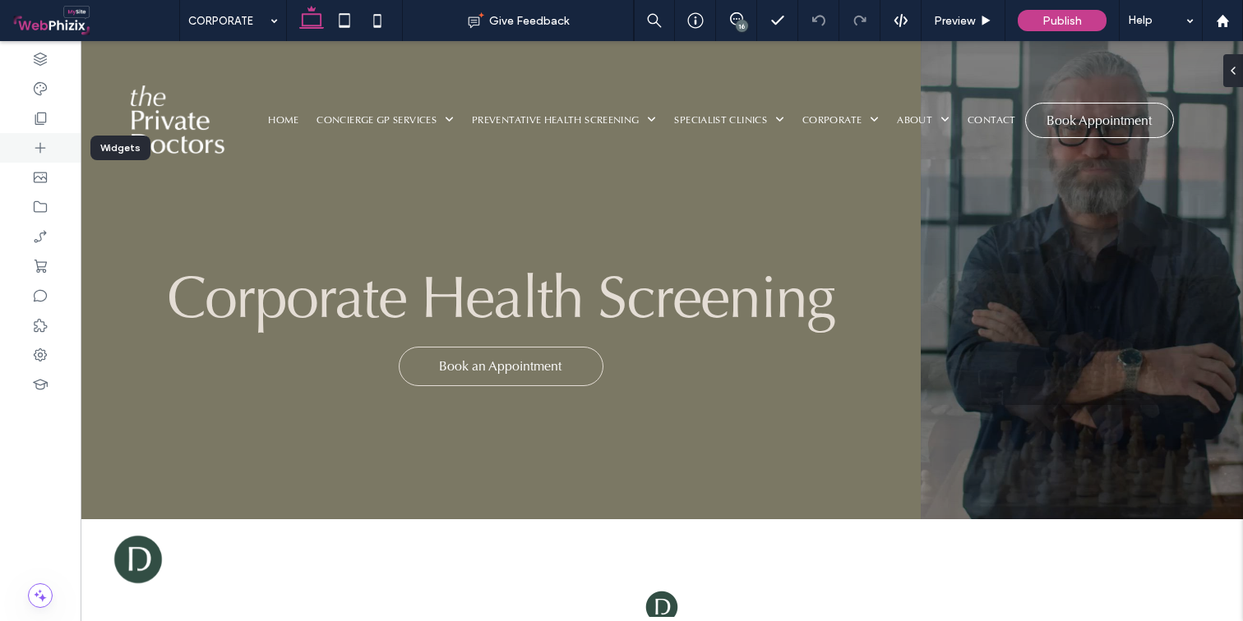
click at [42, 149] on icon at bounding box center [40, 148] width 16 height 16
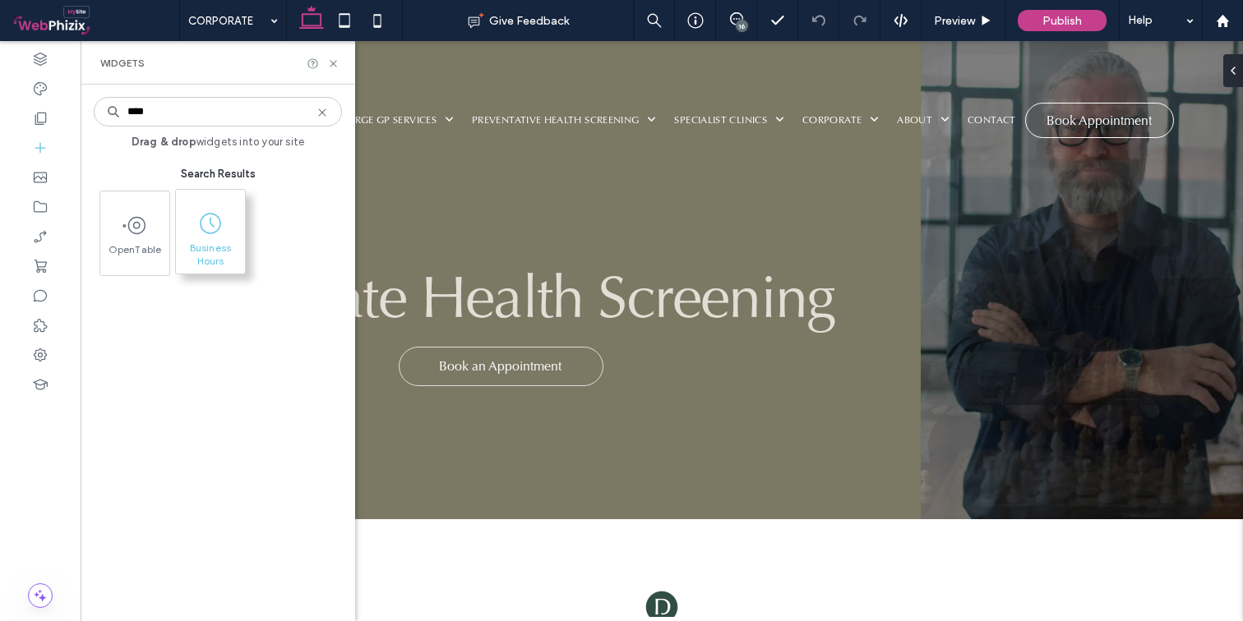
type input "****"
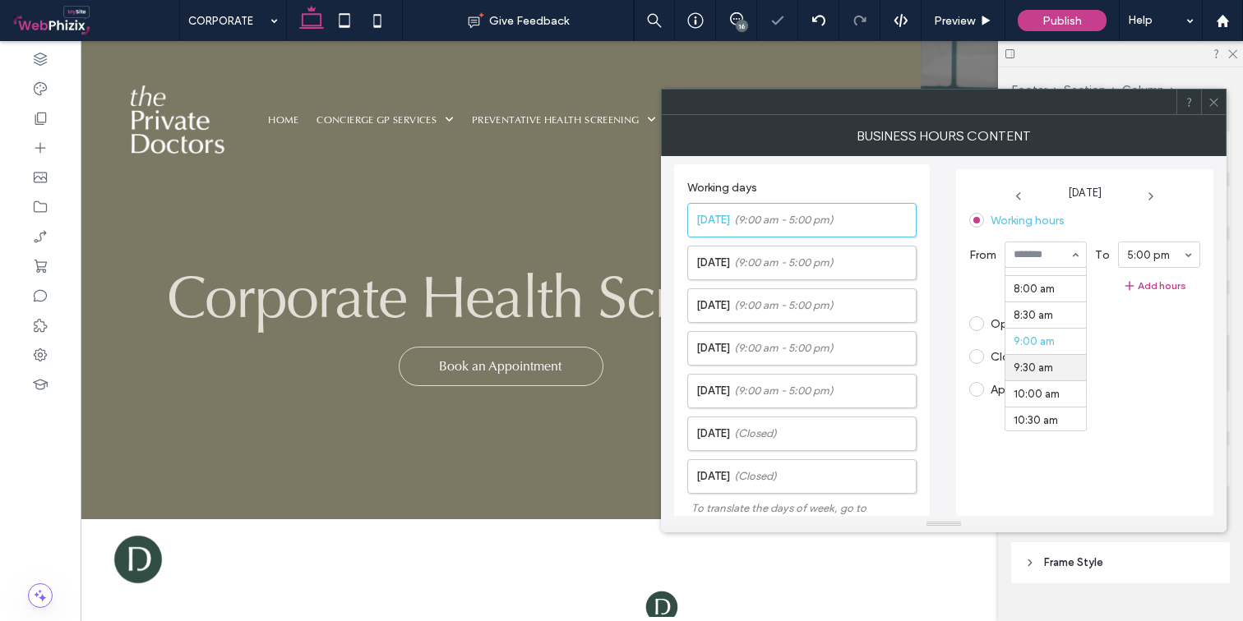
scroll to position [376, 0]
click at [1178, 242] on div "5:00 pm" at bounding box center [1159, 255] width 82 height 26
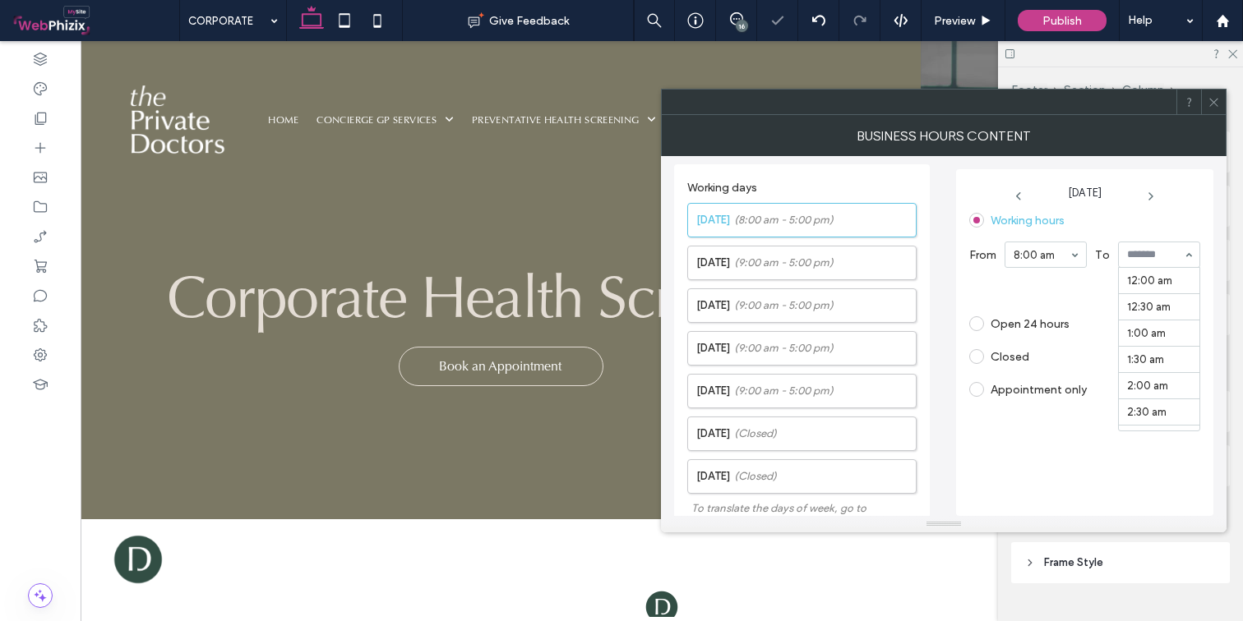
scroll to position [894, 0]
click at [802, 262] on span "(9:00 am - 5:00 pm)" at bounding box center [783, 263] width 99 height 16
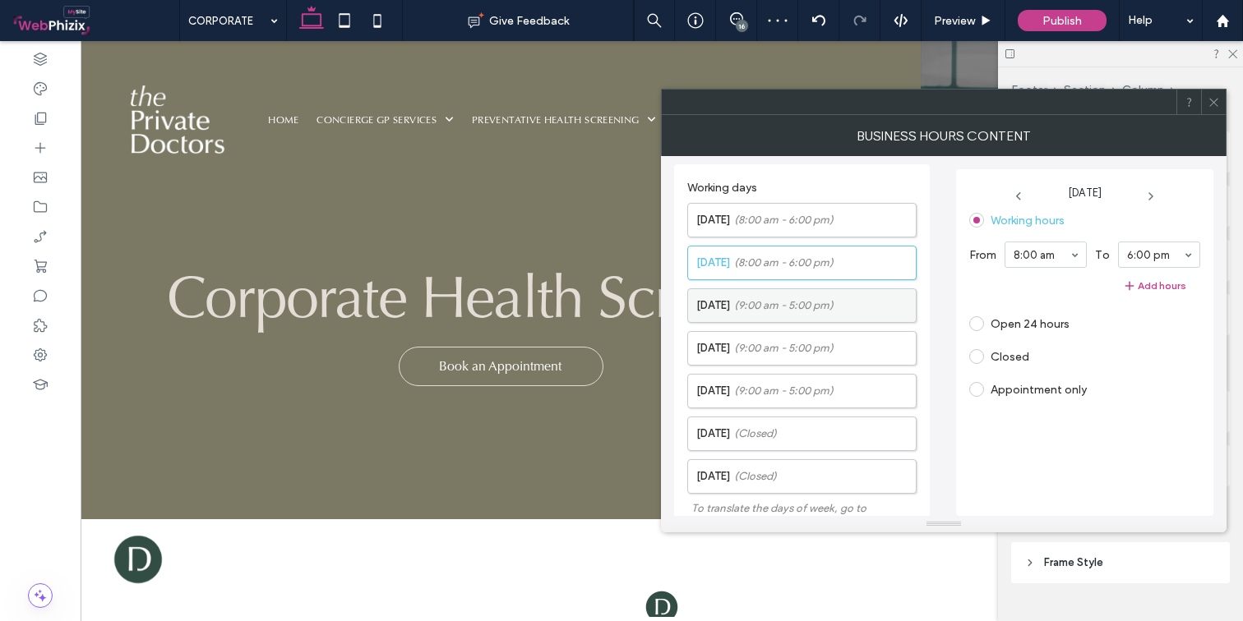
click at [811, 293] on label "[DATE] (9:00 am - 5:00 pm)" at bounding box center [805, 305] width 219 height 33
click at [805, 346] on span "(9:00 am - 5:00 pm)" at bounding box center [783, 348] width 99 height 16
click at [819, 395] on span "(9:00 am - 5:00 pm)" at bounding box center [783, 391] width 99 height 16
click at [811, 424] on label "[DATE] (Closed)" at bounding box center [805, 433] width 219 height 33
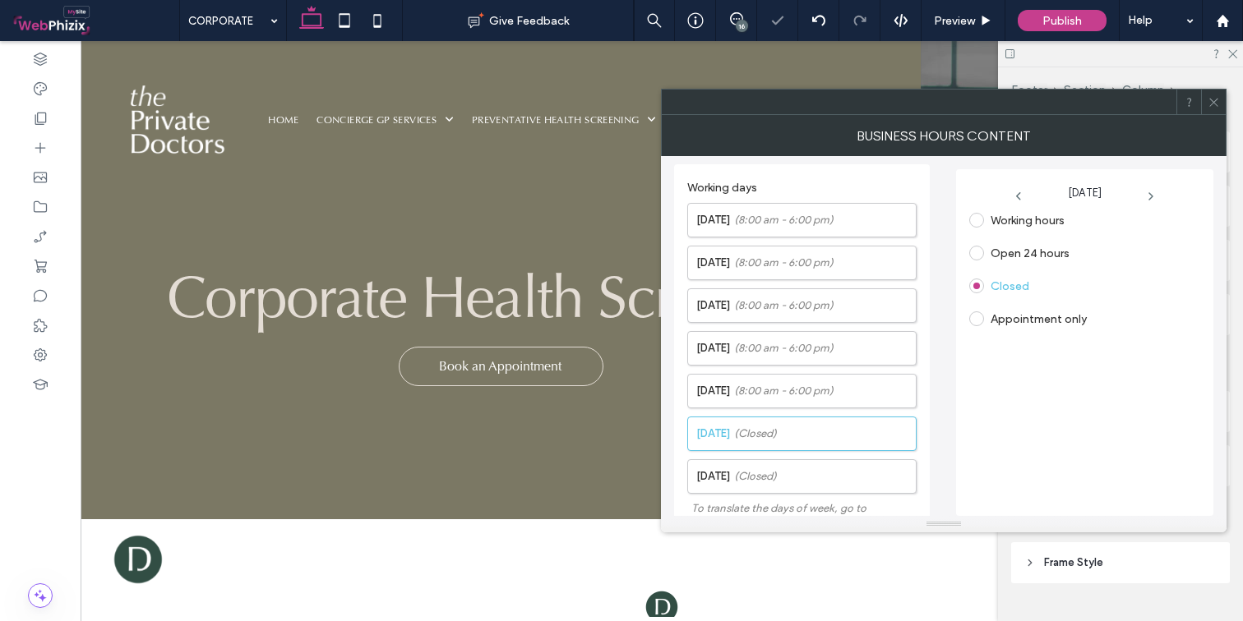
click at [995, 224] on label "Working hours" at bounding box center [1027, 221] width 74 height 14
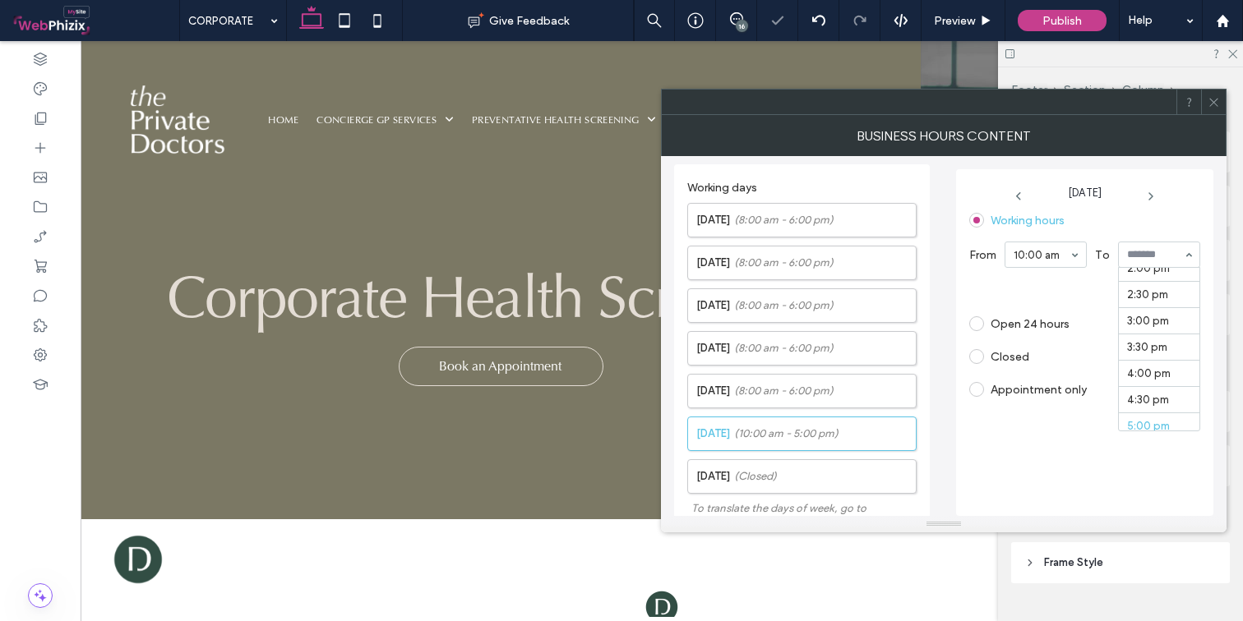
scroll to position [736, 0]
click at [1201, 101] on icon at bounding box center [1213, 102] width 12 height 12
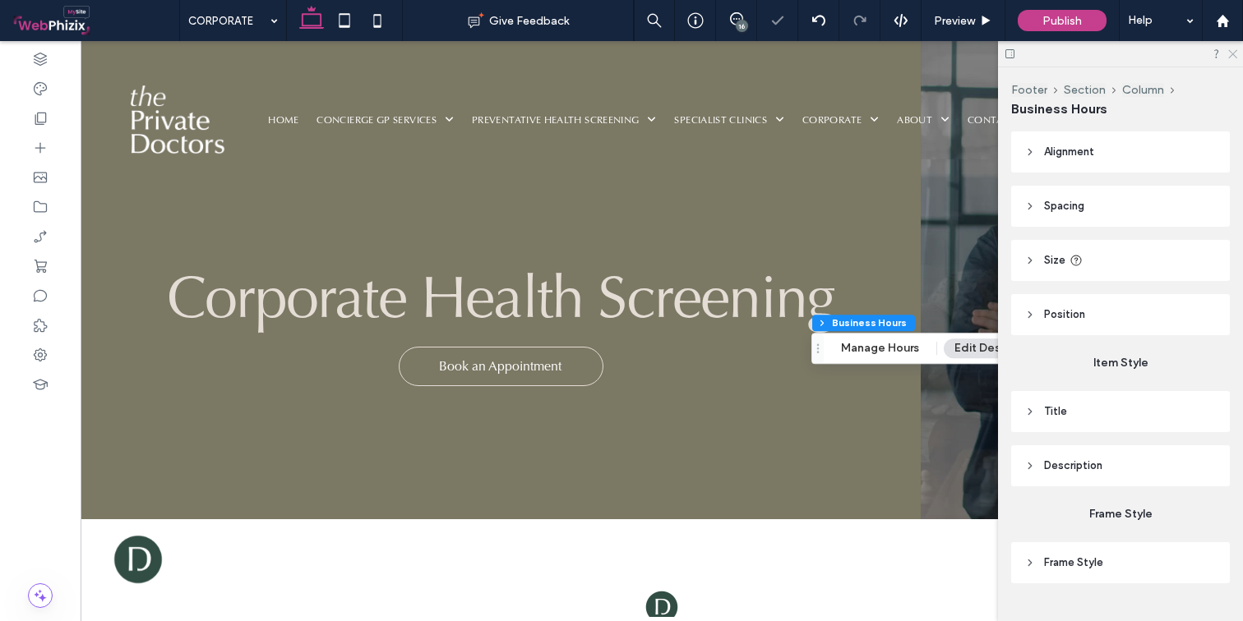
click at [1201, 53] on icon at bounding box center [1231, 53] width 11 height 11
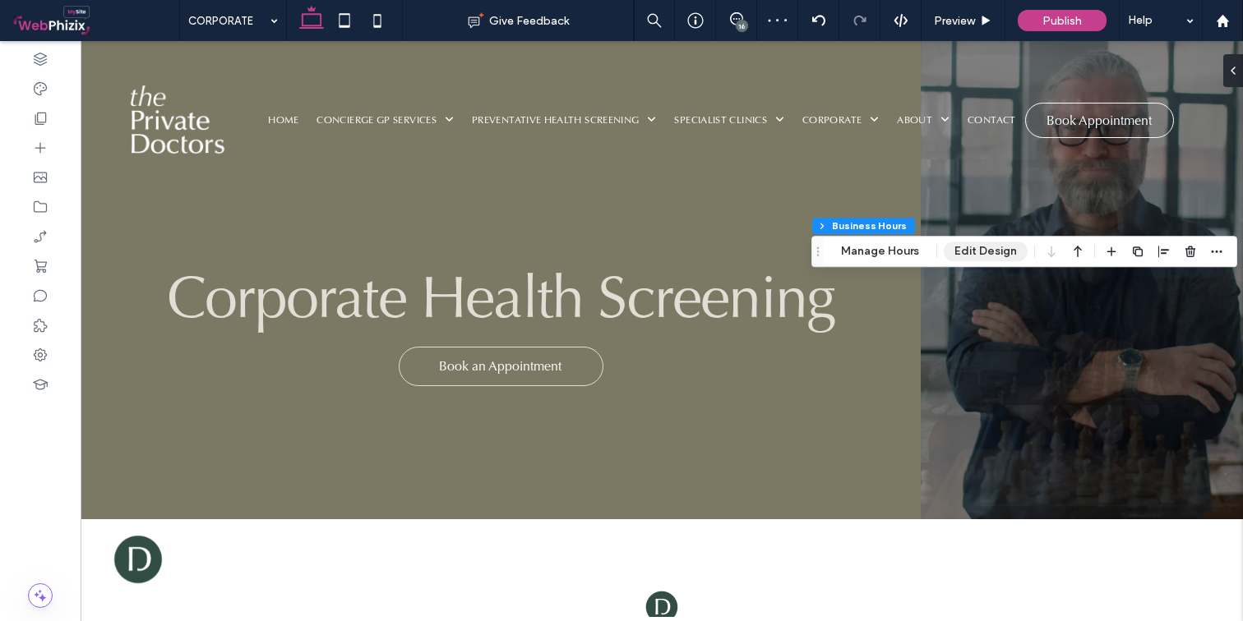
click at [989, 247] on button "Edit Design" at bounding box center [985, 252] width 84 height 20
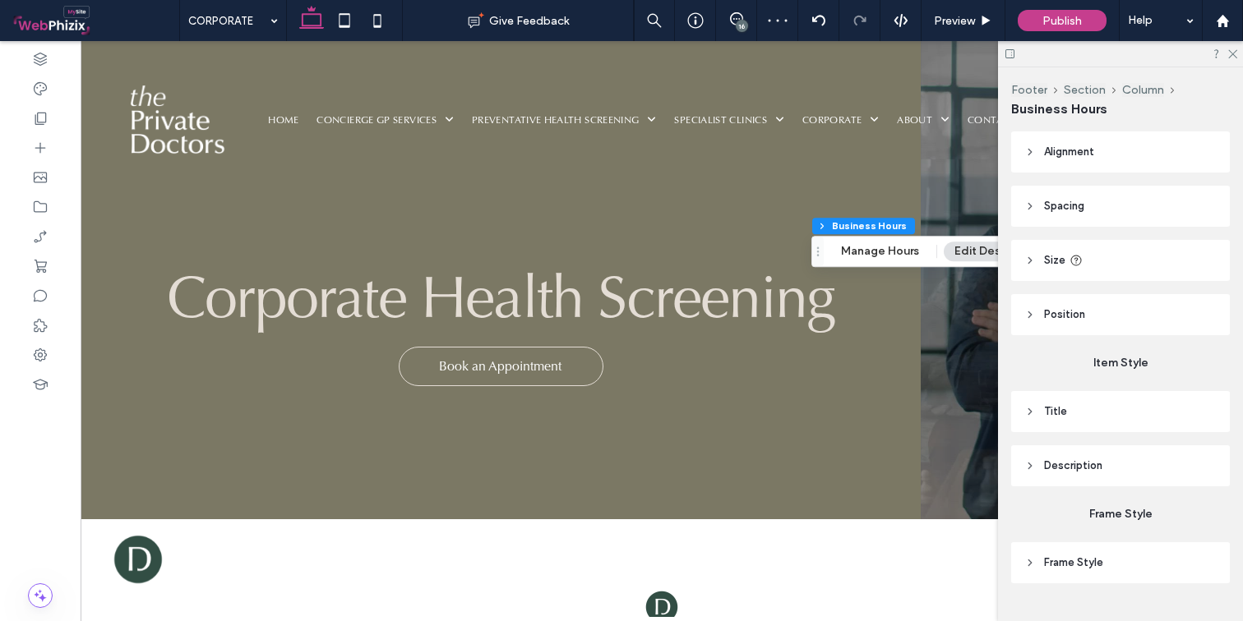
scroll to position [35, 0]
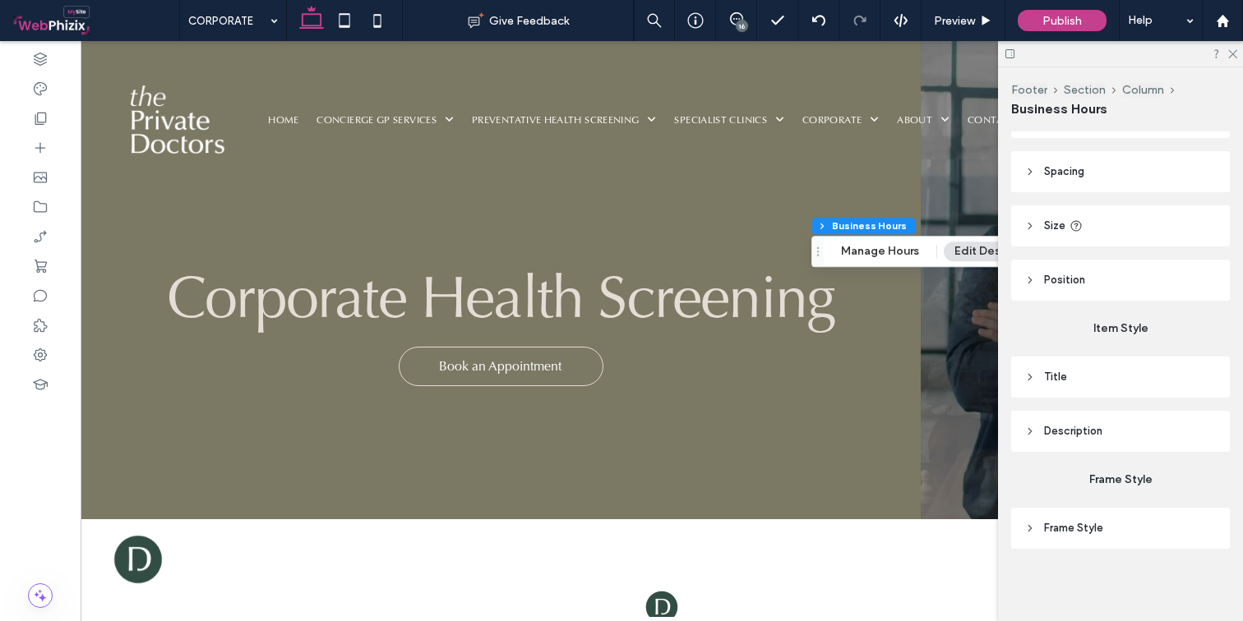
click at [1053, 414] on header "Description" at bounding box center [1120, 431] width 219 height 41
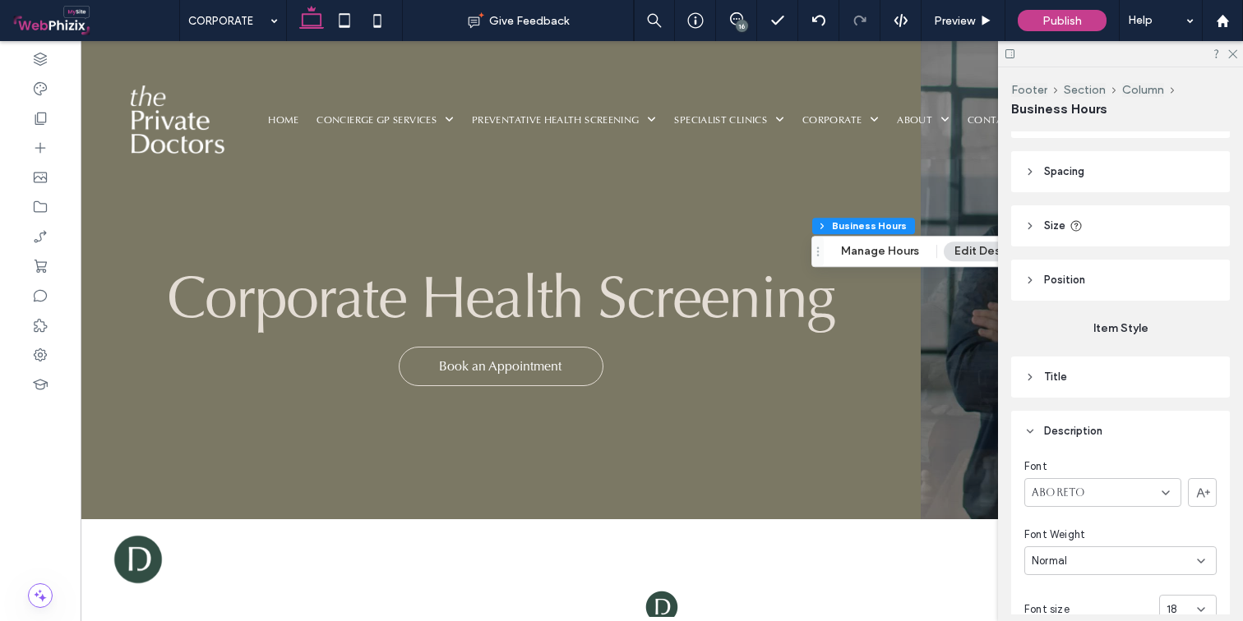
click at [1054, 365] on header "Title" at bounding box center [1120, 377] width 219 height 41
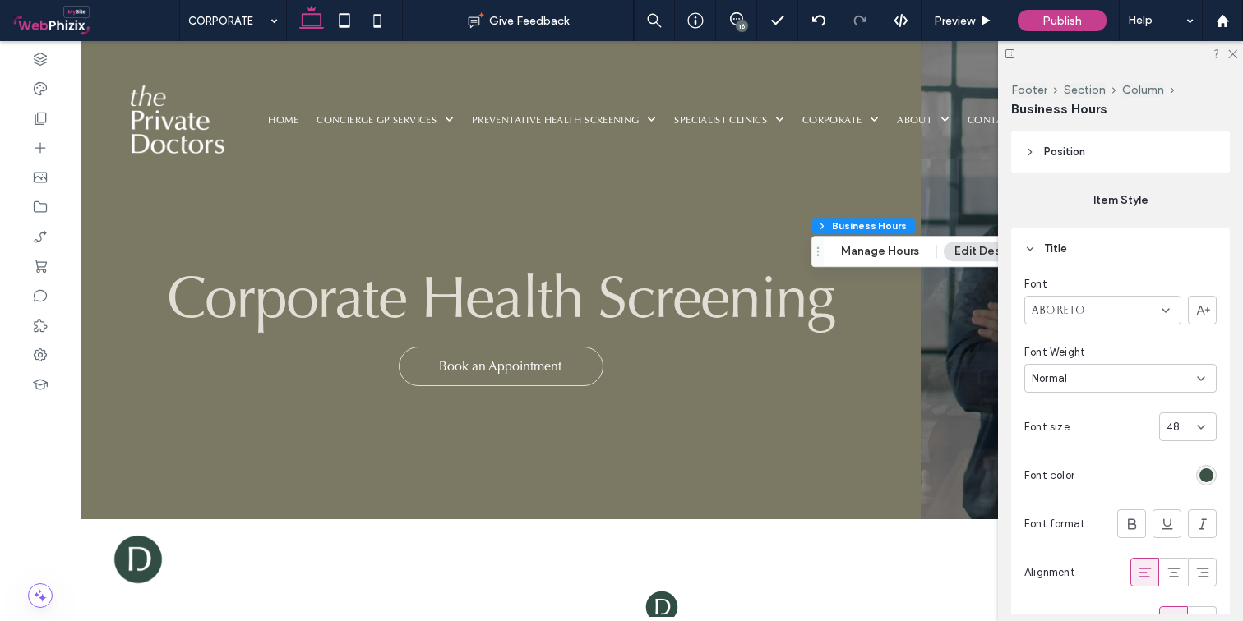
scroll to position [276, 0]
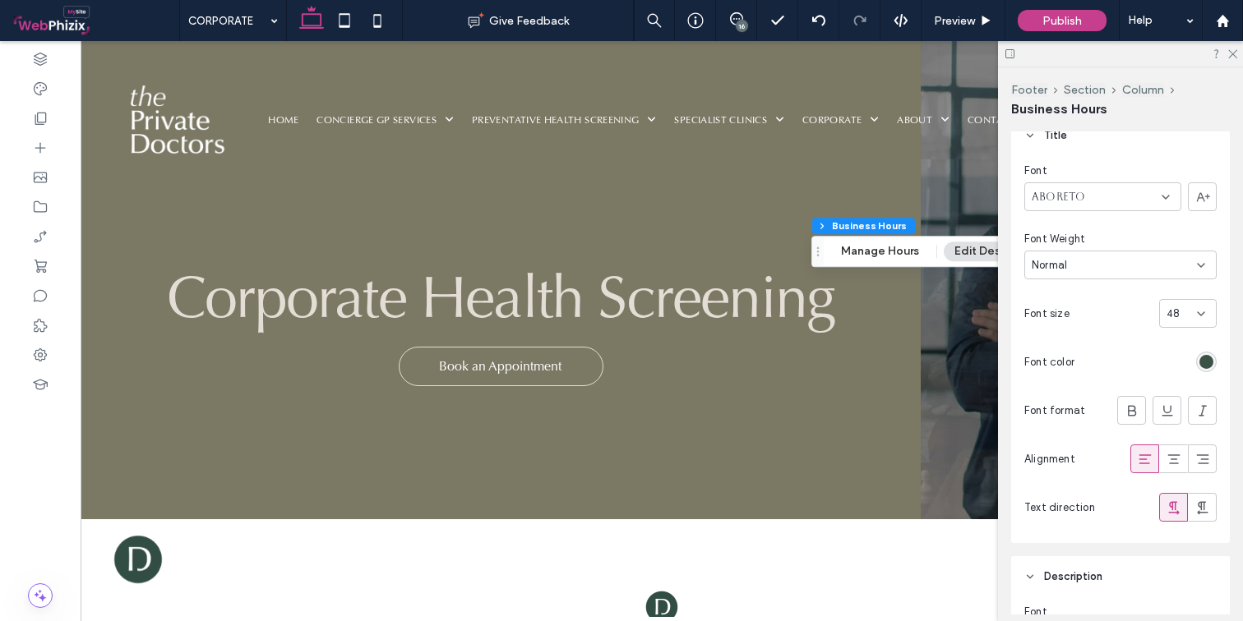
click at [1199, 363] on div "rgb(59, 82, 71)" at bounding box center [1206, 362] width 14 height 14
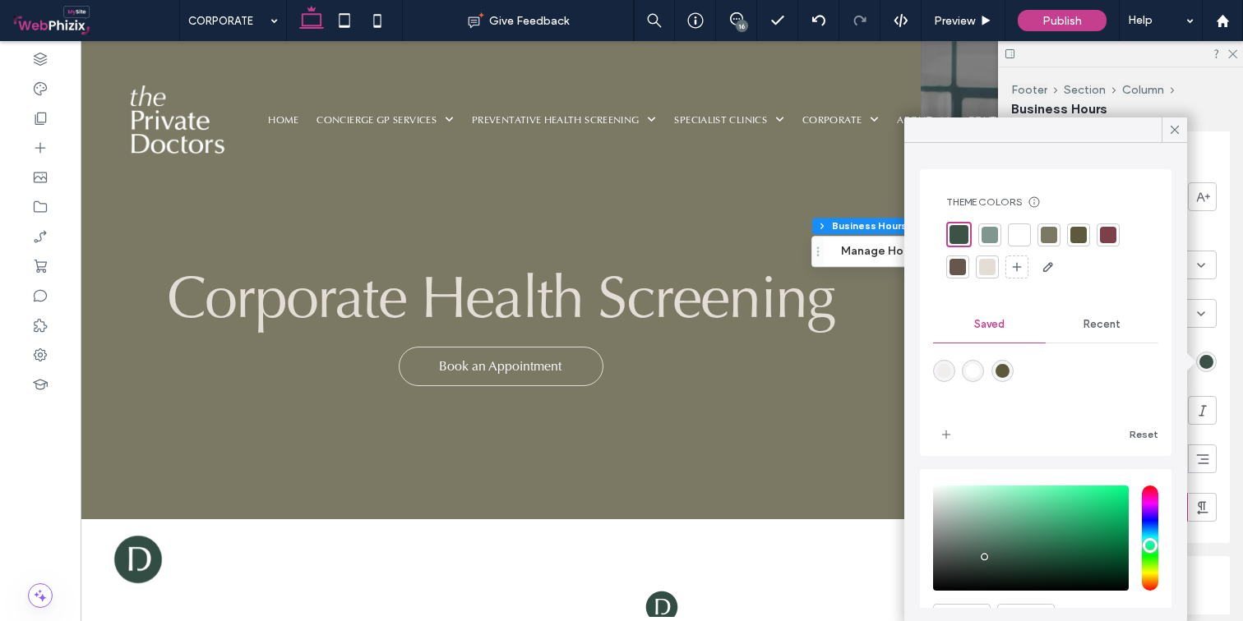
click at [1018, 233] on div at bounding box center [1019, 235] width 16 height 16
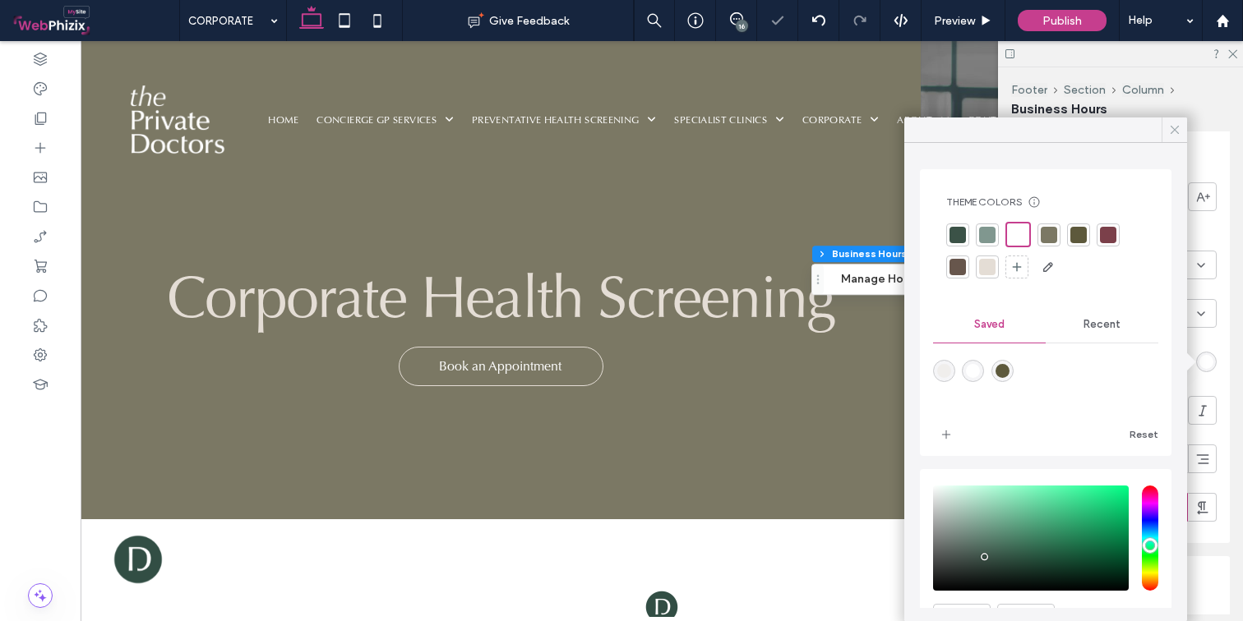
click at [1171, 131] on icon at bounding box center [1174, 129] width 15 height 15
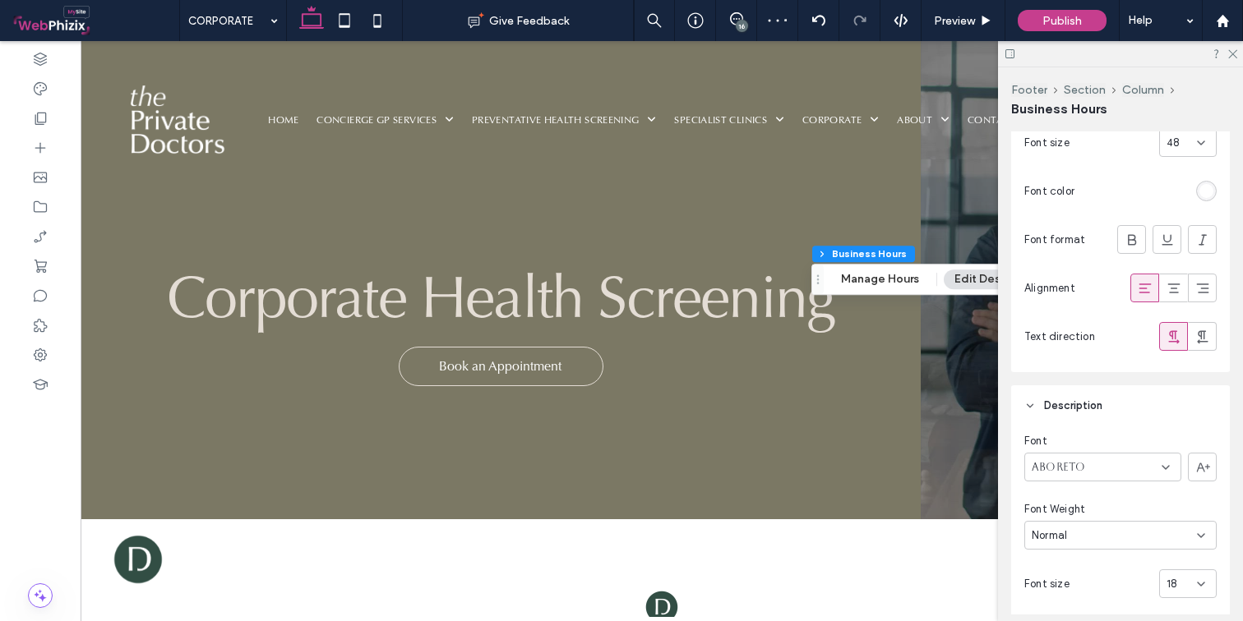
scroll to position [717, 0]
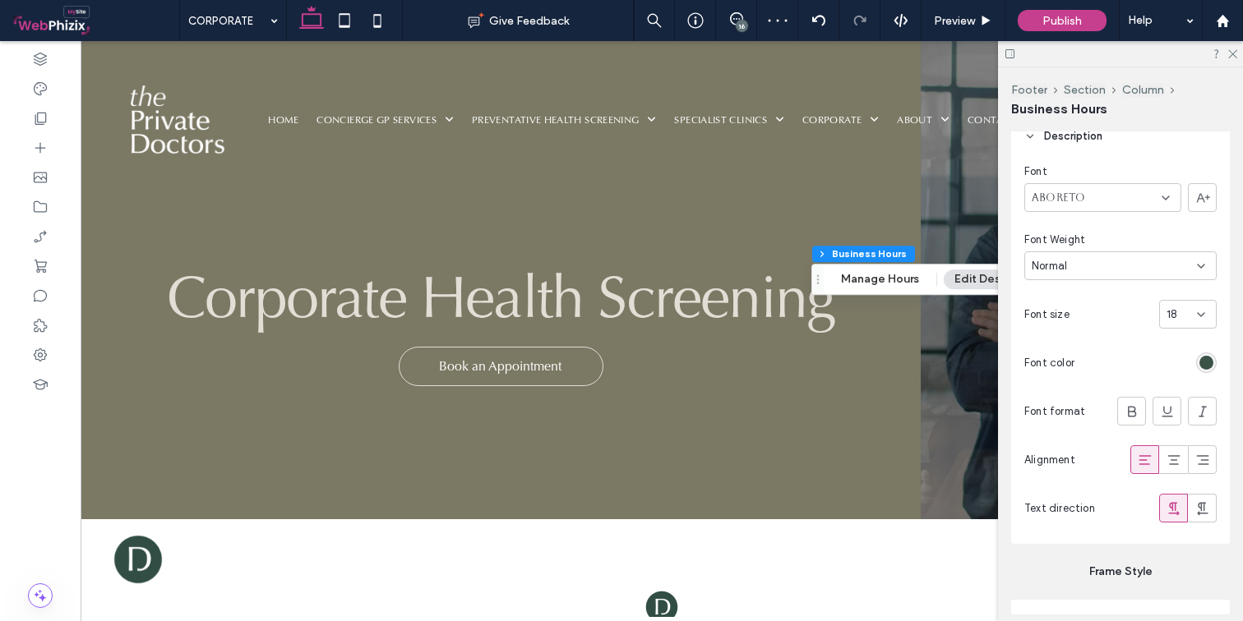
click at [1201, 364] on div "Font Aboreto Font Weight Normal Font size 18 Font color Font format Alignment T…" at bounding box center [1120, 350] width 219 height 387
click at [1201, 362] on div "rgb(59, 82, 71)" at bounding box center [1206, 363] width 14 height 14
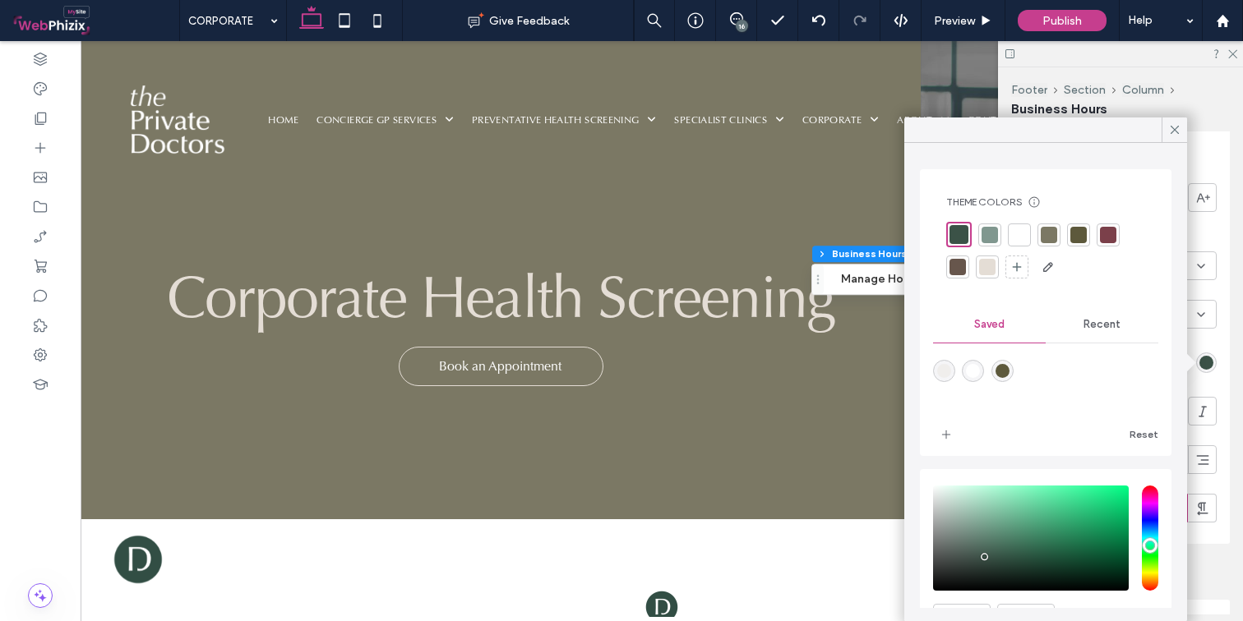
click at [1017, 233] on div at bounding box center [1019, 235] width 16 height 16
click at [1172, 131] on icon at bounding box center [1174, 129] width 15 height 15
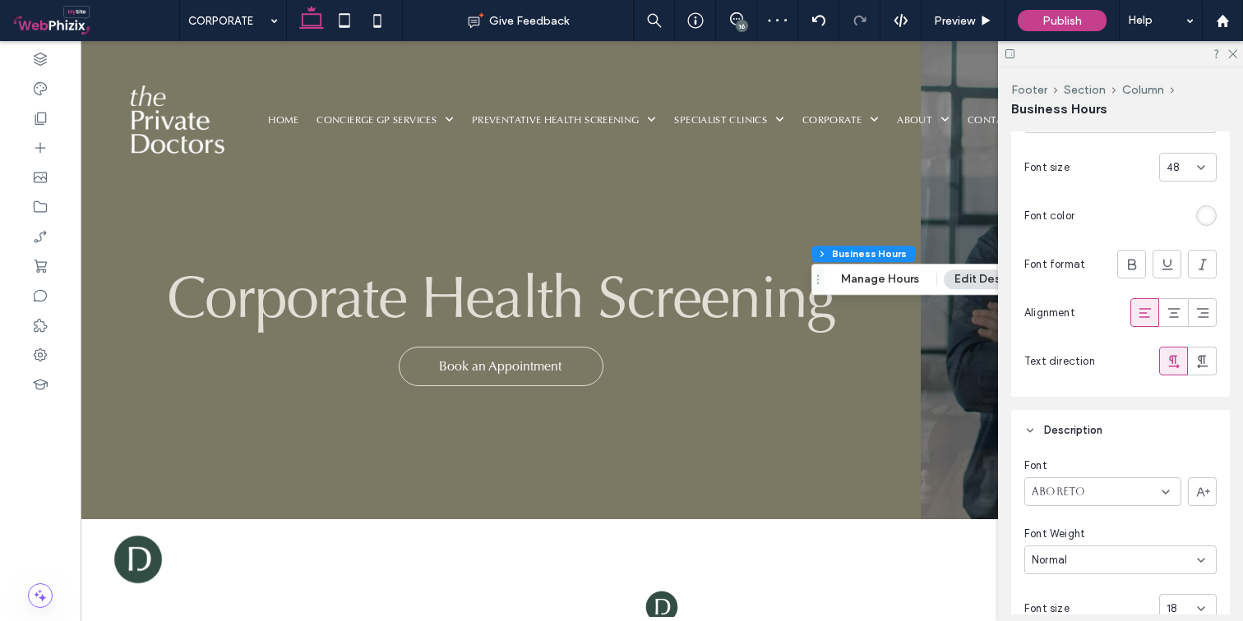
scroll to position [391, 0]
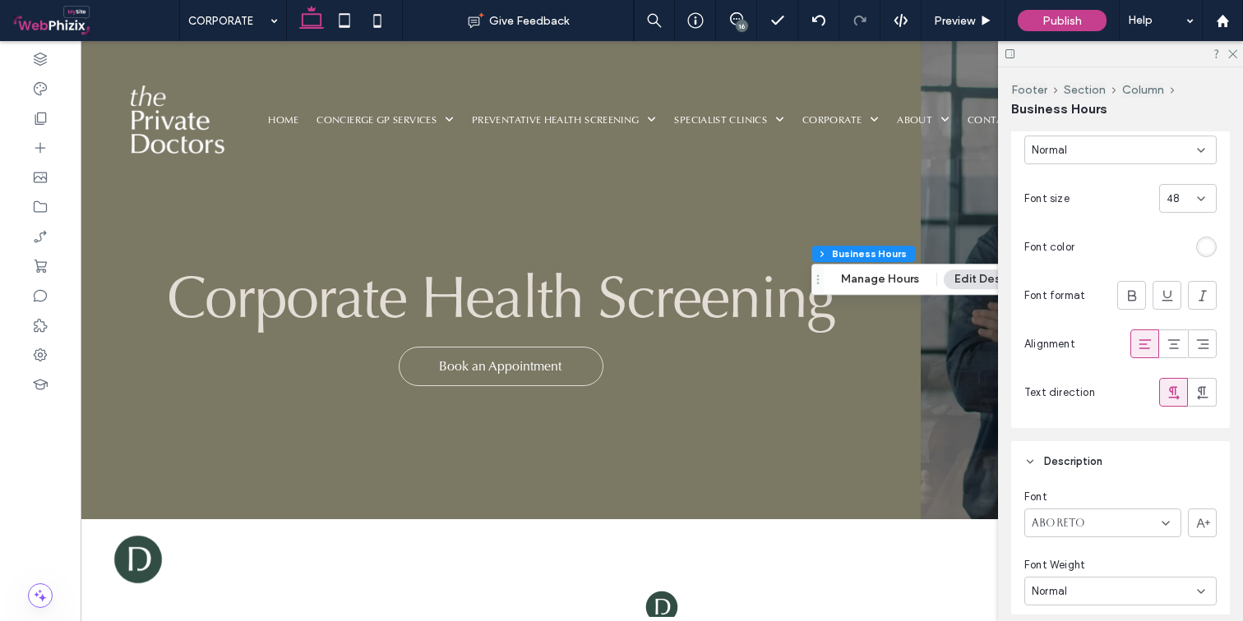
click at [1201, 199] on div "48" at bounding box center [1188, 198] width 58 height 29
click at [1171, 334] on div "12" at bounding box center [1179, 342] width 56 height 29
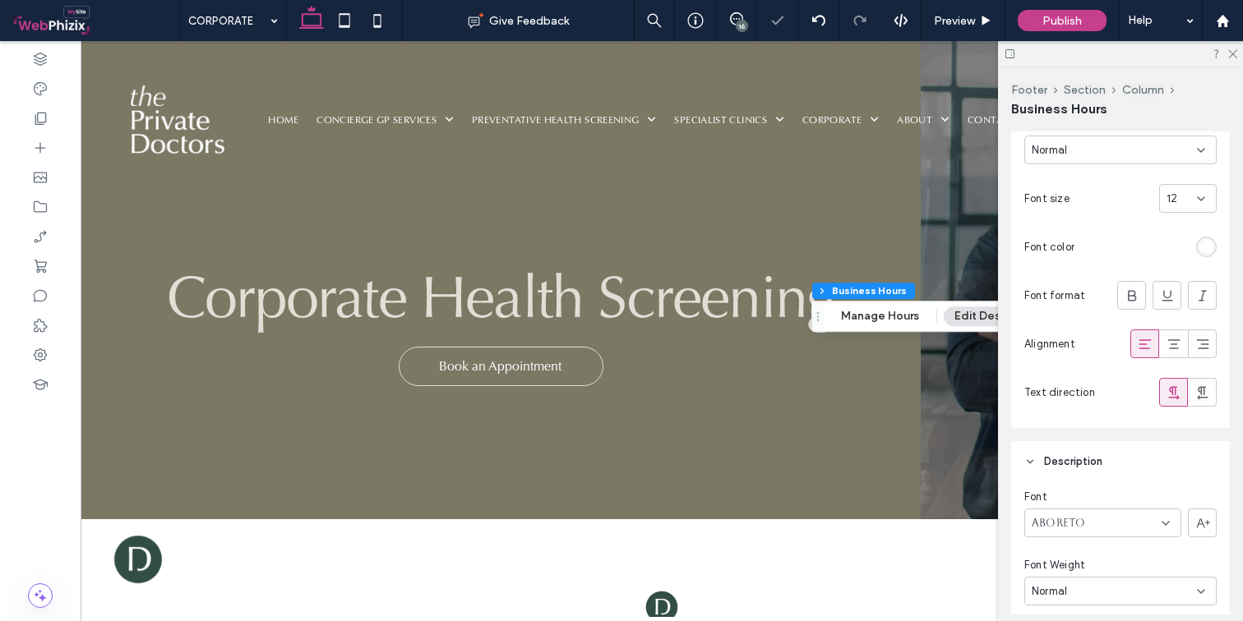
click at [1194, 202] on icon at bounding box center [1200, 198] width 13 height 13
click at [1172, 263] on div "14" at bounding box center [1179, 264] width 56 height 29
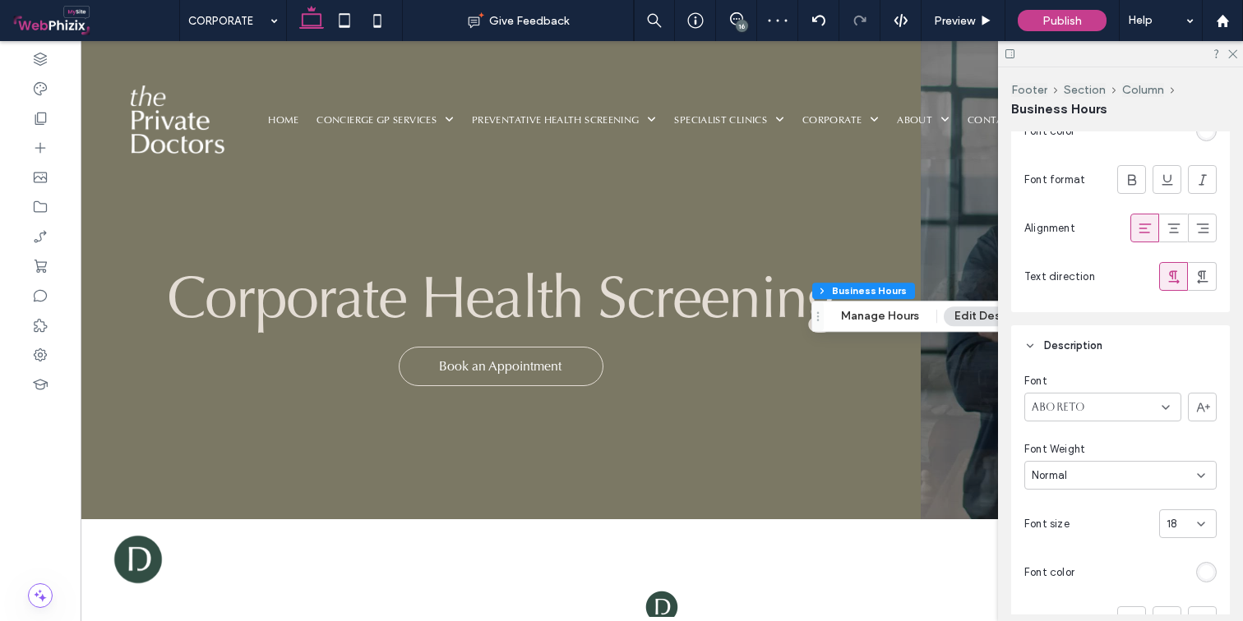
click at [1194, 518] on icon at bounding box center [1200, 524] width 13 height 13
click at [1169, 461] on div "12" at bounding box center [1179, 466] width 56 height 29
click at [1187, 516] on div "12" at bounding box center [1188, 524] width 58 height 29
click at [1173, 500] on div "14" at bounding box center [1179, 495] width 56 height 29
click at [1201, 55] on icon at bounding box center [1231, 53] width 11 height 11
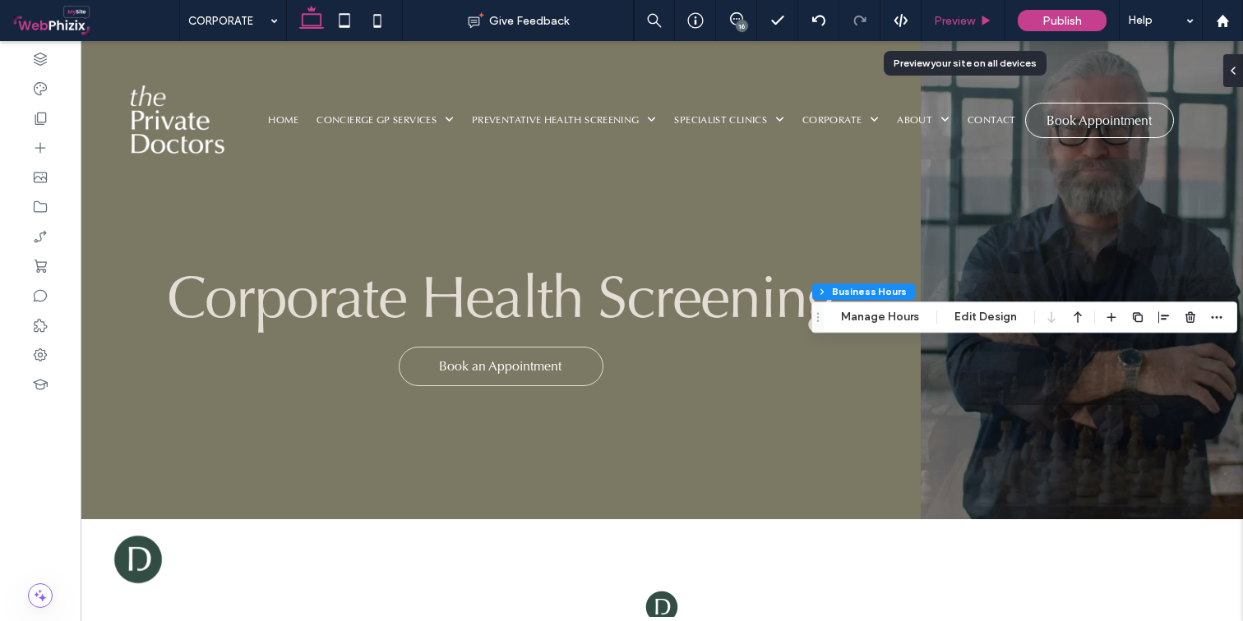
click at [958, 16] on span "Preview" at bounding box center [954, 21] width 41 height 14
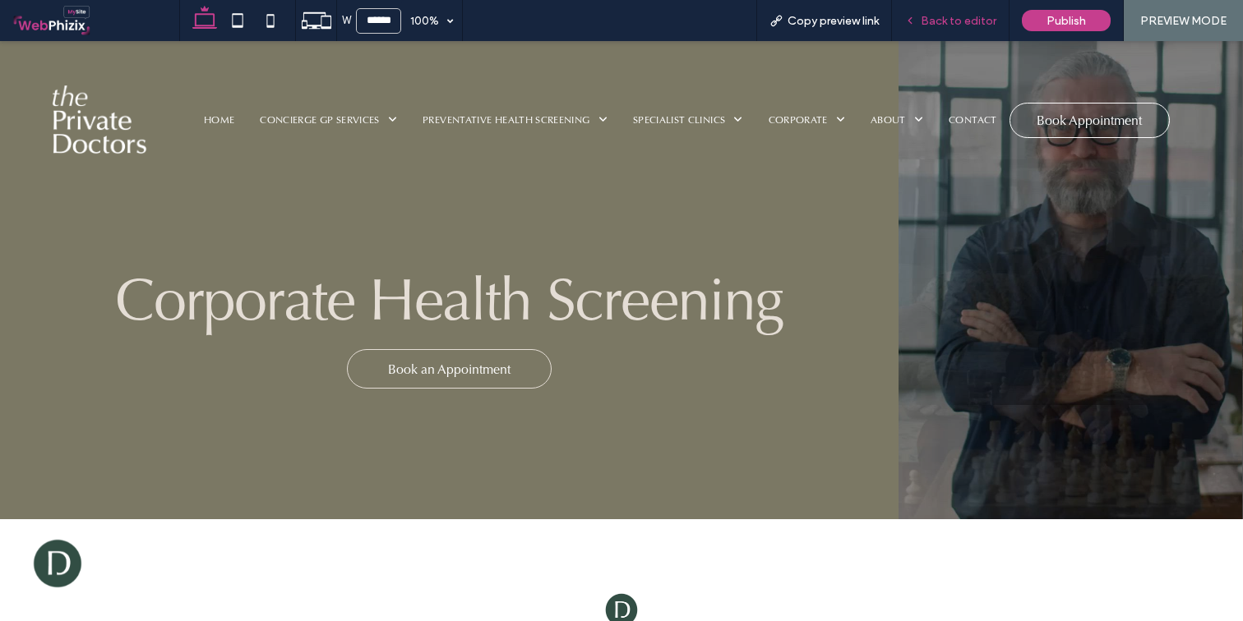
click at [959, 26] on span "Back to editor" at bounding box center [958, 21] width 76 height 14
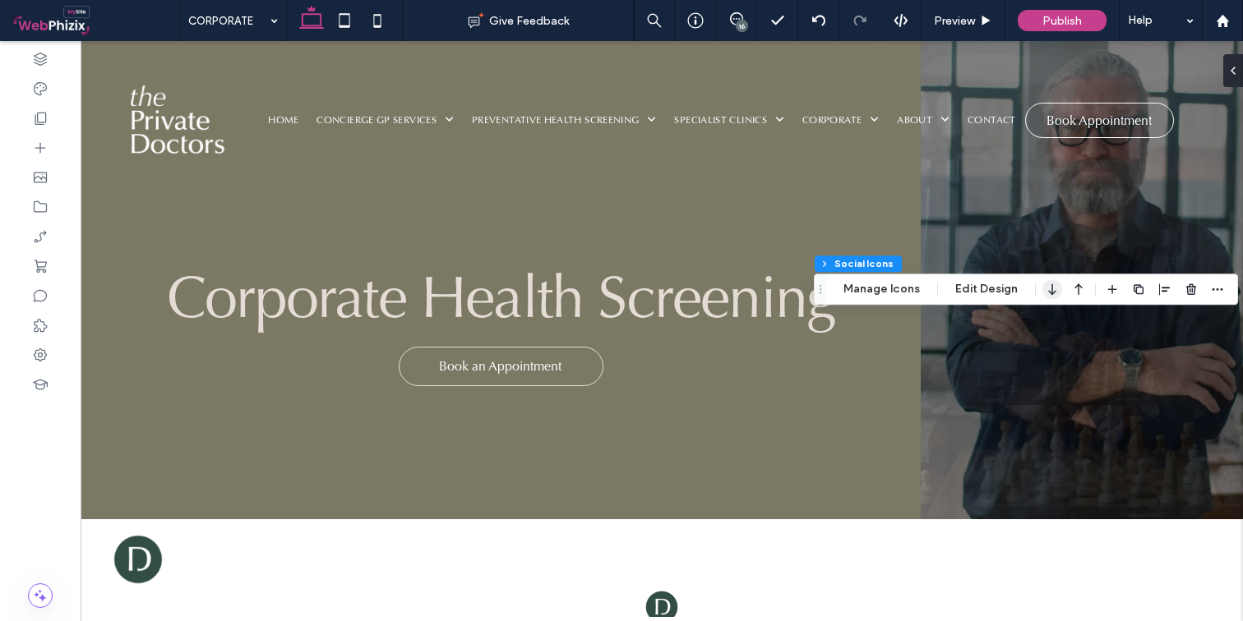
click at [1050, 292] on icon "button" at bounding box center [1052, 289] width 20 height 30
click at [969, 295] on button "Edit Design" at bounding box center [985, 290] width 84 height 20
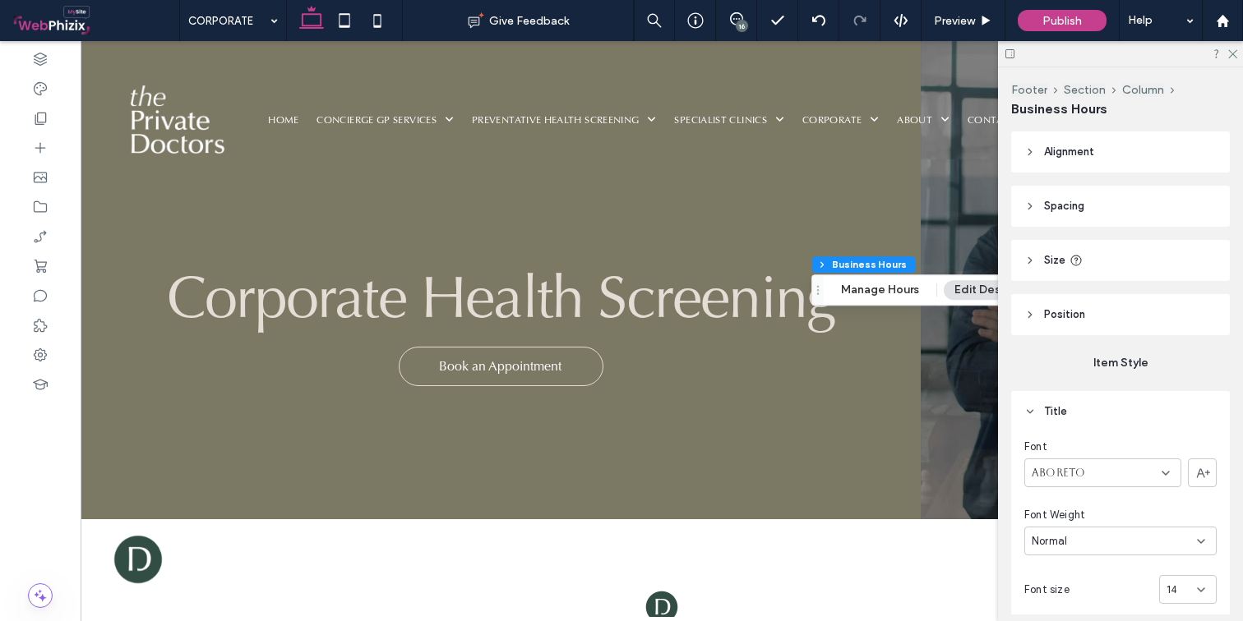
scroll to position [29, 0]
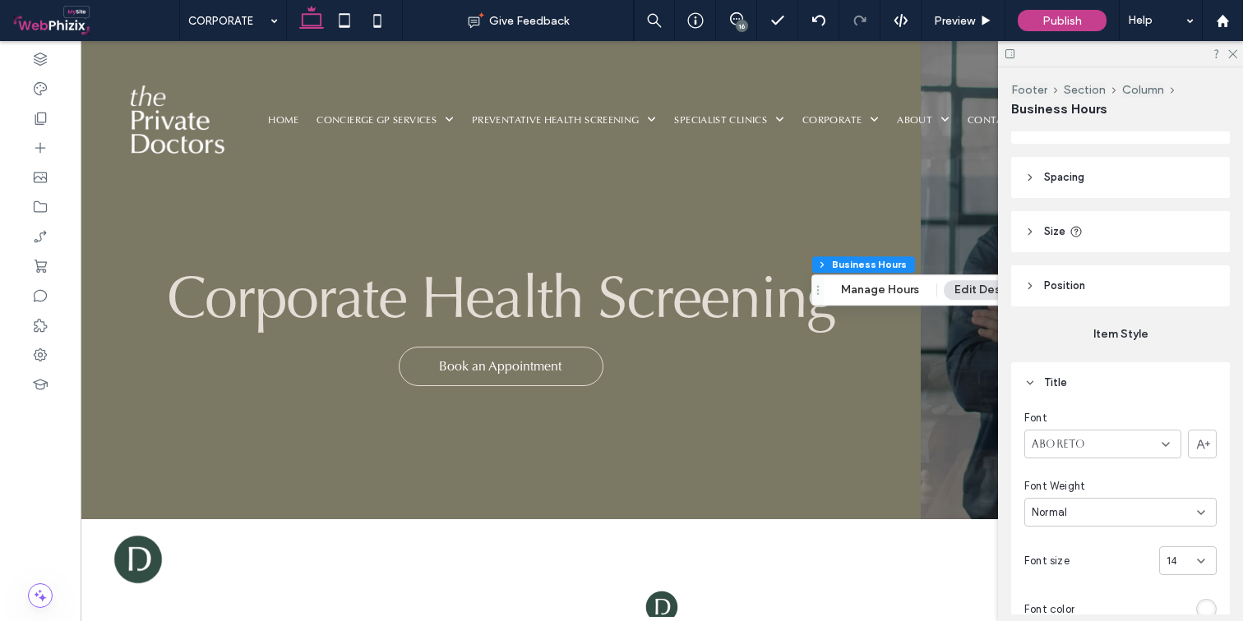
click at [1196, 555] on icon at bounding box center [1200, 561] width 13 height 13
click at [1170, 524] on div "16" at bounding box center [1179, 528] width 56 height 29
click at [1201, 54] on use at bounding box center [1232, 54] width 9 height 9
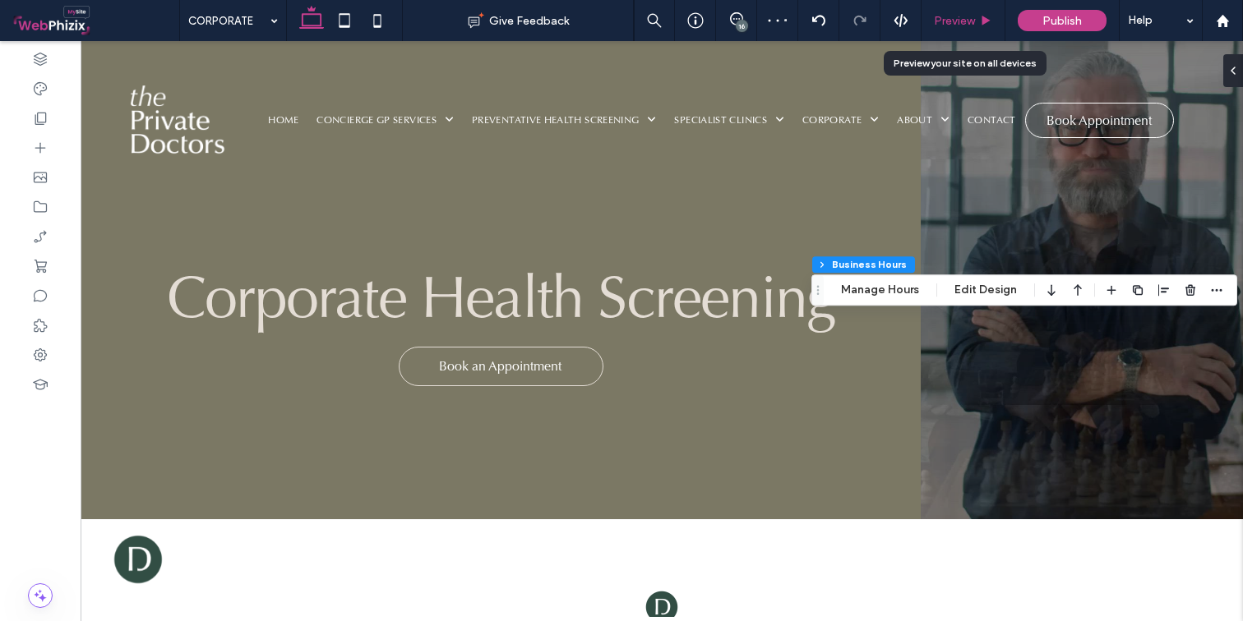
click at [970, 12] on div "Preview" at bounding box center [963, 20] width 84 height 41
click at [968, 18] on span "Preview" at bounding box center [954, 21] width 41 height 14
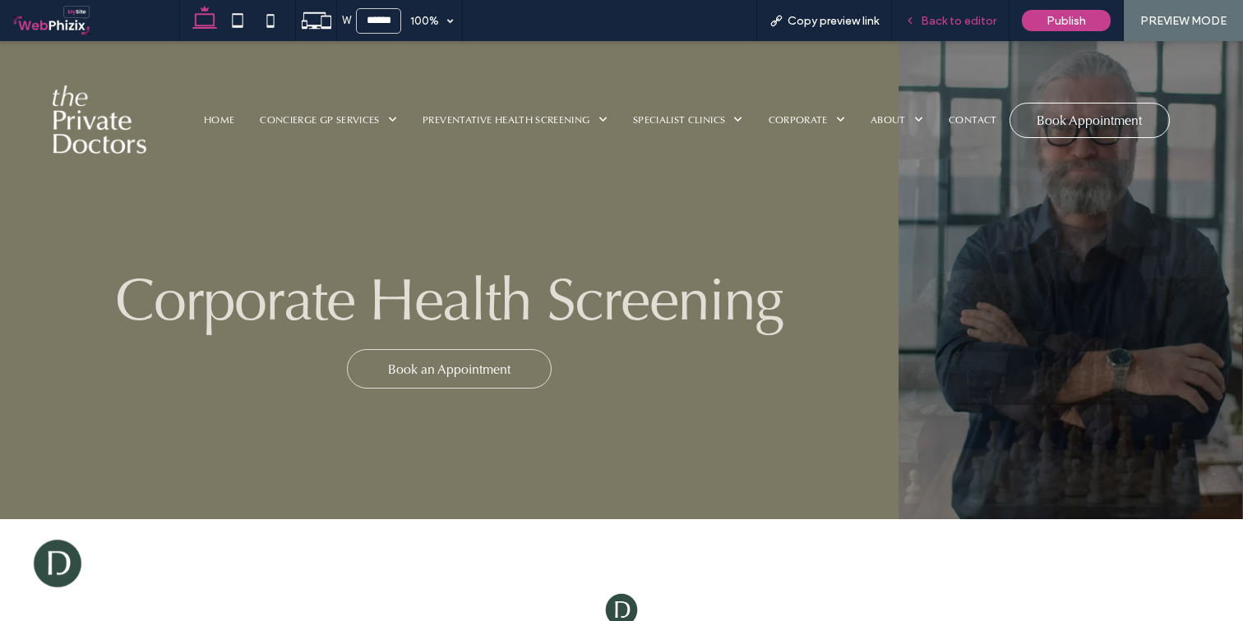
click at [954, 23] on span "Back to editor" at bounding box center [958, 21] width 76 height 14
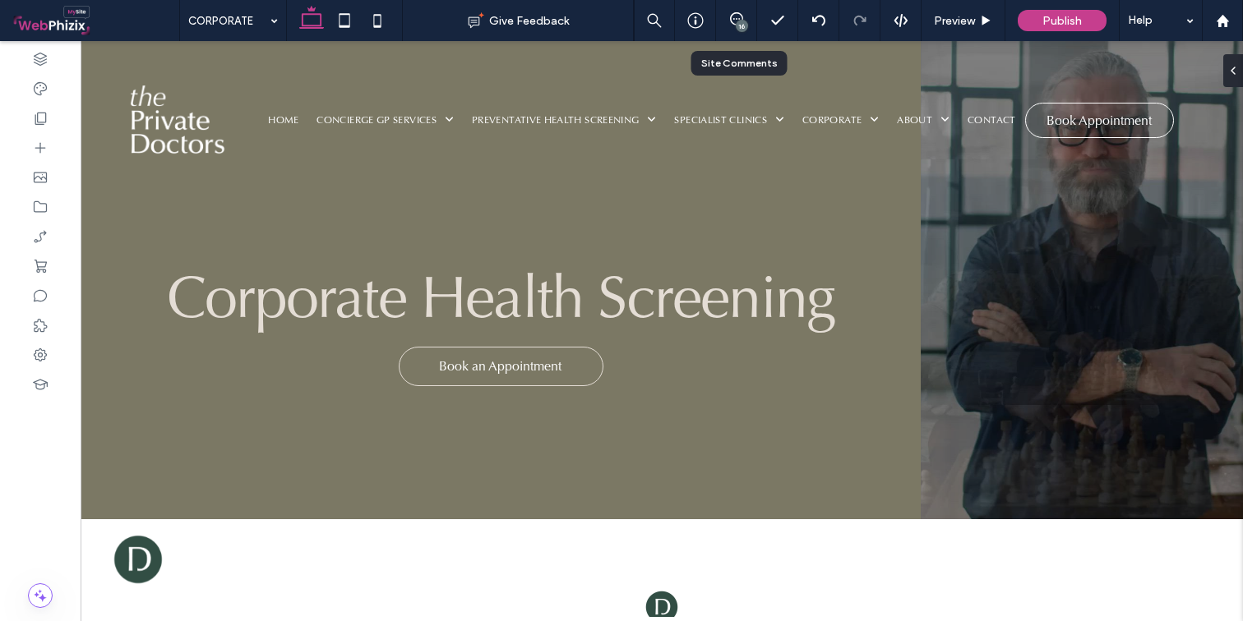
click at [741, 24] on div "16" at bounding box center [742, 26] width 12 height 12
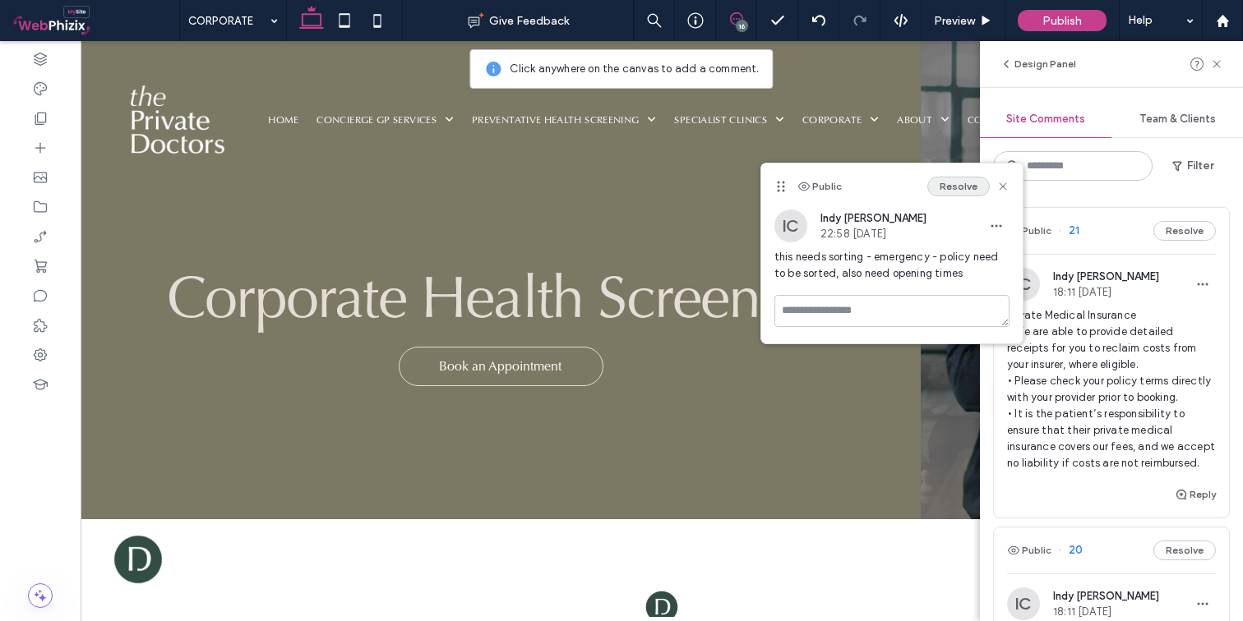
click at [966, 186] on button "Resolve" at bounding box center [958, 187] width 62 height 20
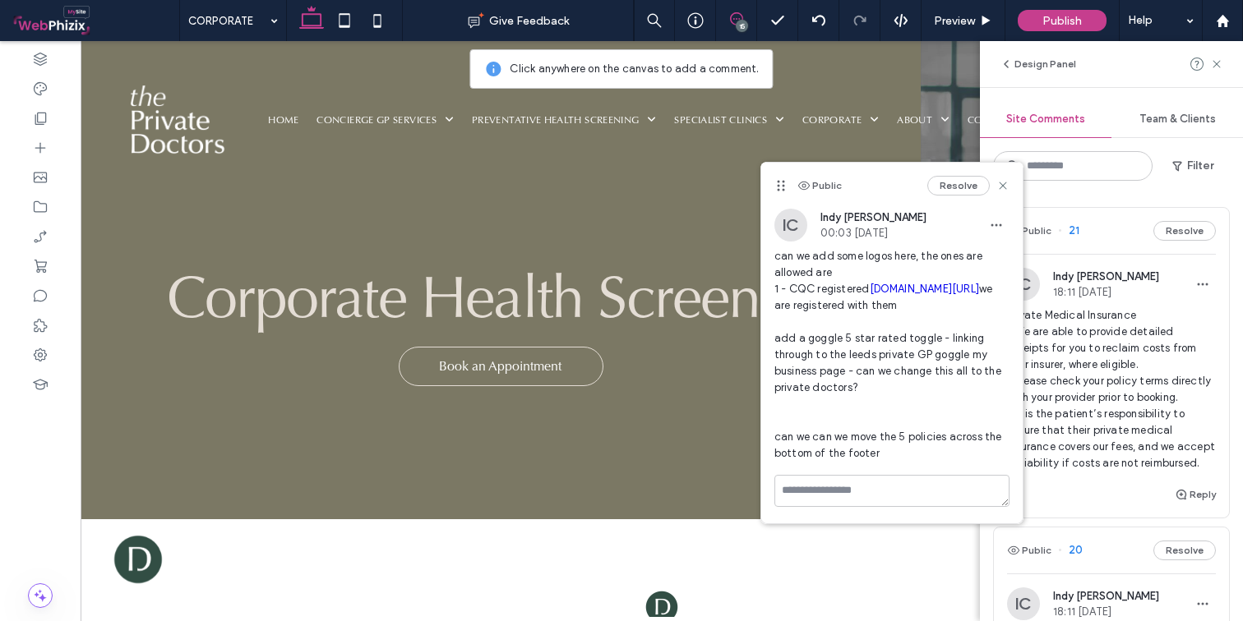
scroll to position [58, 0]
click at [998, 183] on use at bounding box center [1001, 185] width 7 height 7
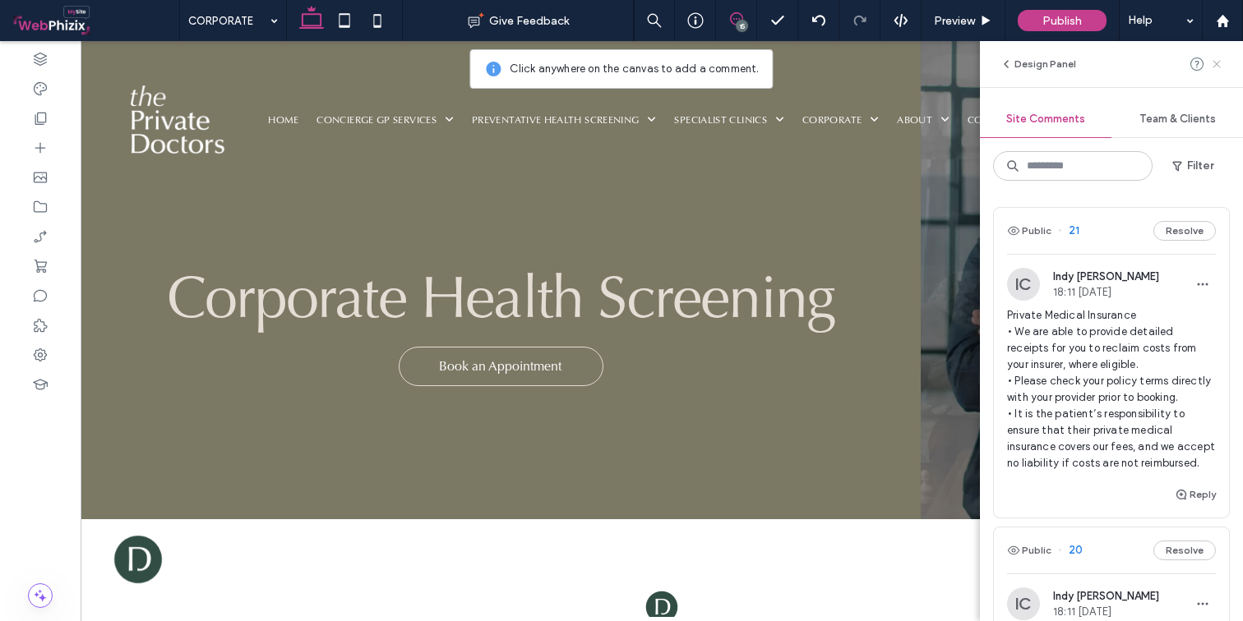
click at [1201, 61] on icon at bounding box center [1216, 64] width 13 height 13
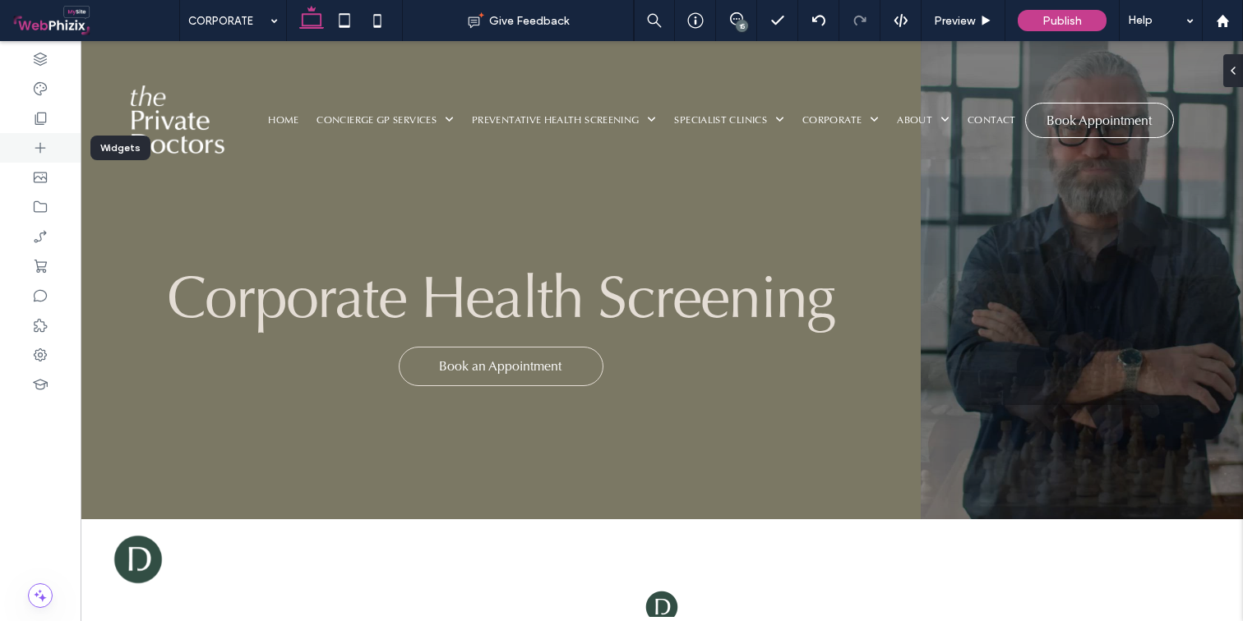
click at [50, 152] on div at bounding box center [40, 148] width 81 height 30
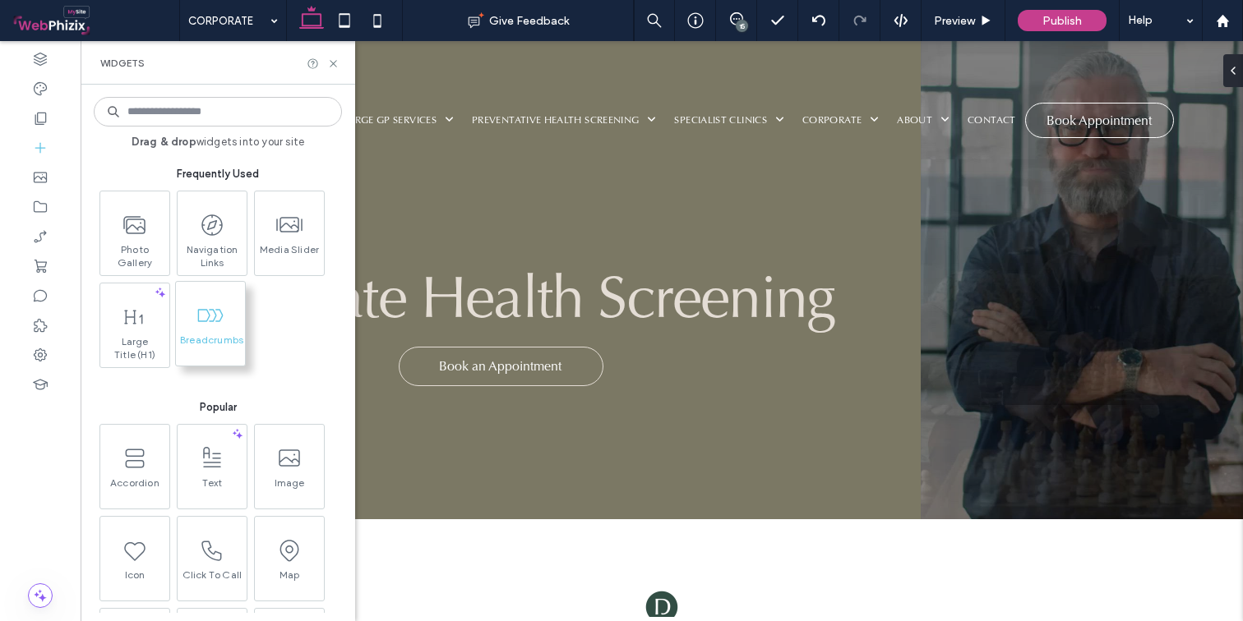
scroll to position [31, 0]
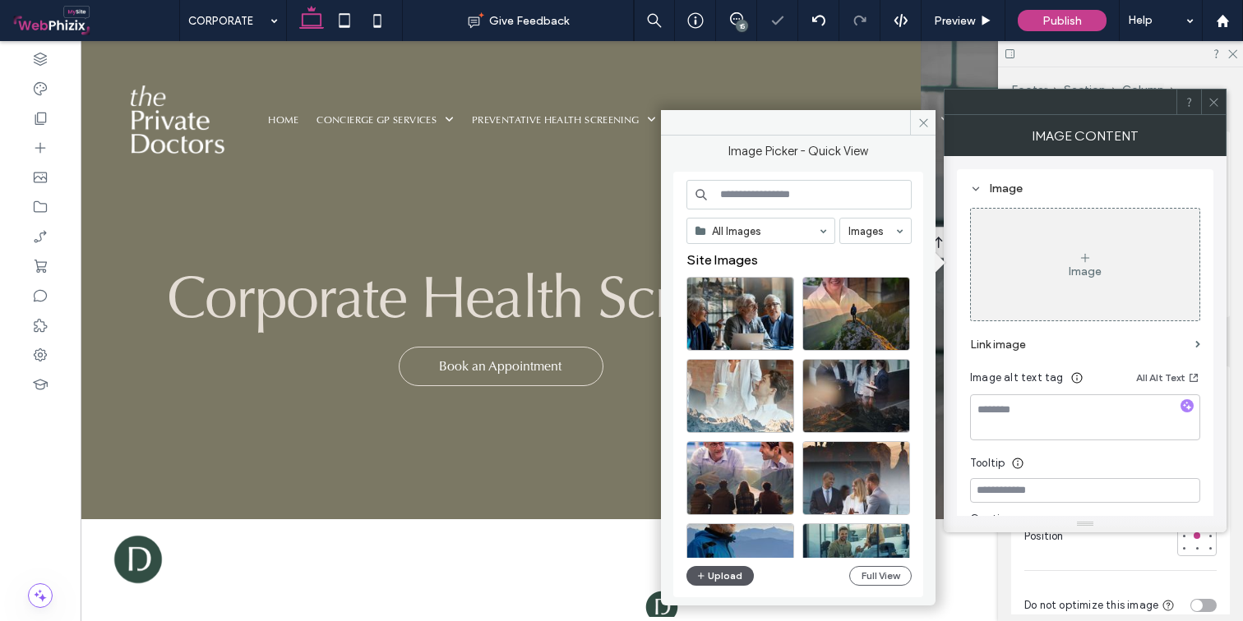
click at [740, 579] on button "Upload" at bounding box center [719, 576] width 67 height 20
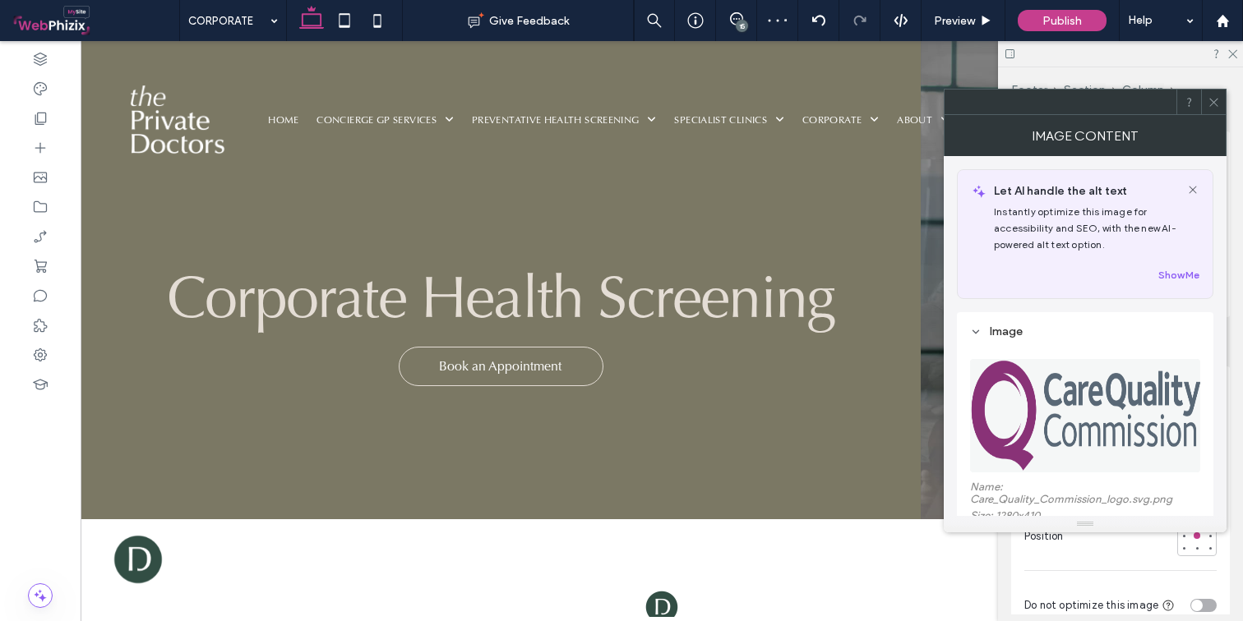
type input "***"
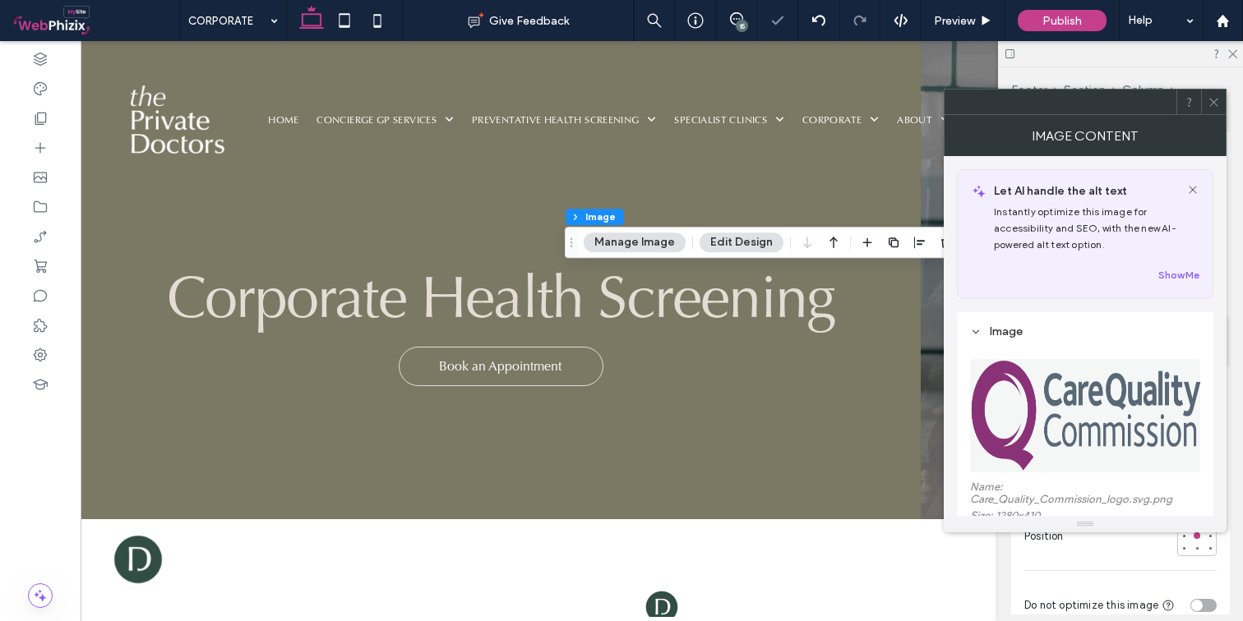
click at [1201, 106] on icon at bounding box center [1213, 102] width 12 height 12
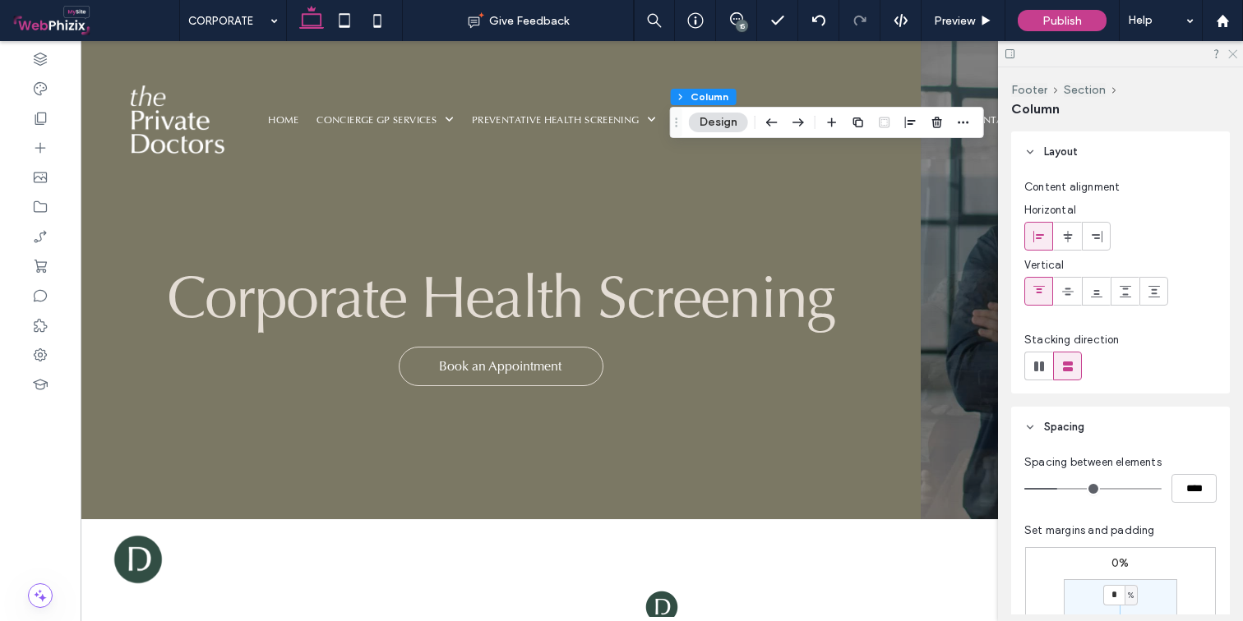
click at [1201, 57] on icon at bounding box center [1231, 53] width 11 height 11
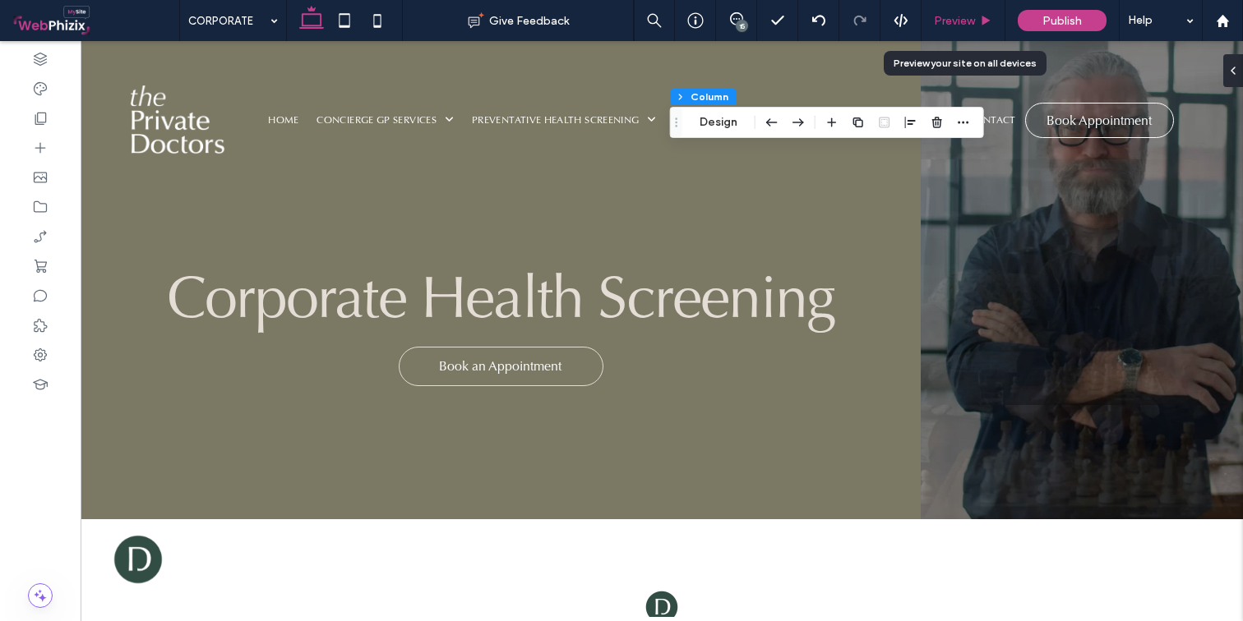
click at [987, 25] on icon at bounding box center [986, 21] width 12 height 12
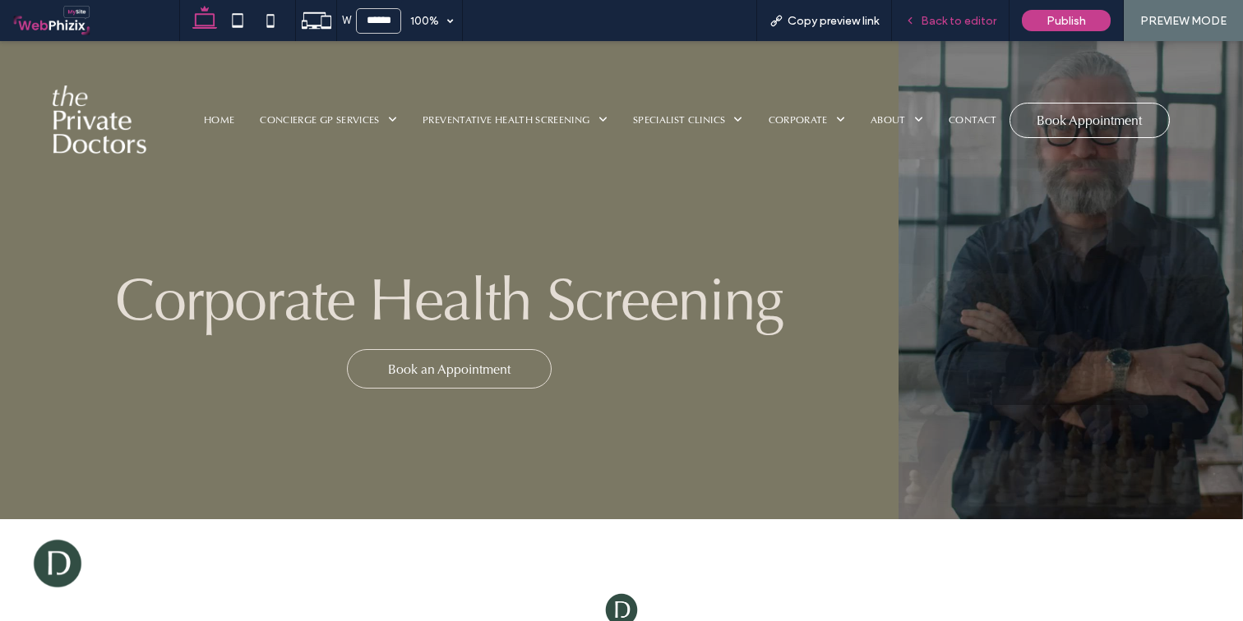
click at [949, 29] on div "Back to editor" at bounding box center [951, 20] width 118 height 41
click at [928, 21] on span "Back to editor" at bounding box center [958, 21] width 76 height 14
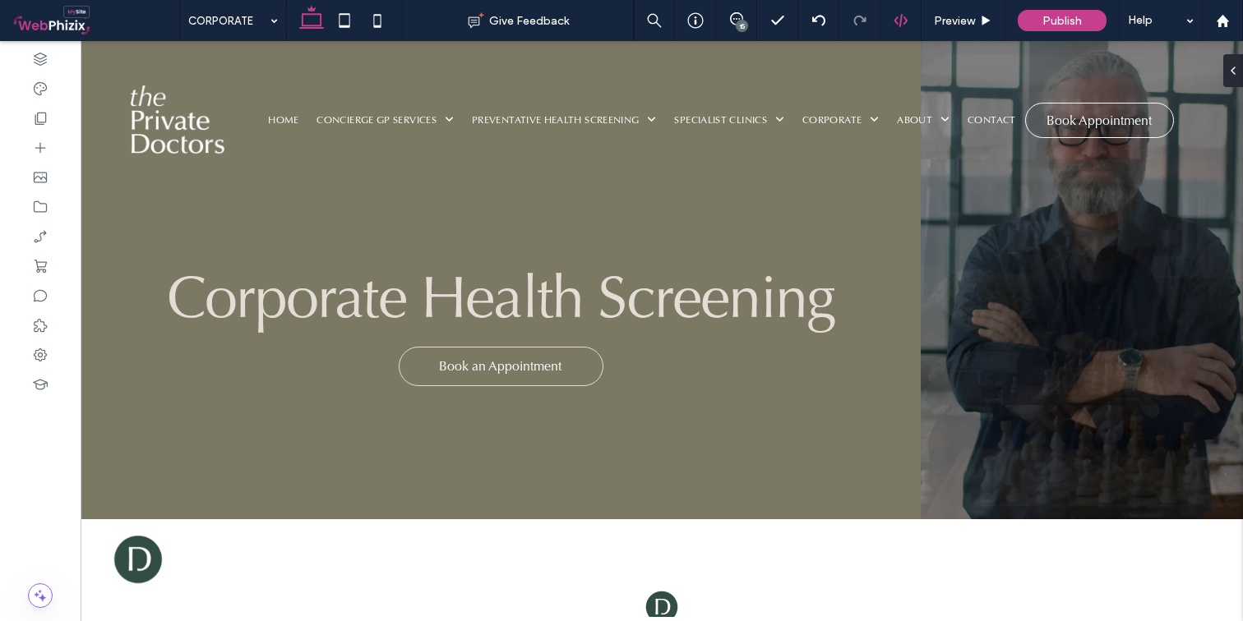
scroll to position [713, 0]
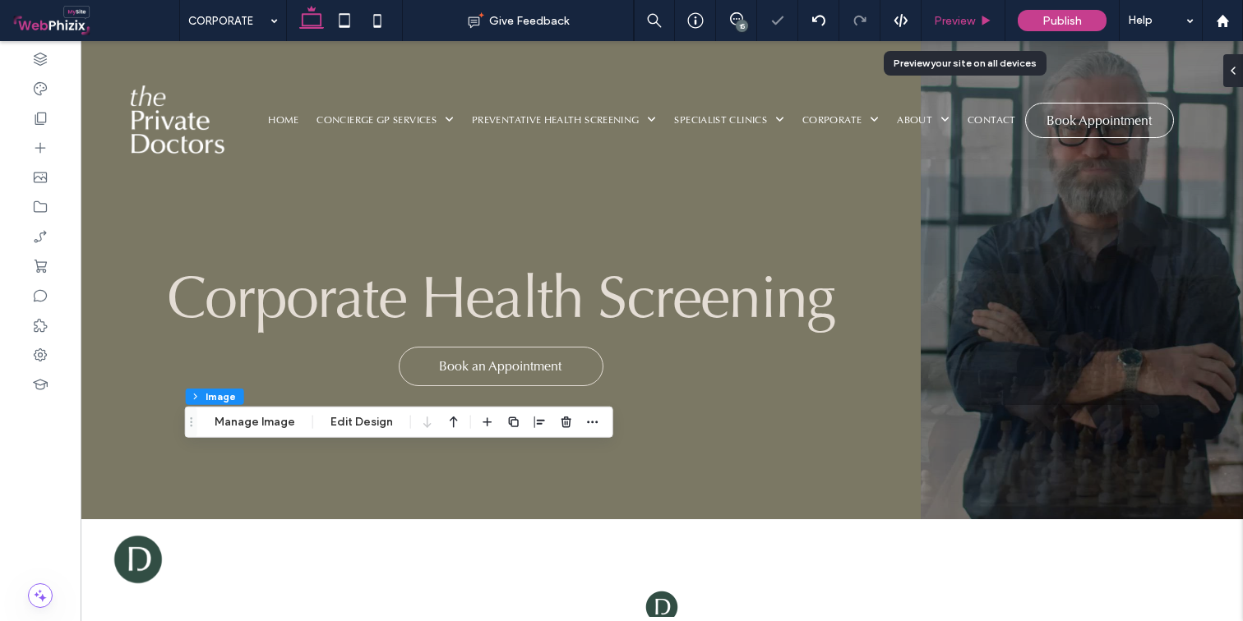
click at [959, 15] on span "Preview" at bounding box center [954, 21] width 41 height 14
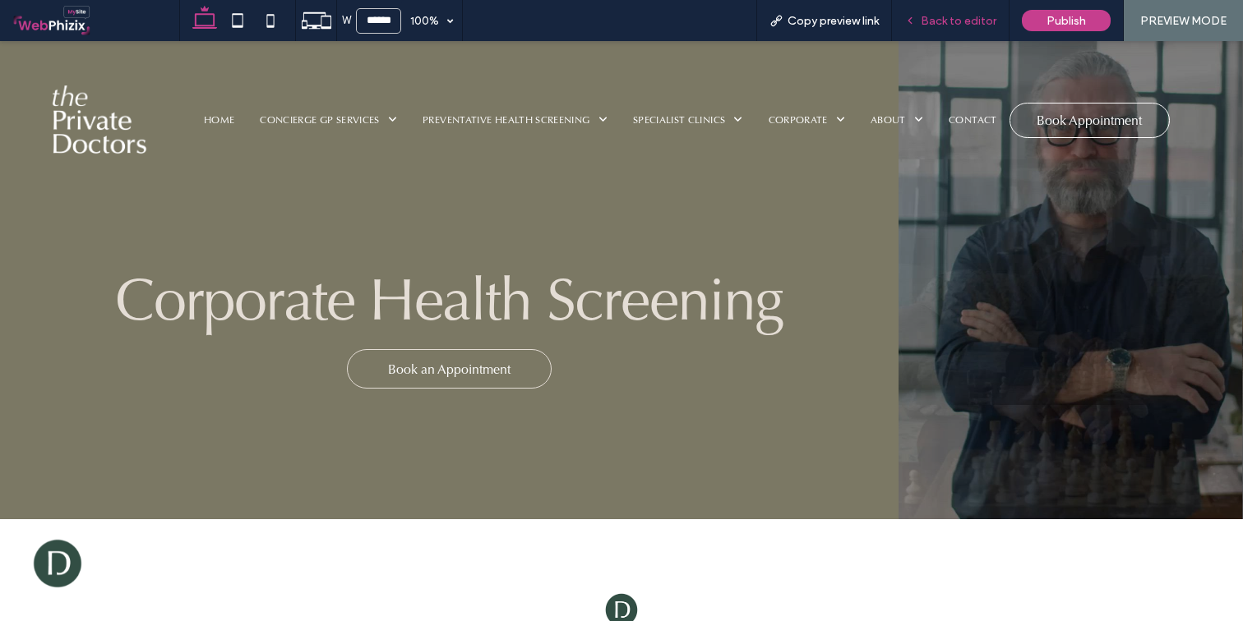
click at [940, 29] on div "Back to editor" at bounding box center [951, 20] width 118 height 41
click at [915, 23] on icon at bounding box center [910, 21] width 12 height 12
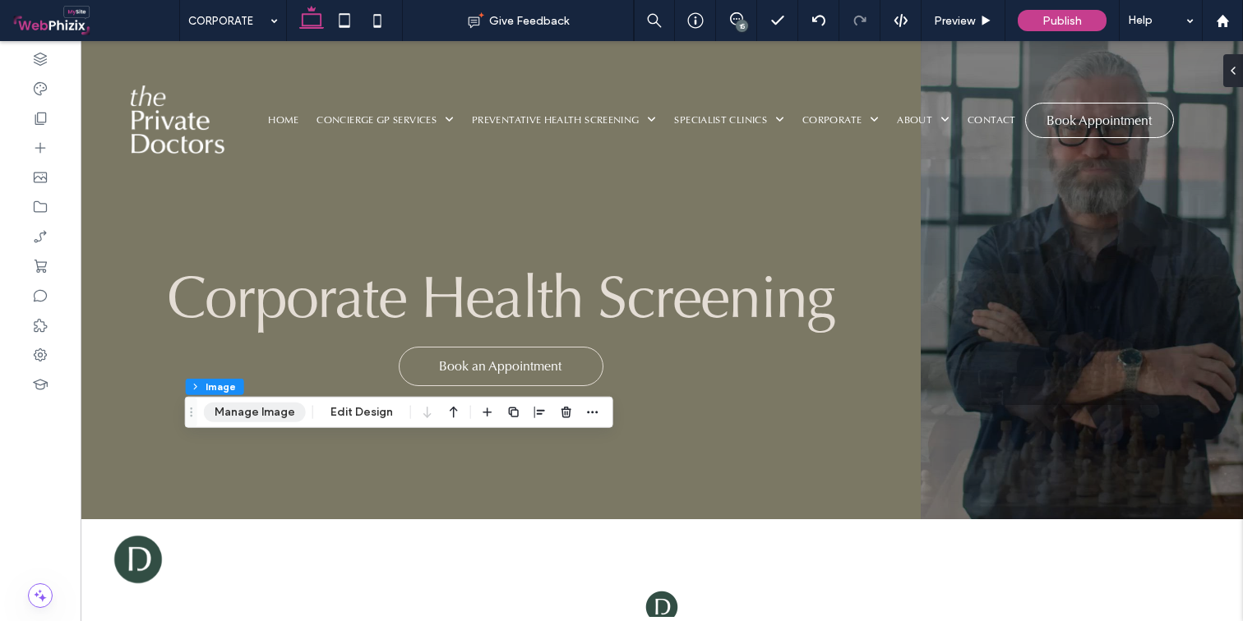
click at [263, 413] on button "Manage Image" at bounding box center [255, 413] width 102 height 20
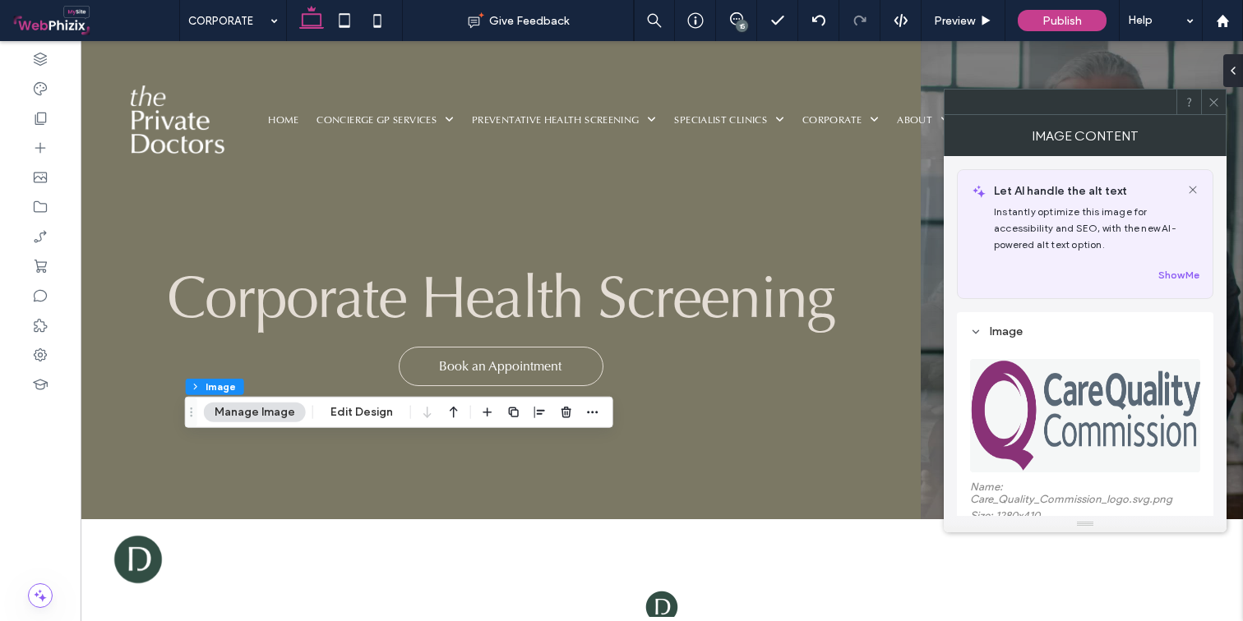
scroll to position [315, 0]
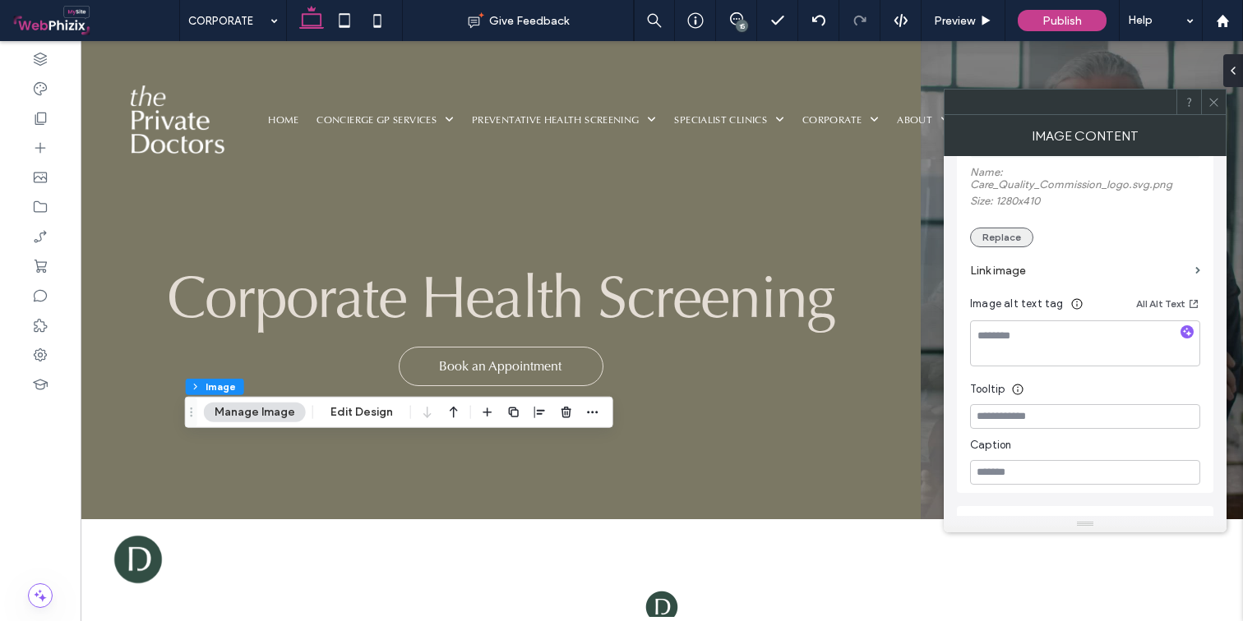
click at [994, 240] on button "Replace" at bounding box center [1001, 238] width 63 height 20
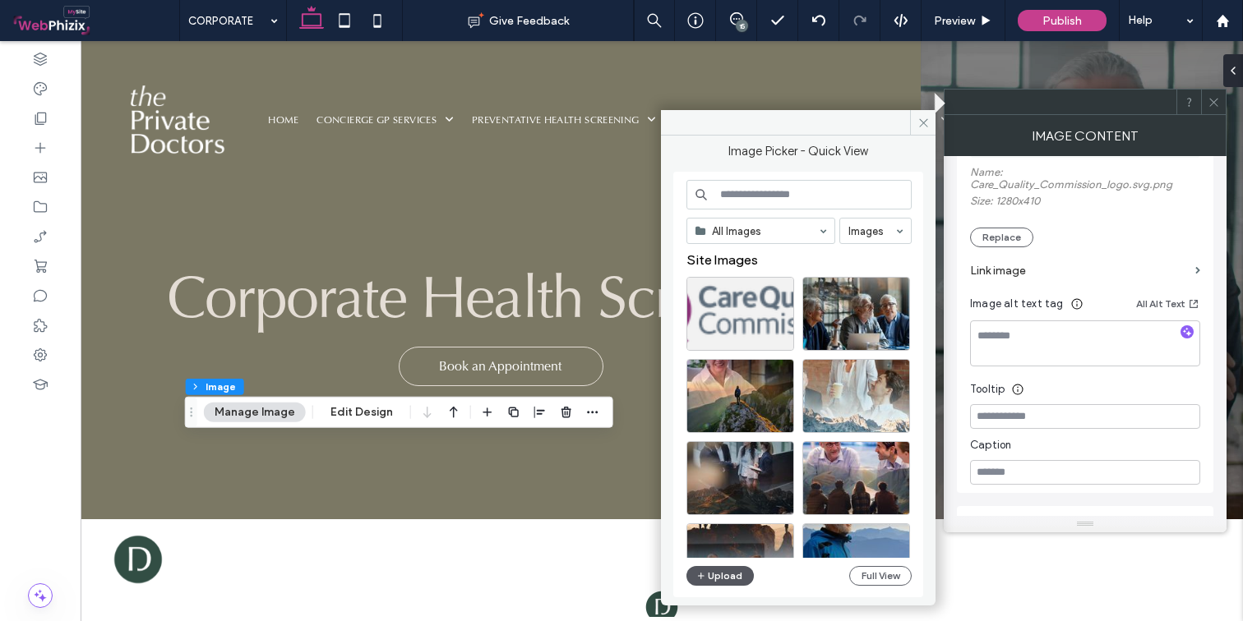
click at [731, 574] on button "Upload" at bounding box center [719, 576] width 67 height 20
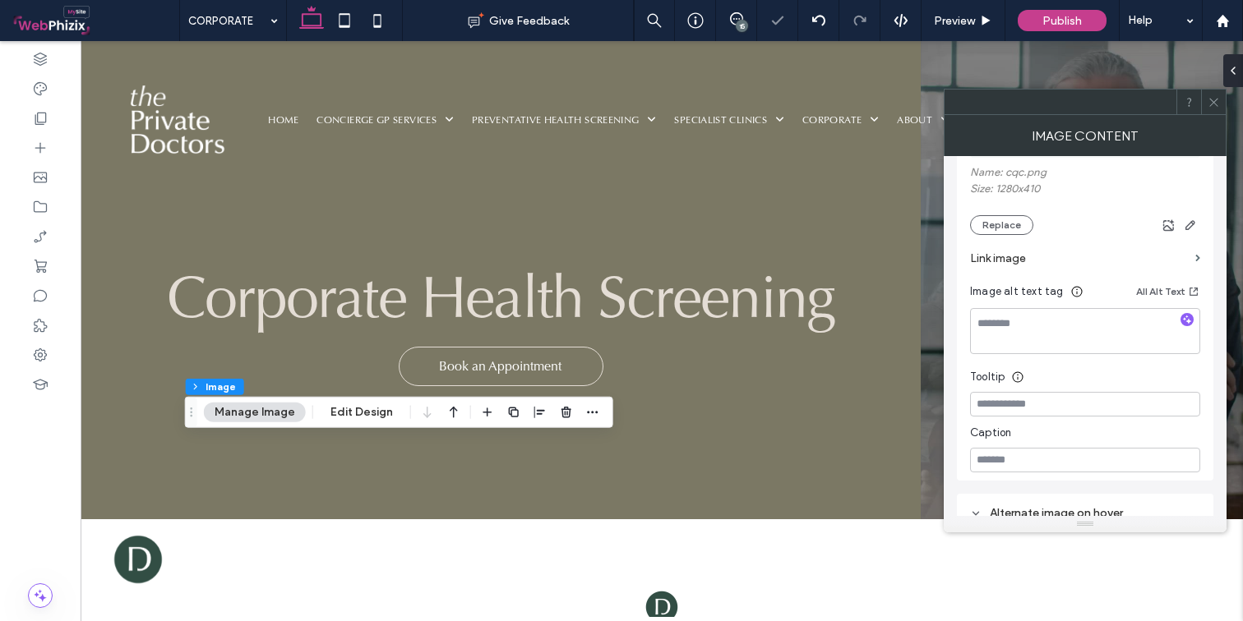
click at [1201, 104] on icon at bounding box center [1213, 102] width 12 height 12
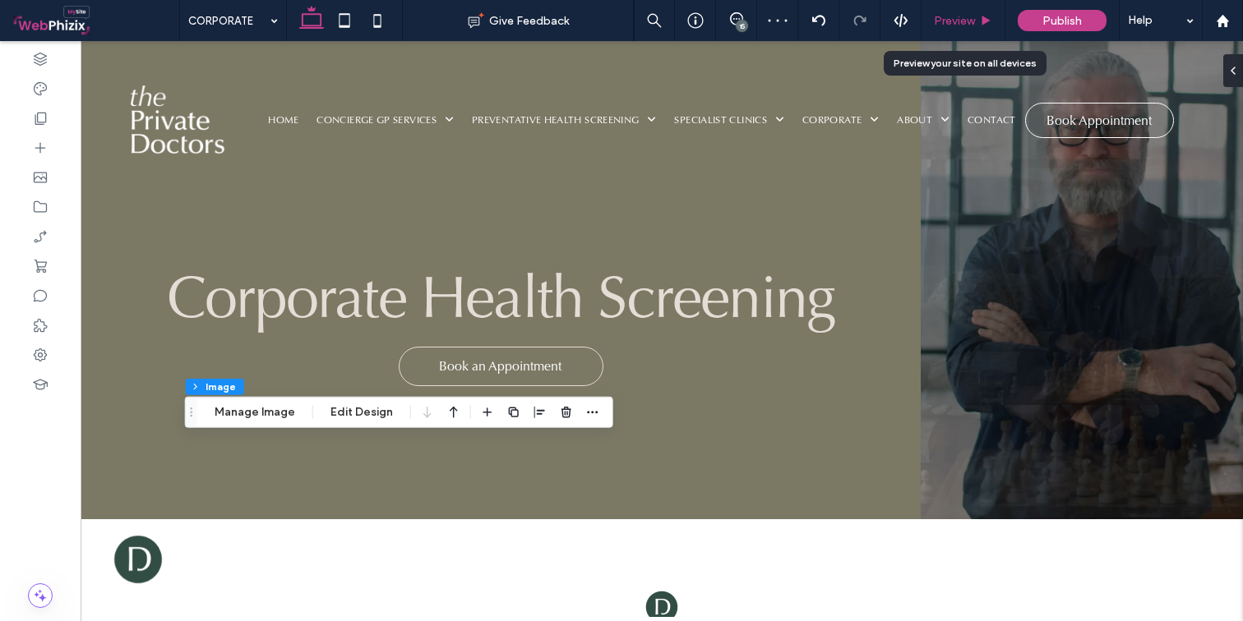
click at [982, 21] on icon at bounding box center [986, 21] width 12 height 12
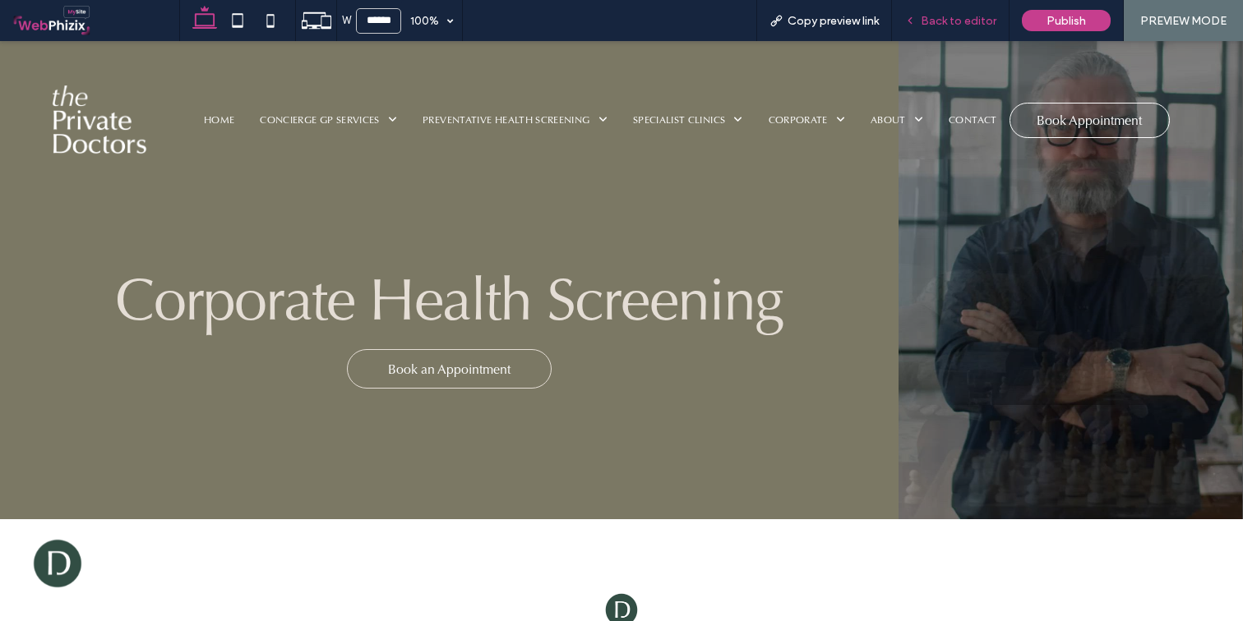
click at [934, 30] on div "Back to editor" at bounding box center [951, 20] width 118 height 41
click at [968, 4] on div "Back to editor" at bounding box center [951, 20] width 118 height 41
click at [960, 10] on div "Back to editor" at bounding box center [951, 20] width 118 height 41
click at [948, 20] on span "Back to editor" at bounding box center [958, 21] width 76 height 14
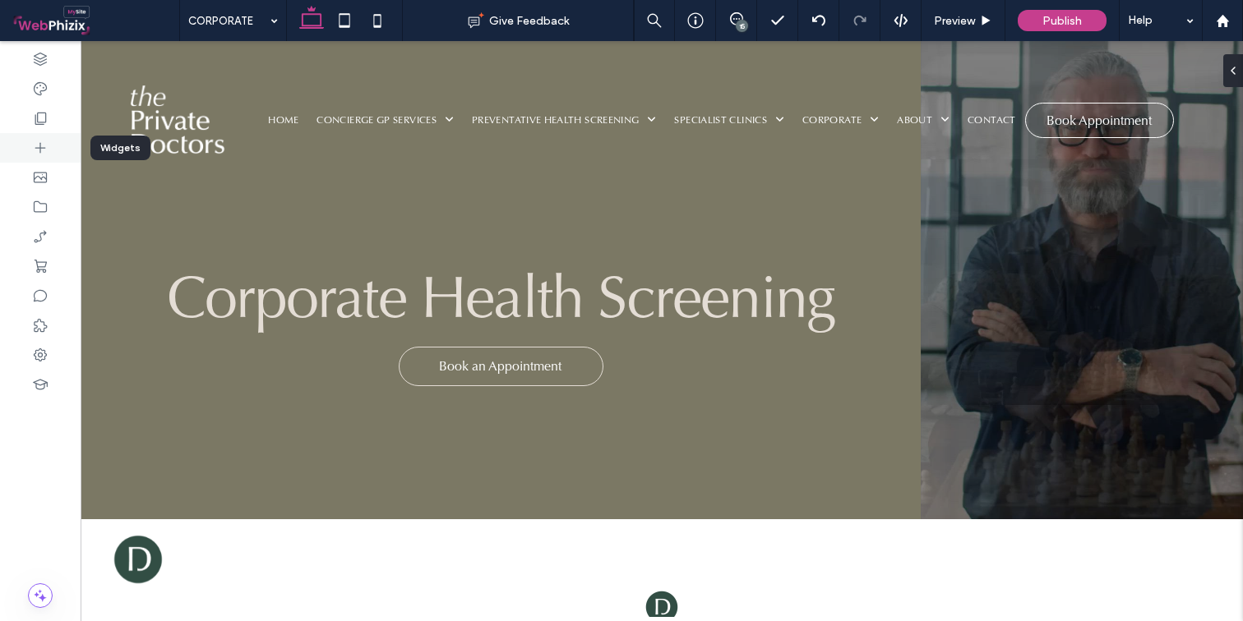
click at [39, 137] on div at bounding box center [40, 148] width 81 height 30
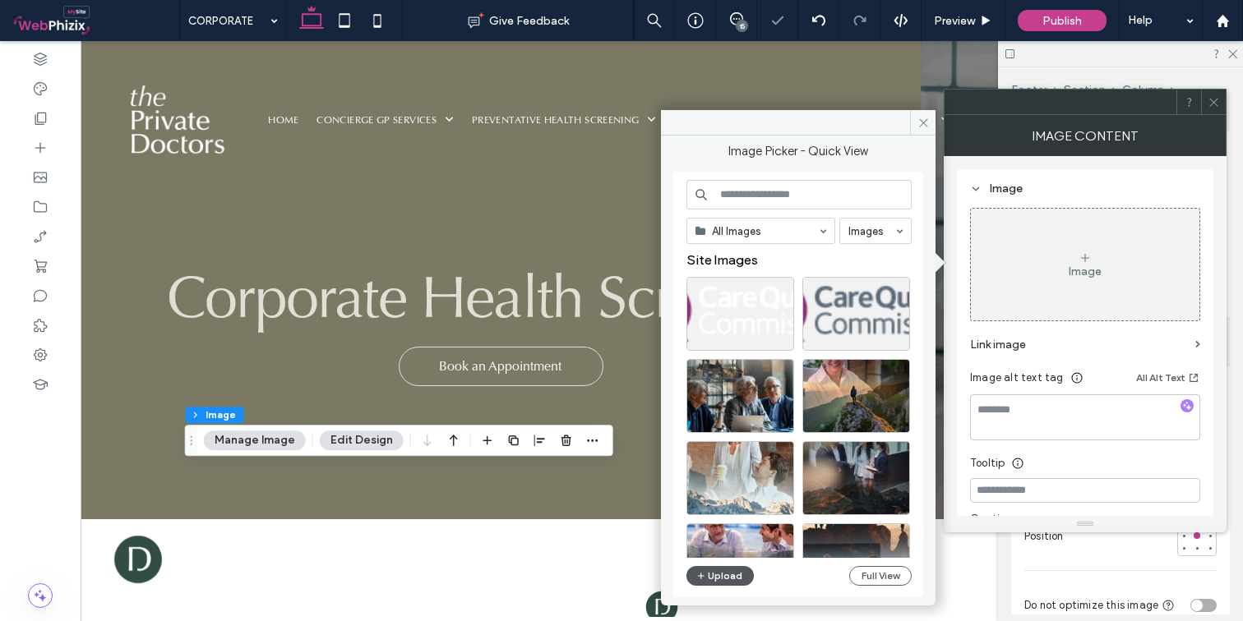
click at [726, 578] on button "Upload" at bounding box center [719, 576] width 67 height 20
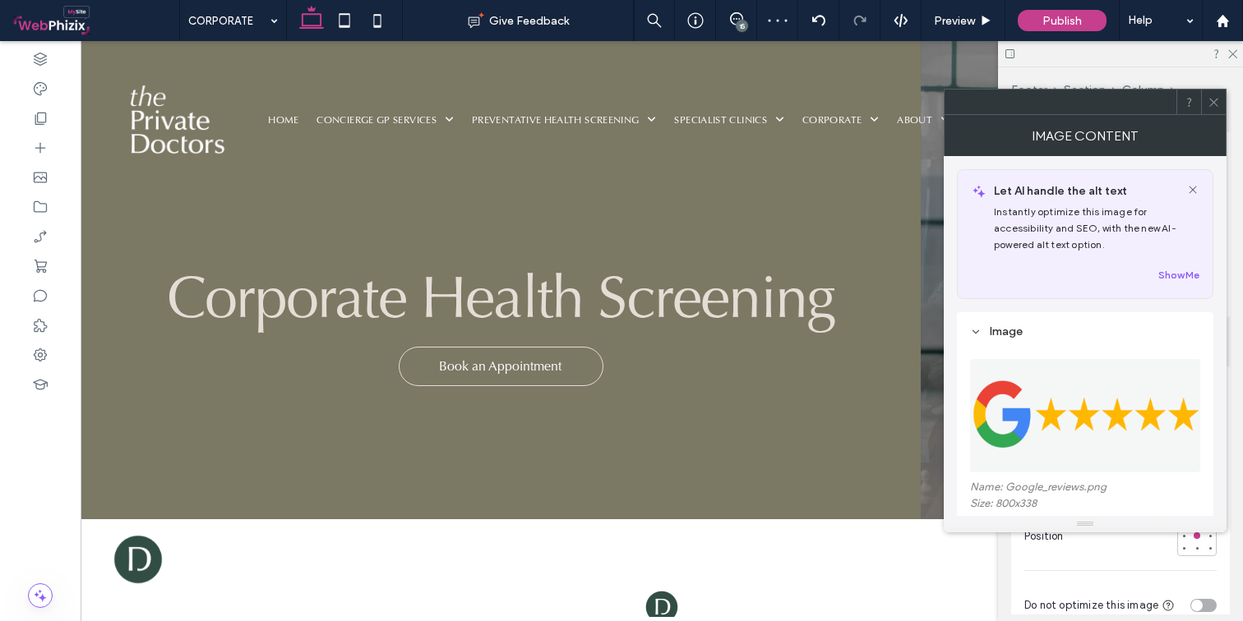
type input "***"
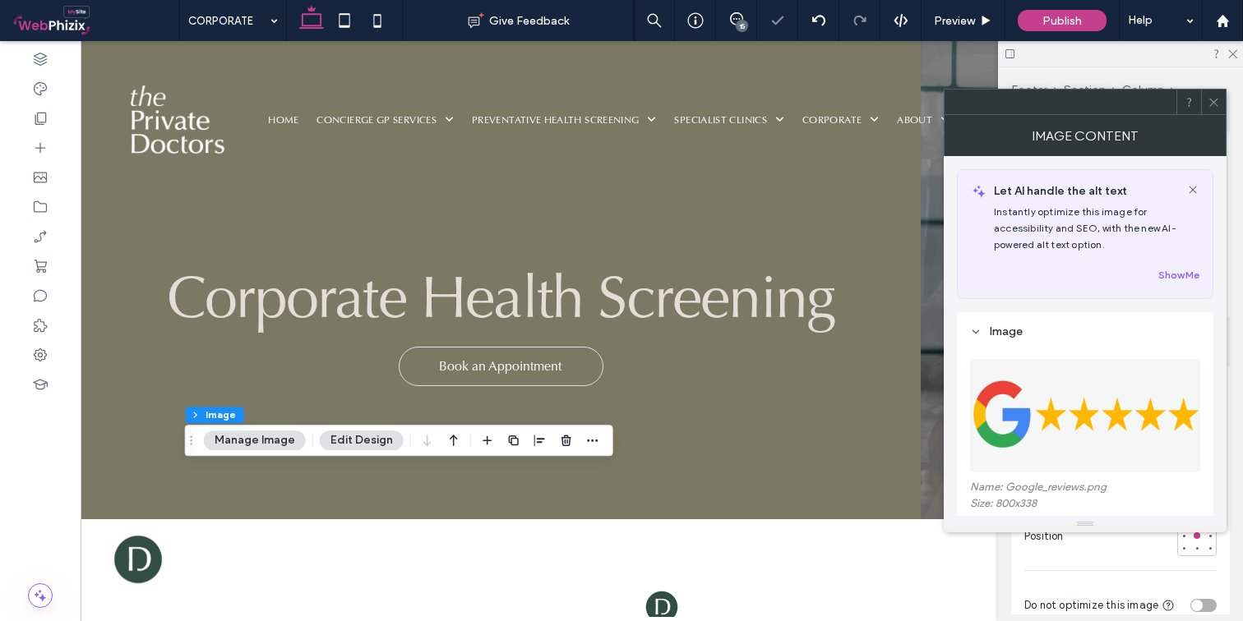
click at [1201, 97] on icon at bounding box center [1213, 102] width 12 height 12
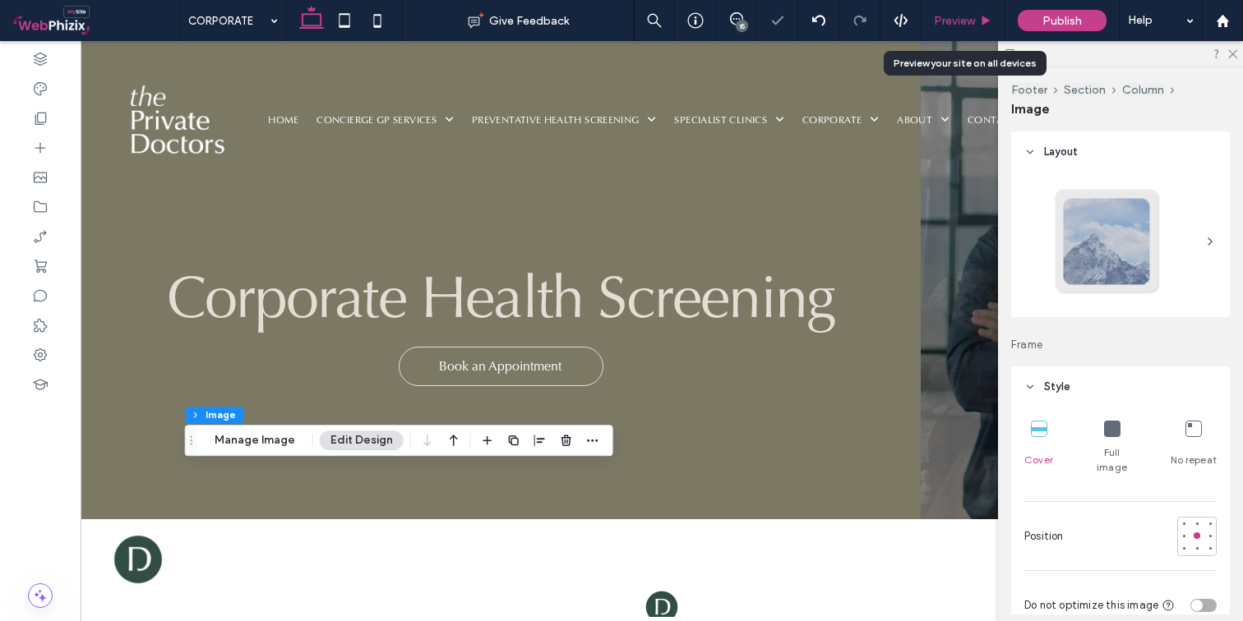
click at [970, 20] on span "Preview" at bounding box center [954, 21] width 41 height 14
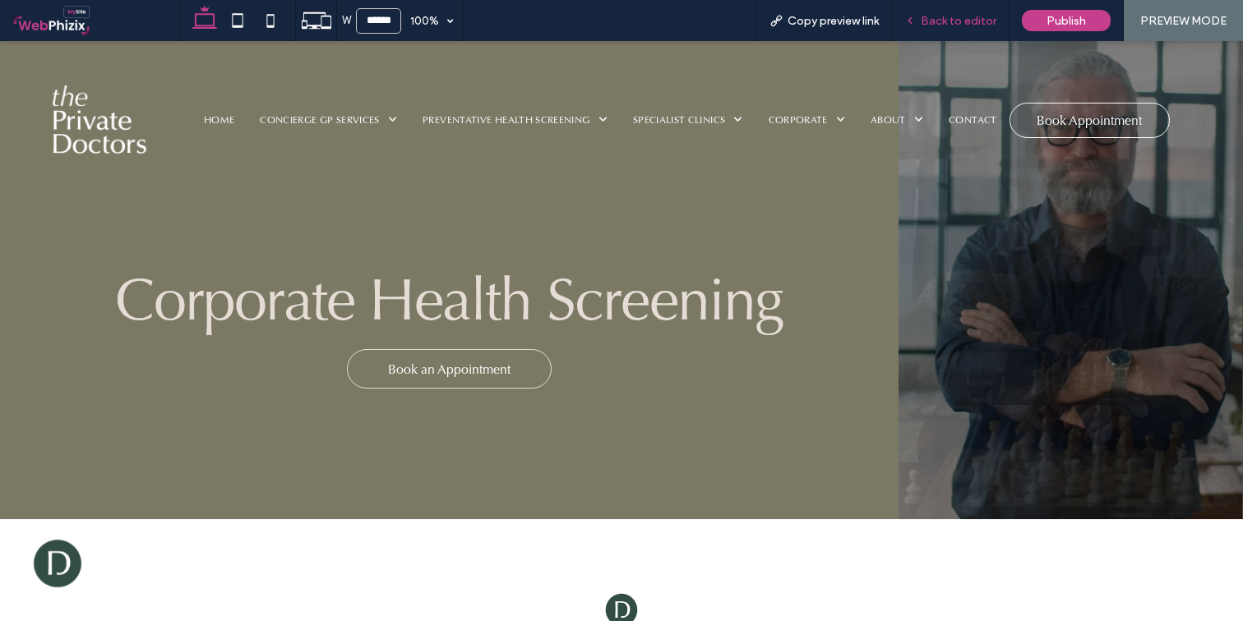
click at [911, 18] on use at bounding box center [909, 21] width 3 height 6
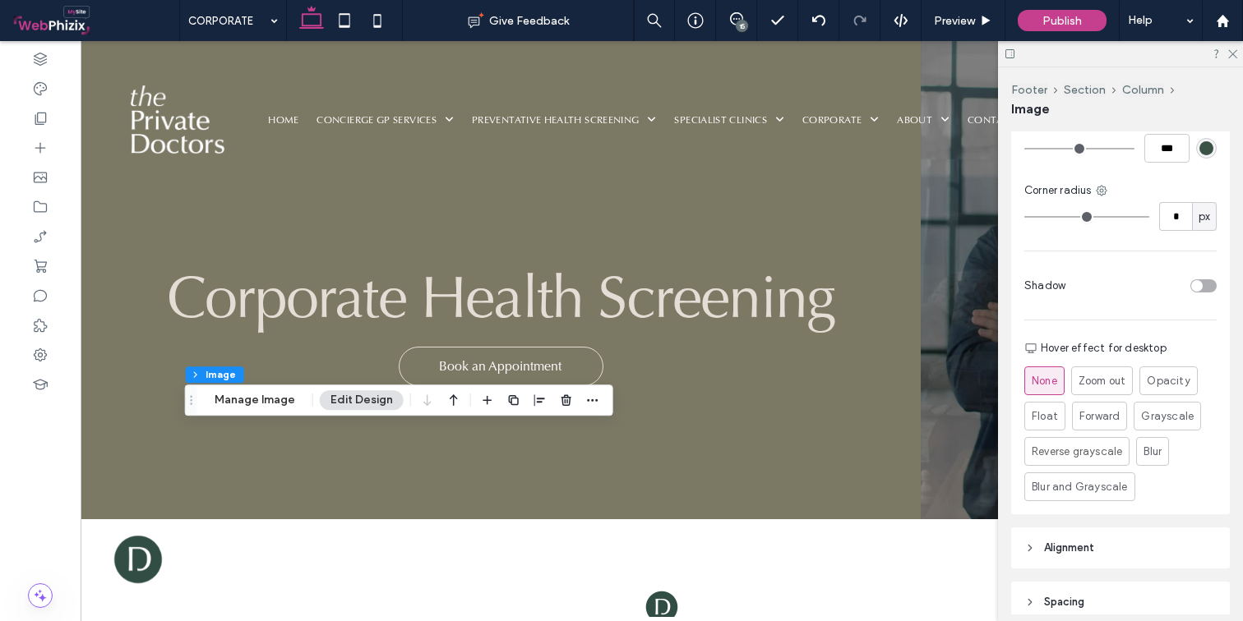
scroll to position [549, 0]
click at [1094, 579] on header "Spacing" at bounding box center [1120, 599] width 219 height 41
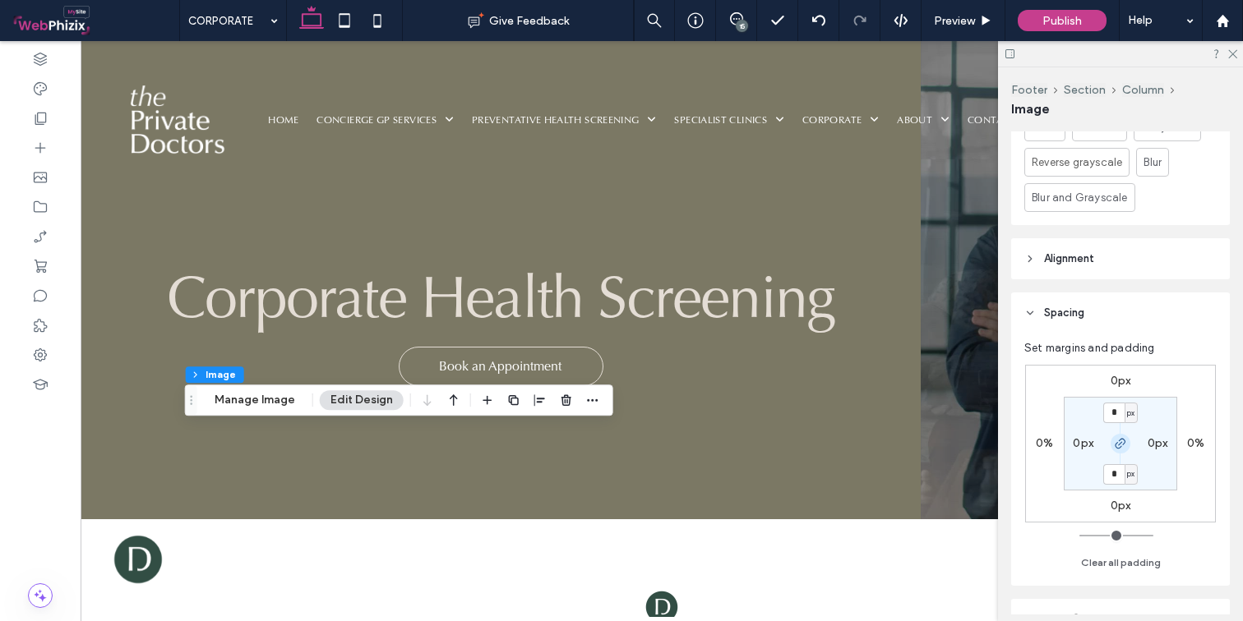
click at [1118, 437] on icon "button" at bounding box center [1120, 443] width 13 height 13
click at [1129, 374] on label "0px" at bounding box center [1120, 381] width 21 height 14
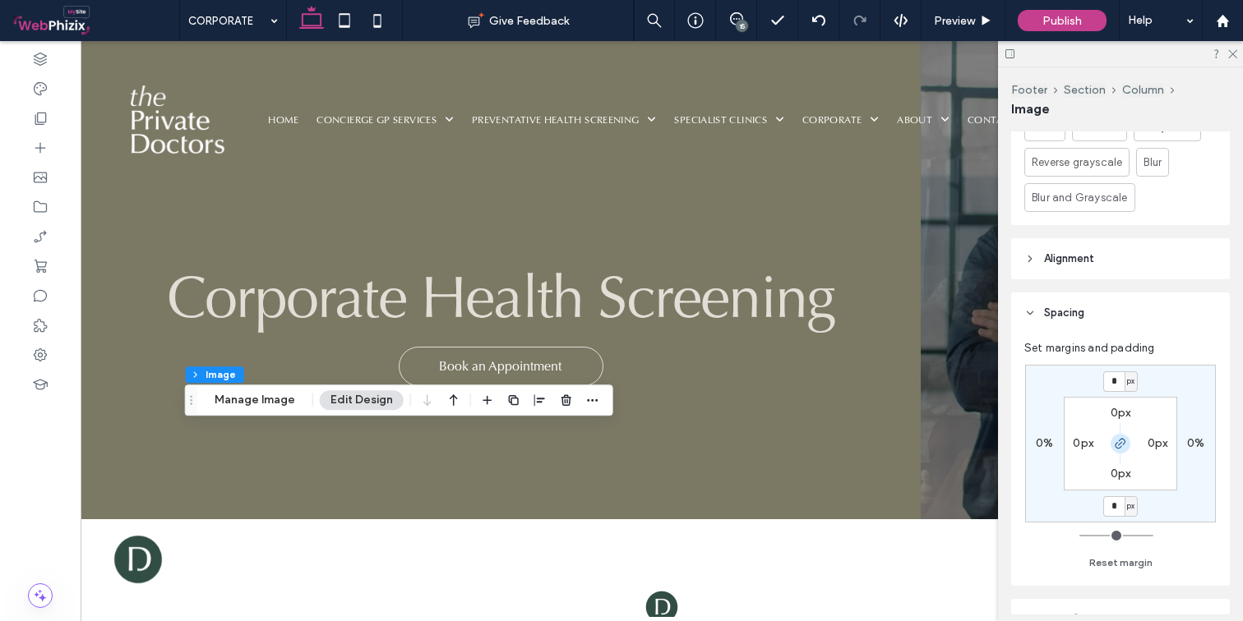
click at [1119, 438] on span "button" at bounding box center [1120, 444] width 20 height 20
click at [1118, 371] on input "*" at bounding box center [1113, 381] width 21 height 21
type input "***"
type input "*"
click at [961, 16] on span "Preview" at bounding box center [954, 21] width 41 height 14
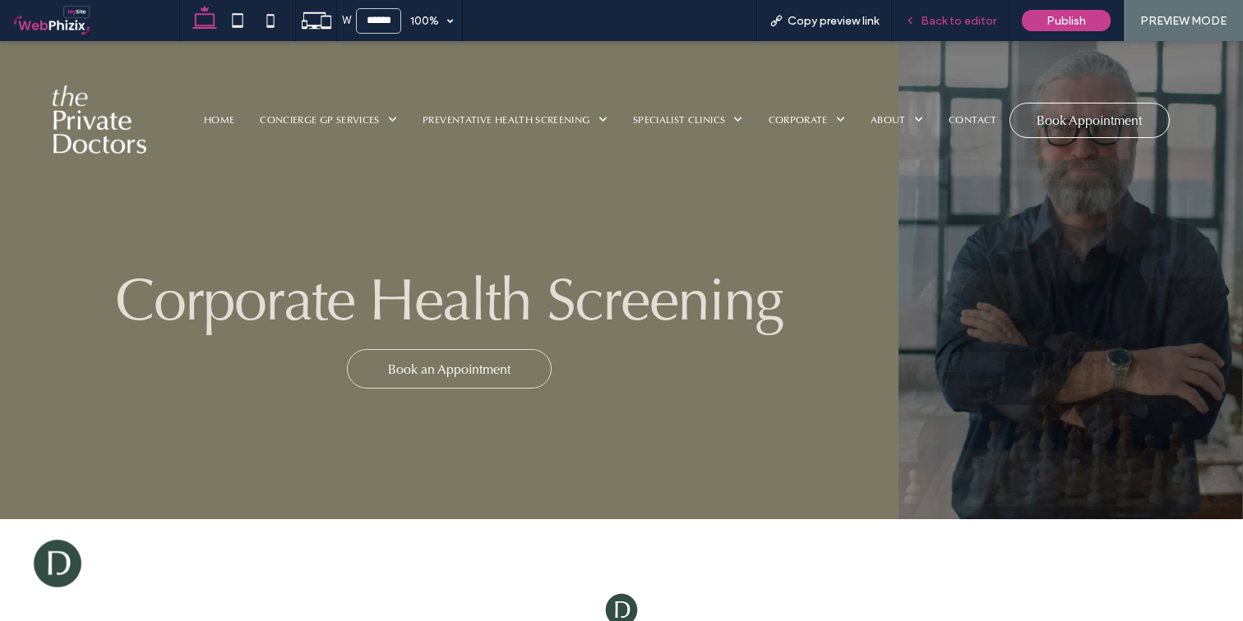
click at [983, 13] on div "Back to editor" at bounding box center [951, 20] width 118 height 41
click at [951, 21] on span "Back to editor" at bounding box center [958, 21] width 76 height 14
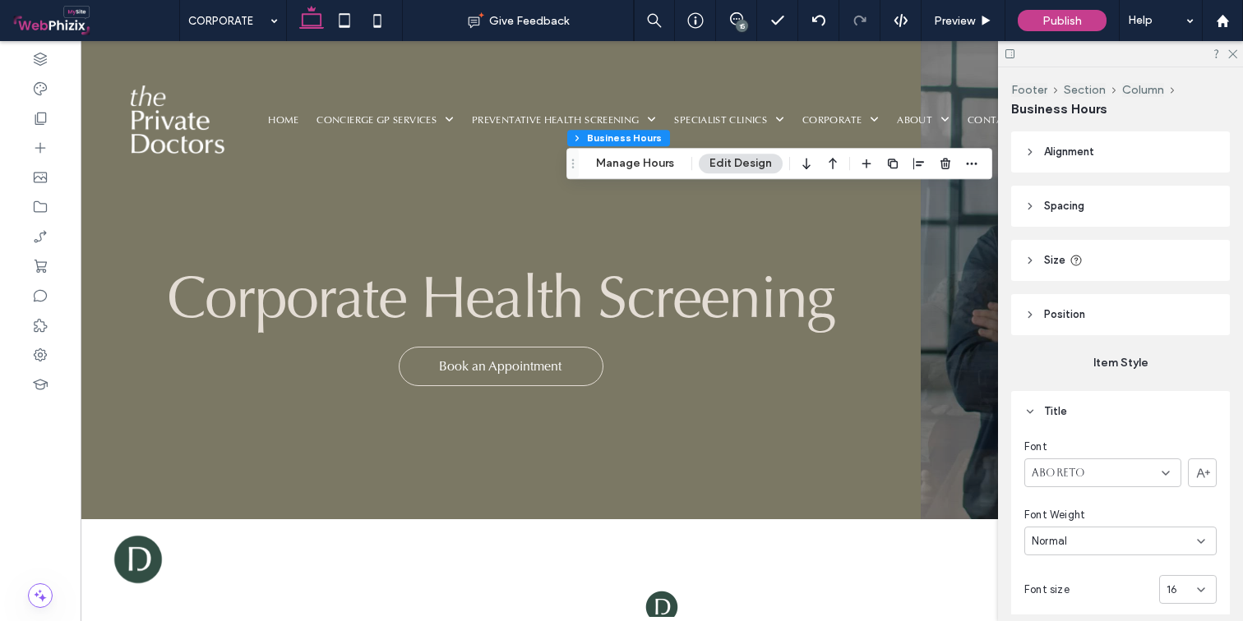
click at [1083, 205] on span "Spacing" at bounding box center [1064, 206] width 40 height 16
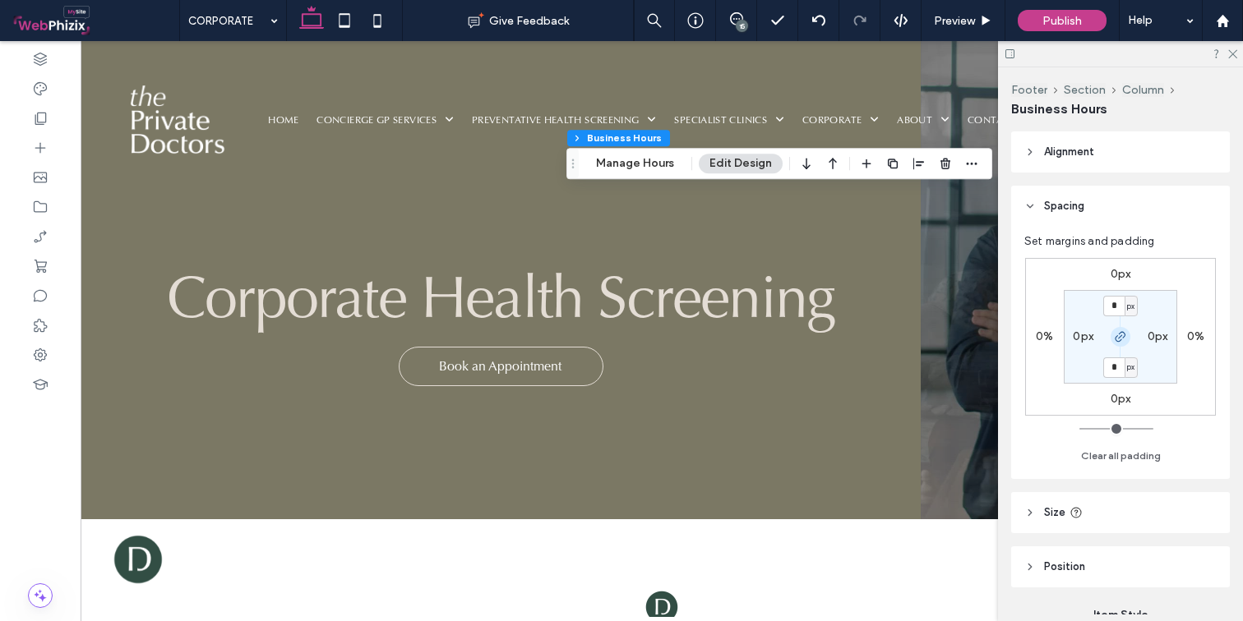
click at [1121, 337] on icon "button" at bounding box center [1120, 336] width 13 height 13
click at [1120, 365] on label "0px" at bounding box center [1120, 367] width 21 height 14
type input "**"
click at [974, 24] on span "Preview" at bounding box center [954, 21] width 41 height 14
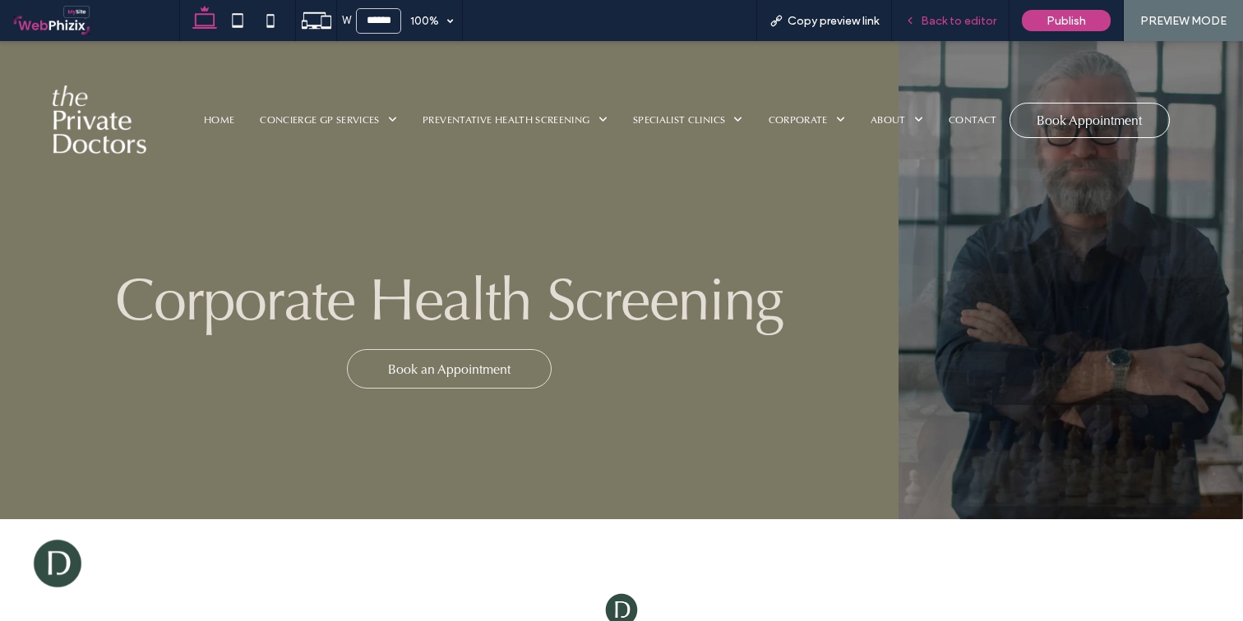
click at [929, 18] on span "Back to editor" at bounding box center [958, 21] width 76 height 14
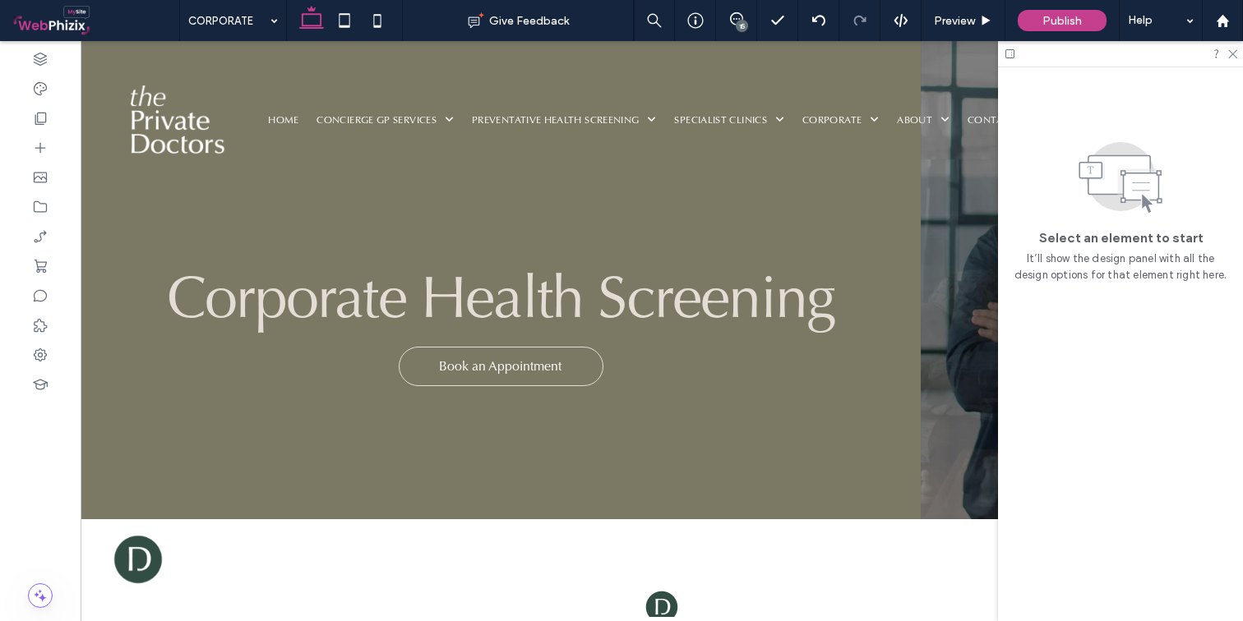
click at [737, 21] on div "15" at bounding box center [742, 26] width 12 height 12
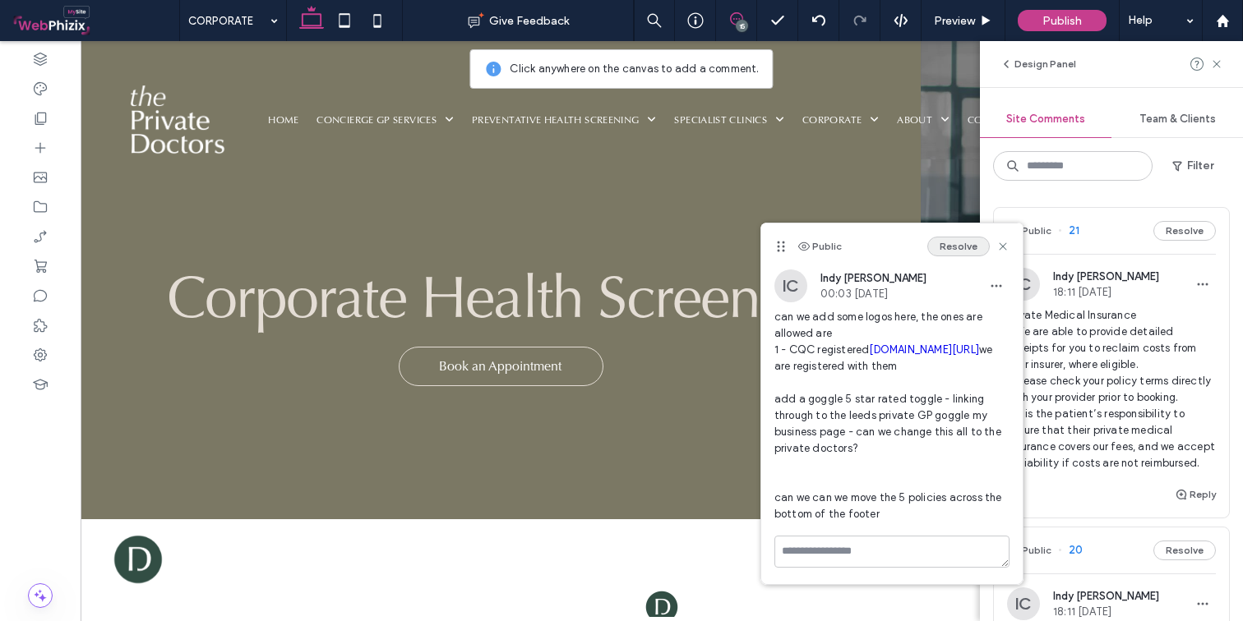
click at [943, 249] on button "Resolve" at bounding box center [958, 247] width 62 height 20
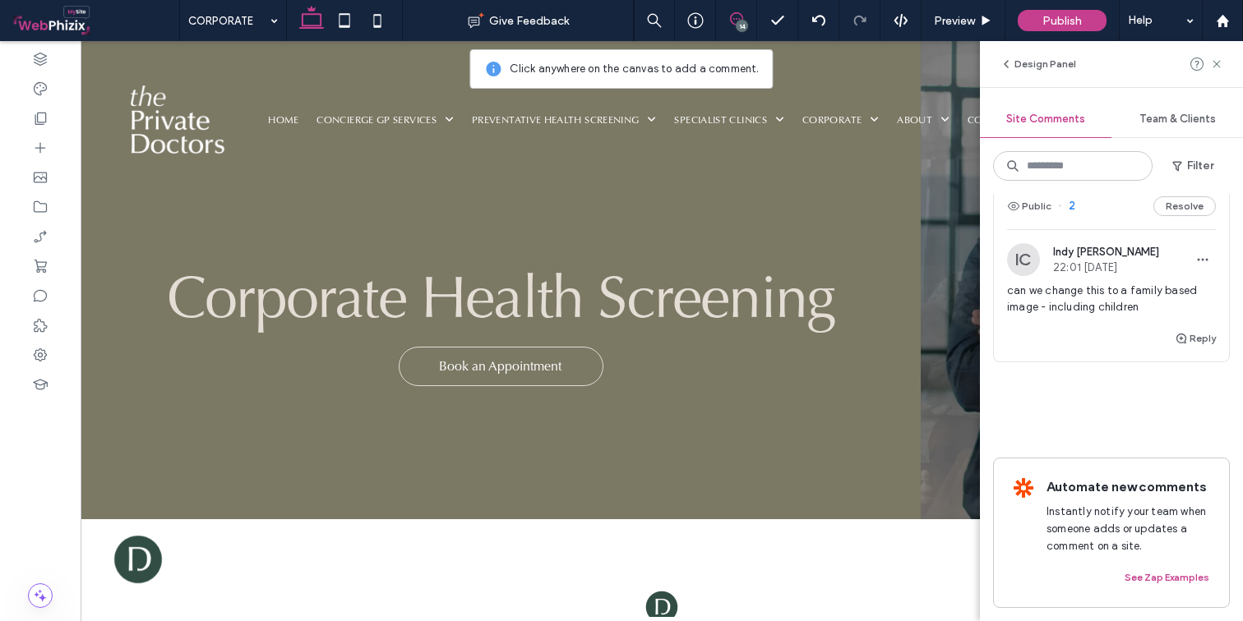
scroll to position [7045, 0]
click at [1108, 229] on div "Public 2 Resolve" at bounding box center [1111, 206] width 235 height 46
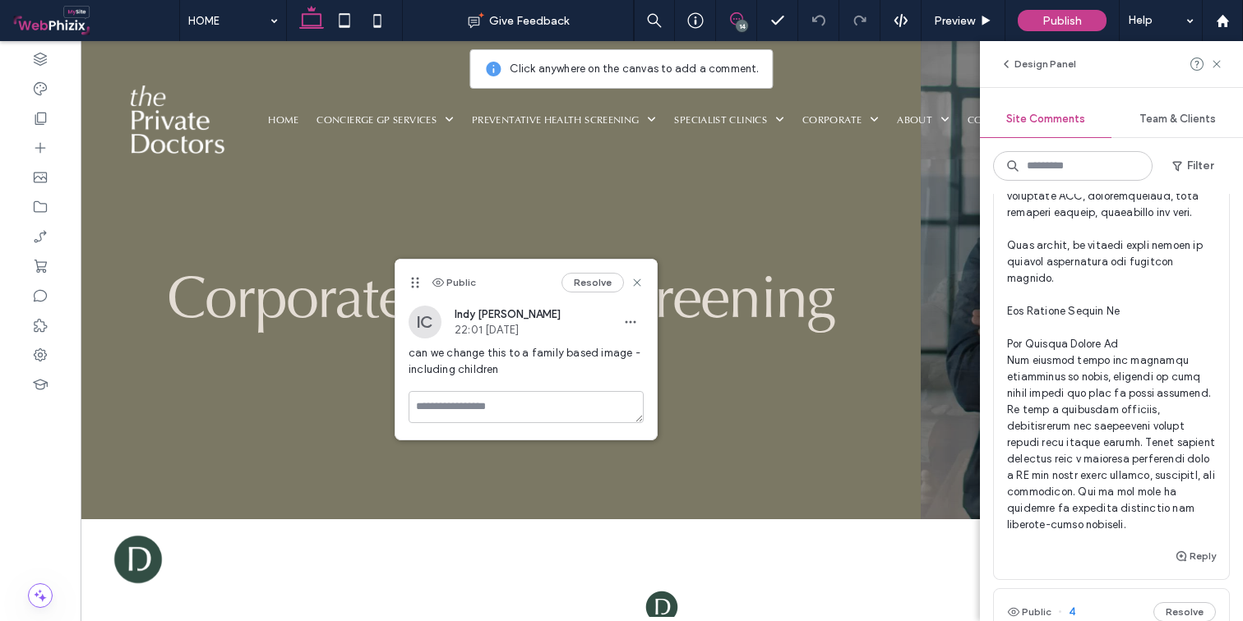
scroll to position [6884, 0]
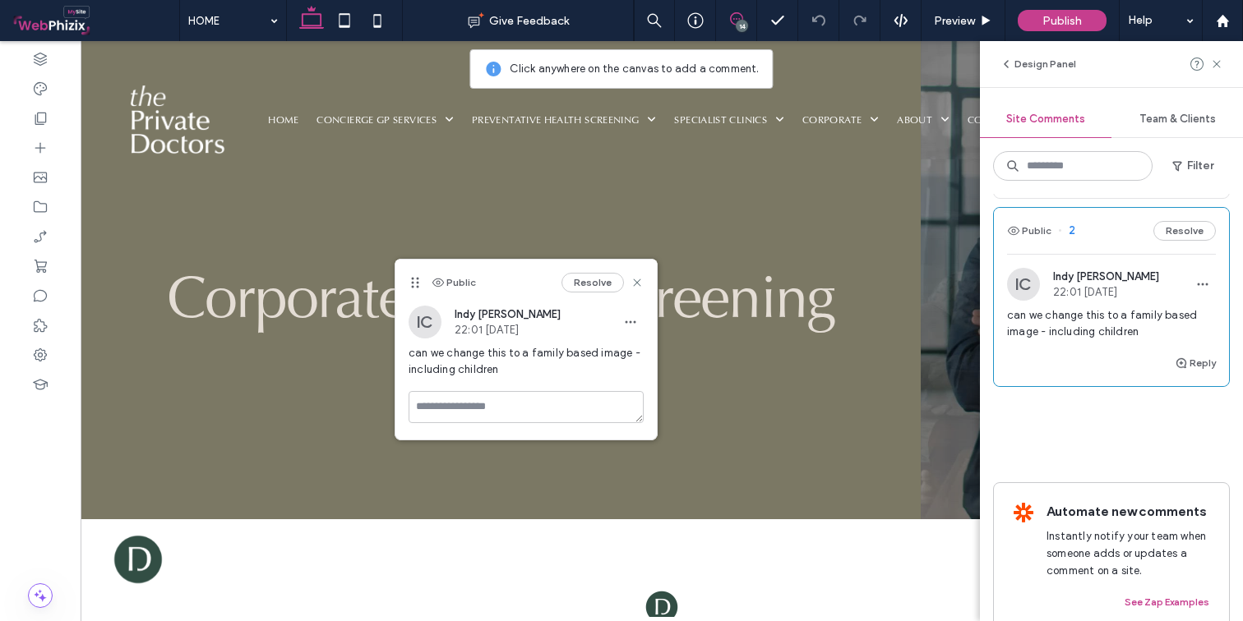
click at [1088, 152] on span "need to add the link to semble through here" at bounding box center [1111, 135] width 209 height 33
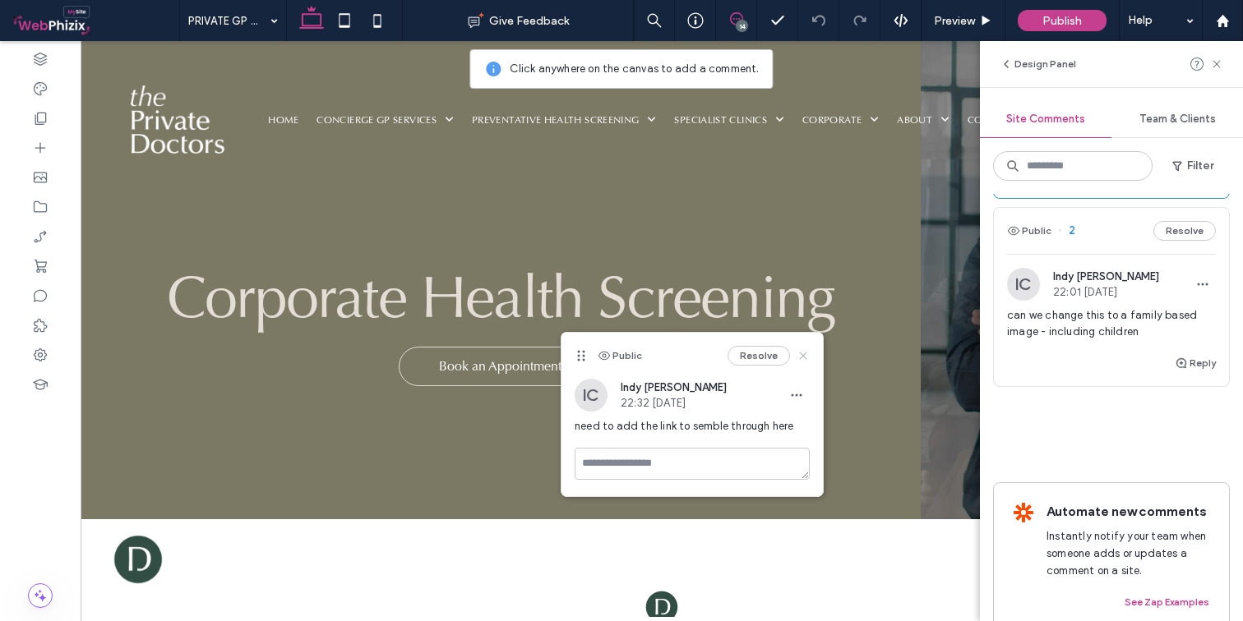
click at [800, 350] on icon at bounding box center [802, 355] width 13 height 13
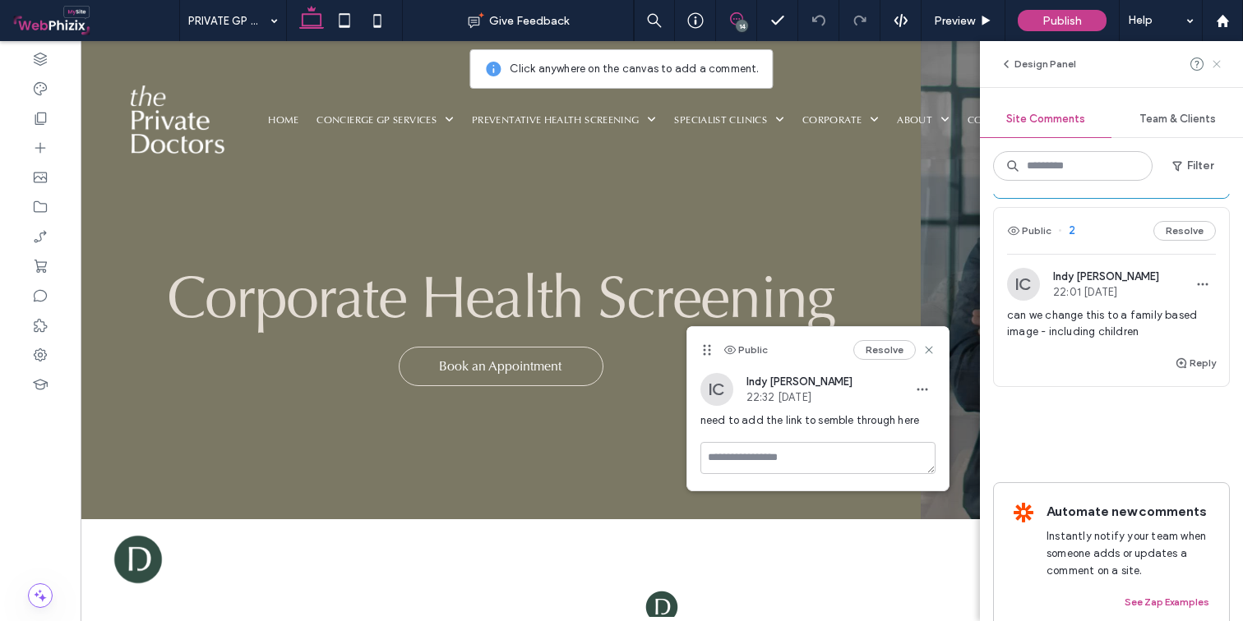
click at [1201, 66] on icon at bounding box center [1216, 64] width 13 height 13
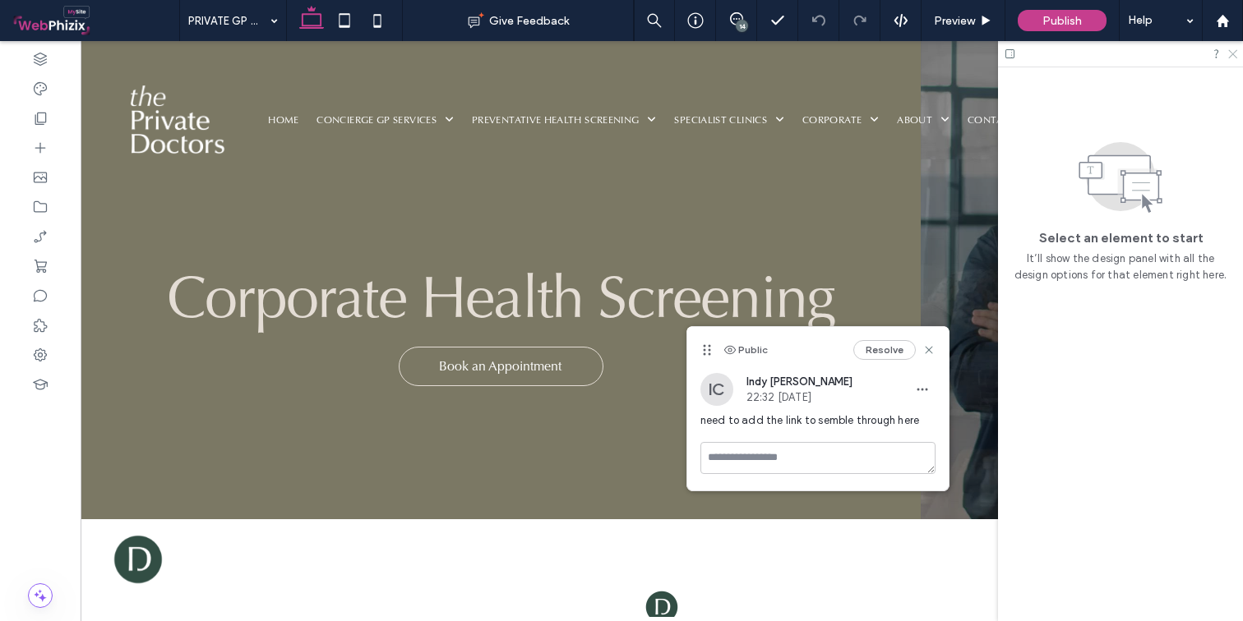
click at [1201, 51] on use at bounding box center [1232, 54] width 9 height 9
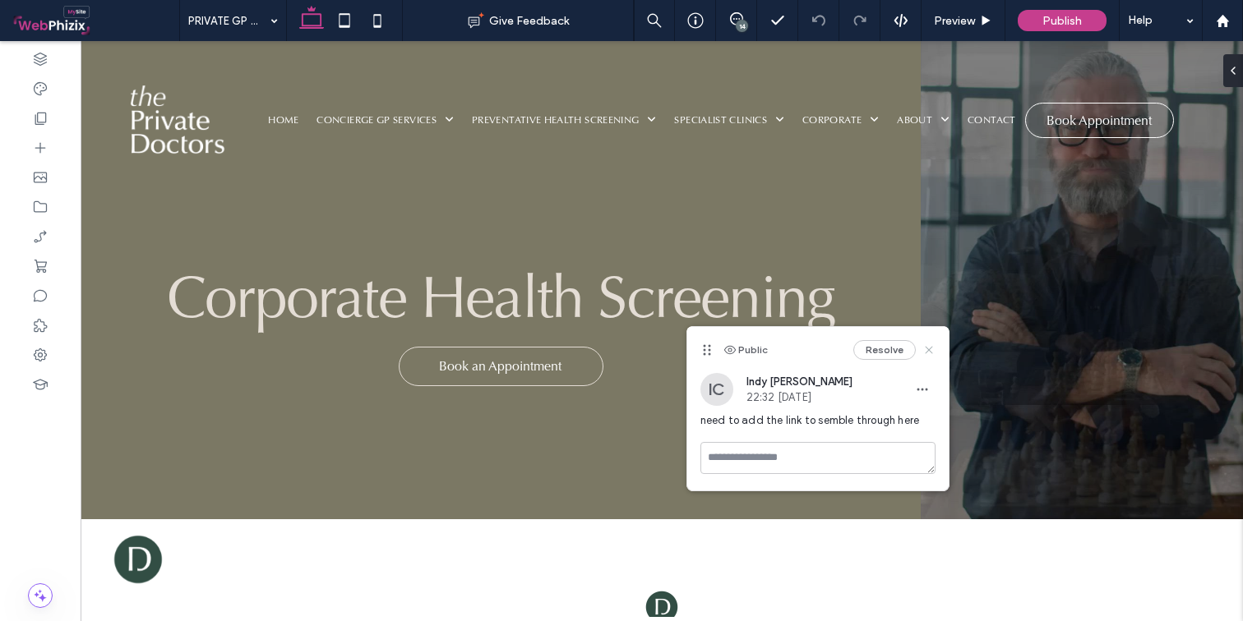
click at [925, 349] on icon at bounding box center [928, 350] width 13 height 13
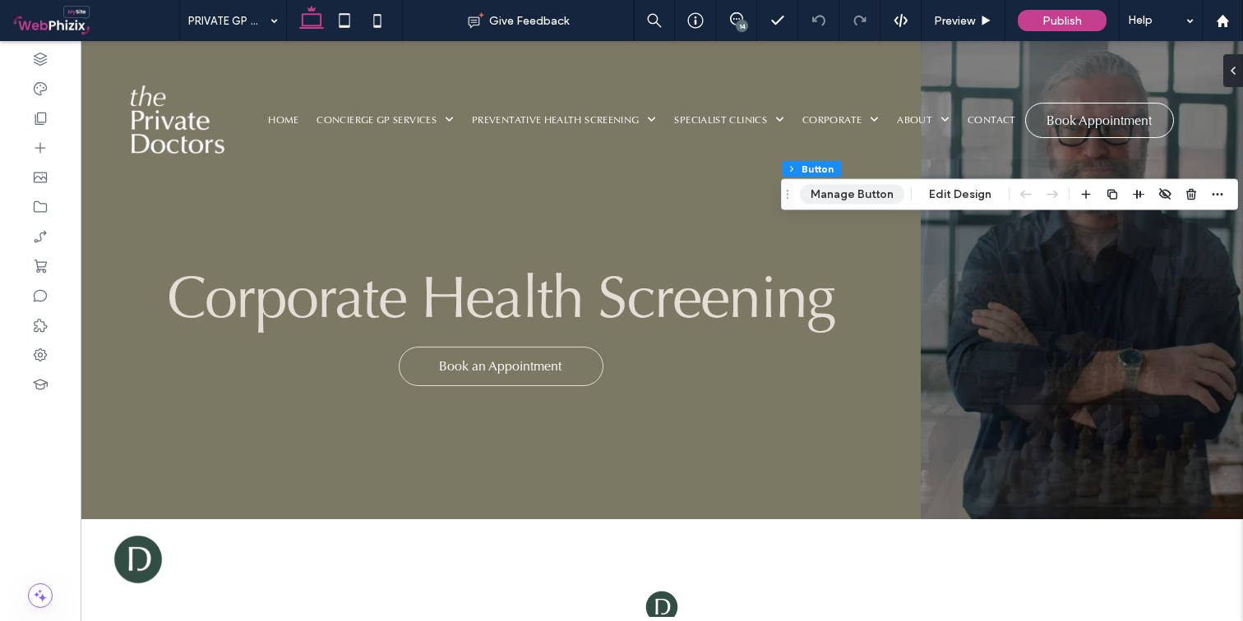
click at [875, 191] on button "Manage Button" at bounding box center [852, 195] width 104 height 20
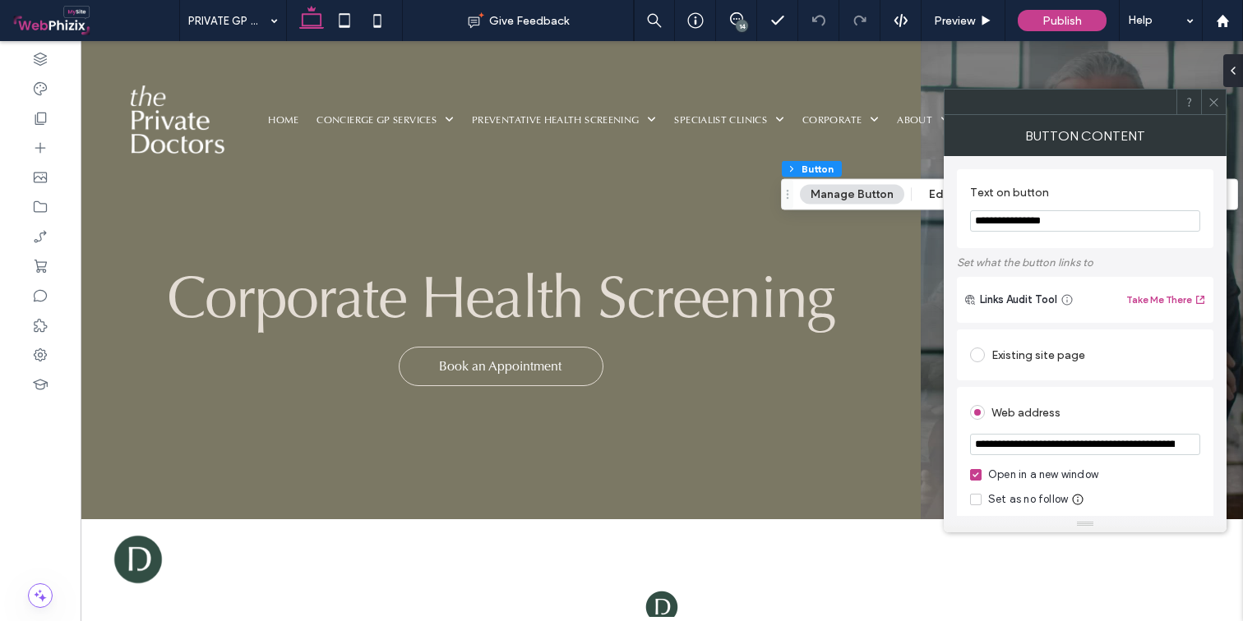
click at [1172, 447] on input "**********" at bounding box center [1085, 444] width 230 height 21
click at [1201, 108] on span at bounding box center [1213, 102] width 12 height 25
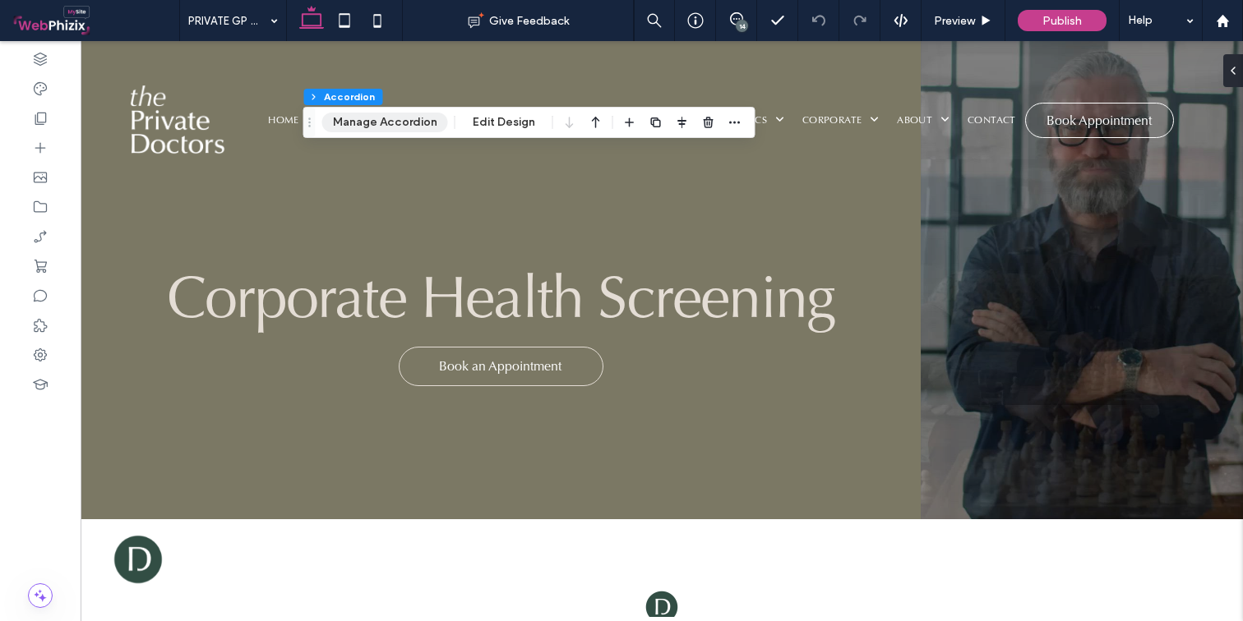
click at [409, 123] on button "Manage Accordion" at bounding box center [385, 123] width 126 height 20
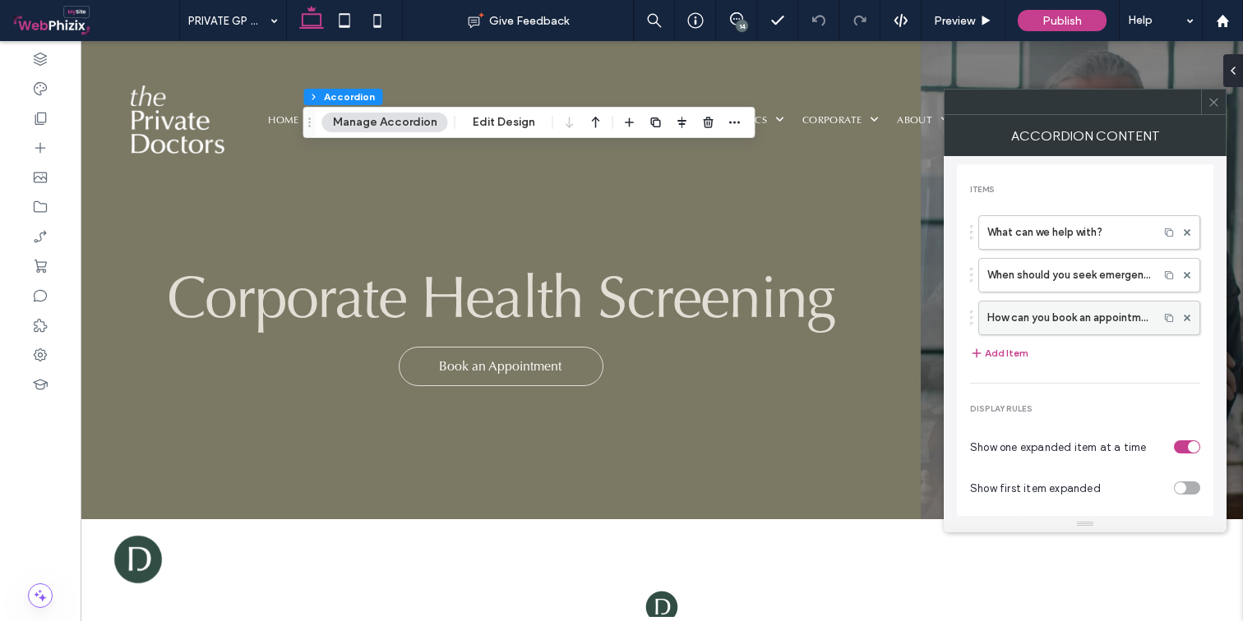
click at [1049, 325] on label "How can you book an appointment?" at bounding box center [1068, 318] width 163 height 33
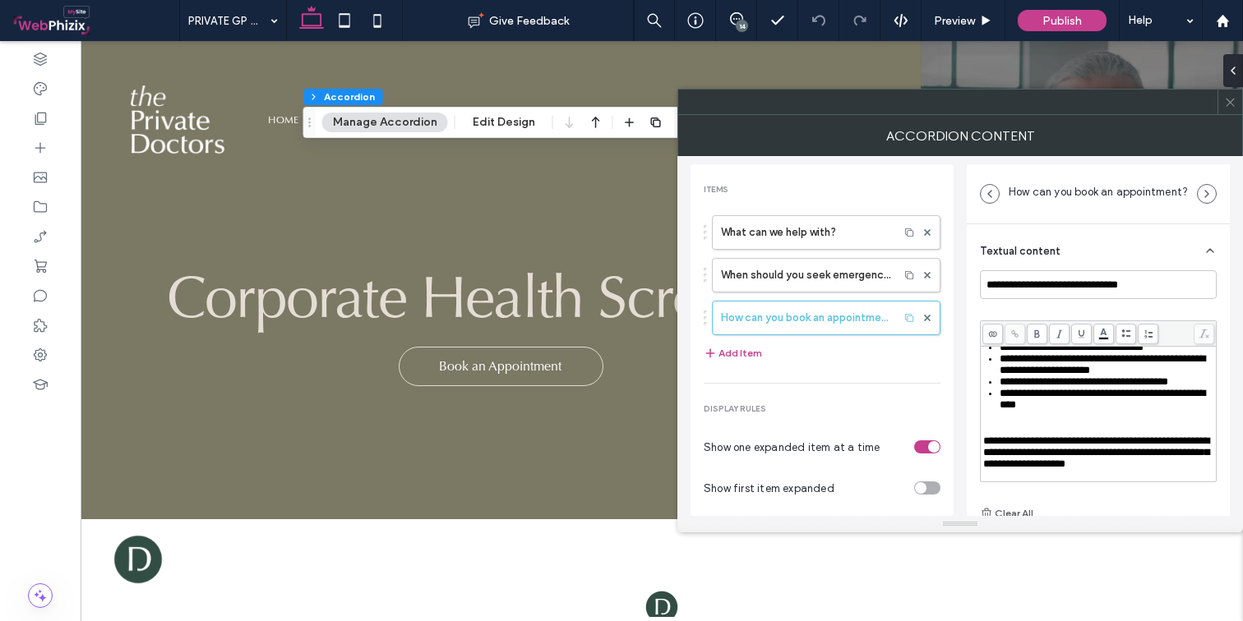
scroll to position [115, 0]
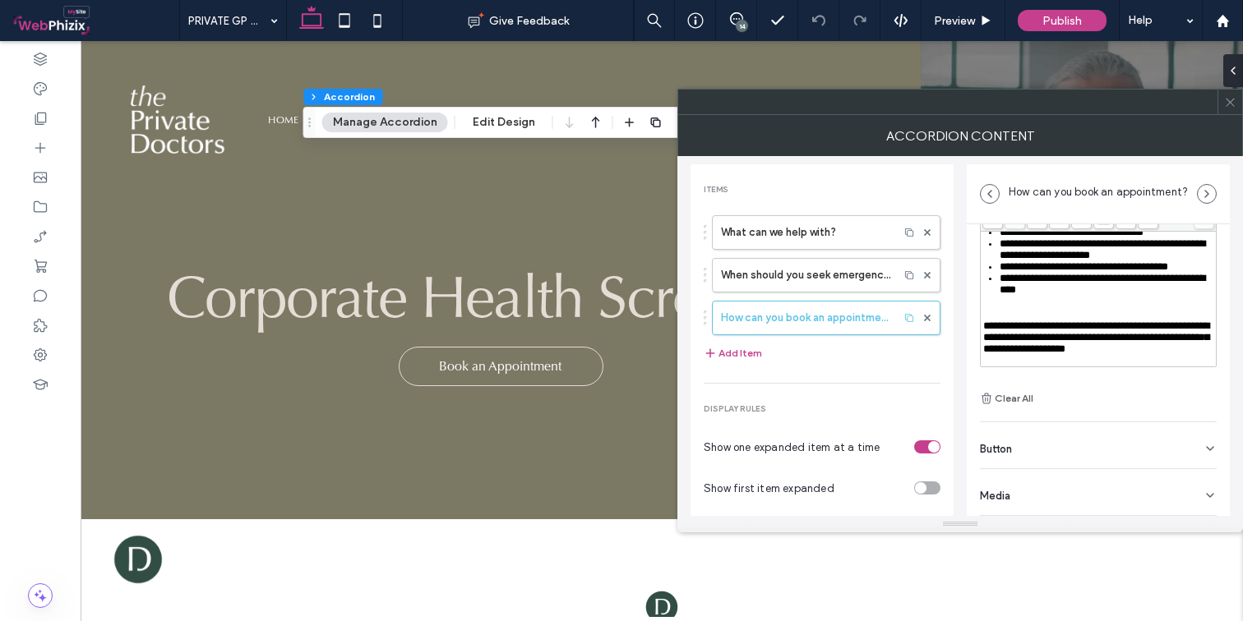
click at [1201, 444] on icon at bounding box center [1209, 448] width 13 height 13
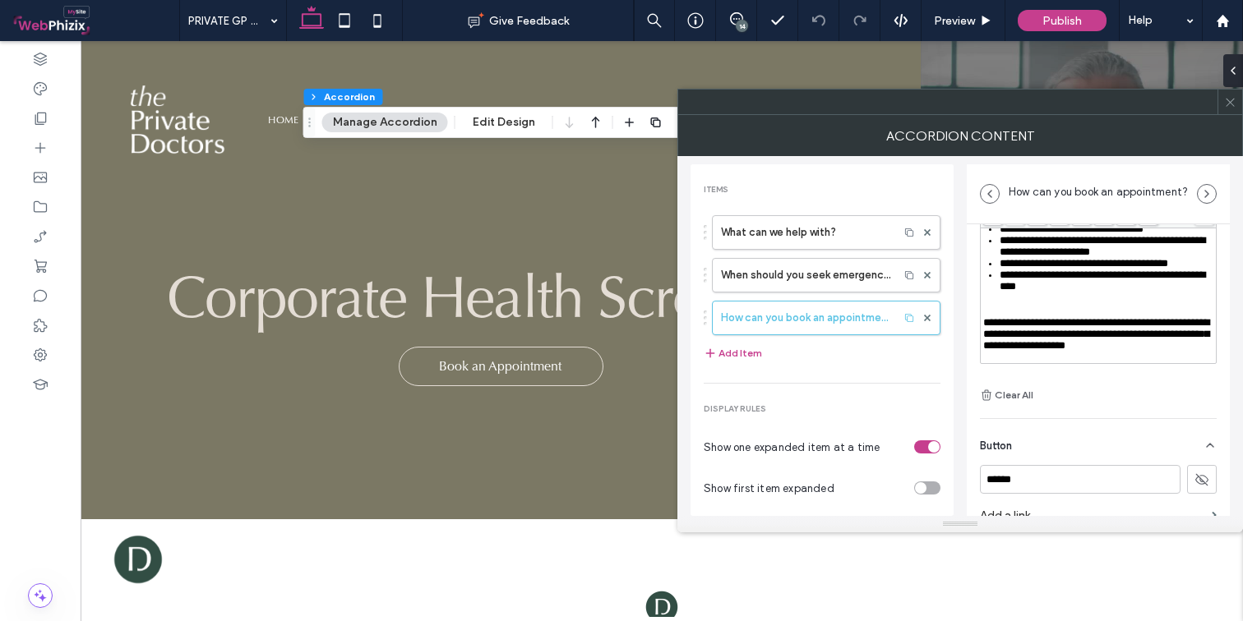
scroll to position [141, 0]
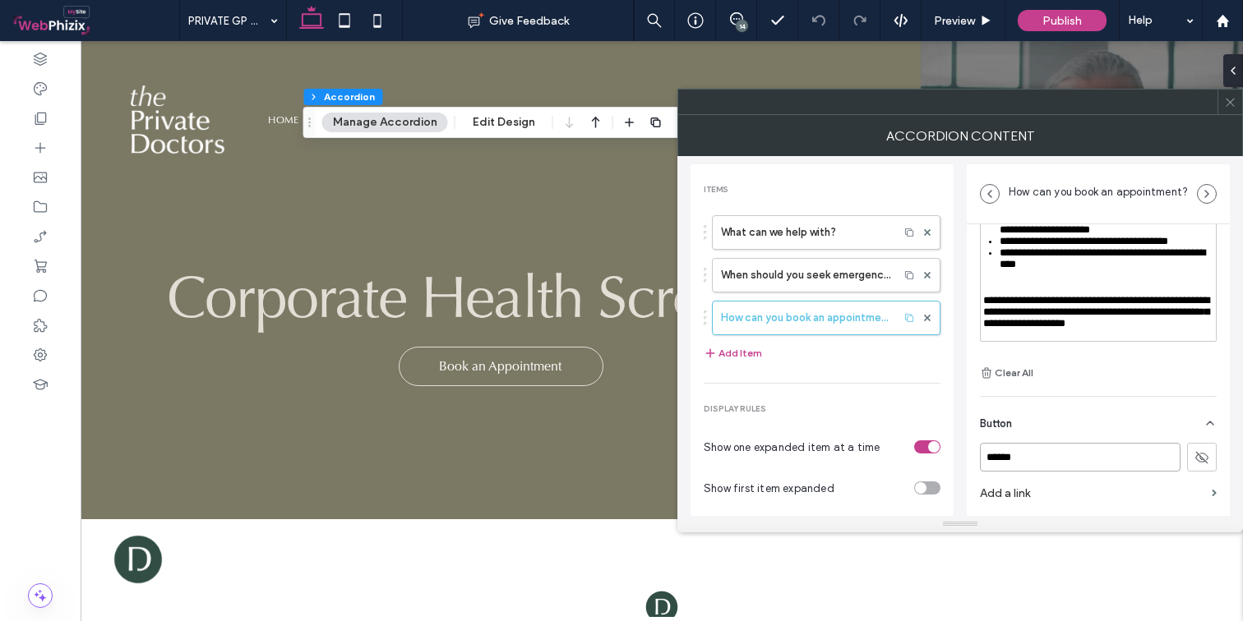
drag, startPoint x: 1064, startPoint y: 460, endPoint x: 885, endPoint y: 450, distance: 179.4
click at [888, 451] on div "**********" at bounding box center [959, 336] width 539 height 360
type input "**********"
click at [1194, 454] on icon at bounding box center [1201, 457] width 15 height 15
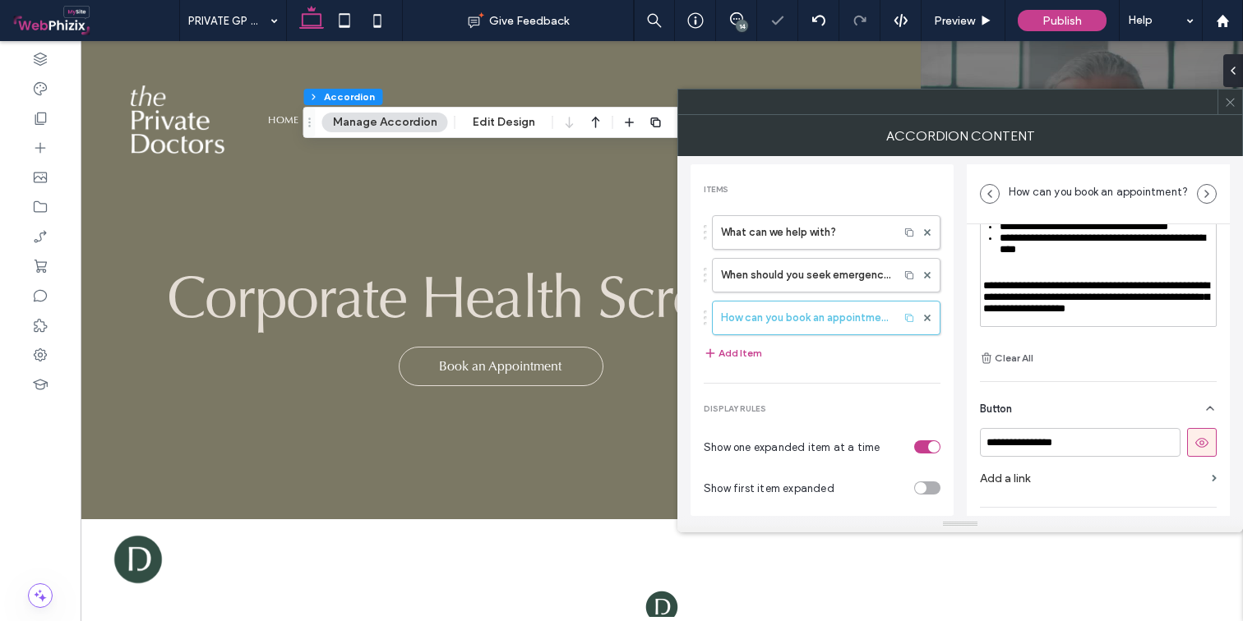
scroll to position [187, 0]
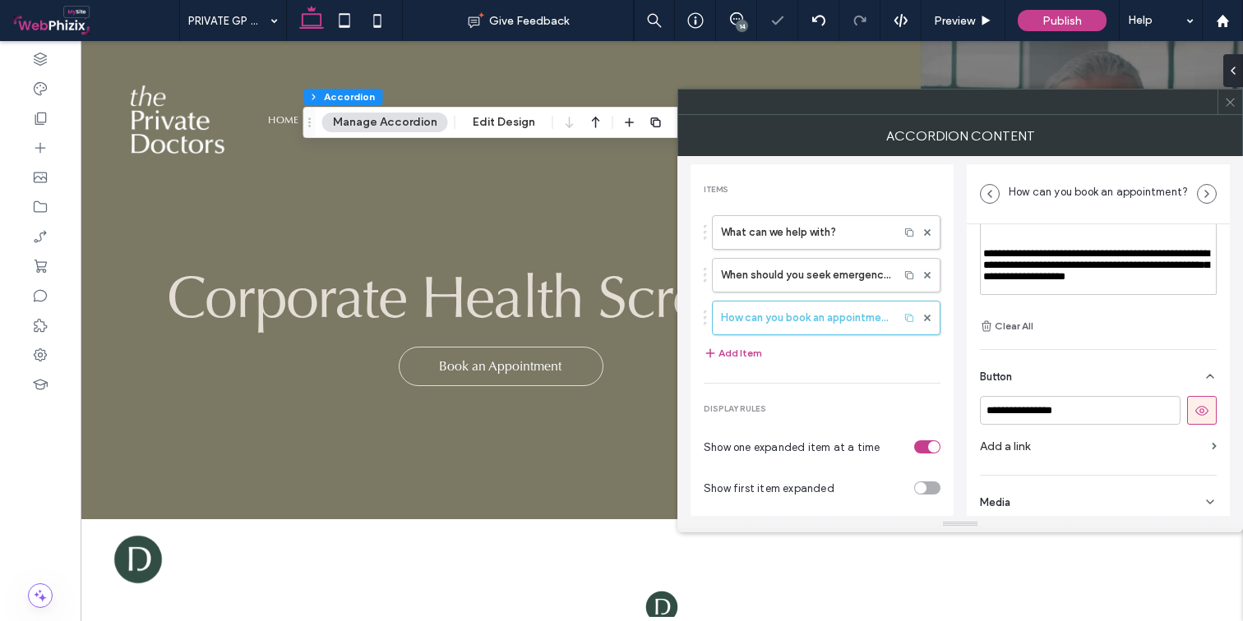
click at [1077, 442] on label "Add a link" at bounding box center [1092, 446] width 225 height 30
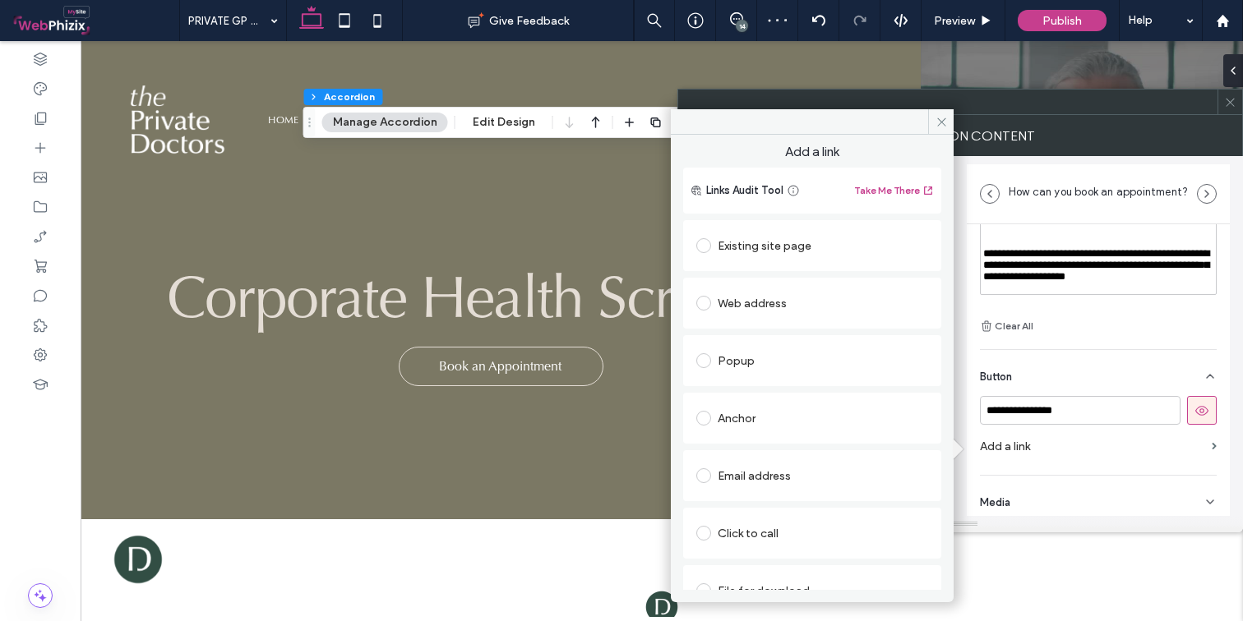
click at [780, 245] on div "Existing site page" at bounding box center [812, 246] width 232 height 26
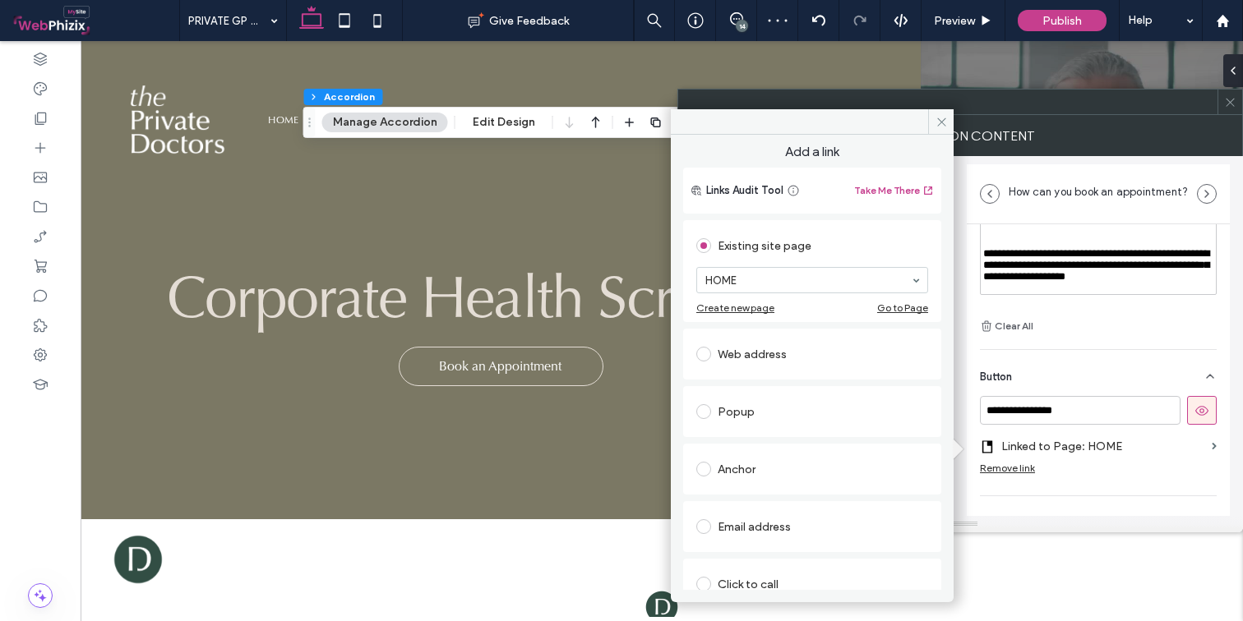
click at [741, 341] on div "Web address" at bounding box center [812, 354] width 232 height 35
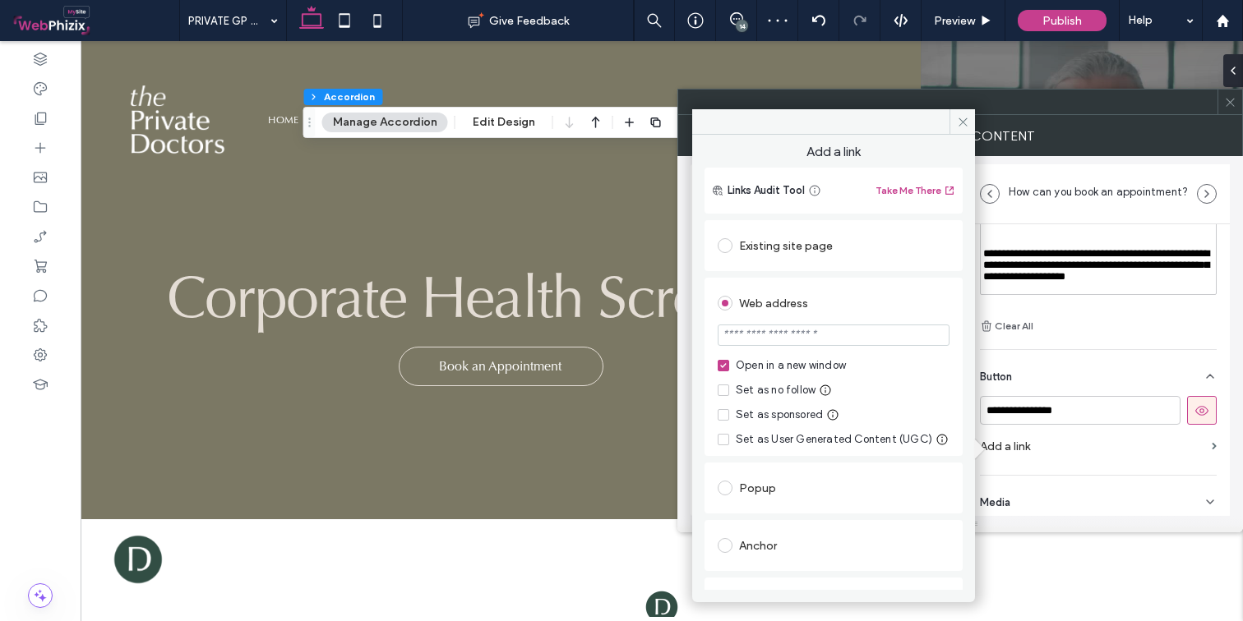
click at [770, 333] on input "url" at bounding box center [833, 335] width 232 height 21
paste input "**********"
type input "**********"
click at [911, 309] on div "Web address" at bounding box center [833, 303] width 232 height 26
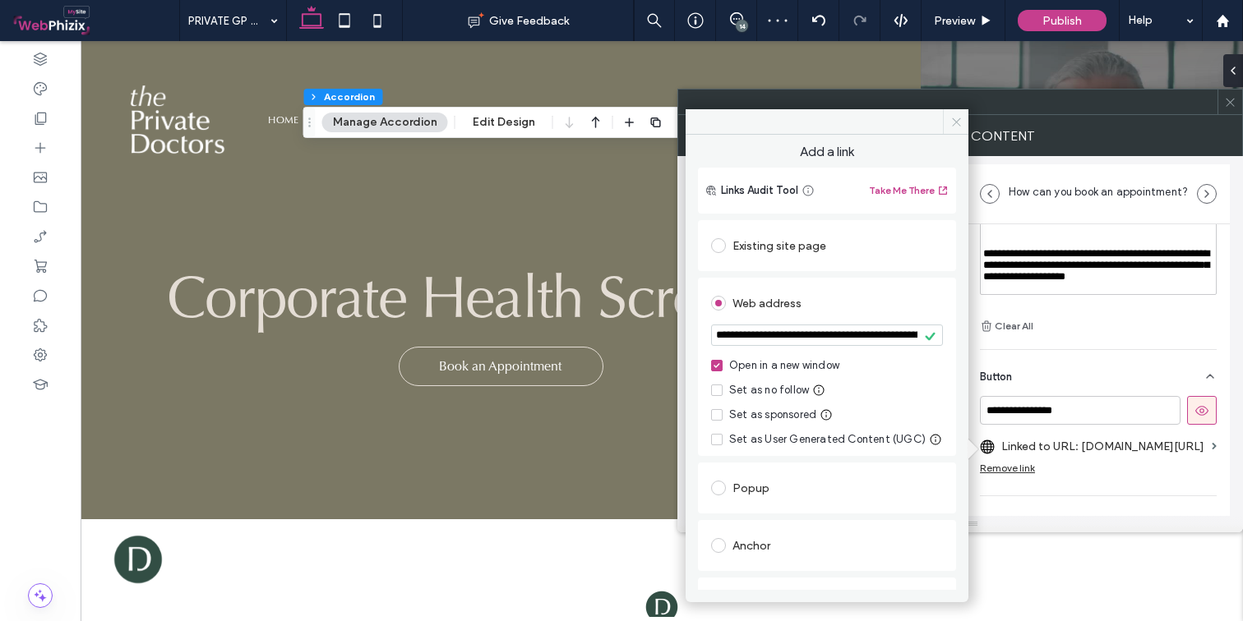
click at [950, 119] on icon at bounding box center [956, 122] width 12 height 12
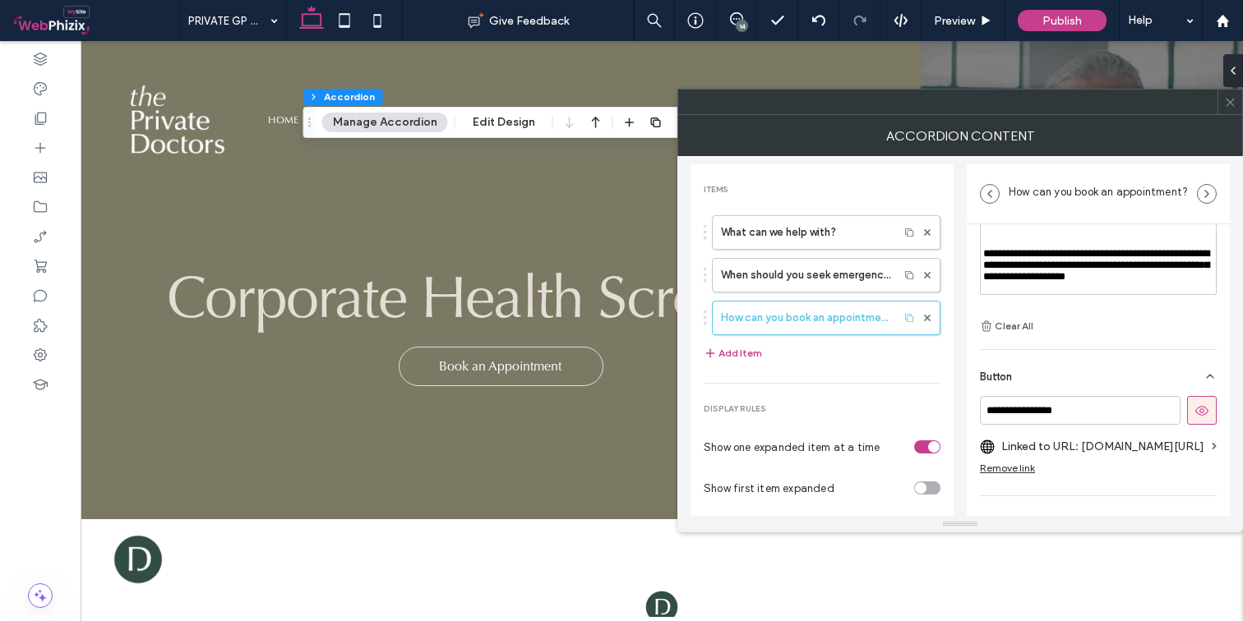
click at [1201, 101] on icon at bounding box center [1230, 102] width 12 height 12
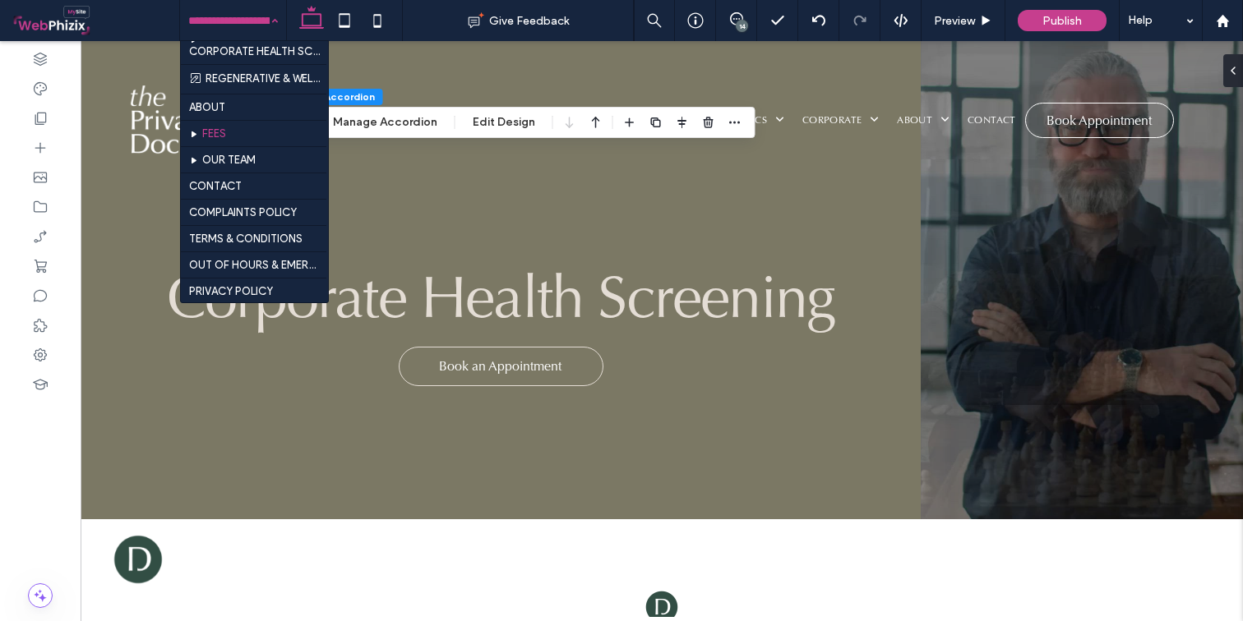
scroll to position [829, 0]
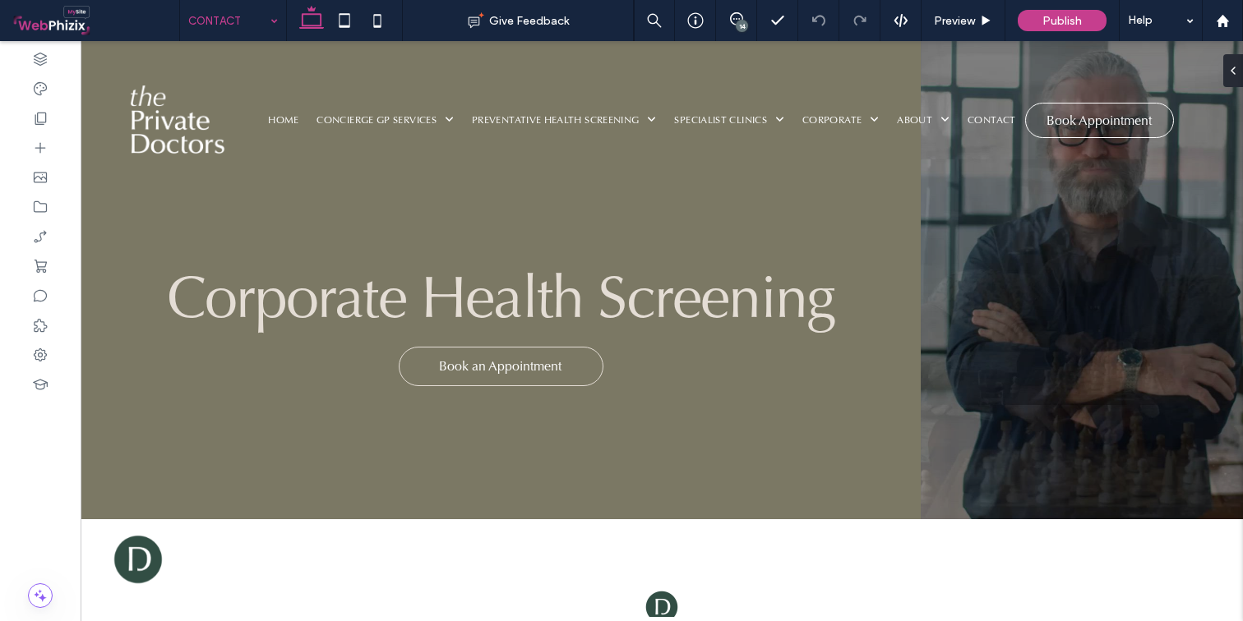
click at [242, 23] on input at bounding box center [228, 20] width 81 height 41
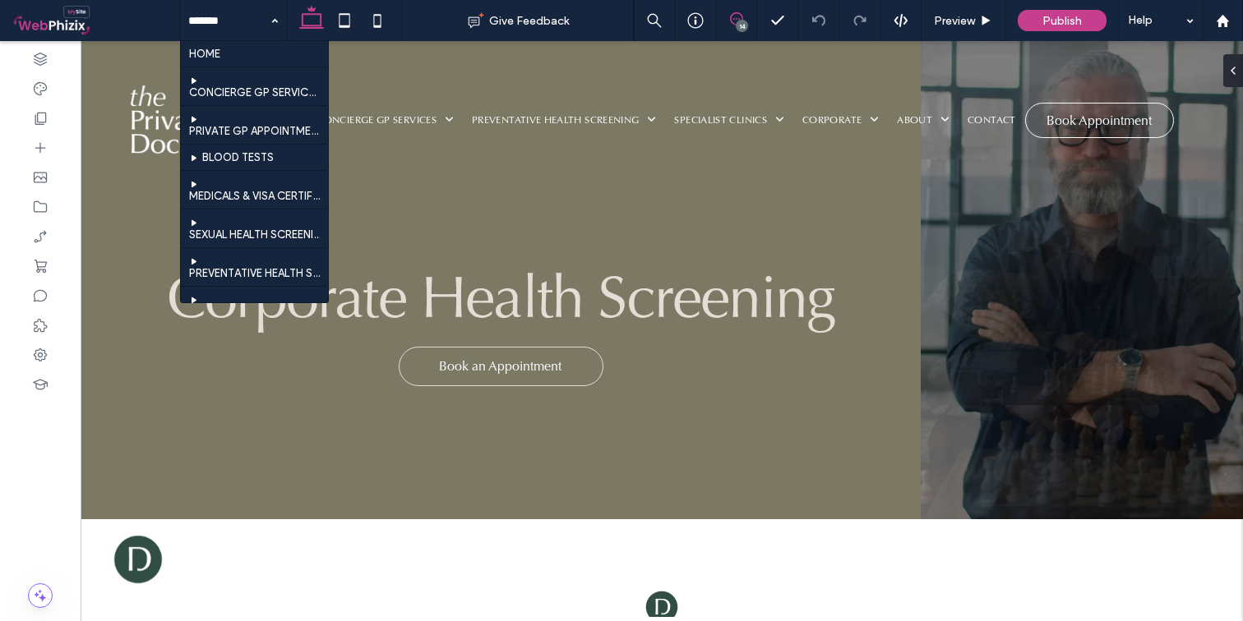
click at [735, 20] on icon at bounding box center [736, 18] width 13 height 13
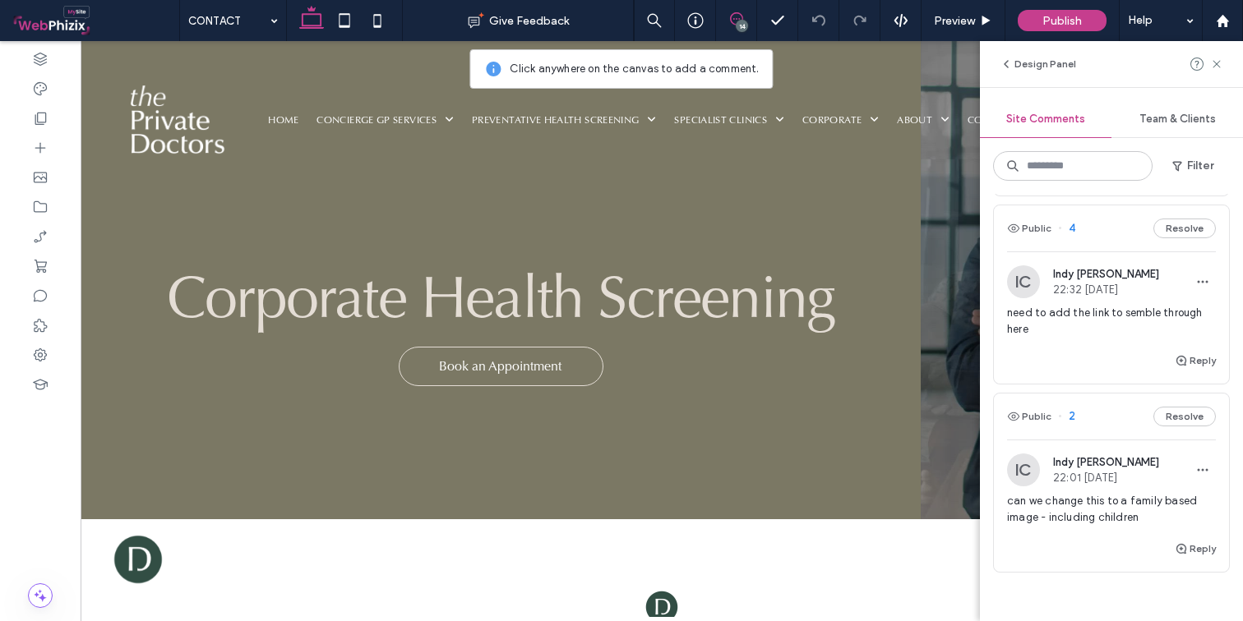
scroll to position [6727, 0]
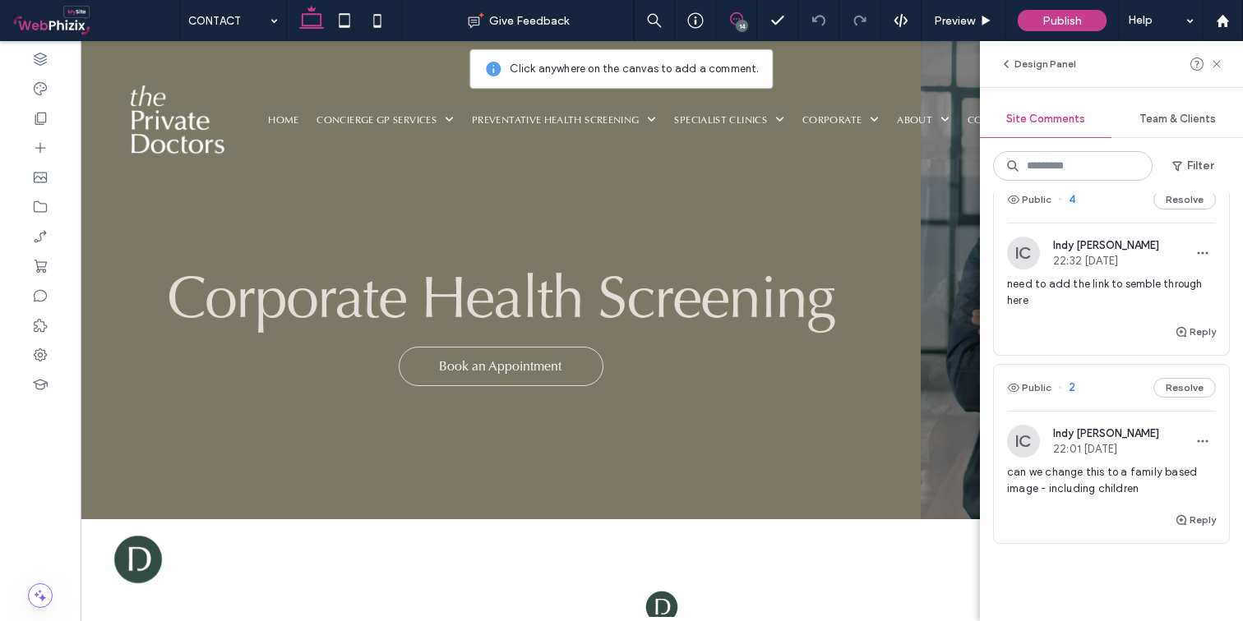
click at [1109, 223] on div "Public 4 Resolve" at bounding box center [1111, 200] width 235 height 46
click at [1201, 62] on icon at bounding box center [1216, 64] width 13 height 13
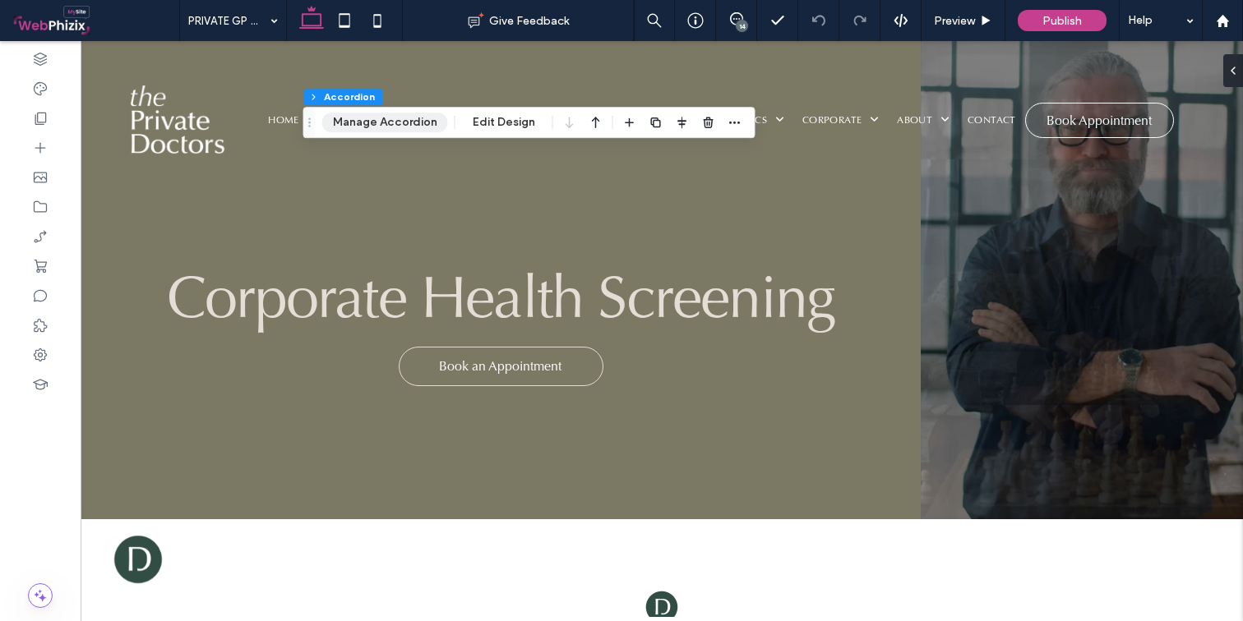
click at [390, 121] on button "Manage Accordion" at bounding box center [385, 123] width 126 height 20
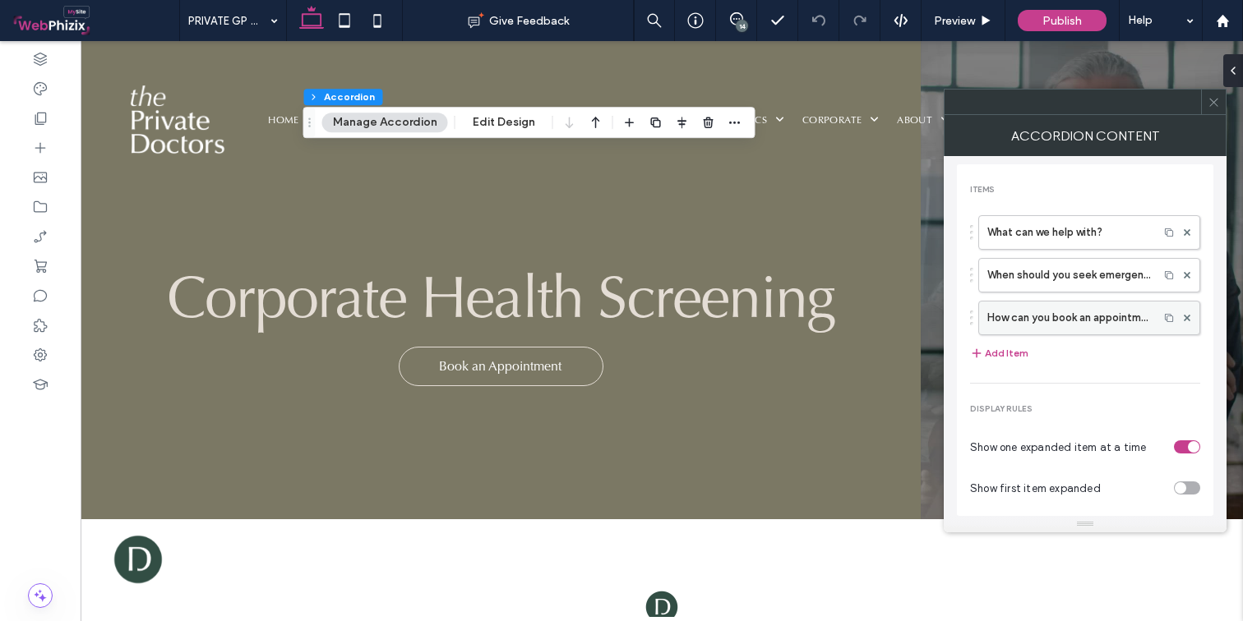
click at [1058, 316] on label "How can you book an appointment?" at bounding box center [1068, 318] width 163 height 33
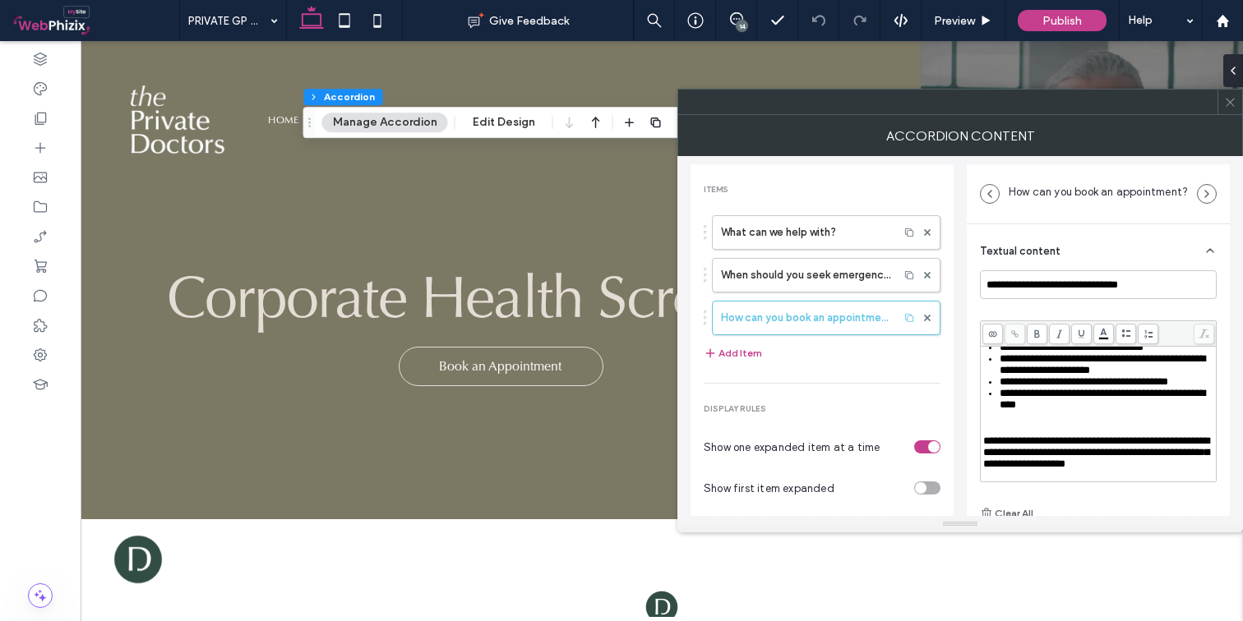
scroll to position [115, 0]
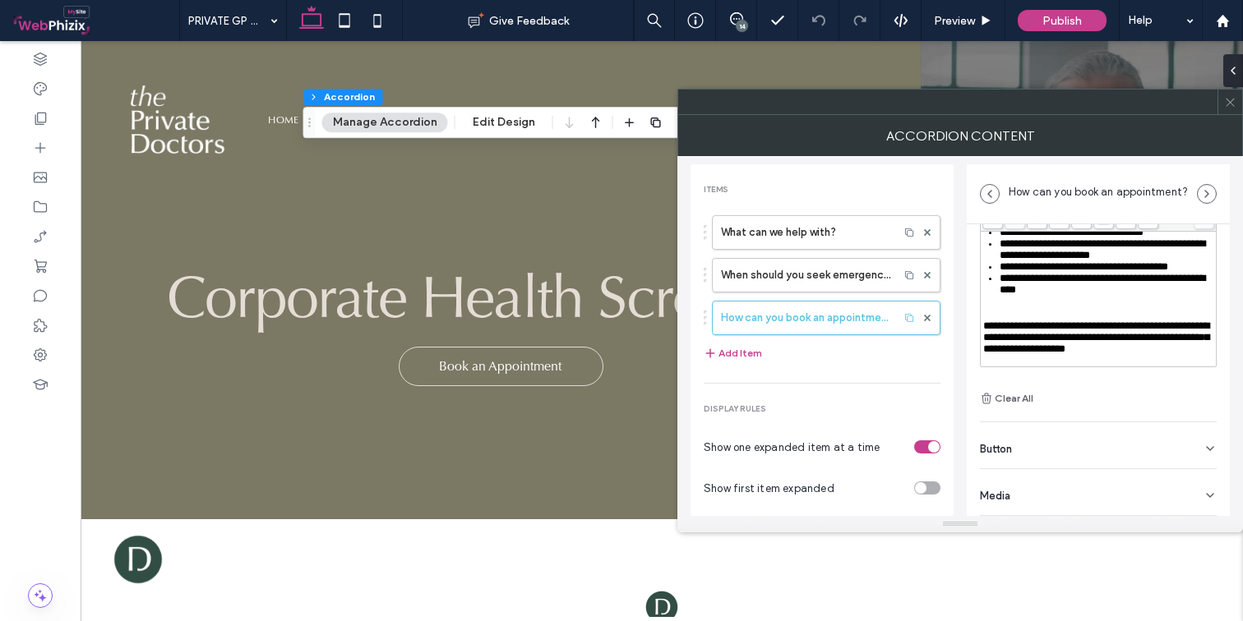
click at [1047, 449] on div "Button" at bounding box center [1098, 445] width 237 height 46
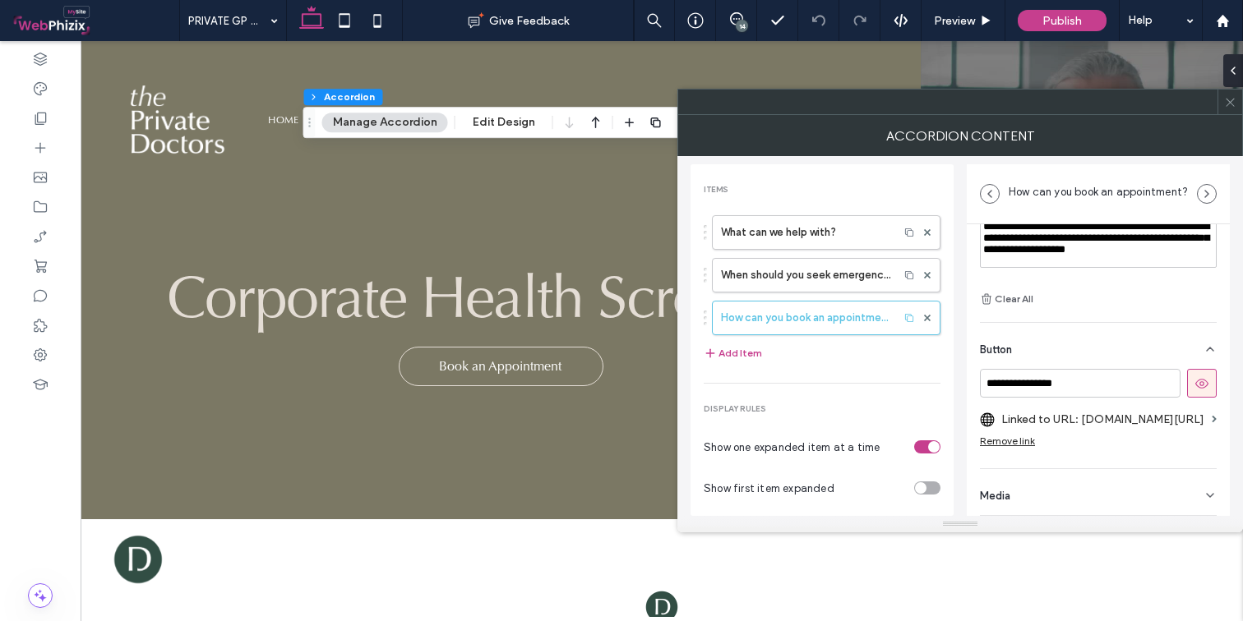
click at [1004, 435] on div "Remove link" at bounding box center [1007, 441] width 55 height 12
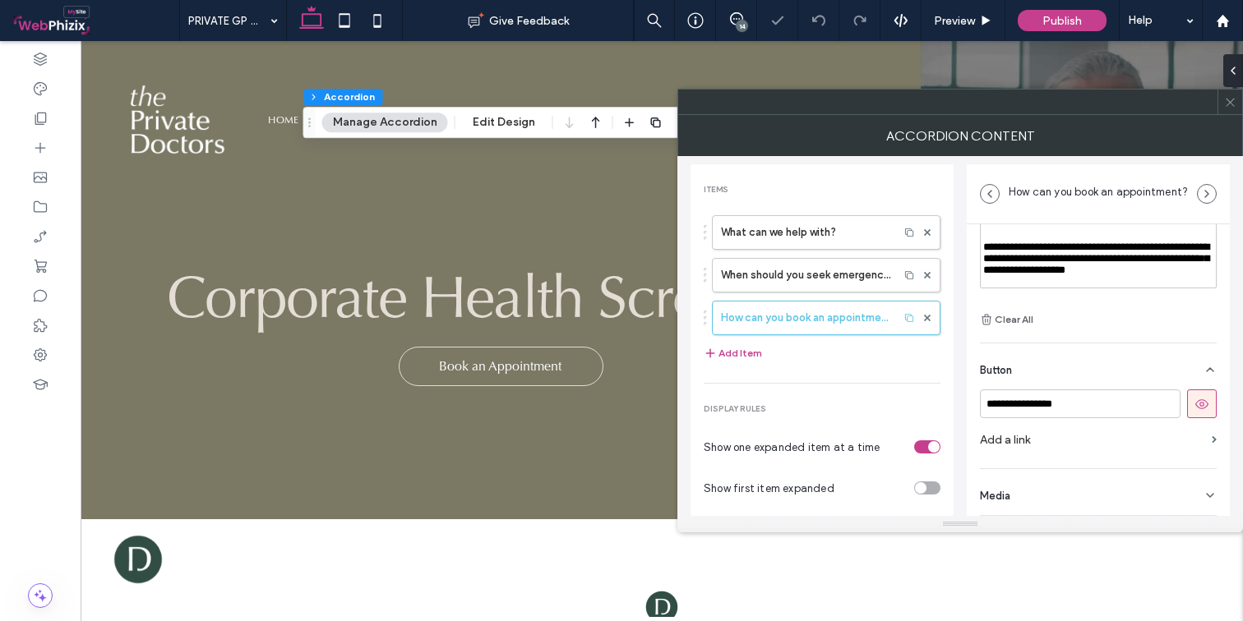
scroll to position [194, 0]
click at [1059, 438] on label "Add a link" at bounding box center [1092, 440] width 225 height 30
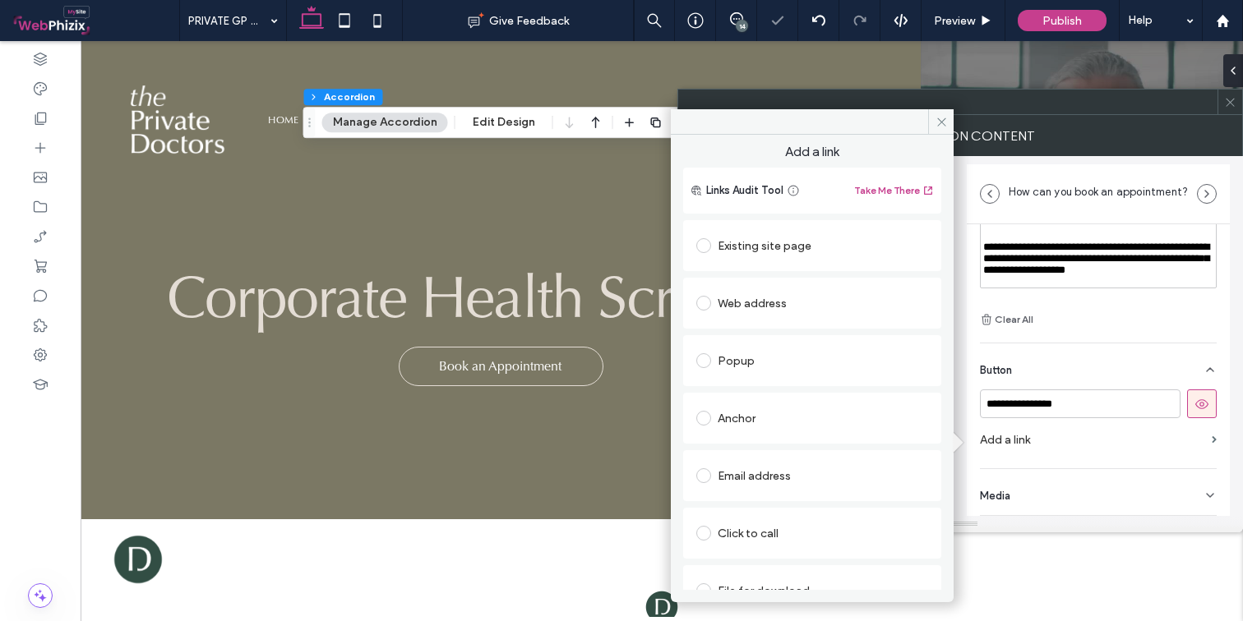
click at [739, 415] on div "Anchor" at bounding box center [812, 418] width 232 height 26
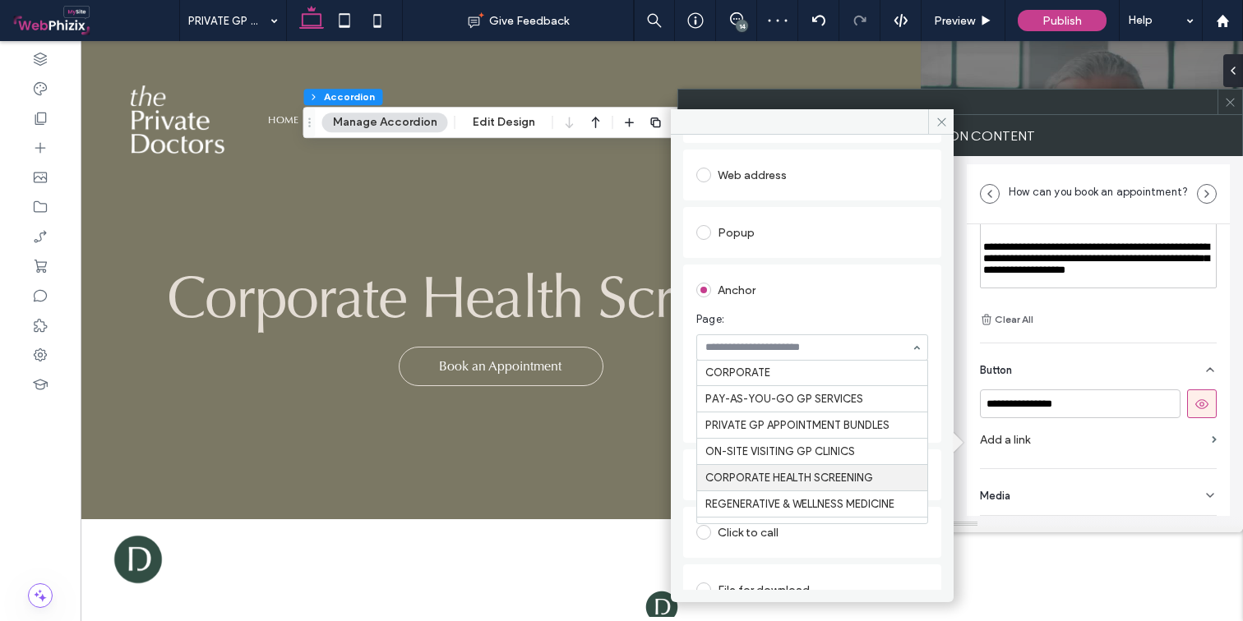
scroll to position [667, 0]
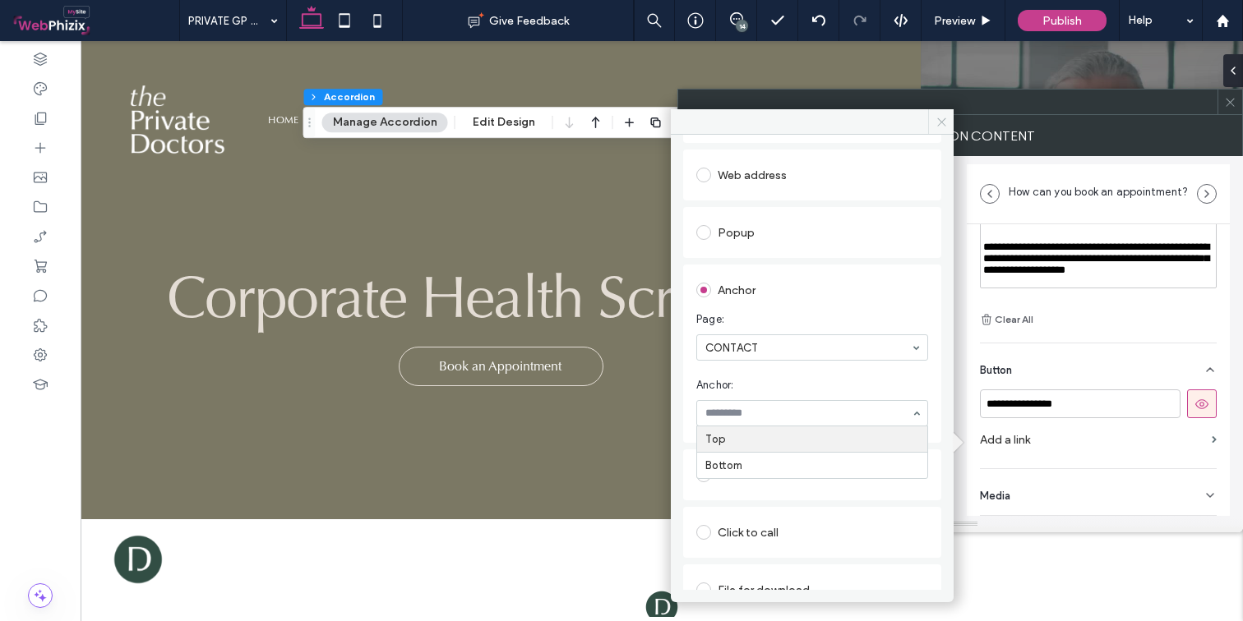
click at [943, 122] on icon at bounding box center [941, 122] width 12 height 12
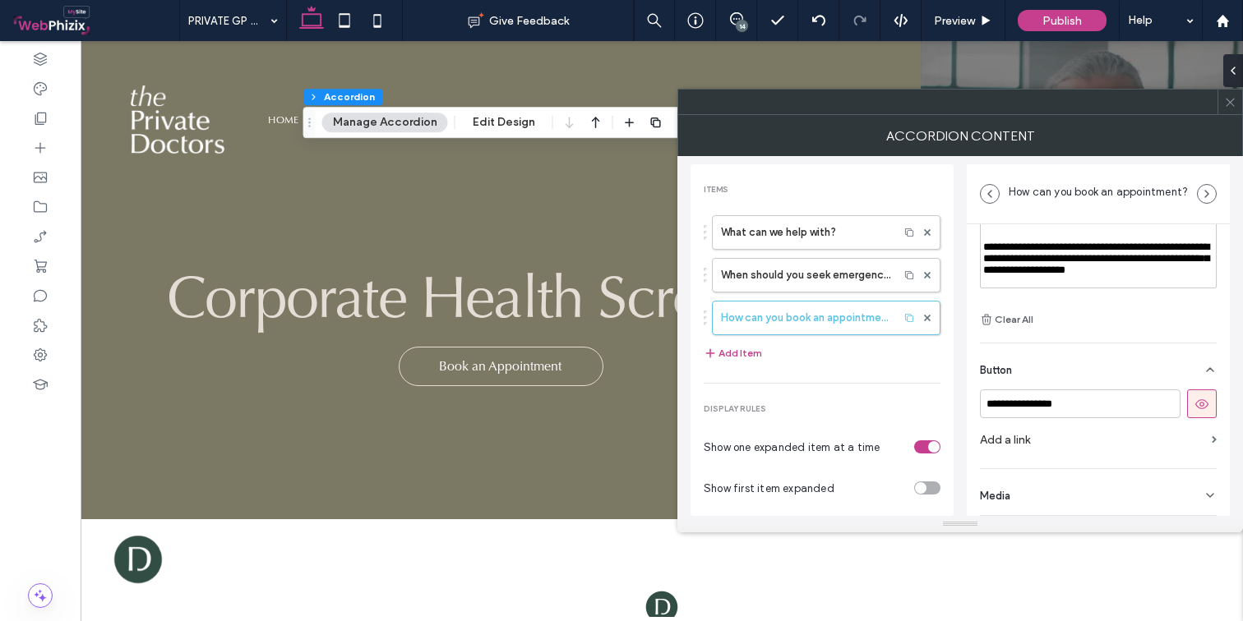
click at [1201, 106] on icon at bounding box center [1230, 102] width 12 height 12
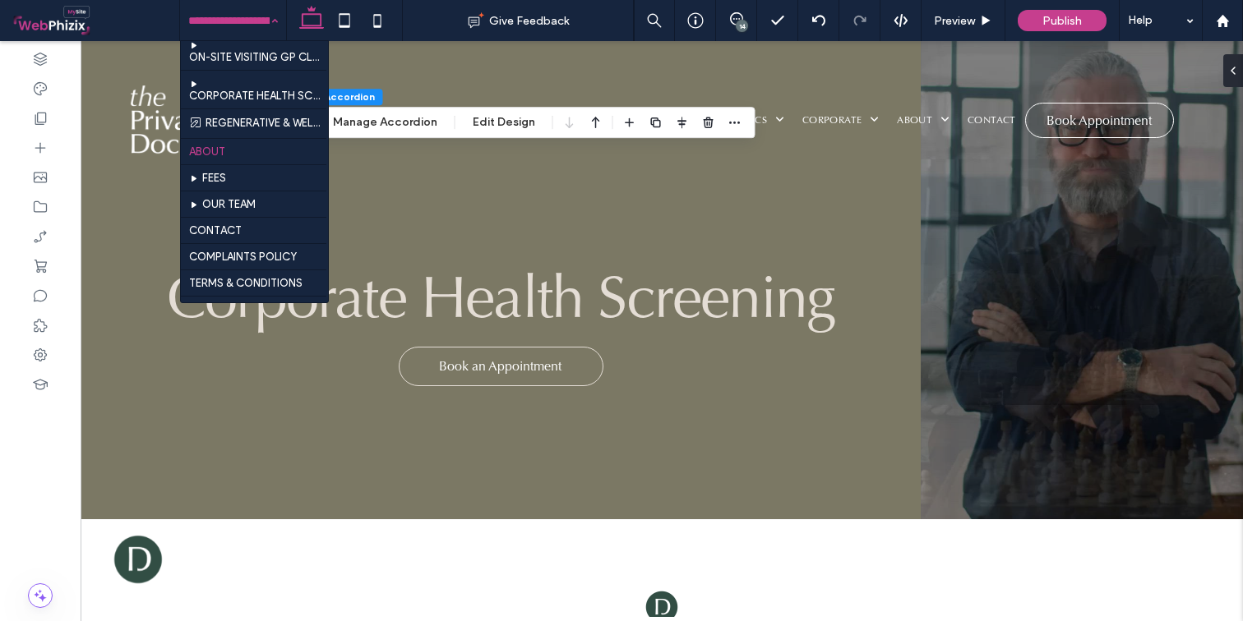
scroll to position [829, 0]
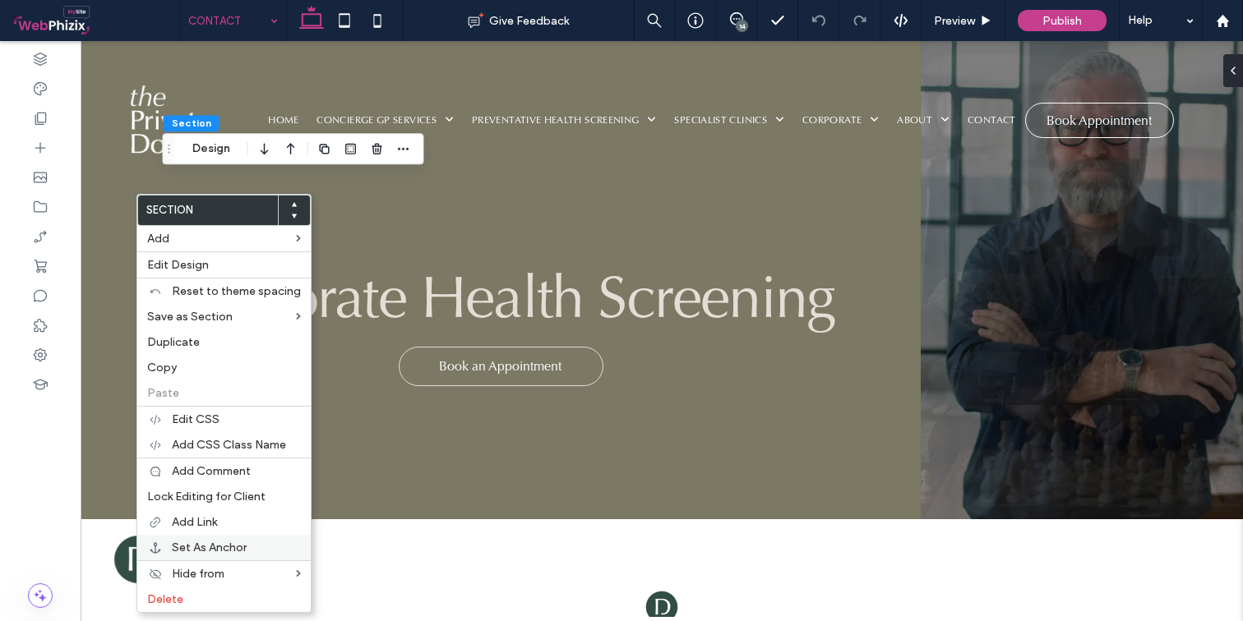
click at [227, 544] on span "Set As Anchor" at bounding box center [209, 548] width 75 height 14
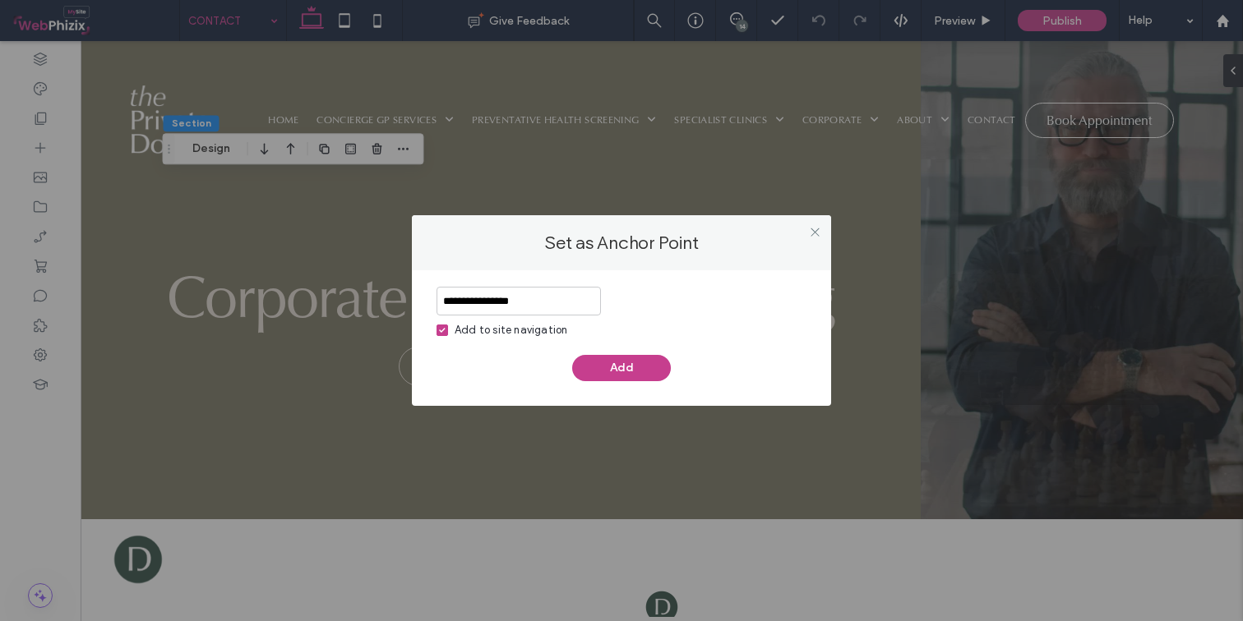
type input "**********"
click at [441, 334] on span at bounding box center [442, 331] width 12 height 12
click at [594, 368] on button "Add" at bounding box center [621, 368] width 99 height 26
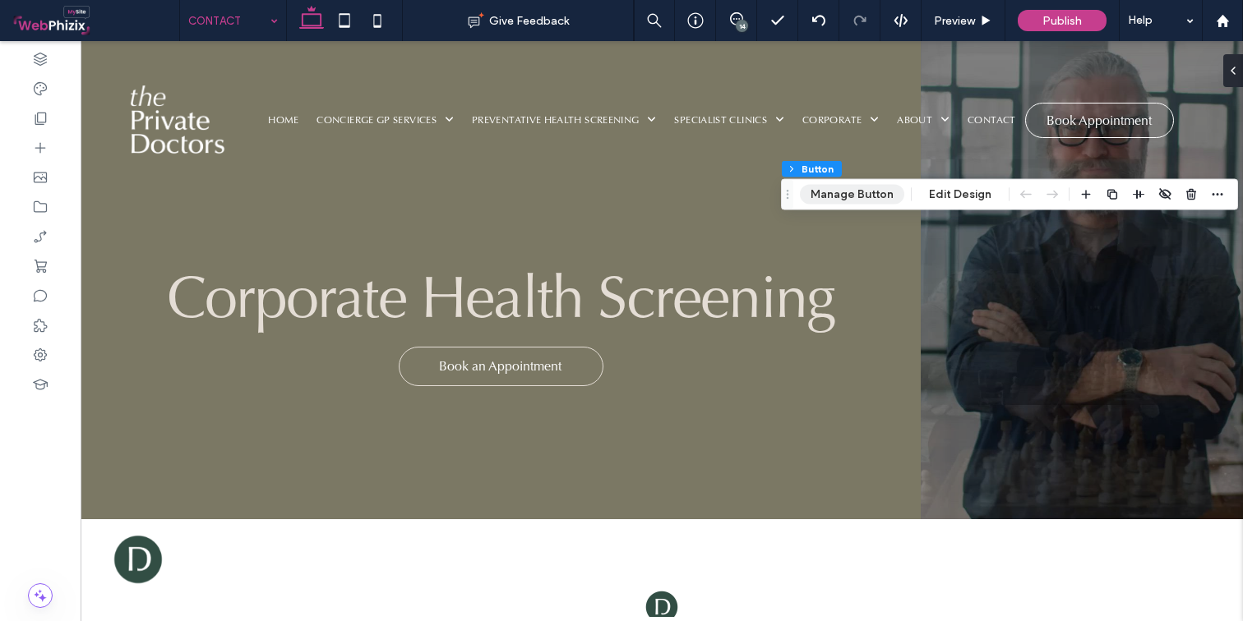
click at [873, 200] on button "Manage Button" at bounding box center [852, 195] width 104 height 20
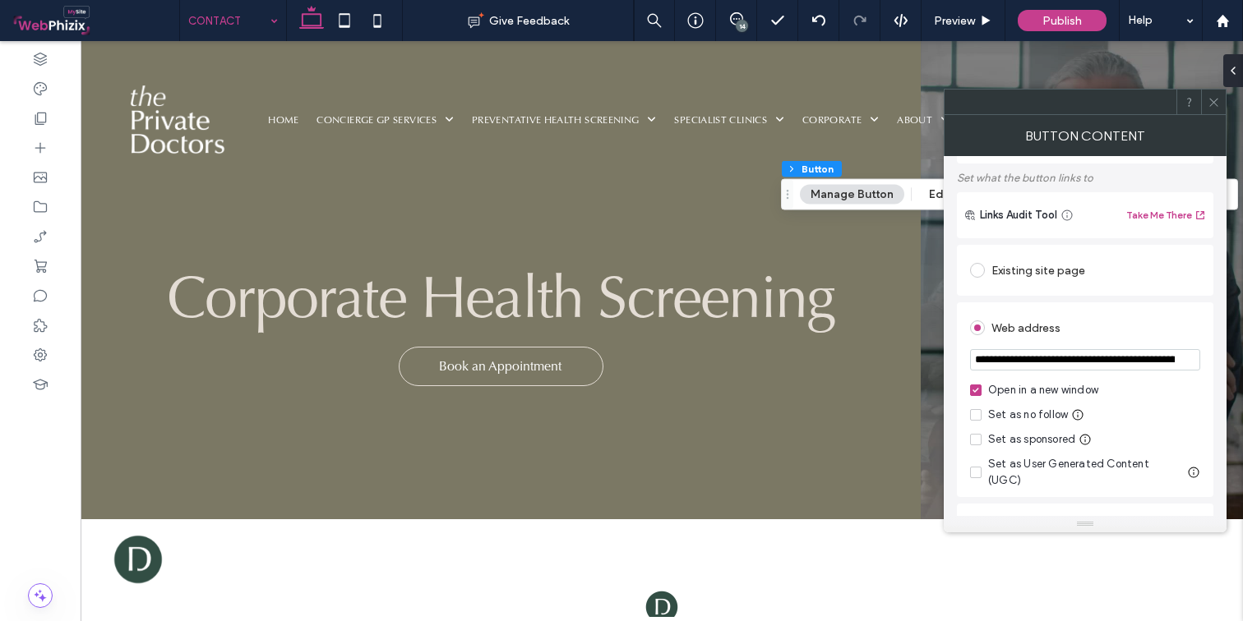
scroll to position [228, 0]
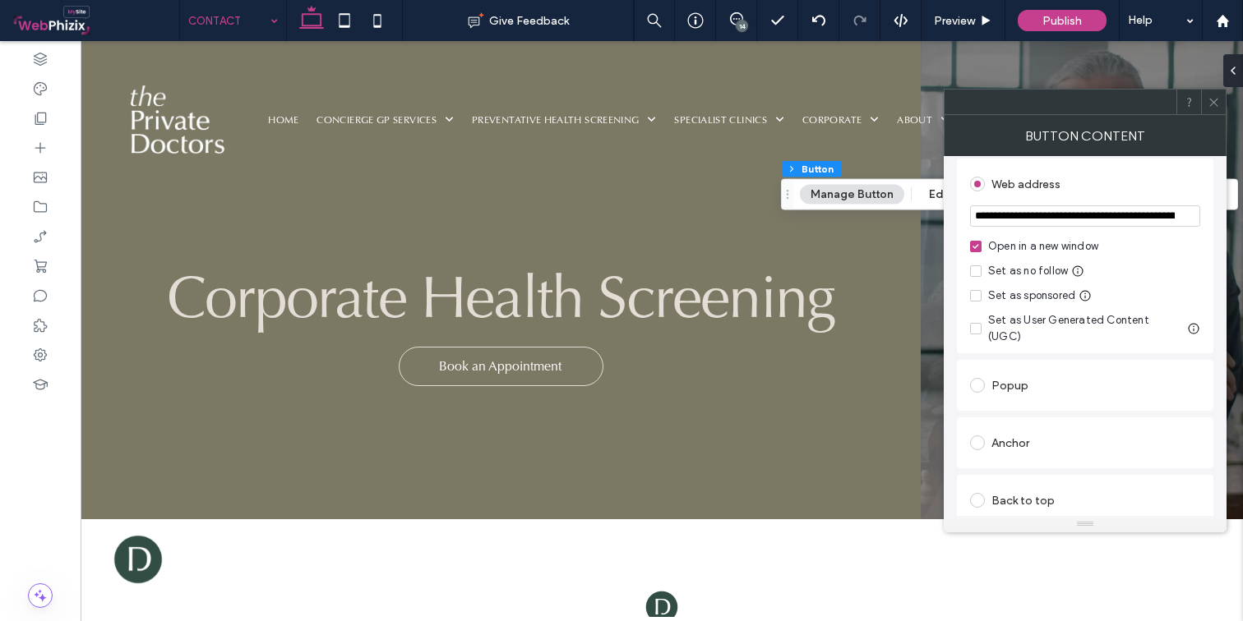
click at [1038, 436] on div "Anchor" at bounding box center [1085, 443] width 230 height 26
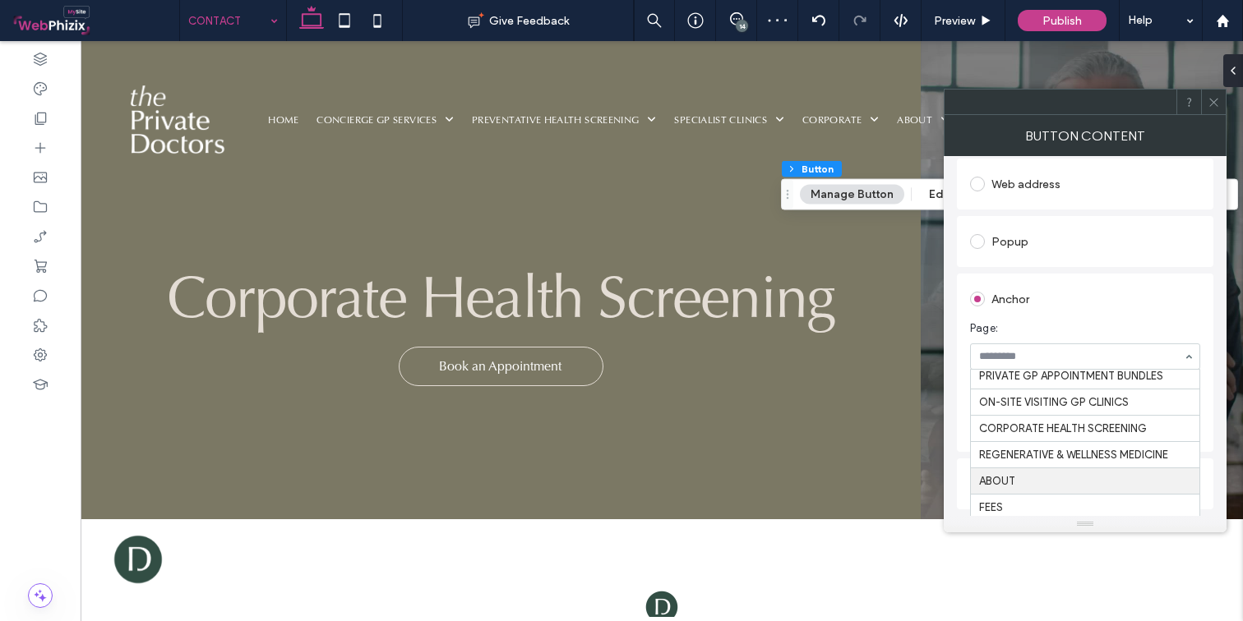
scroll to position [642, 0]
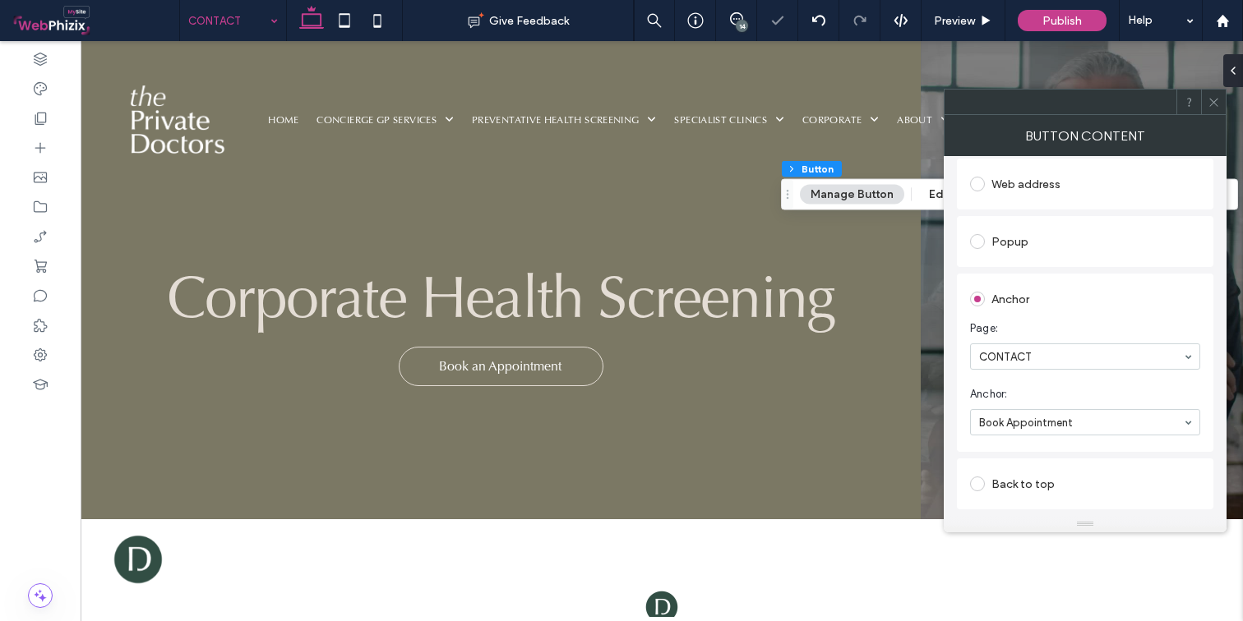
click at [1201, 104] on icon at bounding box center [1213, 102] width 12 height 12
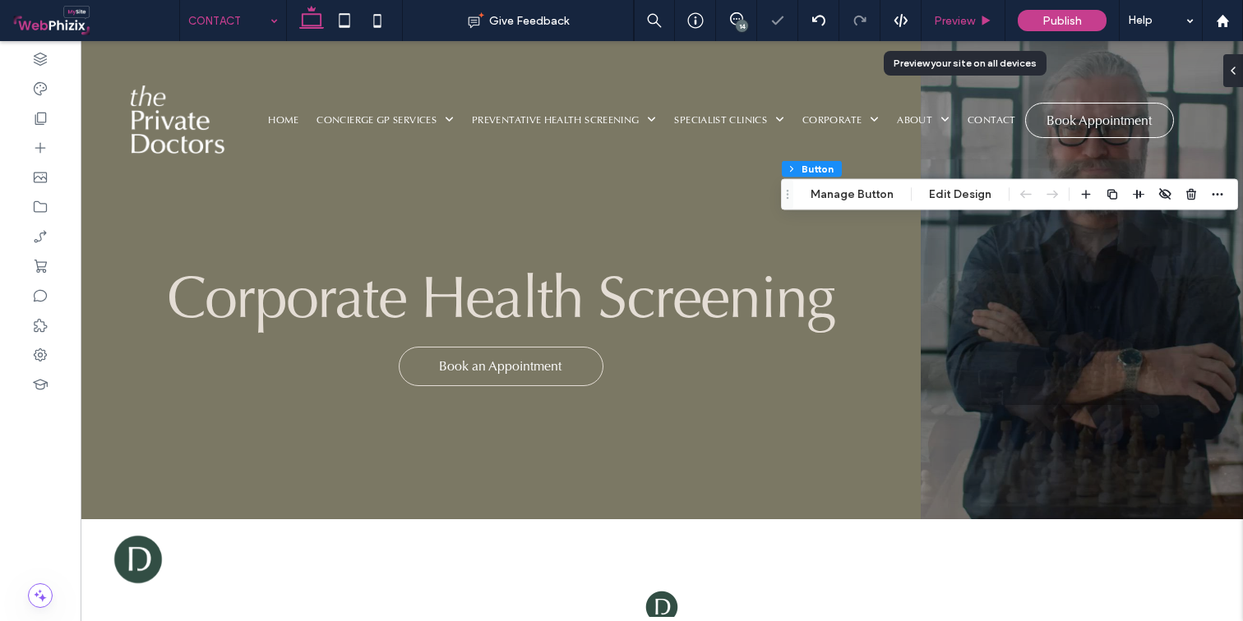
click at [970, 20] on span "Preview" at bounding box center [954, 21] width 41 height 14
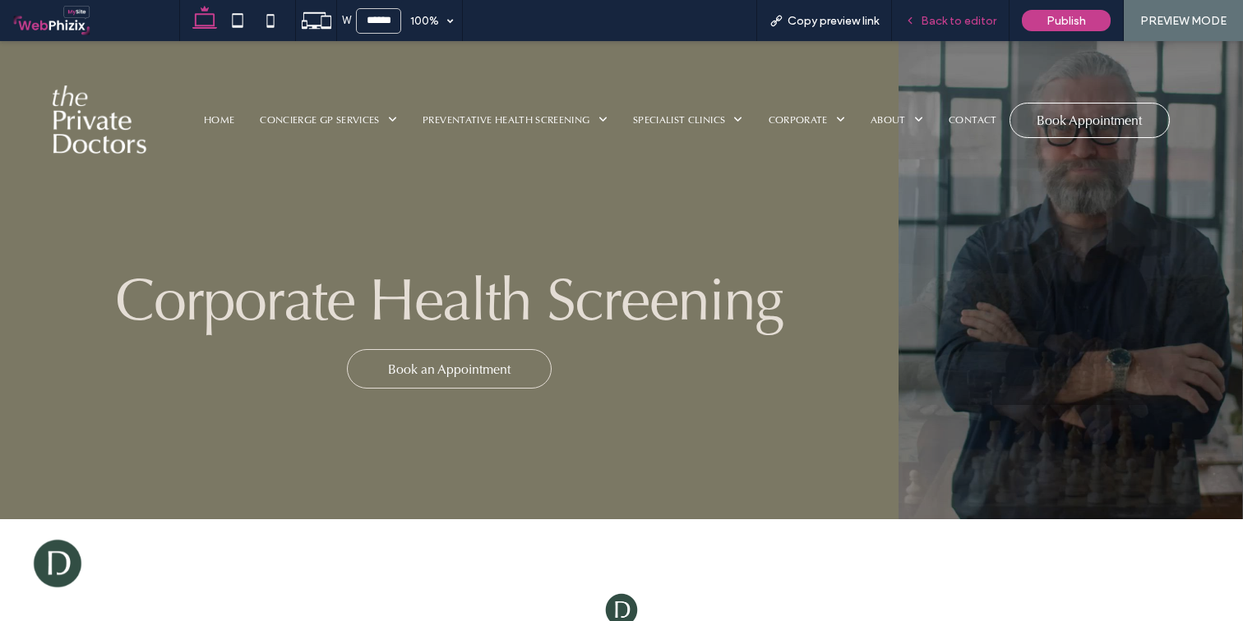
click at [939, 20] on span "Back to editor" at bounding box center [958, 21] width 76 height 14
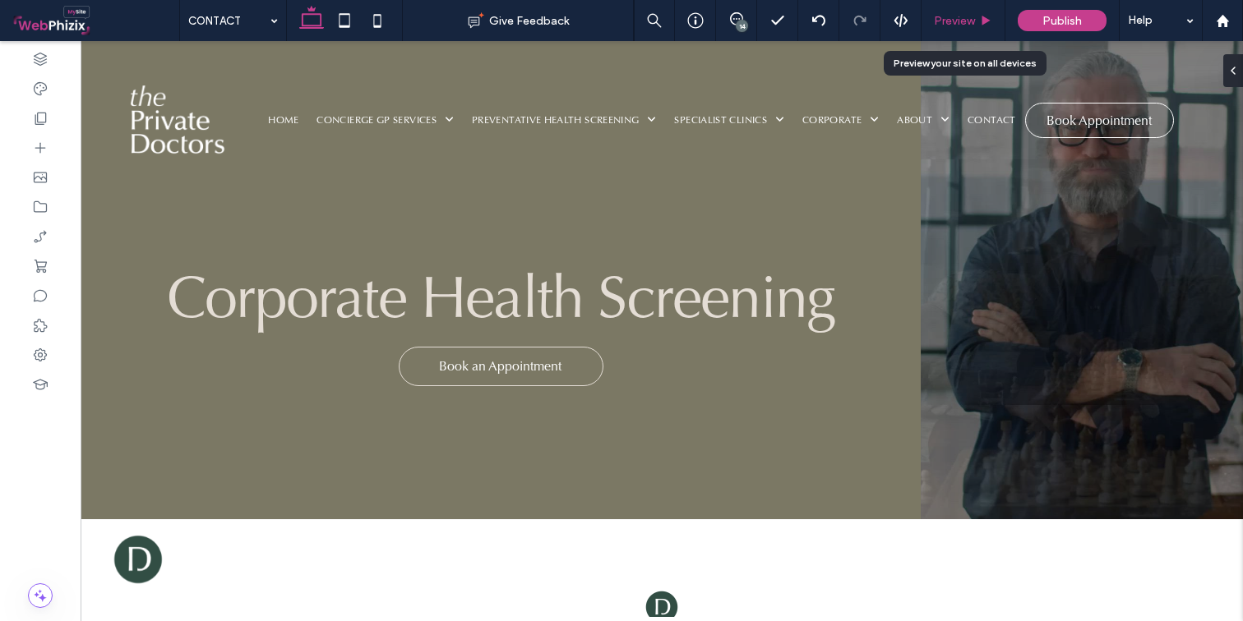
click at [953, 16] on span "Preview" at bounding box center [954, 21] width 41 height 14
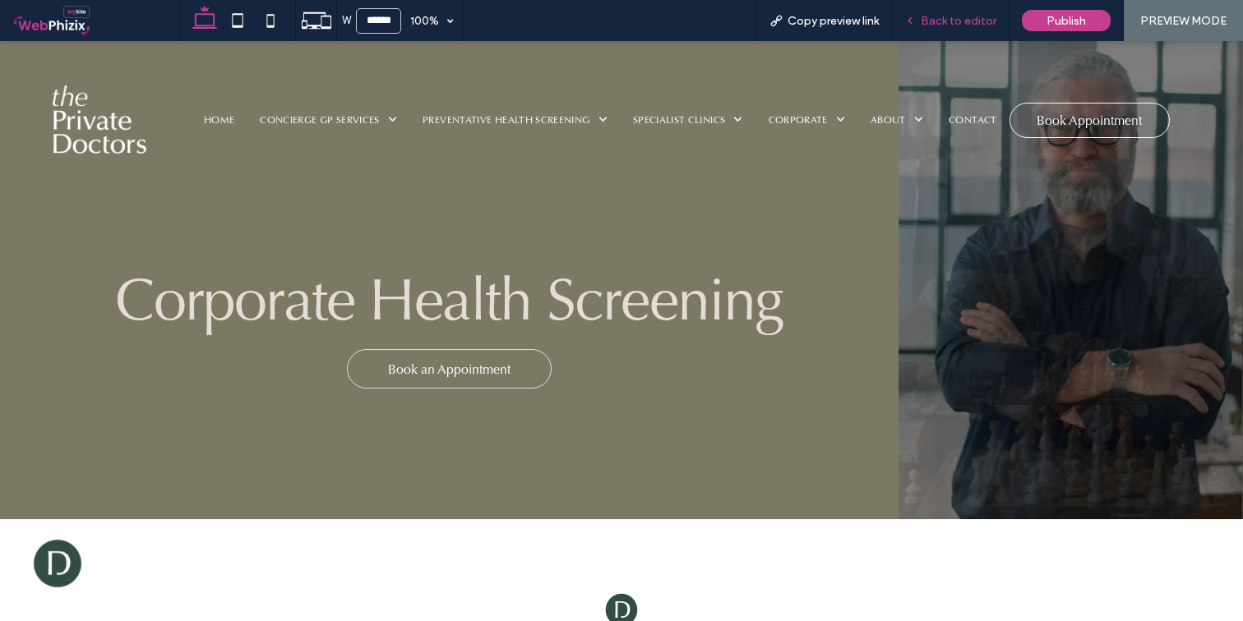
click at [941, 17] on span "Back to editor" at bounding box center [958, 21] width 76 height 14
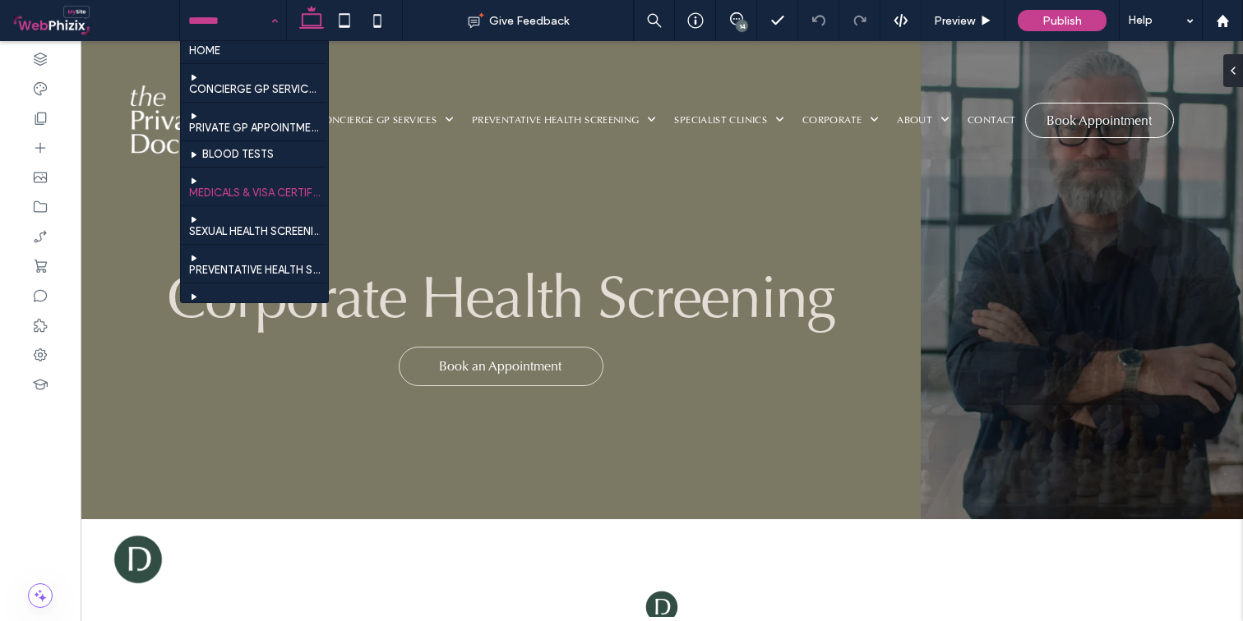
scroll to position [38, 0]
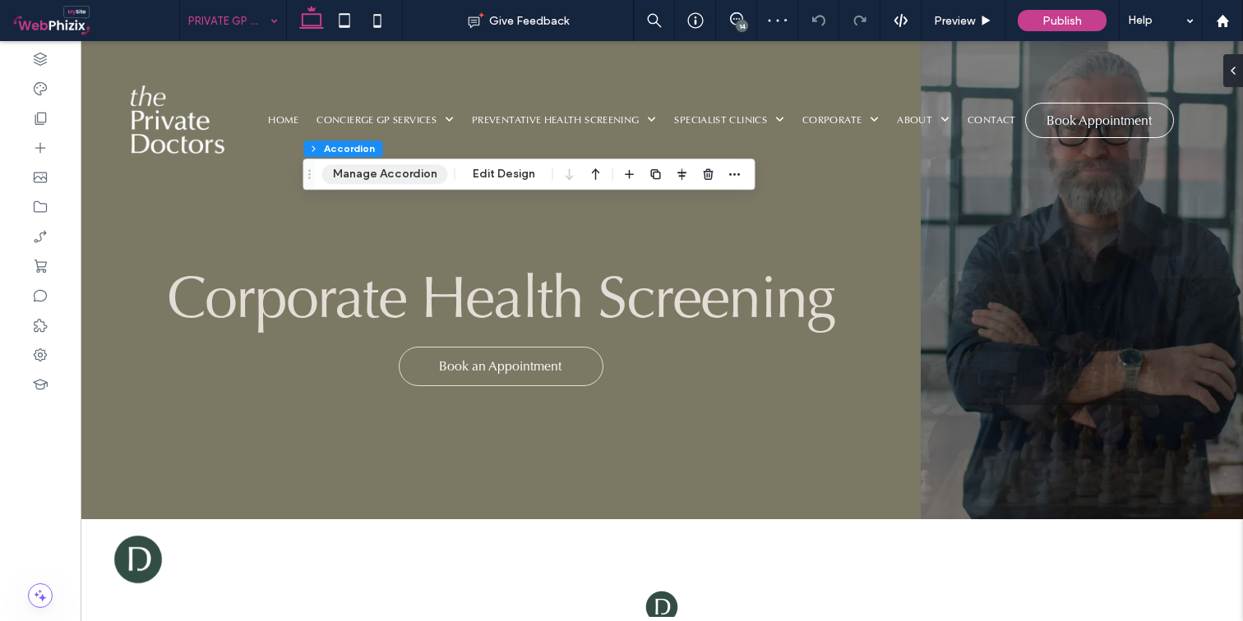
click at [391, 177] on button "Manage Accordion" at bounding box center [385, 174] width 126 height 20
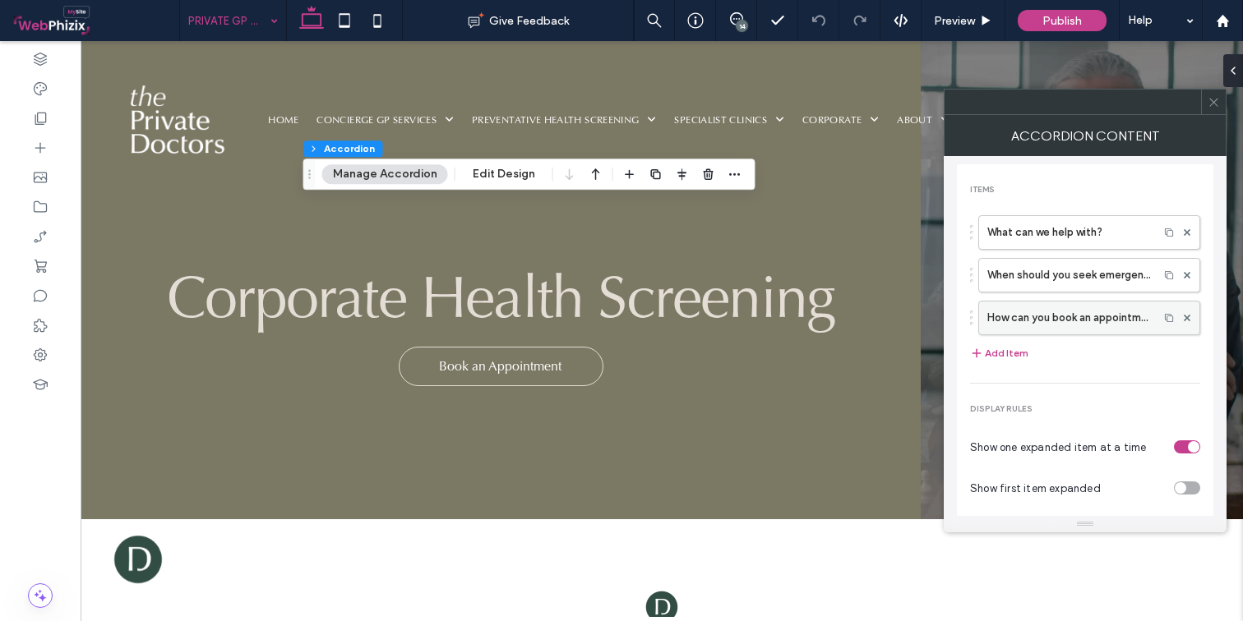
click at [1095, 319] on label "How can you book an appointment?" at bounding box center [1068, 318] width 163 height 33
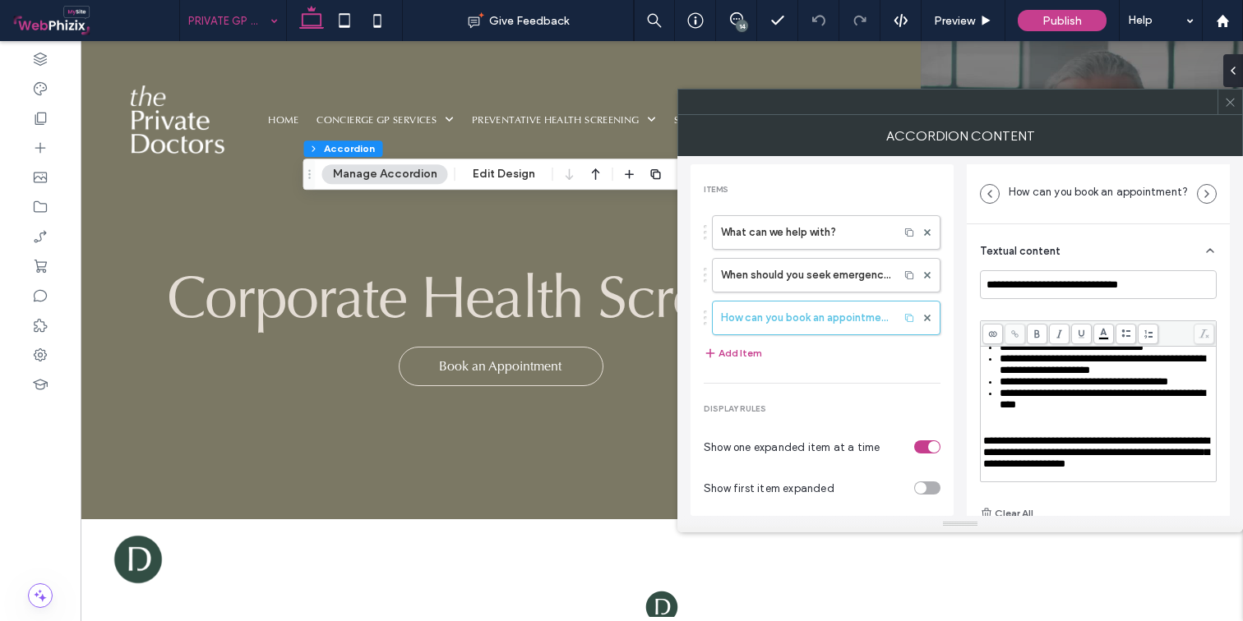
scroll to position [115, 0]
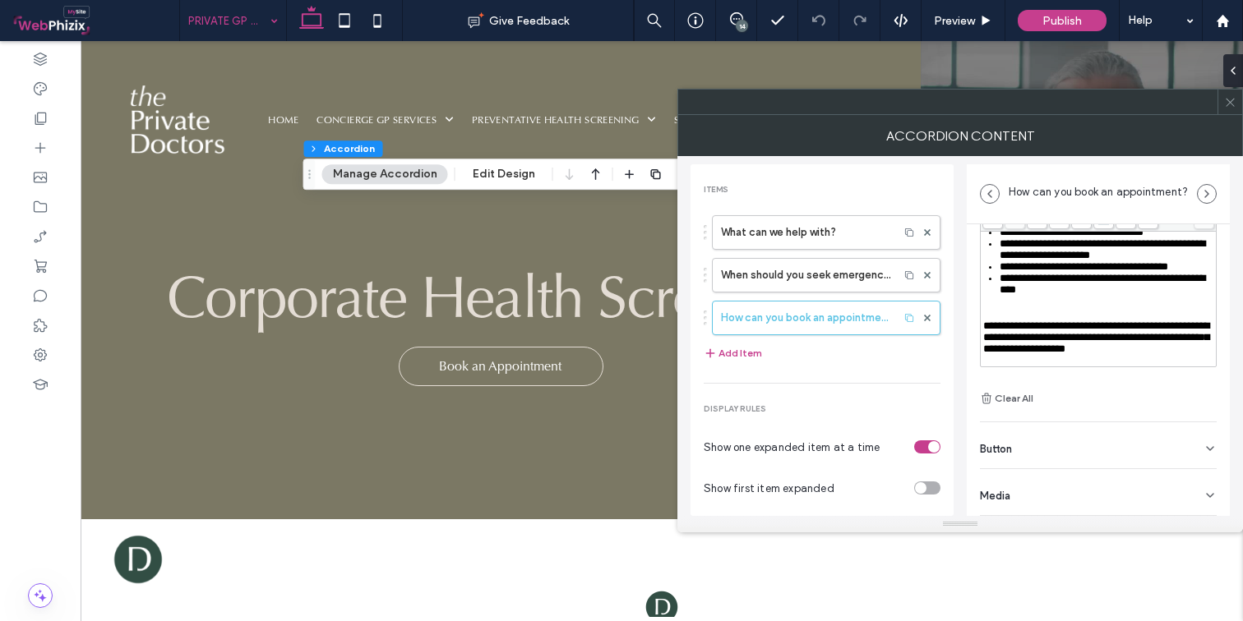
click at [1058, 451] on div "Button" at bounding box center [1098, 445] width 237 height 46
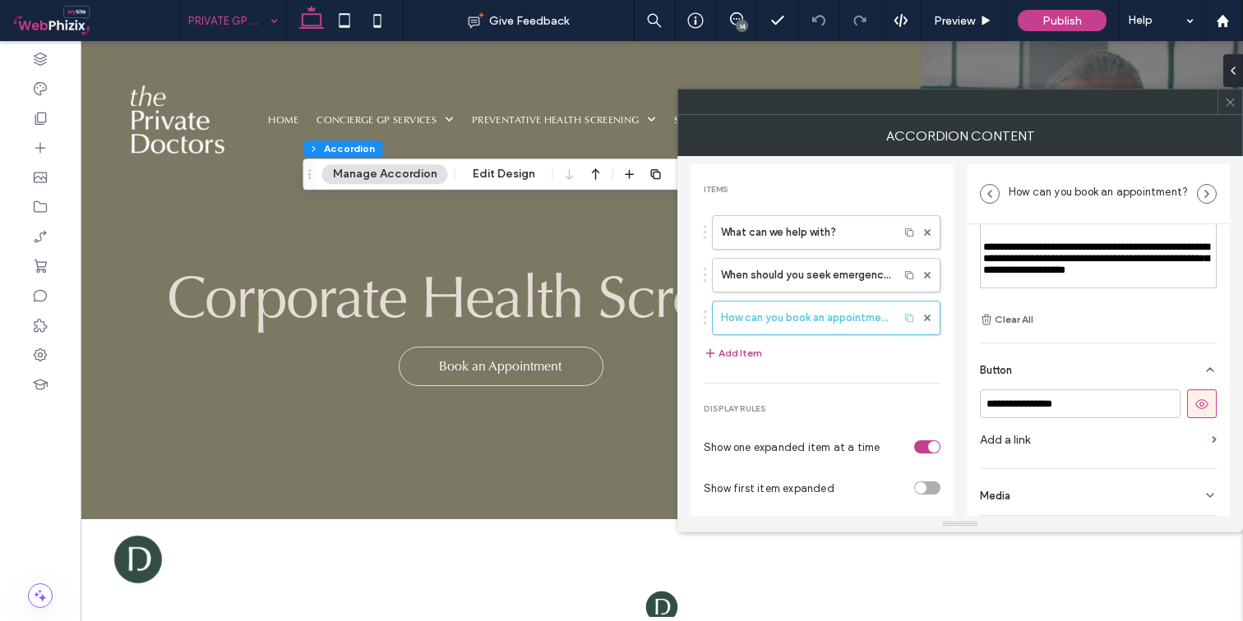
click at [1085, 442] on label "Add a link" at bounding box center [1092, 440] width 225 height 30
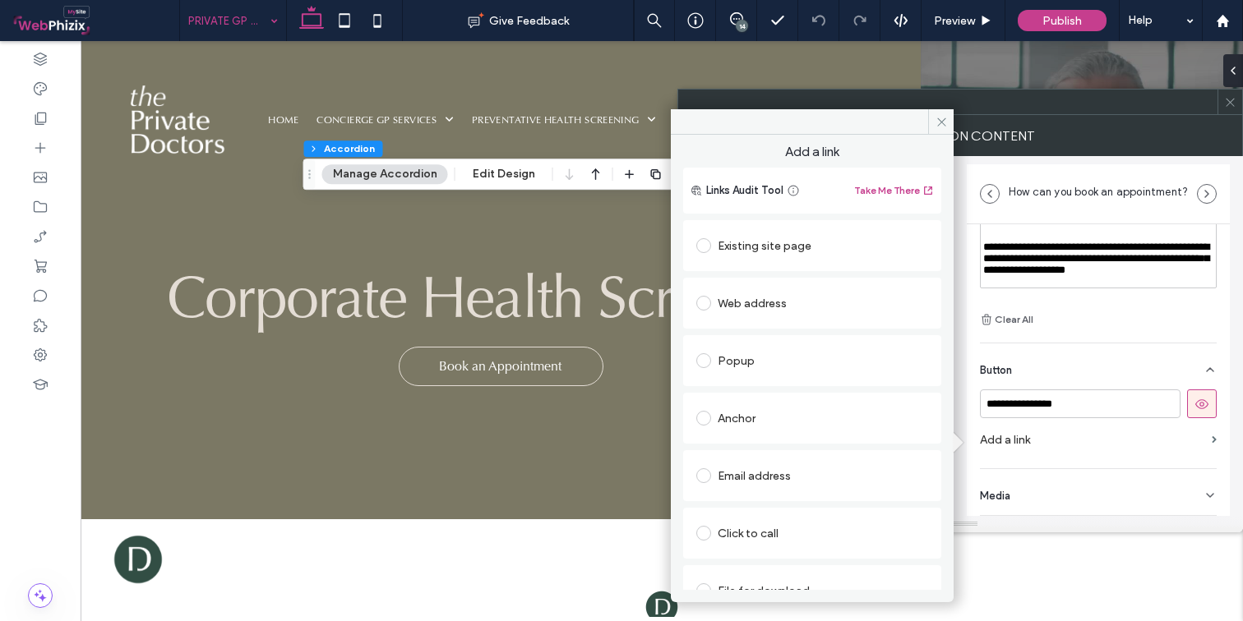
click at [744, 427] on div "Anchor" at bounding box center [812, 418] width 232 height 26
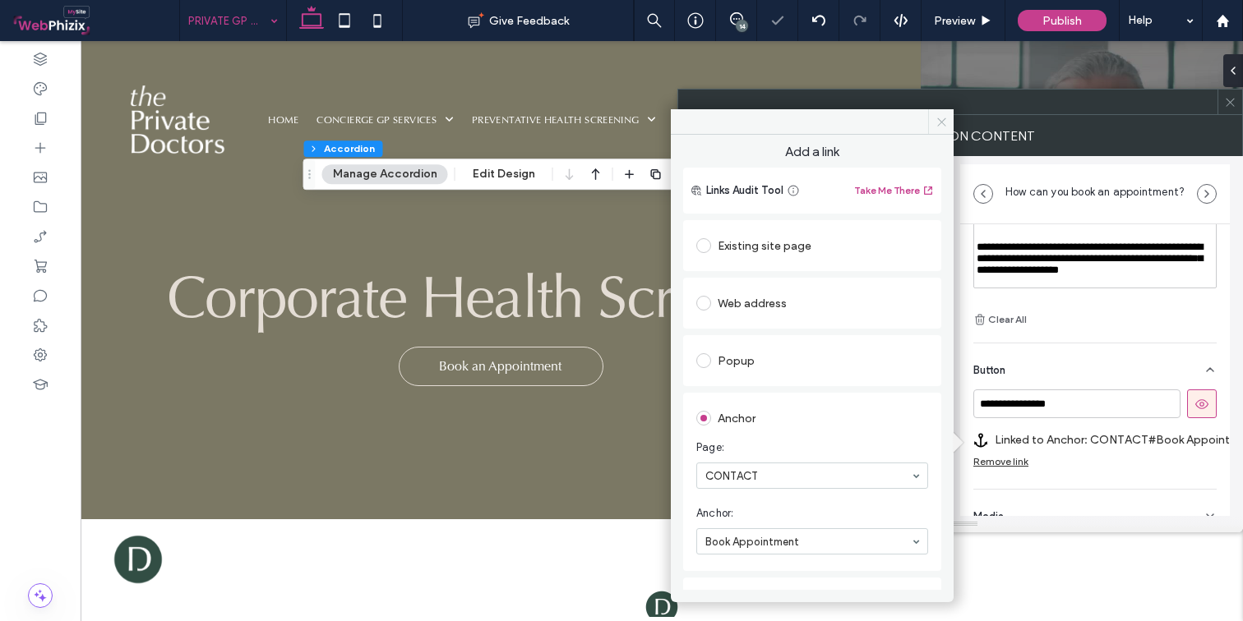
click at [938, 125] on use at bounding box center [941, 122] width 8 height 8
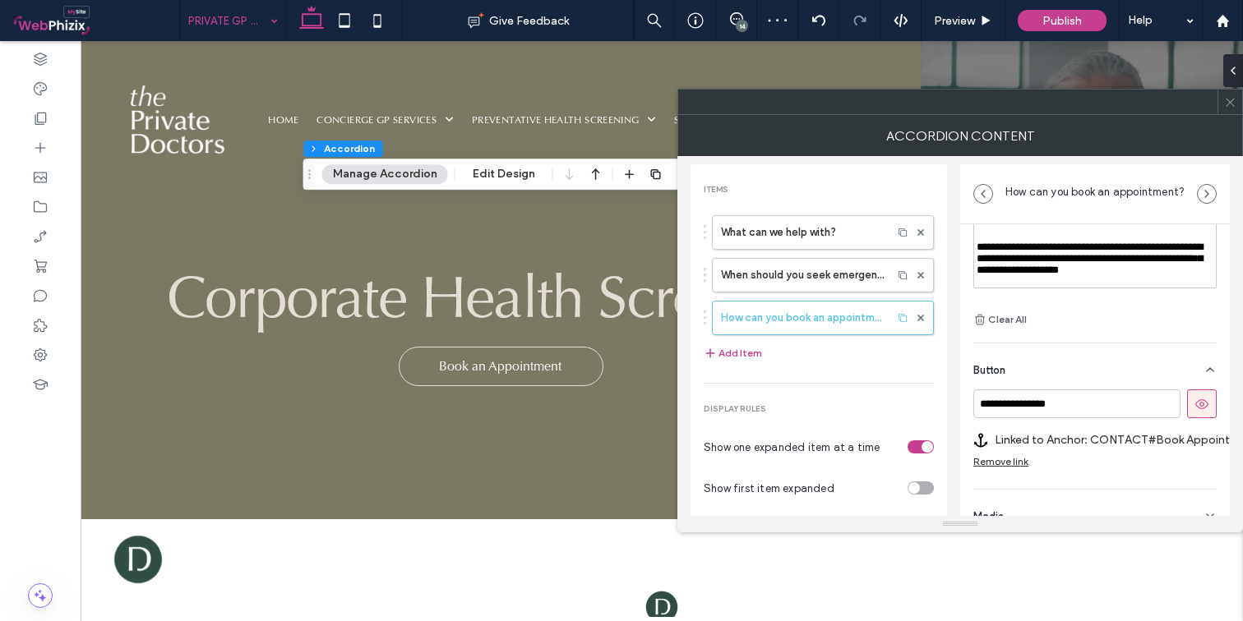
click at [1201, 108] on icon at bounding box center [1230, 102] width 12 height 12
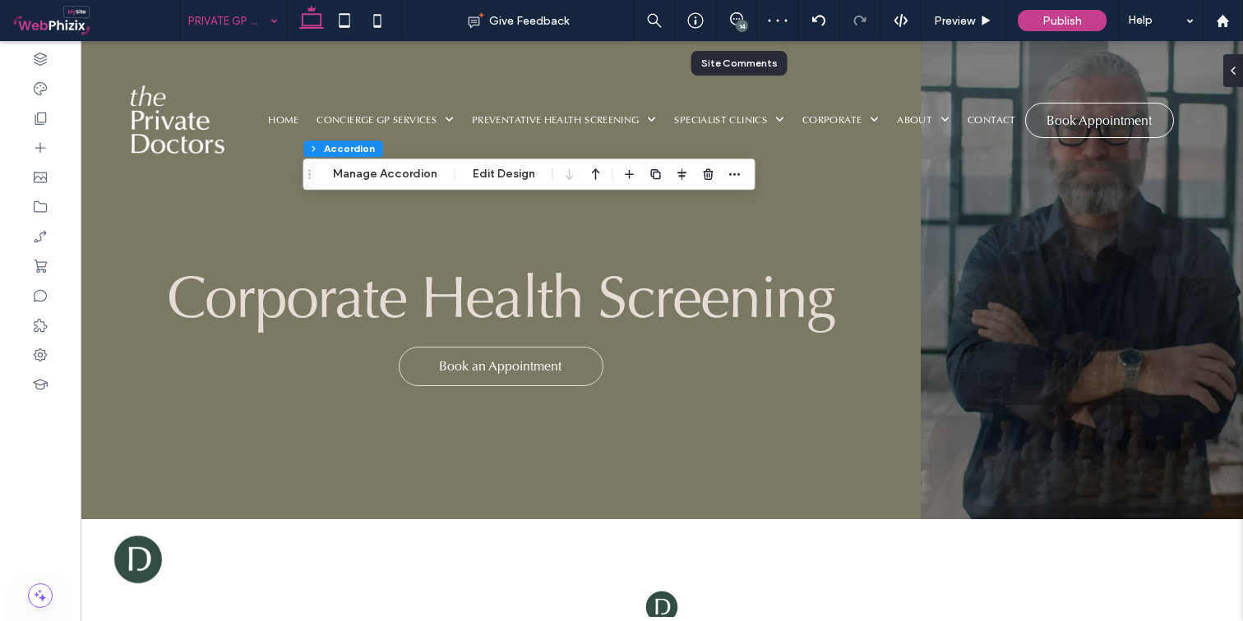
click at [737, 33] on div "14" at bounding box center [736, 20] width 41 height 41
click at [736, 25] on div "14" at bounding box center [742, 26] width 12 height 12
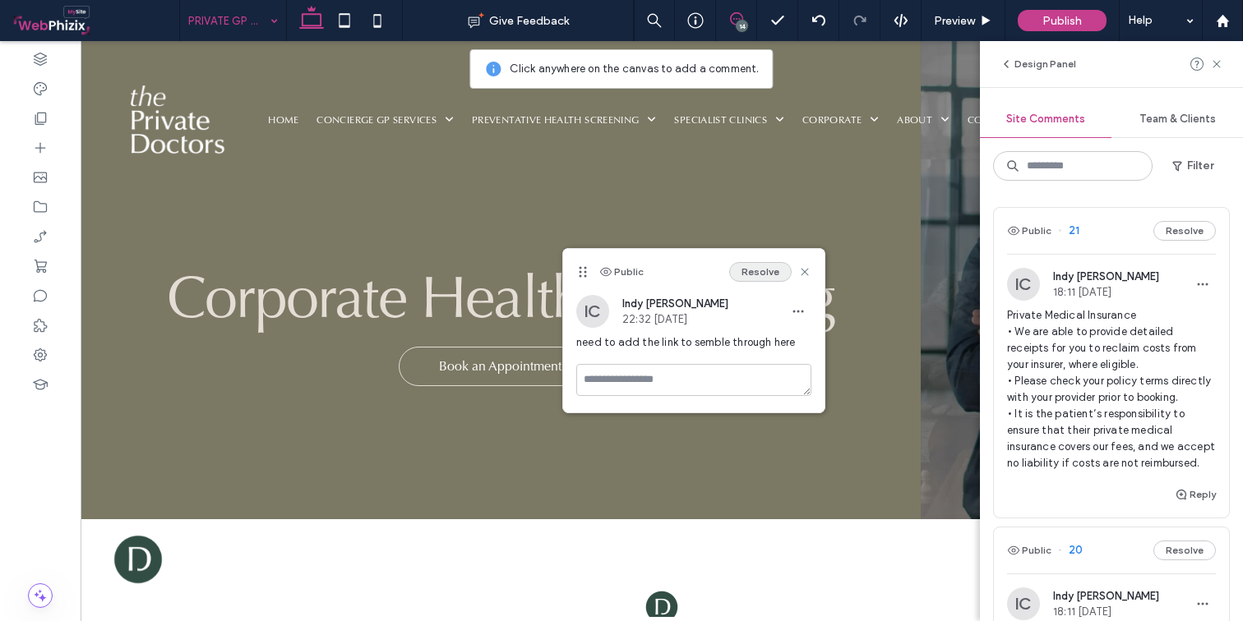
click at [752, 270] on button "Resolve" at bounding box center [760, 272] width 62 height 20
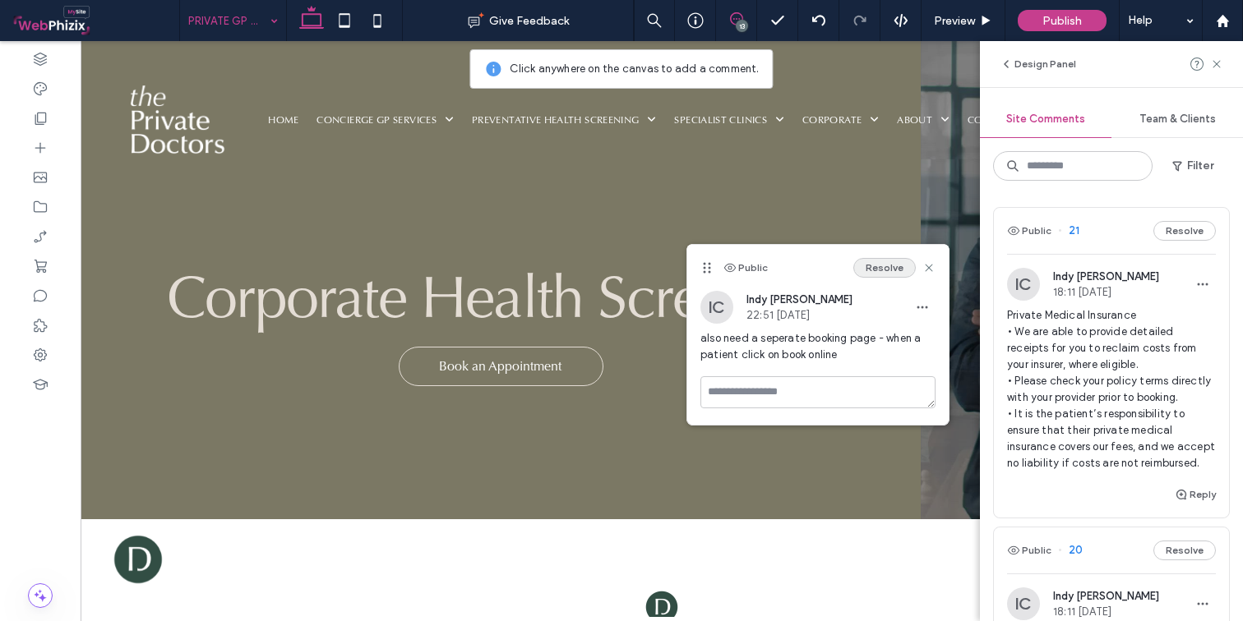
click at [869, 263] on button "Resolve" at bounding box center [884, 268] width 62 height 20
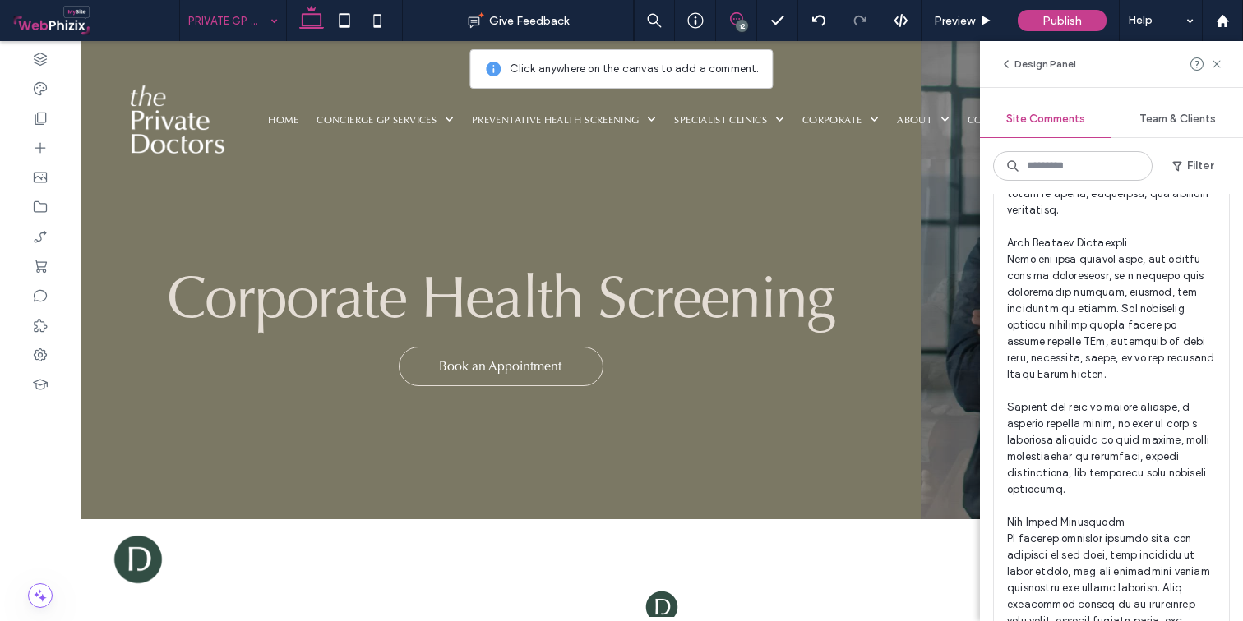
scroll to position [5597, 0]
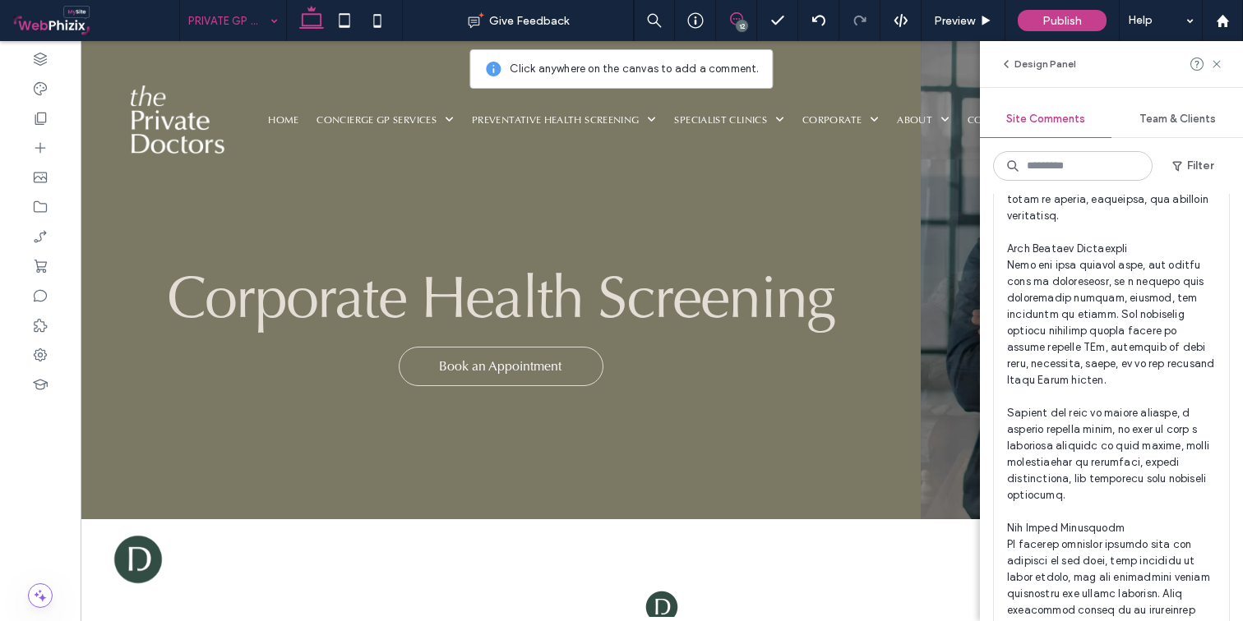
click at [1156, 265] on span at bounding box center [1111, 537] width 209 height 1052
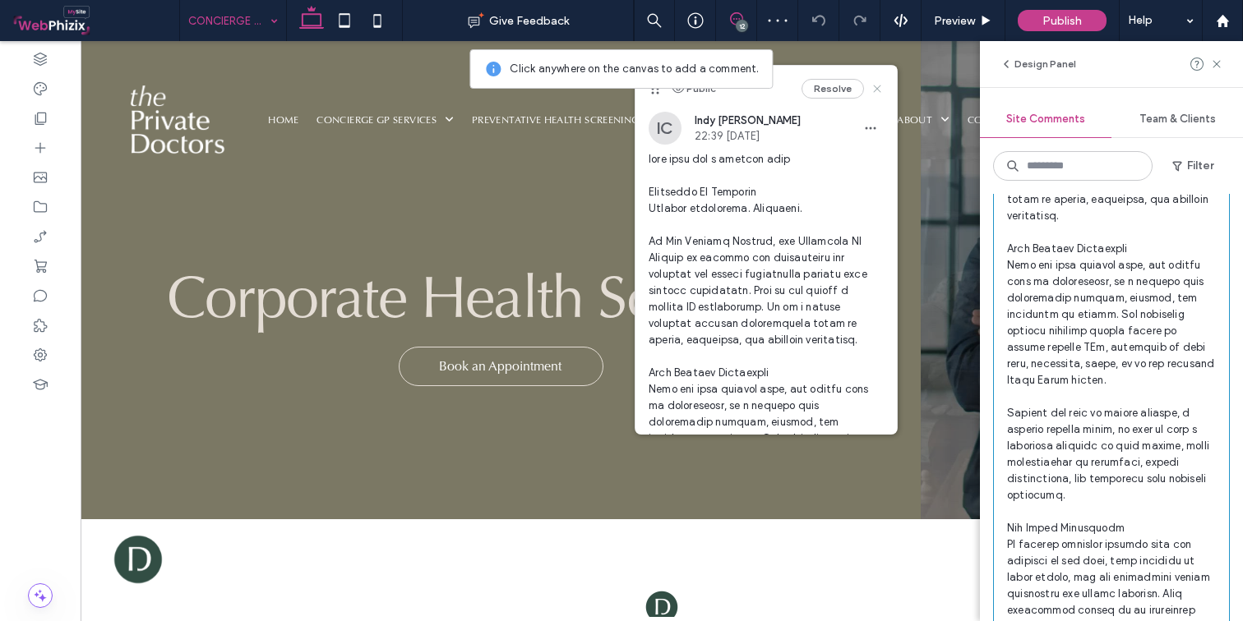
click at [870, 88] on icon at bounding box center [876, 88] width 13 height 13
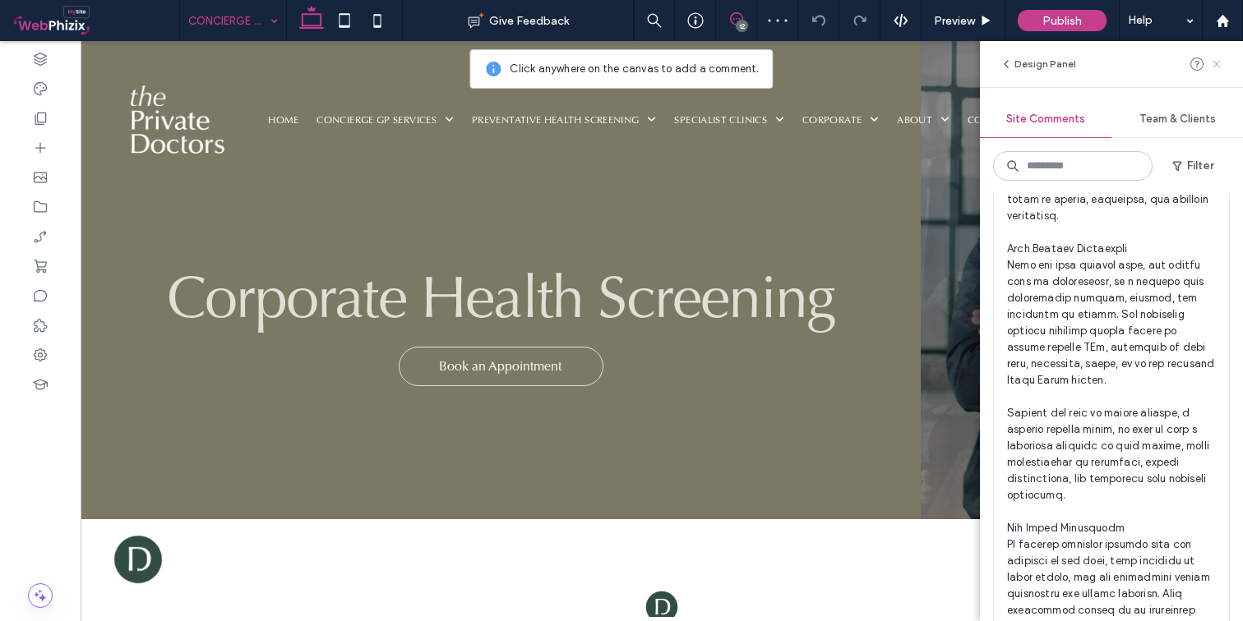
click at [1201, 62] on use at bounding box center [1215, 63] width 7 height 7
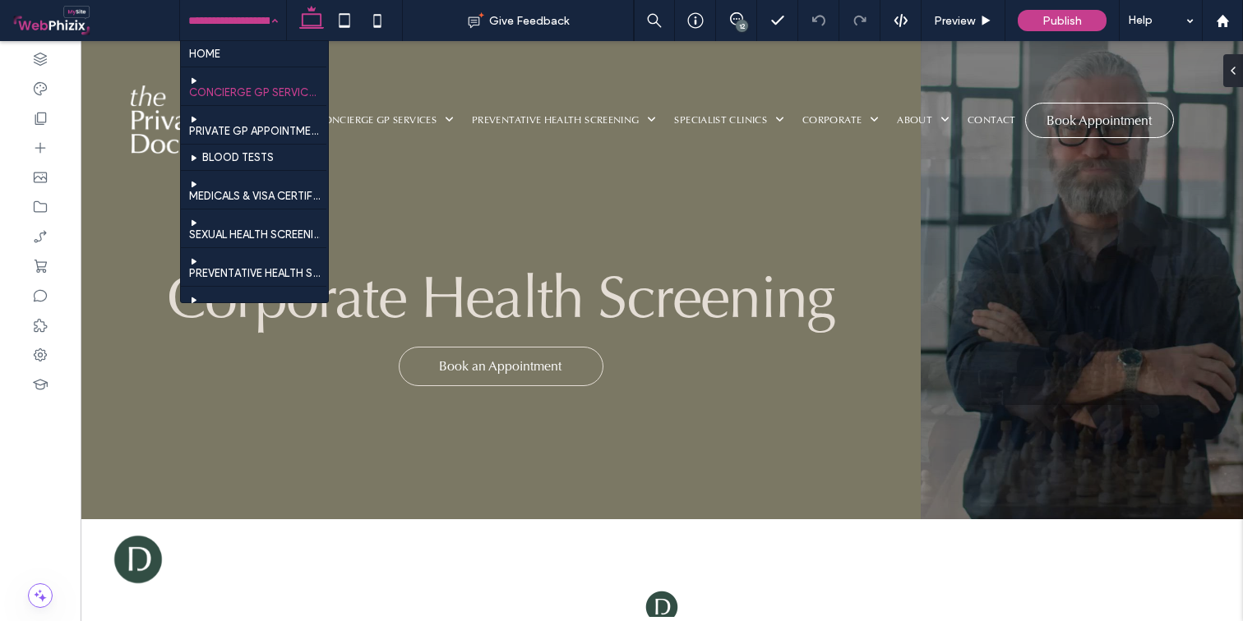
click at [237, 67] on hr at bounding box center [253, 67] width 145 height 1
